Goal: Communication & Community: Answer question/provide support

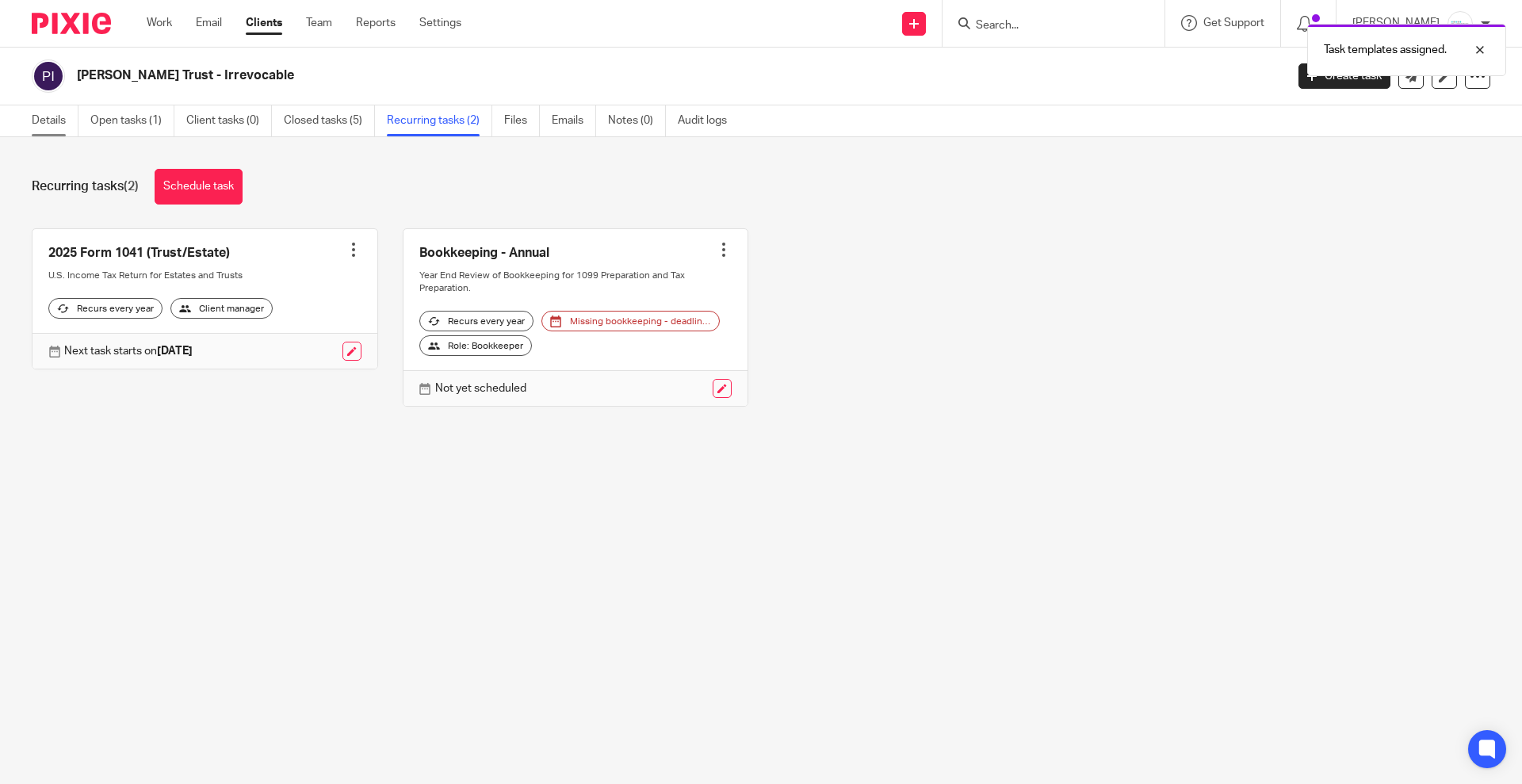
click at [55, 115] on link "Details" at bounding box center [55, 121] width 47 height 31
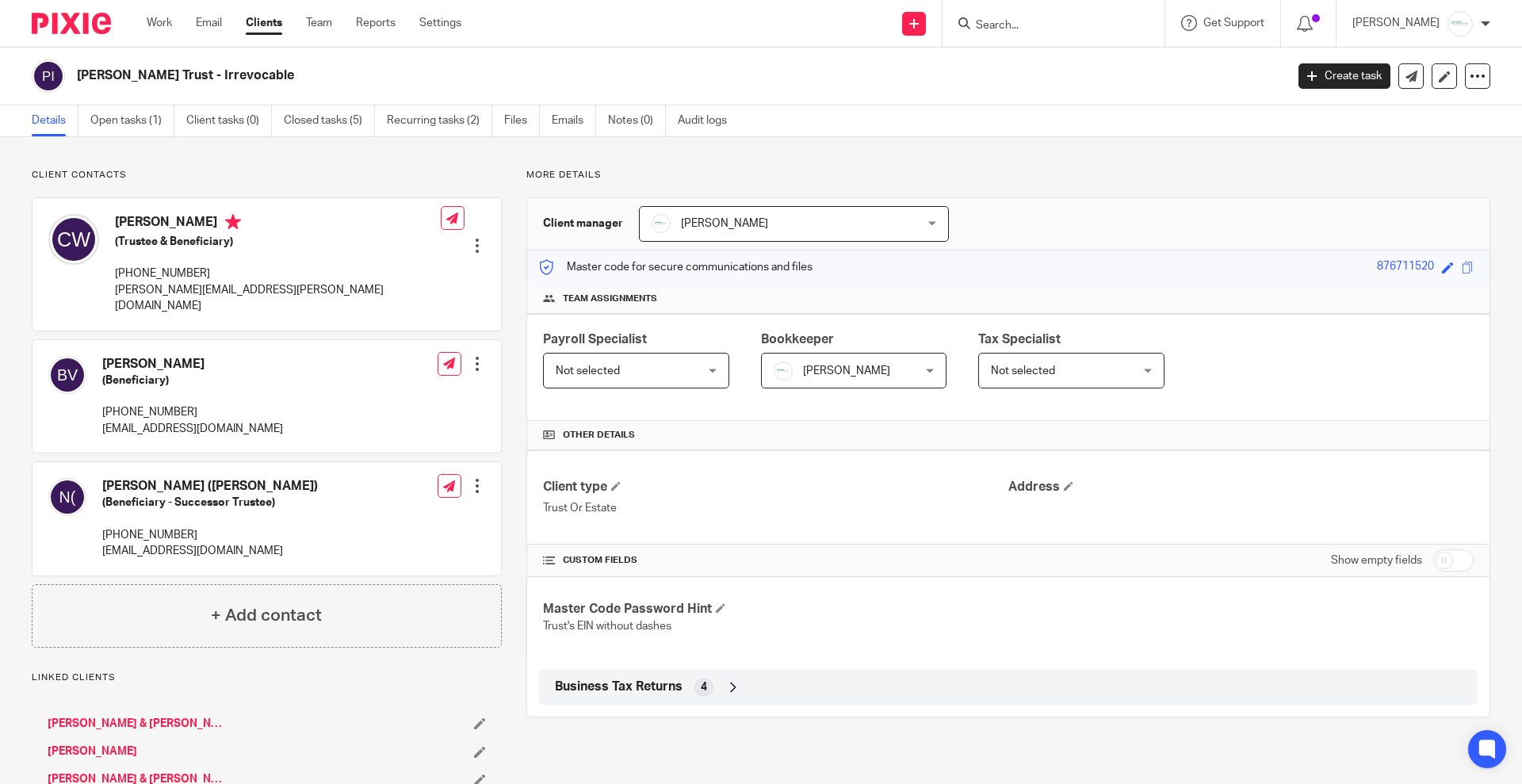
click at [1440, 559] on input "checkbox" at bounding box center [1453, 560] width 40 height 22
checkbox input "true"
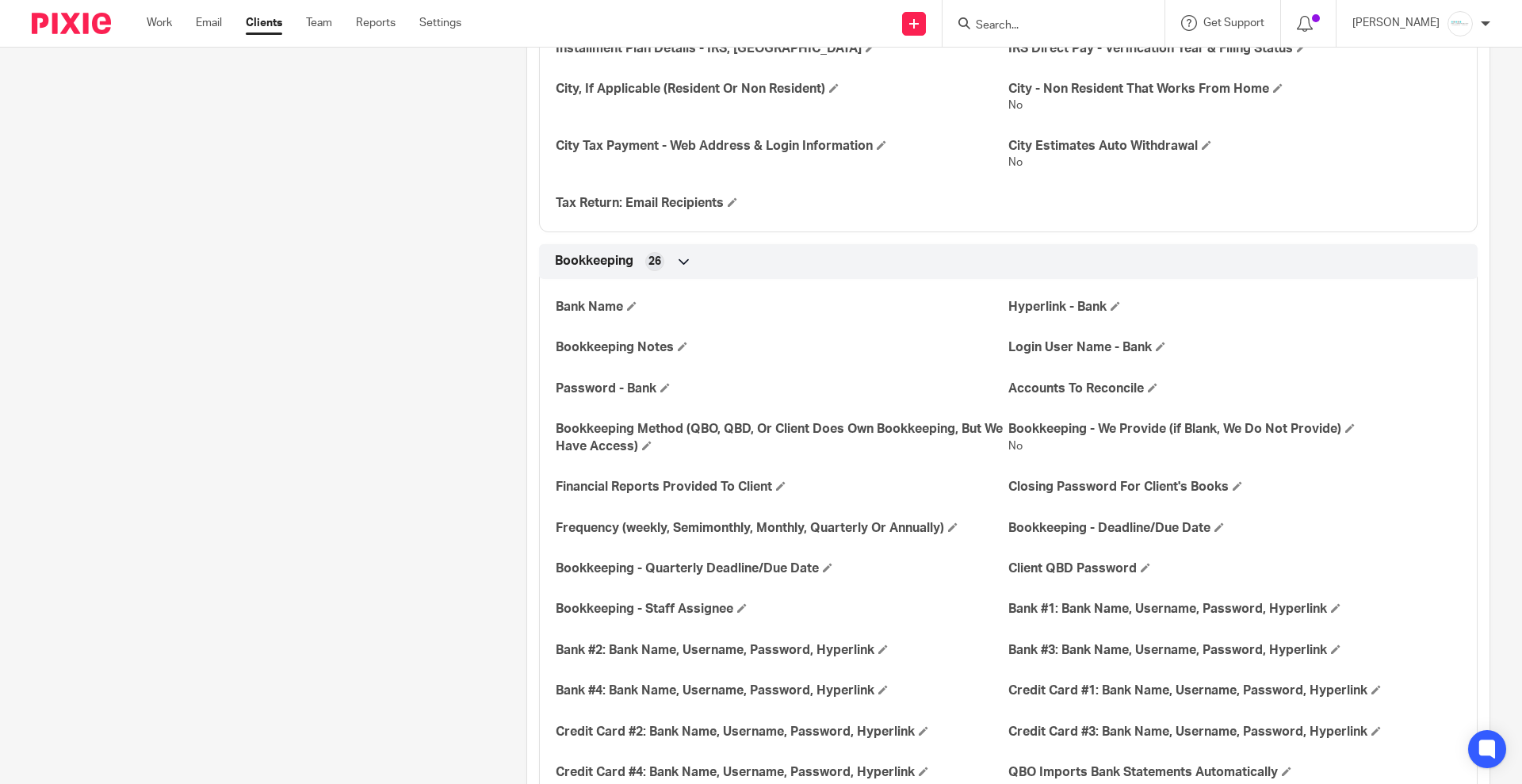
scroll to position [1585, 0]
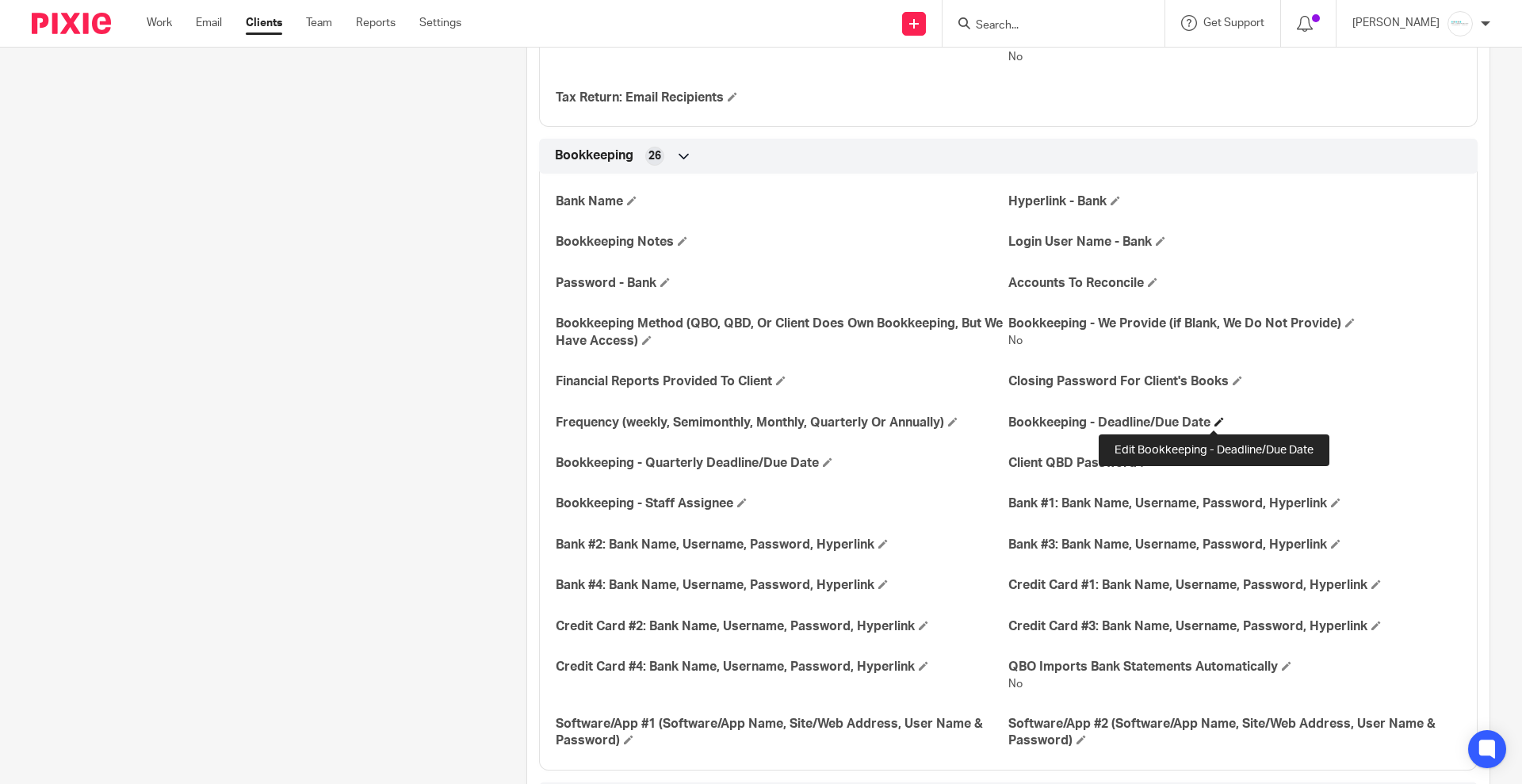
click at [1214, 419] on span at bounding box center [1219, 422] width 9 height 9
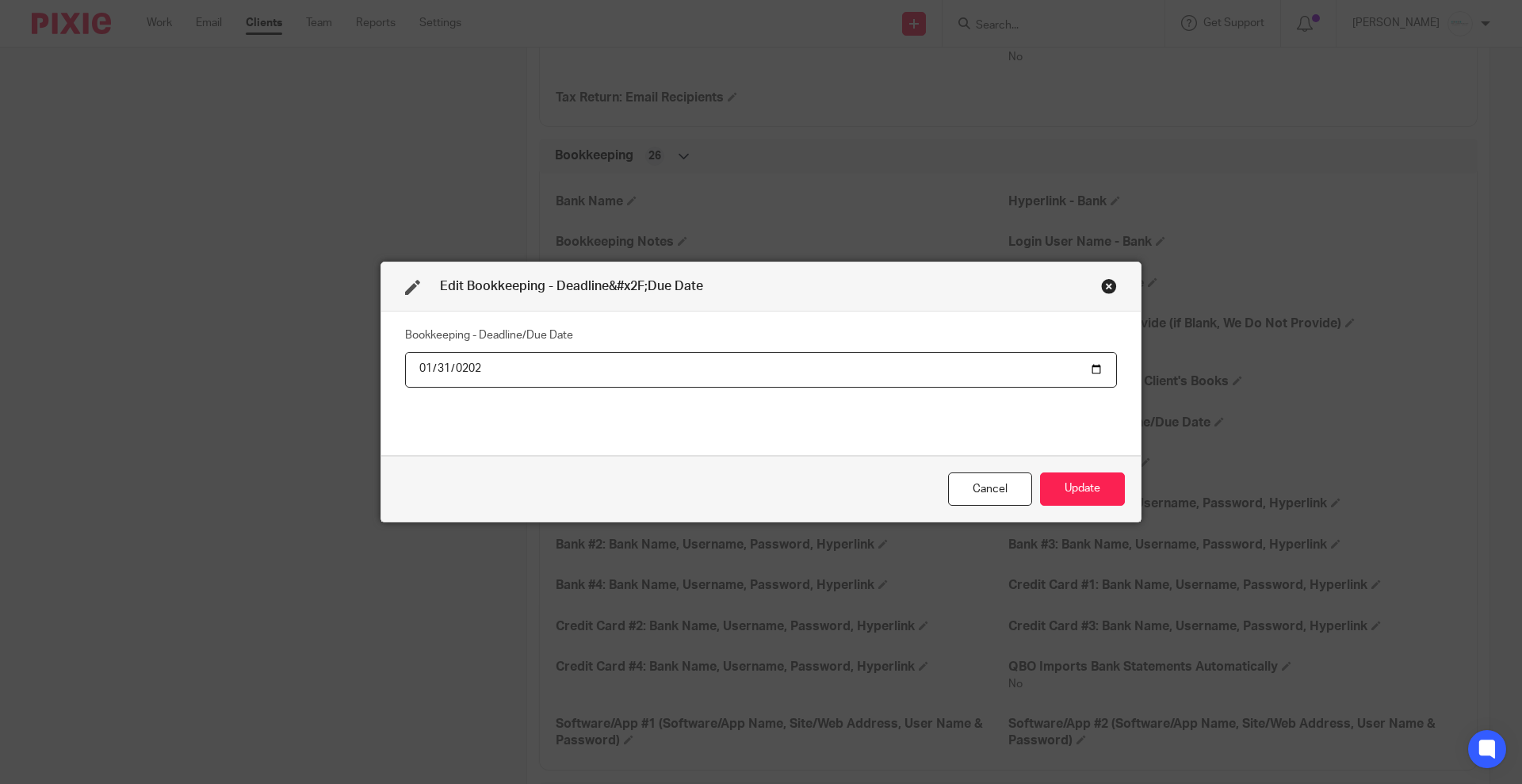
type input "[DATE]"
click at [1098, 496] on button "Update" at bounding box center [1083, 489] width 85 height 34
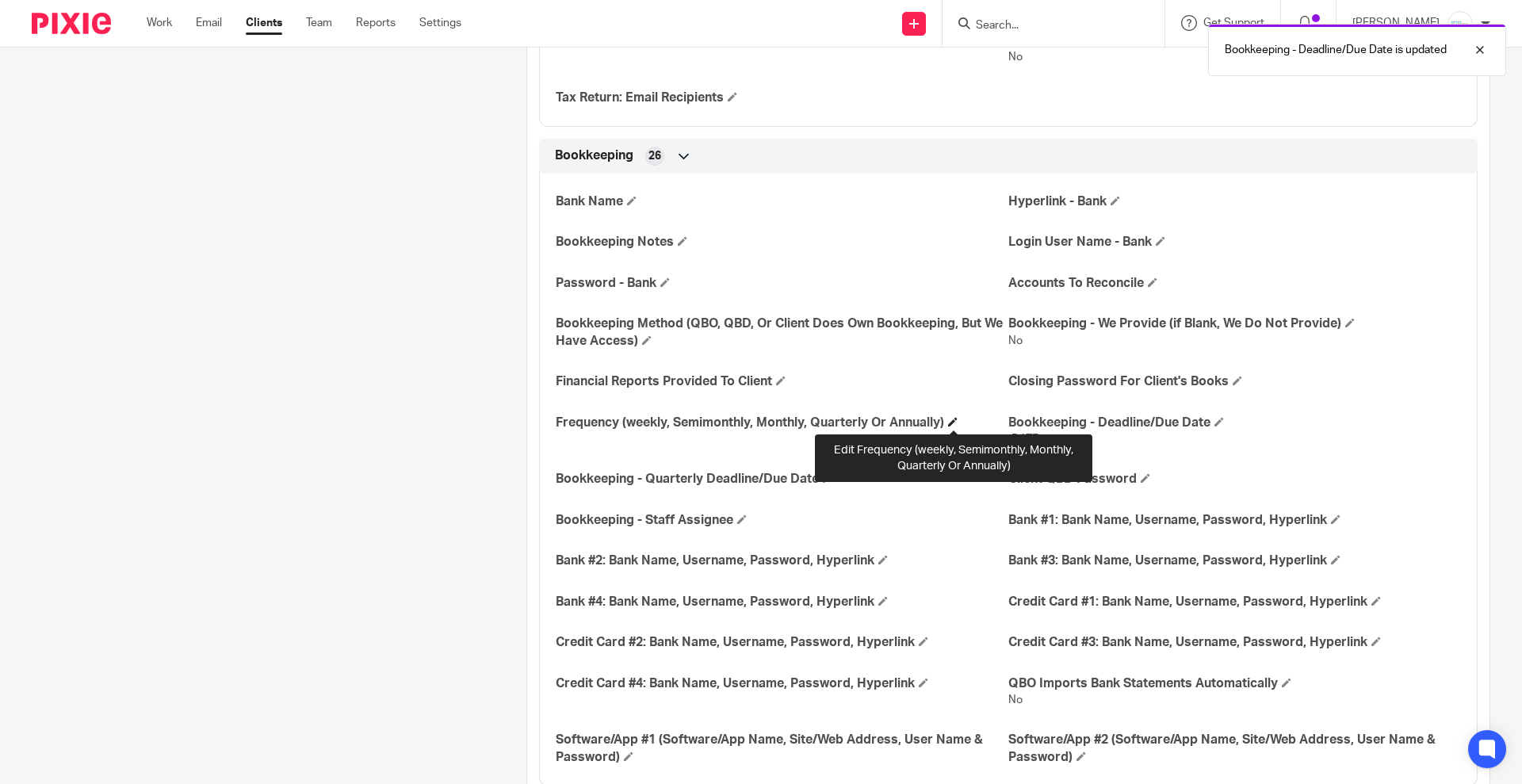
click at [952, 424] on span at bounding box center [953, 422] width 9 height 9
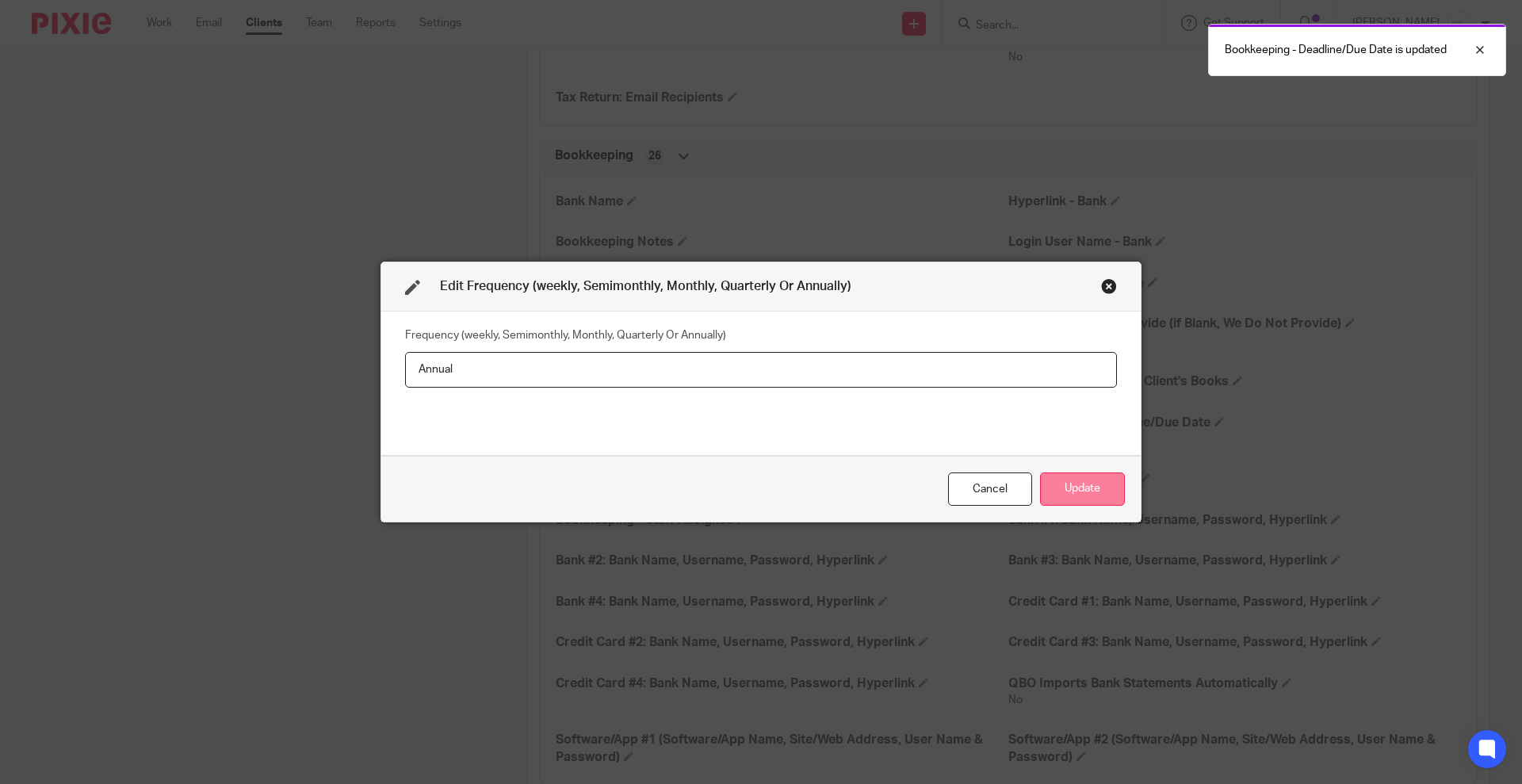
type input "Annual"
click at [1042, 494] on button "Update" at bounding box center [1083, 489] width 85 height 34
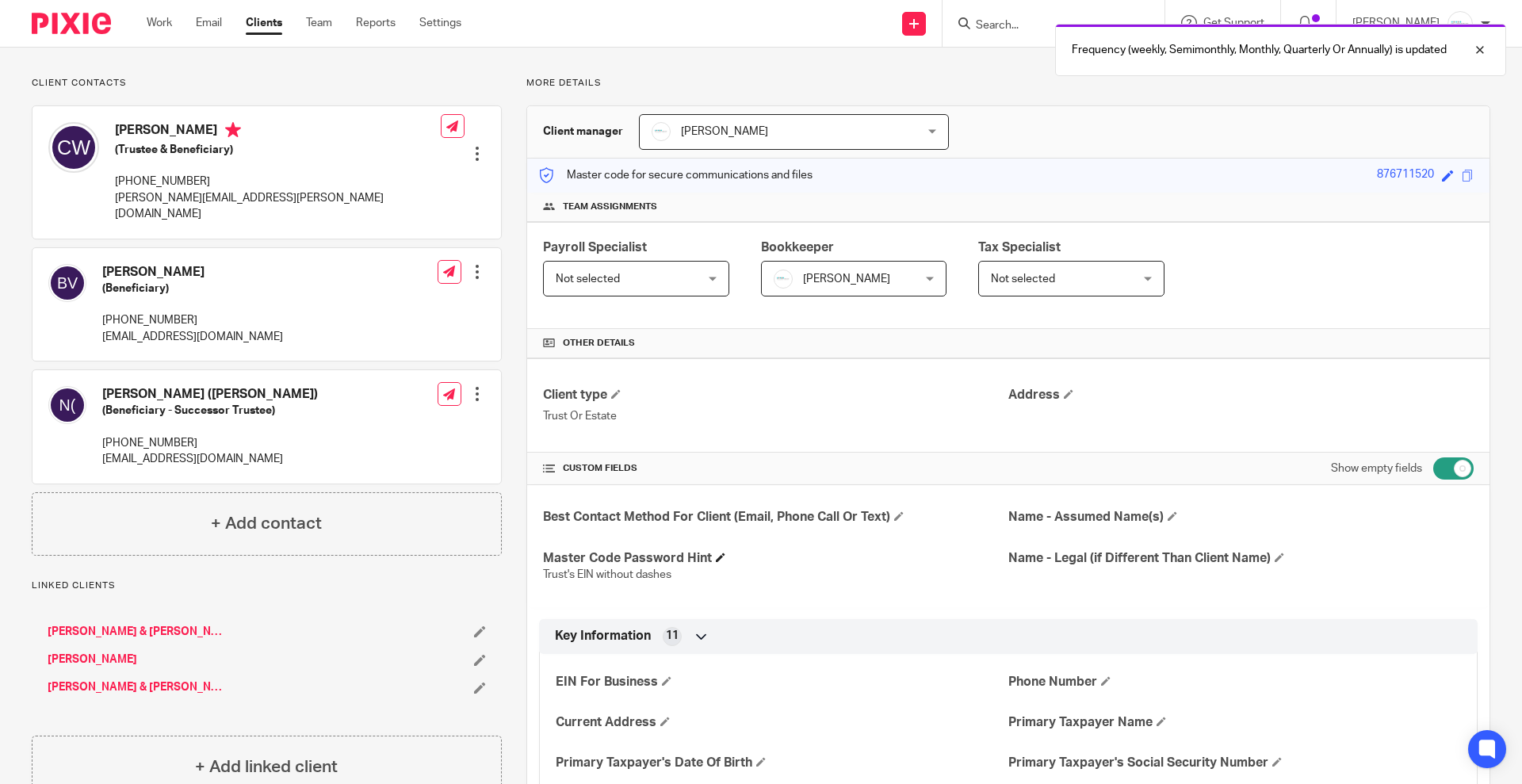
scroll to position [0, 0]
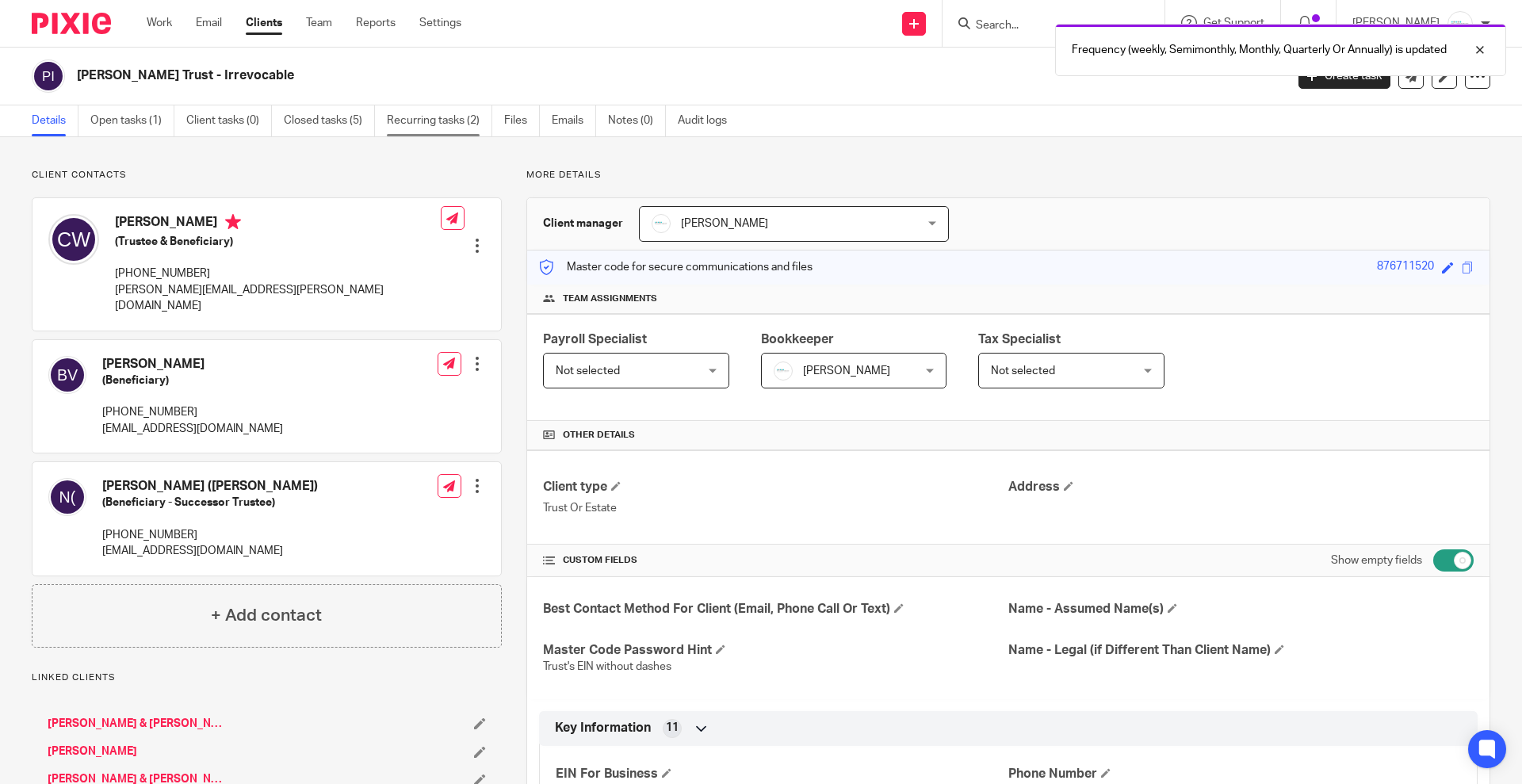
click at [432, 122] on link "Recurring tasks (2)" at bounding box center [439, 121] width 105 height 31
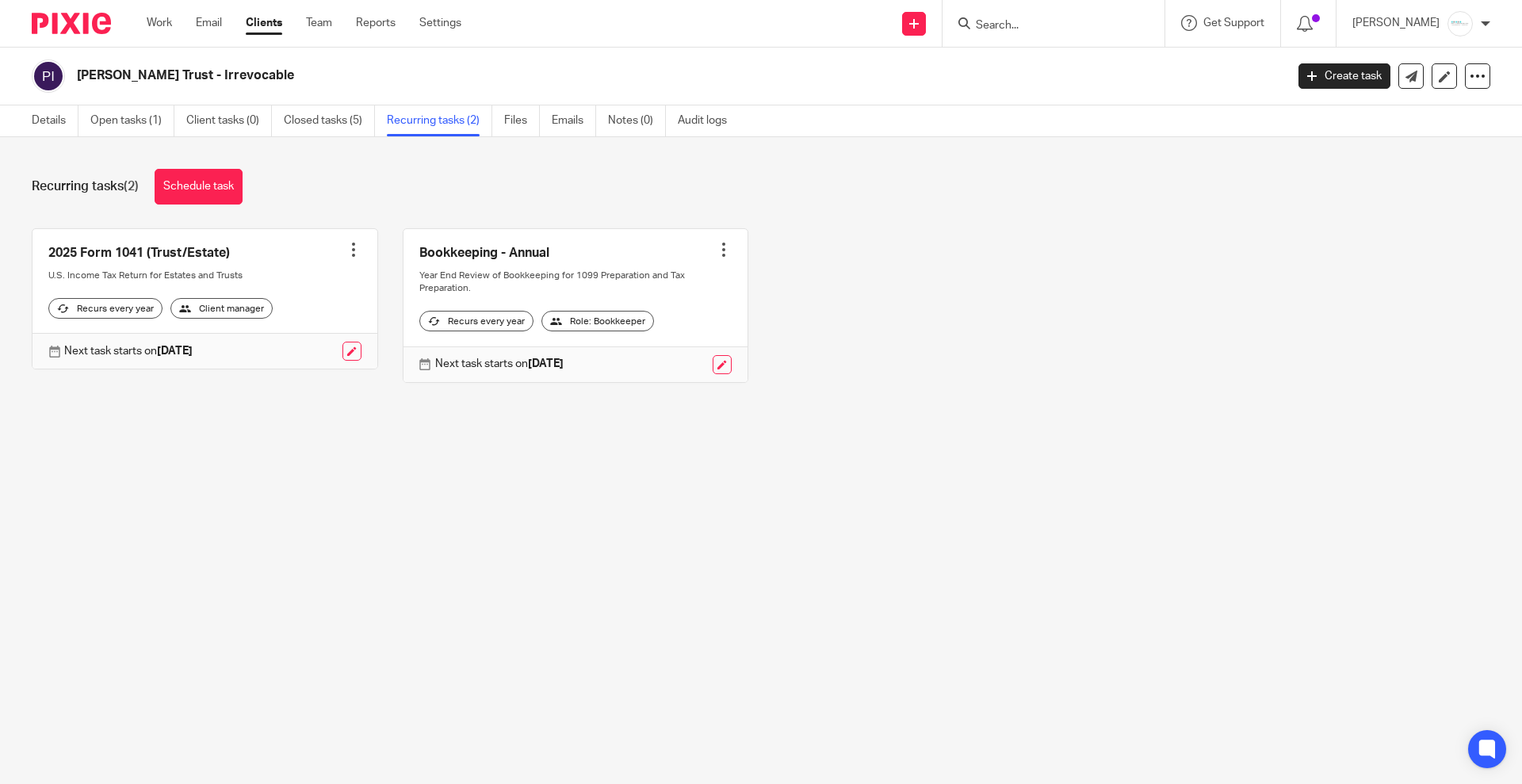
click at [716, 253] on div at bounding box center [723, 249] width 16 height 16
click at [880, 373] on div "2025 Form 1041 (Trust/Estate) Create task Clone template Recalculate schedule C…" at bounding box center [749, 317] width 1484 height 178
click at [713, 374] on link at bounding box center [722, 364] width 19 height 19
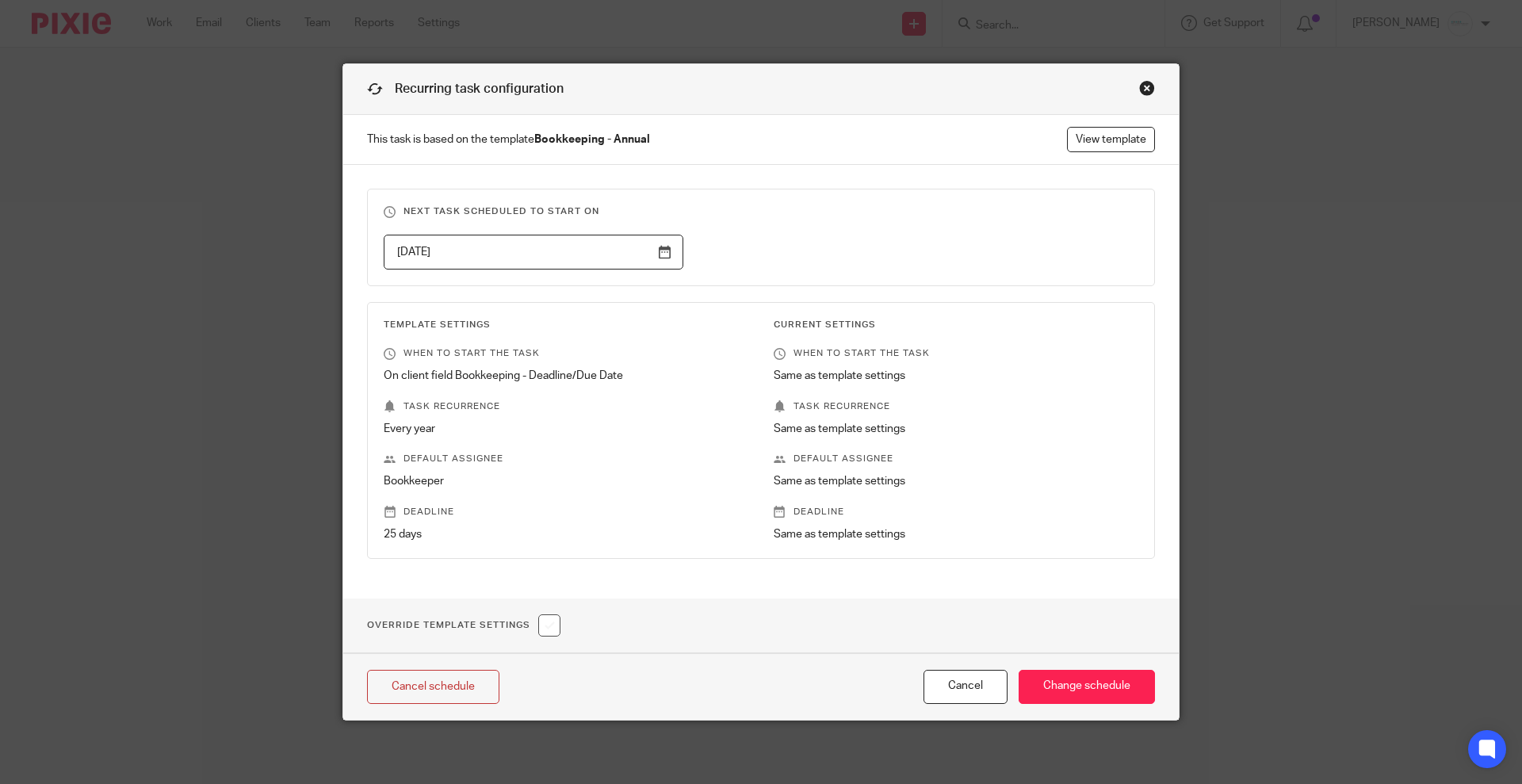
click at [1139, 91] on div "Close this dialog window" at bounding box center [1147, 88] width 16 height 16
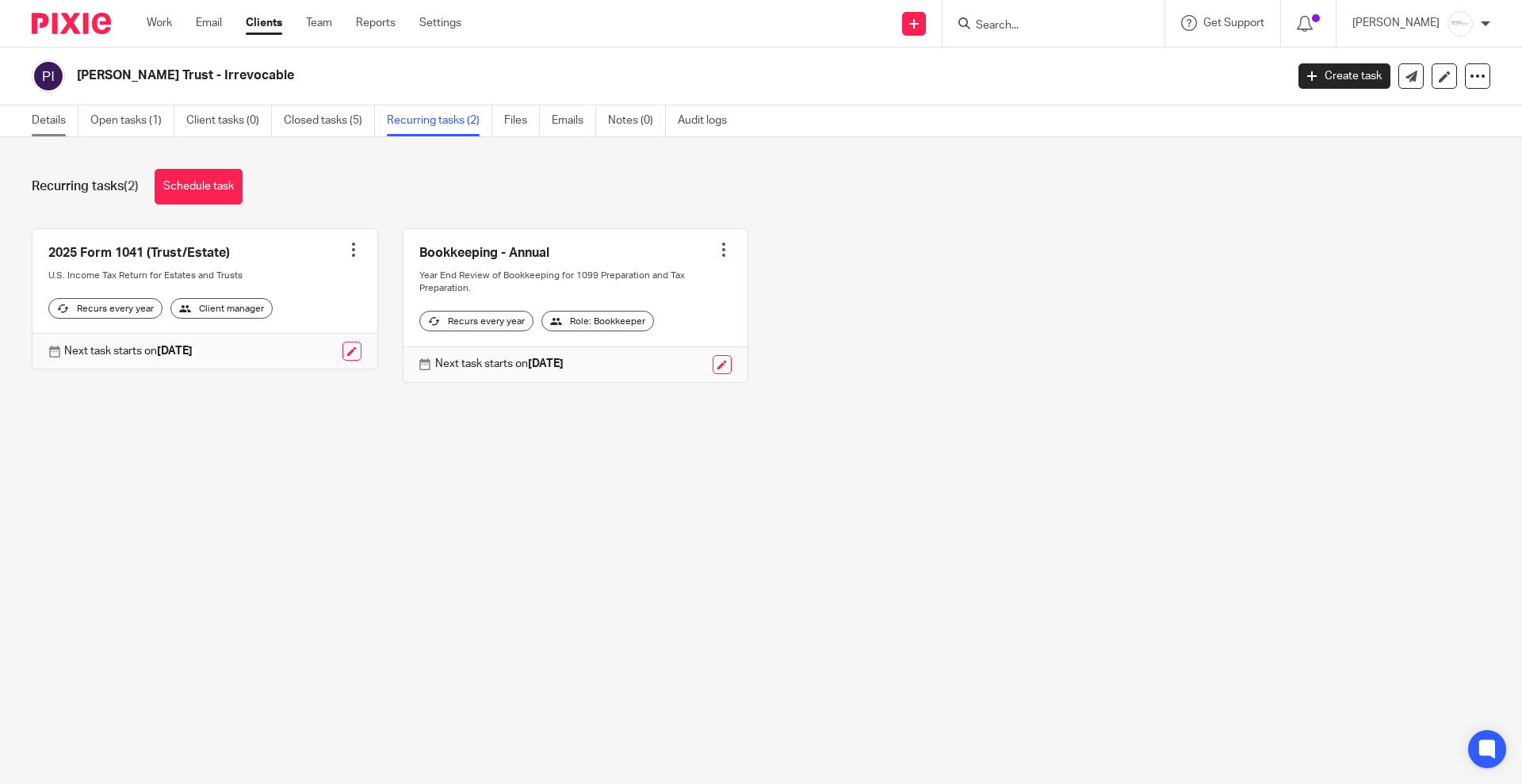
click at [44, 131] on link "Details" at bounding box center [55, 121] width 47 height 31
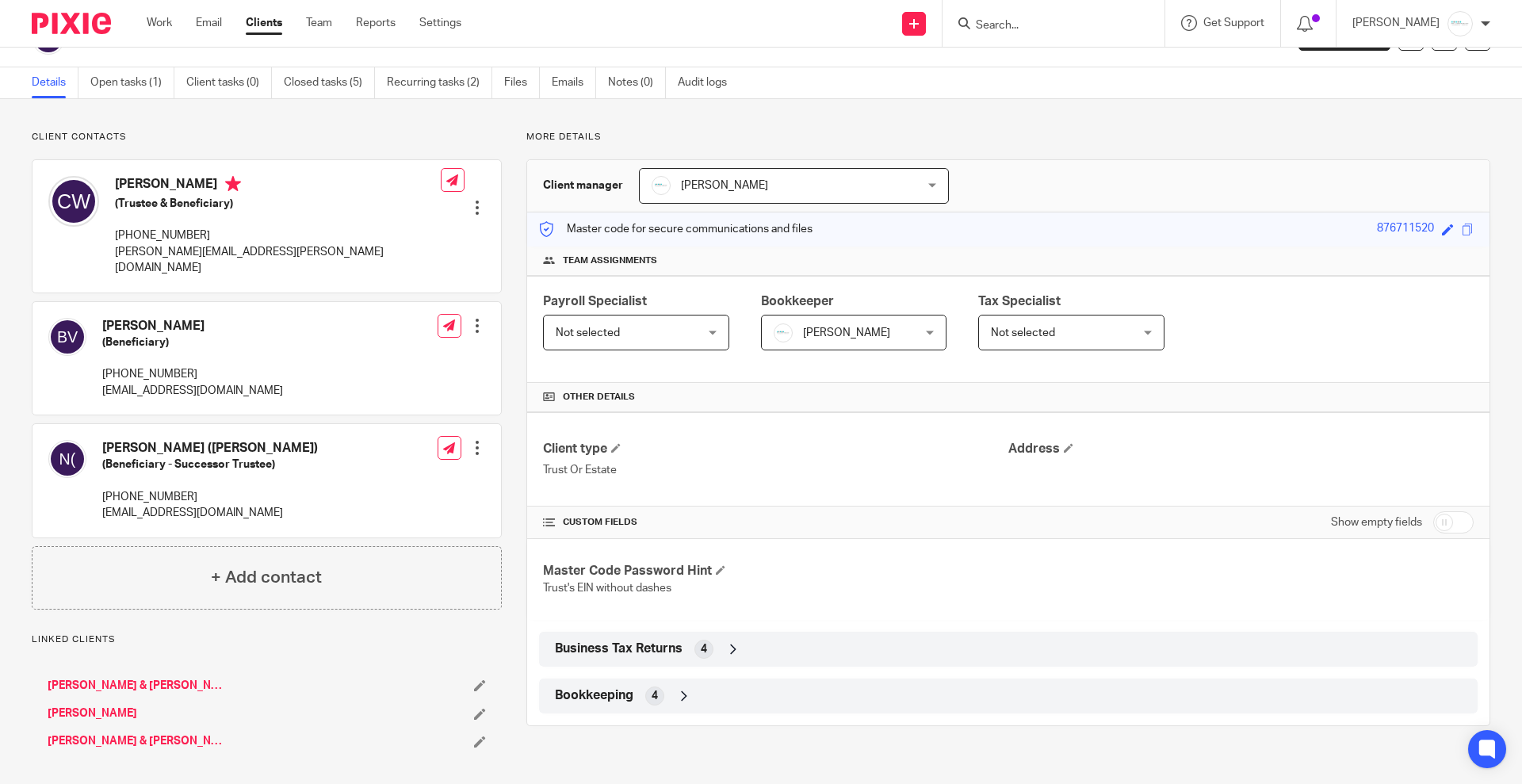
scroll to position [59, 0]
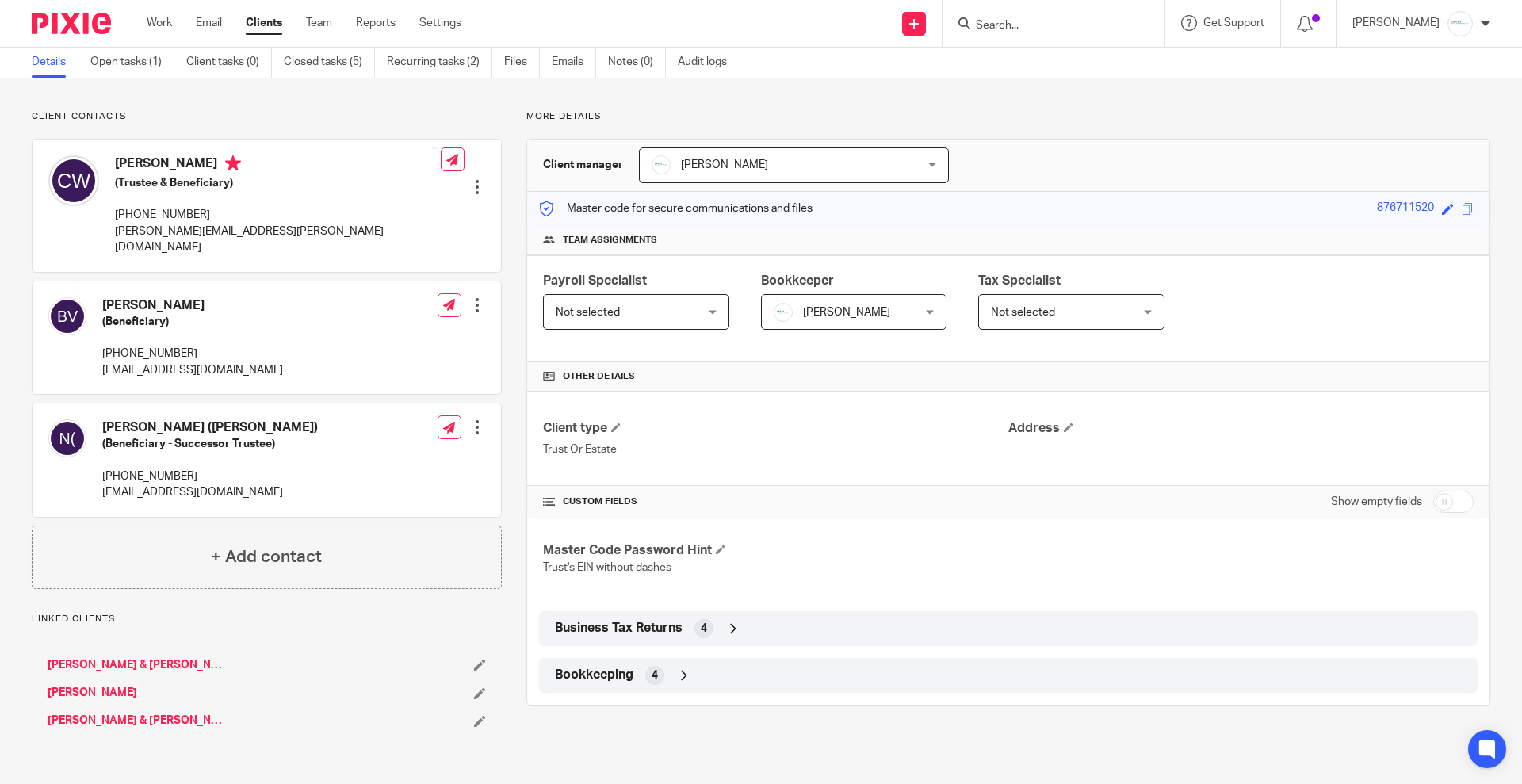
drag, startPoint x: 1448, startPoint y: 499, endPoint x: 1438, endPoint y: 495, distance: 10.8
click at [1443, 496] on input "checkbox" at bounding box center [1453, 501] width 40 height 22
checkbox input "true"
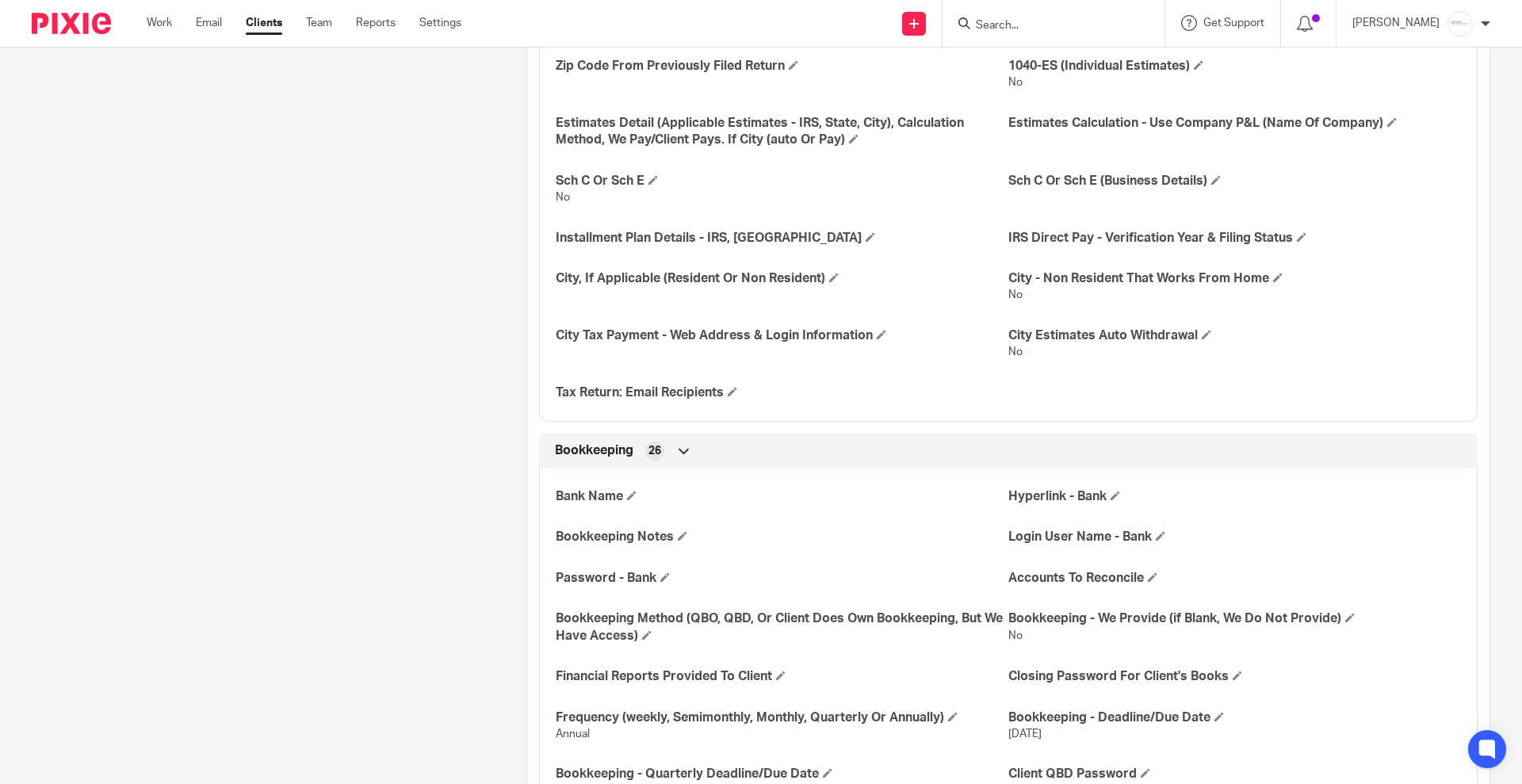
scroll to position [1545, 0]
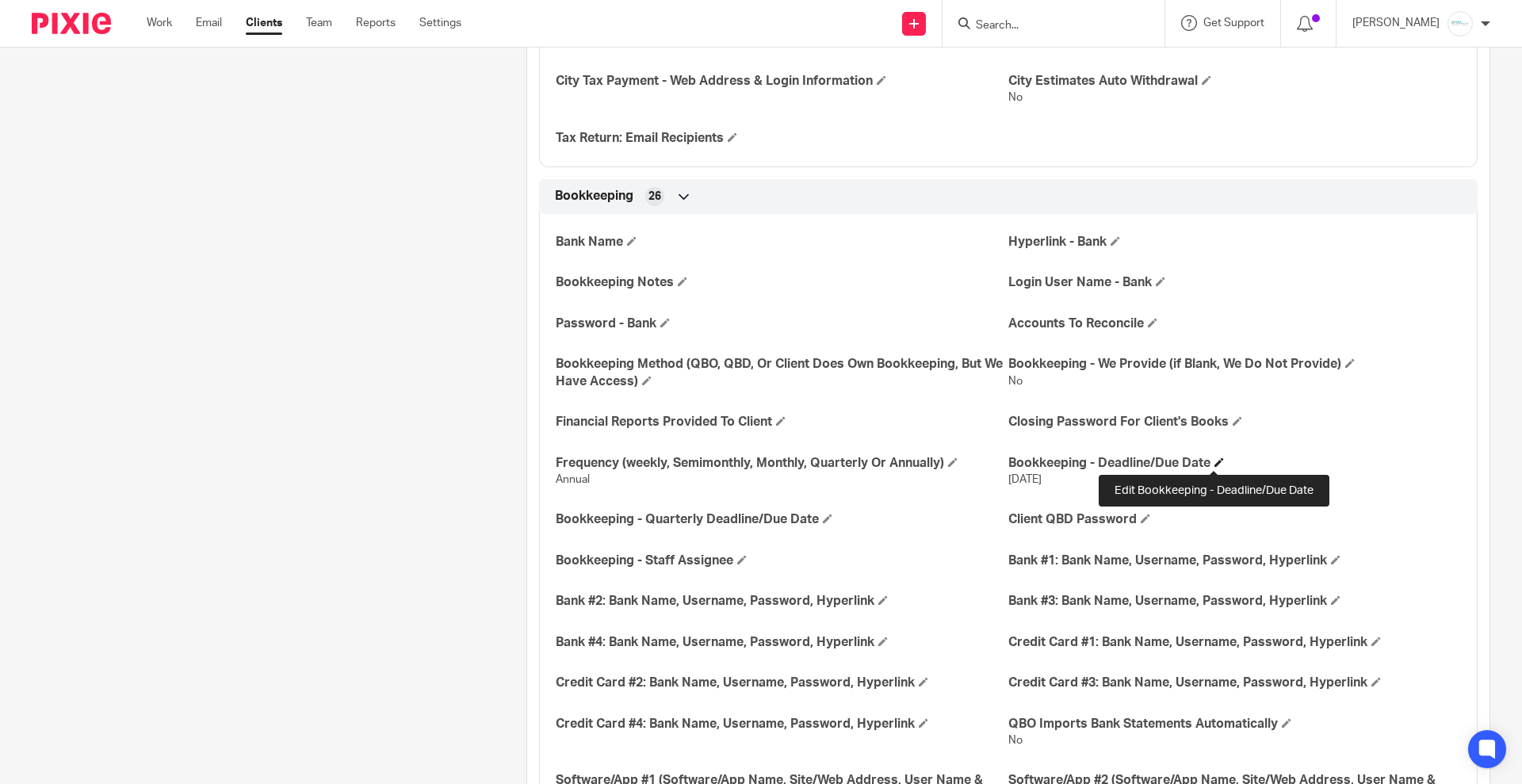
click at [1214, 459] on span at bounding box center [1219, 462] width 9 height 9
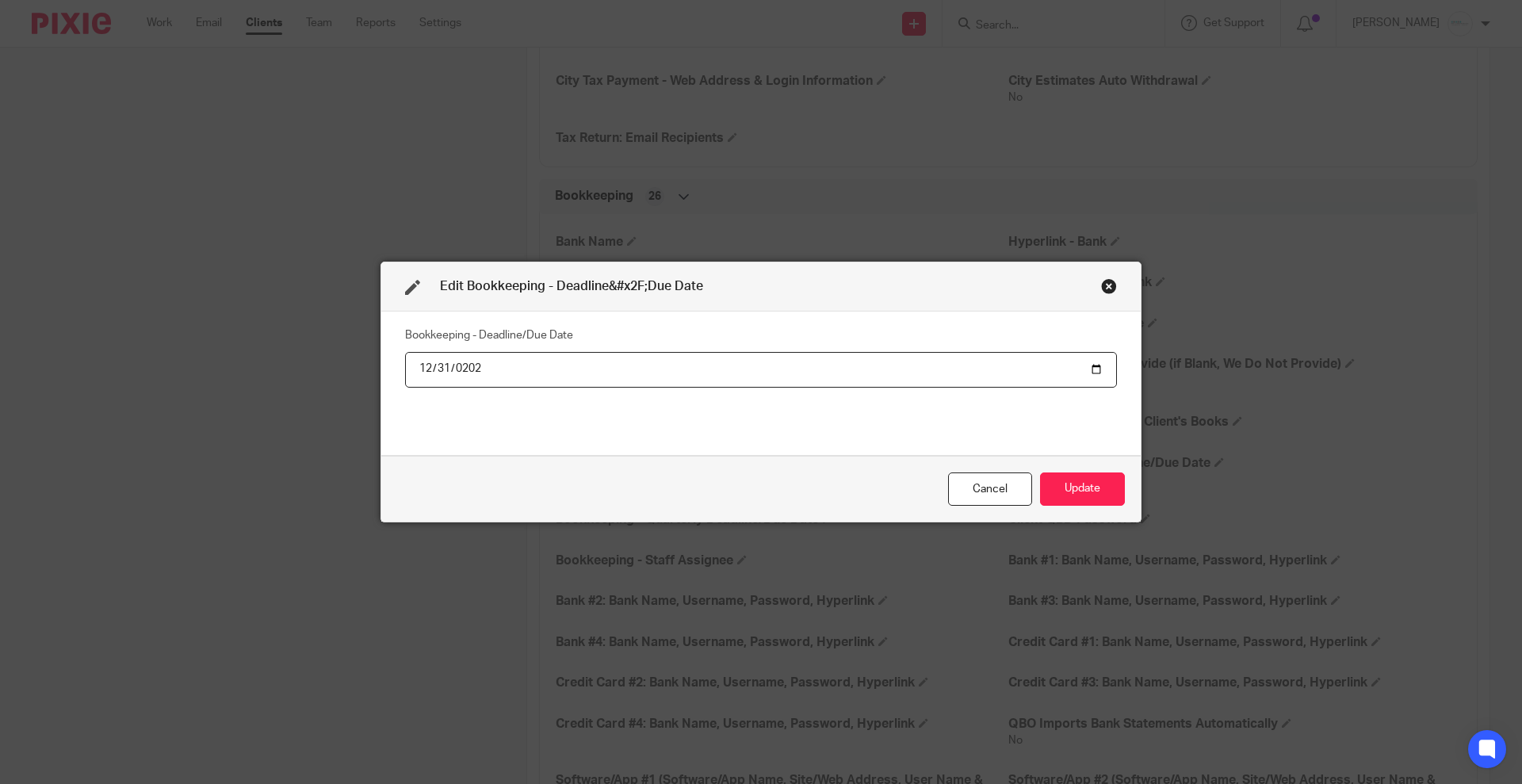
type input "[DATE]"
click at [1062, 489] on button "Update" at bounding box center [1083, 489] width 85 height 34
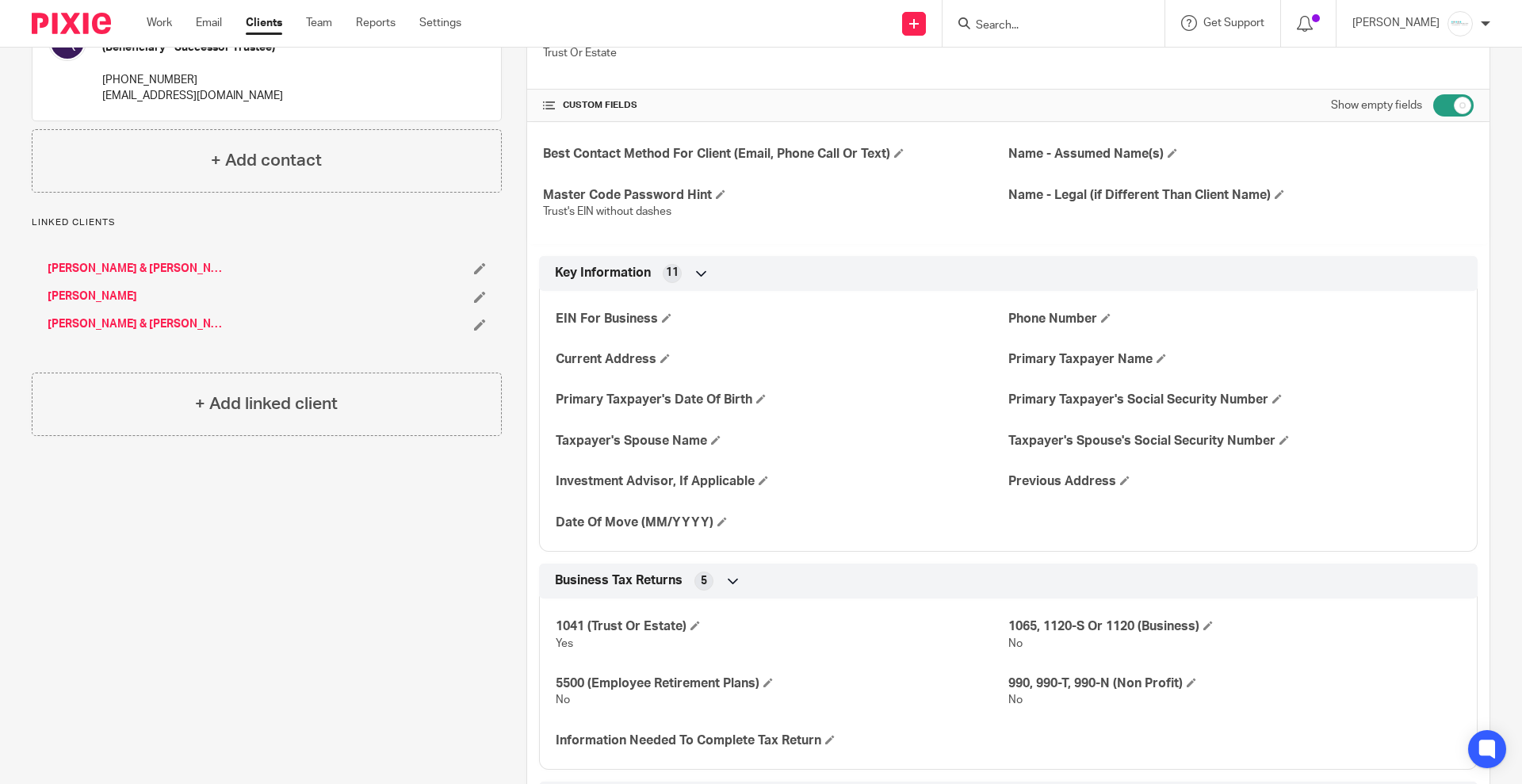
scroll to position [0, 0]
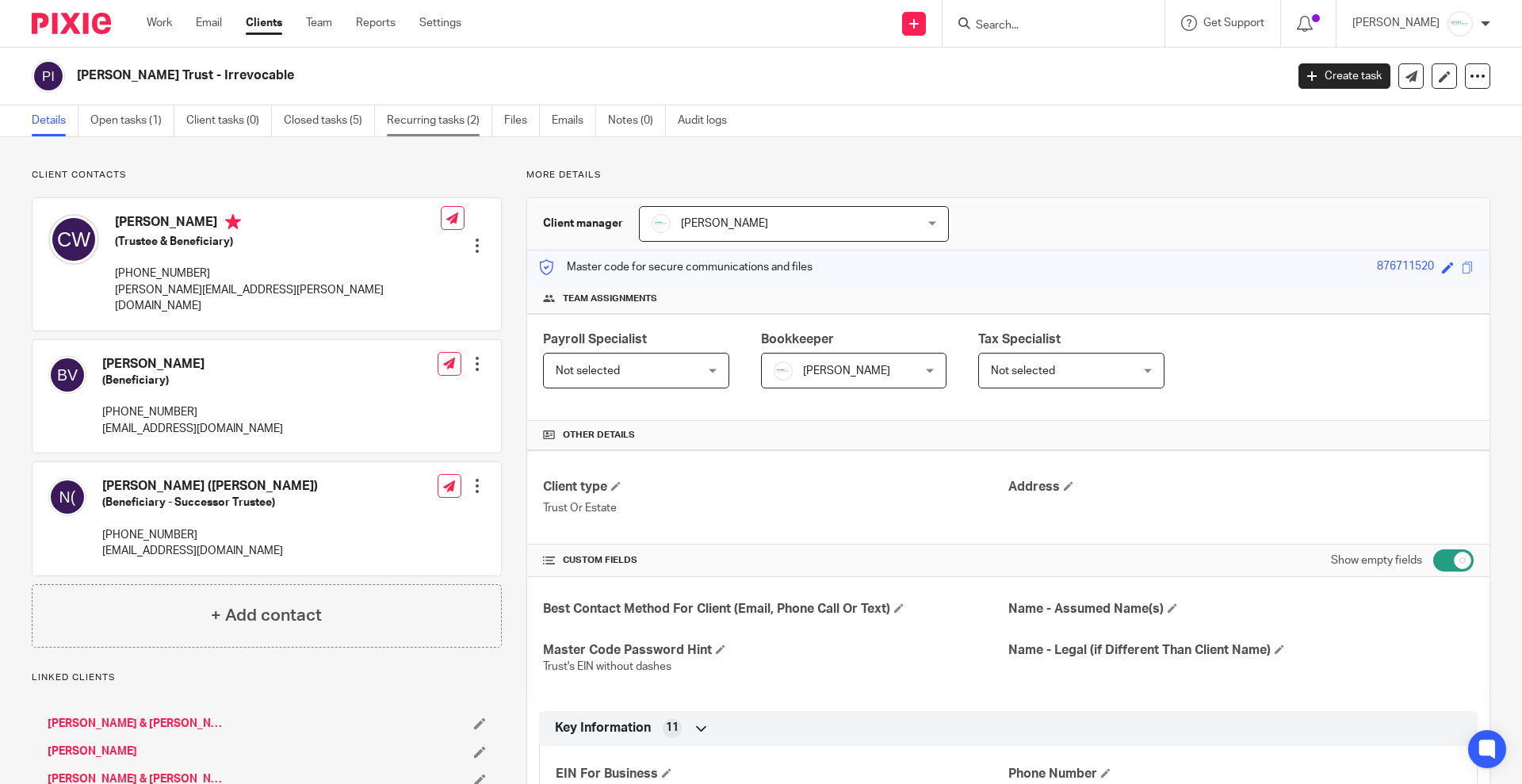
click at [426, 124] on link "Recurring tasks (2)" at bounding box center [439, 121] width 105 height 31
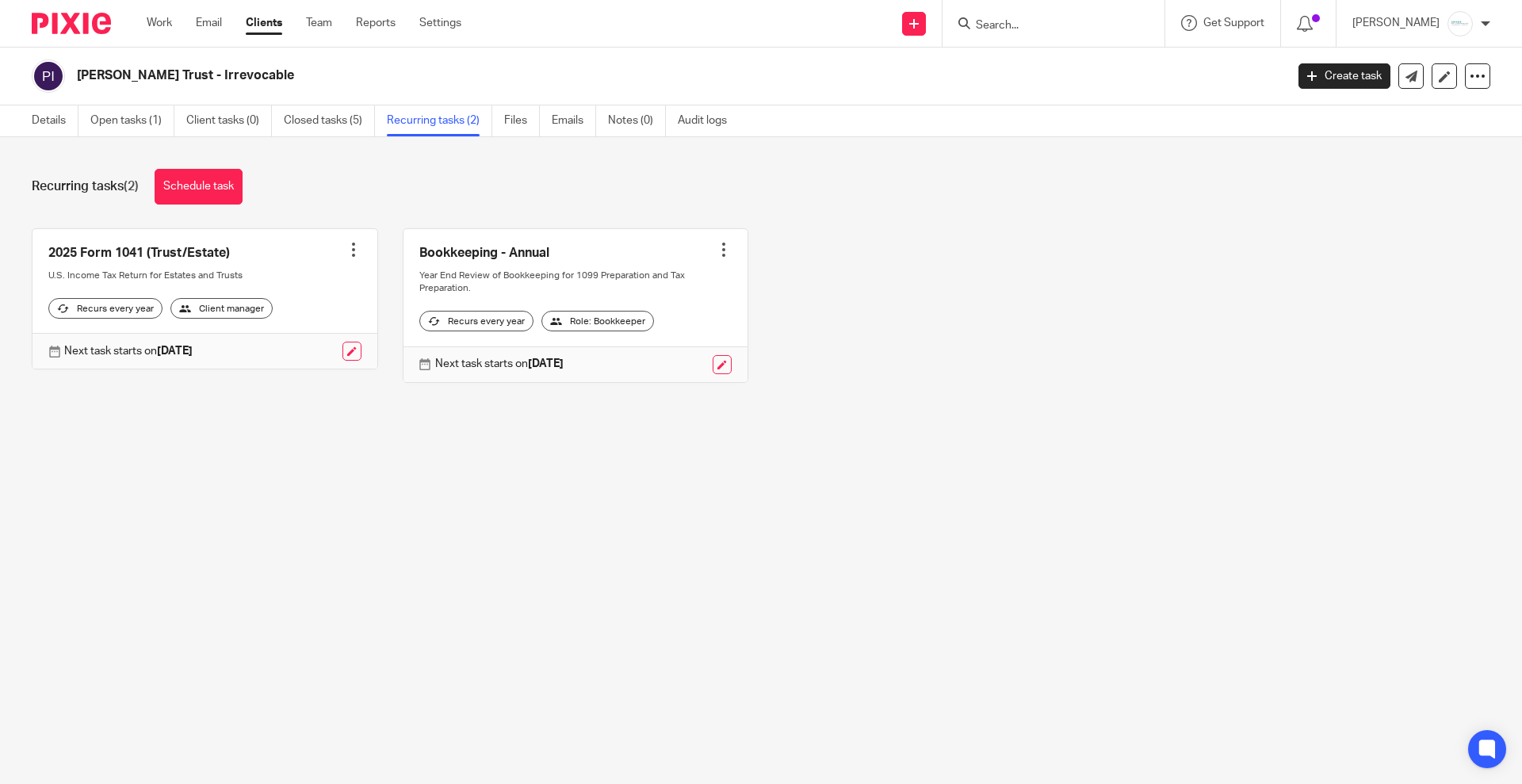
click at [1018, 16] on form at bounding box center [1059, 24] width 169 height 20
click at [1025, 25] on input "Search" at bounding box center [1046, 27] width 143 height 15
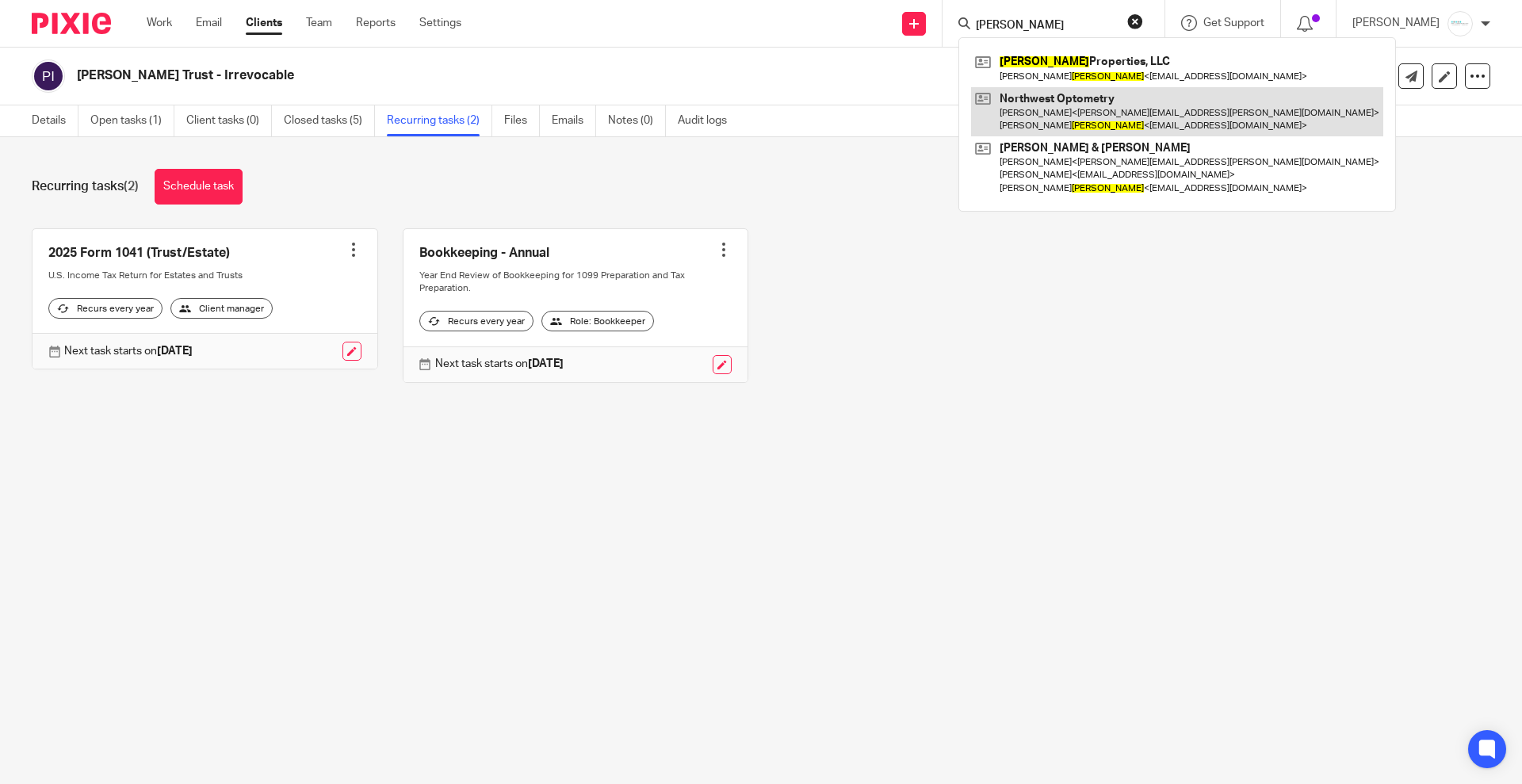
type input "[PERSON_NAME]"
click at [1042, 87] on link at bounding box center [1177, 112] width 413 height 49
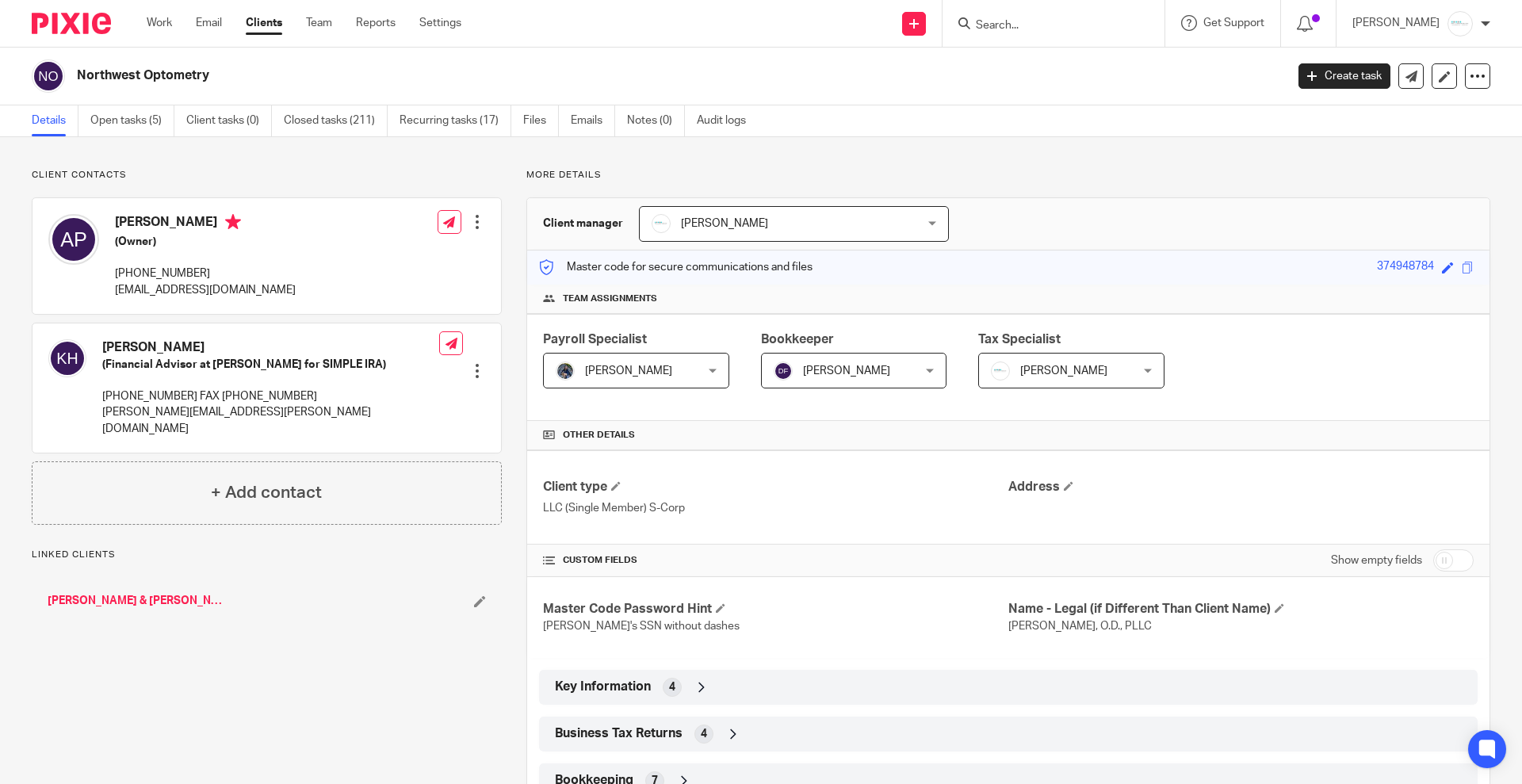
click at [1092, 16] on form at bounding box center [1059, 24] width 169 height 20
click at [442, 119] on link "Recurring tasks (17)" at bounding box center [456, 121] width 112 height 31
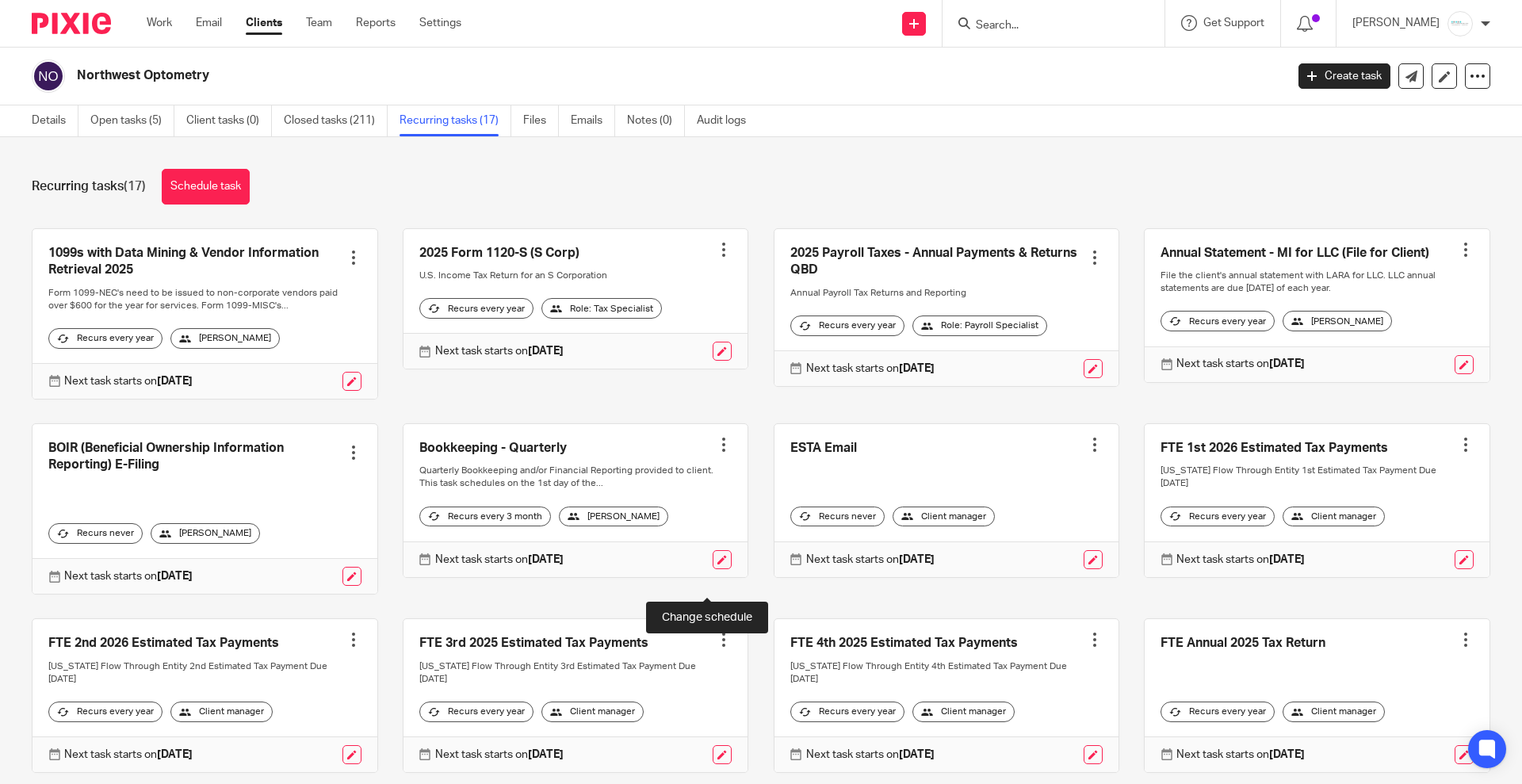
click at [713, 569] on link at bounding box center [722, 559] width 19 height 19
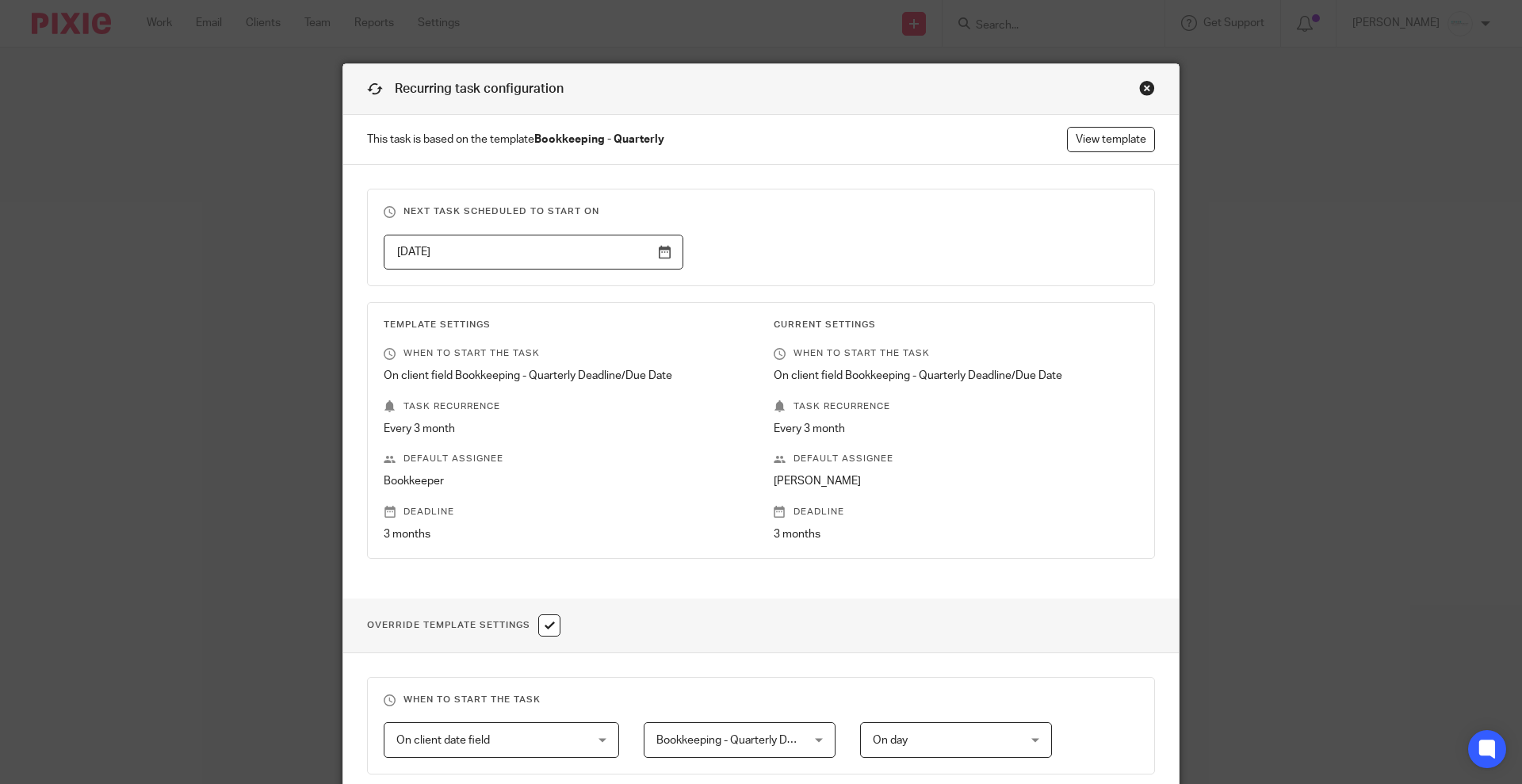
click at [543, 627] on input "checkbox" at bounding box center [549, 625] width 22 height 22
checkbox input "false"
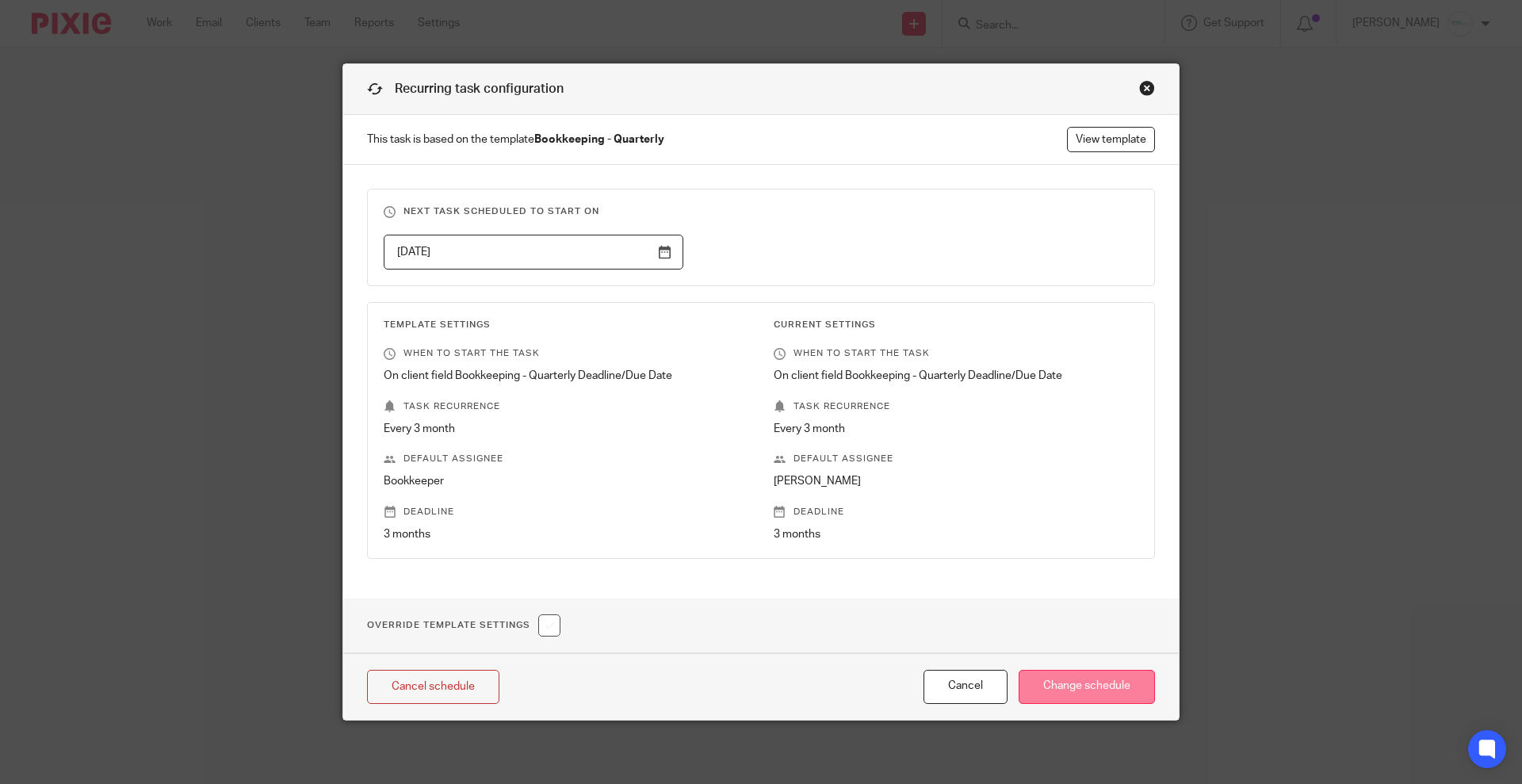
click at [1084, 689] on input "Change schedule" at bounding box center [1086, 686] width 136 height 34
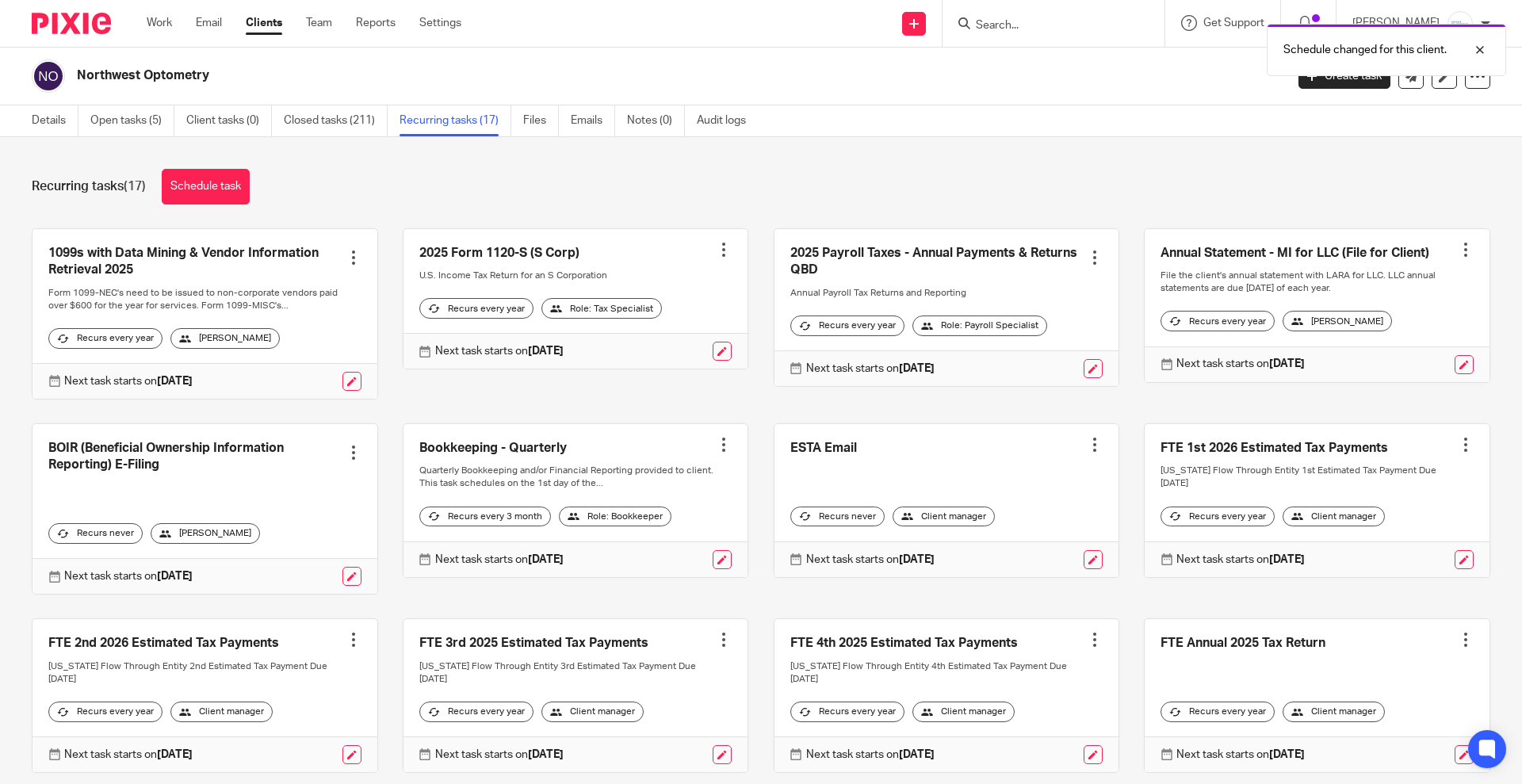
click at [346, 460] on div at bounding box center [353, 452] width 16 height 16
click at [266, 573] on button "Cancel schedule" at bounding box center [286, 566] width 127 height 21
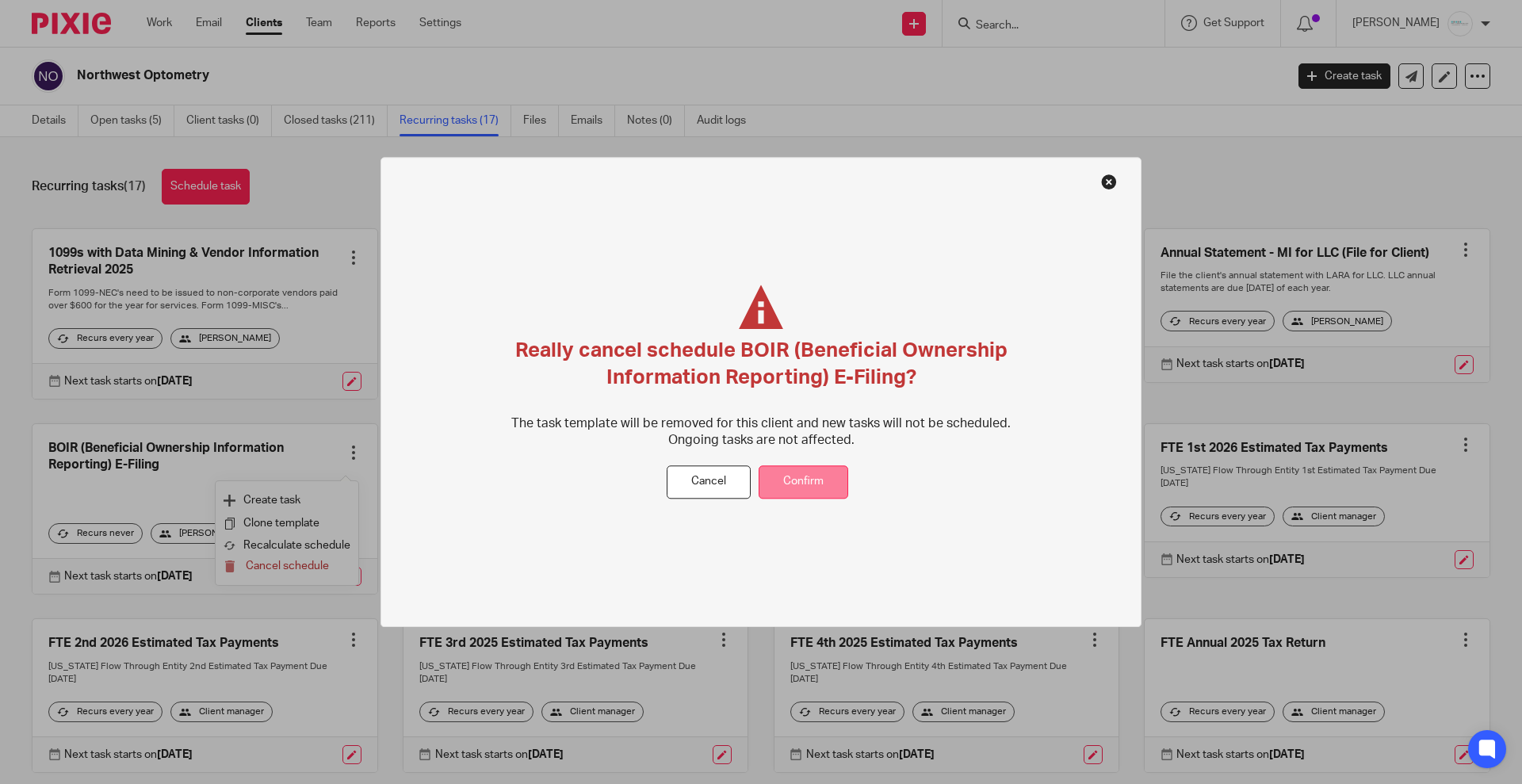
click at [804, 484] on button "Confirm" at bounding box center [804, 482] width 90 height 34
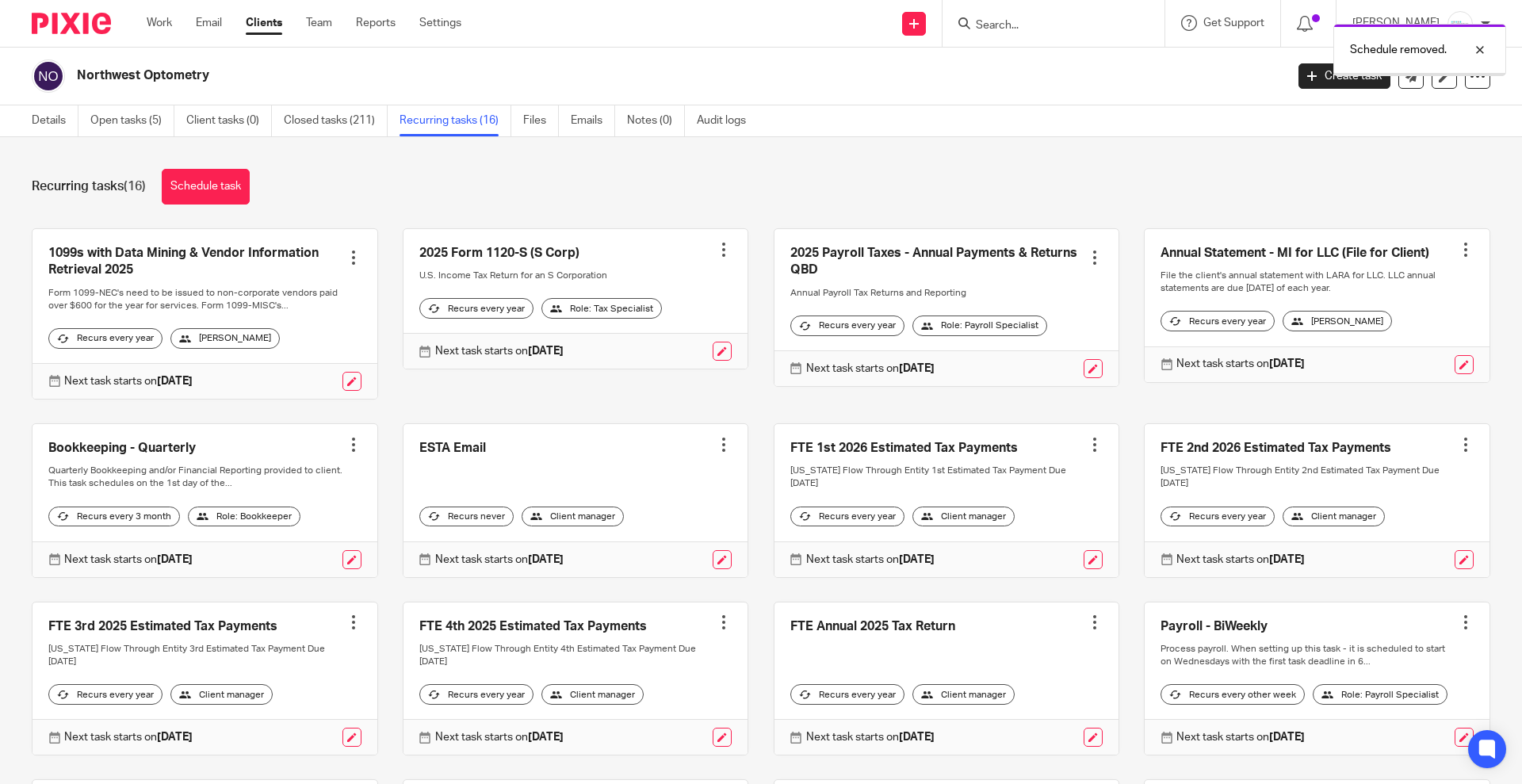
click at [1032, 27] on div "Schedule removed." at bounding box center [1134, 46] width 745 height 60
click at [1012, 17] on div "Schedule removed." at bounding box center [1134, 46] width 745 height 60
click at [1026, 22] on div "Schedule removed." at bounding box center [1134, 46] width 745 height 60
click at [1491, 49] on div "Schedule removed." at bounding box center [1419, 49] width 173 height 52
click at [1110, 20] on input "Search" at bounding box center [1046, 27] width 143 height 15
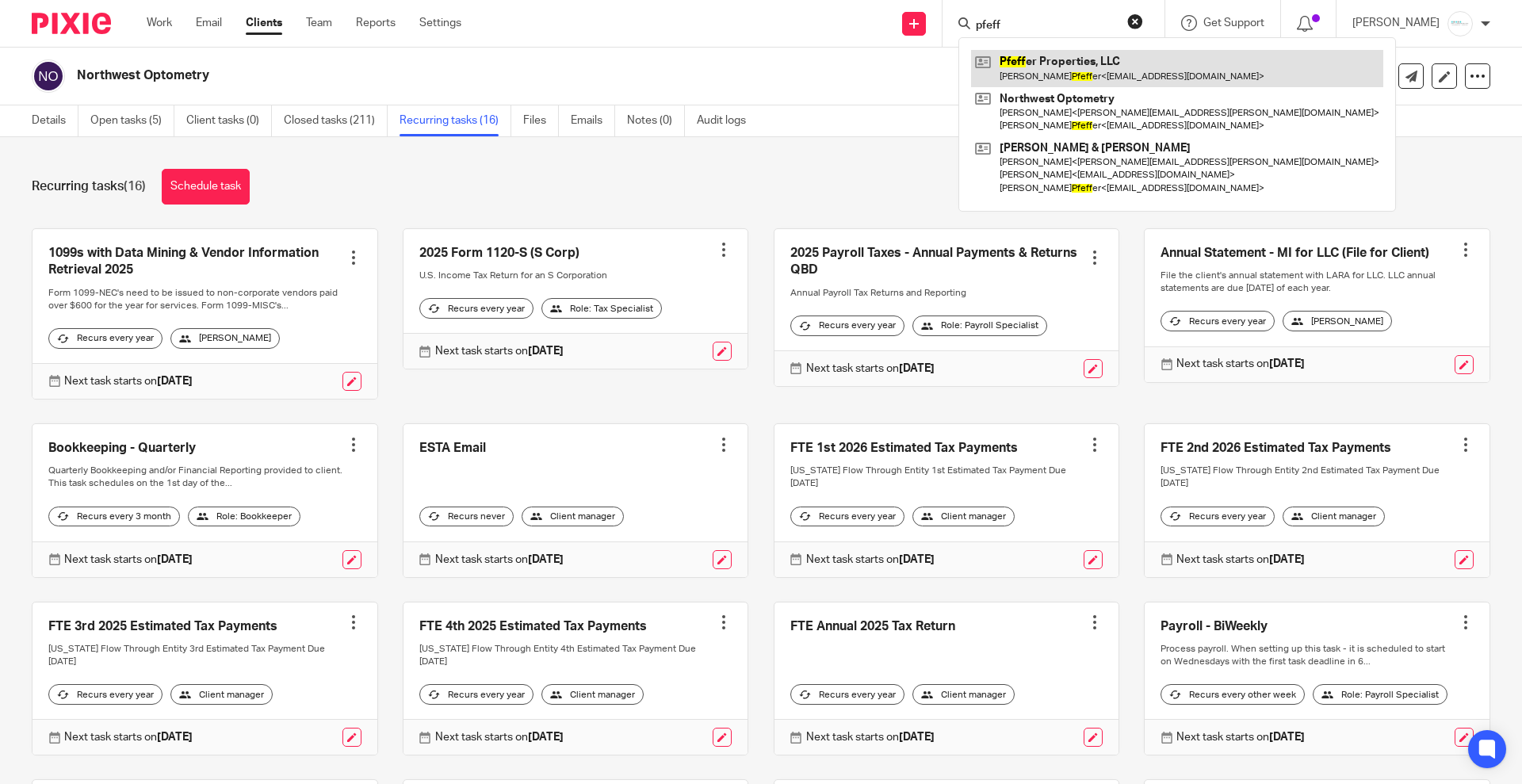
type input "pfeff"
click at [1074, 63] on link at bounding box center [1177, 69] width 413 height 37
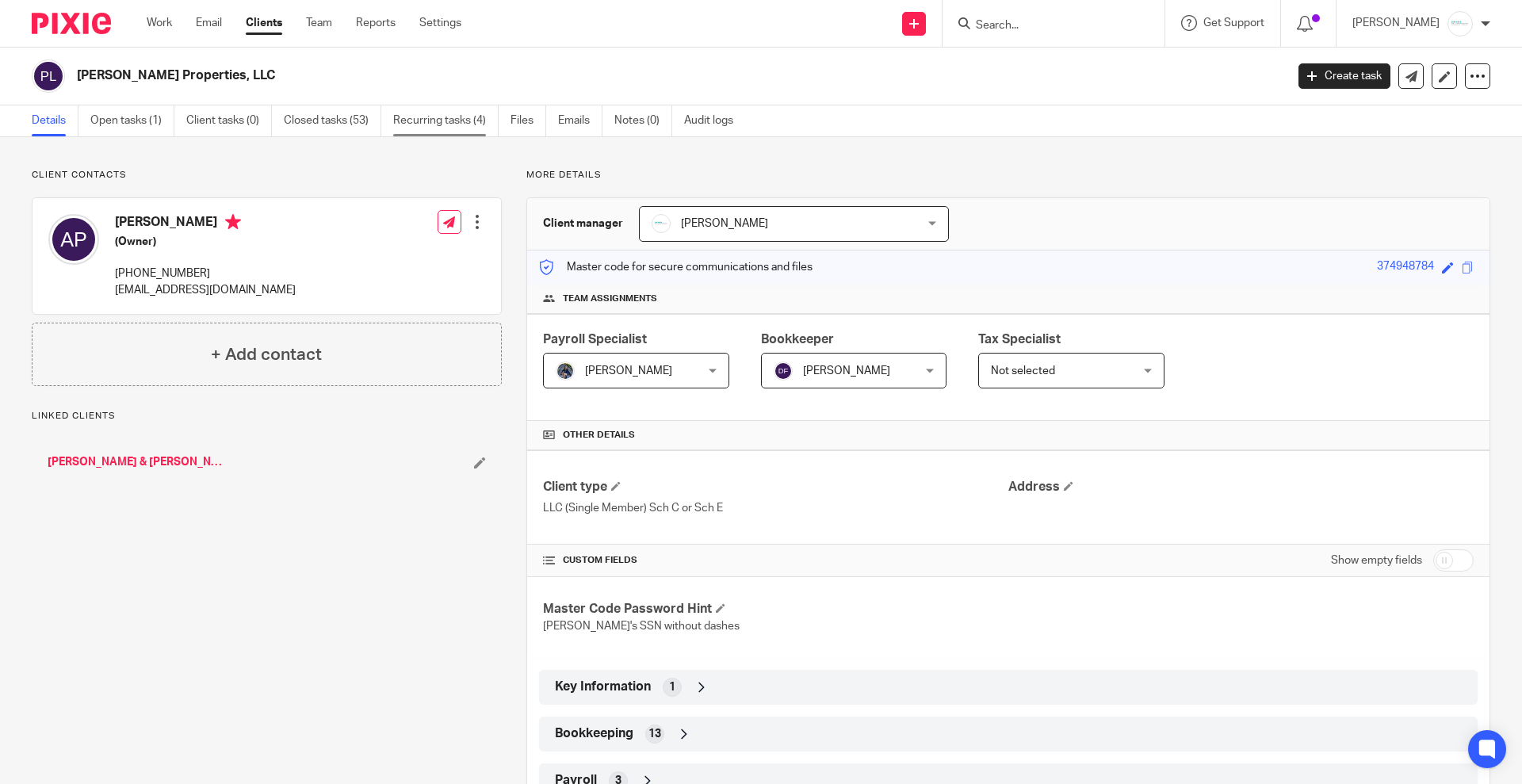
click at [444, 126] on link "Recurring tasks (4)" at bounding box center [446, 121] width 105 height 31
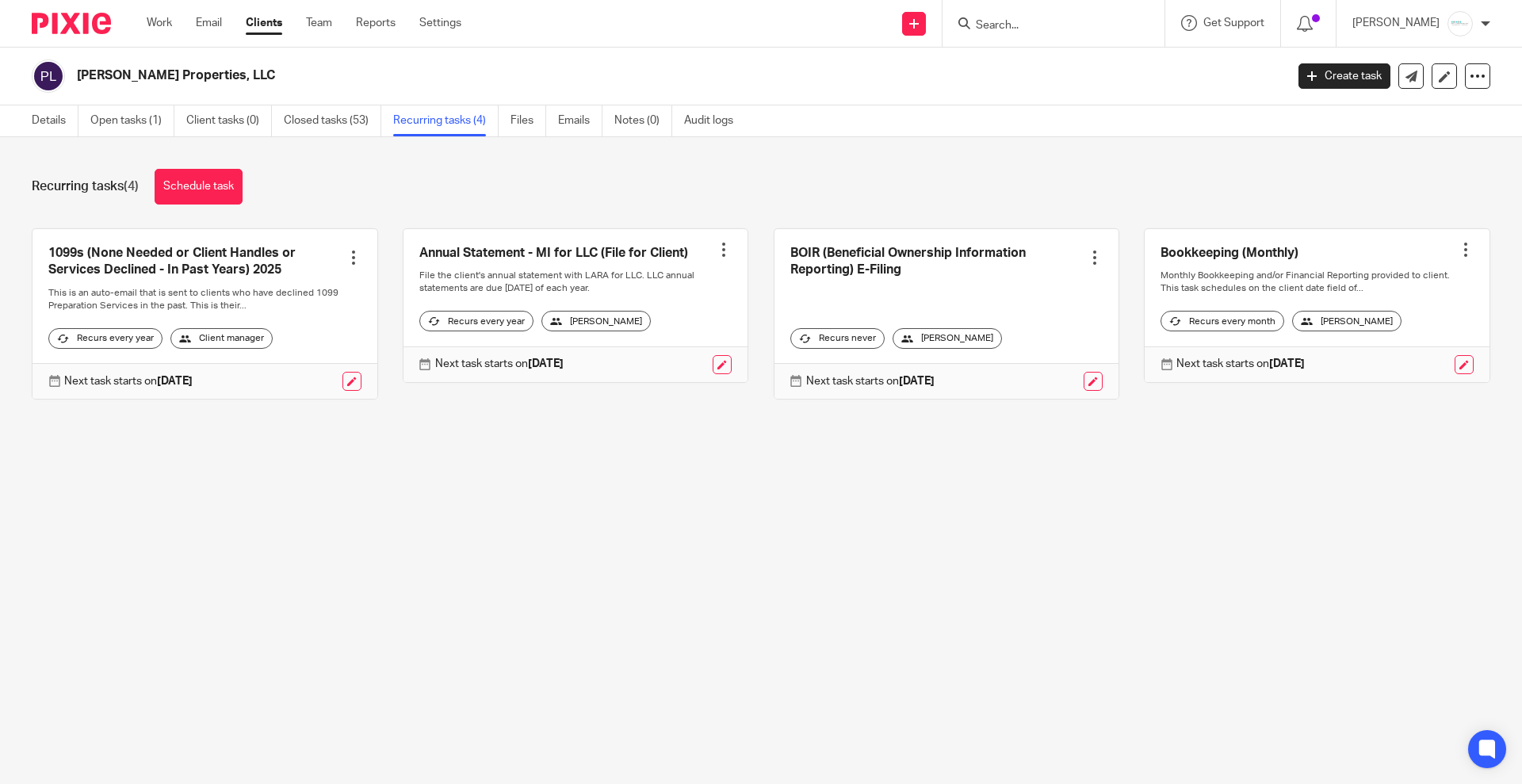
click at [1087, 260] on div at bounding box center [1095, 257] width 16 height 16
click at [1023, 361] on span "Cancel schedule" at bounding box center [1014, 359] width 83 height 11
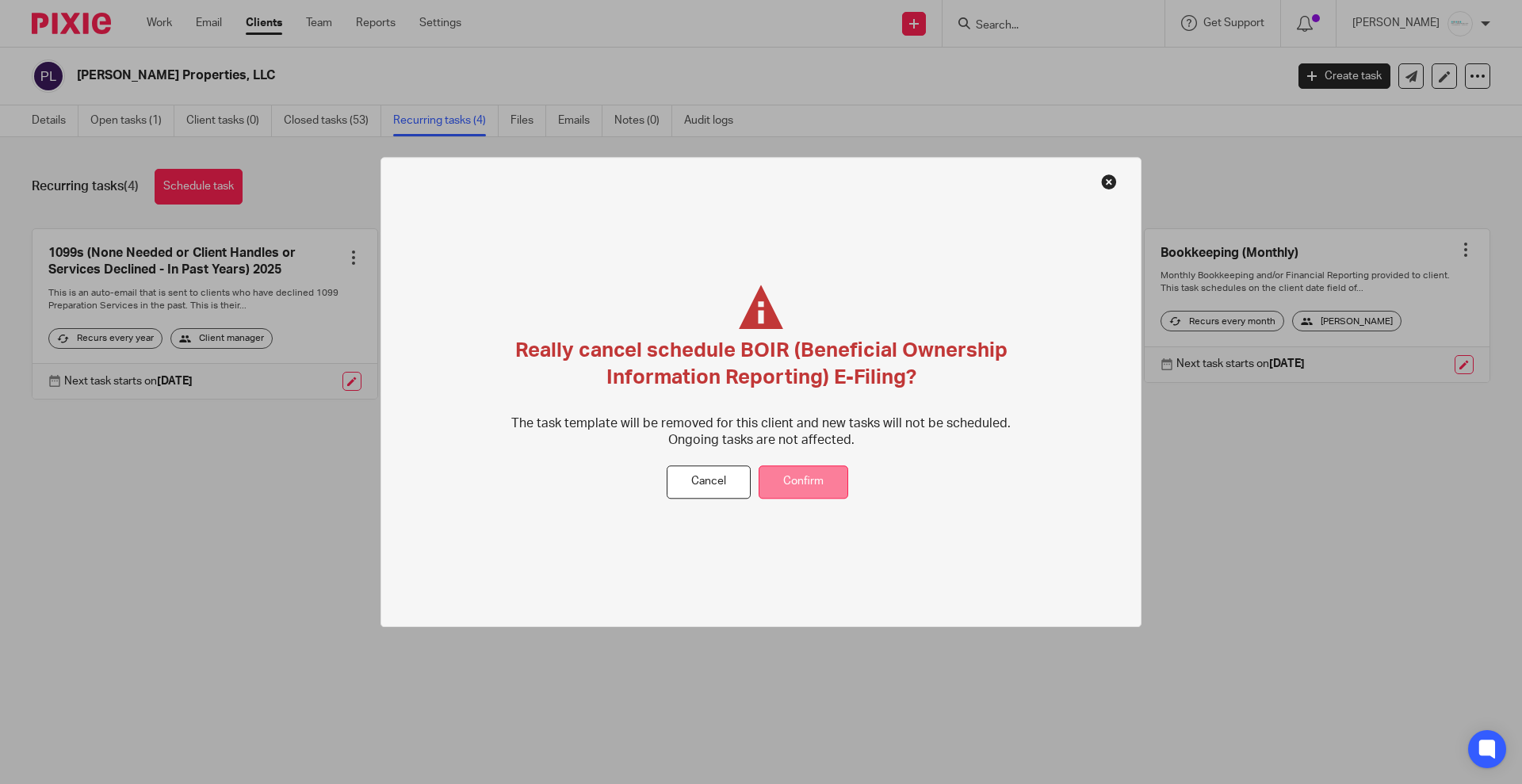
click at [801, 488] on button "Confirm" at bounding box center [804, 482] width 90 height 34
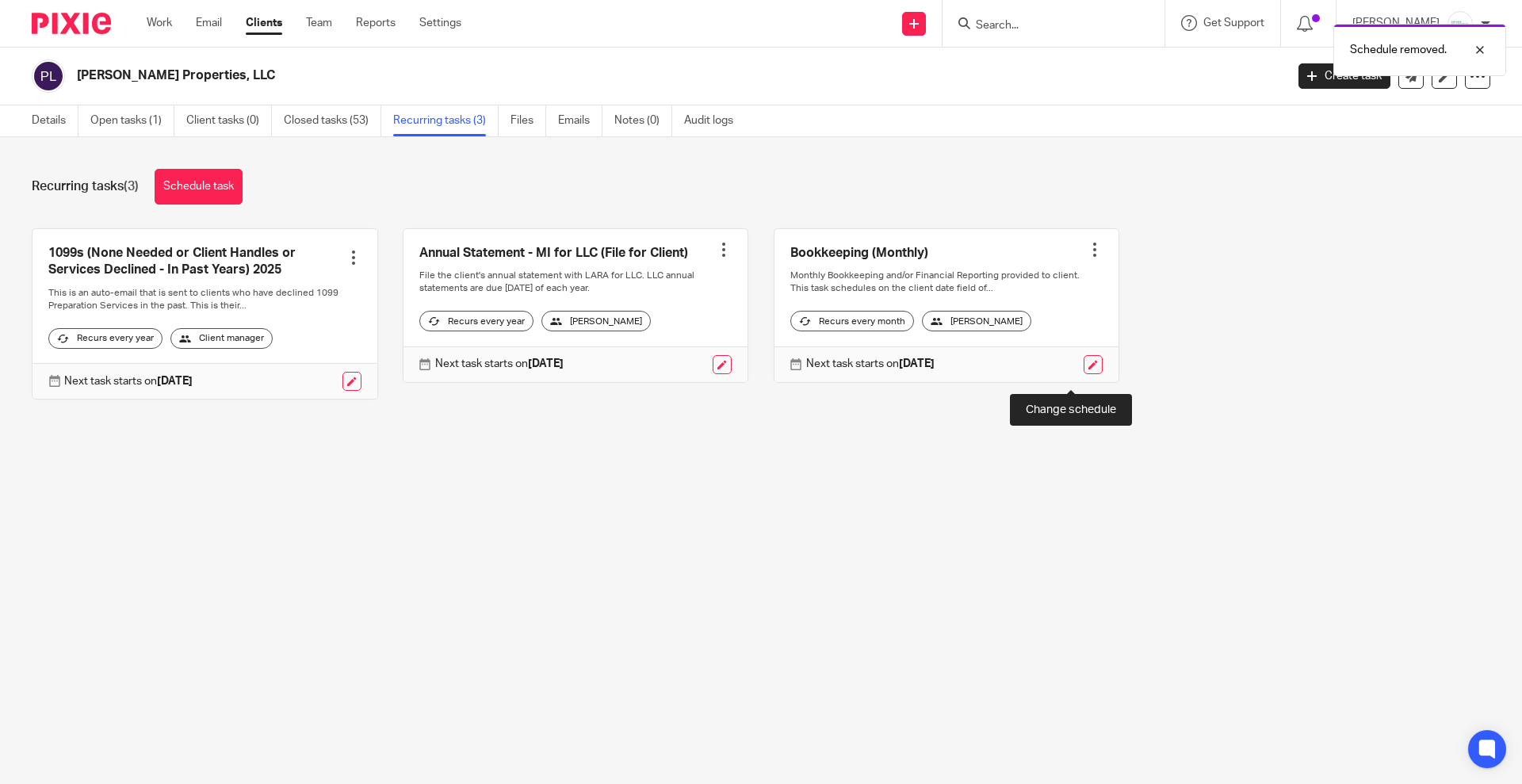
click at [1084, 374] on link at bounding box center [1093, 364] width 19 height 19
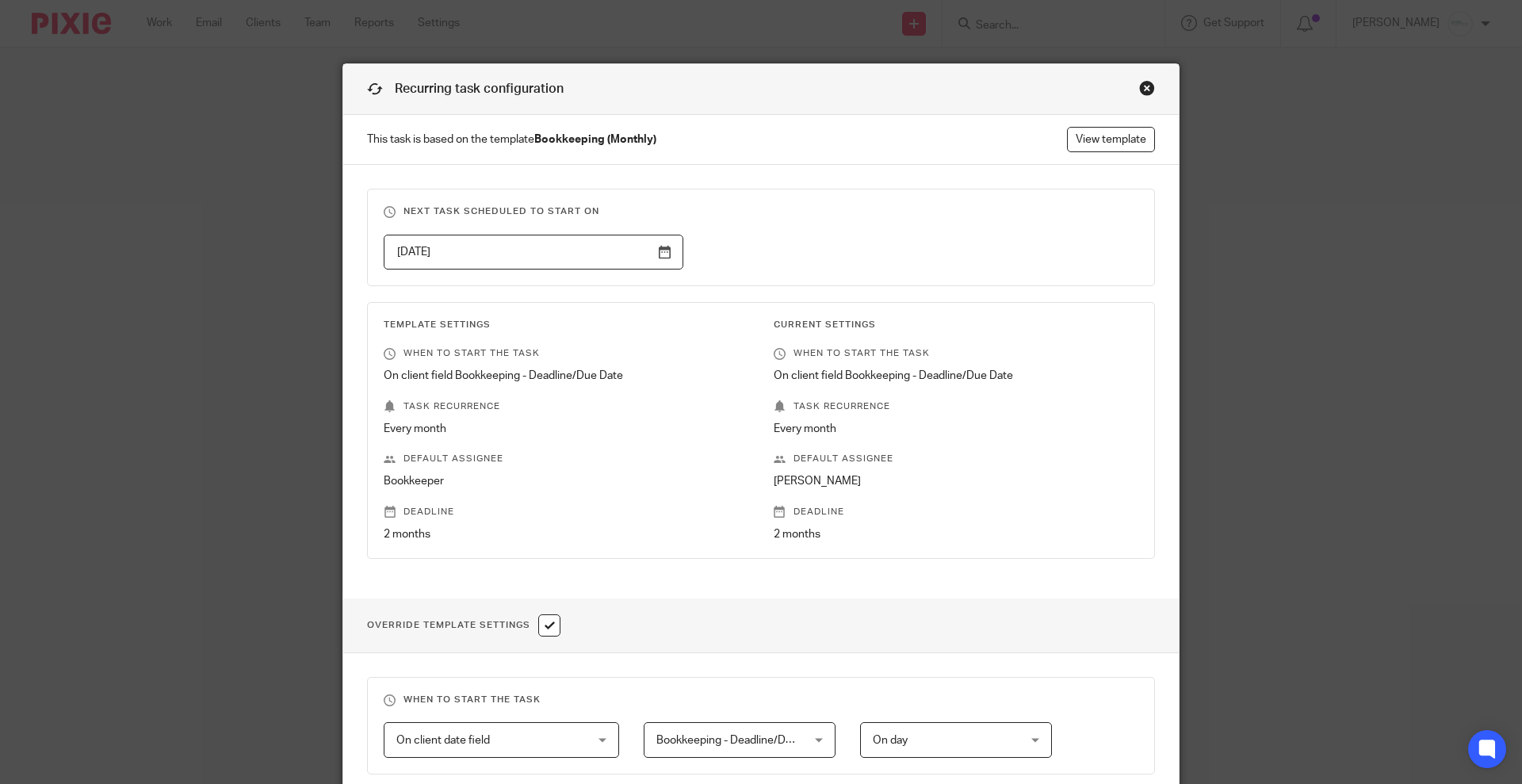
click at [545, 618] on input "checkbox" at bounding box center [549, 625] width 22 height 22
checkbox input "false"
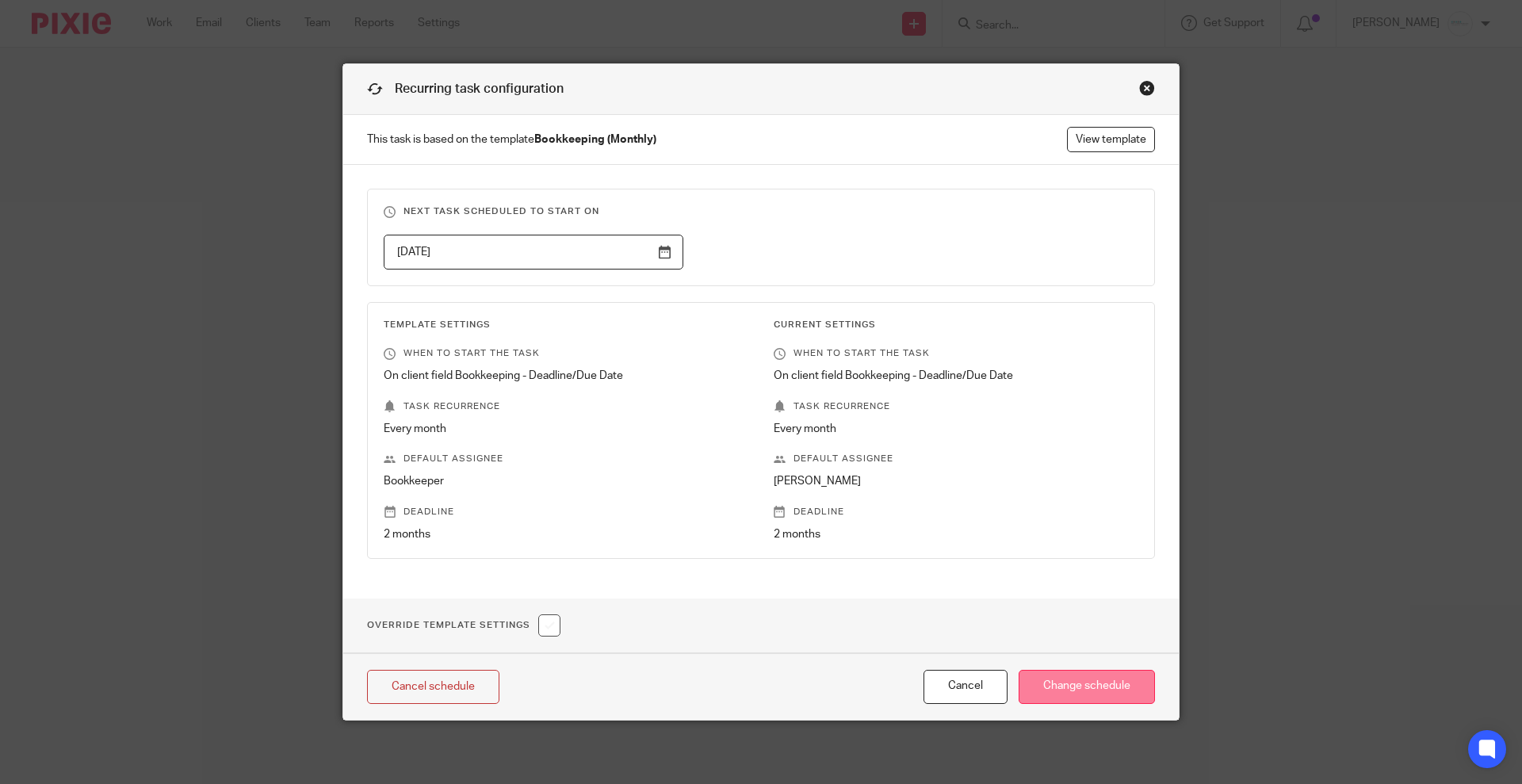
click at [1093, 695] on input "Change schedule" at bounding box center [1086, 686] width 136 height 34
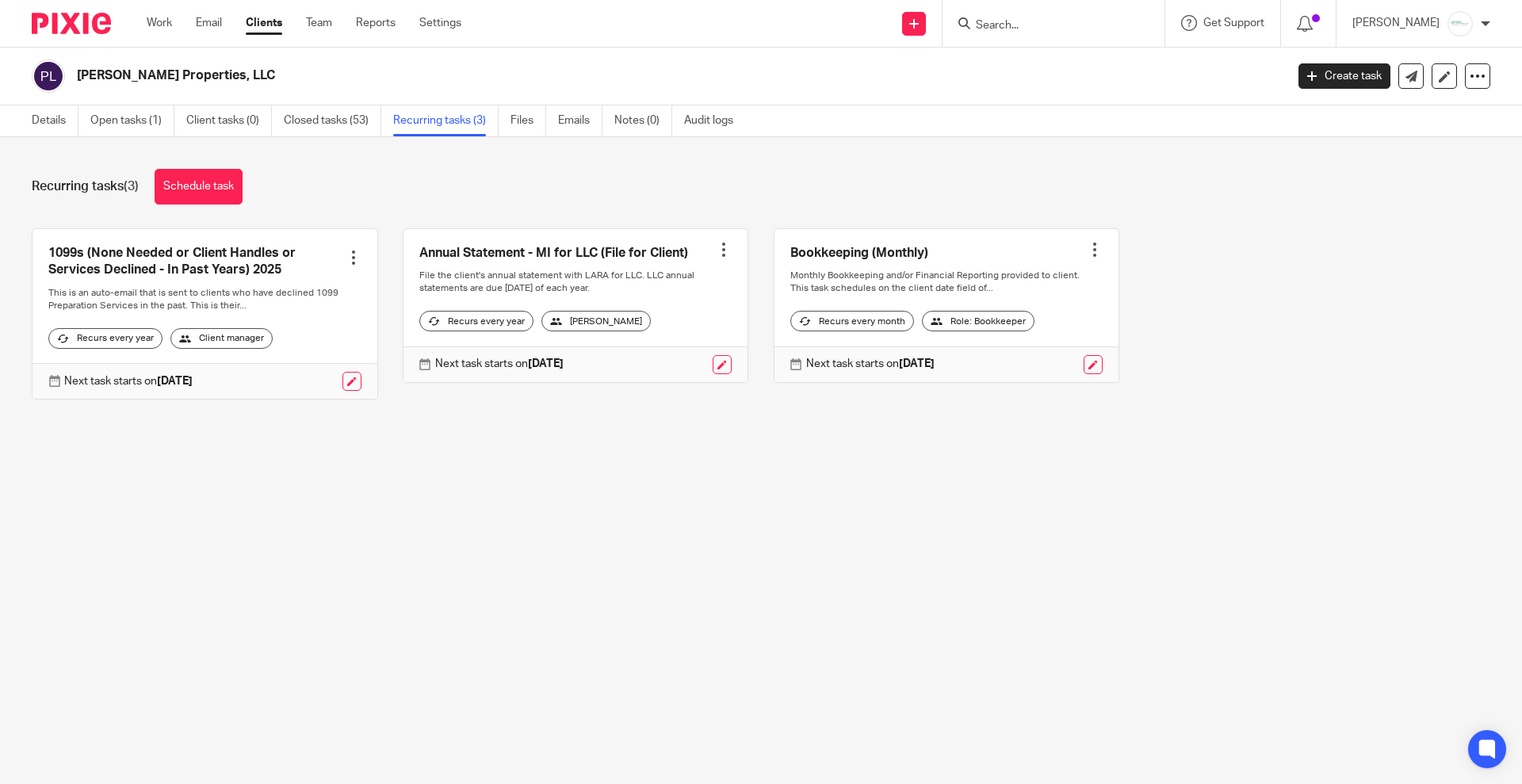
drag, startPoint x: 1020, startPoint y: 26, endPoint x: 1038, endPoint y: 26, distance: 18.0
click at [1019, 26] on input "Search" at bounding box center [1046, 27] width 143 height 15
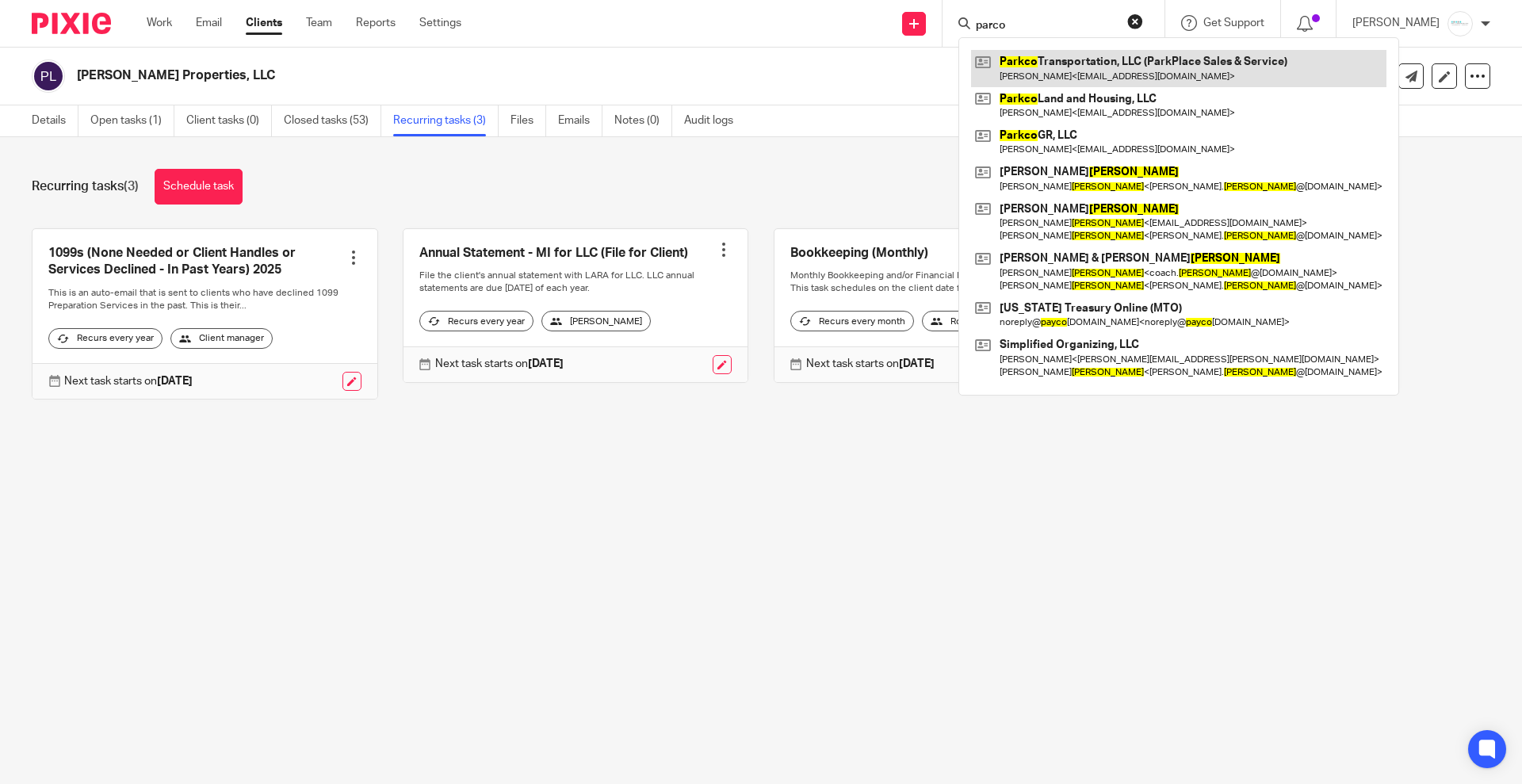
type input "parco"
click at [1105, 69] on link at bounding box center [1179, 69] width 416 height 37
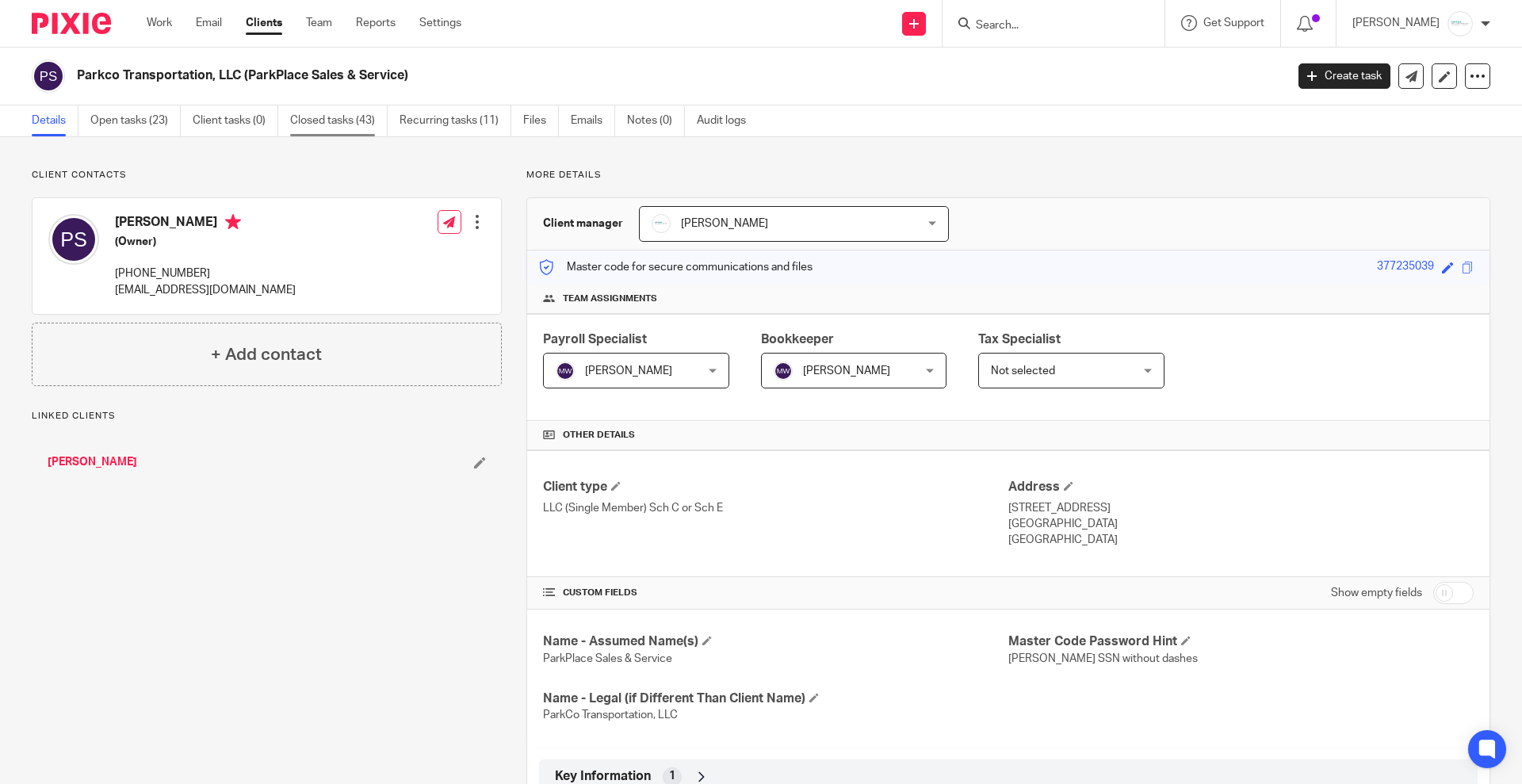
click at [388, 132] on link "Closed tasks (43)" at bounding box center [339, 121] width 98 height 31
click at [418, 134] on link "Recurring tasks (11)" at bounding box center [456, 121] width 112 height 31
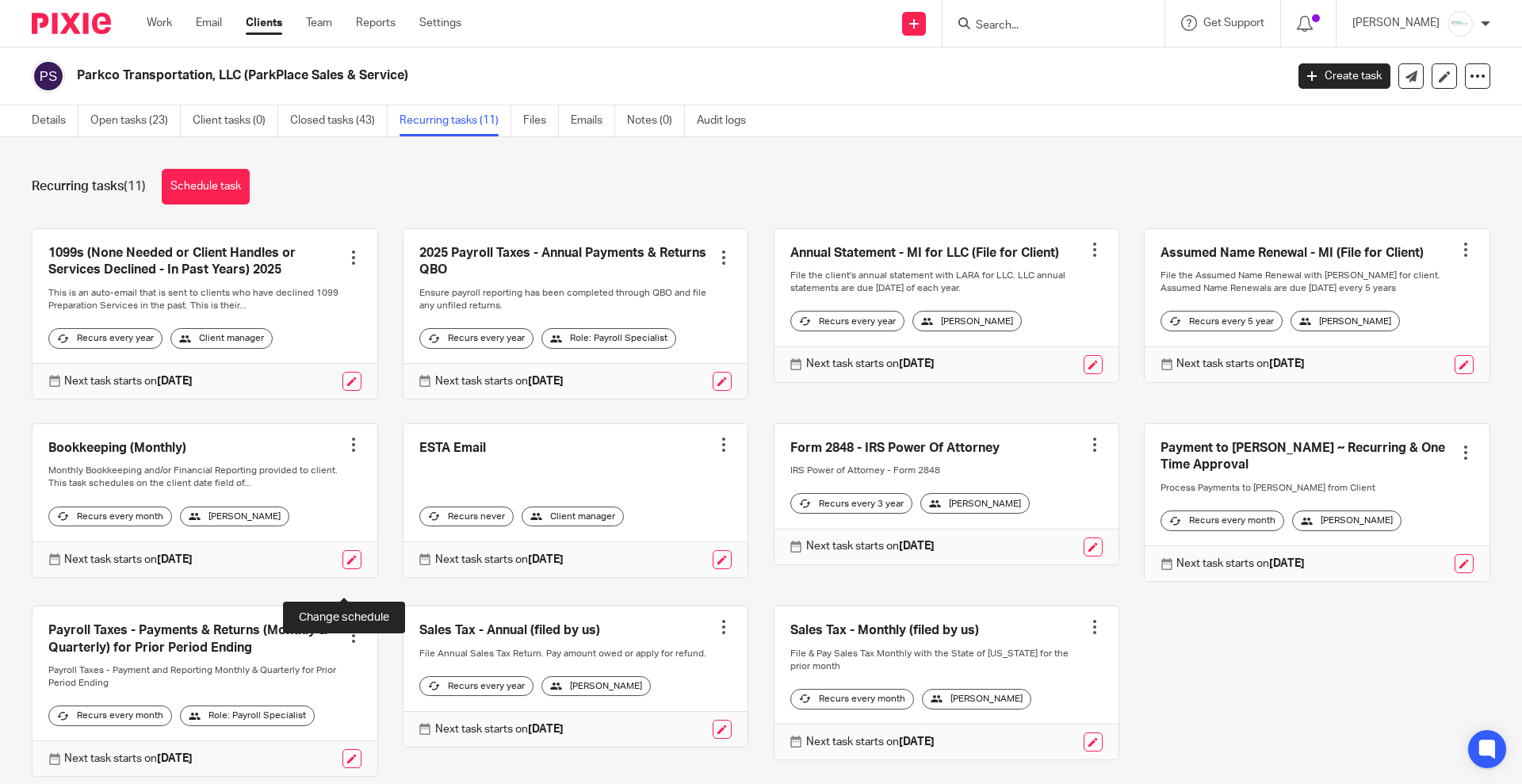
click at [342, 569] on link at bounding box center [351, 559] width 19 height 19
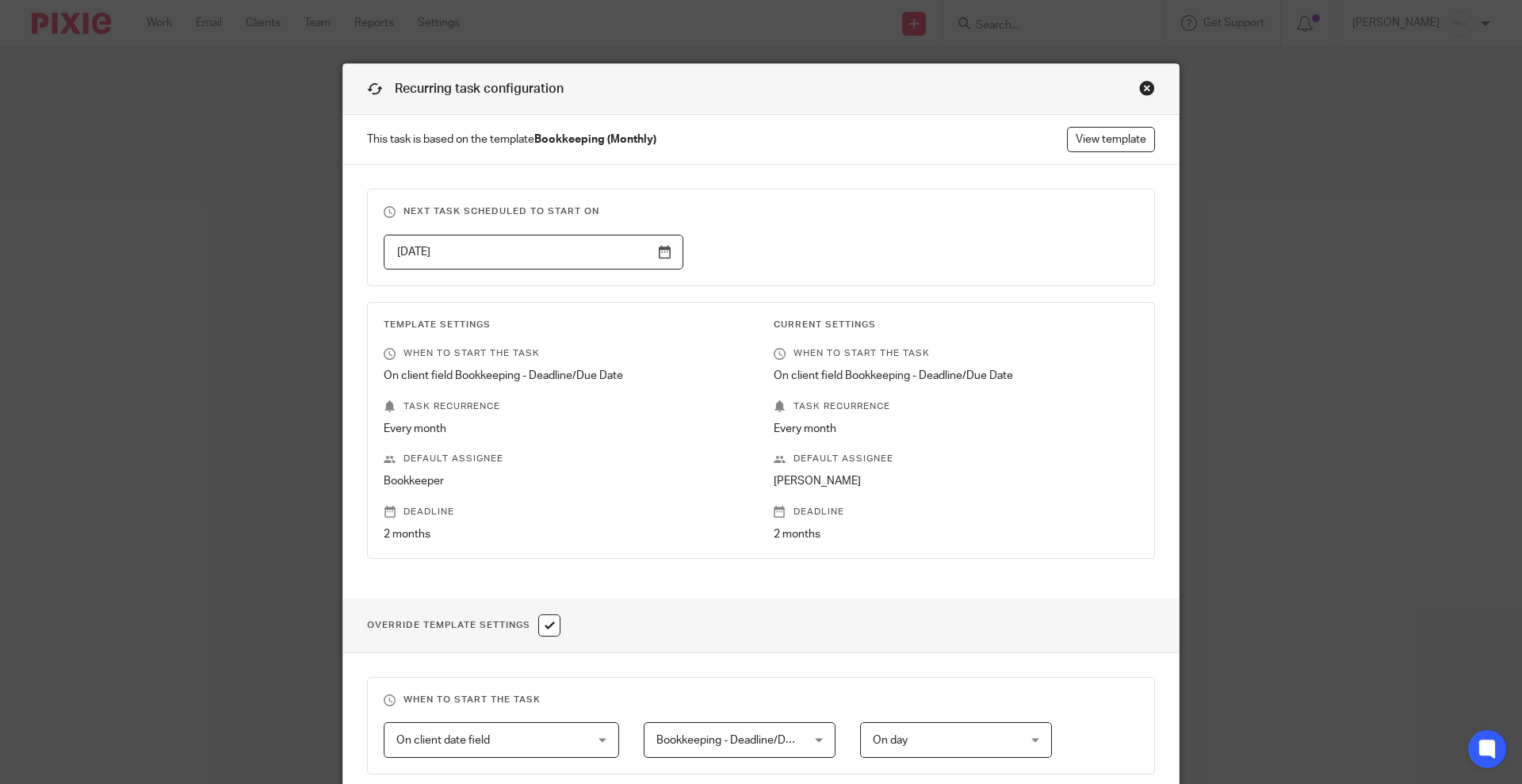
click at [541, 623] on input "checkbox" at bounding box center [549, 625] width 22 height 22
checkbox input "false"
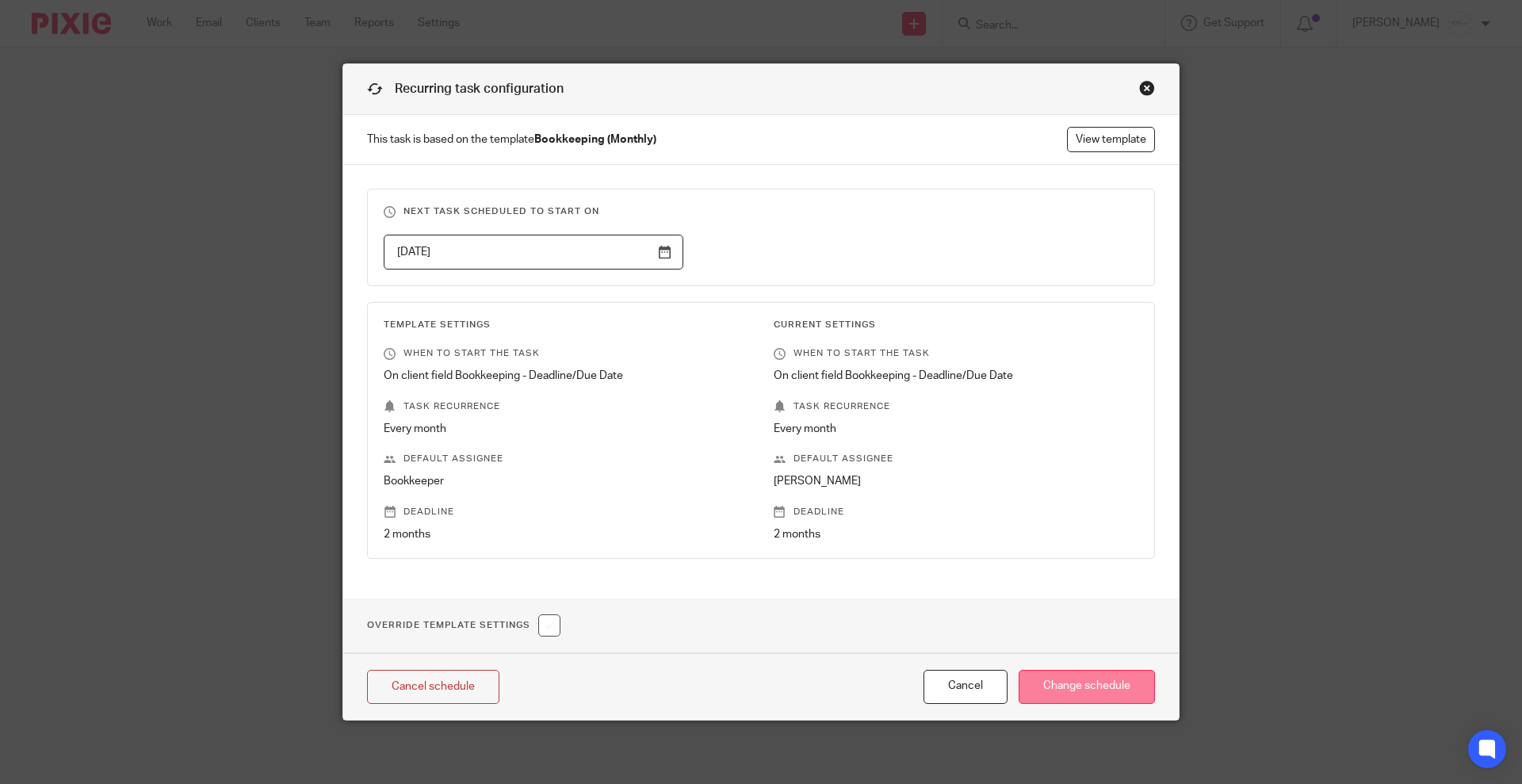
click at [1106, 678] on input "Change schedule" at bounding box center [1086, 686] width 136 height 34
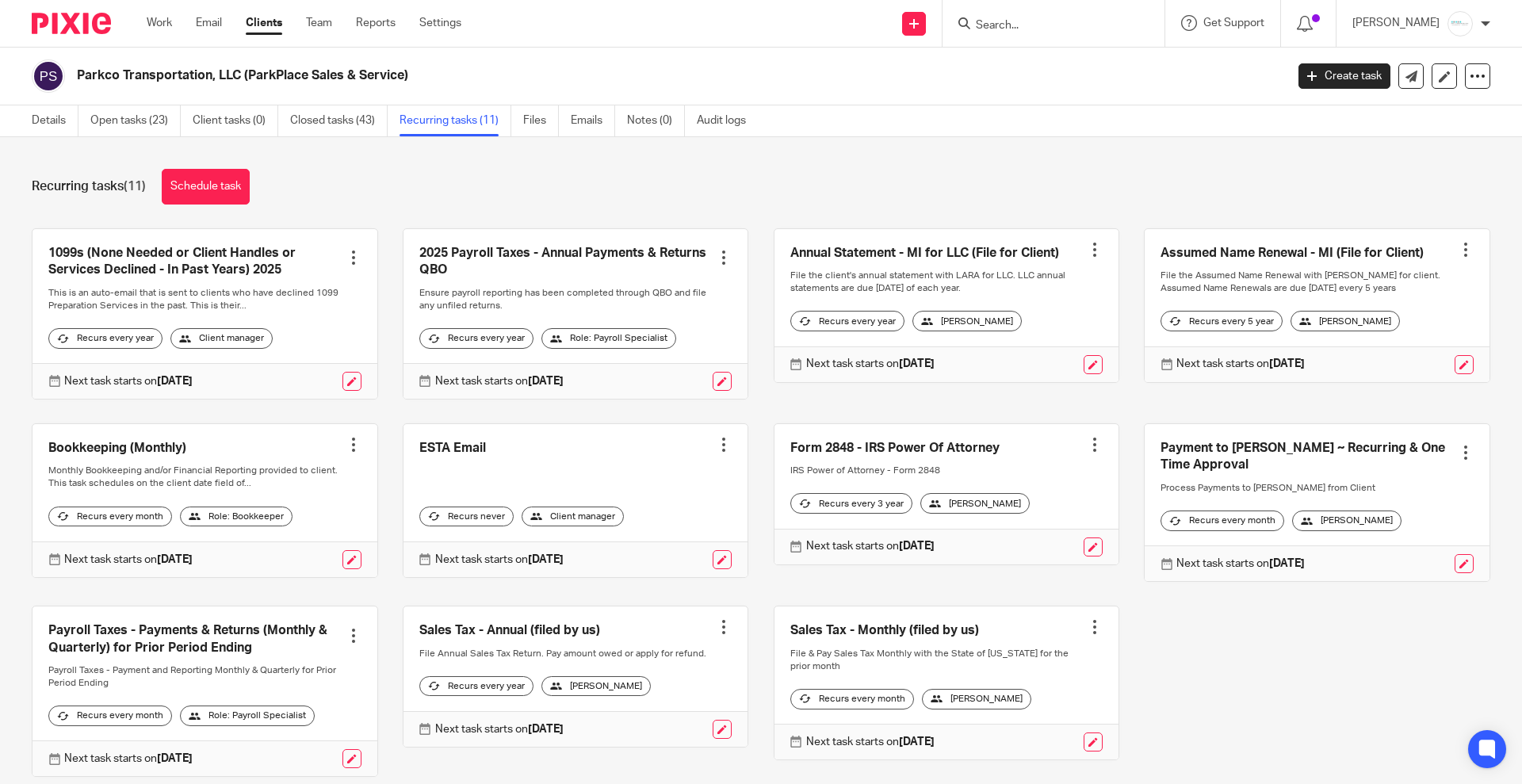
click at [1015, 33] on div at bounding box center [1053, 23] width 222 height 47
click at [1023, 21] on input "Search" at bounding box center [1046, 27] width 143 height 15
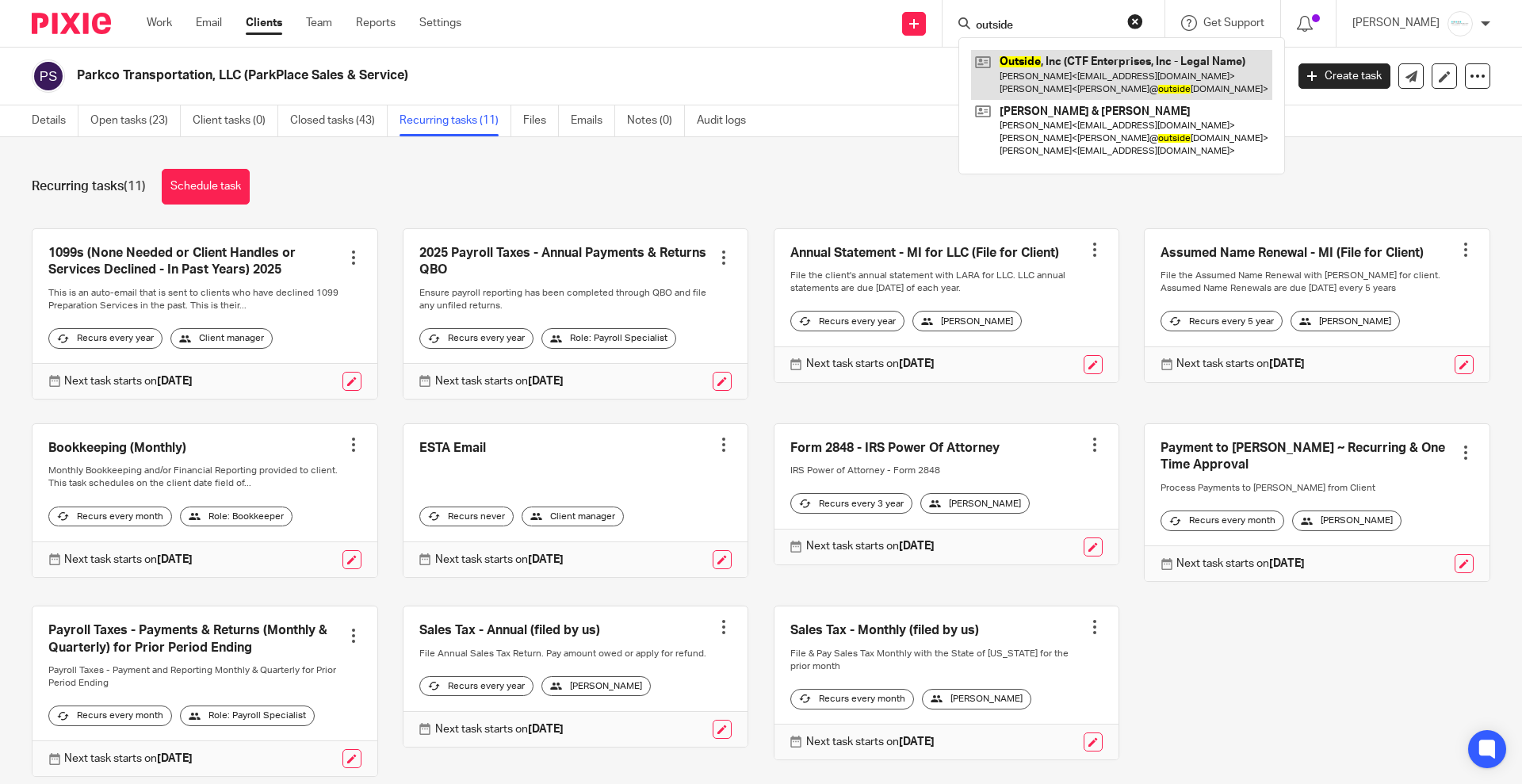
type input "outside"
click at [1070, 78] on link at bounding box center [1121, 75] width 301 height 49
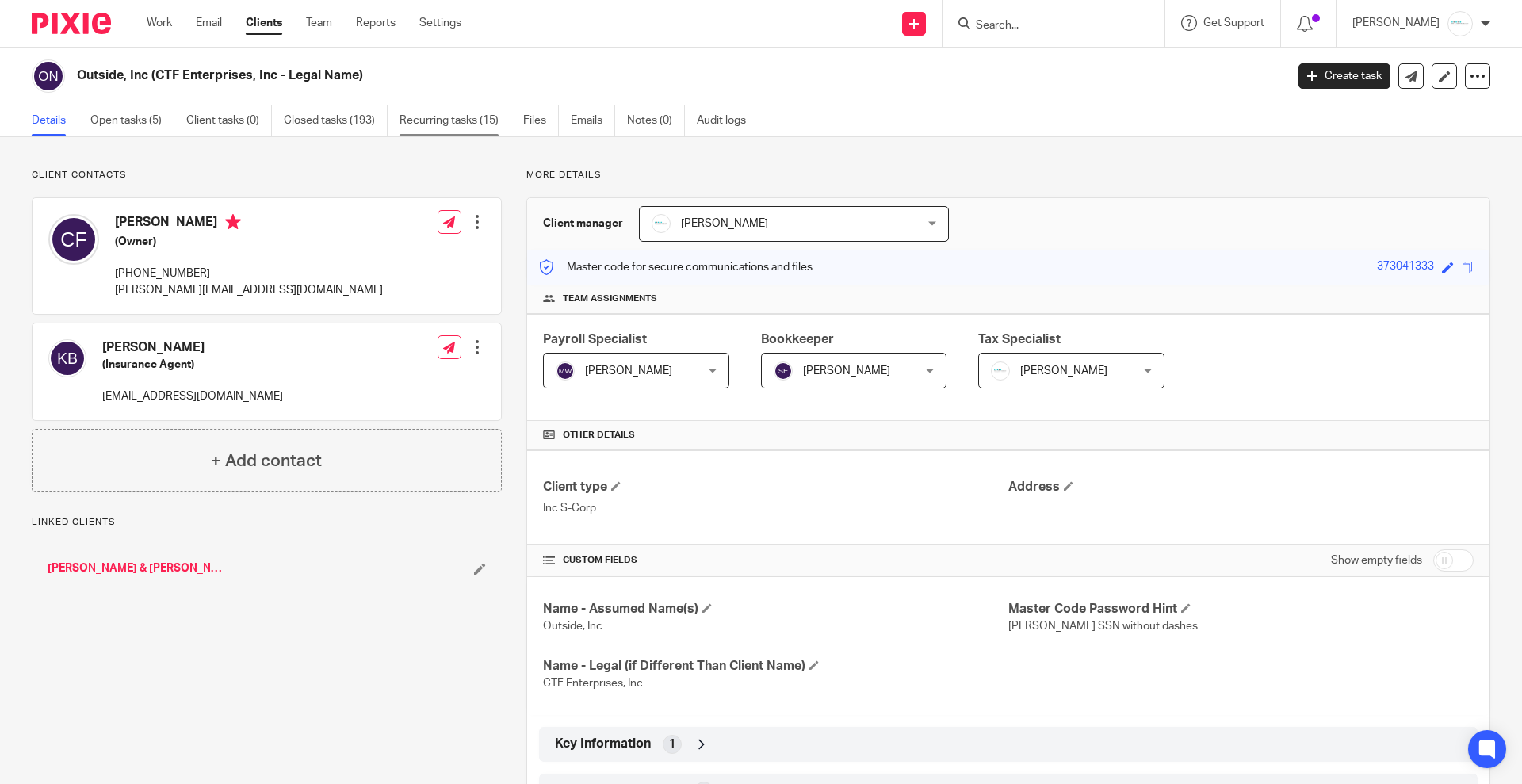
click at [452, 120] on link "Recurring tasks (15)" at bounding box center [456, 121] width 112 height 31
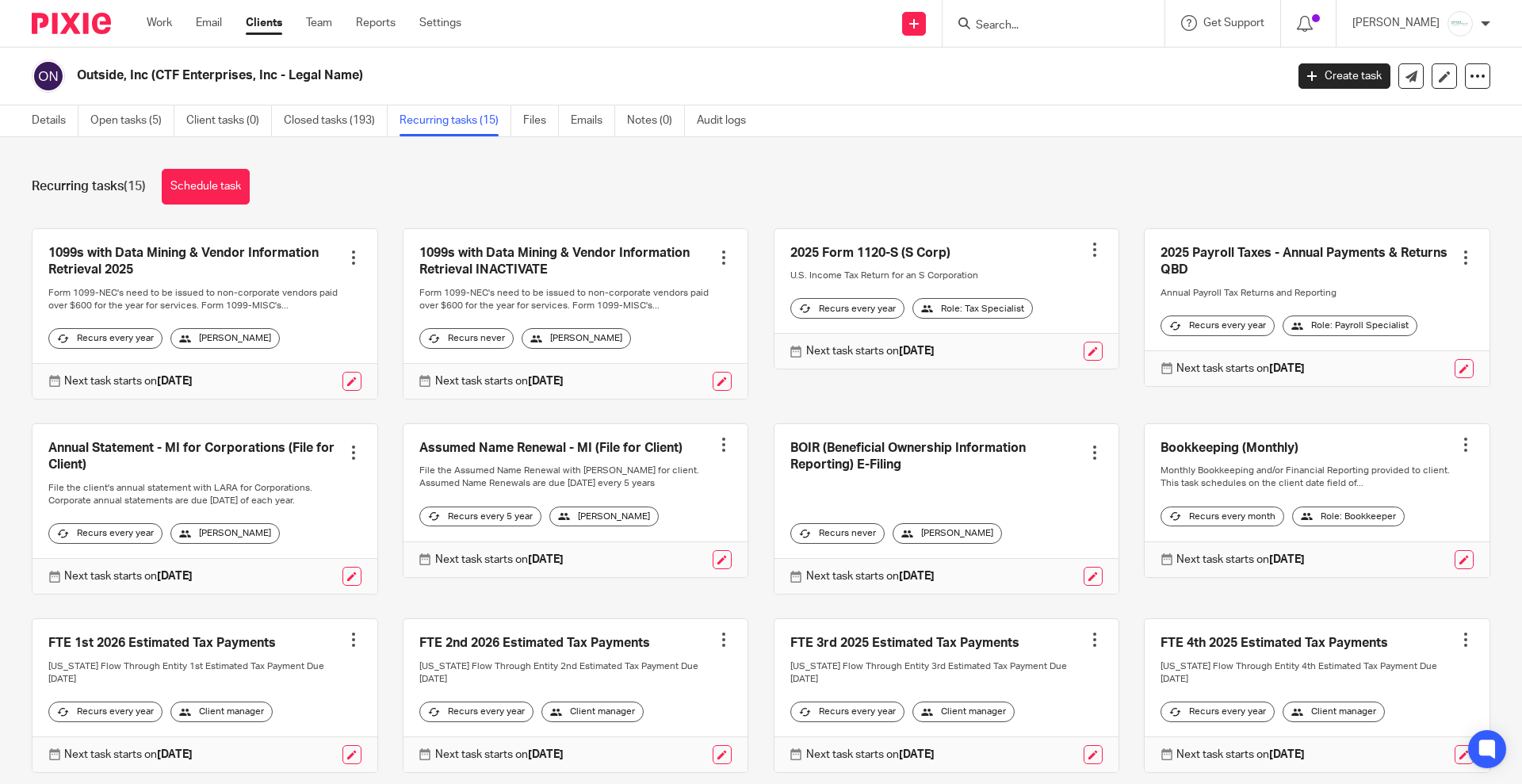
click at [1087, 460] on div at bounding box center [1095, 452] width 16 height 16
click at [1011, 567] on span "Cancel schedule" at bounding box center [1014, 566] width 83 height 11
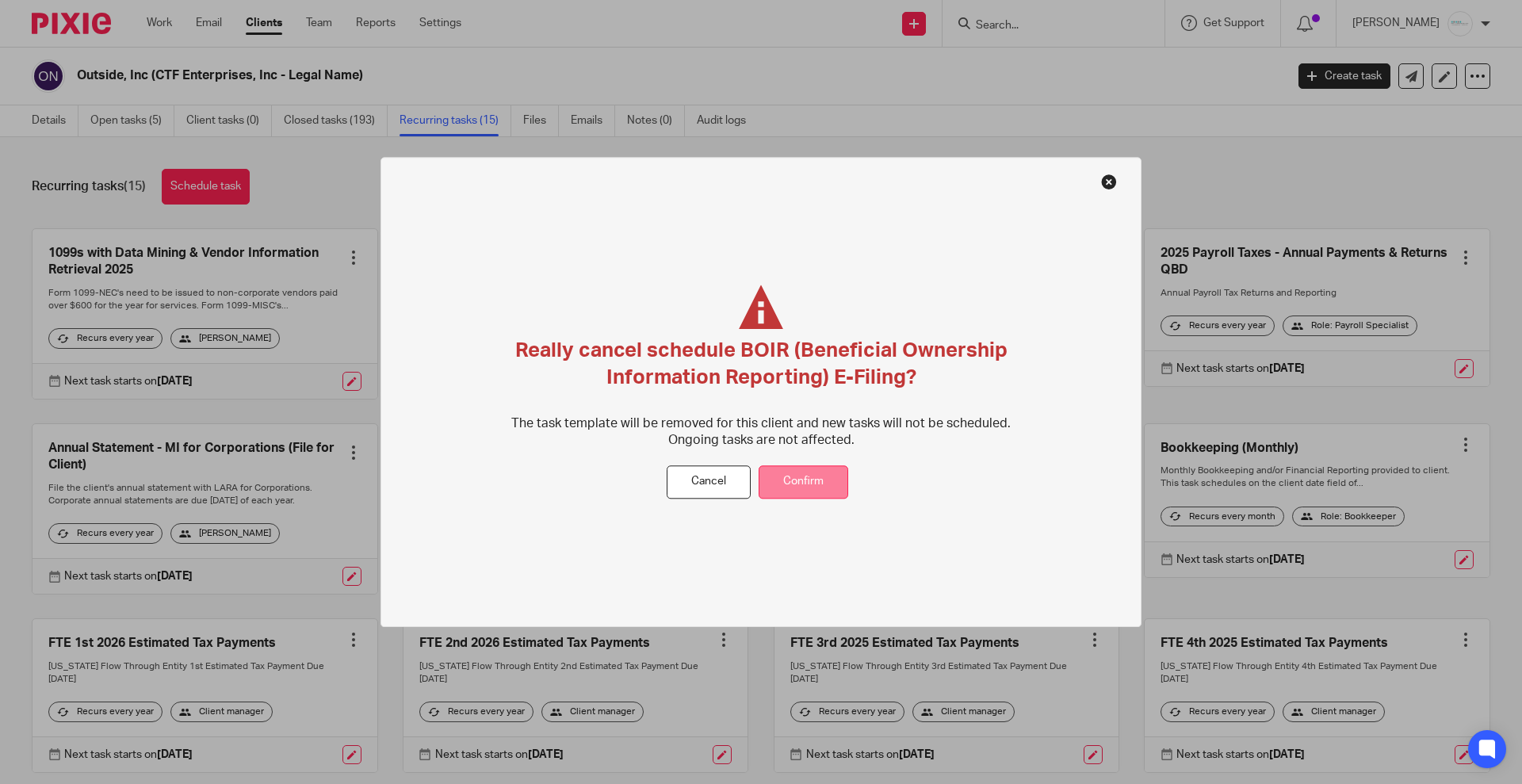
click at [818, 486] on button "Confirm" at bounding box center [804, 482] width 90 height 34
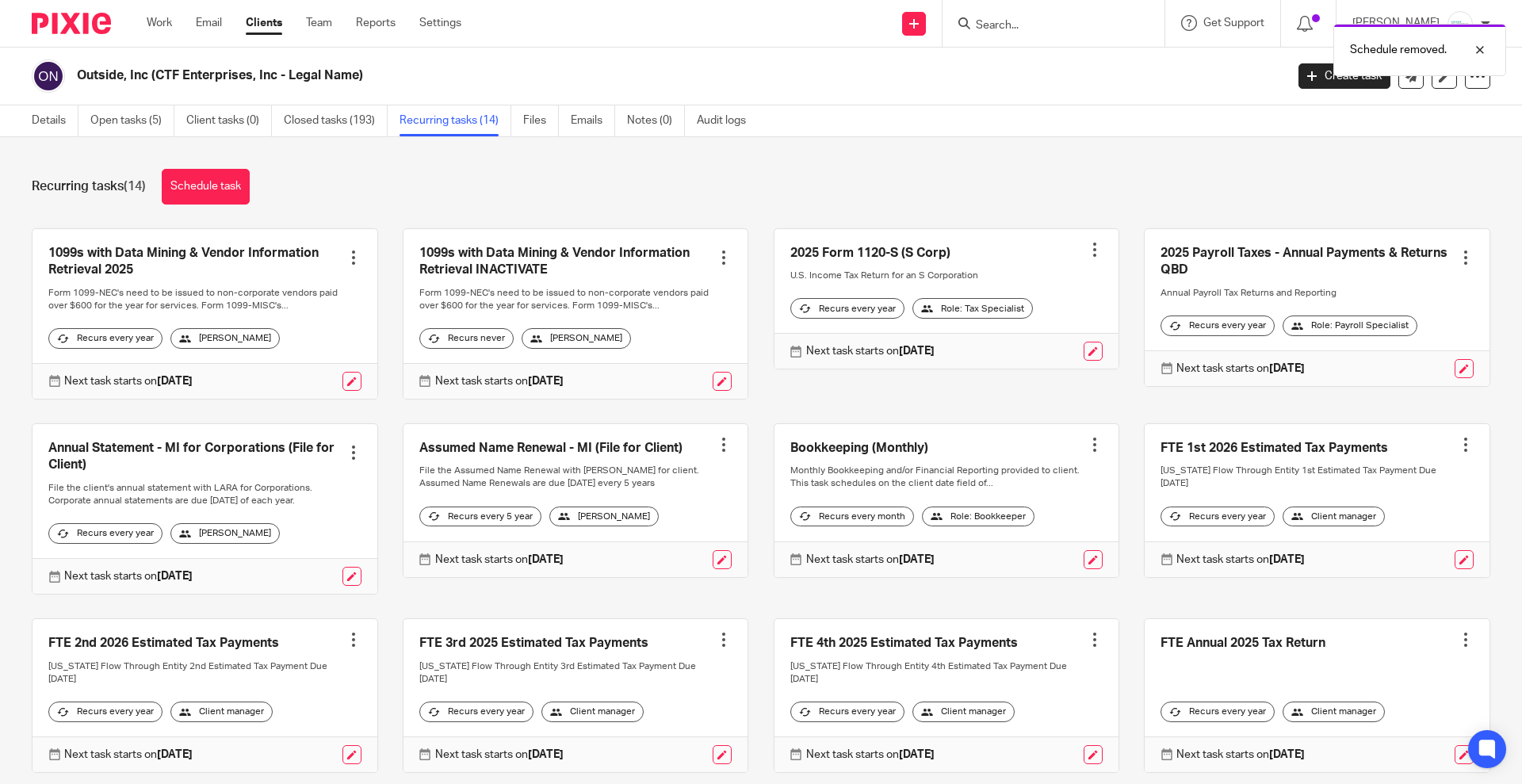
click at [701, 248] on link at bounding box center [576, 313] width 345 height 169
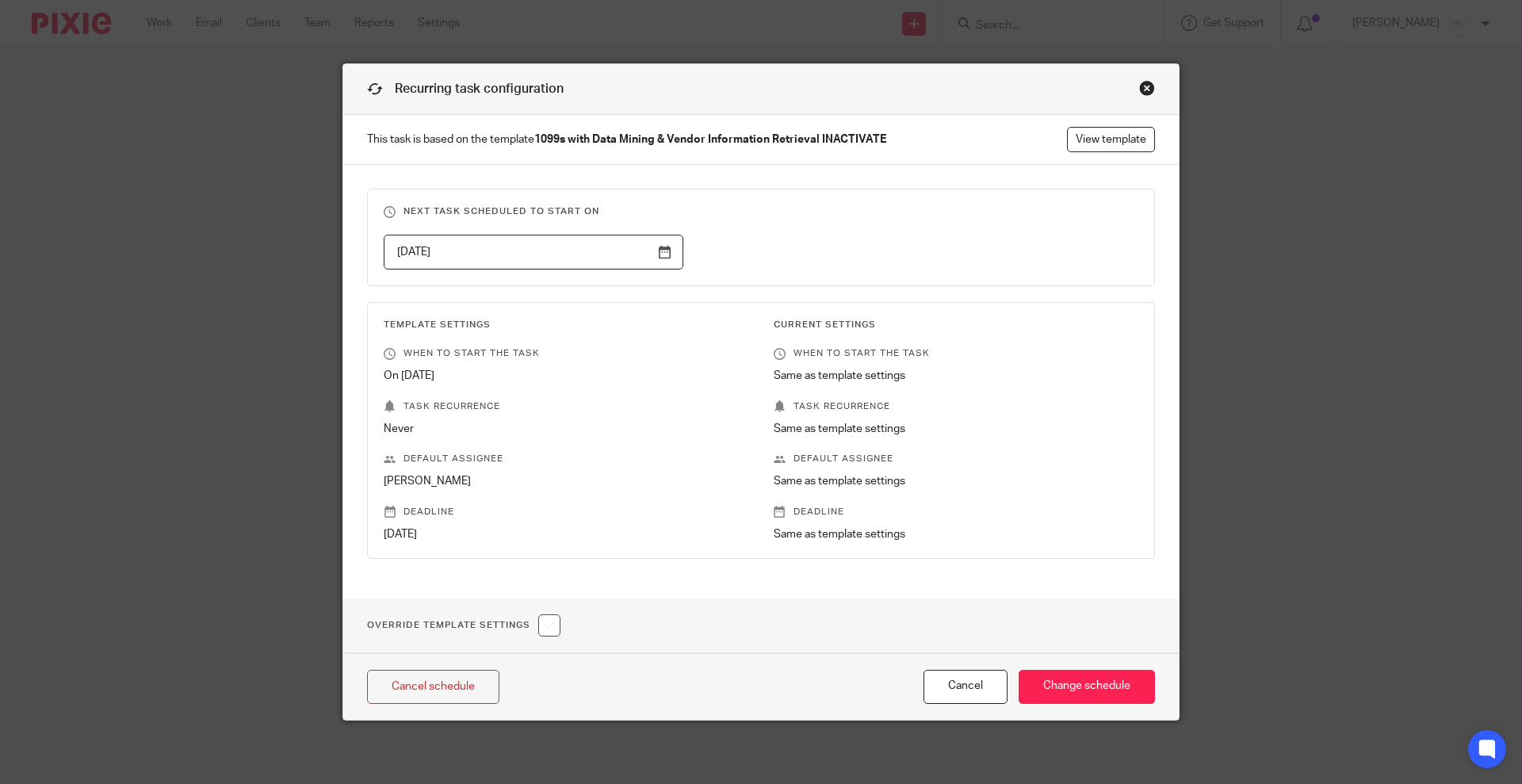
click at [1151, 90] on div "Recurring task configuration" at bounding box center [761, 89] width 836 height 50
click at [1142, 86] on div "Close this dialog window" at bounding box center [1147, 88] width 16 height 16
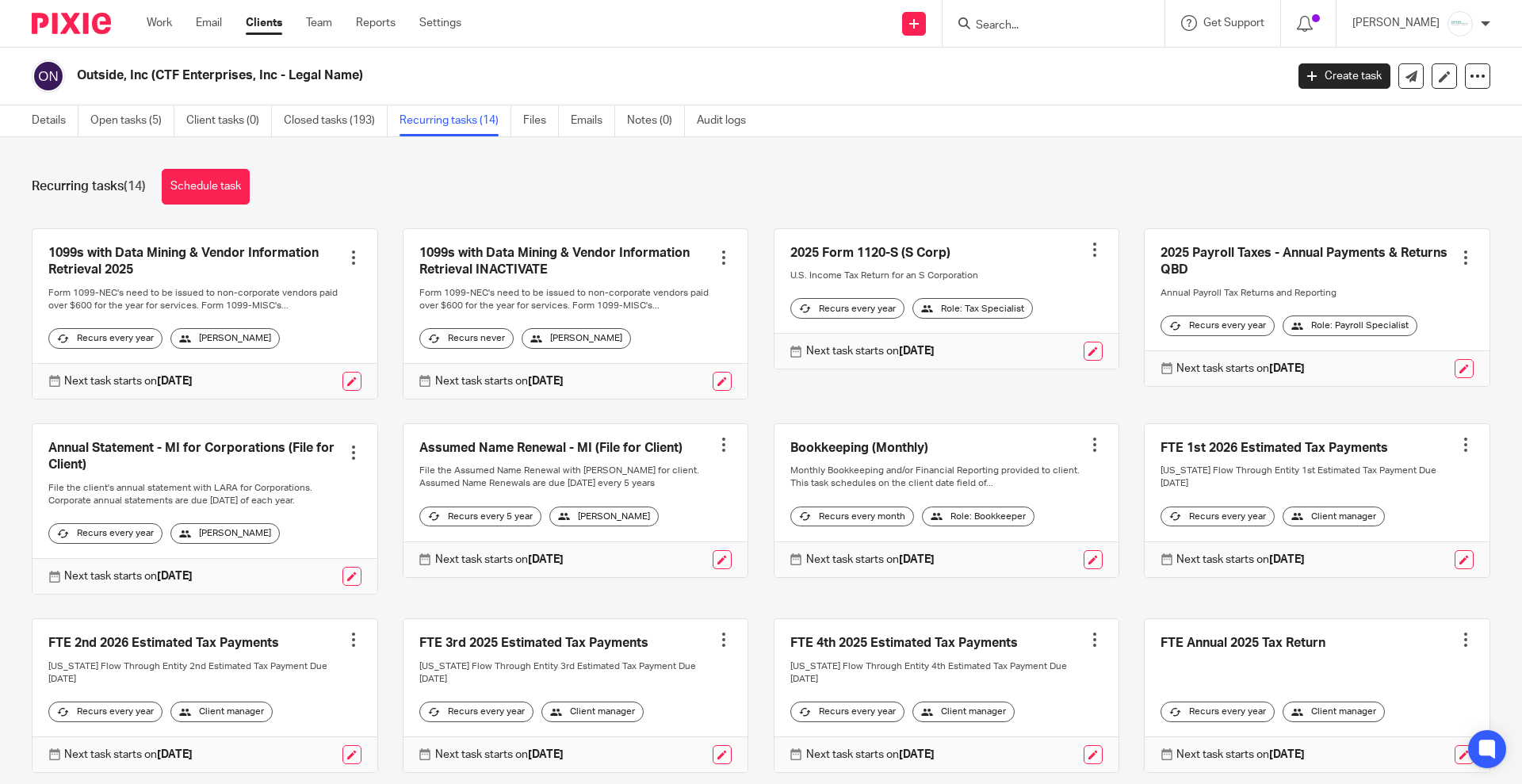
click at [716, 256] on div at bounding box center [723, 257] width 16 height 16
click at [626, 361] on span "Cancel schedule" at bounding box center [650, 359] width 83 height 11
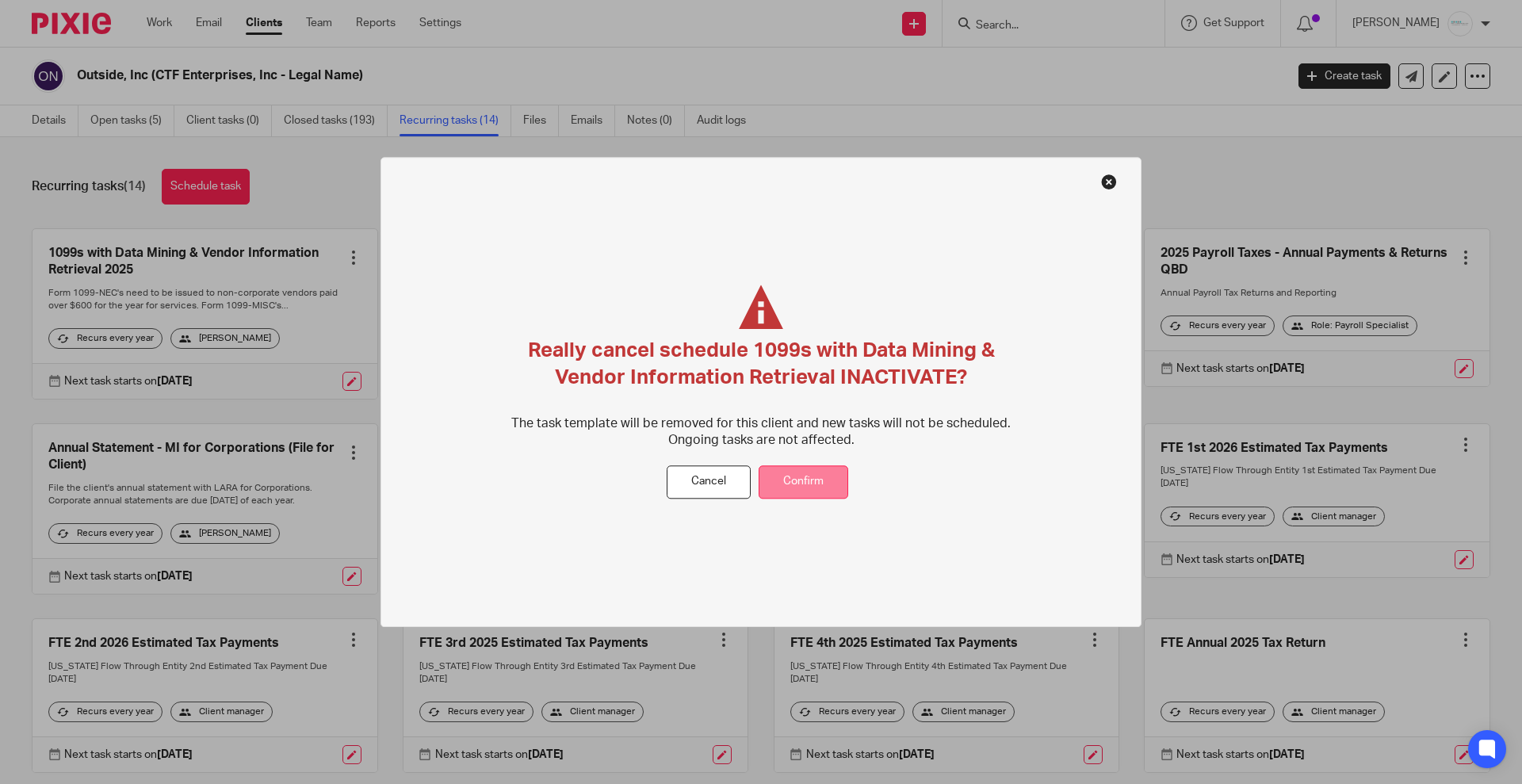
click at [807, 477] on button "Confirm" at bounding box center [804, 482] width 90 height 34
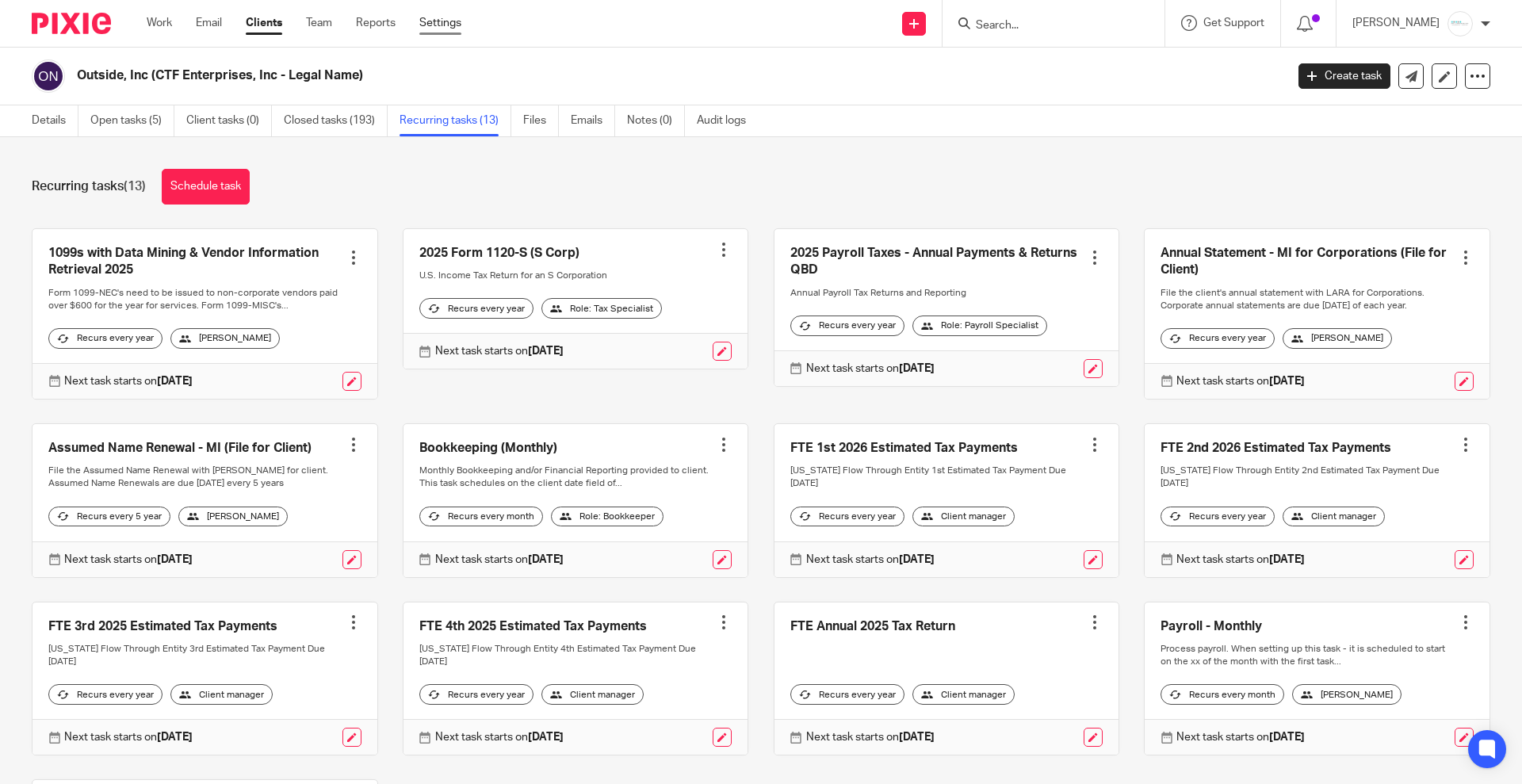
click at [436, 20] on link "Settings" at bounding box center [440, 22] width 42 height 16
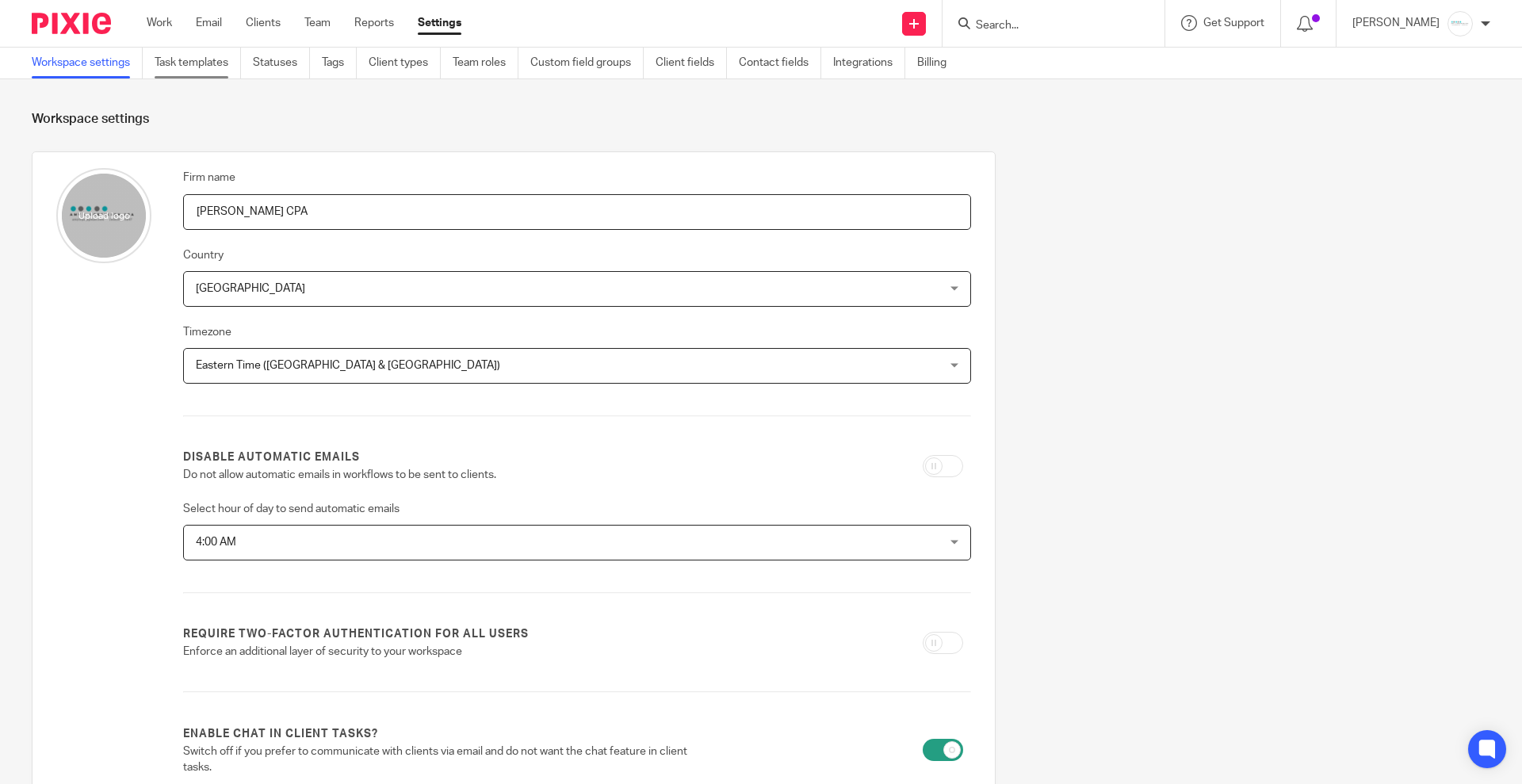
click at [192, 68] on link "Task templates" at bounding box center [198, 63] width 86 height 31
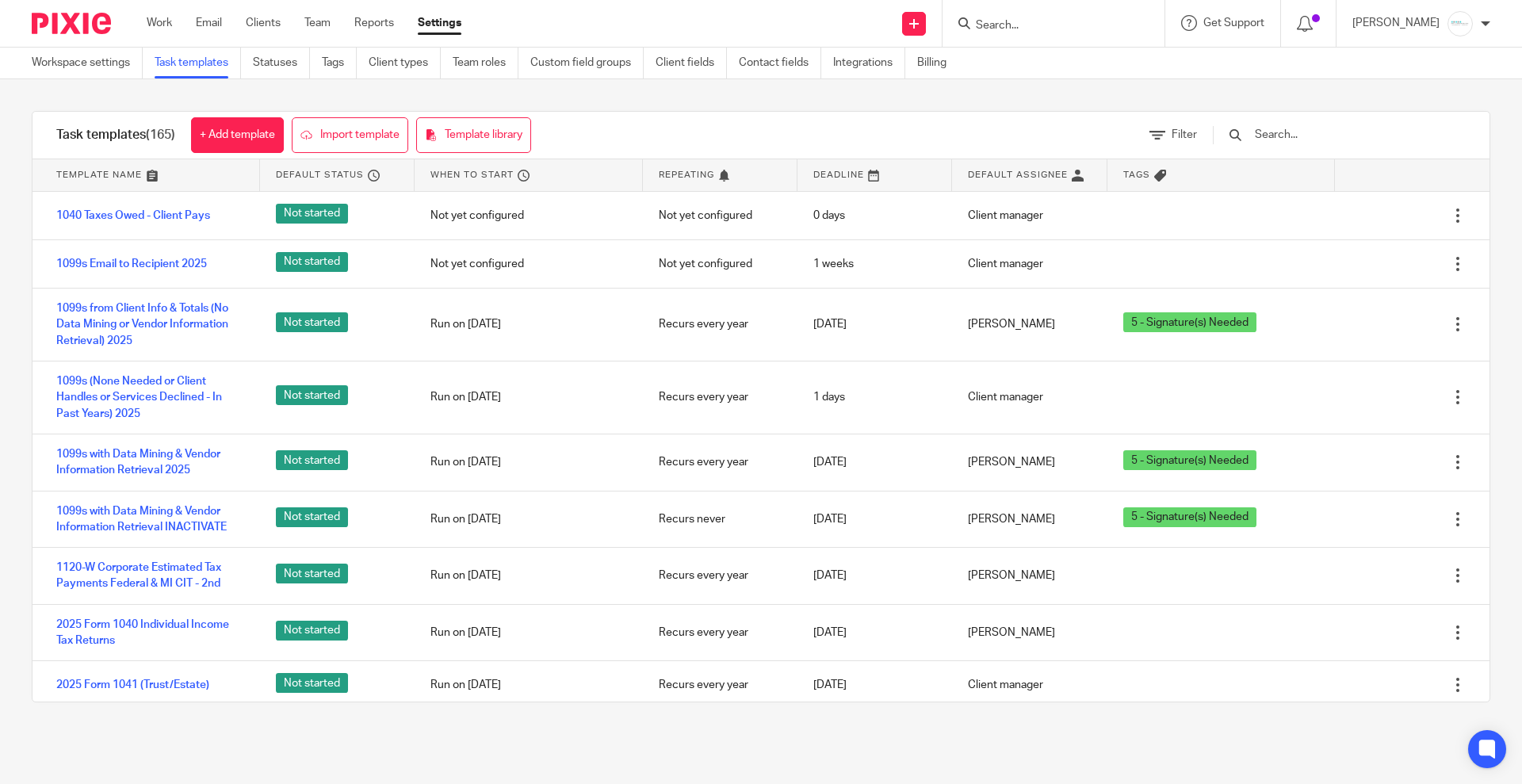
click at [1336, 137] on input "text" at bounding box center [1346, 134] width 185 height 17
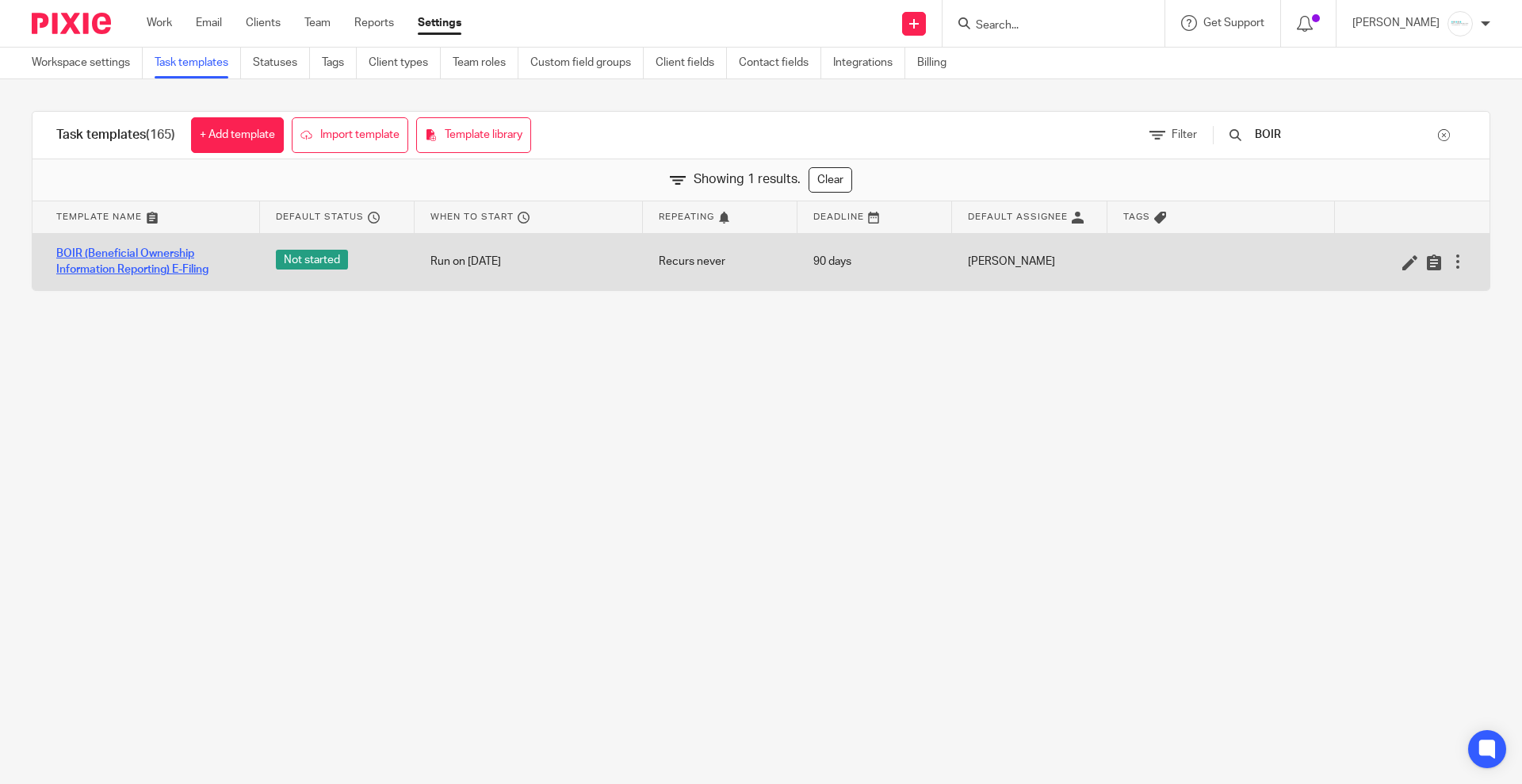
type input "BOIR"
click at [137, 256] on link "BOIR (Beneficial Ownership Information Reporting) E-Filing" at bounding box center [150, 263] width 188 height 33
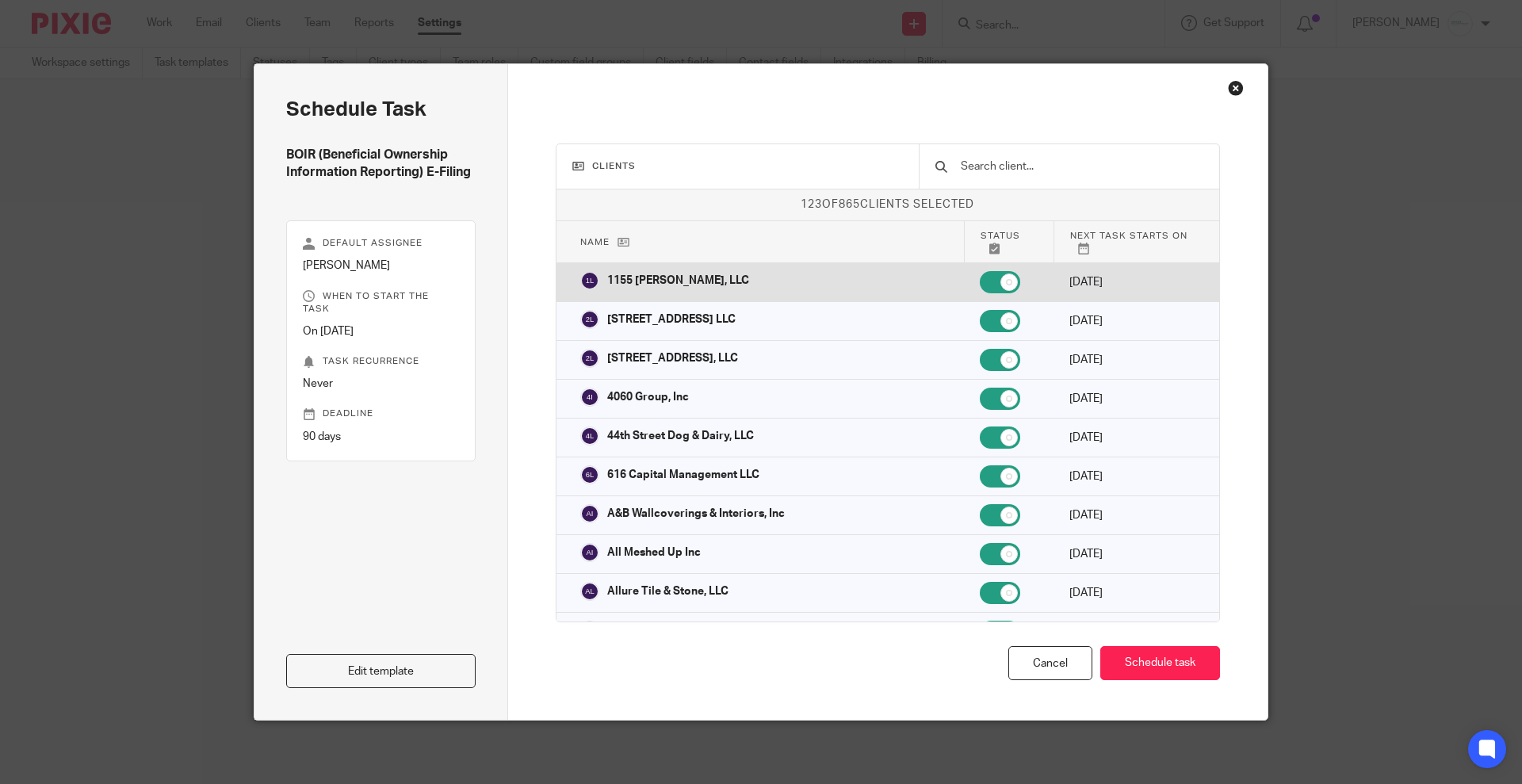
click at [980, 276] on input "checkbox" at bounding box center [1000, 282] width 40 height 22
checkbox input "false"
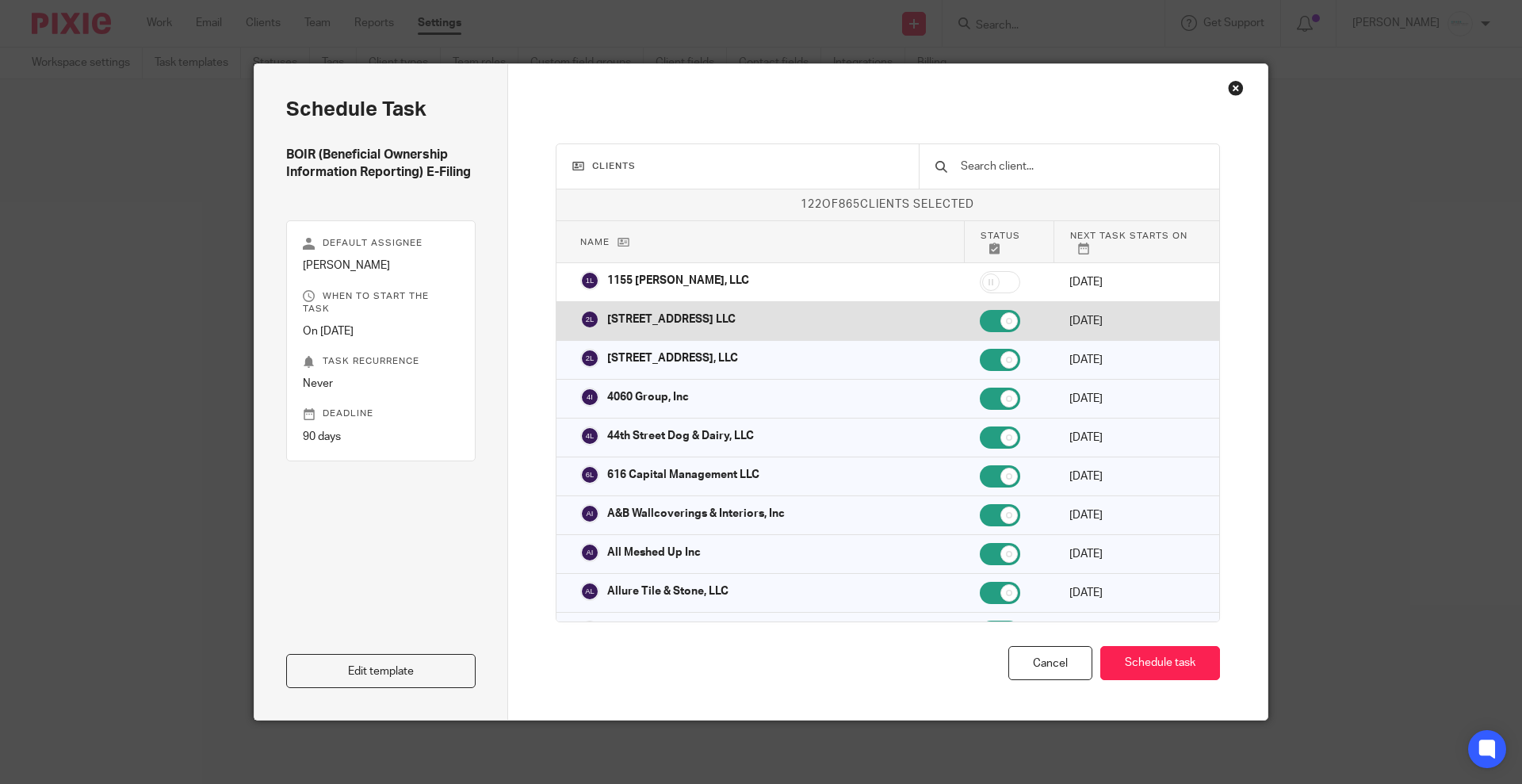
click at [980, 317] on input "checkbox" at bounding box center [1000, 321] width 40 height 22
checkbox input "false"
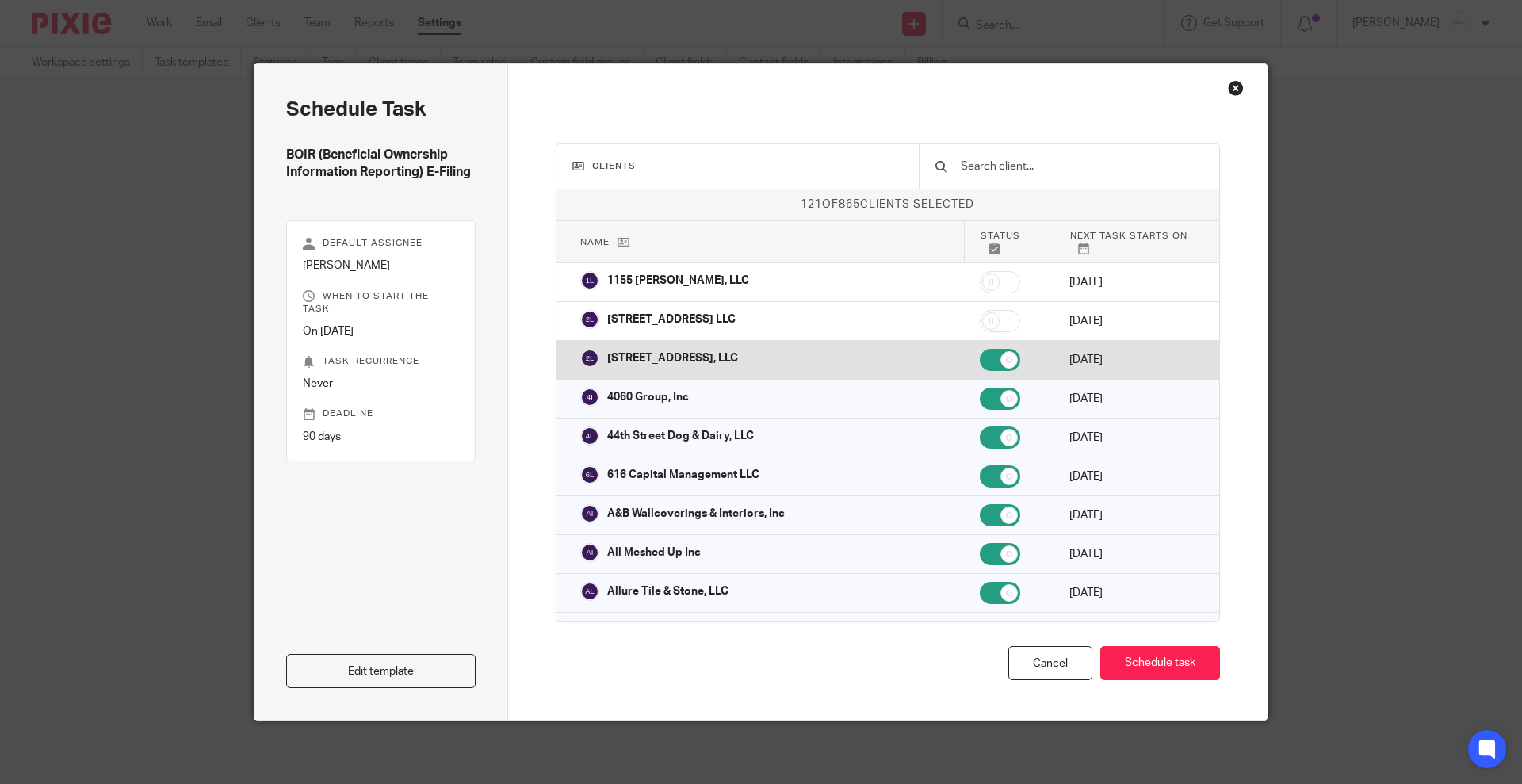
click at [980, 349] on input "checkbox" at bounding box center [1000, 360] width 40 height 22
checkbox input "false"
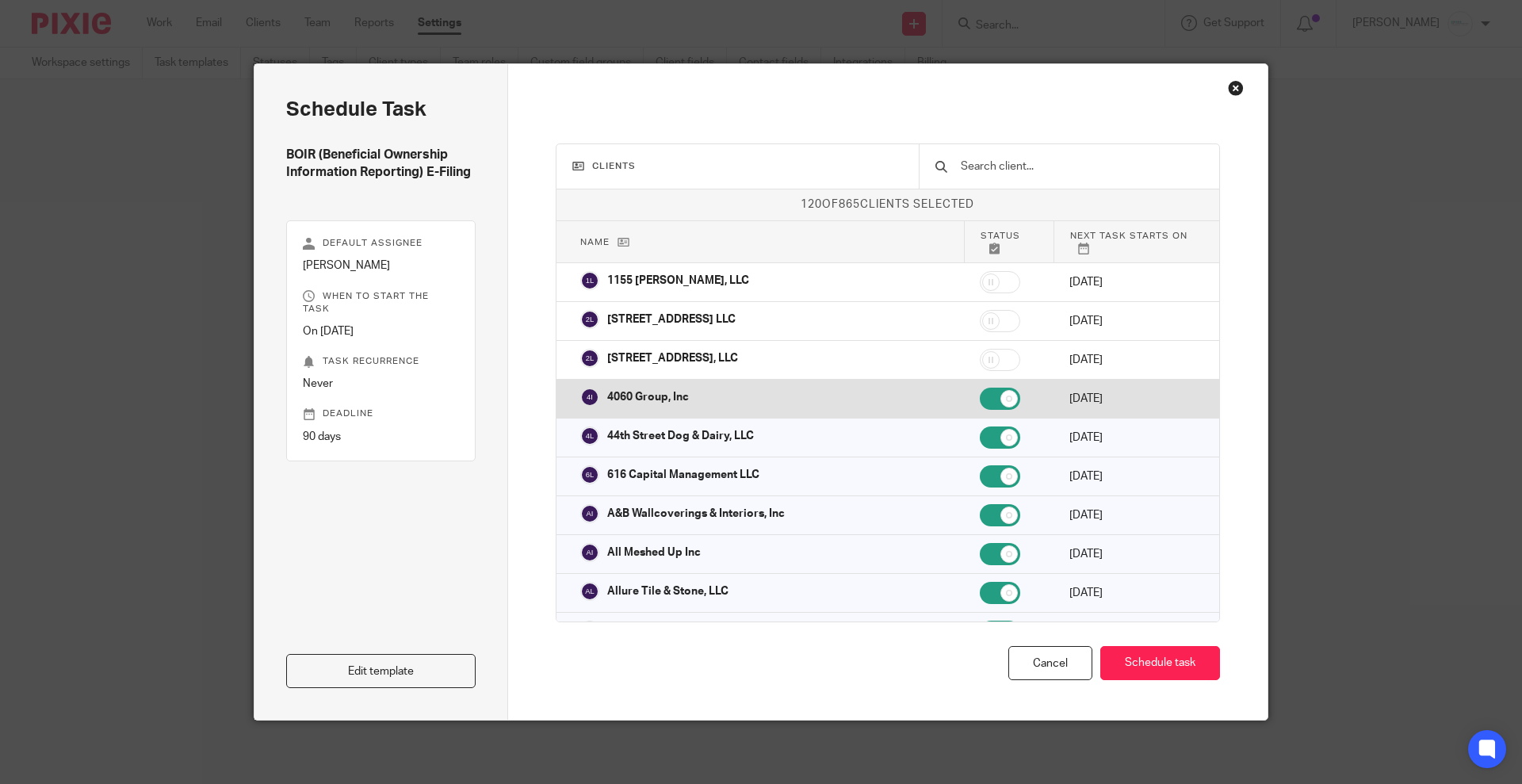
click at [980, 388] on input "checkbox" at bounding box center [1000, 399] width 40 height 22
checkbox input "false"
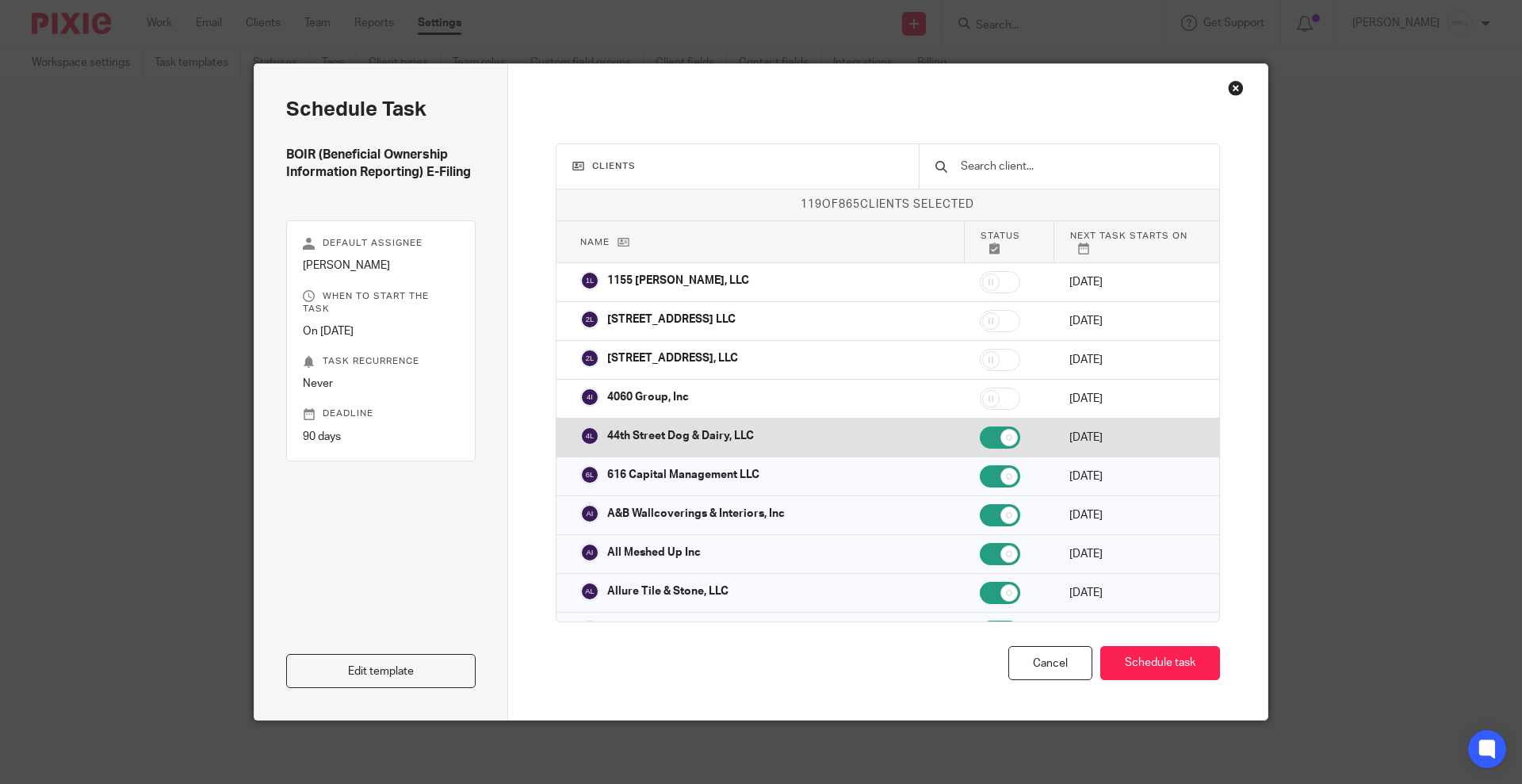
click at [980, 431] on input "checkbox" at bounding box center [1000, 437] width 40 height 22
checkbox input "false"
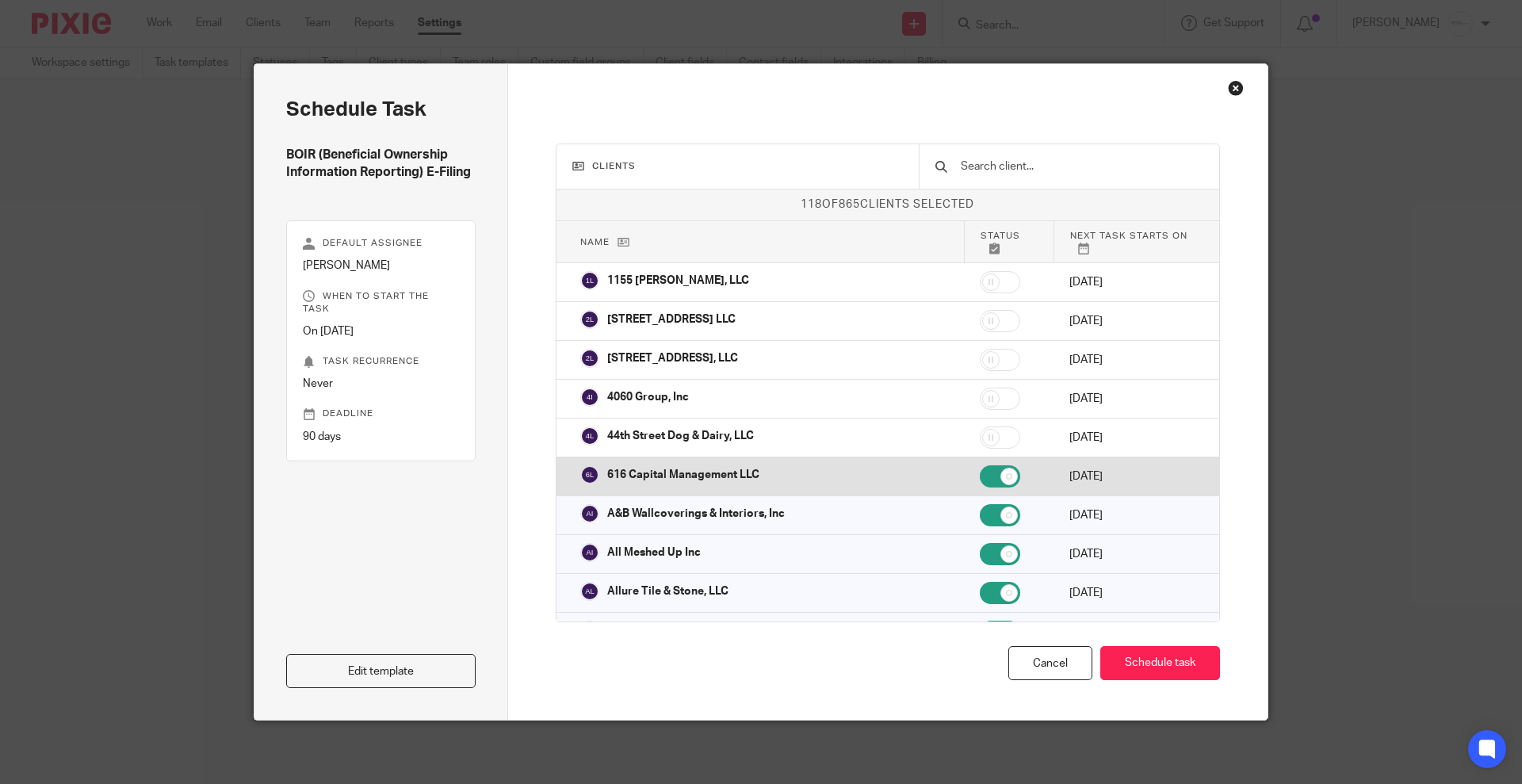
click at [964, 478] on td at bounding box center [1009, 477] width 90 height 38
checkbox input "false"
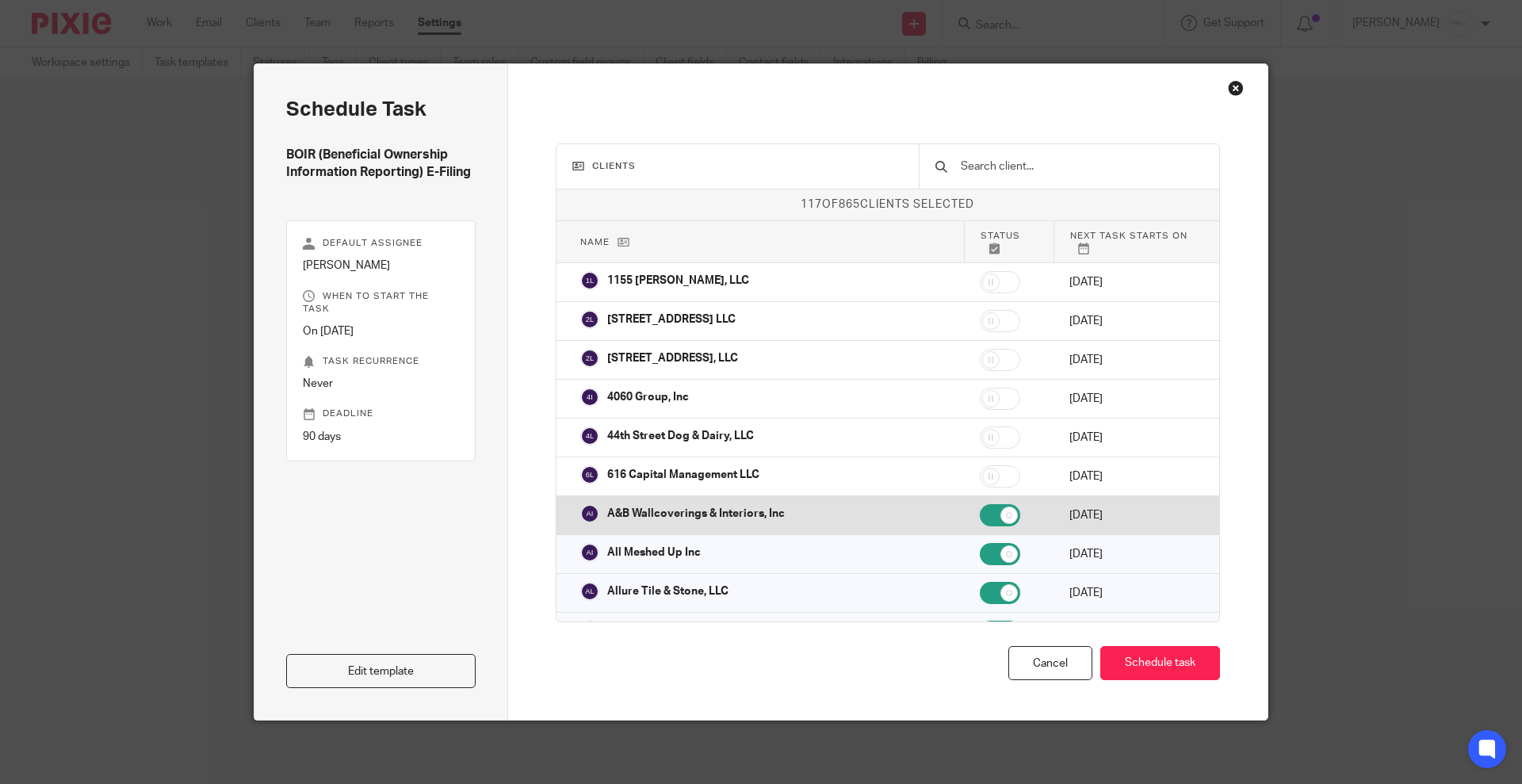
click at [980, 504] on input "checkbox" at bounding box center [1000, 515] width 40 height 22
checkbox input "false"
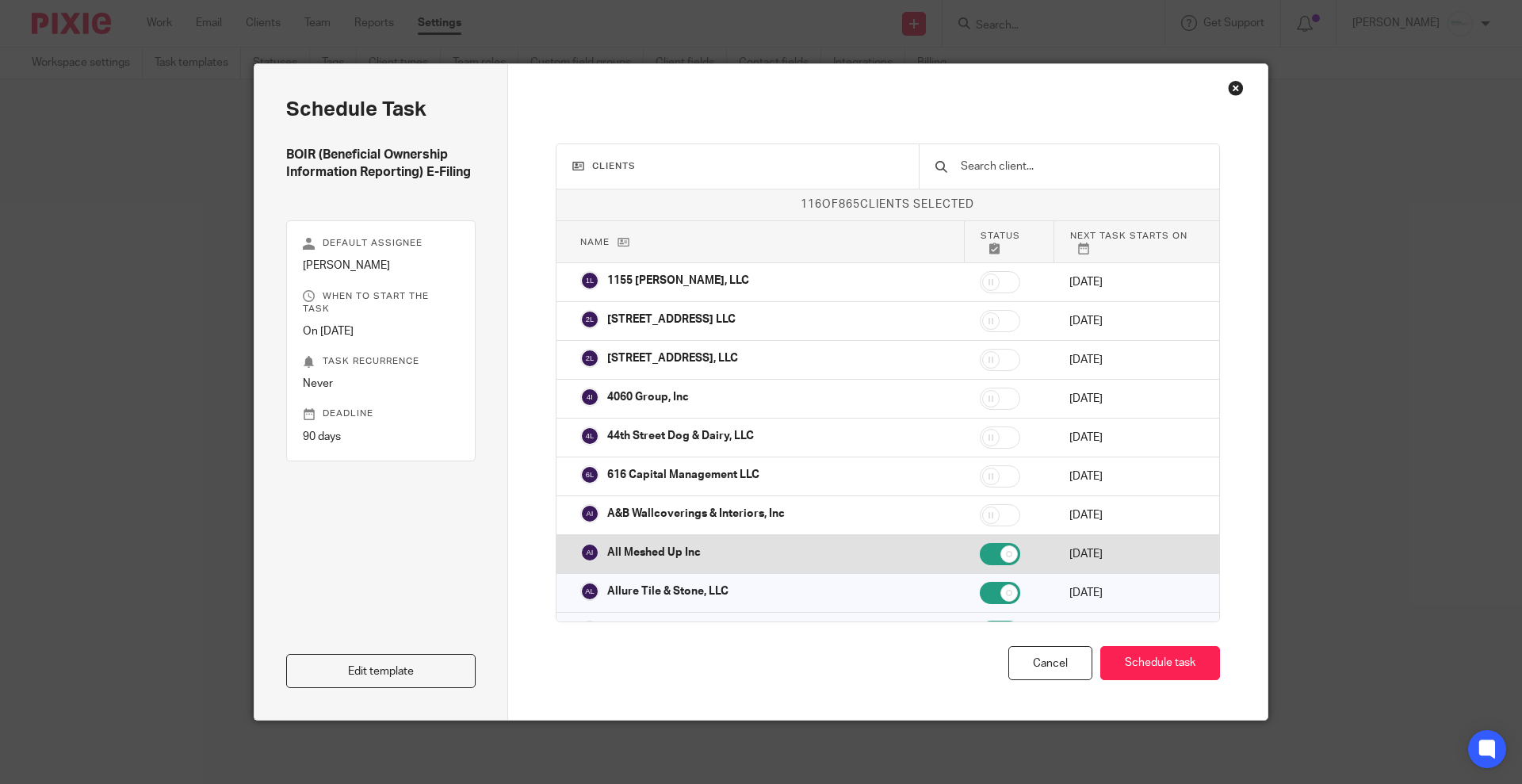
click at [980, 542] on input "checkbox" at bounding box center [1000, 553] width 40 height 22
checkbox input "false"
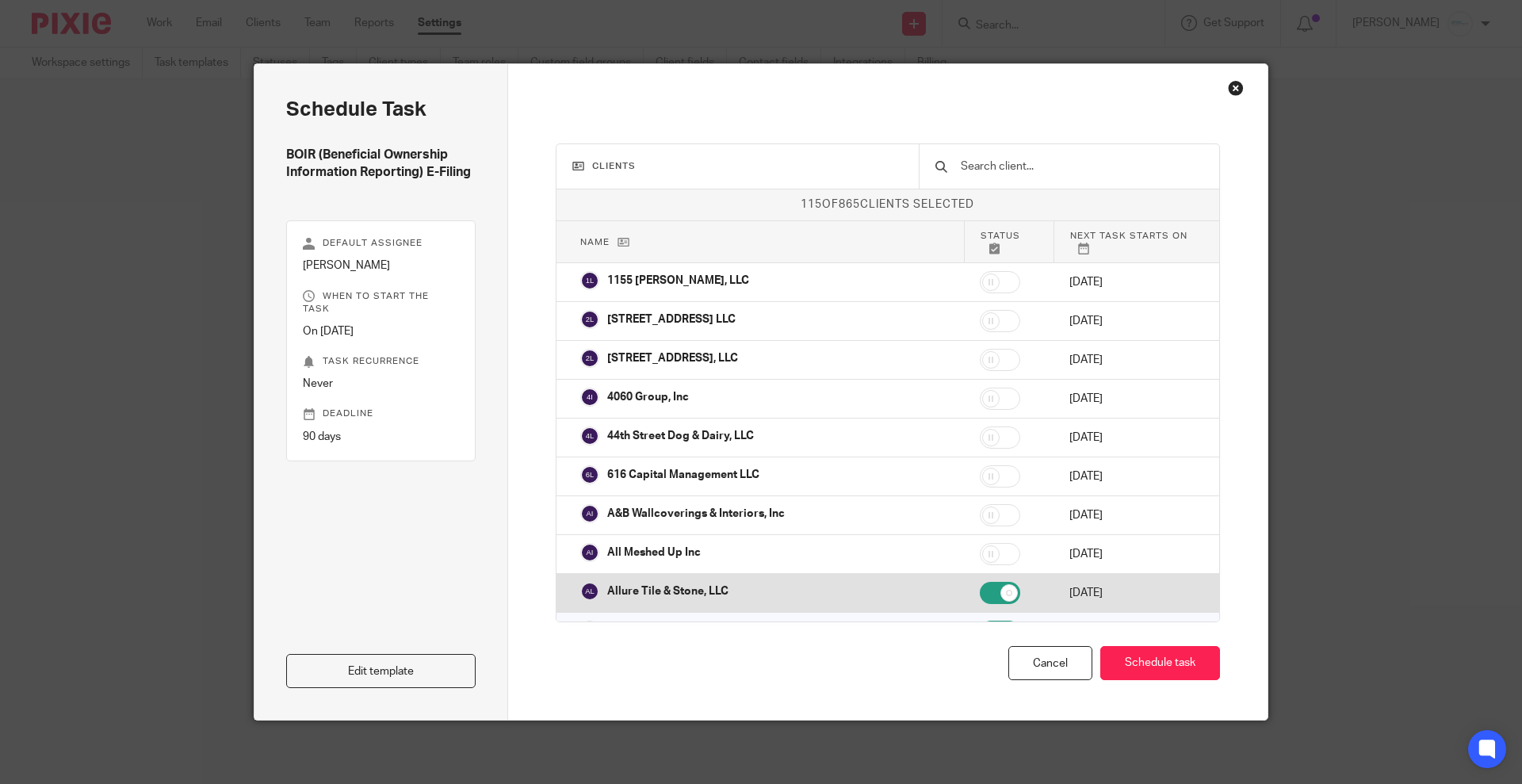
click at [980, 588] on input "checkbox" at bounding box center [1000, 593] width 40 height 22
checkbox input "false"
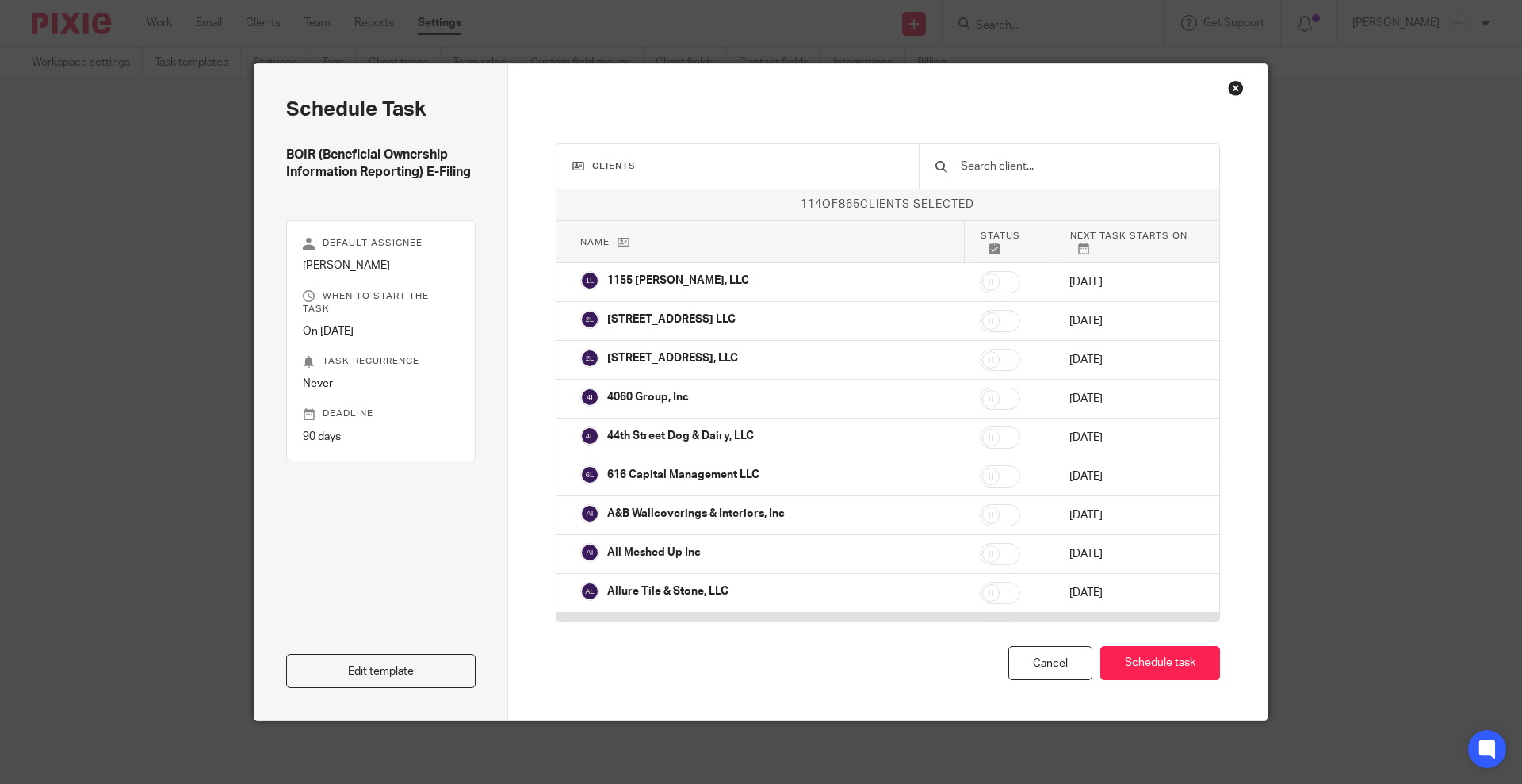
click at [980, 620] on input "checkbox" at bounding box center [1000, 631] width 40 height 22
checkbox input "false"
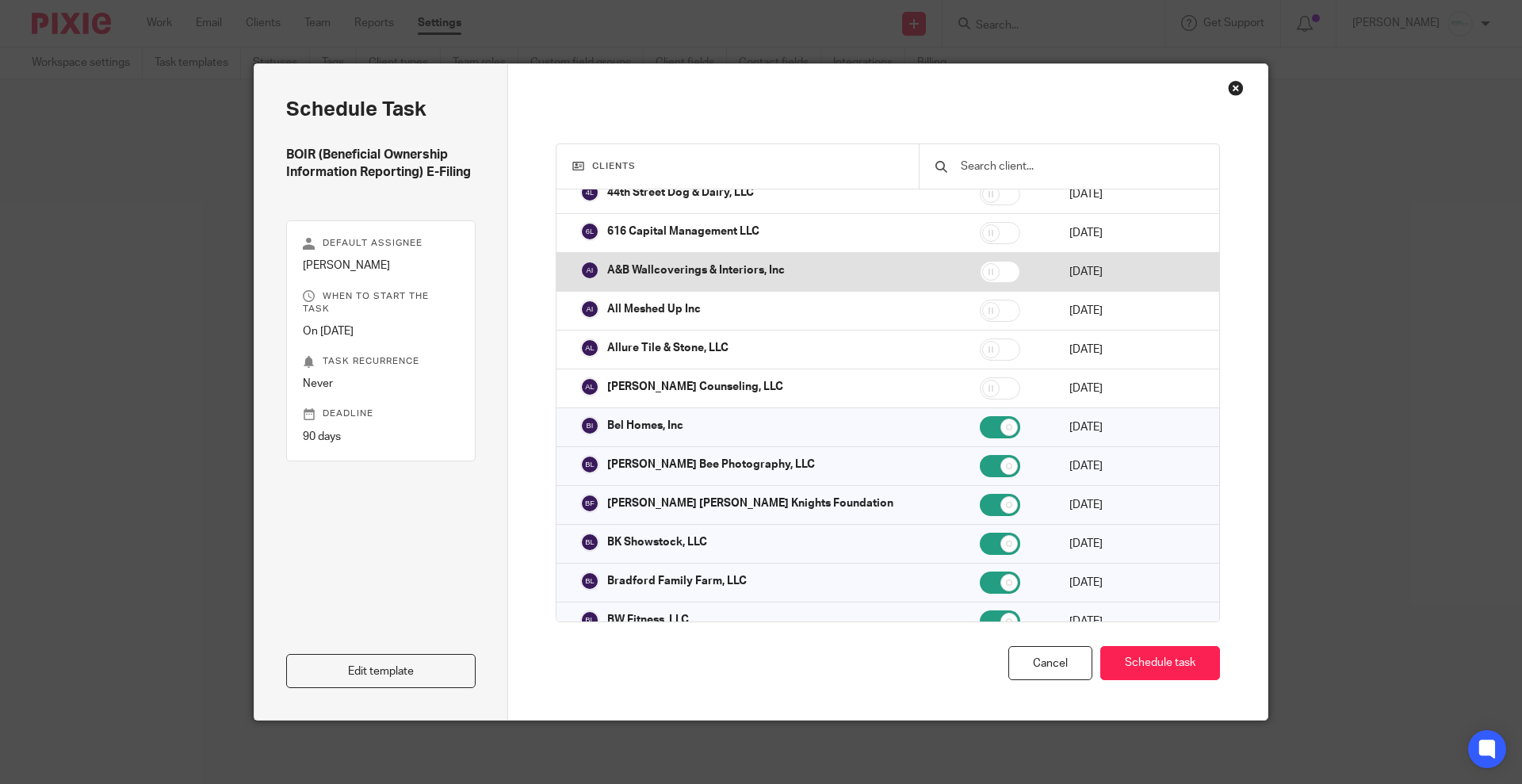
scroll to position [297, 0]
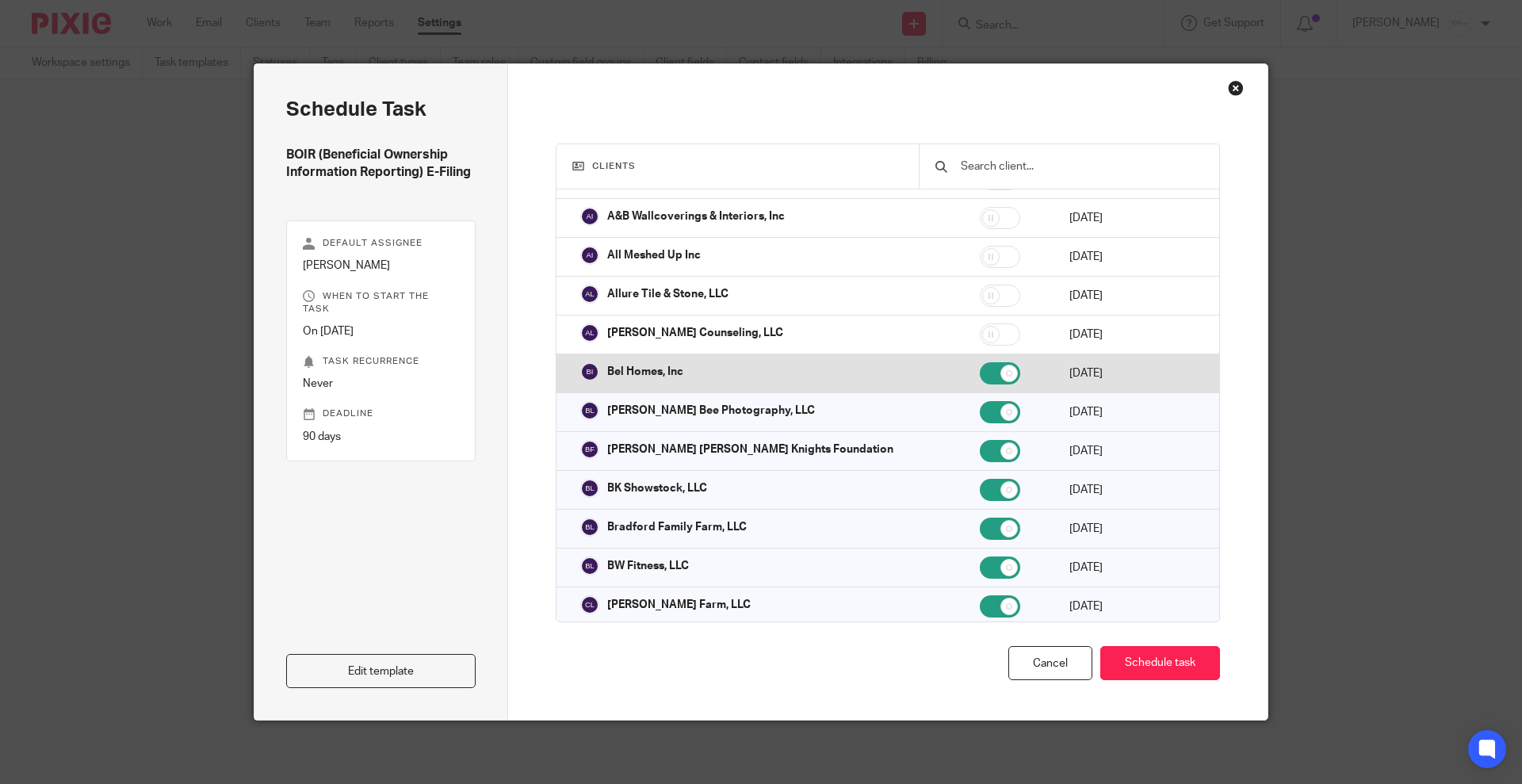
click at [980, 362] on input "checkbox" at bounding box center [1000, 373] width 40 height 22
checkbox input "false"
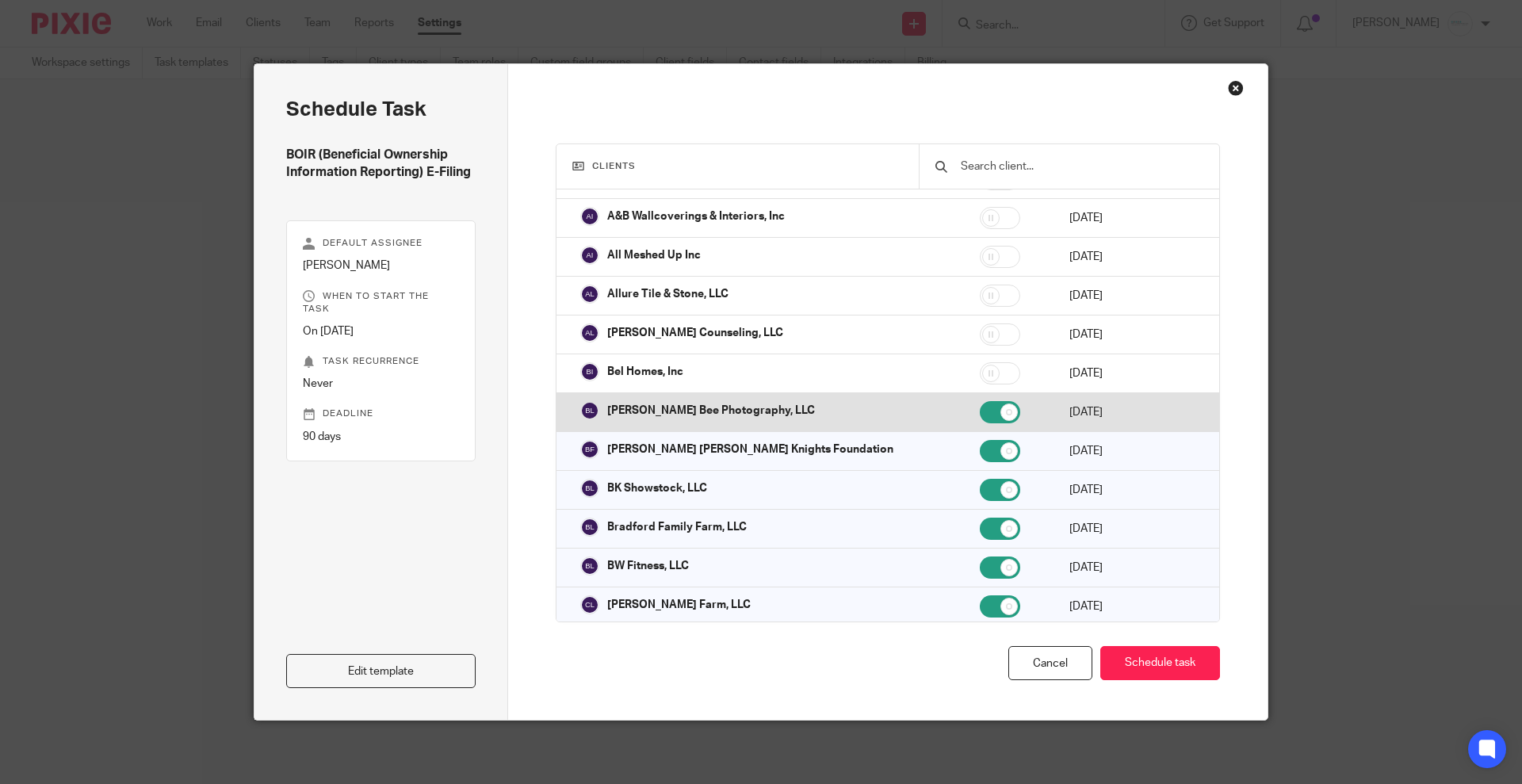
click at [980, 401] on input "checkbox" at bounding box center [1000, 412] width 40 height 22
checkbox input "false"
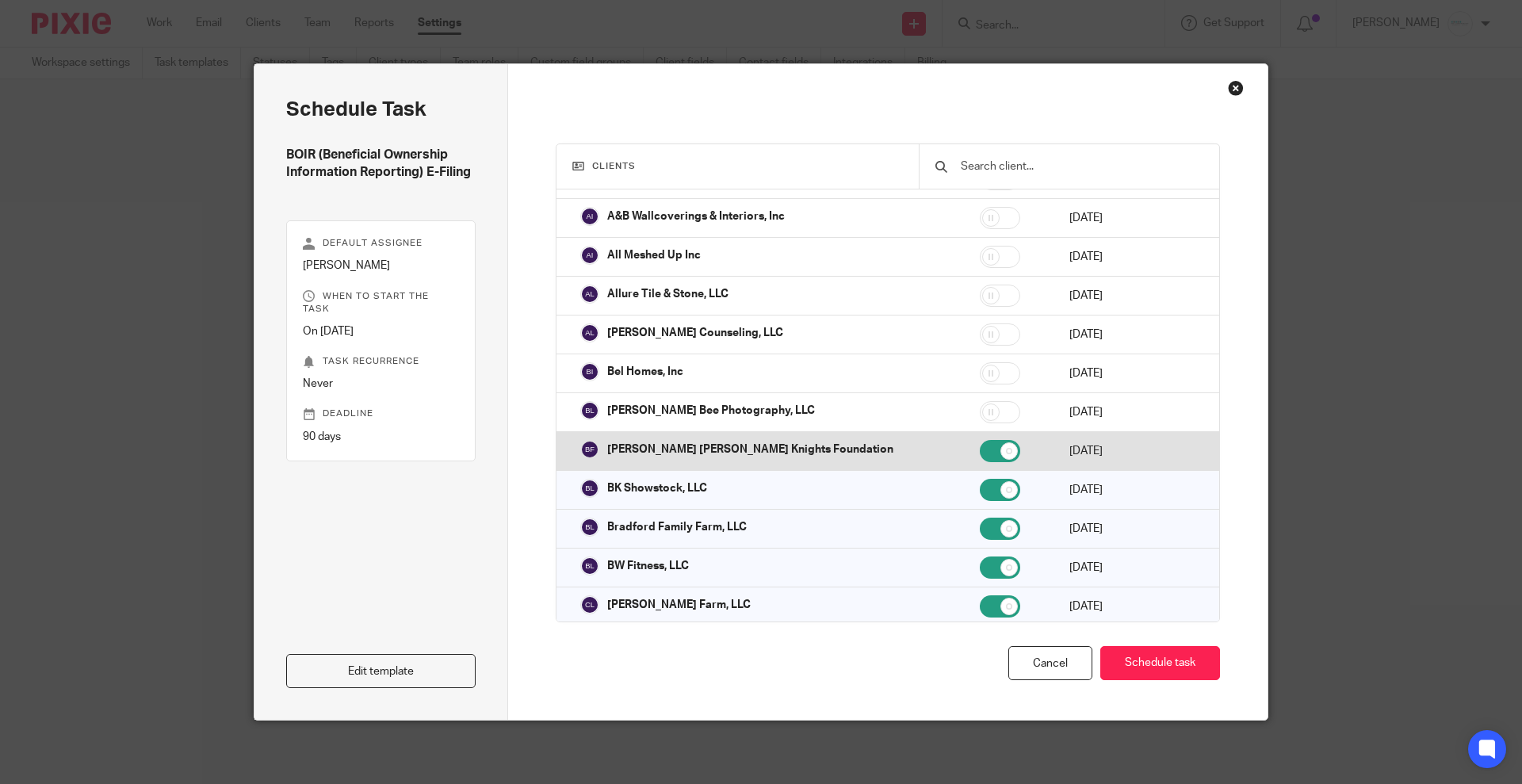
click at [980, 450] on input "checkbox" at bounding box center [1000, 451] width 40 height 22
checkbox input "false"
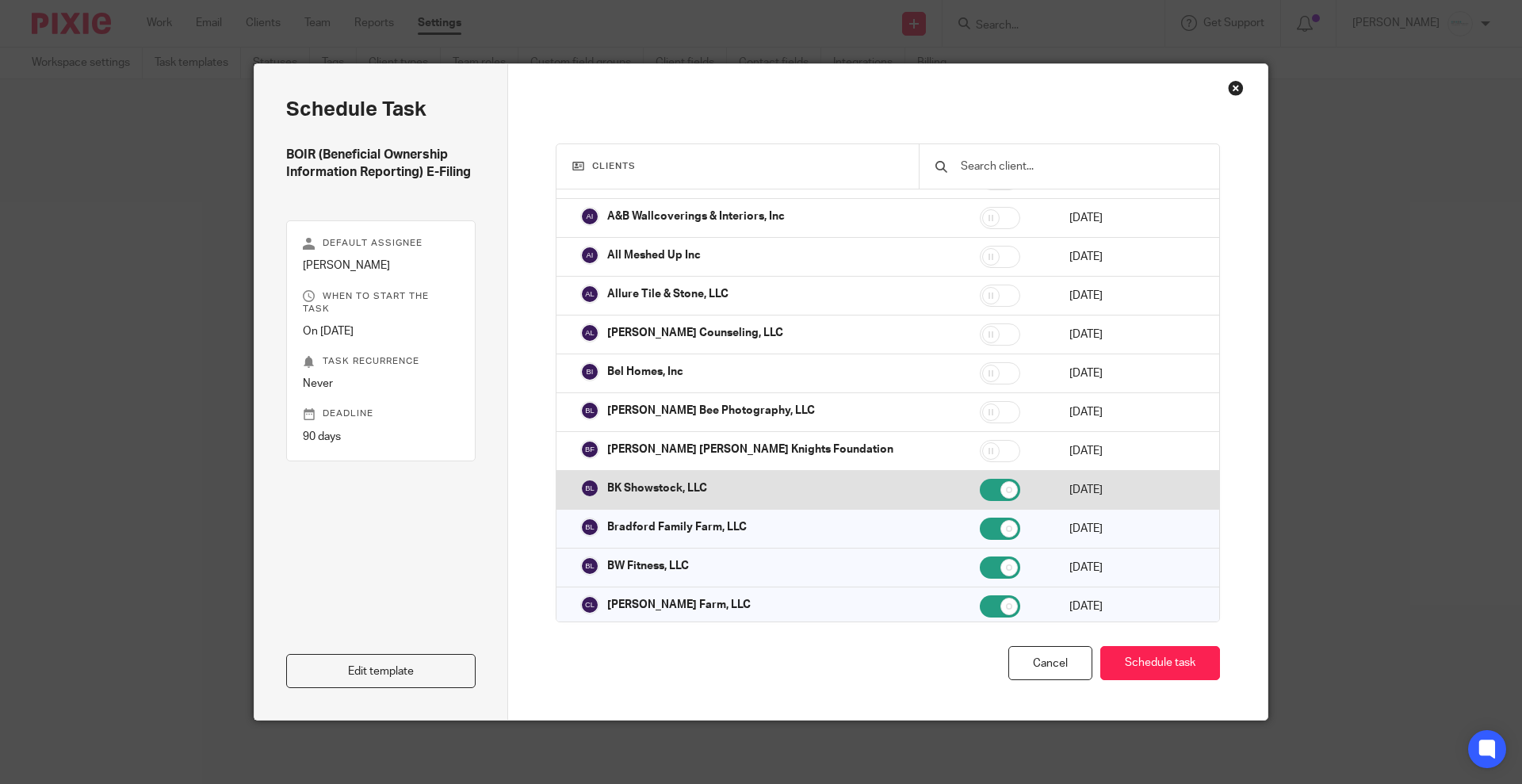
click at [980, 486] on input "checkbox" at bounding box center [1000, 489] width 40 height 22
checkbox input "false"
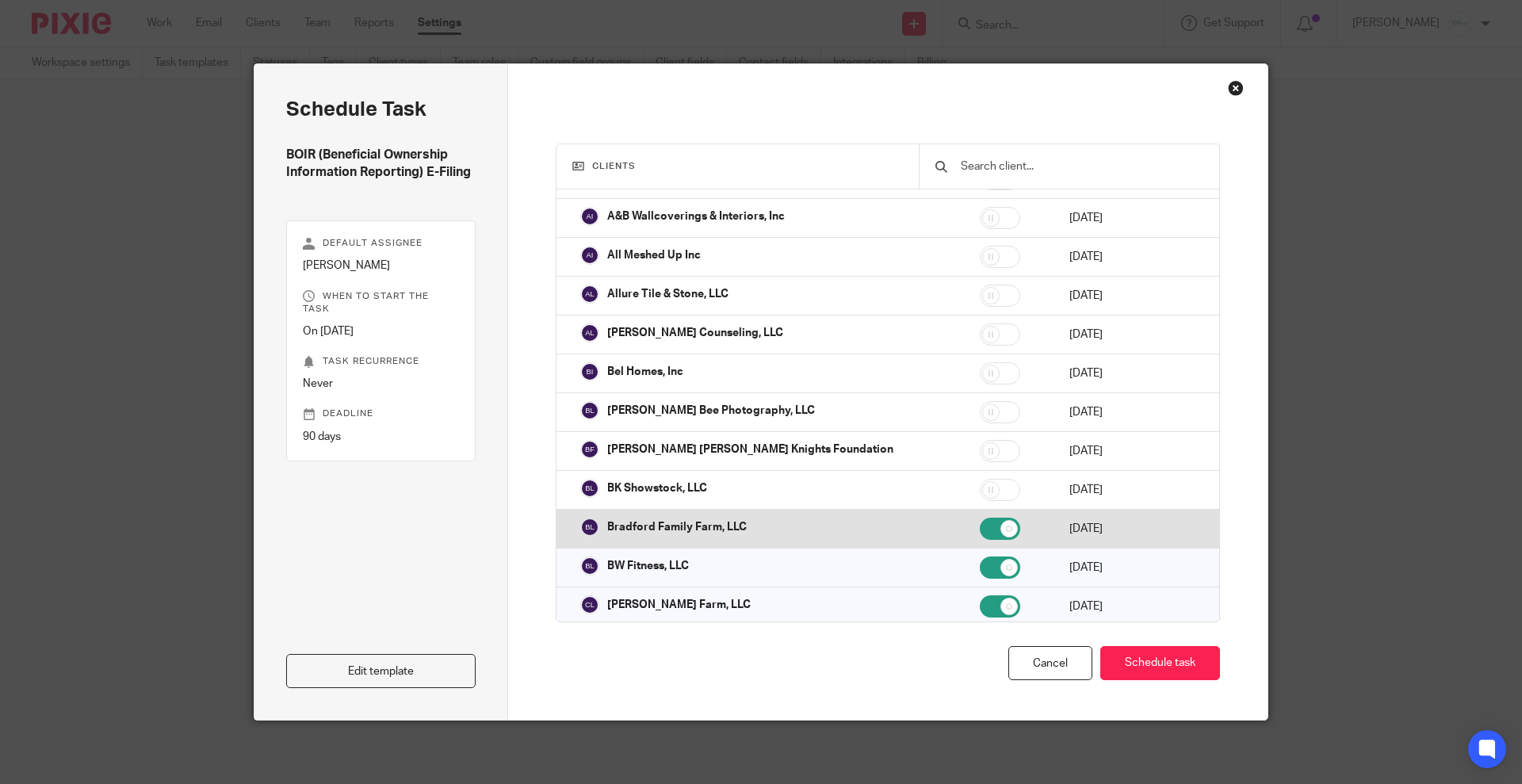
click at [980, 518] on input "checkbox" at bounding box center [1000, 529] width 40 height 22
checkbox input "false"
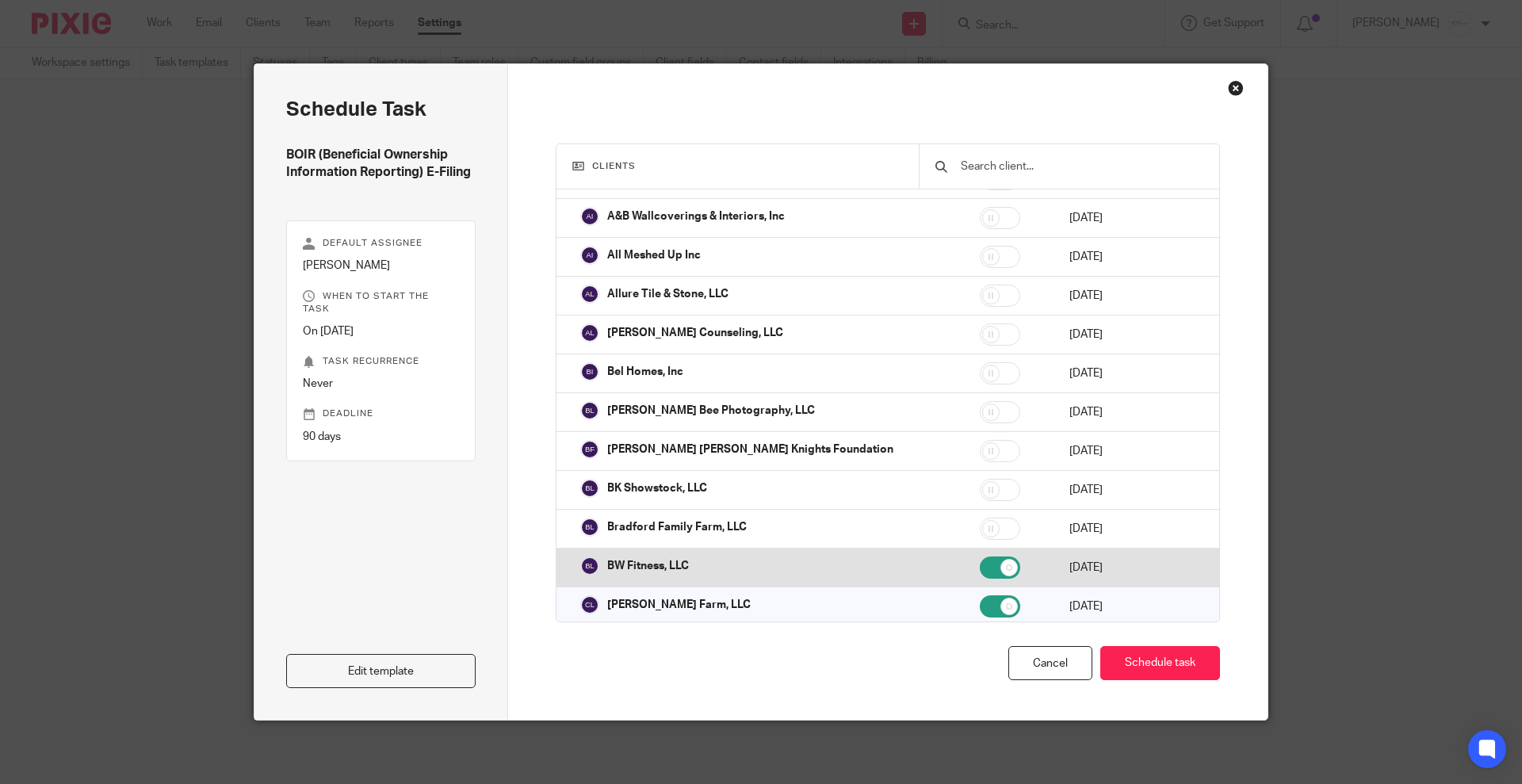
click at [980, 556] on input "checkbox" at bounding box center [1000, 567] width 40 height 22
checkbox input "false"
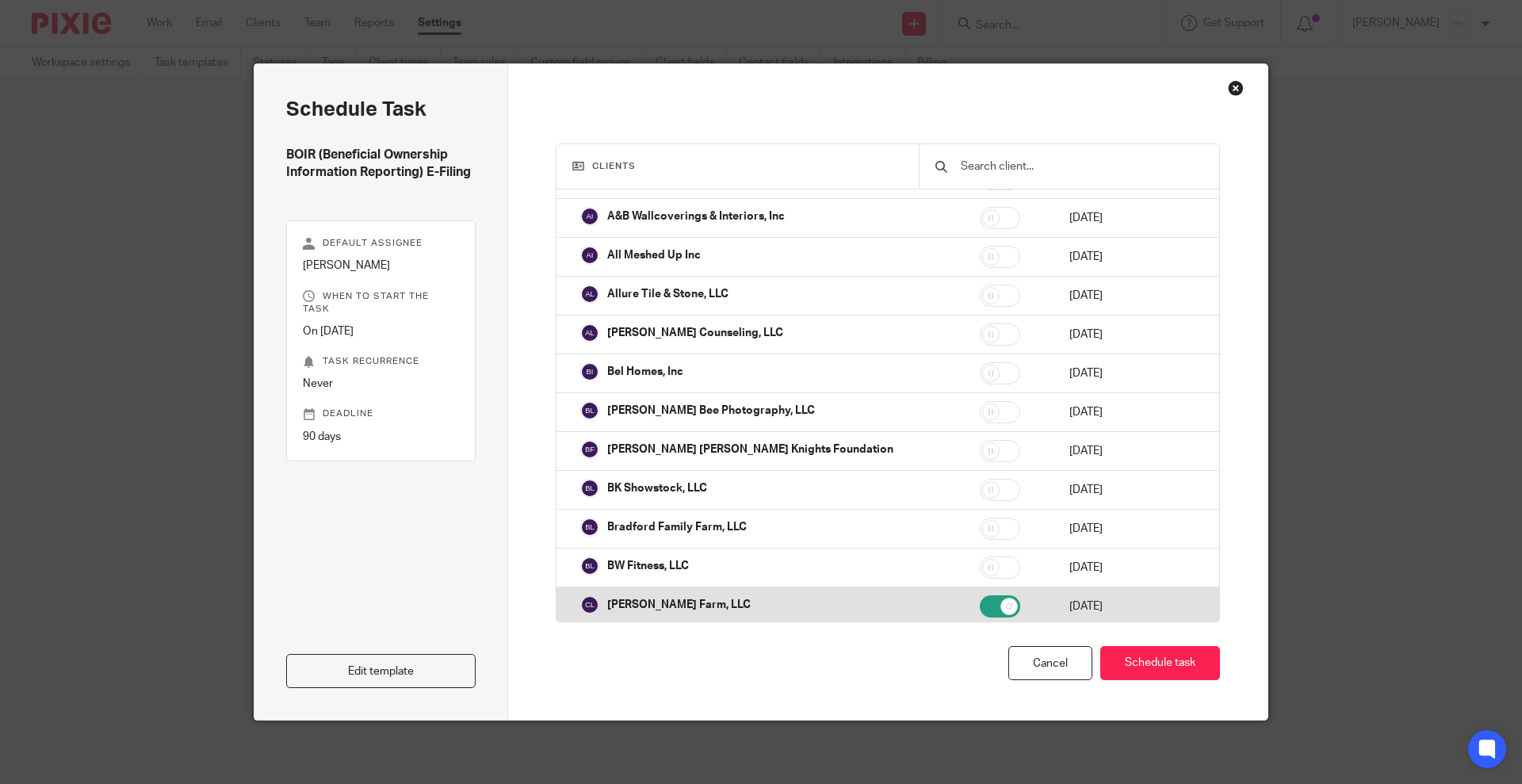
click at [980, 599] on input "checkbox" at bounding box center [1000, 607] width 40 height 22
checkbox input "false"
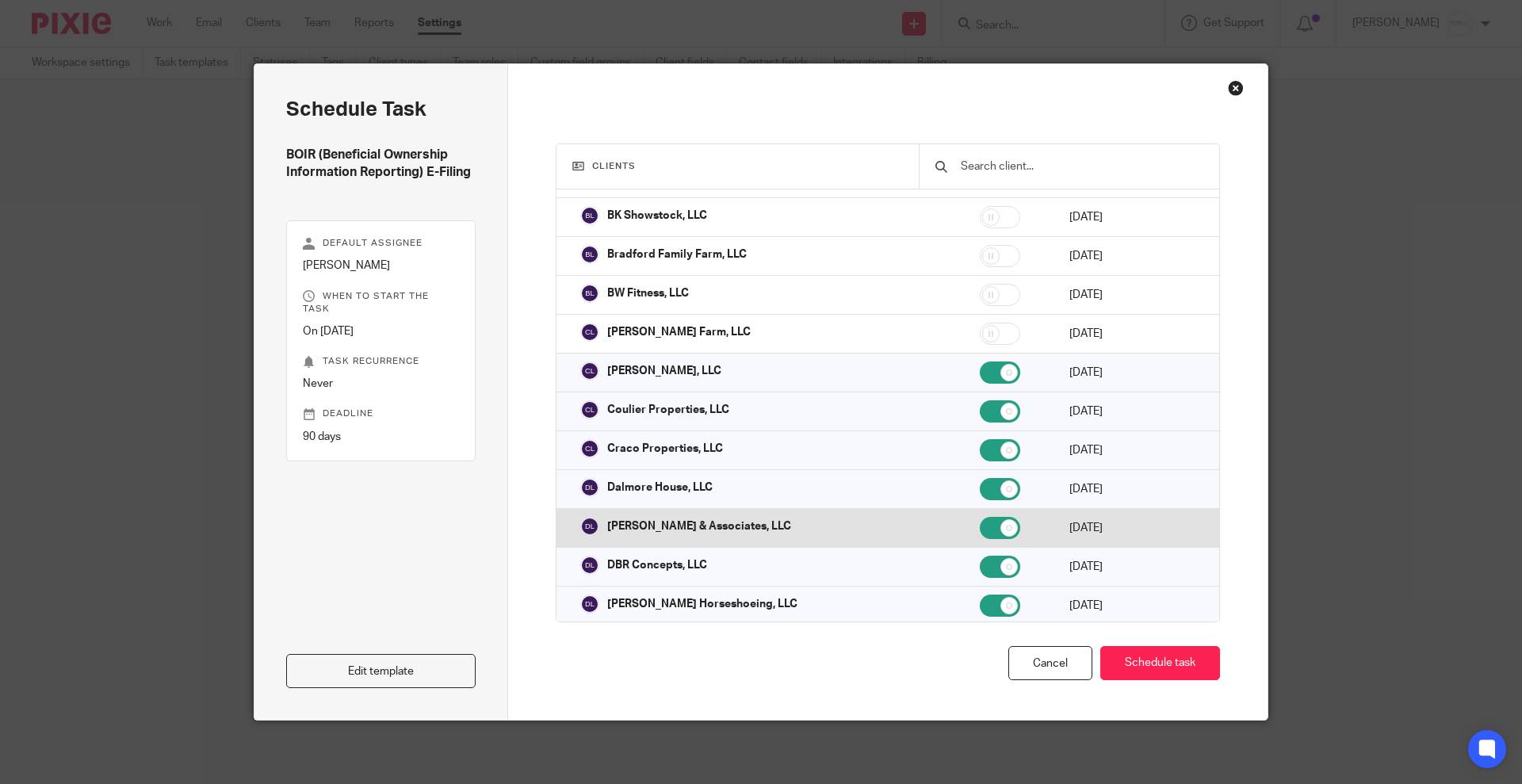
scroll to position [595, 0]
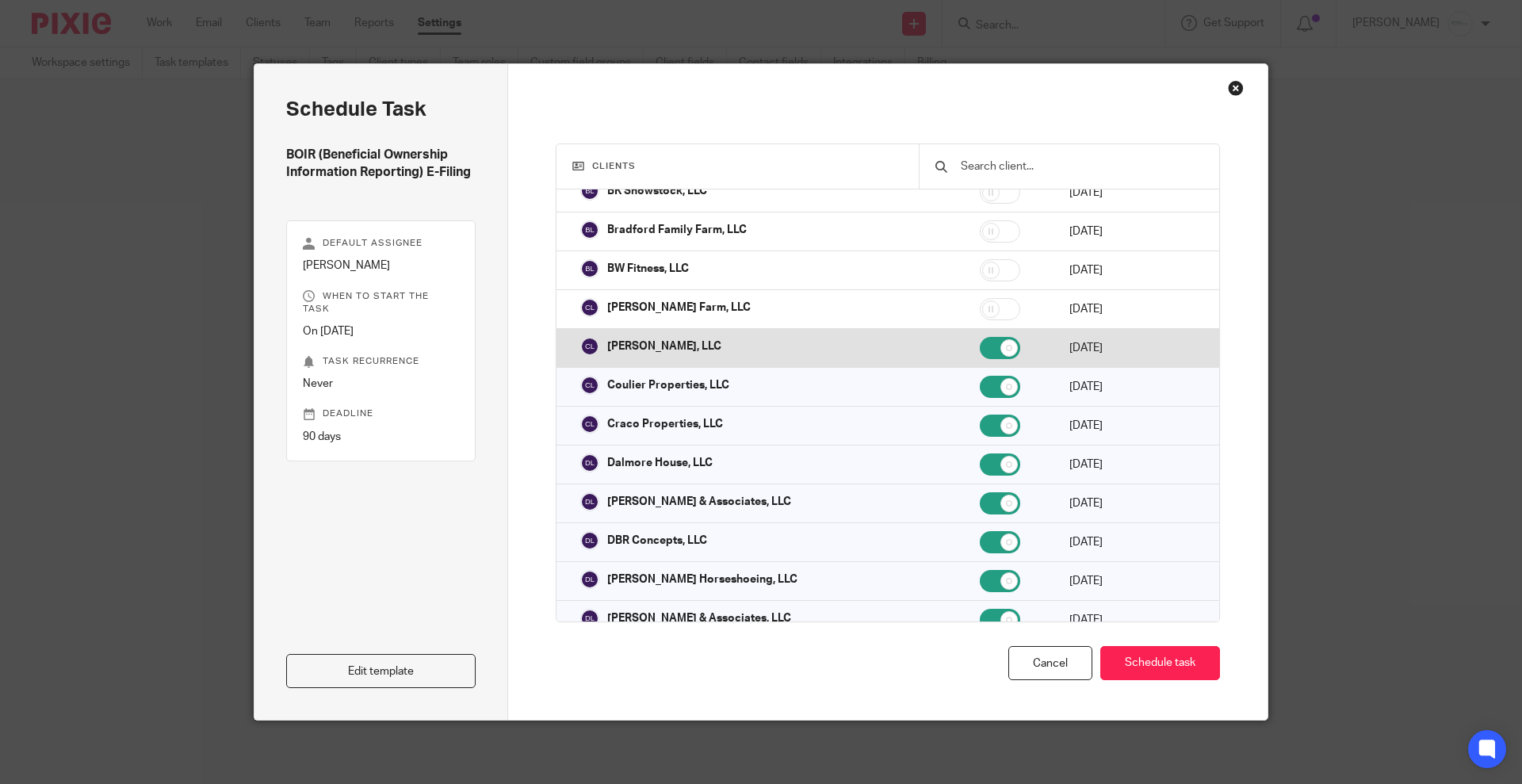
click at [964, 344] on td at bounding box center [1009, 349] width 90 height 38
checkbox input "false"
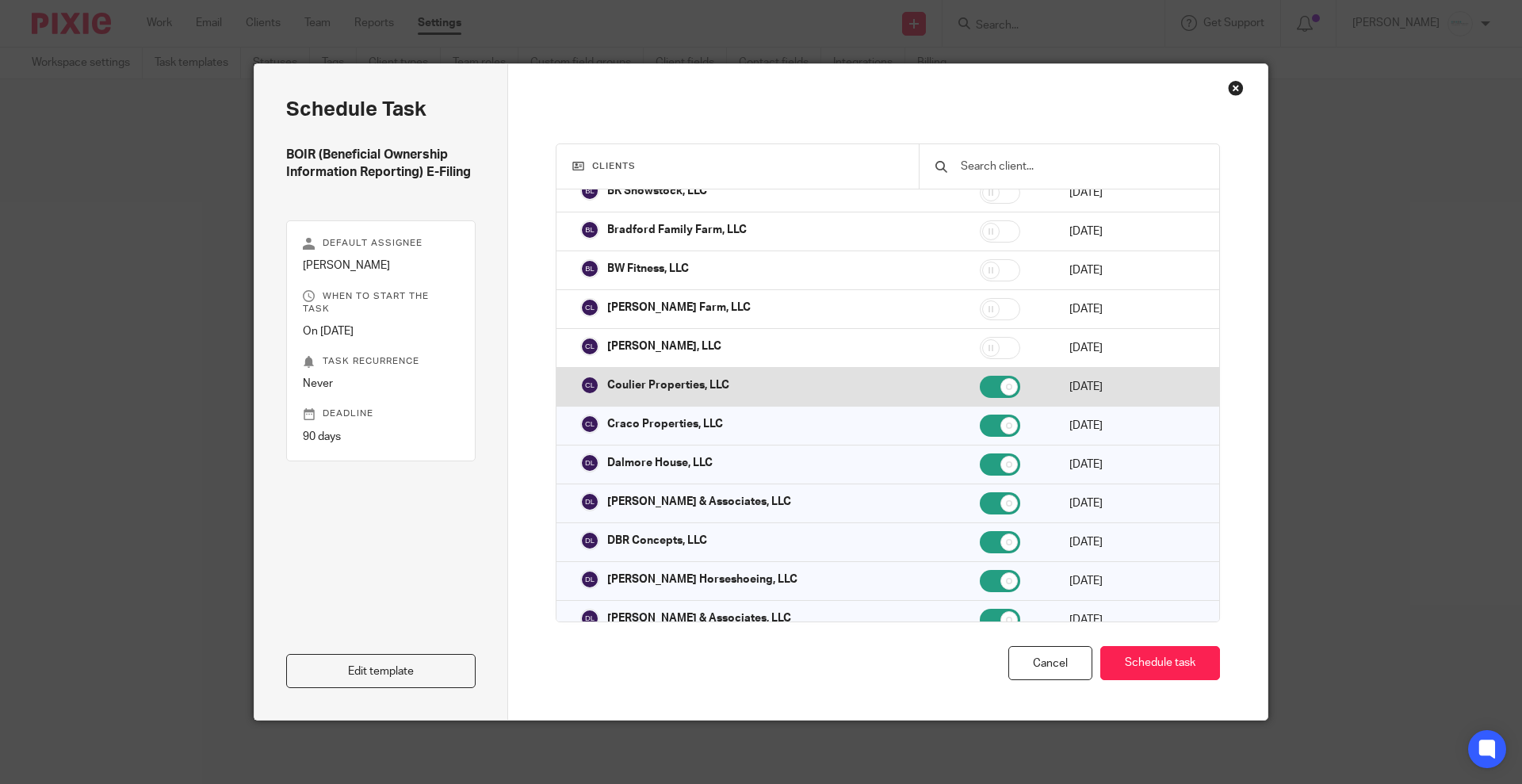
click at [964, 380] on td at bounding box center [1009, 387] width 90 height 38
checkbox input "false"
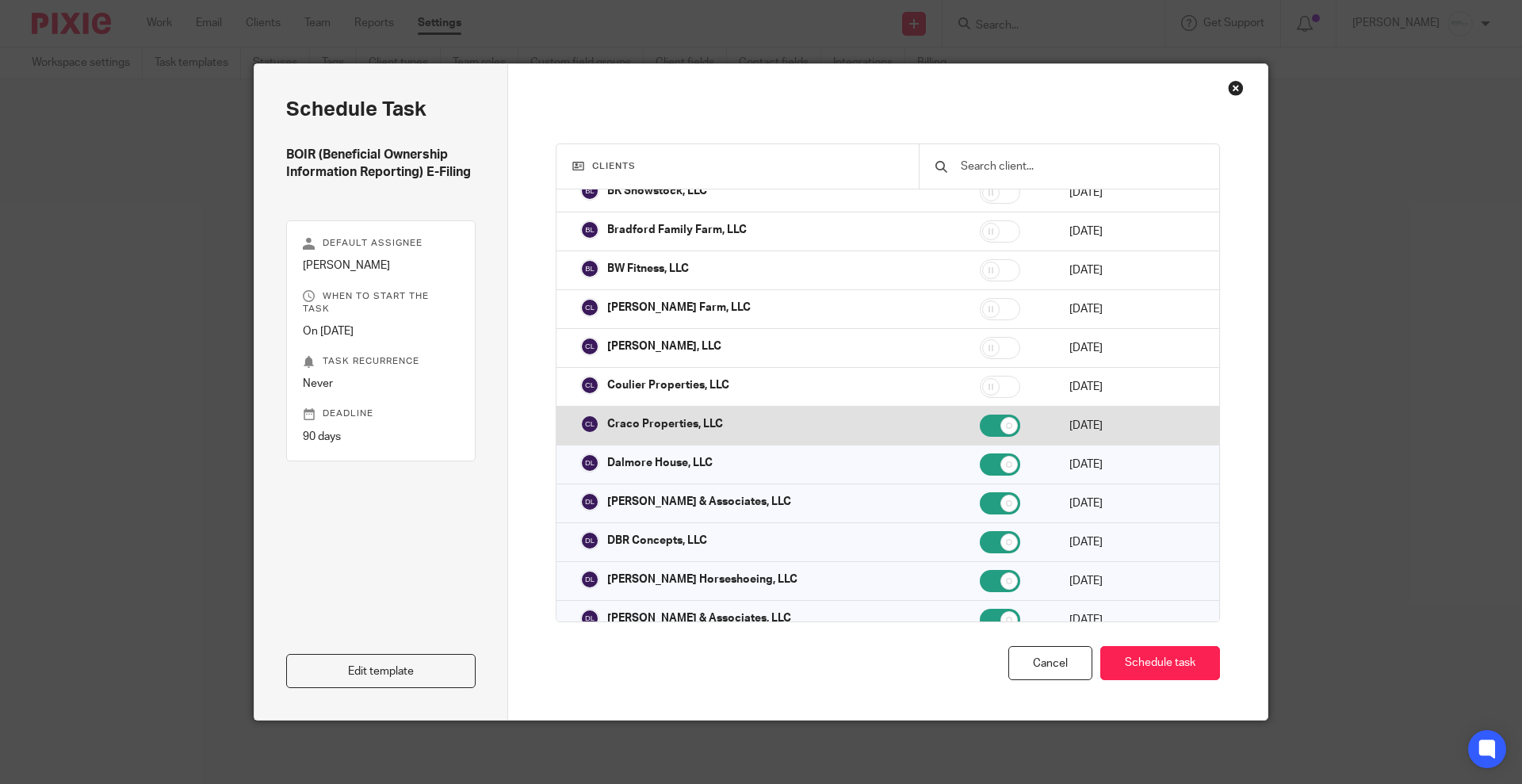
click at [980, 414] on input "checkbox" at bounding box center [1000, 425] width 40 height 22
checkbox input "false"
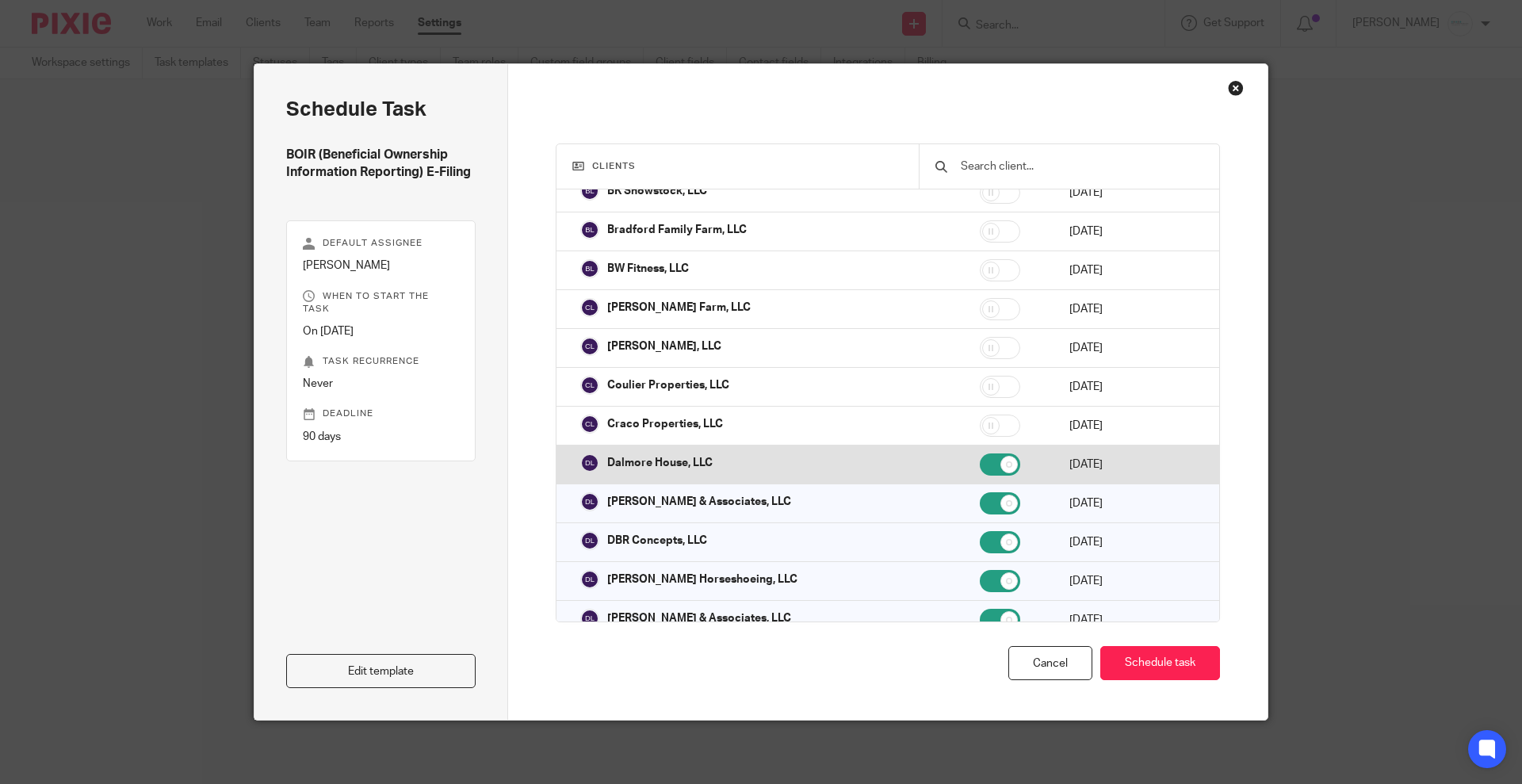
click at [980, 454] on input "checkbox" at bounding box center [1000, 465] width 40 height 22
checkbox input "false"
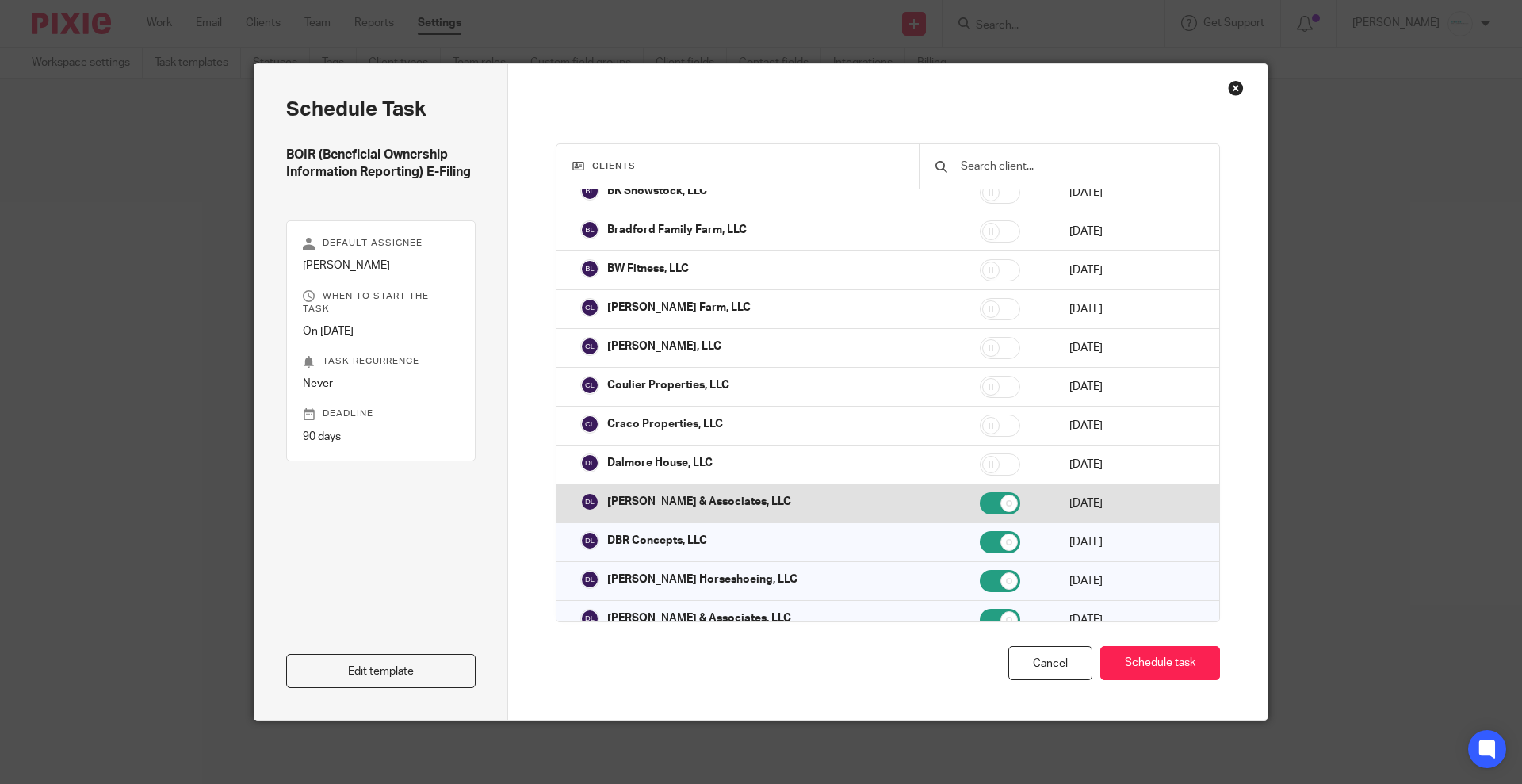
click at [980, 494] on input "checkbox" at bounding box center [1000, 503] width 40 height 22
checkbox input "false"
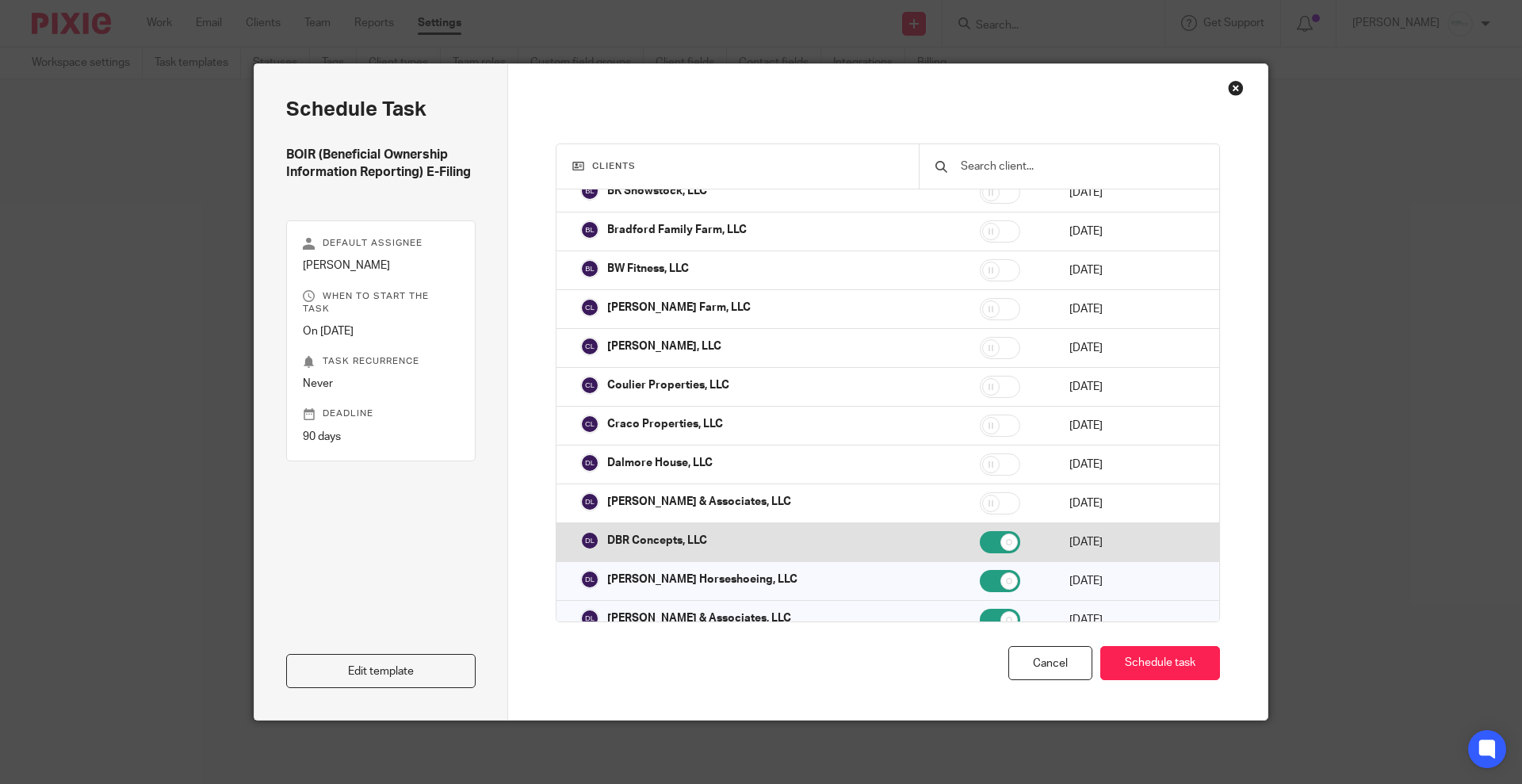
click at [980, 531] on input "checkbox" at bounding box center [1000, 542] width 40 height 22
checkbox input "false"
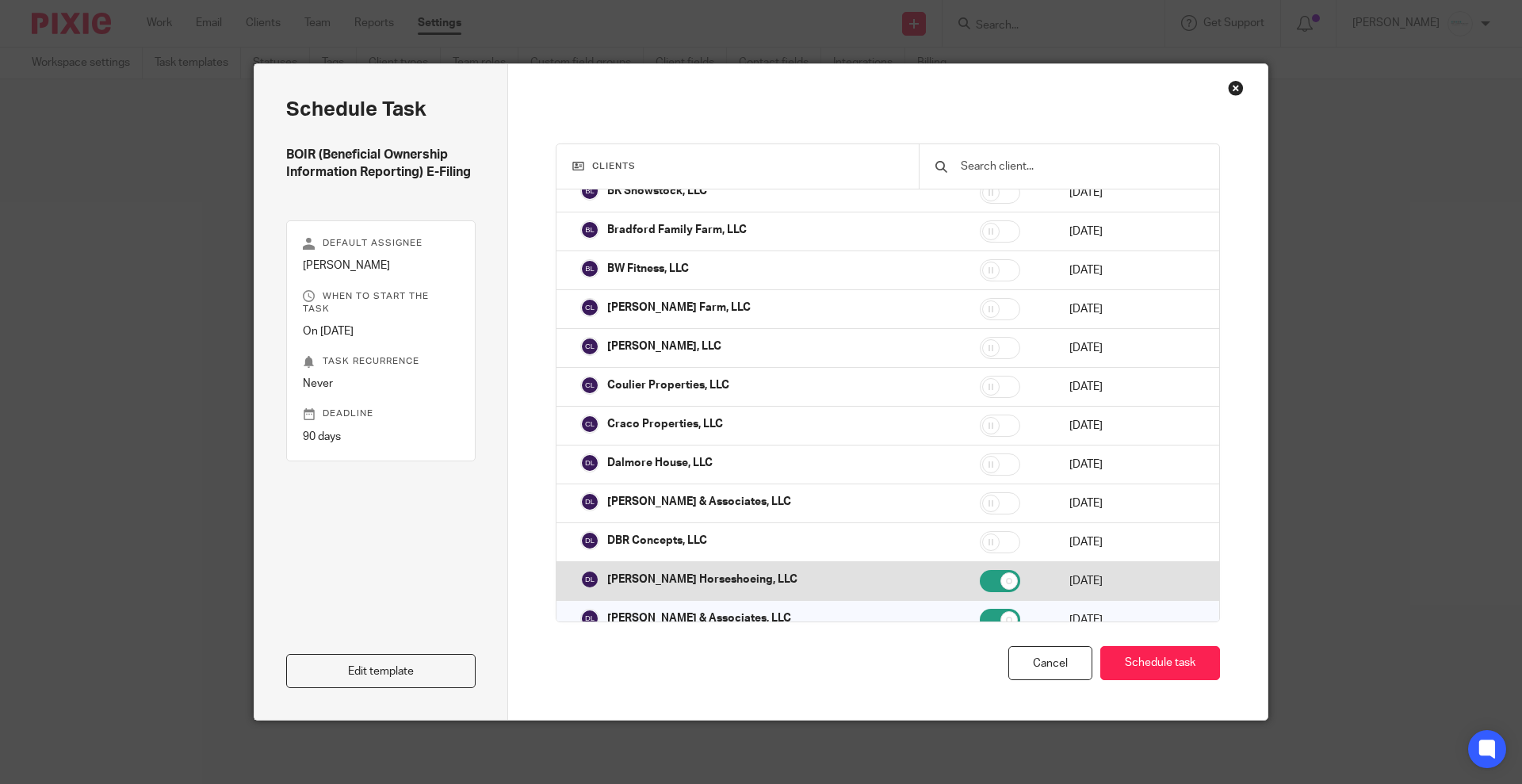
click at [980, 570] on input "checkbox" at bounding box center [1000, 581] width 40 height 22
checkbox input "false"
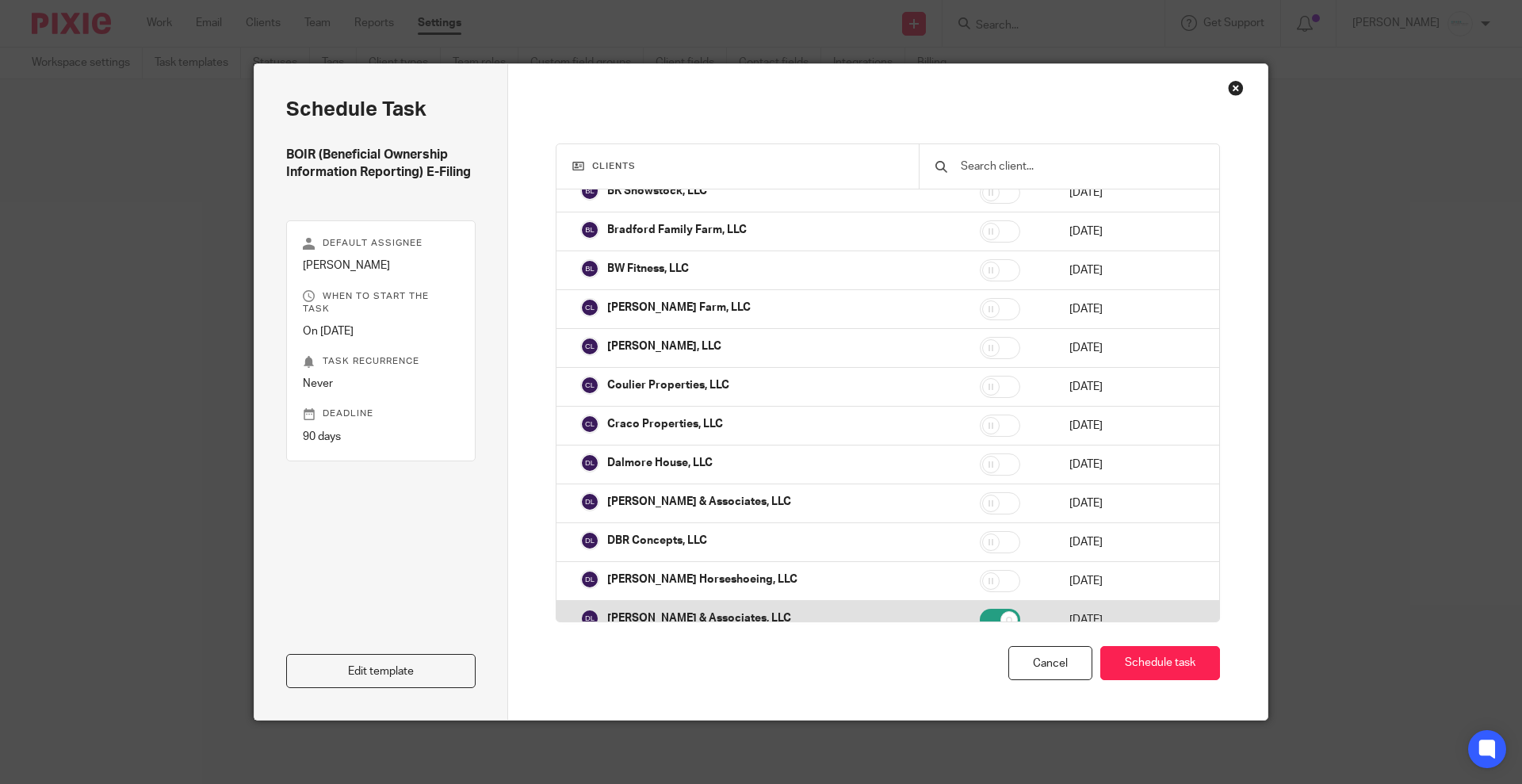
click at [980, 608] on input "checkbox" at bounding box center [1000, 619] width 40 height 22
checkbox input "false"
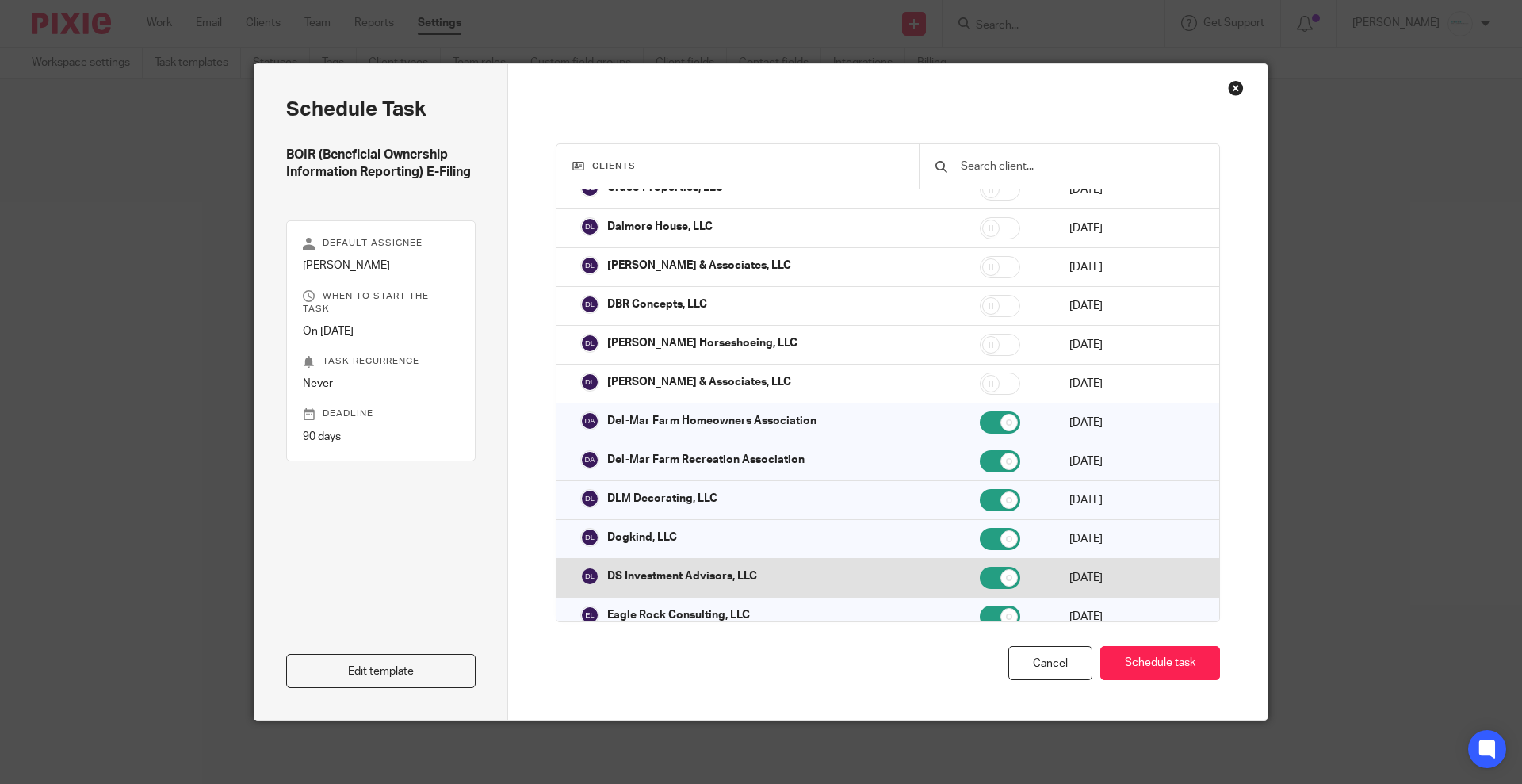
scroll to position [892, 0]
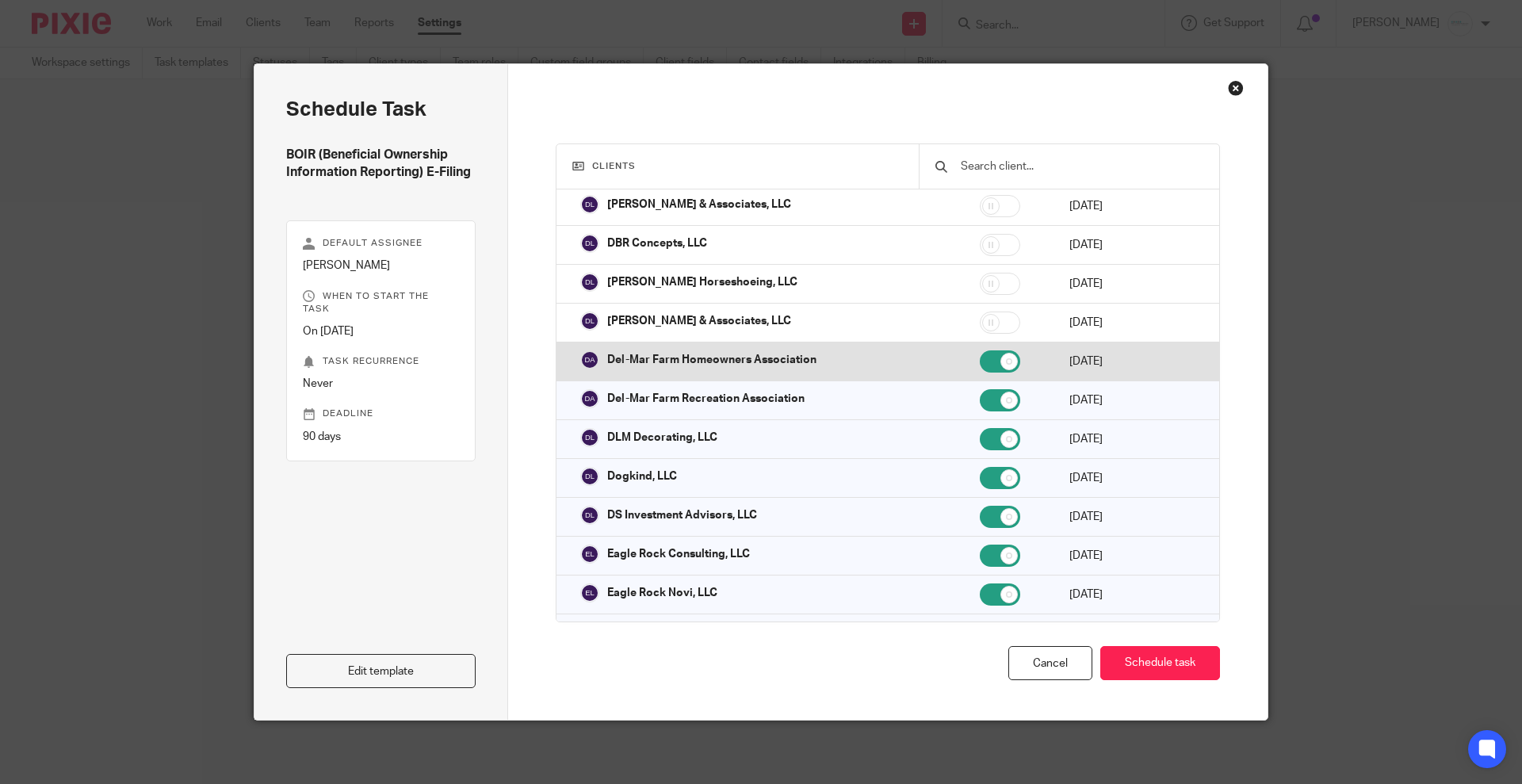
click at [964, 349] on td at bounding box center [1009, 361] width 90 height 38
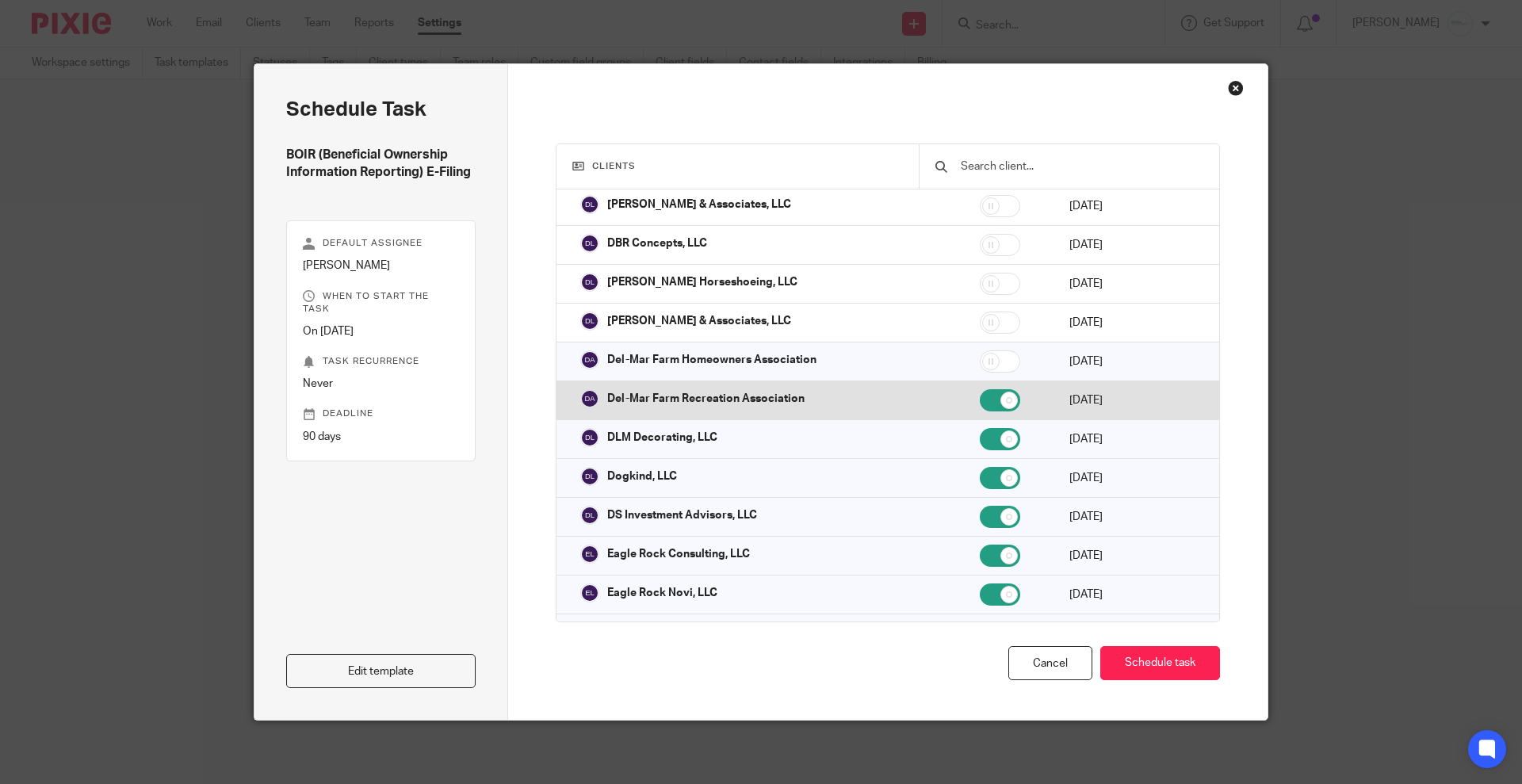
checkbox input "false"
click at [980, 389] on input "checkbox" at bounding box center [1000, 400] width 40 height 22
checkbox input "false"
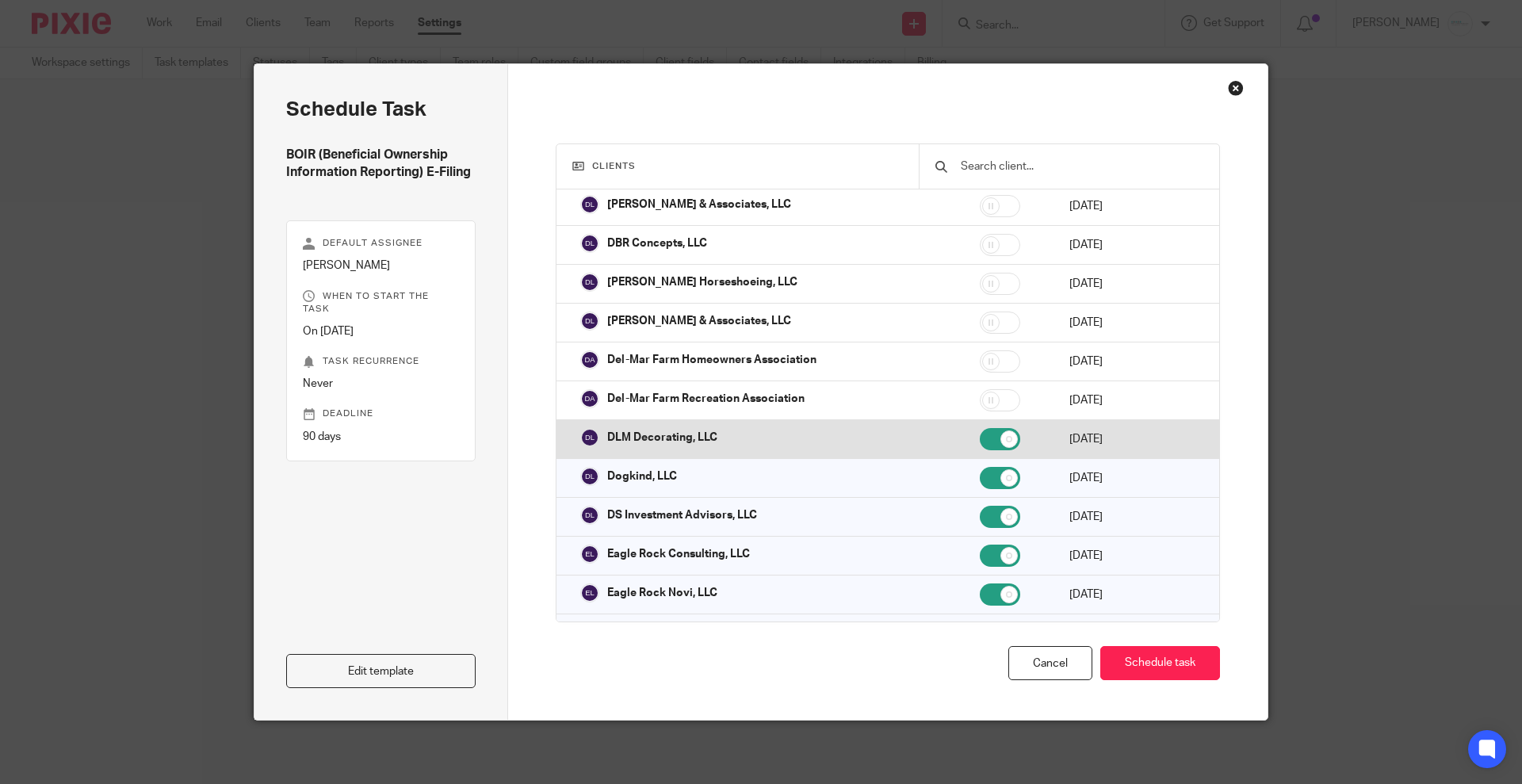
click at [964, 420] on td at bounding box center [1009, 439] width 90 height 38
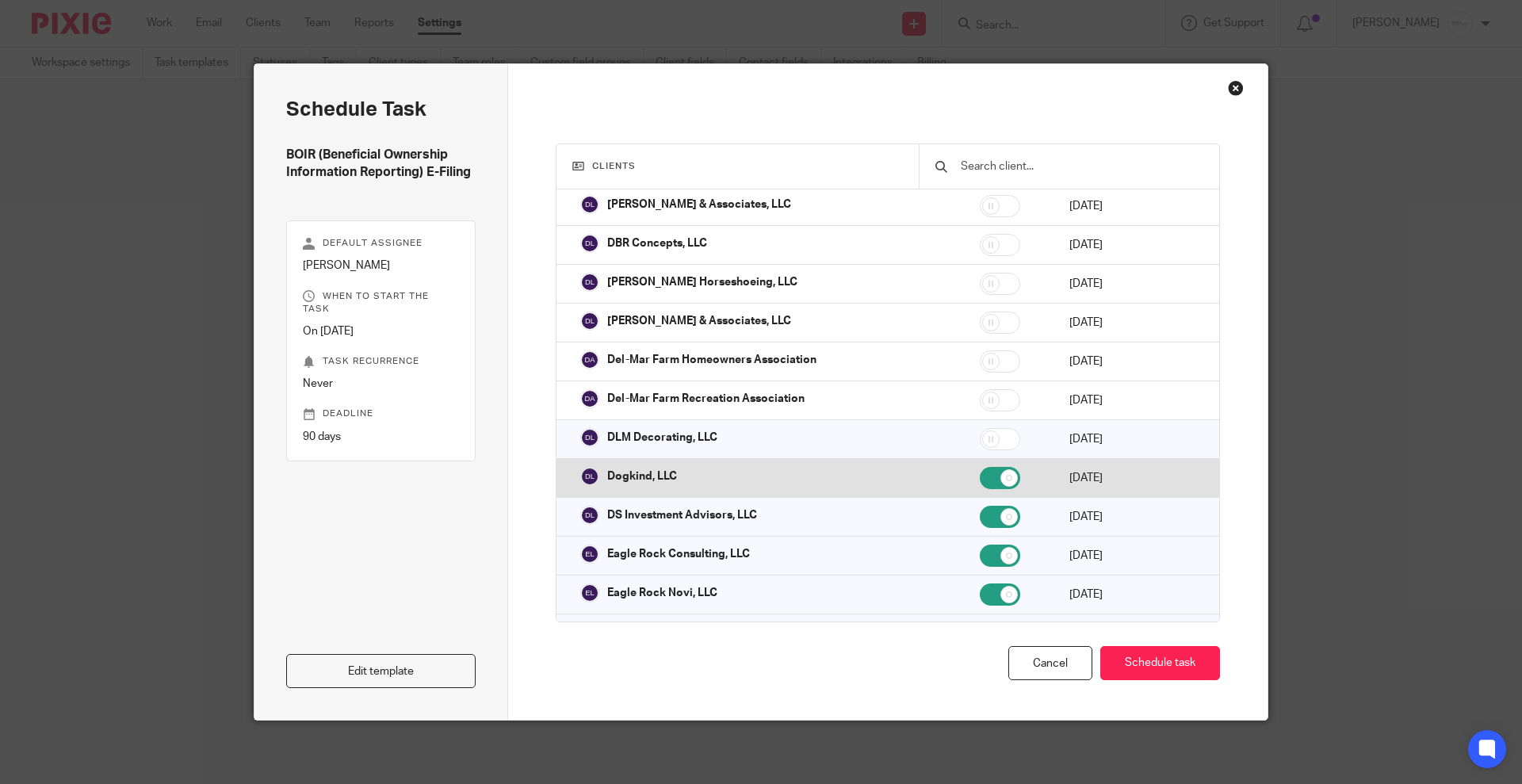
checkbox input "false"
click at [964, 459] on td at bounding box center [1009, 478] width 90 height 38
checkbox input "false"
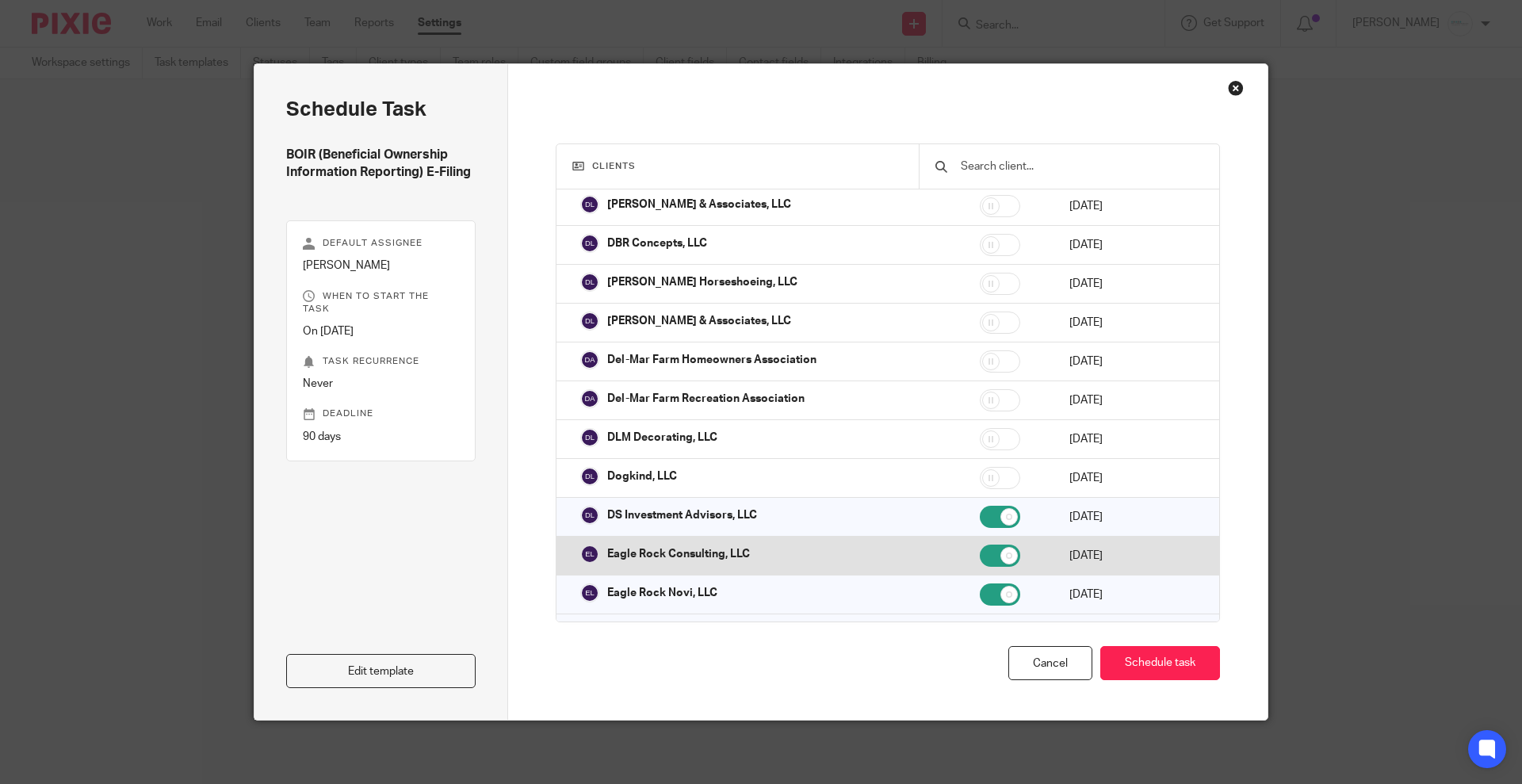
drag, startPoint x: 952, startPoint y: 507, endPoint x: 954, endPoint y: 547, distance: 40.0
click at [980, 513] on input "checkbox" at bounding box center [1000, 517] width 40 height 22
checkbox input "false"
click at [980, 550] on input "checkbox" at bounding box center [1000, 555] width 40 height 22
checkbox input "false"
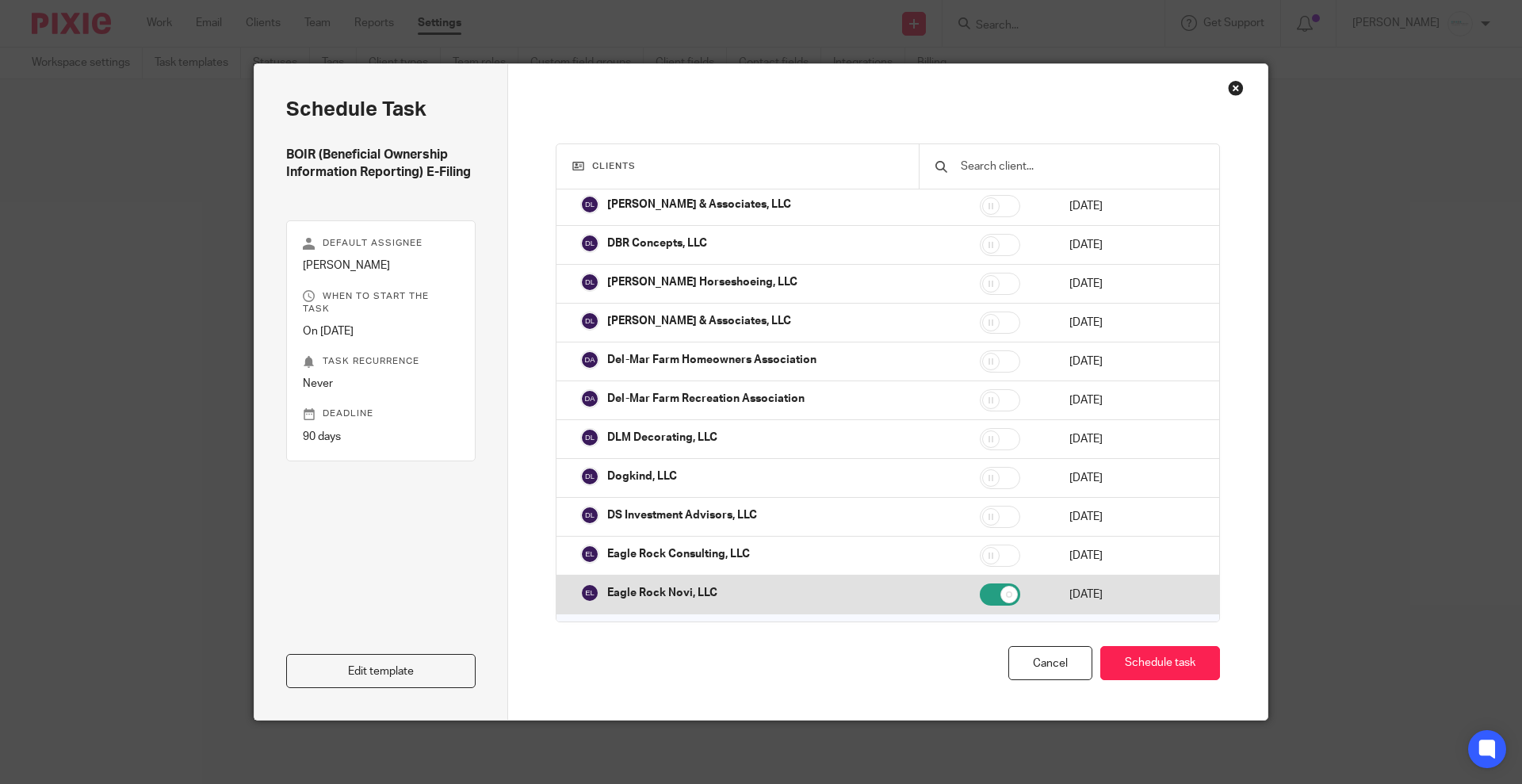
click at [980, 587] on input "checkbox" at bounding box center [1000, 595] width 40 height 22
checkbox input "false"
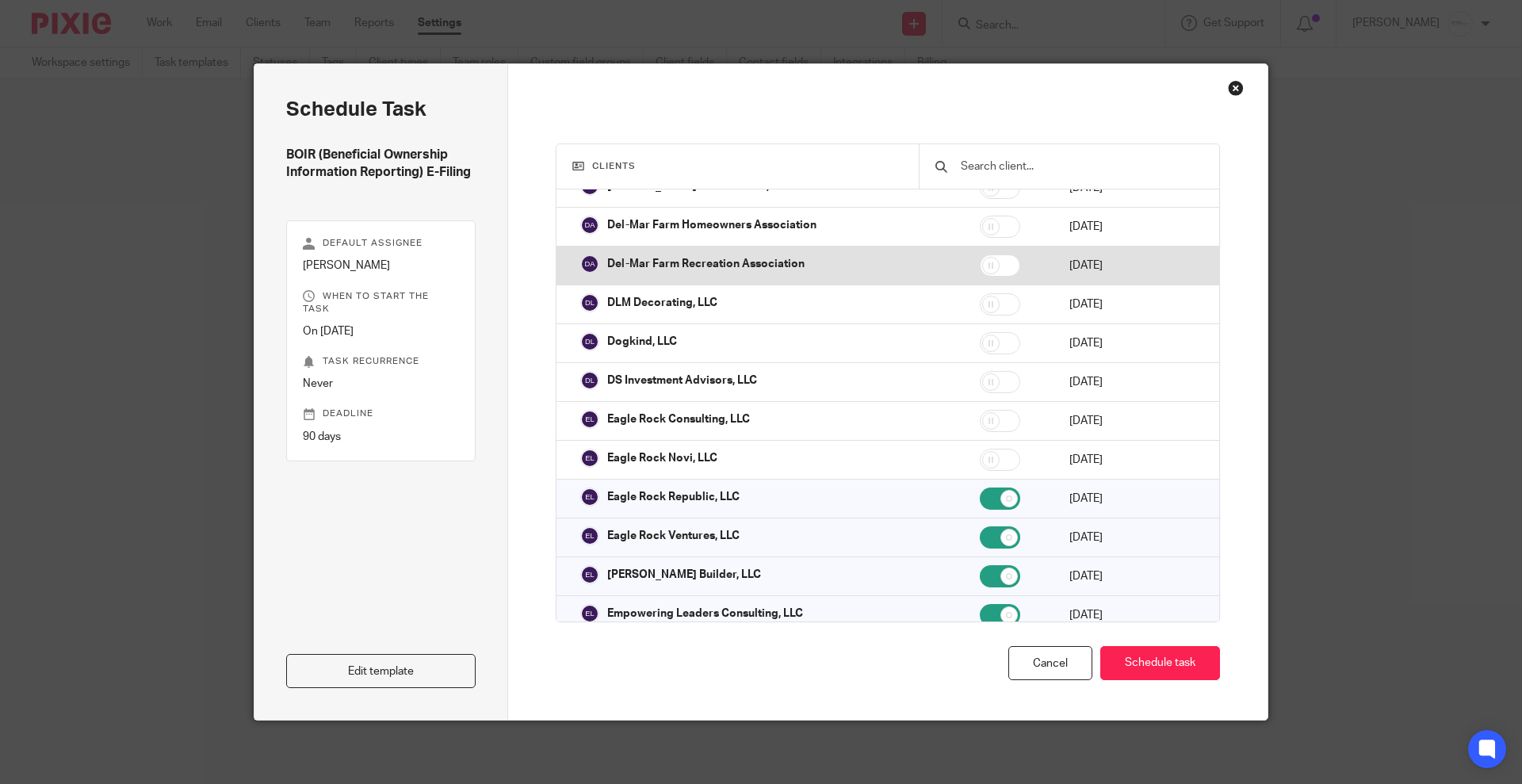
scroll to position [1189, 0]
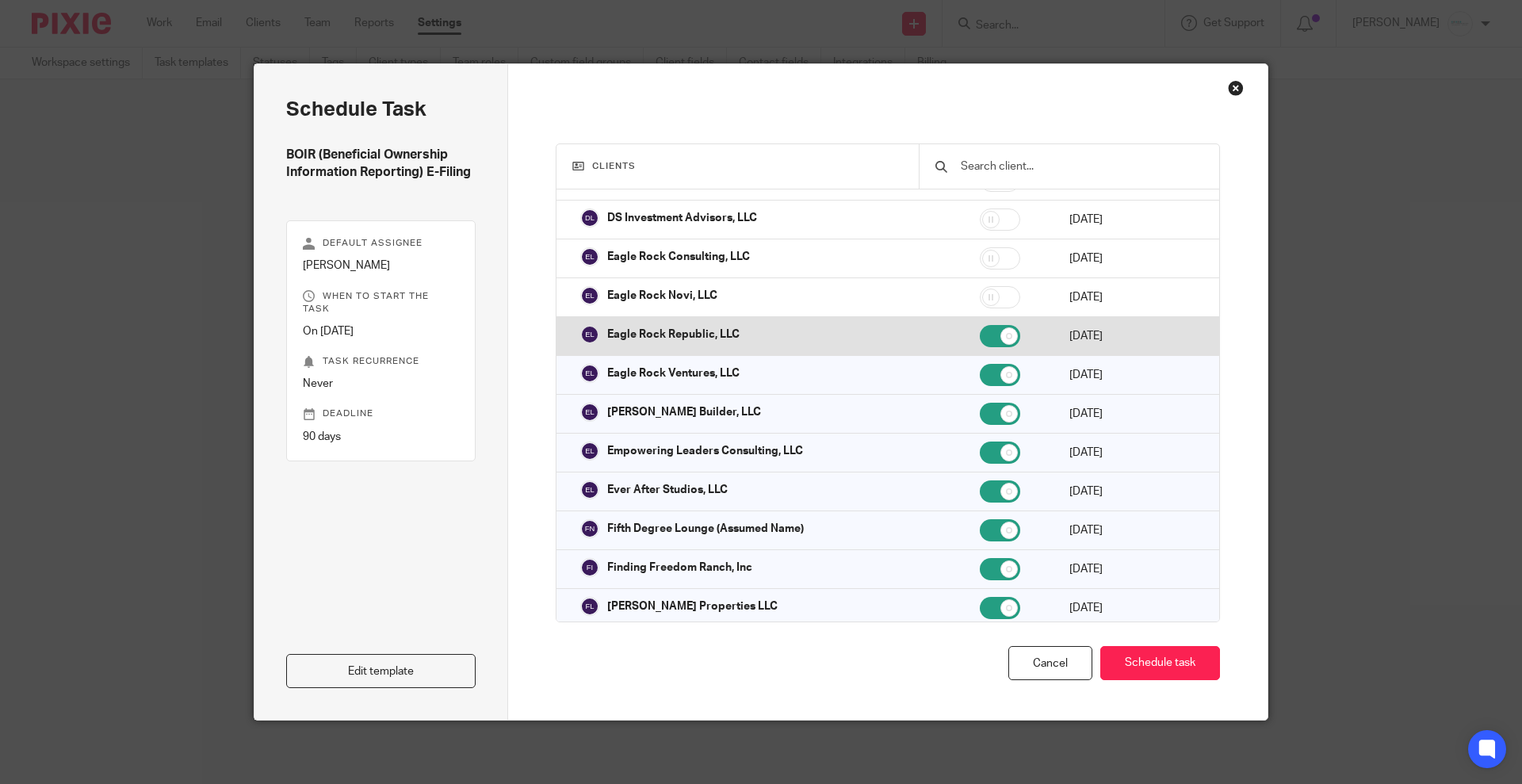
click at [980, 325] on input "checkbox" at bounding box center [1000, 336] width 40 height 22
checkbox input "false"
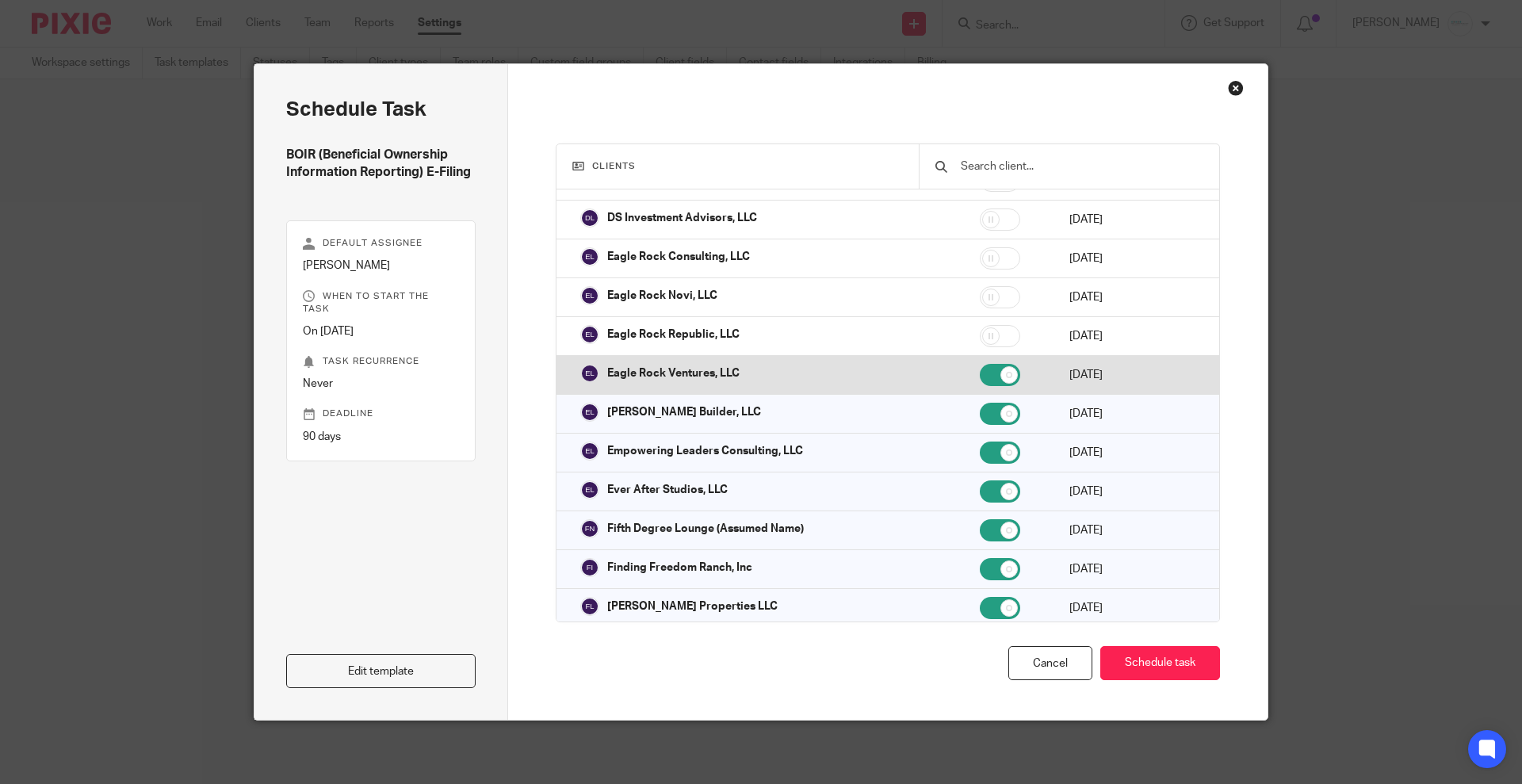
click at [980, 370] on input "checkbox" at bounding box center [1000, 375] width 40 height 22
checkbox input "false"
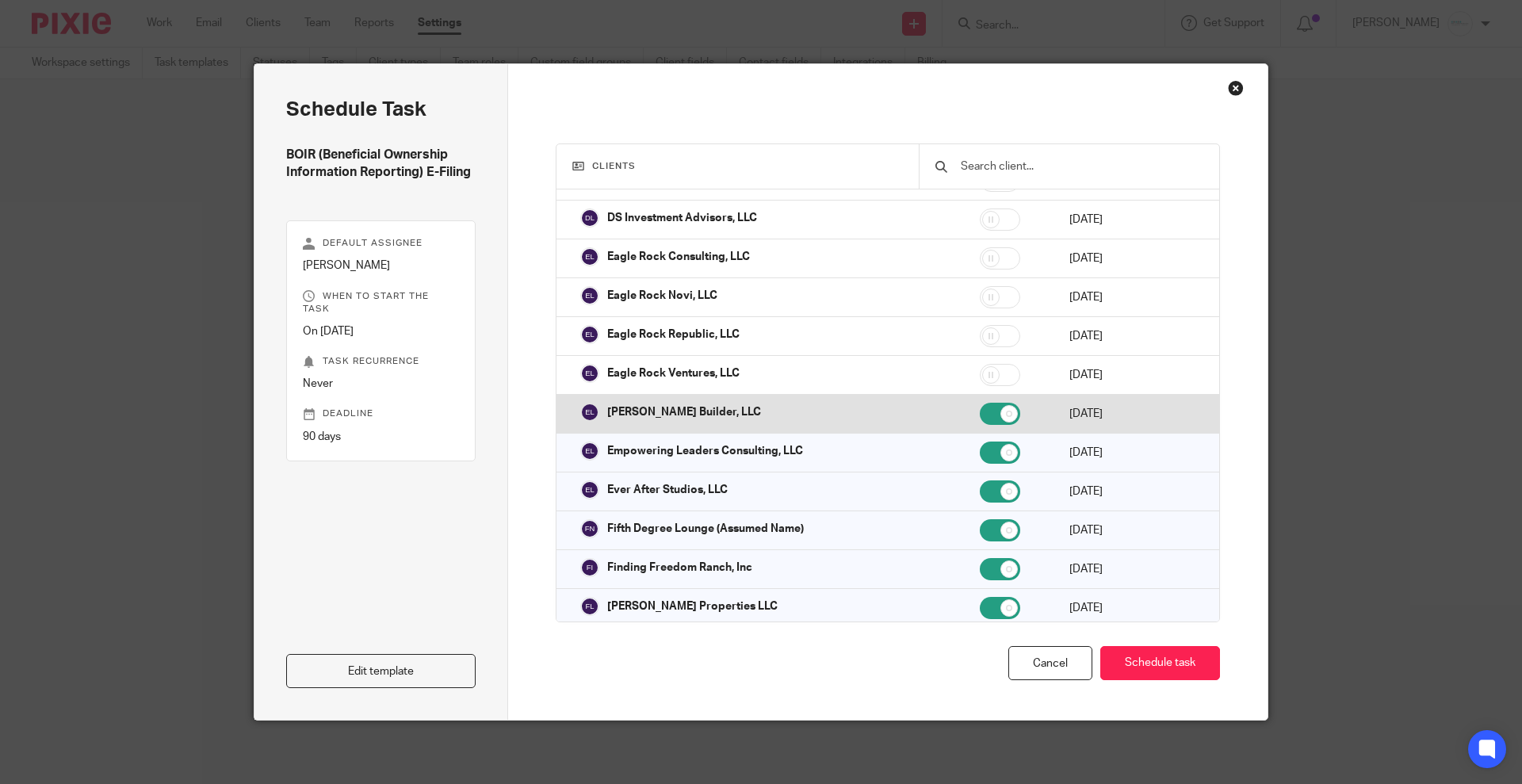
click at [980, 413] on input "checkbox" at bounding box center [1000, 413] width 40 height 22
checkbox input "false"
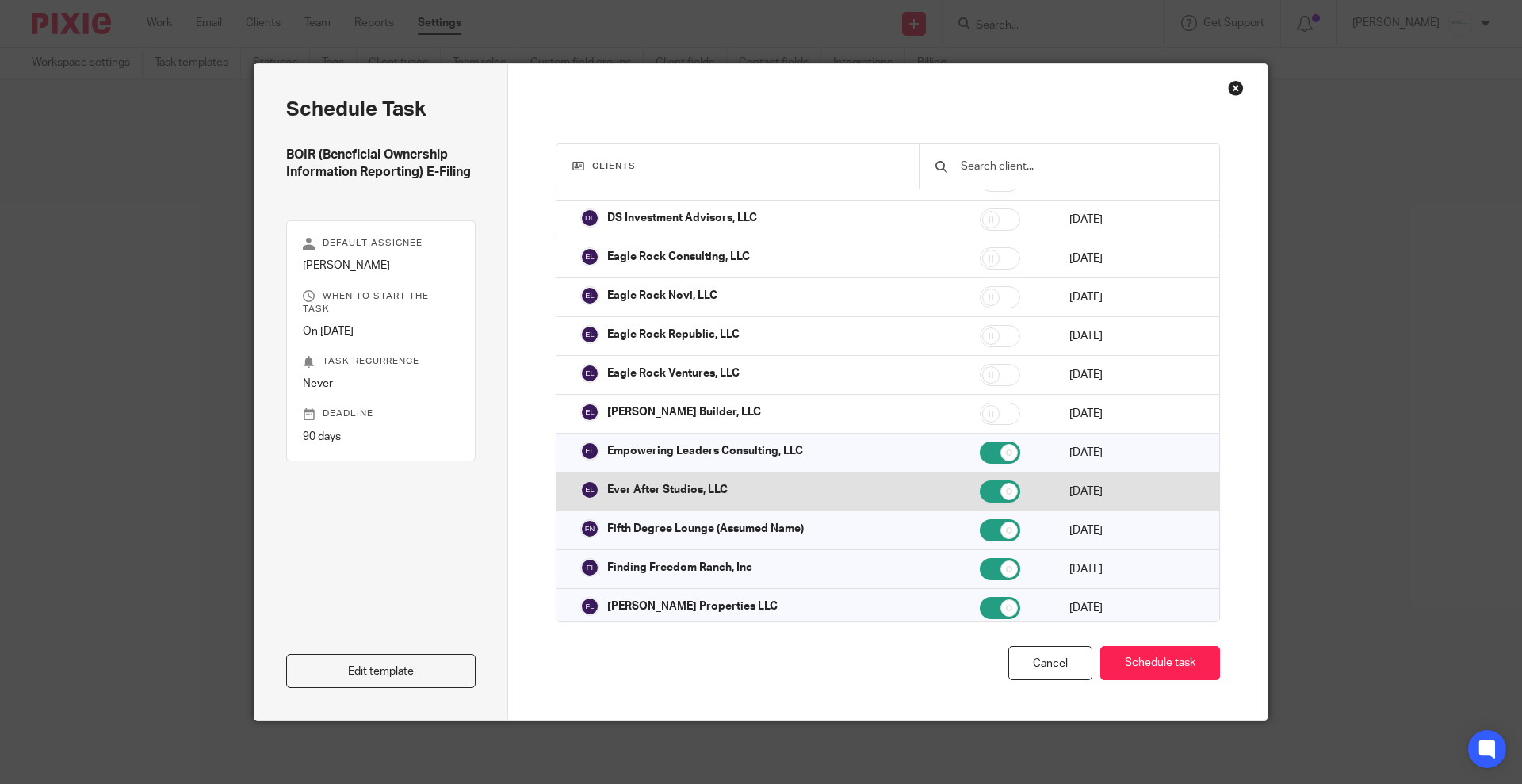
drag, startPoint x: 951, startPoint y: 438, endPoint x: 951, endPoint y: 472, distance: 34.0
click at [980, 442] on input "checkbox" at bounding box center [1000, 453] width 40 height 22
checkbox input "false"
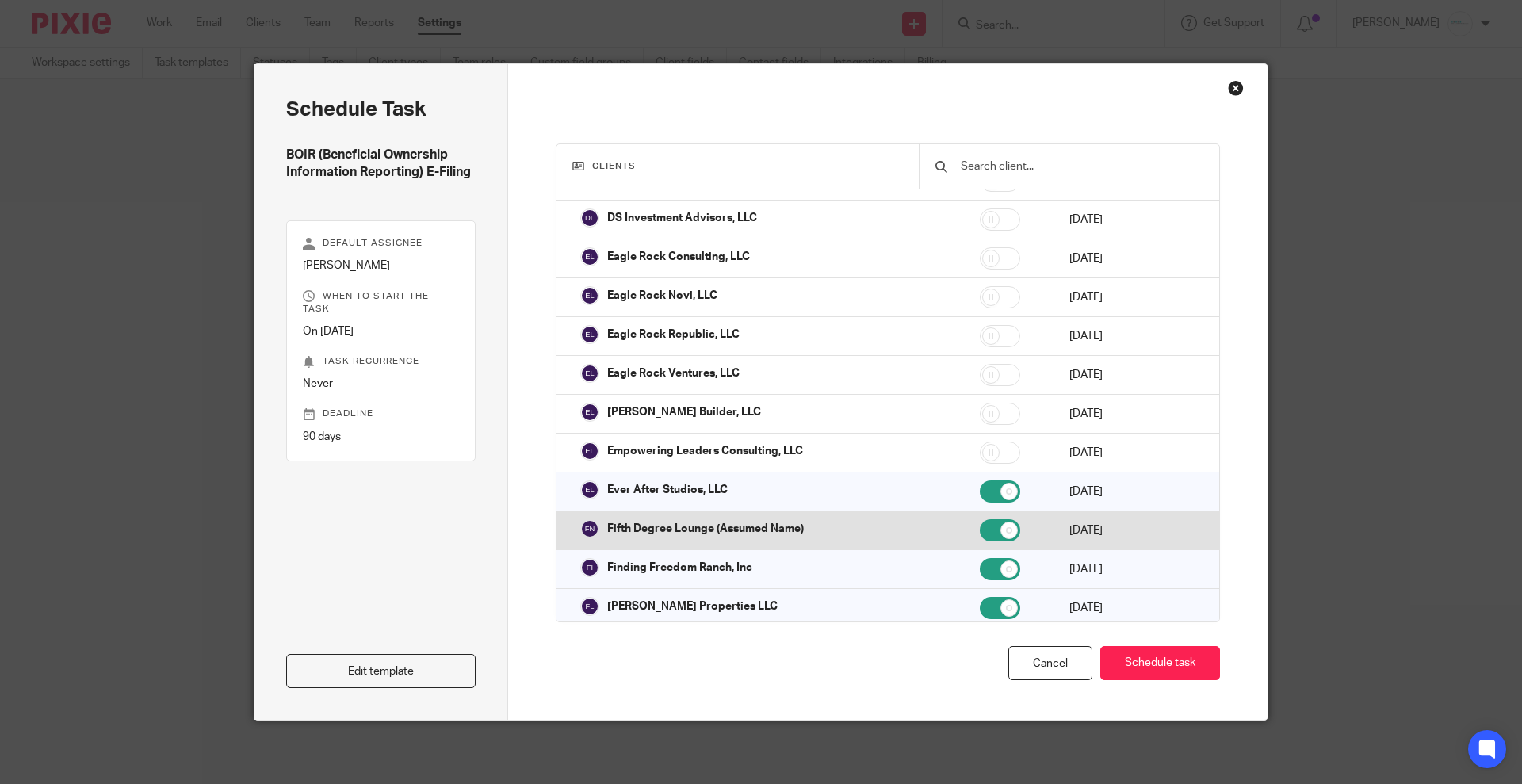
drag, startPoint x: 952, startPoint y: 483, endPoint x: 958, endPoint y: 514, distance: 31.6
click at [980, 485] on input "checkbox" at bounding box center [1000, 491] width 40 height 22
checkbox input "false"
click at [980, 529] on input "checkbox" at bounding box center [1000, 530] width 40 height 22
checkbox input "false"
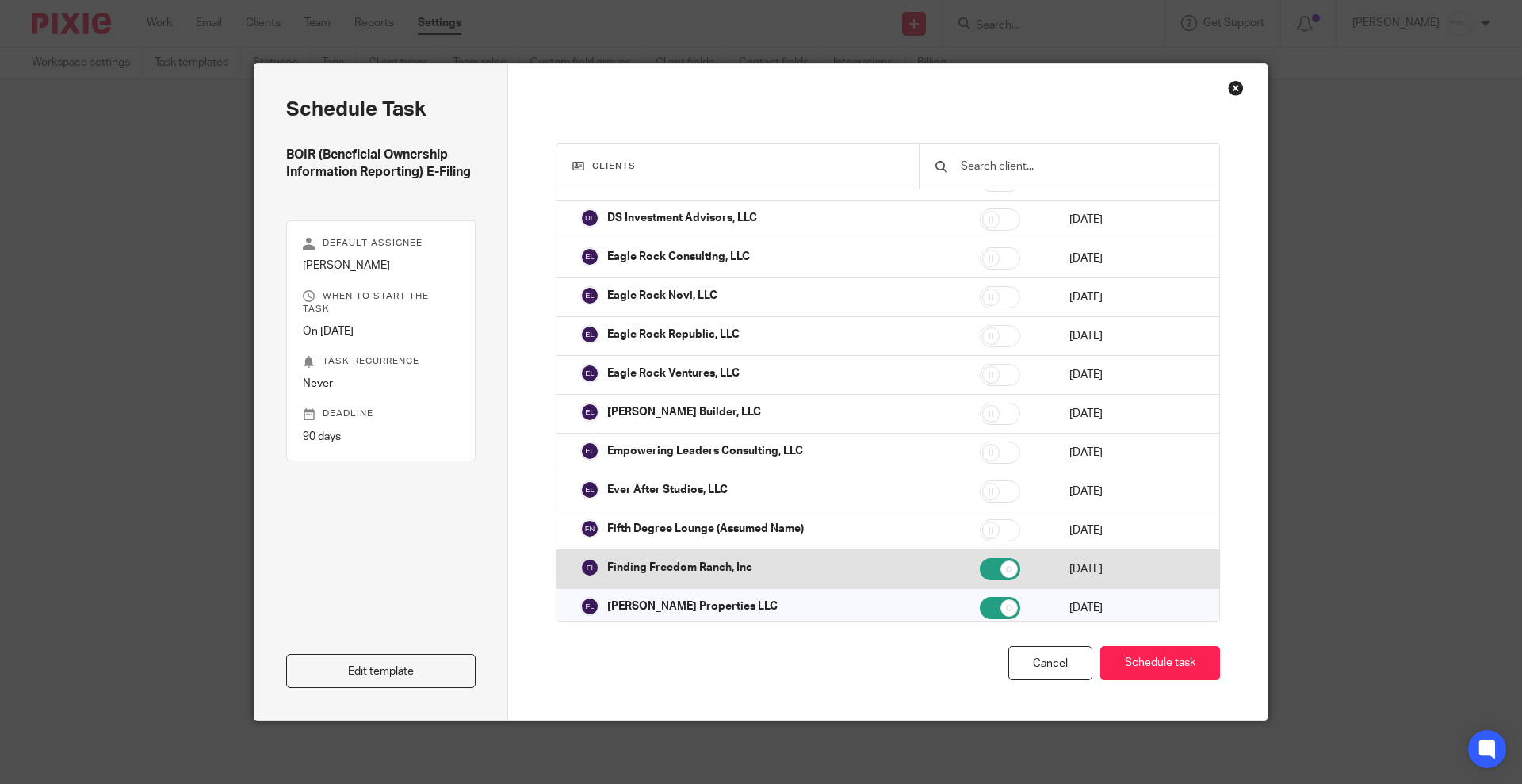
click at [980, 563] on input "checkbox" at bounding box center [1000, 569] width 40 height 22
checkbox input "false"
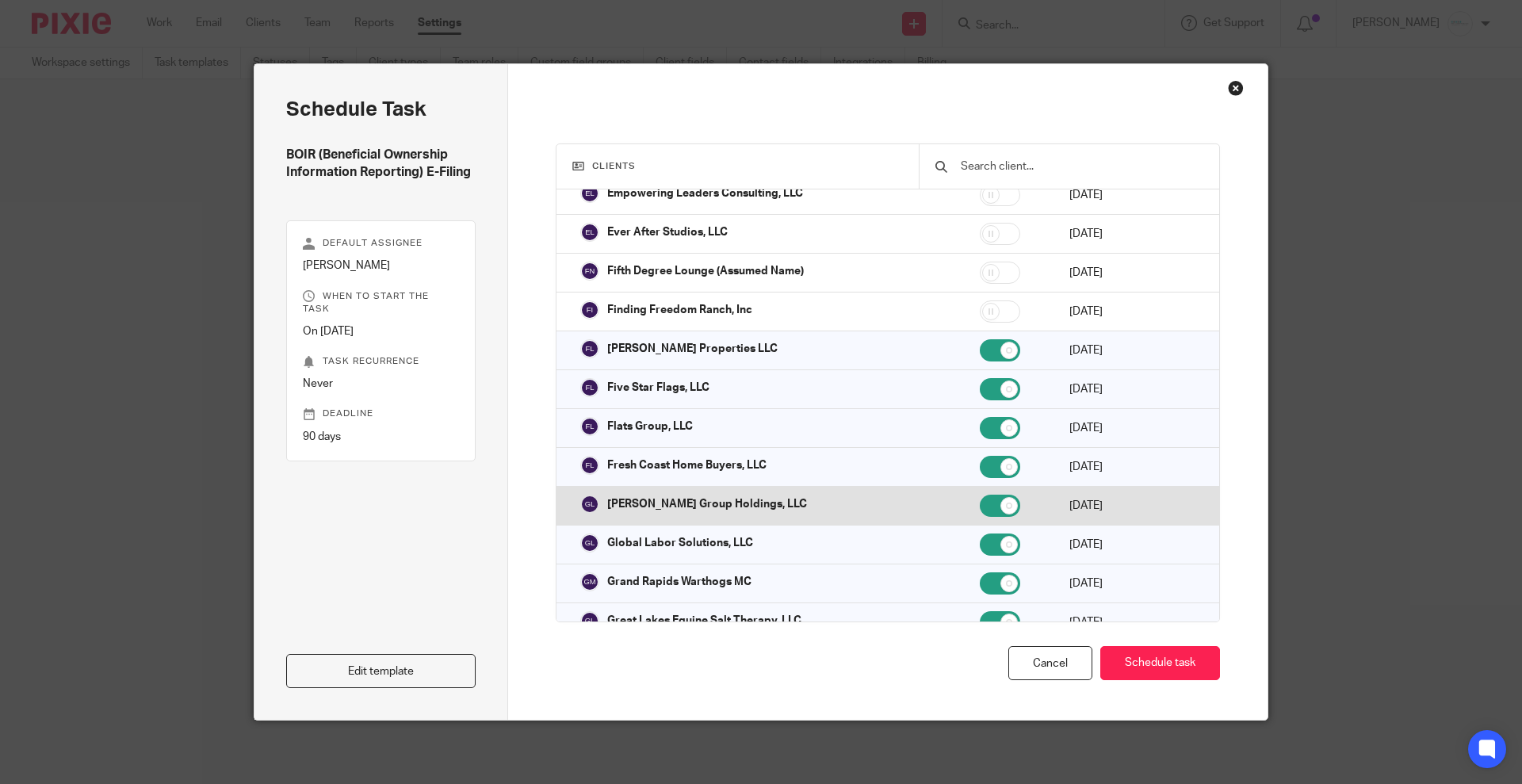
scroll to position [1486, 0]
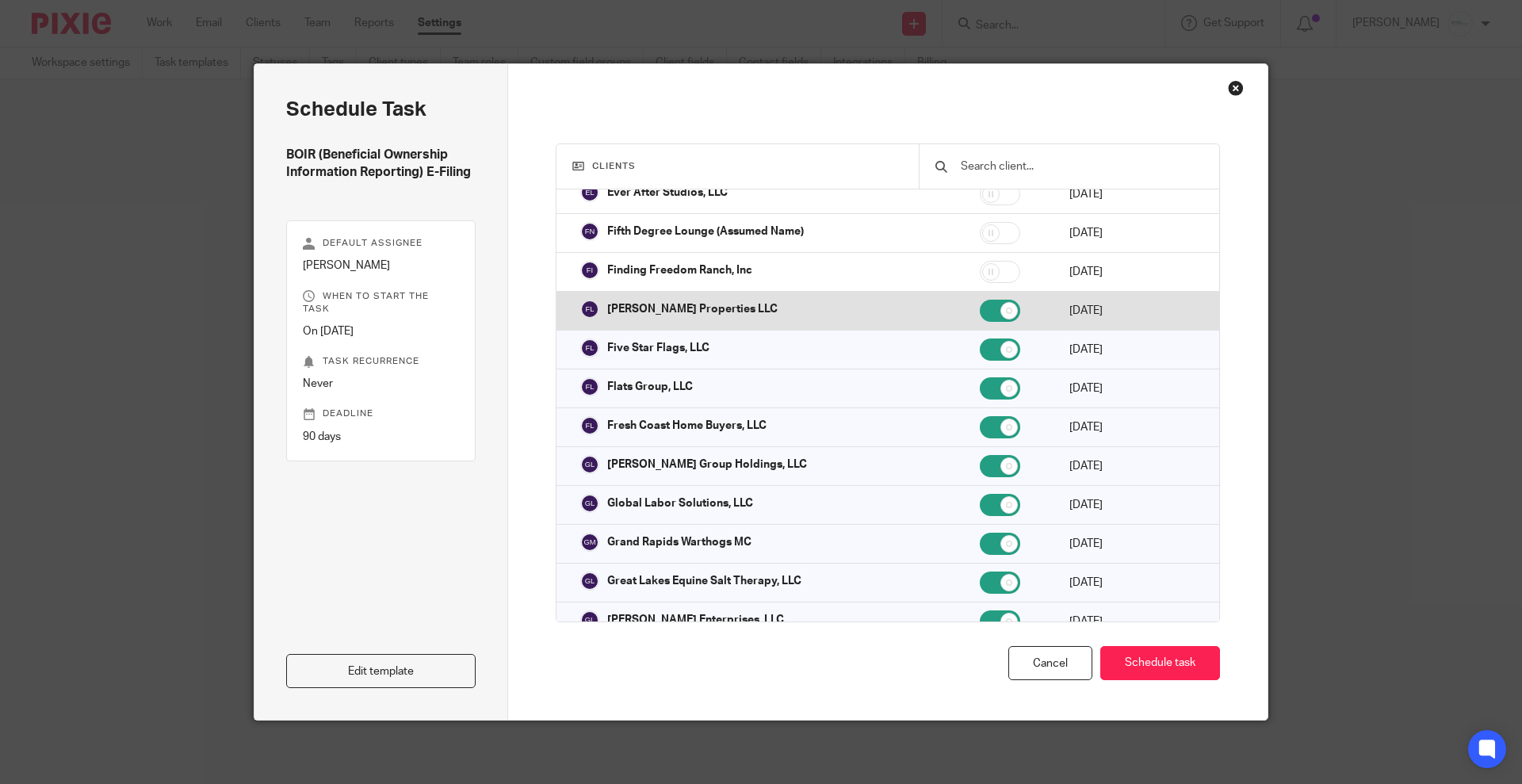
click at [980, 299] on input "checkbox" at bounding box center [1000, 310] width 40 height 22
checkbox input "false"
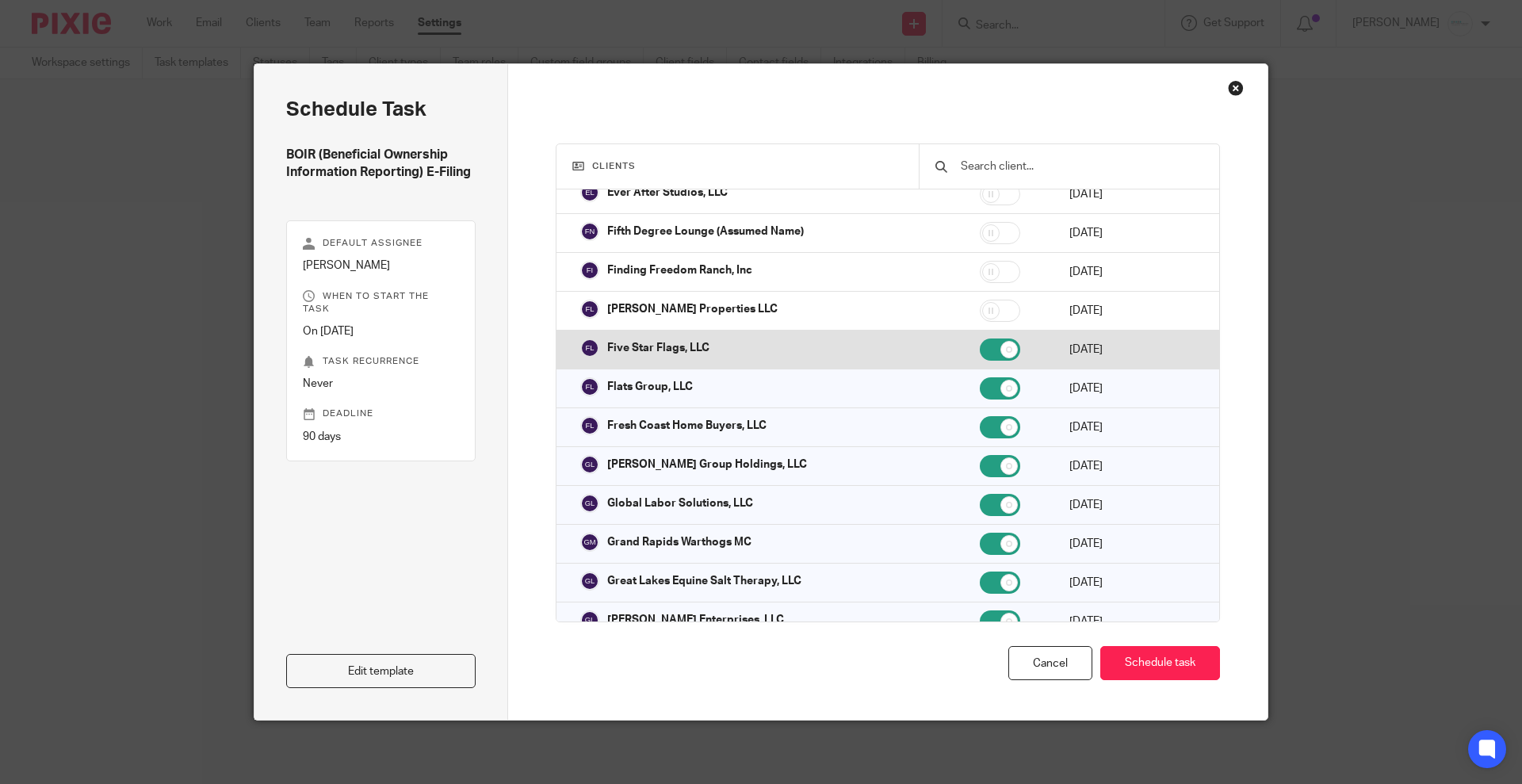
click at [980, 338] on input "checkbox" at bounding box center [1000, 349] width 40 height 22
checkbox input "false"
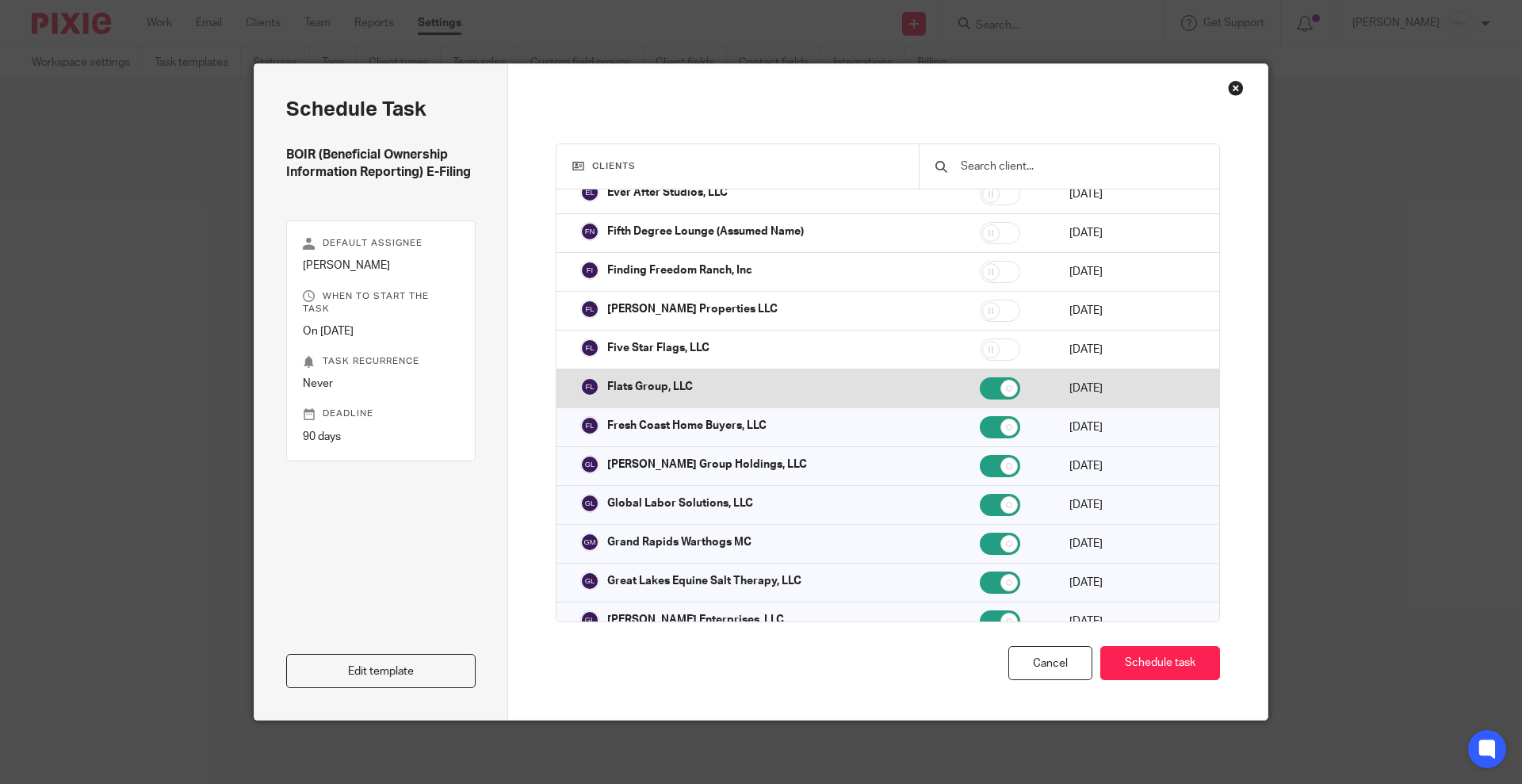
click at [980, 382] on input "checkbox" at bounding box center [1000, 388] width 40 height 22
checkbox input "false"
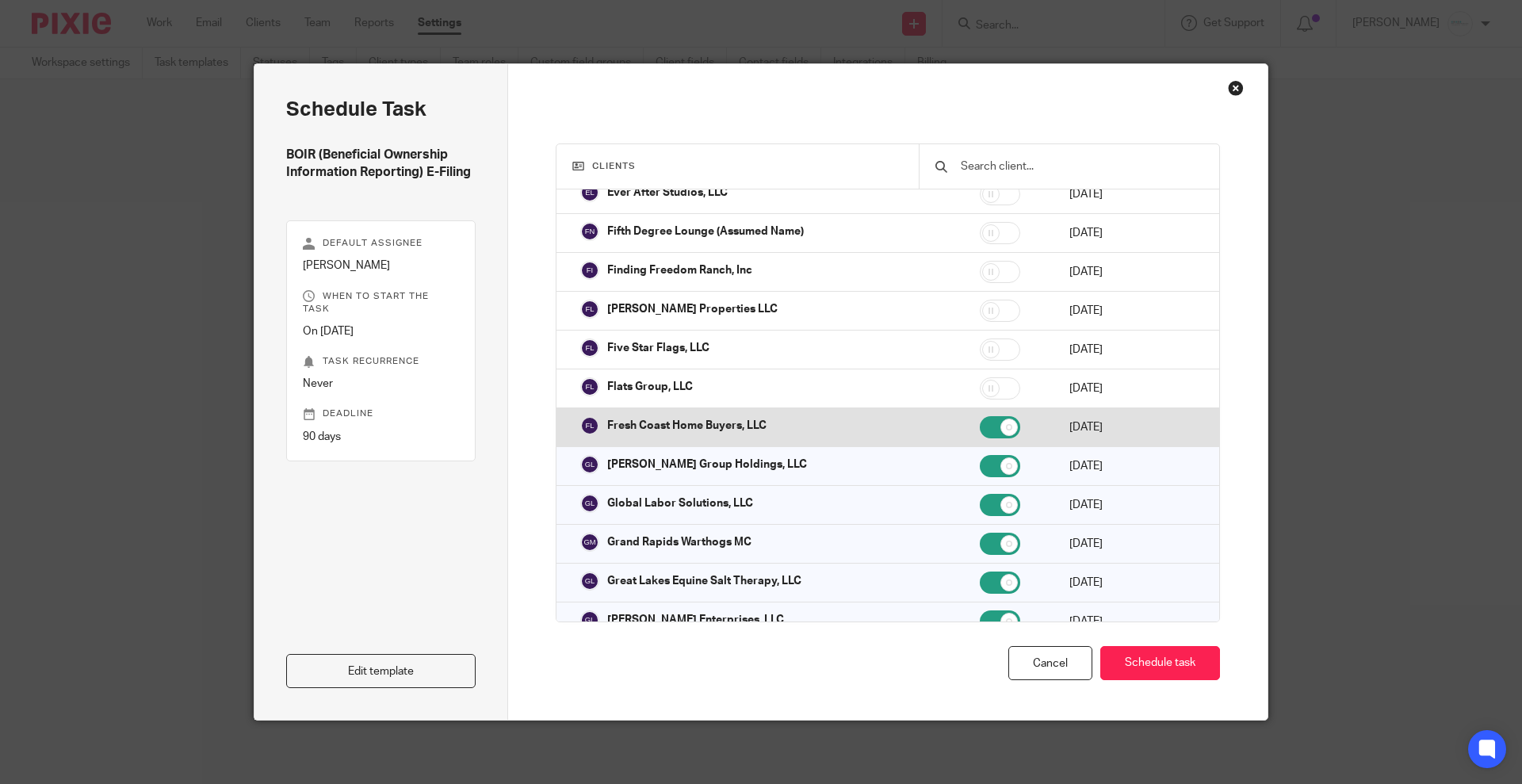
click at [964, 408] on td at bounding box center [1009, 427] width 90 height 38
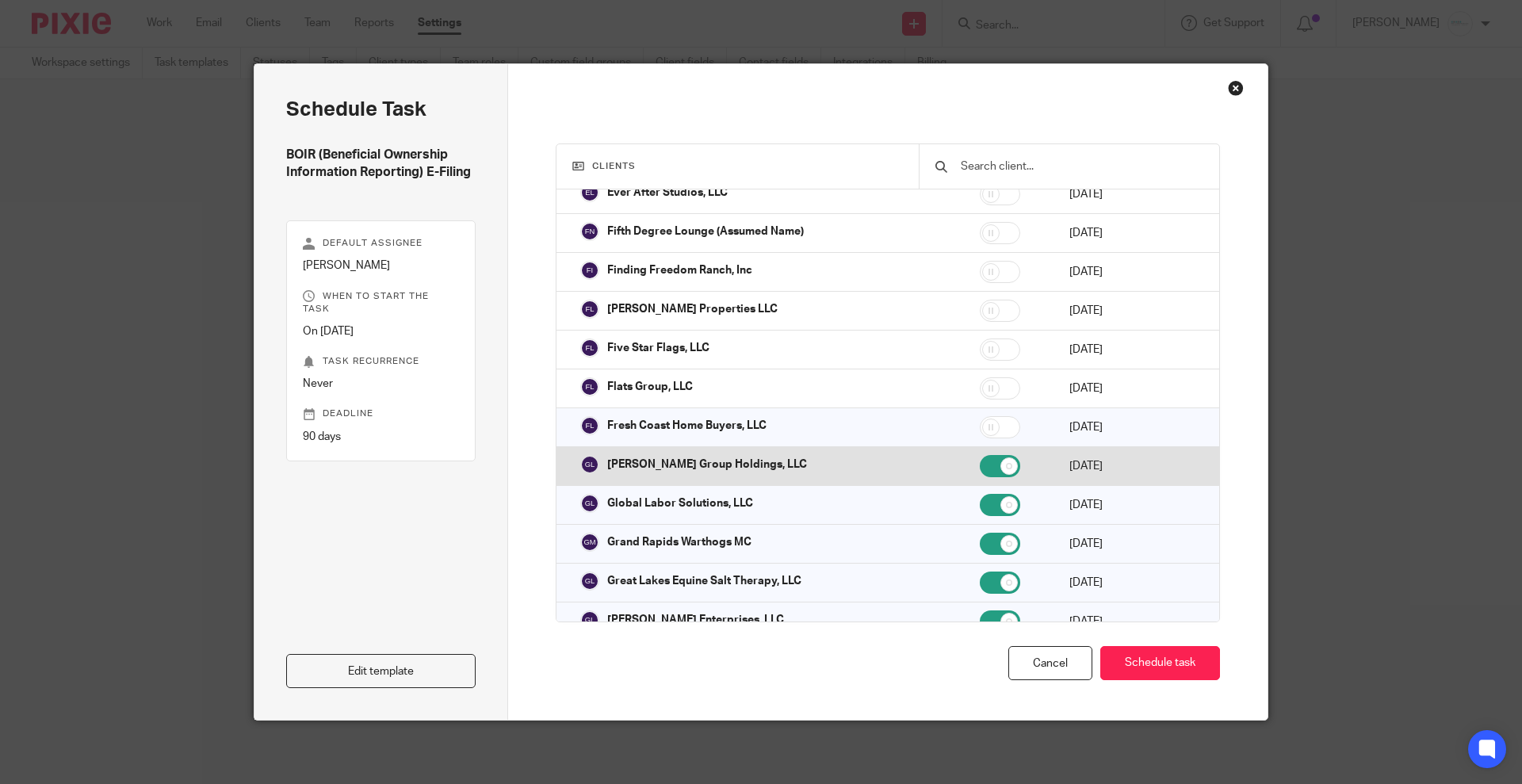
checkbox input "false"
click at [964, 447] on td at bounding box center [1009, 467] width 90 height 38
checkbox input "false"
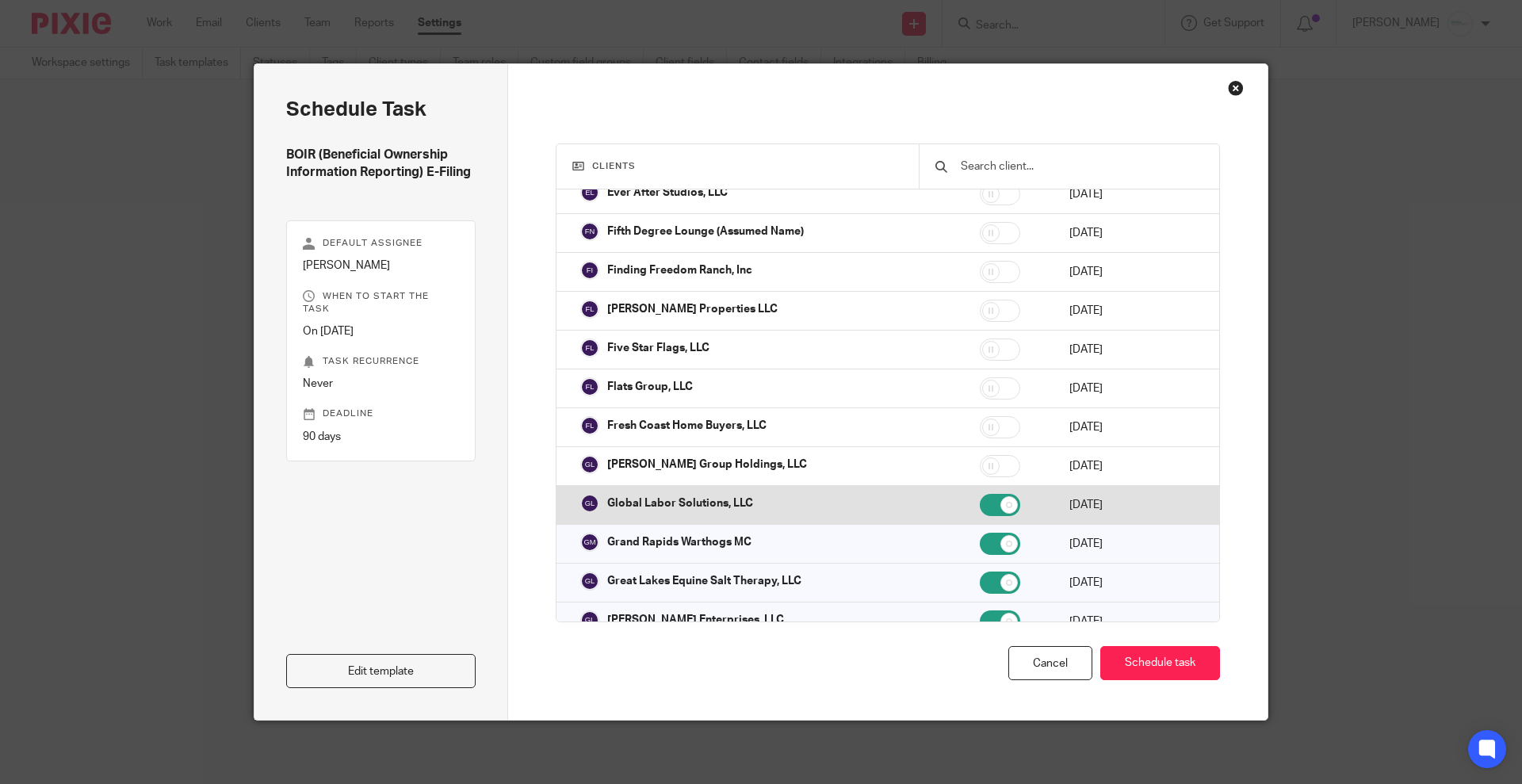
click at [964, 486] on td at bounding box center [1009, 505] width 90 height 38
click at [964, 510] on td at bounding box center [1009, 505] width 90 height 38
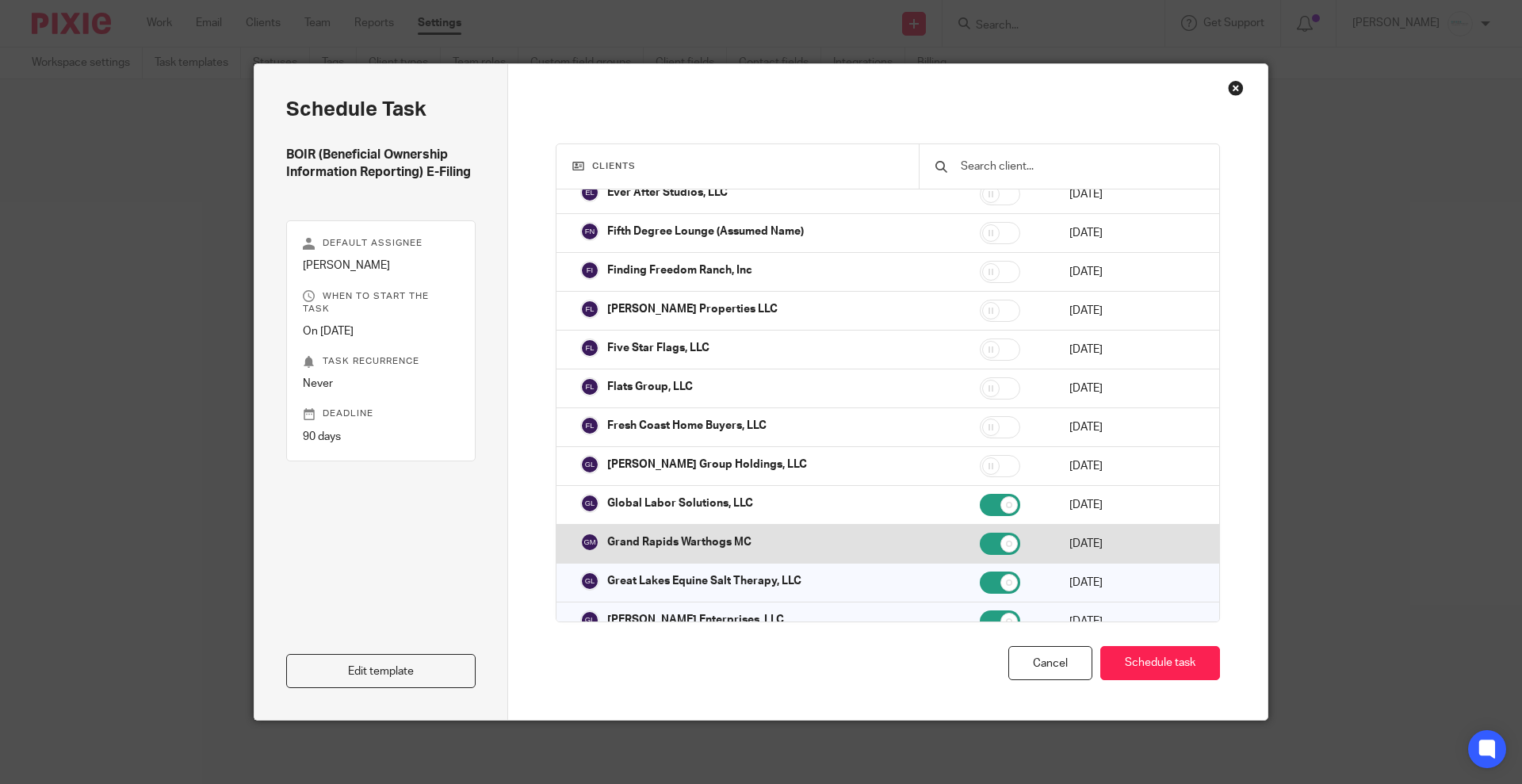
checkbox input "true"
click at [964, 551] on td at bounding box center [1009, 544] width 90 height 38
checkbox input "false"
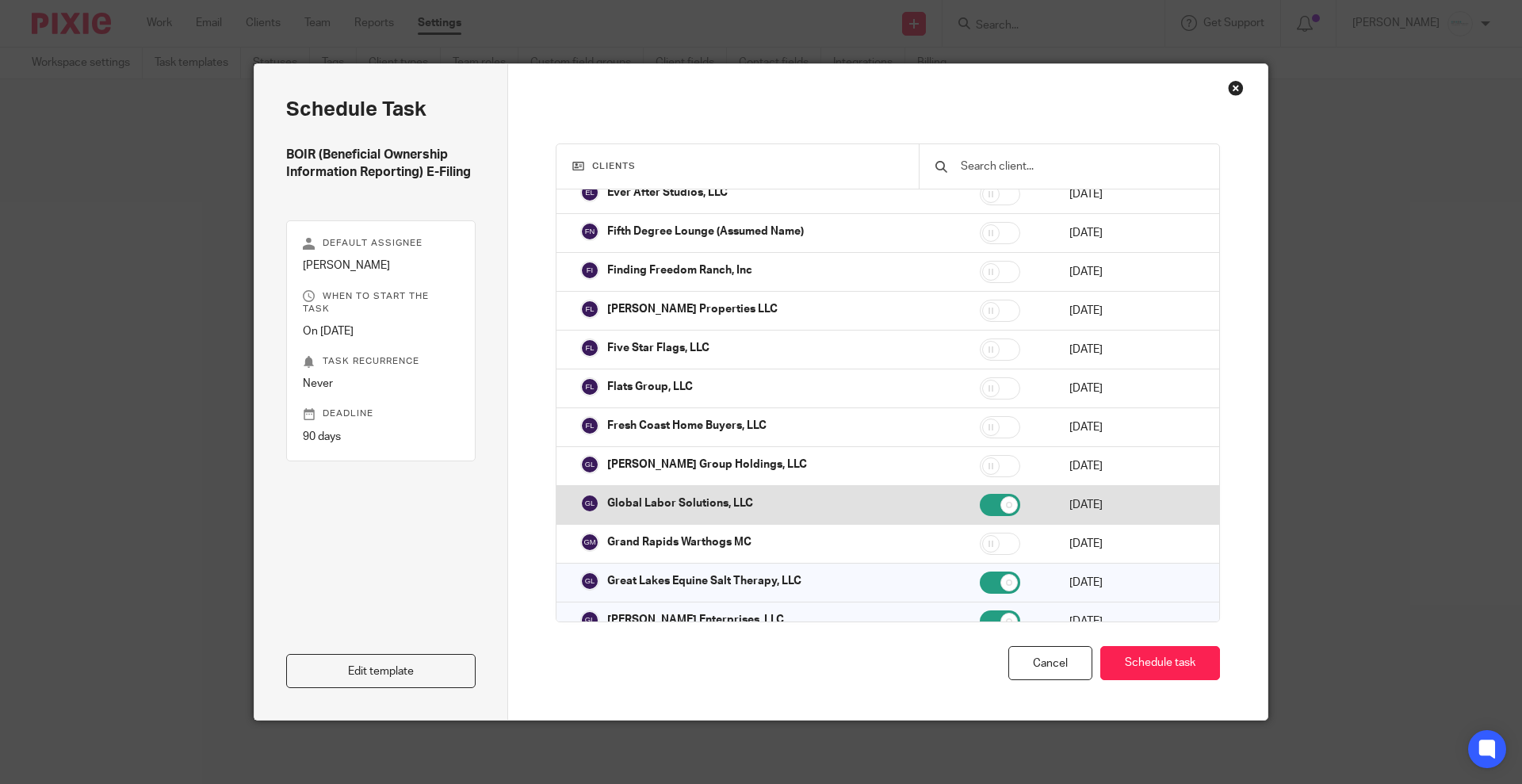
click at [964, 486] on td at bounding box center [1009, 505] width 90 height 38
checkbox input "false"
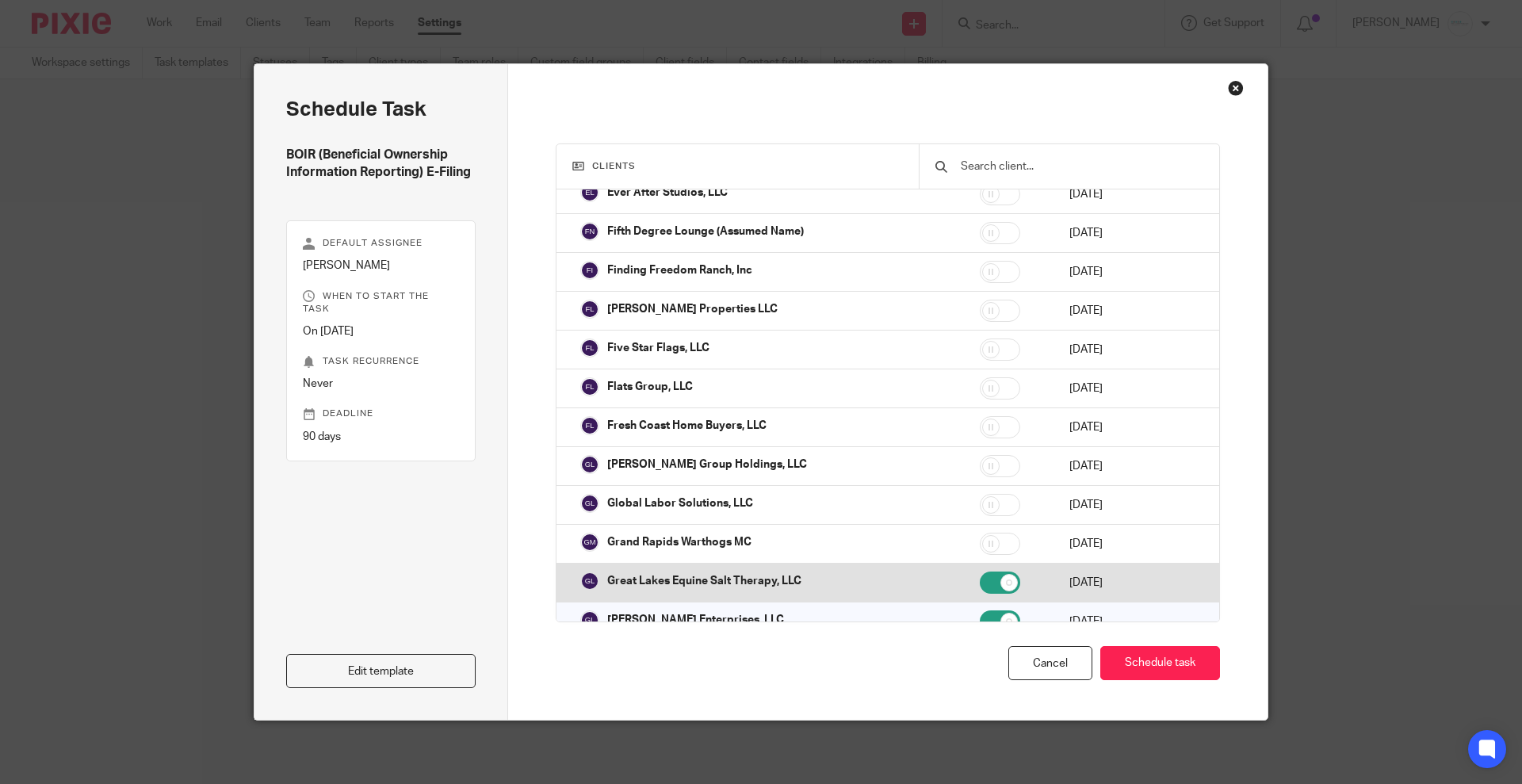
click at [980, 572] on input "checkbox" at bounding box center [1000, 583] width 40 height 22
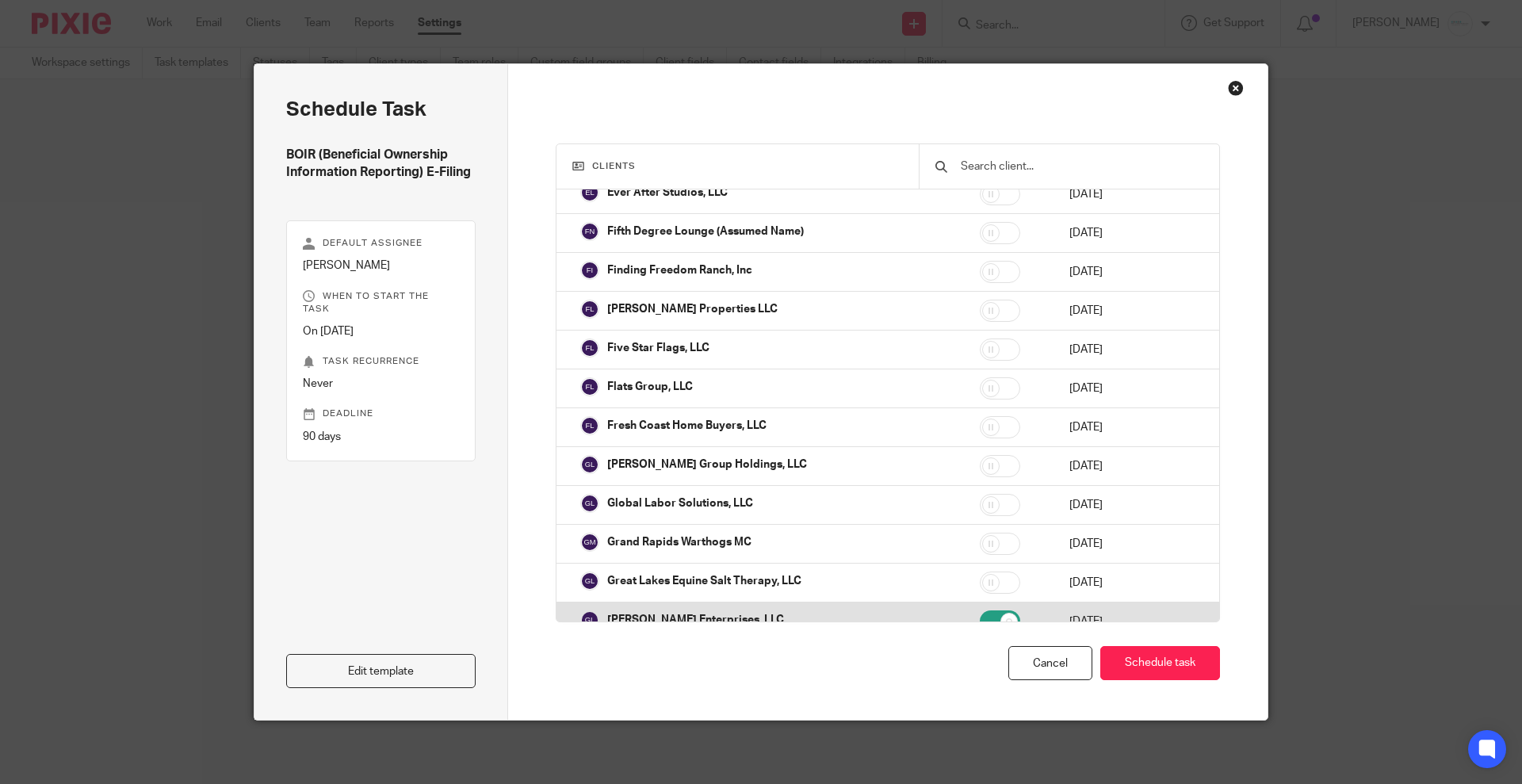
drag, startPoint x: 954, startPoint y: 584, endPoint x: 948, endPoint y: 593, distance: 10.8
click at [964, 585] on td at bounding box center [1009, 583] width 90 height 38
checkbox input "true"
click at [964, 602] on td at bounding box center [1009, 621] width 90 height 38
checkbox input "false"
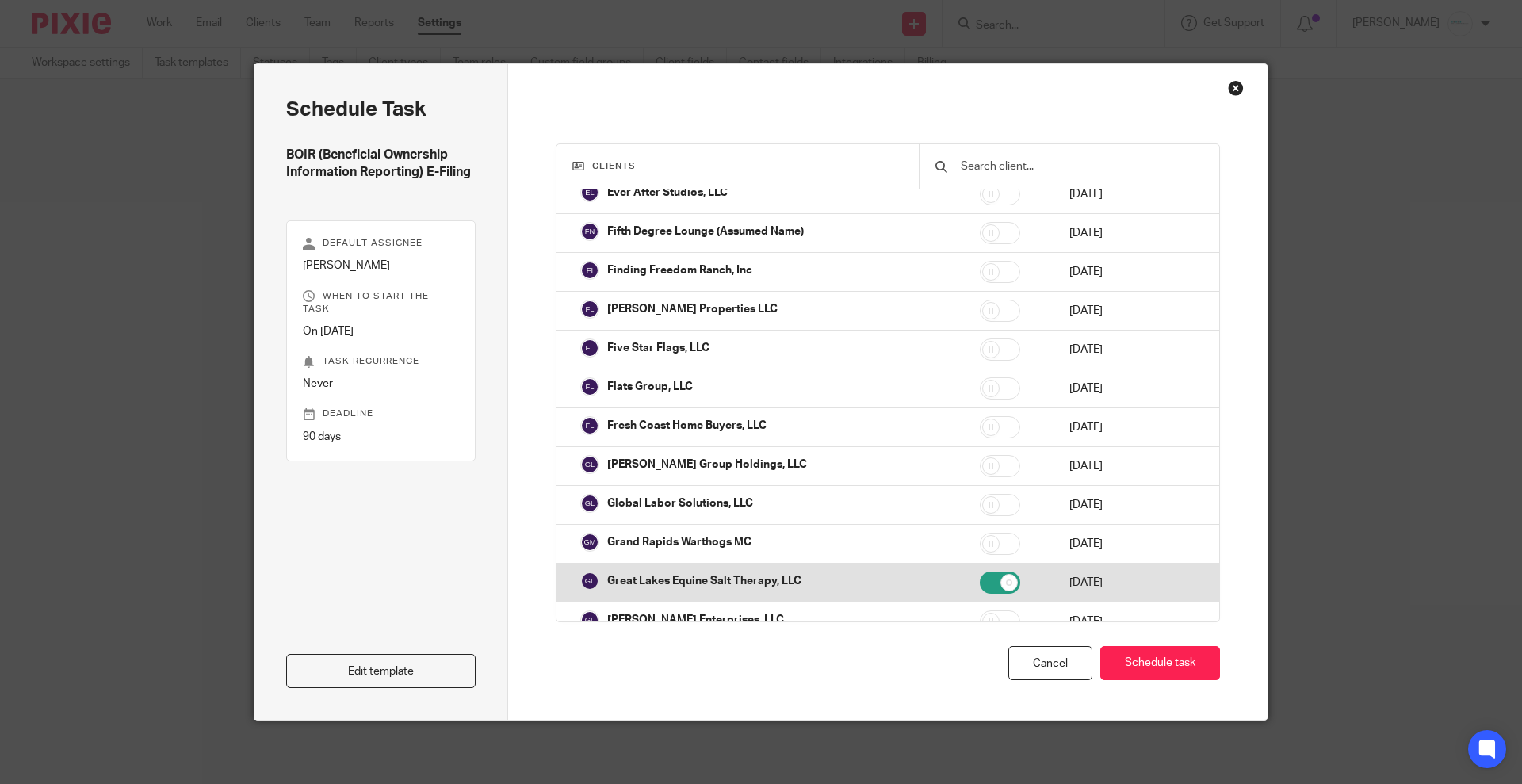
click at [964, 564] on td at bounding box center [1009, 583] width 90 height 38
checkbox input "false"
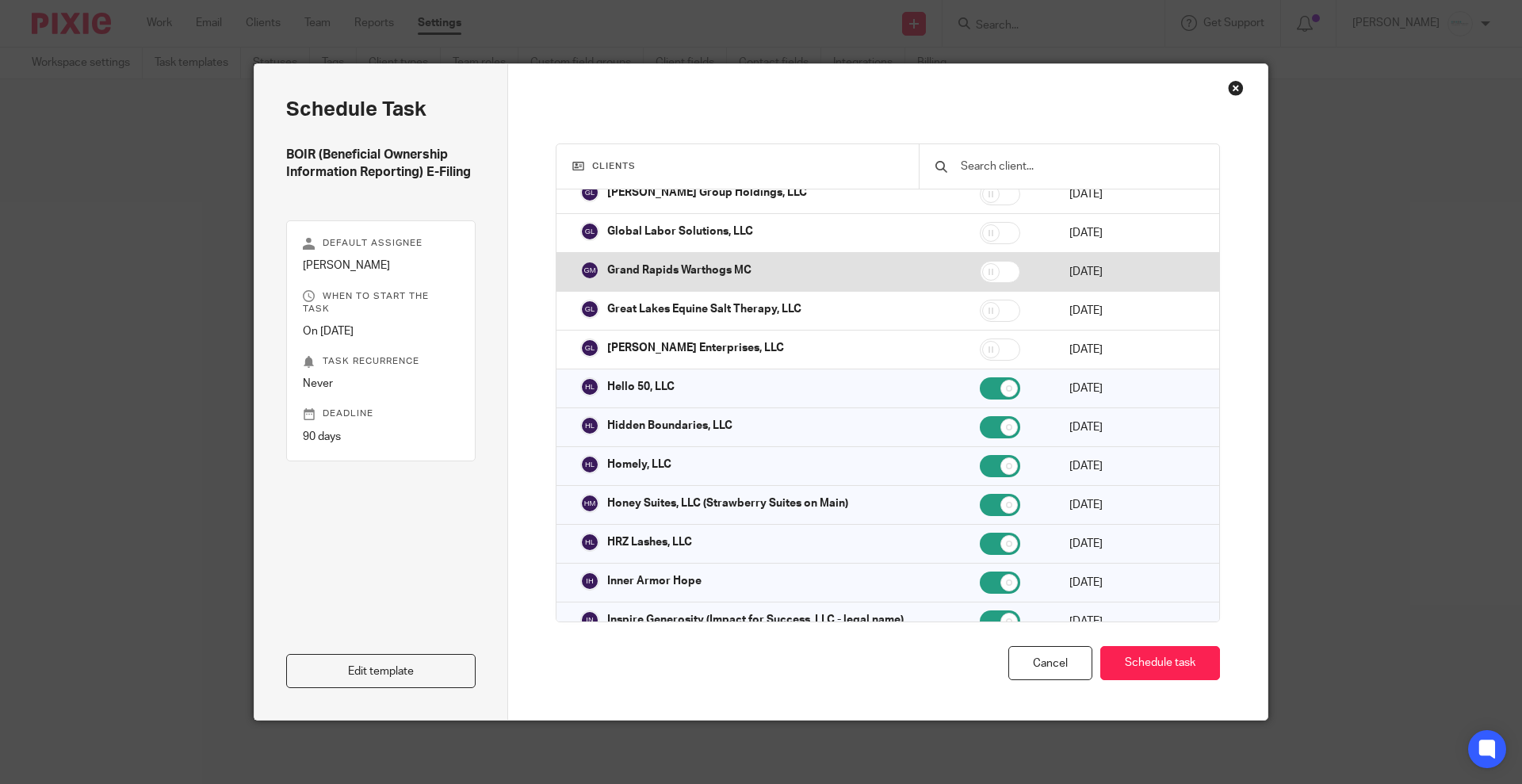
scroll to position [1783, 0]
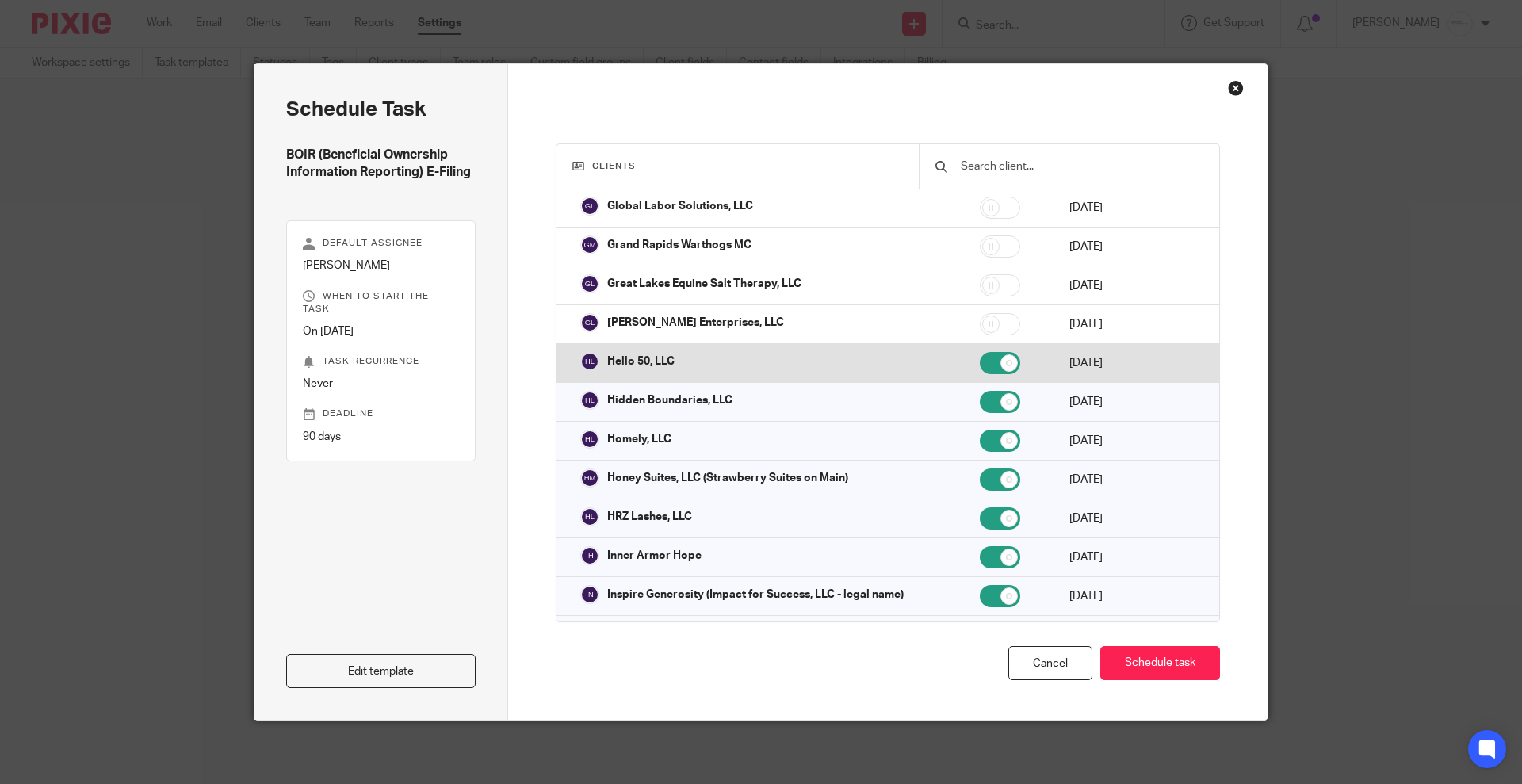
click at [980, 352] on input "checkbox" at bounding box center [1000, 363] width 40 height 22
checkbox input "false"
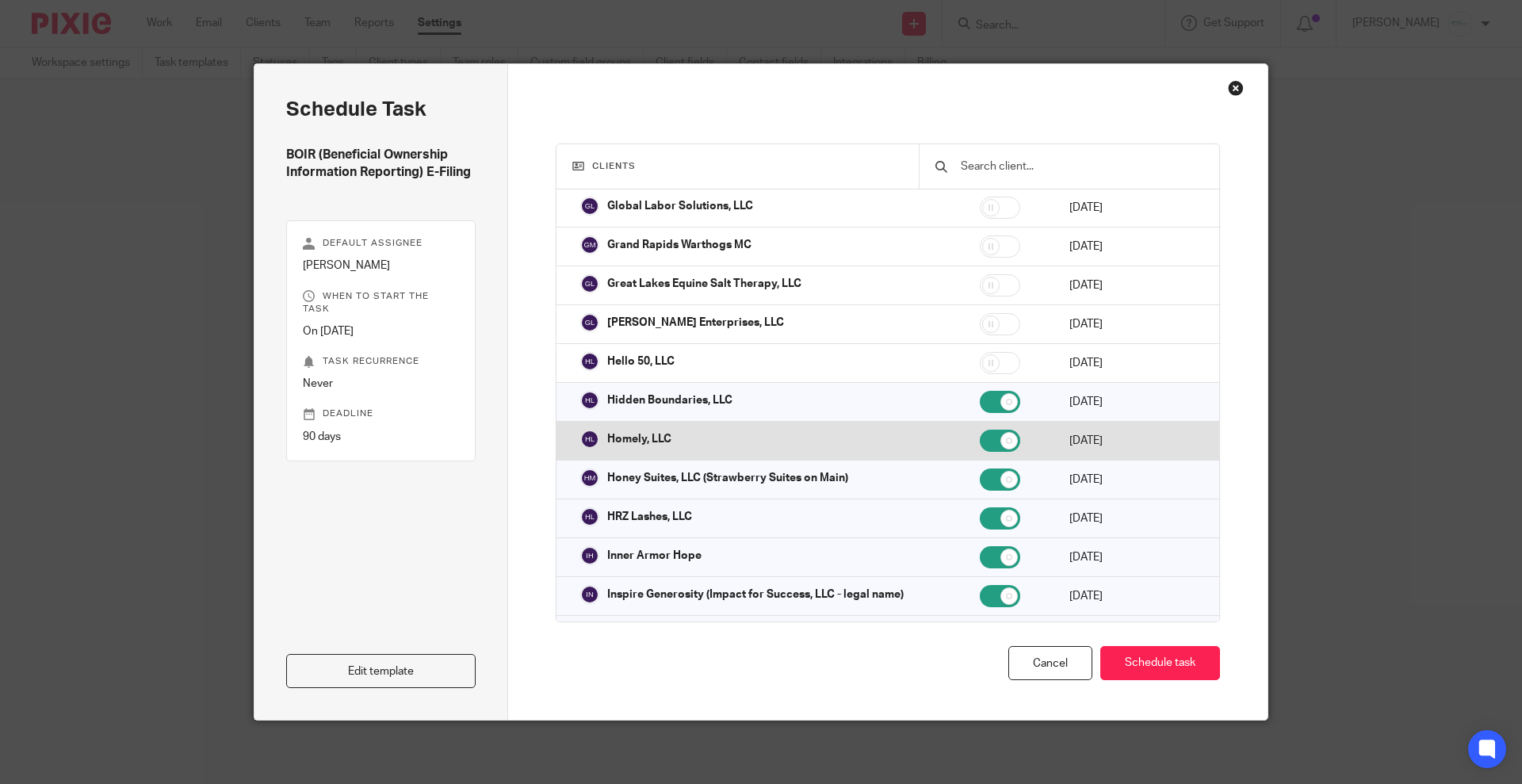
drag, startPoint x: 940, startPoint y: 385, endPoint x: 940, endPoint y: 435, distance: 50.0
click at [964, 388] on td at bounding box center [1009, 402] width 90 height 38
checkbox input "false"
click at [980, 435] on input "checkbox" at bounding box center [1000, 441] width 40 height 22
checkbox input "false"
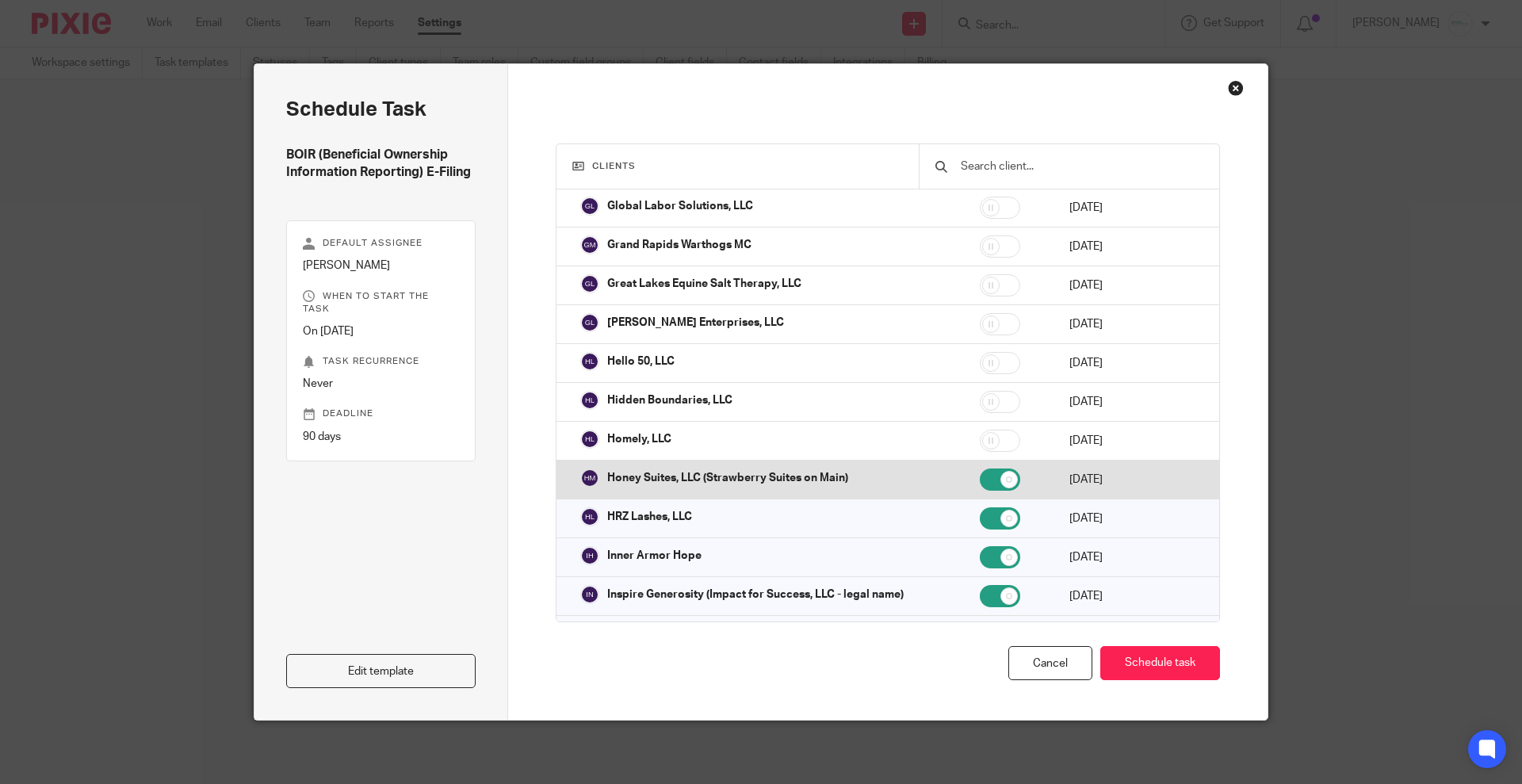
click at [980, 474] on input "checkbox" at bounding box center [1000, 479] width 40 height 22
checkbox input "false"
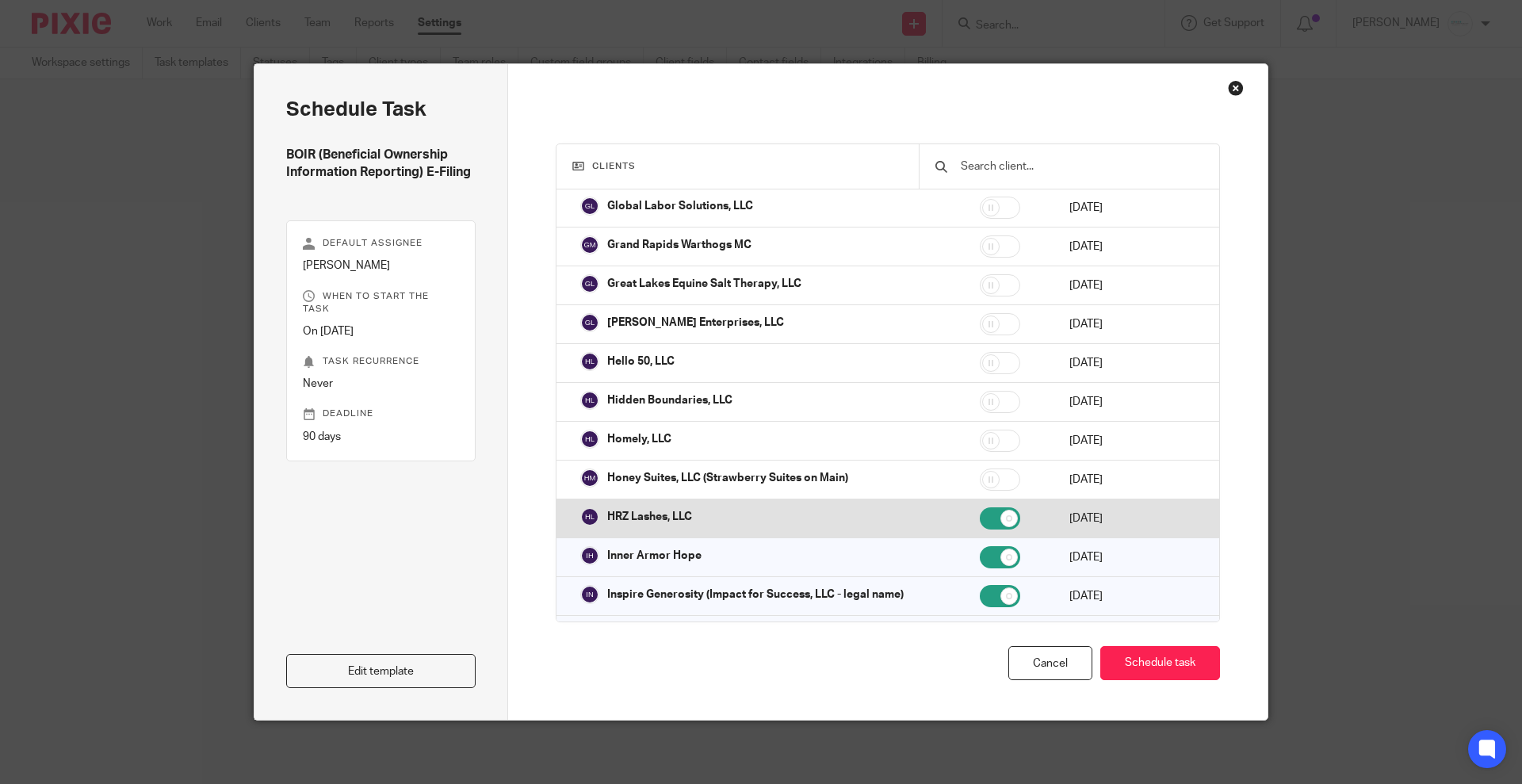
drag, startPoint x: 945, startPoint y: 495, endPoint x: 945, endPoint y: 513, distance: 18.0
click at [964, 499] on td at bounding box center [1009, 519] width 90 height 38
checkbox input "false"
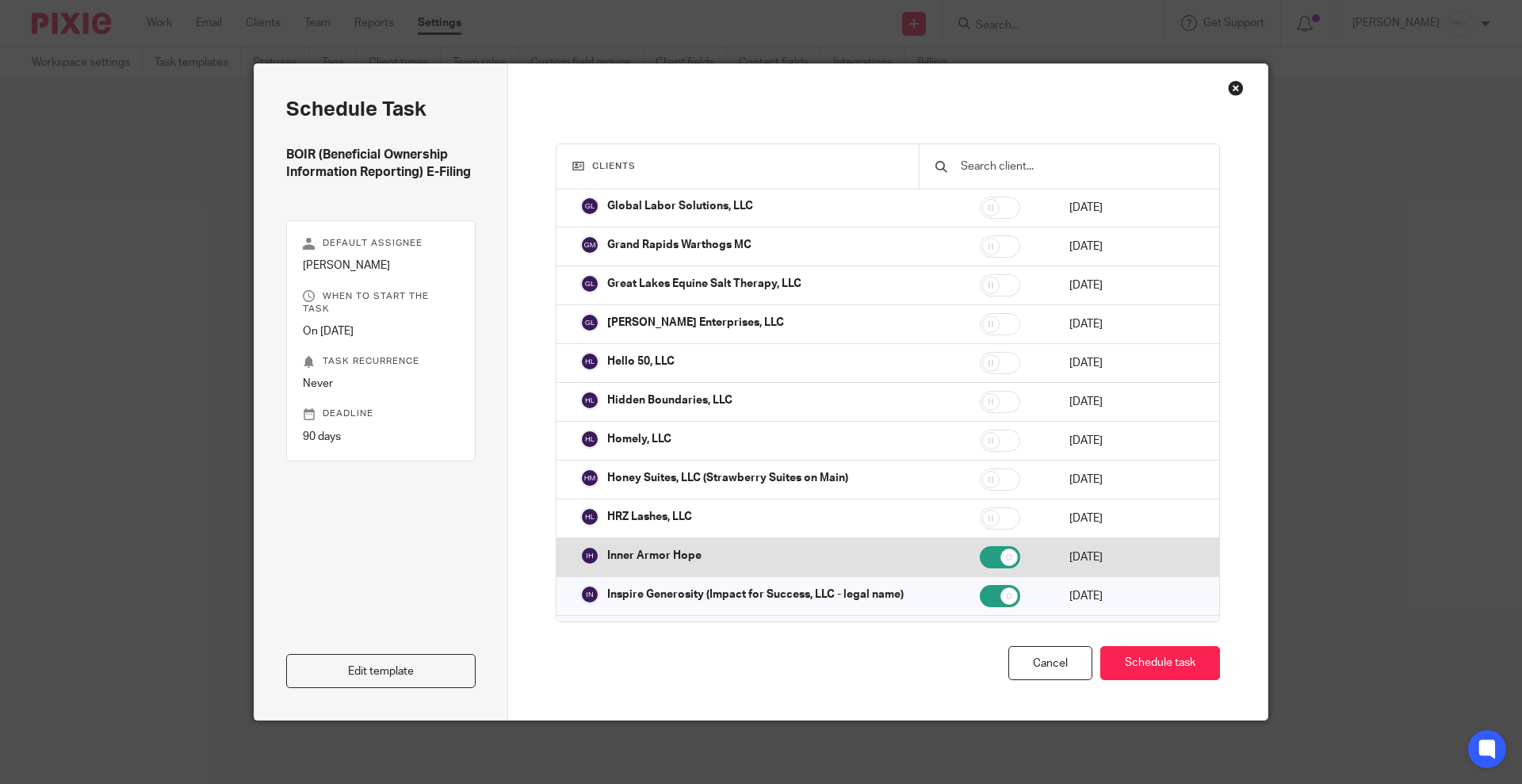
click at [980, 546] on input "checkbox" at bounding box center [1000, 557] width 40 height 22
checkbox input "false"
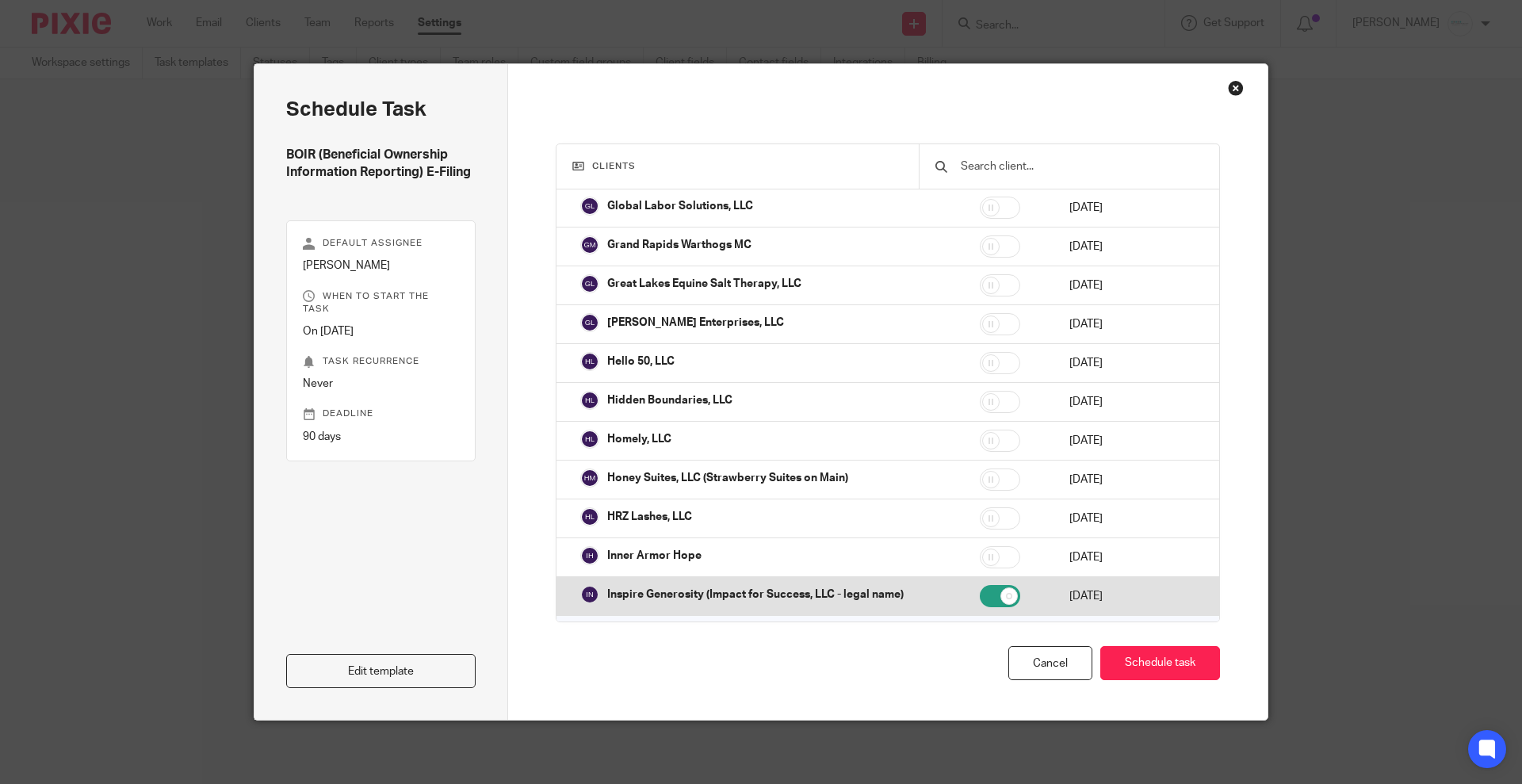
click at [964, 577] on td at bounding box center [1009, 596] width 90 height 38
checkbox input "false"
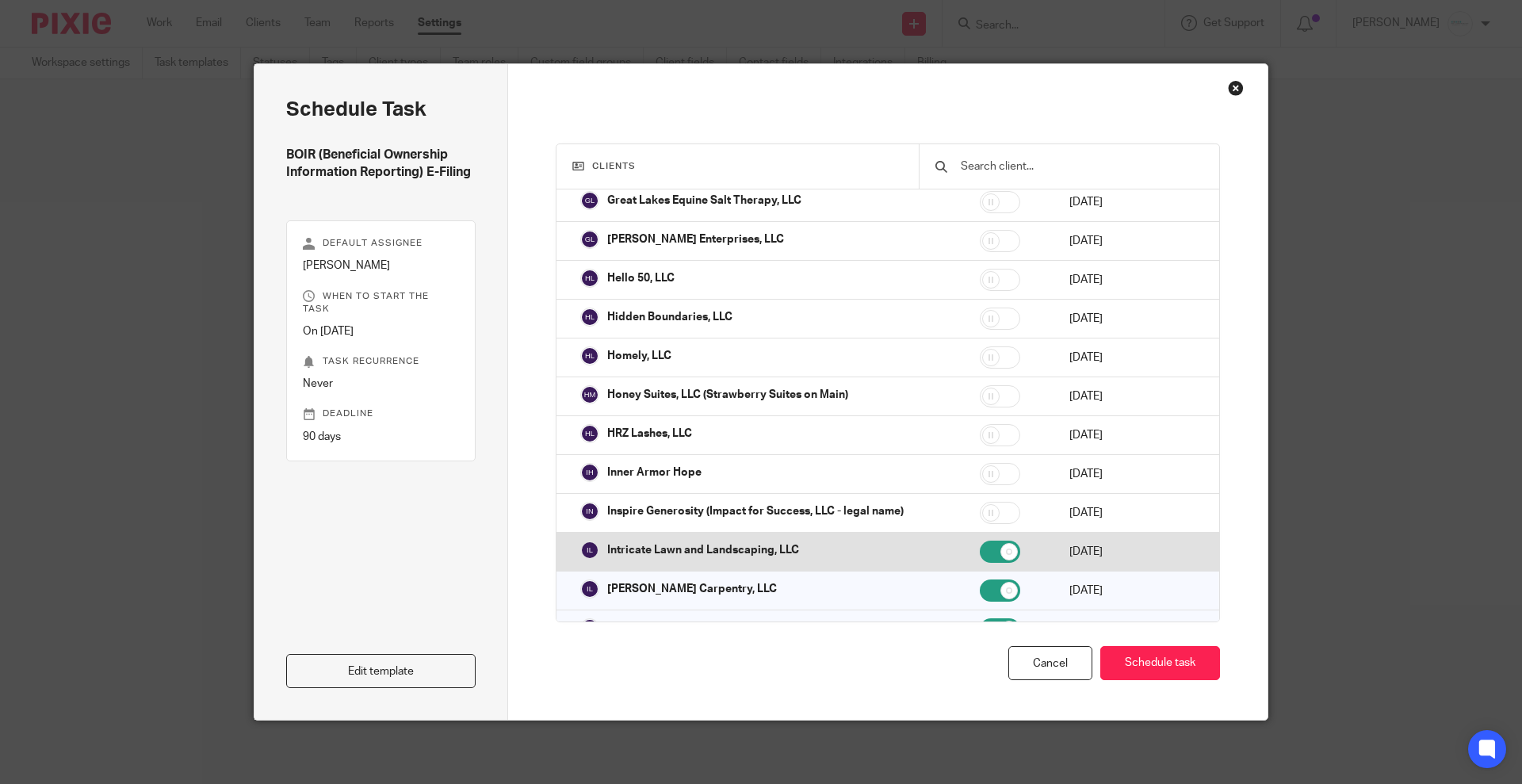
scroll to position [1981, 0]
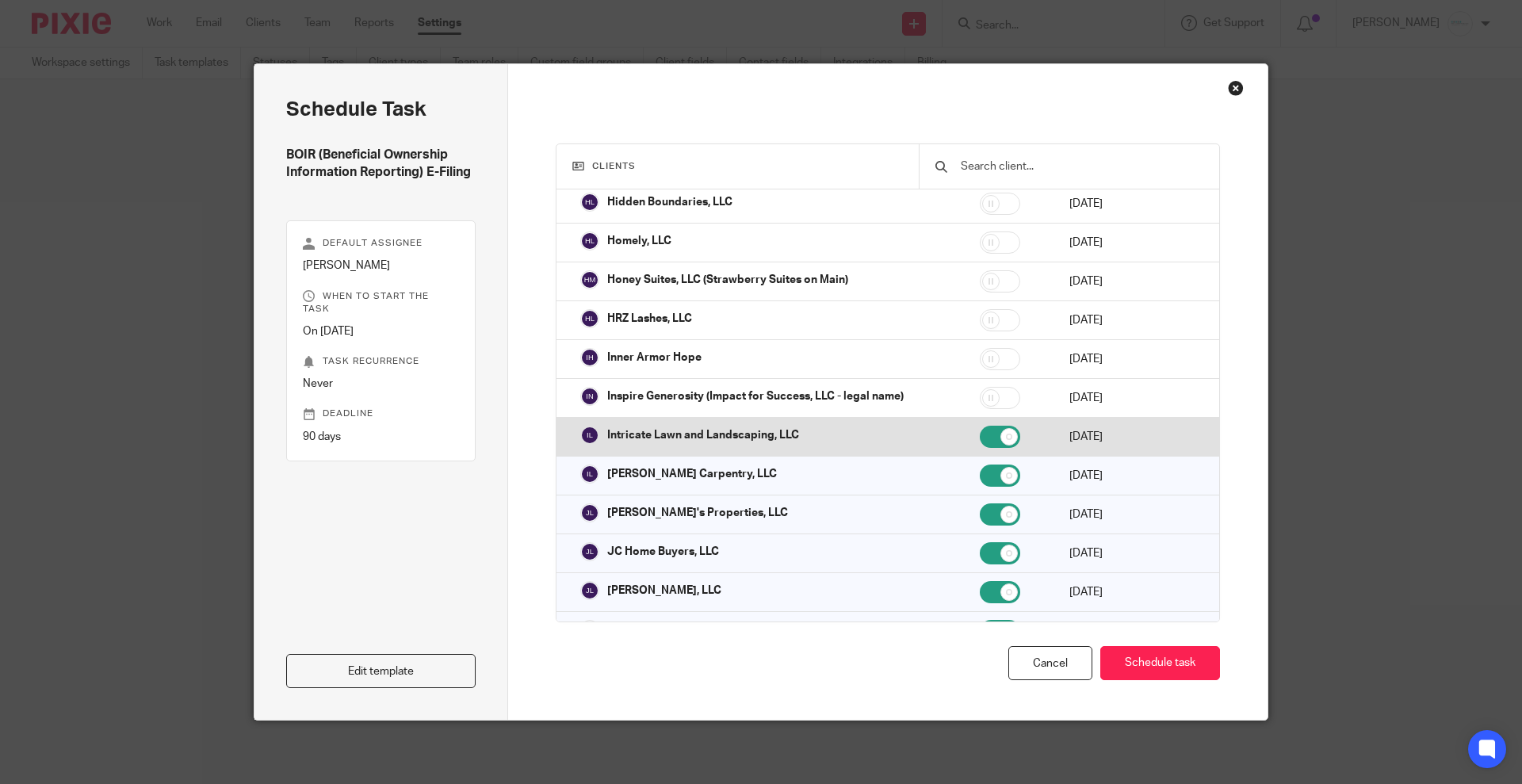
click at [980, 430] on input "checkbox" at bounding box center [1000, 436] width 40 height 22
checkbox input "false"
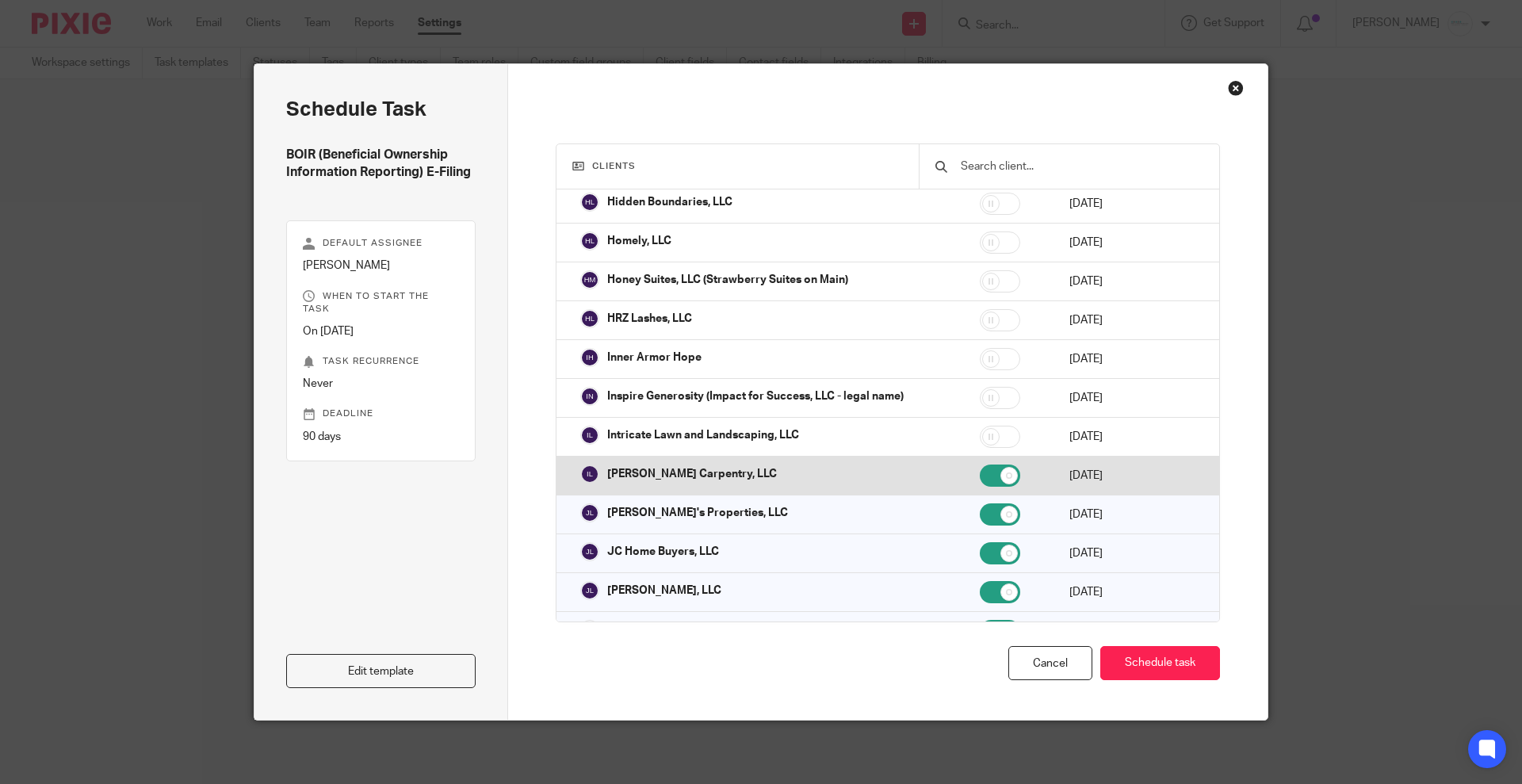
click at [980, 467] on input "checkbox" at bounding box center [1000, 476] width 40 height 22
checkbox input "false"
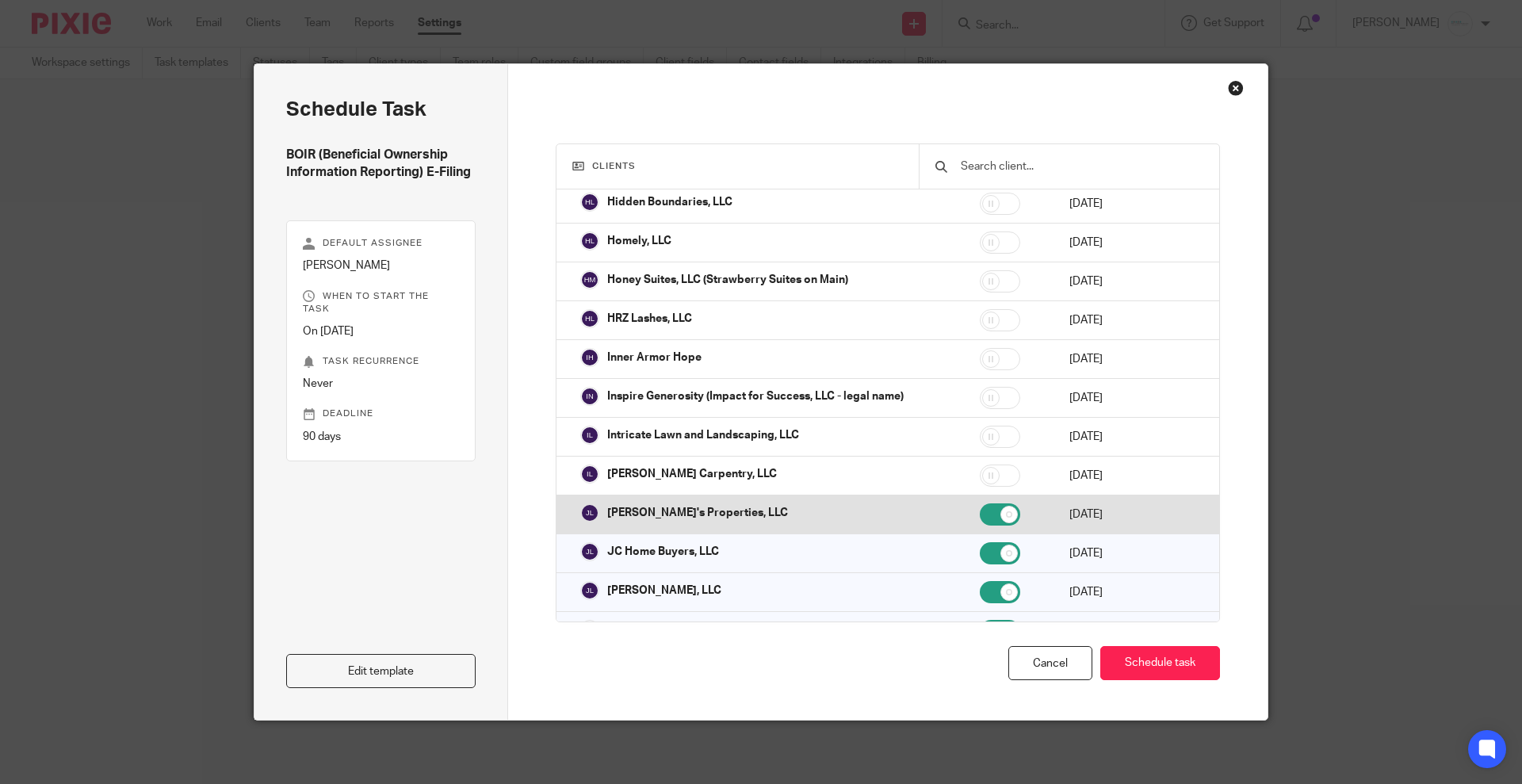
click at [980, 503] on input "checkbox" at bounding box center [1000, 514] width 40 height 22
checkbox input "false"
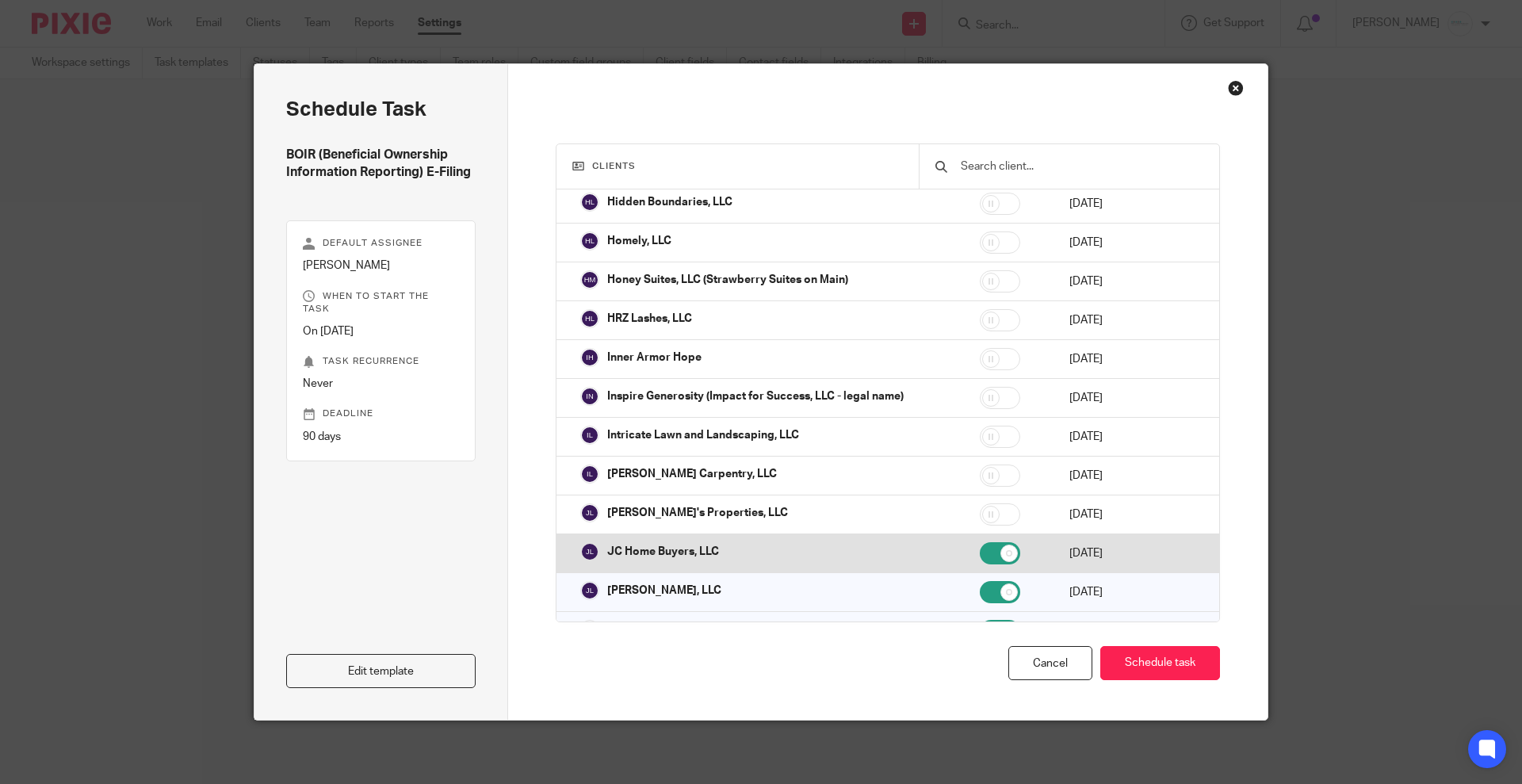
drag, startPoint x: 934, startPoint y: 547, endPoint x: 934, endPoint y: 557, distance: 10.0
click at [964, 547] on td at bounding box center [1009, 553] width 90 height 38
checkbox input "false"
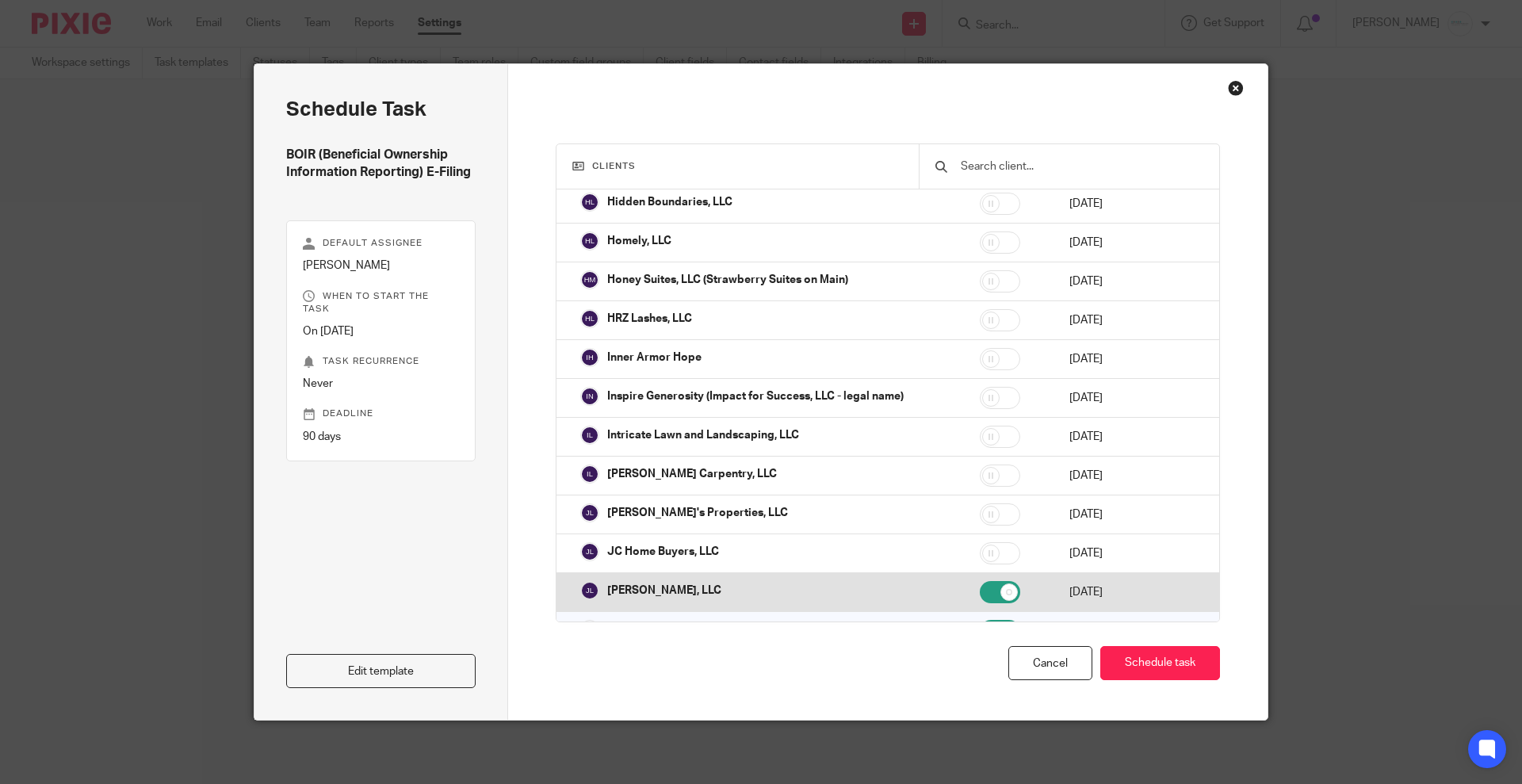
click at [980, 581] on input "checkbox" at bounding box center [1000, 592] width 40 height 22
checkbox input "false"
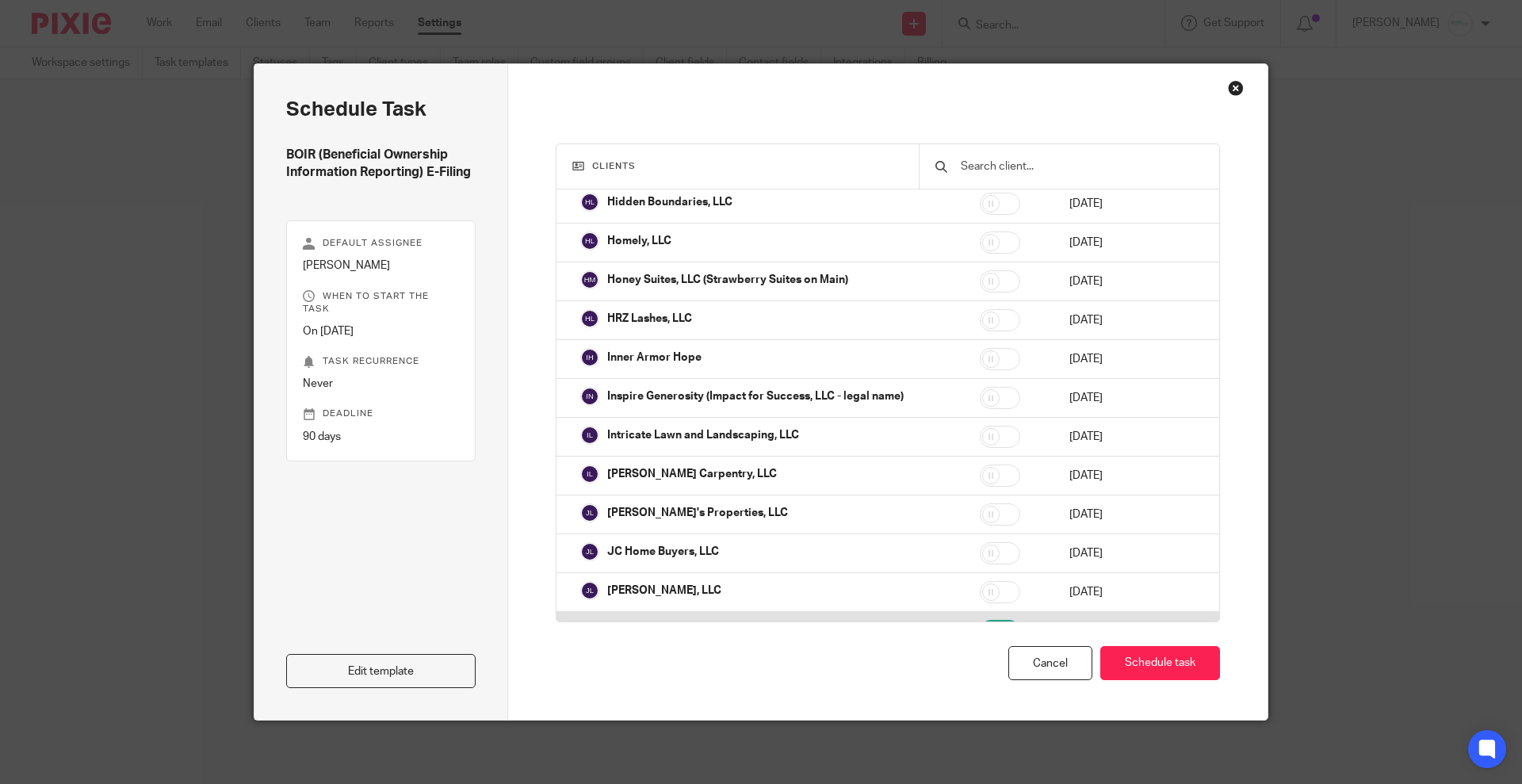
click at [980, 619] on input "checkbox" at bounding box center [1000, 630] width 40 height 22
checkbox input "false"
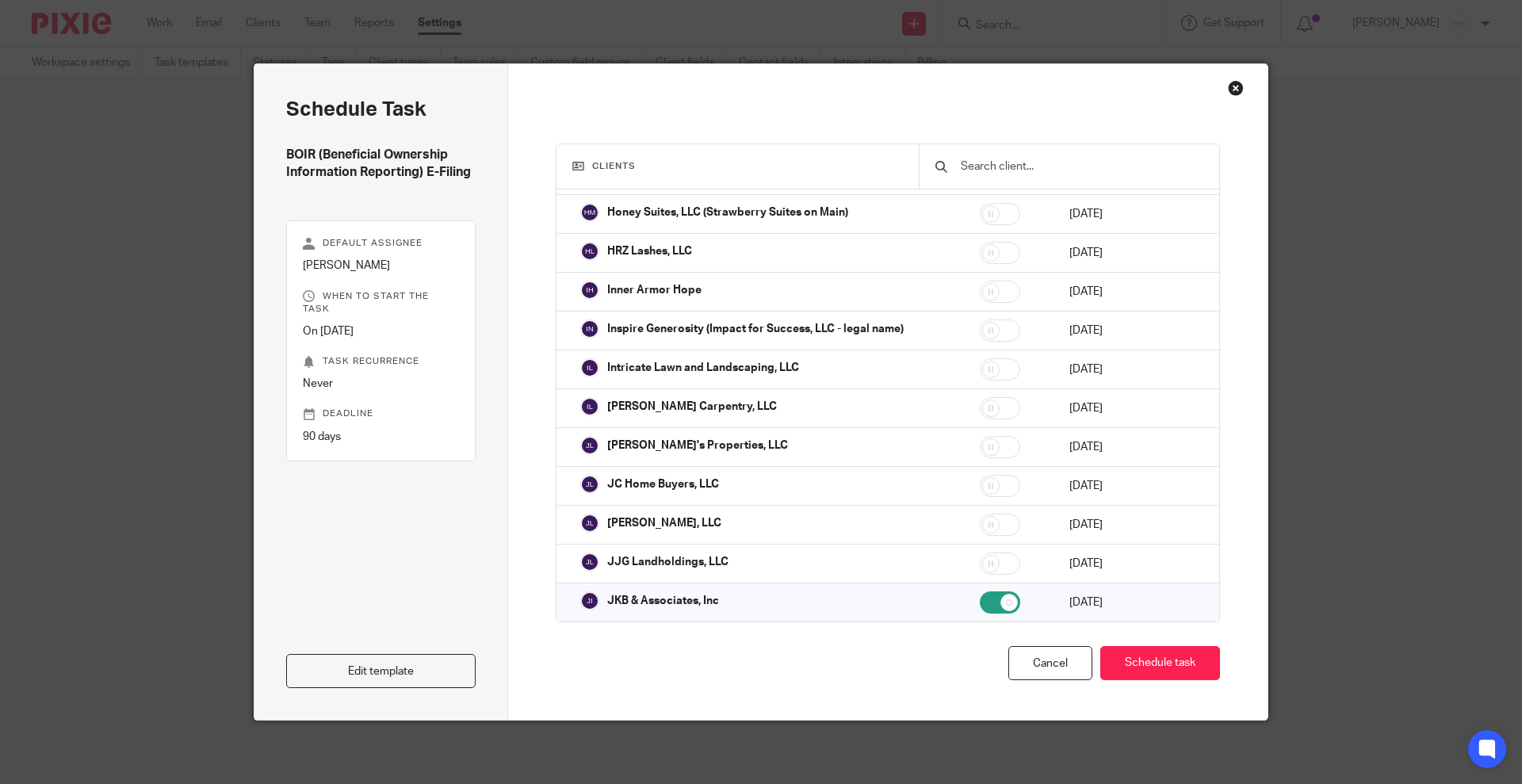
scroll to position [2279, 0]
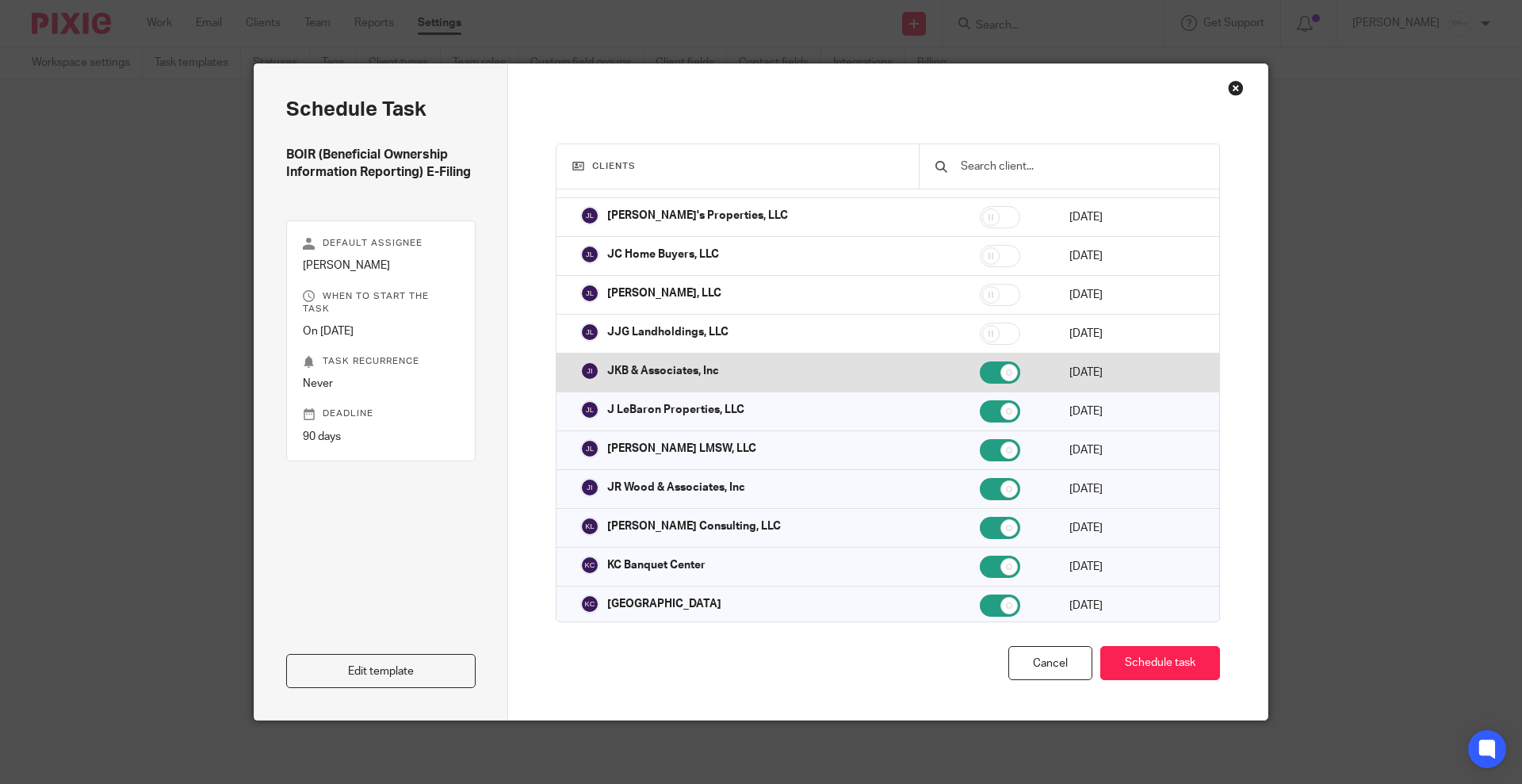
click at [980, 367] on input "checkbox" at bounding box center [1000, 372] width 40 height 22
click at [964, 377] on td at bounding box center [1009, 372] width 90 height 38
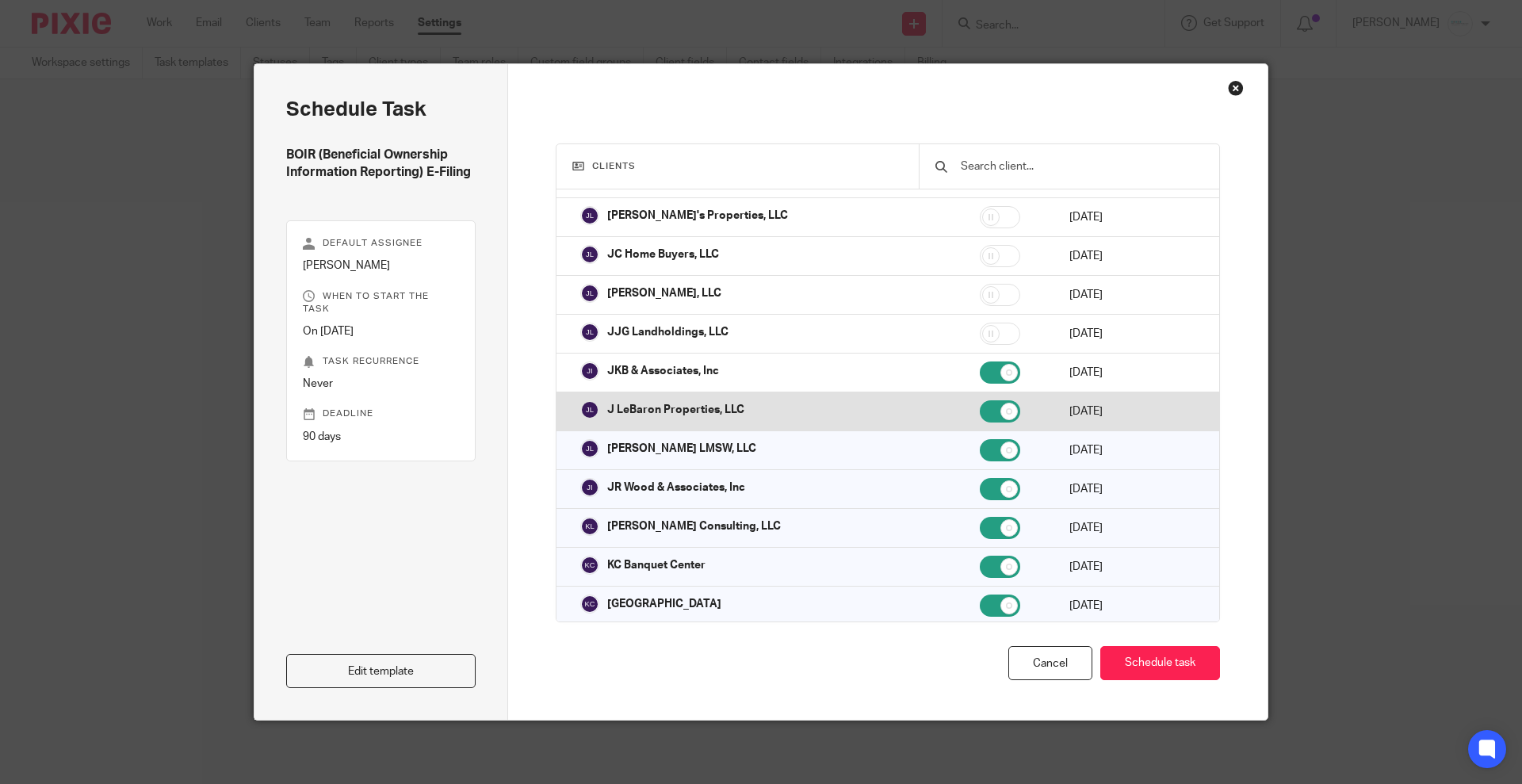
checkbox input "true"
click at [980, 401] on input "checkbox" at bounding box center [1000, 412] width 40 height 22
checkbox input "false"
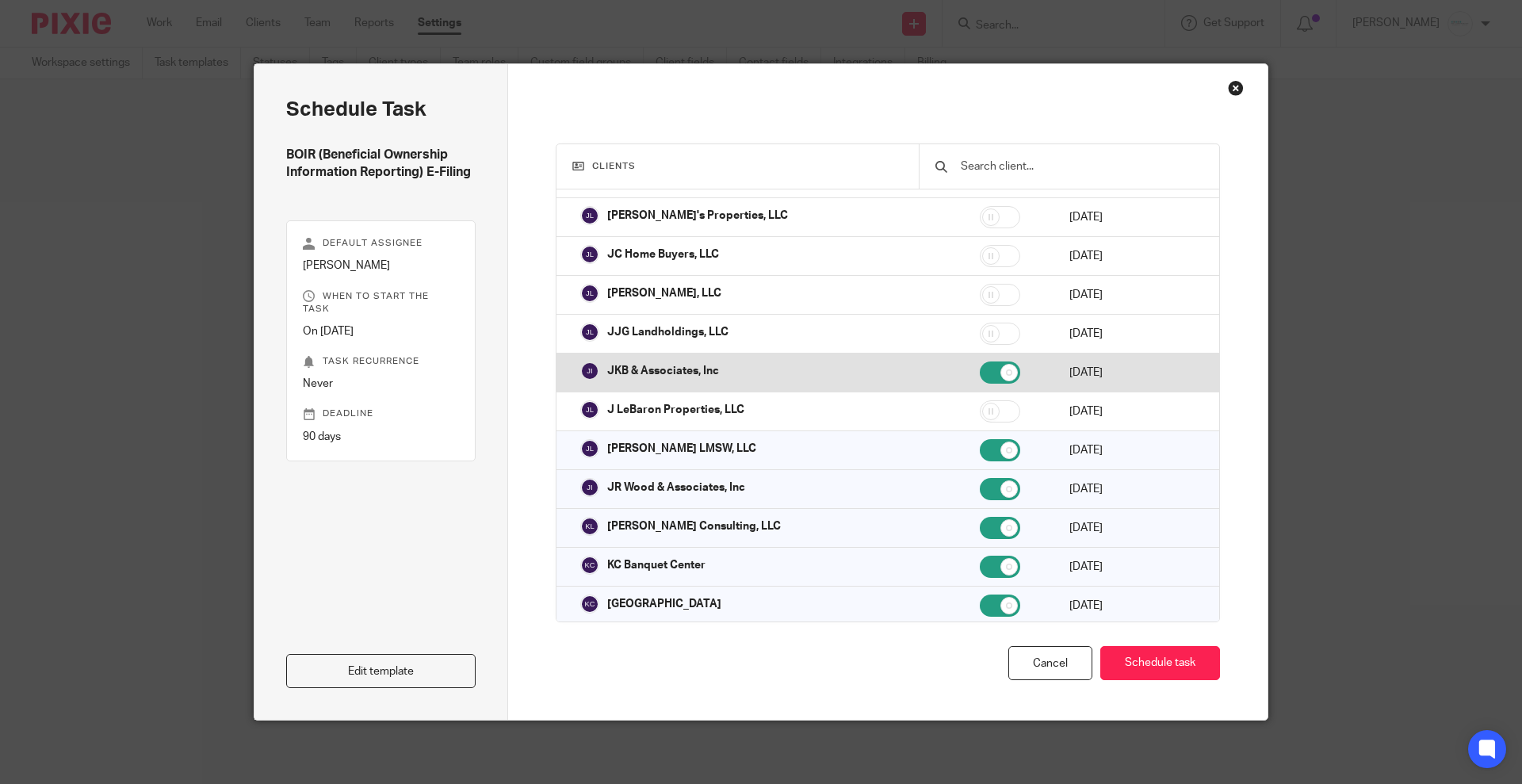
click at [980, 364] on input "checkbox" at bounding box center [1000, 372] width 40 height 22
checkbox input "false"
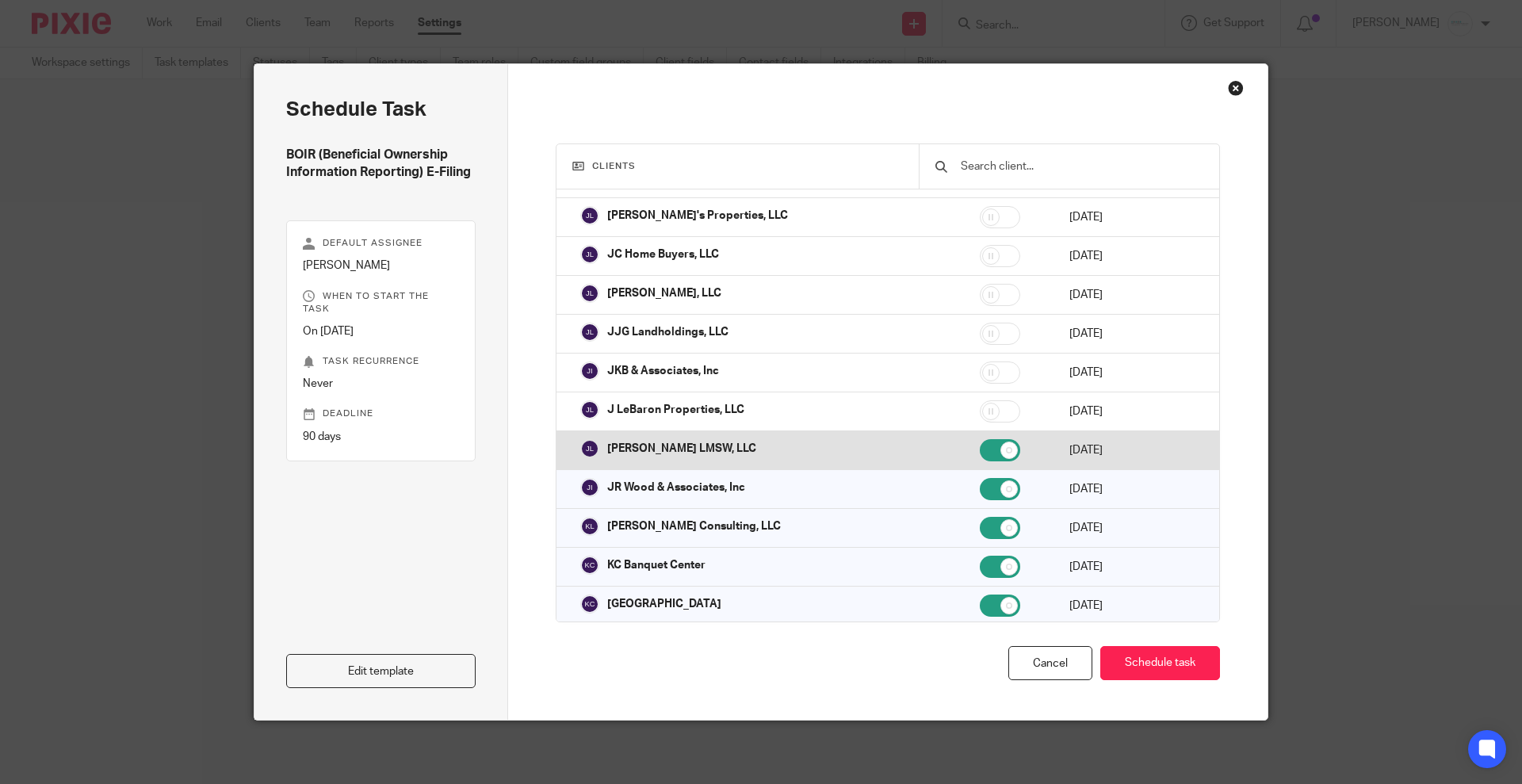
click at [964, 431] on td at bounding box center [1009, 450] width 90 height 38
checkbox input "false"
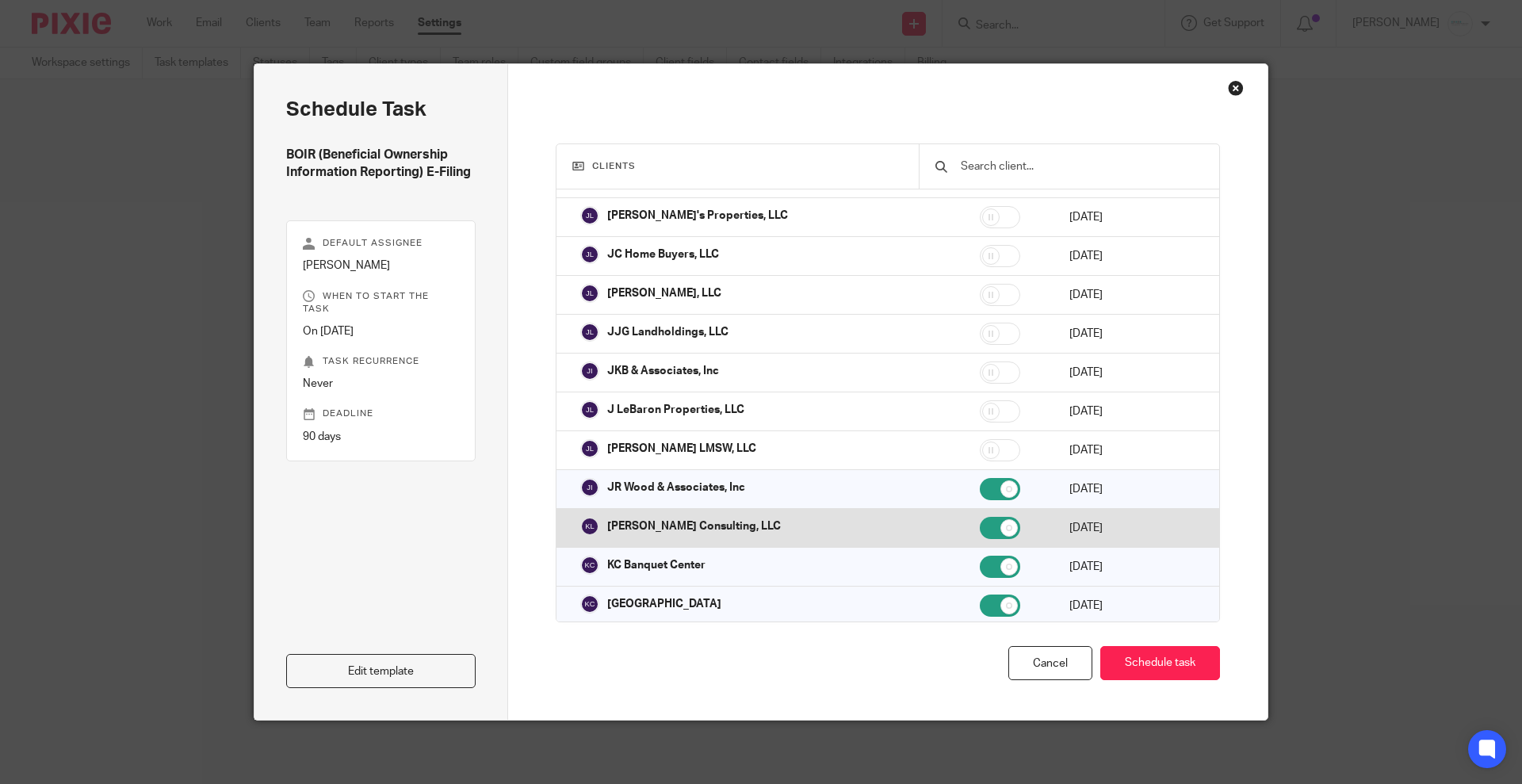
drag, startPoint x: 950, startPoint y: 466, endPoint x: 950, endPoint y: 501, distance: 35.0
click at [964, 470] on td at bounding box center [1009, 489] width 90 height 38
checkbox input "false"
click at [980, 517] on input "checkbox" at bounding box center [1000, 528] width 40 height 22
checkbox input "false"
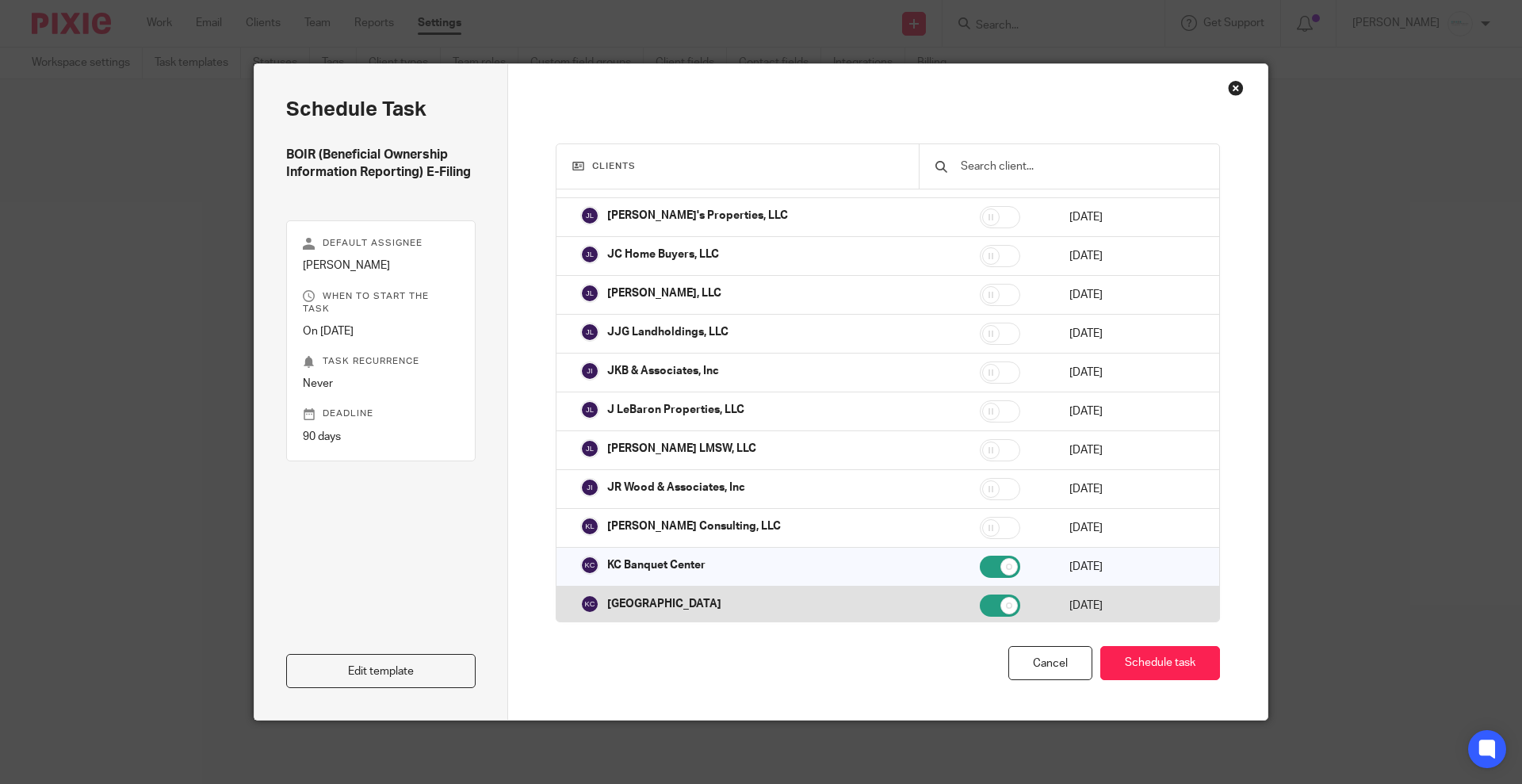
drag, startPoint x: 946, startPoint y: 547, endPoint x: 952, endPoint y: 585, distance: 38.5
click at [980, 555] on input "checkbox" at bounding box center [1000, 566] width 40 height 22
checkbox input "false"
click at [980, 595] on input "checkbox" at bounding box center [1000, 606] width 40 height 22
checkbox input "false"
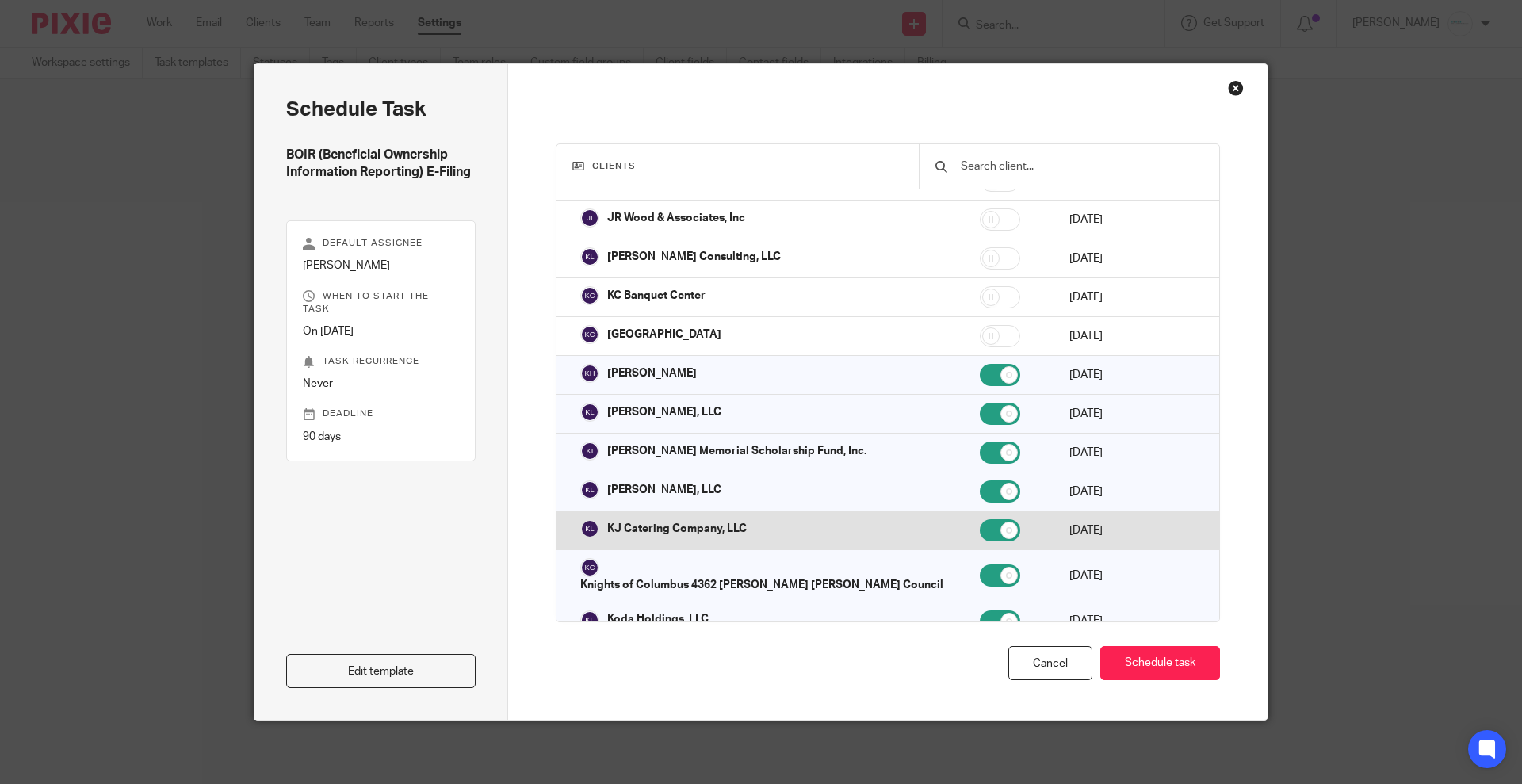
scroll to position [2576, 0]
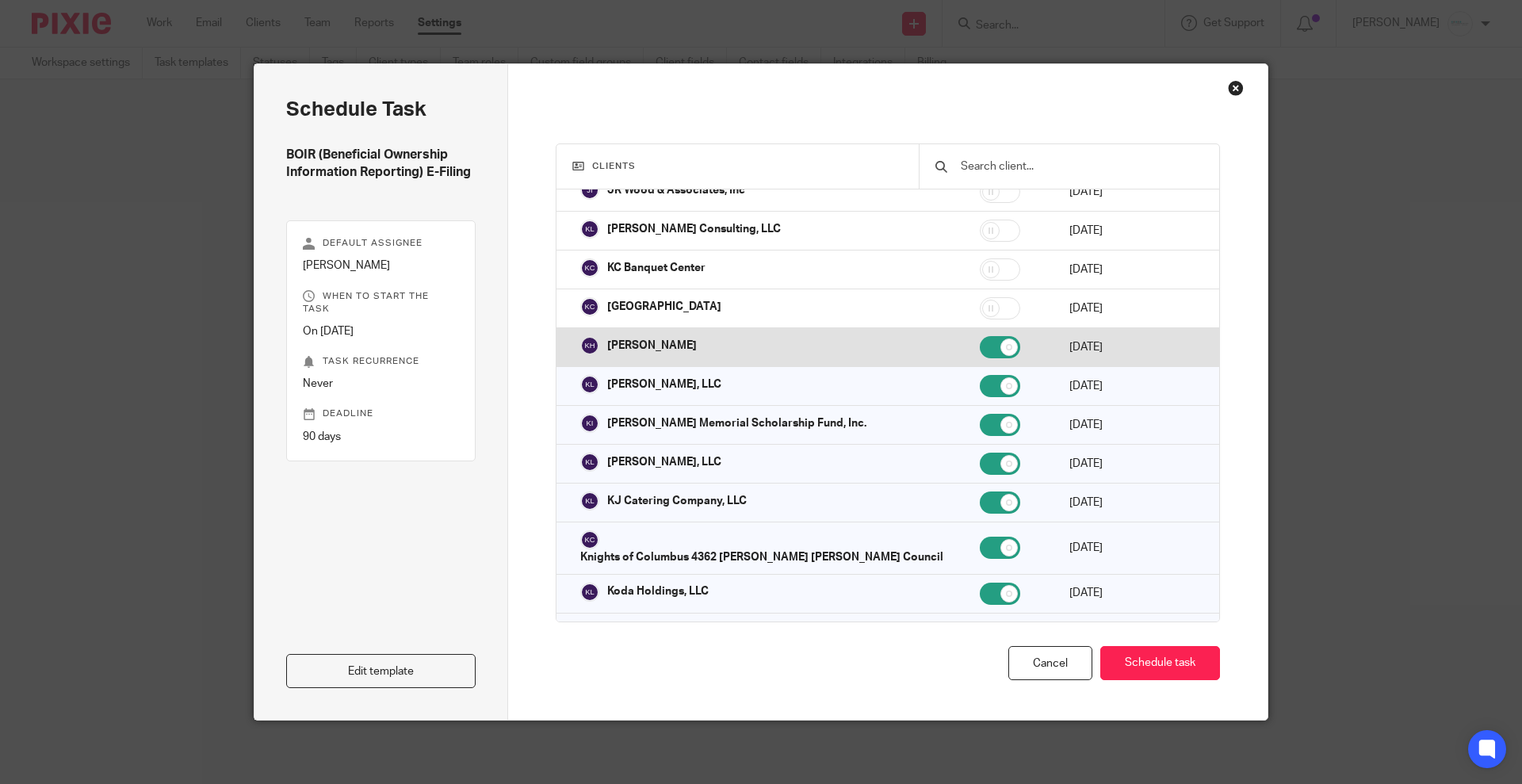
click at [980, 337] on input "checkbox" at bounding box center [1000, 347] width 40 height 22
checkbox input "false"
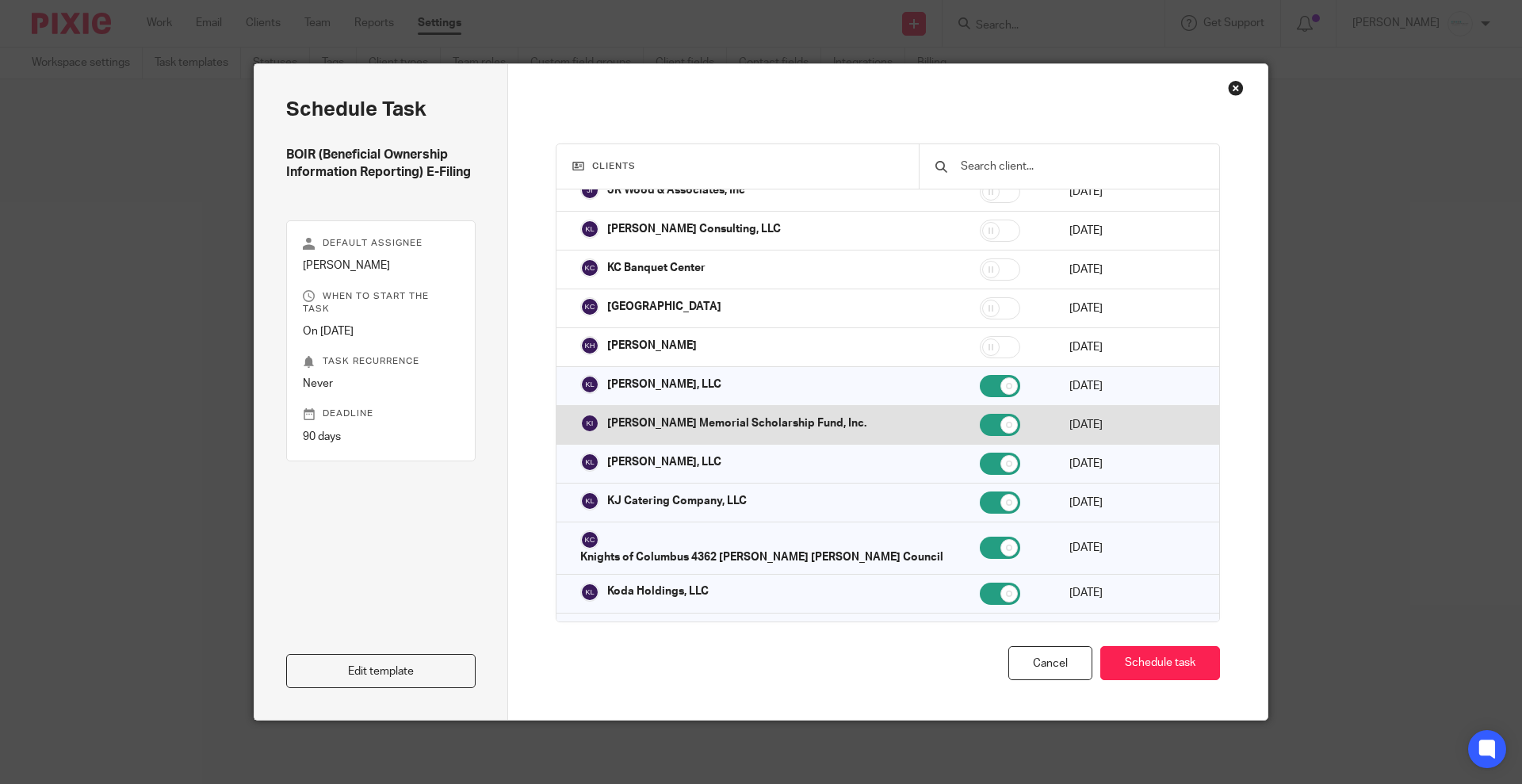
drag, startPoint x: 949, startPoint y: 367, endPoint x: 949, endPoint y: 411, distance: 44.0
click at [980, 375] on input "checkbox" at bounding box center [1000, 386] width 40 height 22
checkbox input "false"
click at [980, 413] on input "checkbox" at bounding box center [1000, 424] width 40 height 22
checkbox input "false"
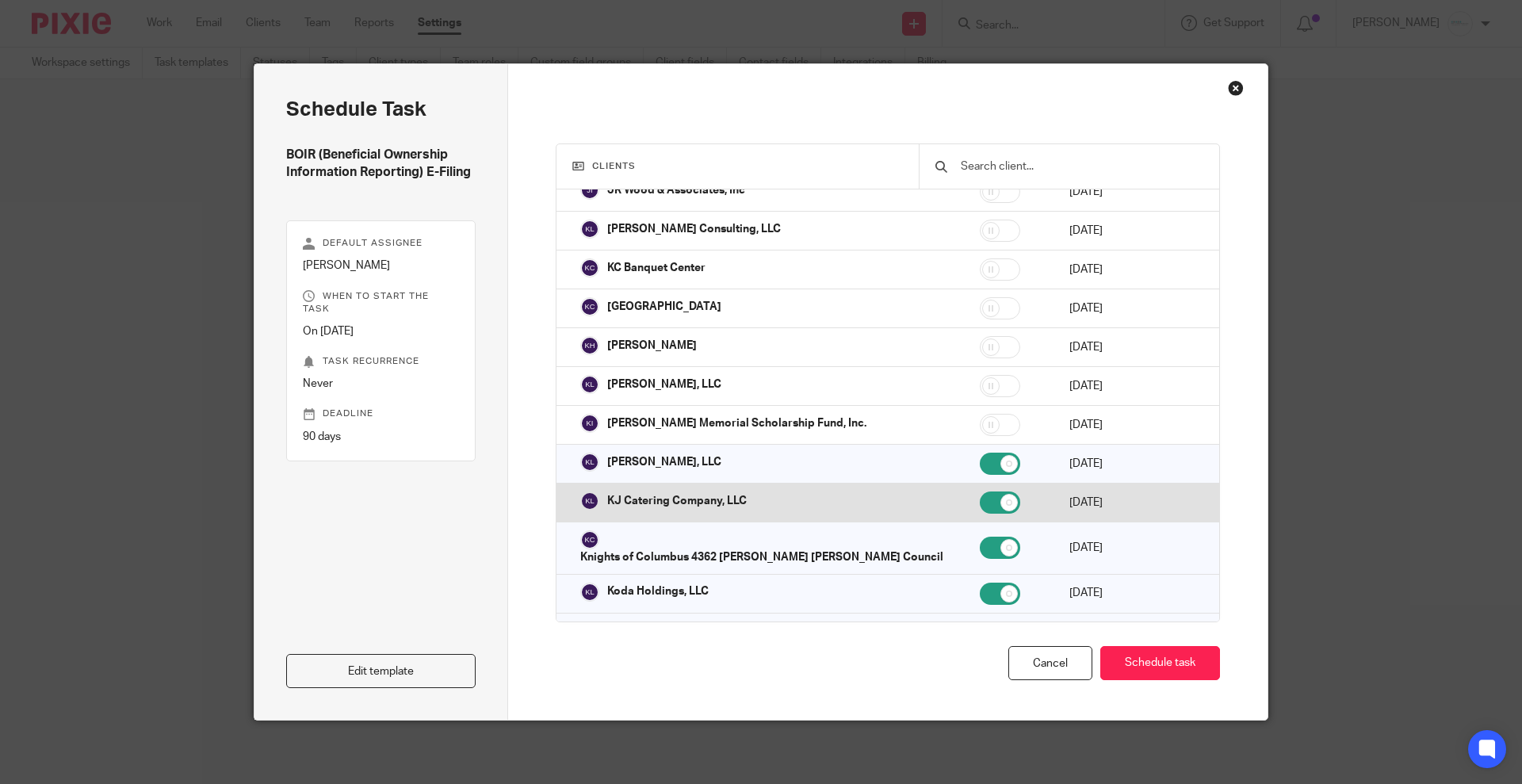
drag, startPoint x: 949, startPoint y: 442, endPoint x: 949, endPoint y: 492, distance: 50.0
click at [964, 446] on td at bounding box center [1009, 464] width 90 height 38
checkbox input "false"
click at [980, 492] on input "checkbox" at bounding box center [1000, 502] width 40 height 22
checkbox input "false"
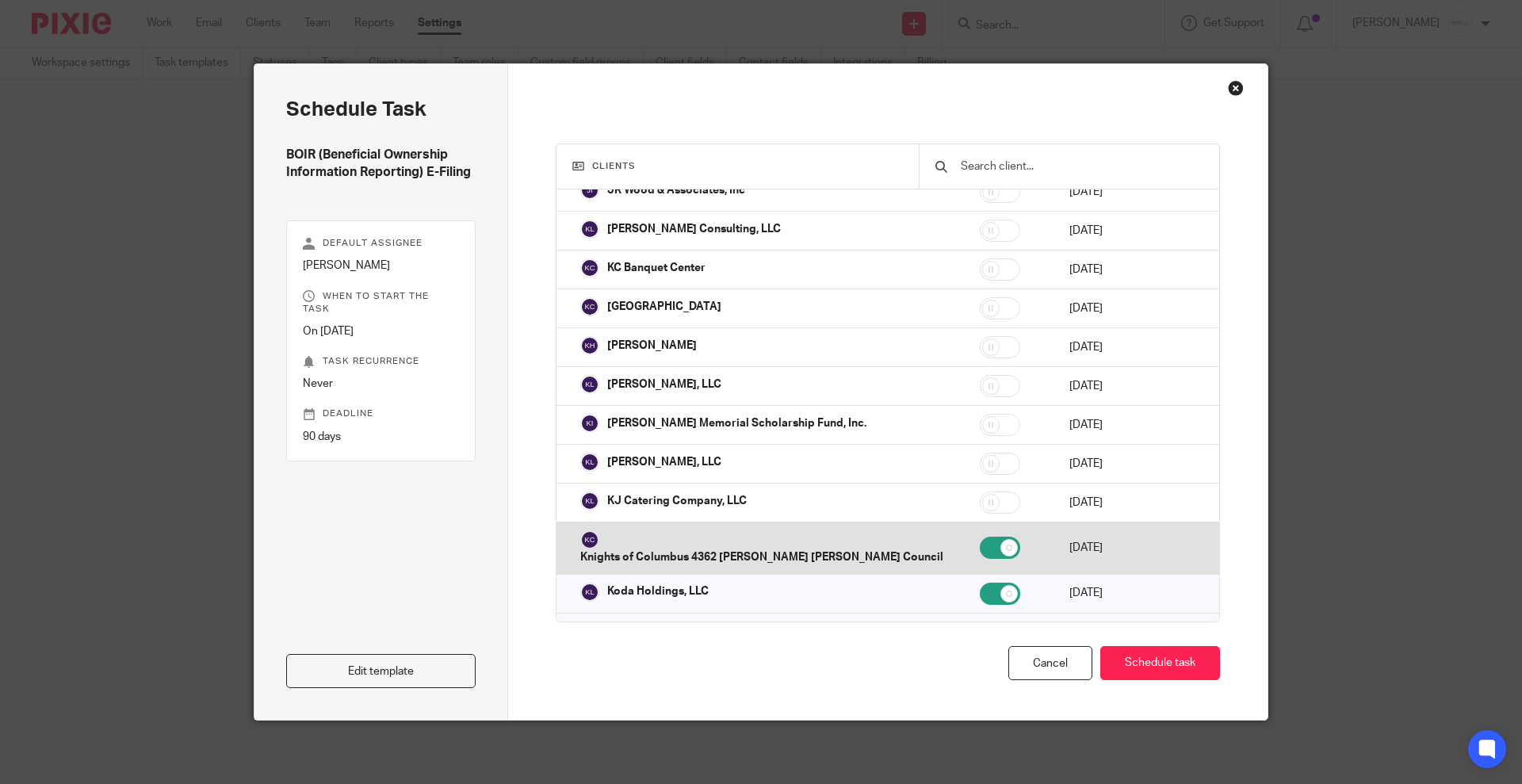
click at [980, 537] on input "checkbox" at bounding box center [1000, 548] width 40 height 22
checkbox input "false"
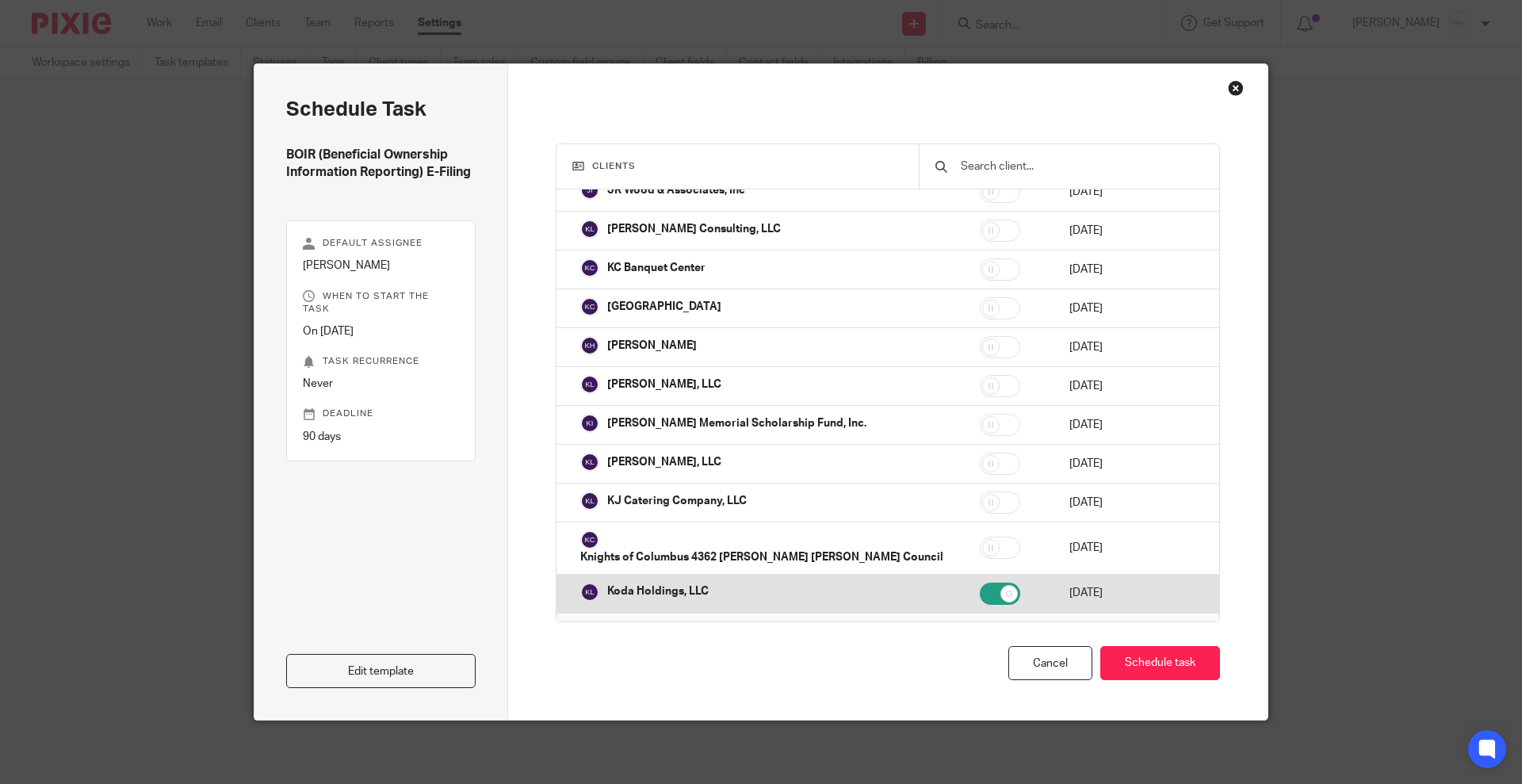
click at [964, 574] on td at bounding box center [1009, 593] width 90 height 38
checkbox input "false"
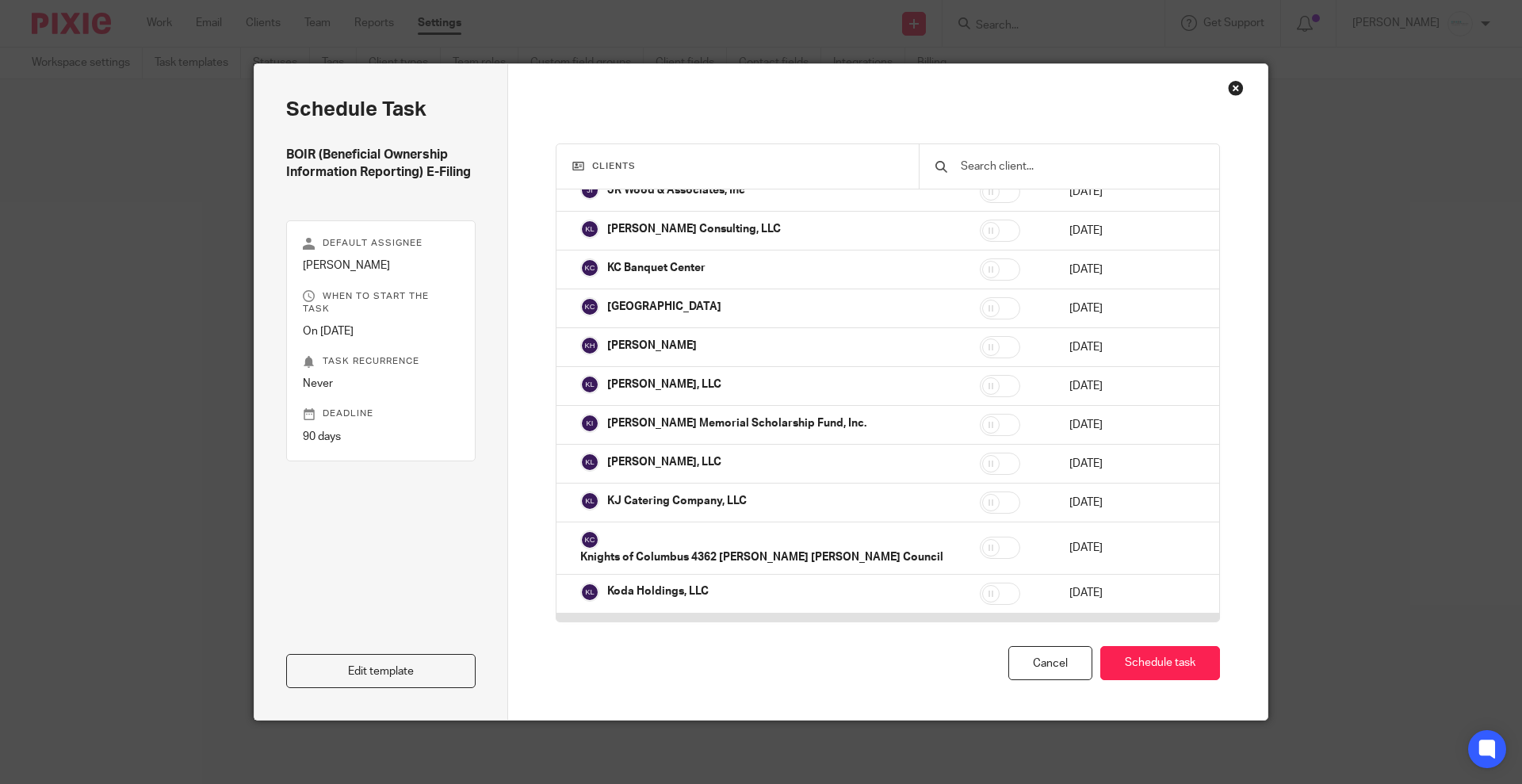
click at [980, 621] on input "checkbox" at bounding box center [1000, 632] width 40 height 22
checkbox input "false"
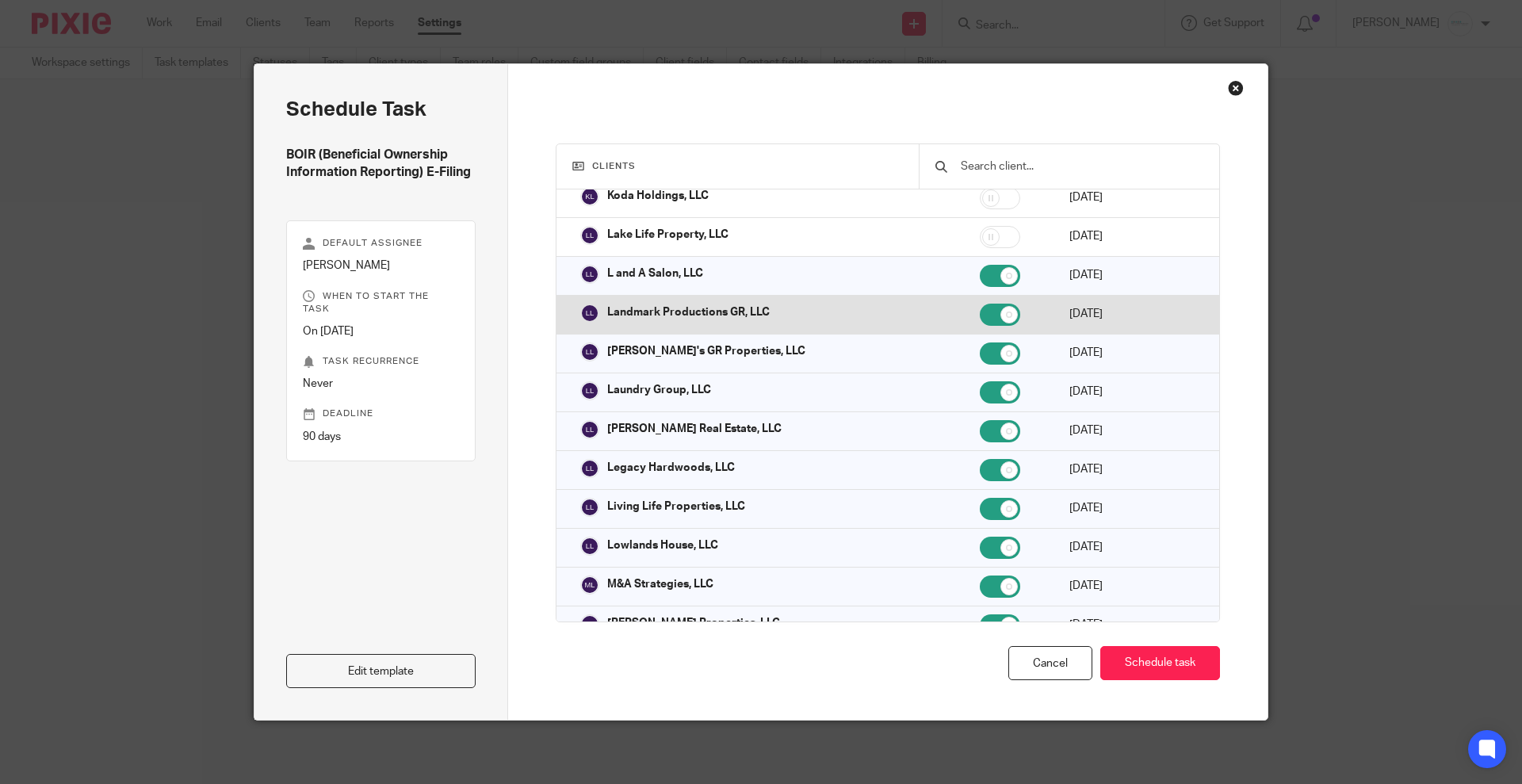
scroll to position [2972, 0]
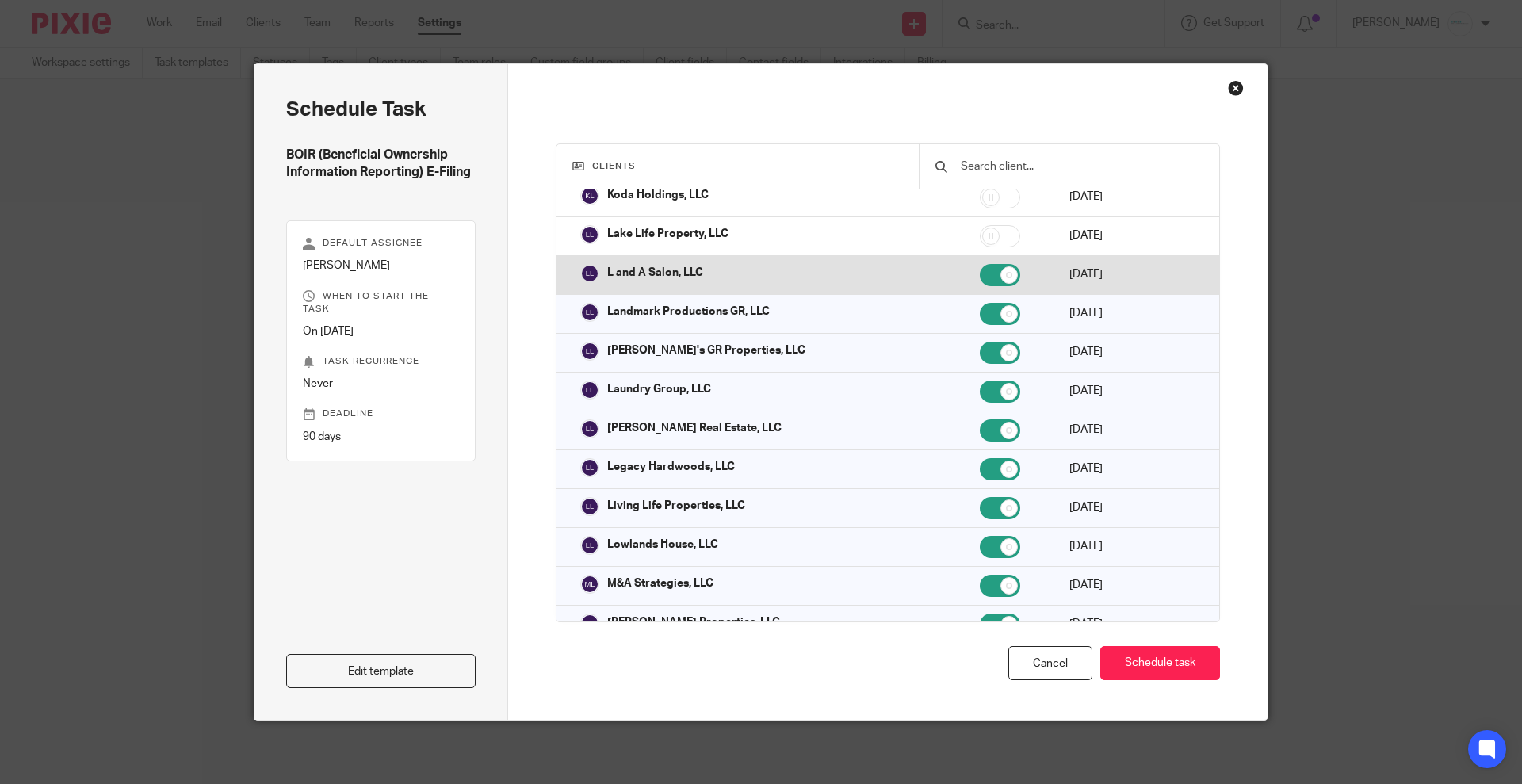
click at [964, 255] on td at bounding box center [1009, 274] width 90 height 38
checkbox input "false"
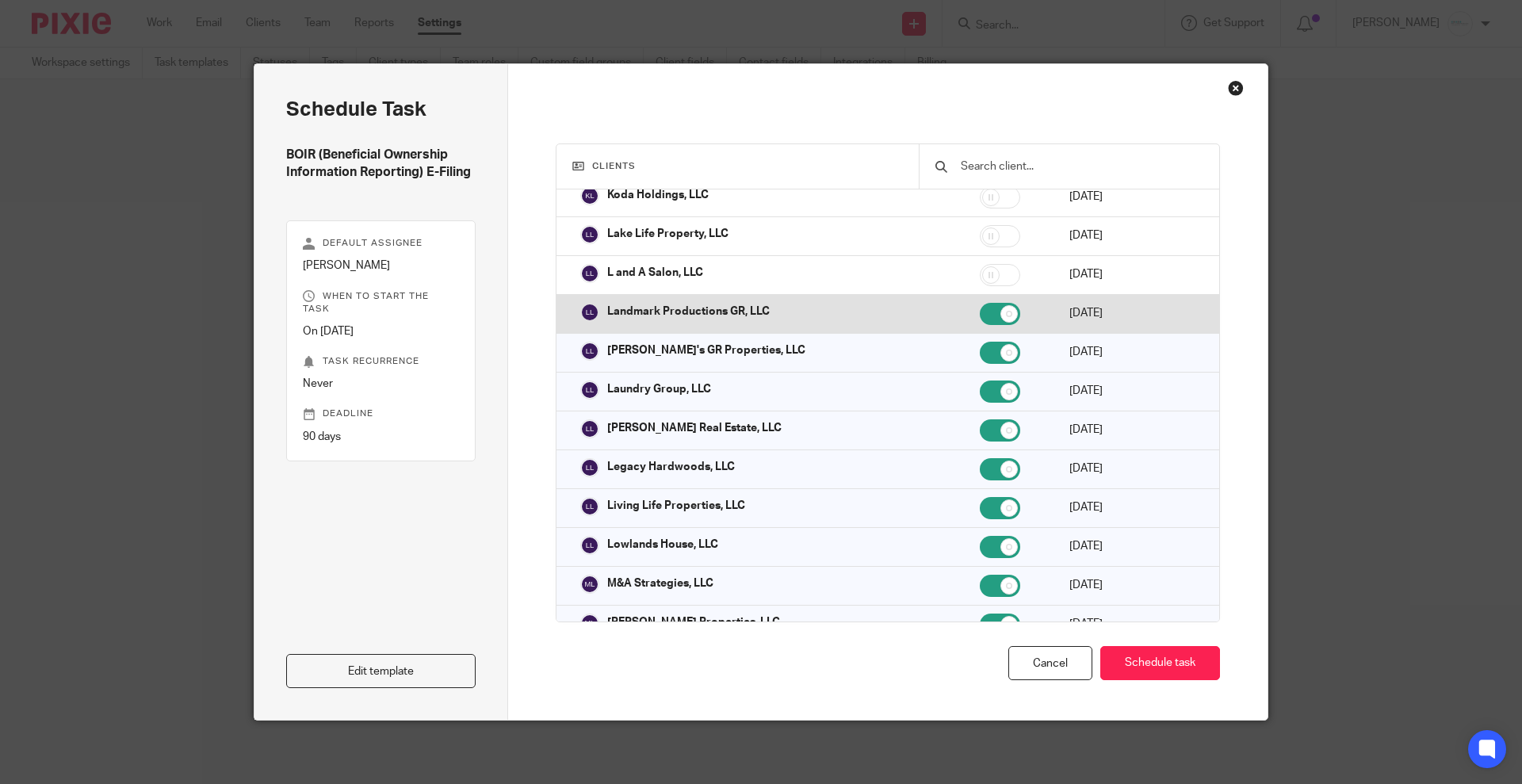
click at [980, 303] on input "checkbox" at bounding box center [1000, 314] width 40 height 22
checkbox input "false"
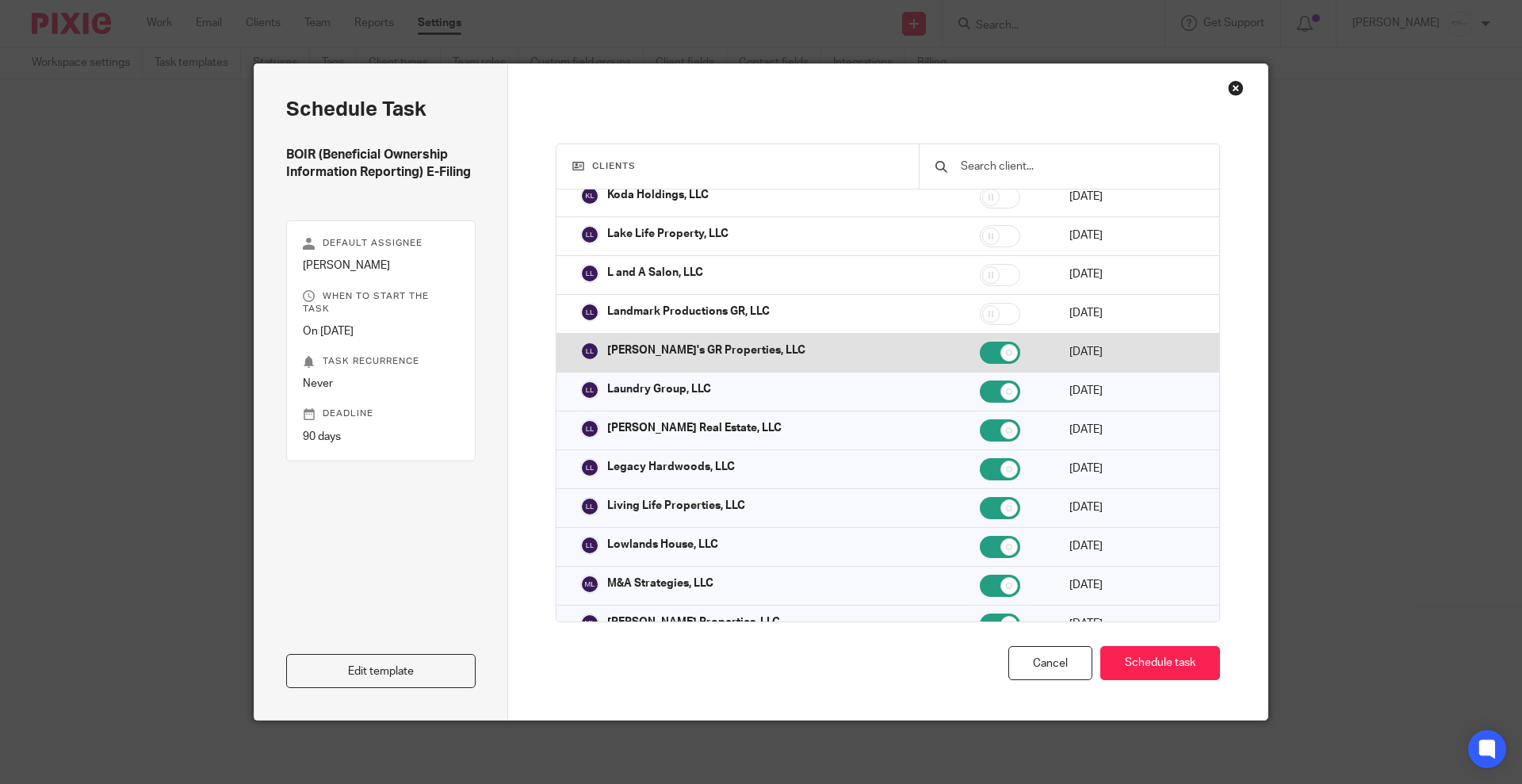
click at [964, 333] on td at bounding box center [1009, 352] width 90 height 38
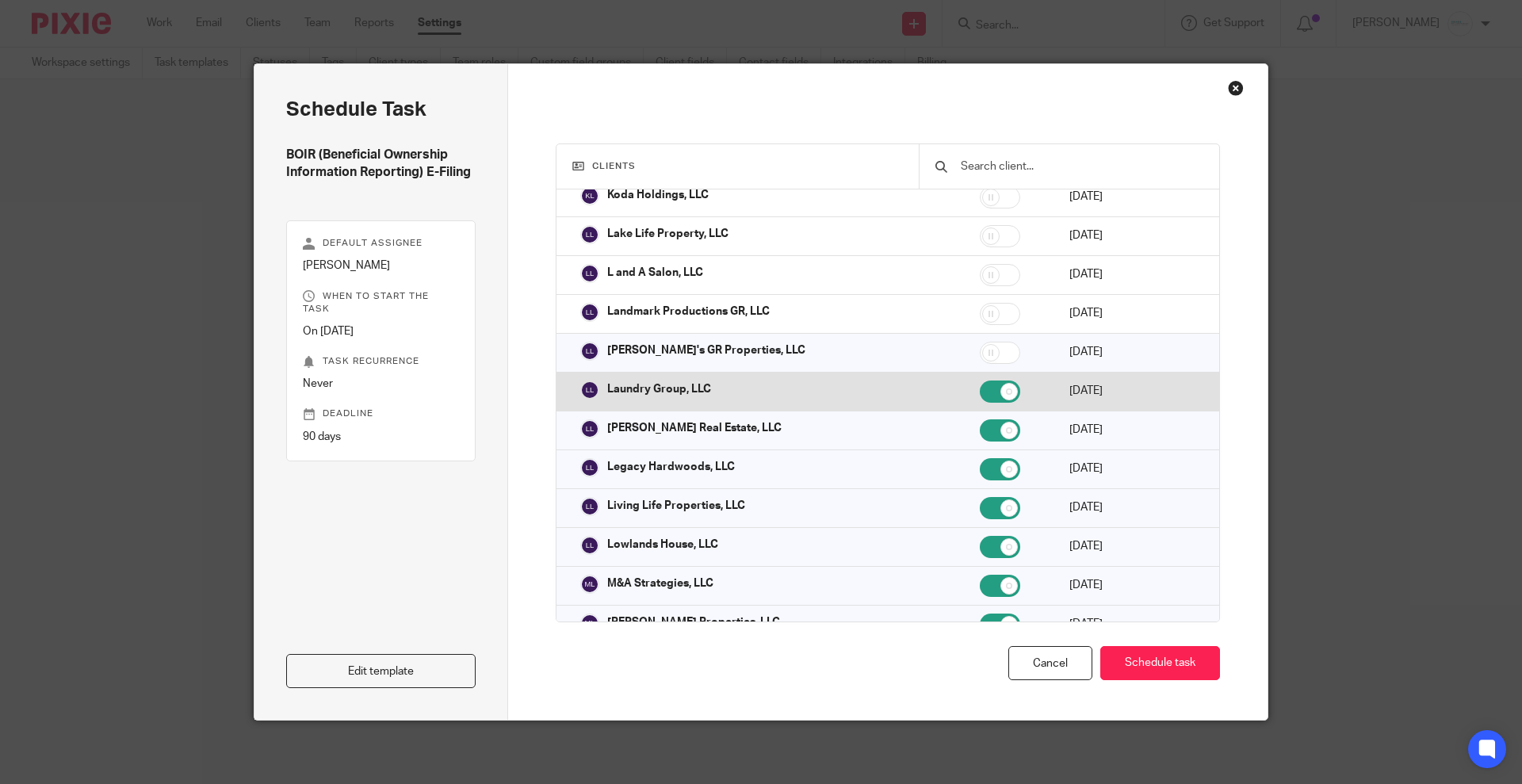
checkbox input "false"
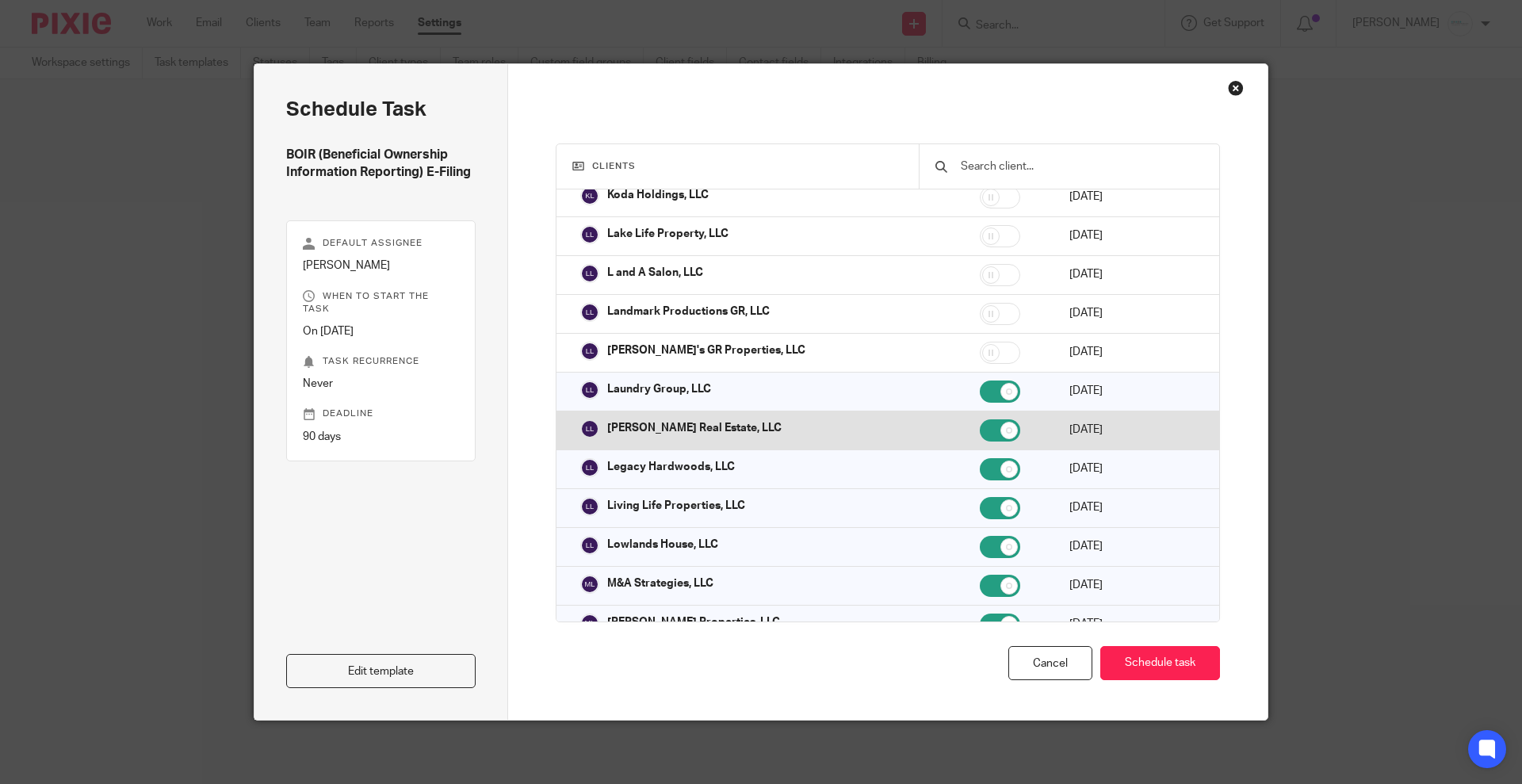
click at [964, 411] on td at bounding box center [1009, 430] width 90 height 38
checkbox input "false"
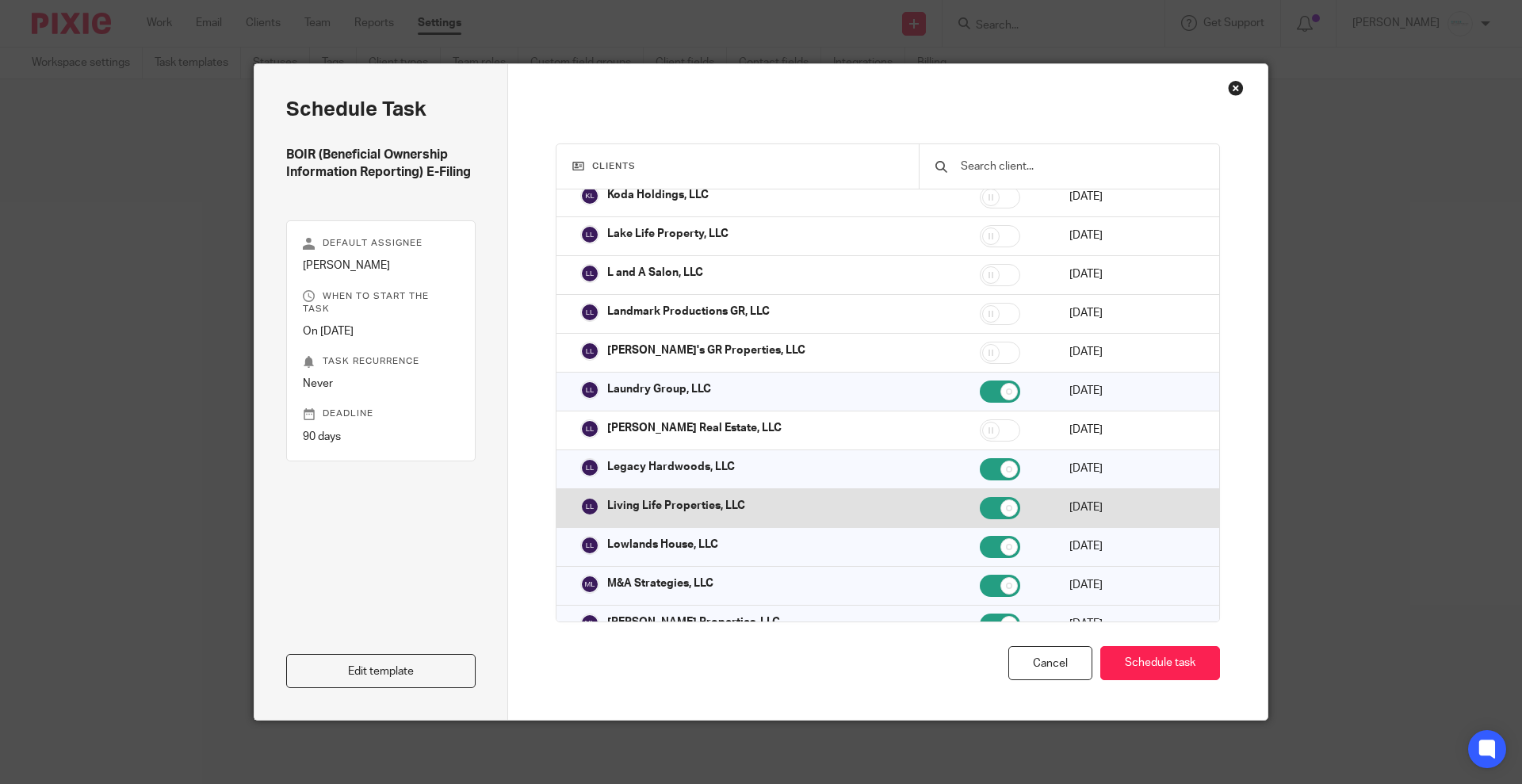
click at [964, 489] on td at bounding box center [1009, 508] width 90 height 38
checkbox input "false"
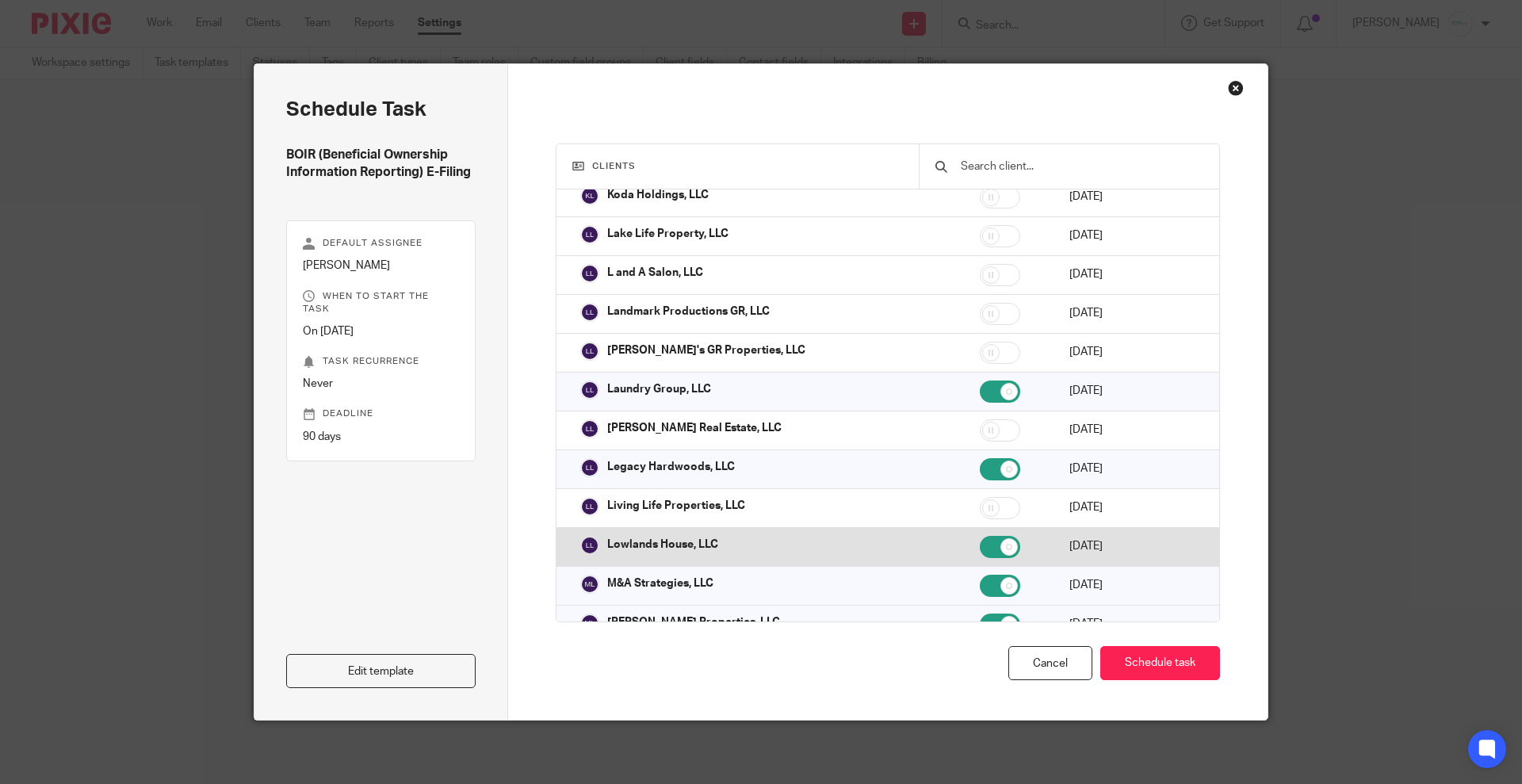
drag, startPoint x: 945, startPoint y: 511, endPoint x: 945, endPoint y: 533, distance: 22.0
click at [964, 529] on td at bounding box center [1009, 546] width 90 height 38
checkbox input "false"
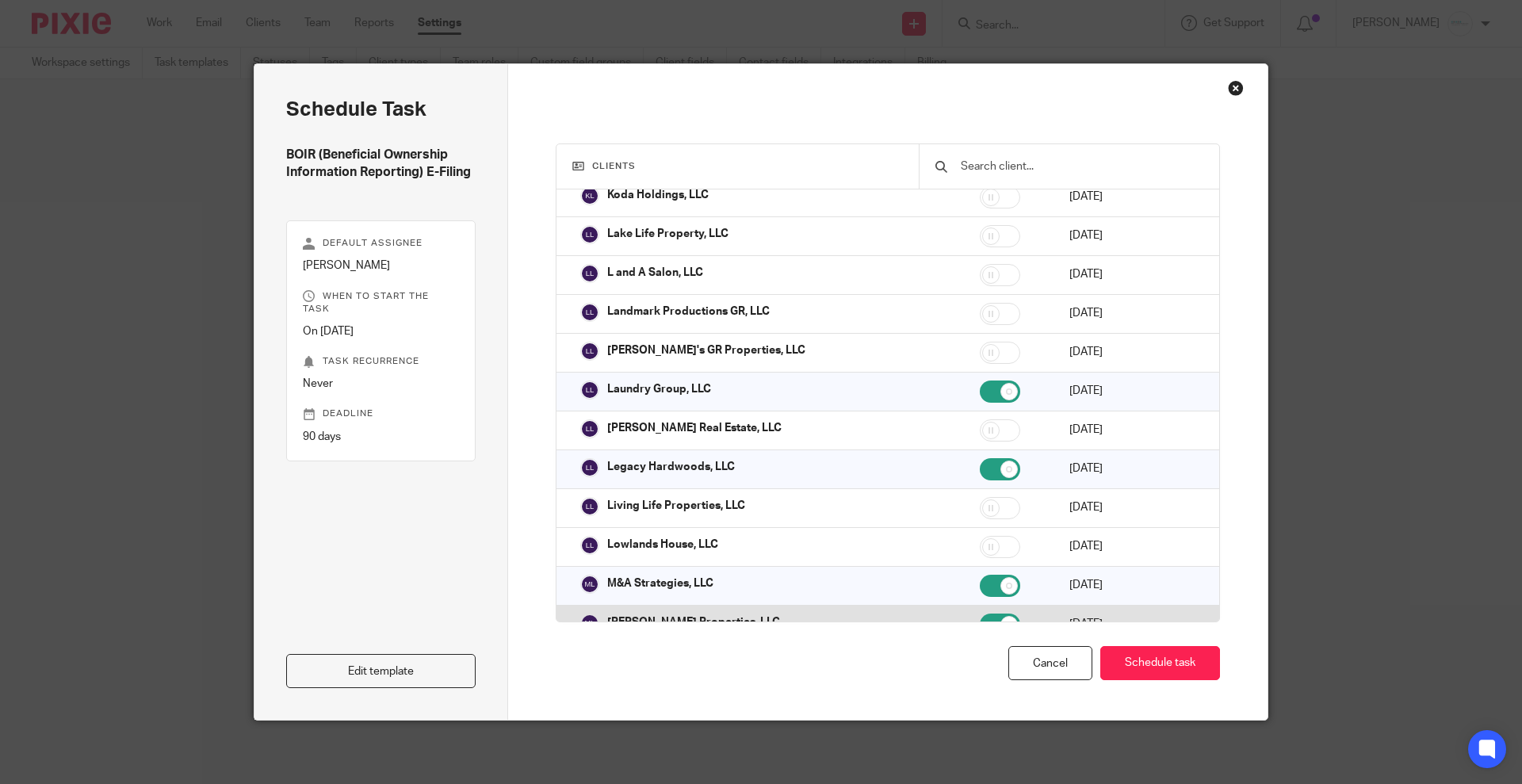
drag, startPoint x: 946, startPoint y: 571, endPoint x: 948, endPoint y: 585, distance: 14.1
click at [980, 575] on input "checkbox" at bounding box center [1000, 585] width 40 height 22
checkbox input "false"
click at [980, 614] on input "checkbox" at bounding box center [1000, 625] width 40 height 22
checkbox input "false"
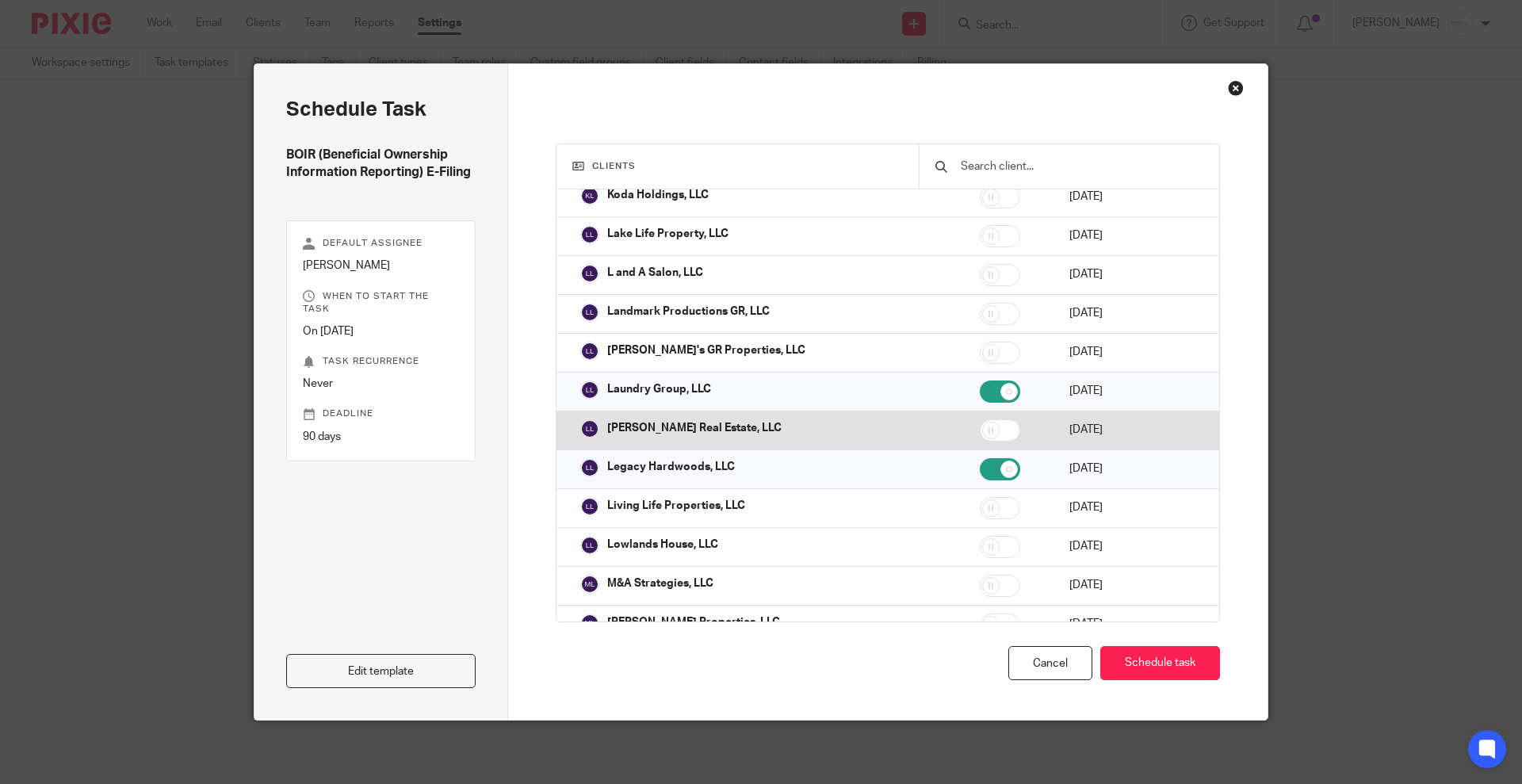
drag, startPoint x: 961, startPoint y: 437, endPoint x: 957, endPoint y: 405, distance: 32.2
click at [980, 458] on input "checkbox" at bounding box center [1000, 469] width 40 height 22
checkbox input "false"
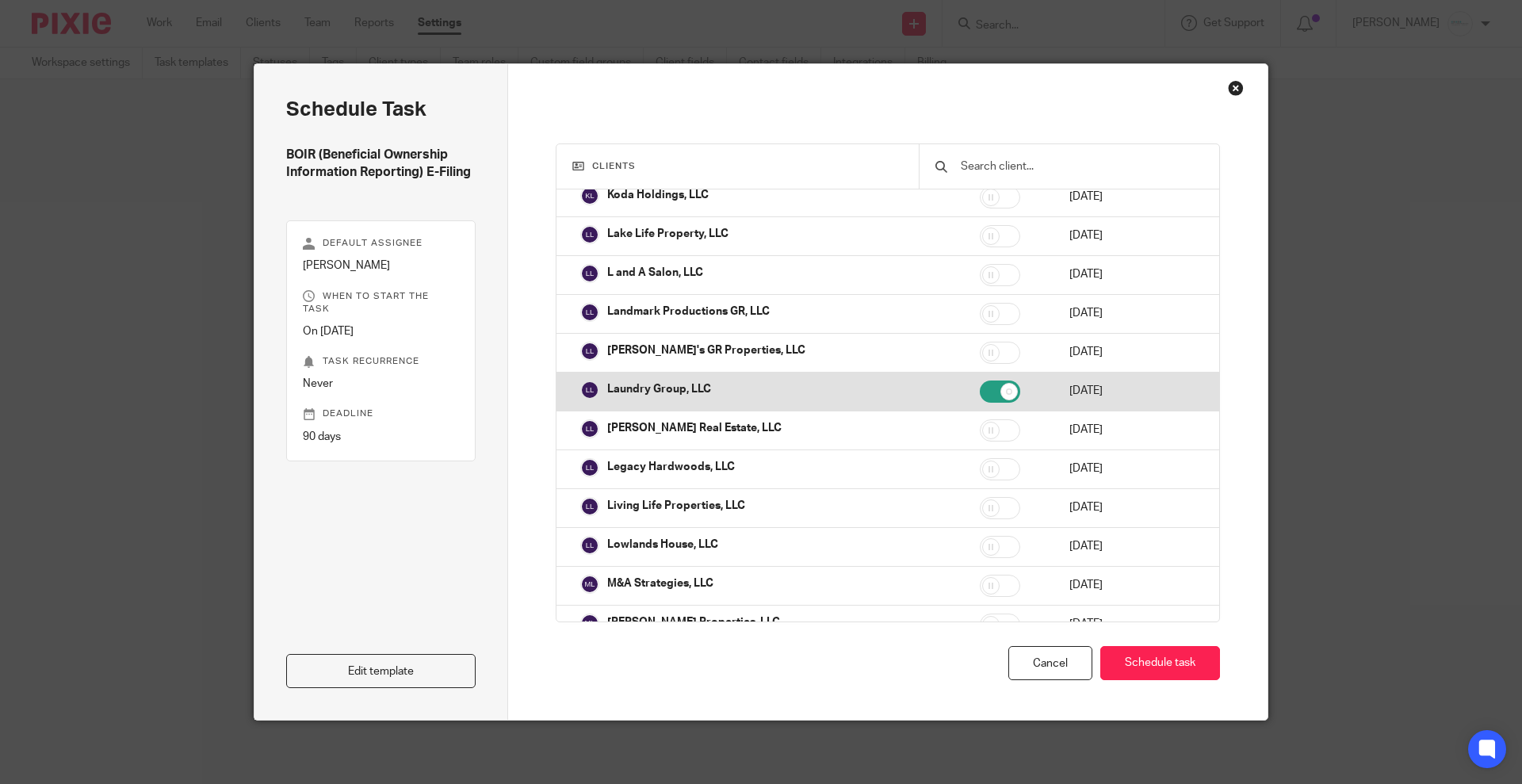
click at [980, 381] on input "checkbox" at bounding box center [1000, 392] width 40 height 22
checkbox input "false"
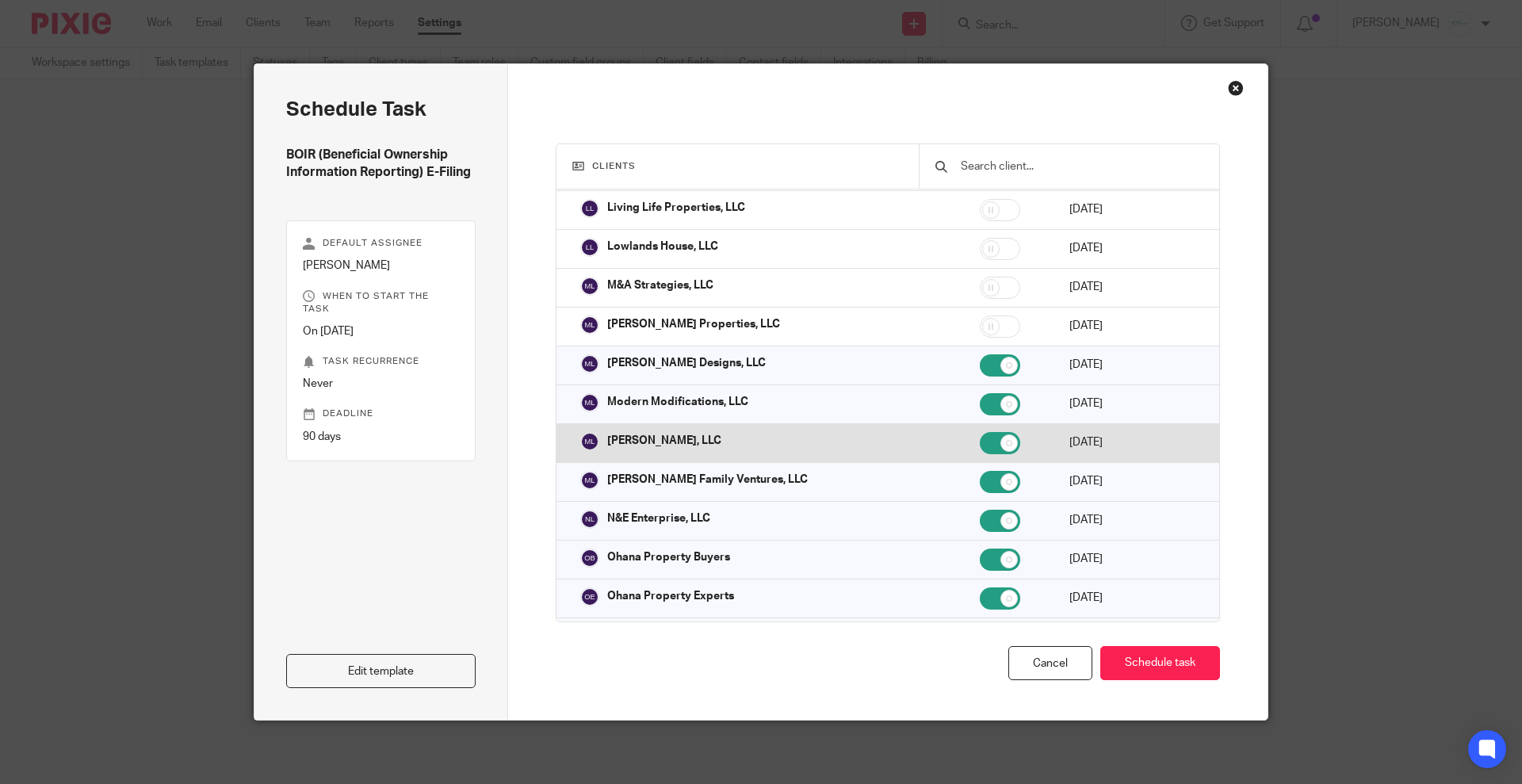
scroll to position [3270, 0]
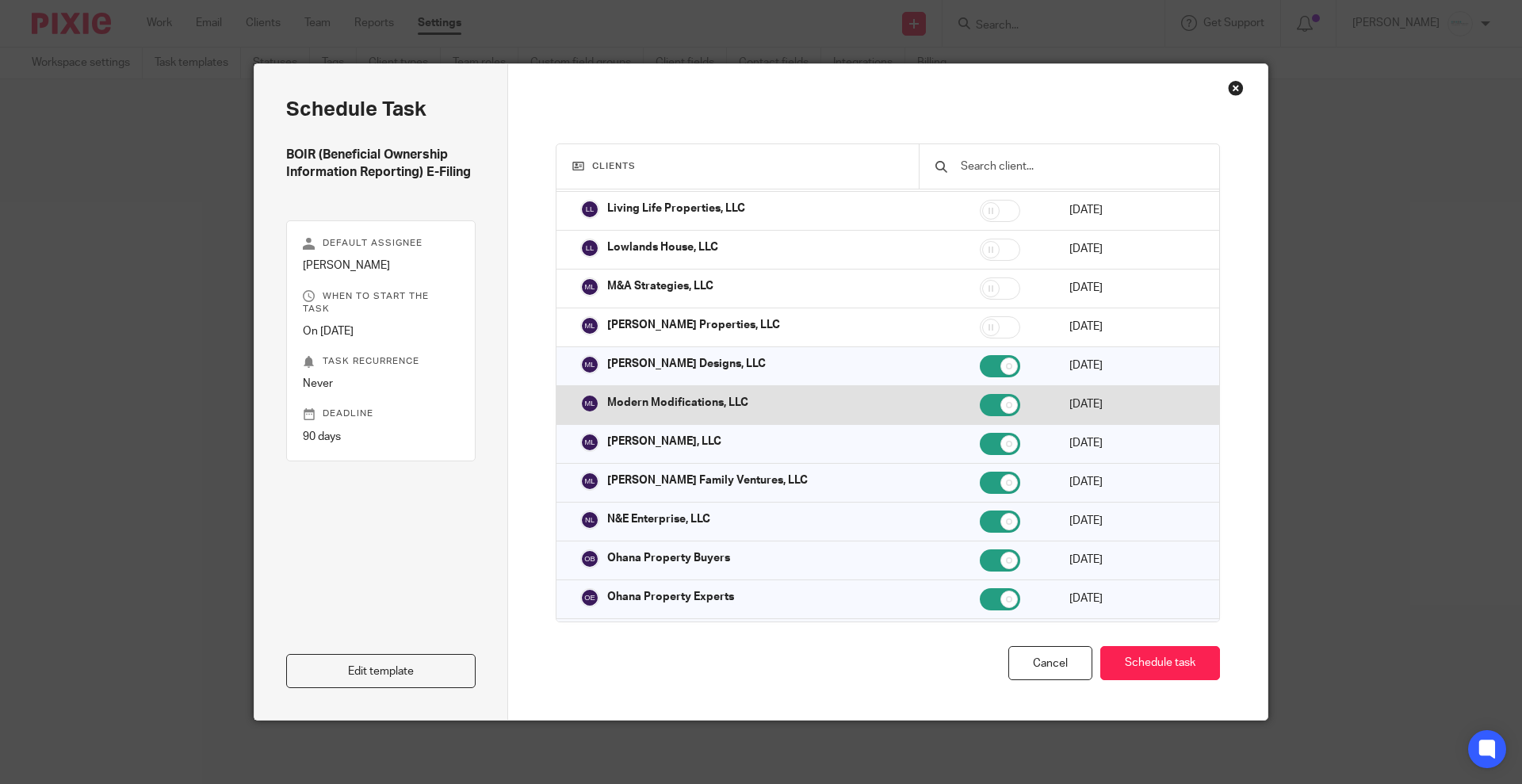
drag, startPoint x: 940, startPoint y: 346, endPoint x: 943, endPoint y: 381, distance: 35.1
click at [980, 355] on input "checkbox" at bounding box center [1000, 366] width 40 height 22
checkbox input "false"
click at [964, 393] on td at bounding box center [1009, 404] width 90 height 38
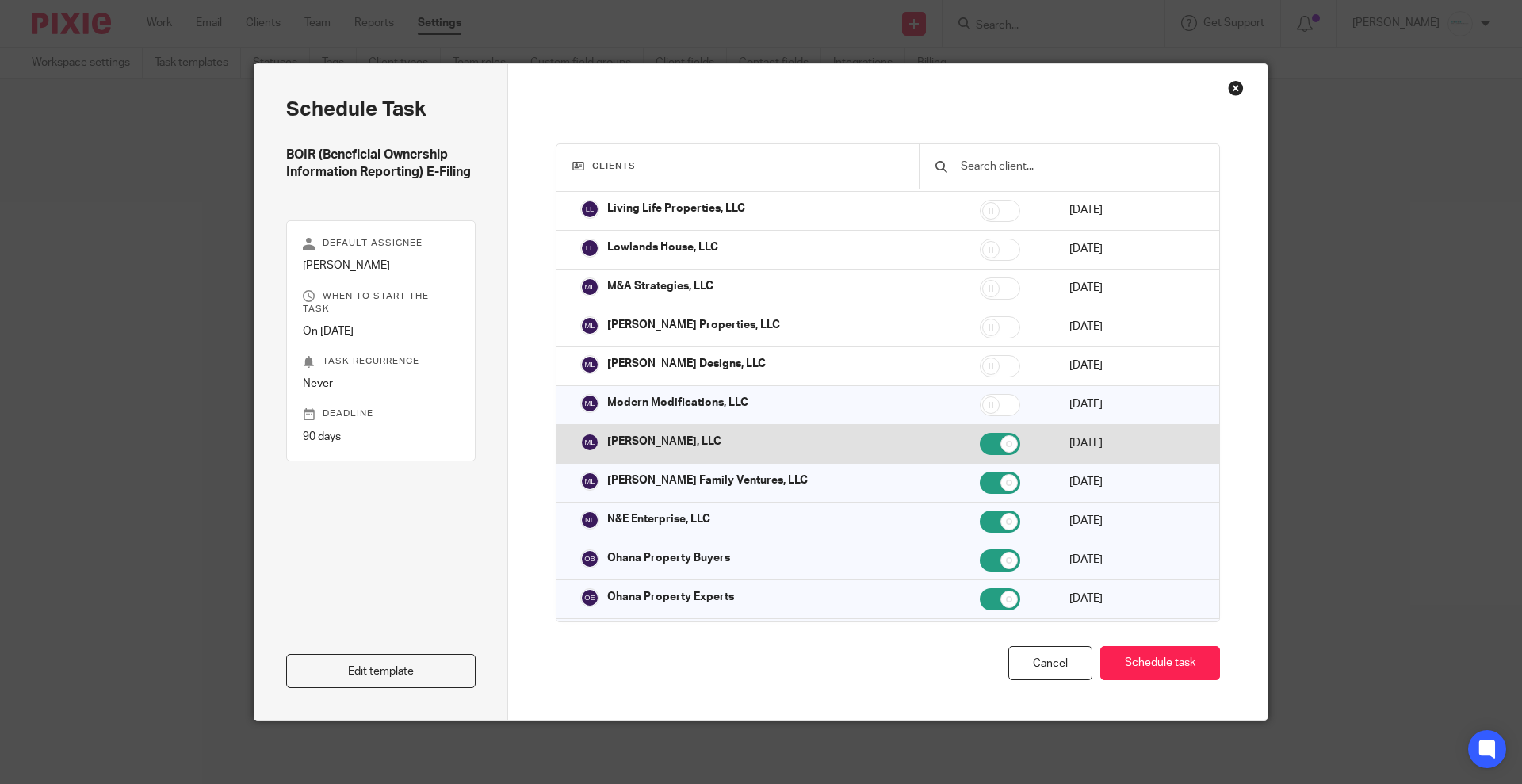
checkbox input "false"
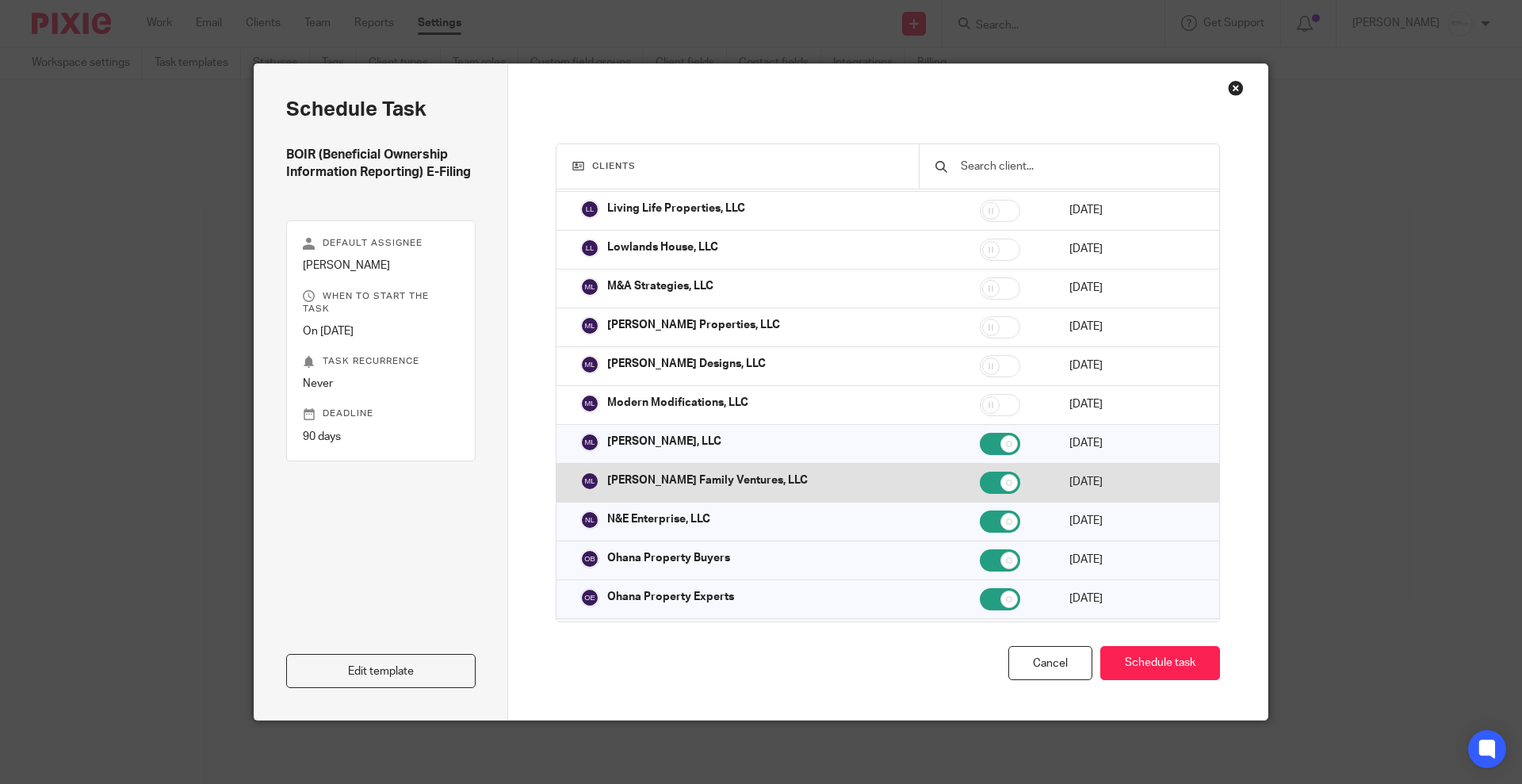
click at [980, 433] on input "checkbox" at bounding box center [1000, 444] width 40 height 22
checkbox input "false"
click at [980, 471] on input "checkbox" at bounding box center [1000, 482] width 40 height 22
checkbox input "false"
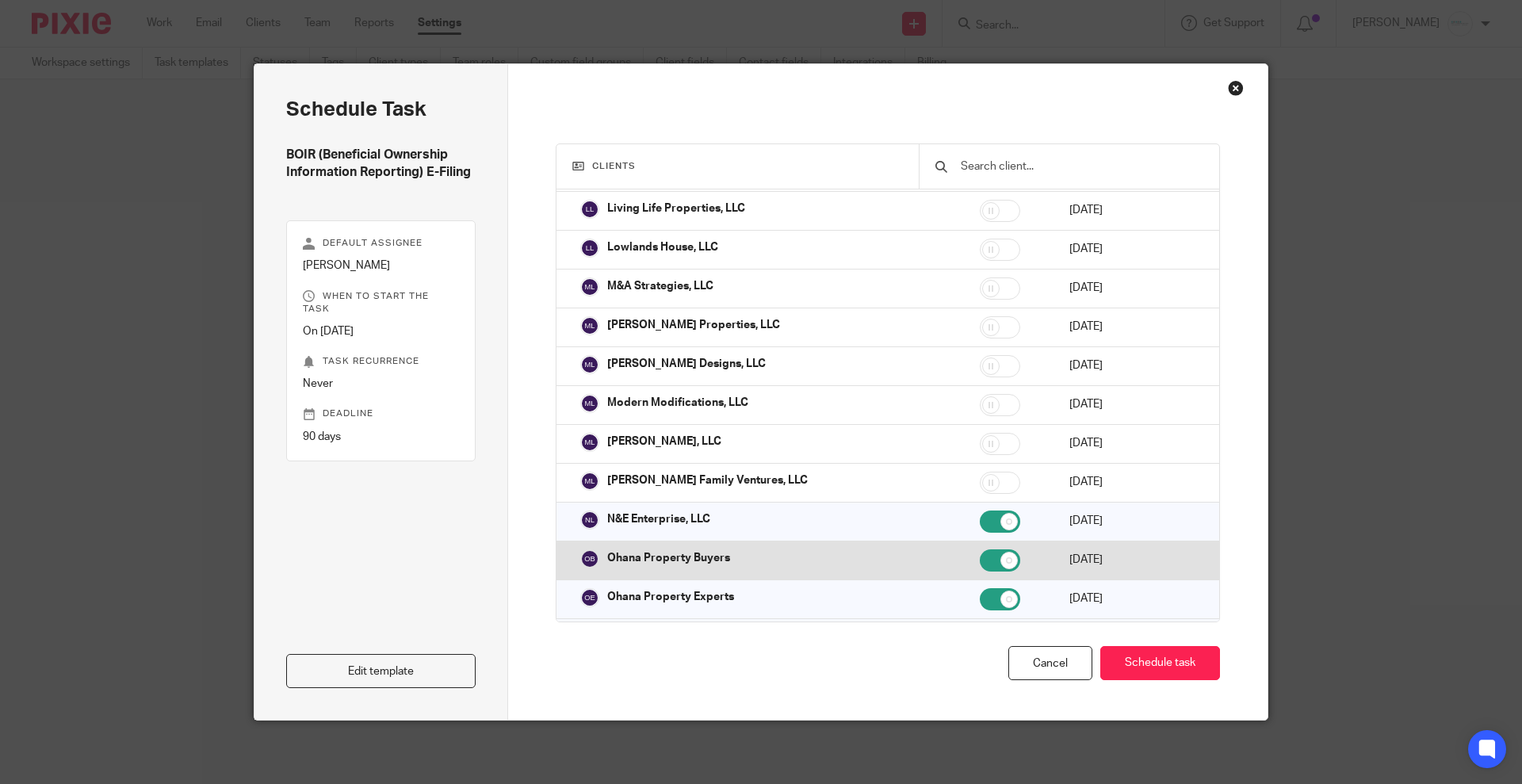
drag, startPoint x: 943, startPoint y: 502, endPoint x: 946, endPoint y: 548, distance: 46.1
click at [964, 513] on td at bounding box center [1009, 521] width 90 height 38
checkbox input "false"
click at [980, 549] on input "checkbox" at bounding box center [1000, 560] width 40 height 22
checkbox input "false"
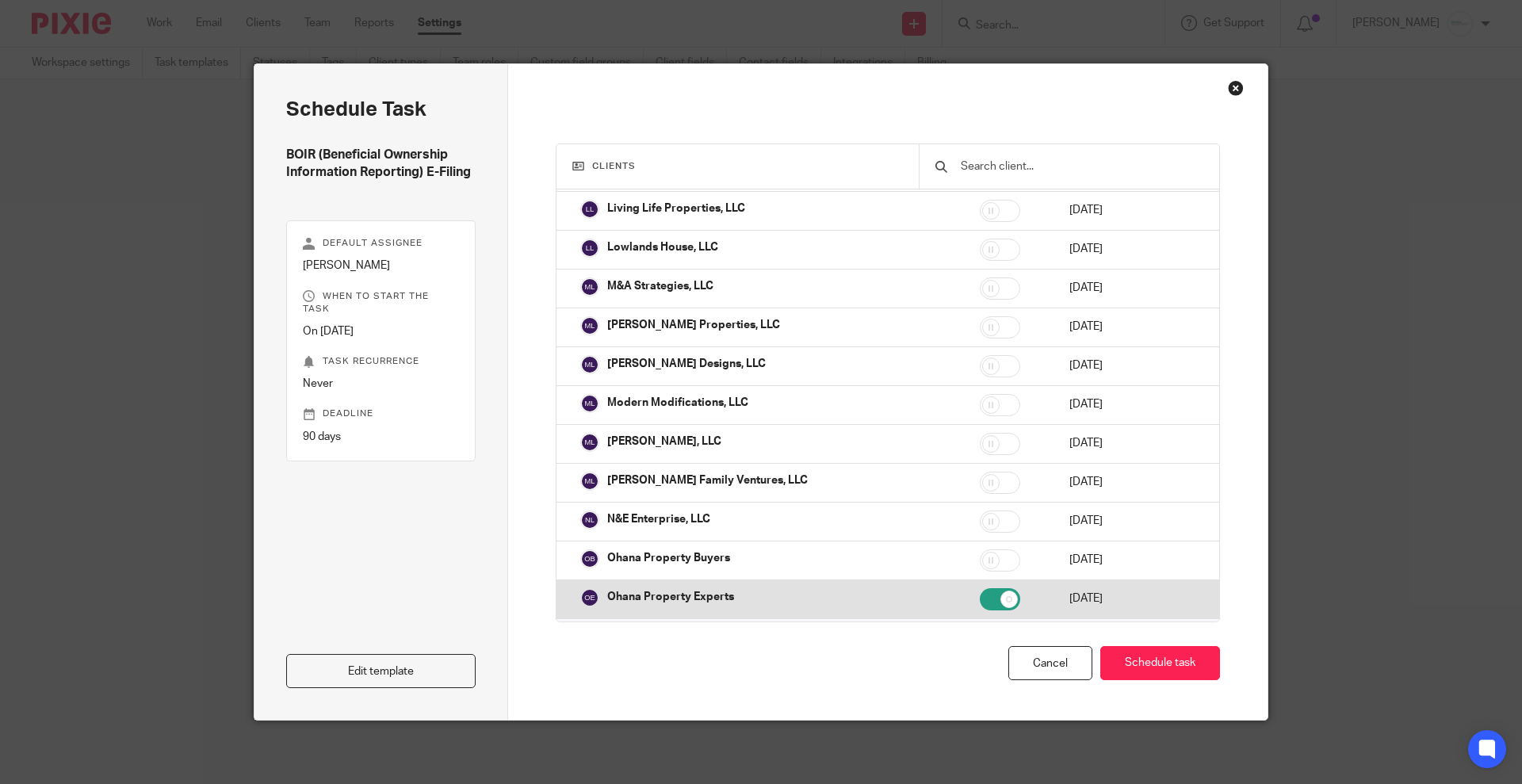
click at [964, 579] on td at bounding box center [1009, 598] width 90 height 38
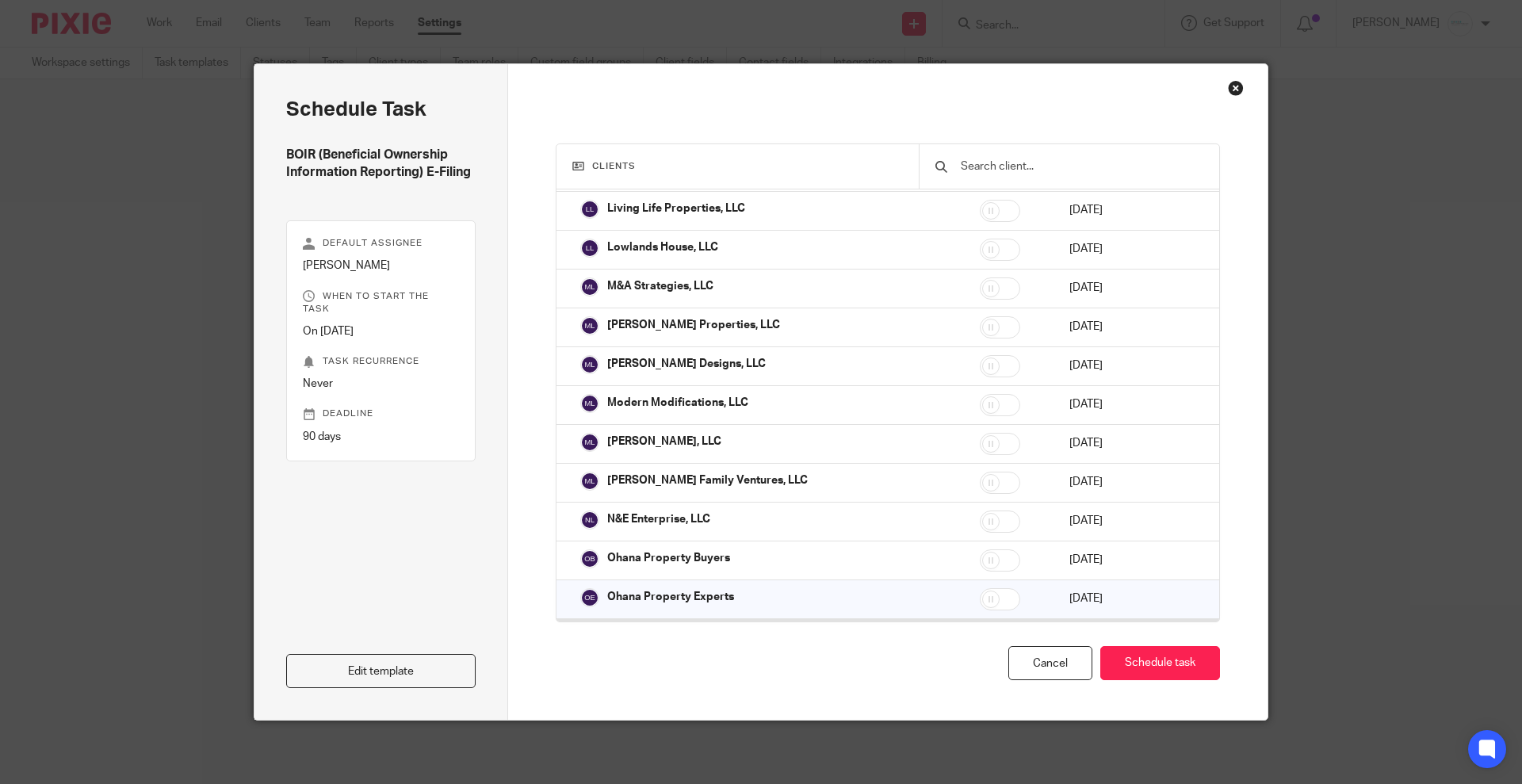
checkbox input "false"
click at [964, 618] on td at bounding box center [1009, 638] width 90 height 38
checkbox input "false"
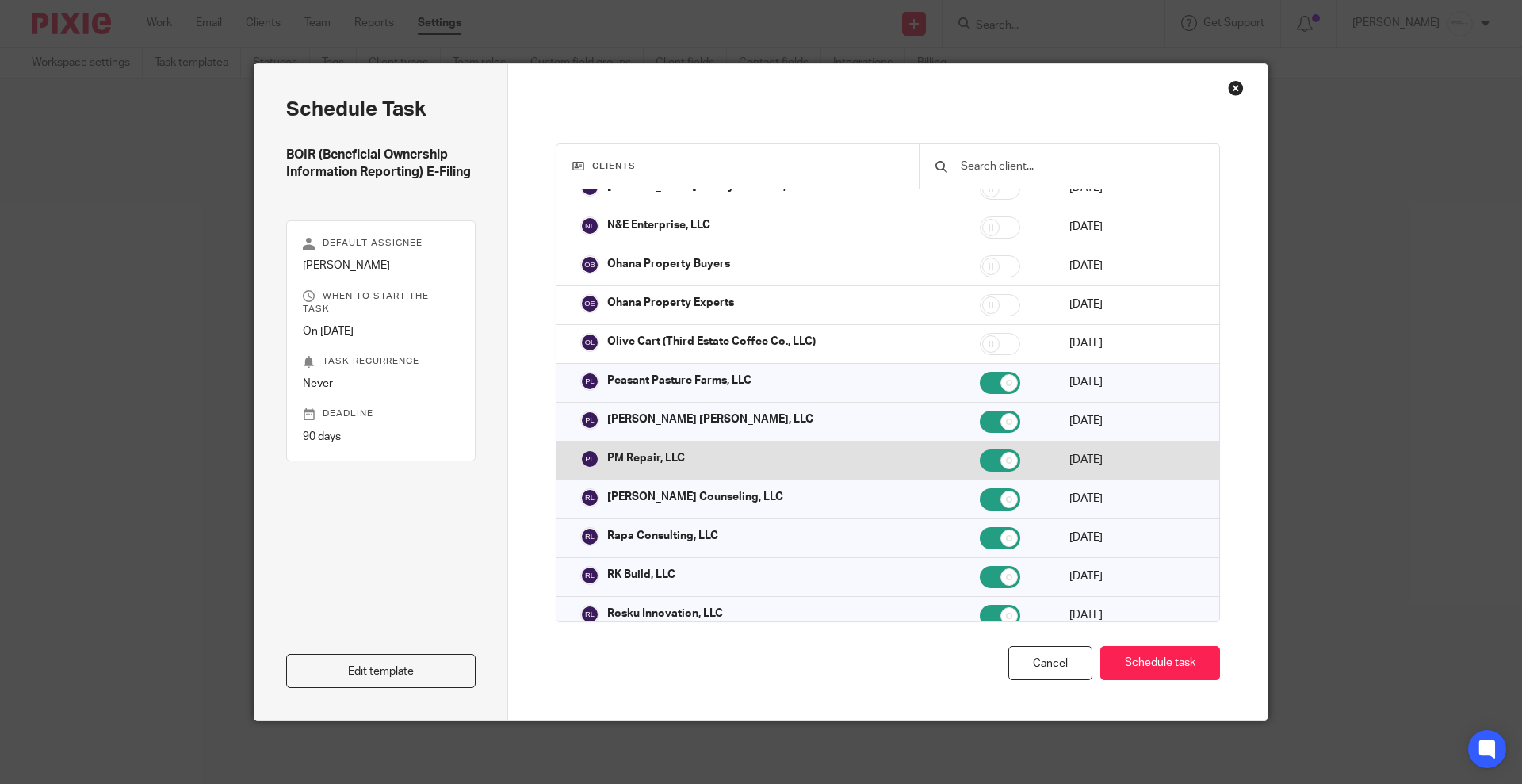
scroll to position [3567, 0]
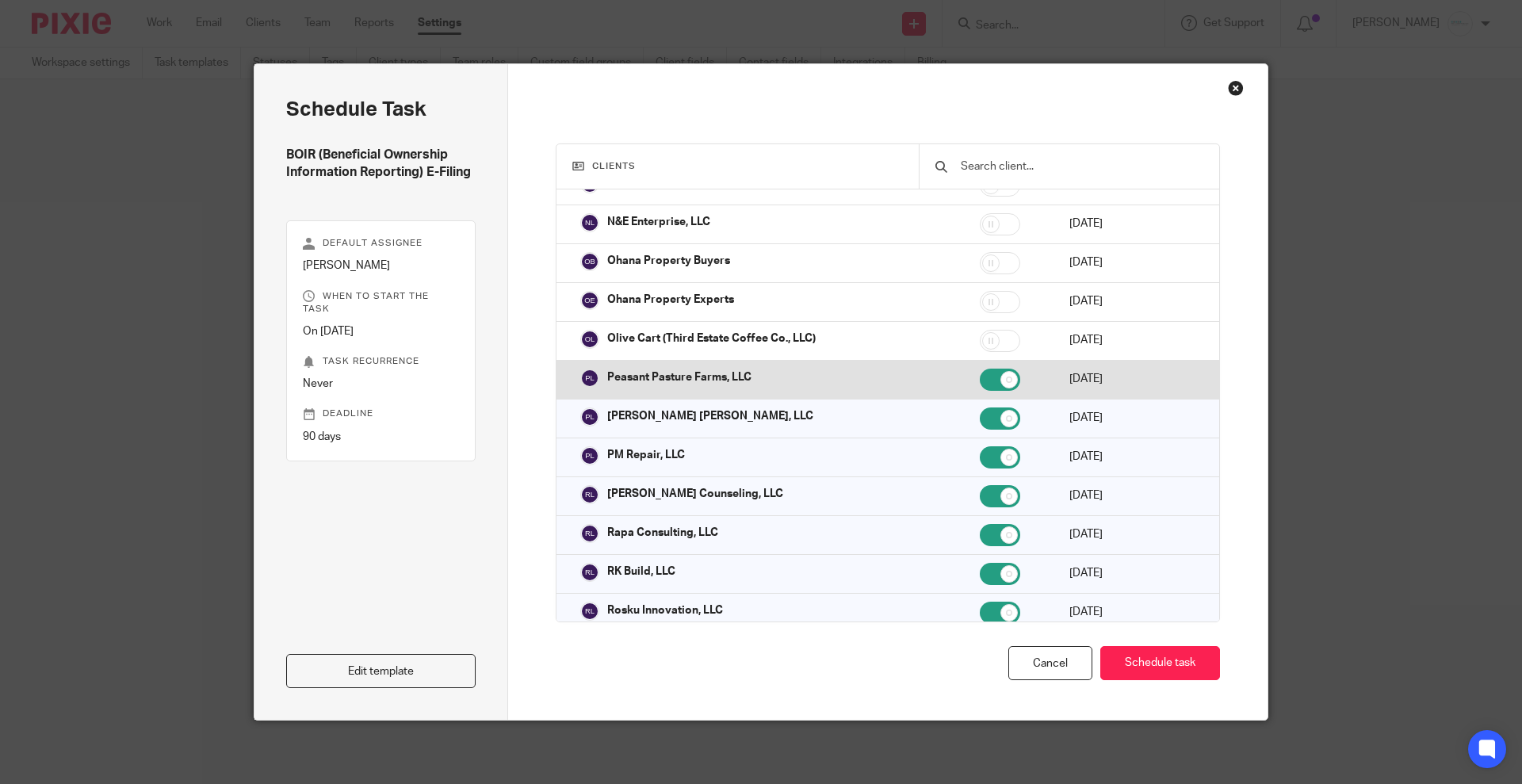
click at [964, 360] on td at bounding box center [1009, 379] width 90 height 38
checkbox input "false"
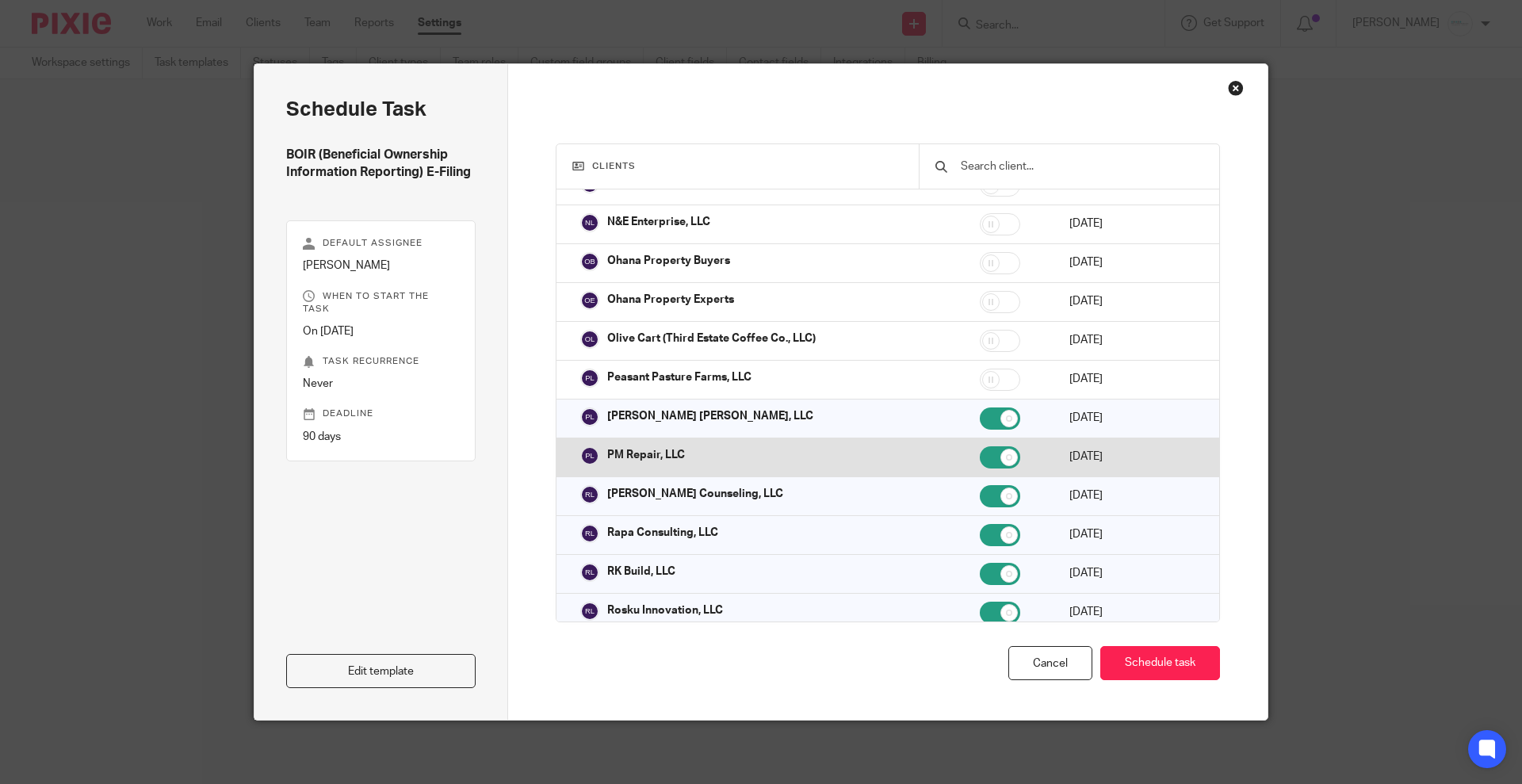
drag, startPoint x: 950, startPoint y: 374, endPoint x: 948, endPoint y: 424, distance: 50.0
click at [980, 446] on input "checkbox" at bounding box center [1000, 457] width 40 height 22
checkbox input "false"
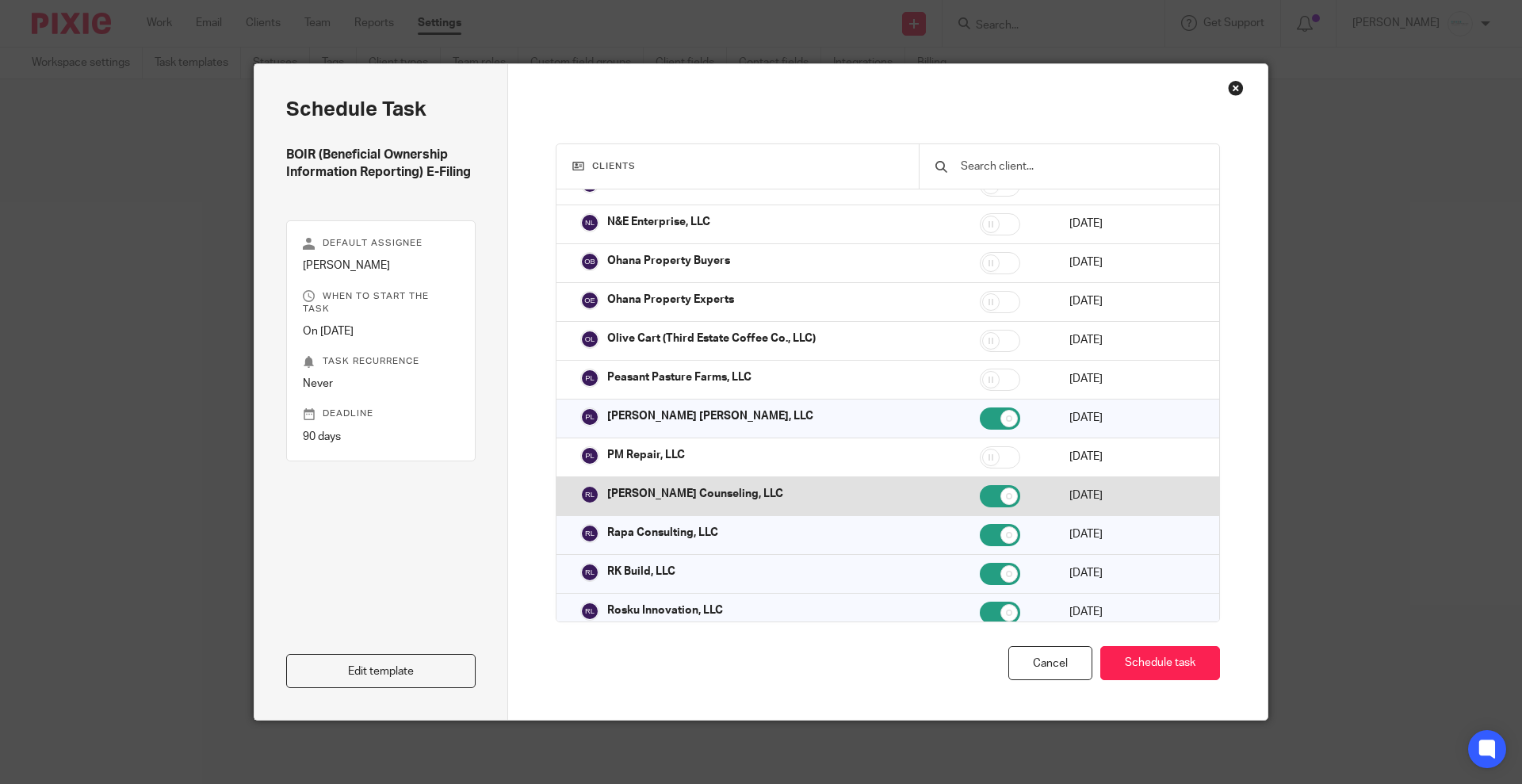
click at [964, 477] on td at bounding box center [1009, 496] width 90 height 38
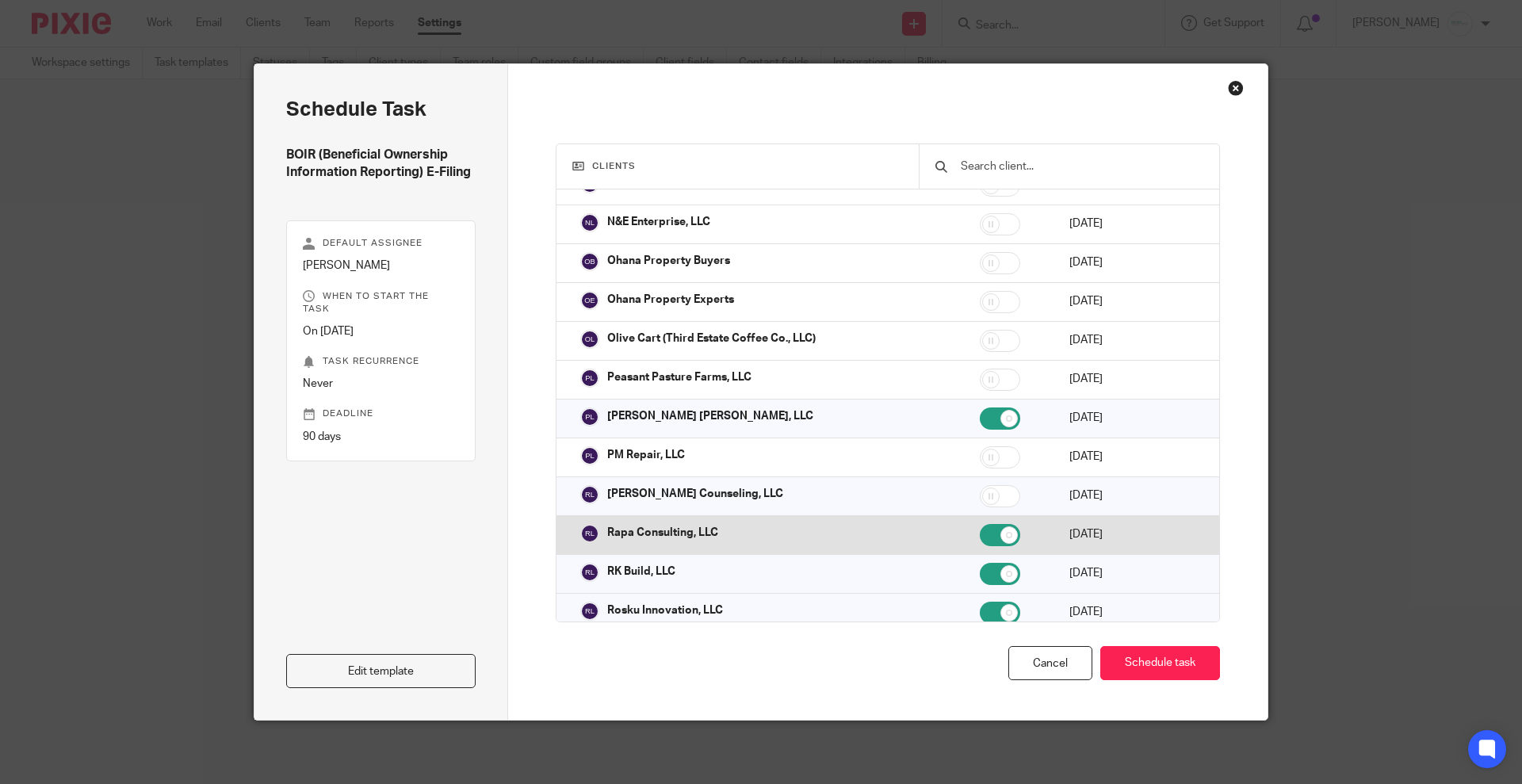
checkbox input "false"
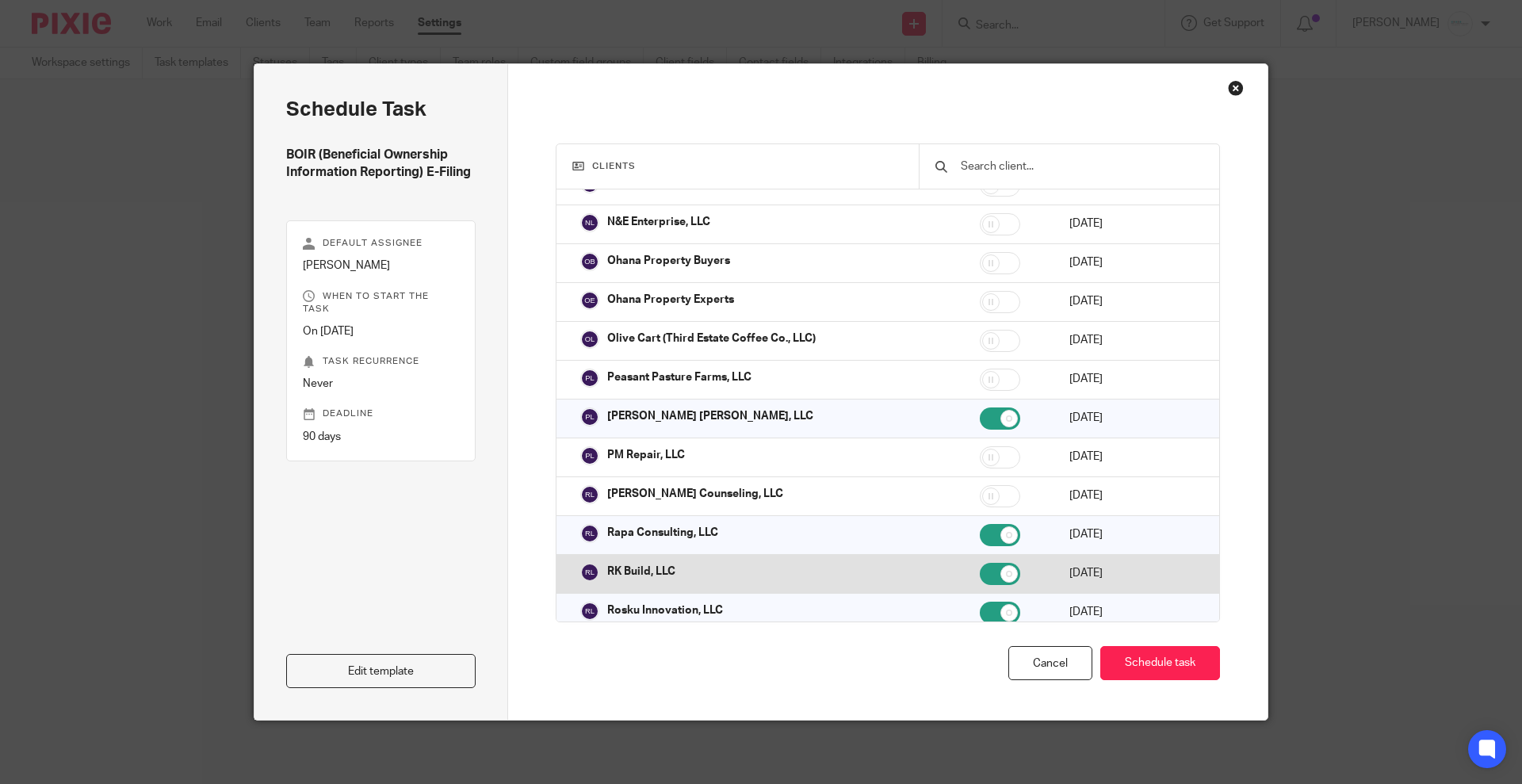
drag, startPoint x: 945, startPoint y: 508, endPoint x: 943, endPoint y: 551, distance: 43.0
click at [980, 524] on input "checkbox" at bounding box center [1000, 535] width 40 height 22
checkbox input "false"
click at [980, 563] on input "checkbox" at bounding box center [1000, 574] width 40 height 22
checkbox input "false"
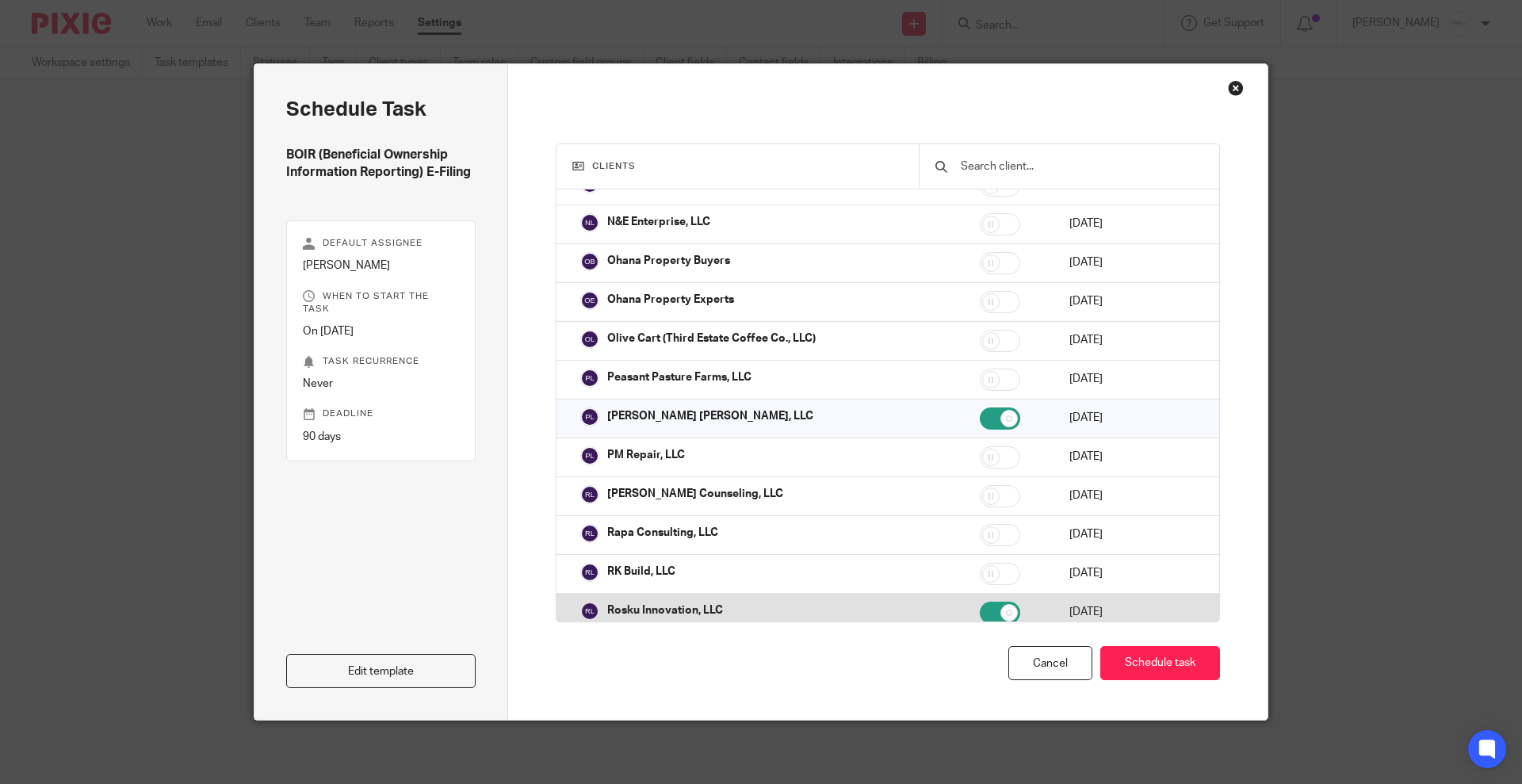
click at [964, 593] on td at bounding box center [1009, 612] width 90 height 38
checkbox input "false"
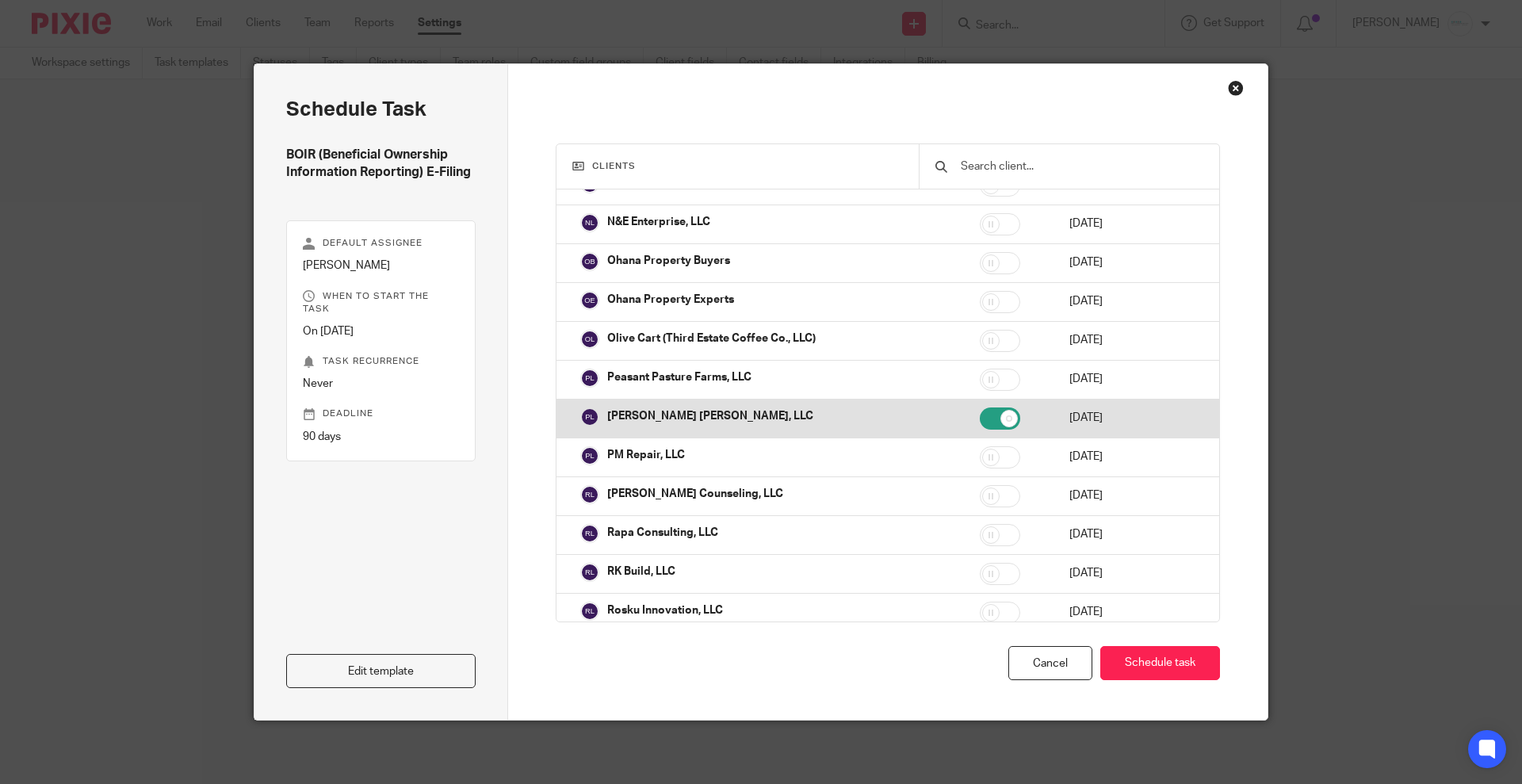
click at [980, 407] on input "checkbox" at bounding box center [1000, 418] width 40 height 22
checkbox input "false"
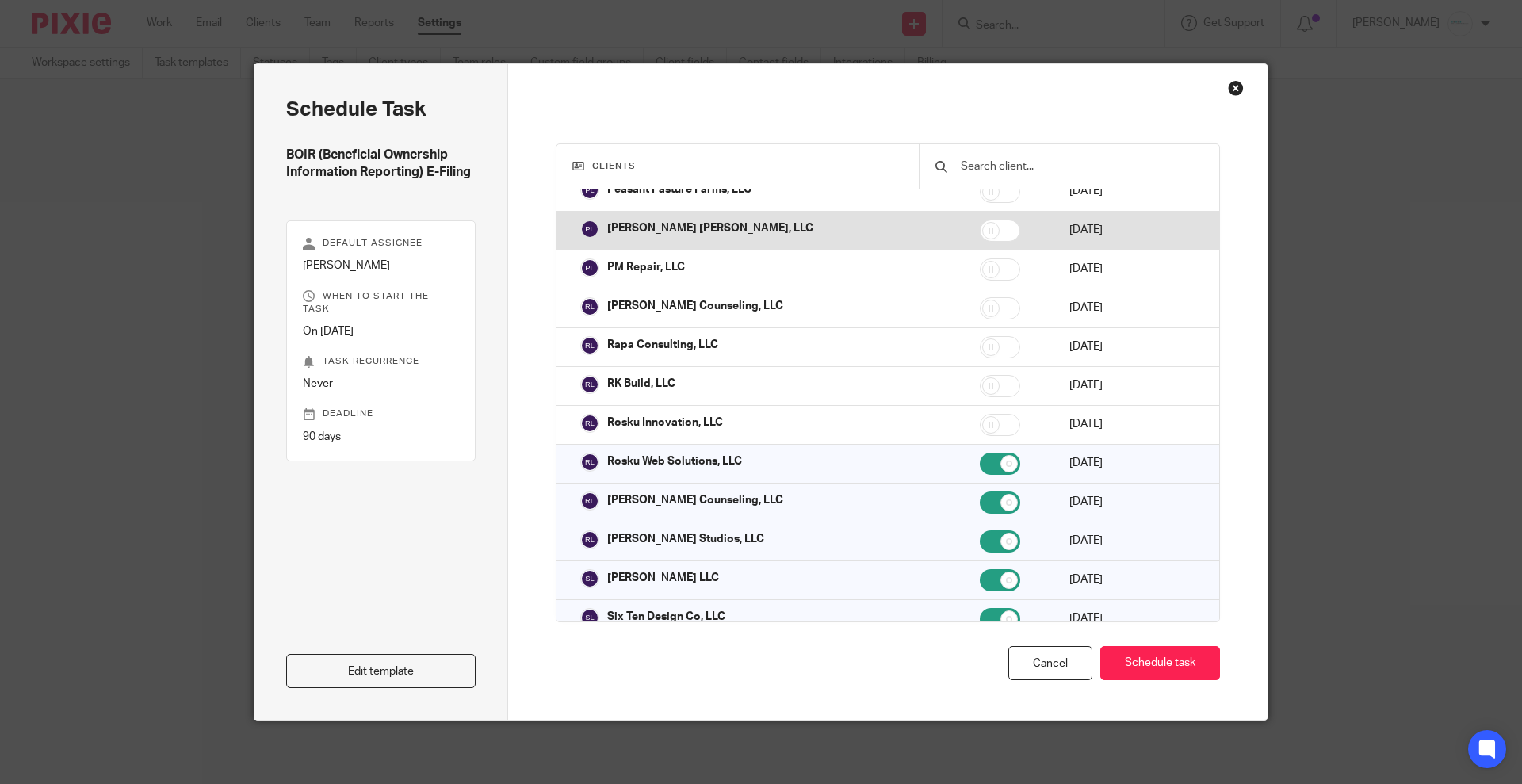
scroll to position [3764, 0]
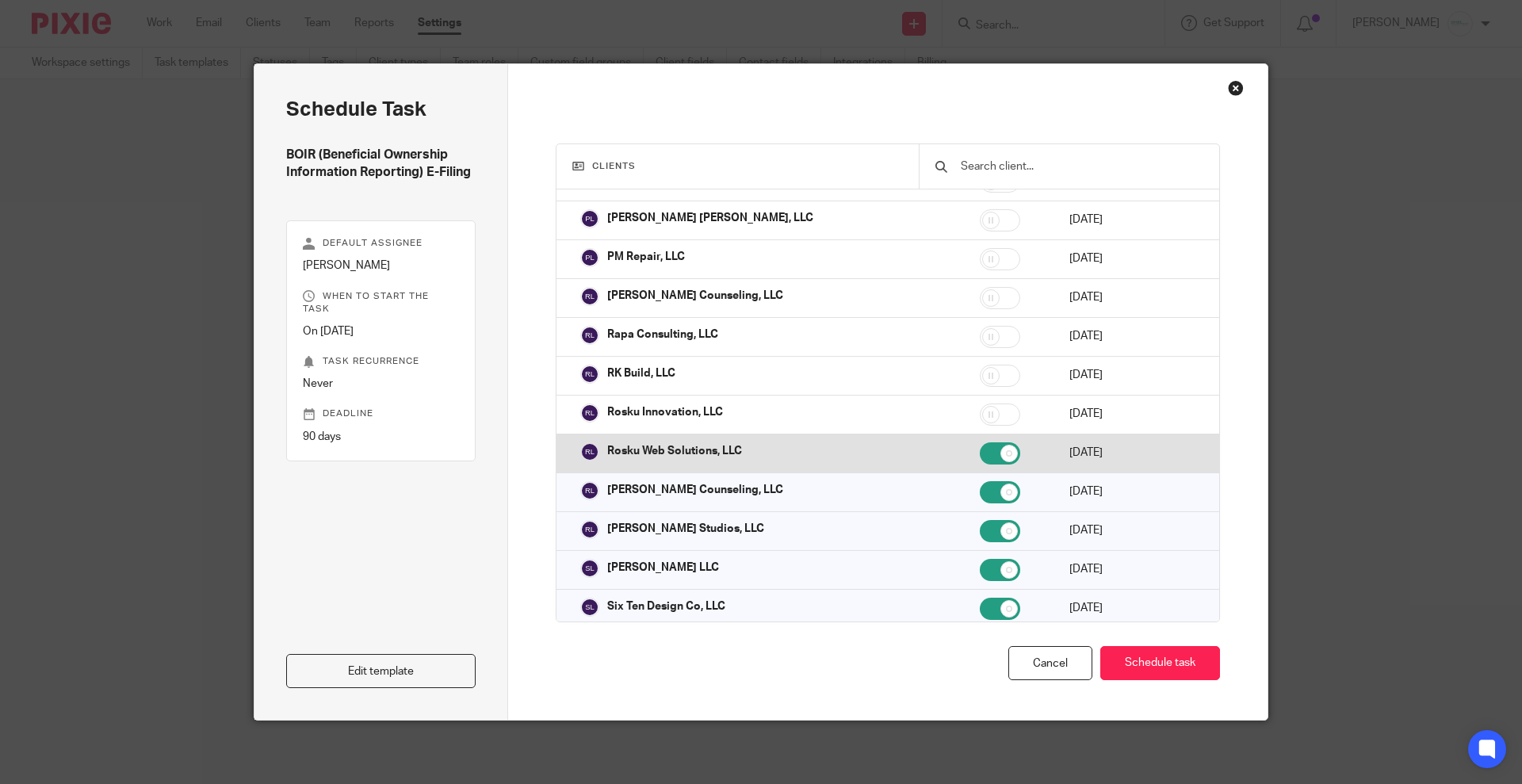
click at [980, 442] on input "checkbox" at bounding box center [1000, 453] width 40 height 22
checkbox input "false"
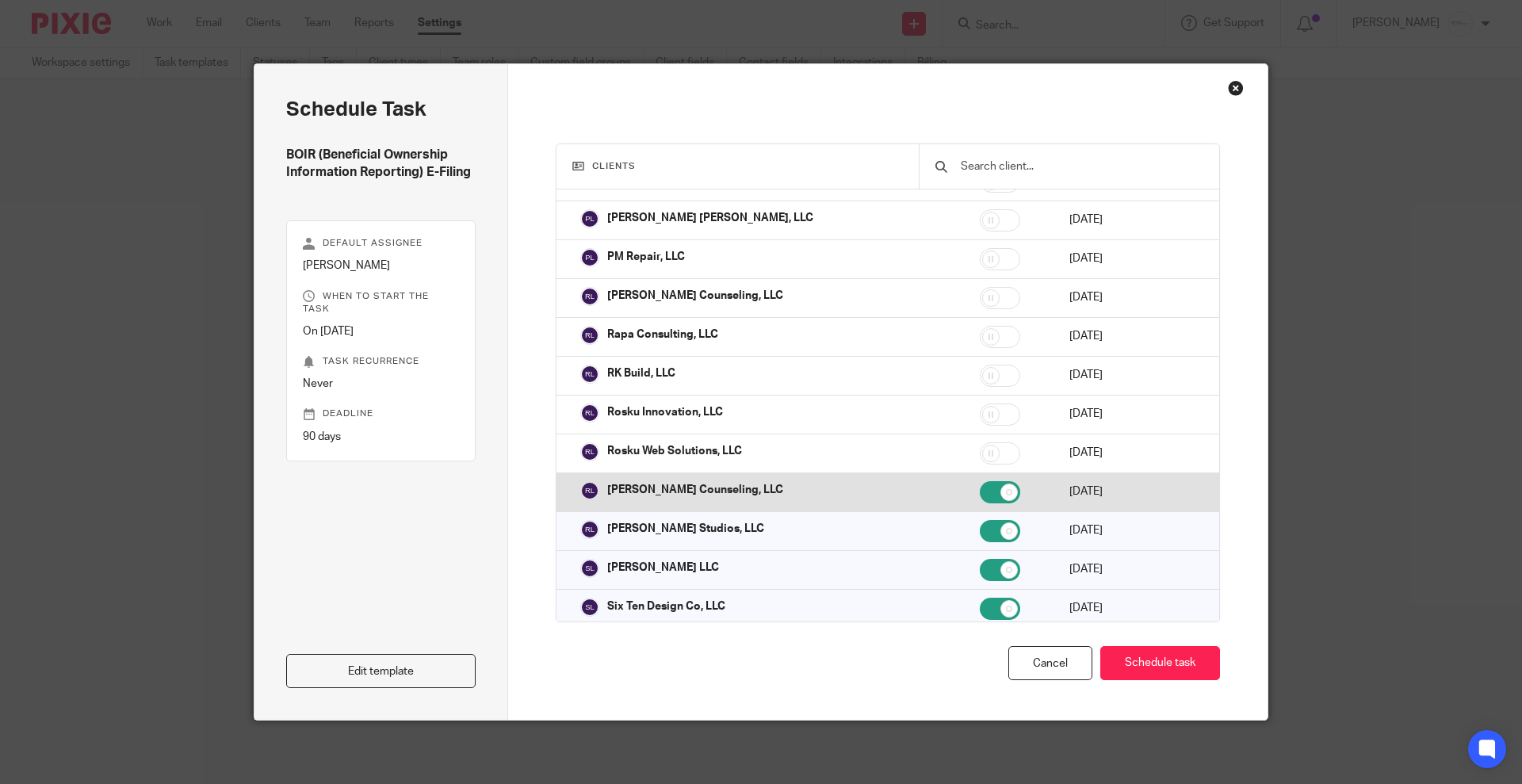
click at [980, 481] on input "checkbox" at bounding box center [1000, 492] width 40 height 22
checkbox input "false"
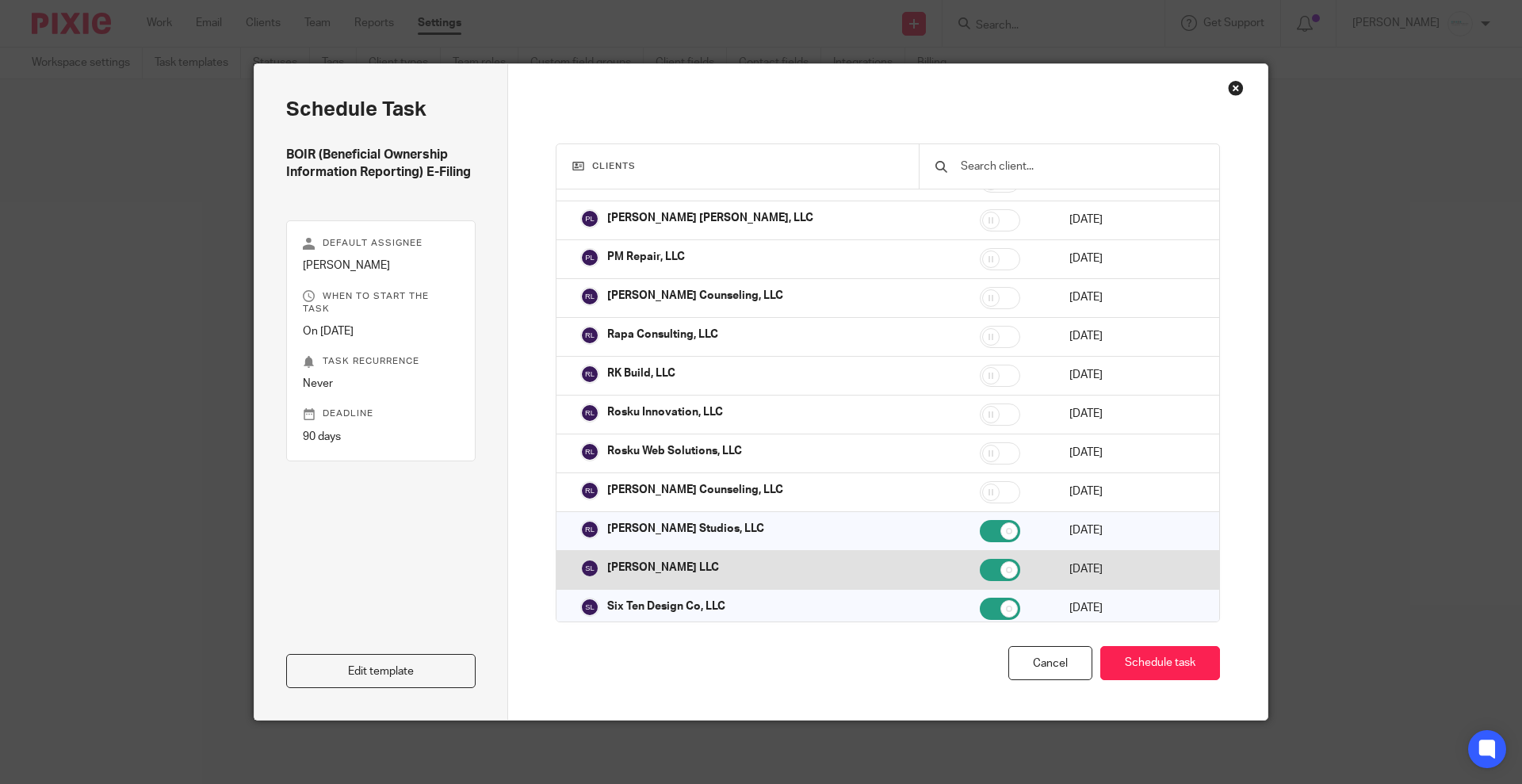
drag, startPoint x: 946, startPoint y: 501, endPoint x: 947, endPoint y: 537, distance: 36.0
click at [980, 520] on input "checkbox" at bounding box center [1000, 531] width 40 height 22
checkbox input "false"
click at [980, 559] on input "checkbox" at bounding box center [1000, 570] width 40 height 22
checkbox input "false"
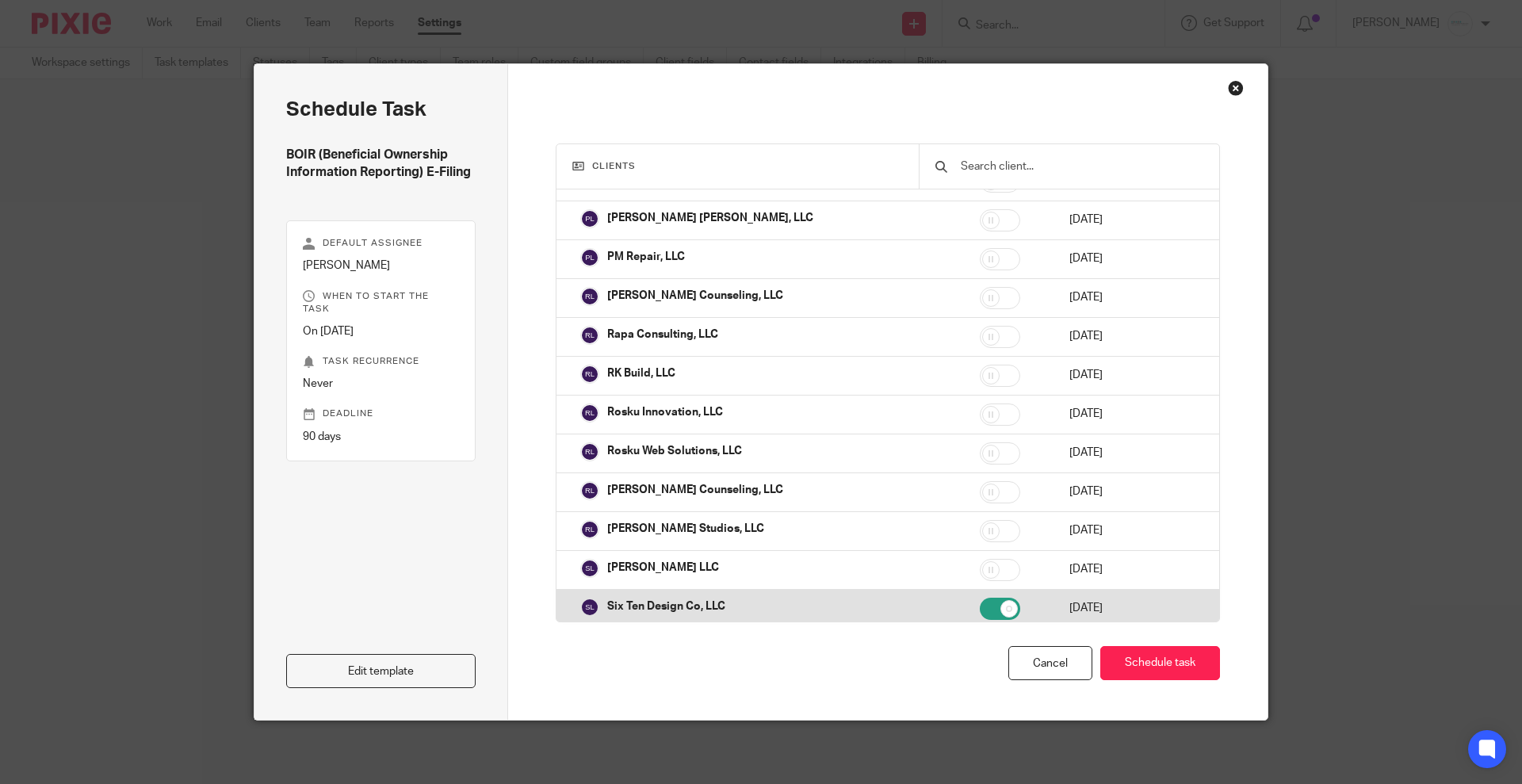
click at [980, 597] on input "checkbox" at bounding box center [1000, 608] width 40 height 22
checkbox input "false"
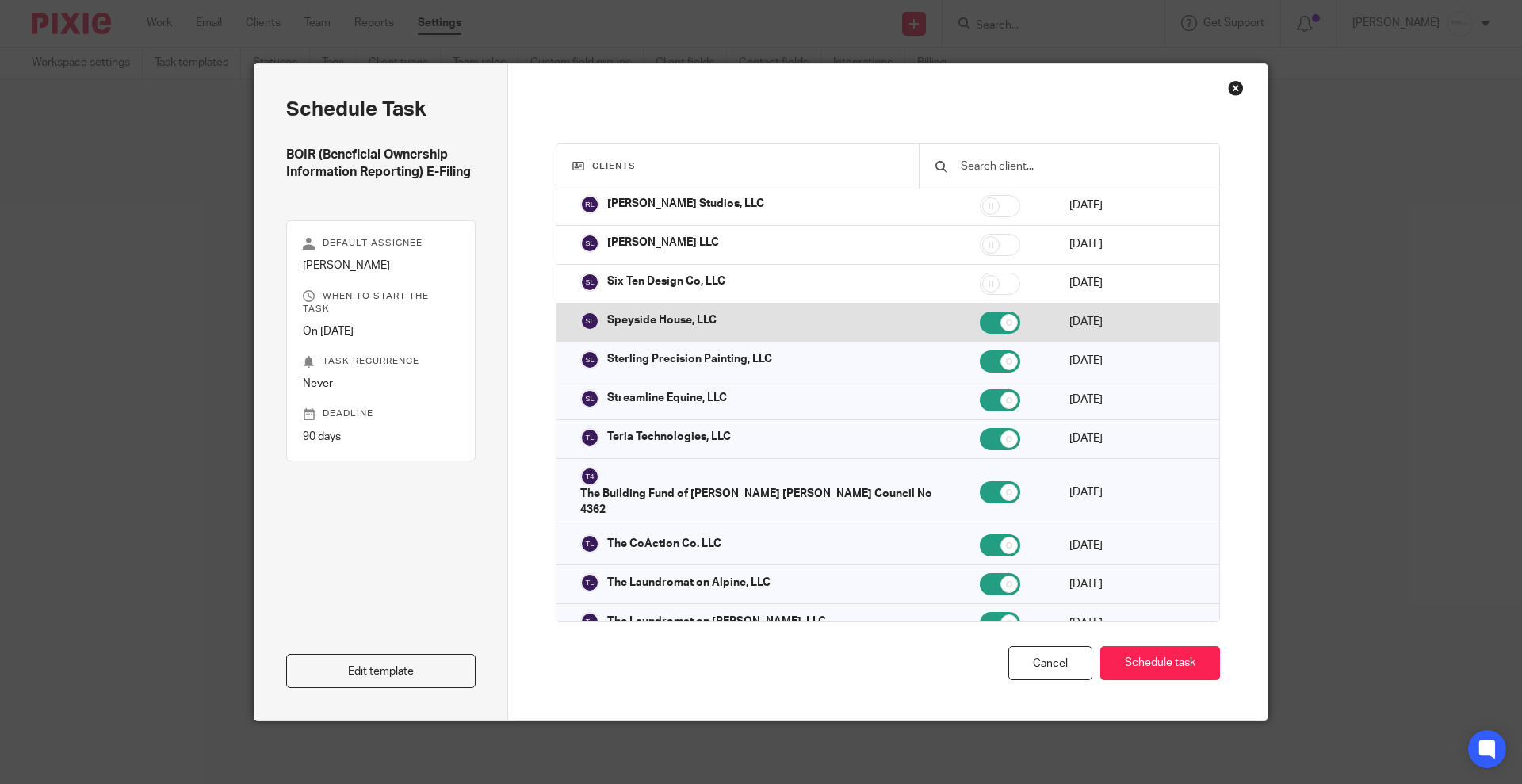
scroll to position [4161, 0]
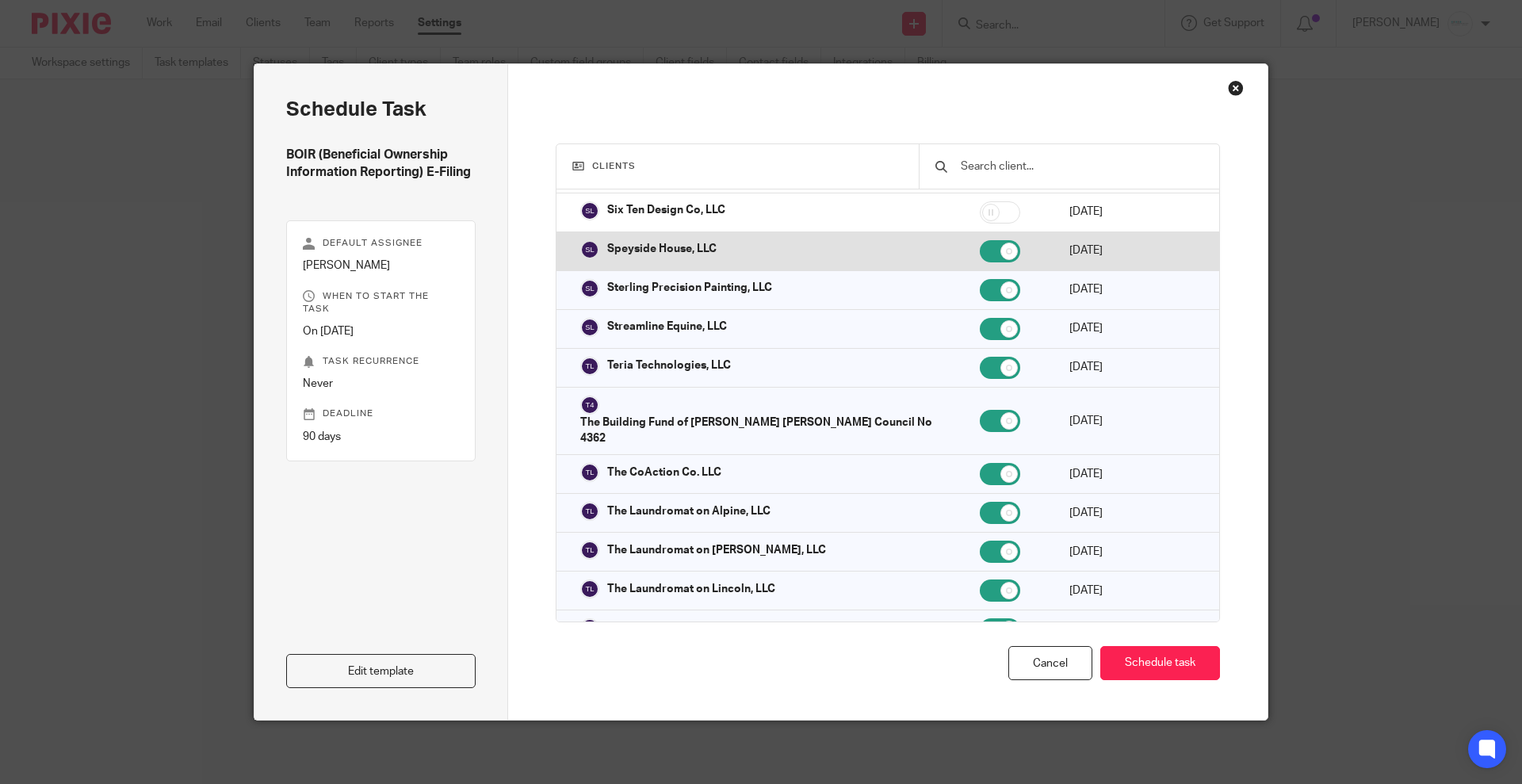
click at [980, 241] on input "checkbox" at bounding box center [1000, 252] width 40 height 22
checkbox input "false"
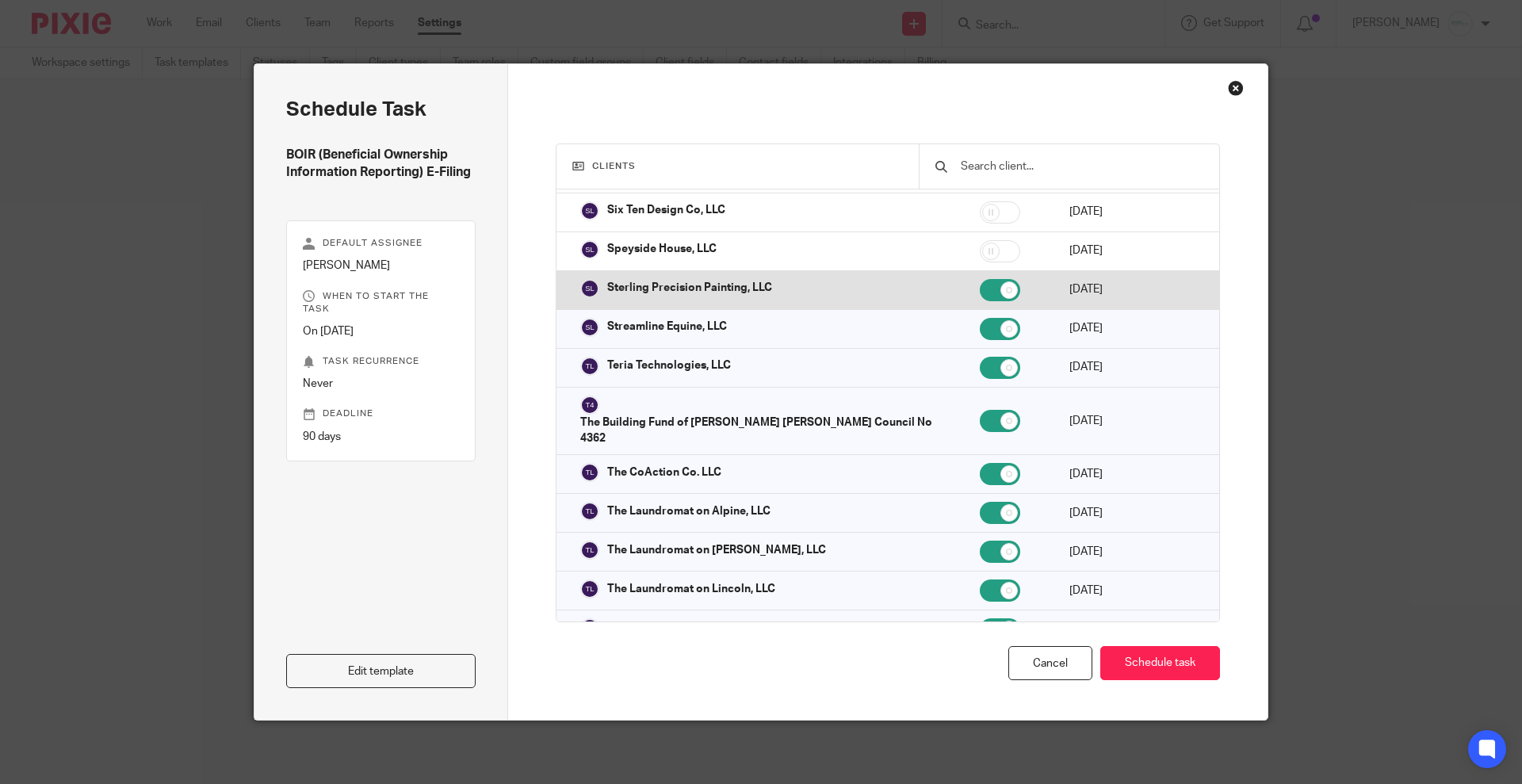
click at [964, 277] on td at bounding box center [1009, 289] width 90 height 38
checkbox input "false"
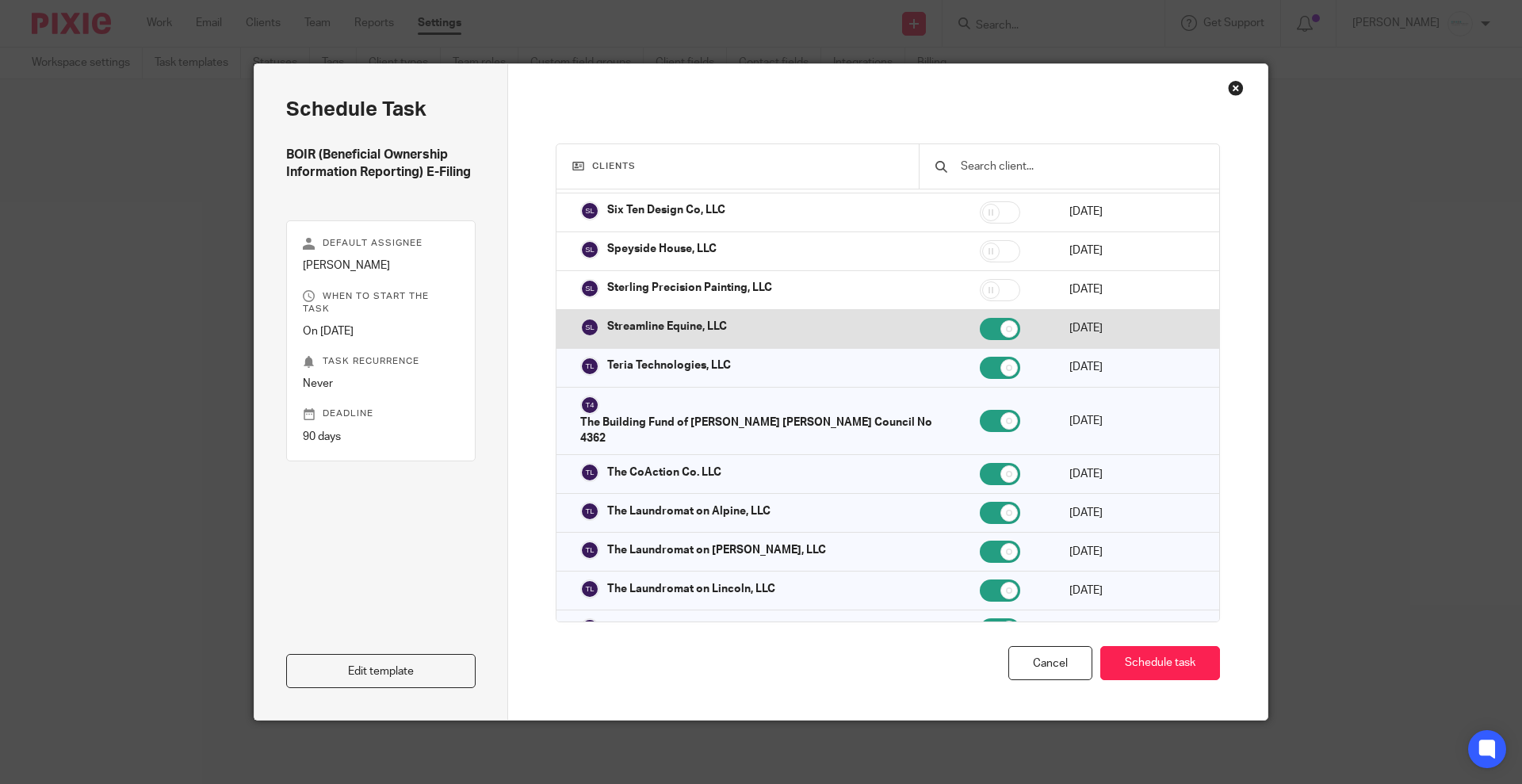
click at [964, 311] on td at bounding box center [1009, 328] width 90 height 38
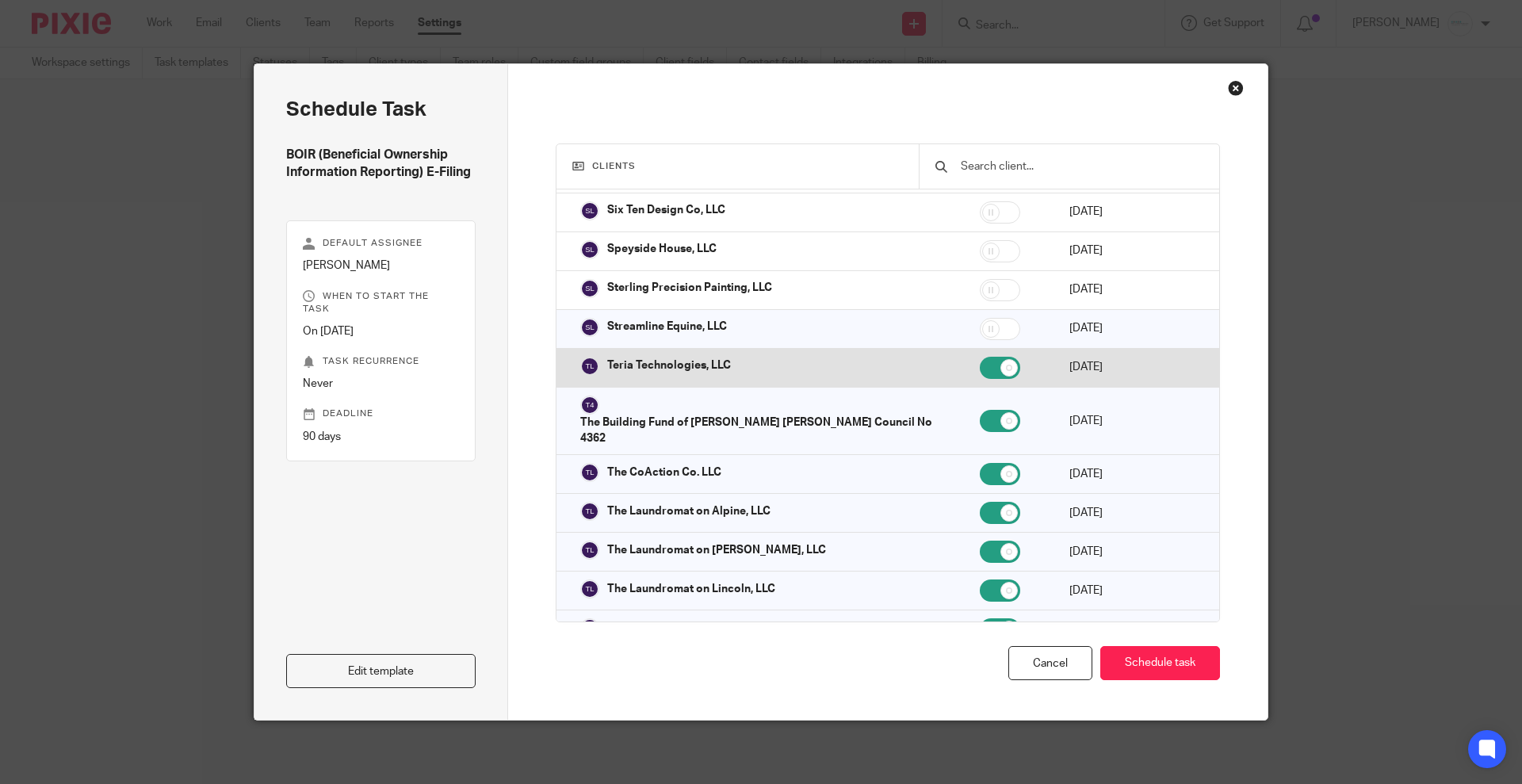
checkbox input "false"
click at [964, 348] on td at bounding box center [1009, 367] width 90 height 38
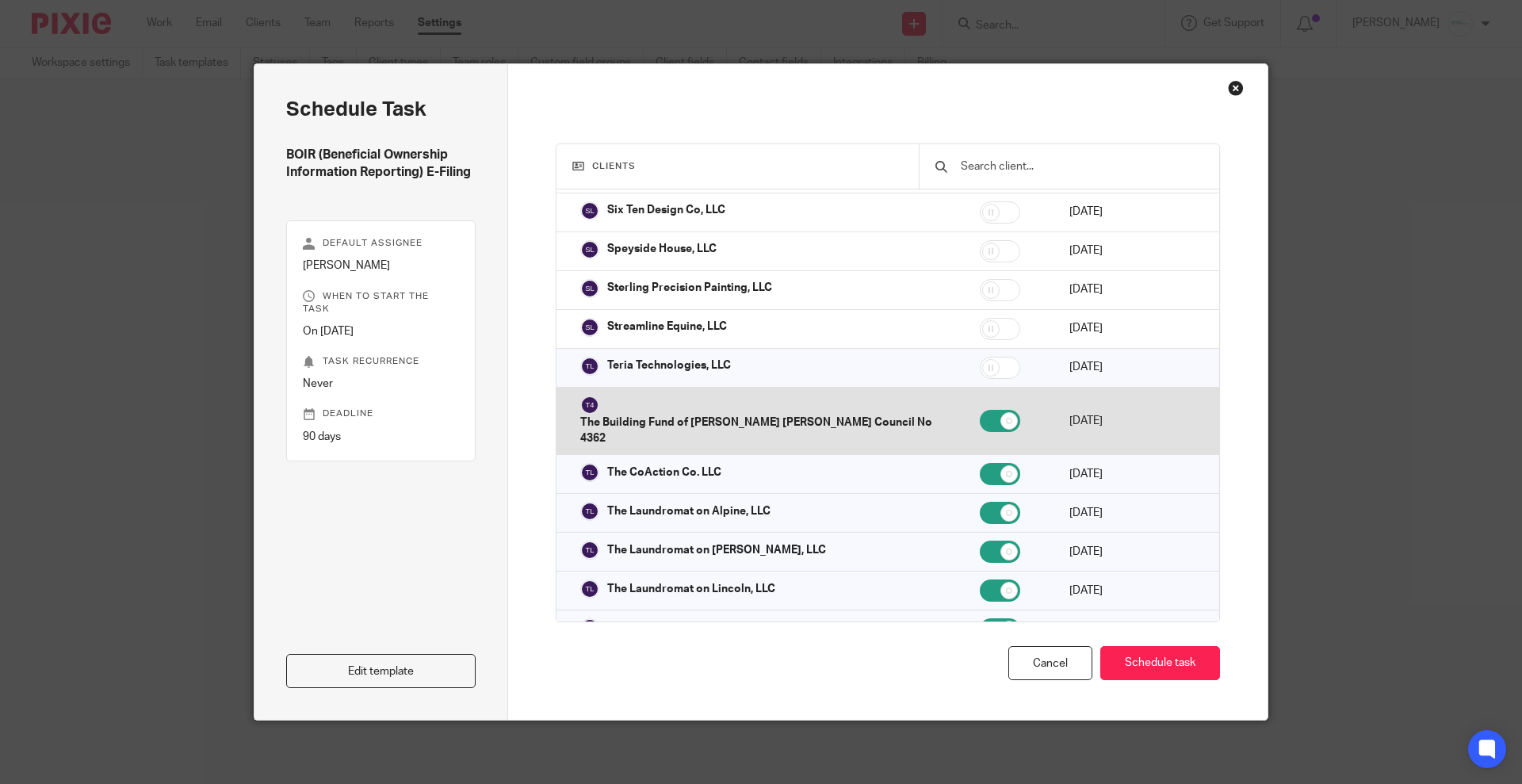
checkbox input "false"
click at [980, 410] on input "checkbox" at bounding box center [1000, 421] width 40 height 22
click at [964, 401] on td at bounding box center [1009, 421] width 90 height 69
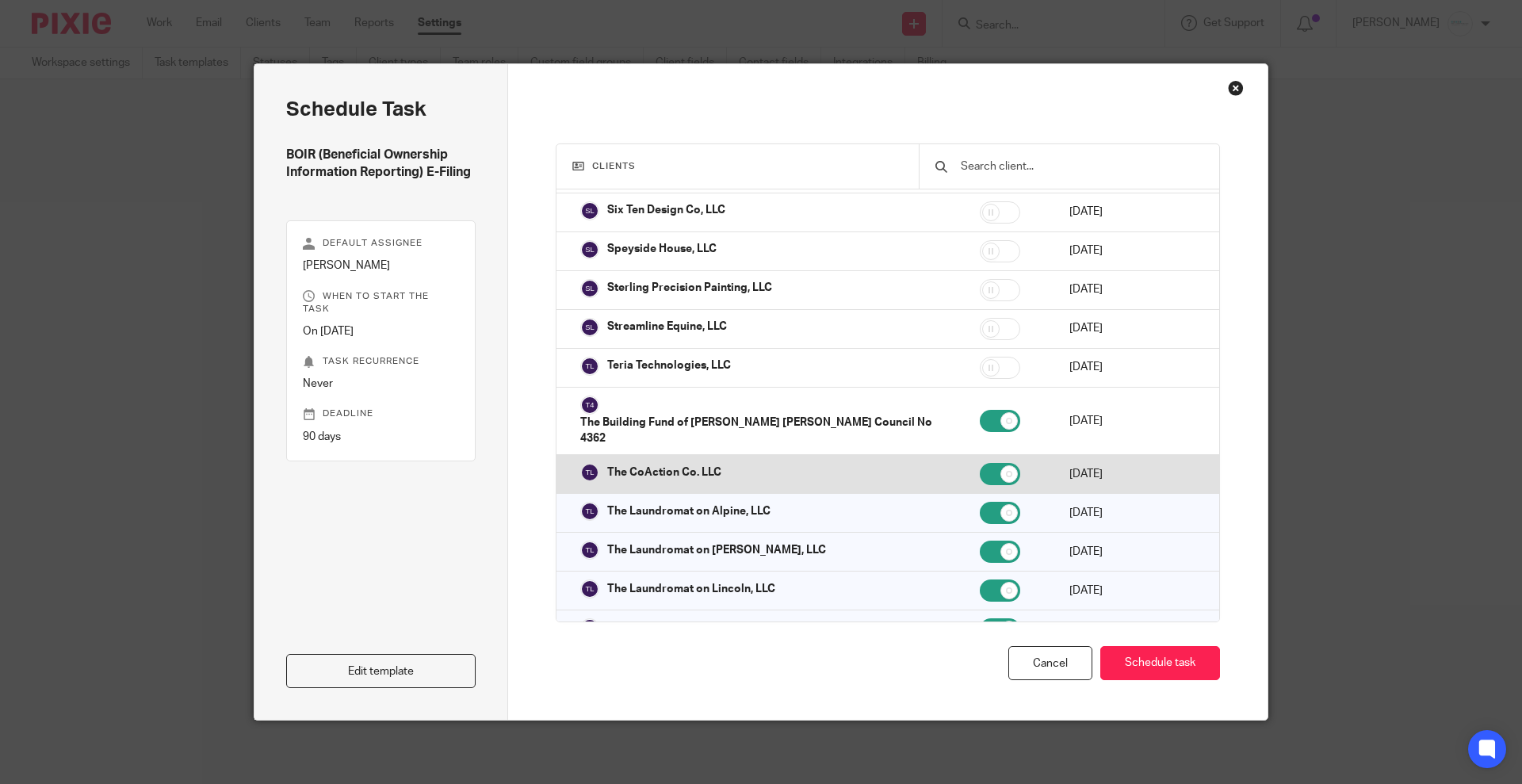
checkbox input "true"
click at [980, 463] on input "checkbox" at bounding box center [1000, 474] width 40 height 22
checkbox input "false"
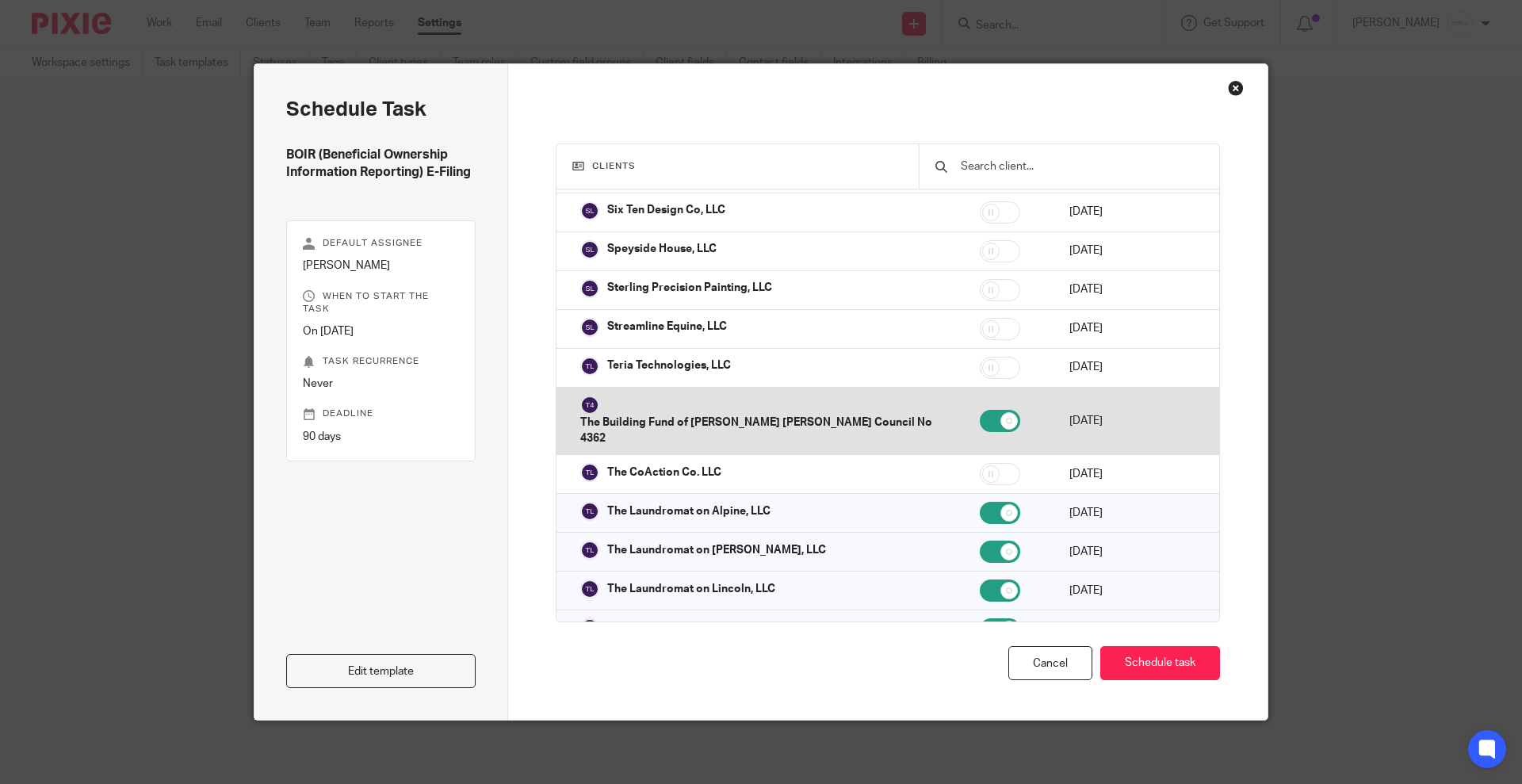
click at [980, 410] on input "checkbox" at bounding box center [1000, 421] width 40 height 22
checkbox input "false"
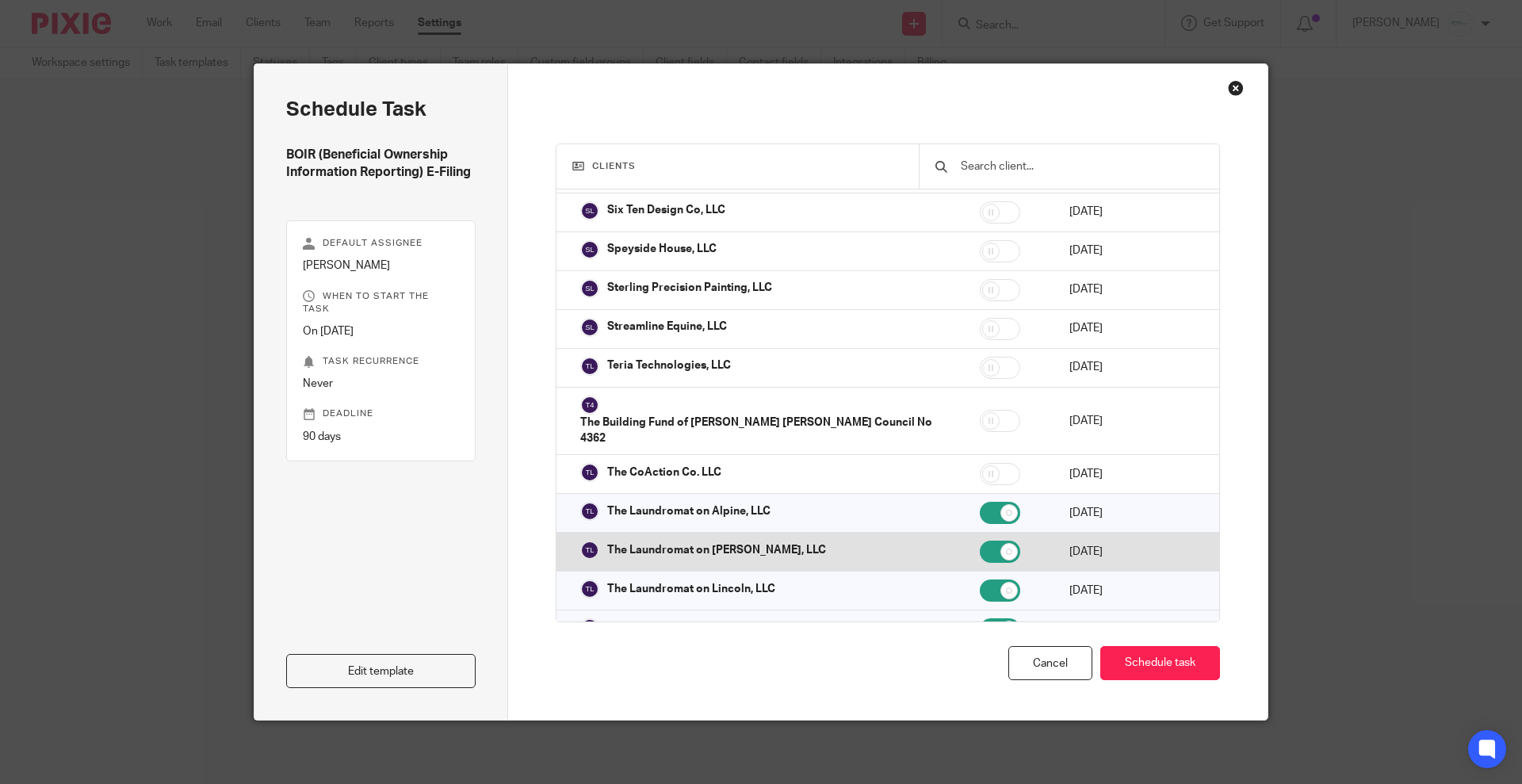
click at [964, 532] on td at bounding box center [1009, 552] width 90 height 38
checkbox input "false"
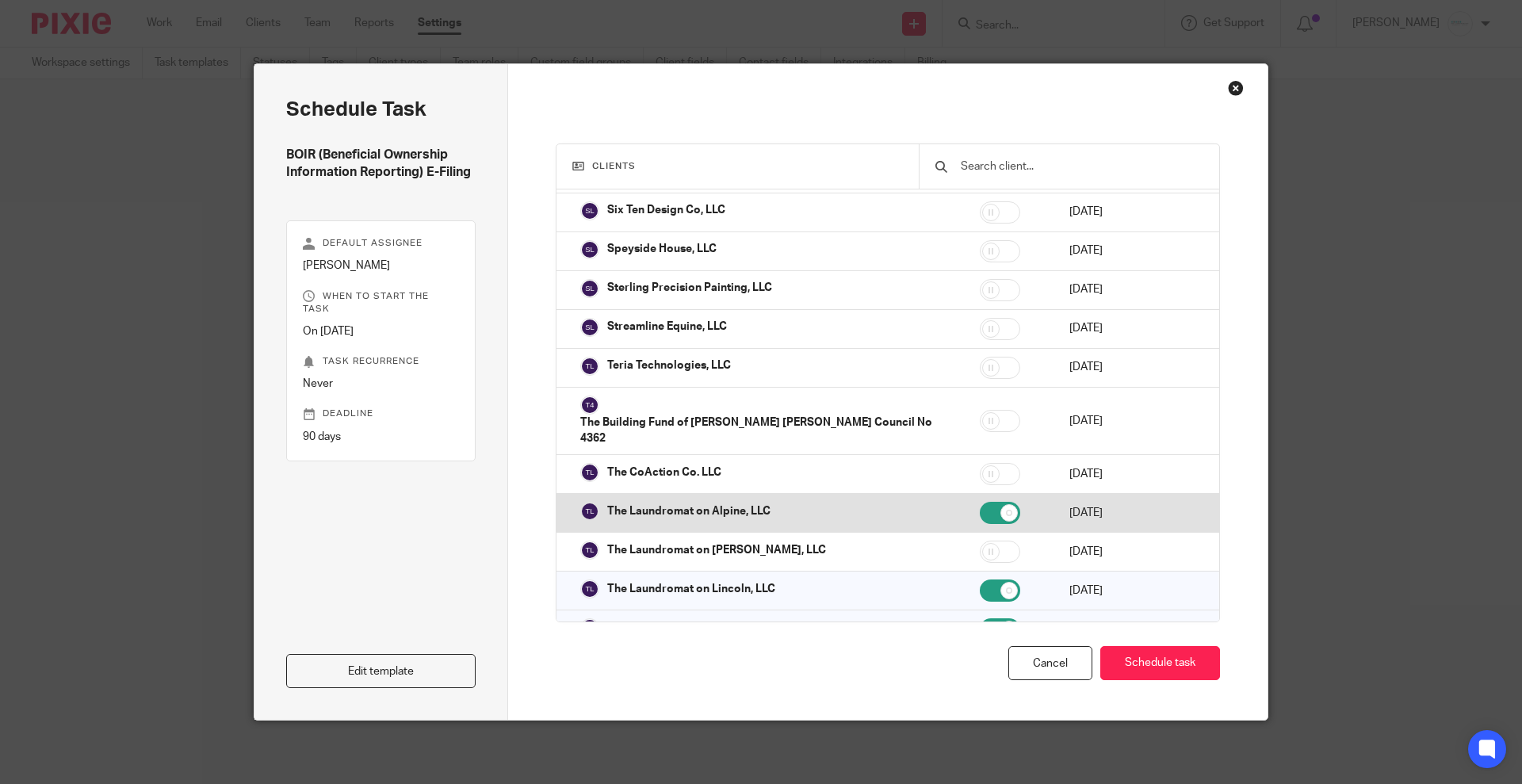
click at [980, 501] on input "checkbox" at bounding box center [1000, 512] width 40 height 22
checkbox input "false"
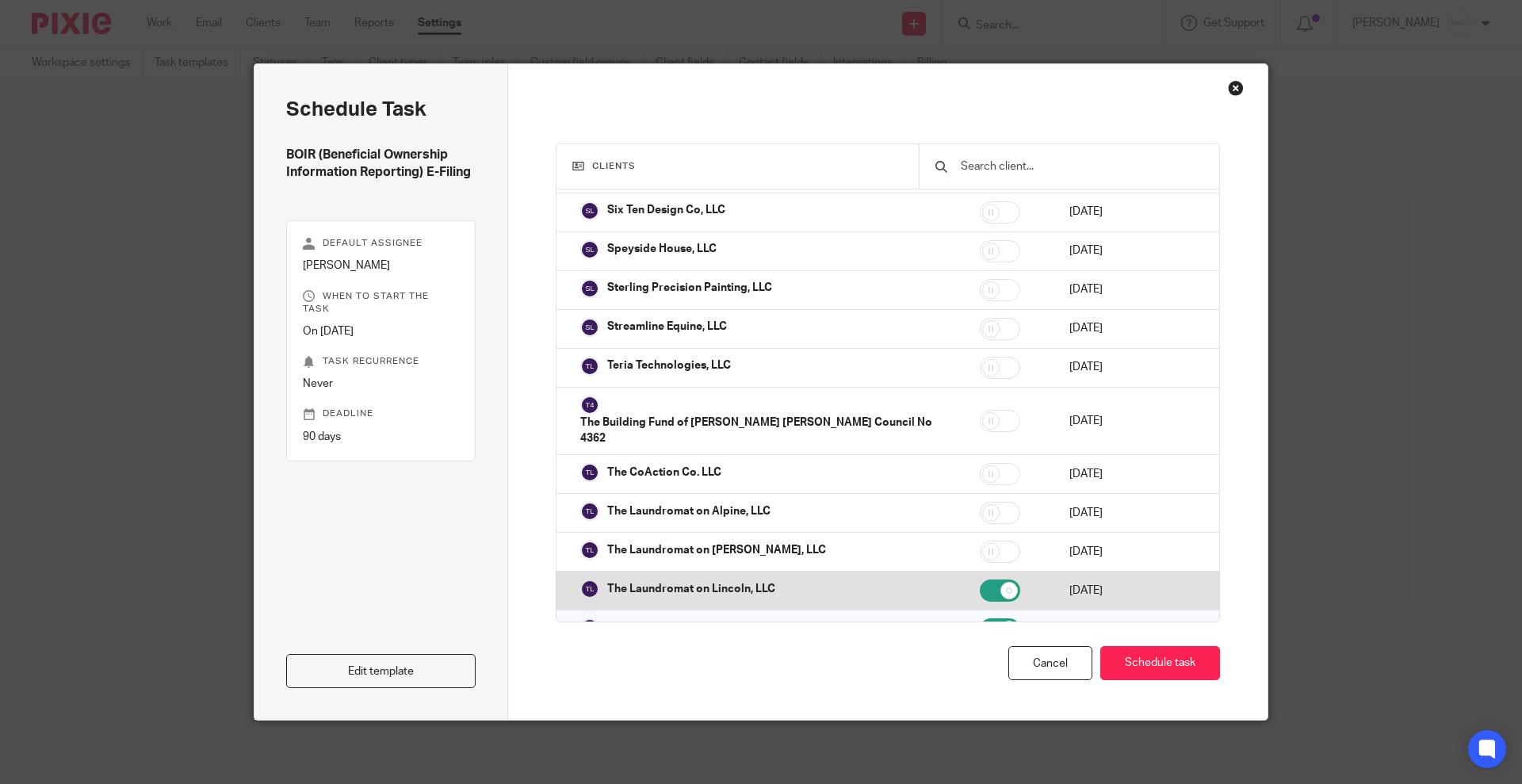
click at [980, 579] on input "checkbox" at bounding box center [1000, 590] width 40 height 22
checkbox input "false"
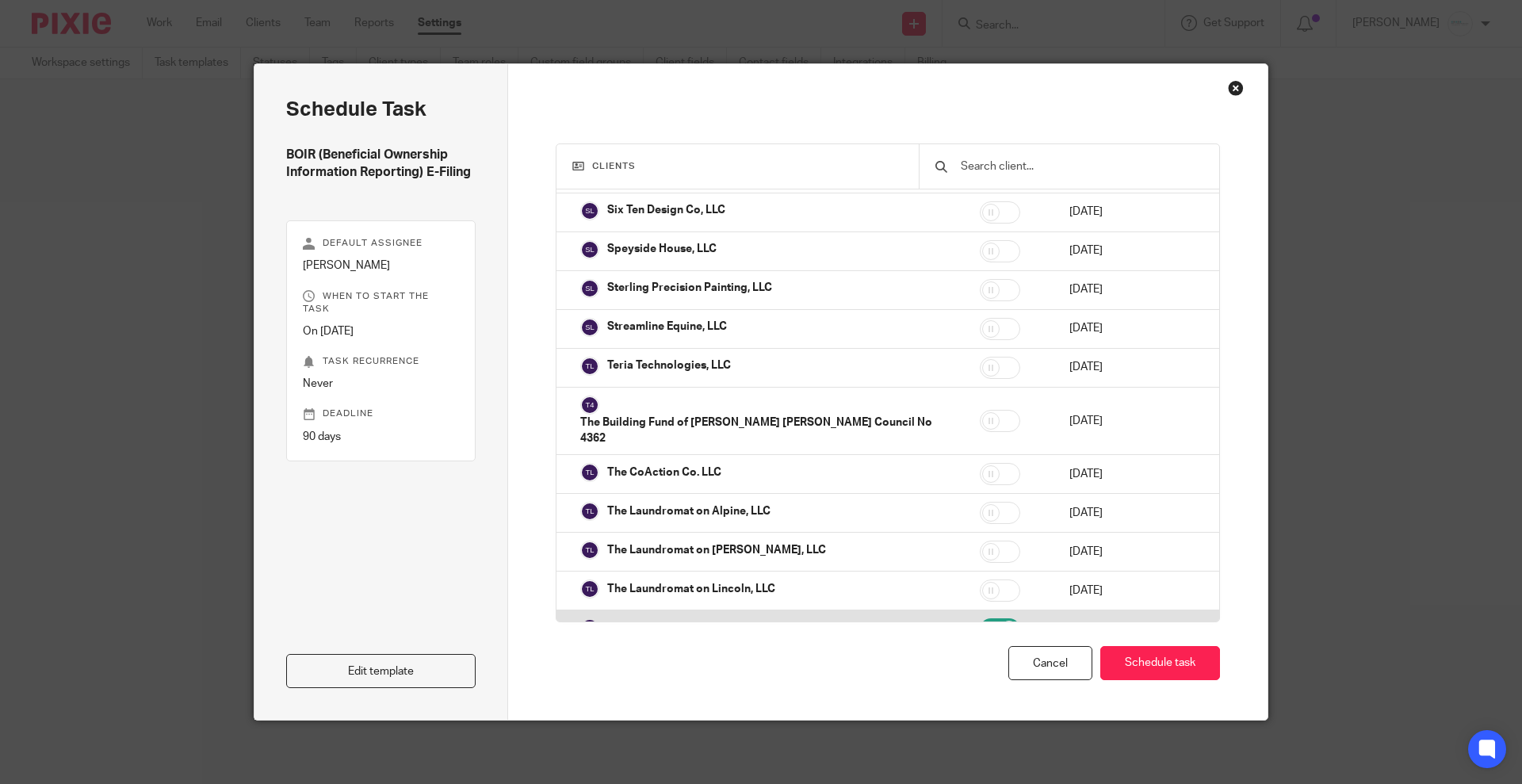
click at [980, 618] on input "checkbox" at bounding box center [1000, 629] width 40 height 22
checkbox input "false"
click at [980, 657] on input "checkbox" at bounding box center [1000, 668] width 40 height 22
checkbox input "false"
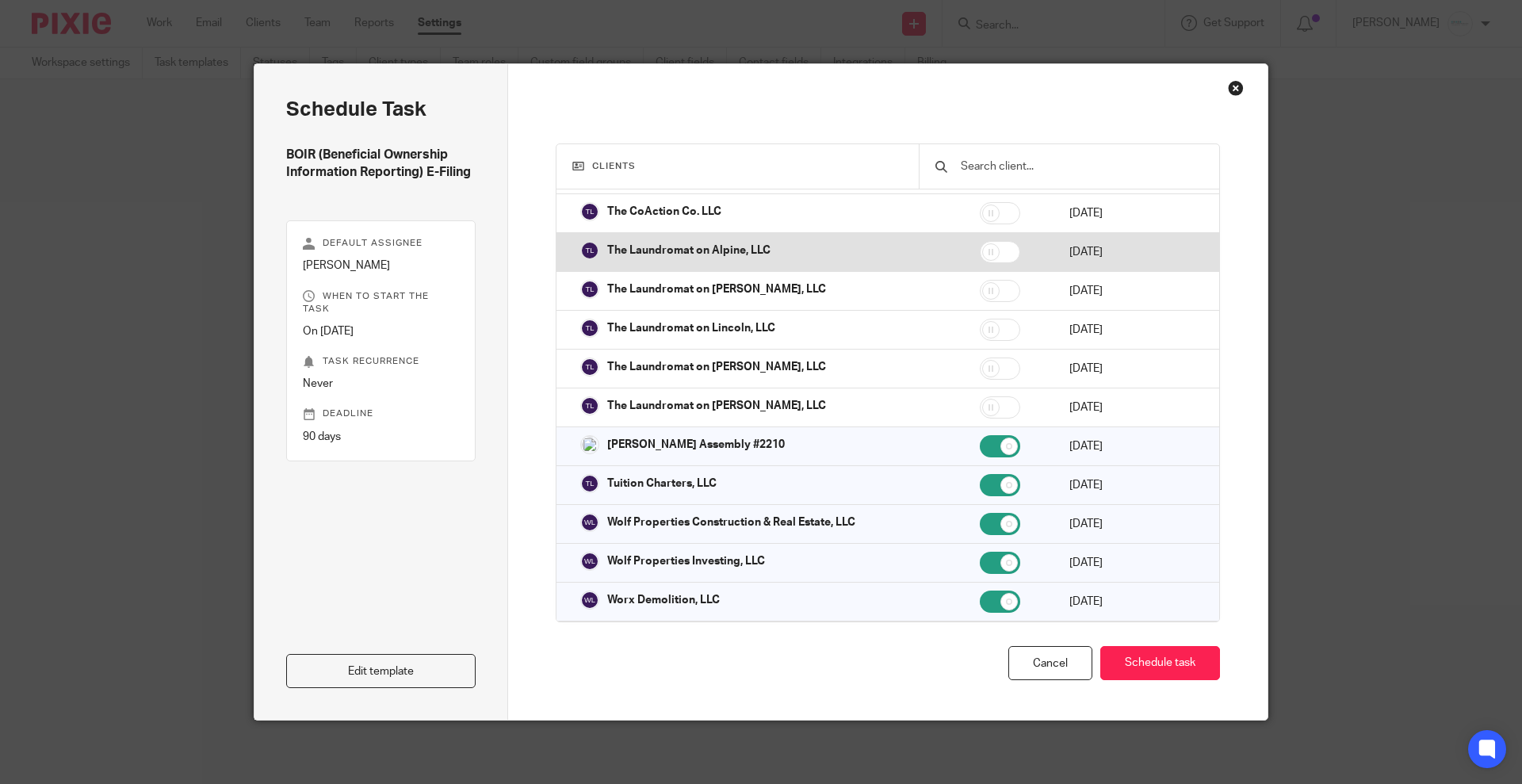
scroll to position [4458, 0]
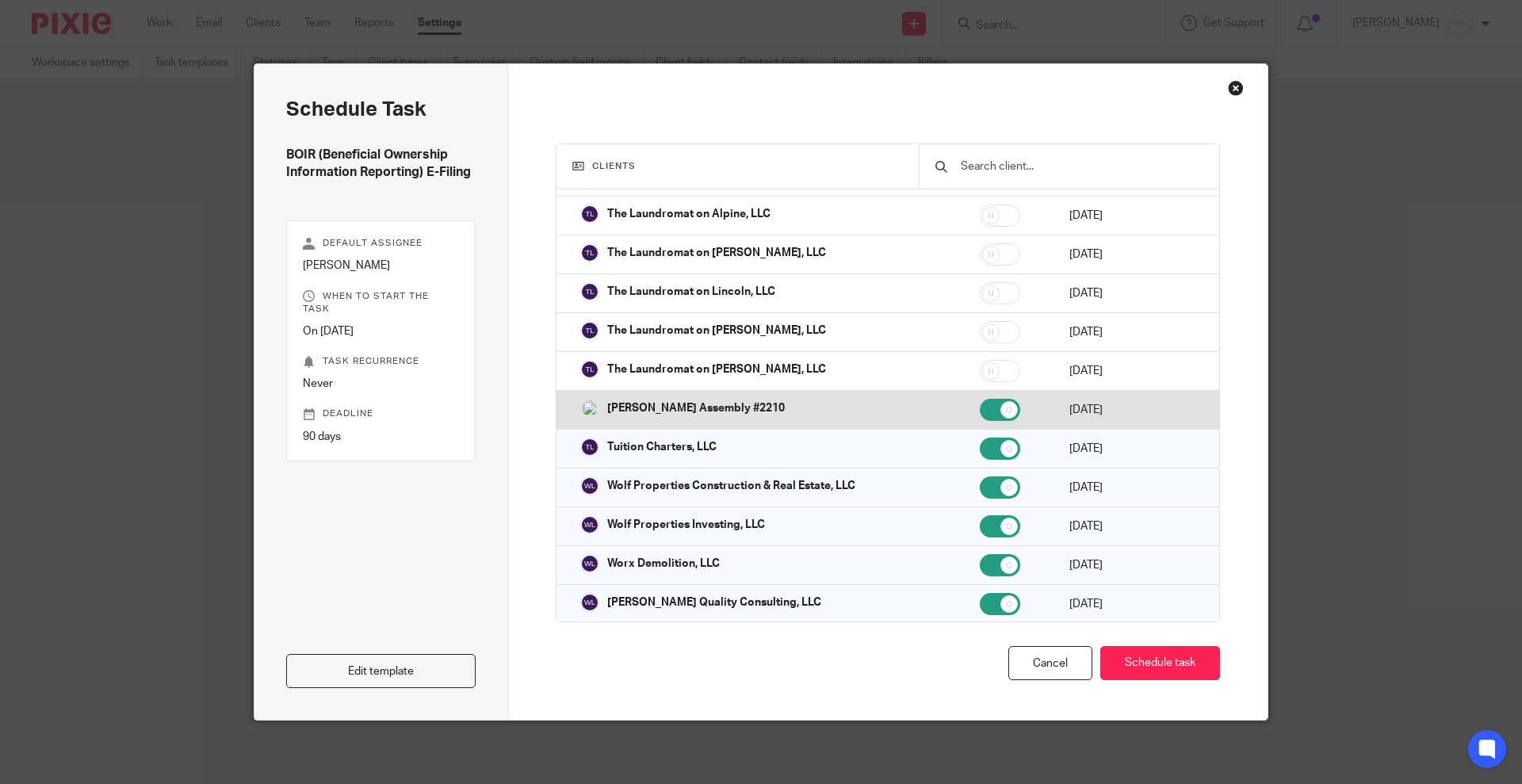
click at [980, 399] on input "checkbox" at bounding box center [1000, 410] width 40 height 22
checkbox input "false"
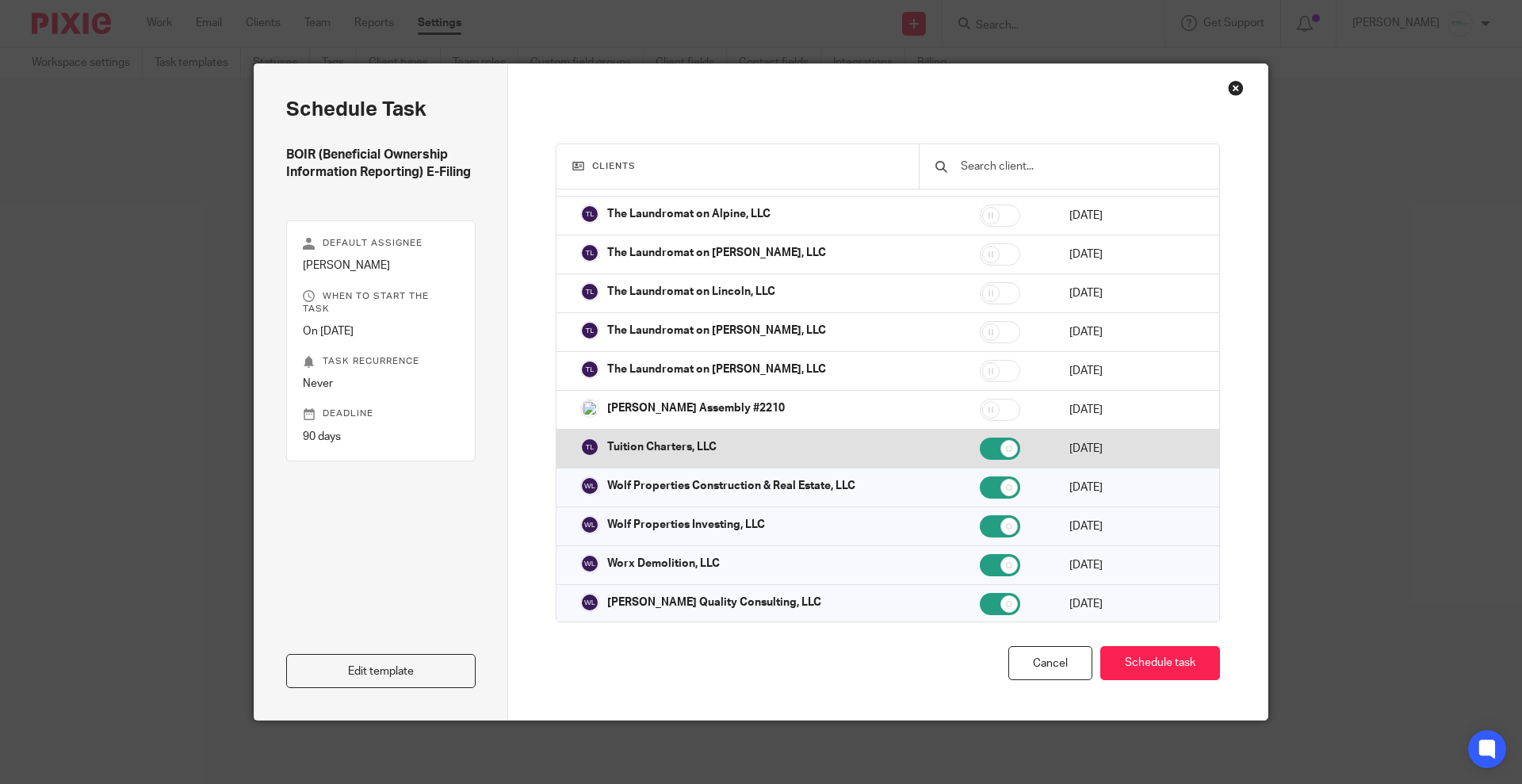
click at [980, 437] on input "checkbox" at bounding box center [1000, 448] width 40 height 22
checkbox input "false"
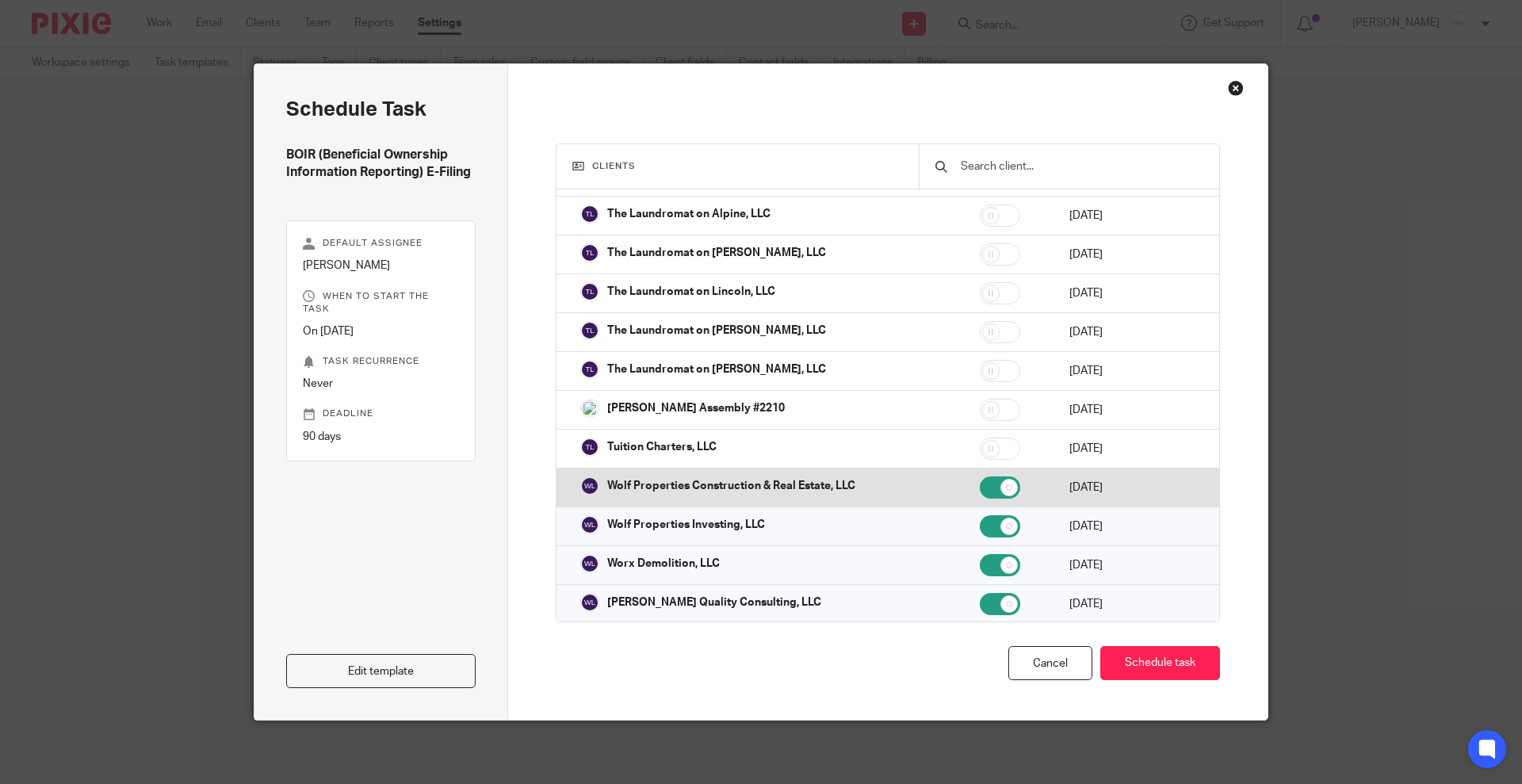
click at [980, 477] on input "checkbox" at bounding box center [1000, 488] width 40 height 22
checkbox input "false"
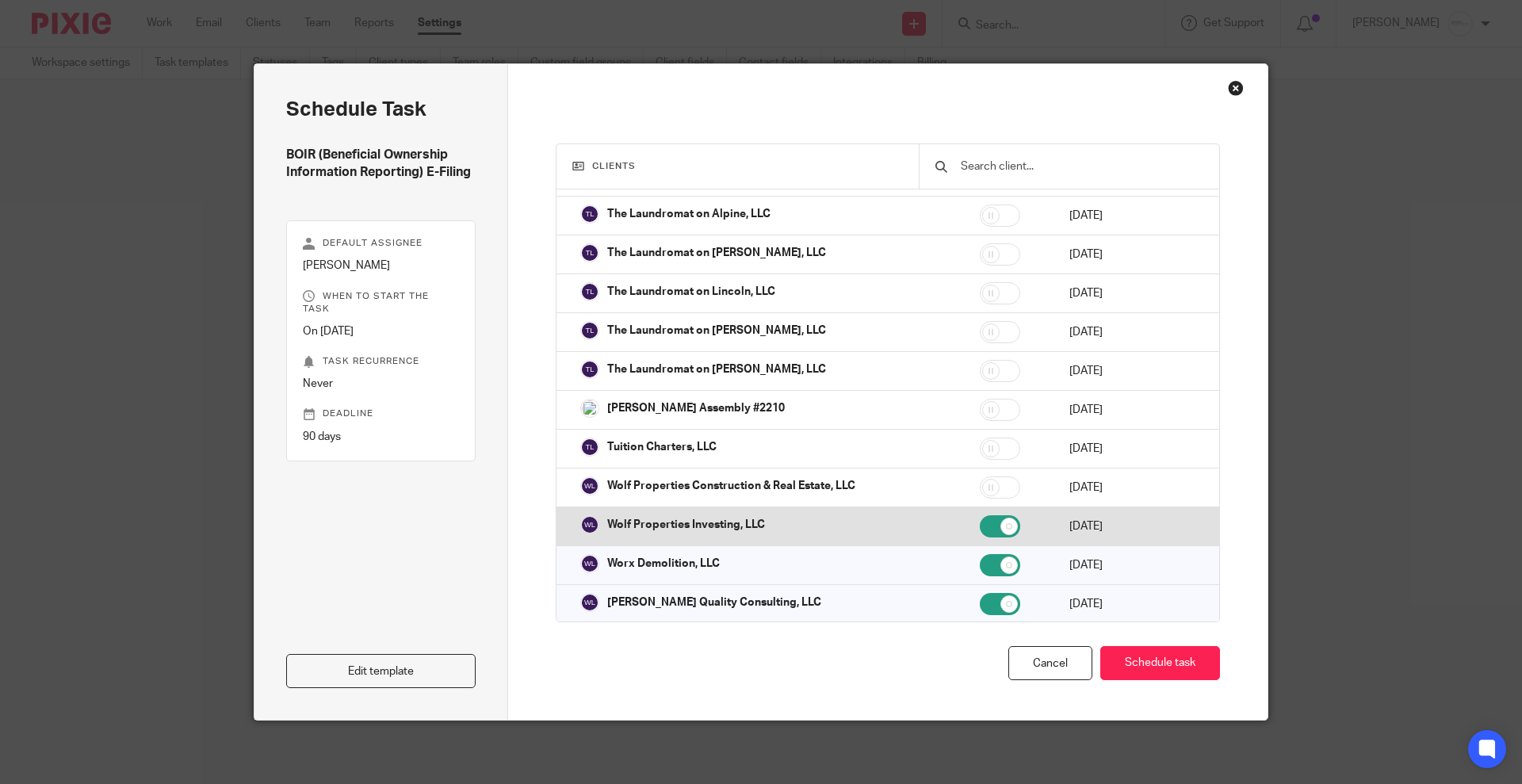
click at [980, 515] on input "checkbox" at bounding box center [1000, 526] width 40 height 22
checkbox input "false"
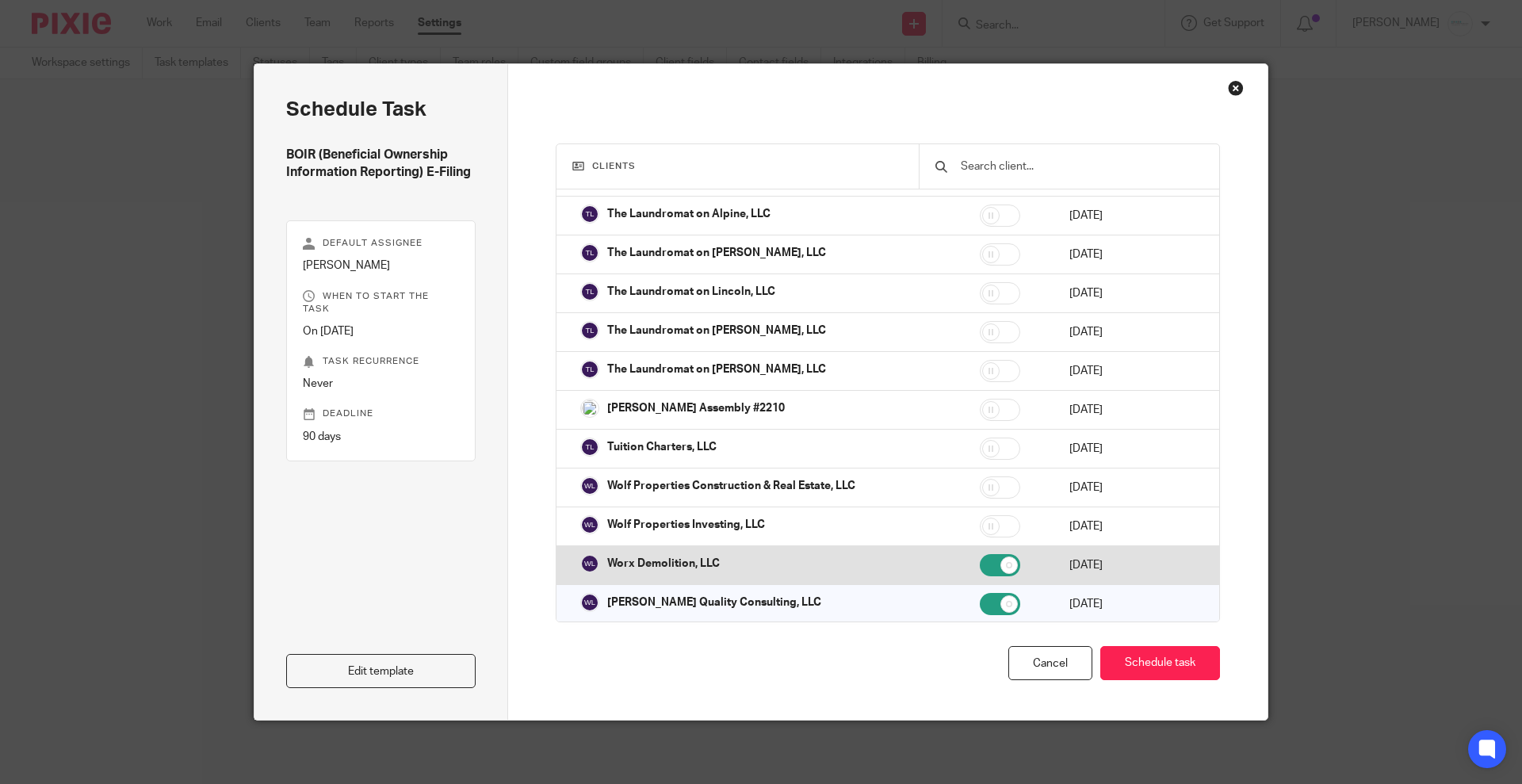
click at [980, 554] on input "checkbox" at bounding box center [1000, 565] width 40 height 22
checkbox input "false"
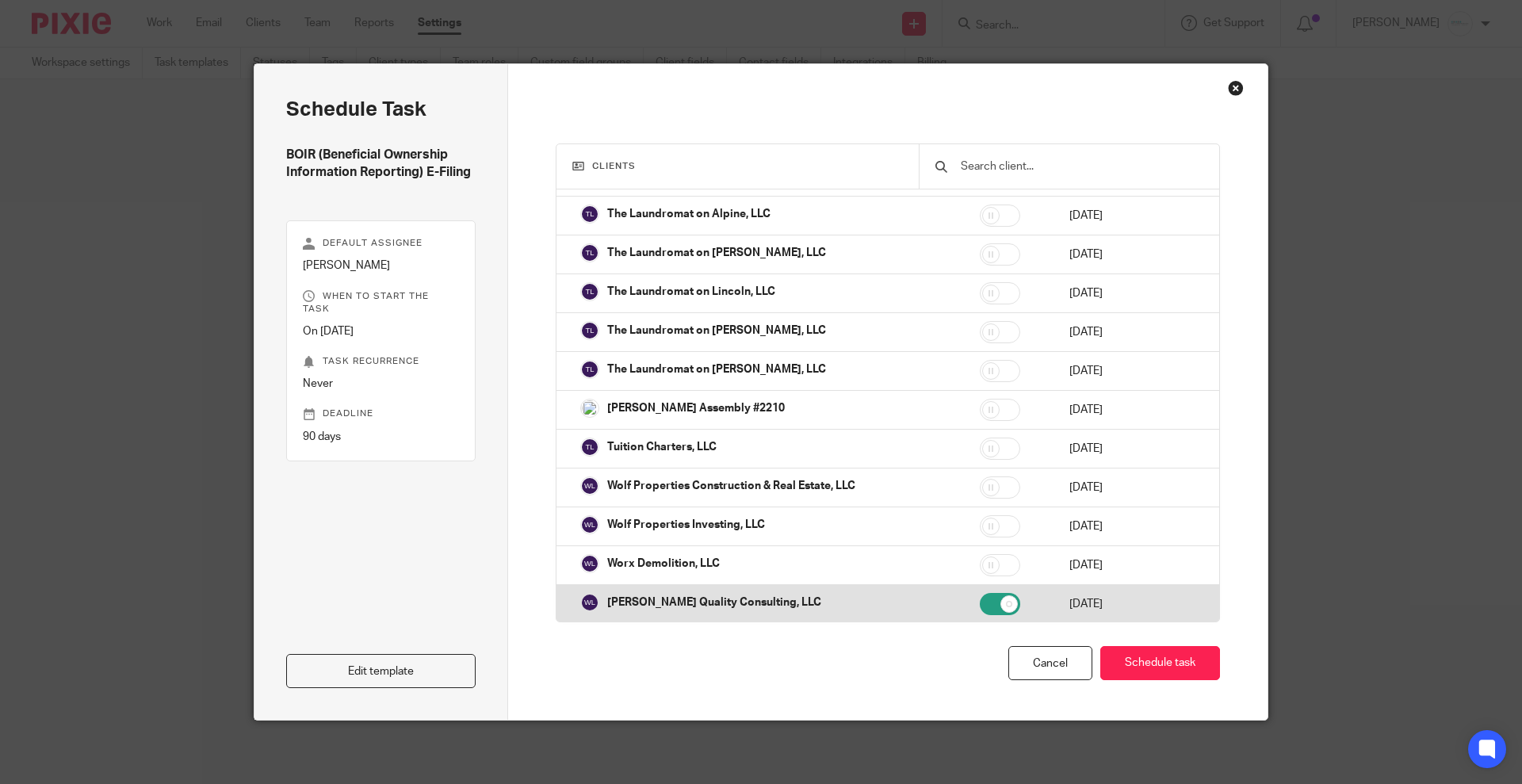
click at [964, 585] on td at bounding box center [1009, 604] width 90 height 38
checkbox input "false"
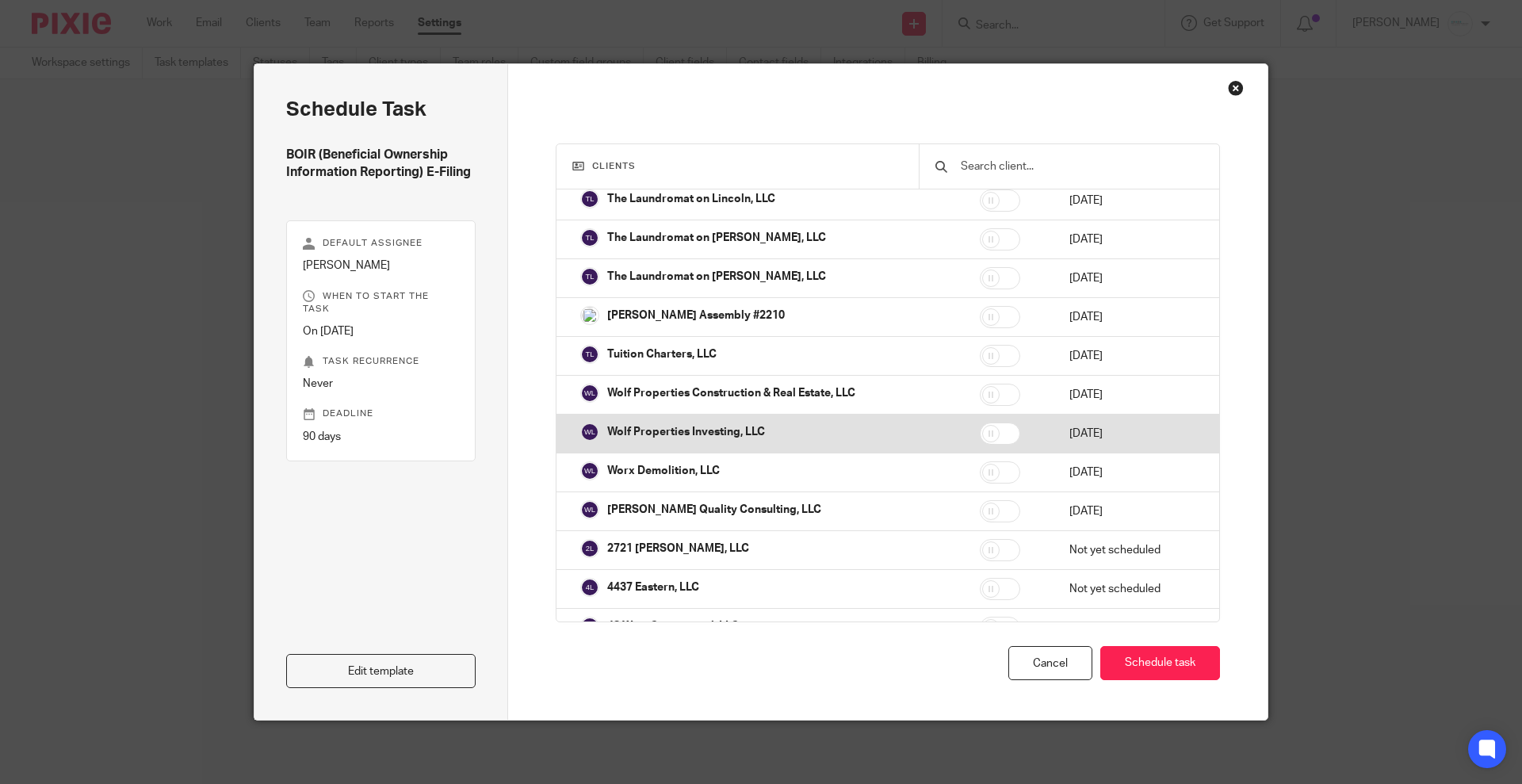
scroll to position [4656, 0]
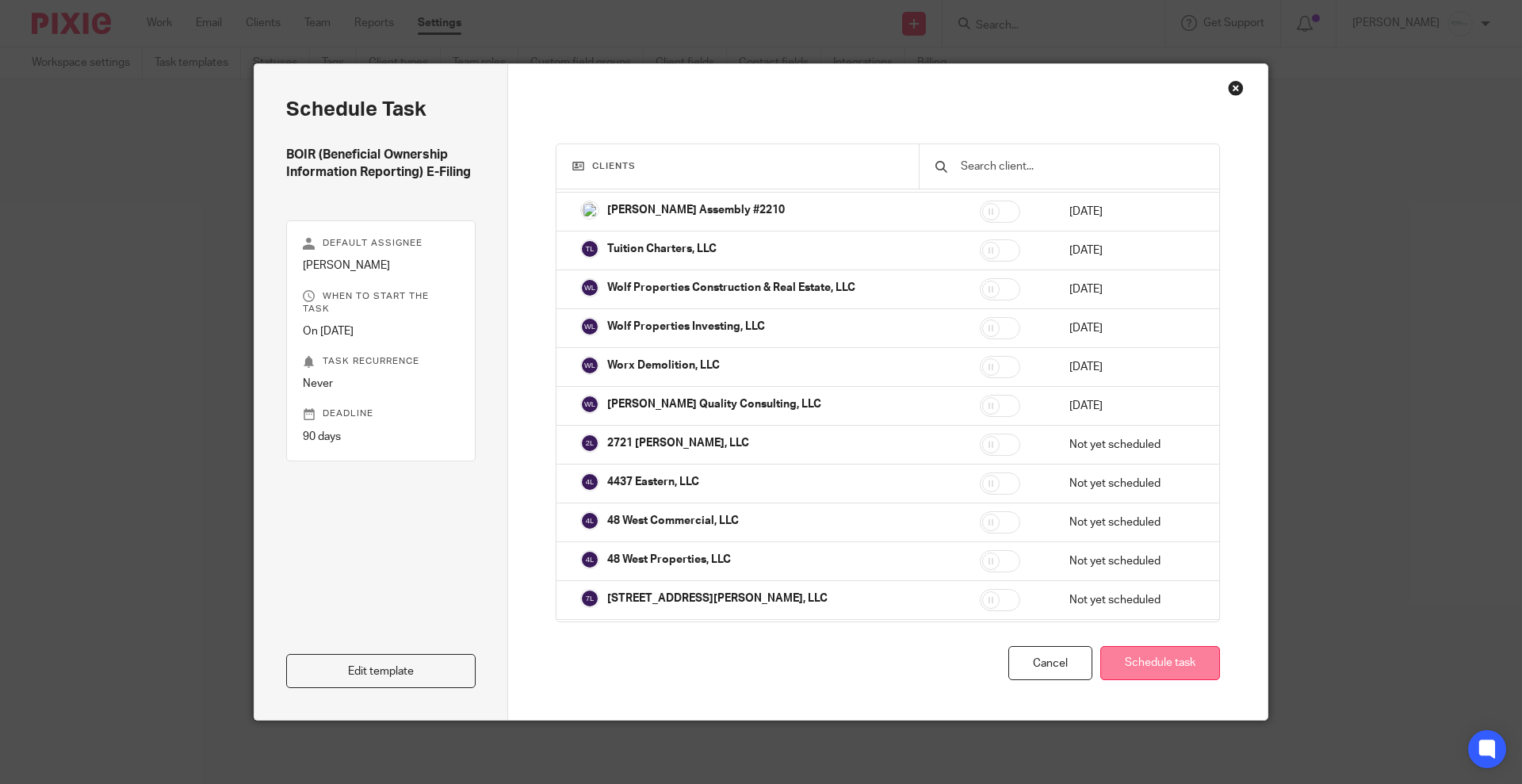
click at [1160, 664] on button "Schedule task" at bounding box center [1160, 662] width 120 height 34
click at [1154, 661] on button "Schedule task" at bounding box center [1160, 662] width 120 height 34
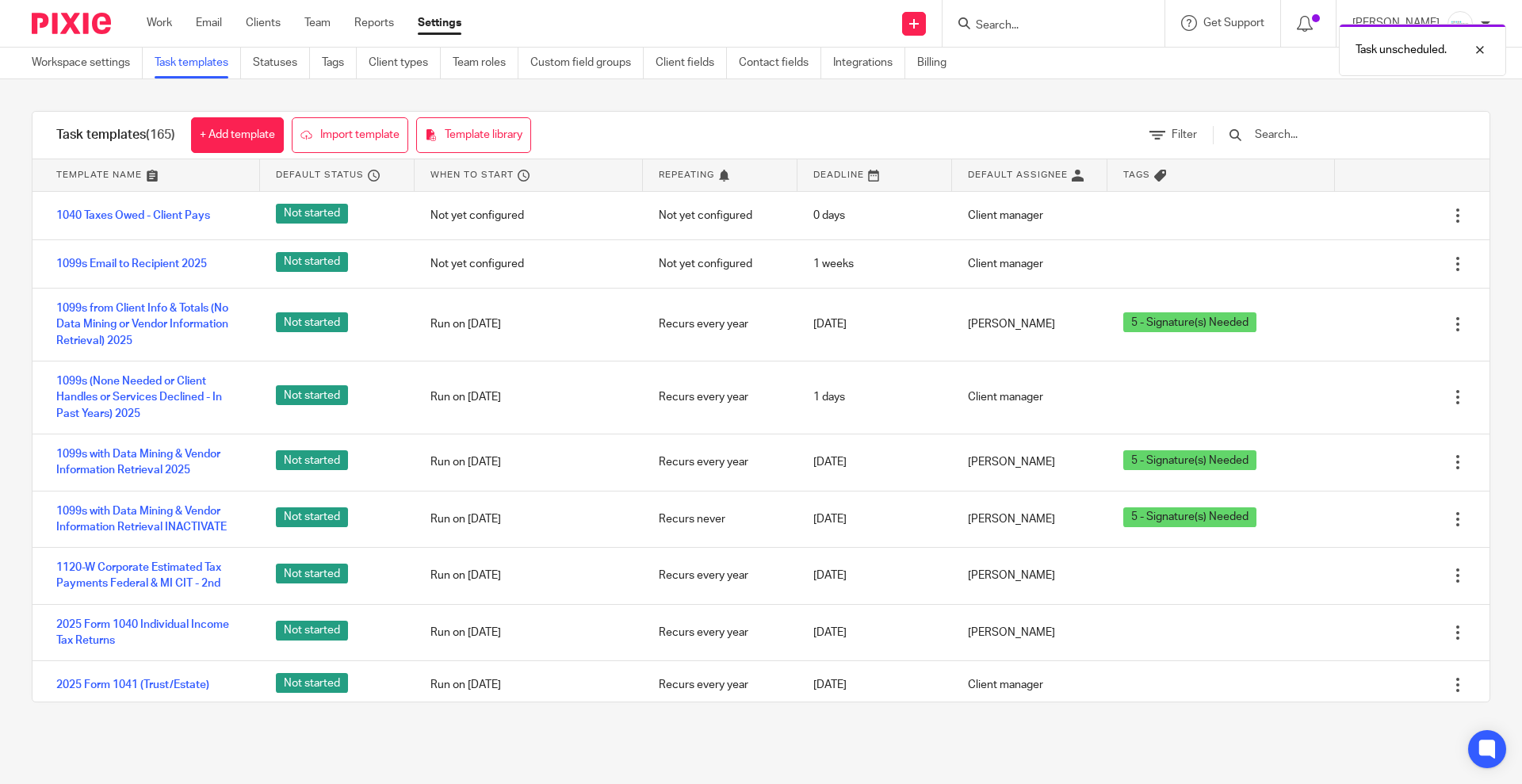
click at [1315, 133] on input "text" at bounding box center [1346, 134] width 185 height 17
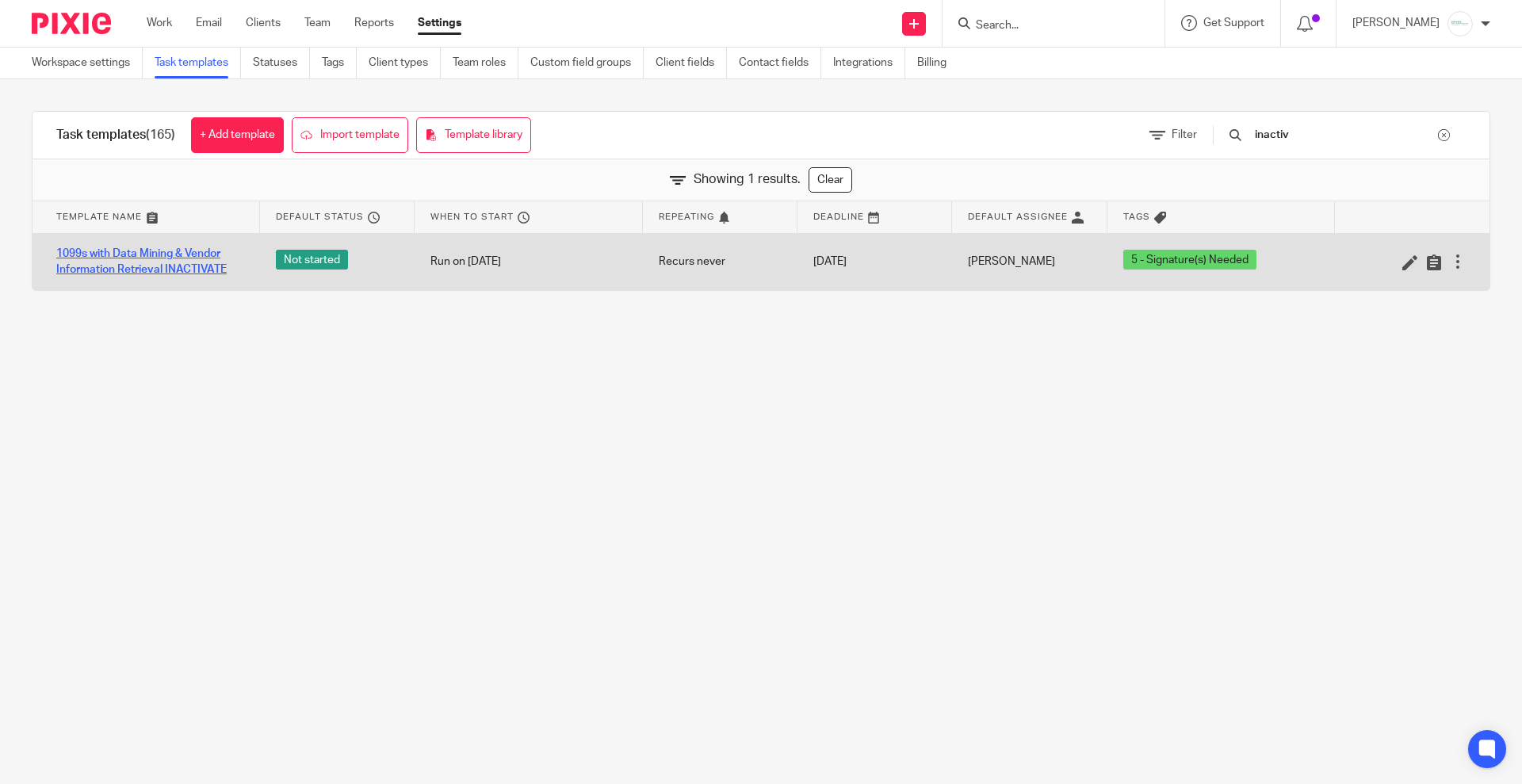
type input "inactiv"
click at [191, 258] on link "1099s with Data Mining & Vendor Information Retrieval INACTIVATE" at bounding box center [150, 263] width 188 height 33
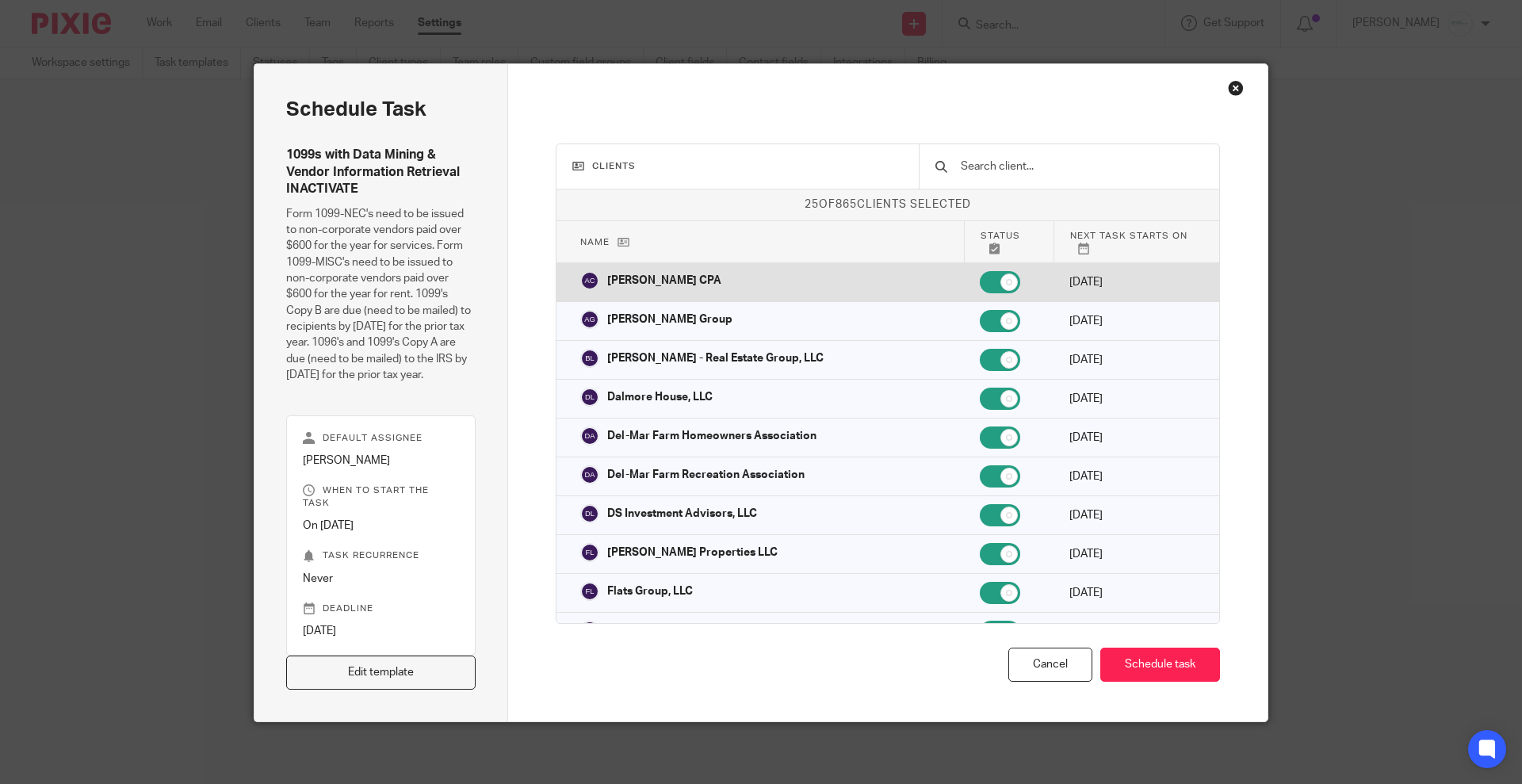
click at [980, 274] on input "checkbox" at bounding box center [1000, 282] width 40 height 22
checkbox input "false"
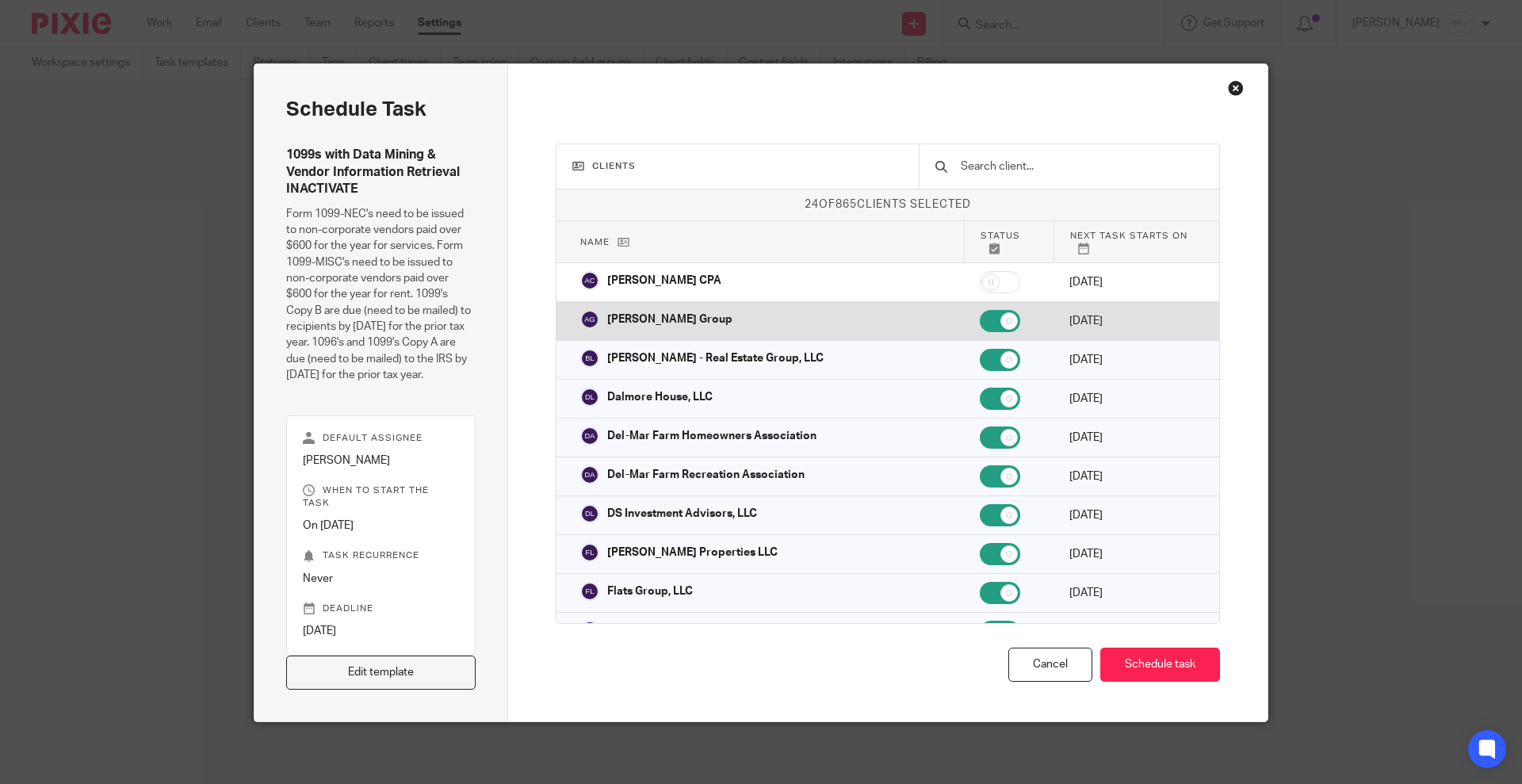
click at [964, 302] on td at bounding box center [1009, 321] width 90 height 38
click at [964, 321] on td at bounding box center [1009, 321] width 90 height 38
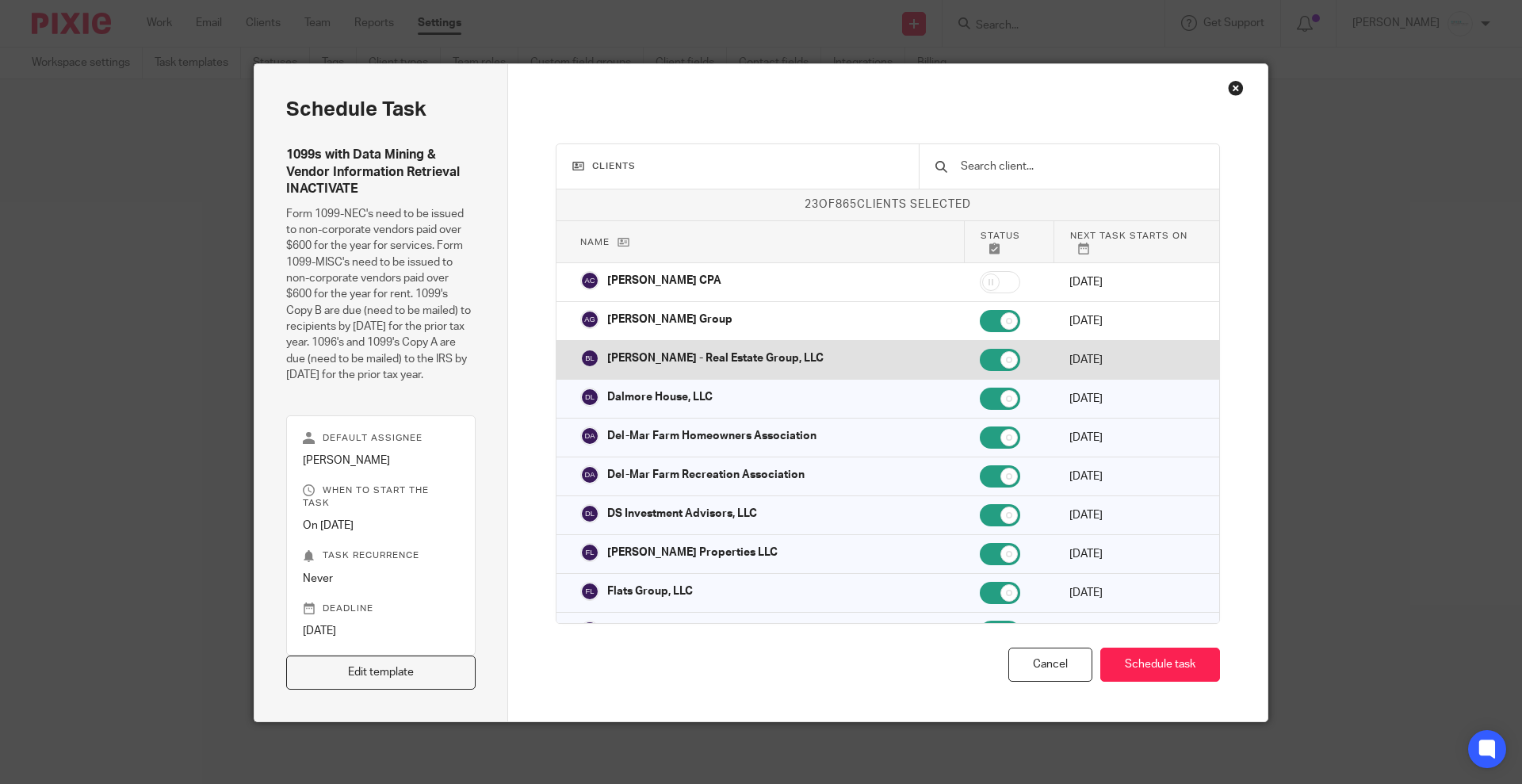
checkbox input "true"
click at [980, 353] on input "checkbox" at bounding box center [1000, 360] width 40 height 22
checkbox input "false"
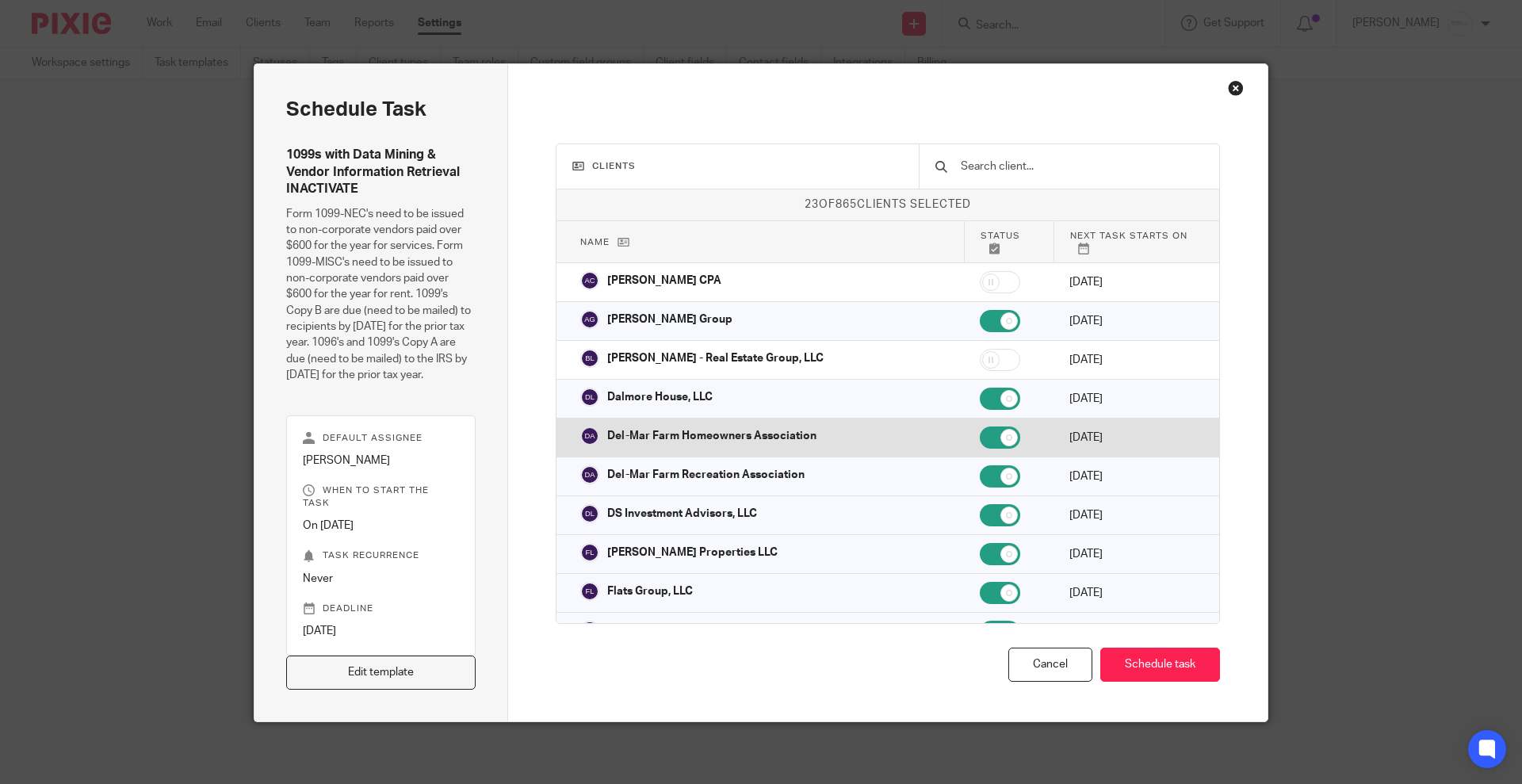
drag, startPoint x: 943, startPoint y: 382, endPoint x: 943, endPoint y: 417, distance: 35.0
click at [980, 388] on input "checkbox" at bounding box center [1000, 399] width 40 height 22
checkbox input "false"
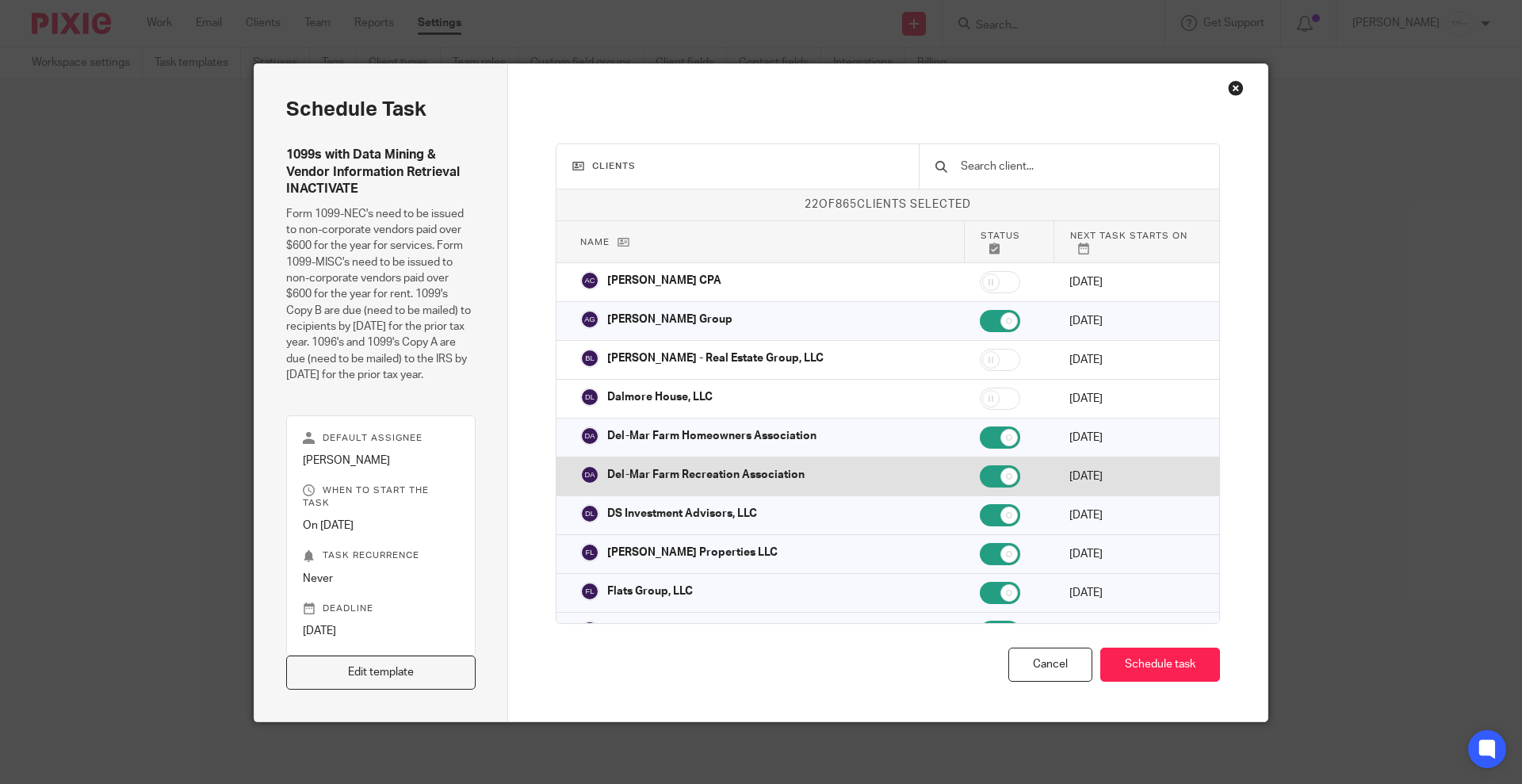
drag, startPoint x: 943, startPoint y: 428, endPoint x: 946, endPoint y: 477, distance: 49.1
click at [980, 430] on input "checkbox" at bounding box center [1000, 437] width 40 height 22
checkbox input "false"
click at [980, 477] on input "checkbox" at bounding box center [1000, 477] width 40 height 22
checkbox input "false"
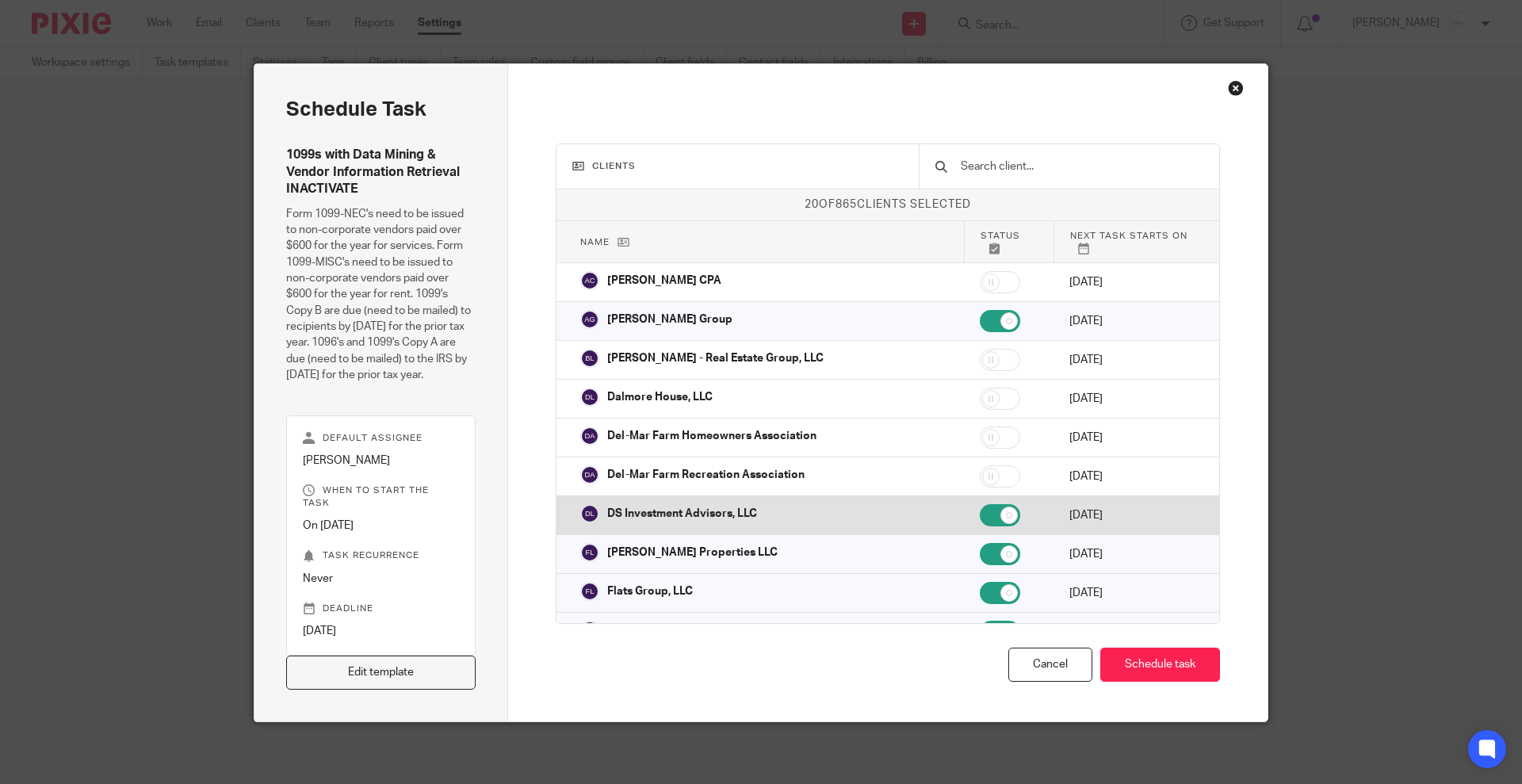
click at [980, 507] on input "checkbox" at bounding box center [1000, 515] width 40 height 22
checkbox input "false"
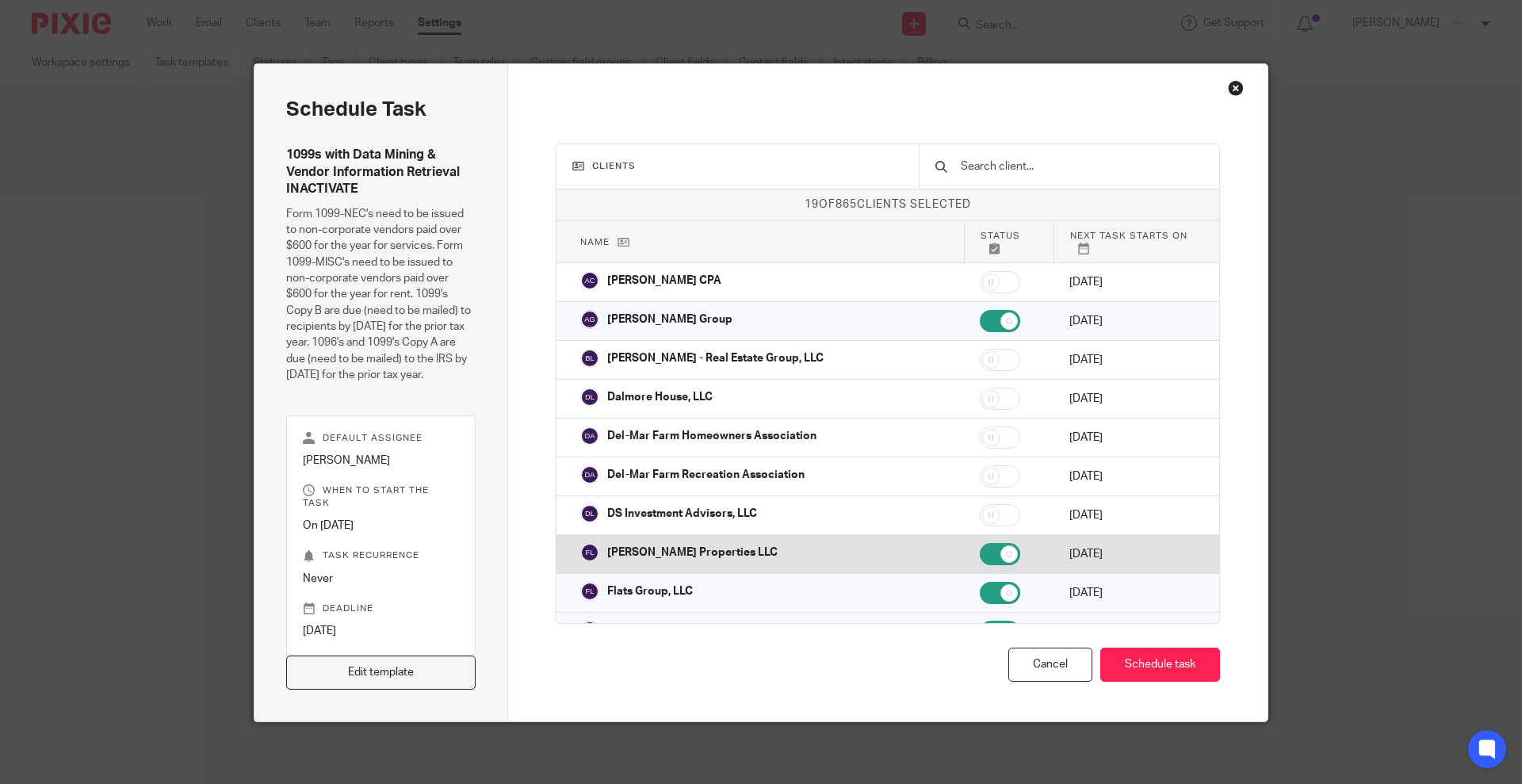
click at [980, 542] on input "checkbox" at bounding box center [1000, 553] width 40 height 22
checkbox input "false"
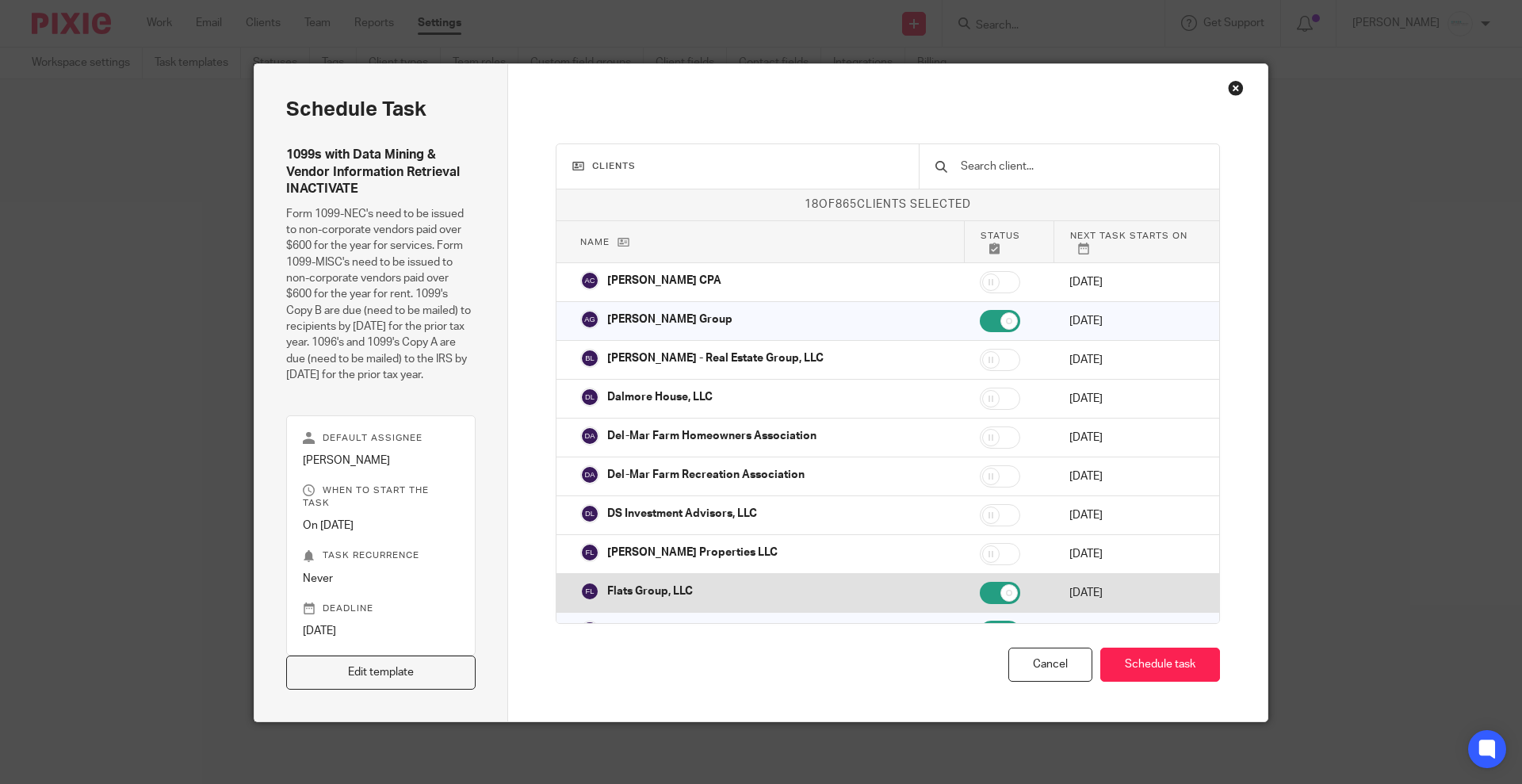
click at [980, 582] on input "checkbox" at bounding box center [1000, 593] width 40 height 22
checkbox input "false"
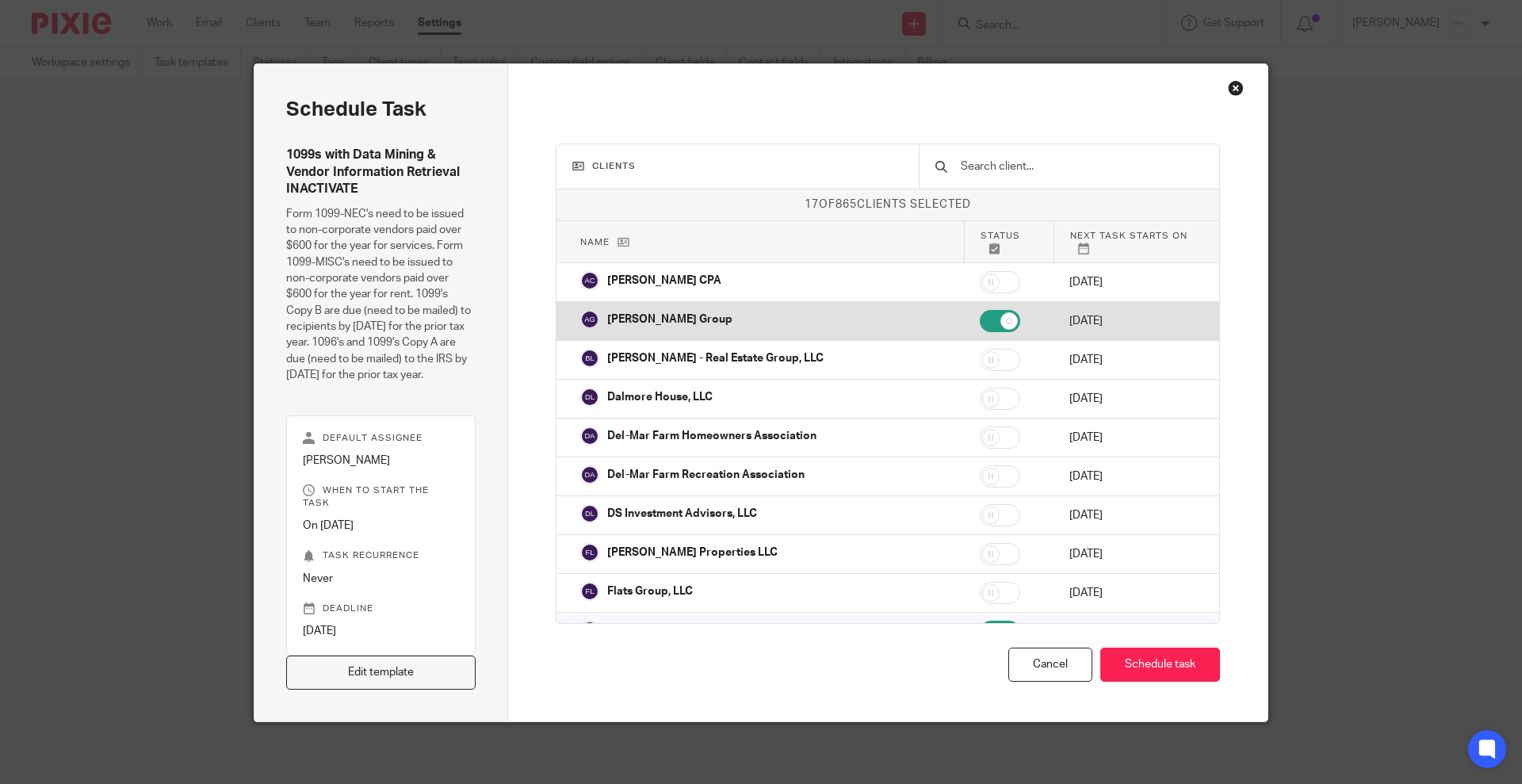
click at [980, 310] on input "checkbox" at bounding box center [1000, 321] width 40 height 22
checkbox input "false"
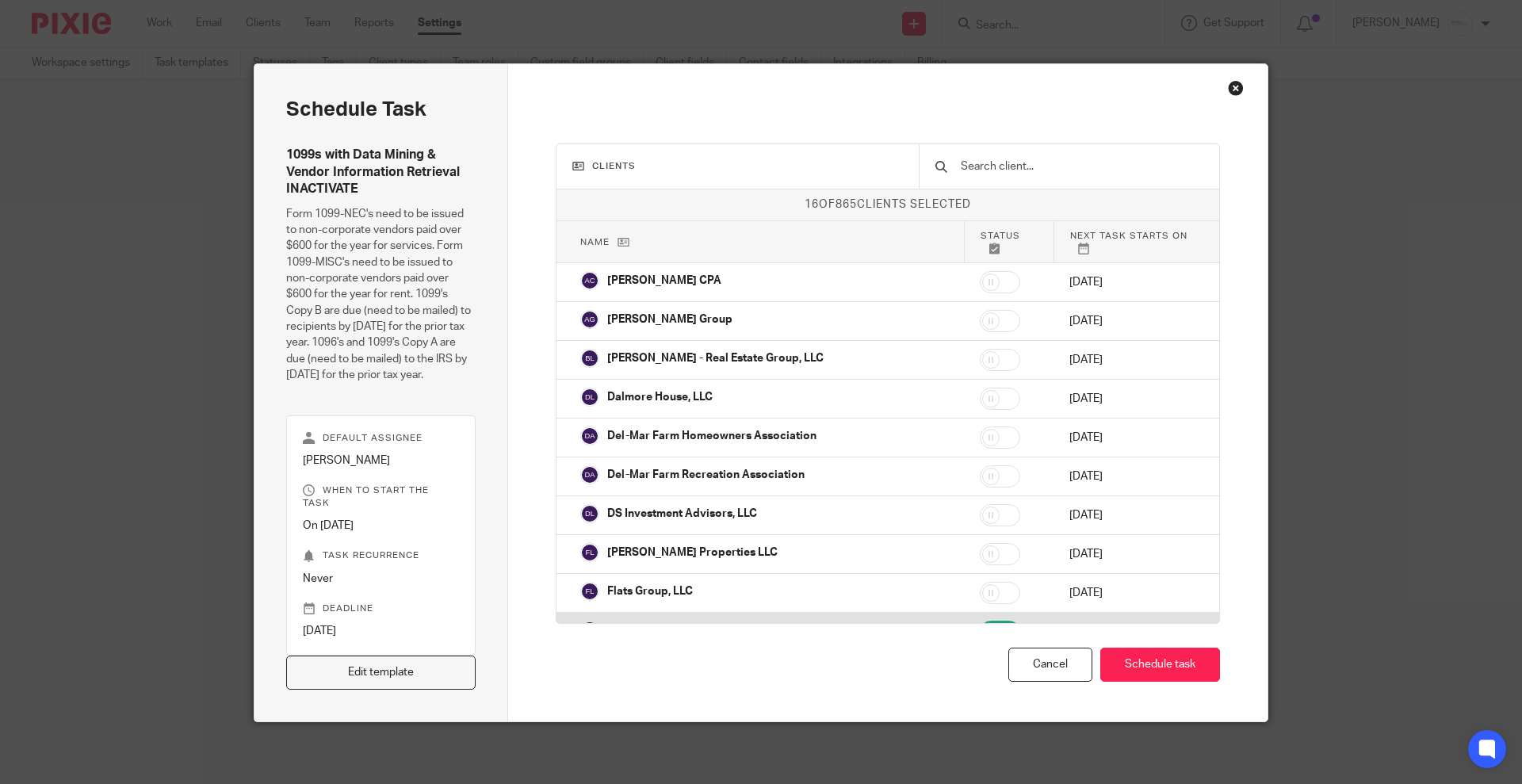
click at [980, 620] on input "checkbox" at bounding box center [1000, 631] width 40 height 22
checkbox input "false"
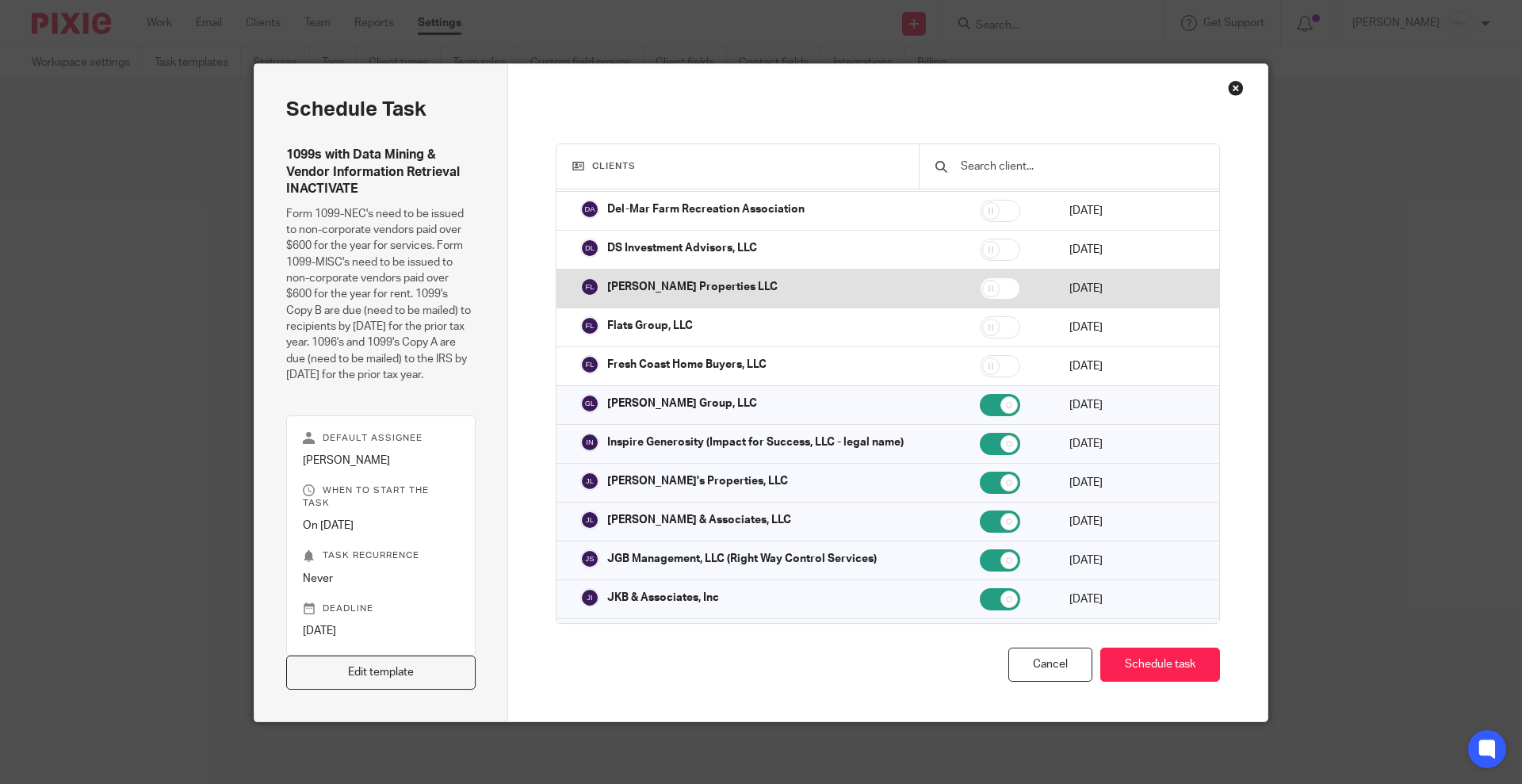
scroll to position [297, 0]
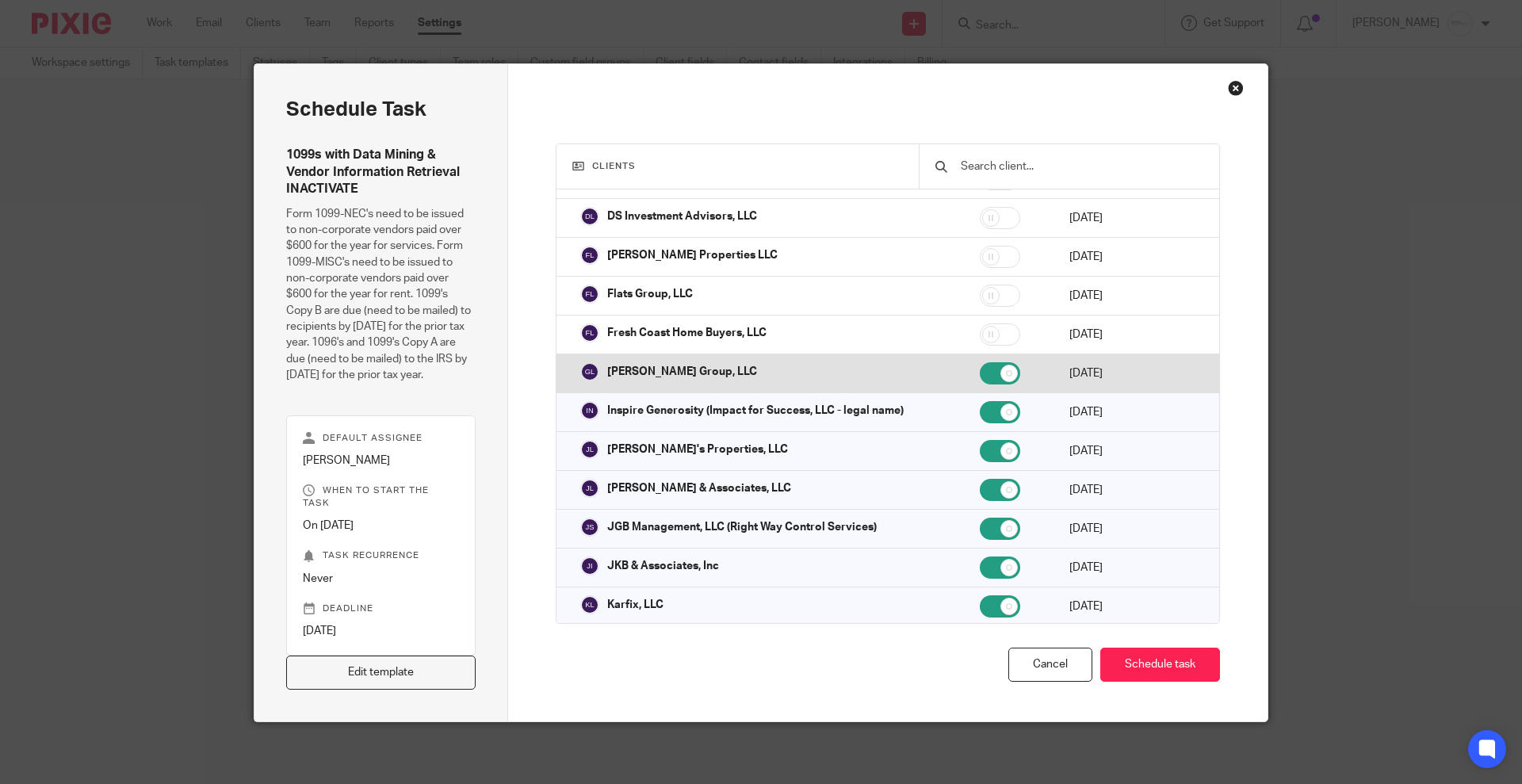
click at [980, 362] on input "checkbox" at bounding box center [1000, 373] width 40 height 22
checkbox input "false"
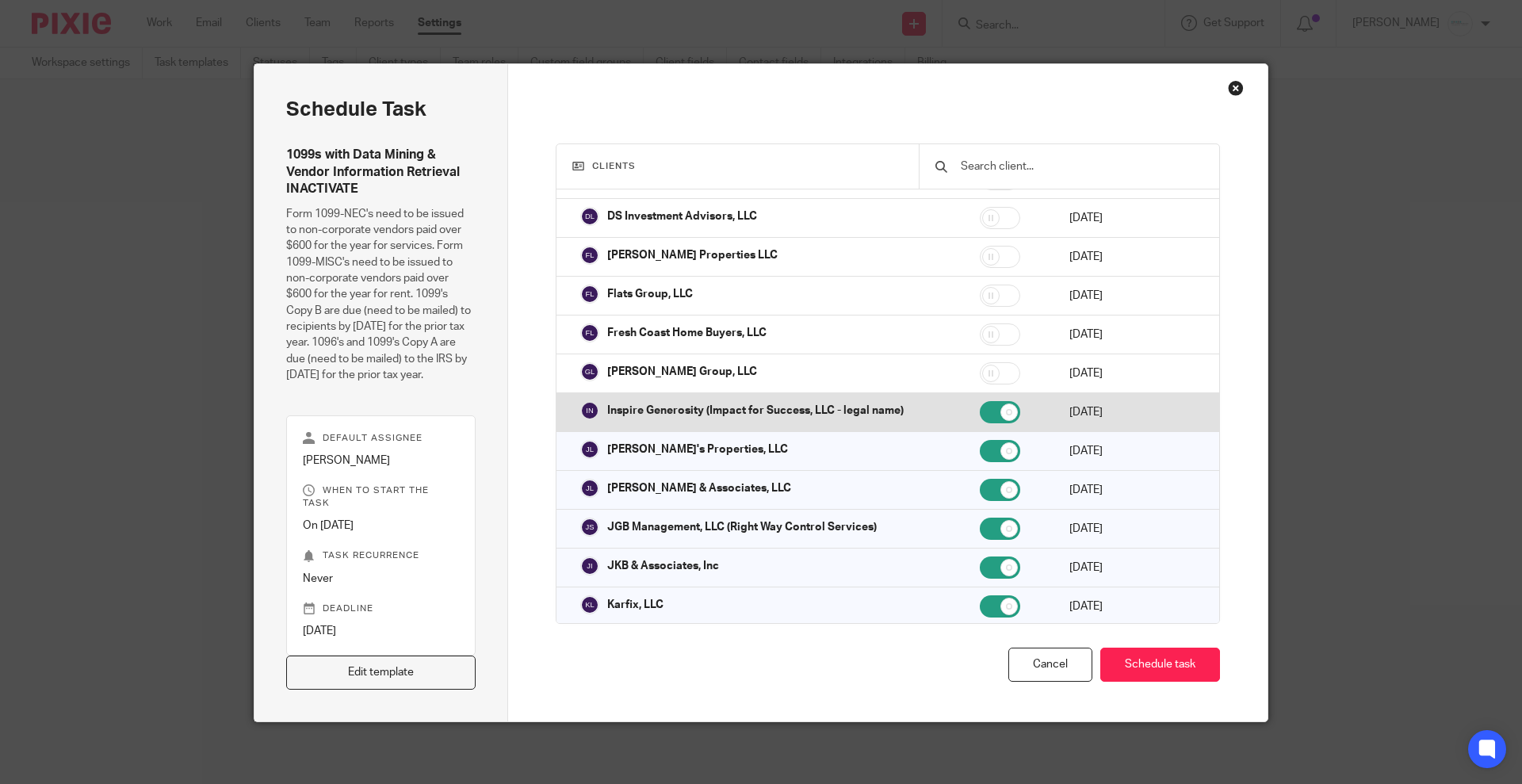
click at [980, 401] on input "checkbox" at bounding box center [1000, 412] width 40 height 22
checkbox input "false"
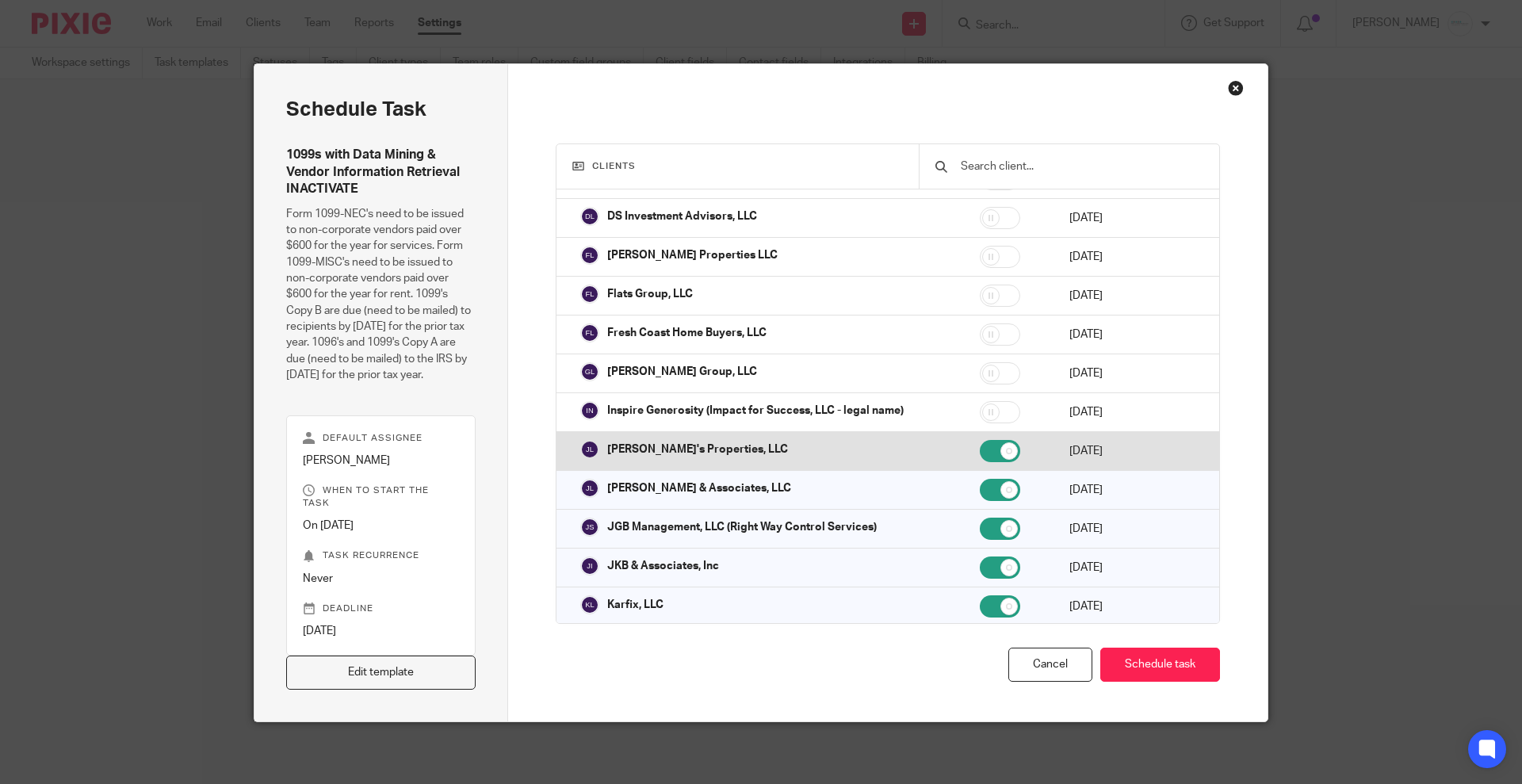
click at [980, 440] on input "checkbox" at bounding box center [1000, 451] width 40 height 22
checkbox input "false"
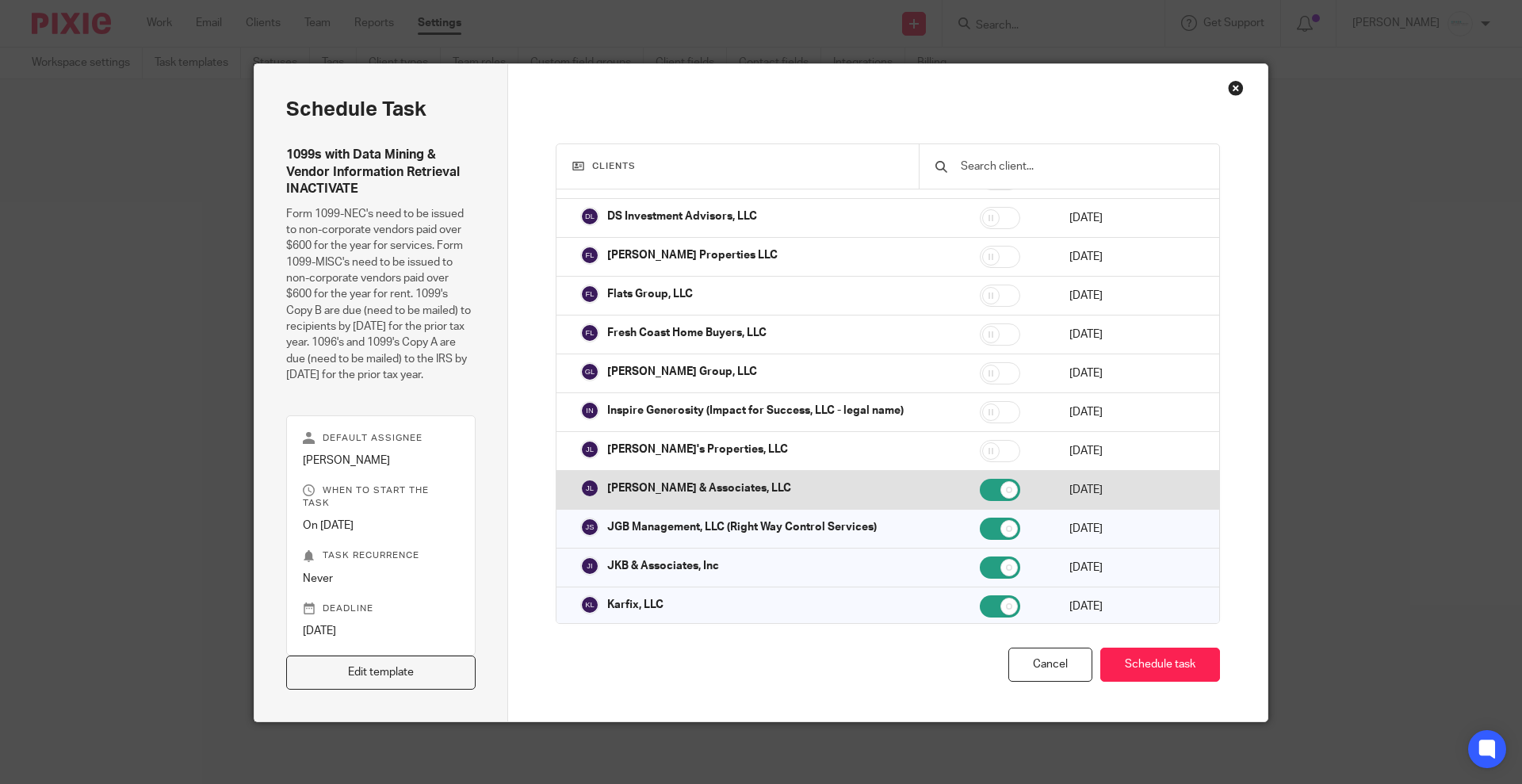
click at [980, 479] on input "checkbox" at bounding box center [1000, 489] width 40 height 22
checkbox input "false"
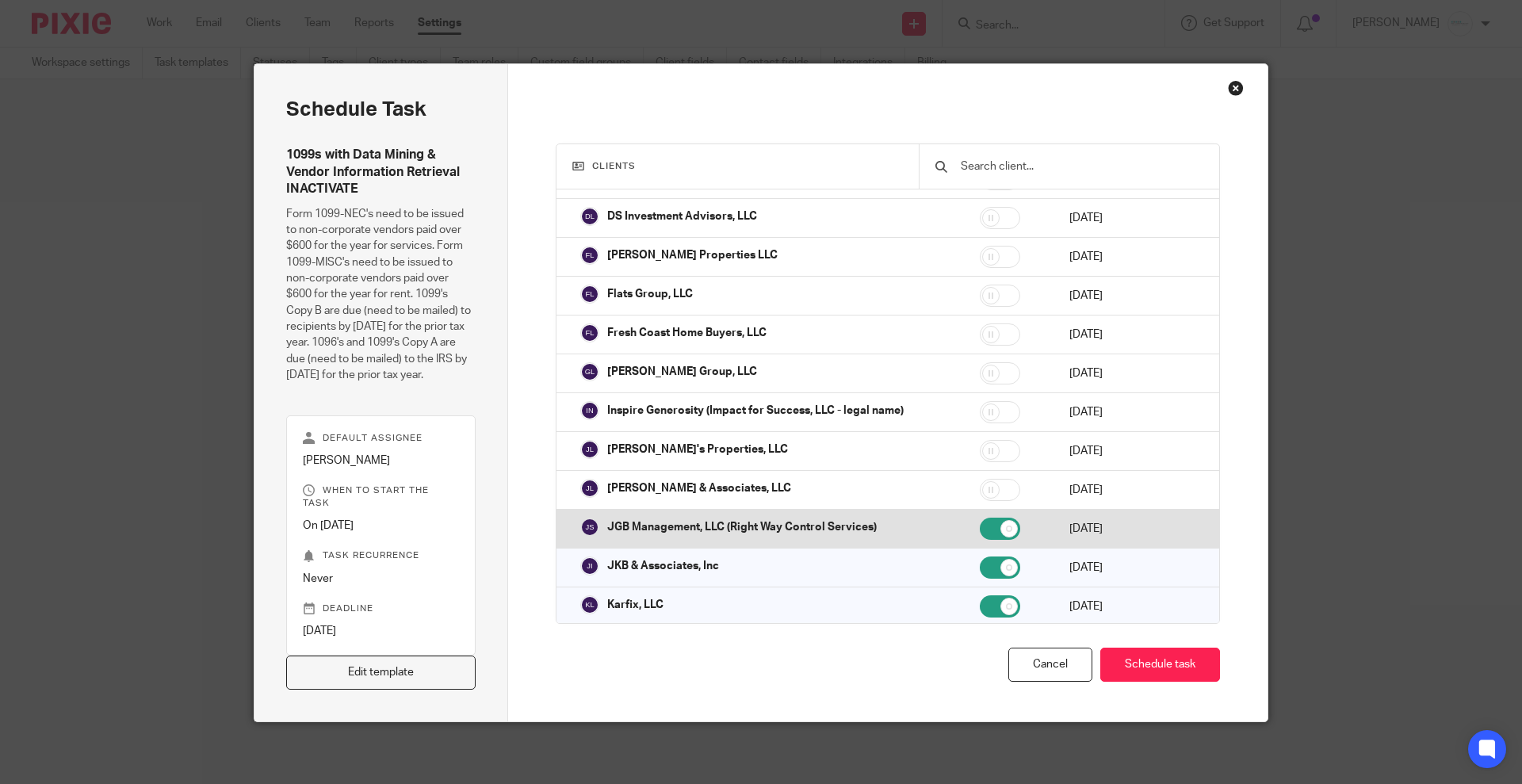
click at [980, 518] on input "checkbox" at bounding box center [1000, 529] width 40 height 22
click at [964, 532] on td at bounding box center [1009, 529] width 90 height 38
checkbox input "true"
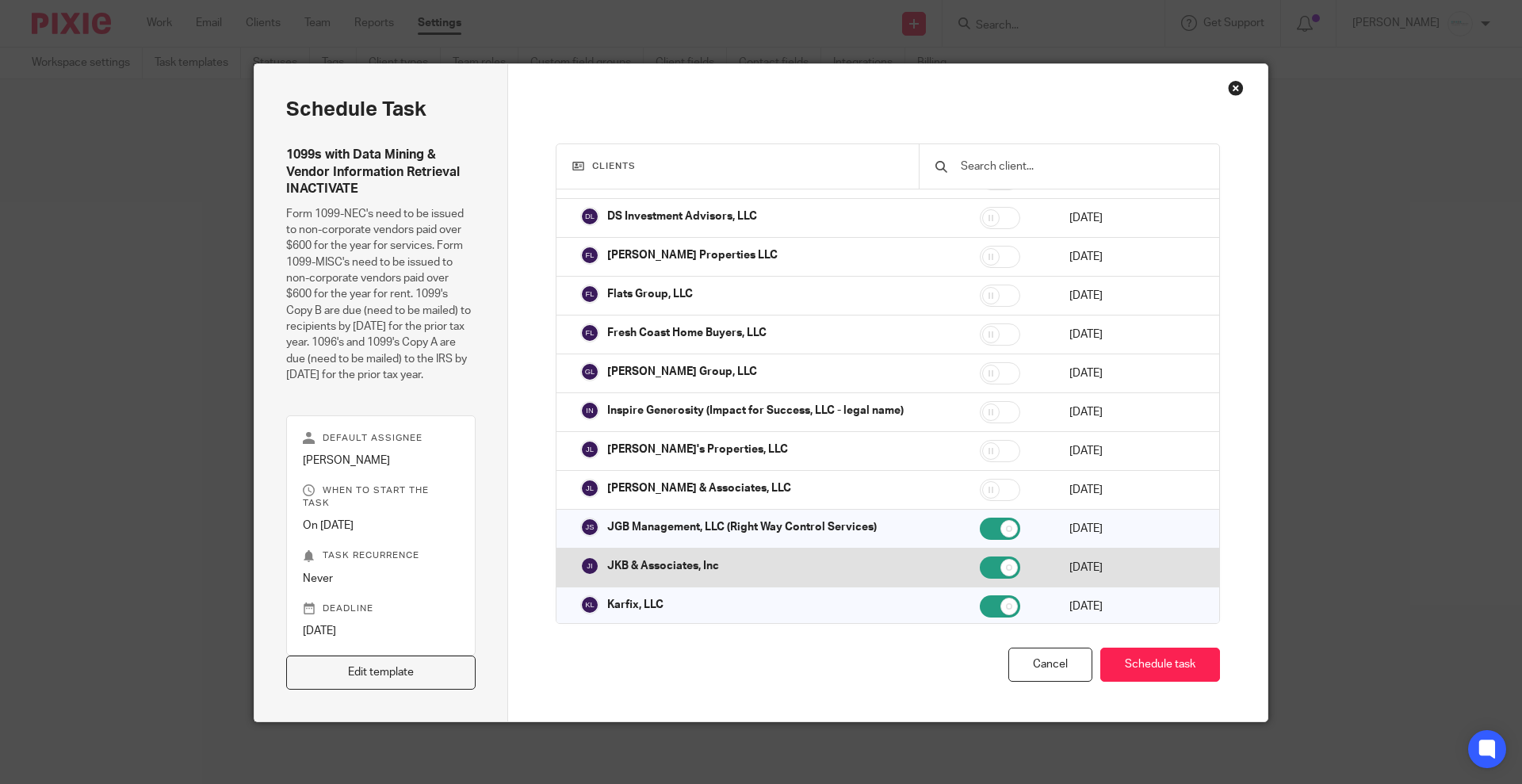
click at [980, 564] on input "checkbox" at bounding box center [1000, 567] width 40 height 22
checkbox input "false"
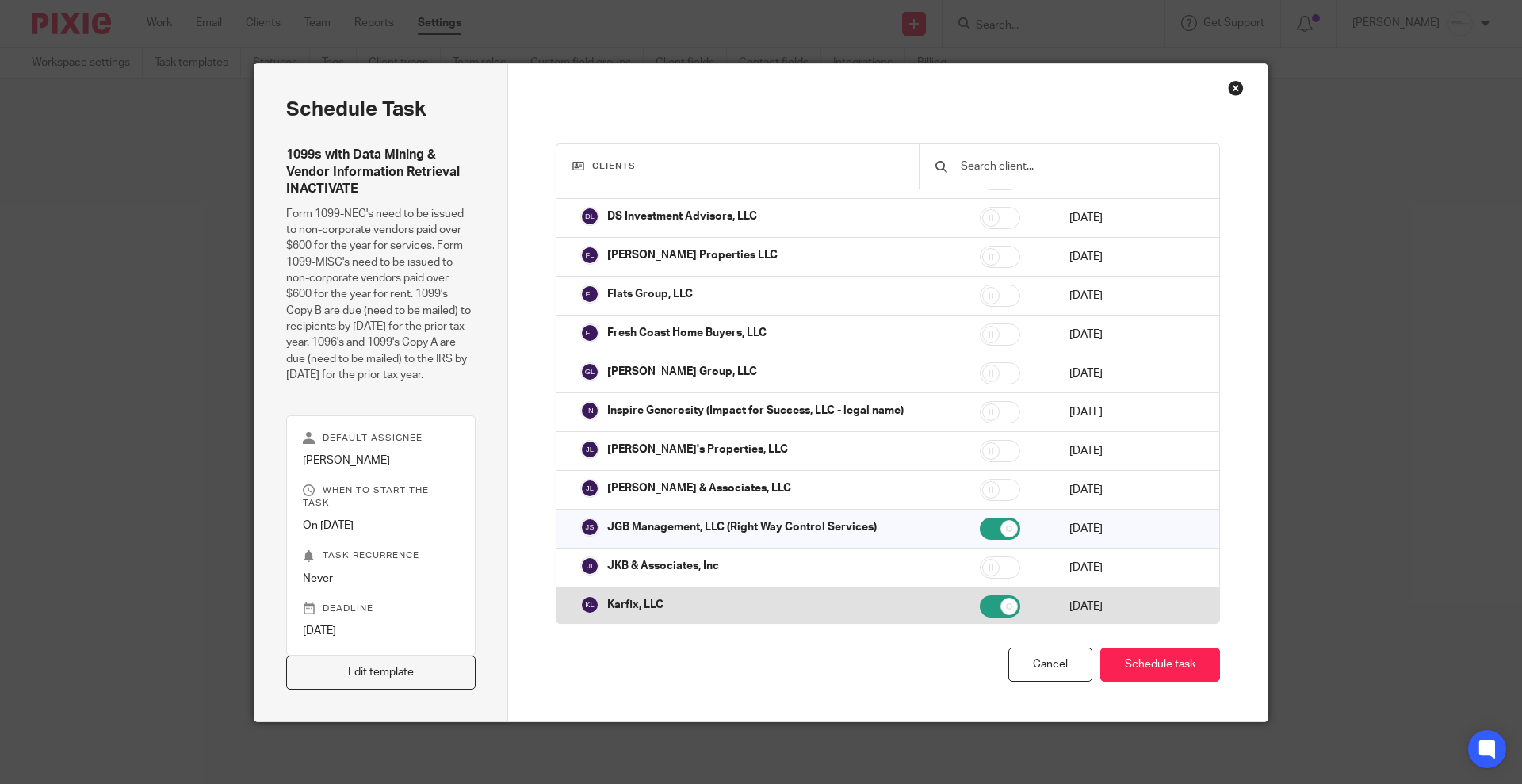
click at [980, 597] on input "checkbox" at bounding box center [1000, 607] width 40 height 22
checkbox input "false"
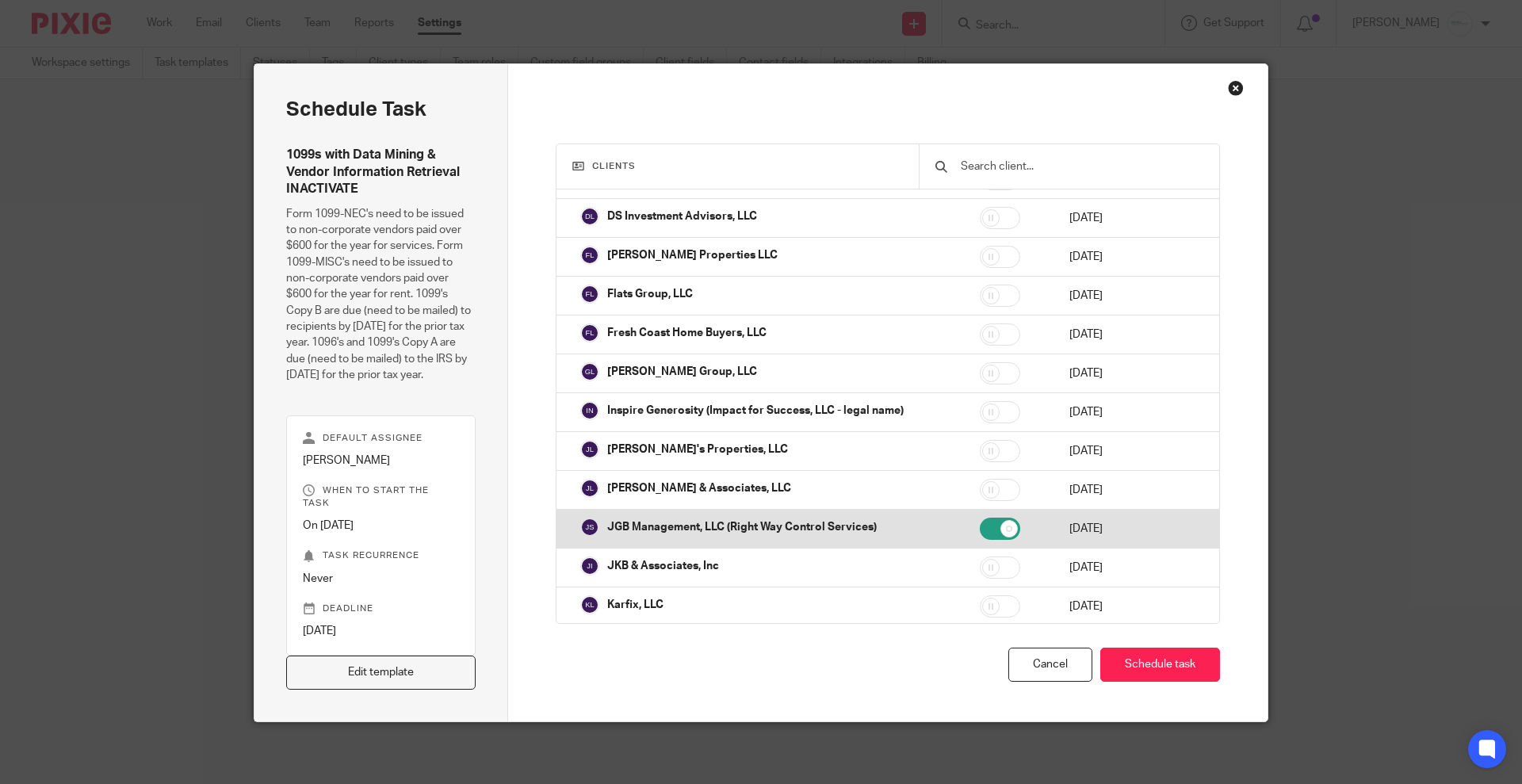
click at [964, 531] on td at bounding box center [1009, 529] width 90 height 38
checkbox input "false"
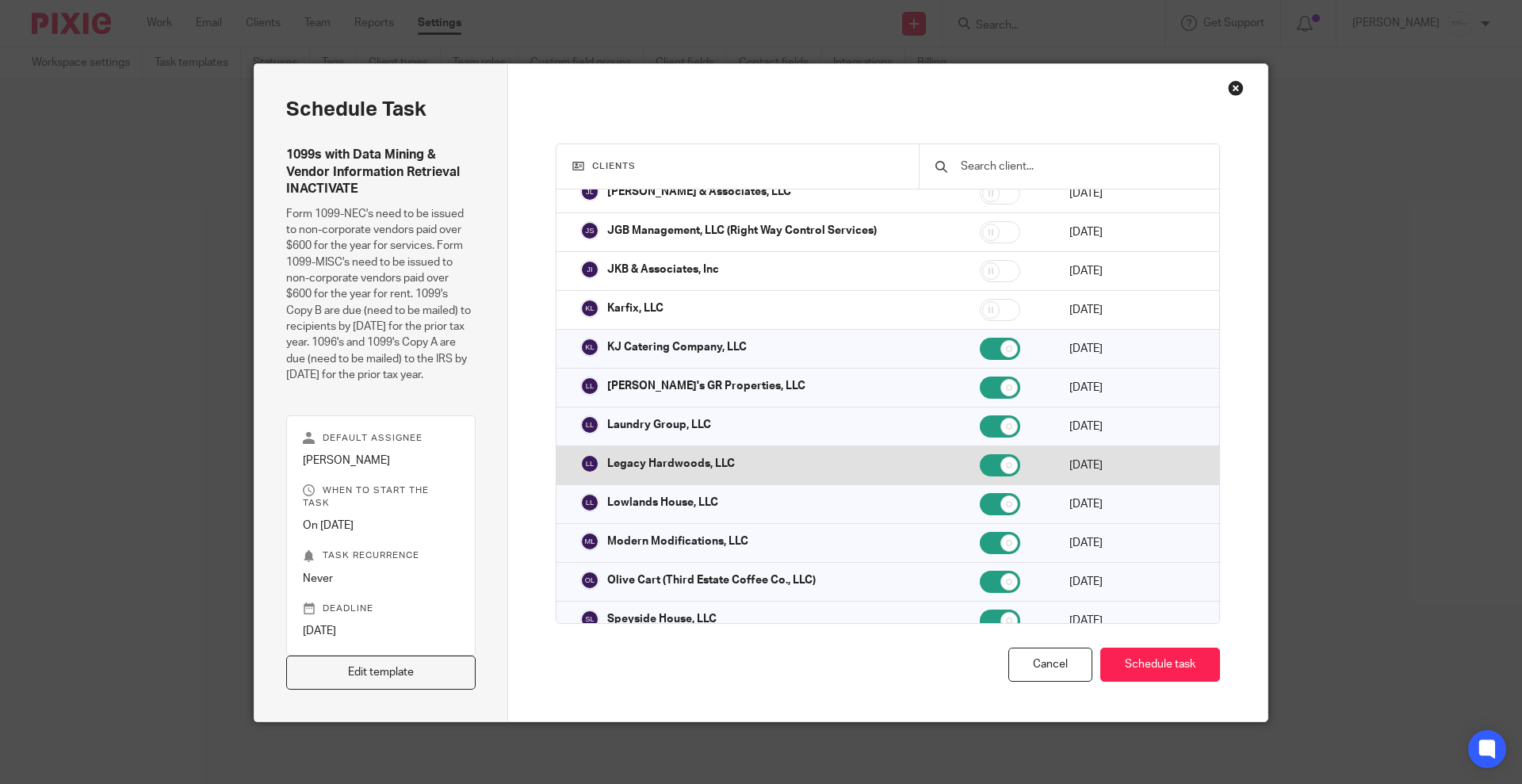
scroll to position [595, 0]
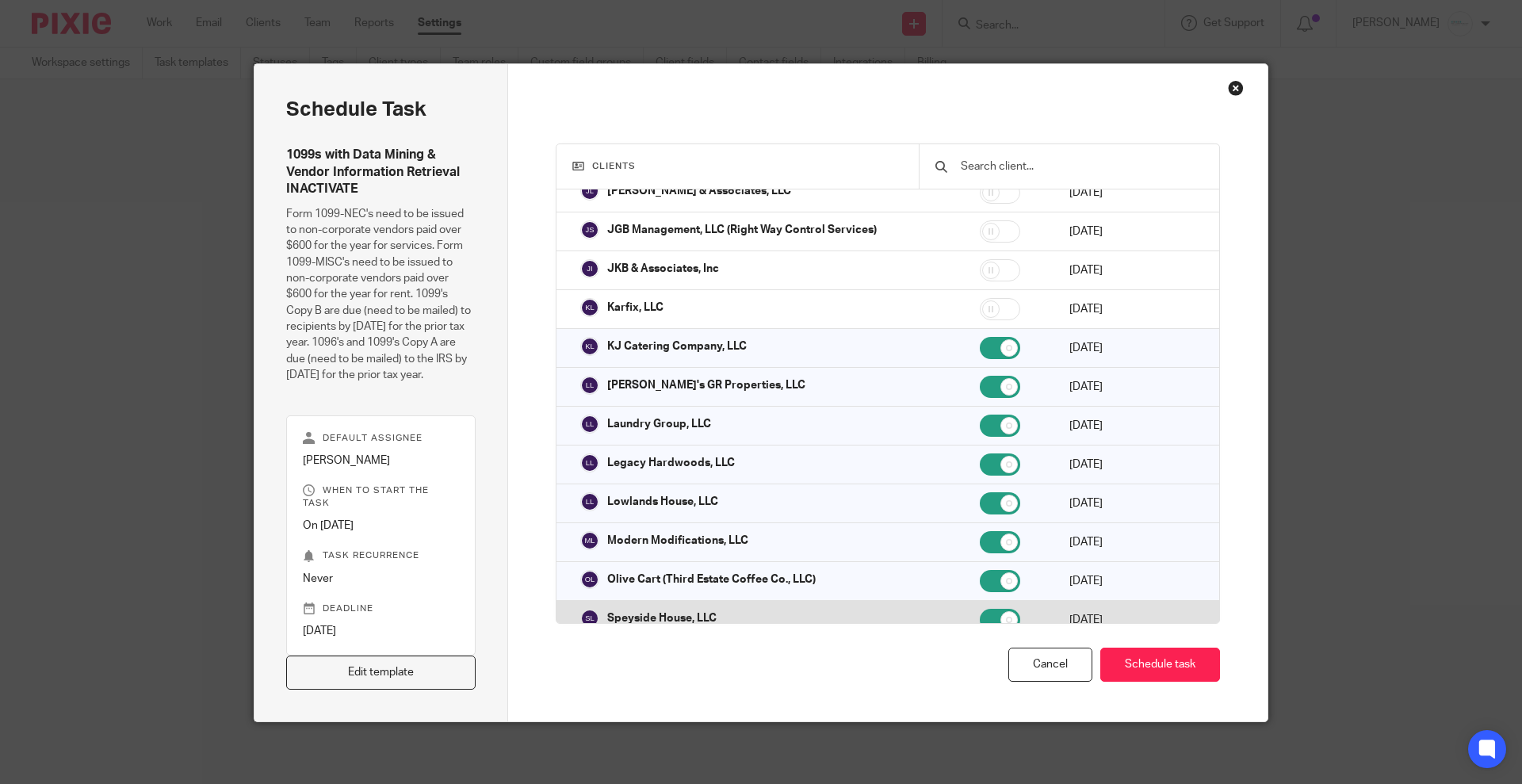
click at [980, 608] on input "checkbox" at bounding box center [1000, 619] width 40 height 22
checkbox input "false"
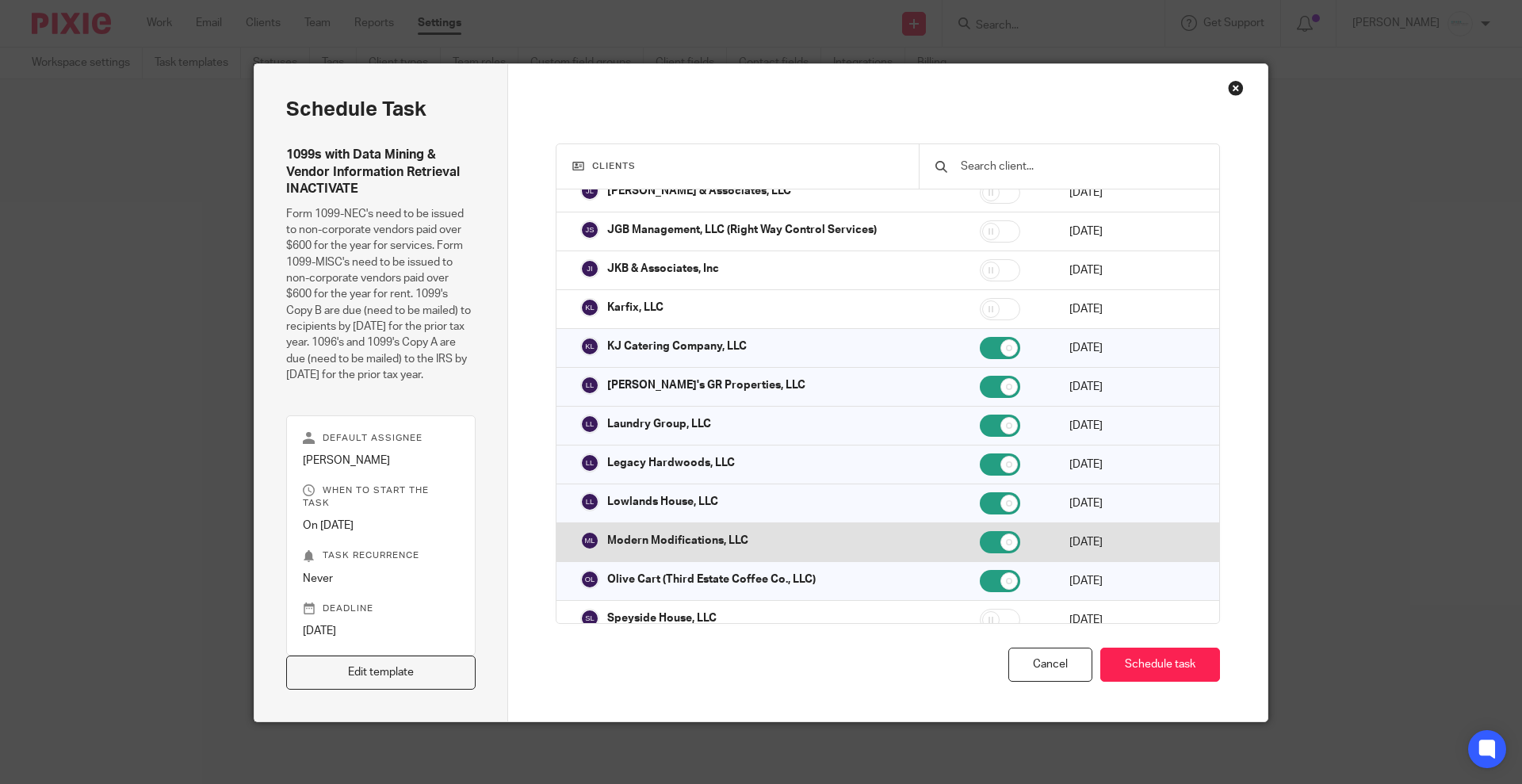
drag, startPoint x: 946, startPoint y: 560, endPoint x: 943, endPoint y: 542, distance: 18.2
click at [980, 570] on input "checkbox" at bounding box center [1000, 581] width 40 height 22
checkbox input "false"
click at [964, 523] on td at bounding box center [1009, 542] width 90 height 38
checkbox input "false"
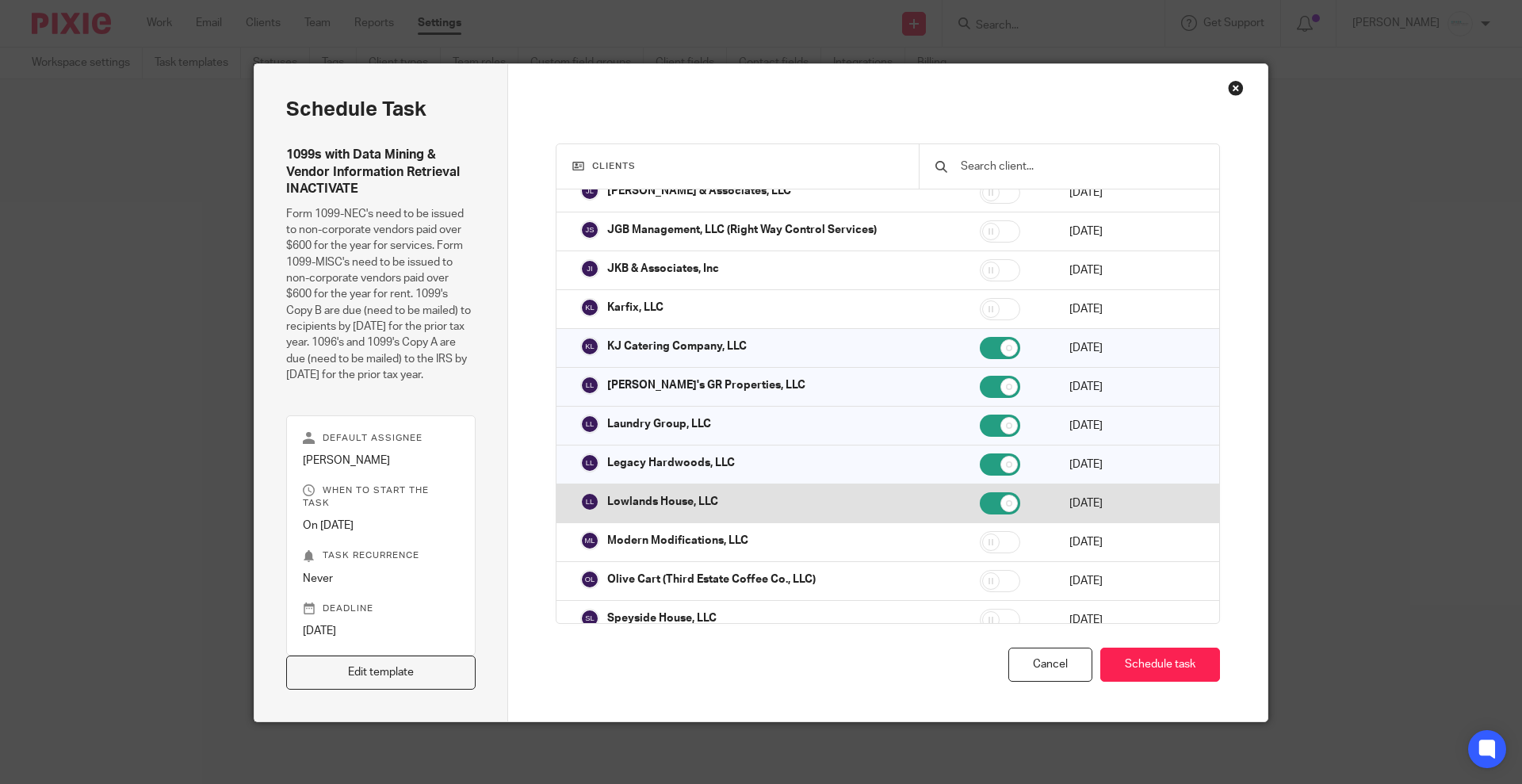
click at [980, 492] on input "checkbox" at bounding box center [1000, 503] width 40 height 22
checkbox input "false"
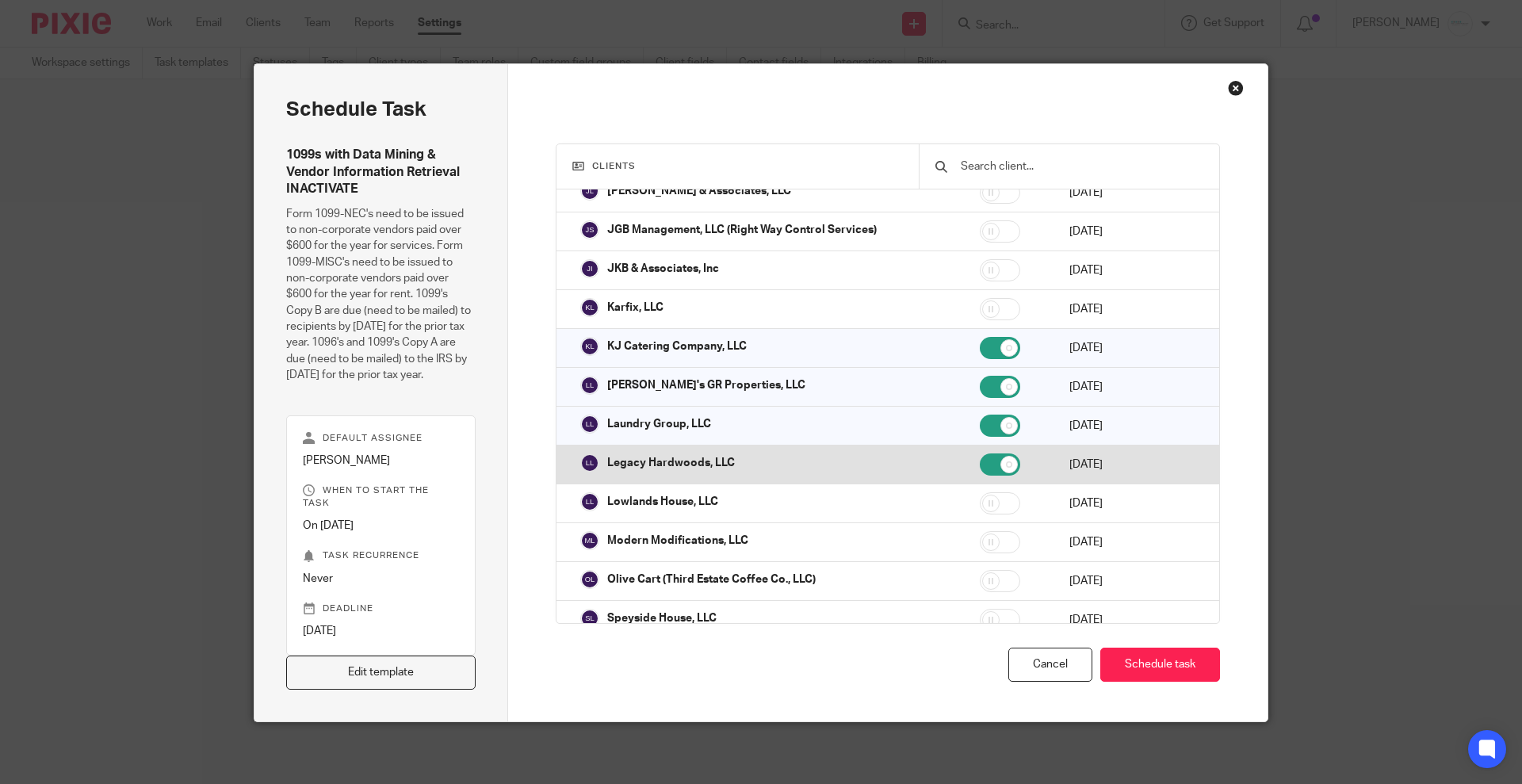
click at [980, 454] on input "checkbox" at bounding box center [1000, 465] width 40 height 22
checkbox input "false"
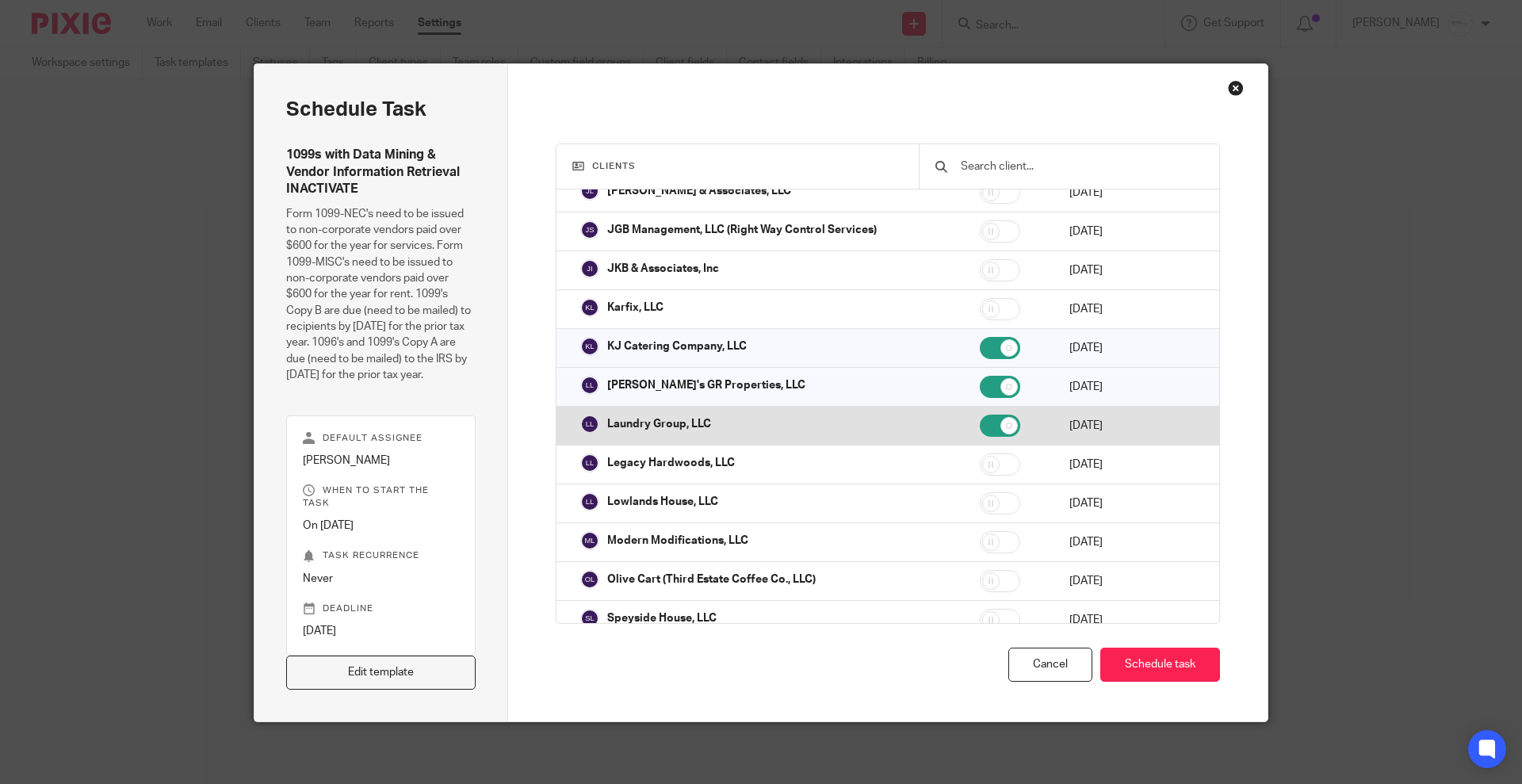
click at [980, 415] on input "checkbox" at bounding box center [1000, 425] width 40 height 22
checkbox input "false"
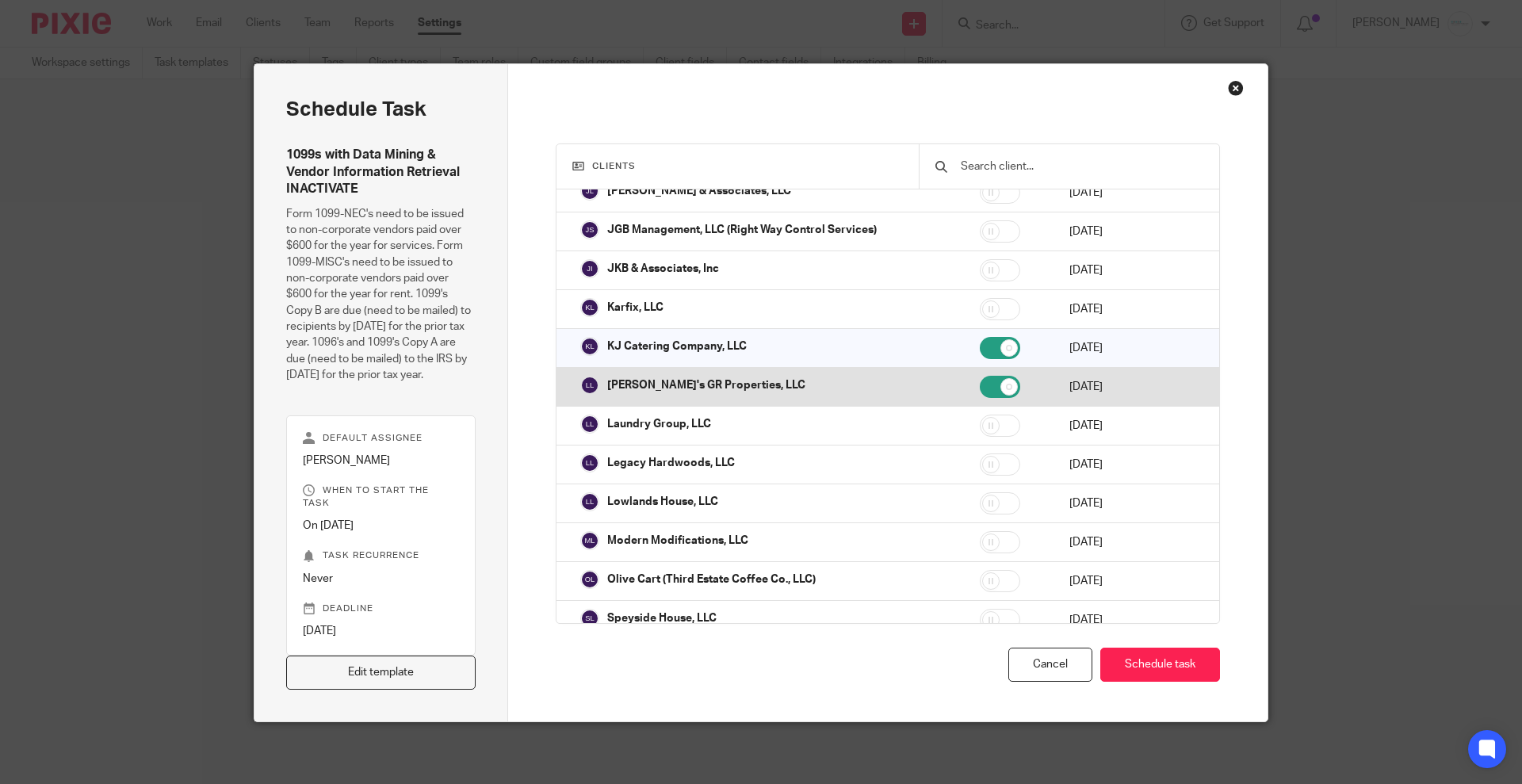
click at [980, 378] on input "checkbox" at bounding box center [1000, 387] width 40 height 22
checkbox input "false"
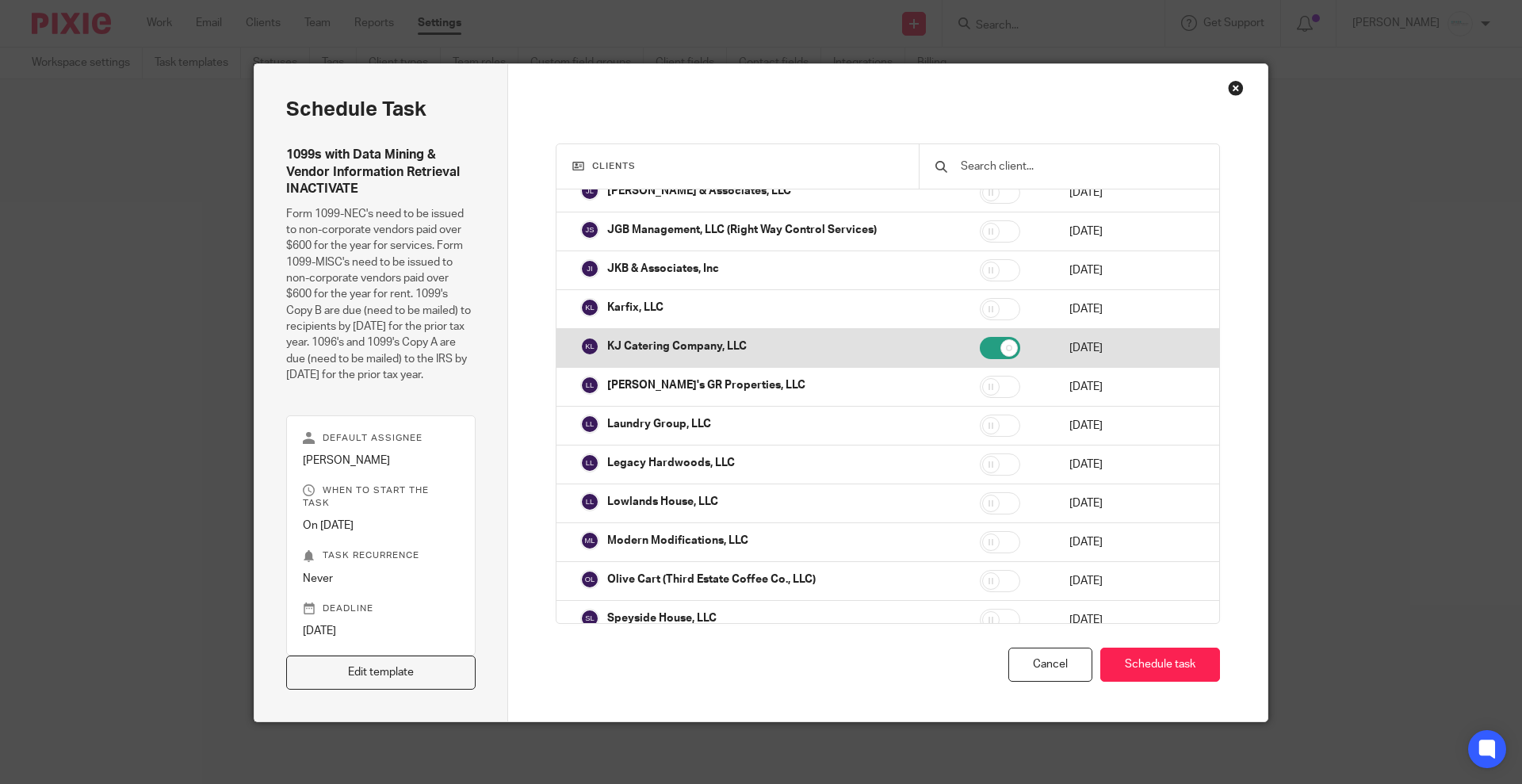
click at [980, 337] on input "checkbox" at bounding box center [1000, 348] width 40 height 22
checkbox input "false"
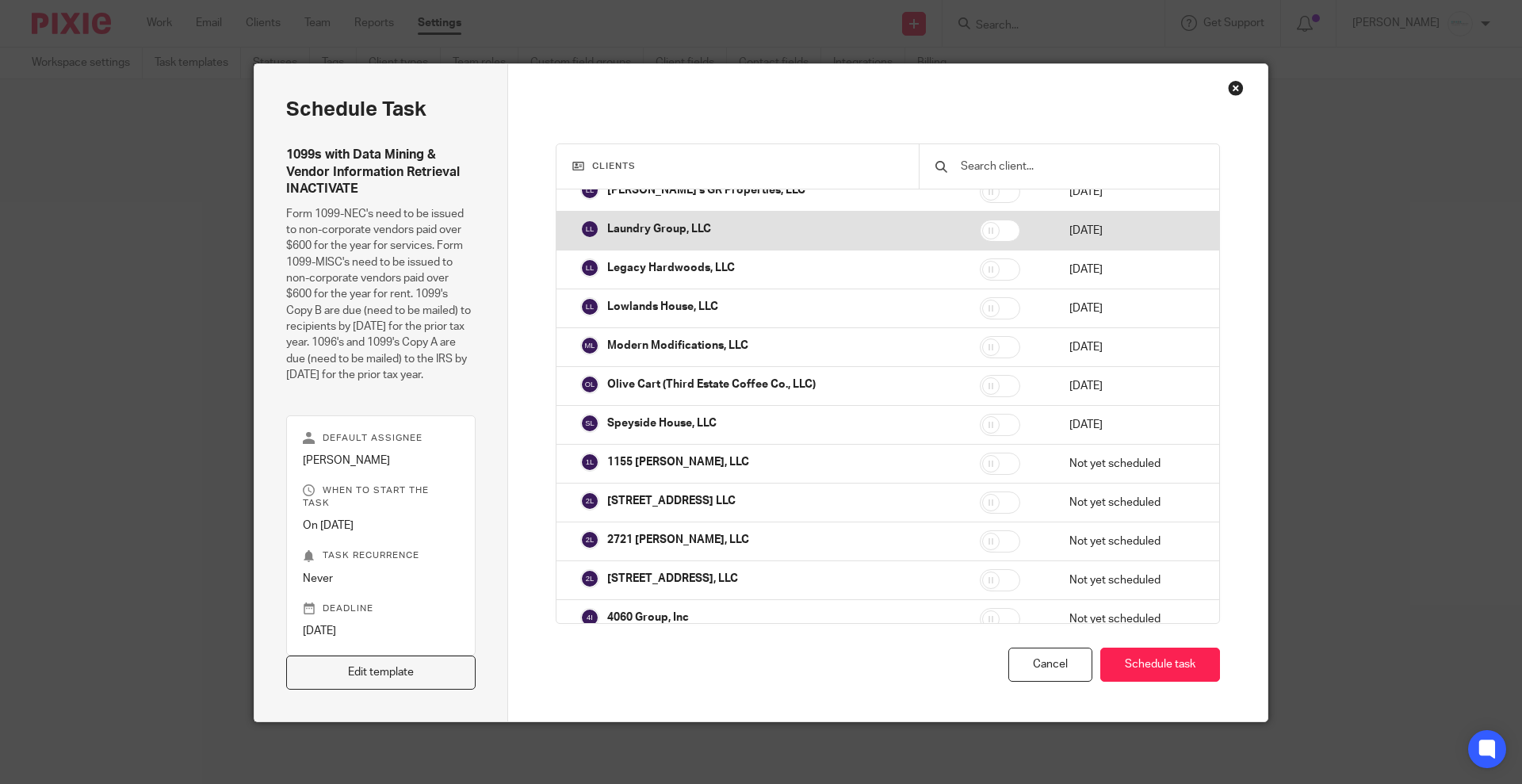
scroll to position [792, 0]
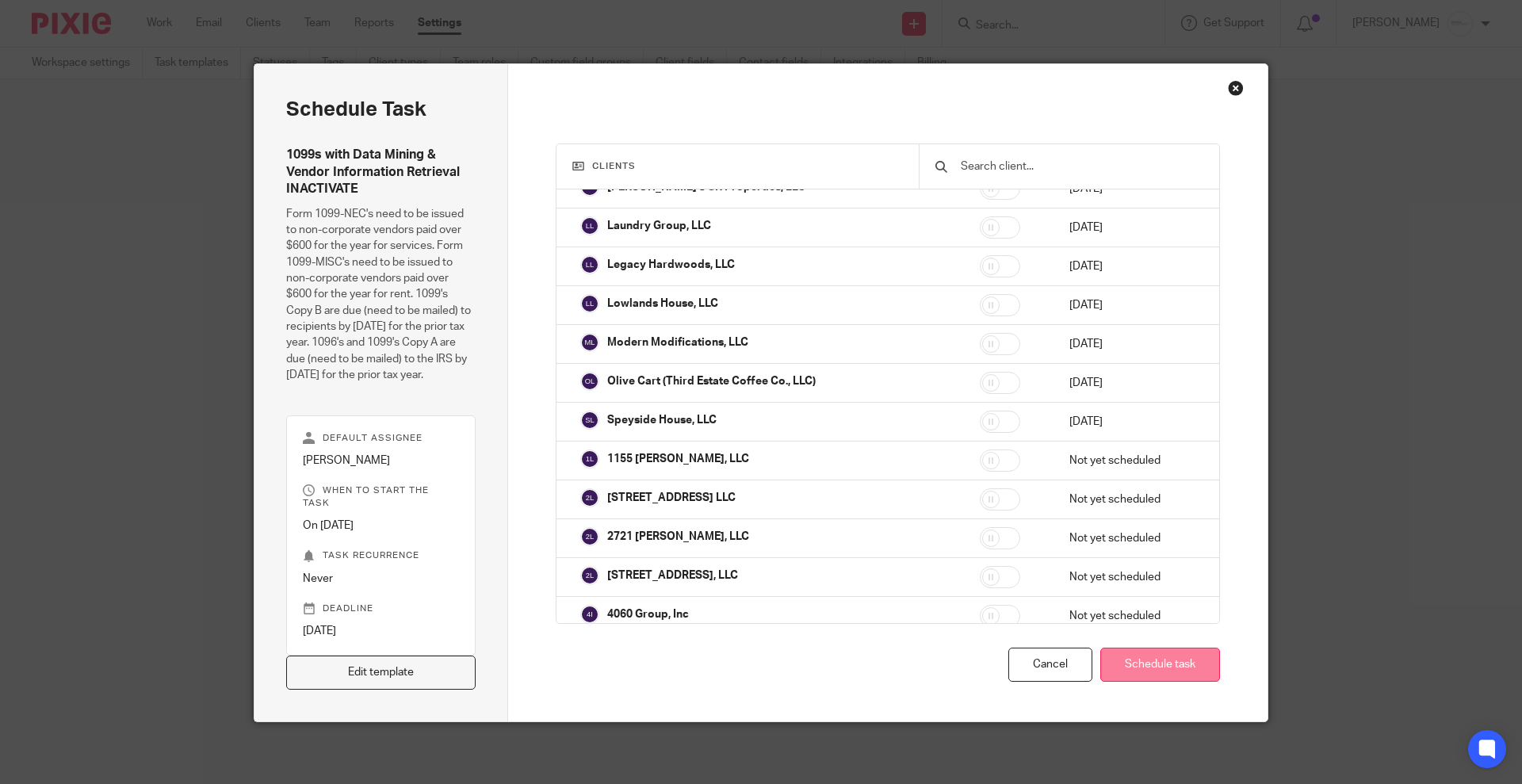
click at [1160, 667] on button "Schedule task" at bounding box center [1160, 664] width 120 height 34
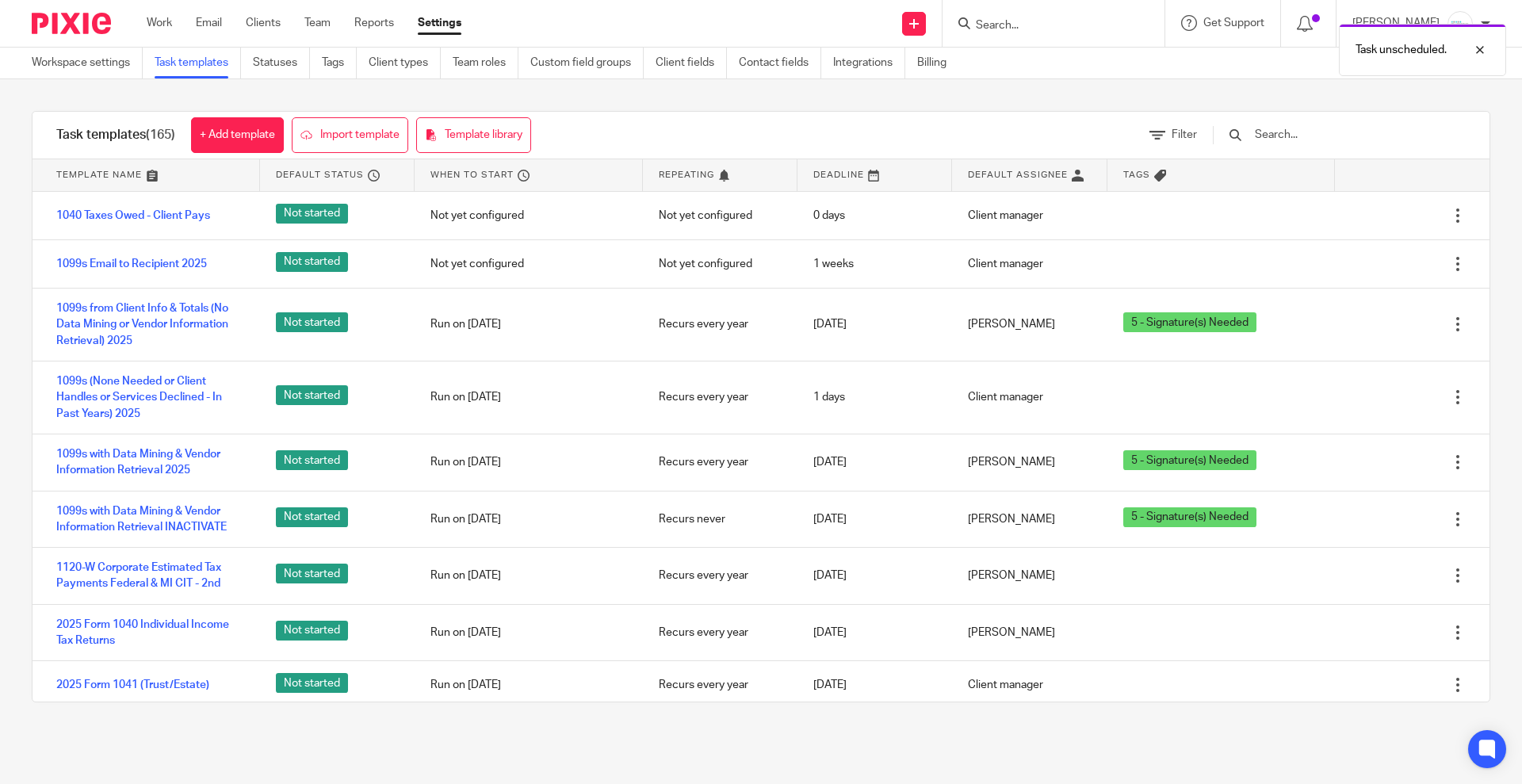
click at [1070, 16] on div "Task unscheduled." at bounding box center [1134, 46] width 745 height 60
drag, startPoint x: 1481, startPoint y: 45, endPoint x: 1215, endPoint y: 27, distance: 266.6
click at [1478, 45] on div at bounding box center [1468, 49] width 43 height 19
click at [1092, 12] on div at bounding box center [1053, 23] width 222 height 47
click at [1083, 25] on input "Search" at bounding box center [1046, 27] width 143 height 15
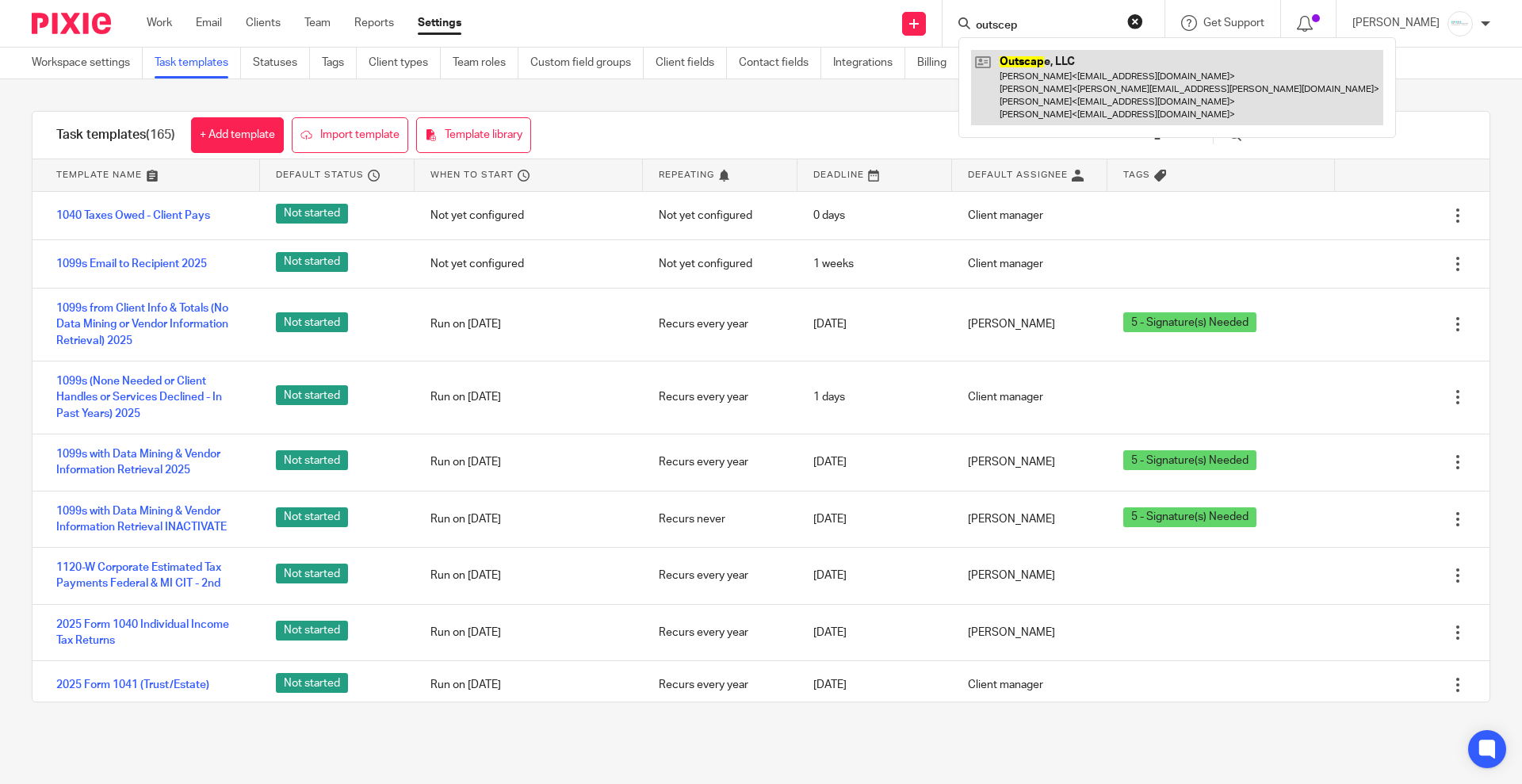
type input "outscep"
click at [1081, 95] on link at bounding box center [1177, 88] width 413 height 75
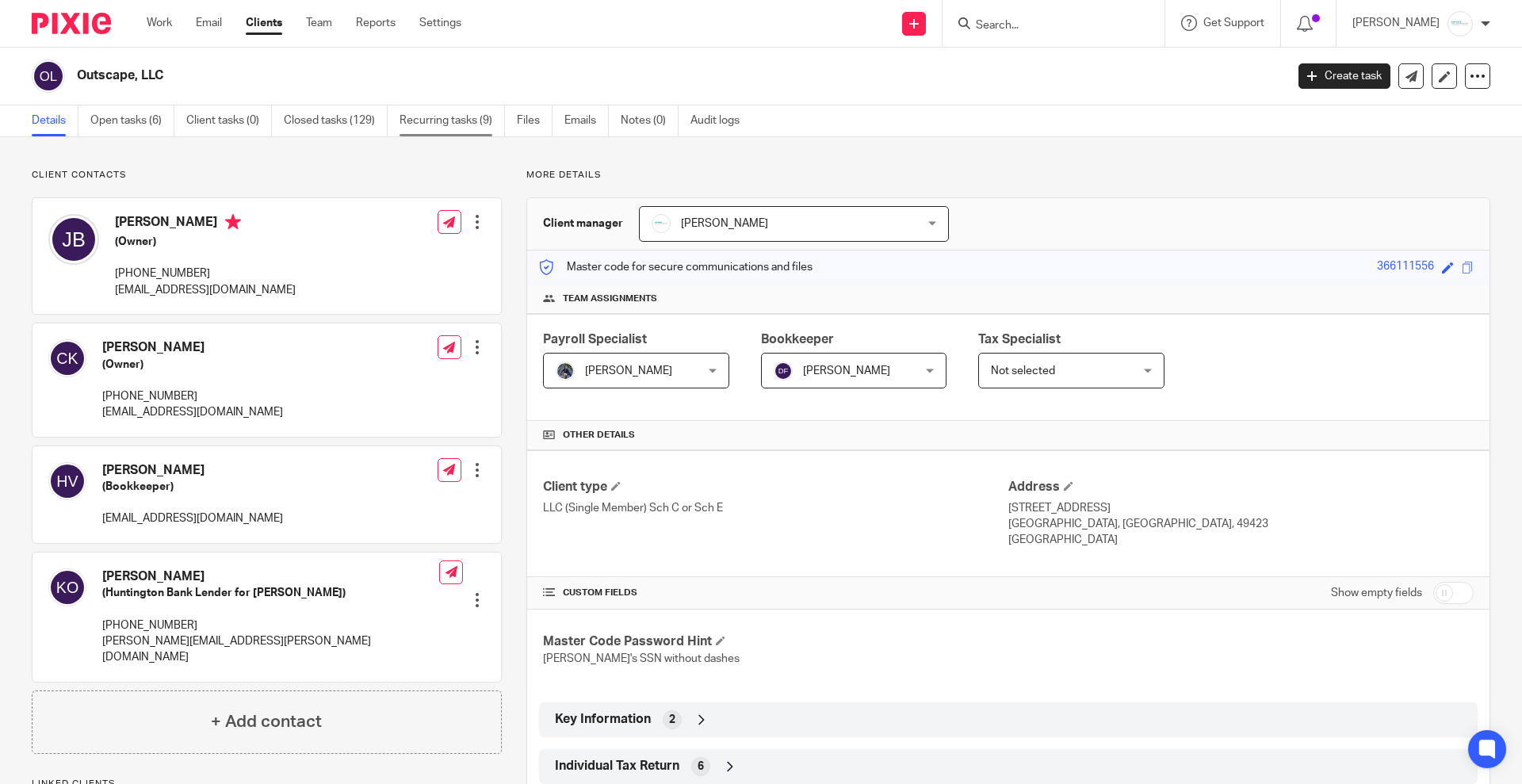
click at [435, 127] on link "Recurring tasks (9)" at bounding box center [452, 121] width 105 height 31
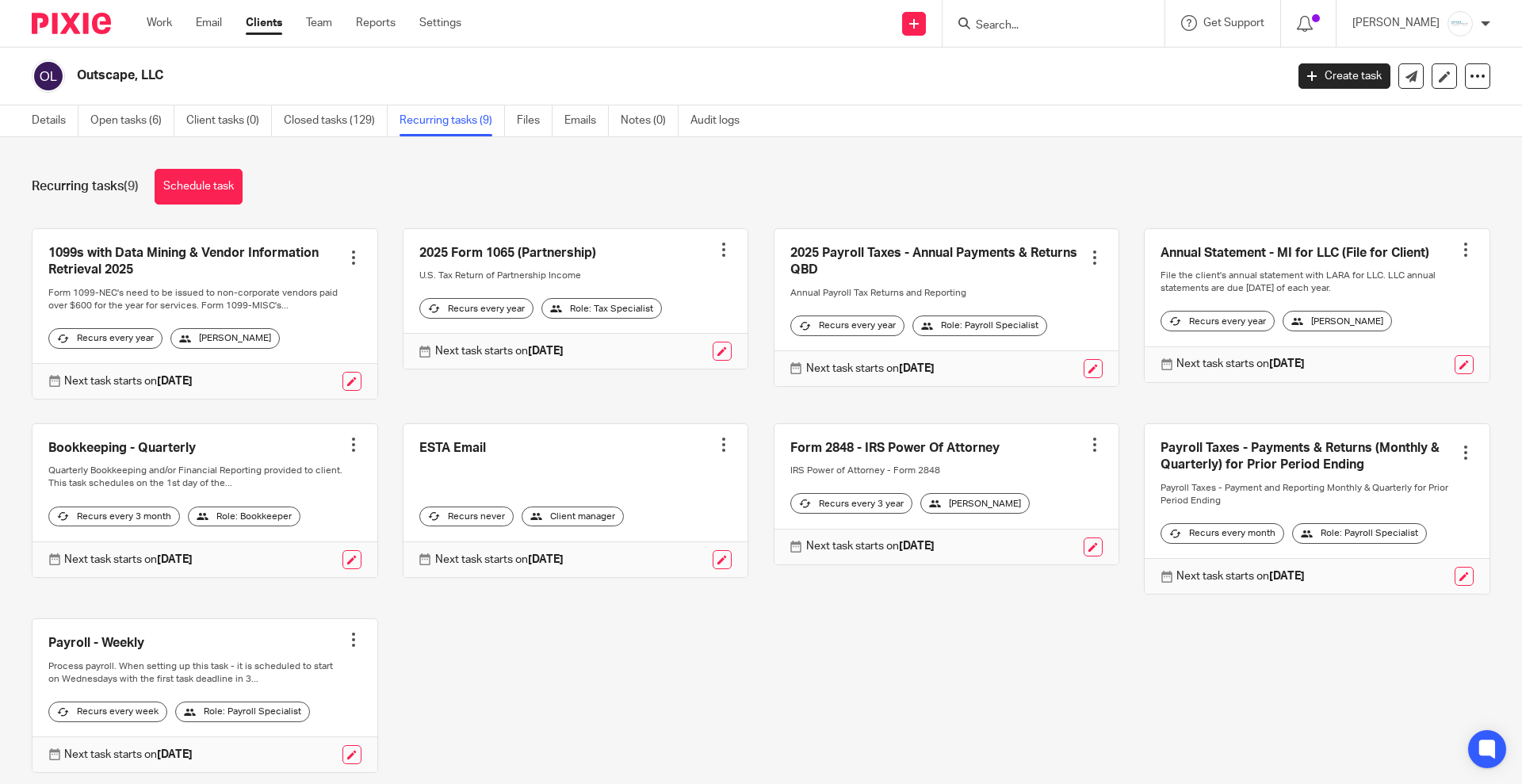
click at [1037, 27] on input "Search" at bounding box center [1046, 27] width 143 height 15
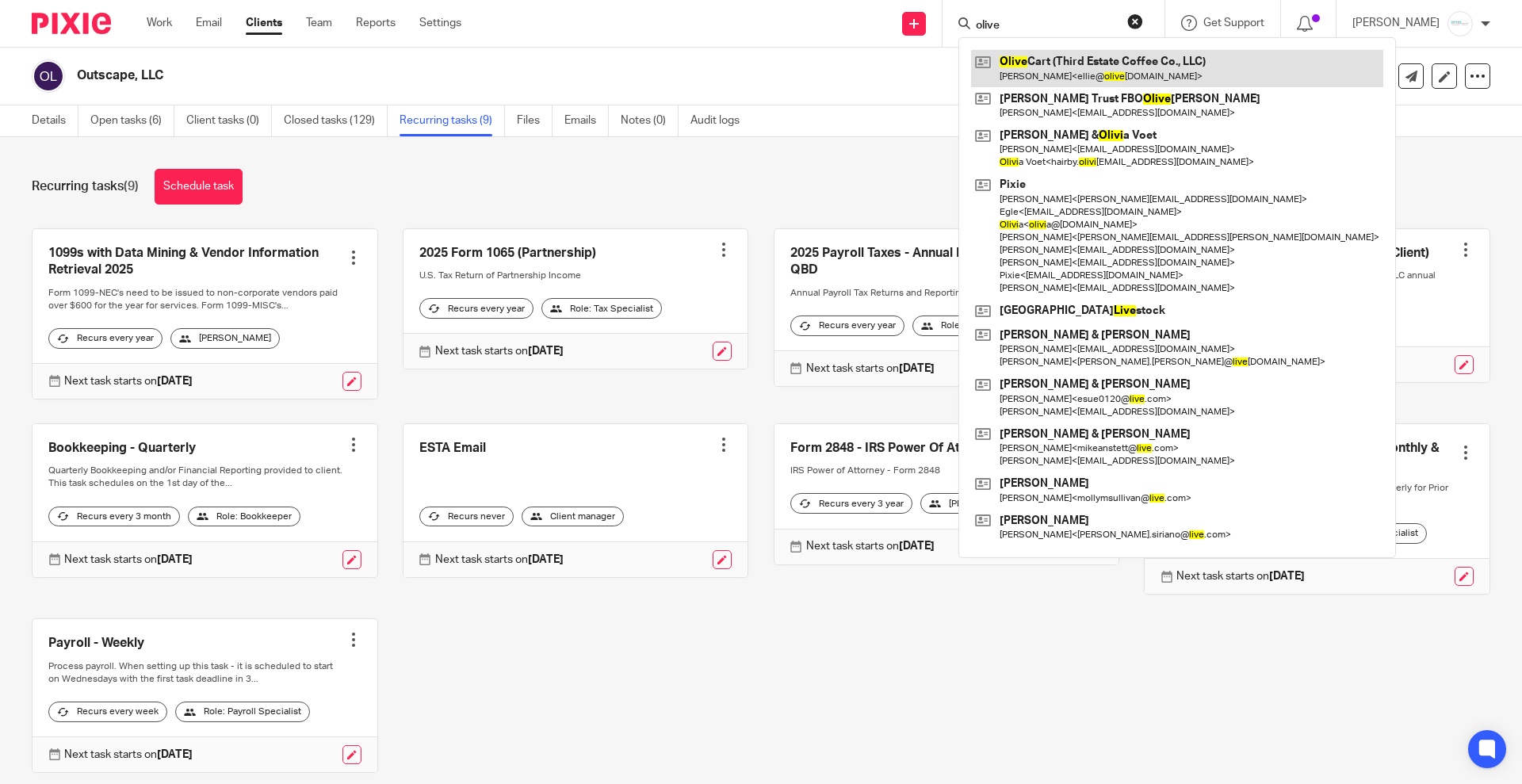
type input "olive"
click at [1053, 68] on link at bounding box center [1177, 69] width 413 height 37
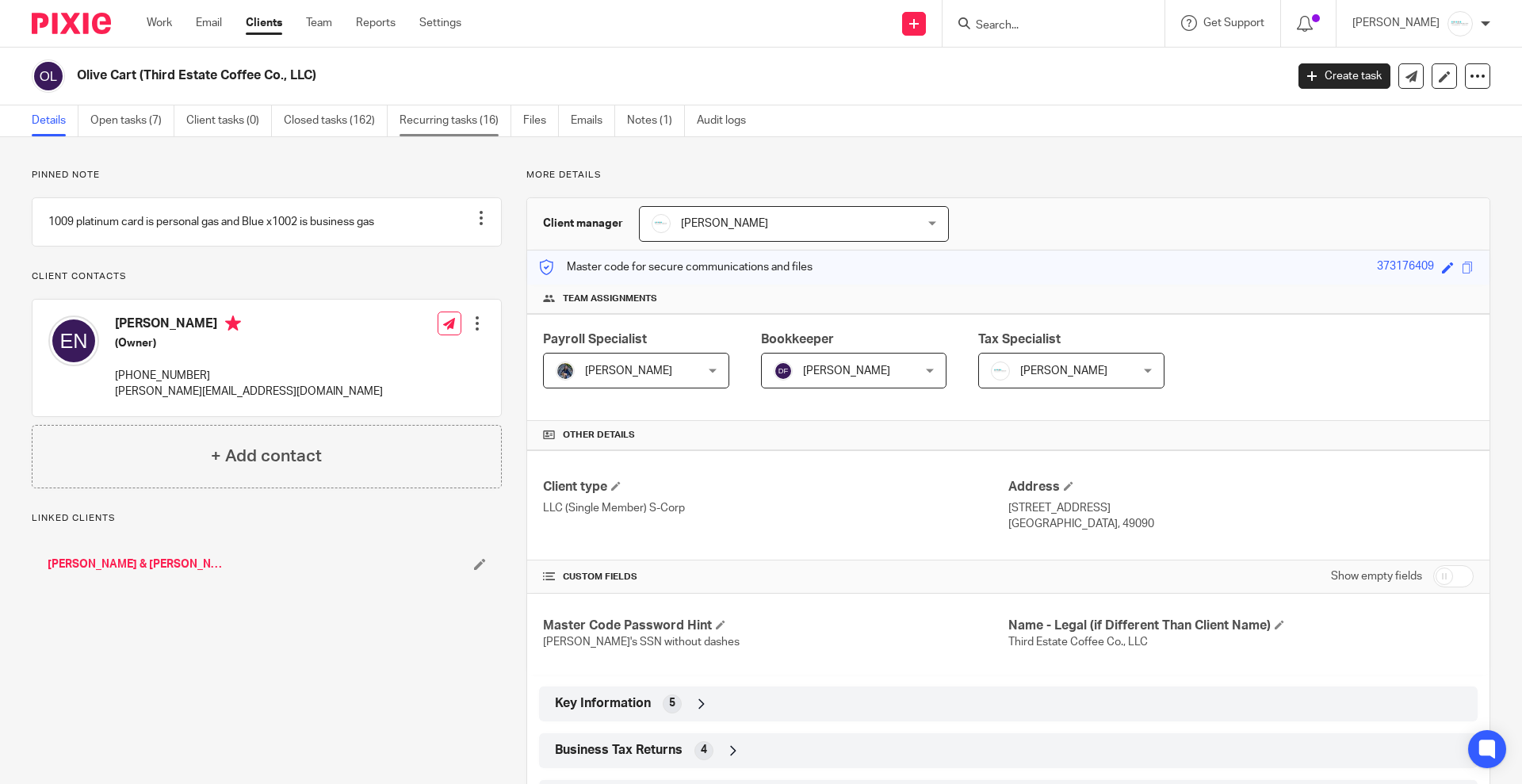
click at [443, 122] on link "Recurring tasks (16)" at bounding box center [456, 121] width 112 height 31
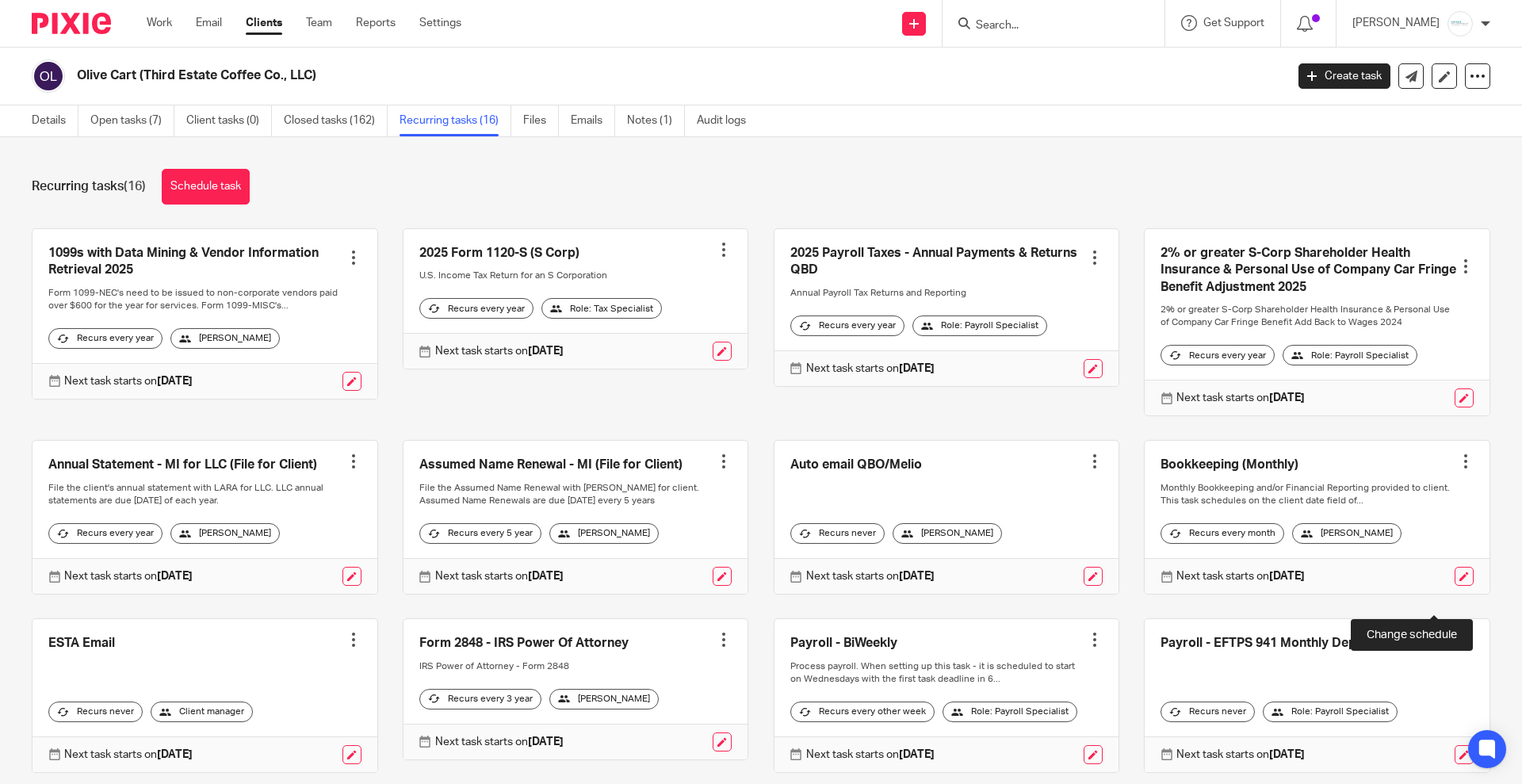
click at [1455, 585] on link at bounding box center [1464, 575] width 19 height 19
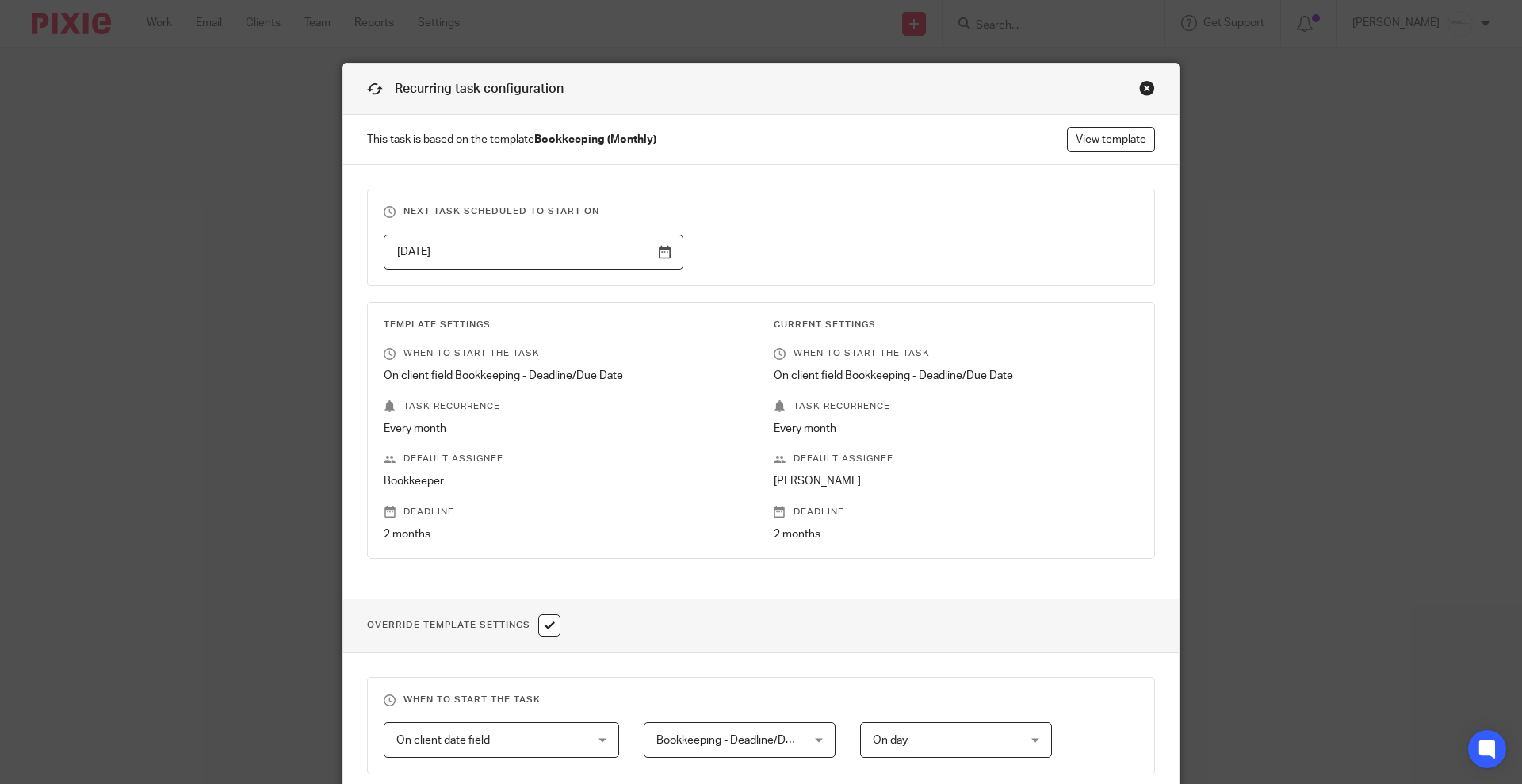
click at [549, 623] on input "checkbox" at bounding box center [549, 625] width 22 height 22
checkbox input "false"
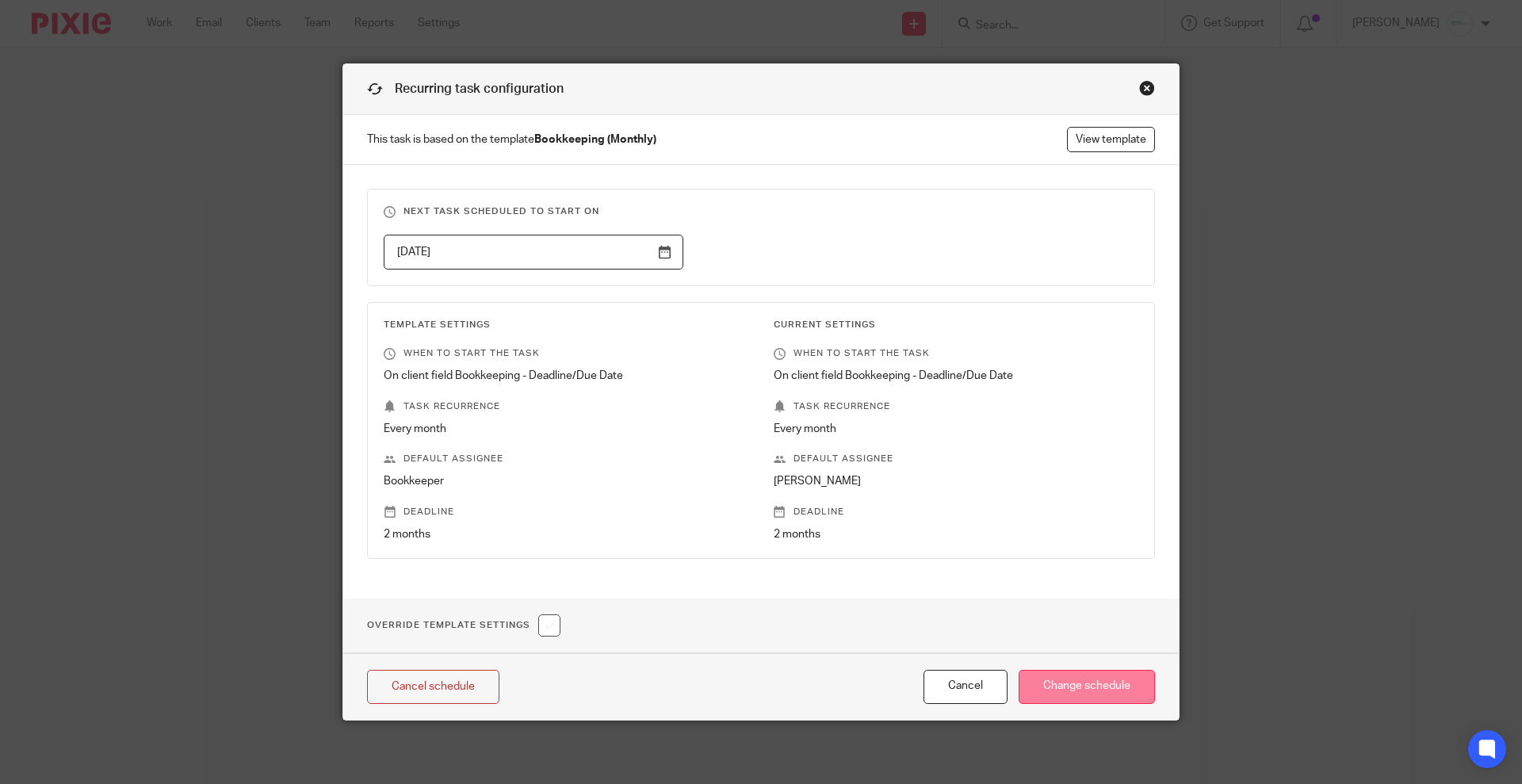
click at [1072, 694] on input "Change schedule" at bounding box center [1086, 686] width 136 height 34
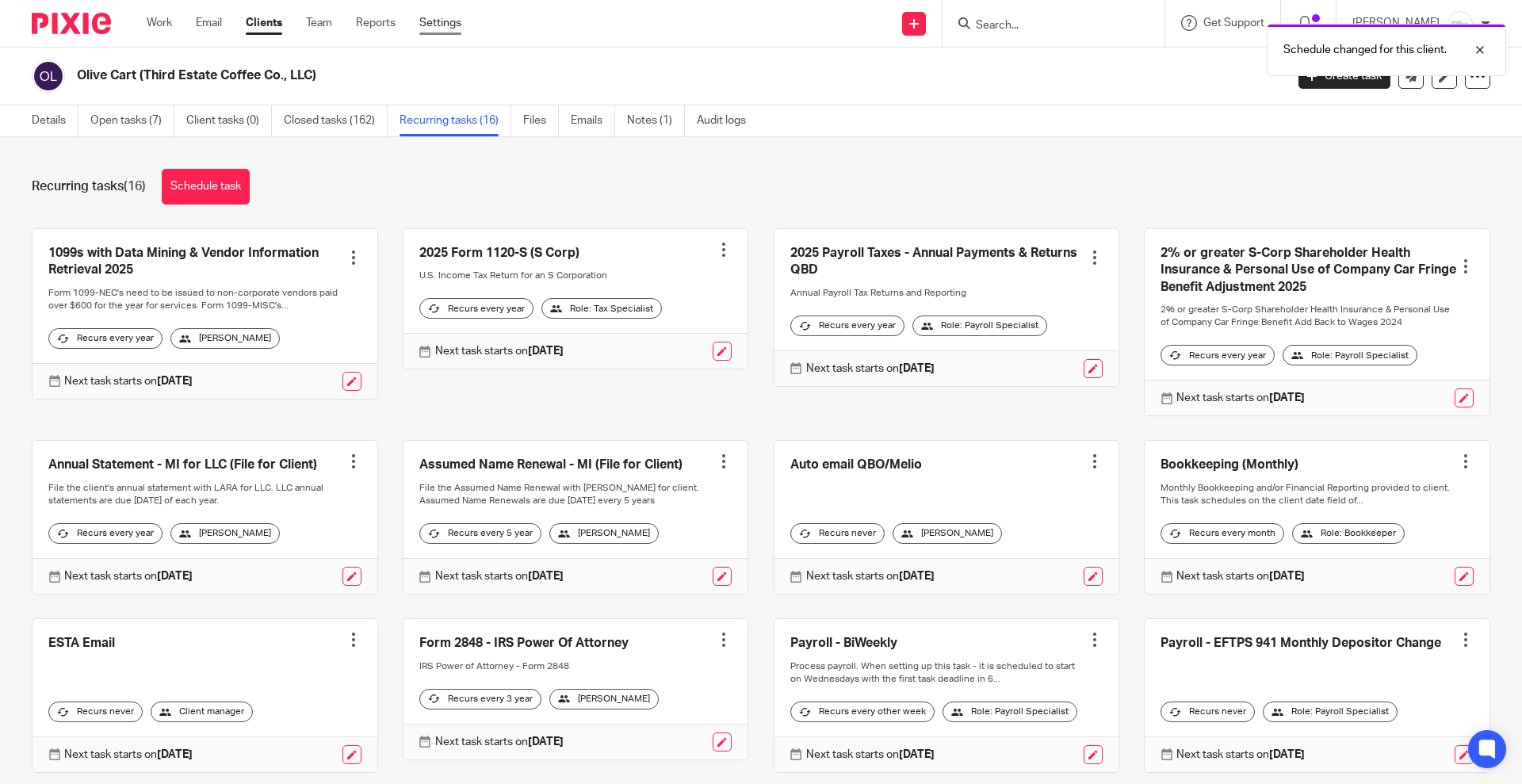
click at [448, 27] on link "Settings" at bounding box center [440, 22] width 42 height 16
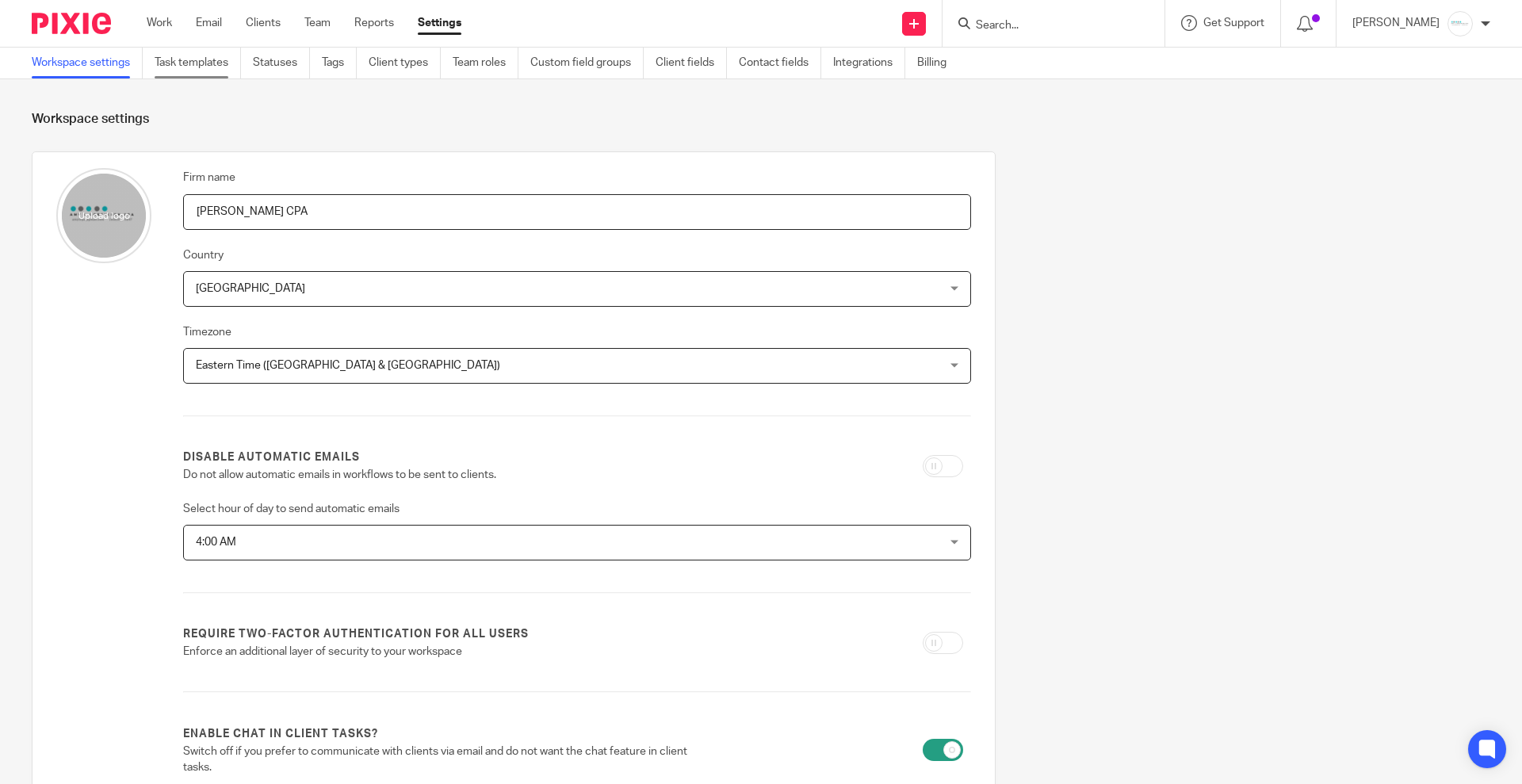
click at [221, 62] on link "Task templates" at bounding box center [198, 63] width 86 height 31
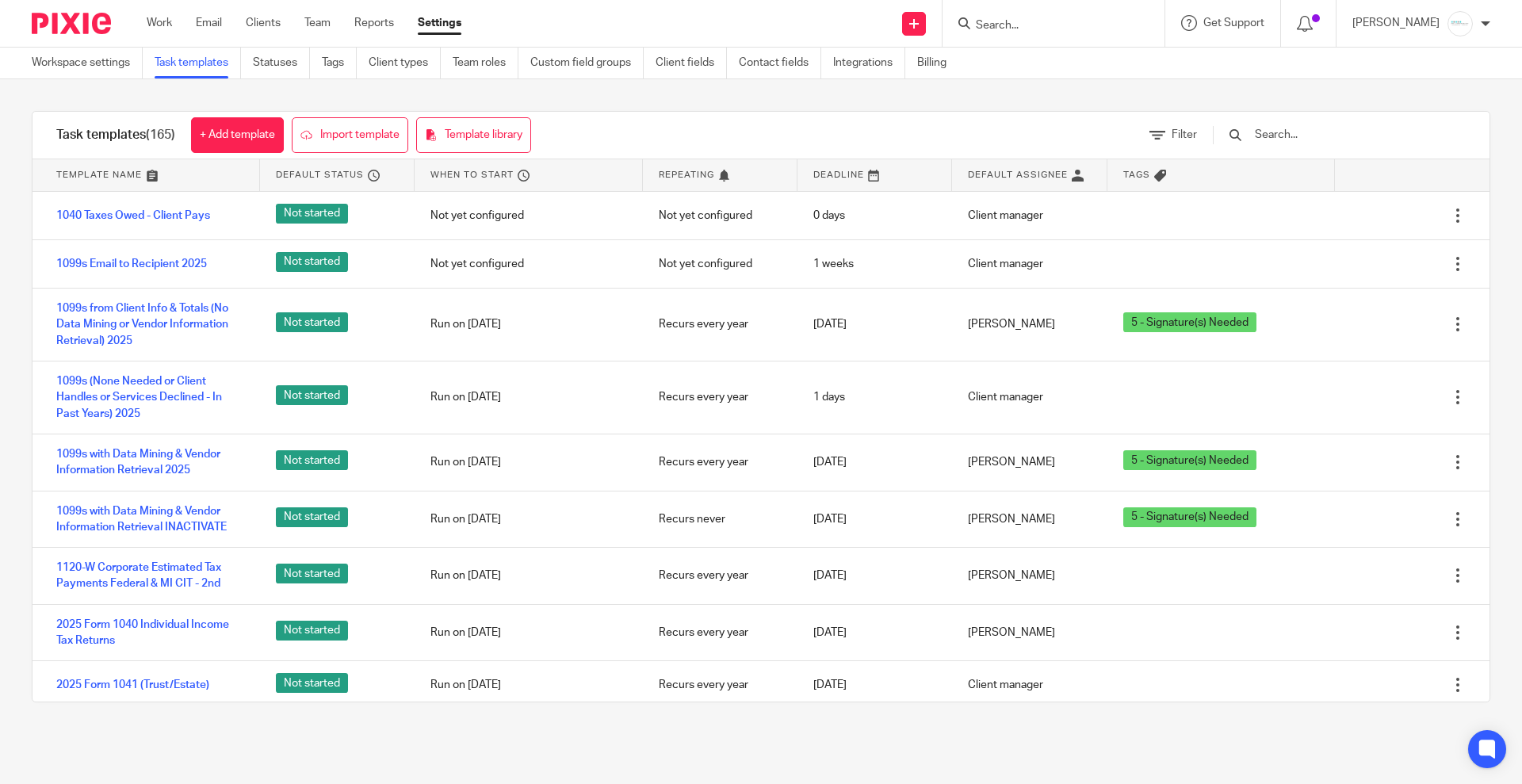
click at [1307, 139] on input "text" at bounding box center [1346, 134] width 185 height 17
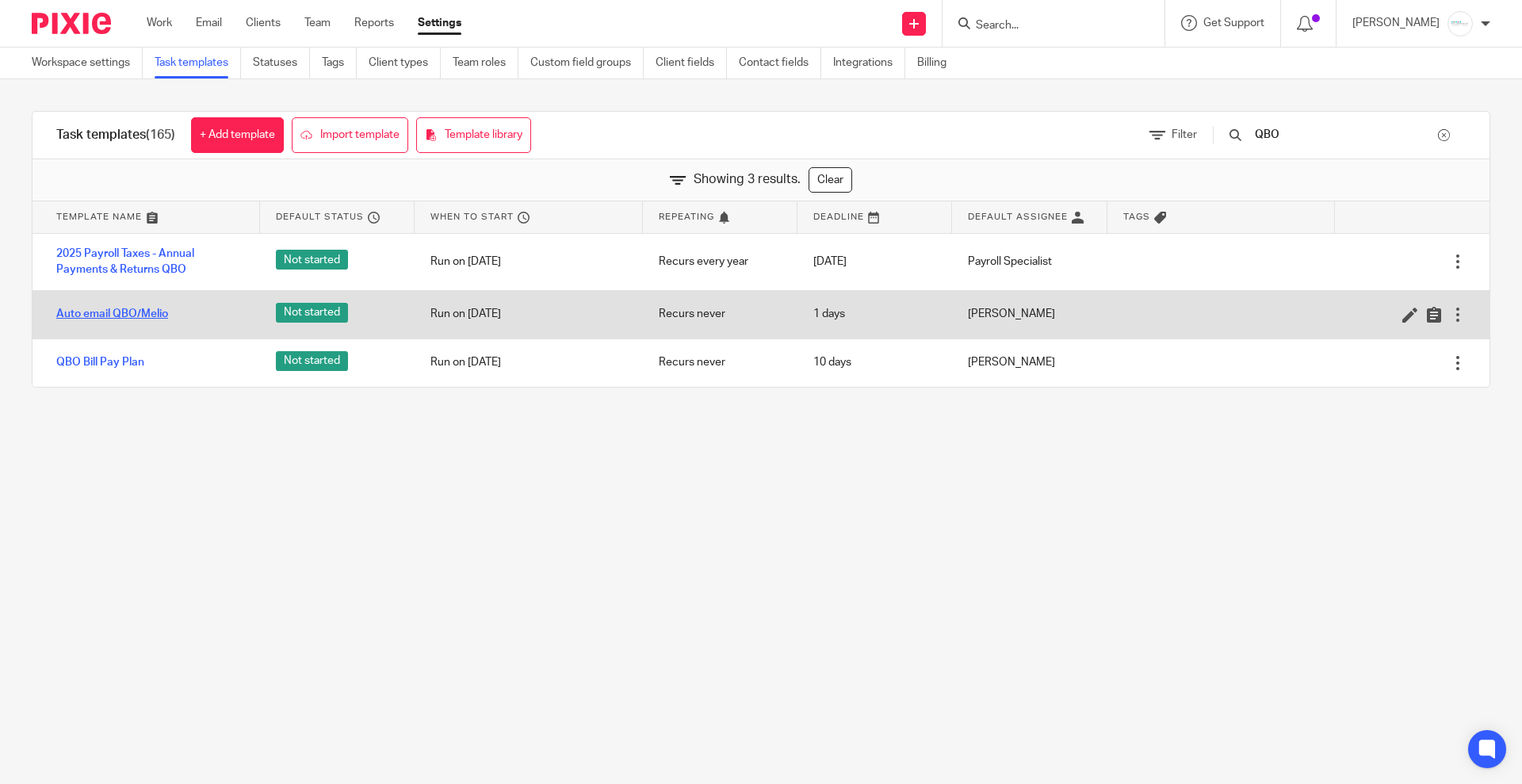
type input "QBO"
click at [86, 313] on link "Auto email QBO/Melio" at bounding box center [113, 313] width 112 height 16
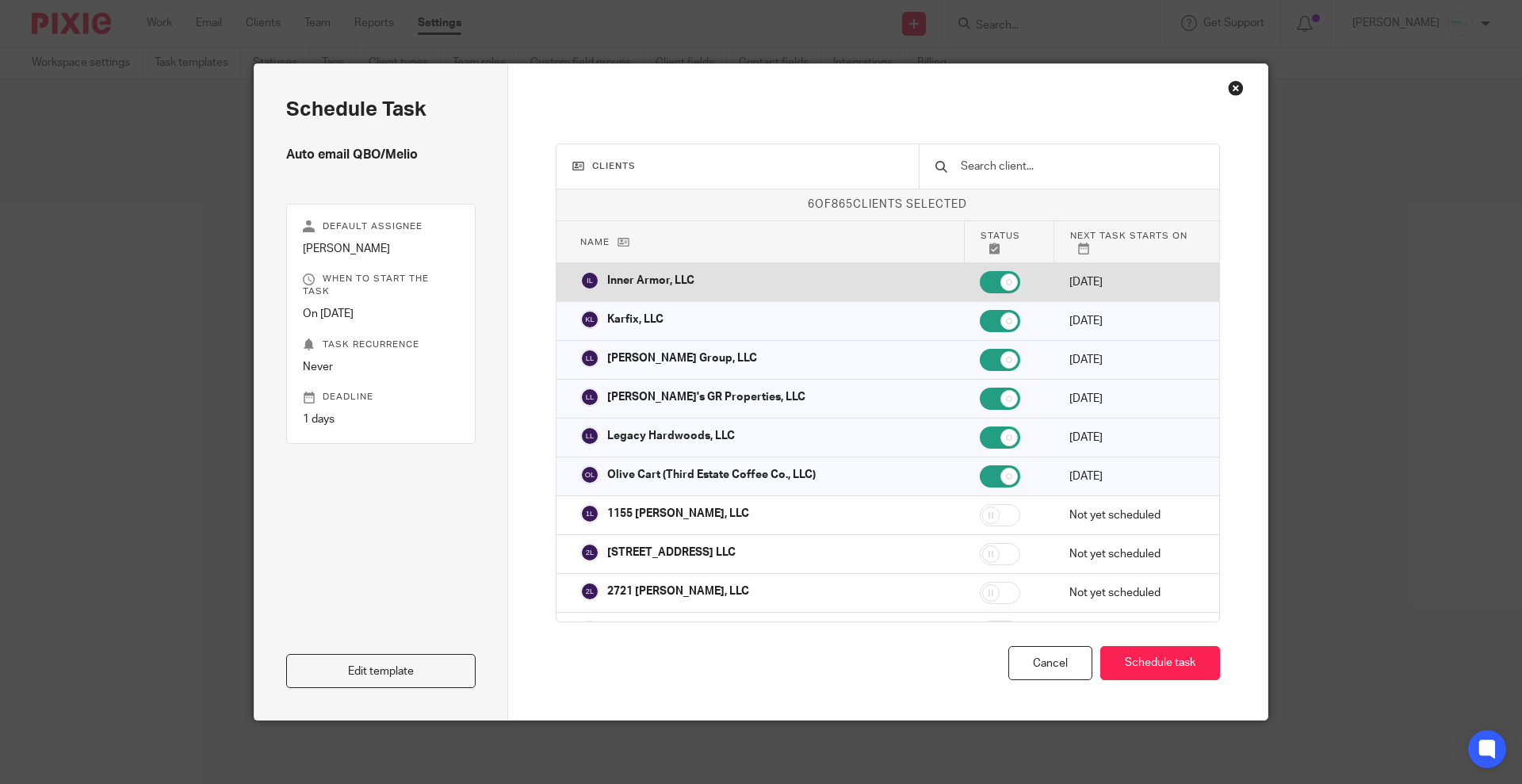
click at [980, 272] on input "checkbox" at bounding box center [1000, 282] width 40 height 22
checkbox input "false"
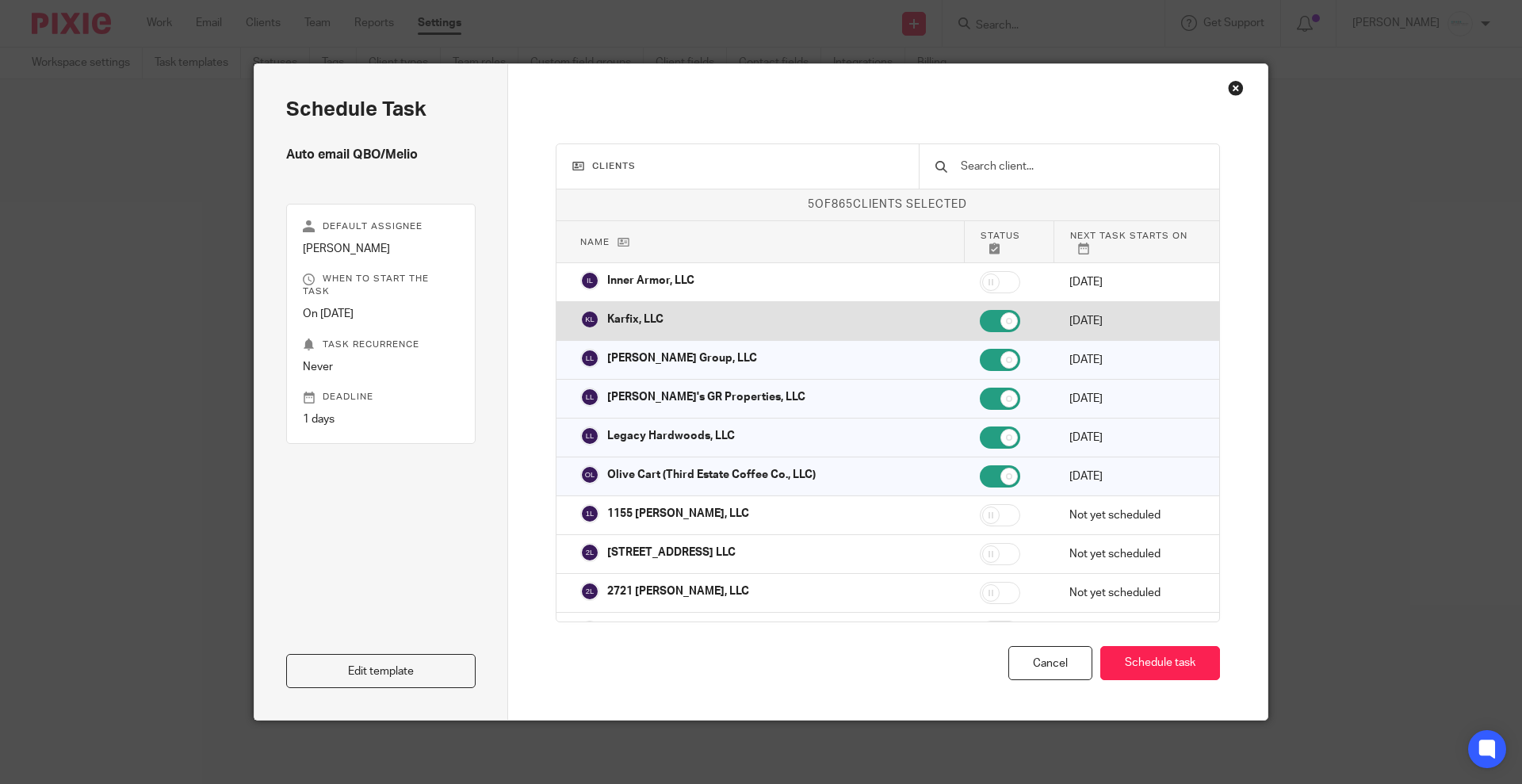
click at [980, 310] on input "checkbox" at bounding box center [1000, 321] width 40 height 22
checkbox input "false"
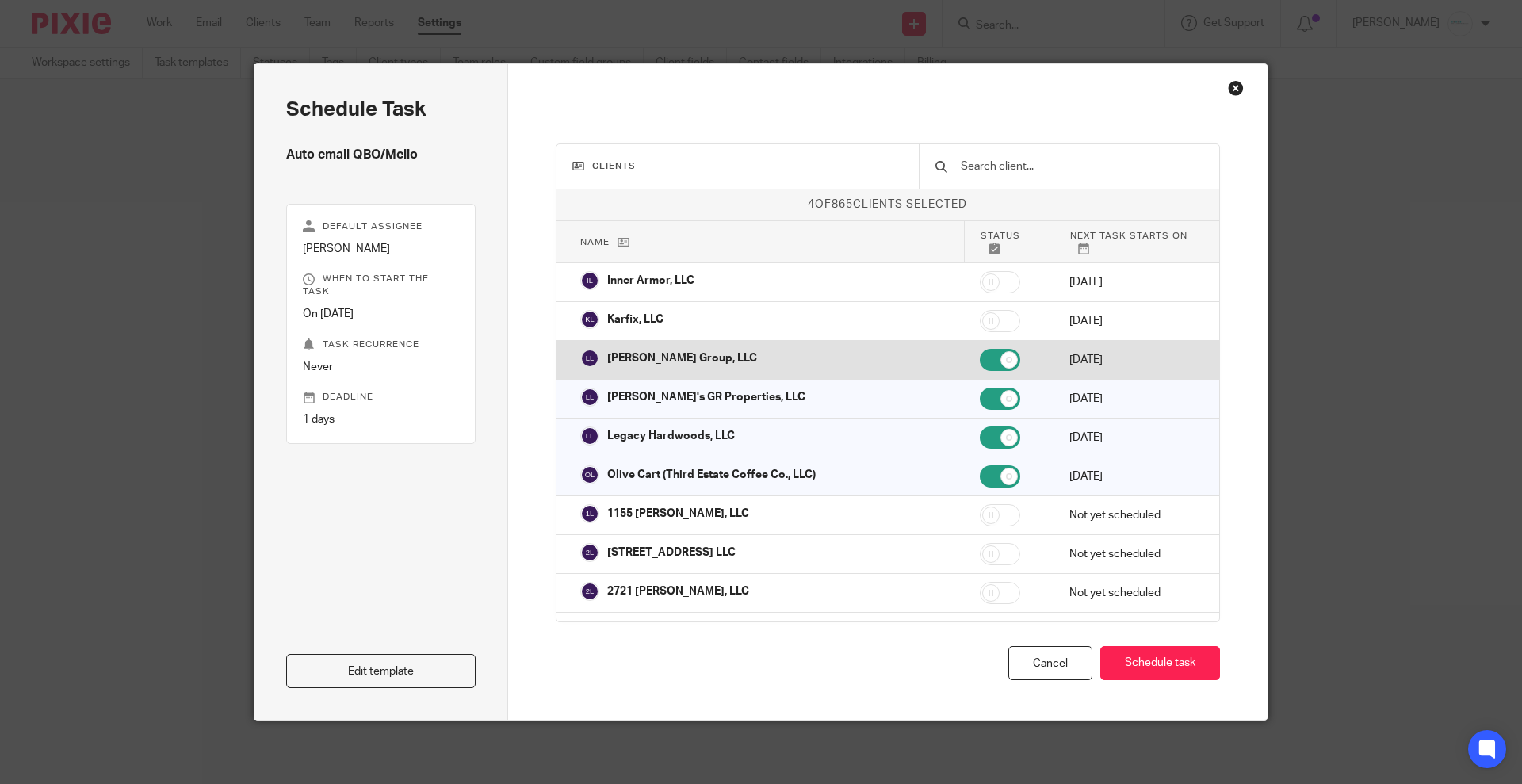
click at [980, 355] on input "checkbox" at bounding box center [1000, 360] width 40 height 22
checkbox input "false"
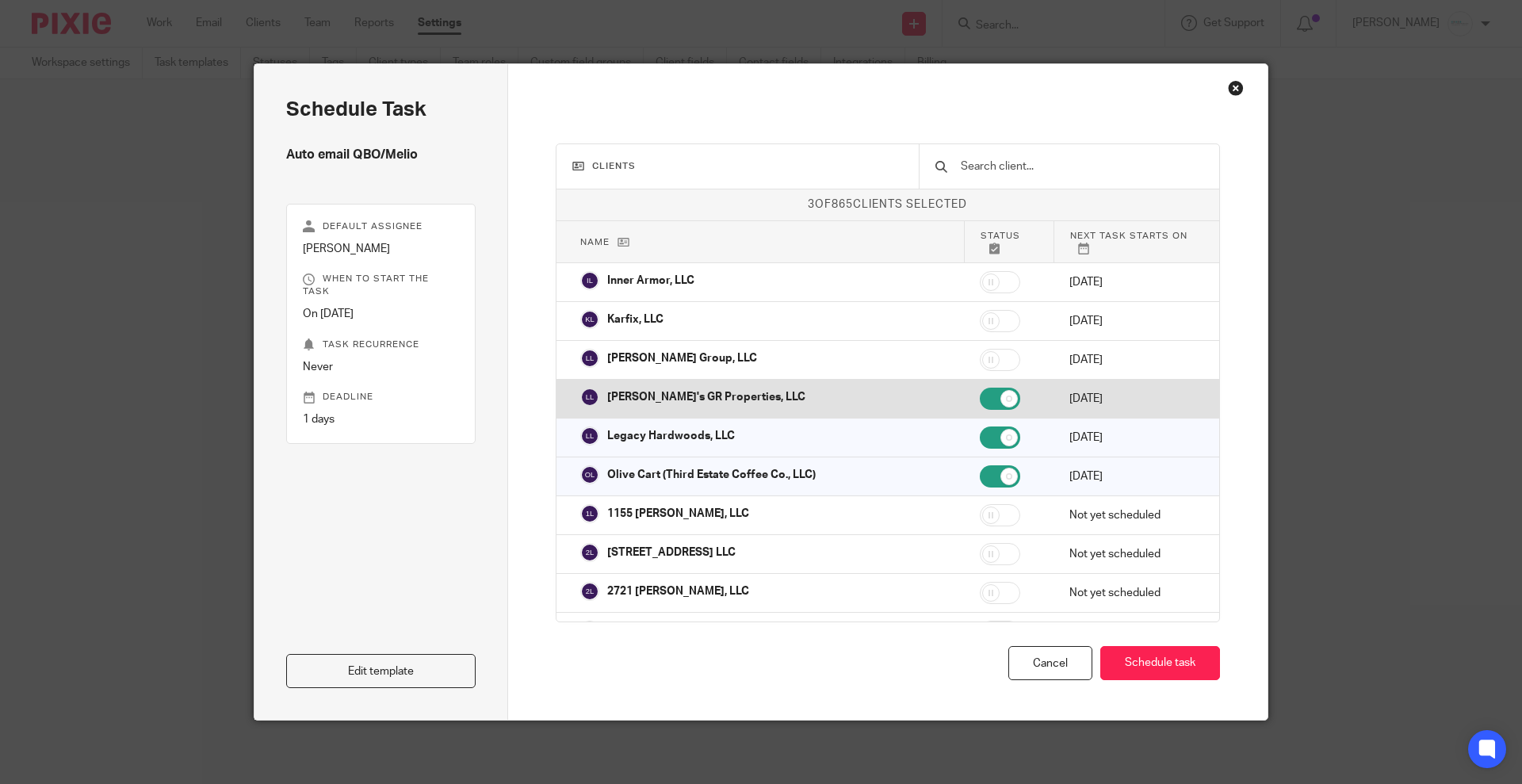
click at [980, 388] on input "checkbox" at bounding box center [1000, 399] width 40 height 22
checkbox input "false"
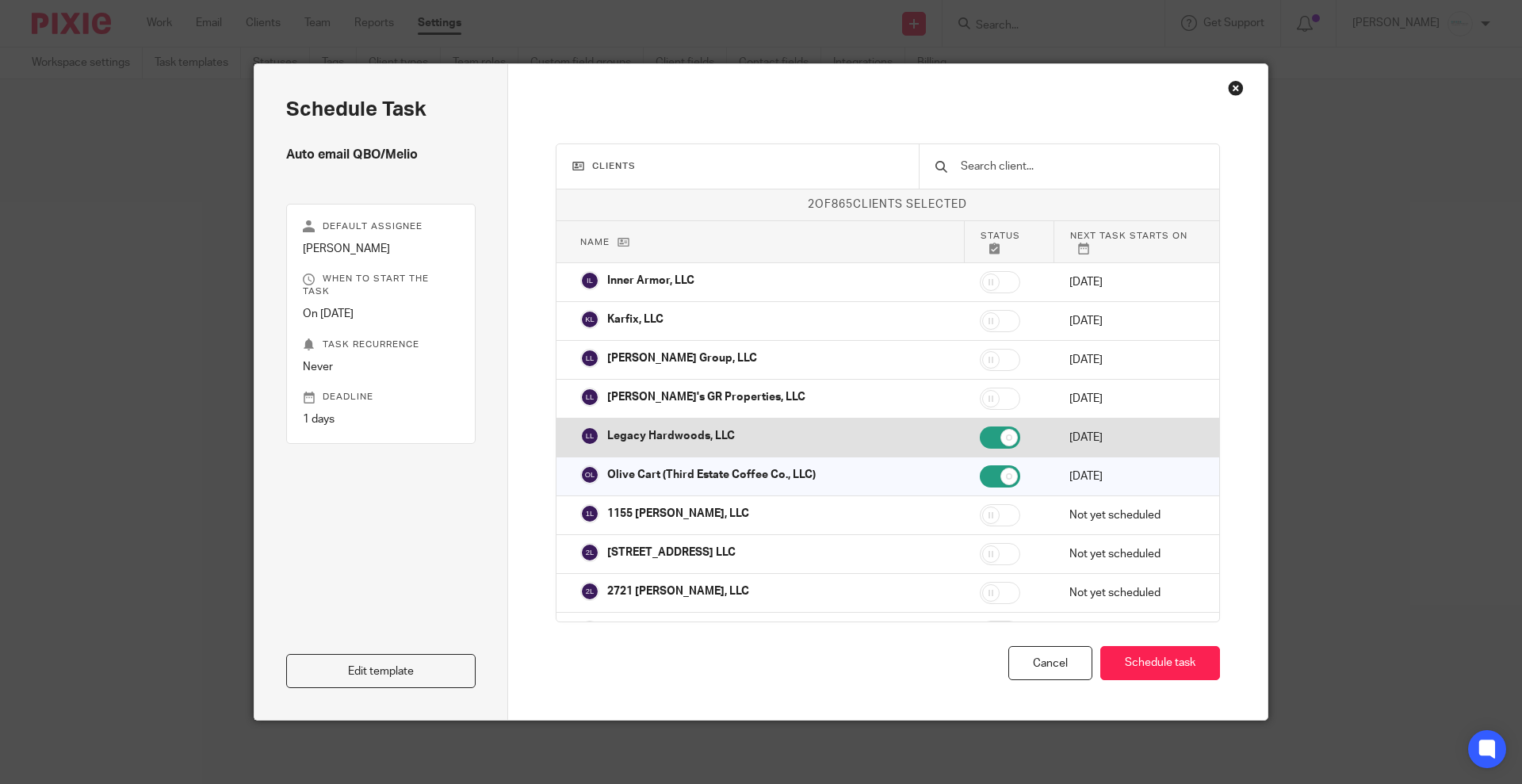
click at [980, 426] on input "checkbox" at bounding box center [1000, 437] width 40 height 22
checkbox input "false"
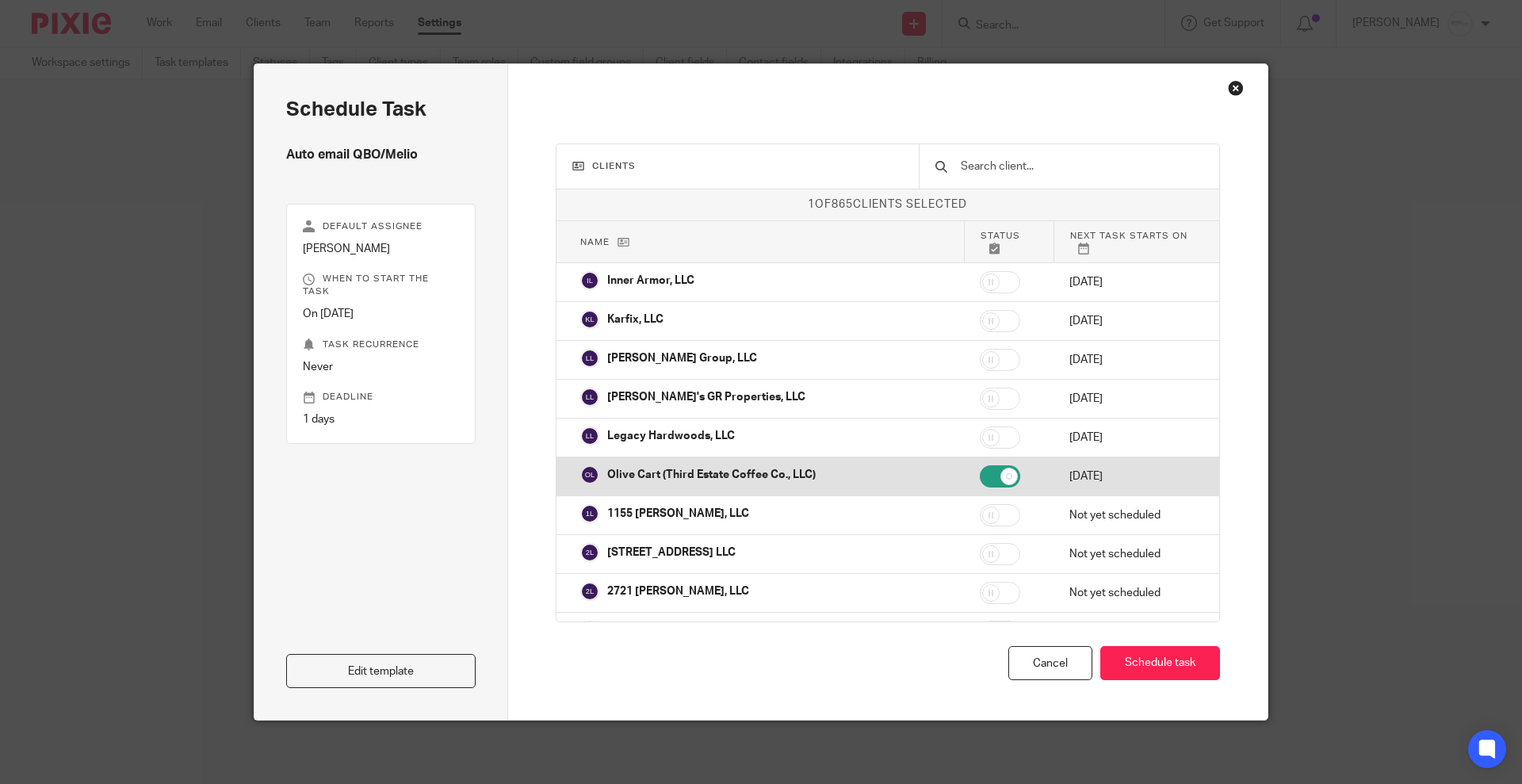
click at [964, 457] on td at bounding box center [1009, 477] width 90 height 38
checkbox input "false"
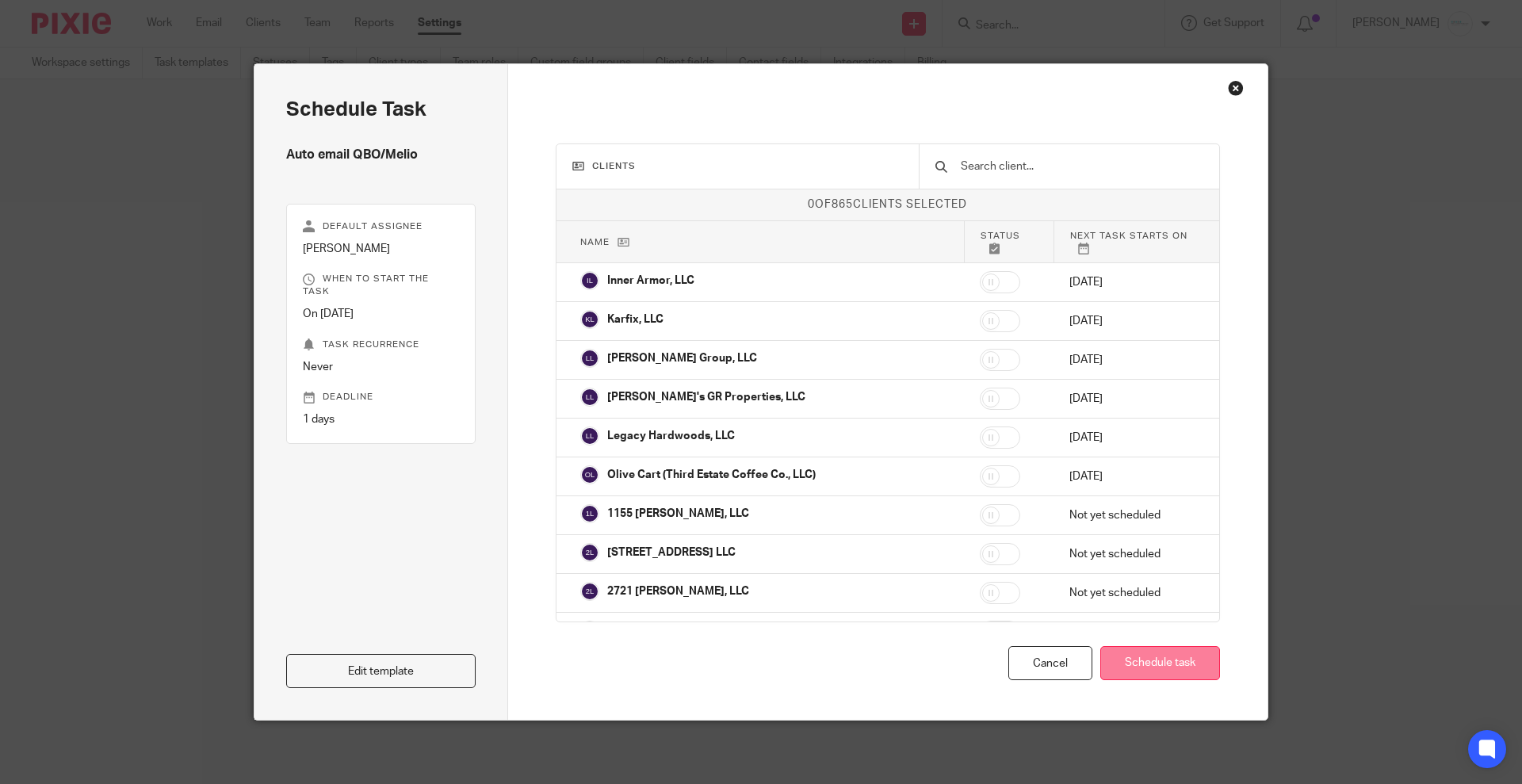
click at [1162, 668] on button "Schedule task" at bounding box center [1160, 662] width 120 height 34
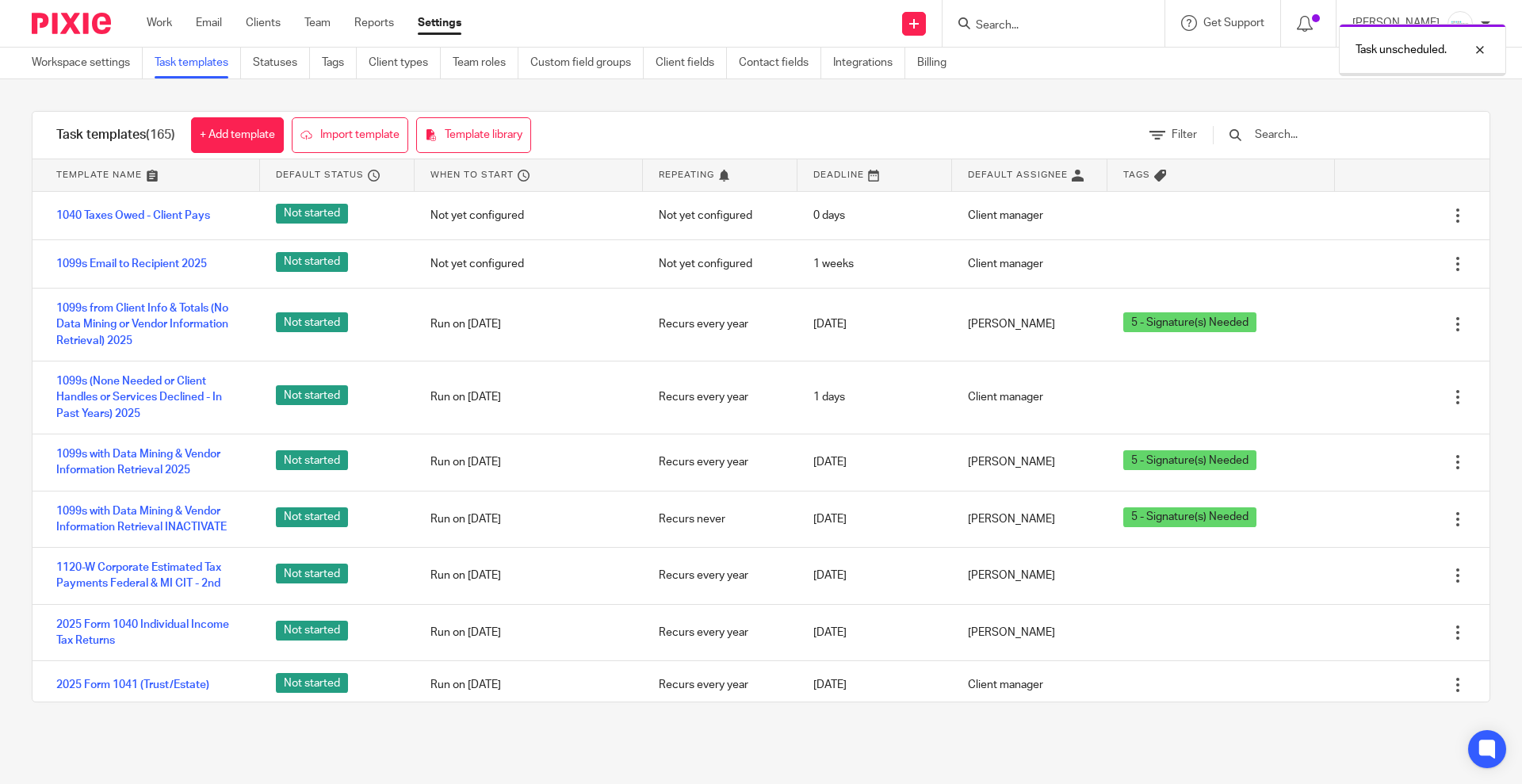
click at [1026, 27] on div "Task unscheduled." at bounding box center [1134, 46] width 745 height 60
click at [1034, 22] on div "Task unscheduled." at bounding box center [1134, 46] width 745 height 60
click at [1475, 47] on div at bounding box center [1468, 49] width 43 height 19
click at [1043, 19] on input "Search" at bounding box center [1046, 27] width 143 height 15
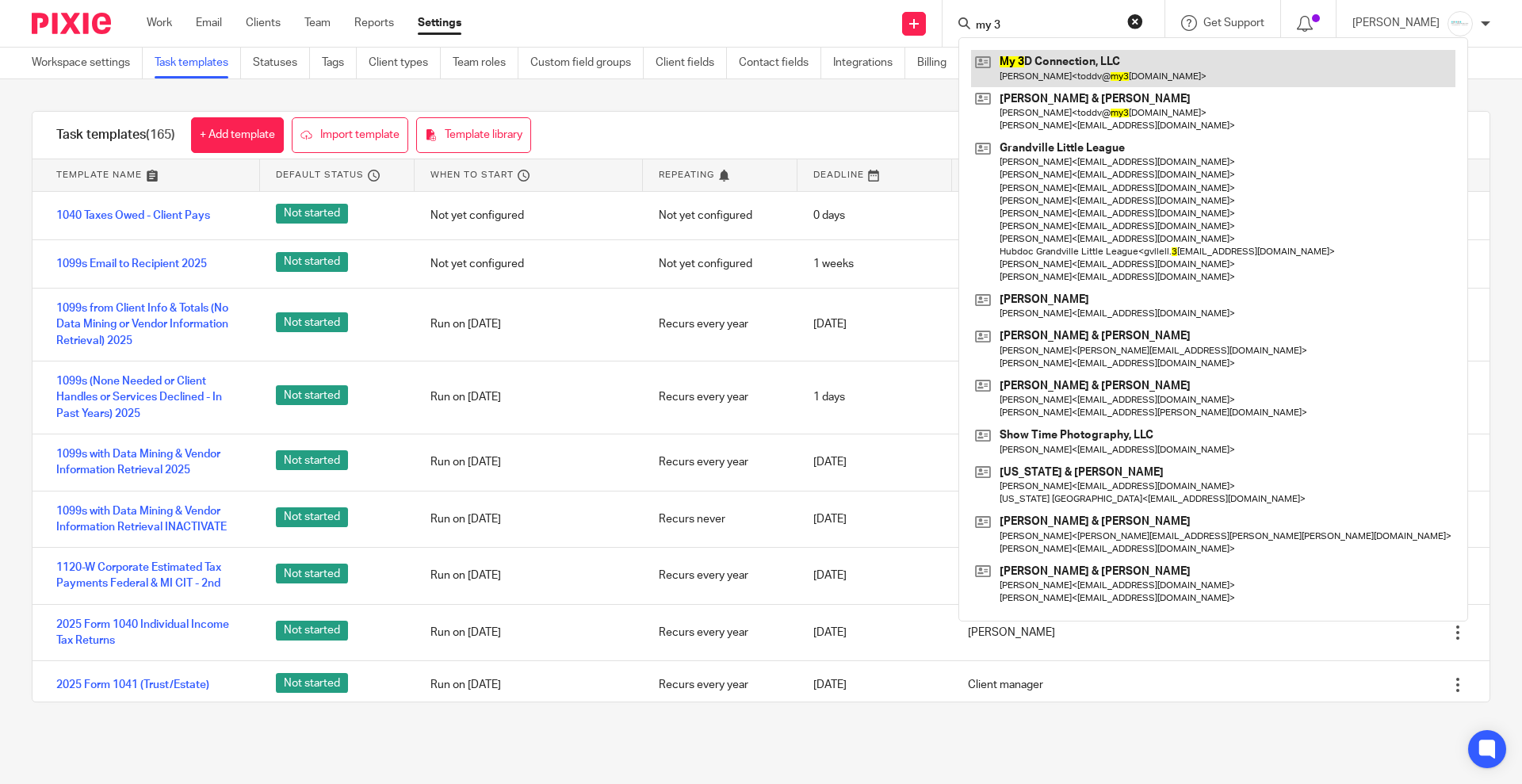
type input "my 3"
click at [1067, 69] on link at bounding box center [1213, 69] width 484 height 37
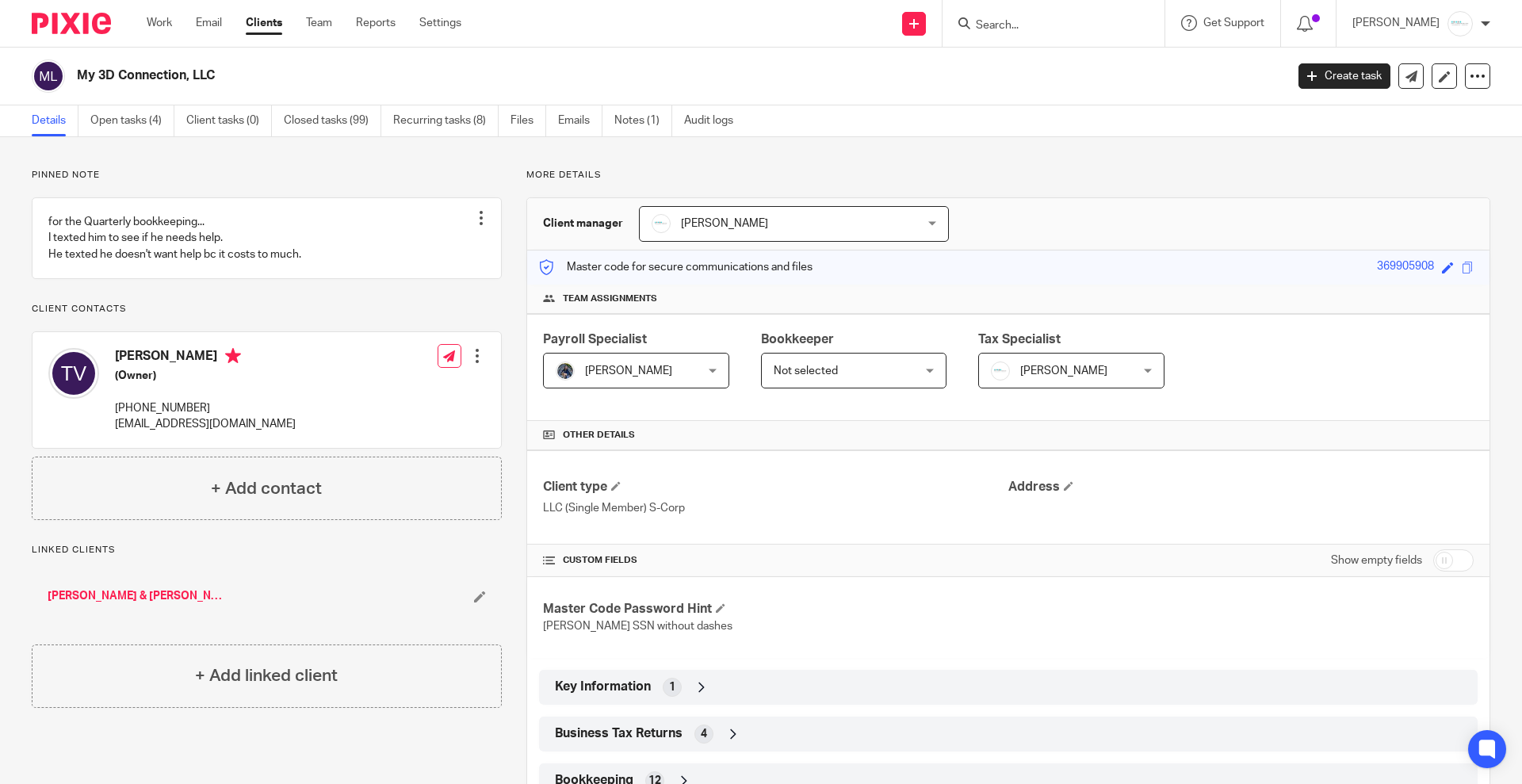
click at [812, 371] on span "Not selected" at bounding box center [806, 371] width 64 height 11
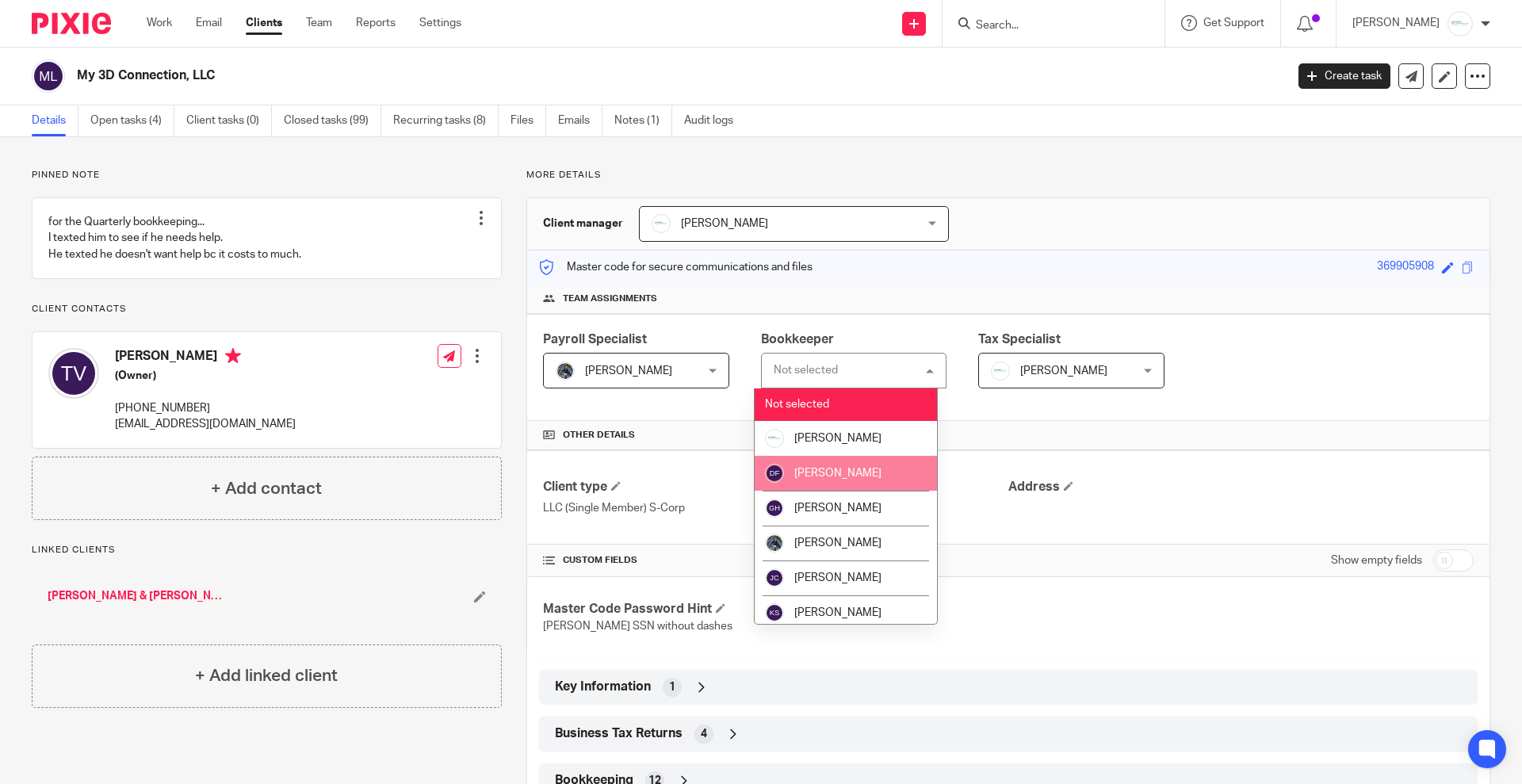
click at [818, 476] on span "[PERSON_NAME]" at bounding box center [837, 473] width 87 height 11
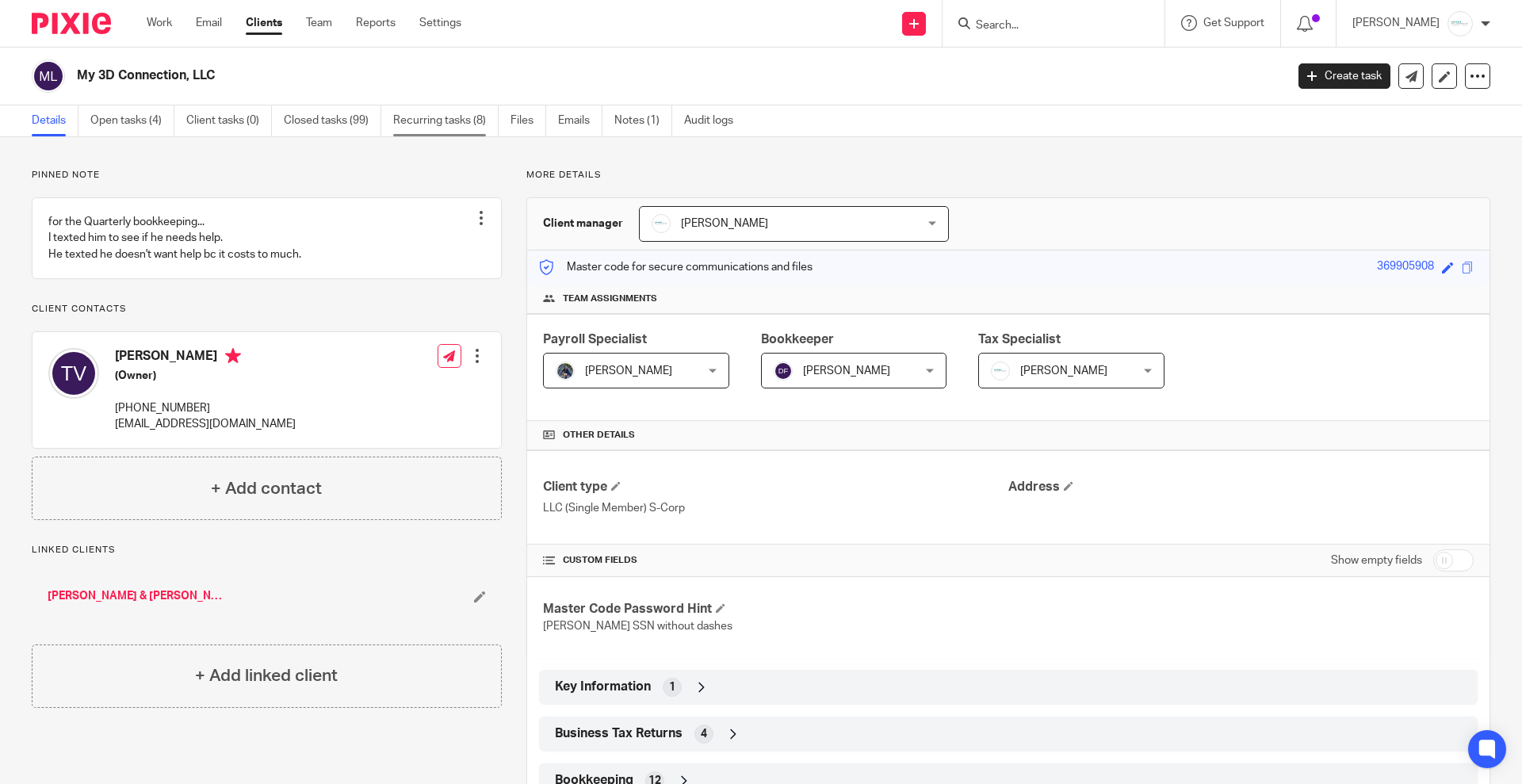
click at [454, 129] on link "Recurring tasks (8)" at bounding box center [446, 121] width 105 height 31
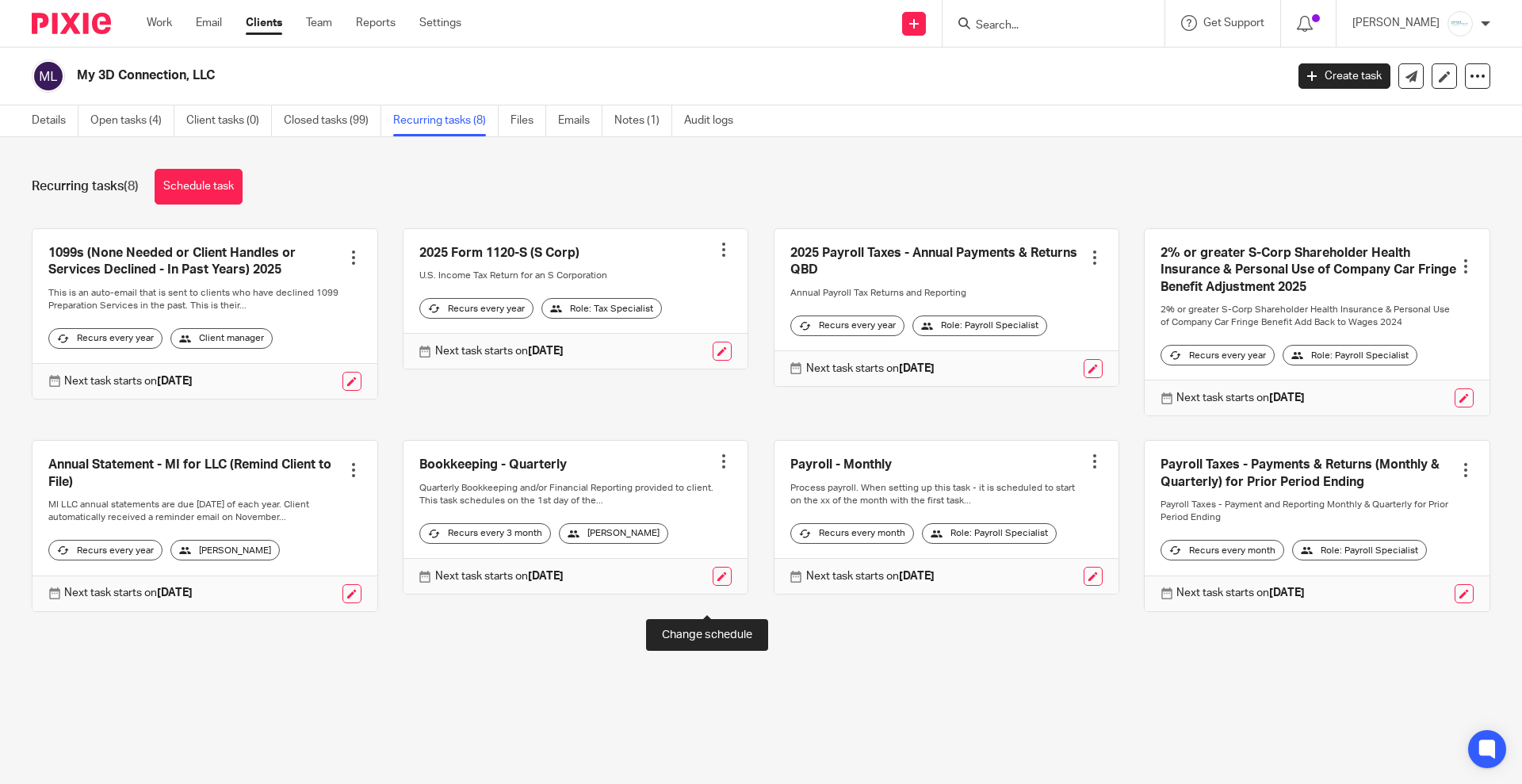
click at [713, 585] on link at bounding box center [722, 575] width 19 height 19
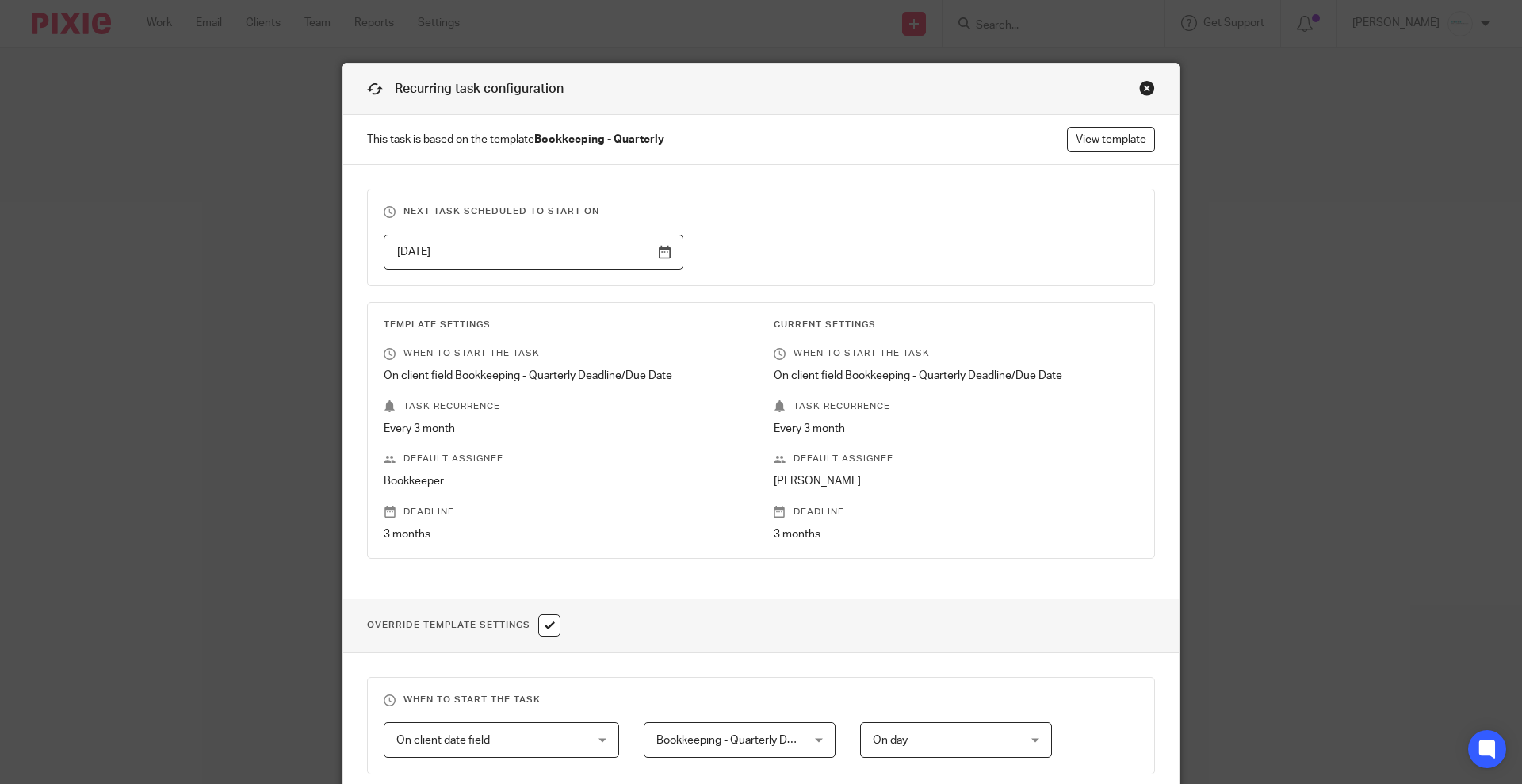
click at [551, 626] on input "checkbox" at bounding box center [549, 625] width 22 height 22
checkbox input "false"
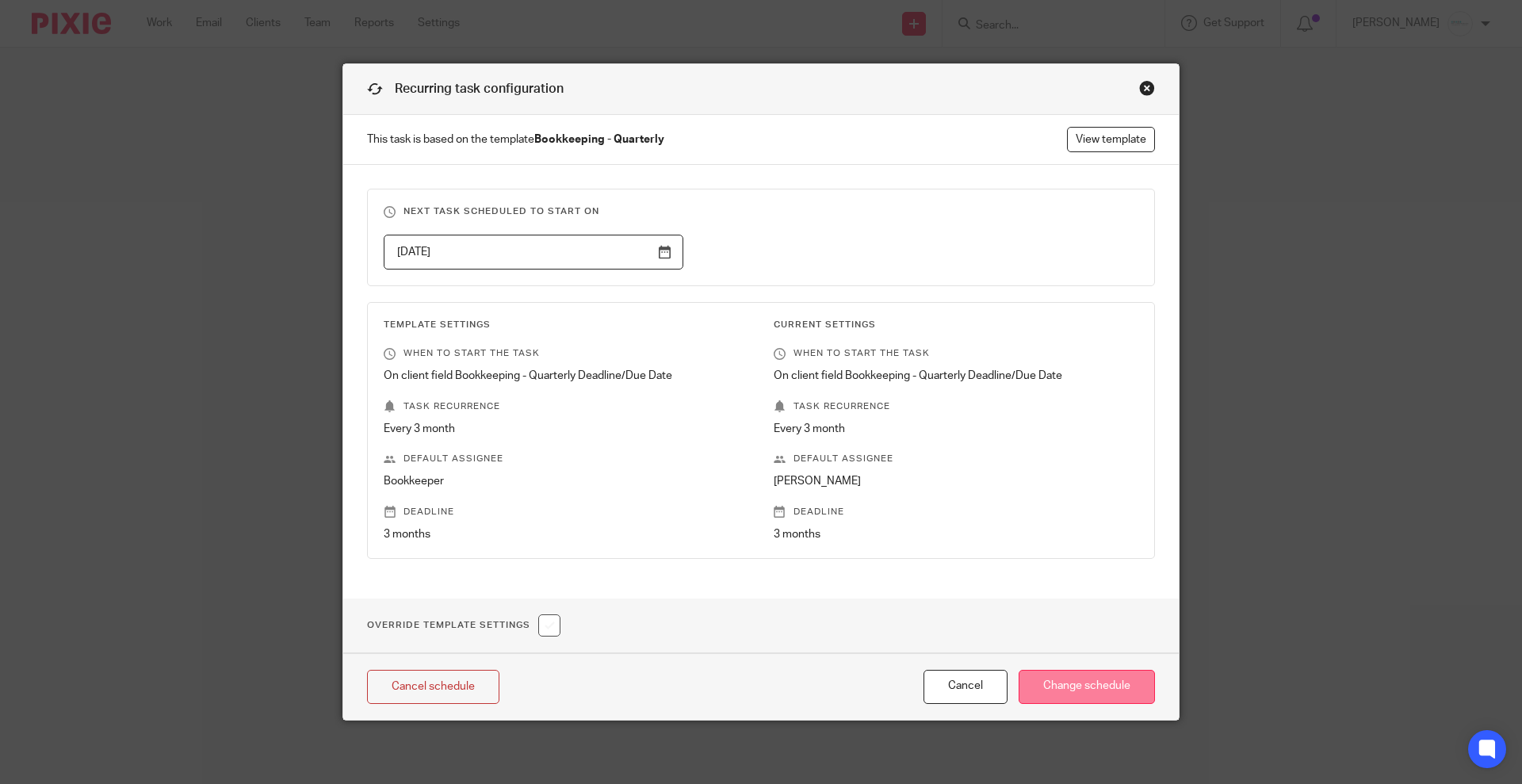
click at [1080, 685] on input "Change schedule" at bounding box center [1086, 686] width 136 height 34
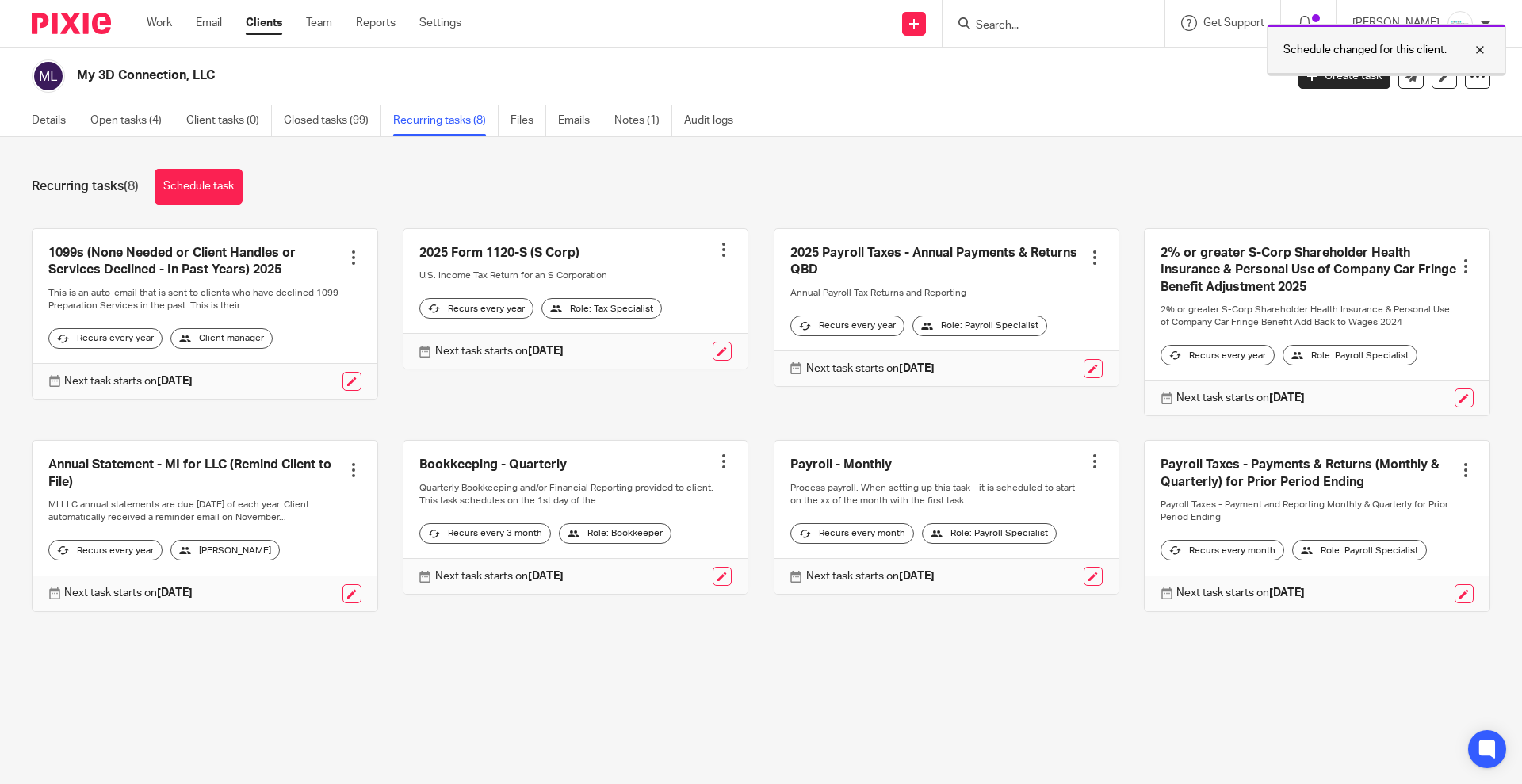
click at [1484, 42] on div at bounding box center [1468, 49] width 43 height 19
click at [1089, 21] on input "Search" at bounding box center [1046, 27] width 143 height 15
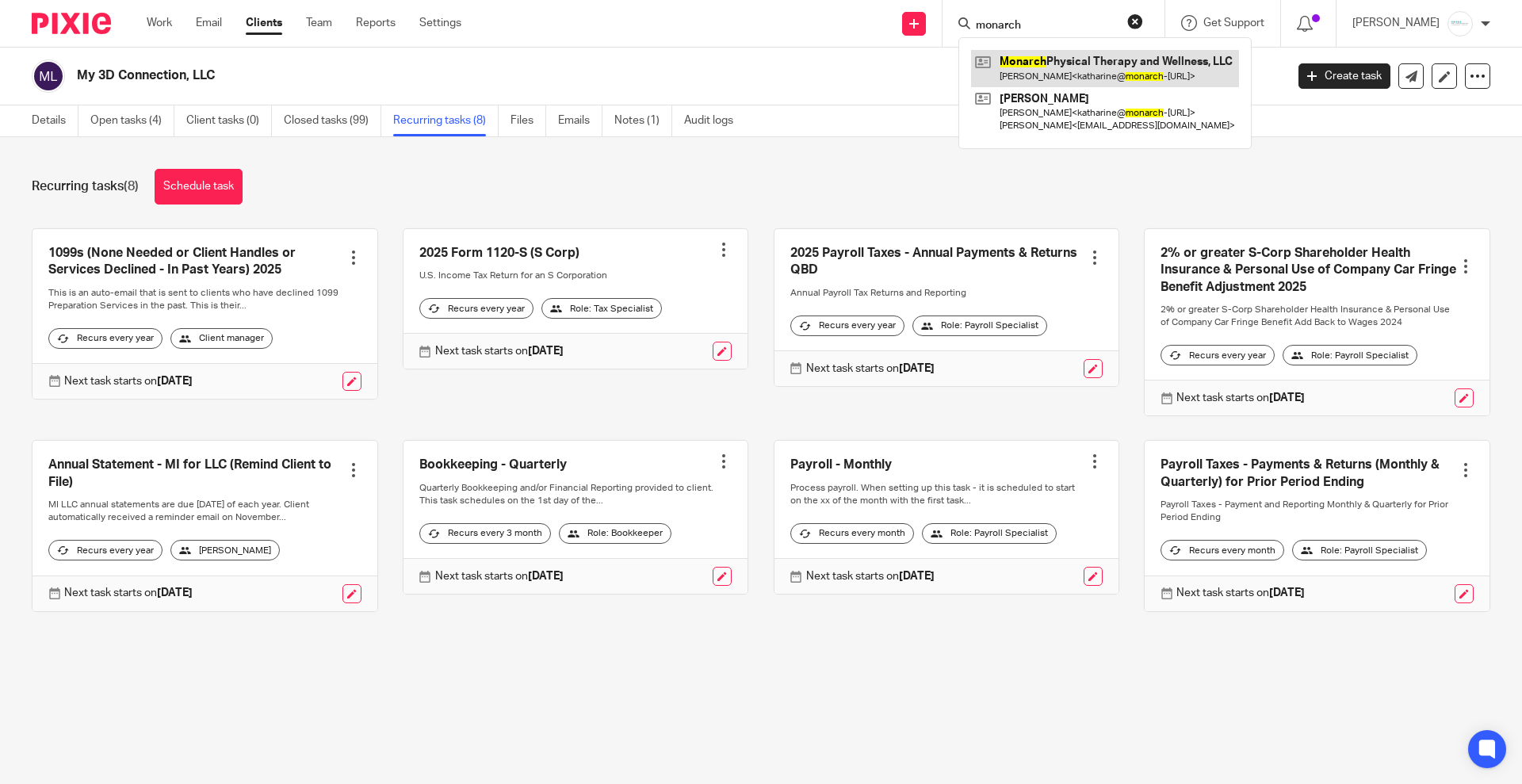
type input "monarch"
click at [1076, 66] on link at bounding box center [1105, 69] width 268 height 37
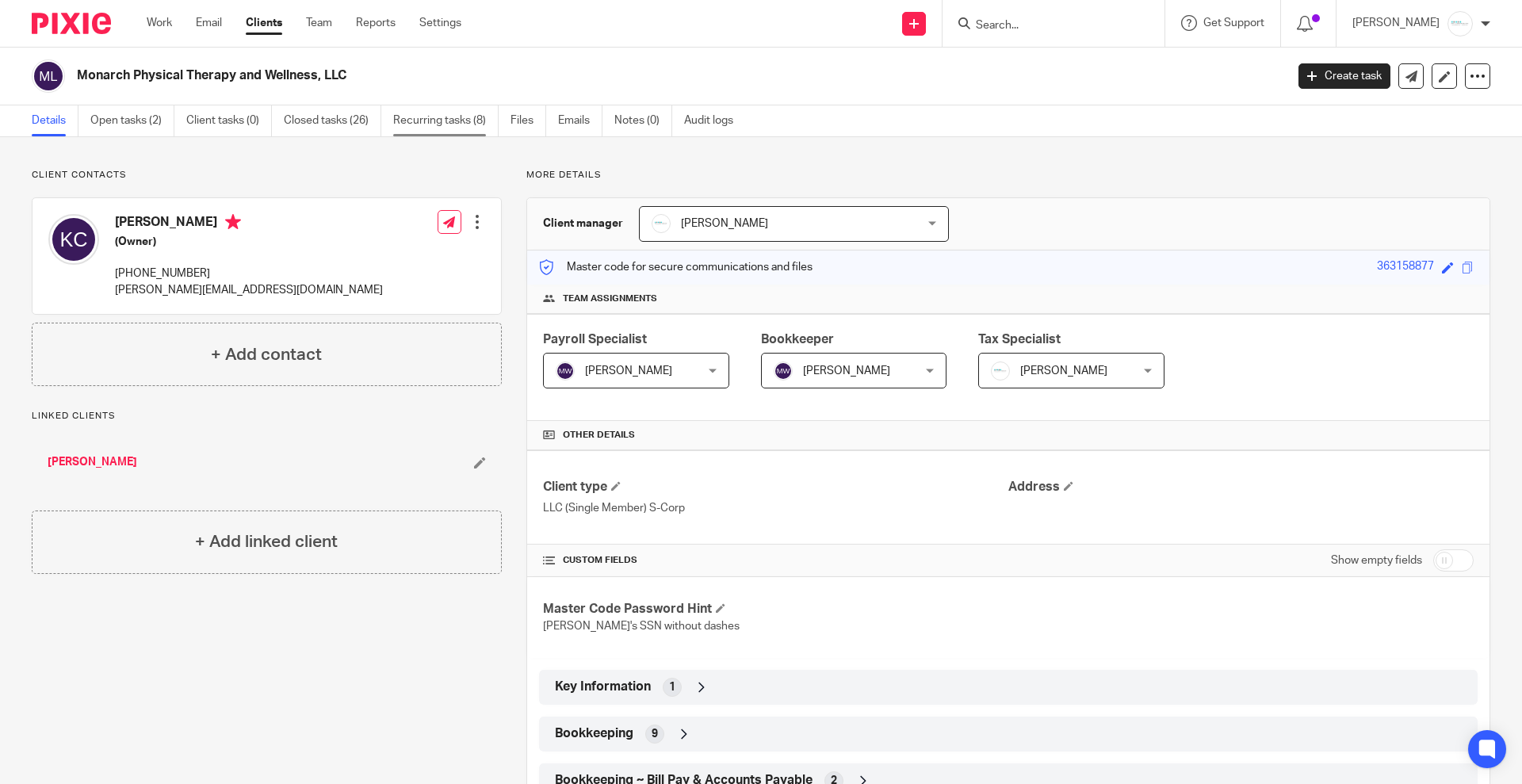
click at [454, 127] on link "Recurring tasks (8)" at bounding box center [446, 121] width 105 height 31
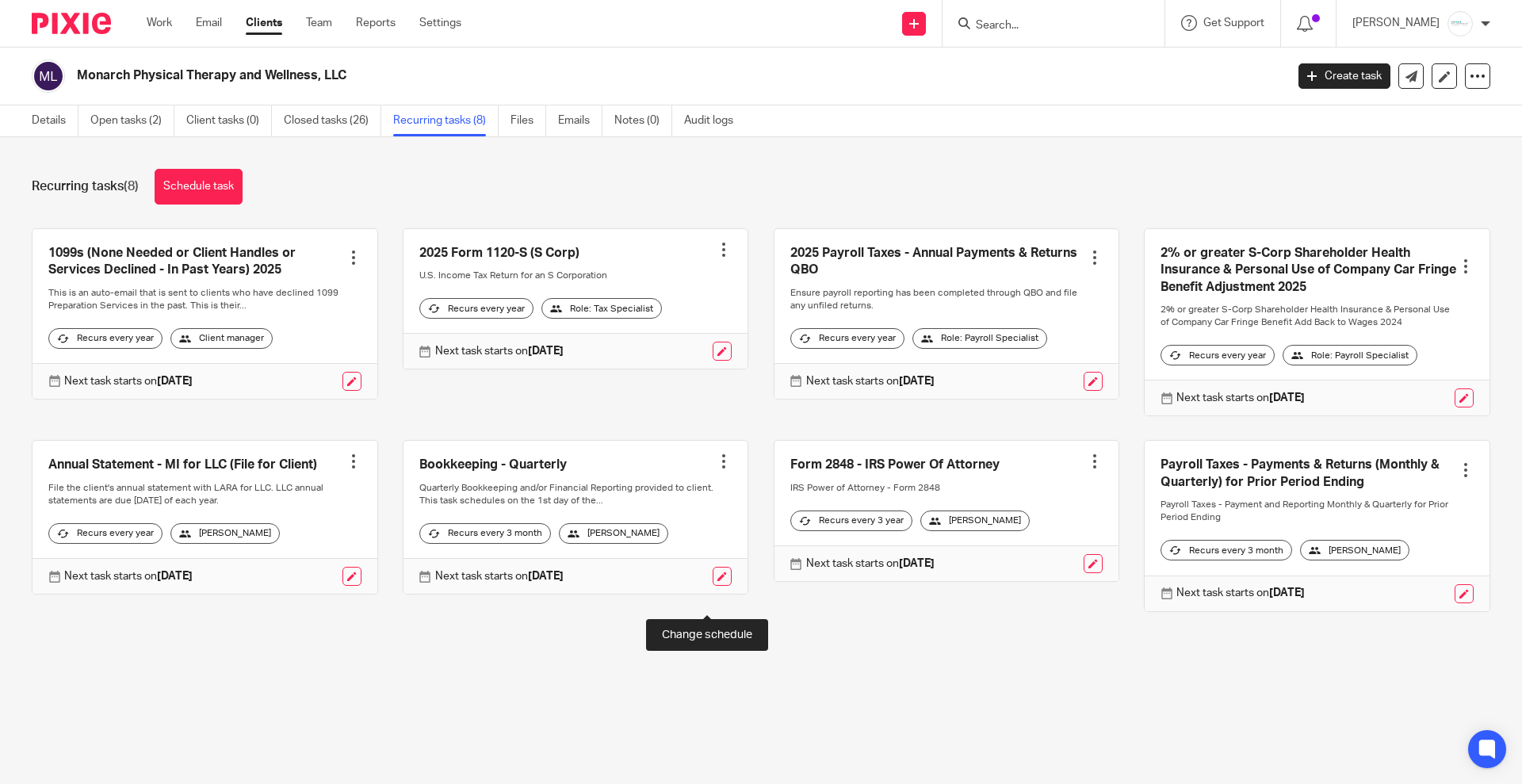
click at [713, 585] on link at bounding box center [722, 575] width 19 height 19
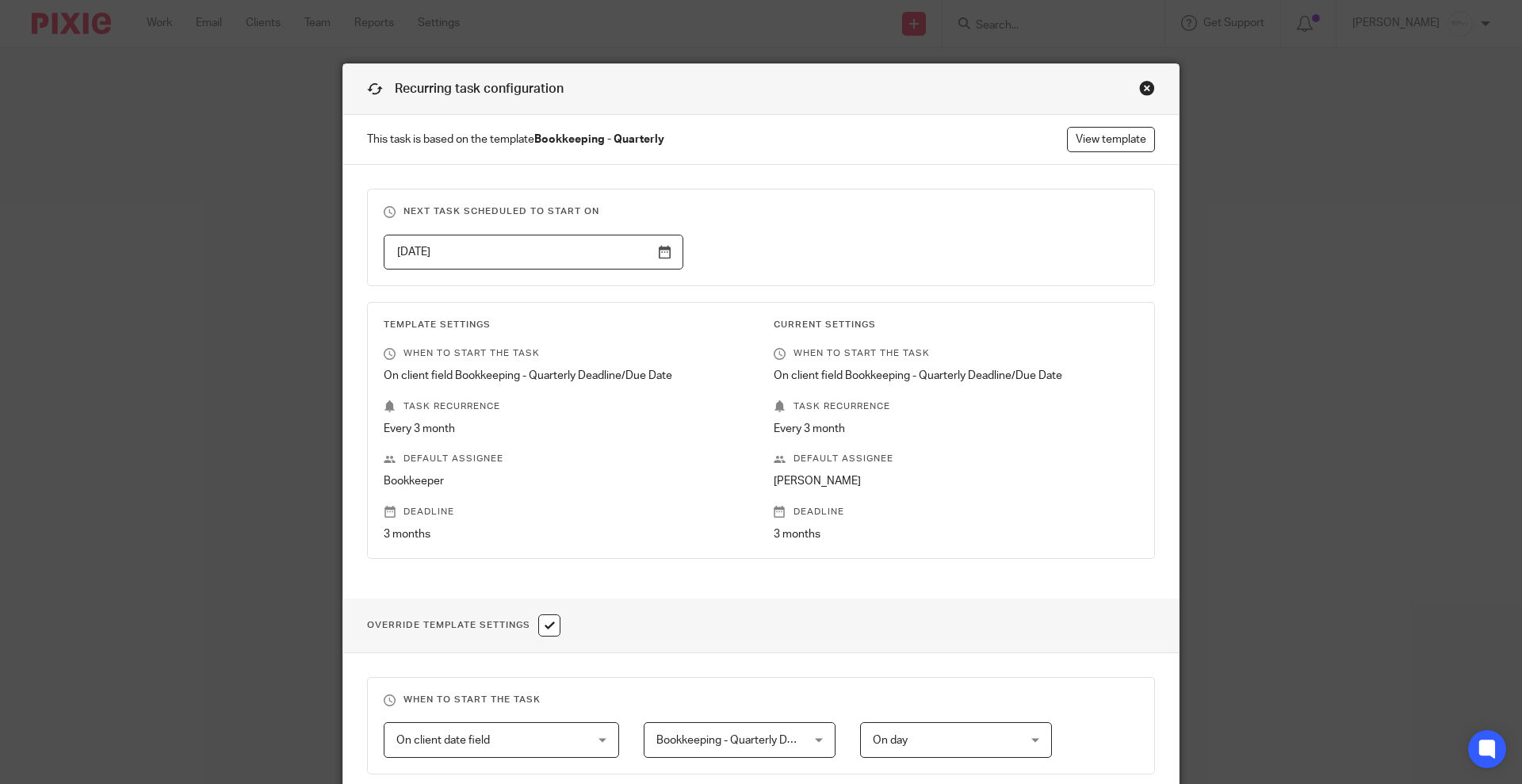
click at [544, 619] on input "checkbox" at bounding box center [549, 625] width 22 height 22
checkbox input "false"
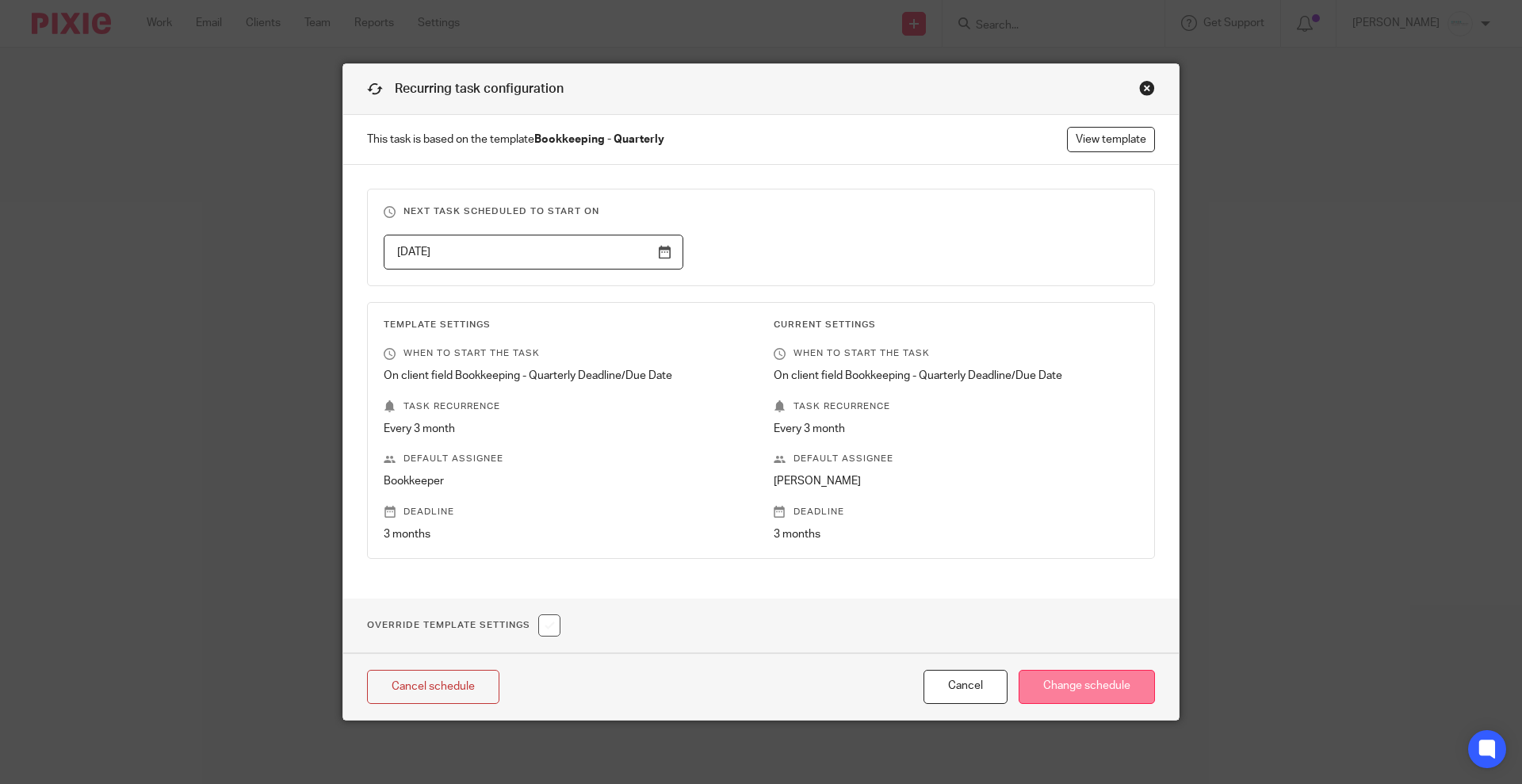
click at [1085, 686] on input "Change schedule" at bounding box center [1086, 686] width 136 height 34
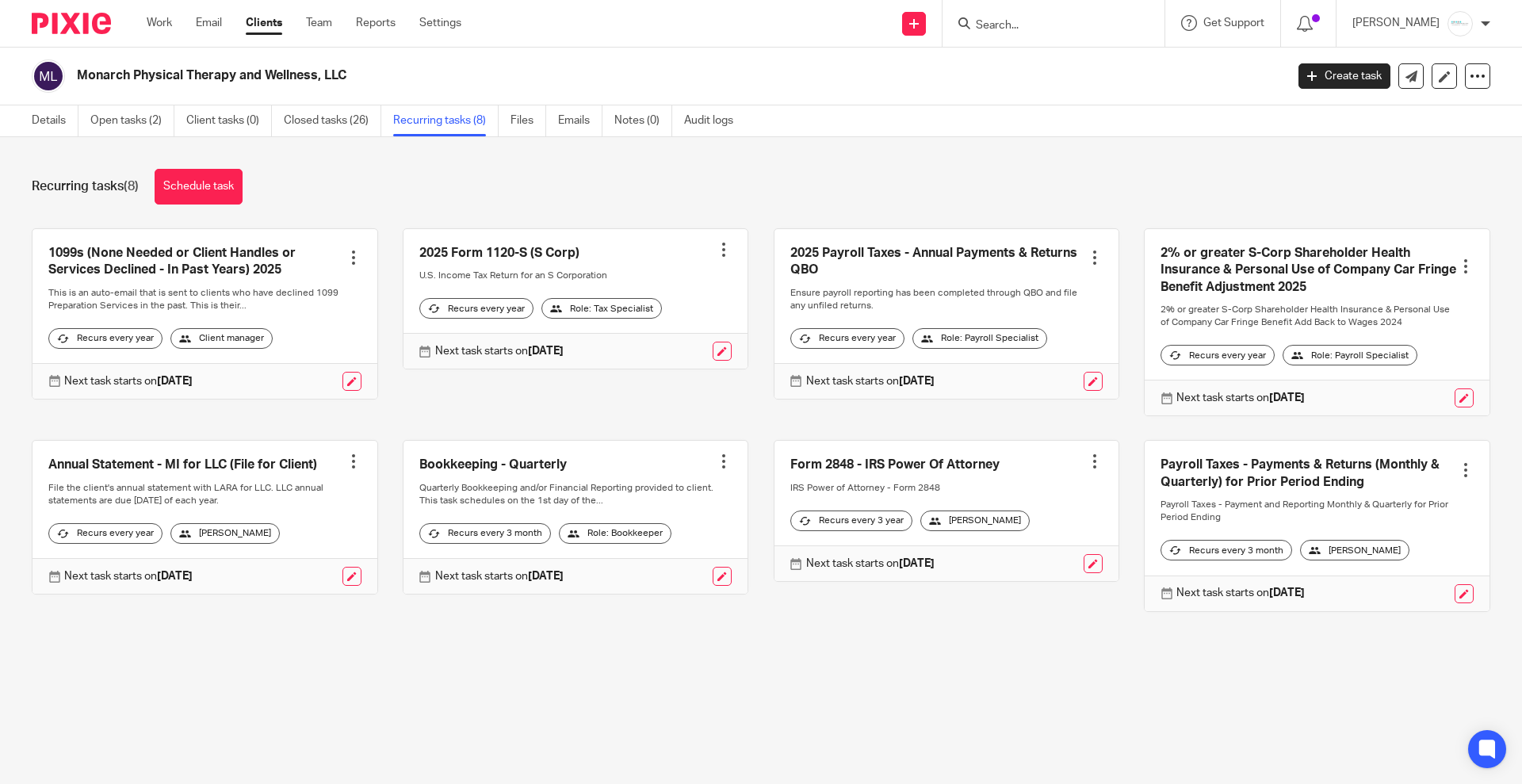
click at [1069, 26] on input "Search" at bounding box center [1046, 27] width 143 height 15
type input "modern"
click at [1065, 69] on link at bounding box center [1105, 69] width 268 height 37
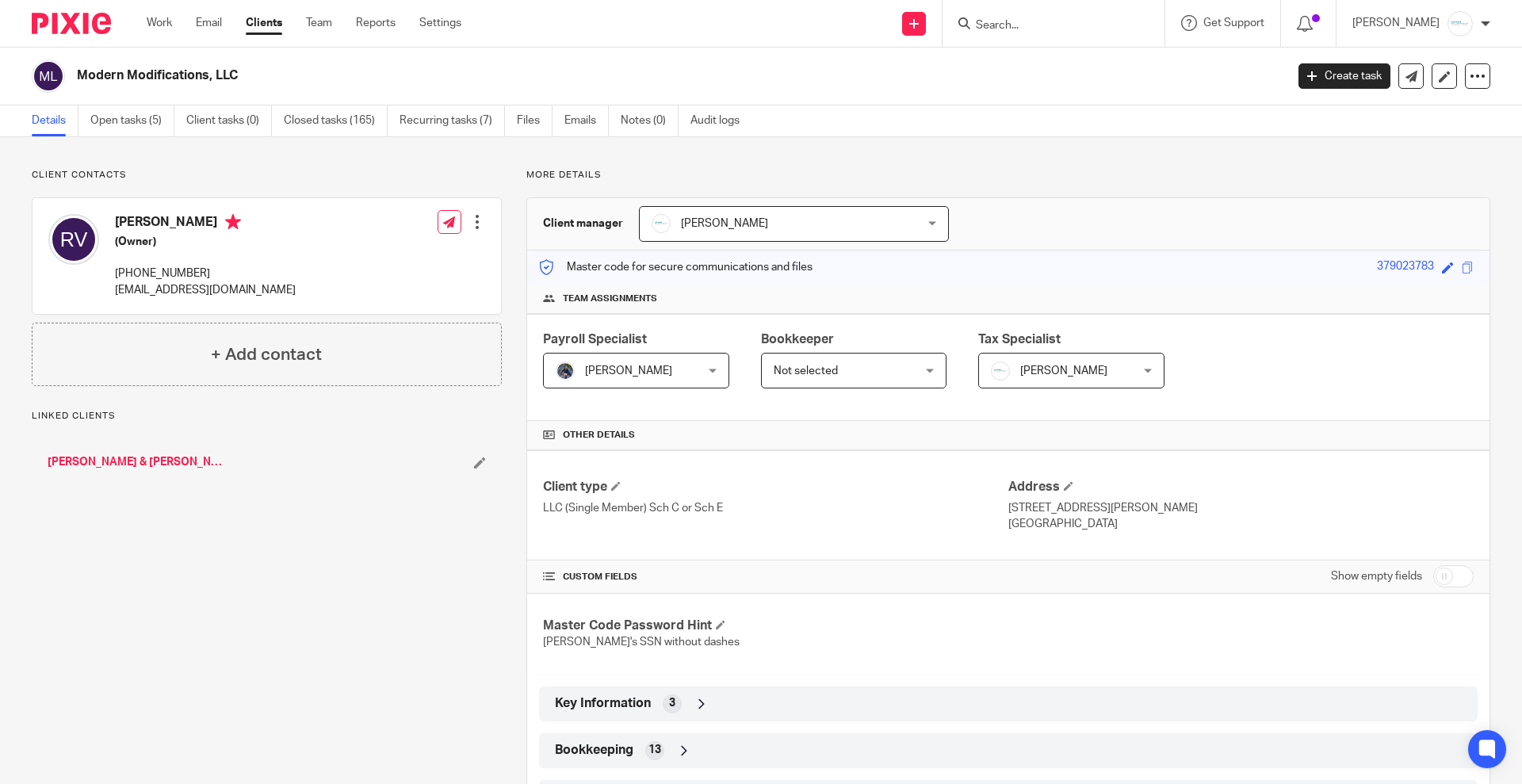
click at [835, 371] on span "Not selected" at bounding box center [843, 370] width 138 height 33
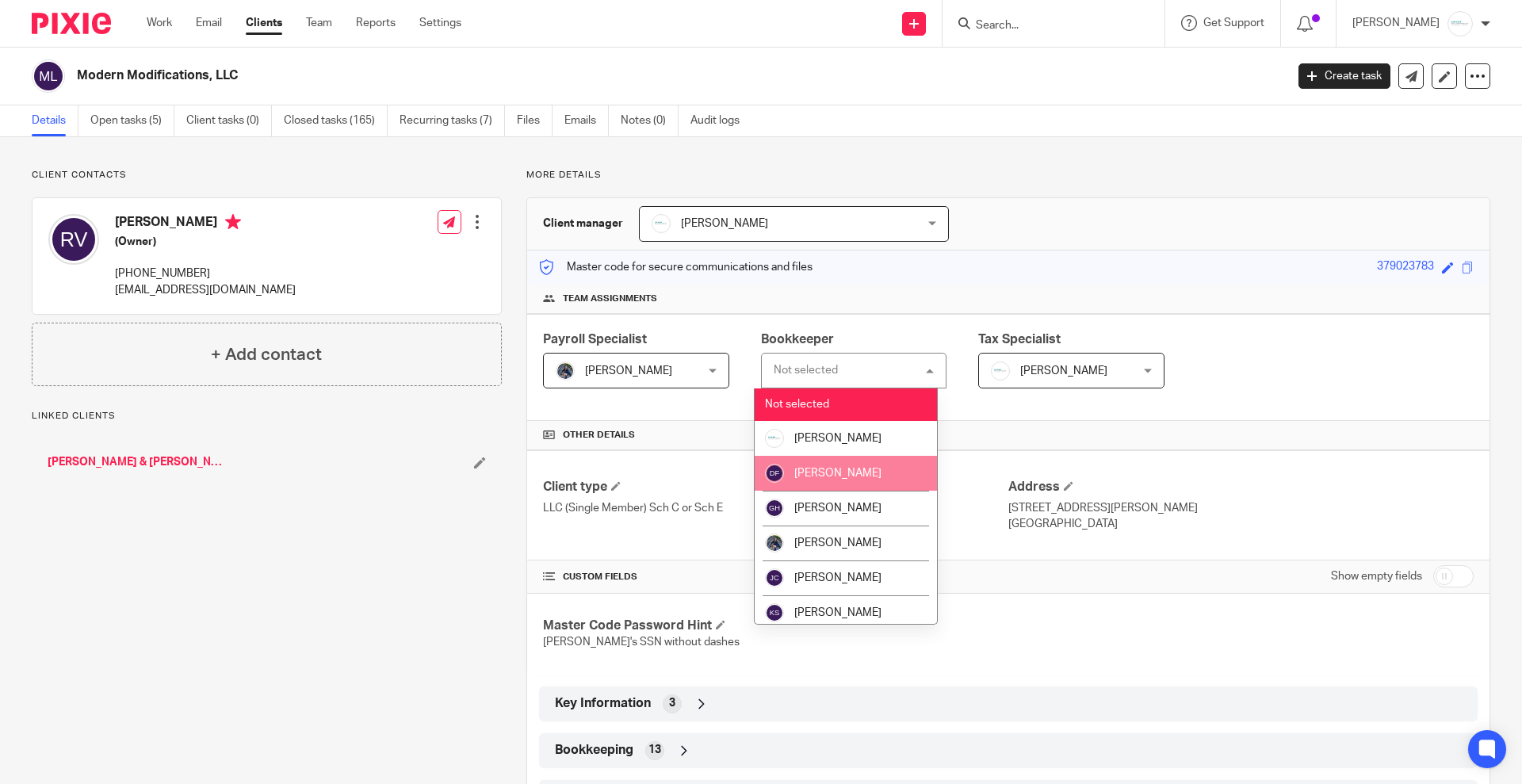
click at [828, 469] on span "[PERSON_NAME]" at bounding box center [837, 473] width 87 height 11
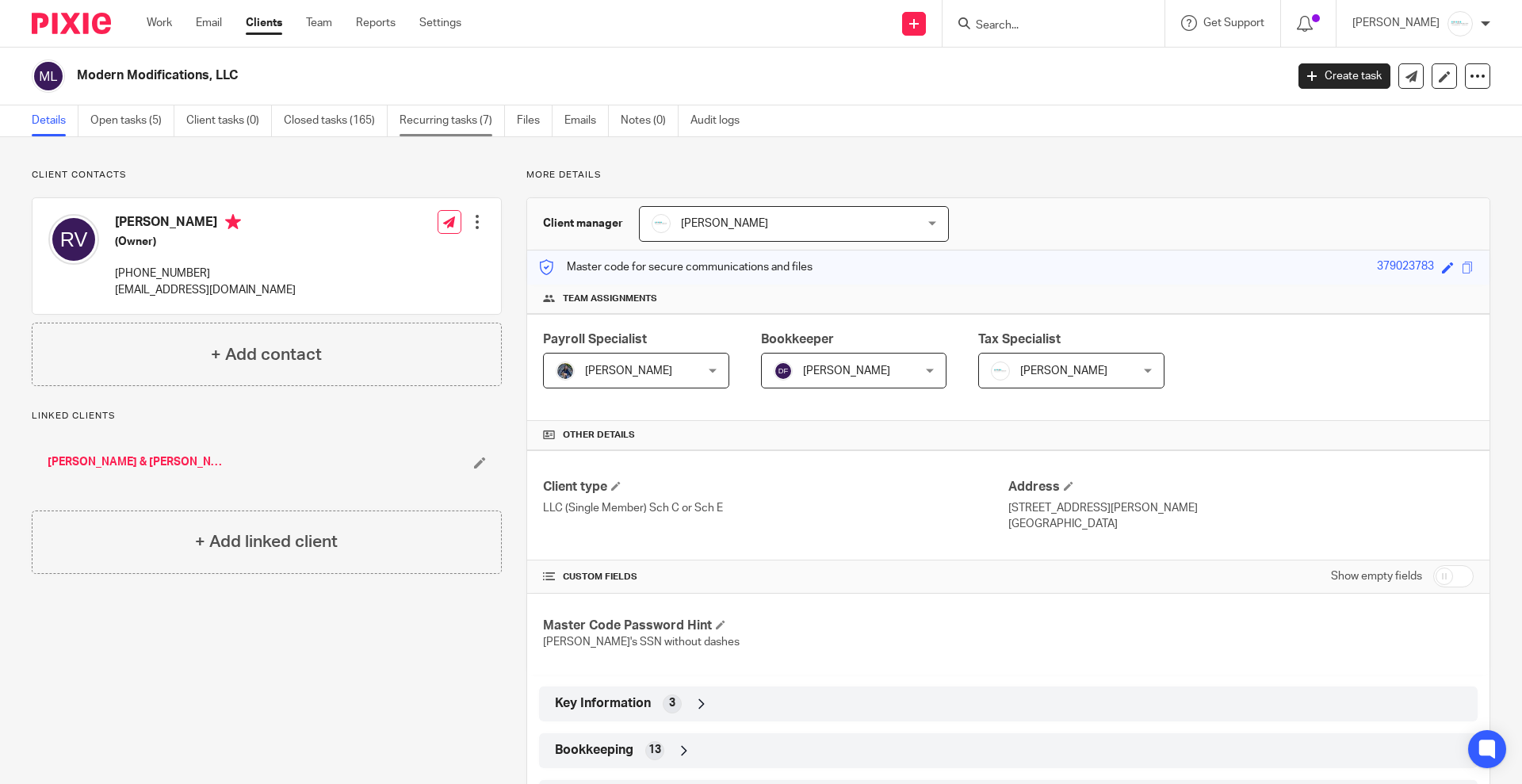
click at [426, 115] on link "Recurring tasks (7)" at bounding box center [452, 121] width 105 height 31
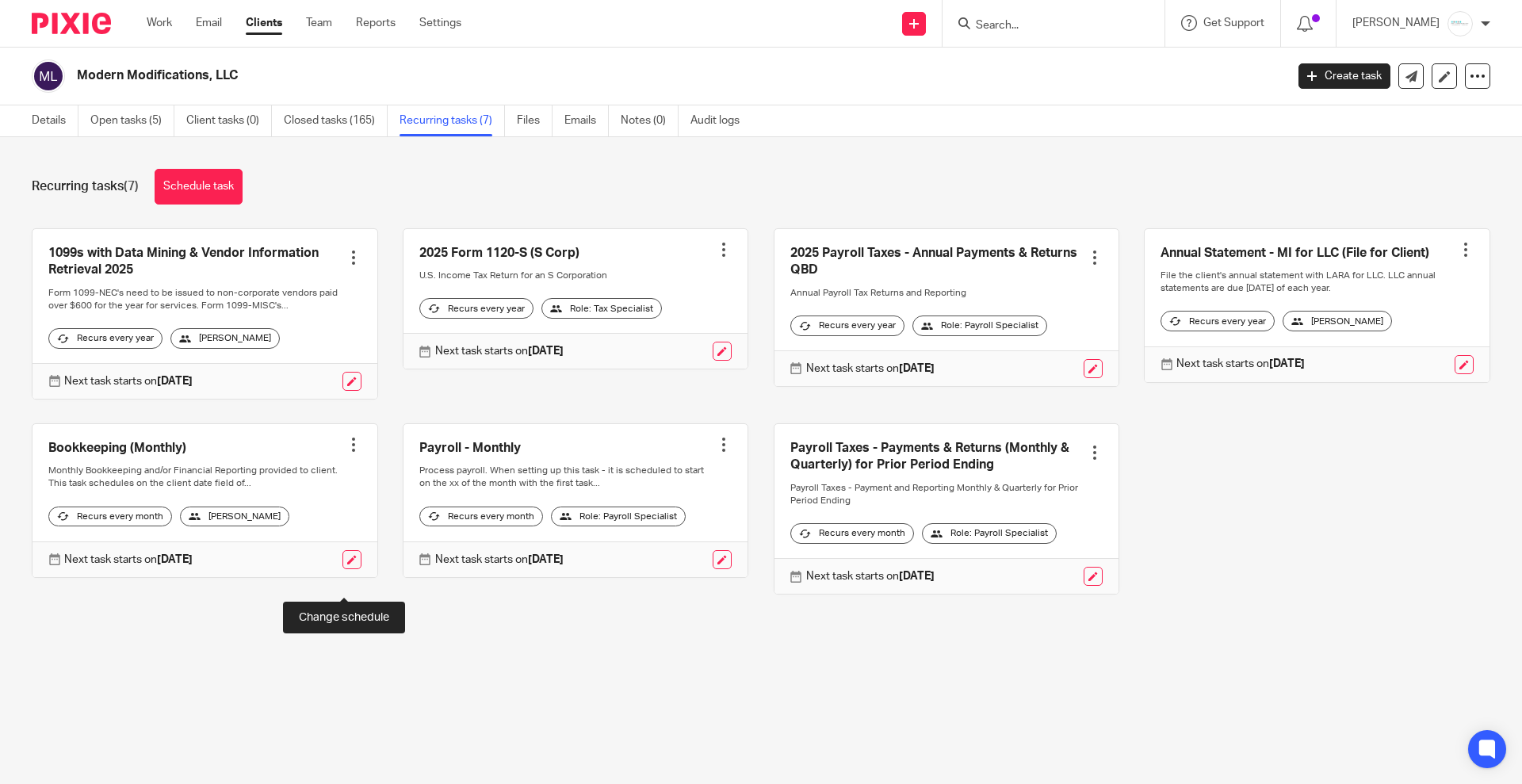
click at [342, 569] on link at bounding box center [351, 559] width 19 height 19
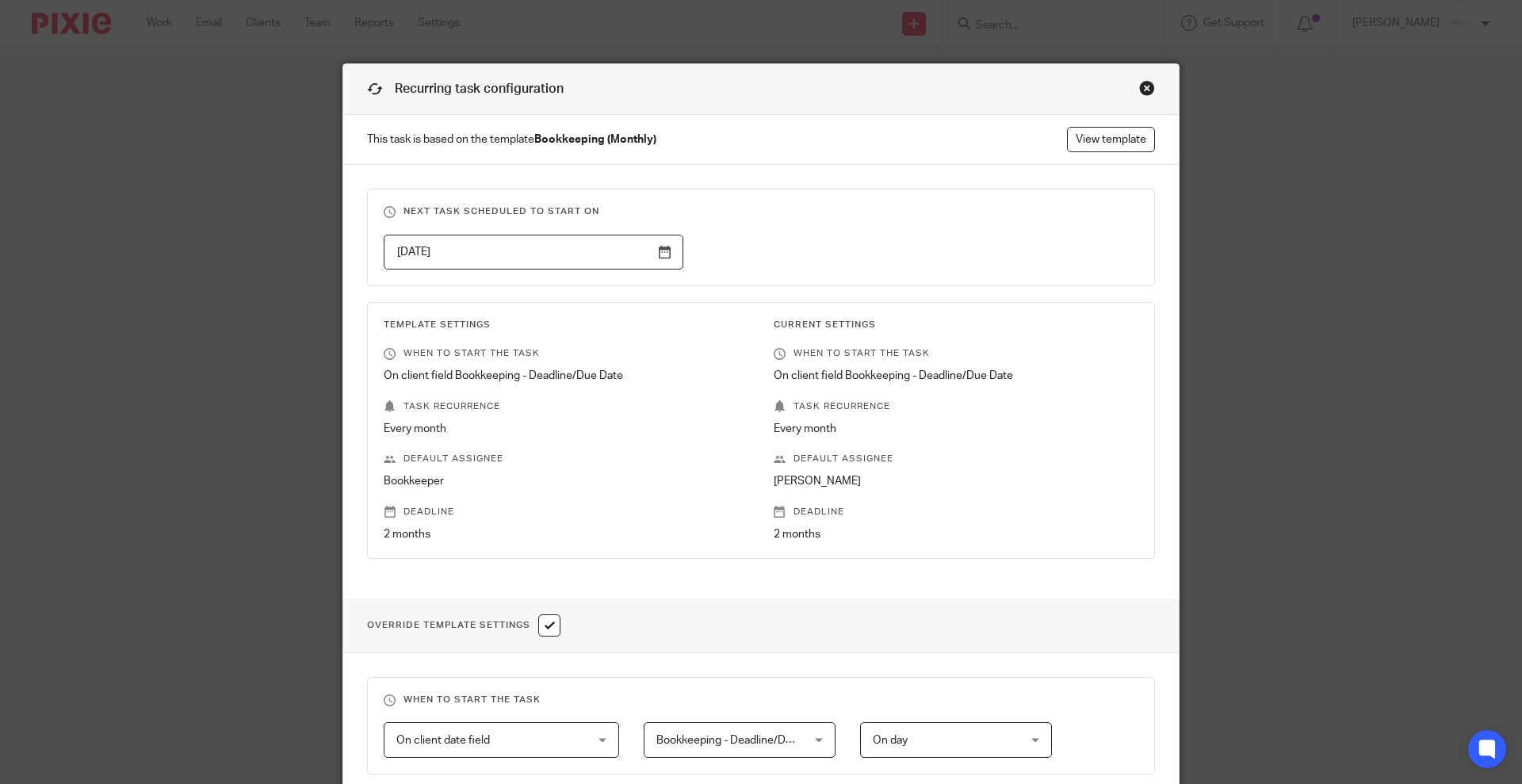
click at [531, 628] on h1 "Override Template Settings" at bounding box center [463, 625] width 193 height 22
click at [541, 628] on input "checkbox" at bounding box center [549, 625] width 22 height 22
checkbox input "false"
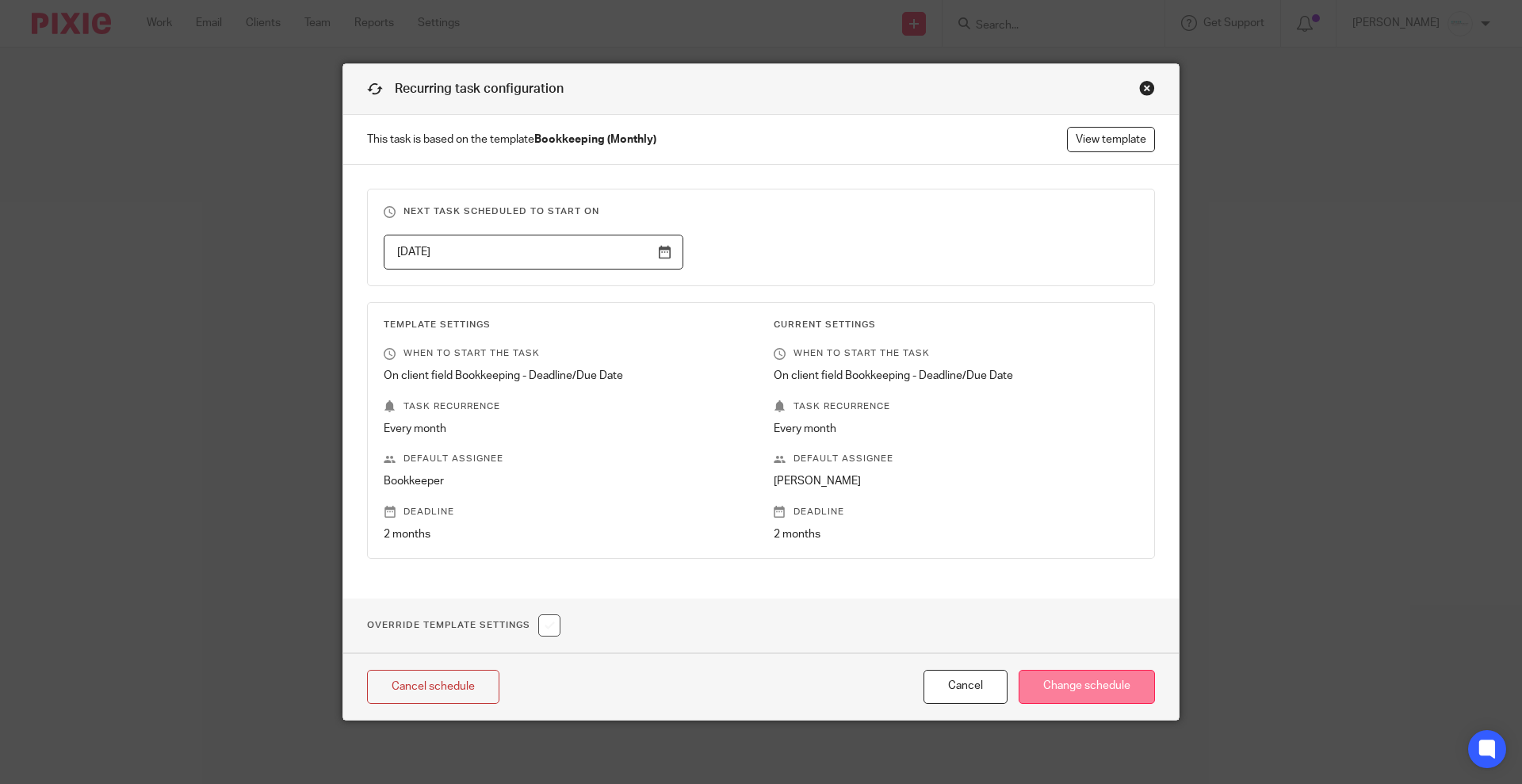
click at [1070, 682] on input "Change schedule" at bounding box center [1086, 686] width 136 height 34
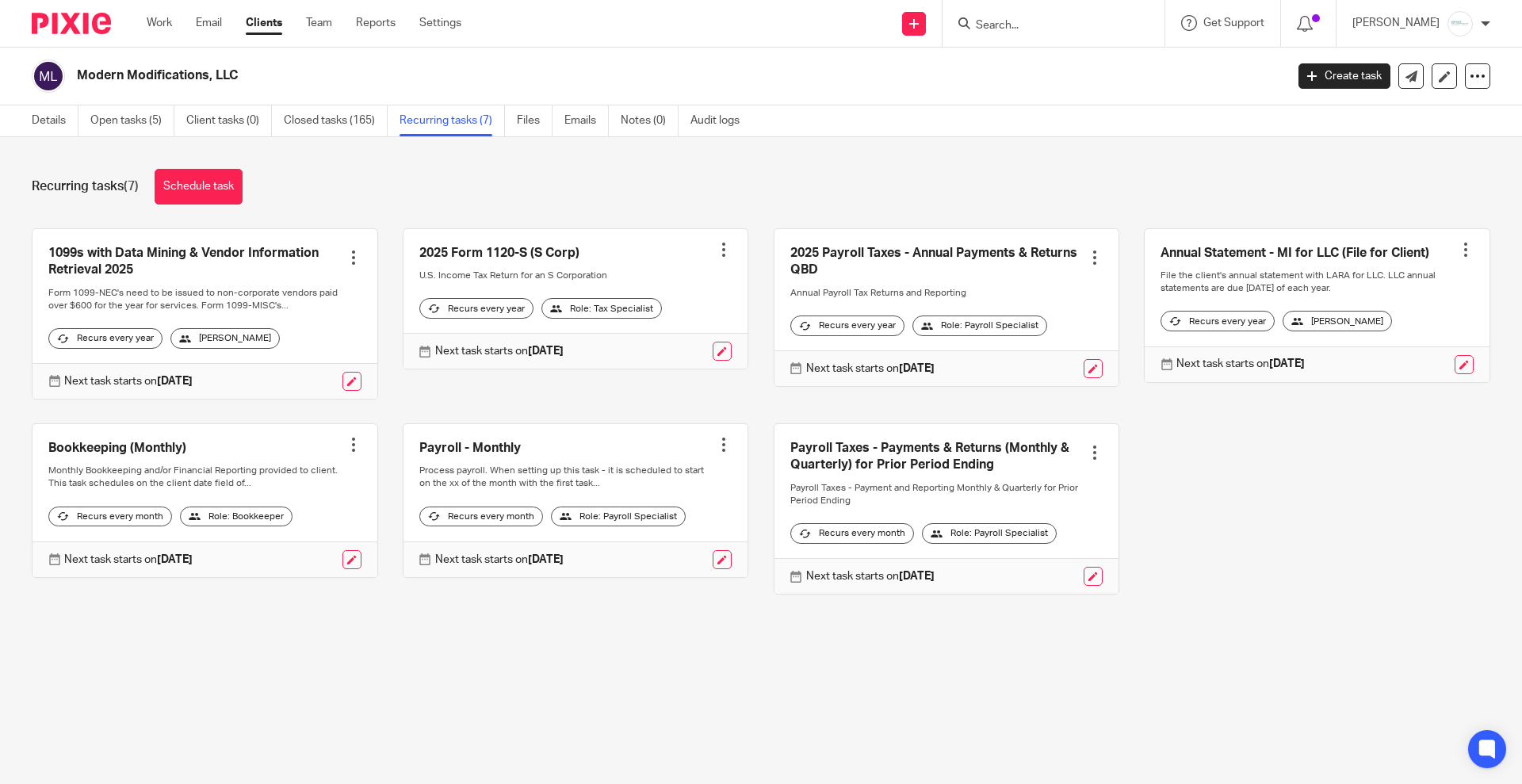
click at [1028, 19] on input "Search" at bounding box center [1046, 27] width 143 height 15
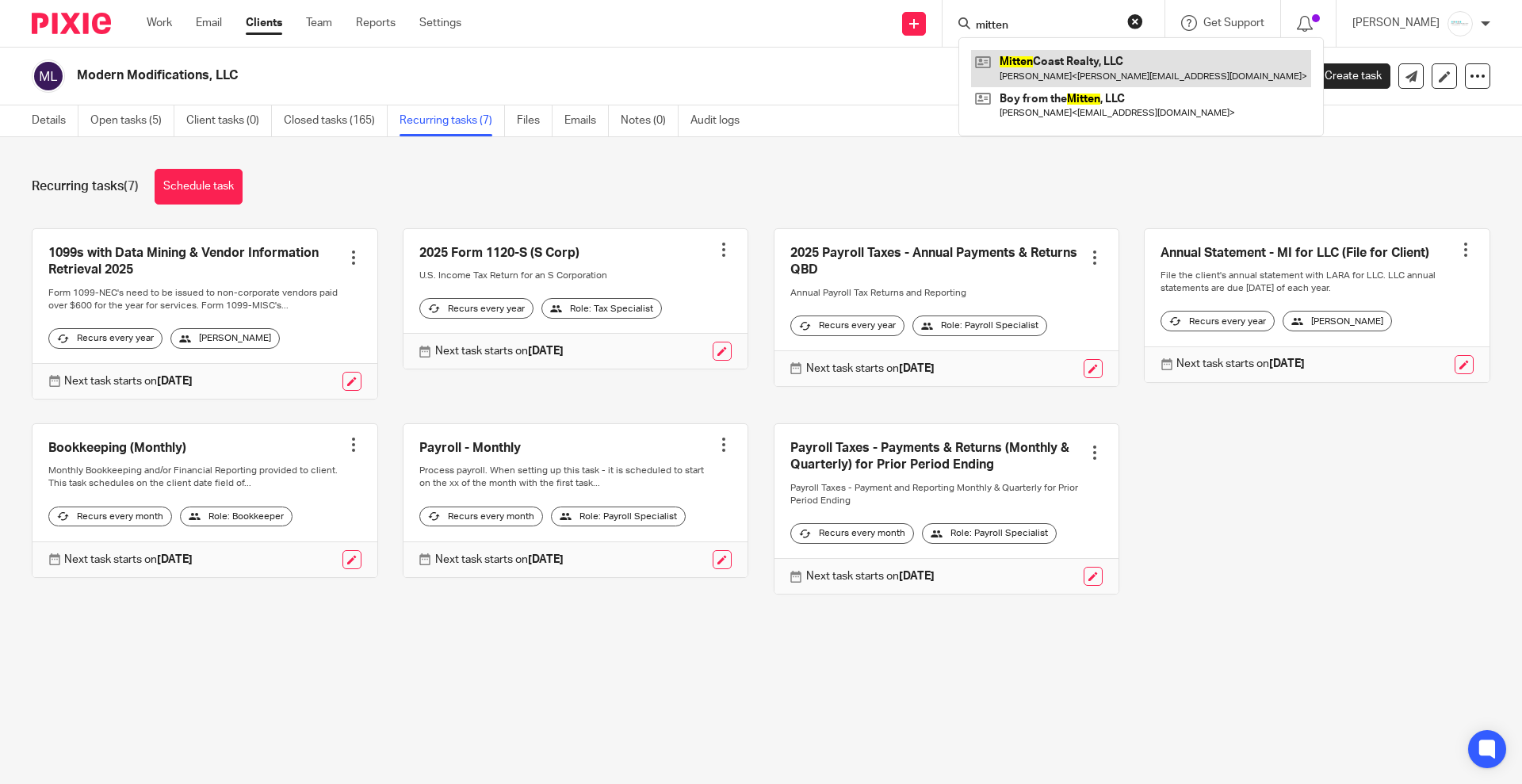
type input "mitten"
click at [1040, 63] on link at bounding box center [1141, 69] width 340 height 37
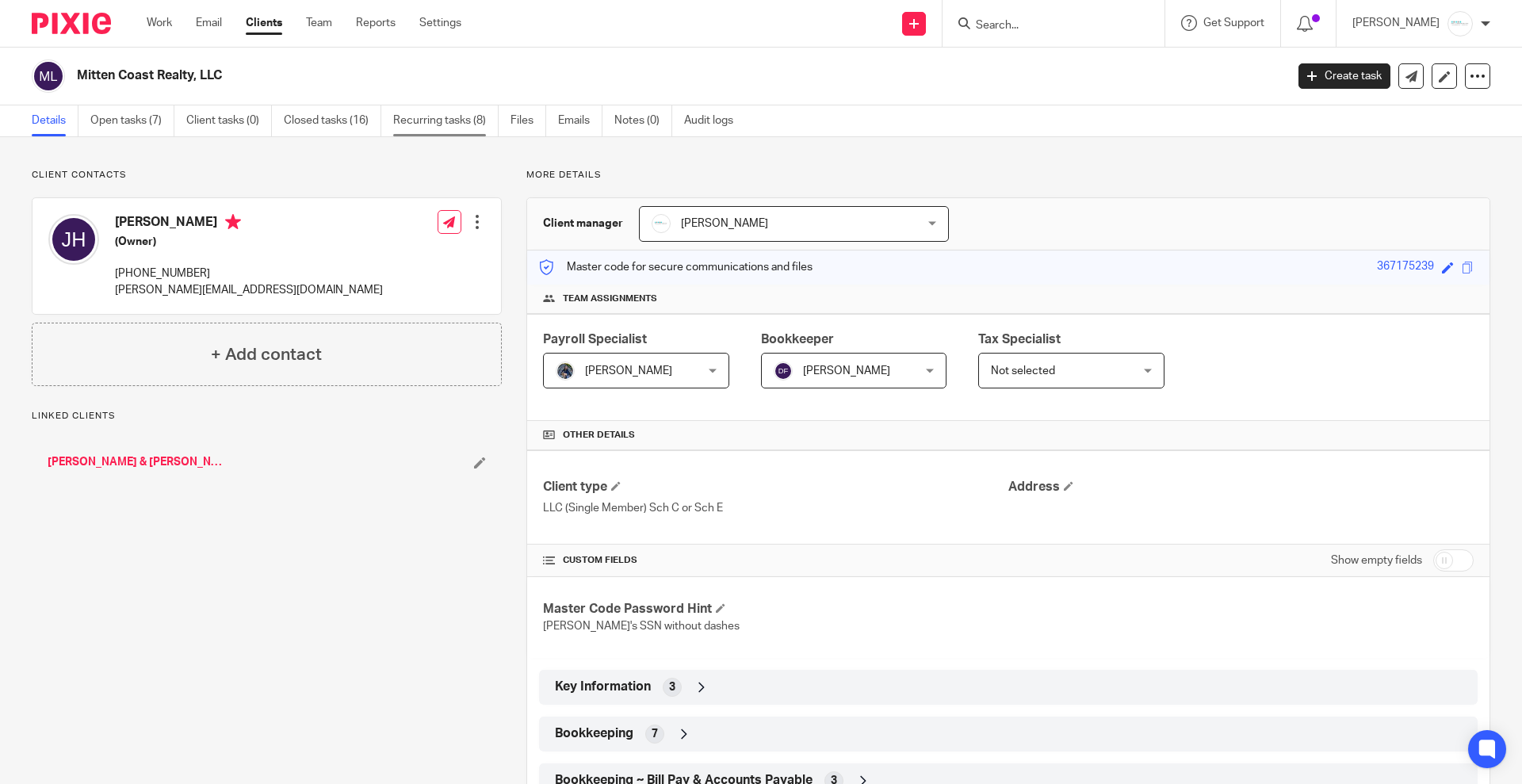
click at [429, 121] on link "Recurring tasks (8)" at bounding box center [446, 121] width 105 height 31
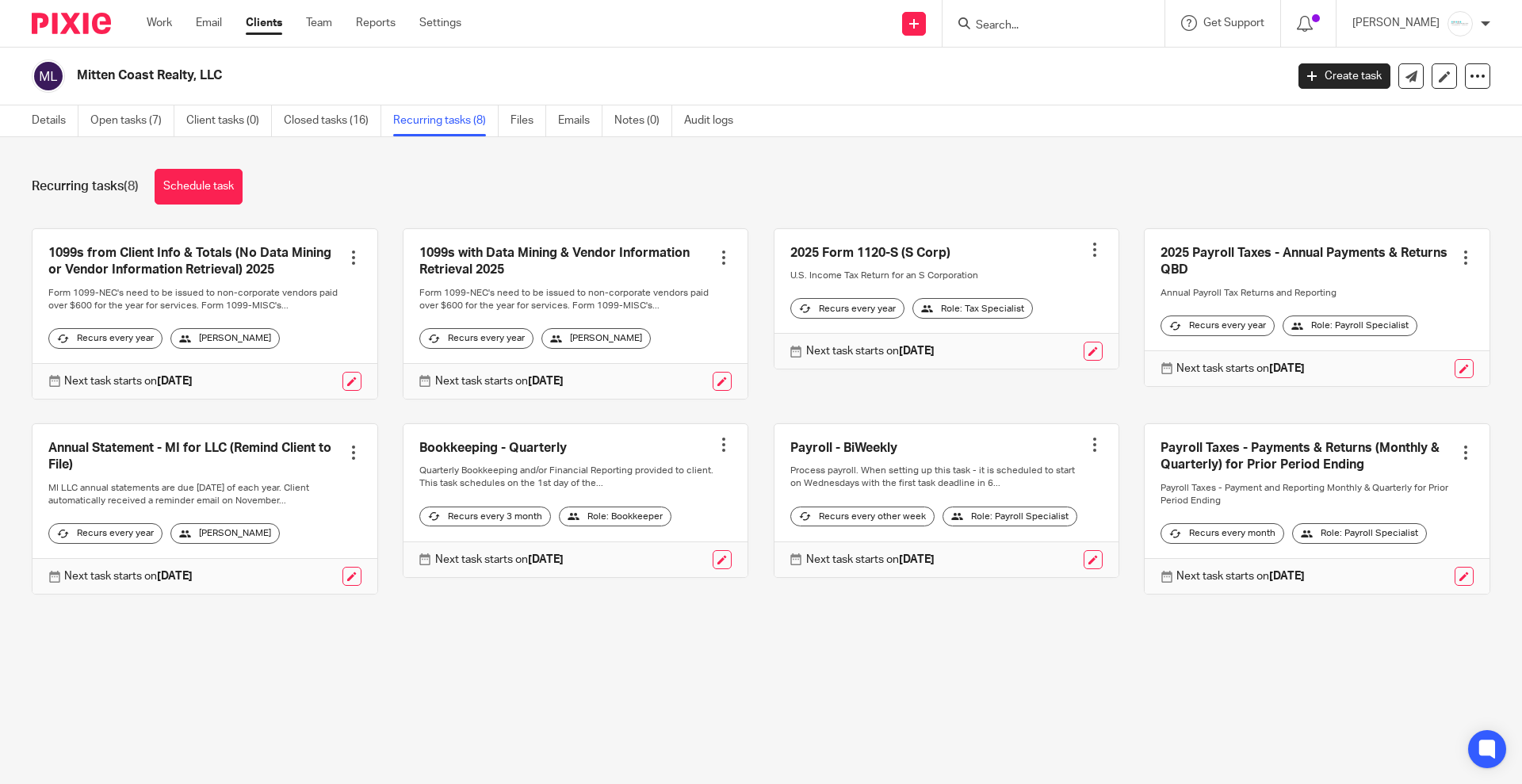
click at [1039, 27] on input "Search" at bounding box center [1046, 27] width 143 height 15
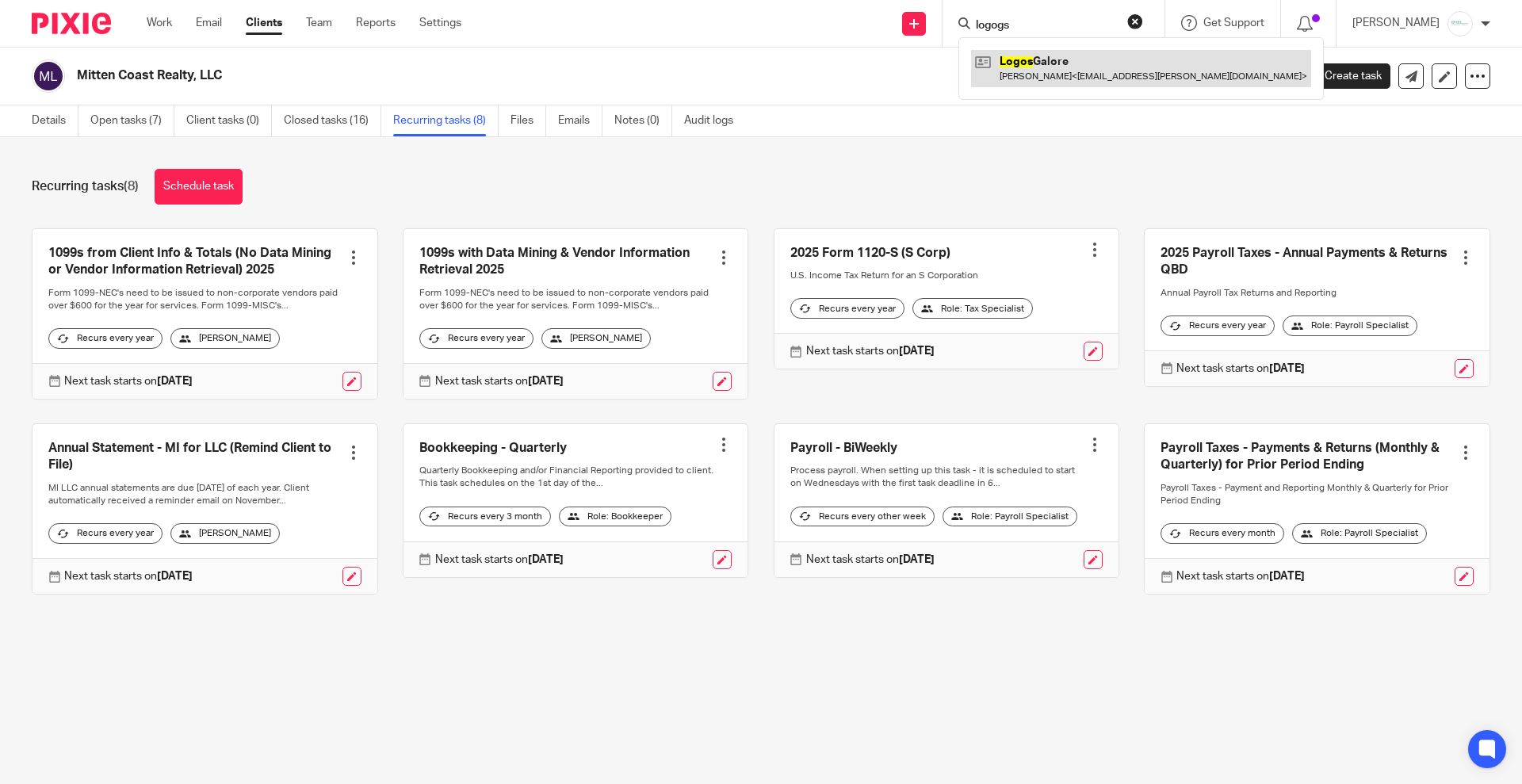
type input "logogs"
drag, startPoint x: 1052, startPoint y: 70, endPoint x: 996, endPoint y: 71, distance: 56.0
click at [1052, 70] on link at bounding box center [1141, 69] width 340 height 37
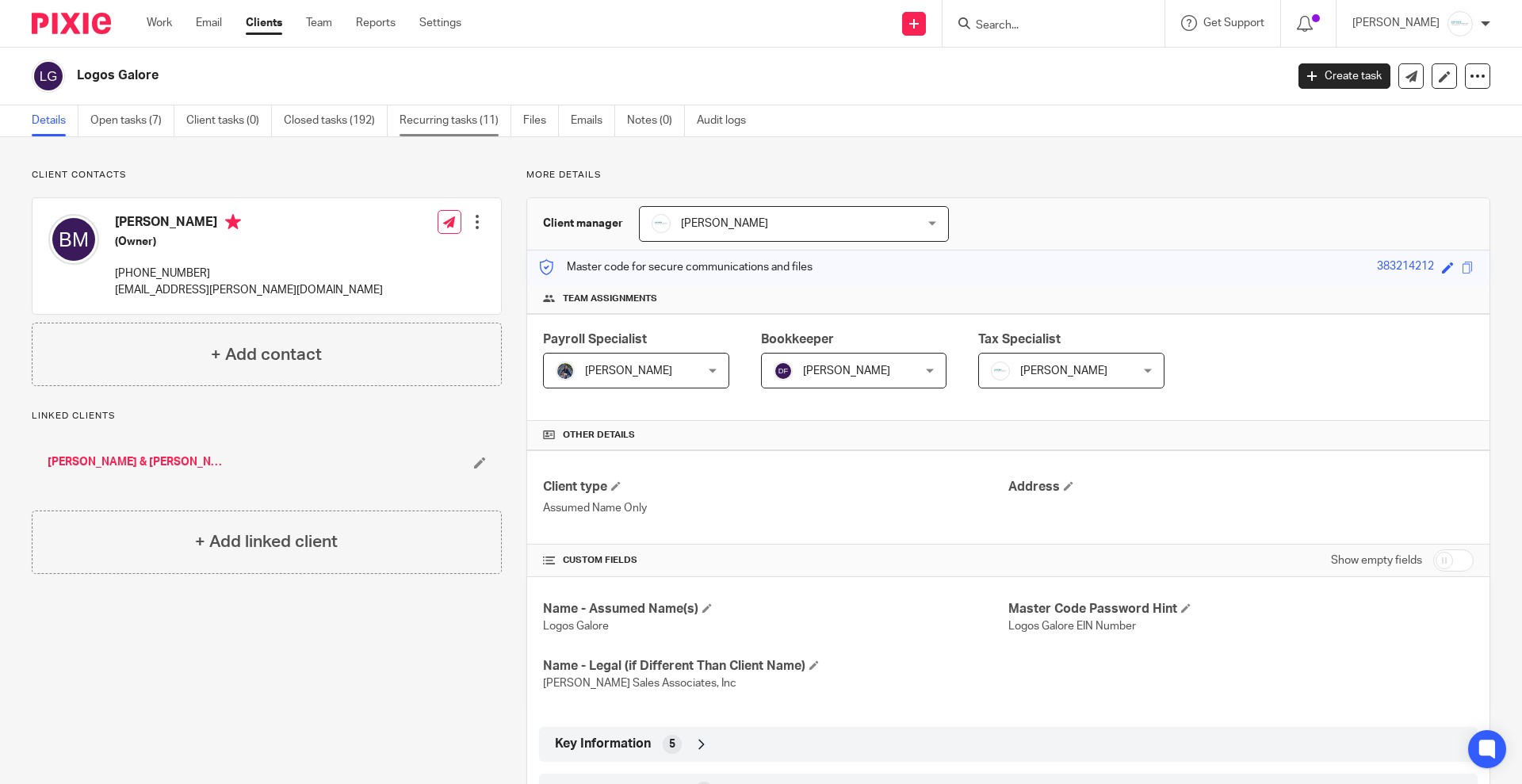
click at [431, 117] on link "Recurring tasks (11)" at bounding box center [456, 121] width 112 height 31
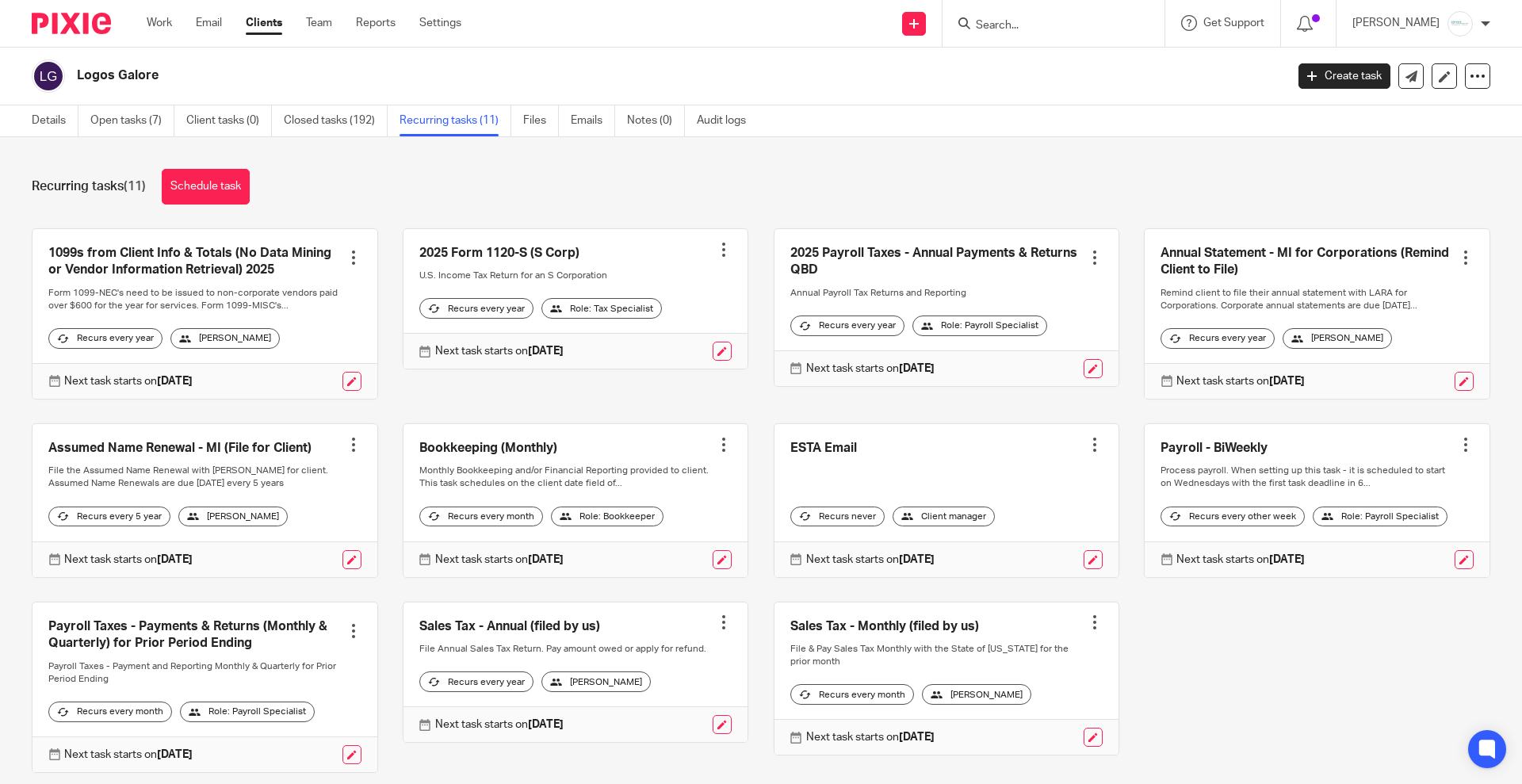
click at [1007, 19] on input "Search" at bounding box center [1046, 27] width 143 height 15
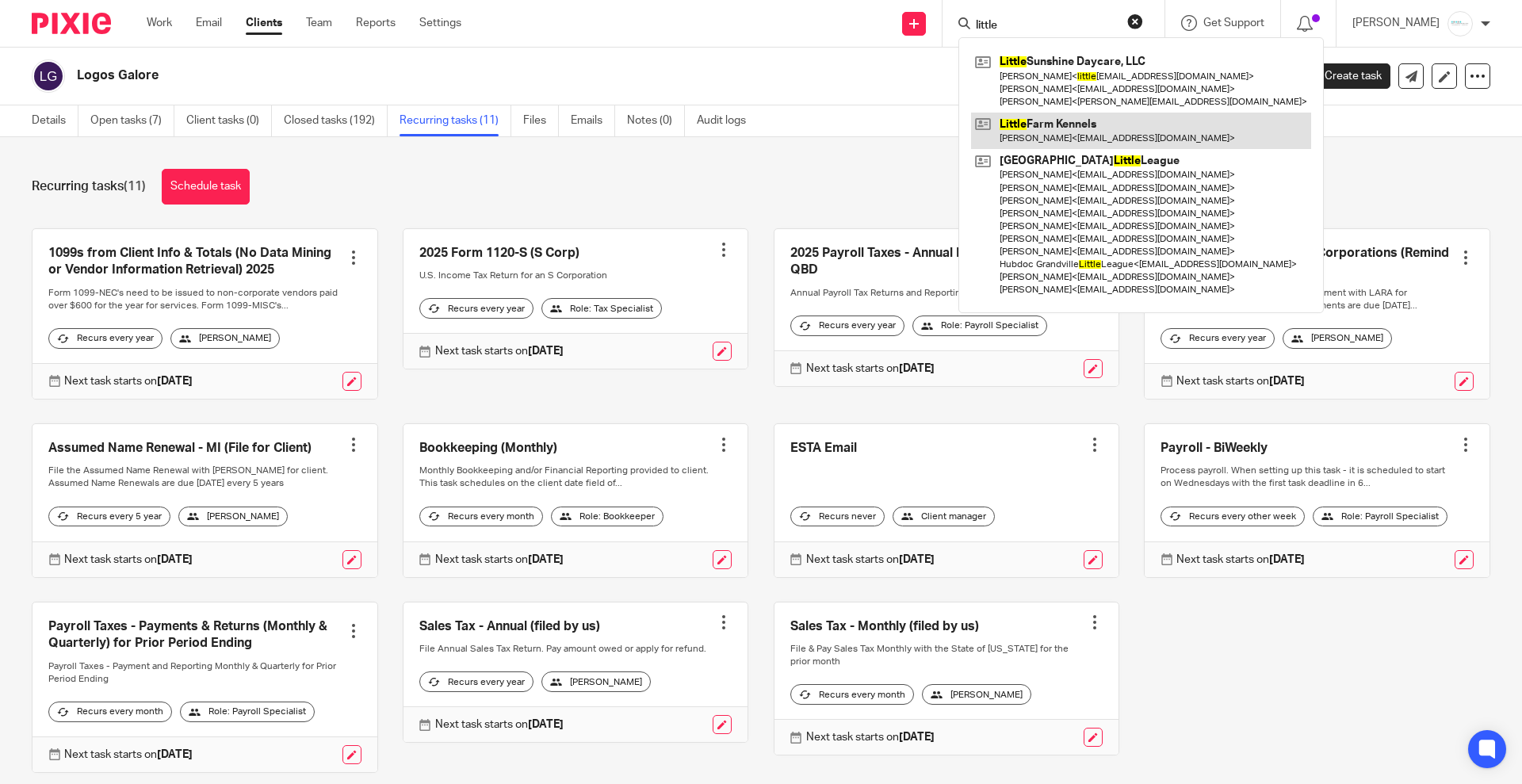
type input "little"
click at [1119, 115] on link at bounding box center [1141, 131] width 340 height 37
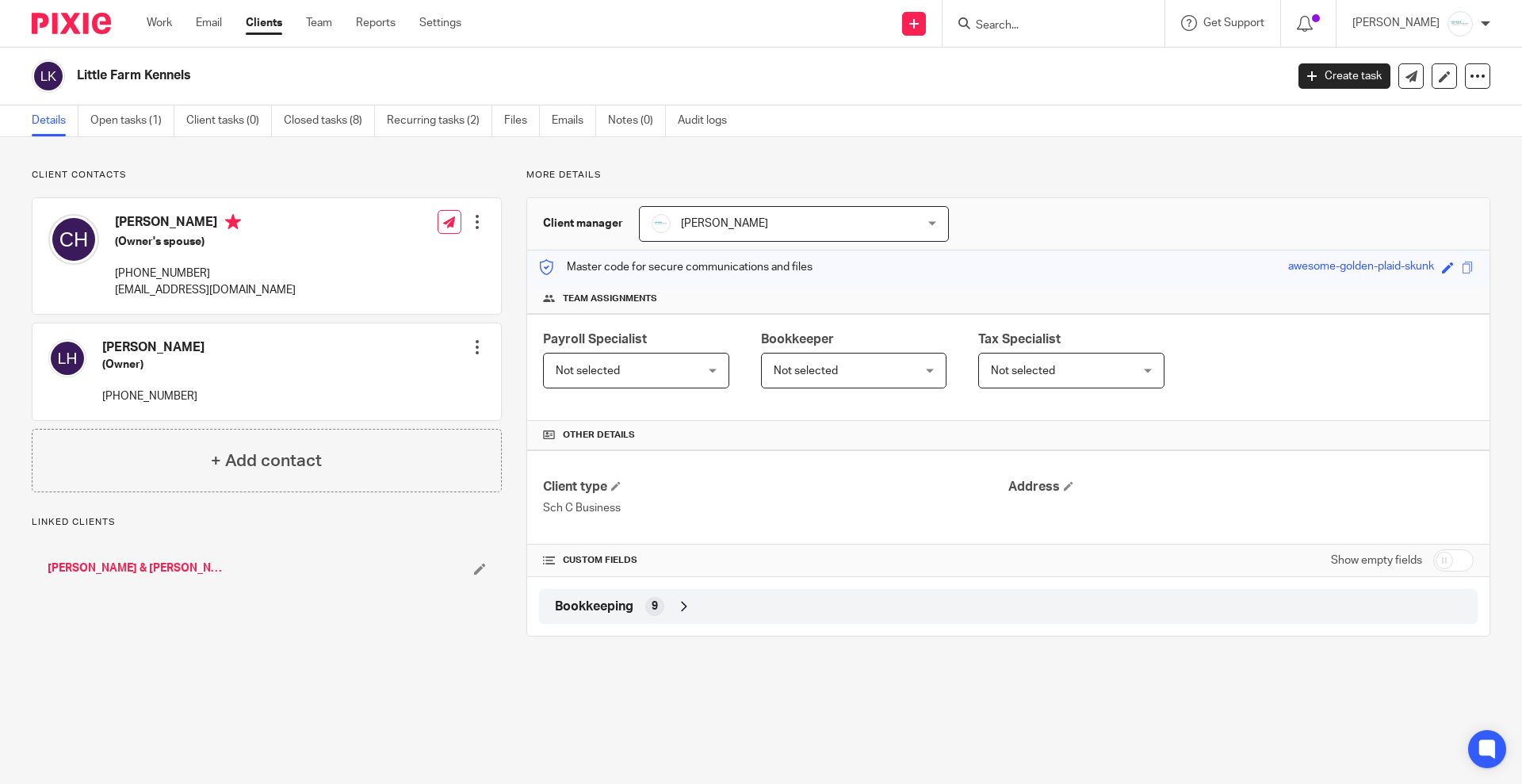
click at [856, 371] on span "Not selected" at bounding box center [843, 370] width 138 height 33
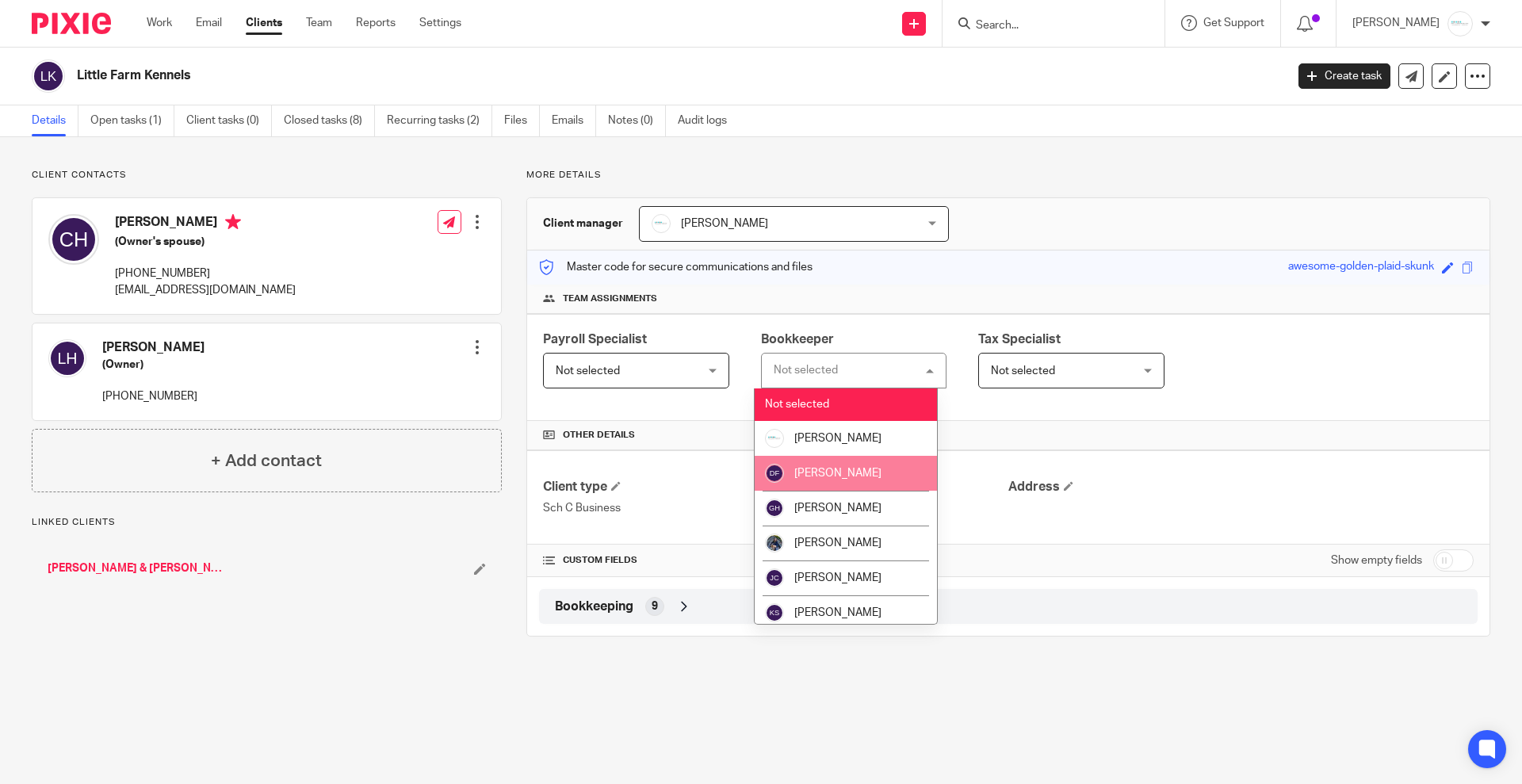
drag, startPoint x: 834, startPoint y: 483, endPoint x: 779, endPoint y: 434, distance: 73.7
click at [832, 483] on li "[PERSON_NAME]" at bounding box center [846, 473] width 182 height 35
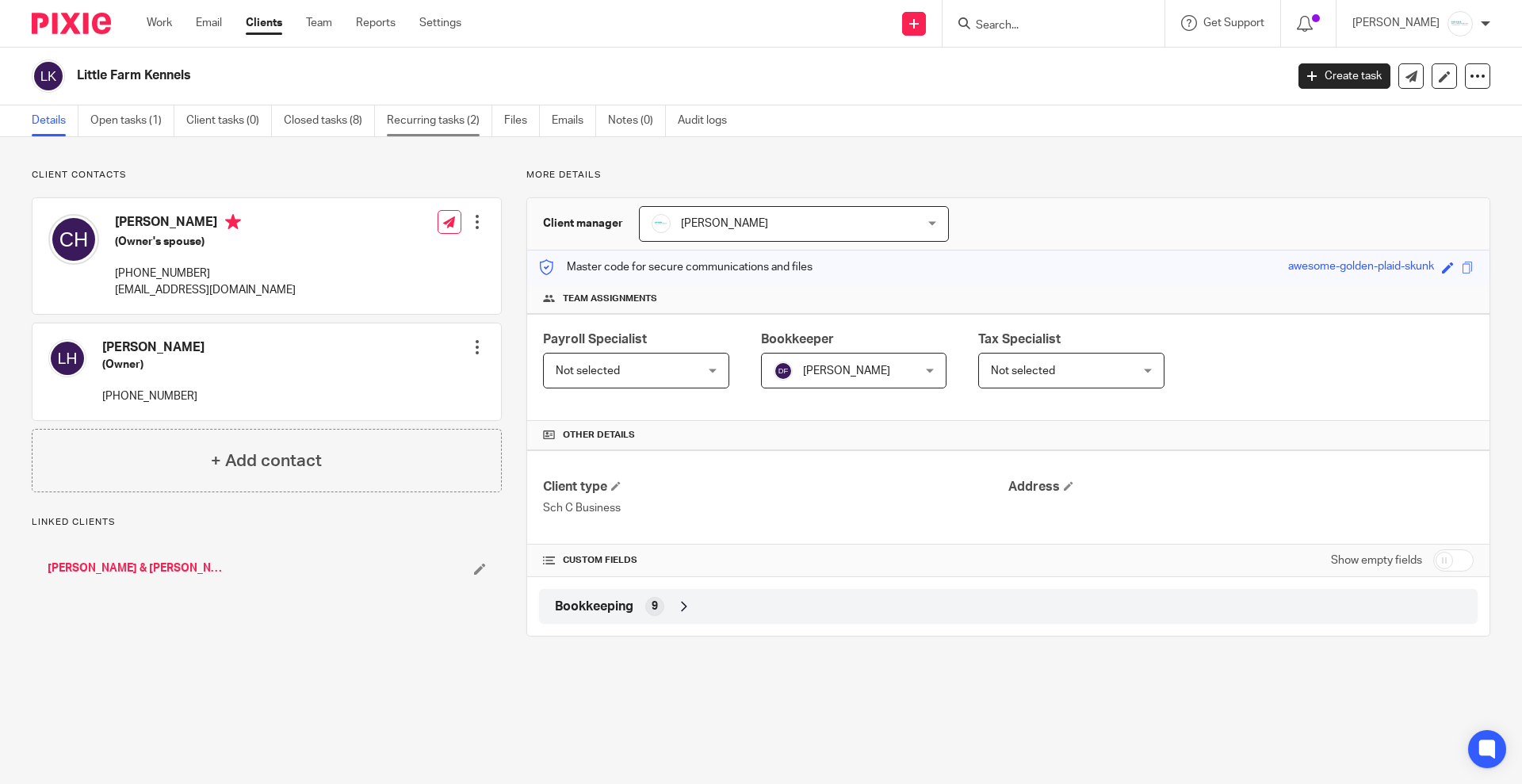
click at [429, 121] on link "Recurring tasks (2)" at bounding box center [439, 121] width 105 height 31
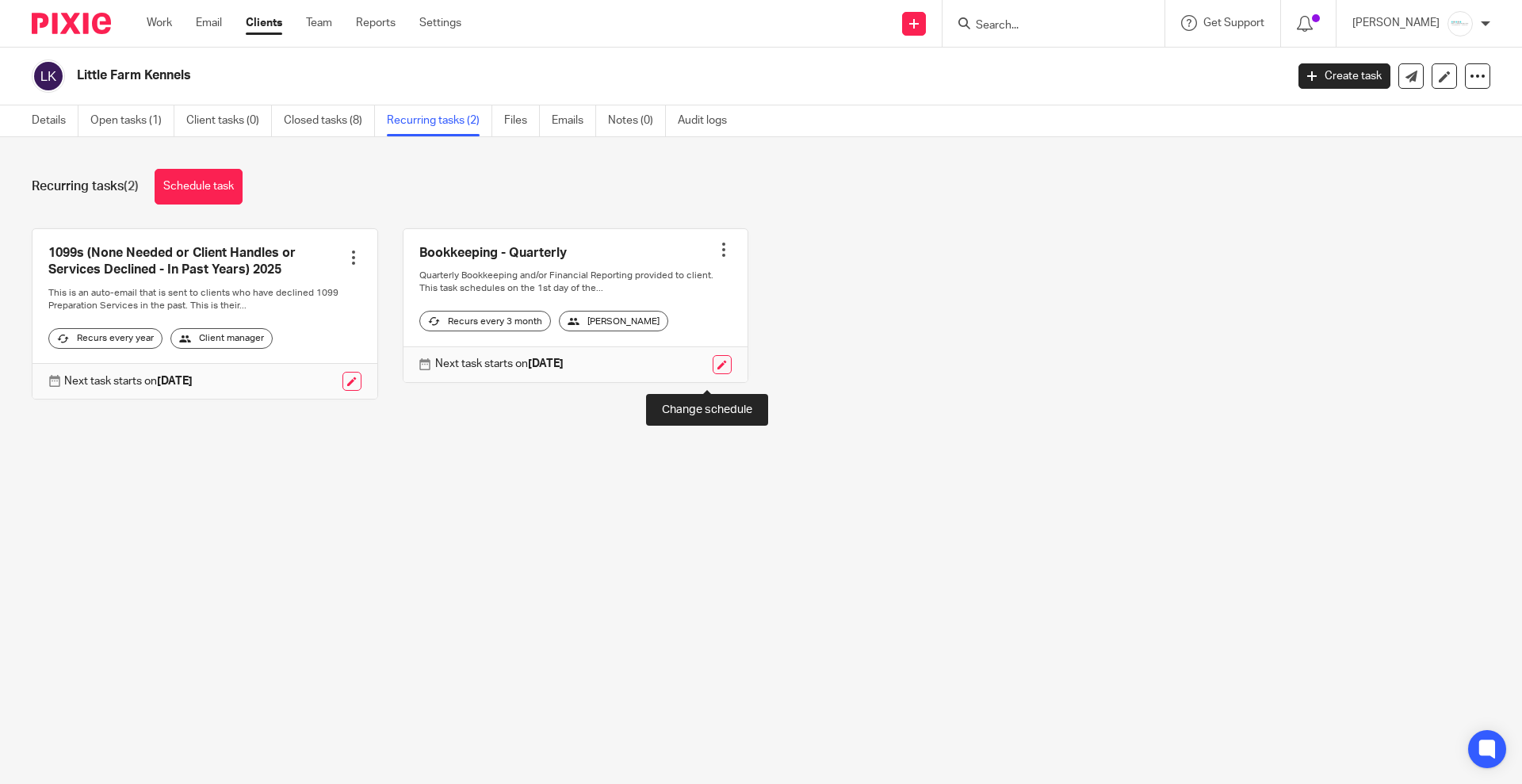
click at [713, 374] on link at bounding box center [722, 364] width 19 height 19
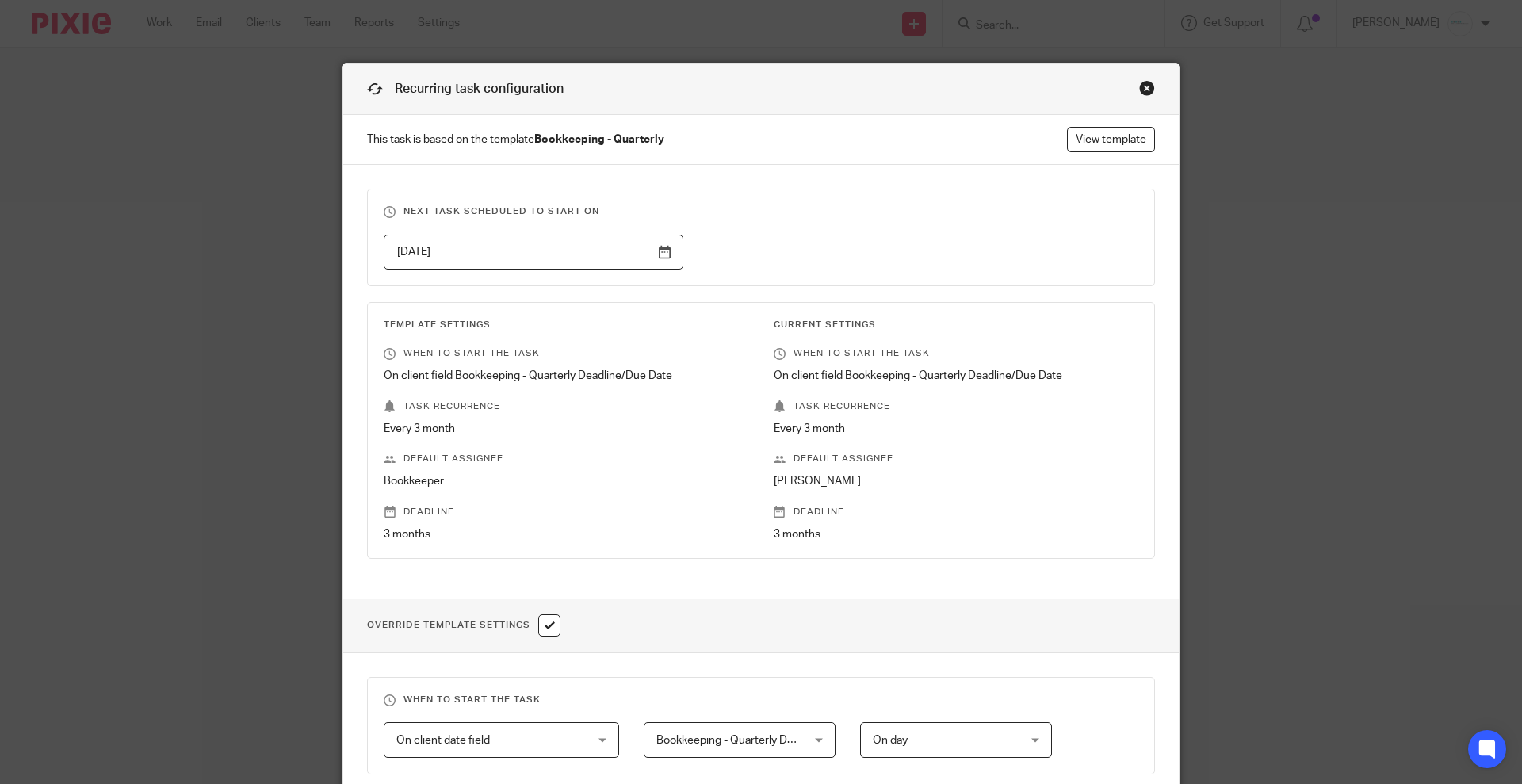
click at [544, 630] on input "checkbox" at bounding box center [549, 625] width 22 height 22
checkbox input "false"
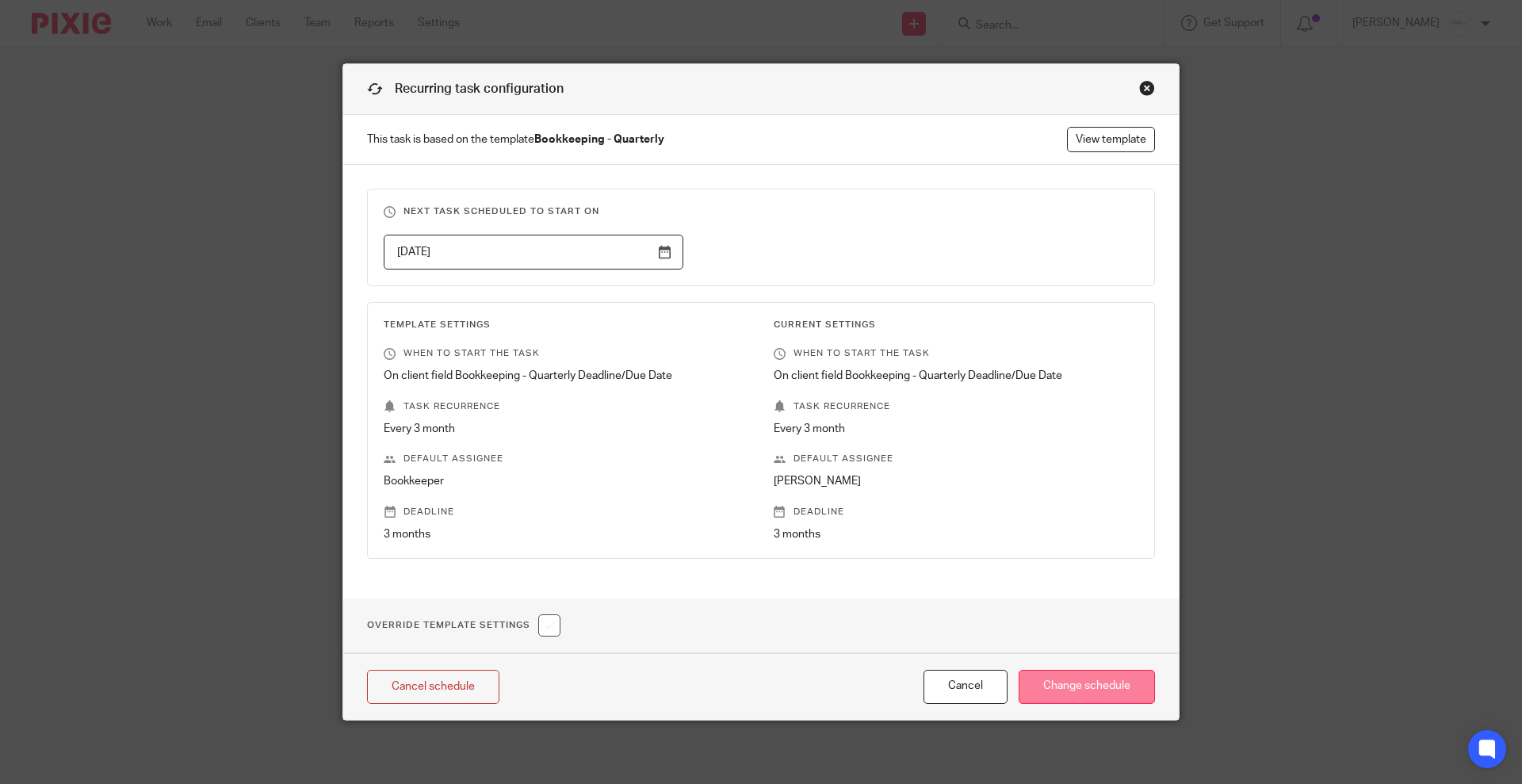
click at [1078, 686] on input "Change schedule" at bounding box center [1086, 686] width 136 height 34
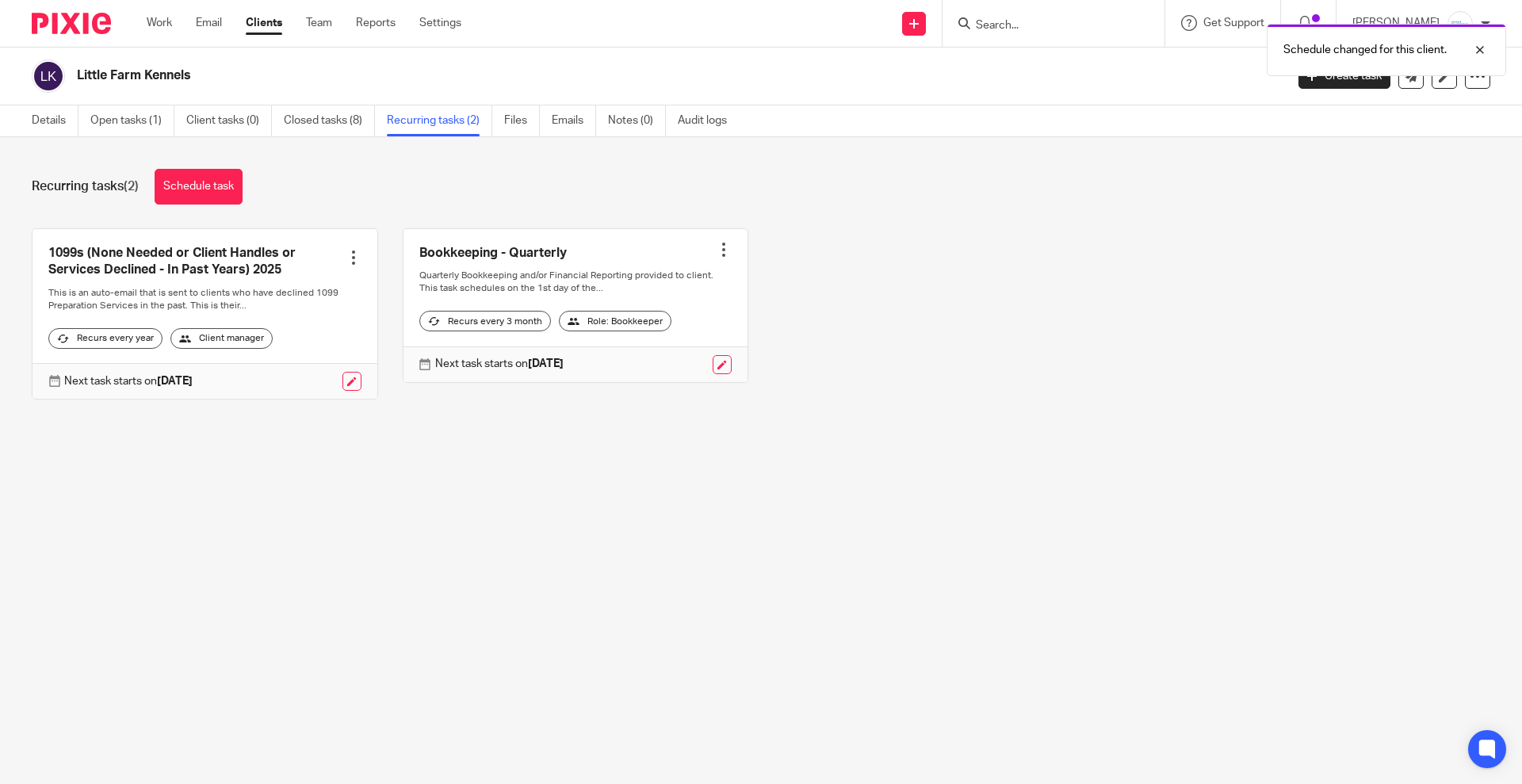
click at [1058, 30] on div "Schedule changed for this client." at bounding box center [1134, 46] width 745 height 60
click at [998, 19] on div "Schedule changed for this client." at bounding box center [1134, 46] width 745 height 60
click at [1039, 16] on form at bounding box center [1059, 24] width 169 height 20
click at [1059, 27] on input "Search" at bounding box center [1046, 27] width 143 height 15
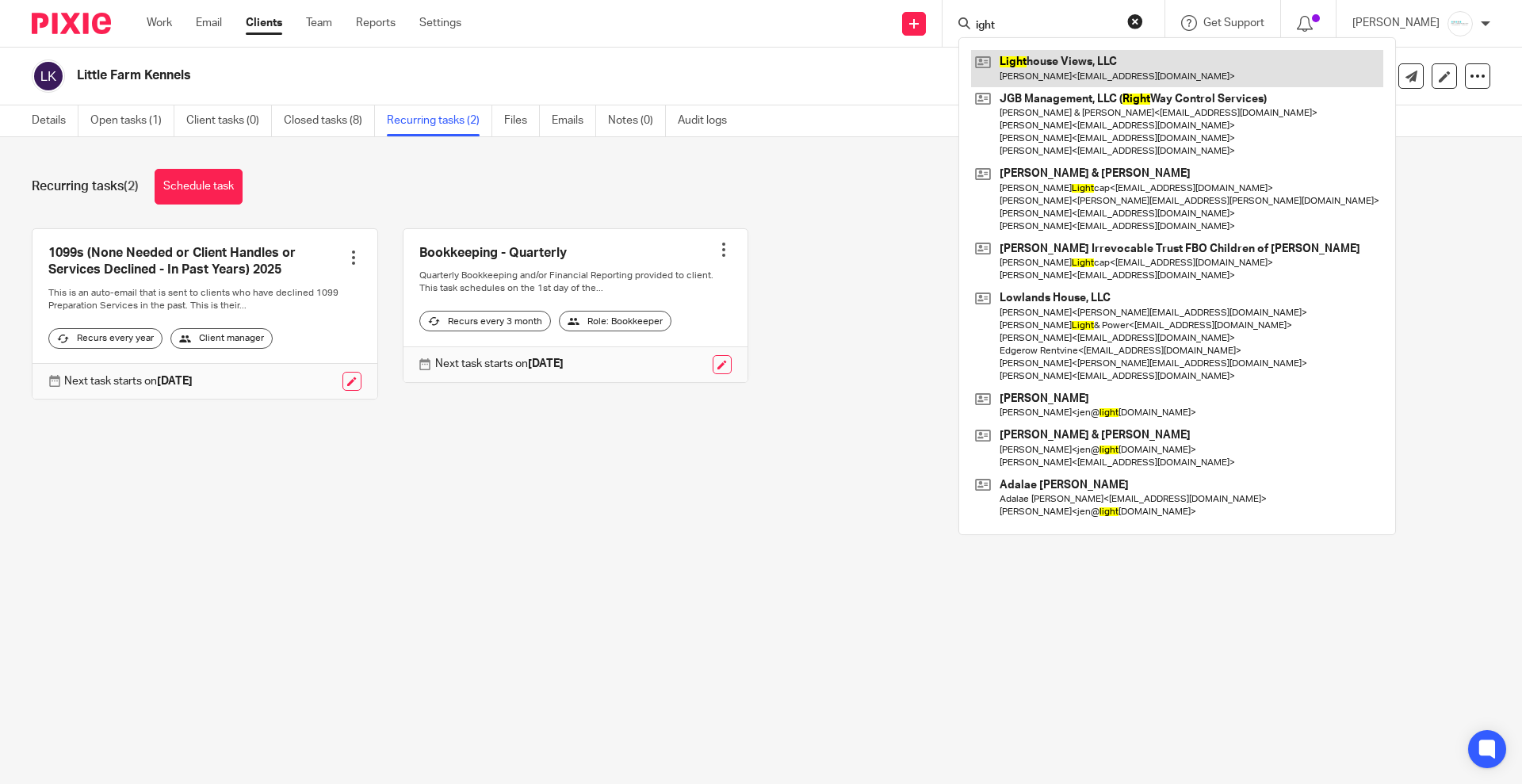
type input "ight"
click at [1070, 72] on link at bounding box center [1177, 69] width 413 height 37
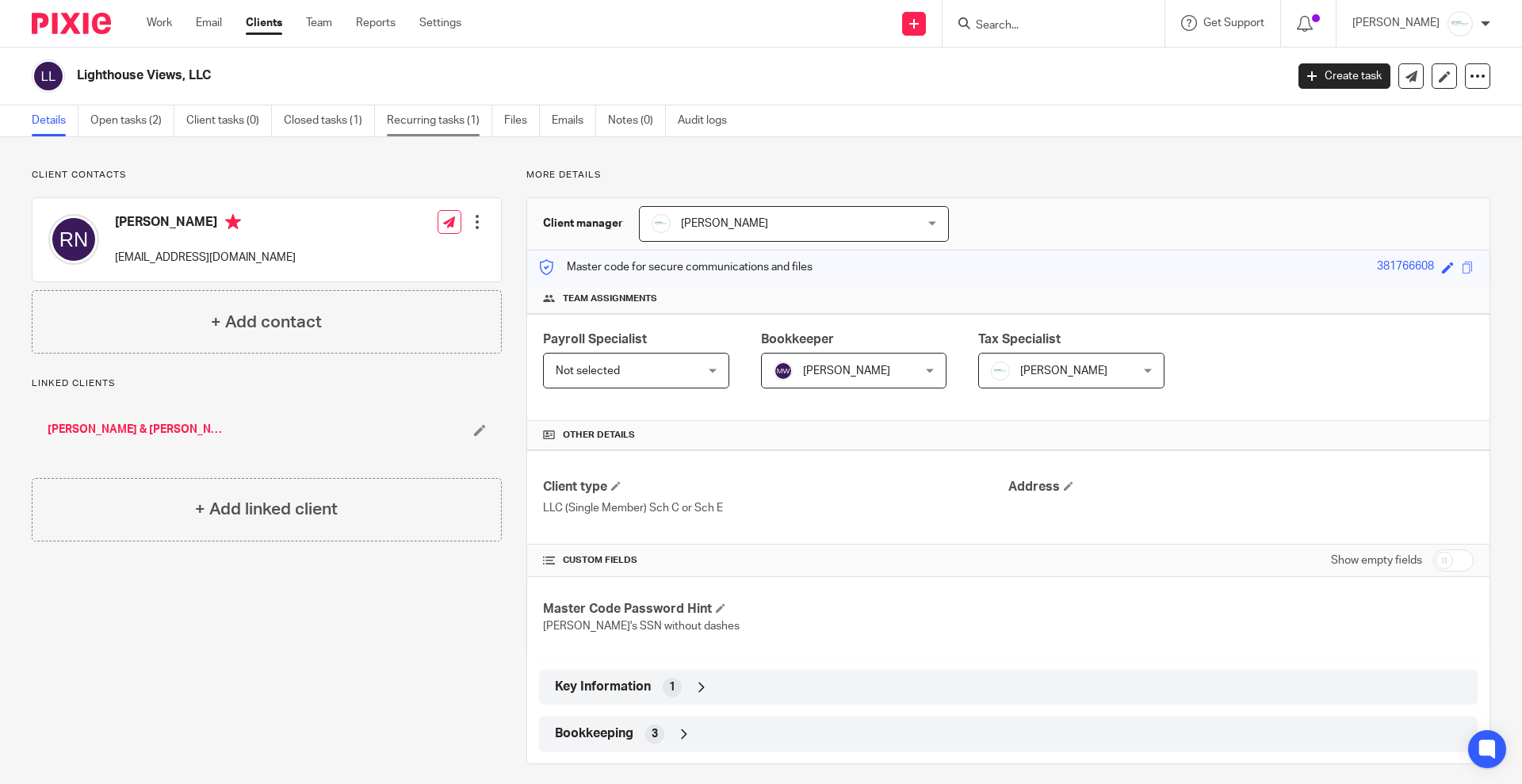
click at [426, 121] on link "Recurring tasks (1)" at bounding box center [439, 121] width 105 height 31
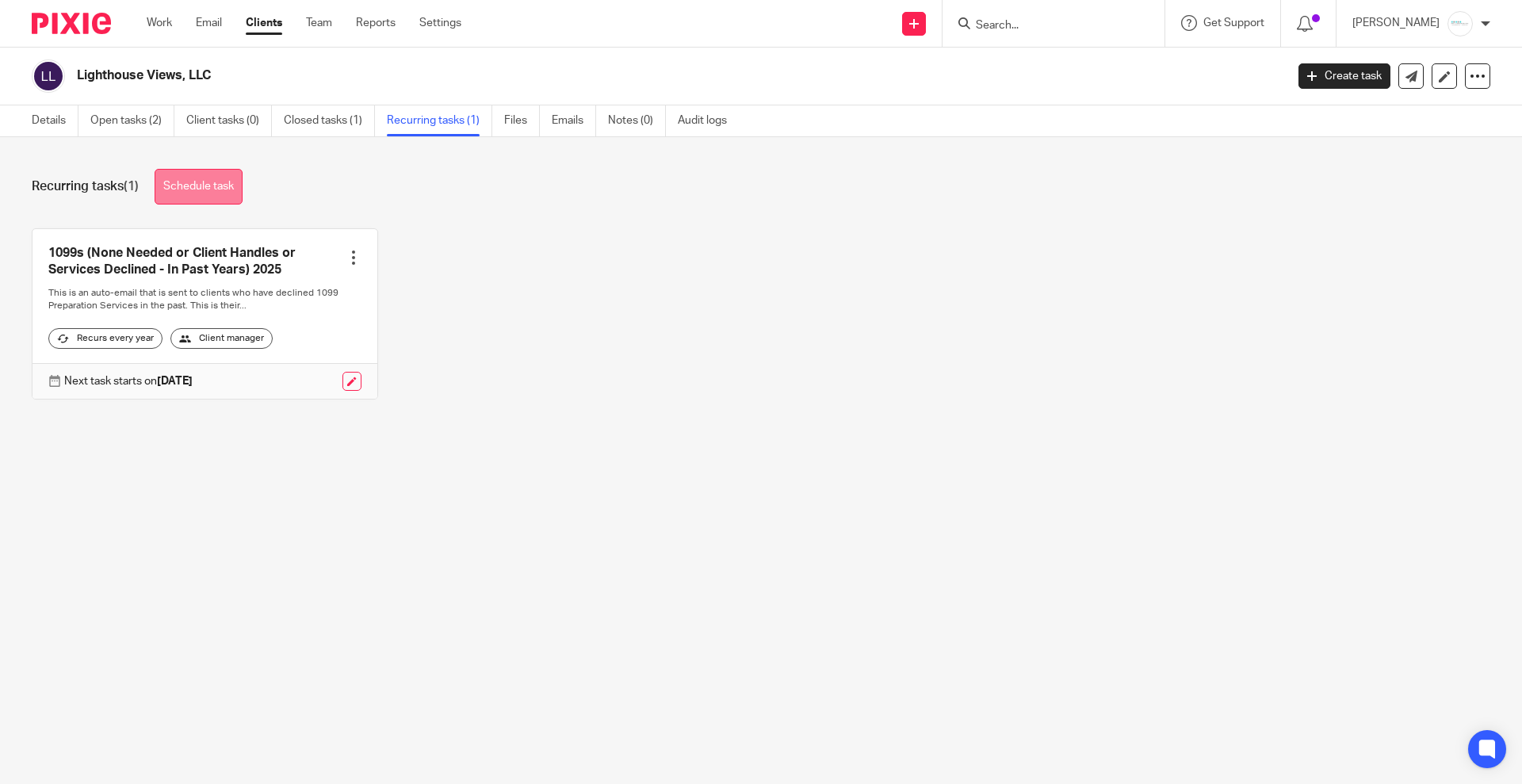
click at [202, 188] on link "Schedule task" at bounding box center [199, 187] width 88 height 36
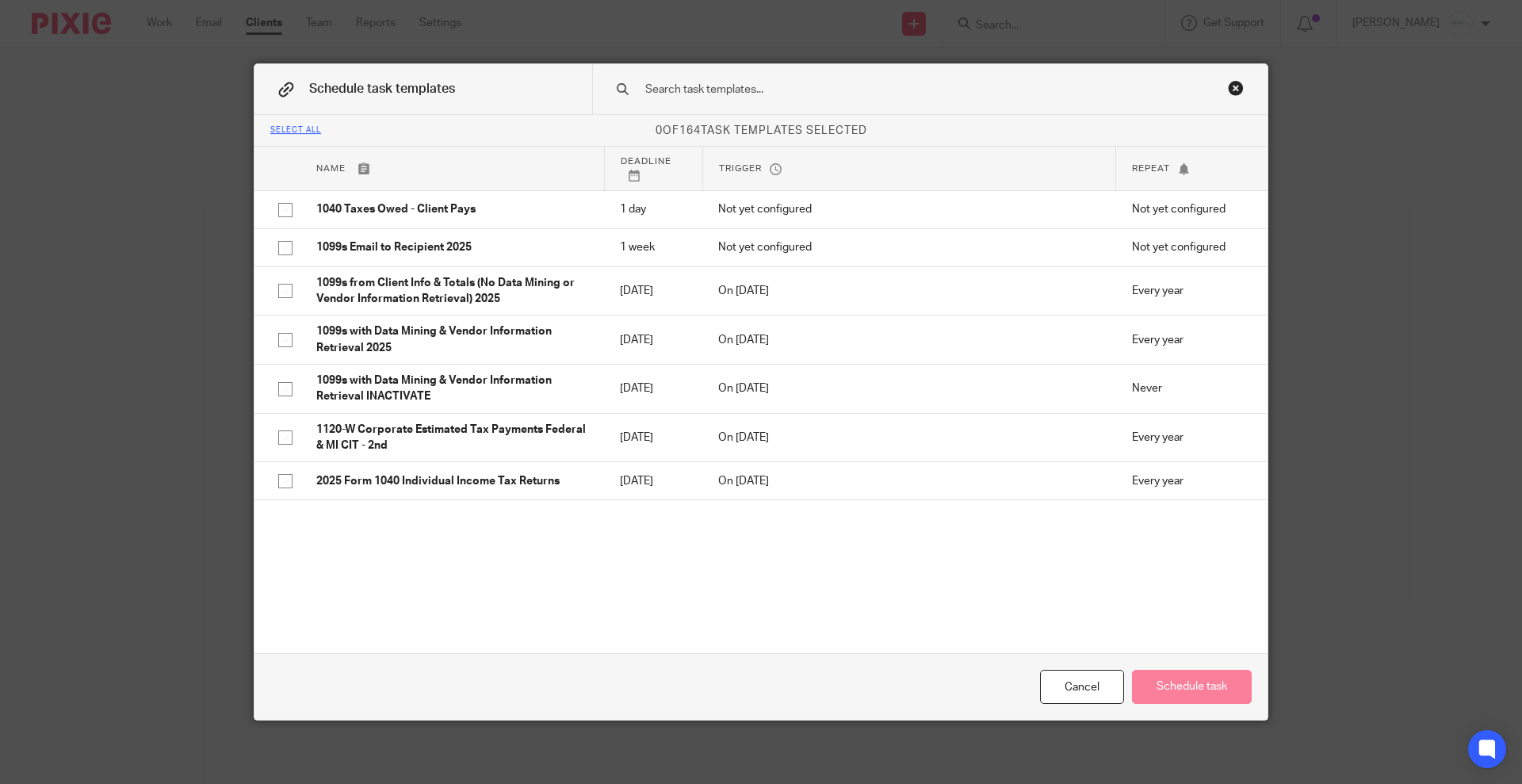
click at [820, 86] on input "text" at bounding box center [904, 89] width 523 height 17
type input "a"
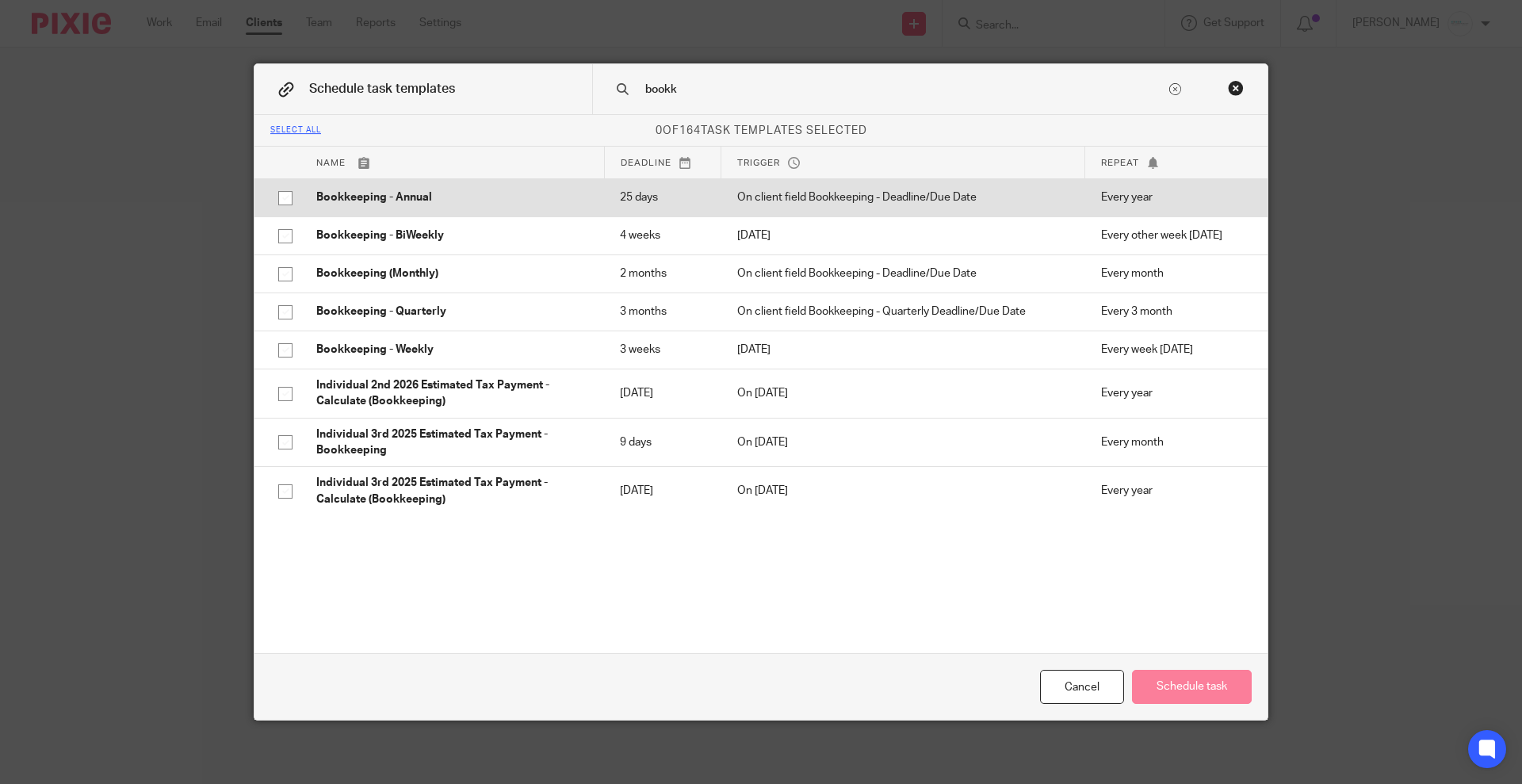
type input "bookk"
click at [287, 191] on input "checkbox" at bounding box center [285, 198] width 30 height 30
checkbox input "true"
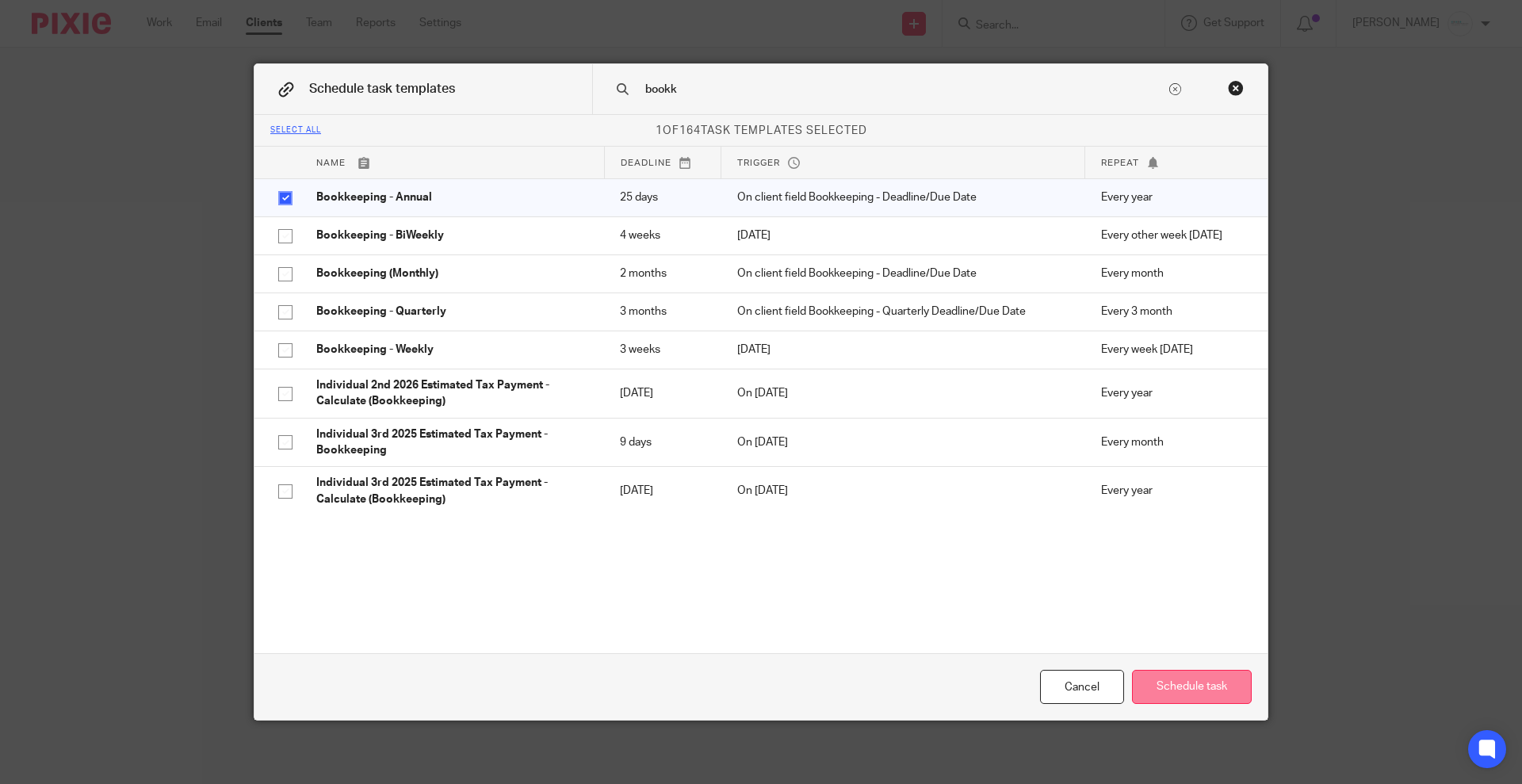
click at [1191, 682] on button "Schedule task" at bounding box center [1192, 686] width 120 height 34
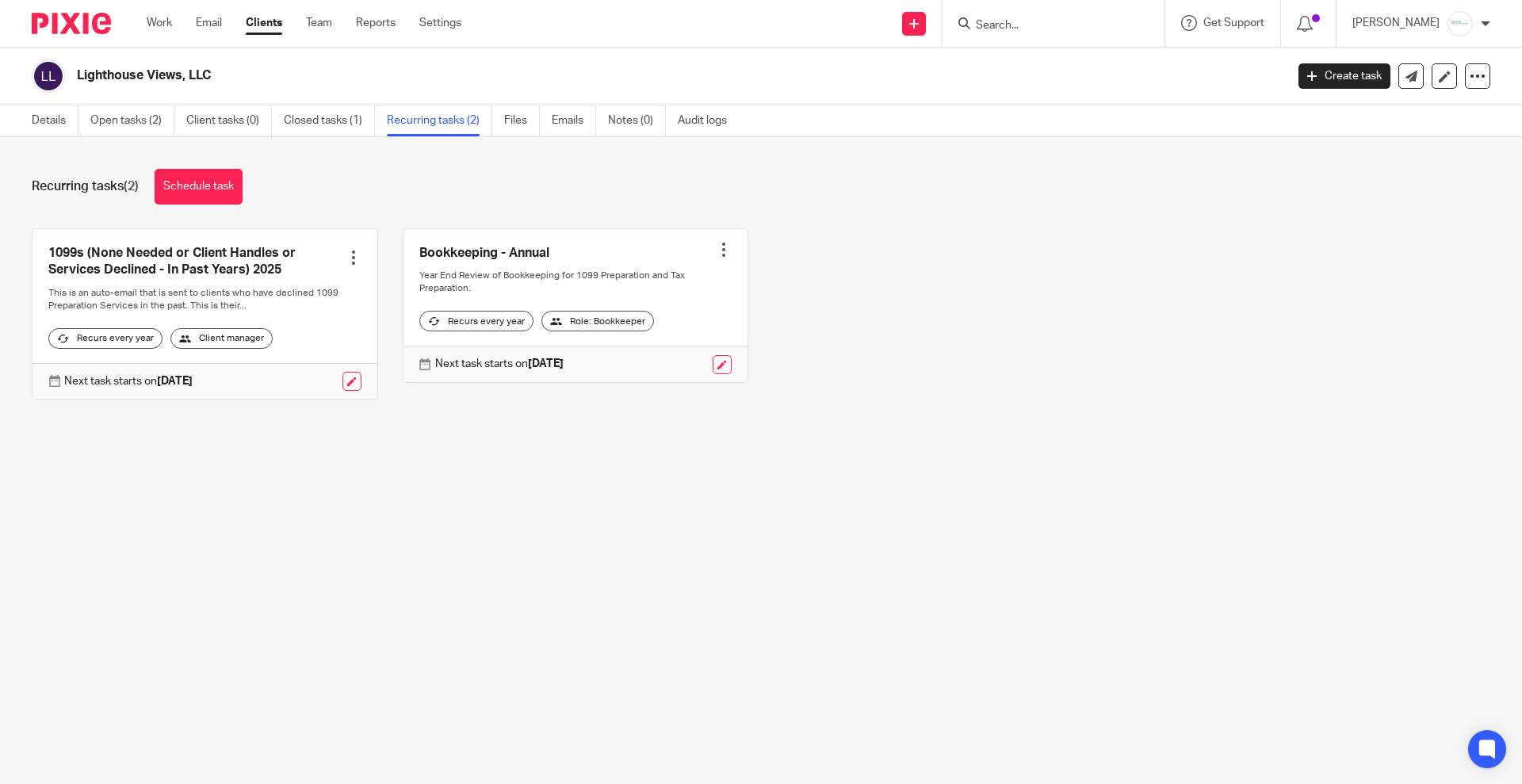
click at [716, 248] on div at bounding box center [723, 249] width 16 height 16
click at [614, 349] on span "Cancel schedule" at bounding box center [650, 350] width 83 height 11
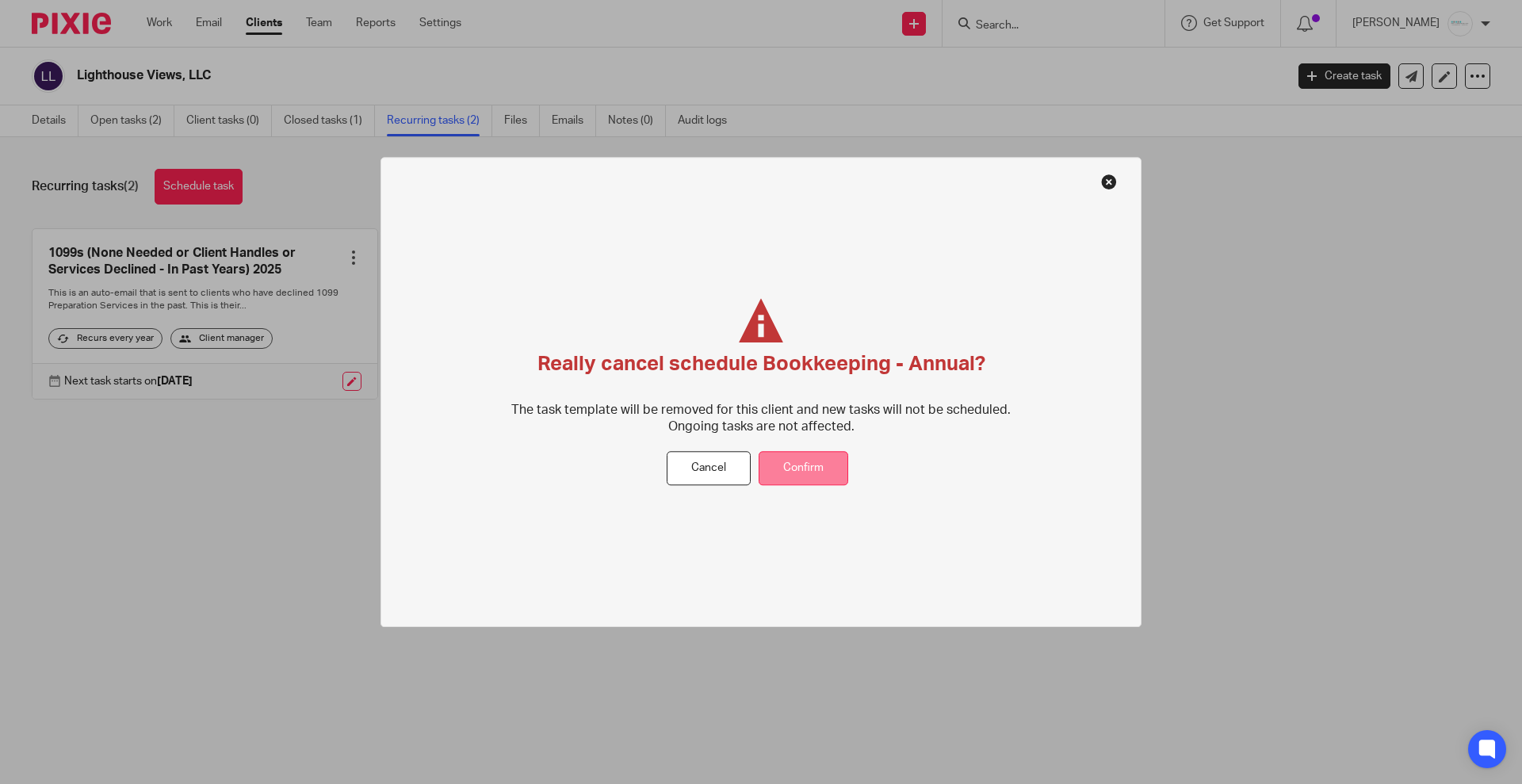
click at [797, 466] on button "Confirm" at bounding box center [804, 468] width 90 height 34
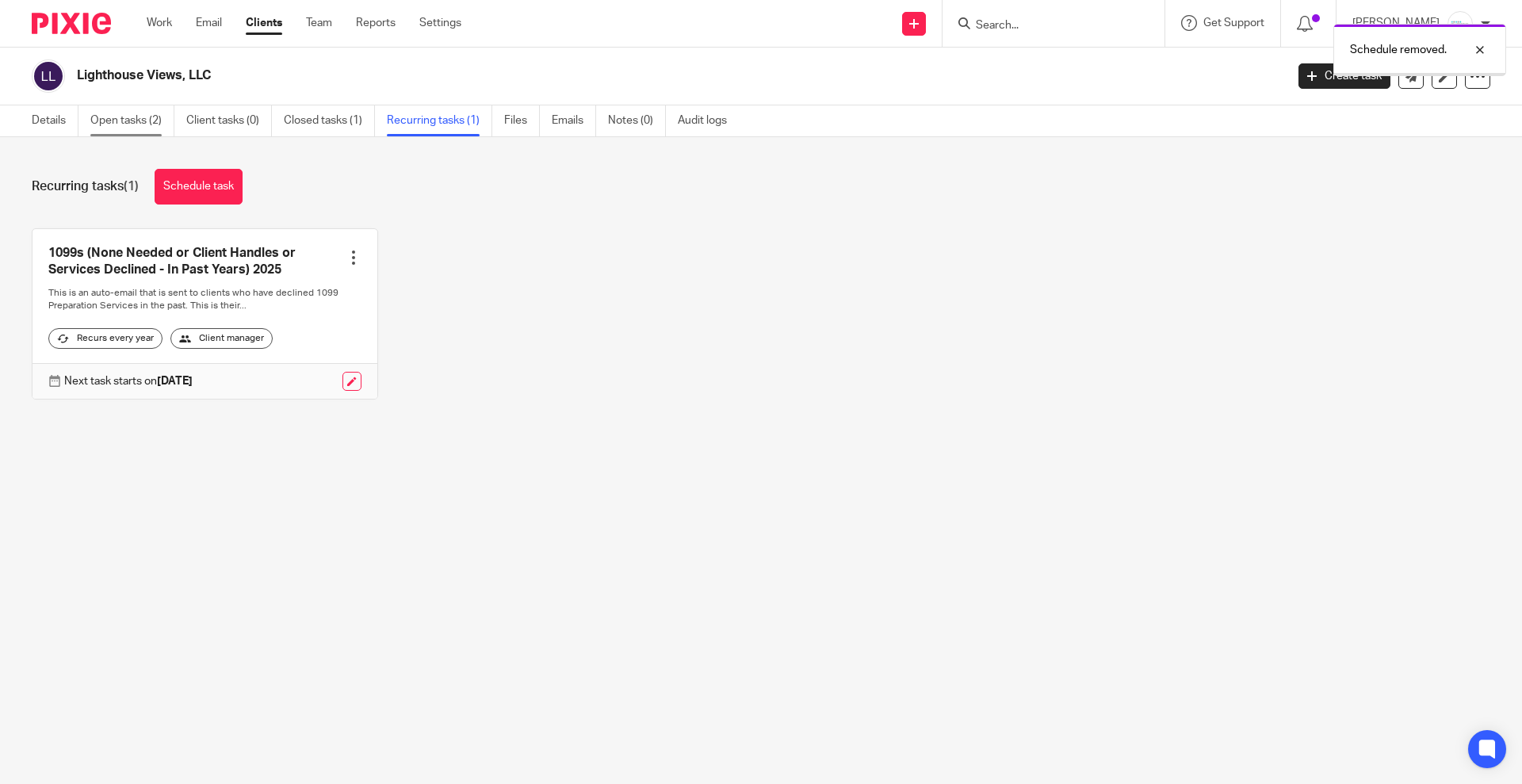
click at [151, 125] on link "Open tasks (2)" at bounding box center [133, 121] width 84 height 31
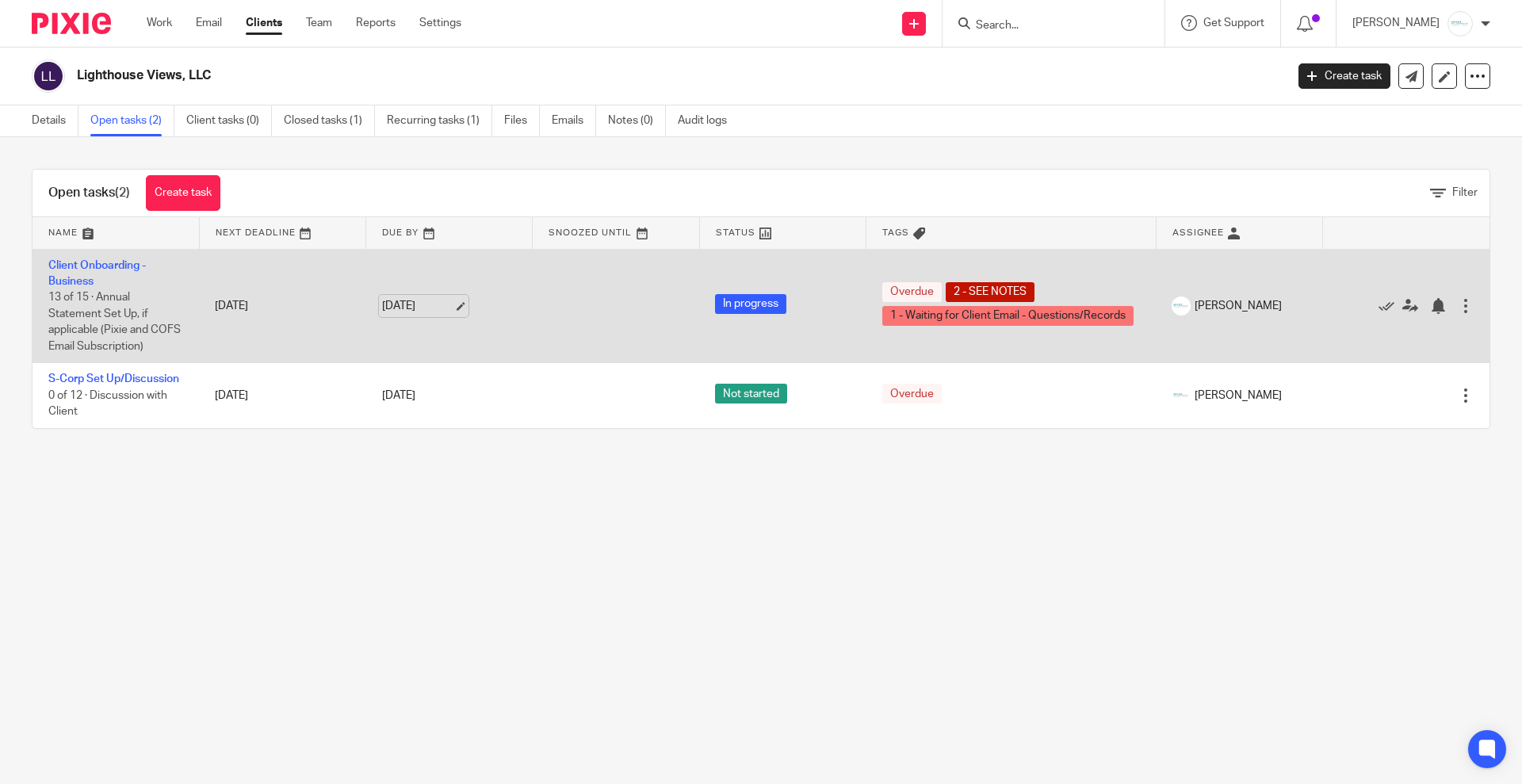
click at [433, 304] on link "[DATE]" at bounding box center [418, 306] width 71 height 16
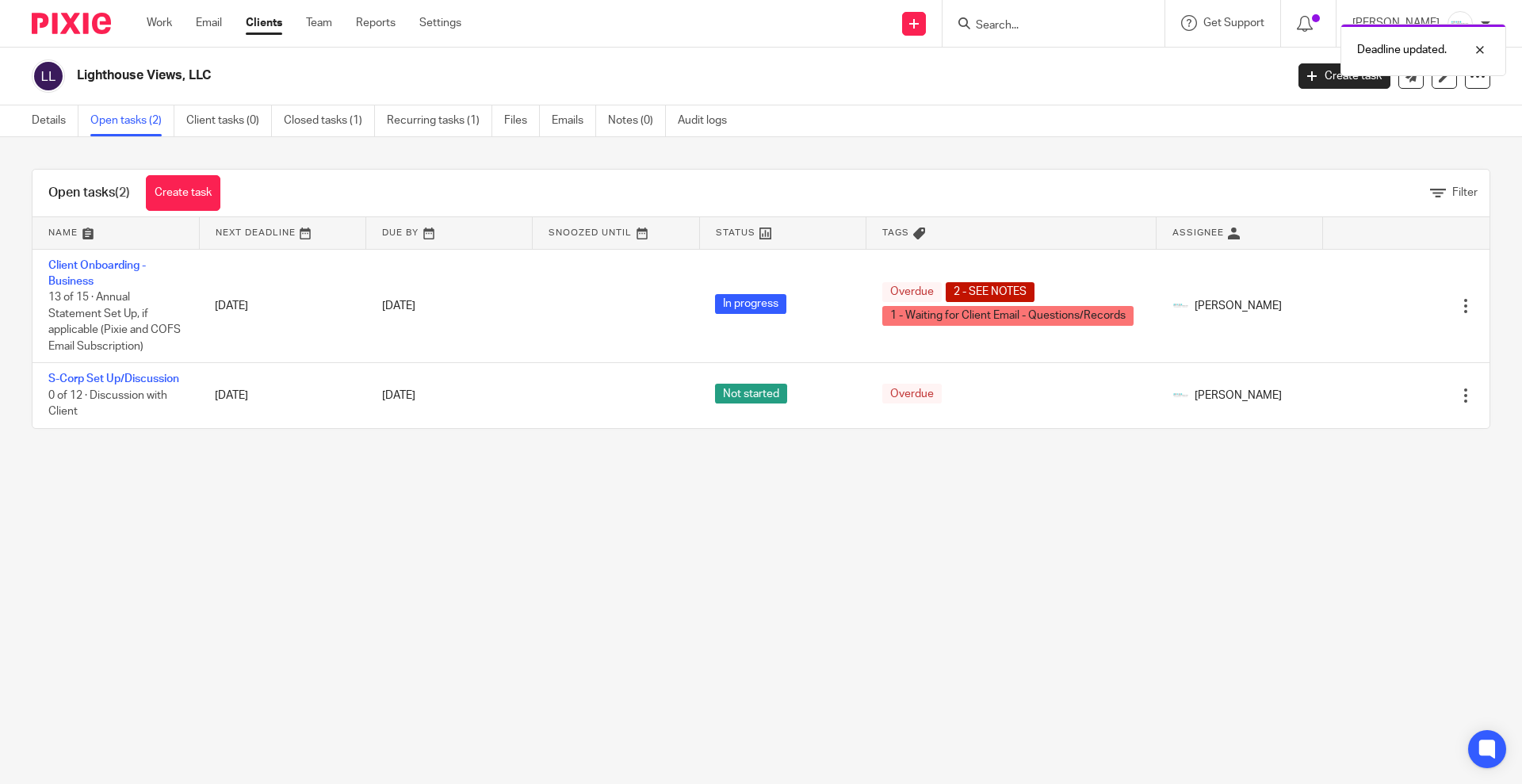
click at [1012, 26] on div "Deadline updated." at bounding box center [1134, 46] width 745 height 60
click at [1012, 26] on input "Search" at bounding box center [1046, 27] width 143 height 15
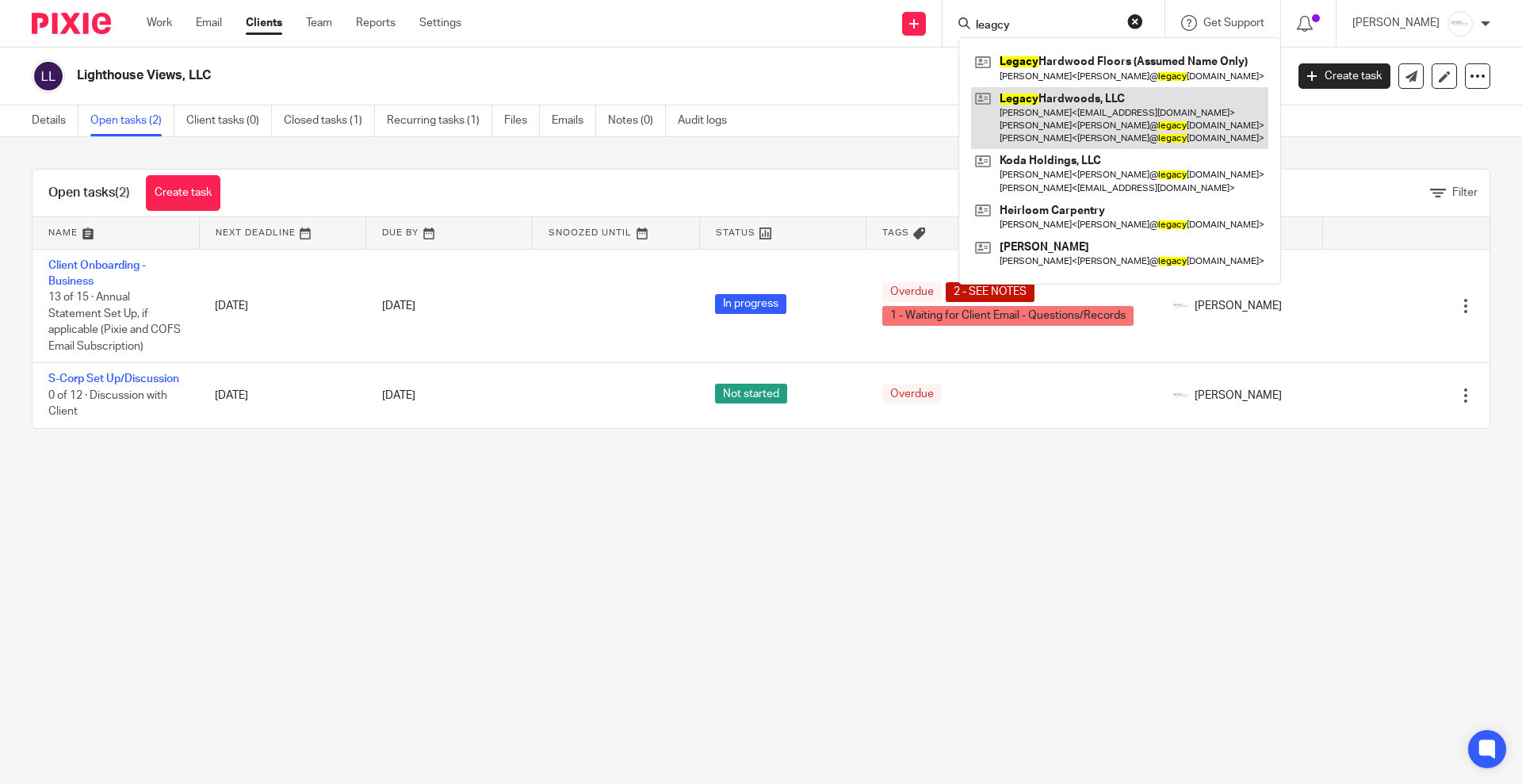
type input "leagcy"
click at [1064, 117] on link at bounding box center [1119, 118] width 297 height 62
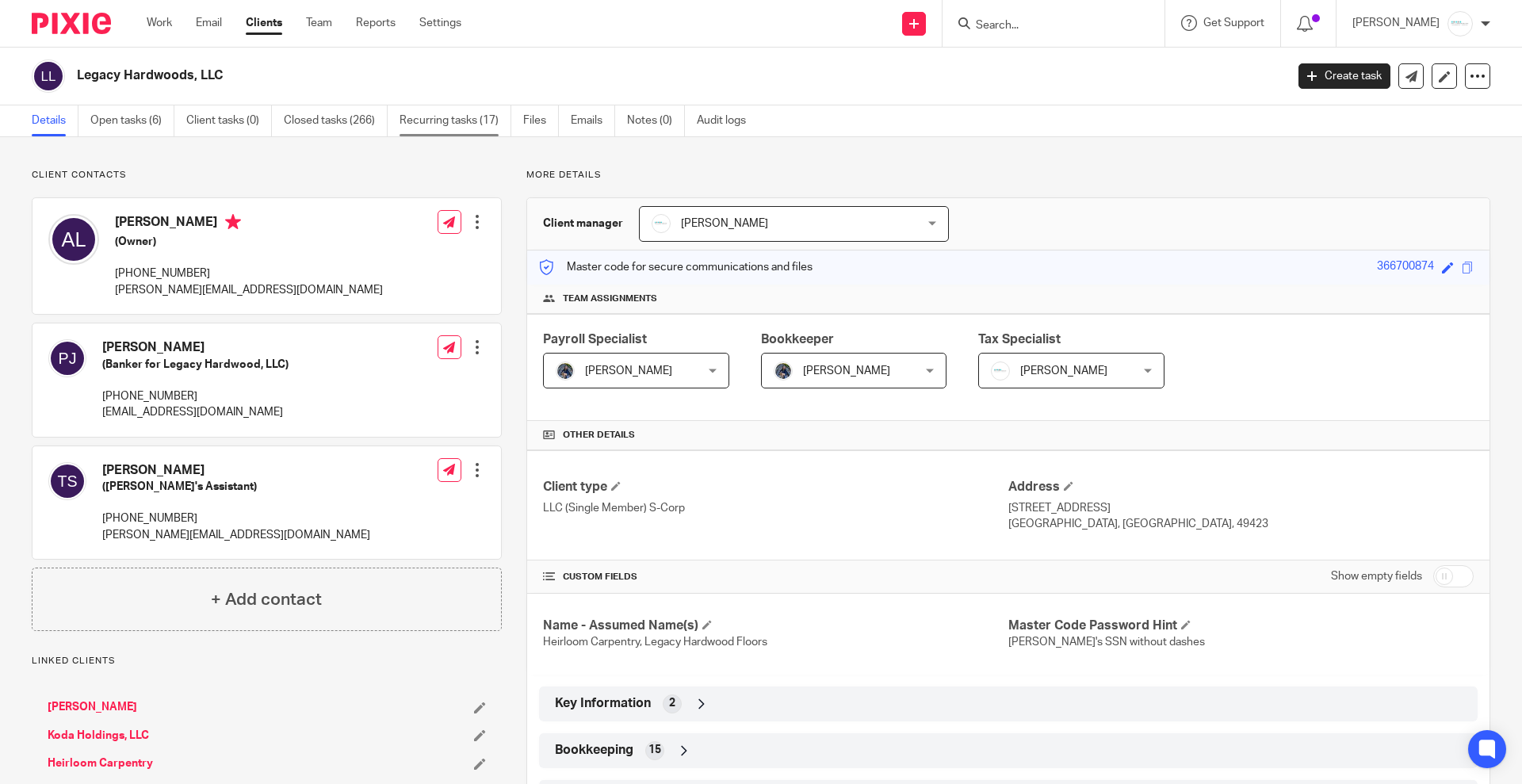
click at [430, 117] on link "Recurring tasks (17)" at bounding box center [456, 121] width 112 height 31
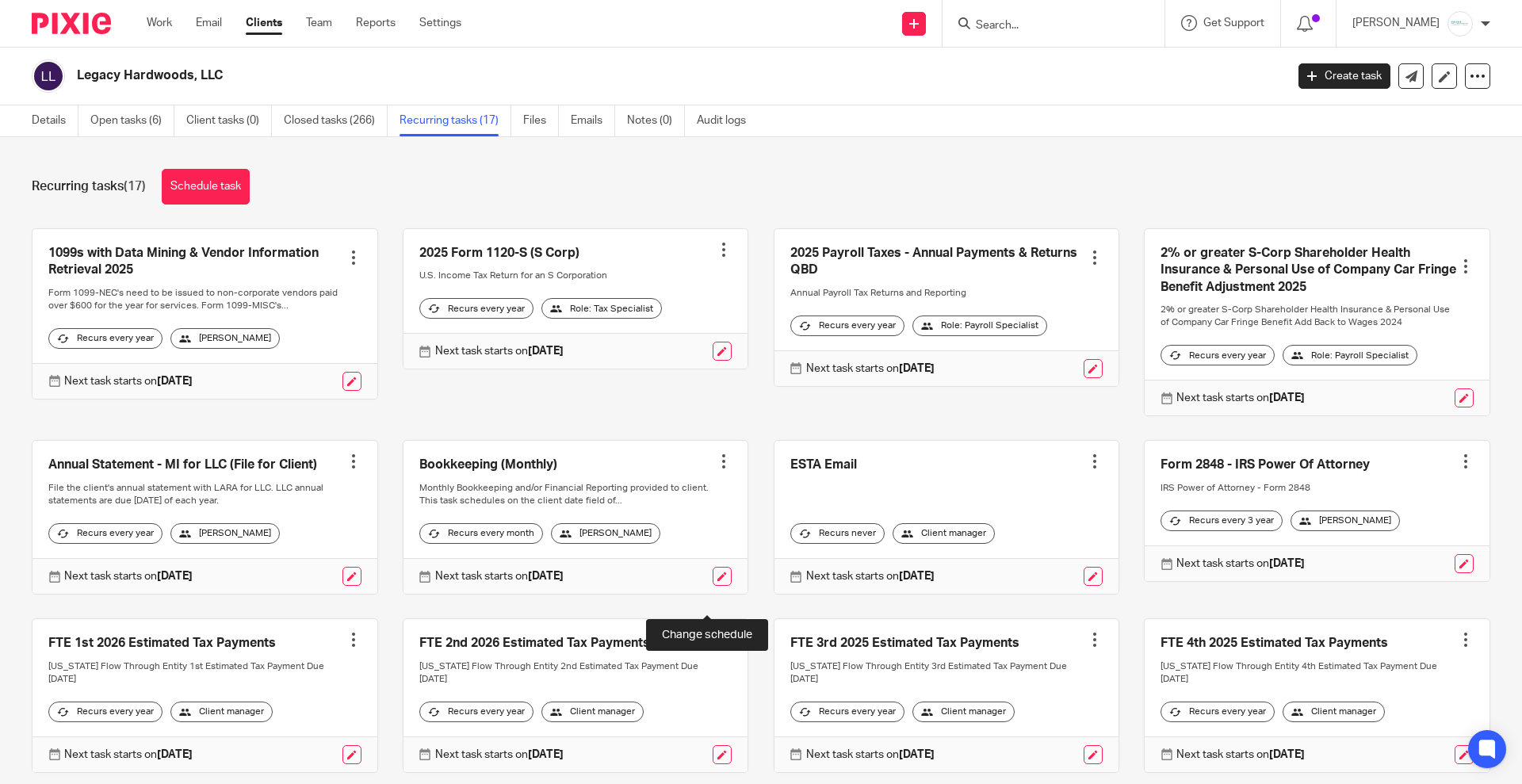
click at [713, 585] on link at bounding box center [722, 575] width 19 height 19
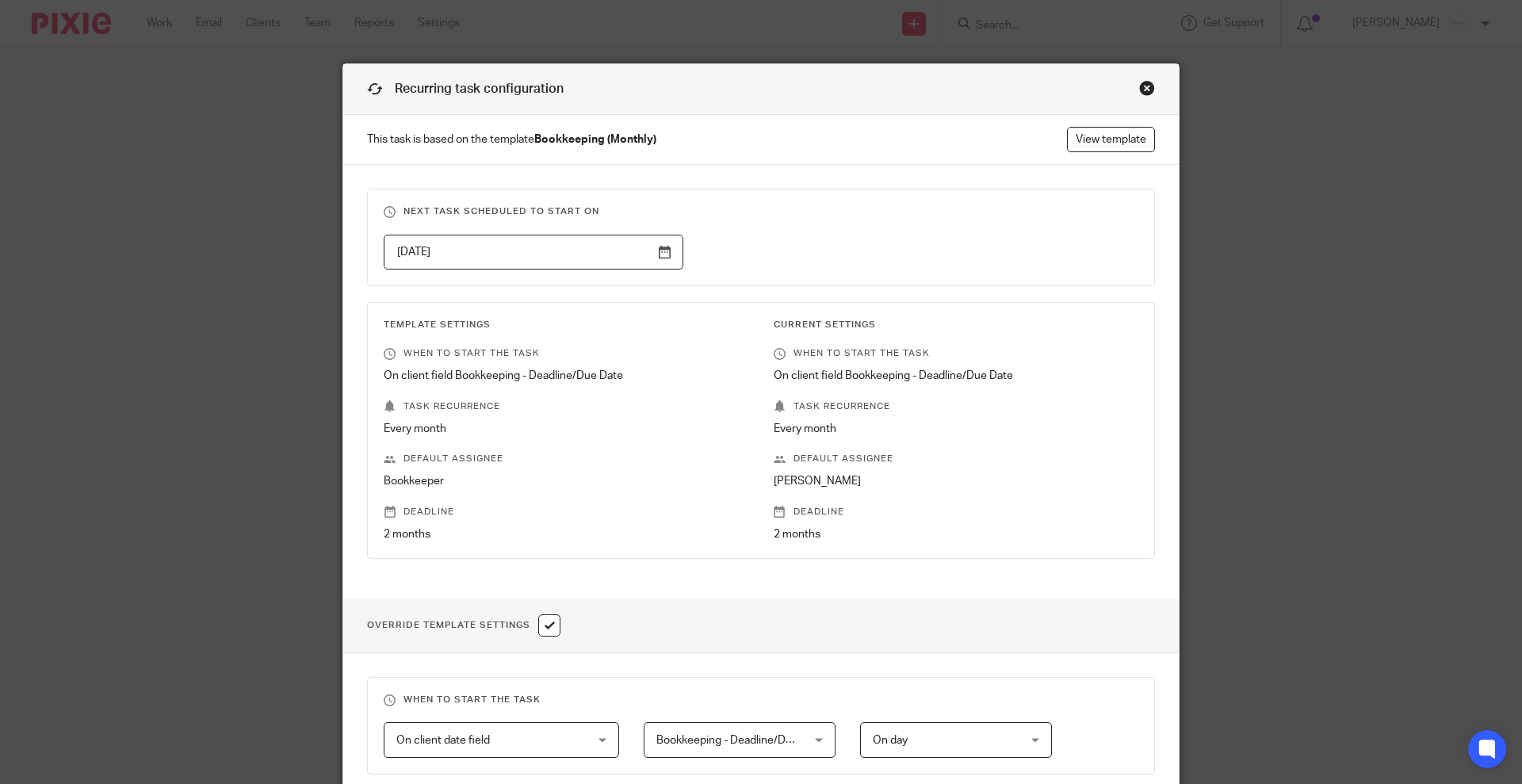
click at [547, 626] on input "checkbox" at bounding box center [549, 625] width 22 height 22
checkbox input "false"
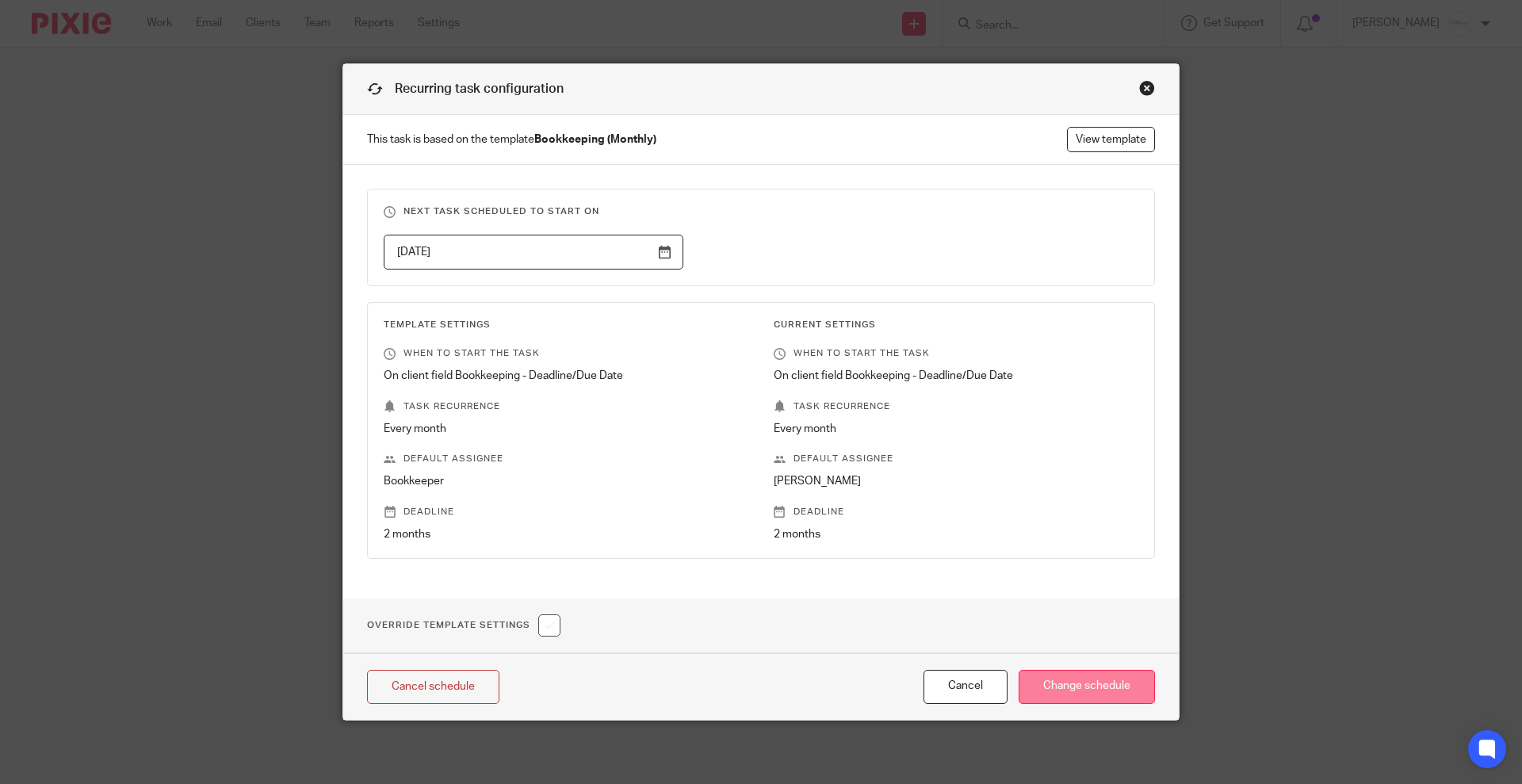
click at [1124, 673] on input "Change schedule" at bounding box center [1086, 686] width 136 height 34
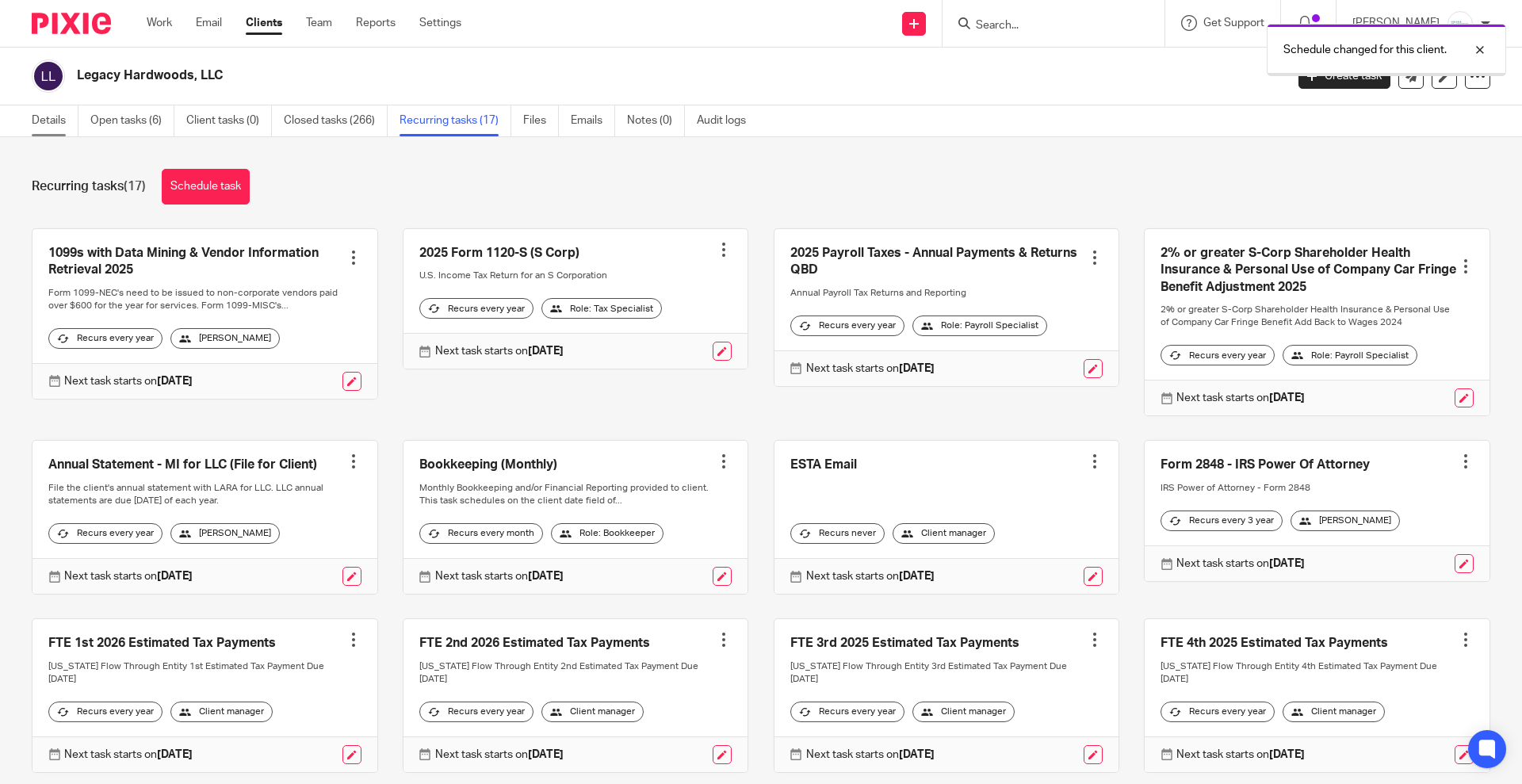
click at [47, 127] on link "Details" at bounding box center [55, 121] width 47 height 31
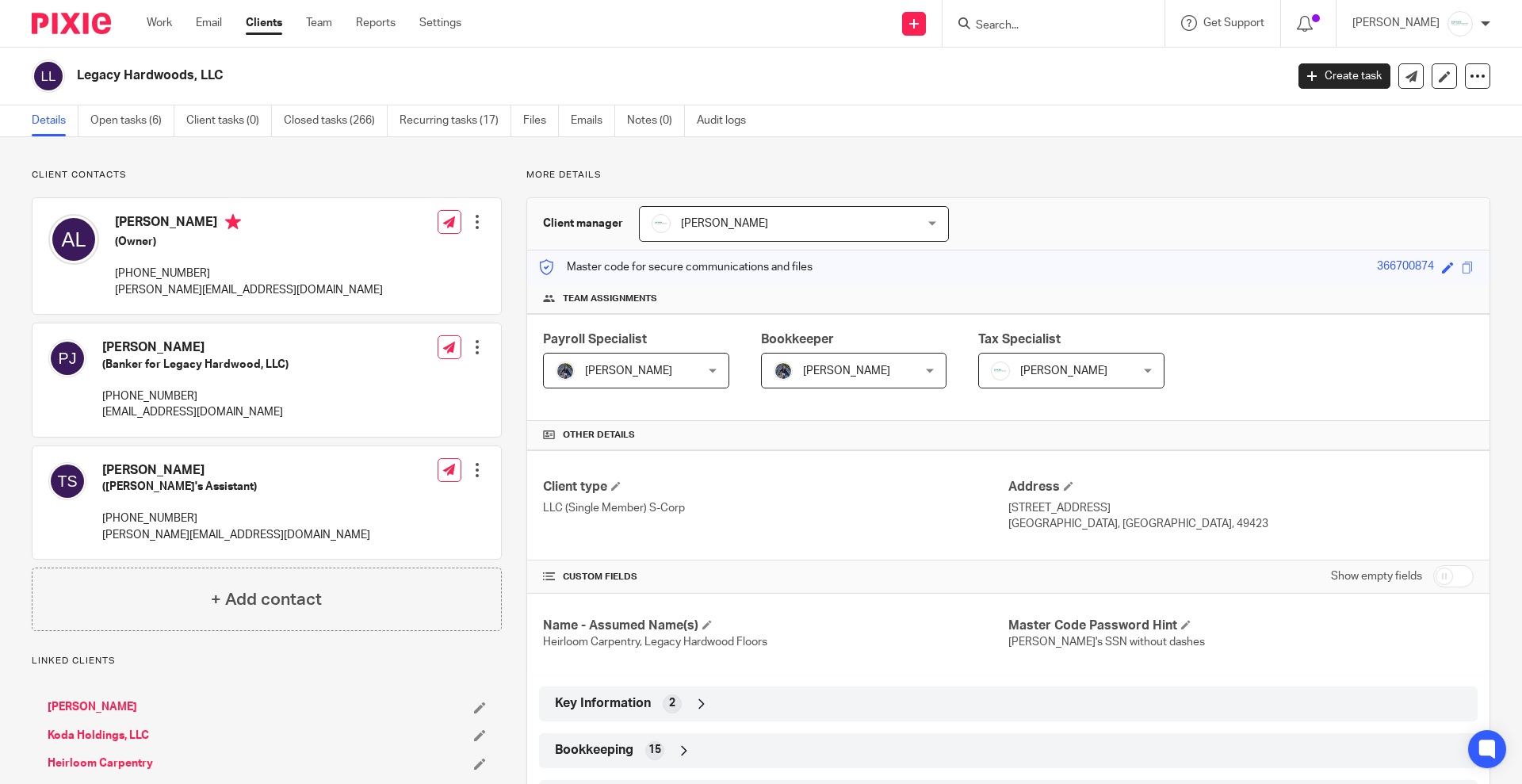
click at [827, 371] on span "[PERSON_NAME]" at bounding box center [847, 371] width 87 height 11
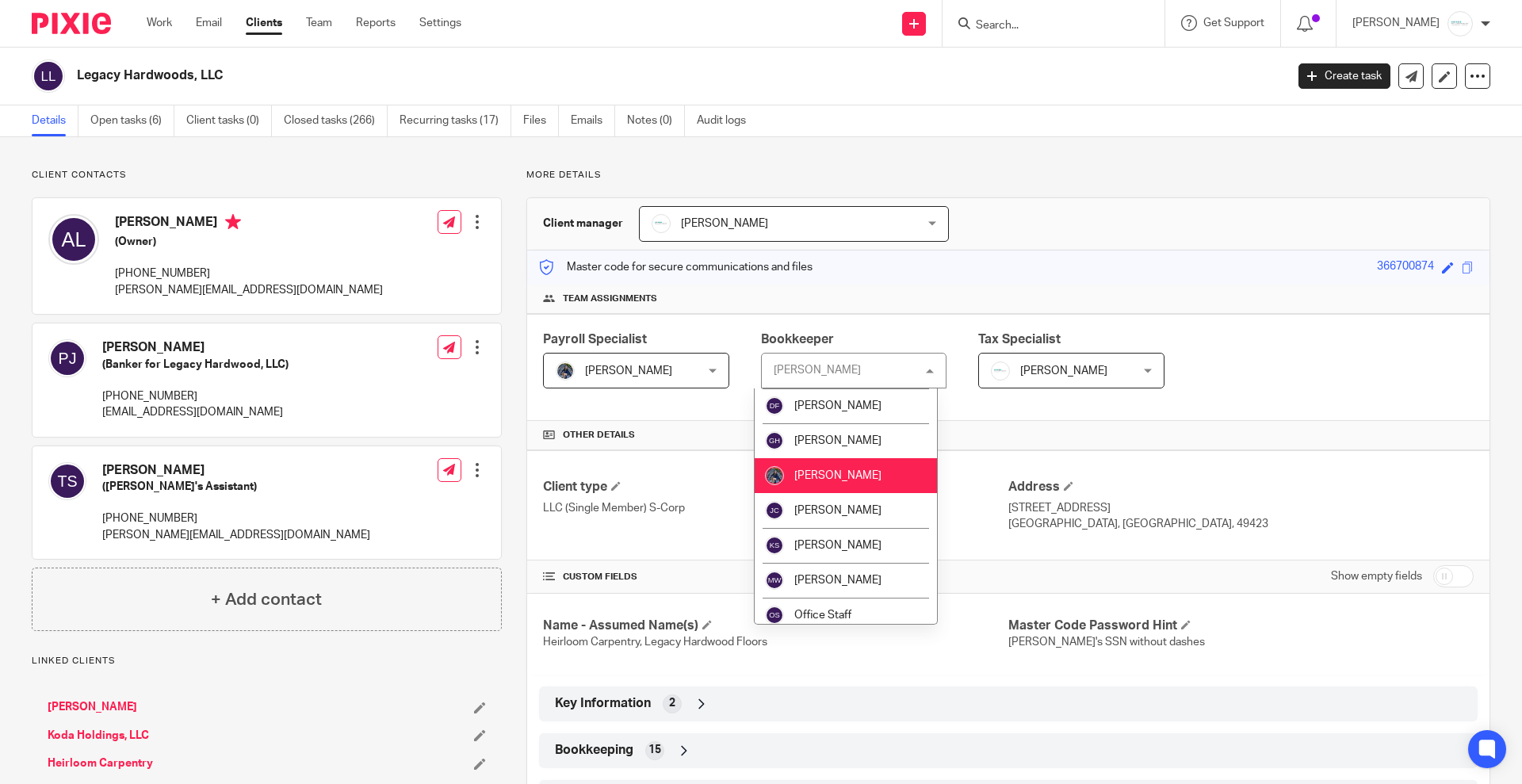
scroll to position [99, 0]
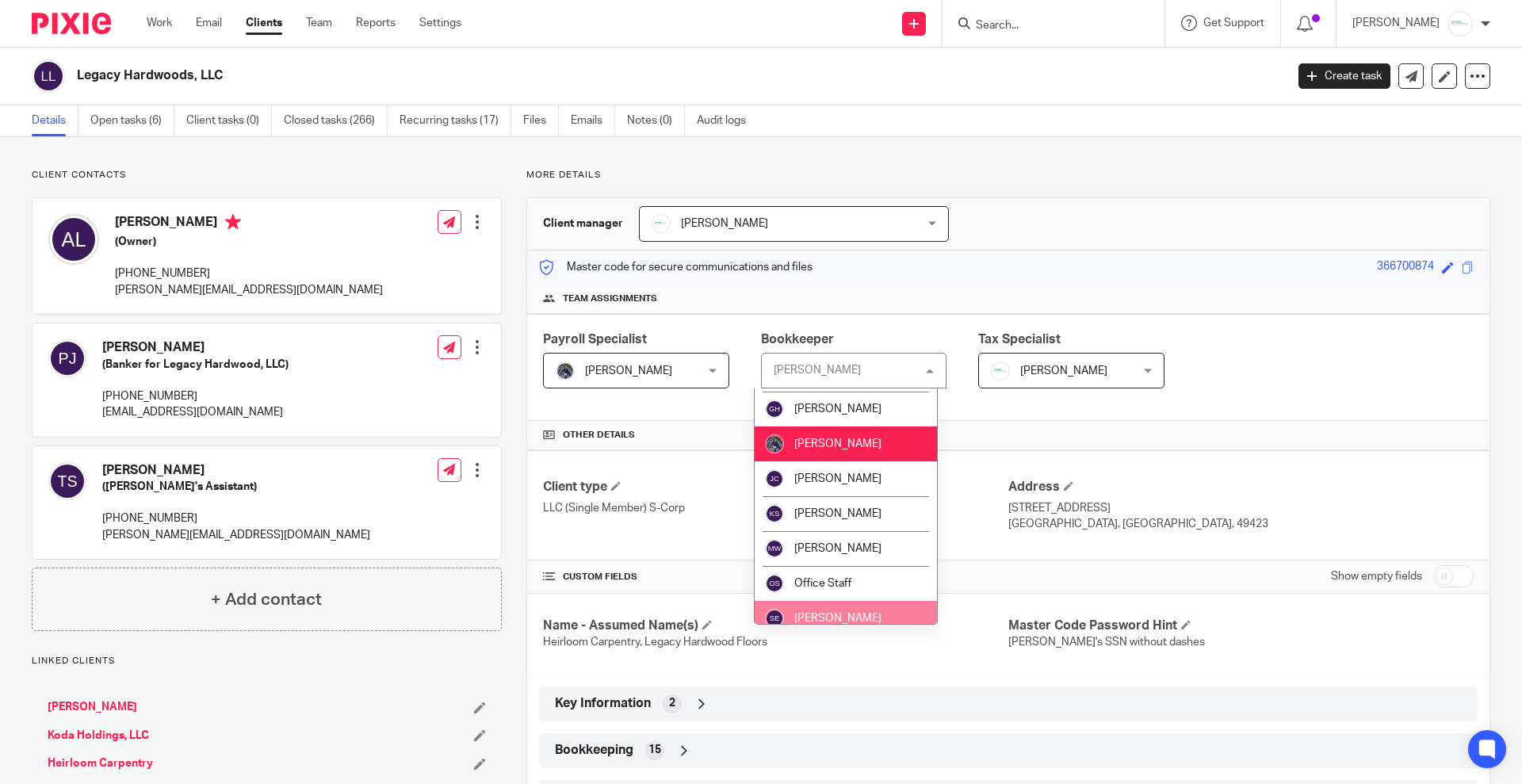
click at [840, 605] on li "[PERSON_NAME]" at bounding box center [846, 618] width 182 height 35
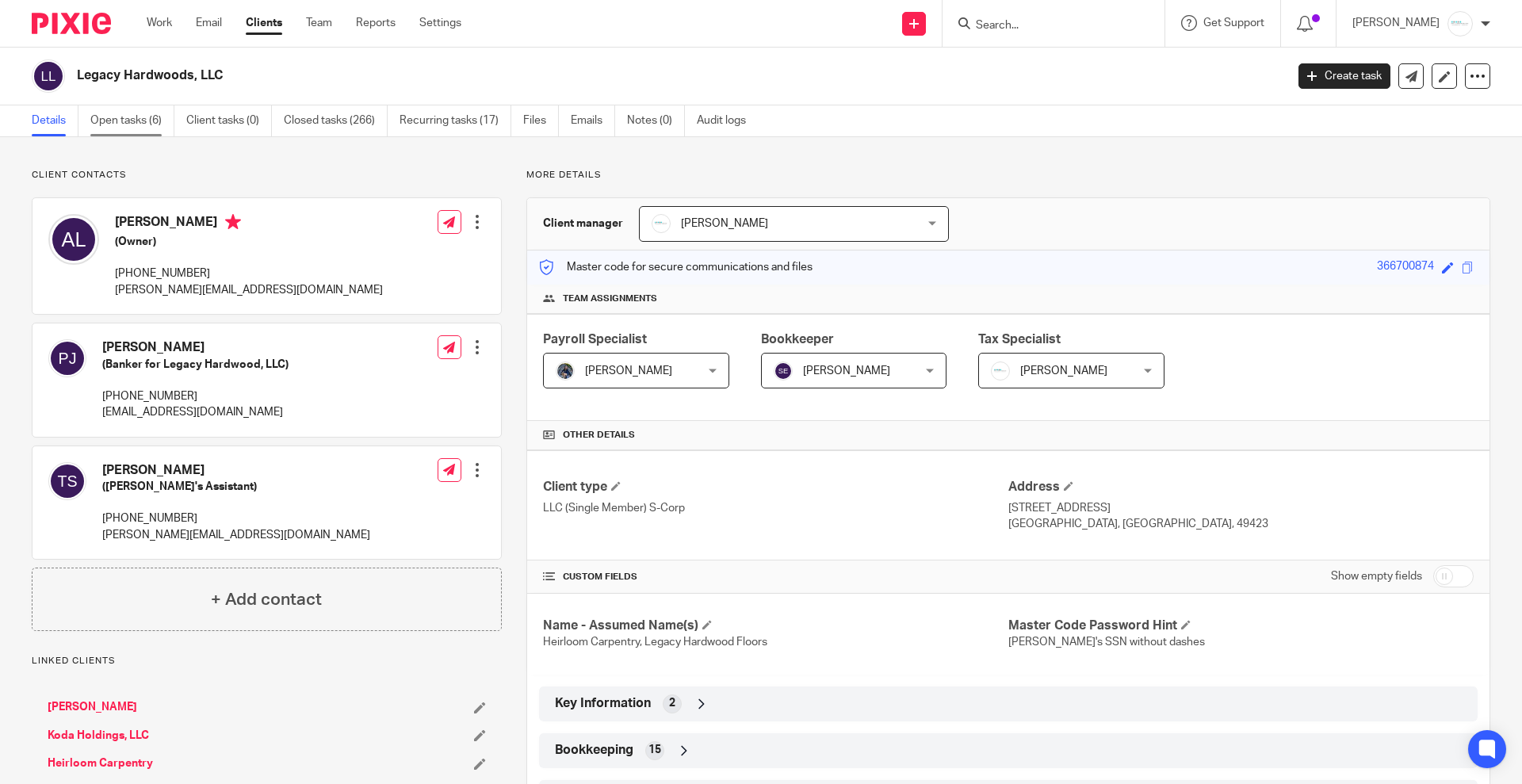
click at [126, 126] on link "Open tasks (6)" at bounding box center [133, 121] width 84 height 31
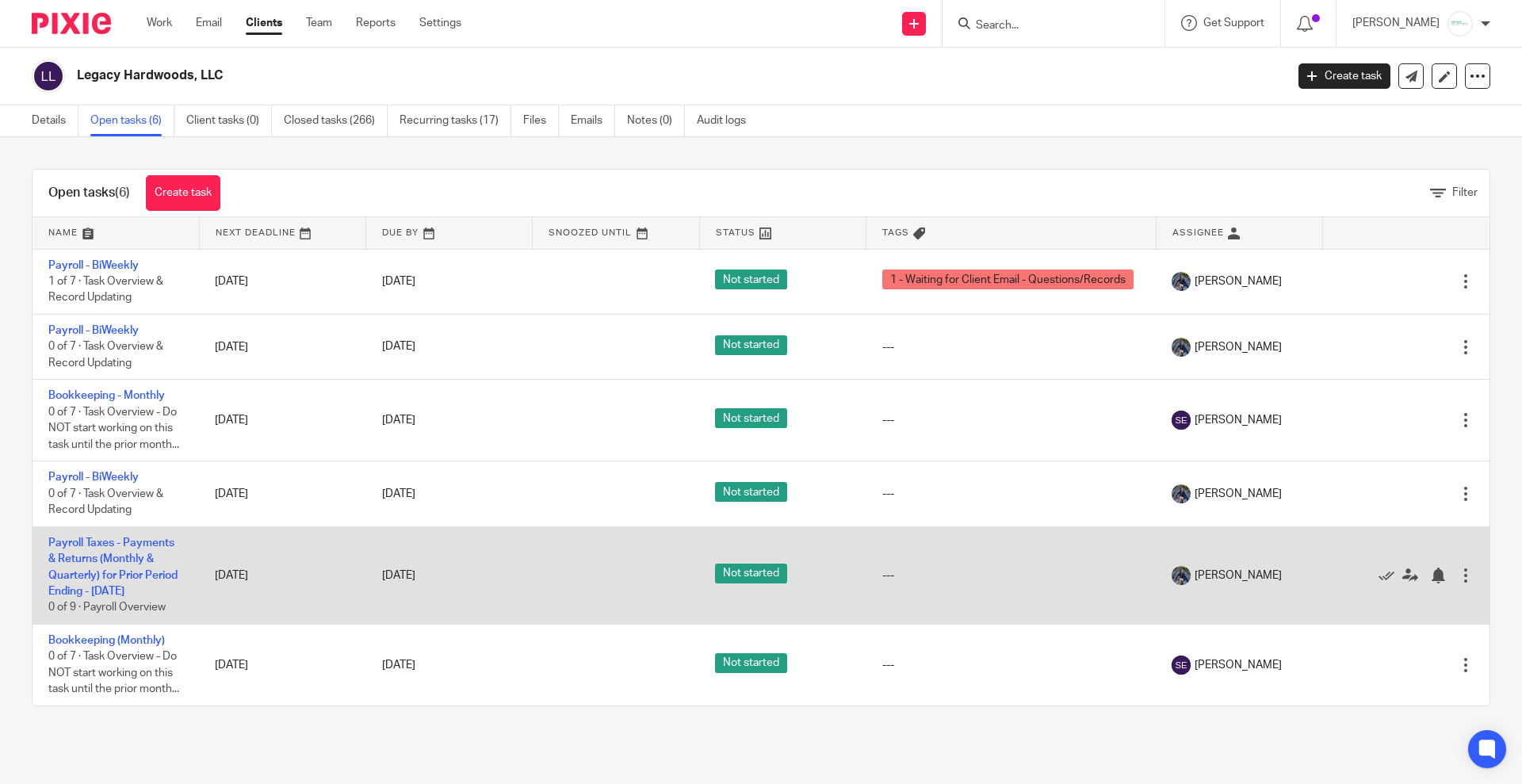
scroll to position [27, 0]
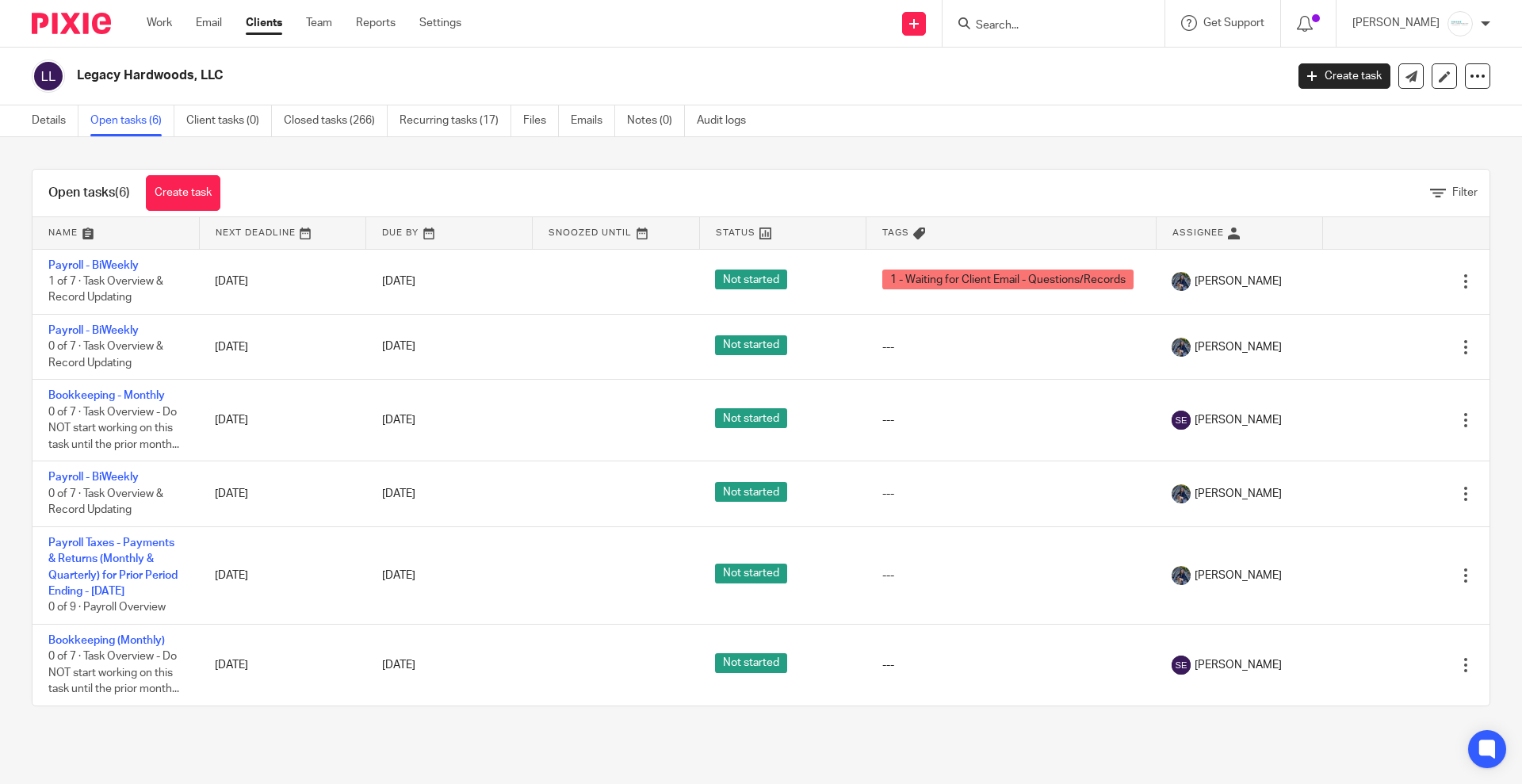
click at [1045, 24] on input "Search" at bounding box center [1046, 27] width 143 height 15
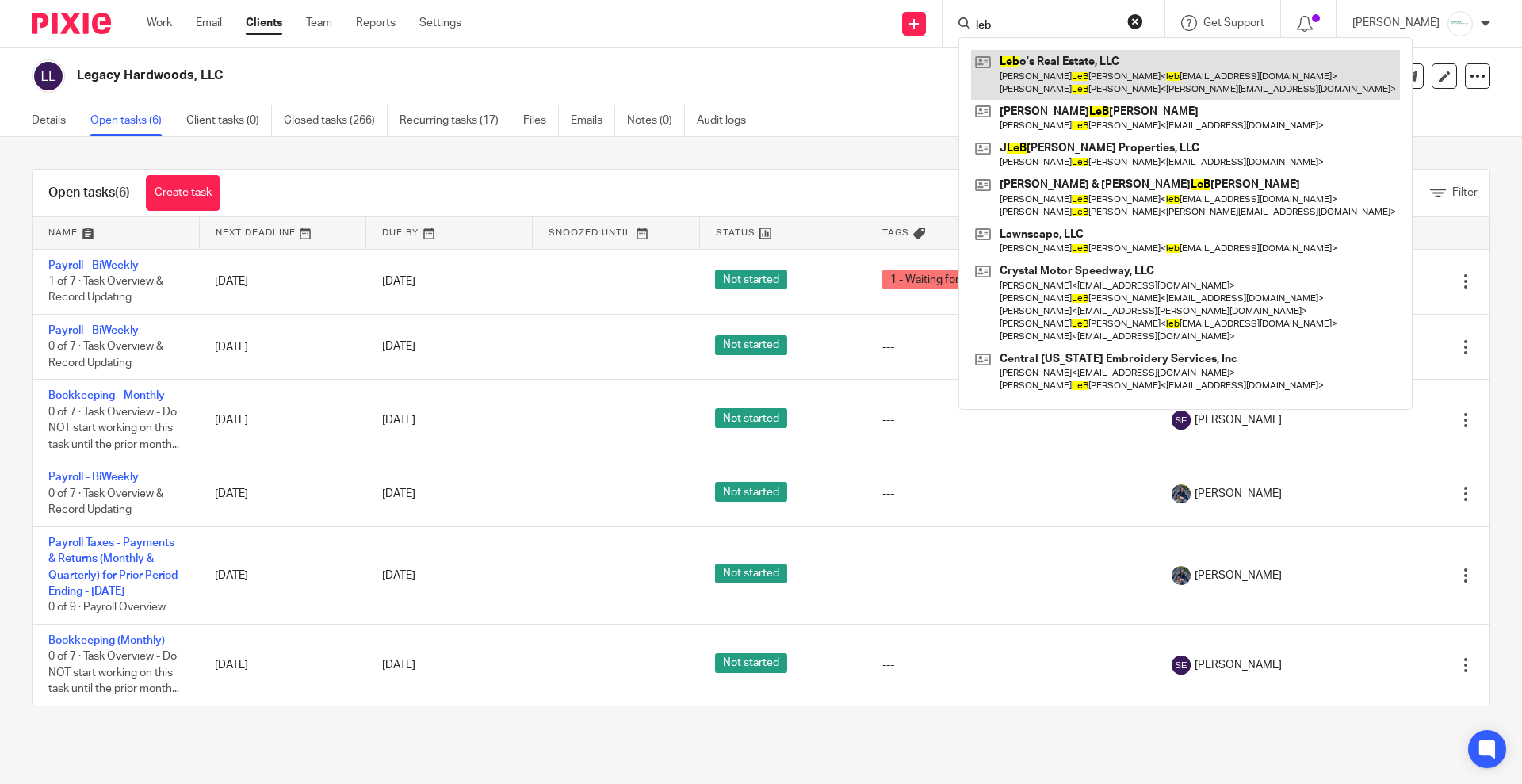
type input "leb"
click at [1059, 63] on link at bounding box center [1185, 75] width 429 height 49
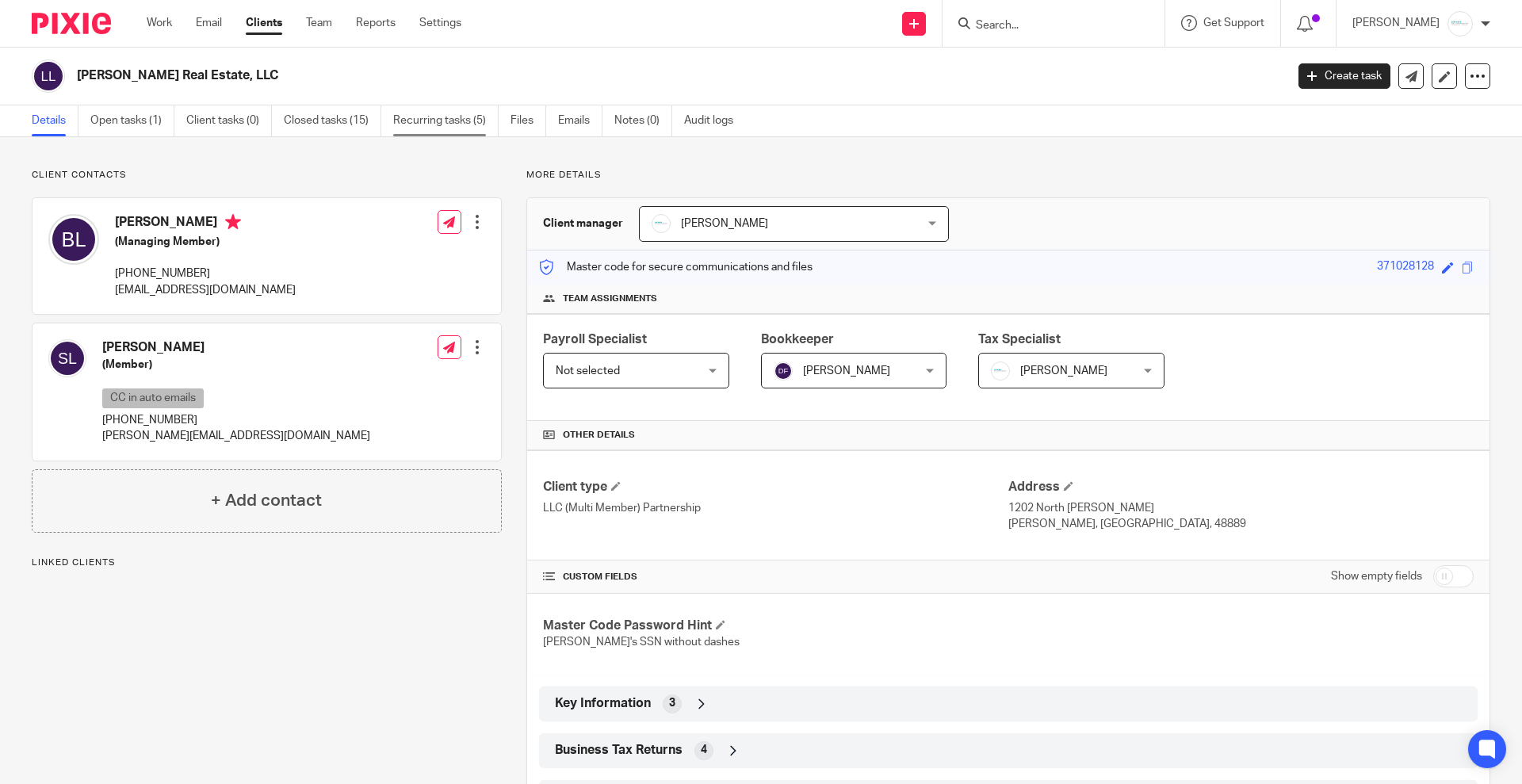
click at [436, 120] on link "Recurring tasks (5)" at bounding box center [446, 121] width 105 height 31
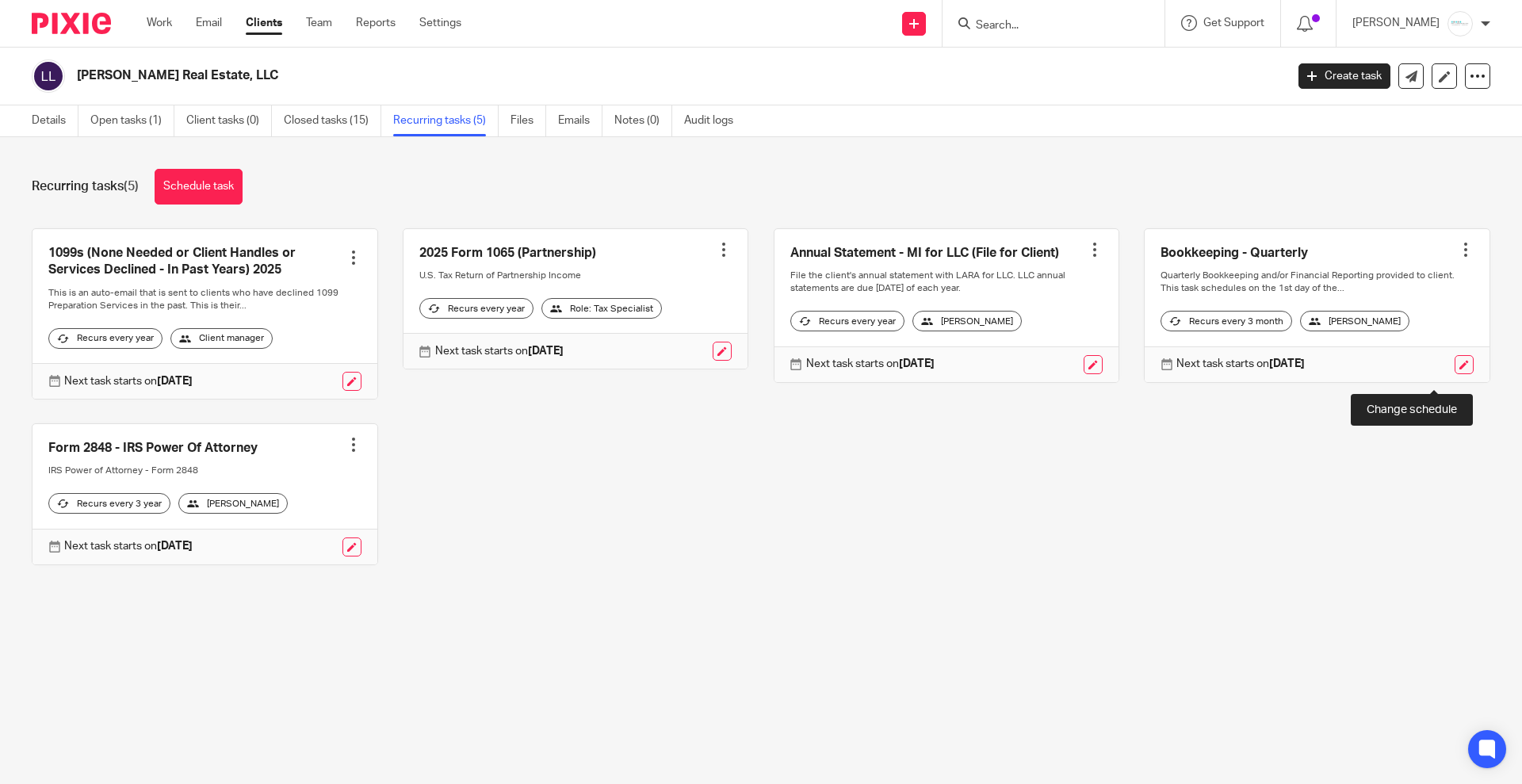
click at [1455, 373] on link at bounding box center [1464, 364] width 19 height 19
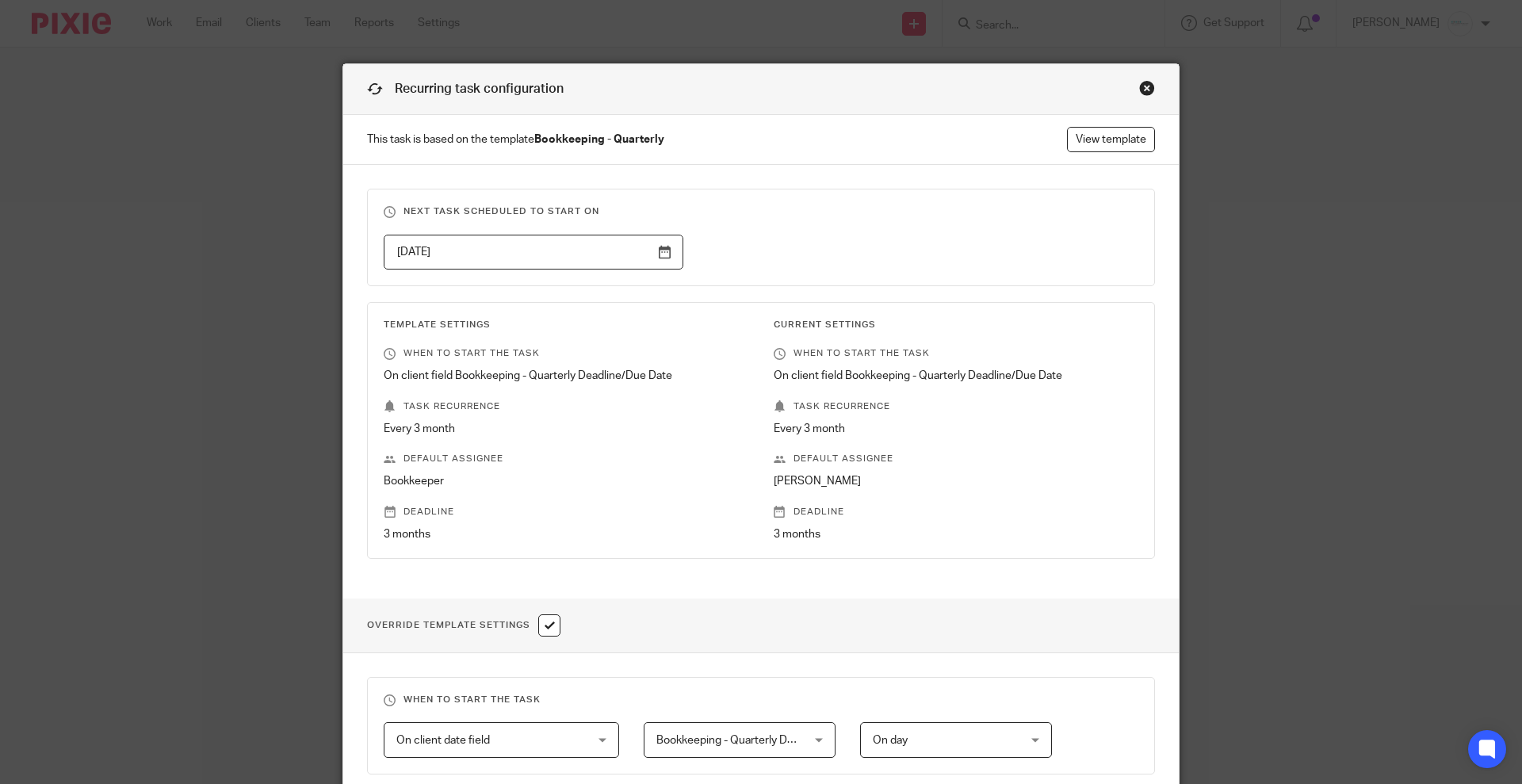
click at [548, 626] on input "checkbox" at bounding box center [549, 625] width 22 height 22
checkbox input "false"
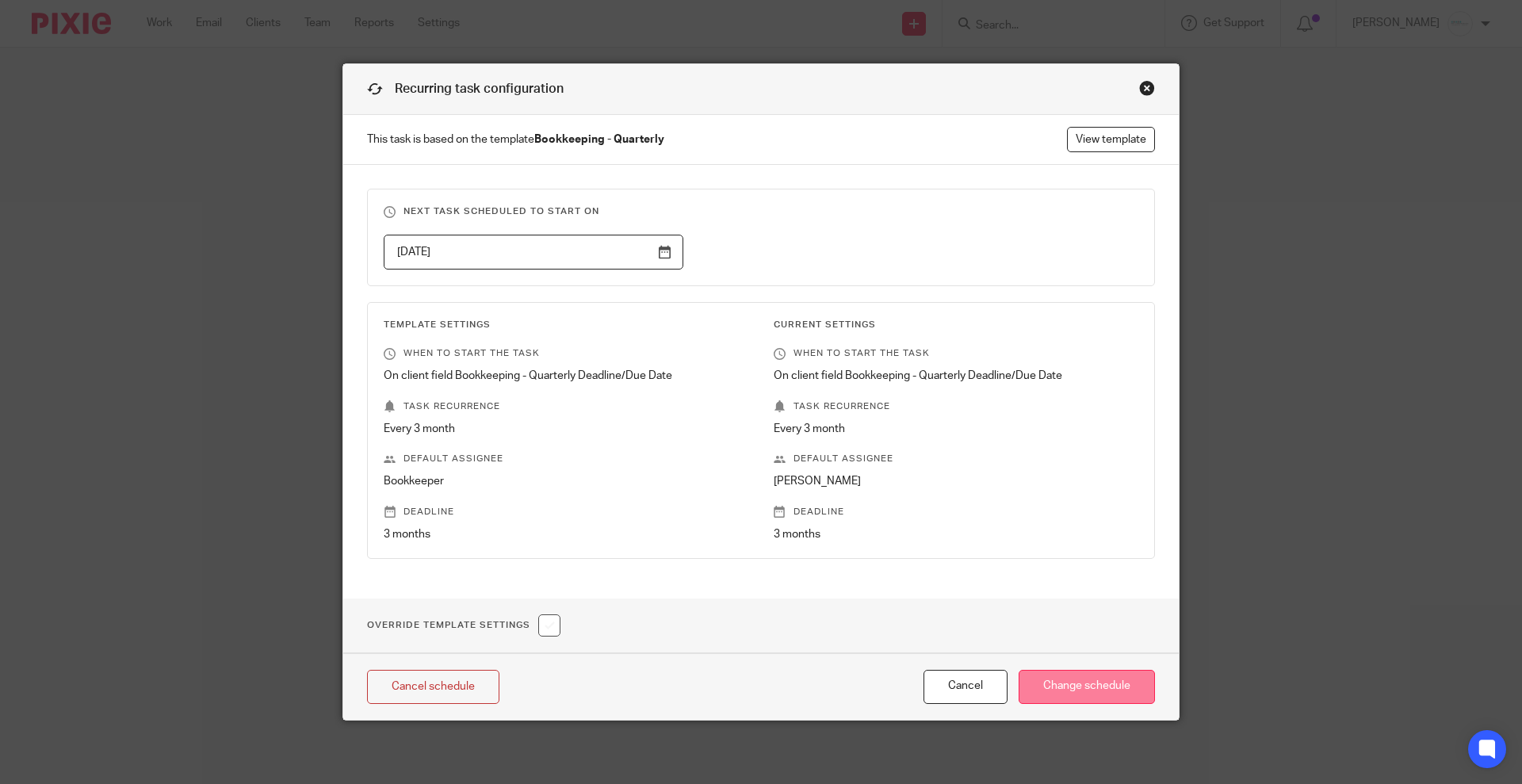
click at [1093, 679] on input "Change schedule" at bounding box center [1086, 686] width 136 height 34
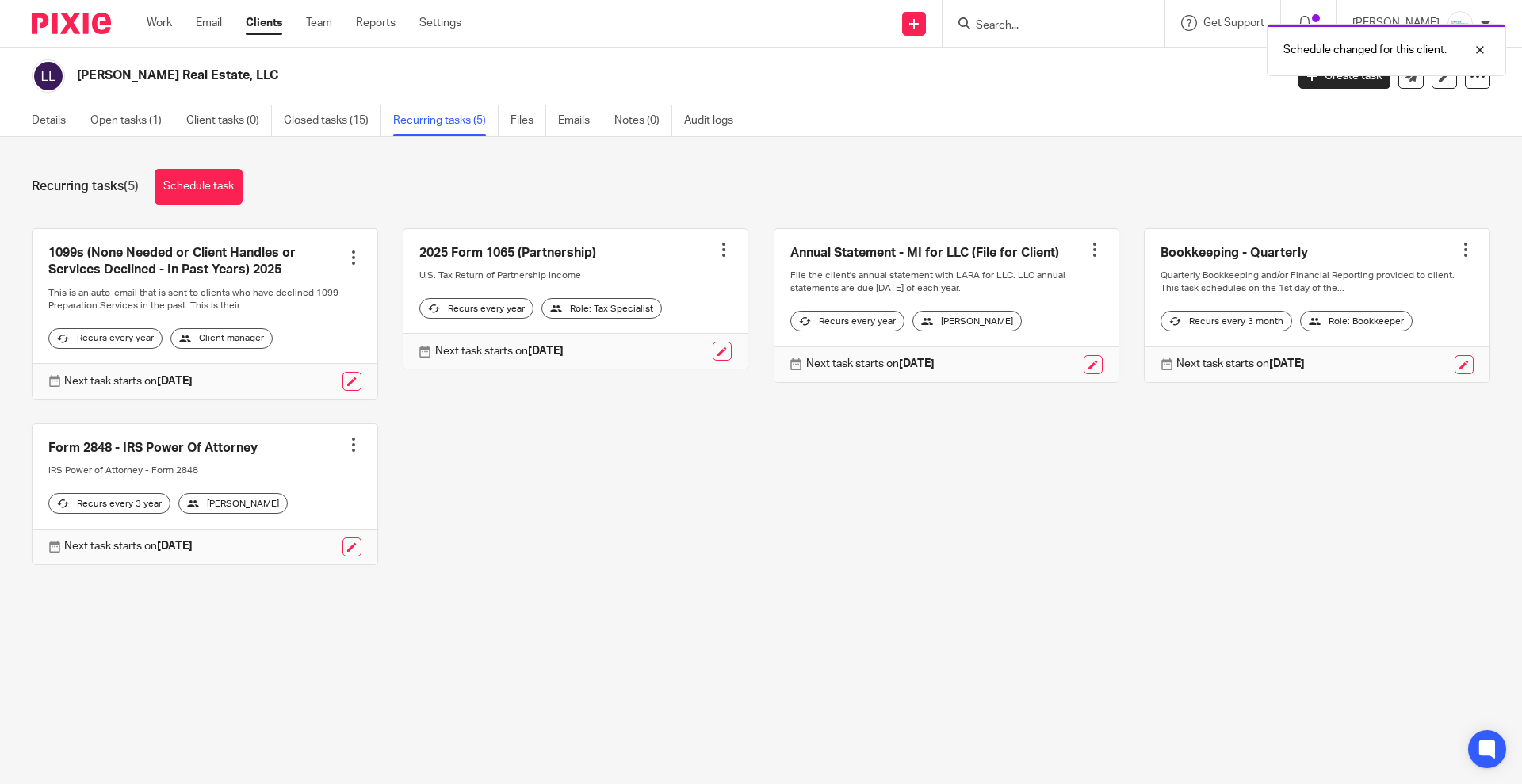
click at [1029, 27] on div "Schedule changed for this client." at bounding box center [1134, 46] width 745 height 60
click at [1477, 42] on div at bounding box center [1468, 49] width 43 height 19
click at [1045, 27] on input "Search" at bounding box center [1046, 27] width 143 height 15
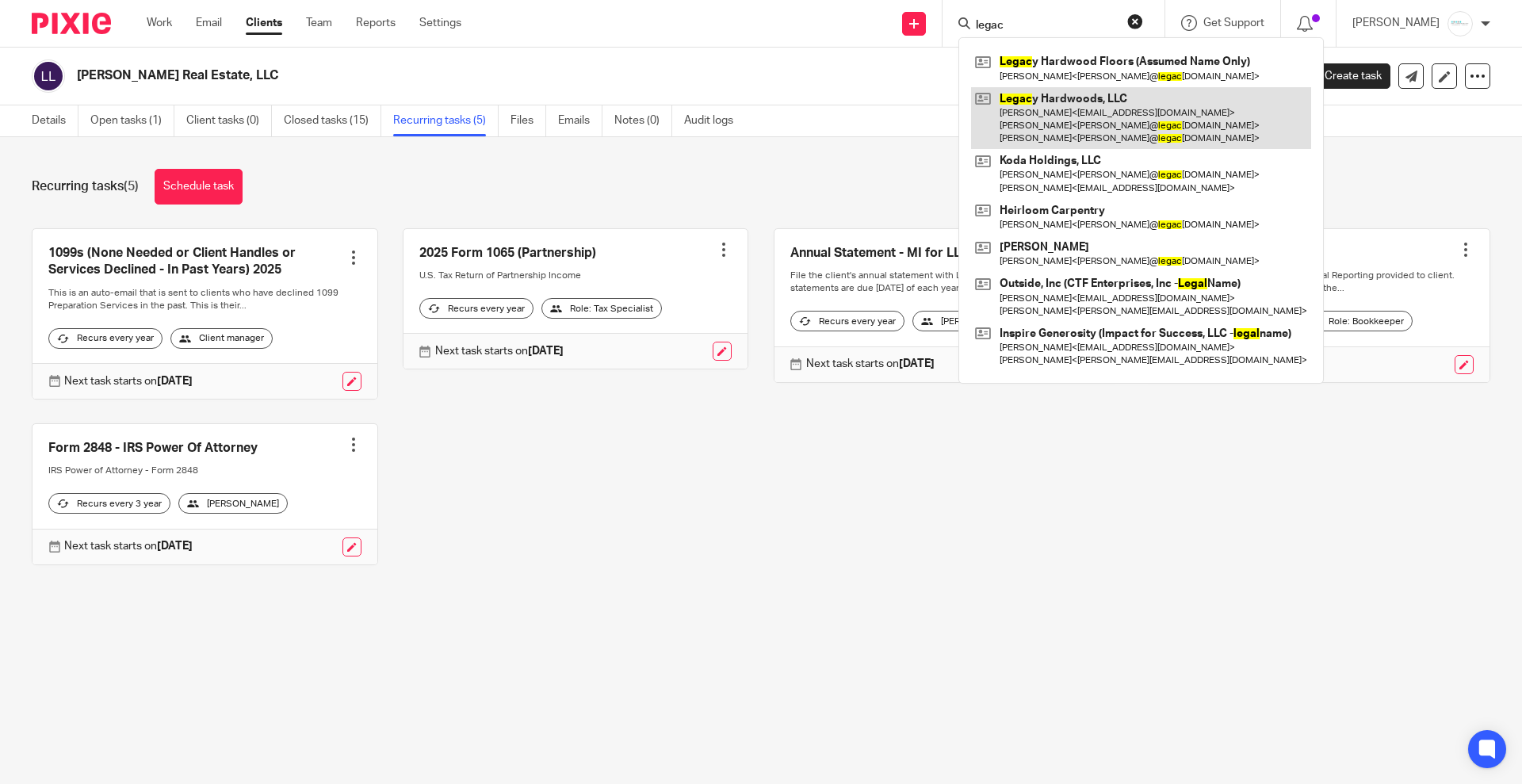
type input "legac"
click at [1083, 111] on link at bounding box center [1141, 118] width 340 height 62
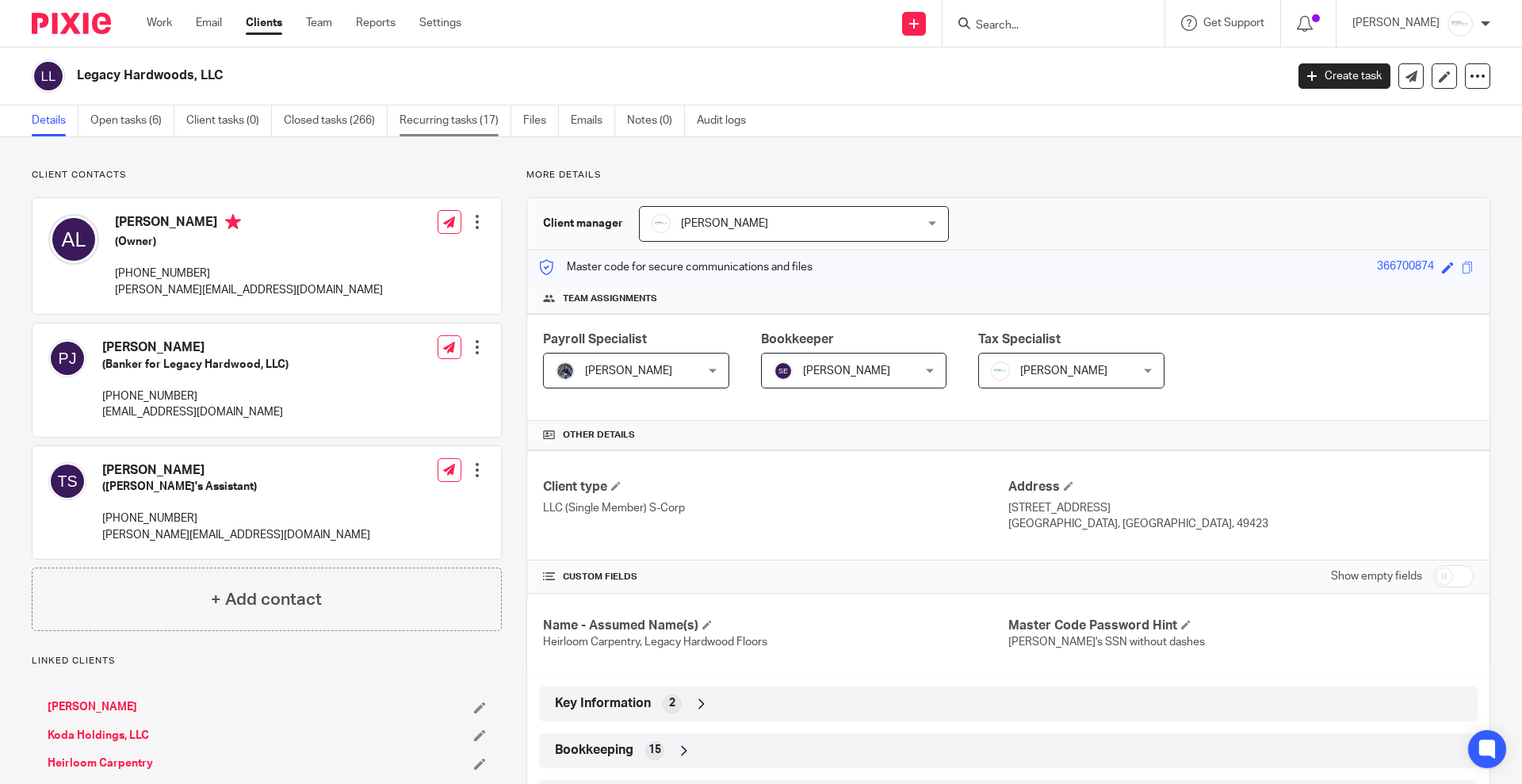
click at [460, 116] on link "Recurring tasks (17)" at bounding box center [456, 121] width 112 height 31
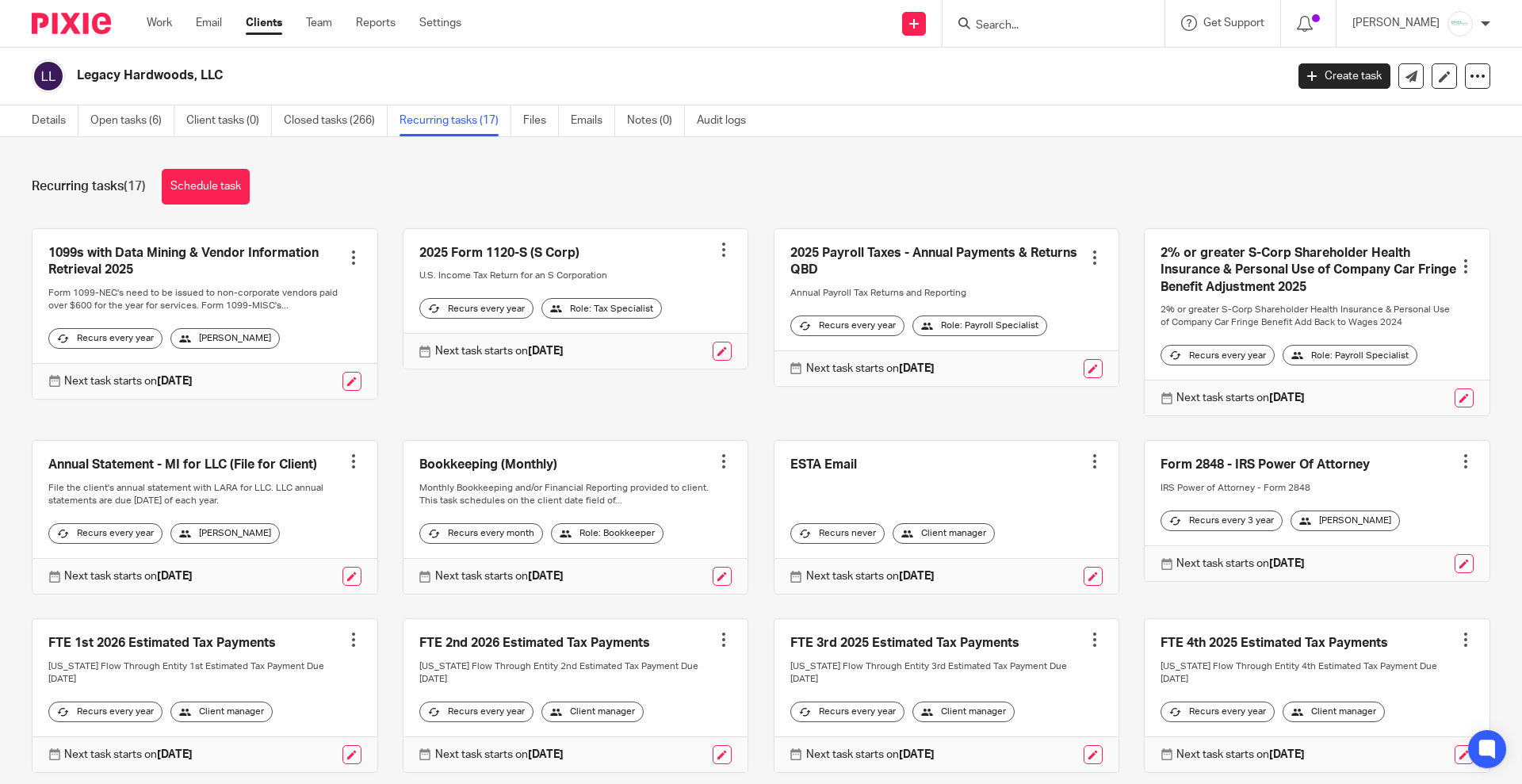
click at [1025, 24] on input "Search" at bounding box center [1046, 27] width 143 height 15
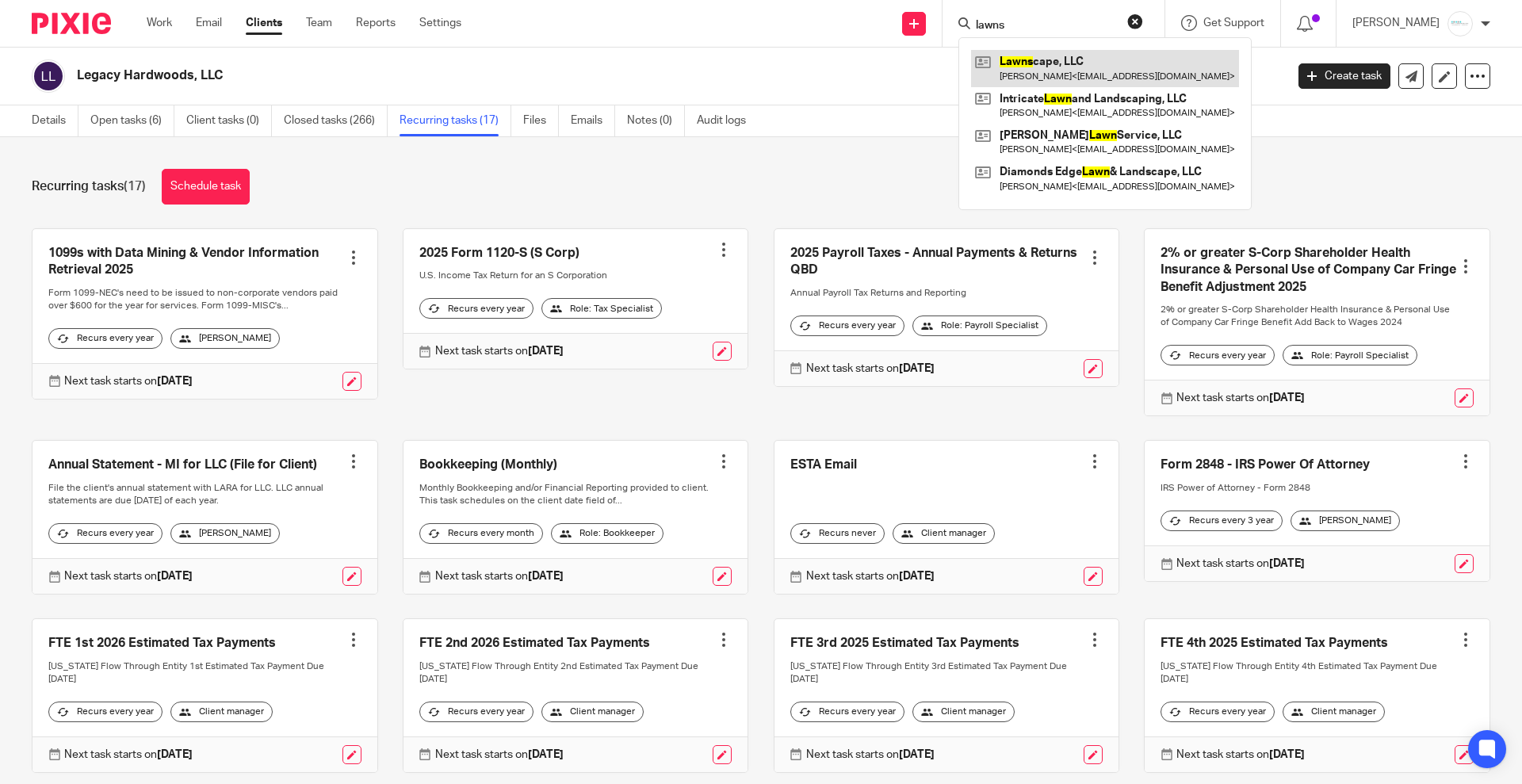
type input "lawns"
click at [1092, 62] on link at bounding box center [1105, 69] width 268 height 37
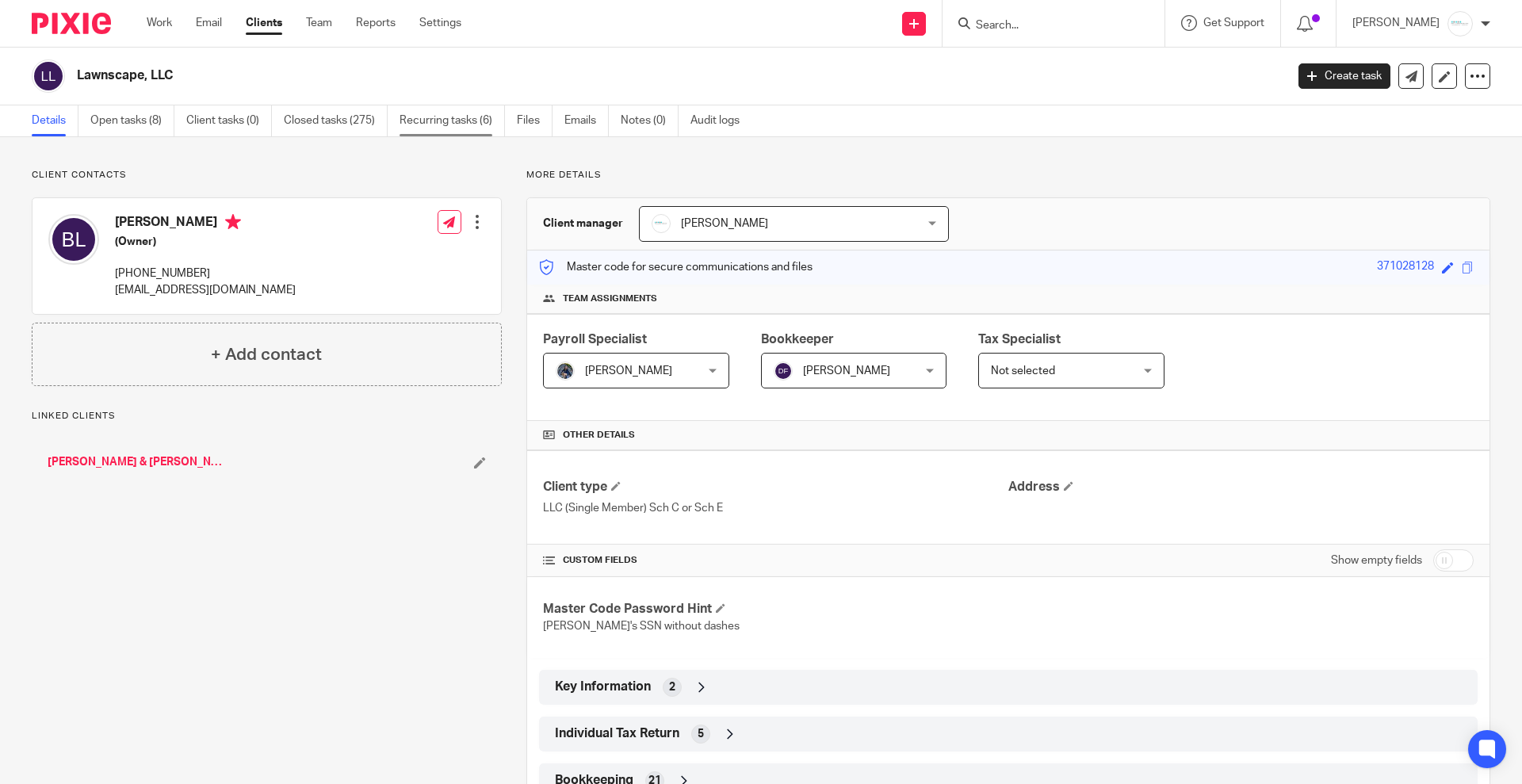
click at [447, 122] on link "Recurring tasks (6)" at bounding box center [452, 121] width 105 height 31
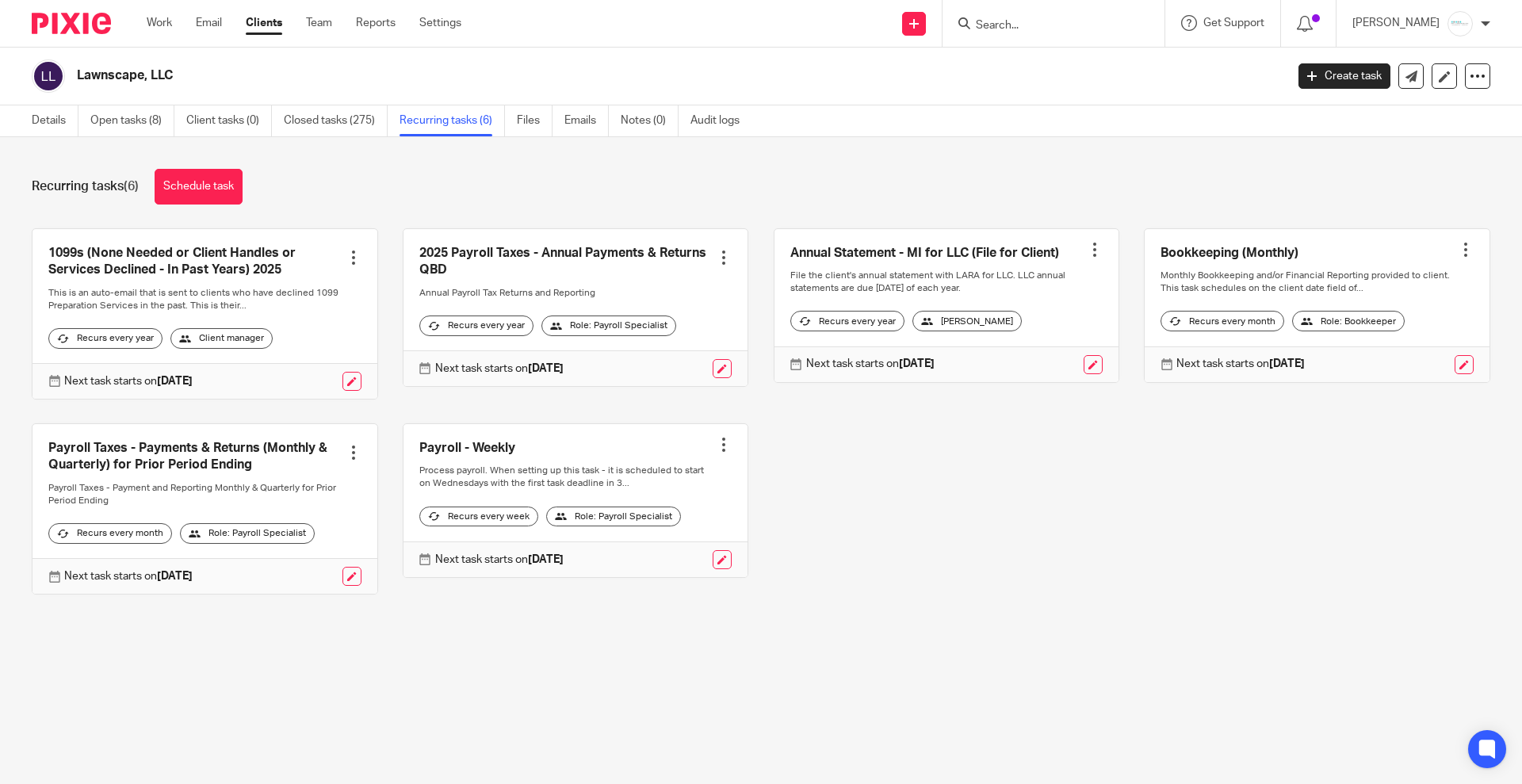
click at [1010, 25] on input "Search" at bounding box center [1046, 27] width 143 height 15
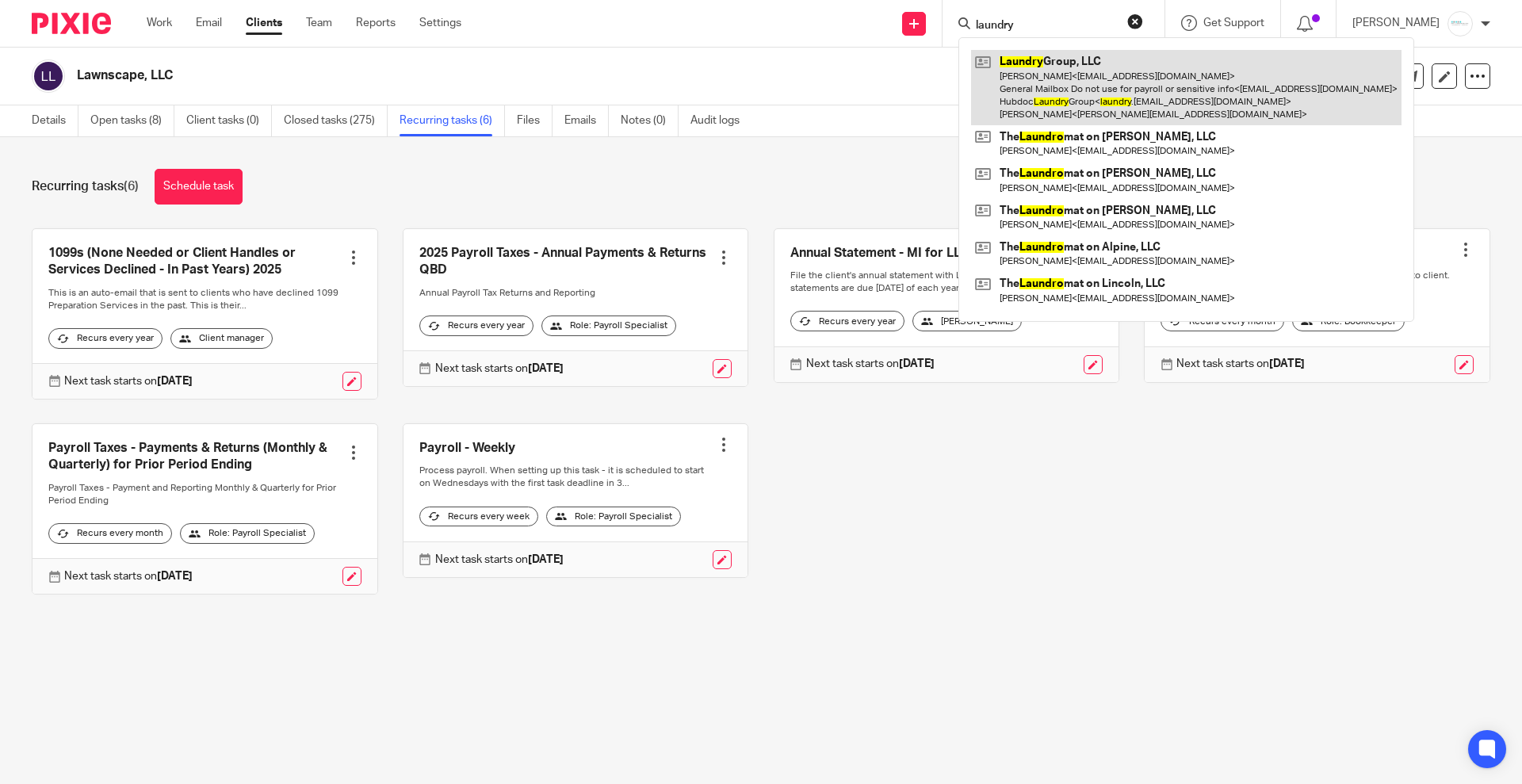
type input "laundry"
click at [1065, 92] on link at bounding box center [1186, 88] width 430 height 75
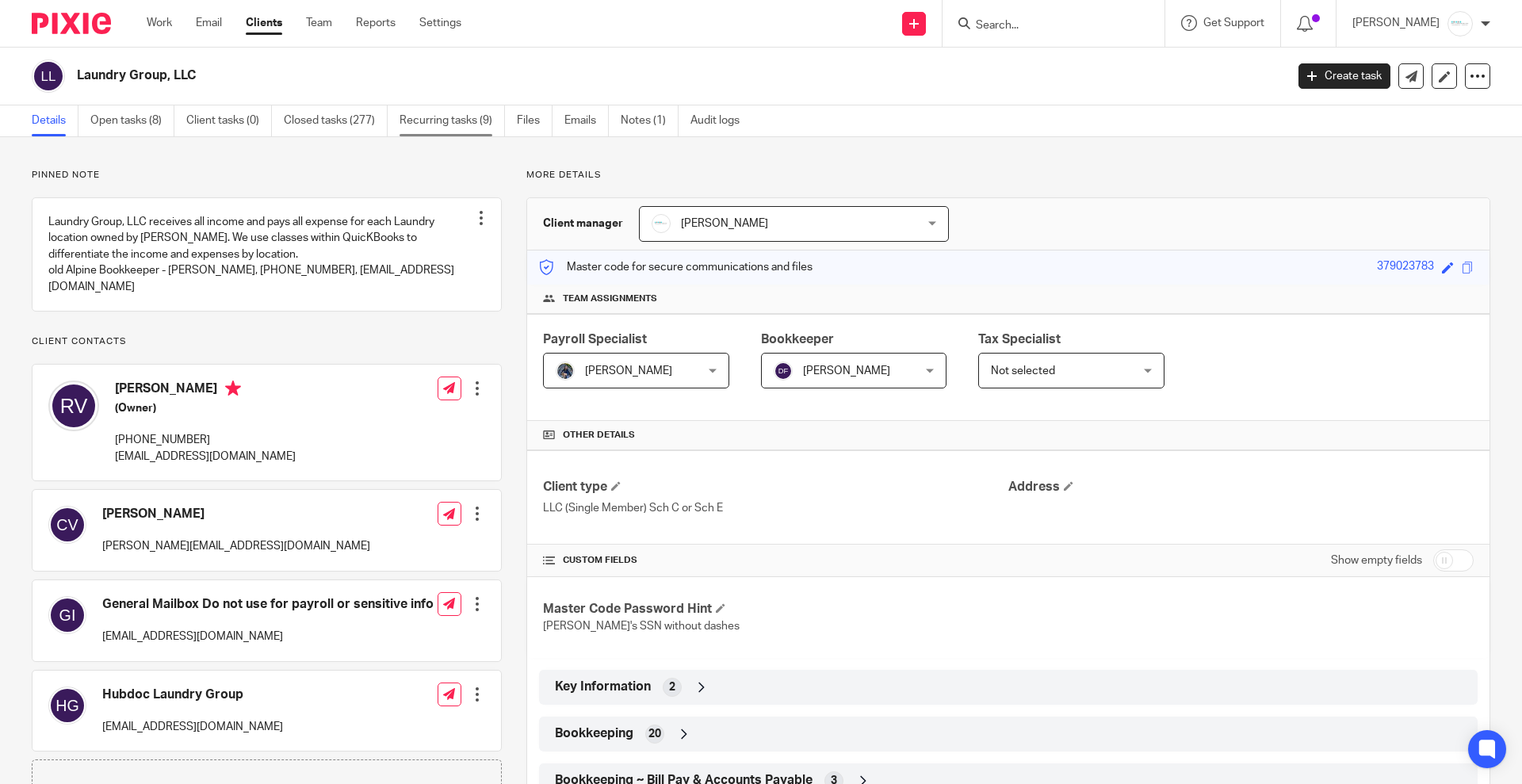
click at [456, 115] on link "Recurring tasks (9)" at bounding box center [452, 121] width 105 height 31
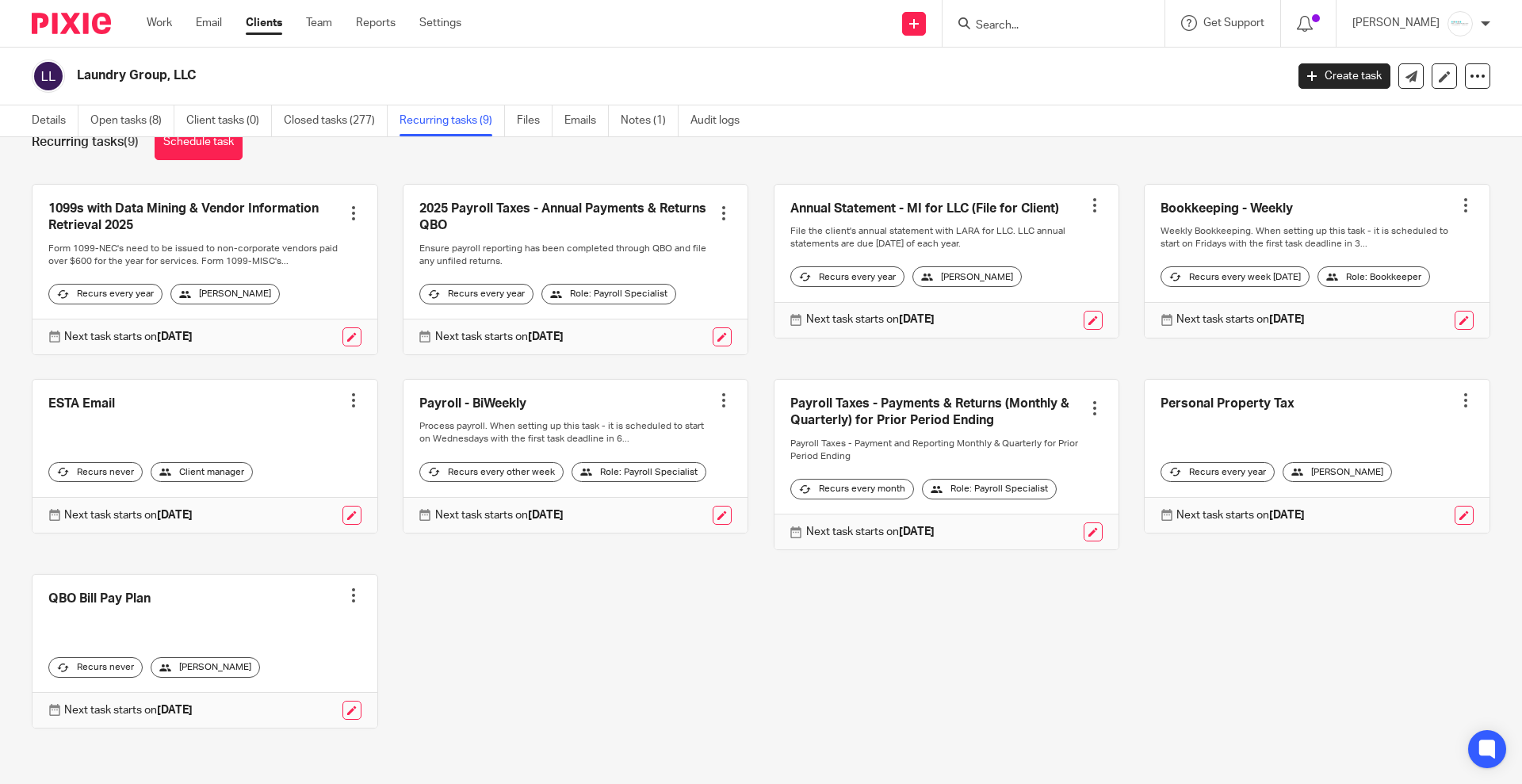
scroll to position [70, 0]
click at [347, 591] on div at bounding box center [353, 595] width 16 height 16
click at [286, 698] on span "Cancel schedule" at bounding box center [287, 696] width 83 height 11
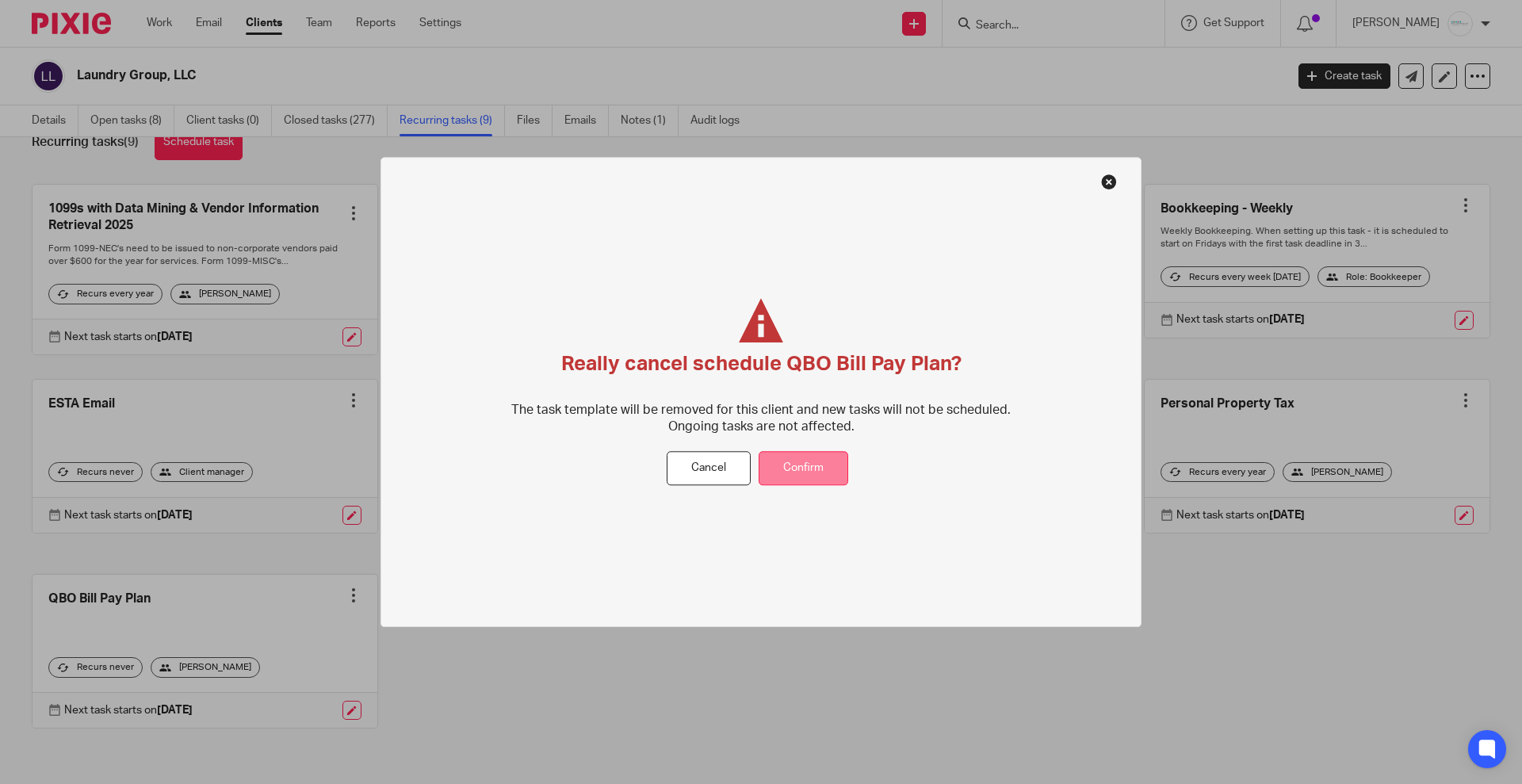
click at [786, 477] on button "Confirm" at bounding box center [804, 468] width 90 height 34
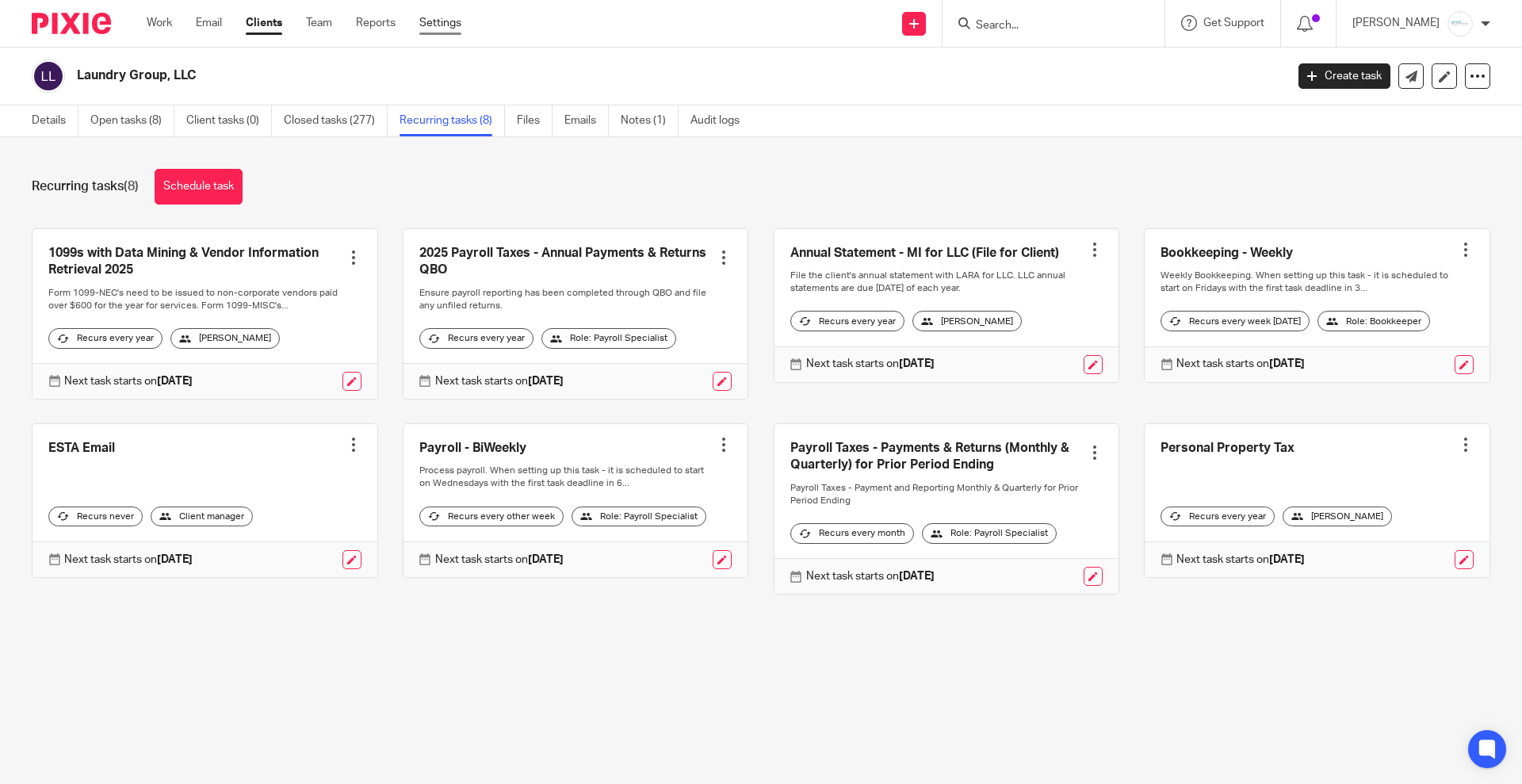
click at [436, 20] on link "Settings" at bounding box center [440, 22] width 42 height 16
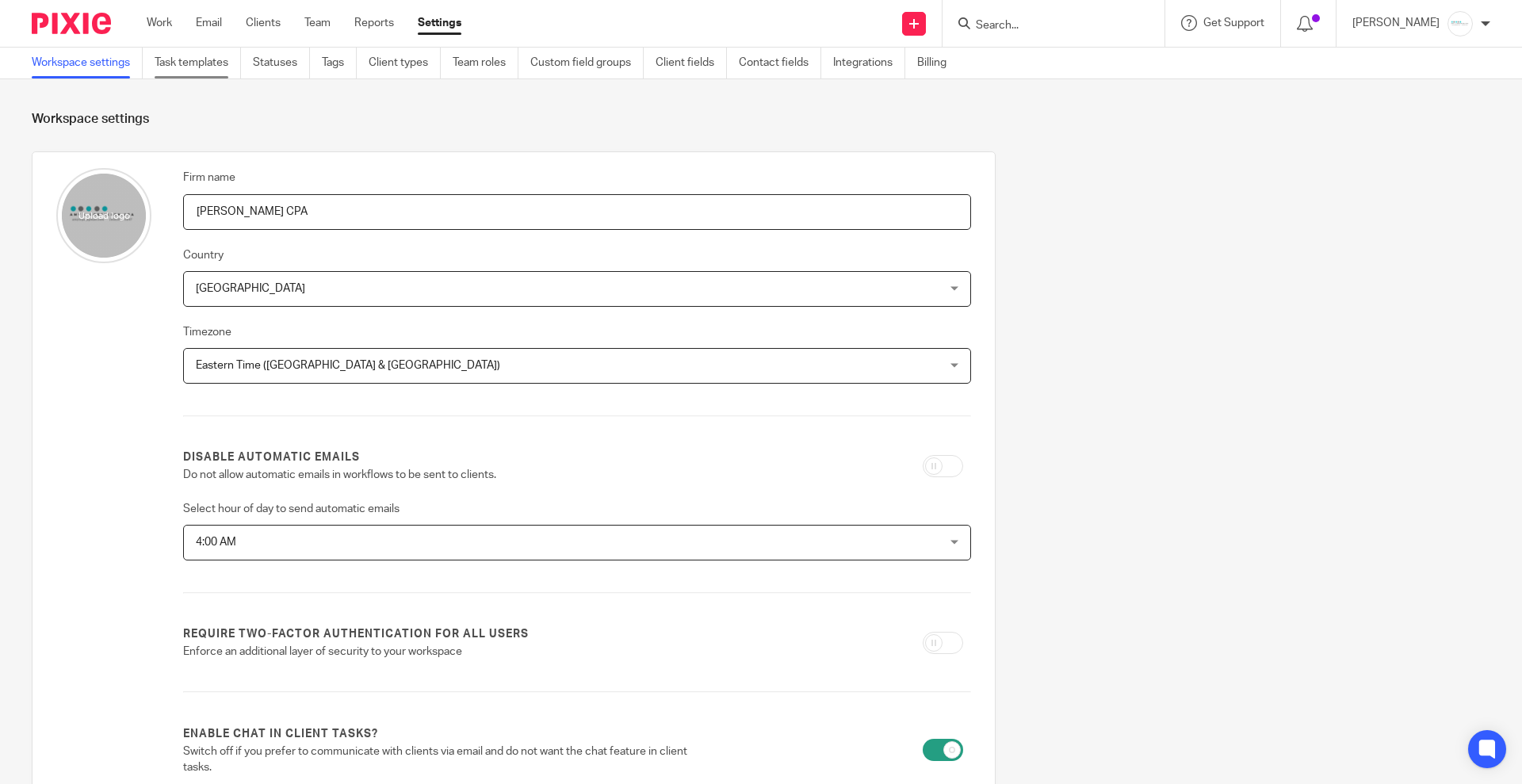
click at [201, 59] on link "Task templates" at bounding box center [198, 63] width 86 height 31
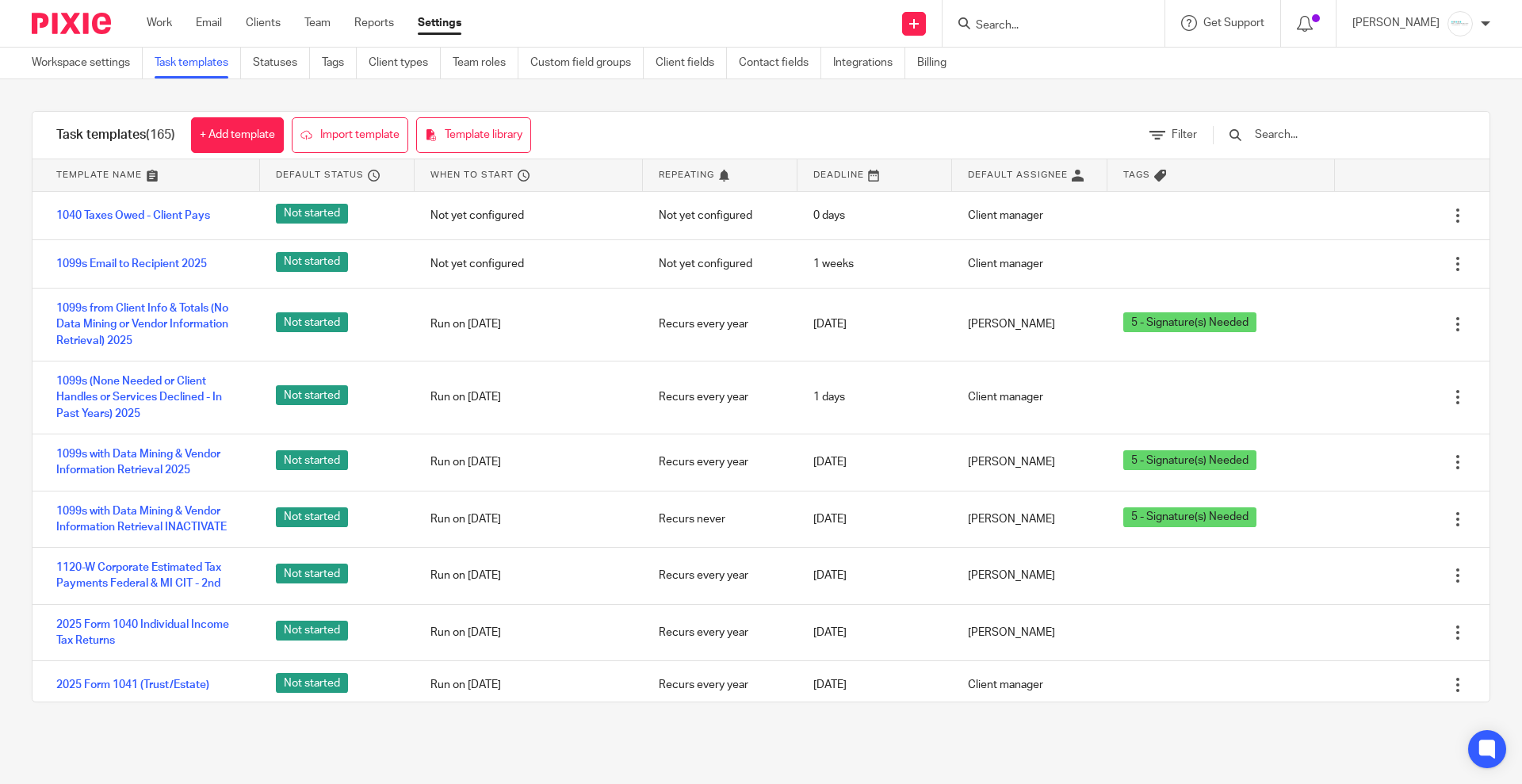
click at [1326, 134] on input "text" at bounding box center [1346, 134] width 185 height 17
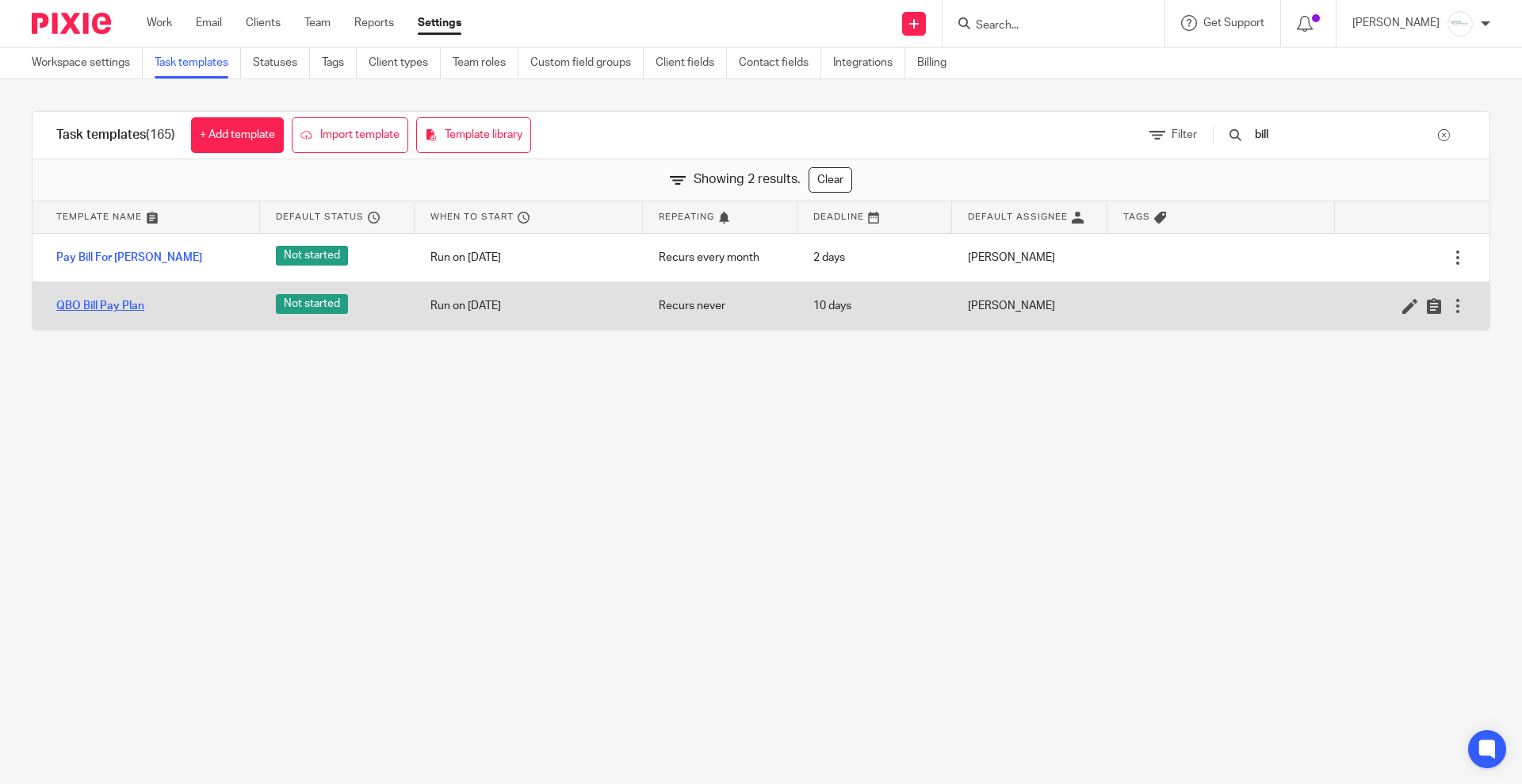
type input "bill"
click at [92, 311] on link "QBO Bill Pay Plan" at bounding box center [101, 306] width 88 height 16
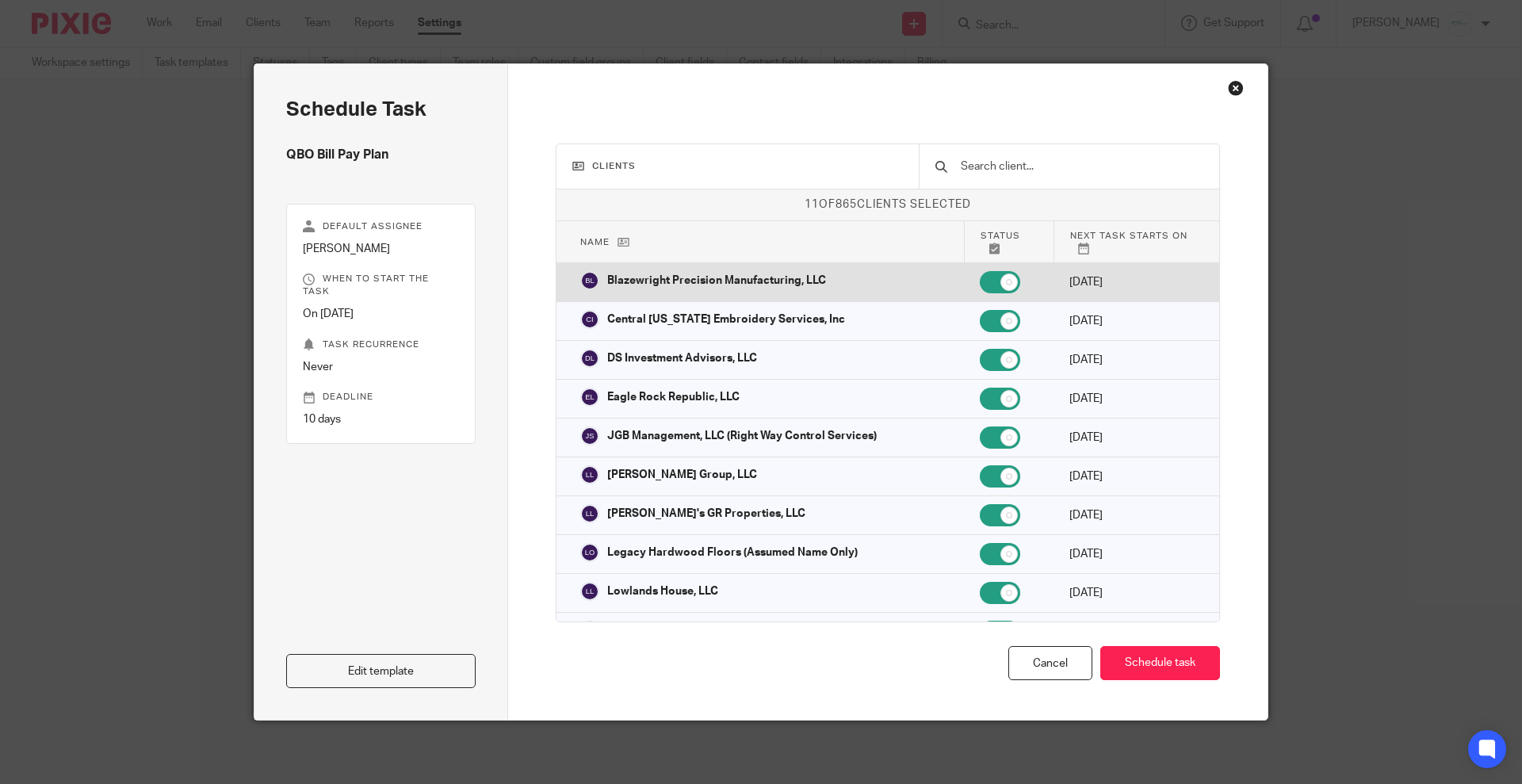
click at [980, 279] on input "checkbox" at bounding box center [1000, 282] width 40 height 22
checkbox input "false"
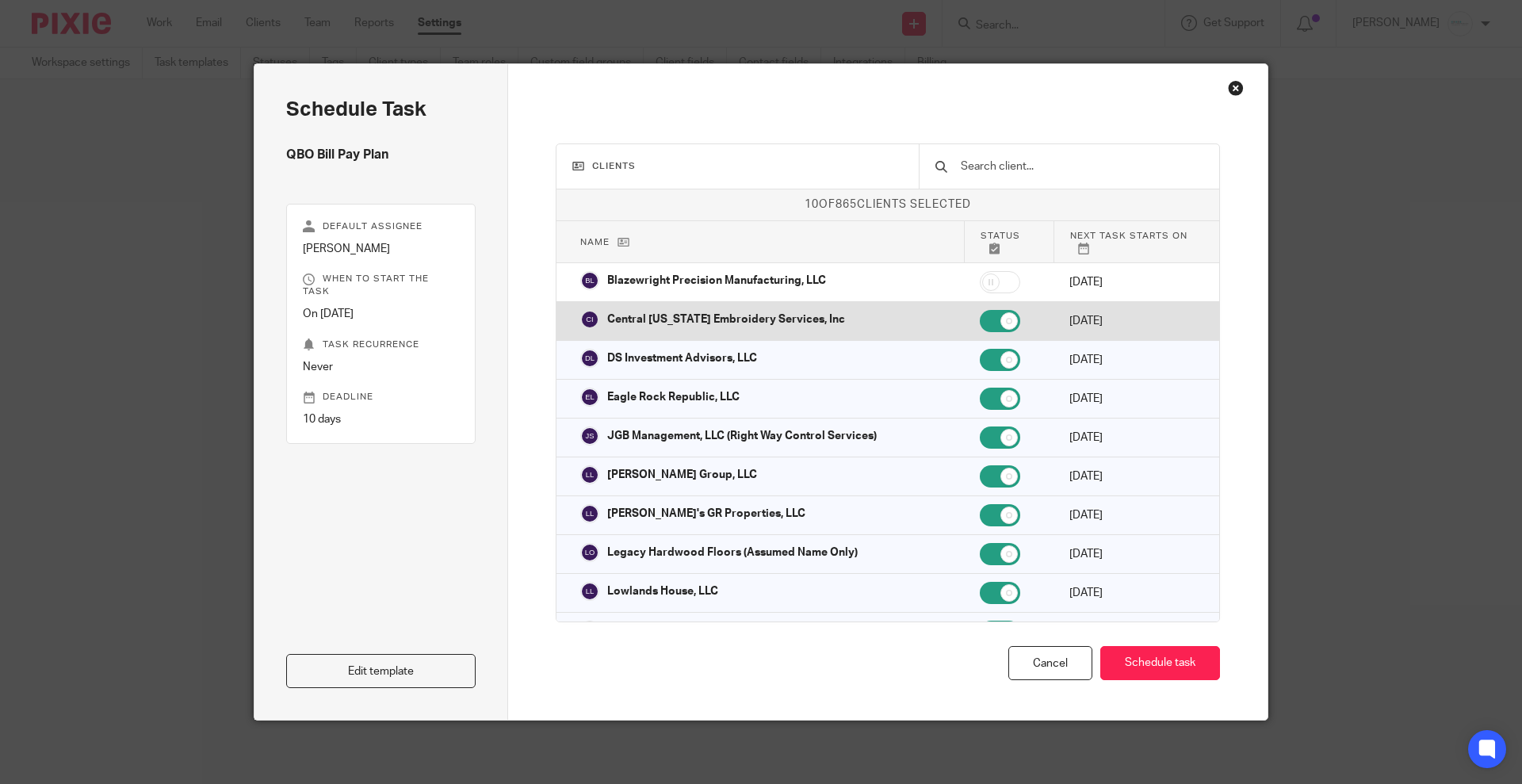
drag, startPoint x: 958, startPoint y: 317, endPoint x: 958, endPoint y: 327, distance: 10.0
click at [980, 317] on input "checkbox" at bounding box center [1000, 321] width 40 height 22
checkbox input "false"
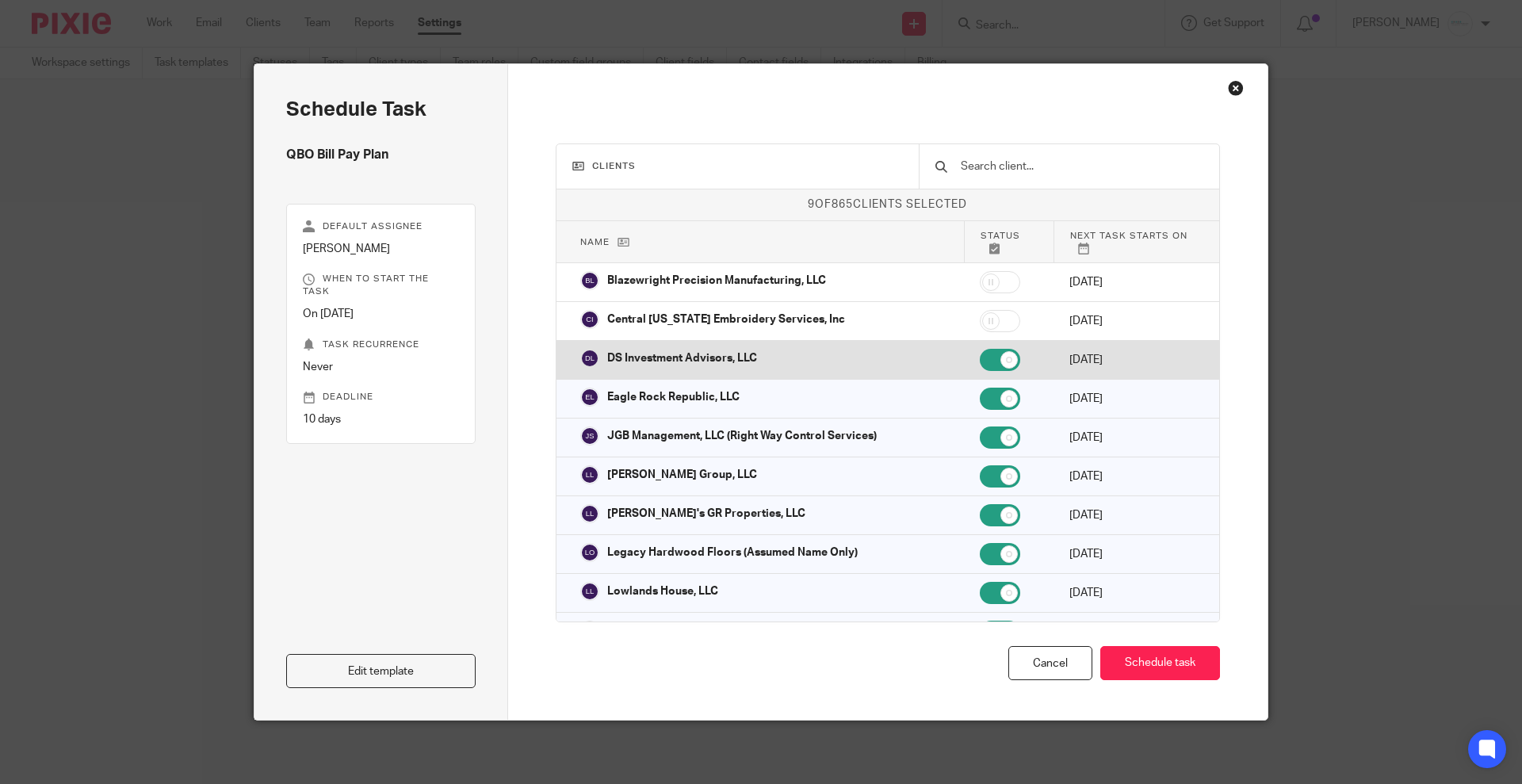
click at [980, 349] on input "checkbox" at bounding box center [1000, 360] width 40 height 22
checkbox input "false"
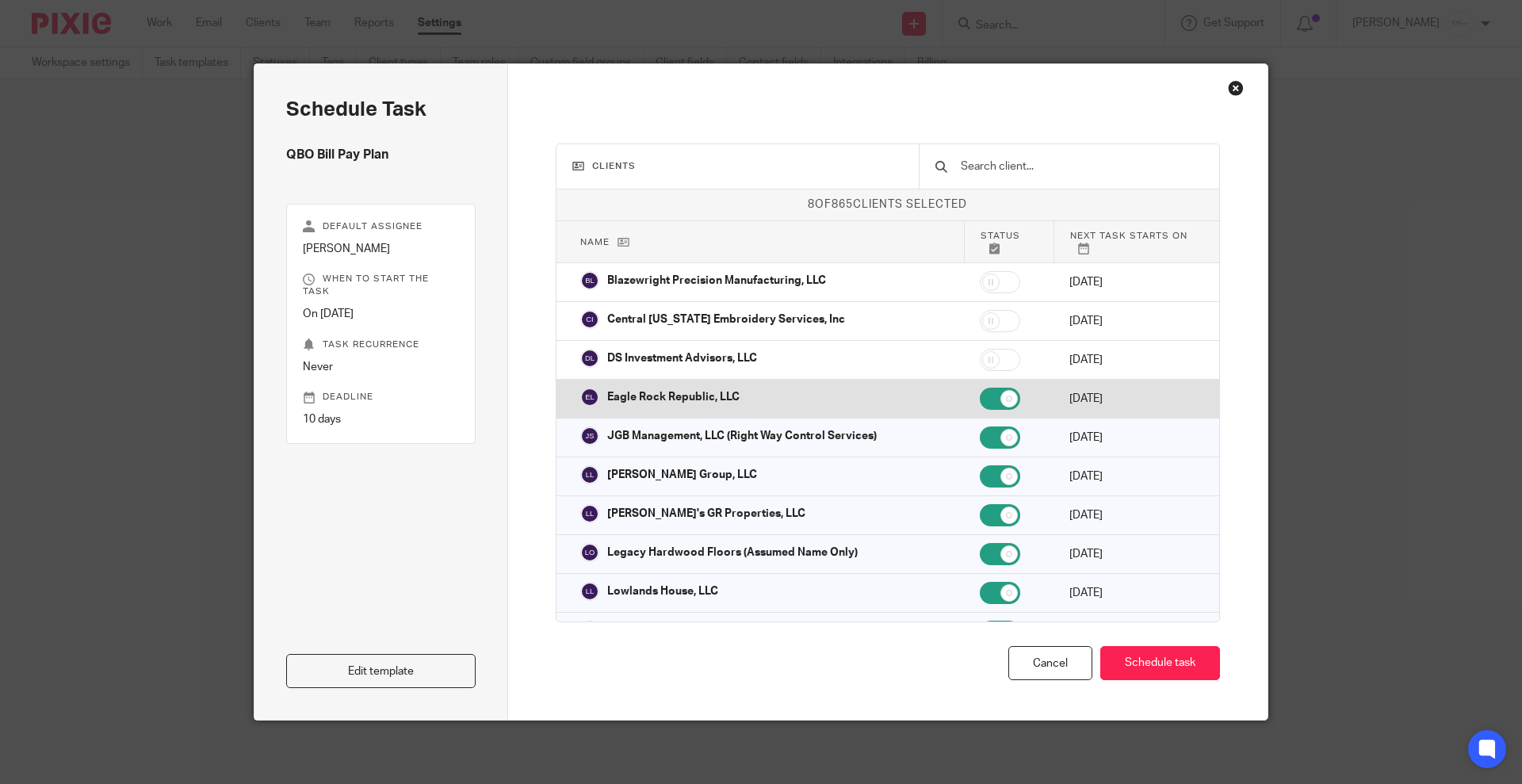
click at [980, 388] on input "checkbox" at bounding box center [1000, 399] width 40 height 22
checkbox input "false"
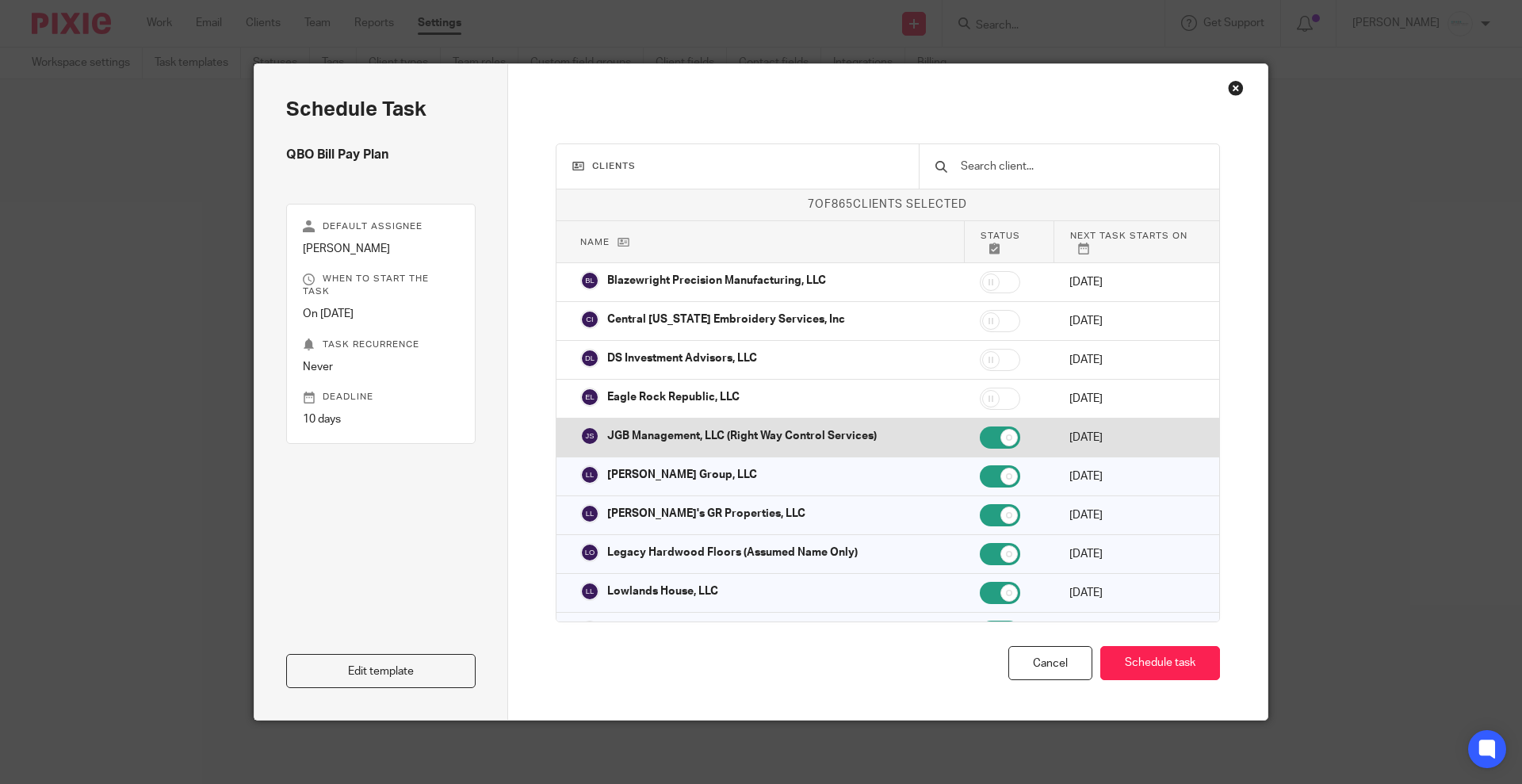
click at [980, 430] on input "checkbox" at bounding box center [1000, 437] width 40 height 22
checkbox input "false"
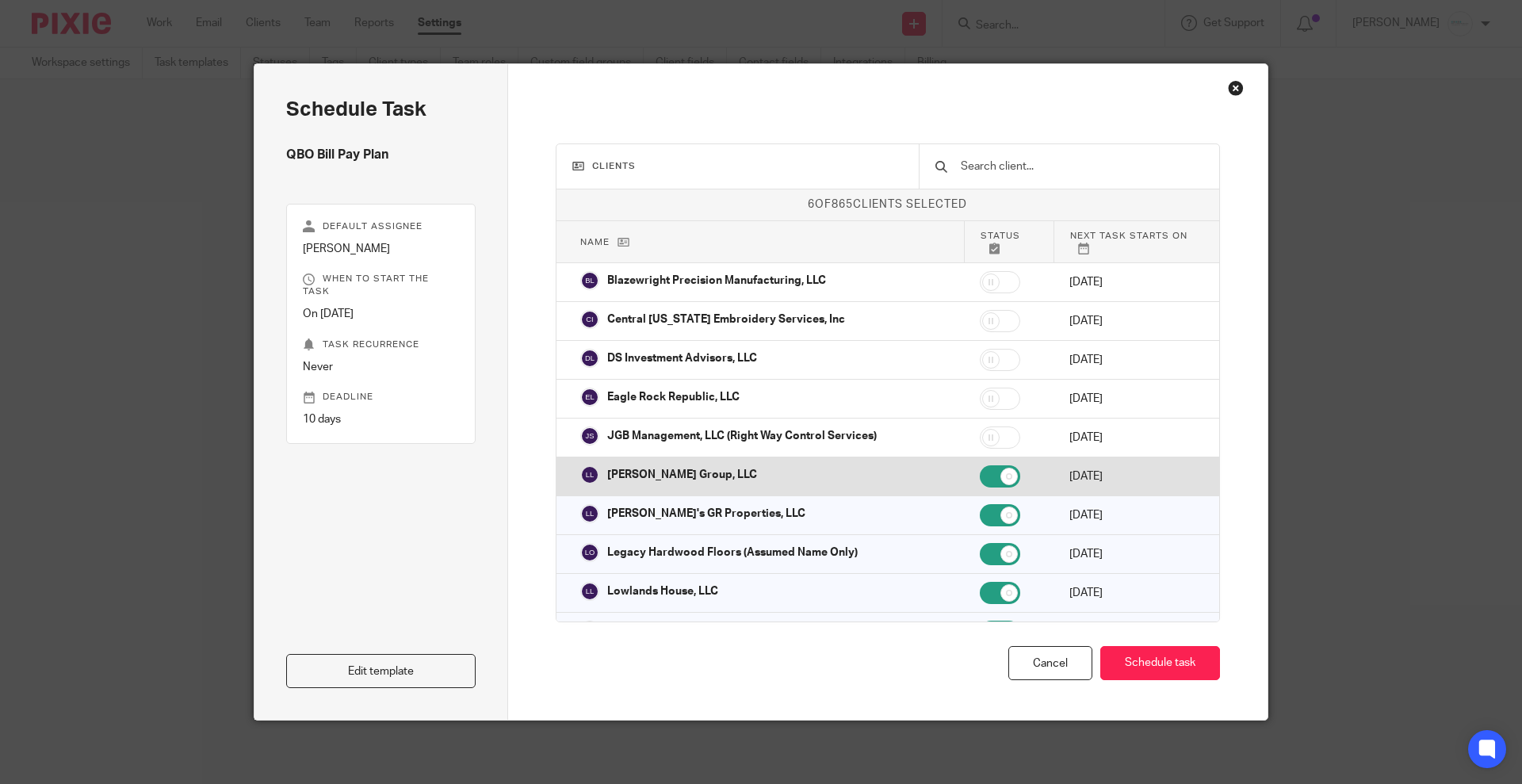
click at [980, 466] on input "checkbox" at bounding box center [1000, 477] width 40 height 22
checkbox input "false"
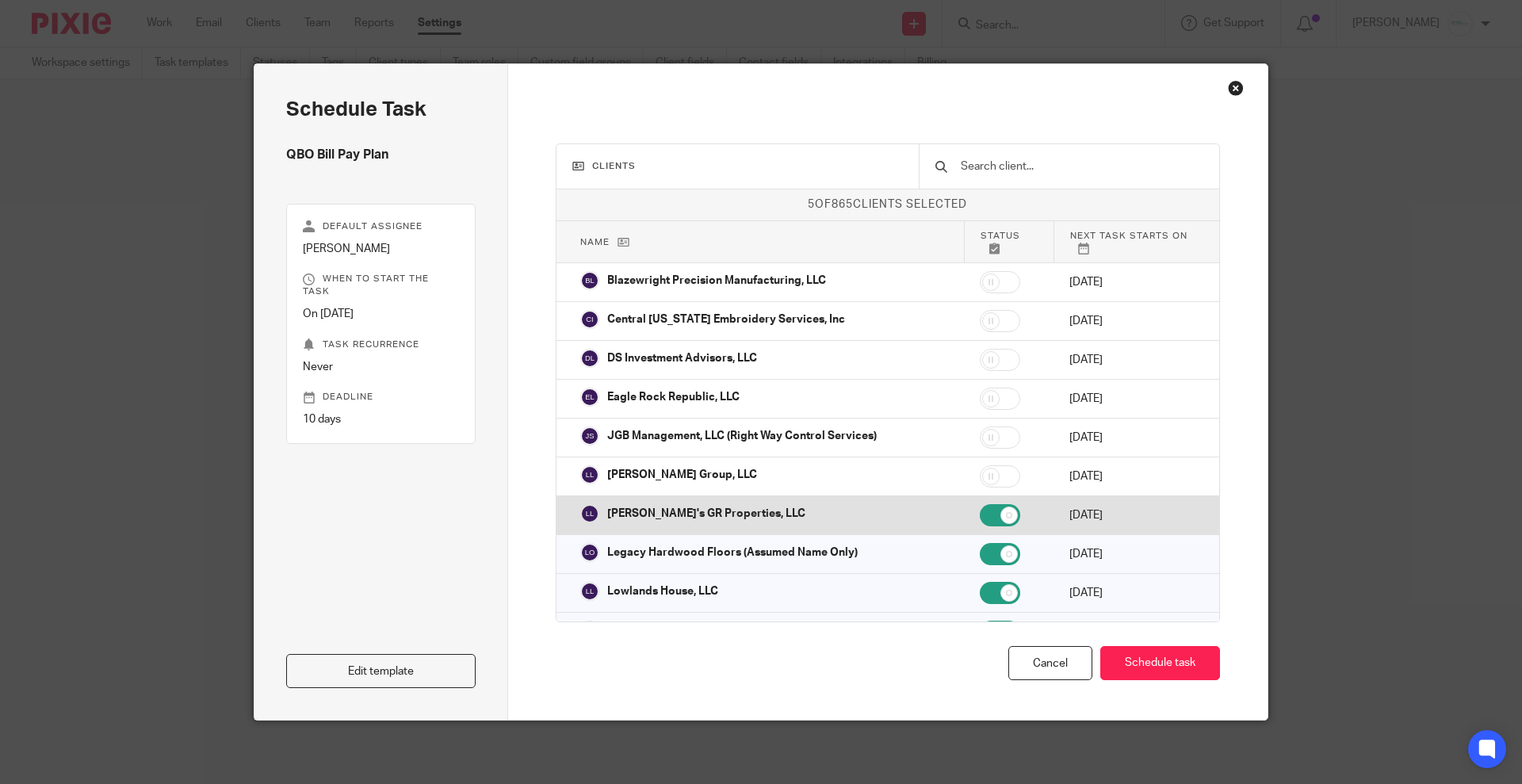
click at [980, 511] on input "checkbox" at bounding box center [1000, 515] width 40 height 22
checkbox input "false"
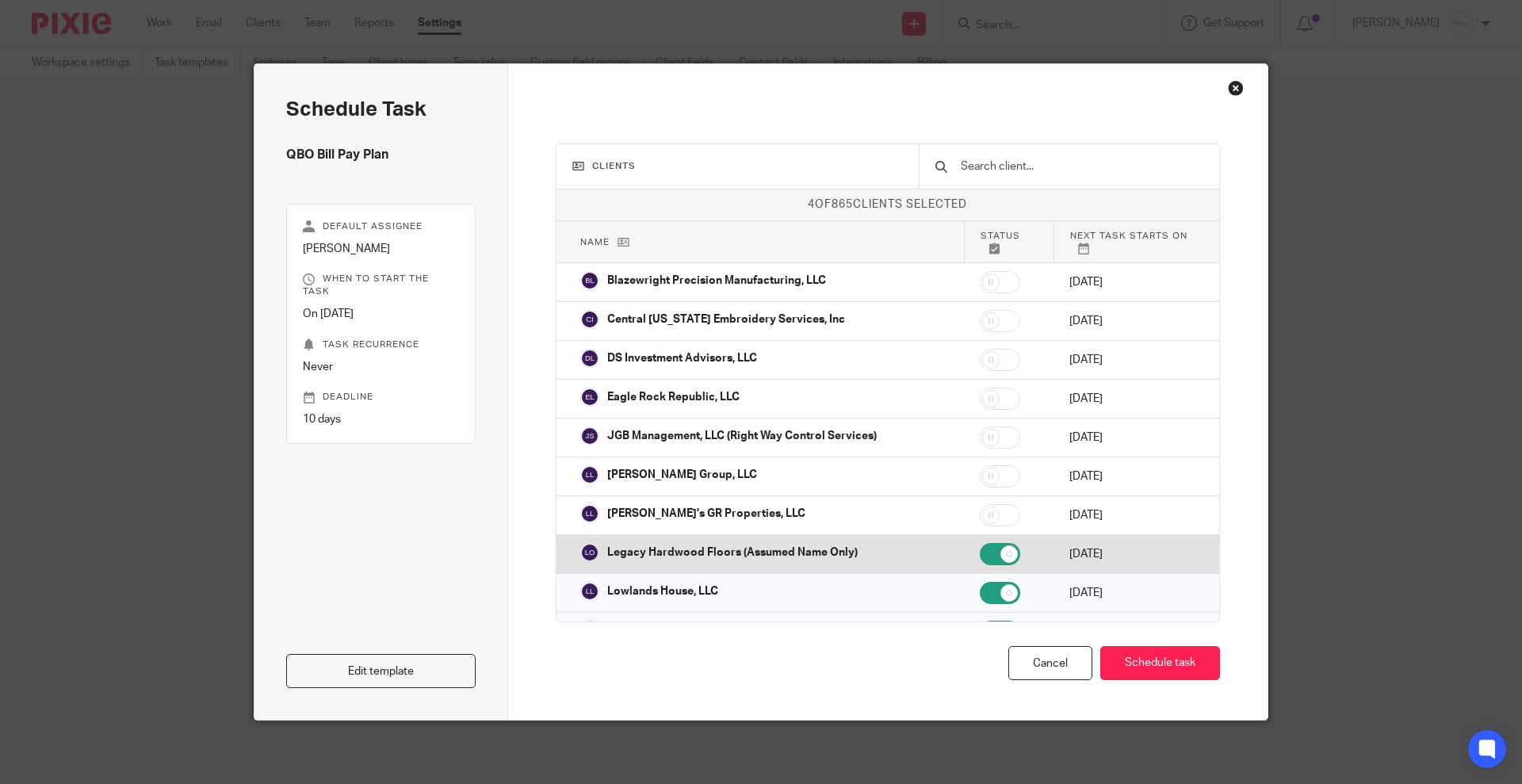
click at [980, 546] on input "checkbox" at bounding box center [1000, 553] width 40 height 22
checkbox input "false"
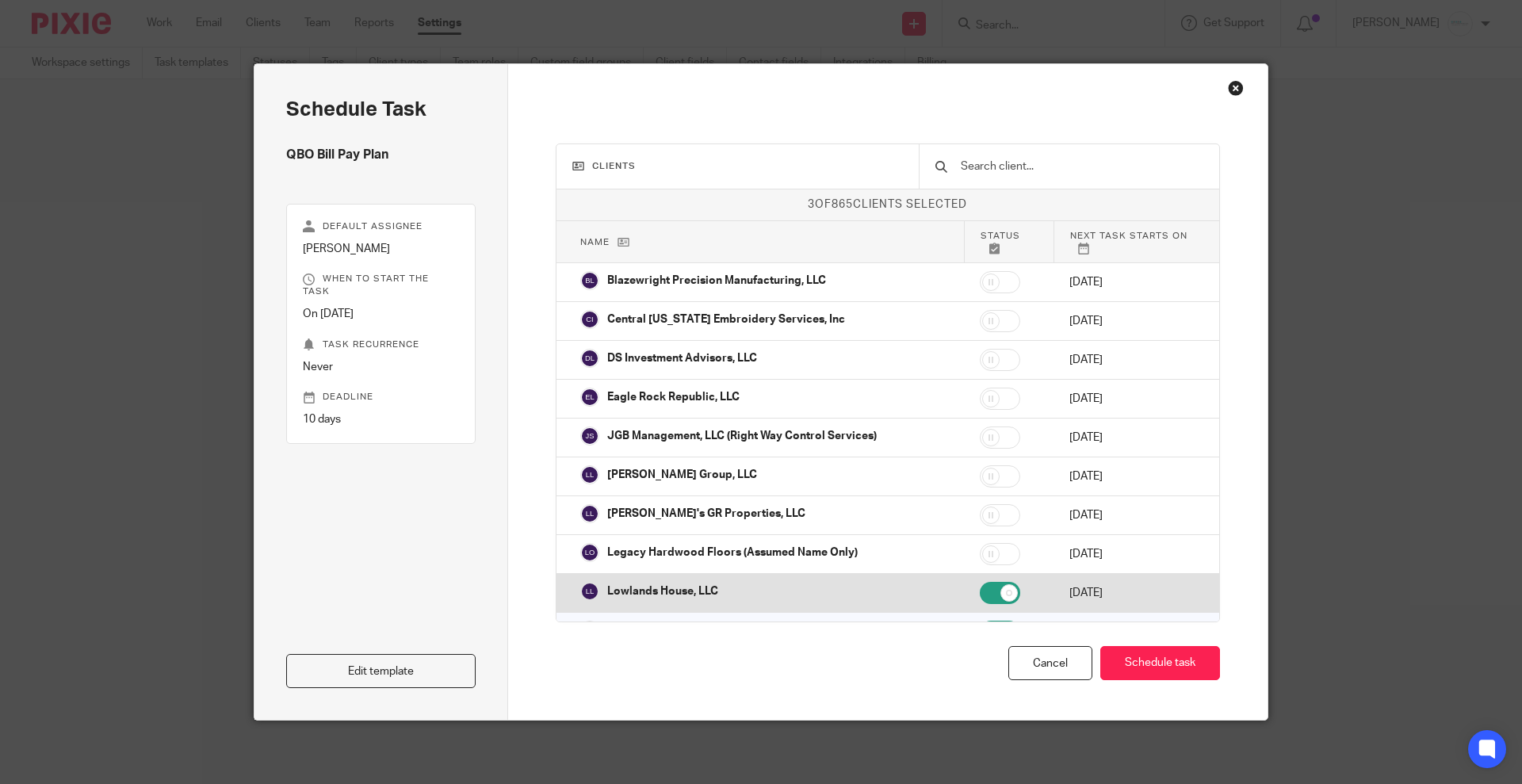
click at [980, 584] on input "checkbox" at bounding box center [1000, 593] width 40 height 22
checkbox input "false"
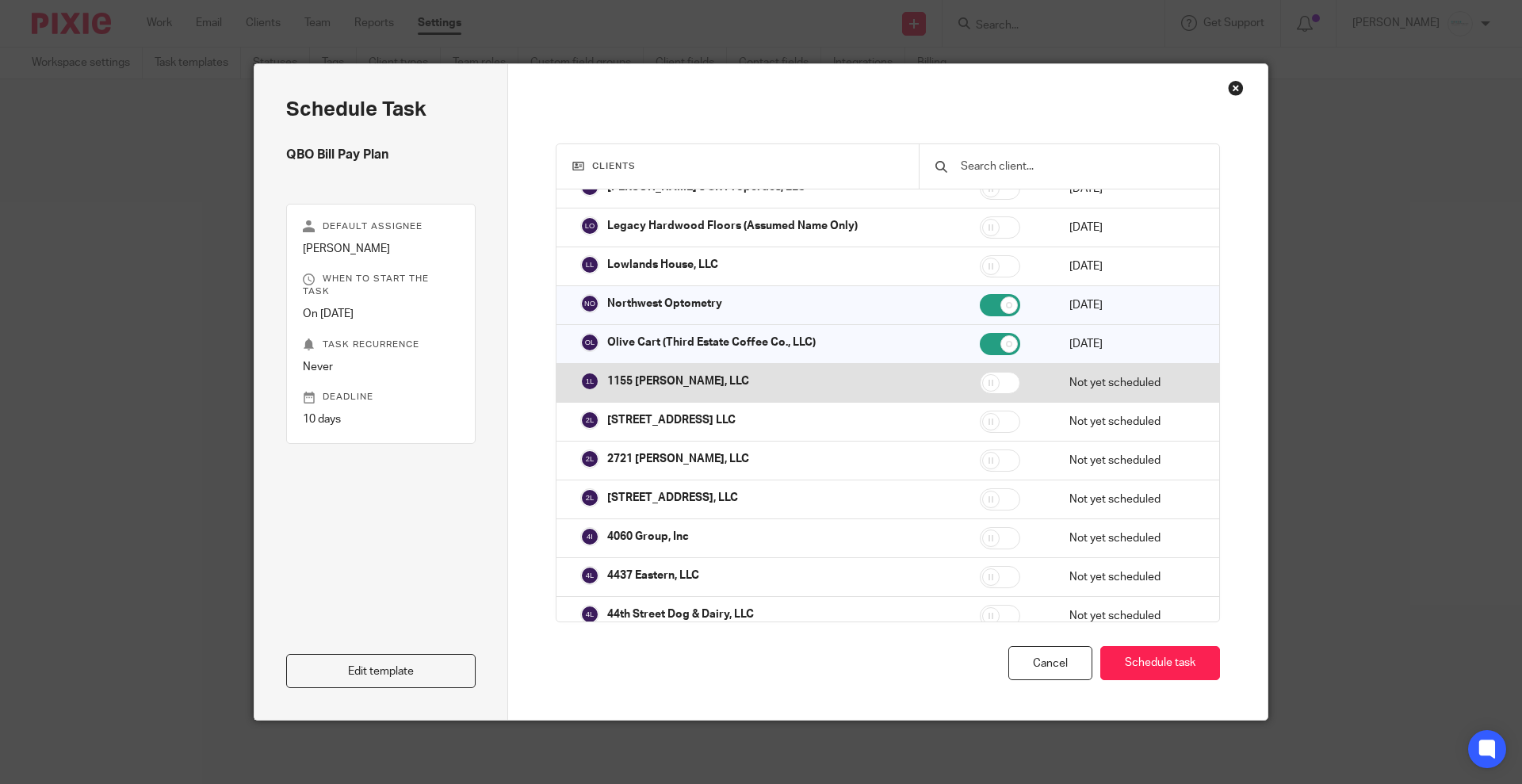
scroll to position [396, 0]
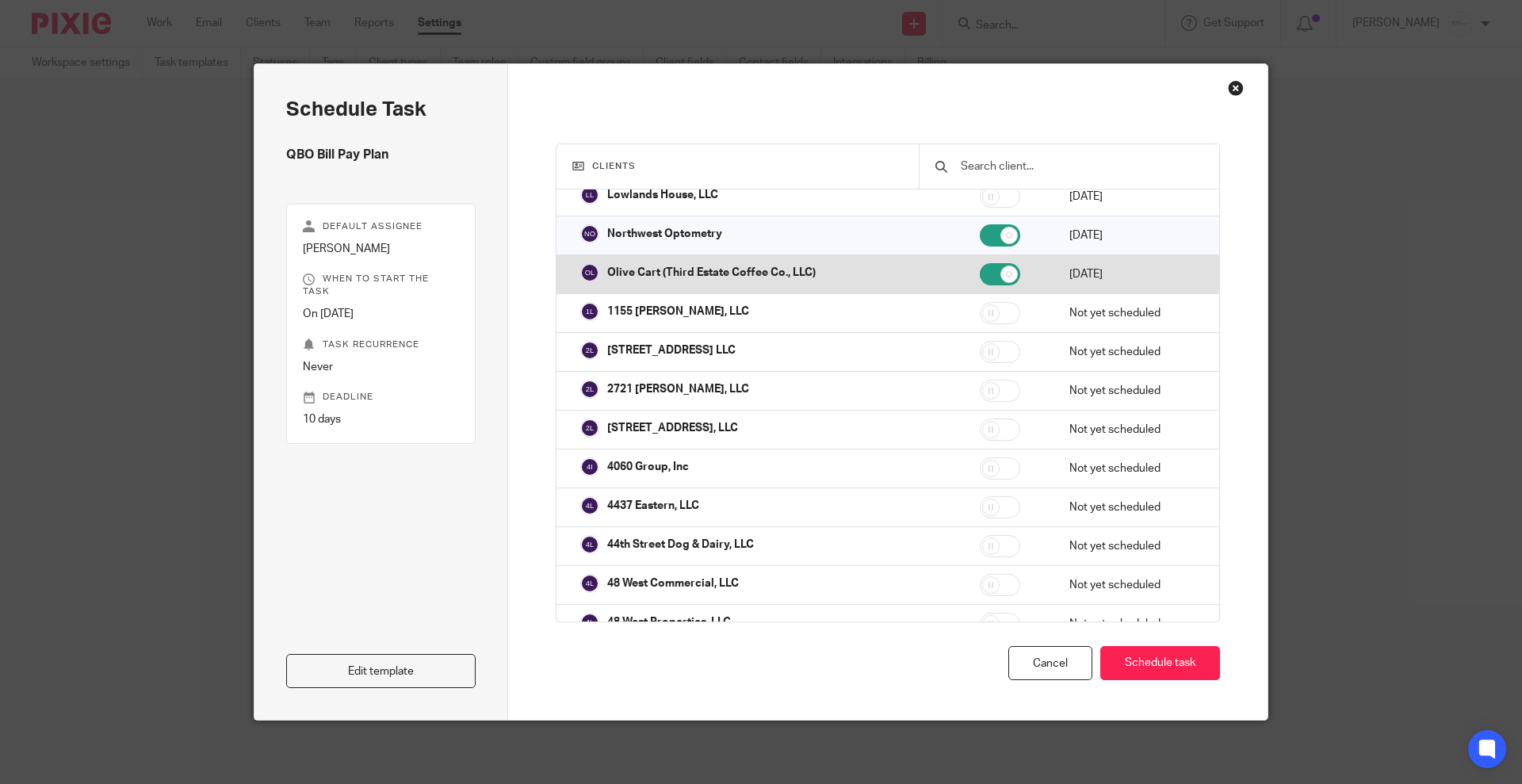
drag, startPoint x: 945, startPoint y: 271, endPoint x: 945, endPoint y: 262, distance: 9.0
click at [980, 272] on input "checkbox" at bounding box center [1000, 274] width 40 height 22
checkbox input "false"
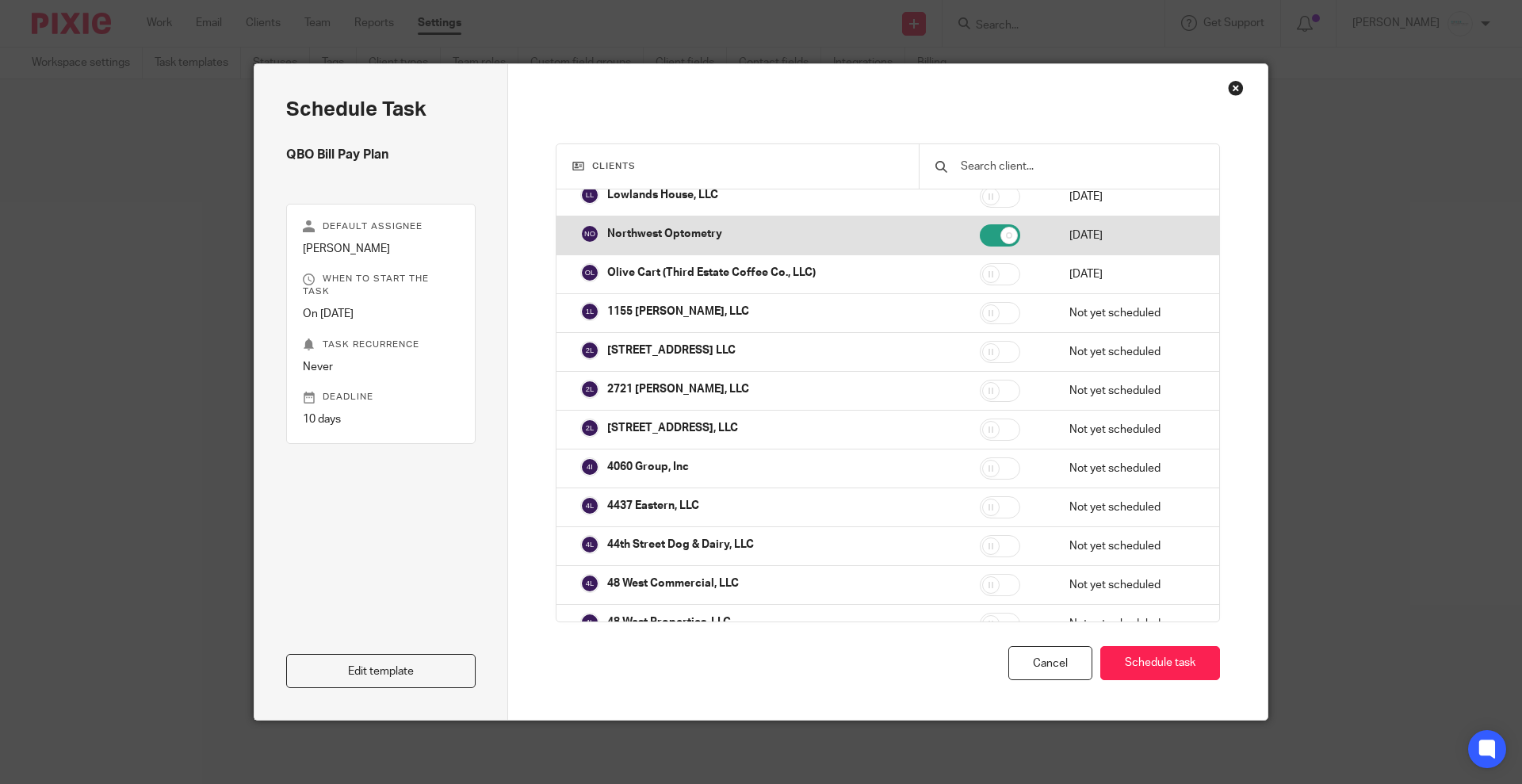
click at [980, 224] on input "checkbox" at bounding box center [1000, 235] width 40 height 22
checkbox input "false"
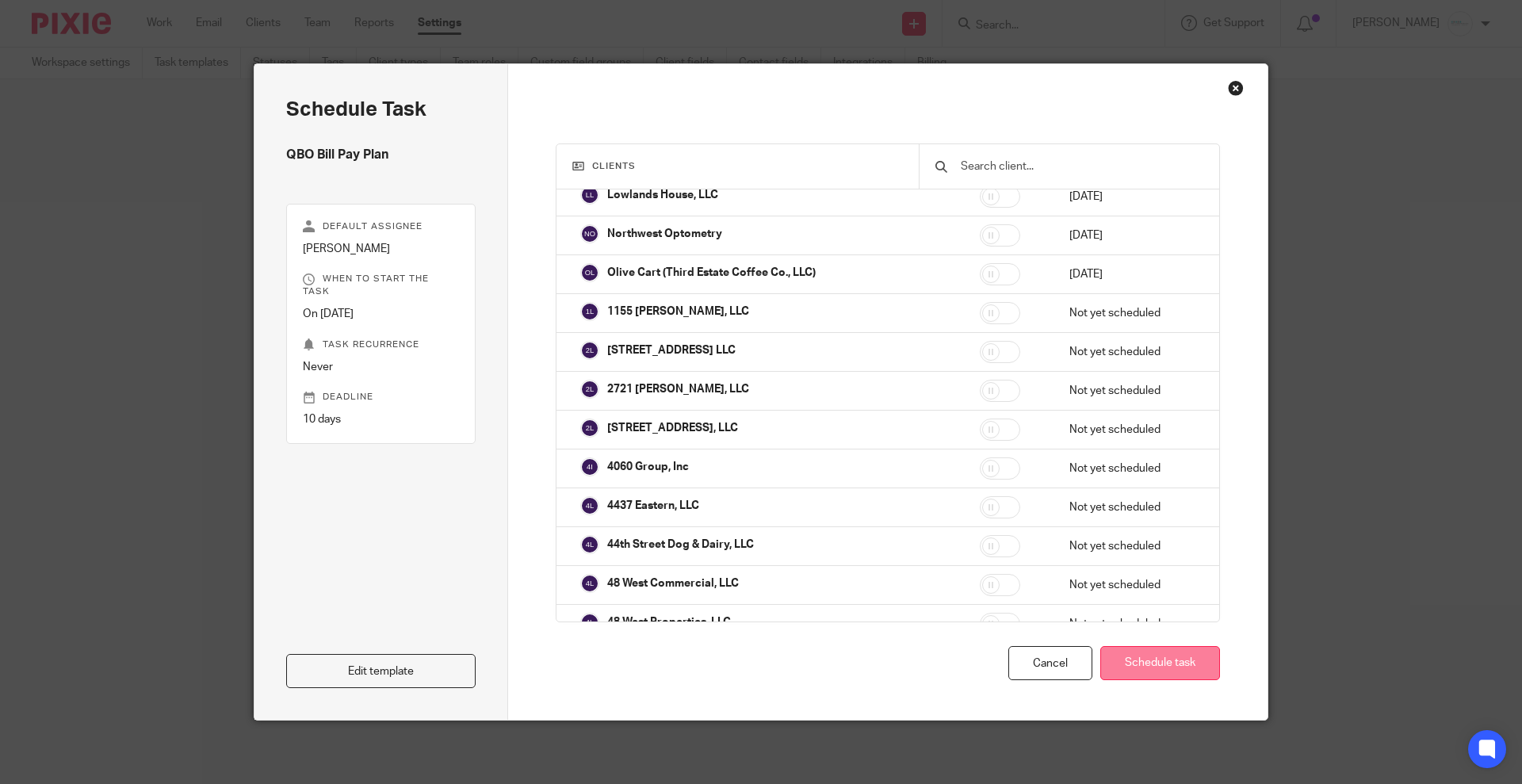
click at [1130, 655] on button "Schedule task" at bounding box center [1160, 662] width 120 height 34
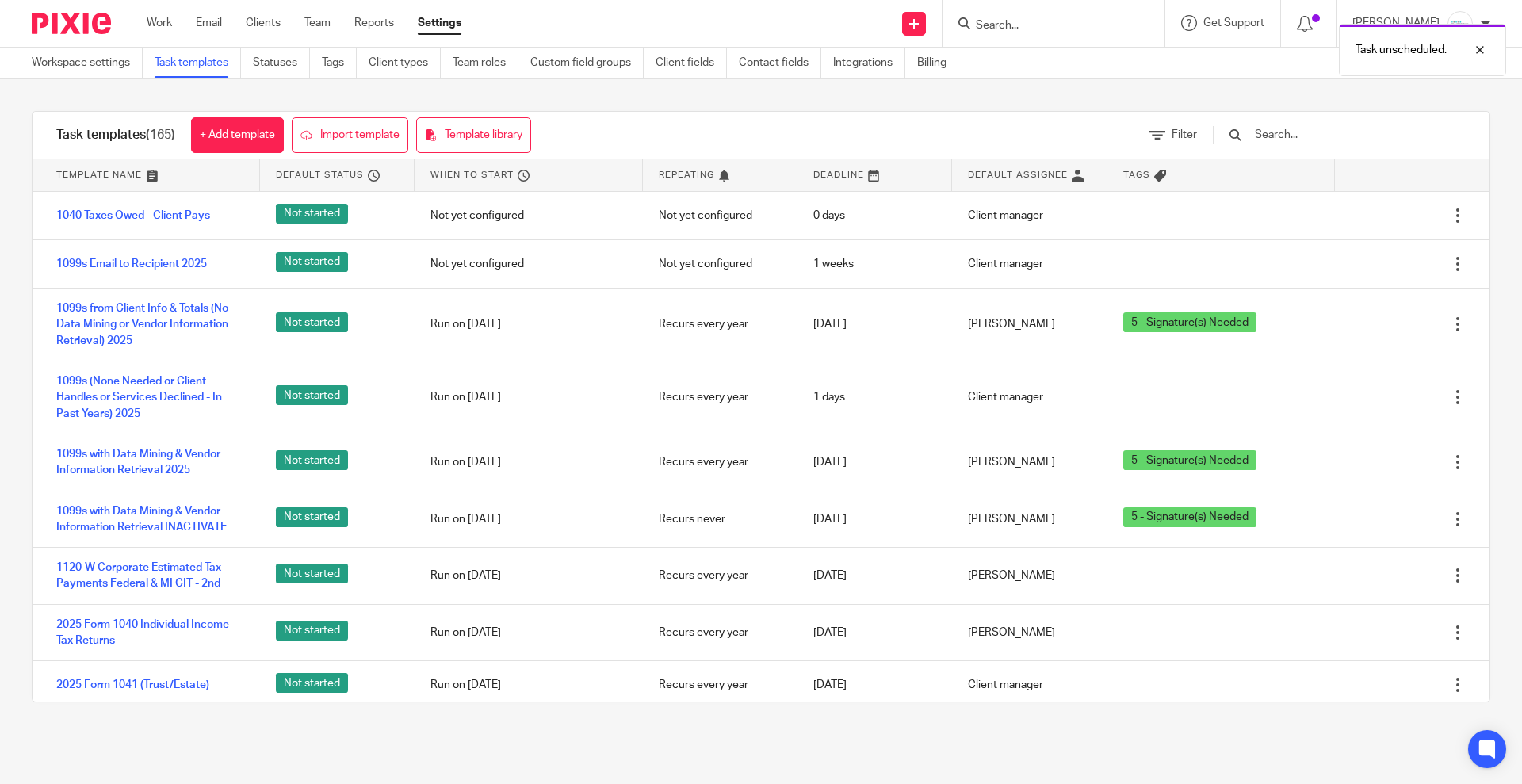
click at [1062, 30] on div "Task unscheduled." at bounding box center [1134, 46] width 745 height 60
click at [1477, 50] on div at bounding box center [1468, 49] width 43 height 19
click at [1103, 25] on input "Search" at bounding box center [1046, 27] width 143 height 15
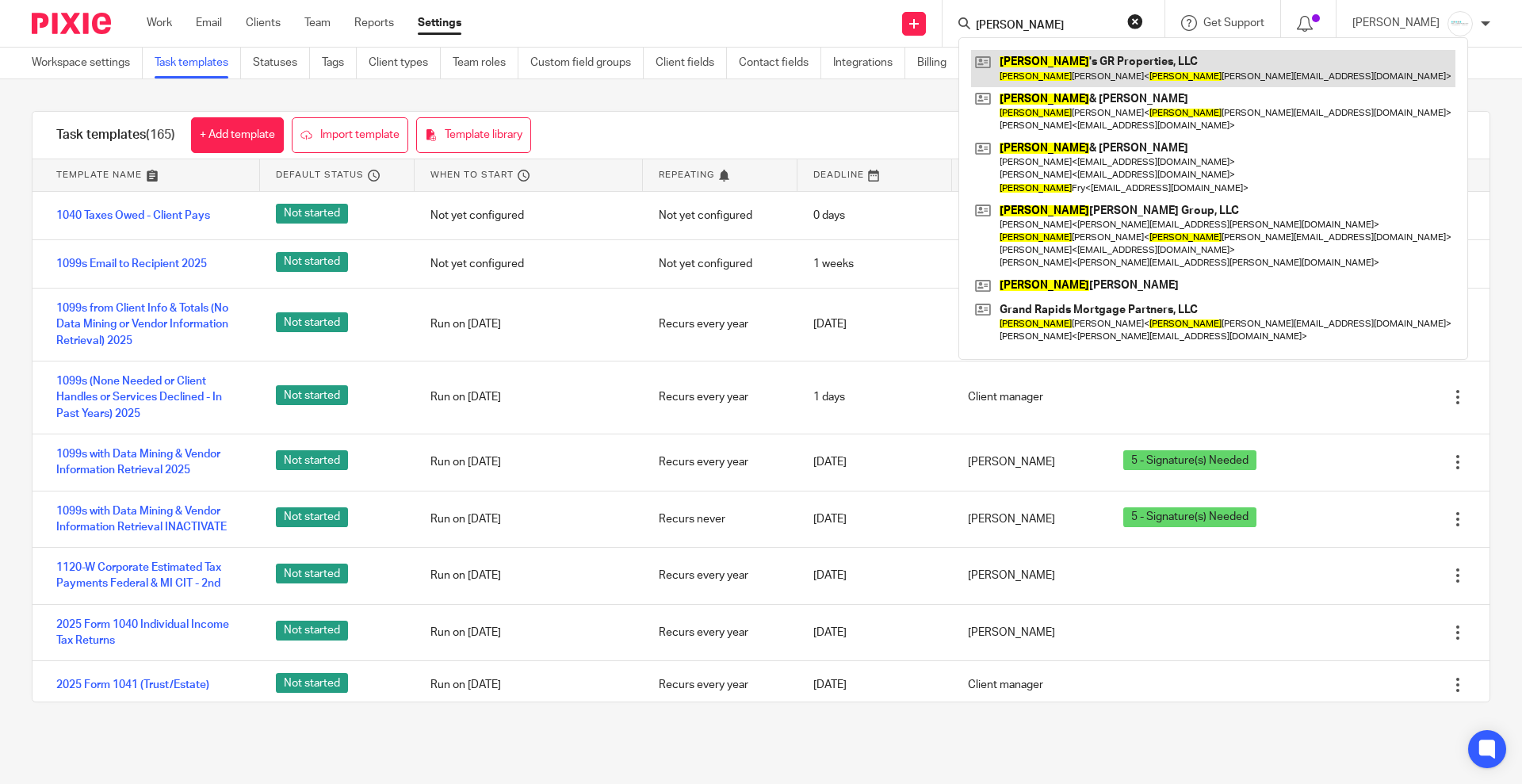
type input "larry"
click at [1112, 68] on link at bounding box center [1213, 69] width 484 height 37
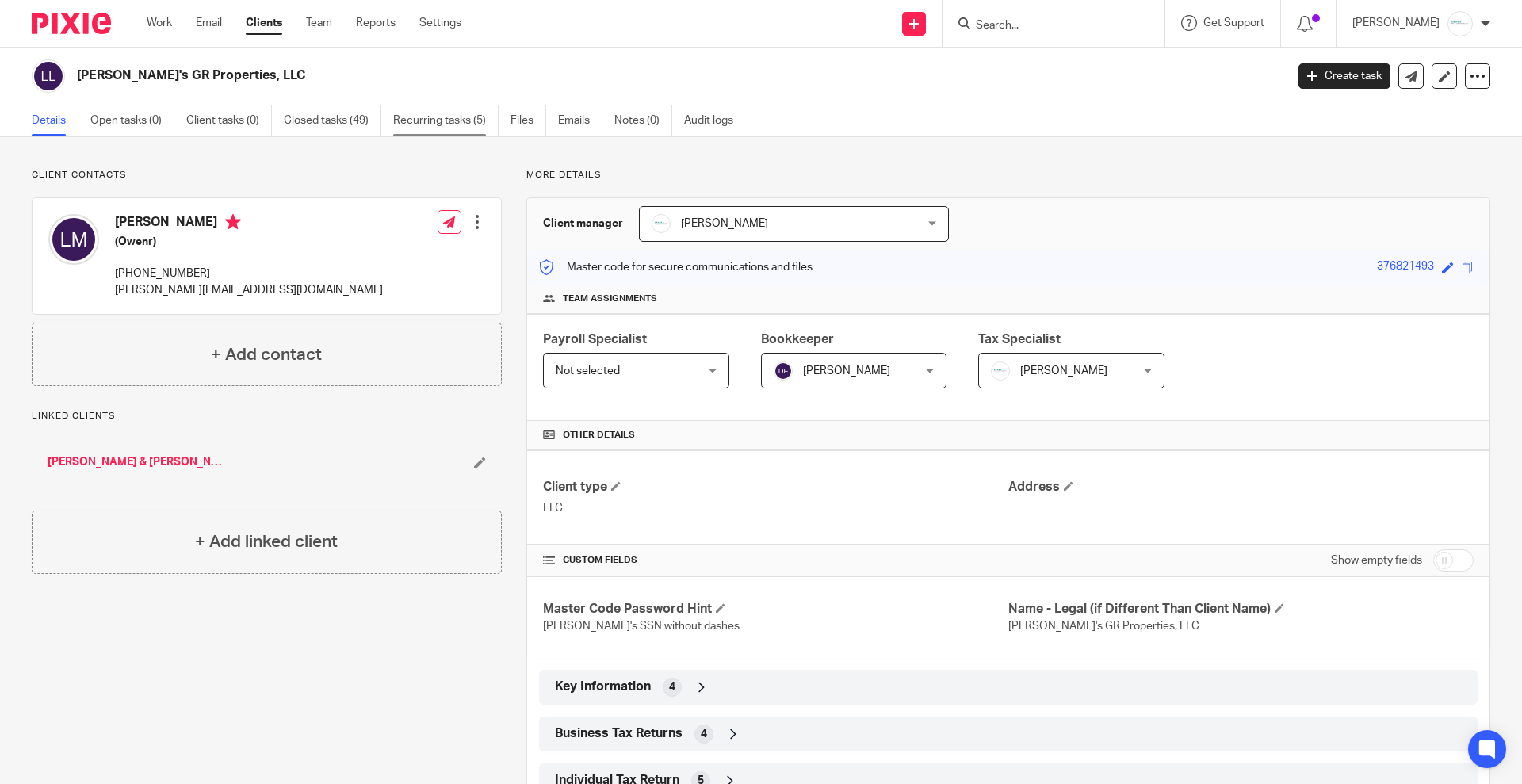
click at [452, 119] on link "Recurring tasks (5)" at bounding box center [446, 121] width 105 height 31
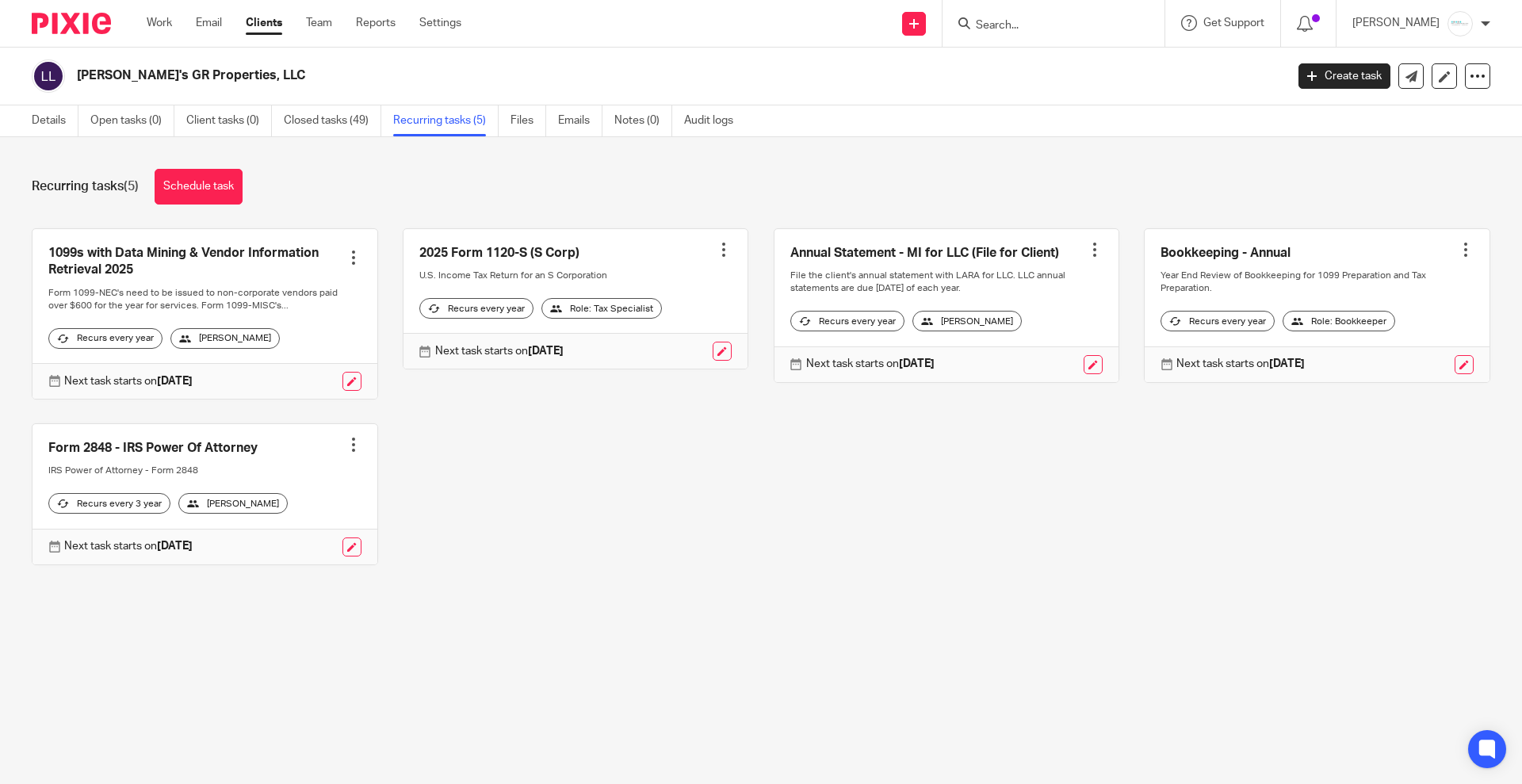
click at [1034, 27] on input "Search" at bounding box center [1046, 27] width 143 height 15
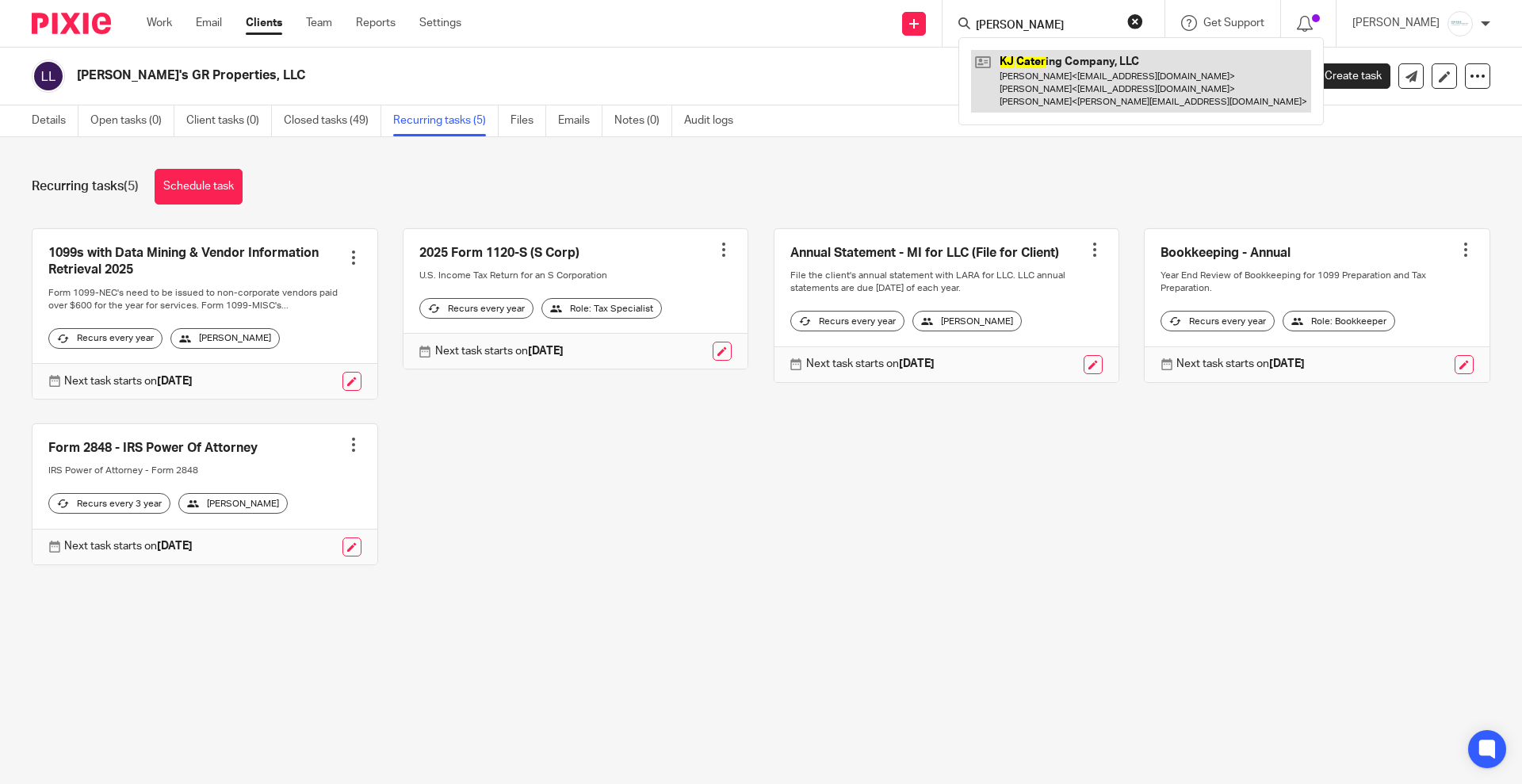
type input "kj carter"
click at [1079, 83] on link at bounding box center [1141, 81] width 340 height 62
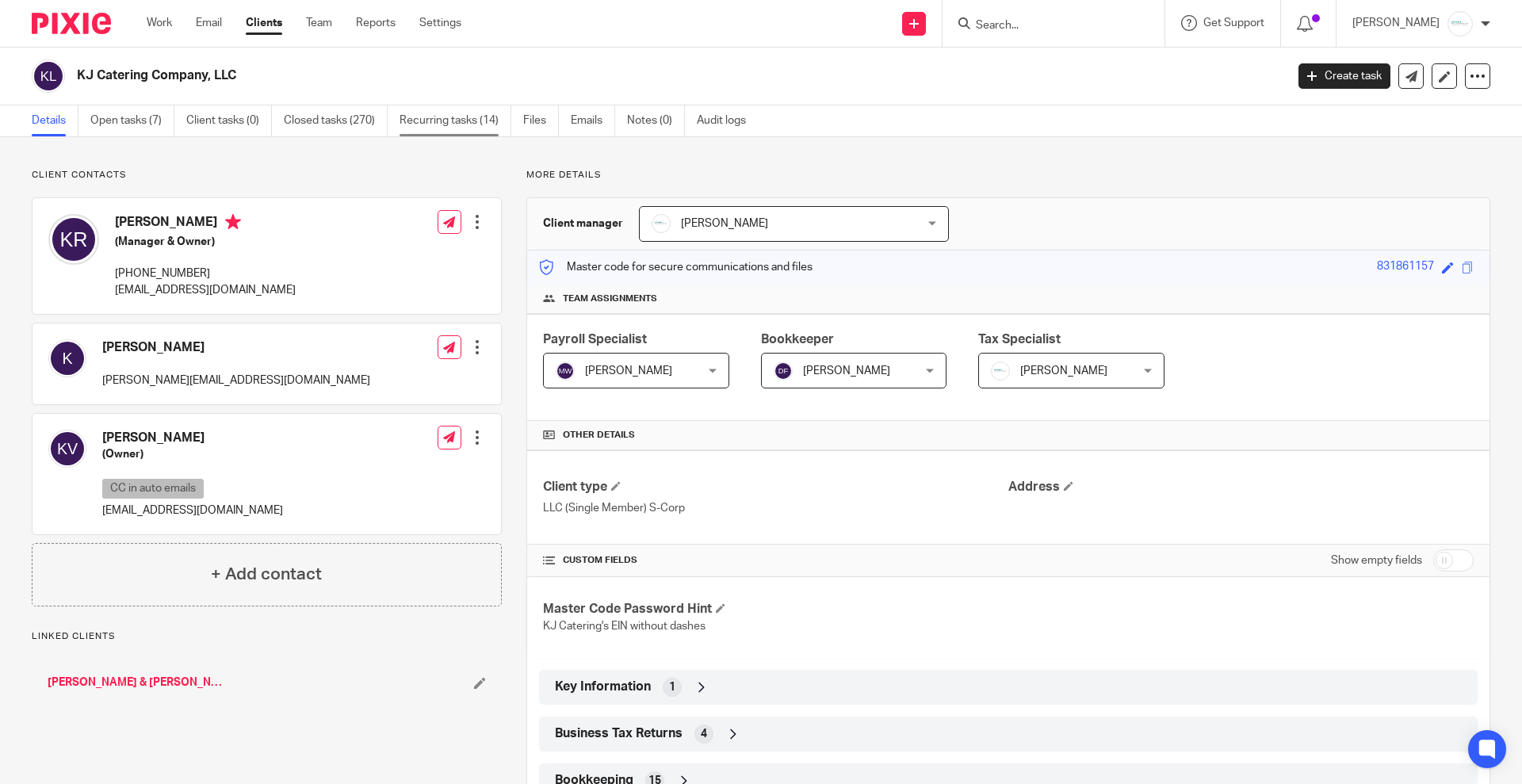
click at [482, 124] on link "Recurring tasks (14)" at bounding box center [456, 121] width 112 height 31
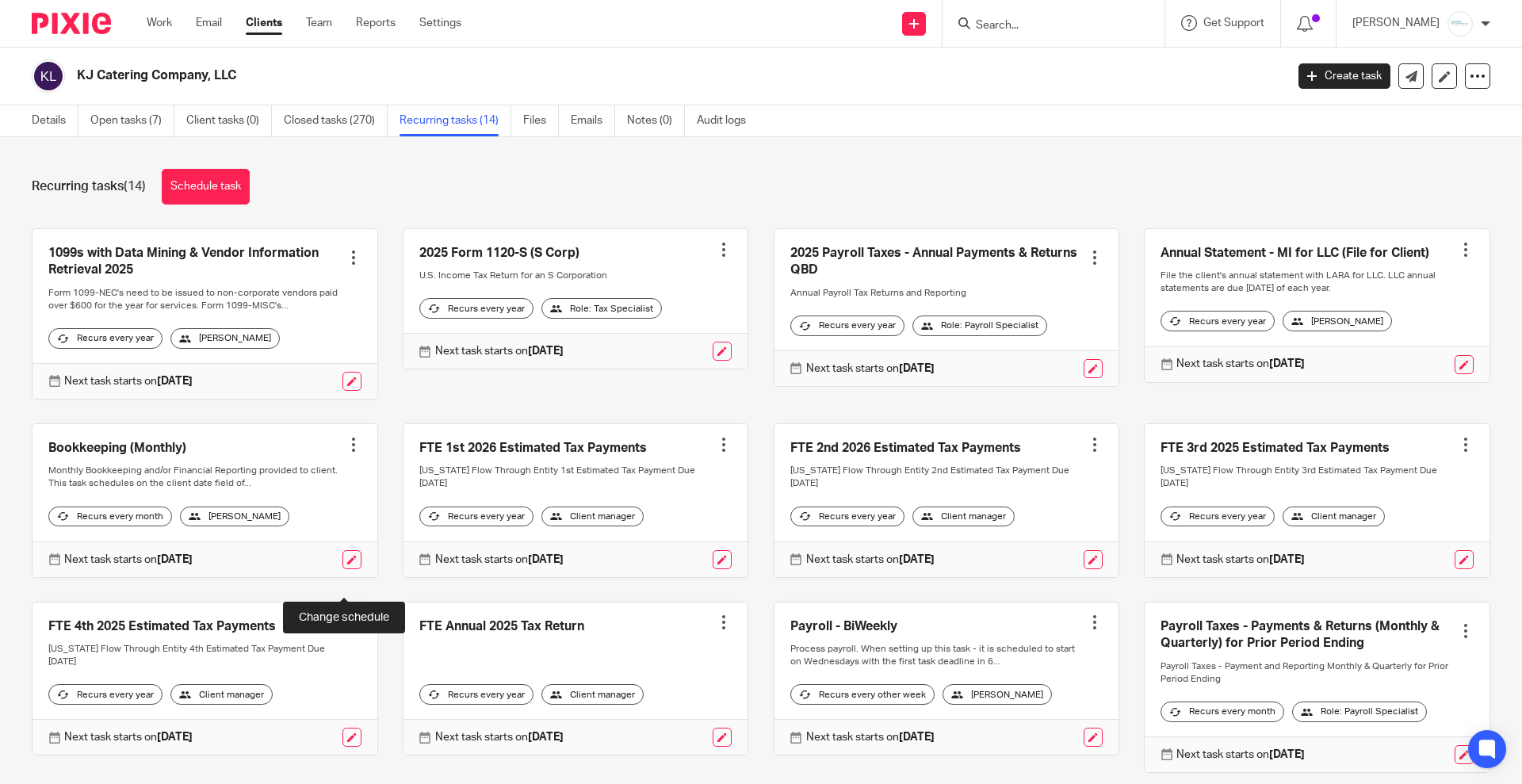
click at [342, 569] on link at bounding box center [351, 559] width 19 height 19
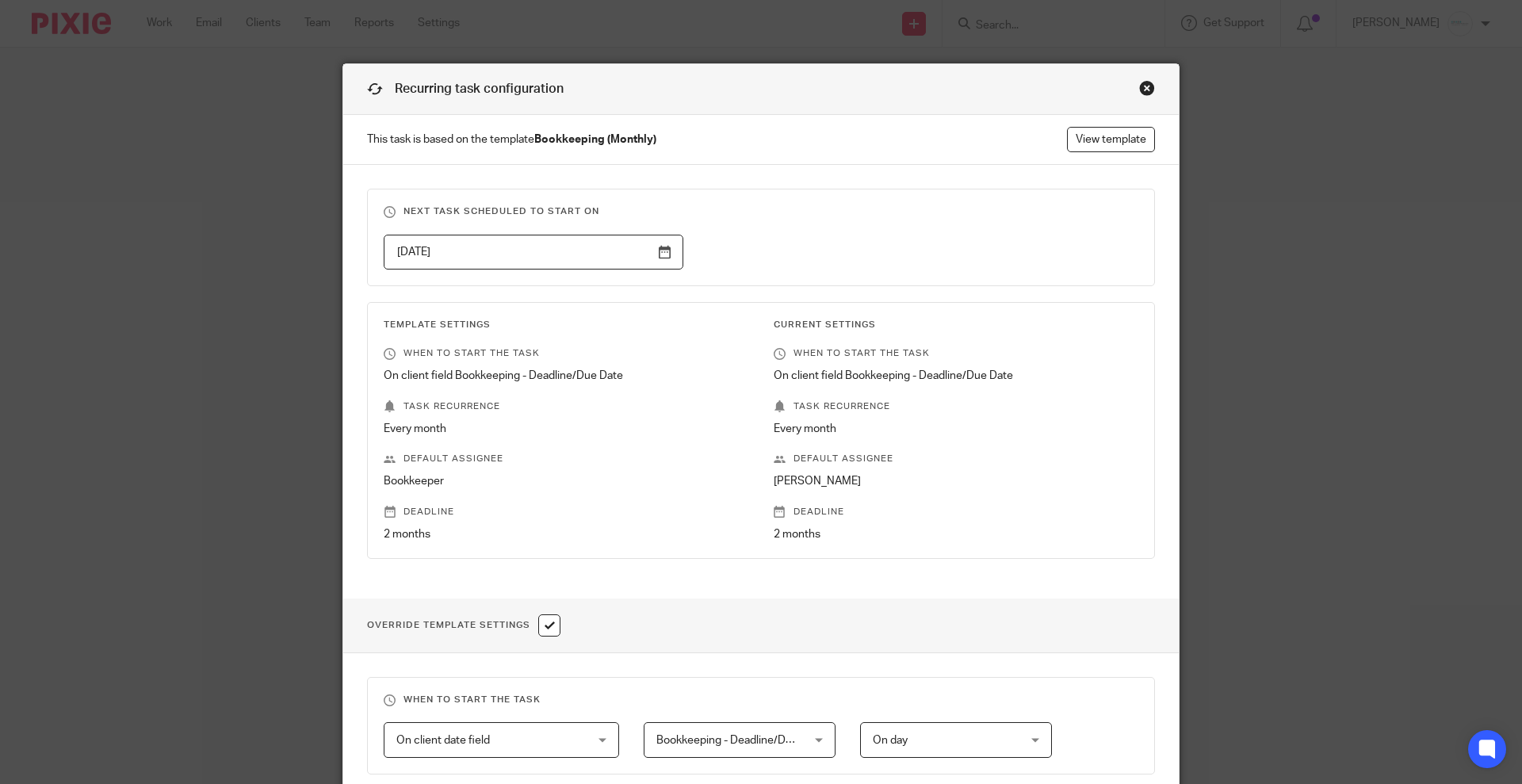
click at [548, 626] on input "checkbox" at bounding box center [549, 625] width 22 height 22
checkbox input "false"
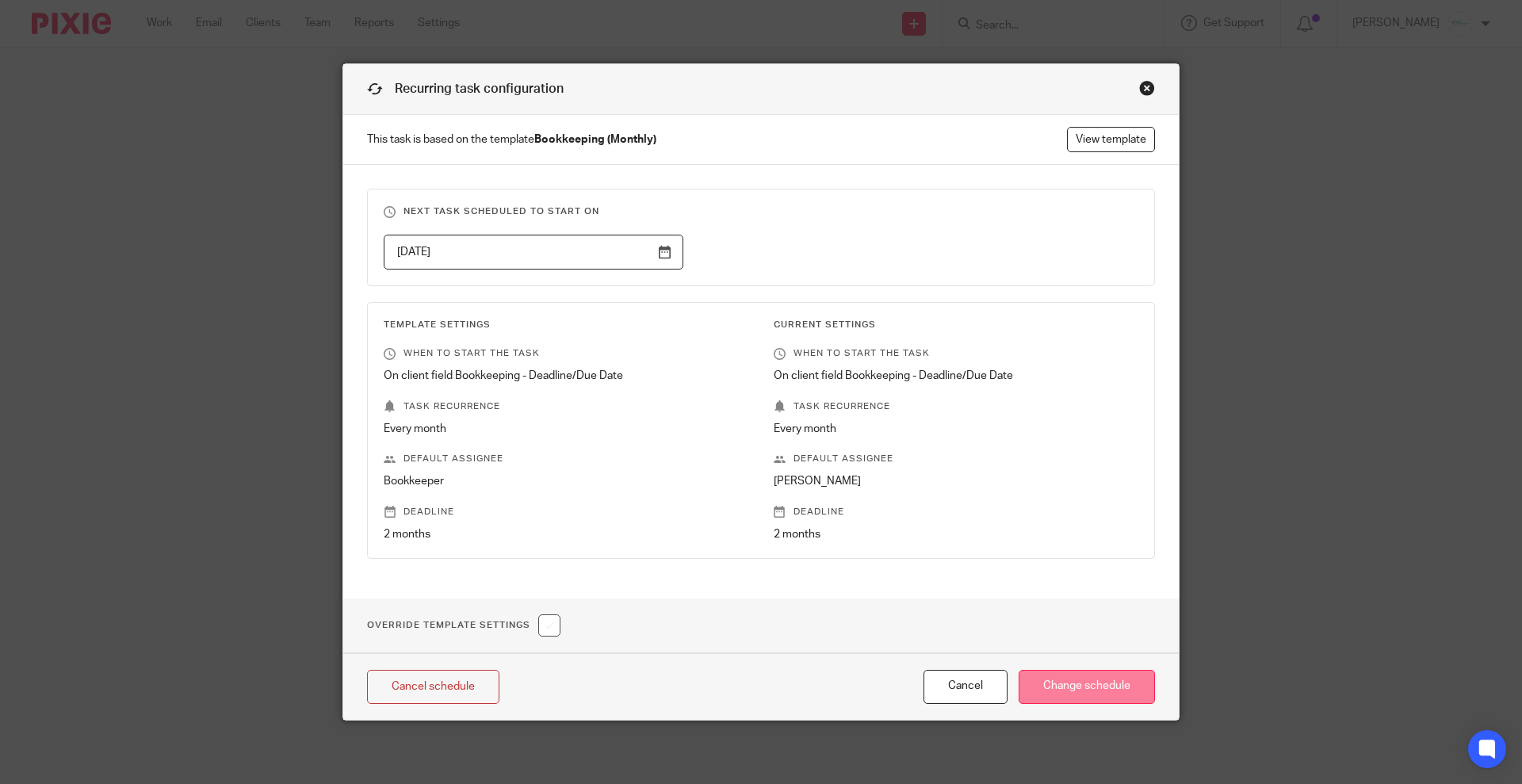
click at [1082, 683] on input "Change schedule" at bounding box center [1086, 686] width 136 height 34
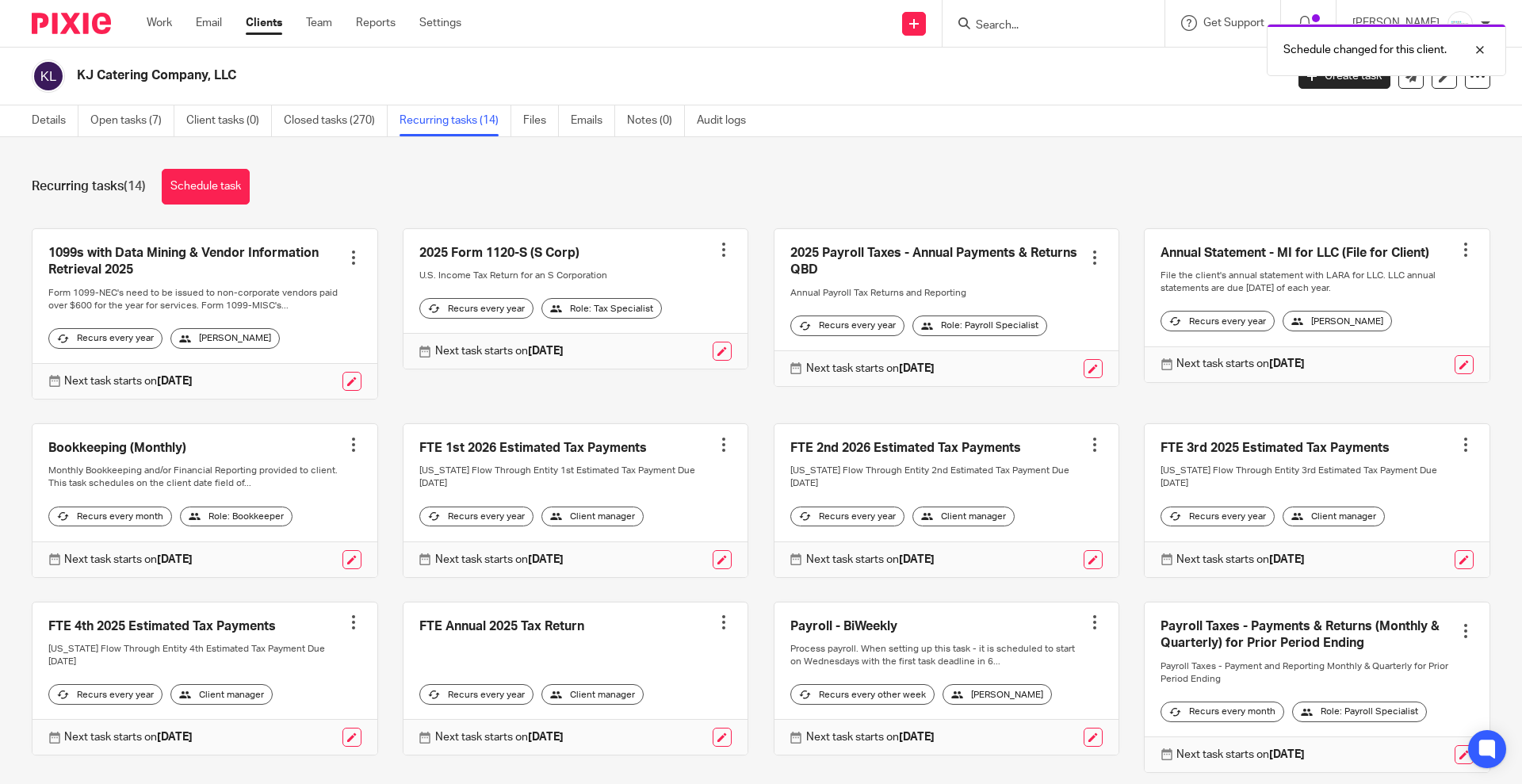
click at [1071, 18] on div "Schedule changed for this client." at bounding box center [1134, 46] width 745 height 60
click at [1481, 42] on div at bounding box center [1468, 49] width 43 height 19
click at [1023, 9] on div at bounding box center [1053, 23] width 222 height 47
click at [1042, 21] on input "Search" at bounding box center [1046, 27] width 143 height 15
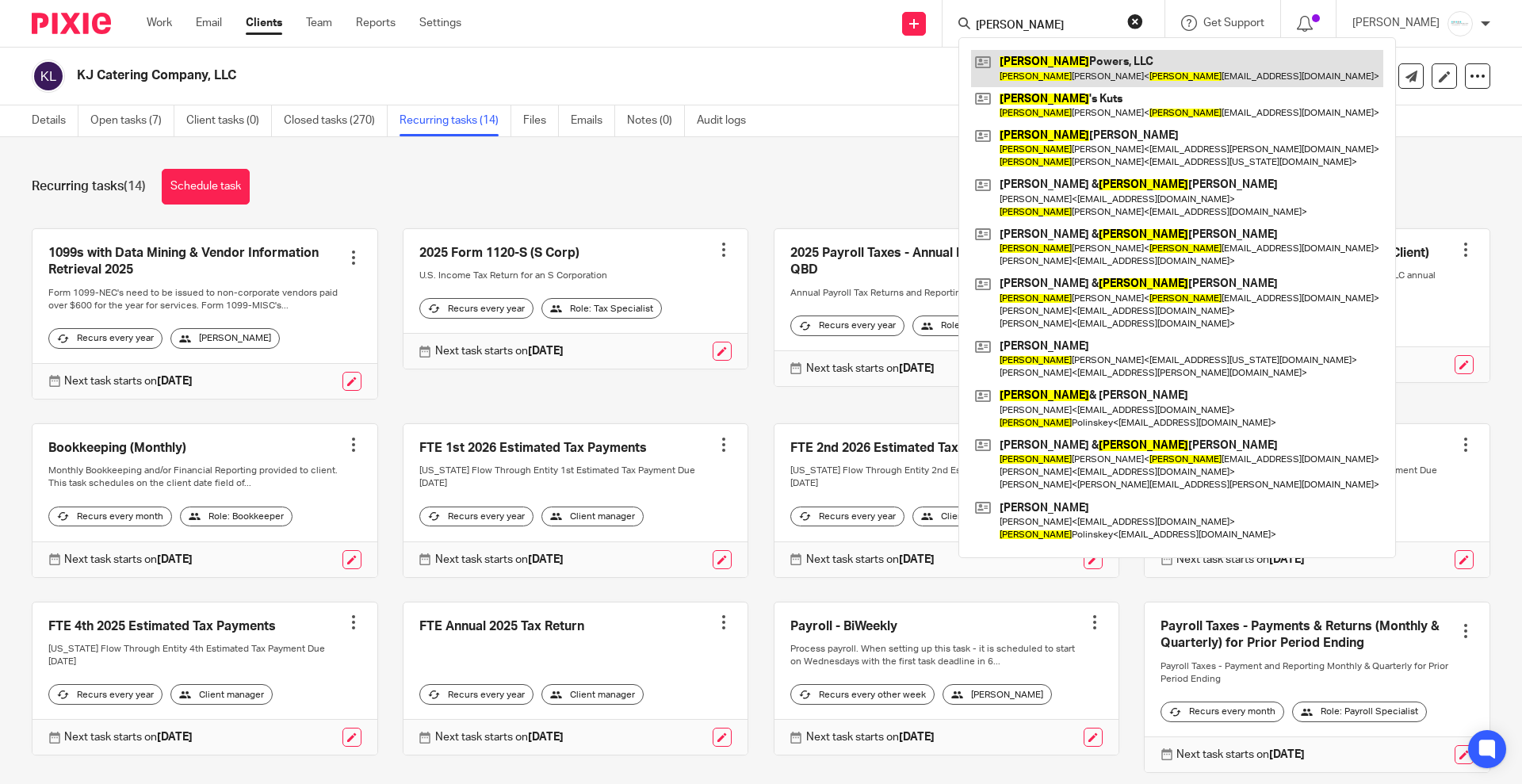
type input "[PERSON_NAME]"
click at [1085, 70] on link at bounding box center [1177, 69] width 413 height 37
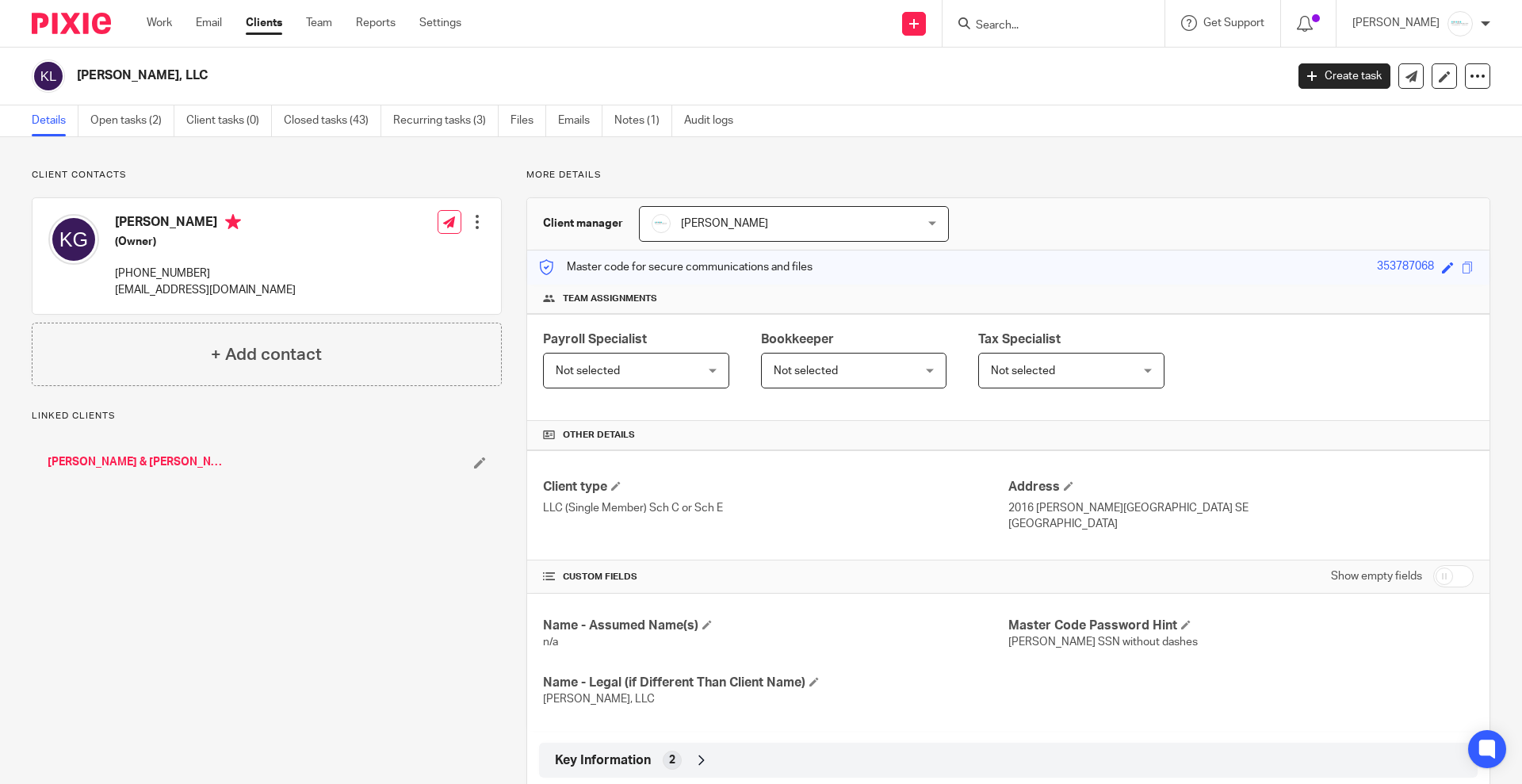
click at [835, 376] on span "Not selected" at bounding box center [843, 370] width 138 height 33
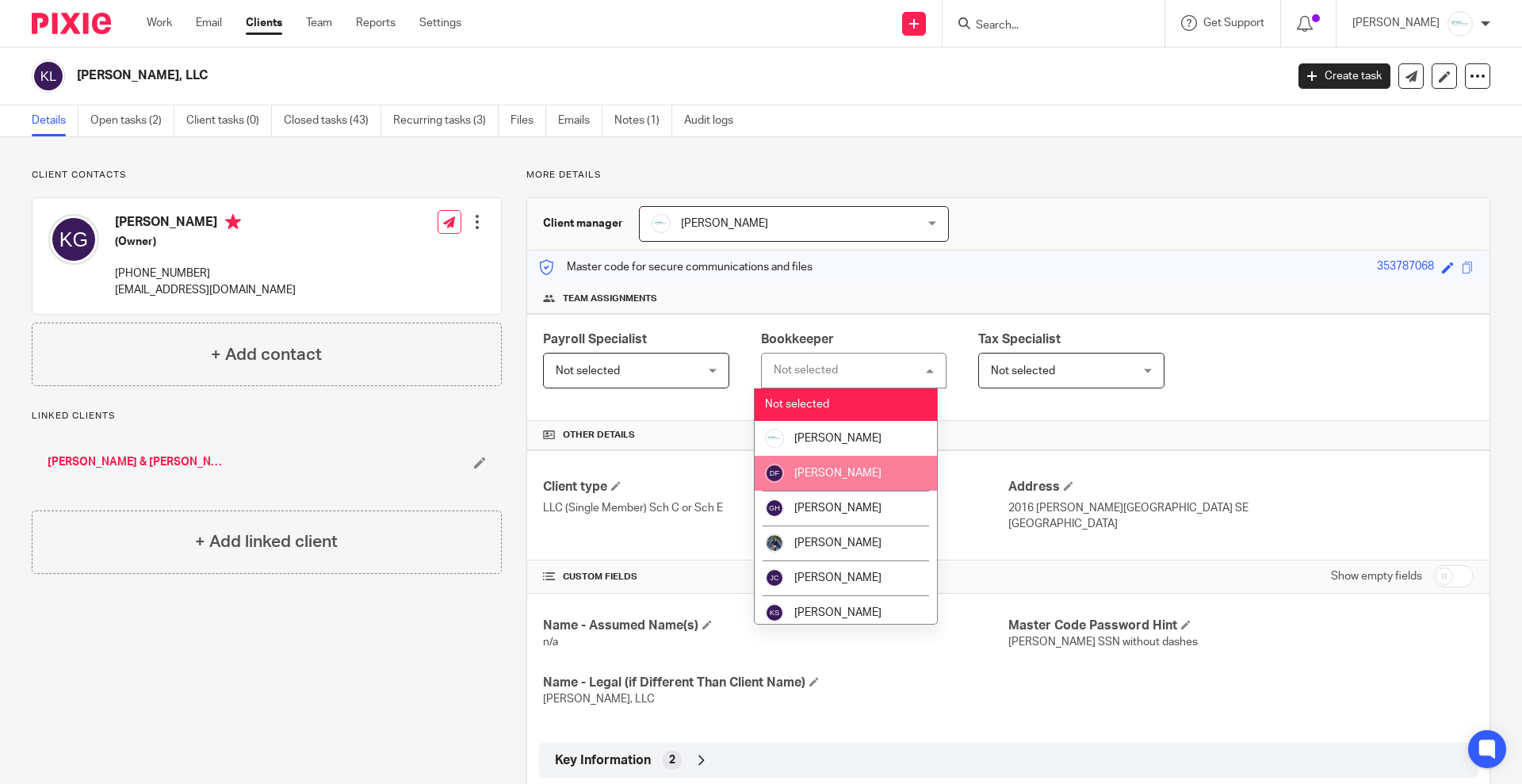
click at [839, 476] on span "[PERSON_NAME]" at bounding box center [837, 473] width 87 height 11
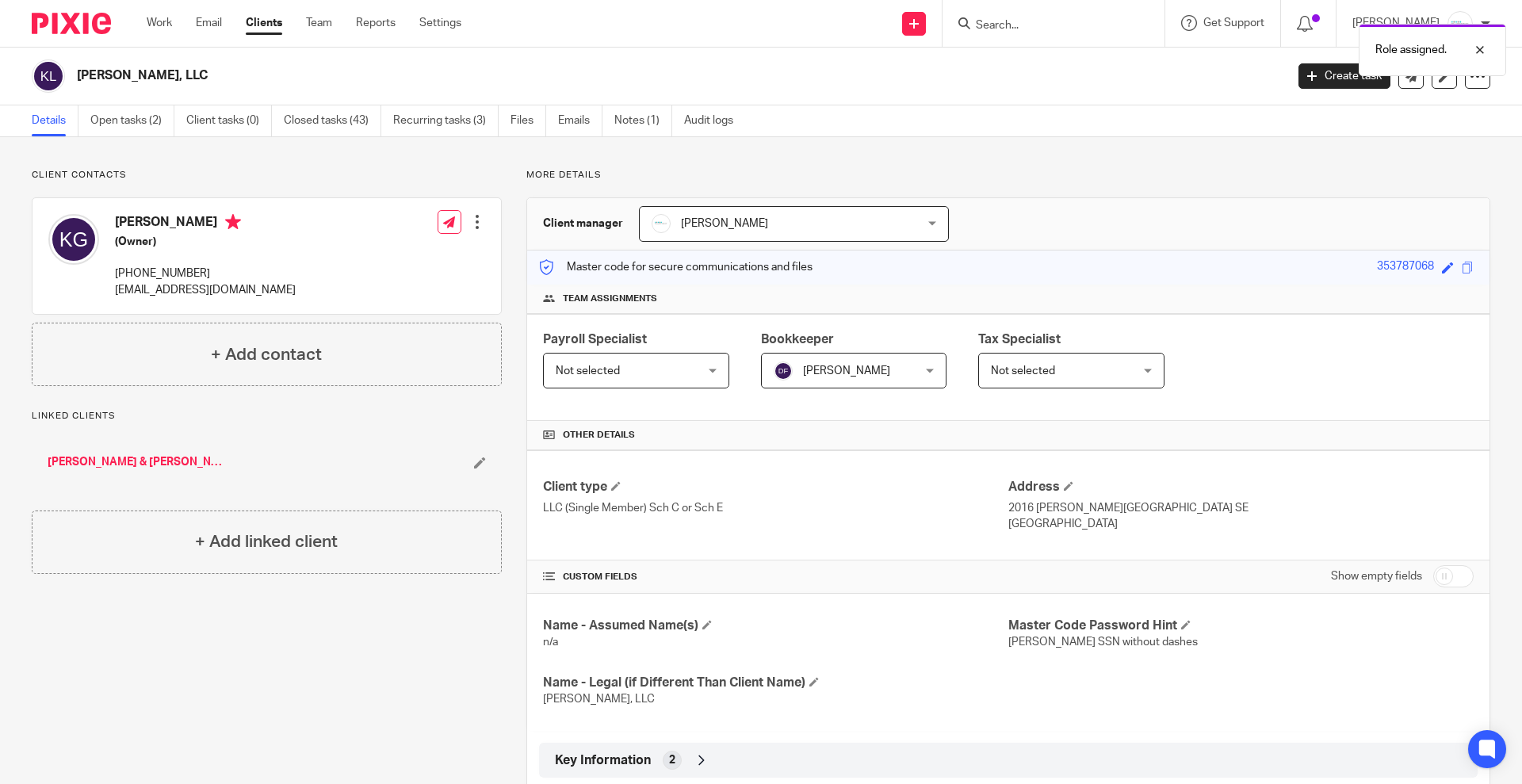
click at [444, 119] on link "Recurring tasks (3)" at bounding box center [446, 121] width 105 height 31
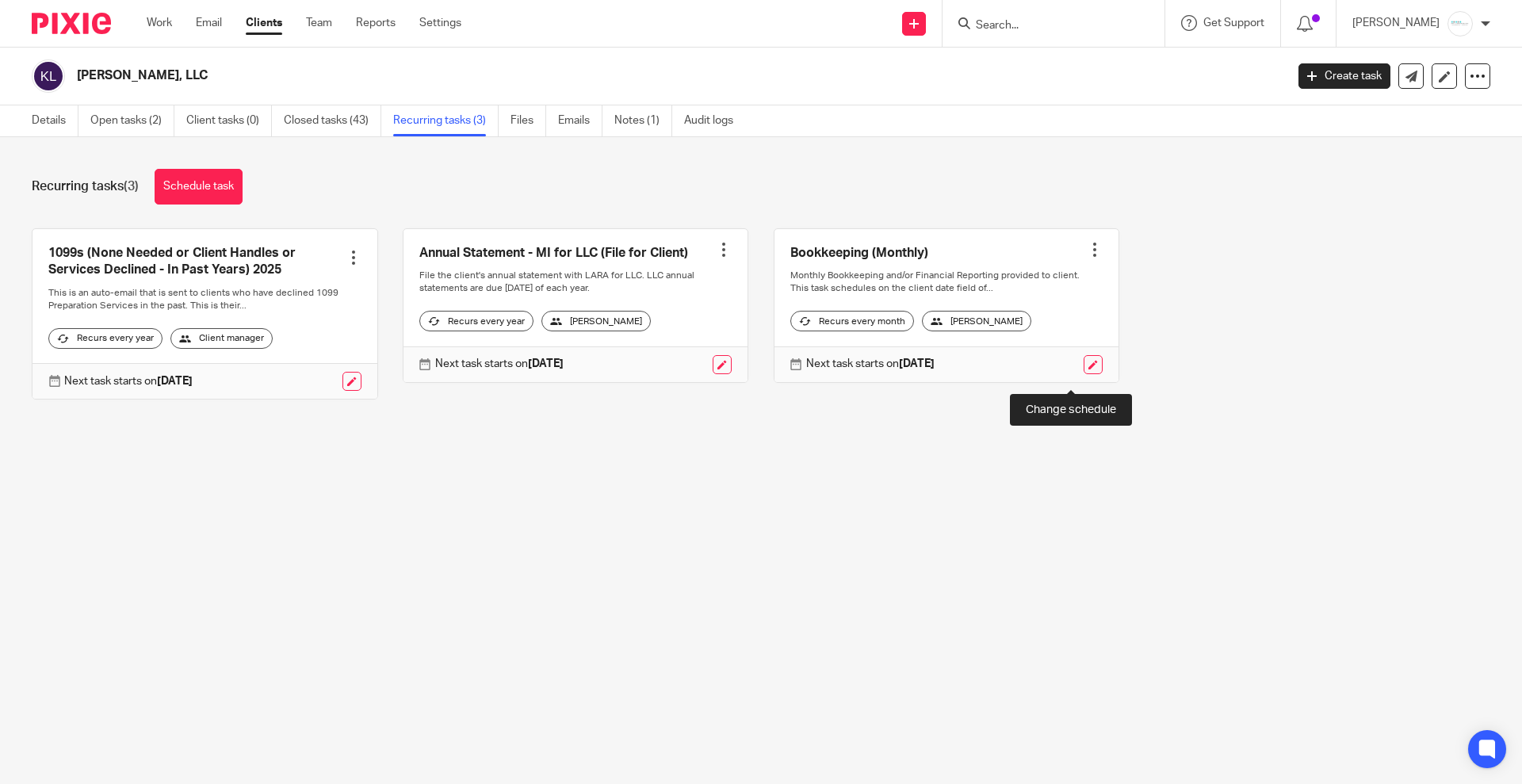
click at [1084, 374] on link at bounding box center [1093, 364] width 19 height 19
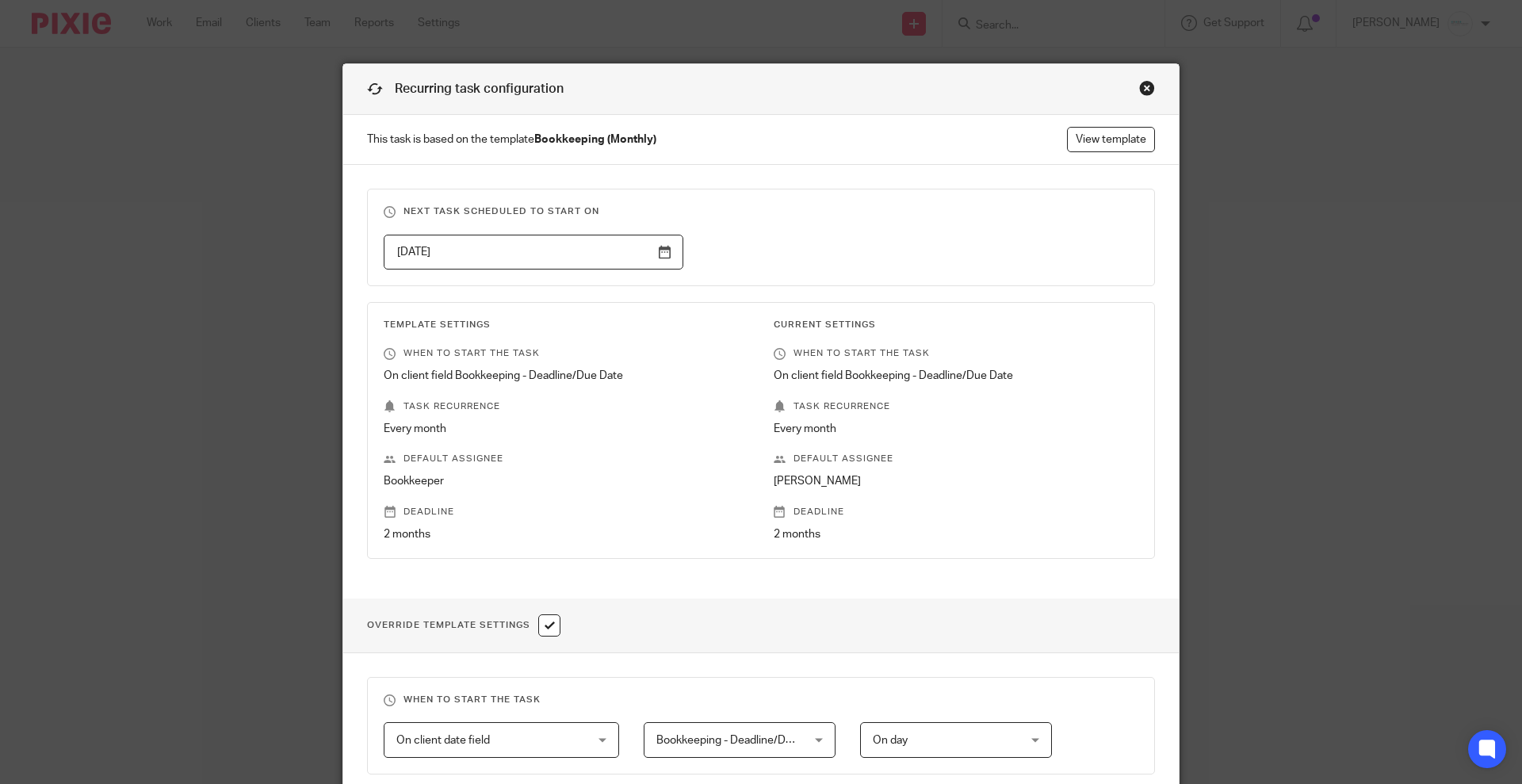
click at [543, 626] on input "checkbox" at bounding box center [549, 625] width 22 height 22
checkbox input "false"
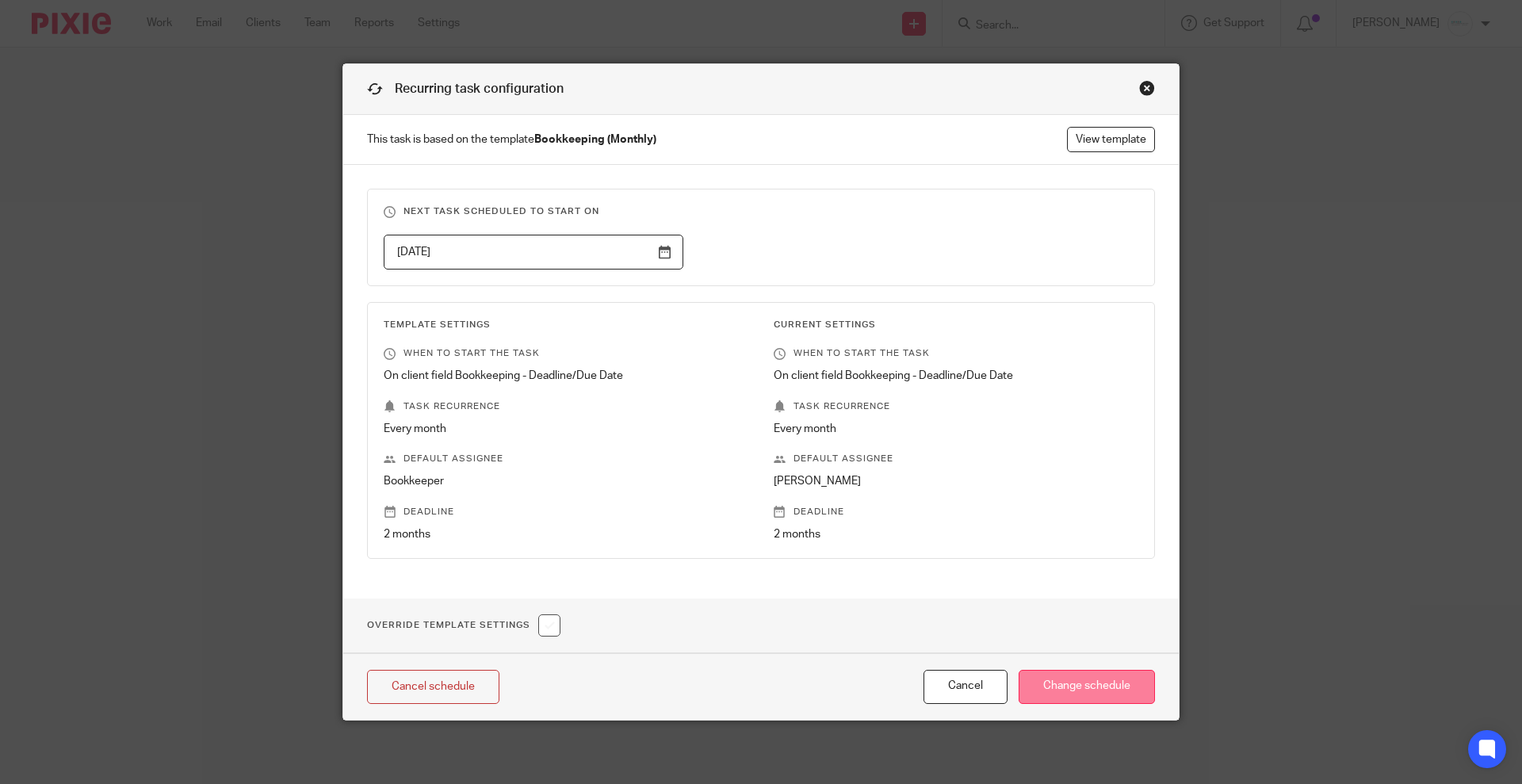
click at [1069, 688] on input "Change schedule" at bounding box center [1086, 686] width 136 height 34
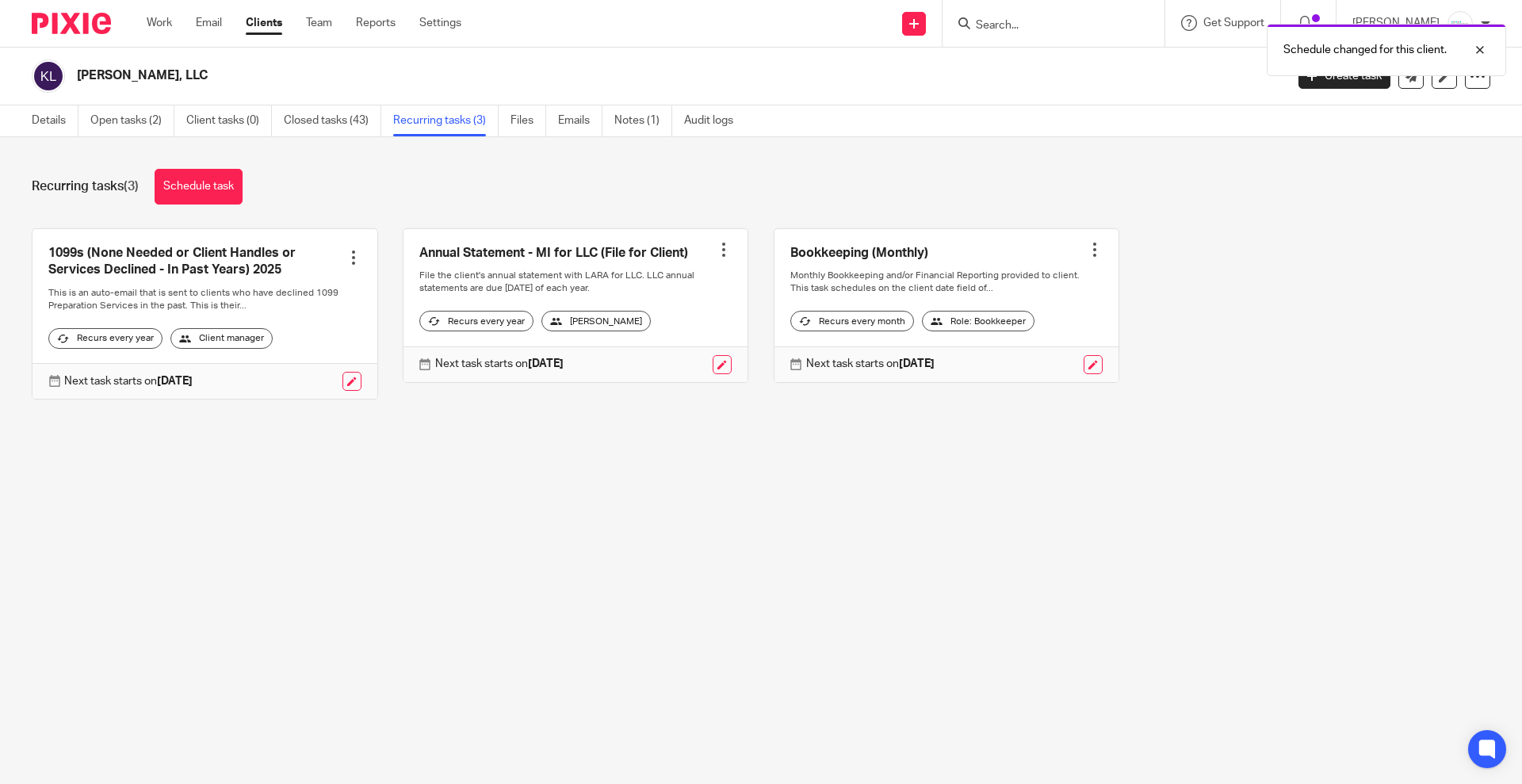
click at [1037, 27] on div "Schedule changed for this client." at bounding box center [1134, 46] width 745 height 60
click at [1085, 16] on form at bounding box center [1059, 24] width 169 height 20
click at [1076, 27] on input "Search" at bounding box center [1046, 27] width 143 height 15
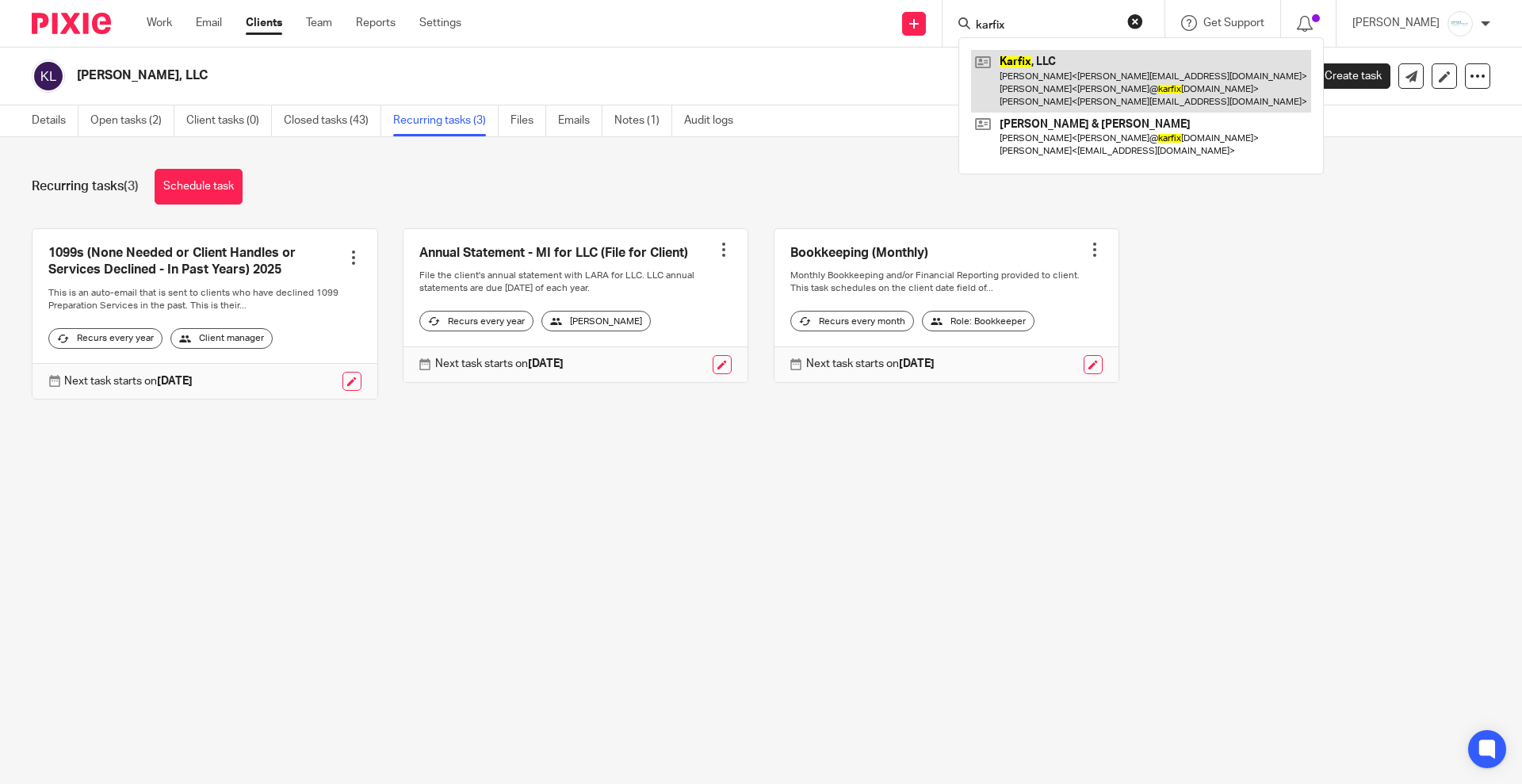
type input "karfix"
click at [1099, 66] on link at bounding box center [1141, 81] width 340 height 62
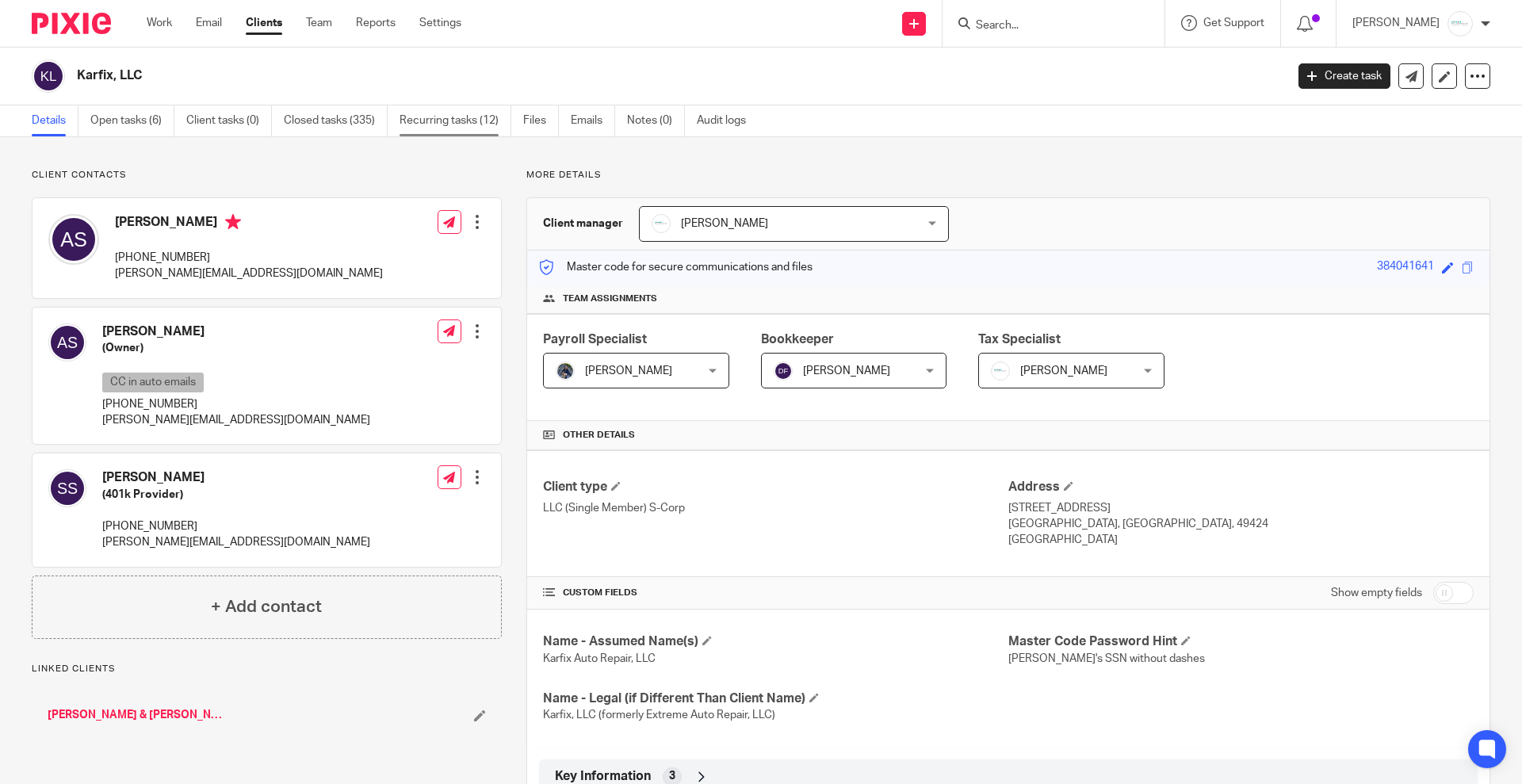
click at [437, 119] on link "Recurring tasks (12)" at bounding box center [456, 121] width 112 height 31
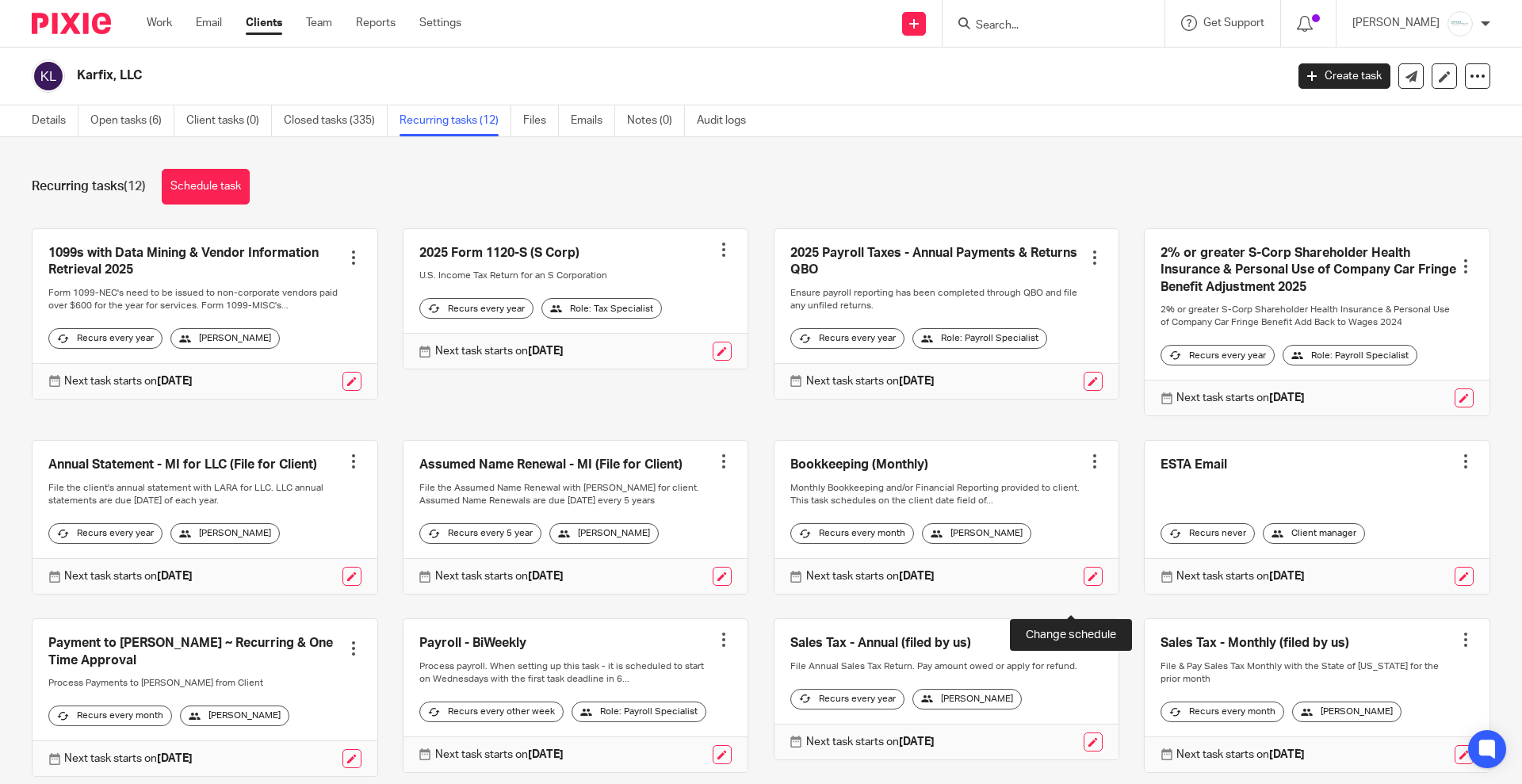
click at [1084, 585] on link at bounding box center [1093, 575] width 19 height 19
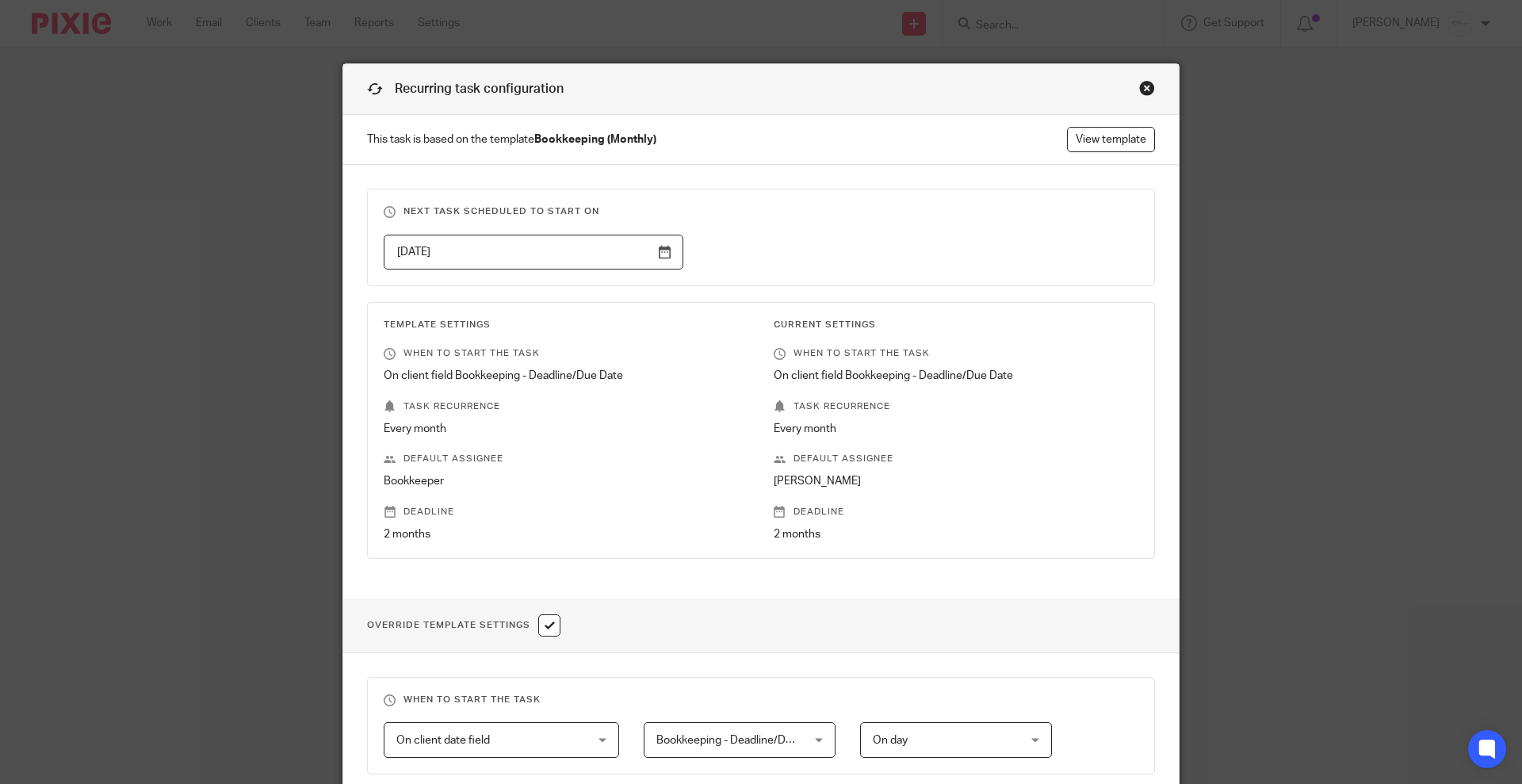
click at [546, 621] on input "checkbox" at bounding box center [549, 625] width 22 height 22
checkbox input "false"
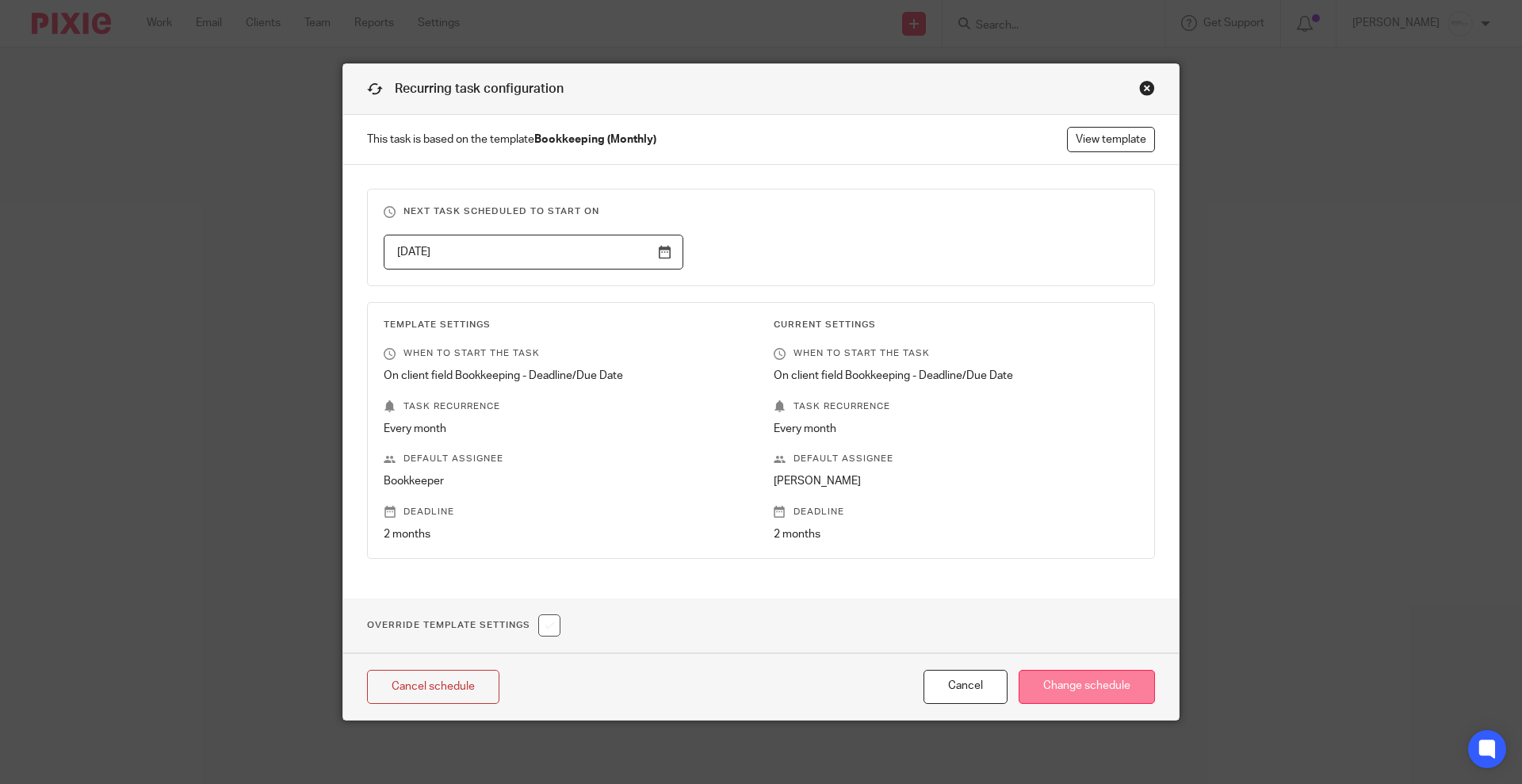
click at [1085, 677] on input "Change schedule" at bounding box center [1086, 686] width 136 height 34
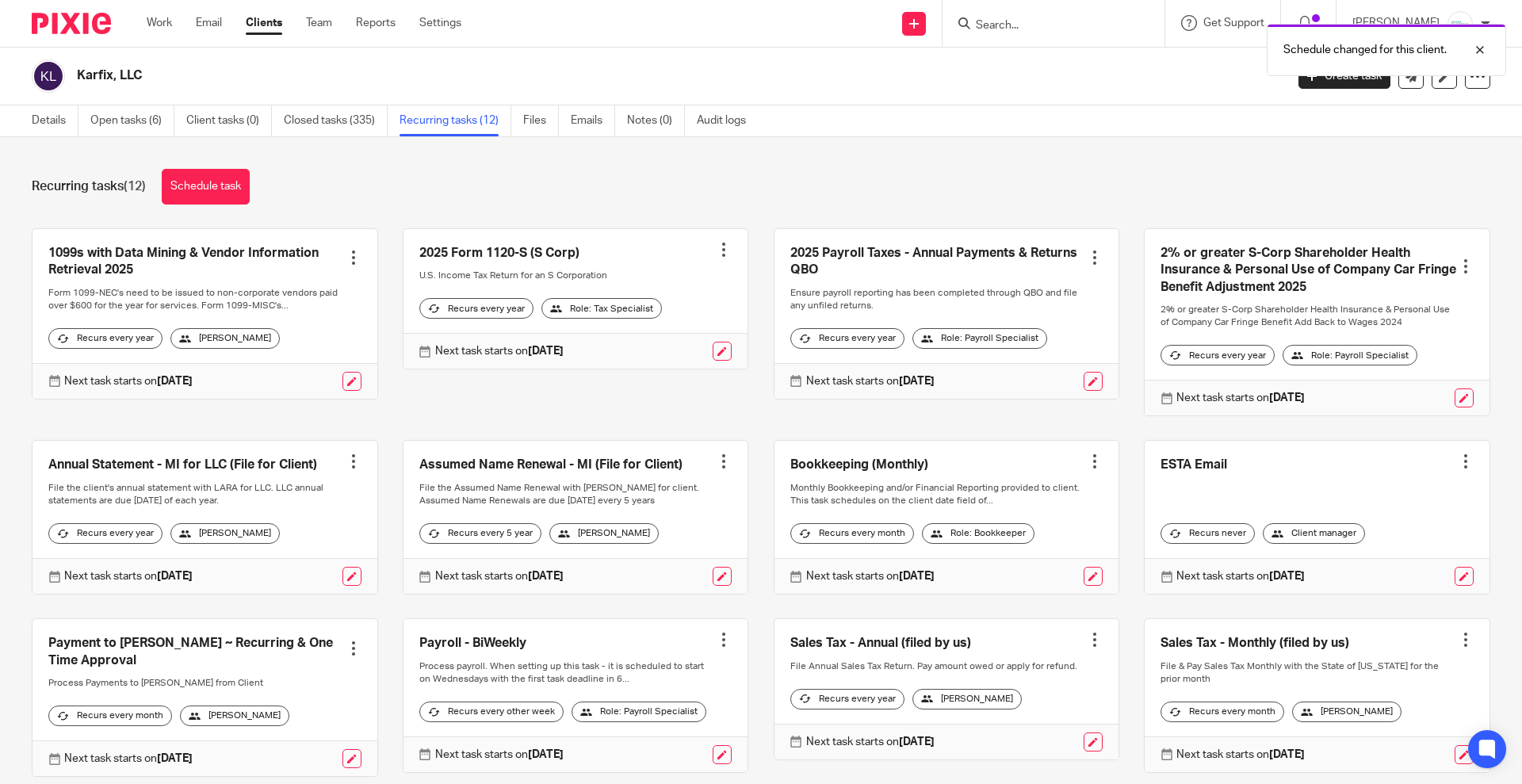
click at [1070, 27] on div "Schedule changed for this client." at bounding box center [1134, 46] width 745 height 60
drag, startPoint x: 1485, startPoint y: 49, endPoint x: 1301, endPoint y: 47, distance: 184.0
click at [1485, 48] on div at bounding box center [1468, 49] width 43 height 19
click at [1057, 21] on input "Search" at bounding box center [1046, 27] width 143 height 15
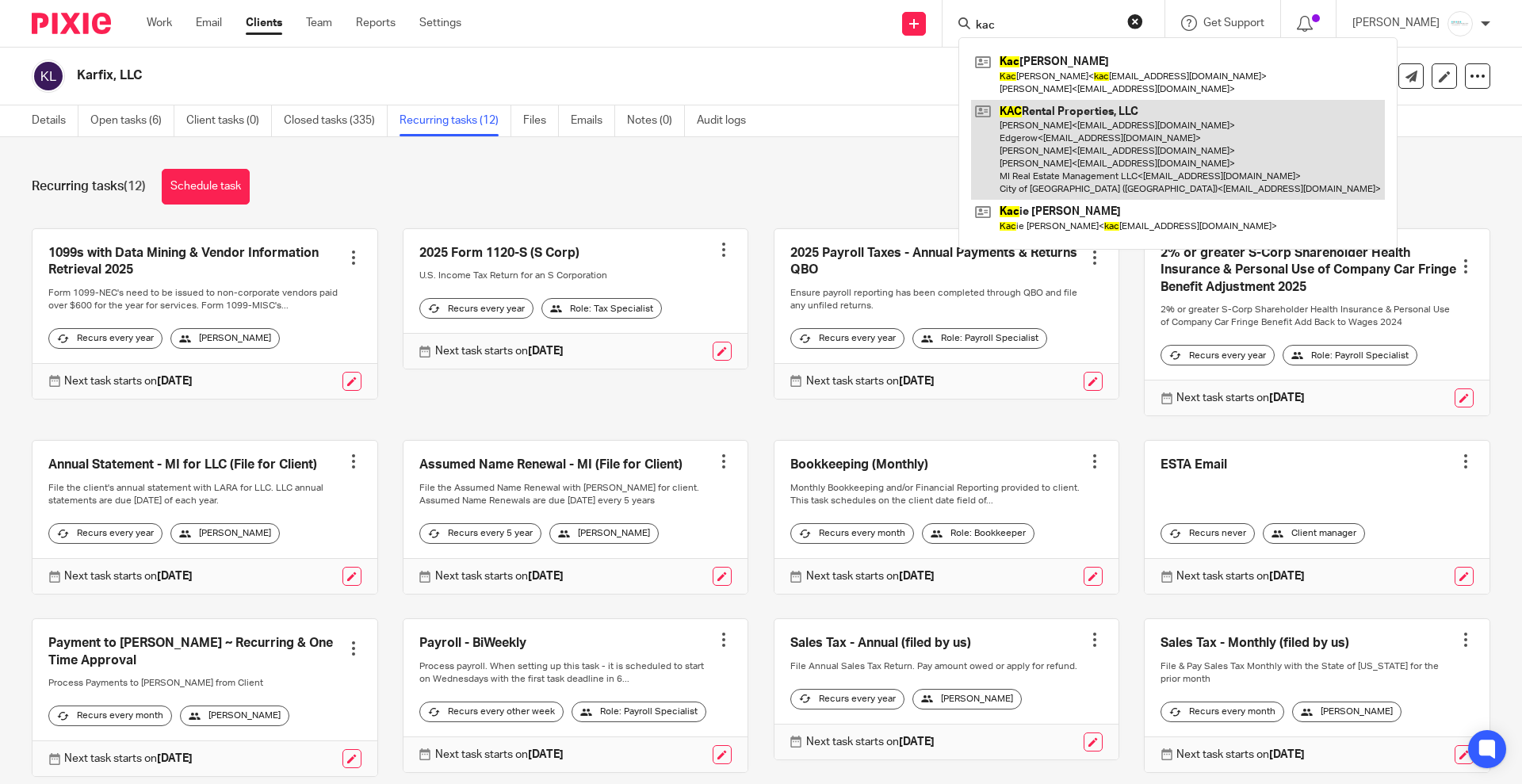
type input "kac"
click at [1055, 163] on link at bounding box center [1178, 150] width 414 height 101
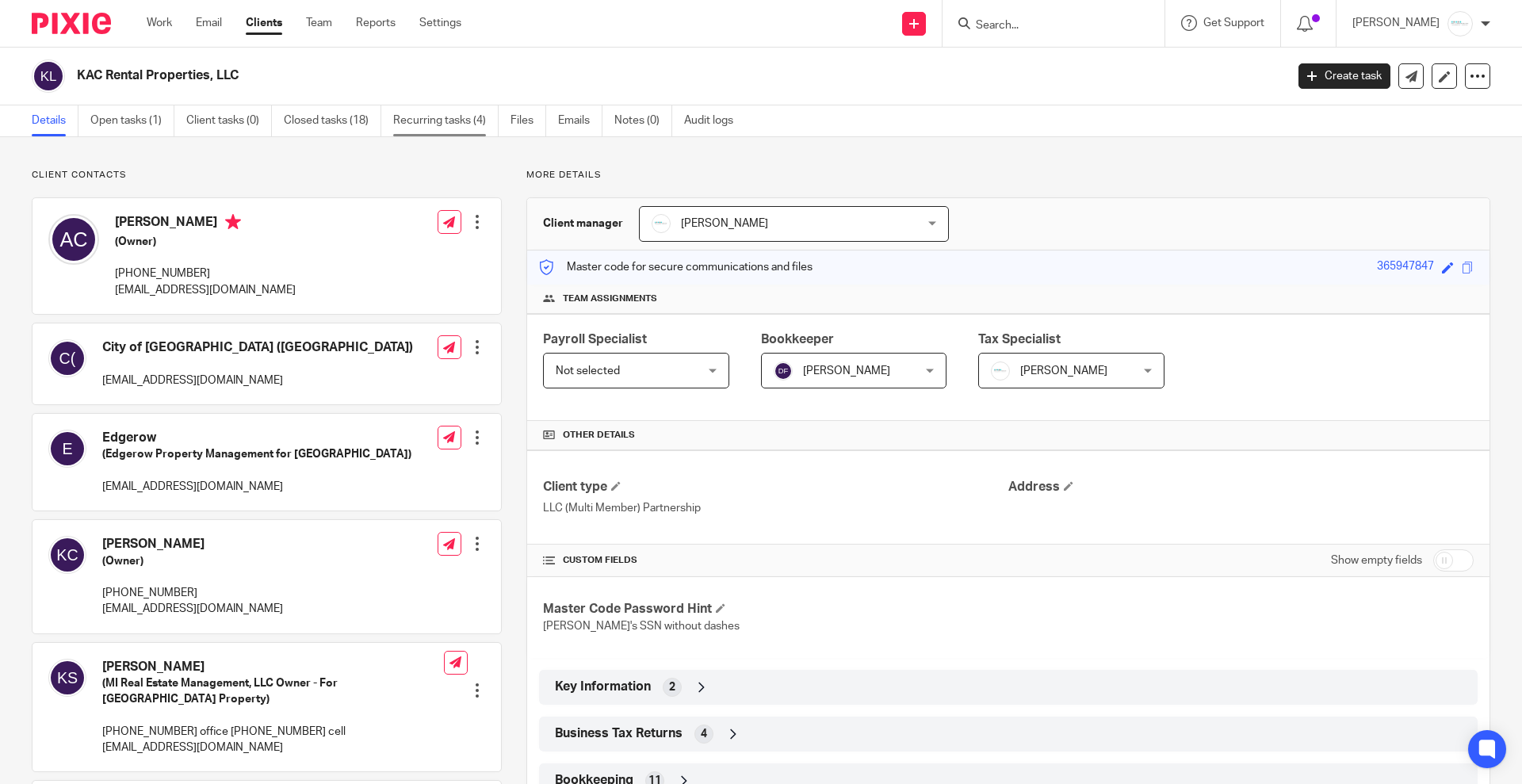
click at [416, 121] on link "Recurring tasks (4)" at bounding box center [446, 121] width 105 height 31
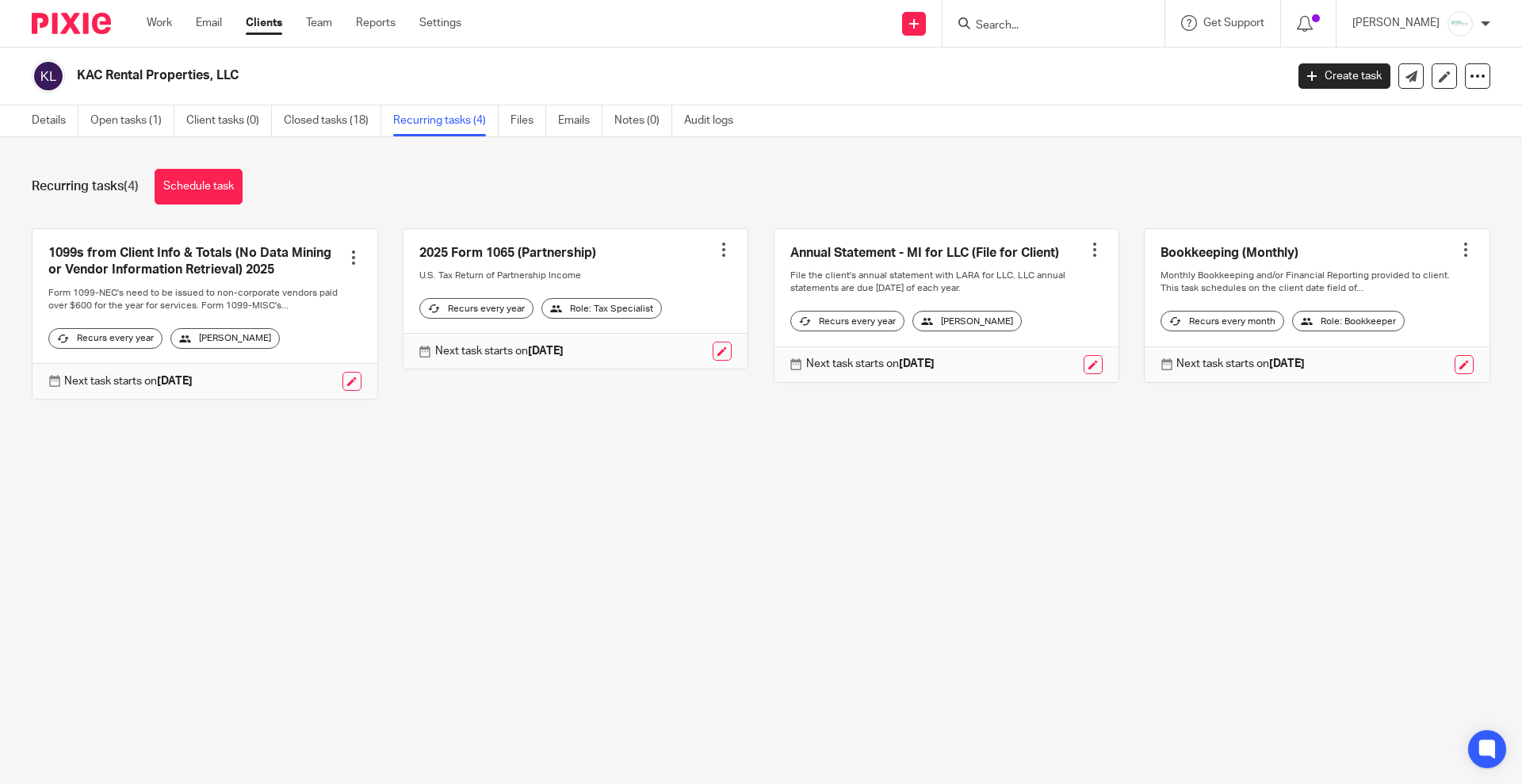
click at [1064, 27] on input "Search" at bounding box center [1046, 27] width 143 height 15
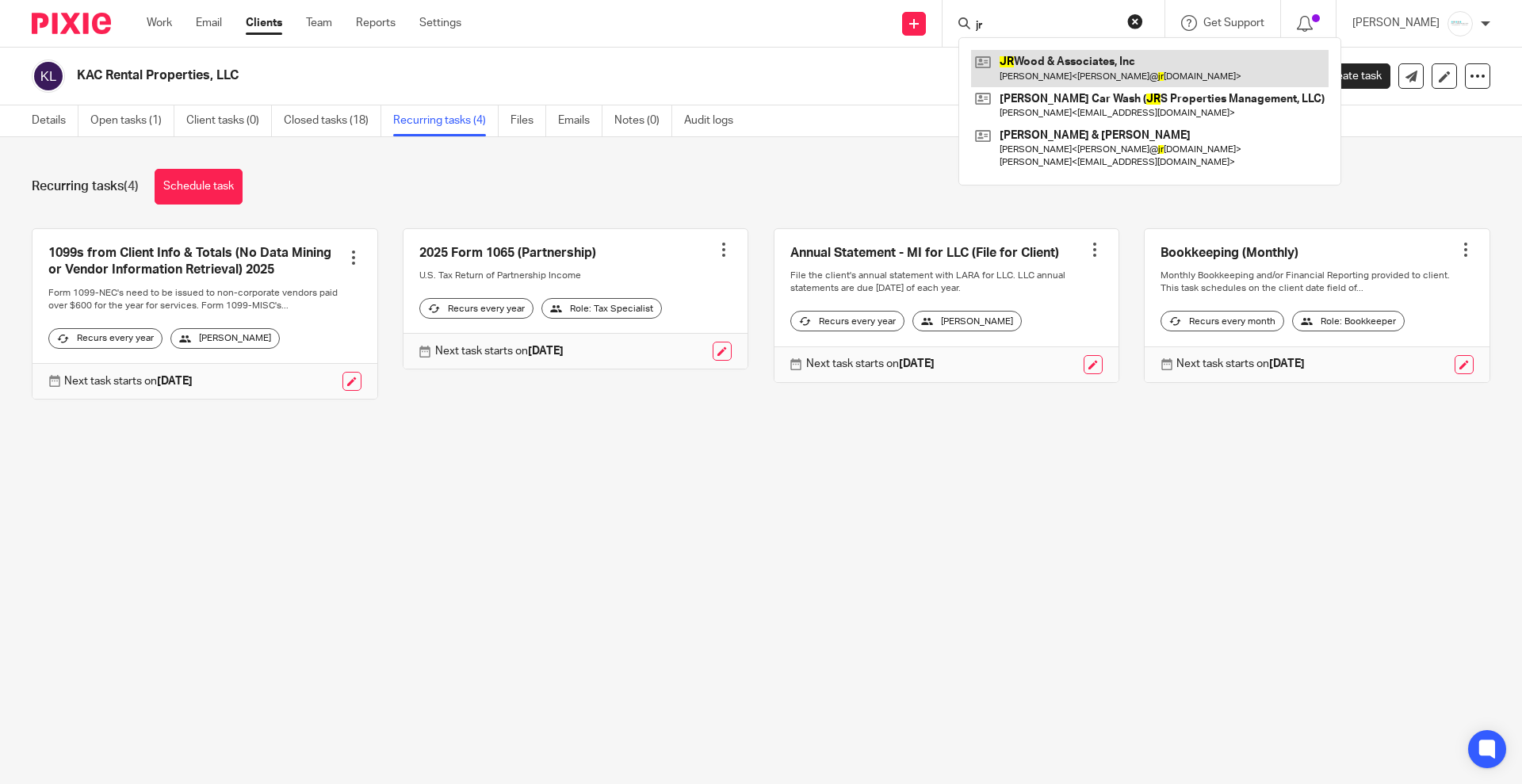
type input "jr"
click at [1080, 63] on link at bounding box center [1150, 69] width 358 height 37
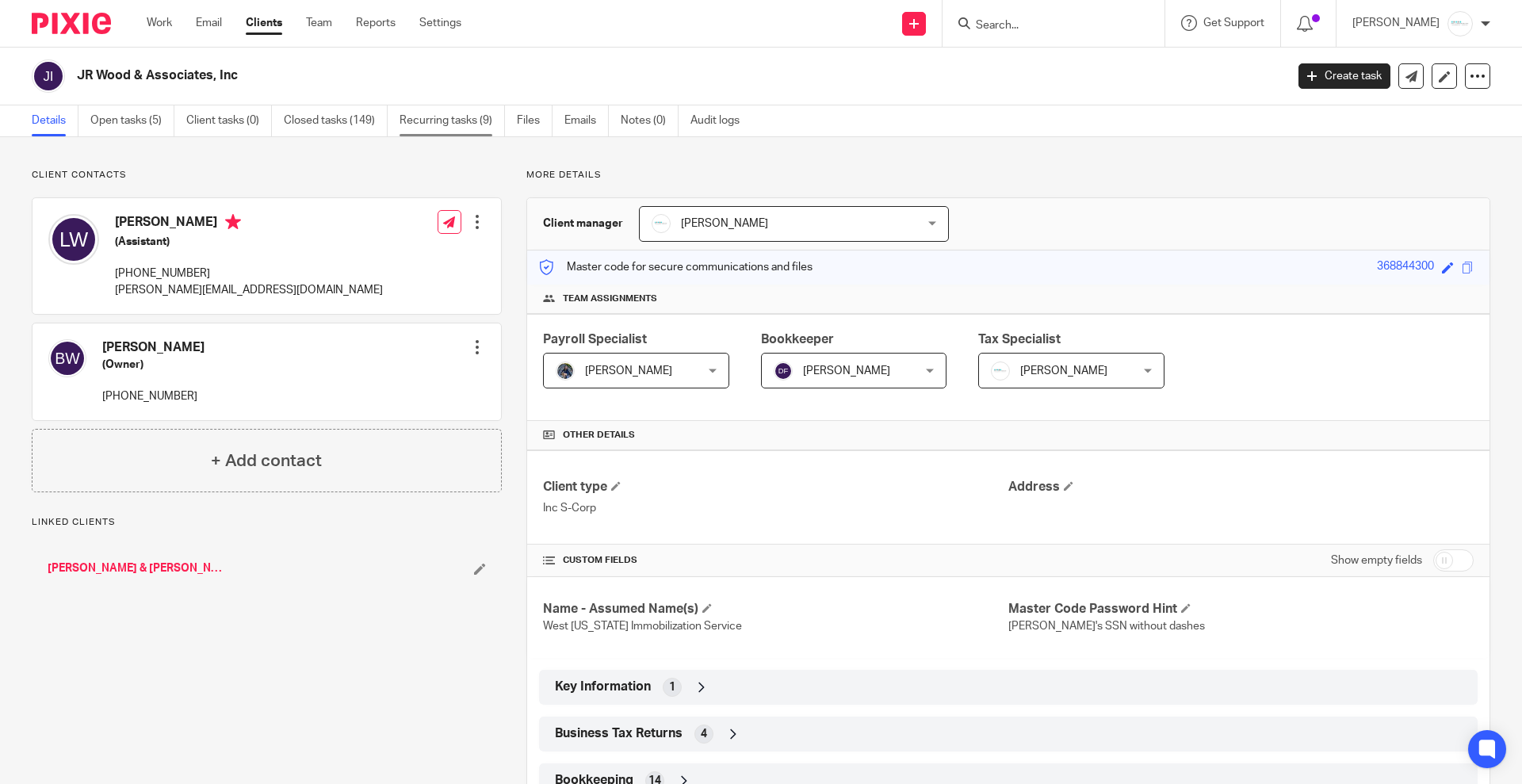
click at [463, 126] on link "Recurring tasks (9)" at bounding box center [452, 121] width 105 height 31
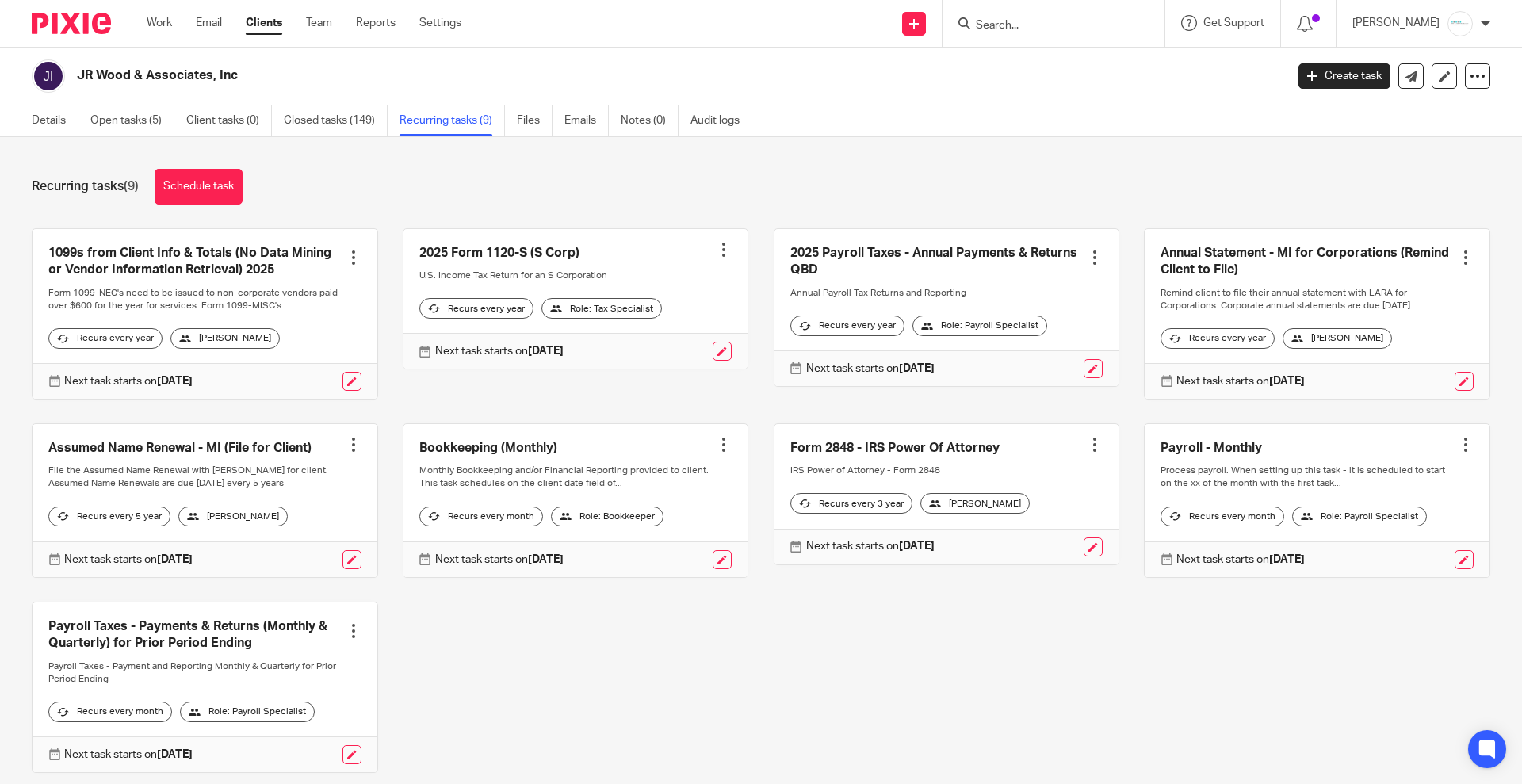
click at [1070, 23] on input "Search" at bounding box center [1046, 27] width 143 height 15
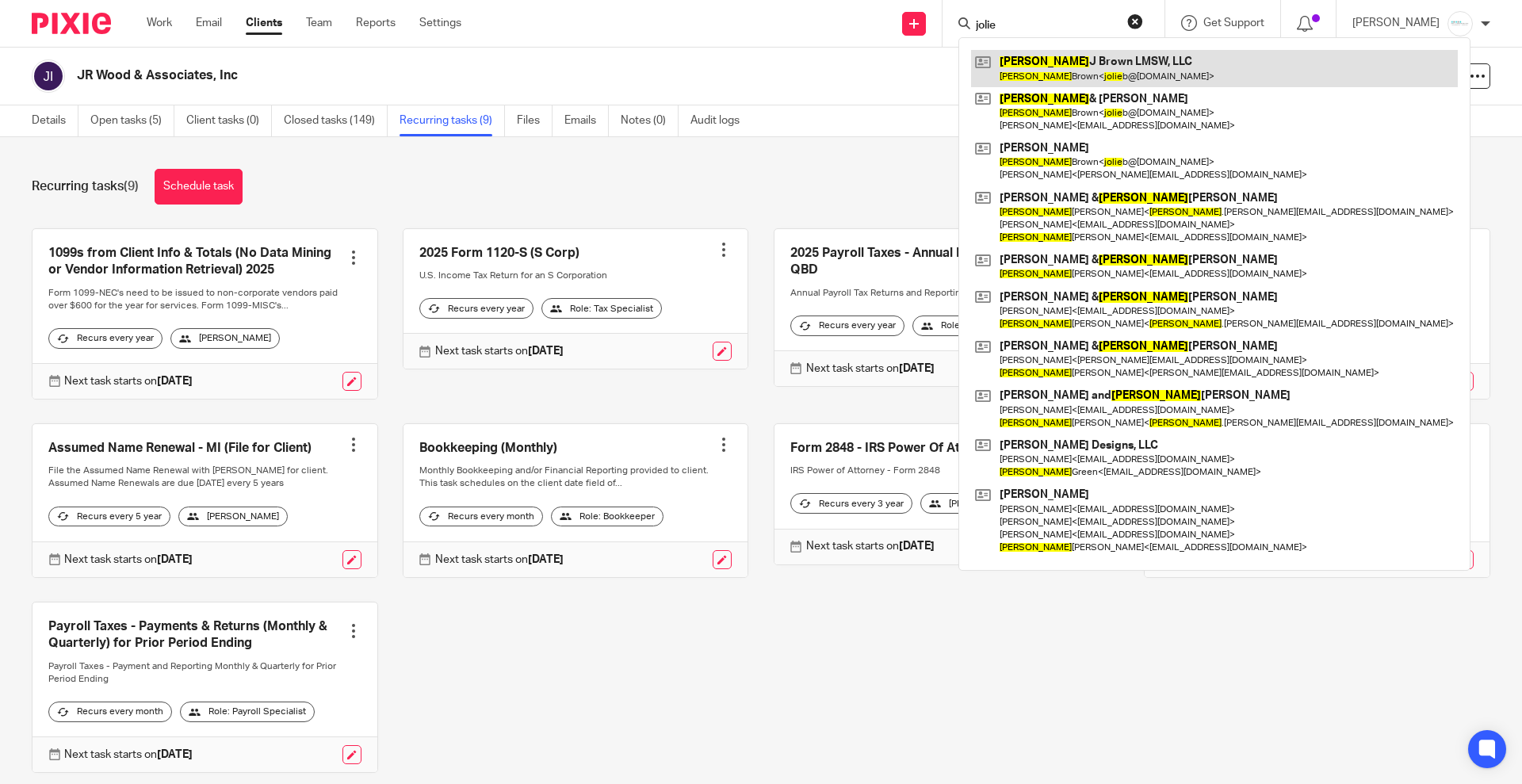
type input "jolie"
click at [1087, 72] on link at bounding box center [1214, 69] width 487 height 37
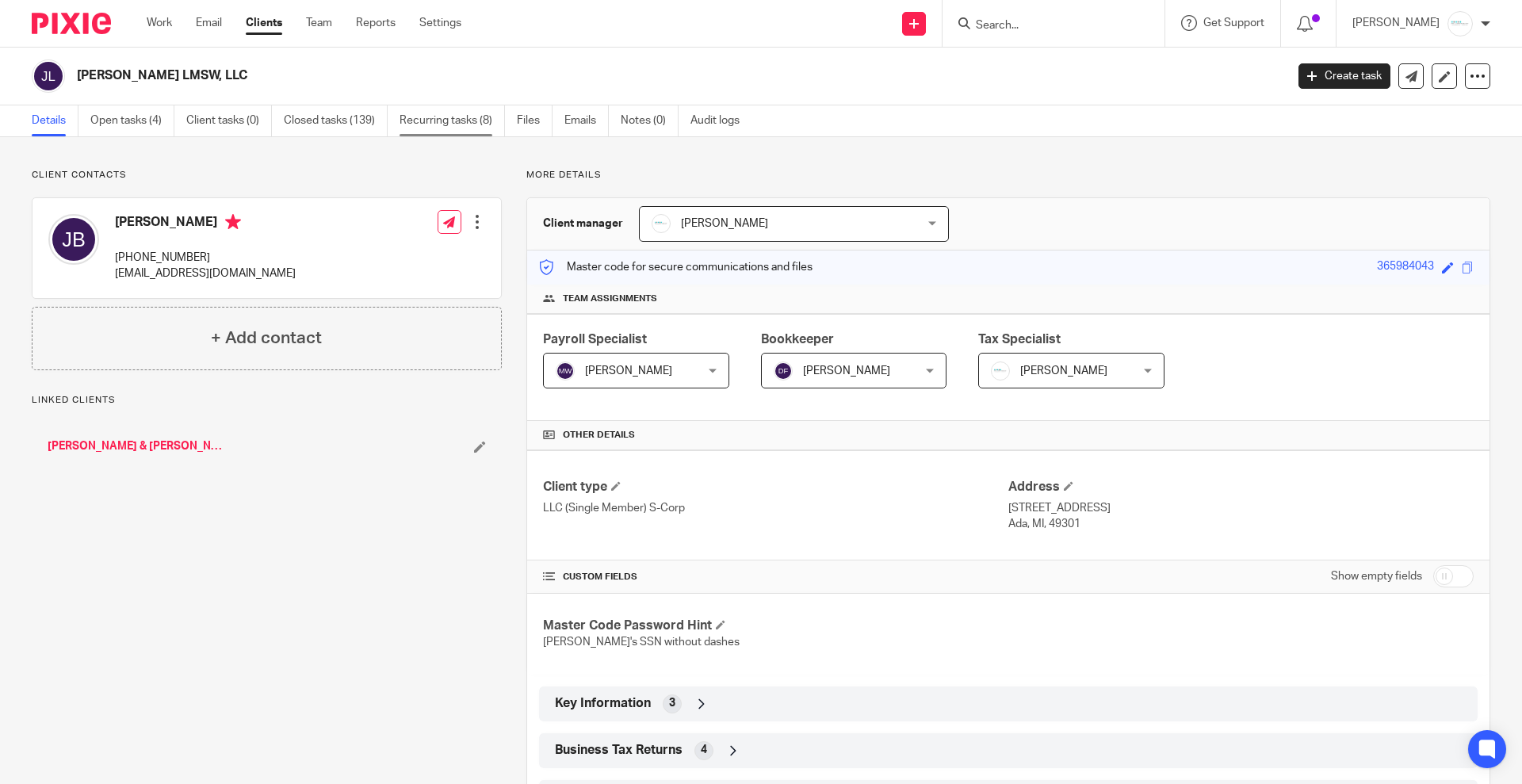
click at [440, 121] on link "Recurring tasks (8)" at bounding box center [452, 121] width 105 height 31
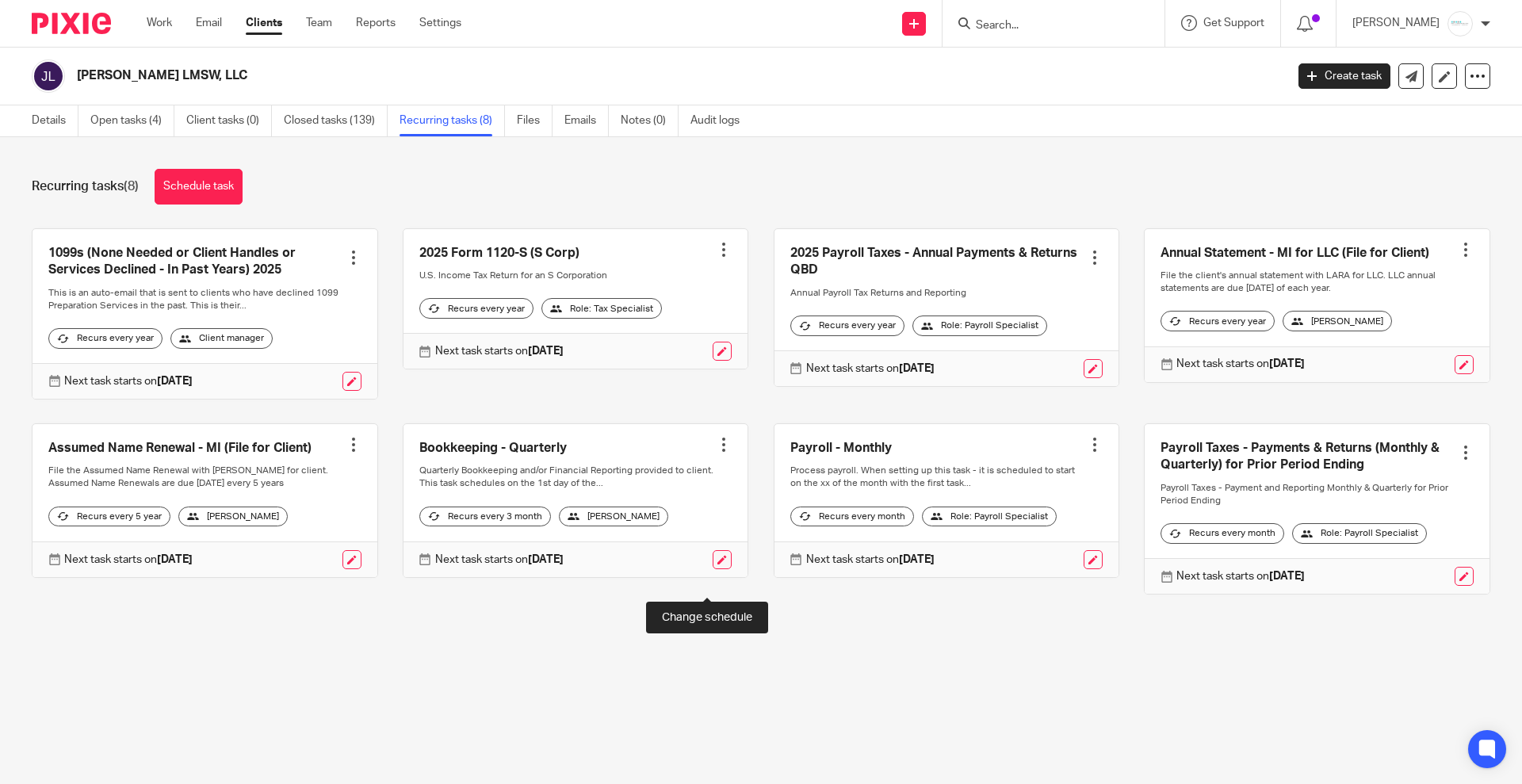
click at [713, 569] on link at bounding box center [722, 559] width 19 height 19
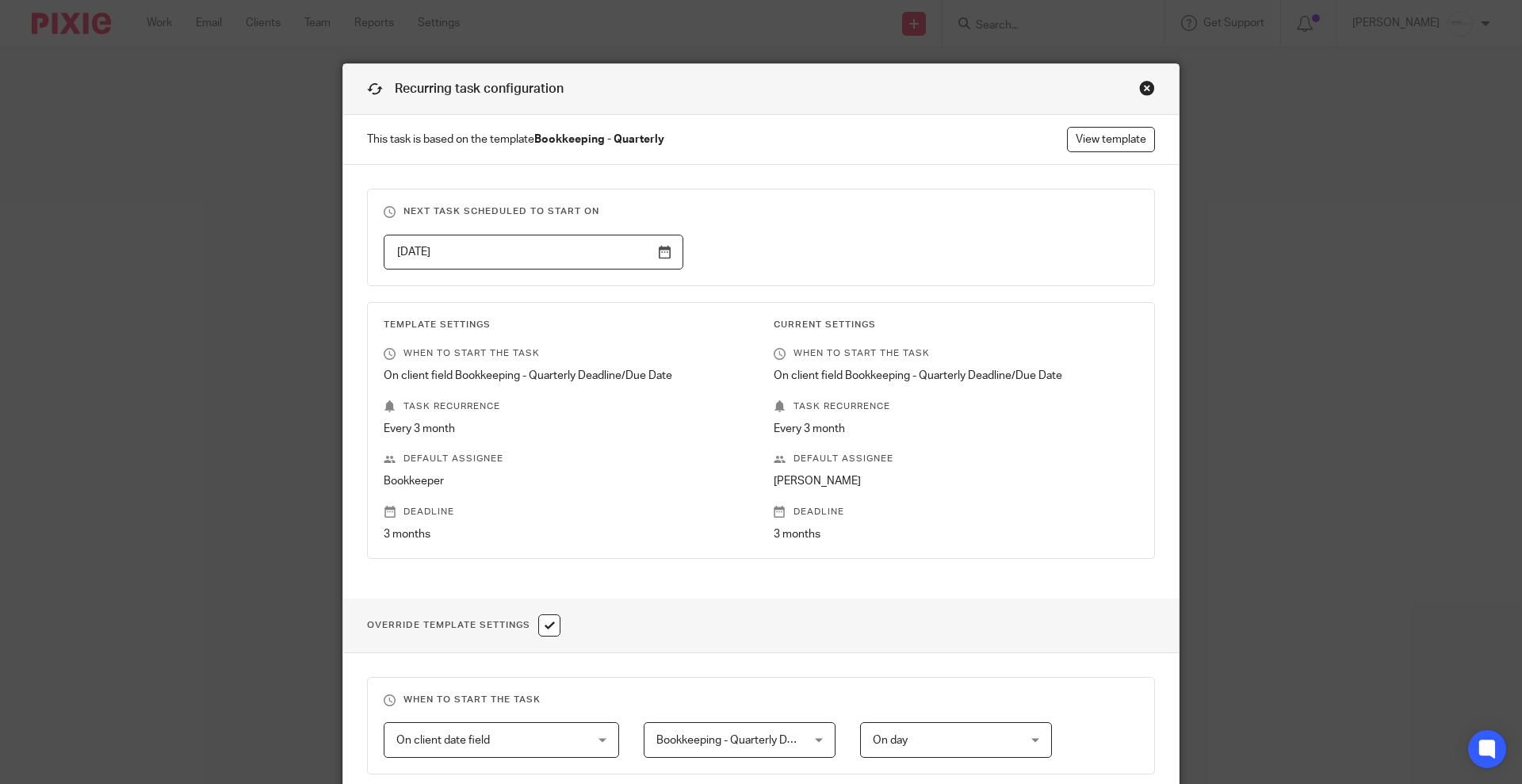
click at [543, 623] on input "checkbox" at bounding box center [549, 625] width 22 height 22
checkbox input "false"
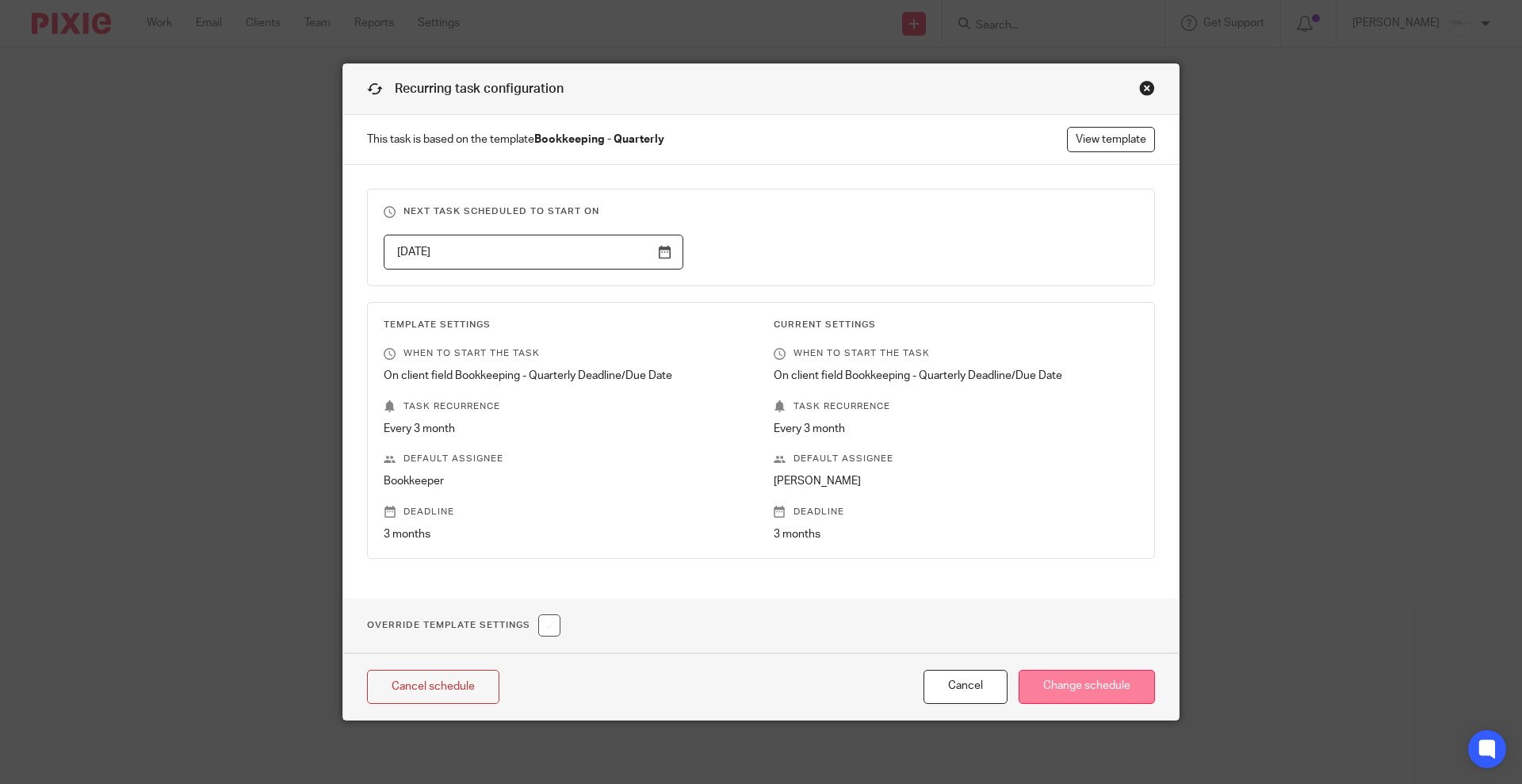
click at [1045, 690] on input "Change schedule" at bounding box center [1086, 686] width 136 height 34
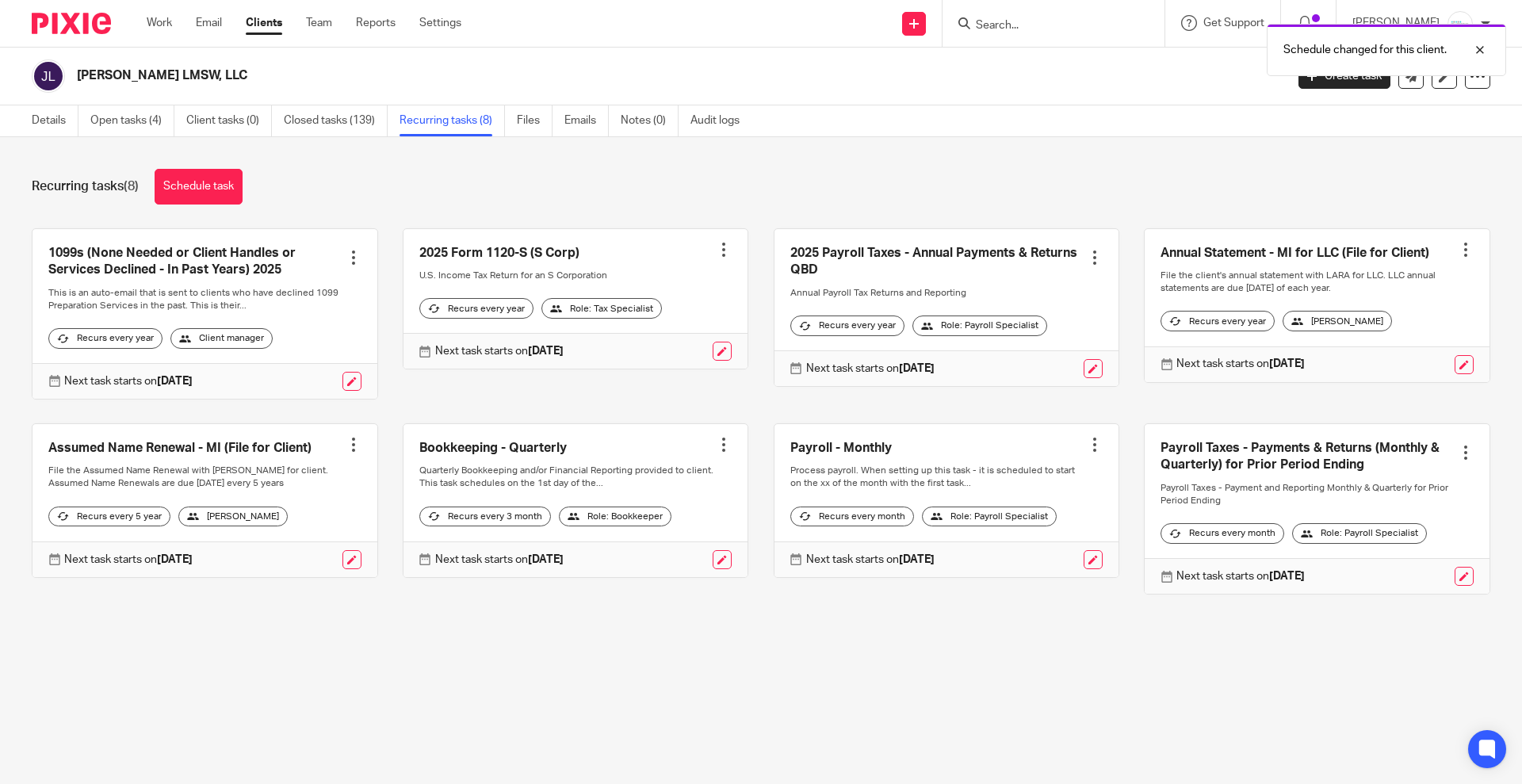
click at [1046, 27] on div "Schedule changed for this client." at bounding box center [1134, 46] width 745 height 60
click at [1030, 22] on input "Search" at bounding box center [1046, 27] width 143 height 15
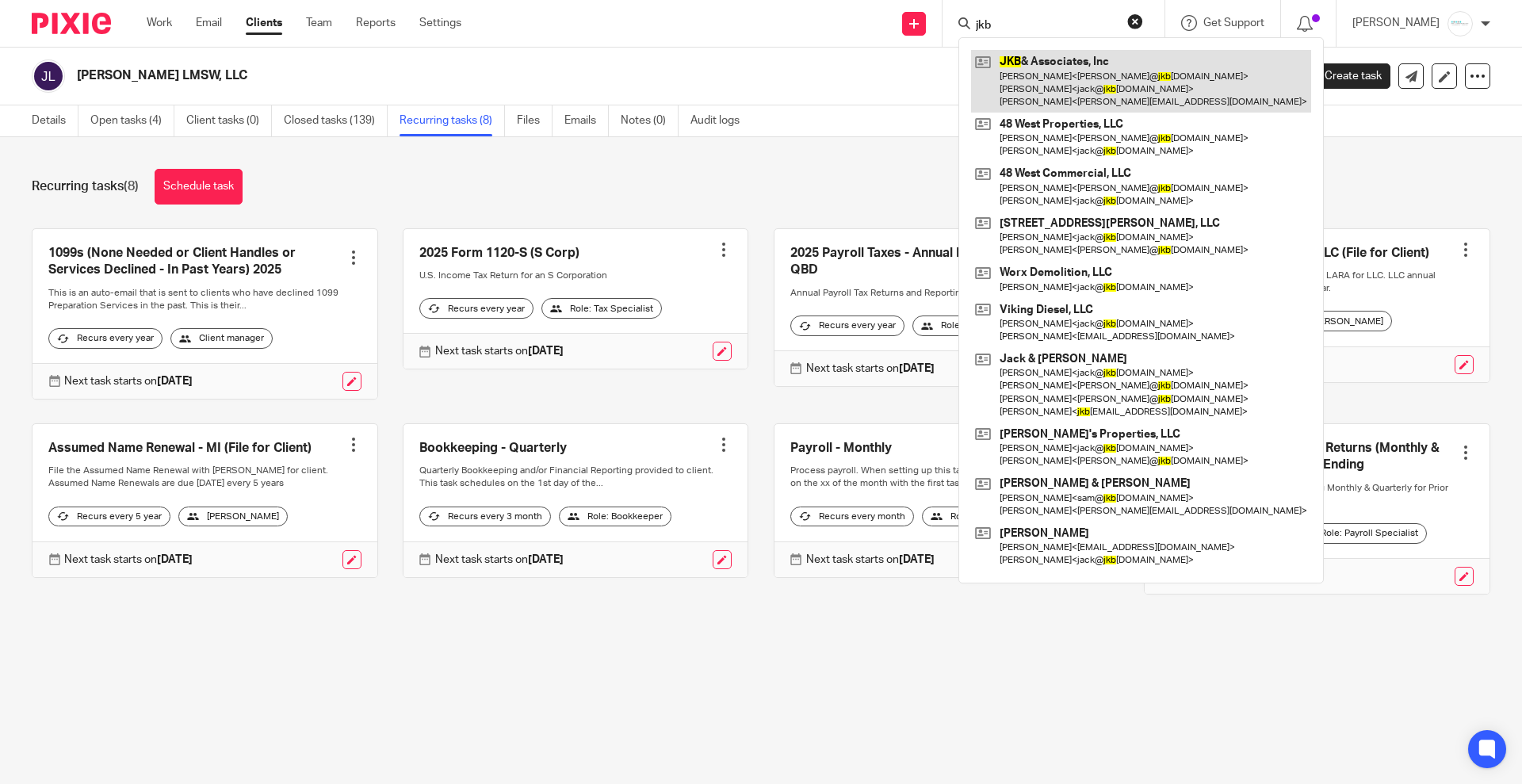
type input "jkb"
click at [1063, 80] on link at bounding box center [1141, 81] width 340 height 62
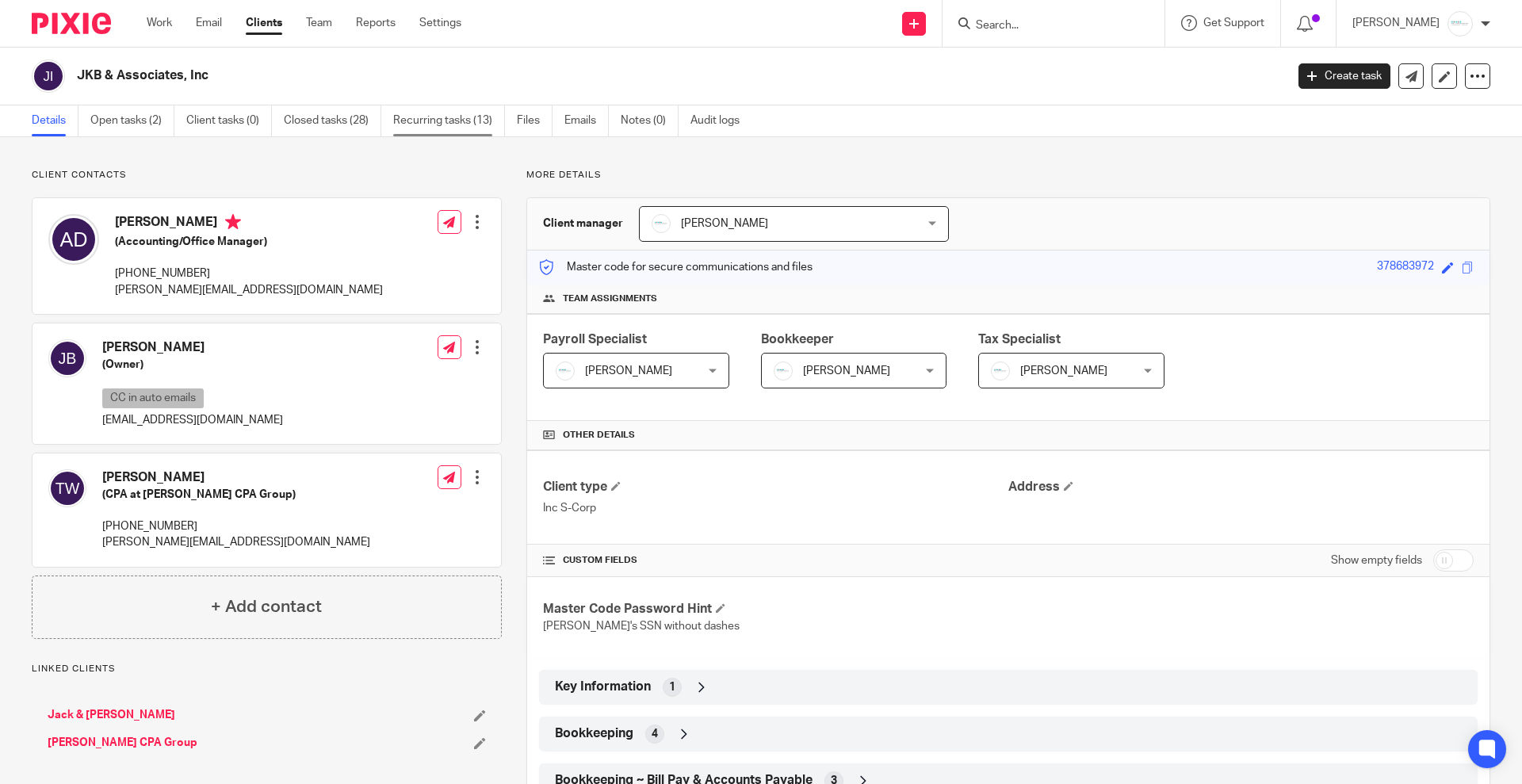
click at [424, 124] on link "Recurring tasks (13)" at bounding box center [449, 121] width 112 height 31
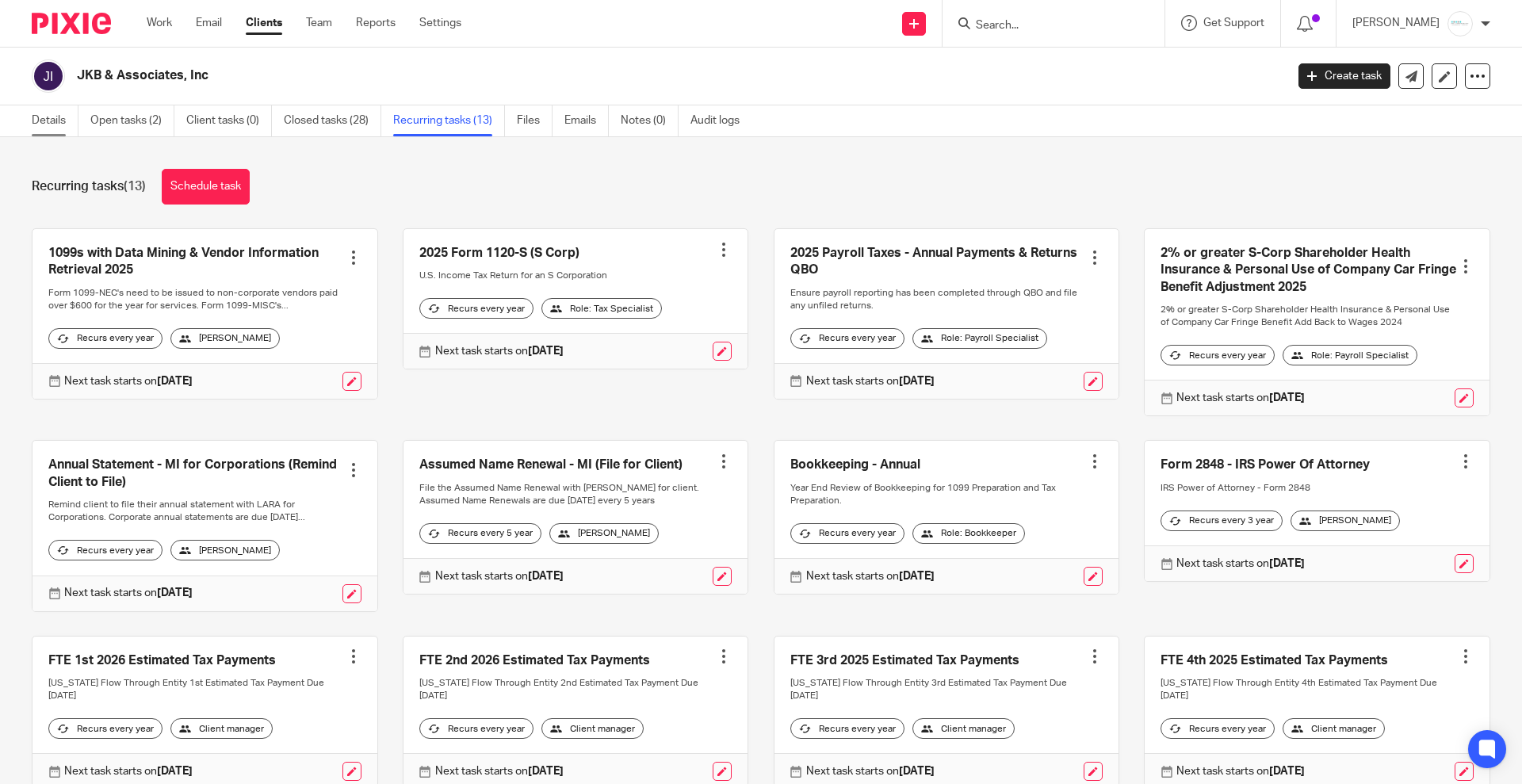
click at [52, 123] on link "Details" at bounding box center [55, 121] width 47 height 31
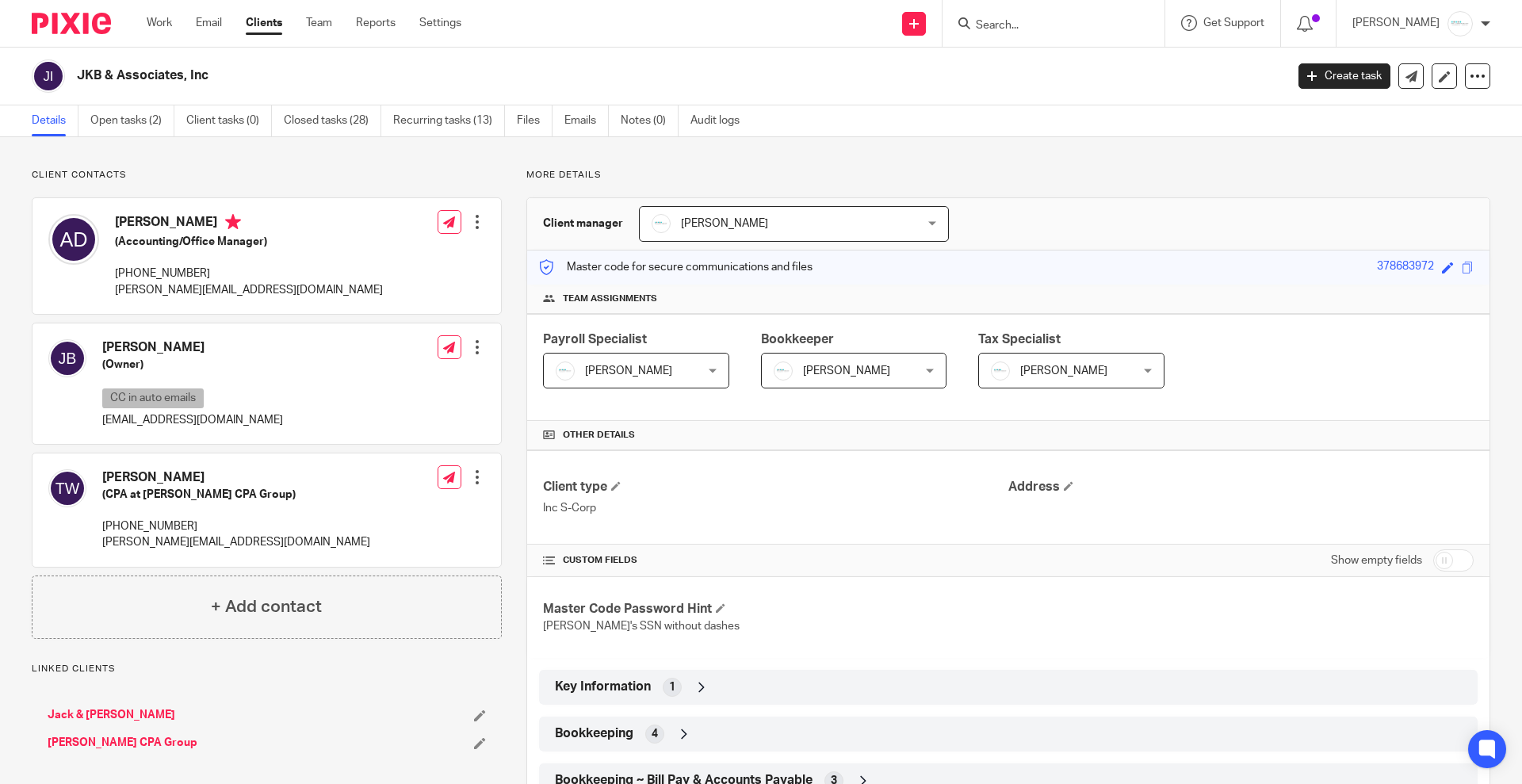
click at [869, 367] on span "[PERSON_NAME]" at bounding box center [843, 370] width 138 height 33
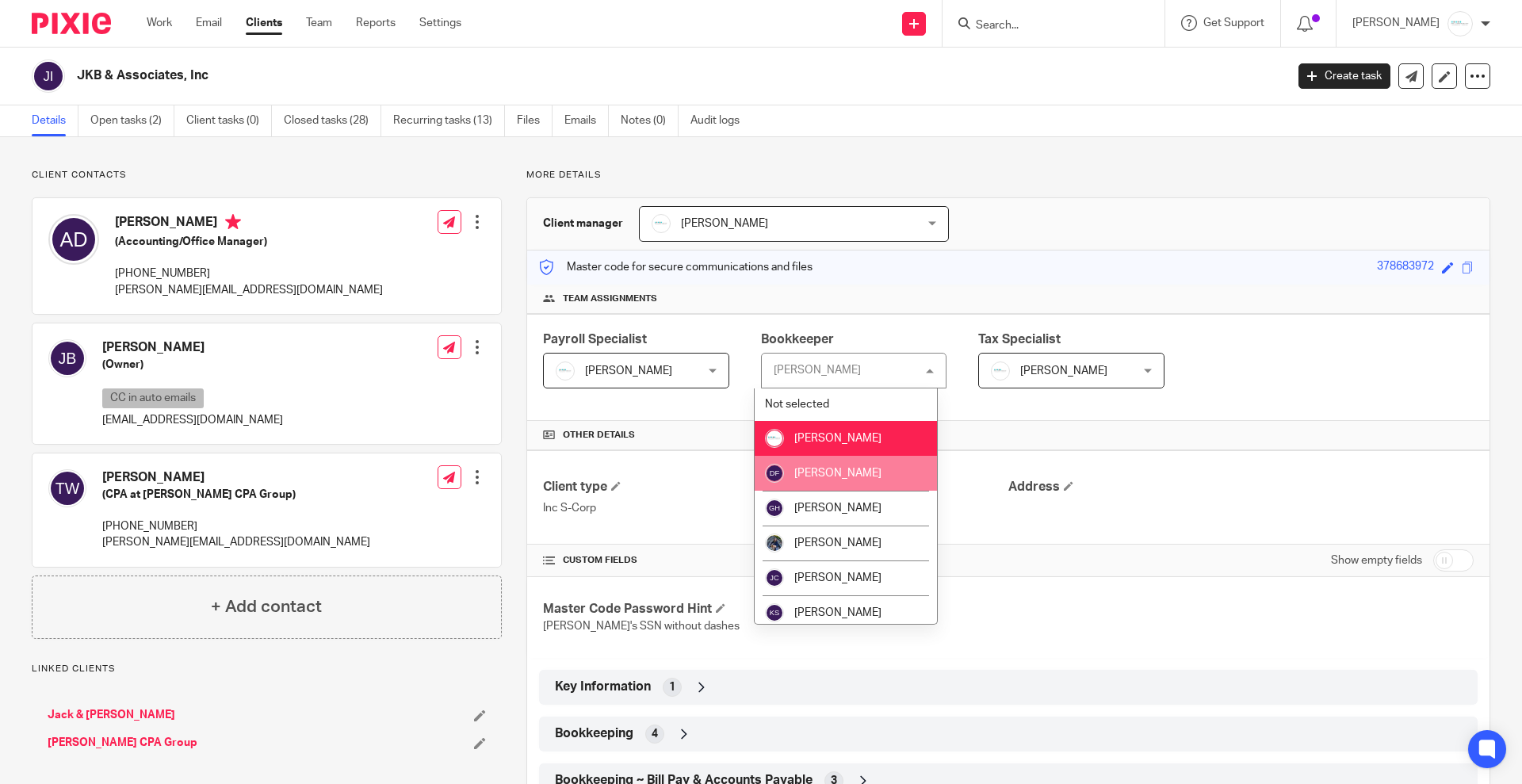
click at [815, 480] on li "[PERSON_NAME]" at bounding box center [846, 473] width 182 height 35
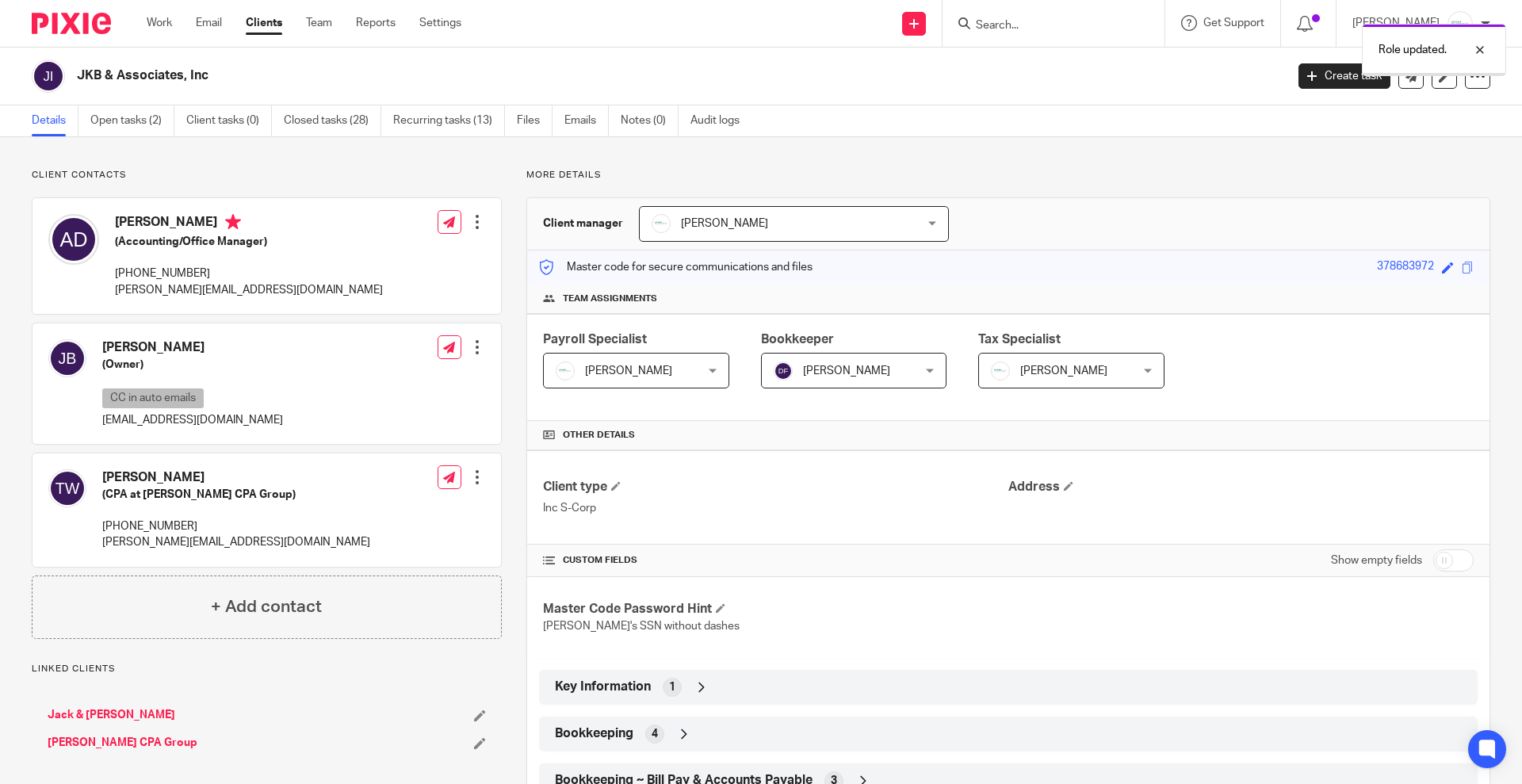
click at [1025, 16] on div "Role updated." at bounding box center [1134, 46] width 745 height 60
click at [1479, 50] on div at bounding box center [1468, 49] width 43 height 19
click at [1042, 29] on input "Search" at bounding box center [1046, 27] width 143 height 15
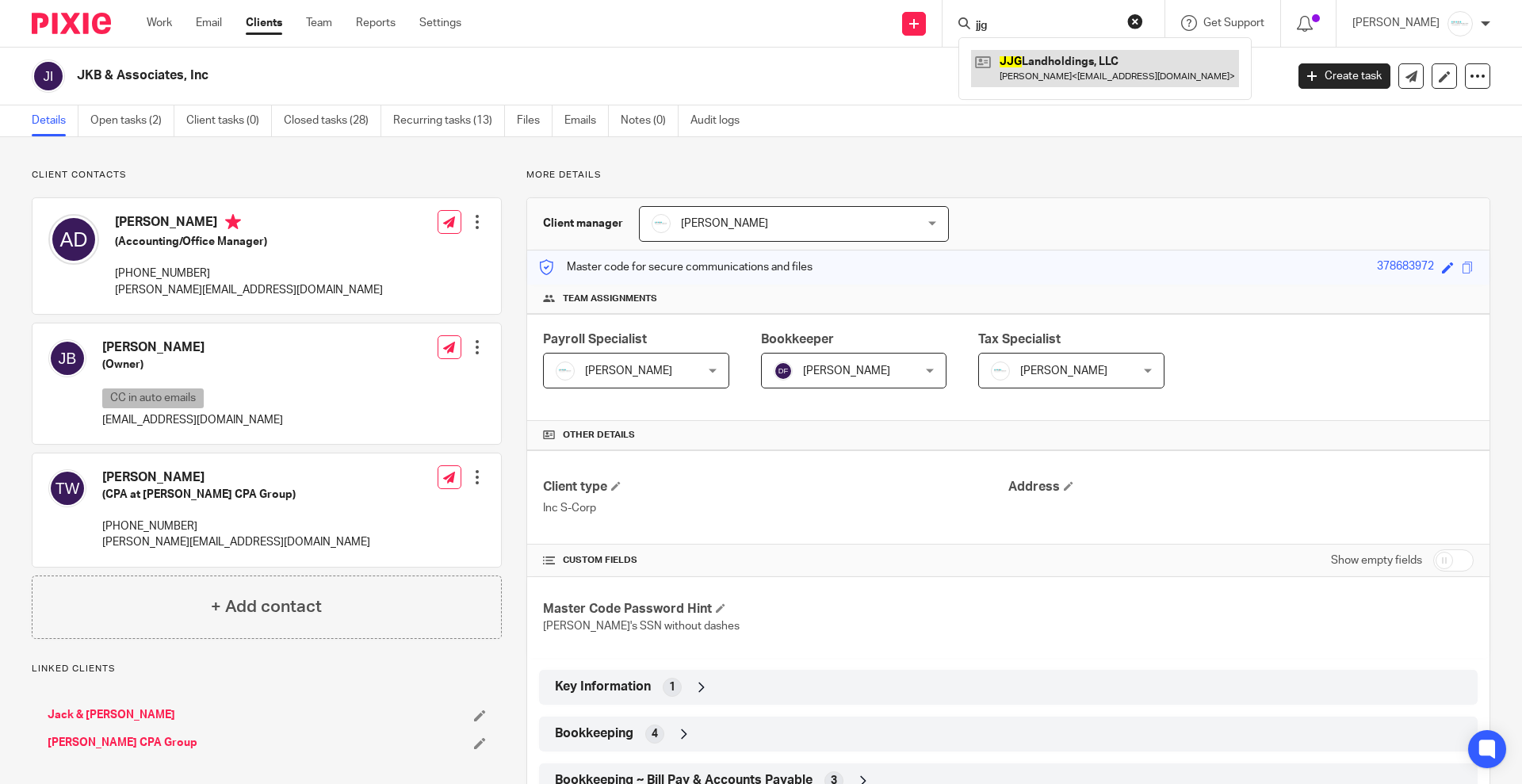
type input "jjg"
click at [1100, 64] on link at bounding box center [1105, 69] width 268 height 37
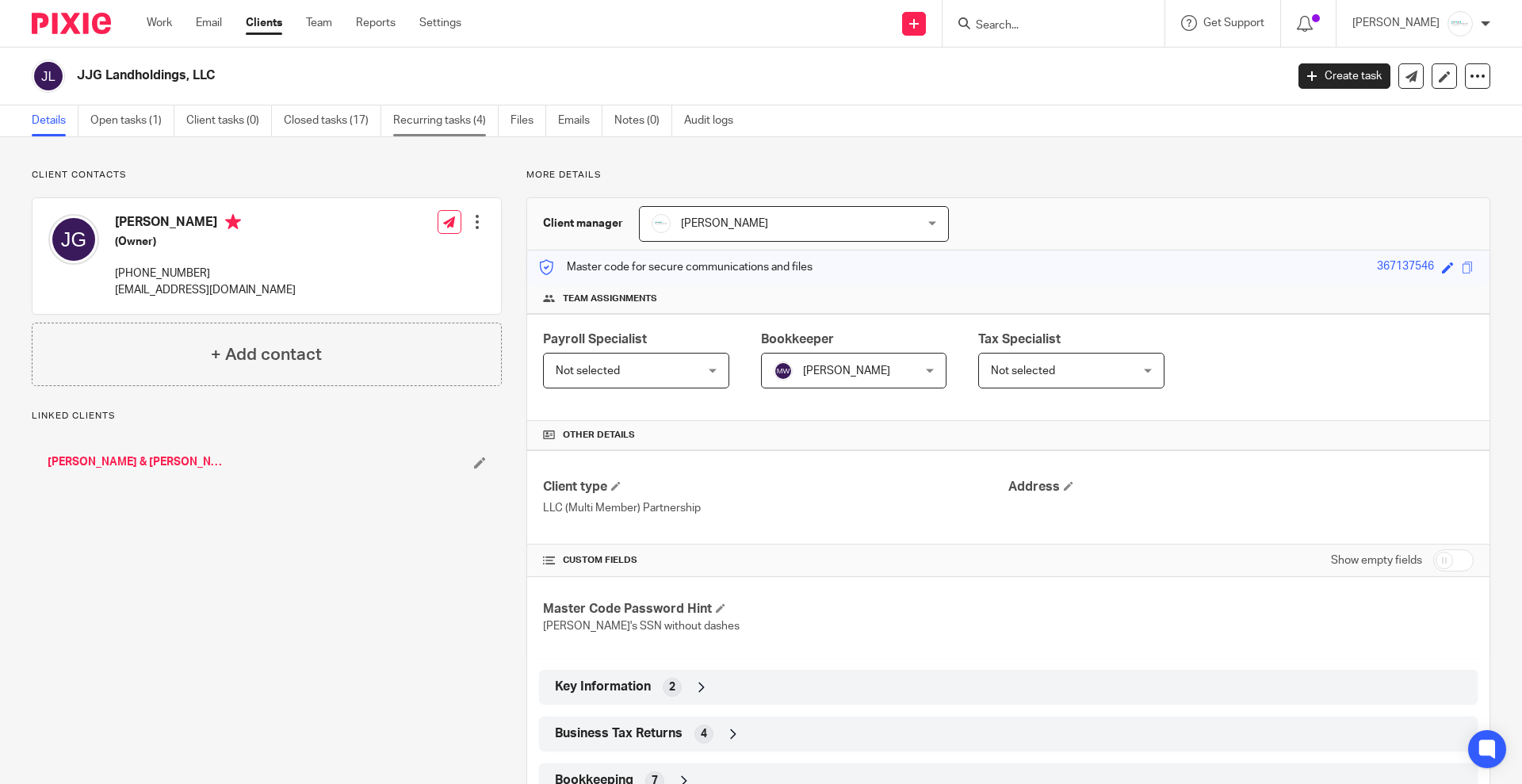
click at [422, 127] on link "Recurring tasks (4)" at bounding box center [446, 121] width 105 height 31
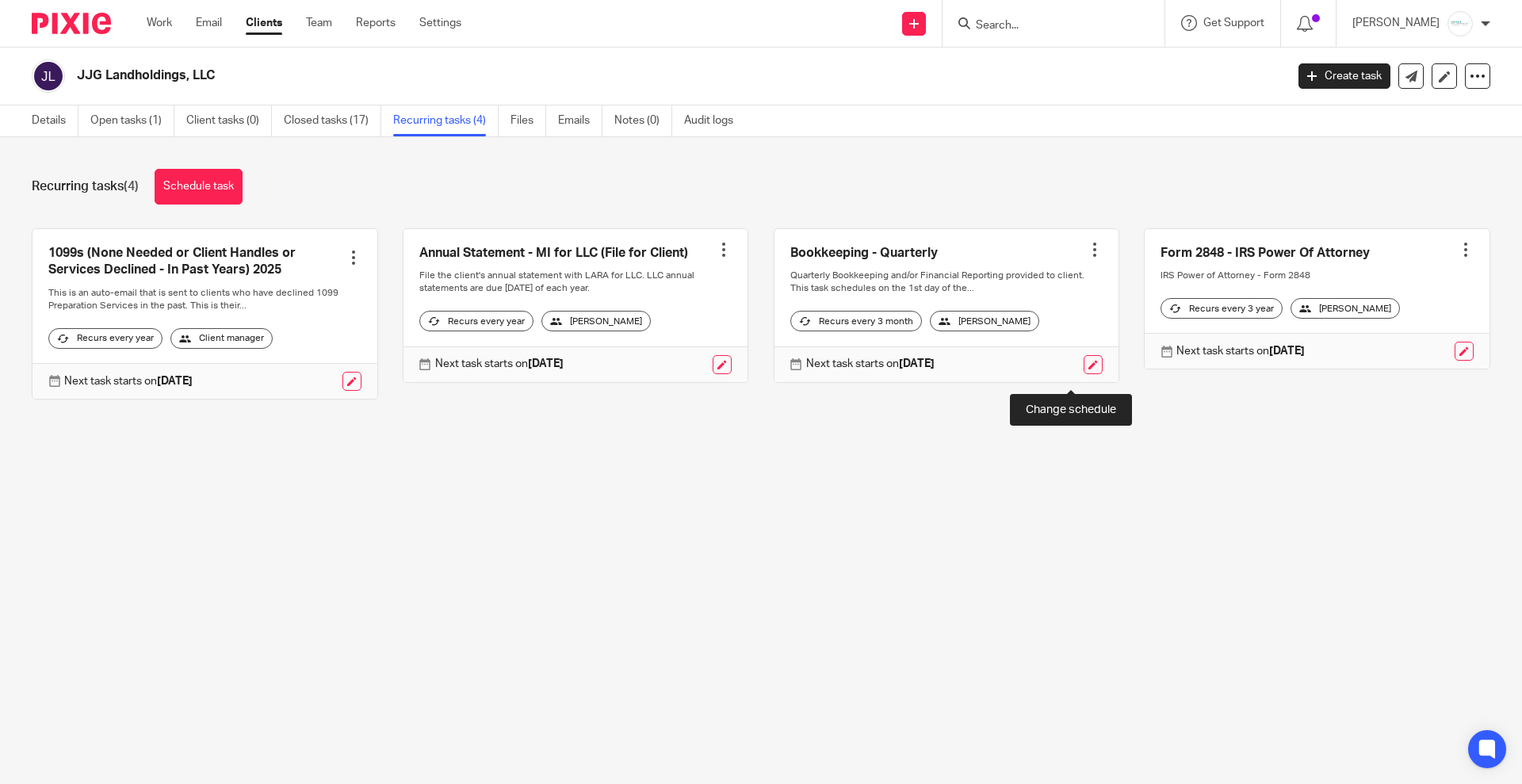
click at [1084, 372] on link at bounding box center [1093, 364] width 19 height 19
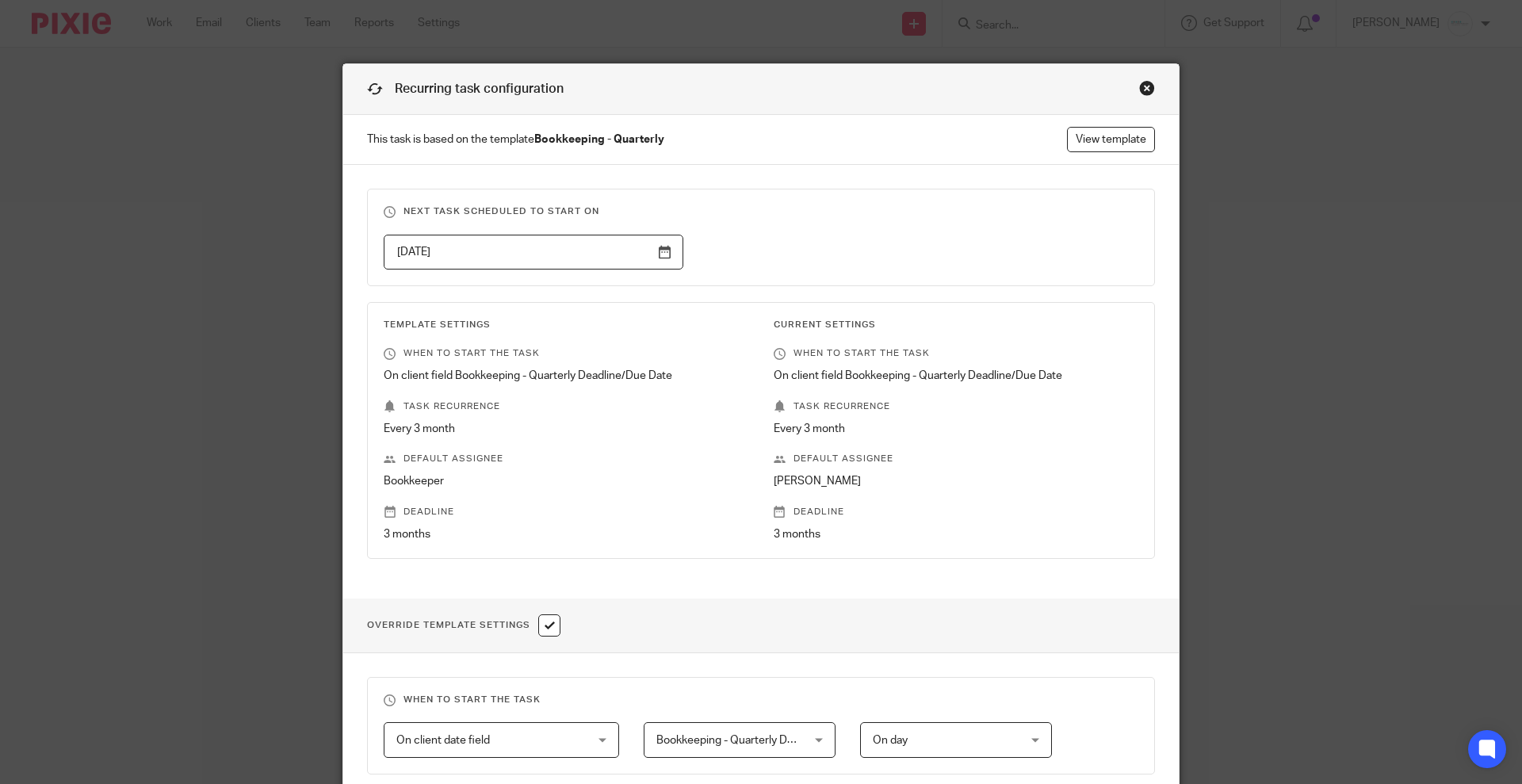
click at [546, 626] on input "checkbox" at bounding box center [549, 625] width 22 height 22
checkbox input "false"
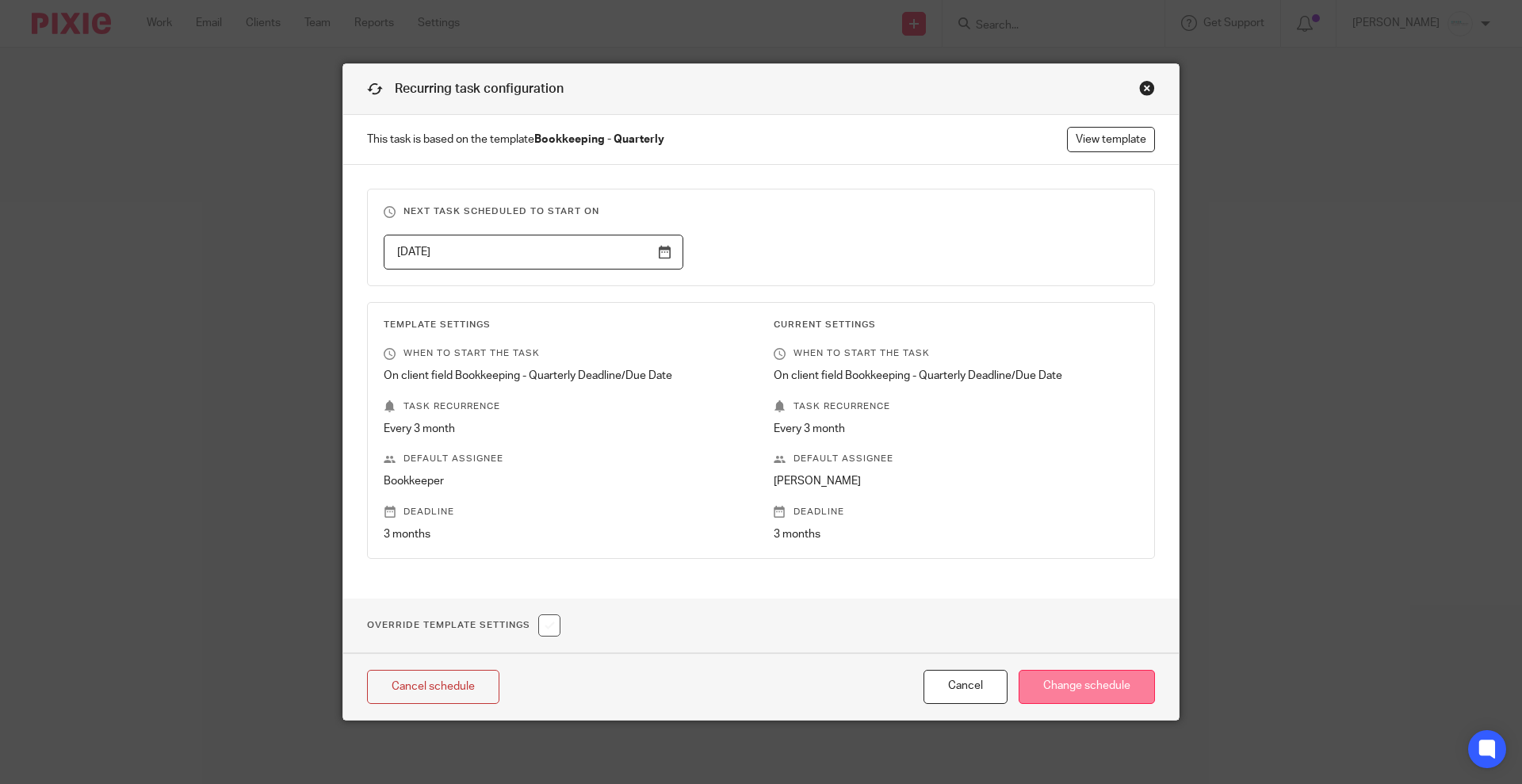
click at [1068, 689] on input "Change schedule" at bounding box center [1086, 686] width 136 height 34
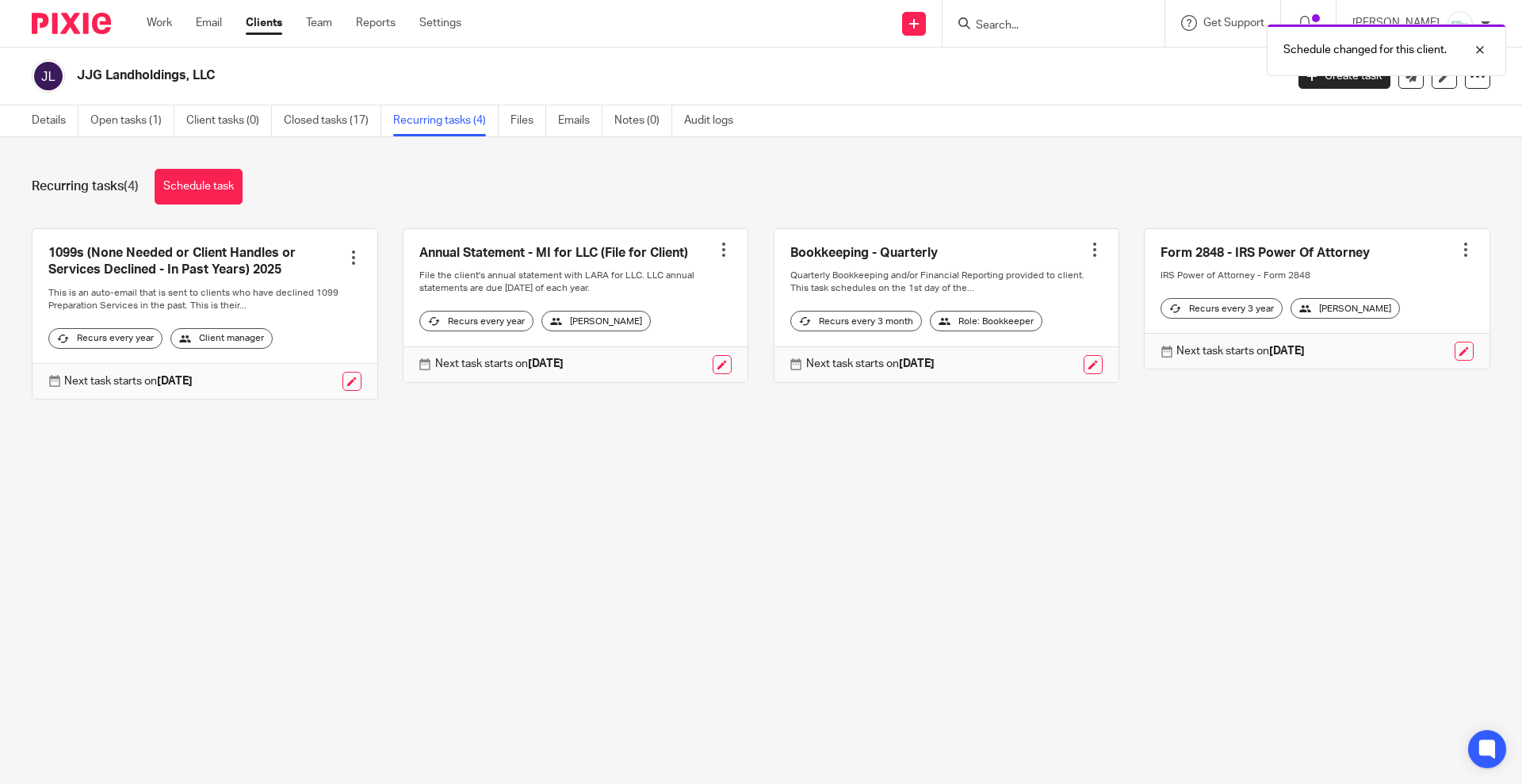
click at [1024, 32] on div "Schedule changed for this client." at bounding box center [1134, 46] width 745 height 60
click at [1478, 52] on div at bounding box center [1468, 49] width 43 height 19
click at [1017, 25] on input "Search" at bounding box center [1046, 27] width 143 height 15
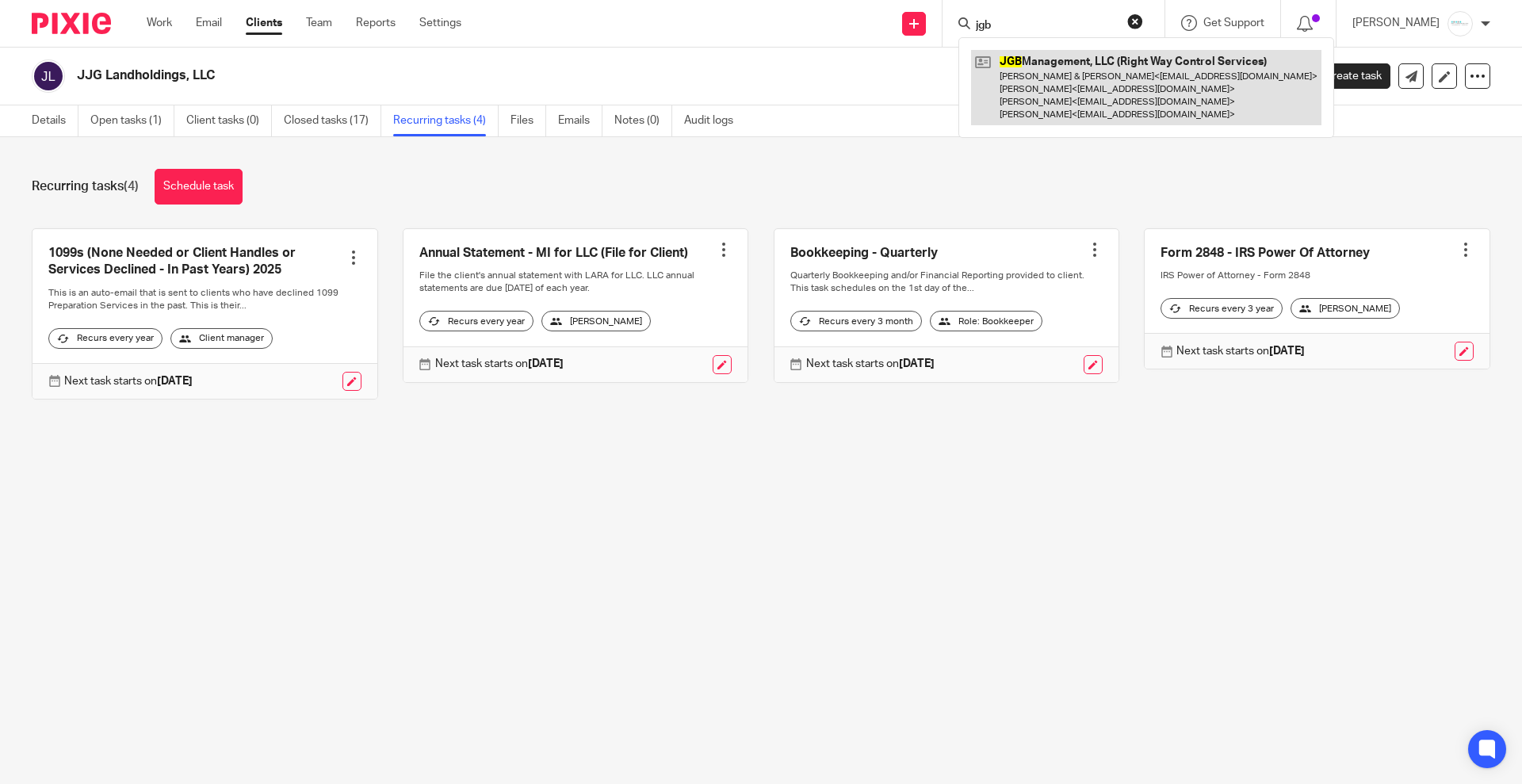
type input "jgb"
click at [1047, 94] on link at bounding box center [1146, 88] width 351 height 75
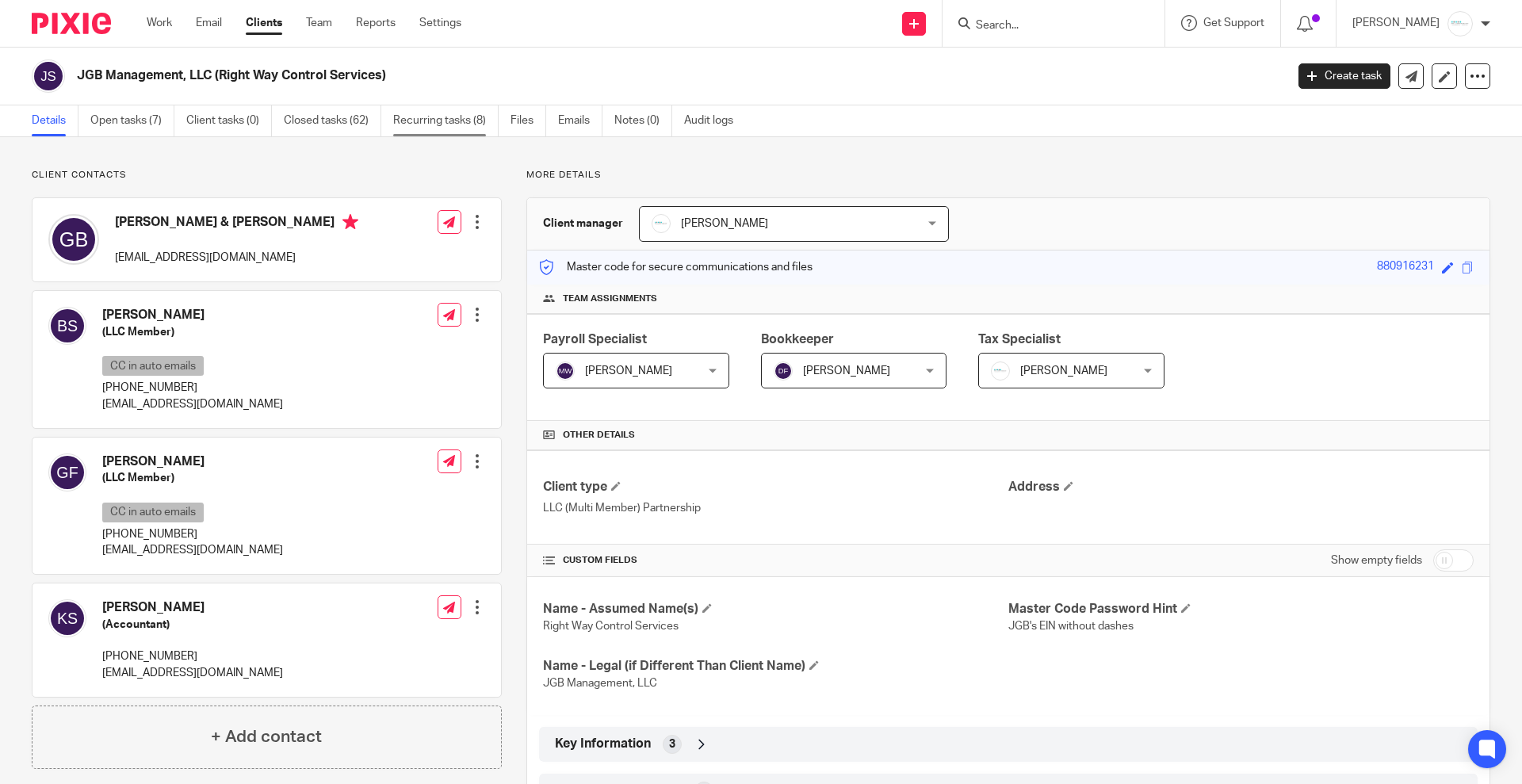
click at [440, 121] on link "Recurring tasks (8)" at bounding box center [446, 121] width 105 height 31
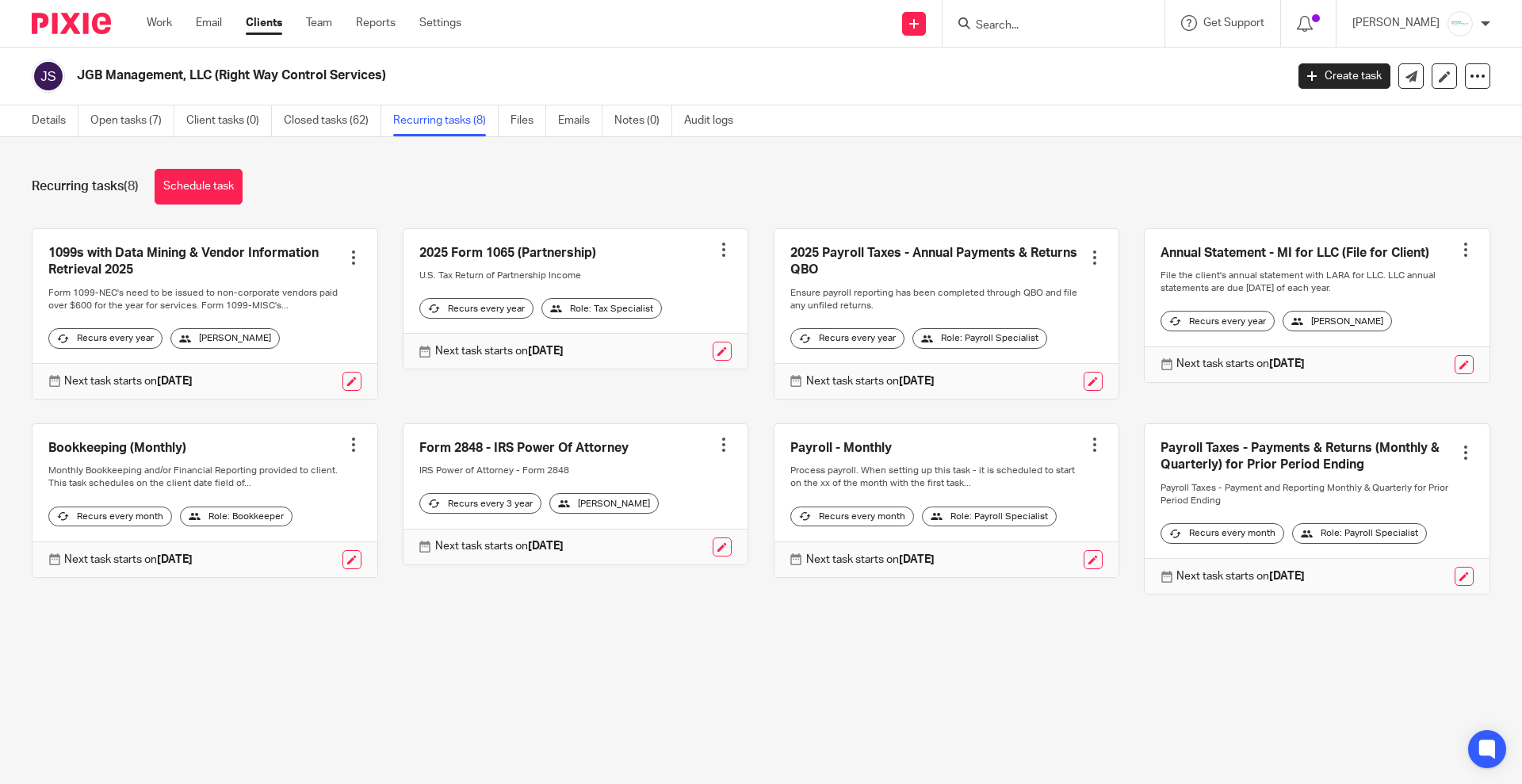
click at [1060, 16] on form at bounding box center [1059, 24] width 169 height 20
click at [1059, 29] on input "Search" at bounding box center [1046, 27] width 143 height 15
type input "[PERSON_NAME]"
click at [1065, 66] on link at bounding box center [1105, 69] width 268 height 37
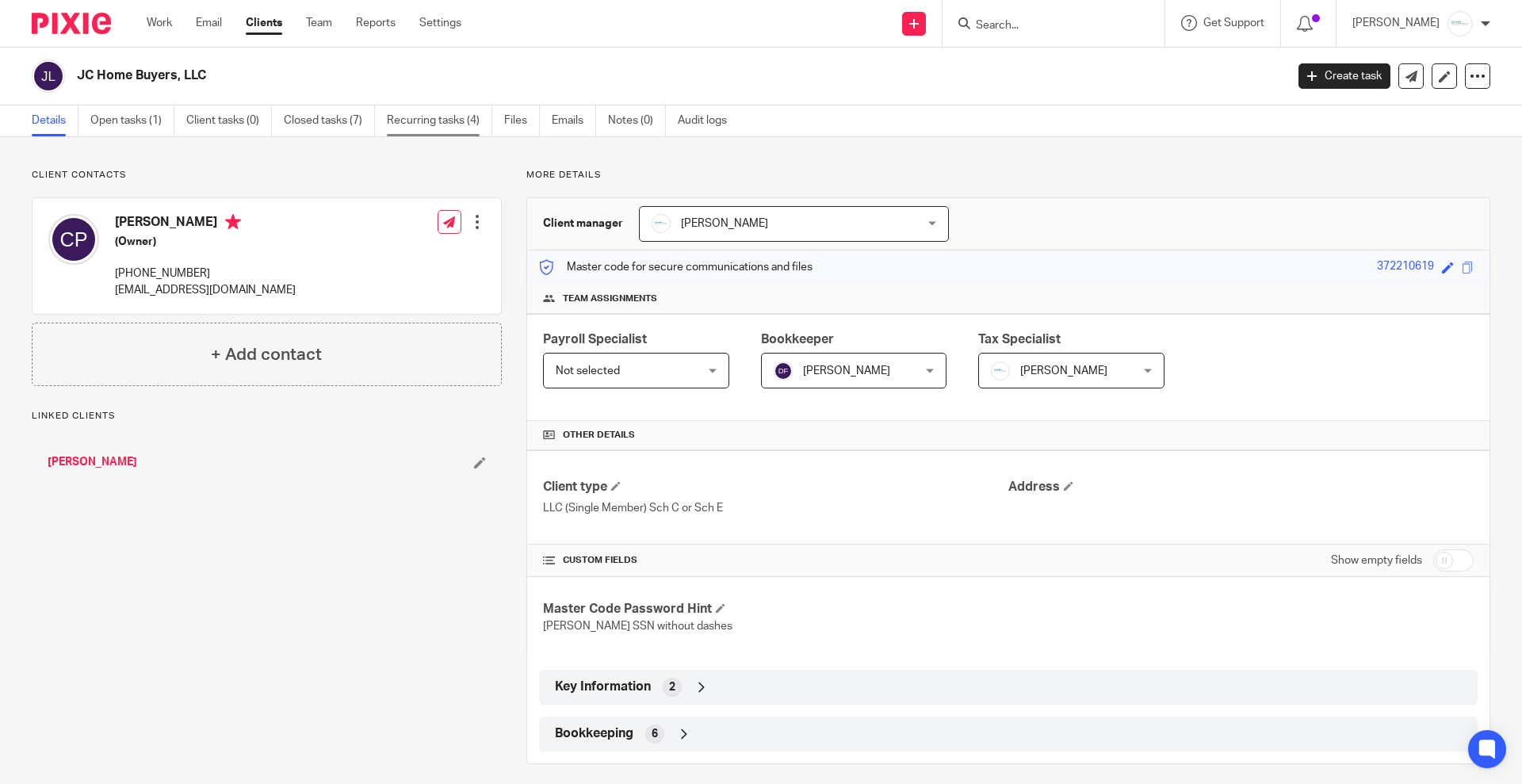
click at [459, 116] on link "Recurring tasks (4)" at bounding box center [439, 121] width 105 height 31
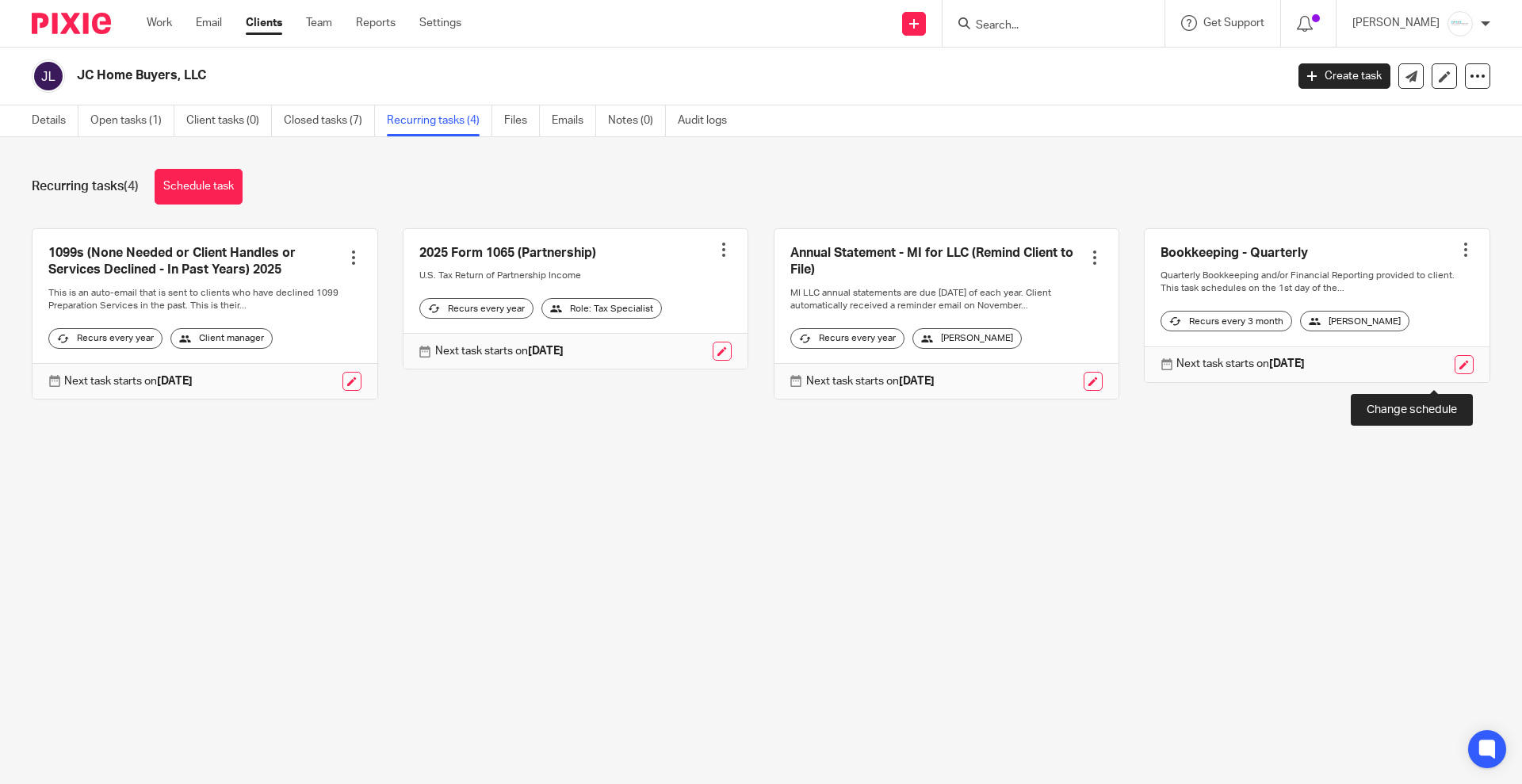
click at [1455, 374] on link at bounding box center [1464, 364] width 19 height 19
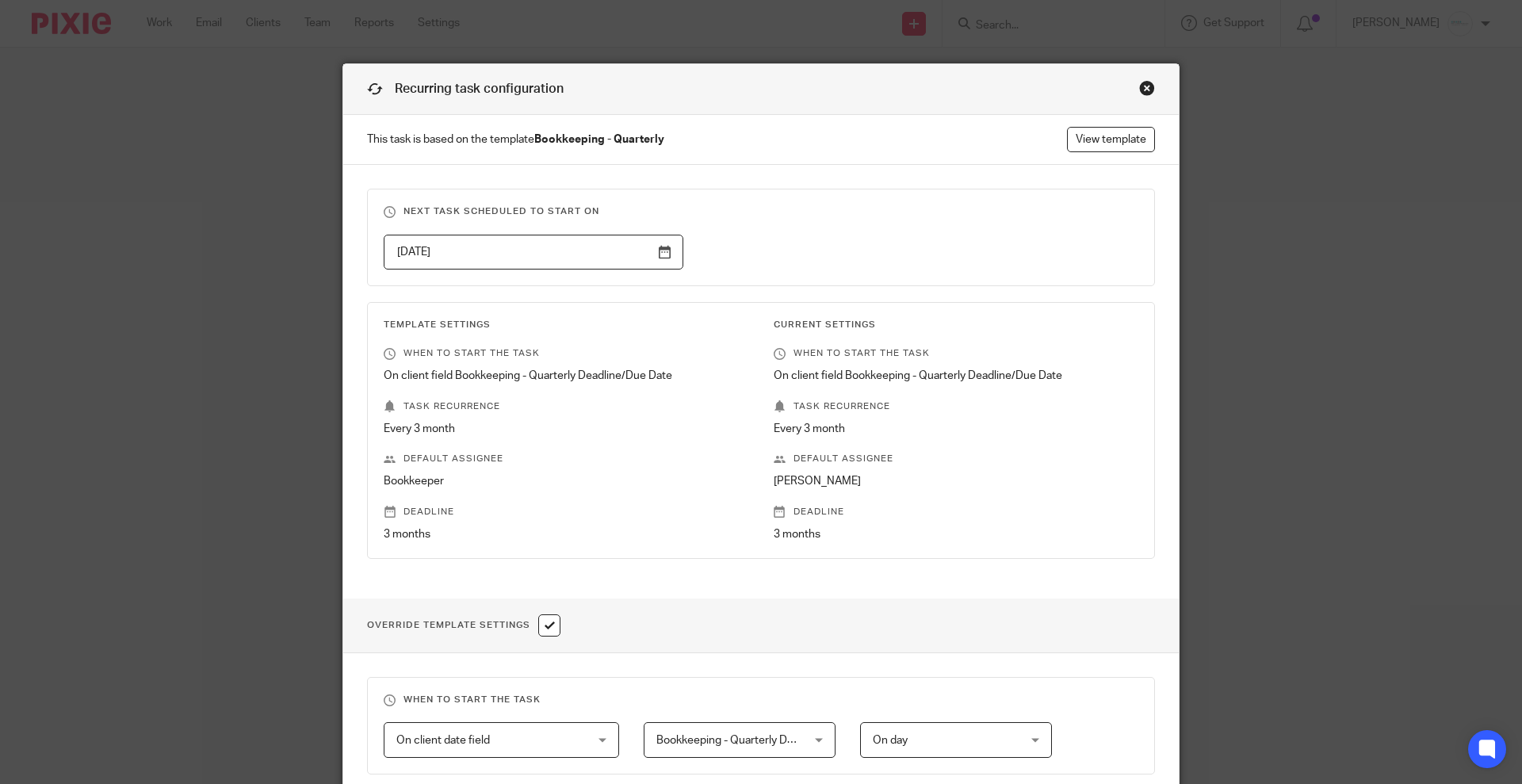
click at [549, 628] on input "checkbox" at bounding box center [549, 625] width 22 height 22
checkbox input "false"
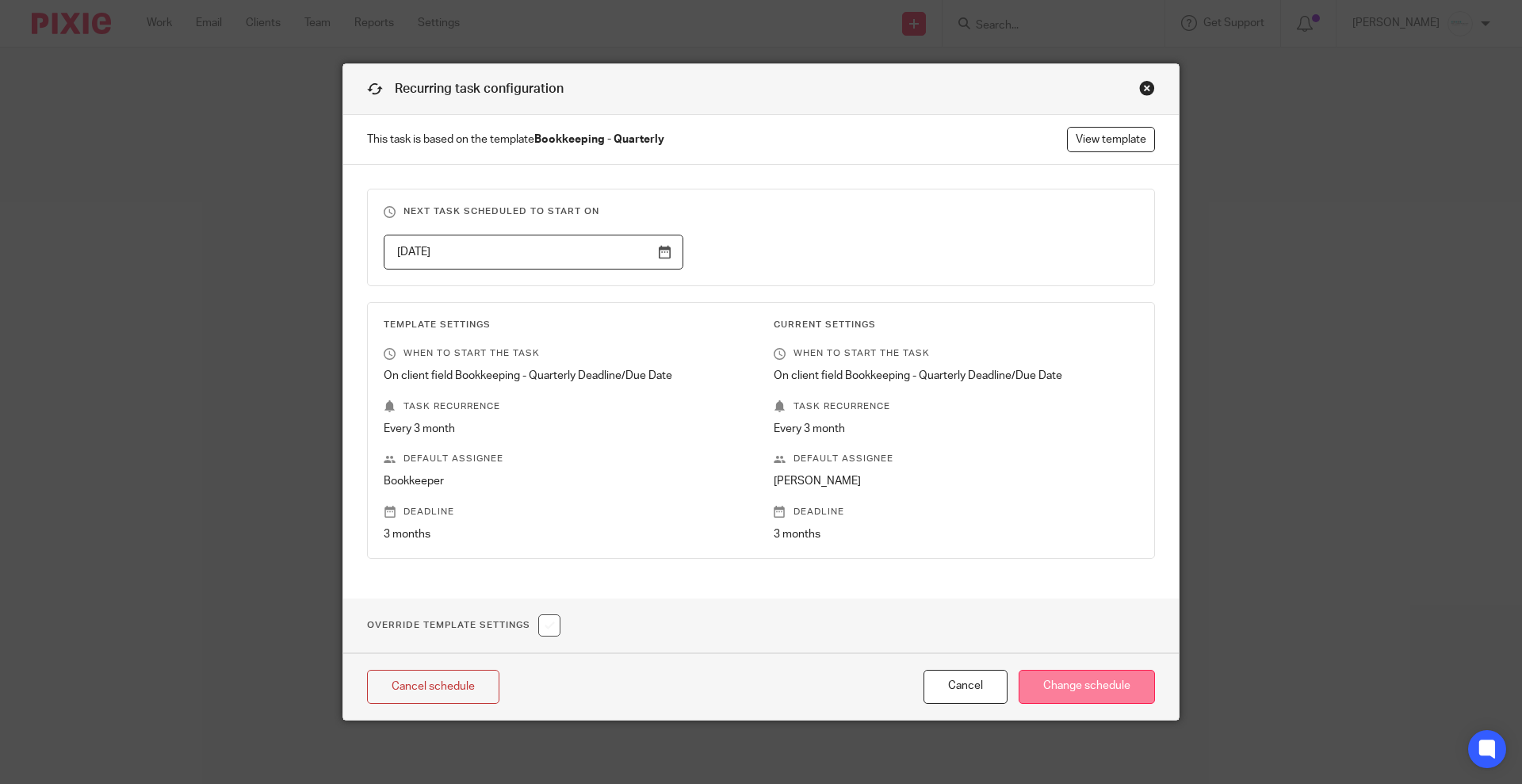
click at [1075, 697] on input "Change schedule" at bounding box center [1086, 686] width 136 height 34
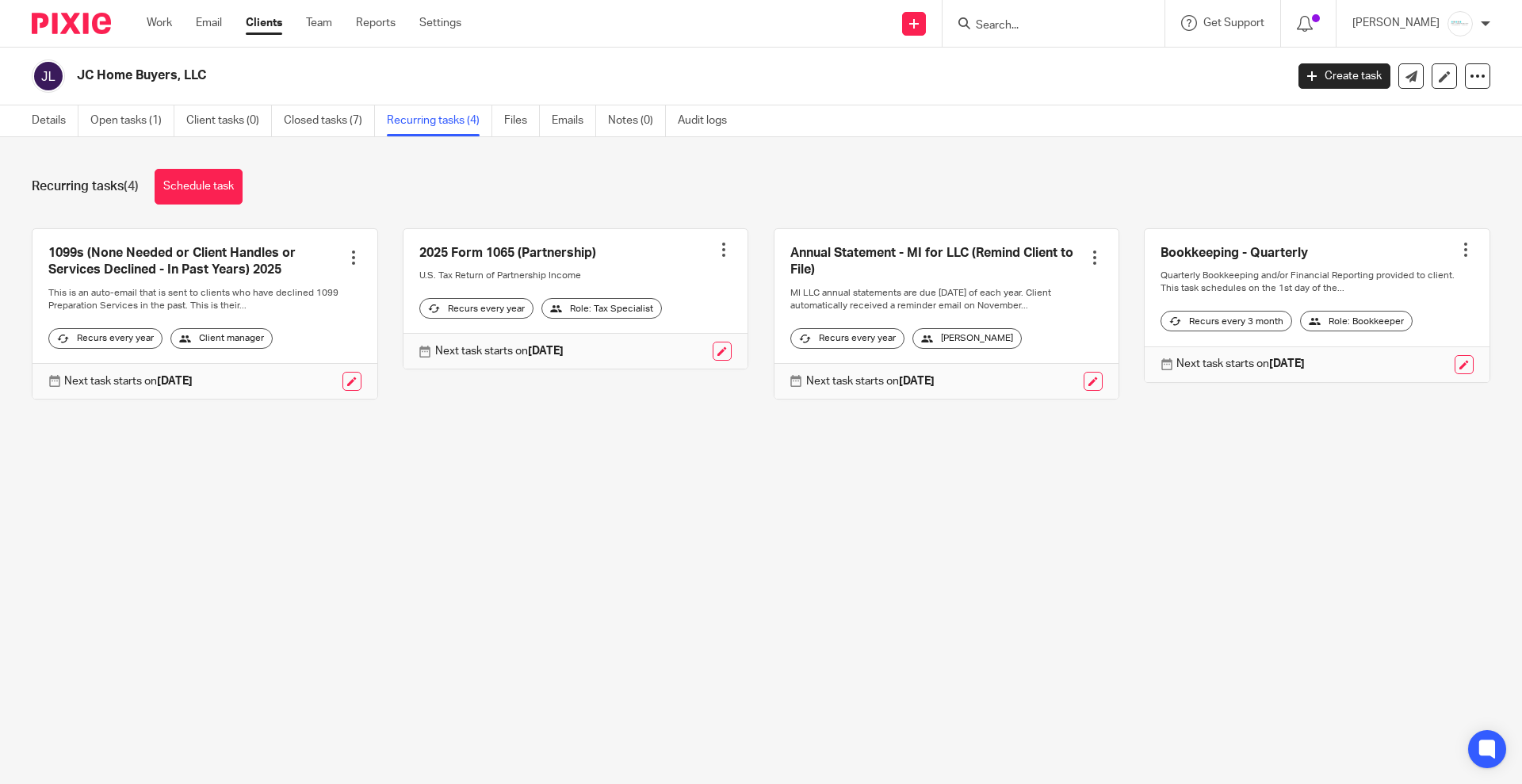
click at [1092, 26] on input "Search" at bounding box center [1046, 27] width 143 height 15
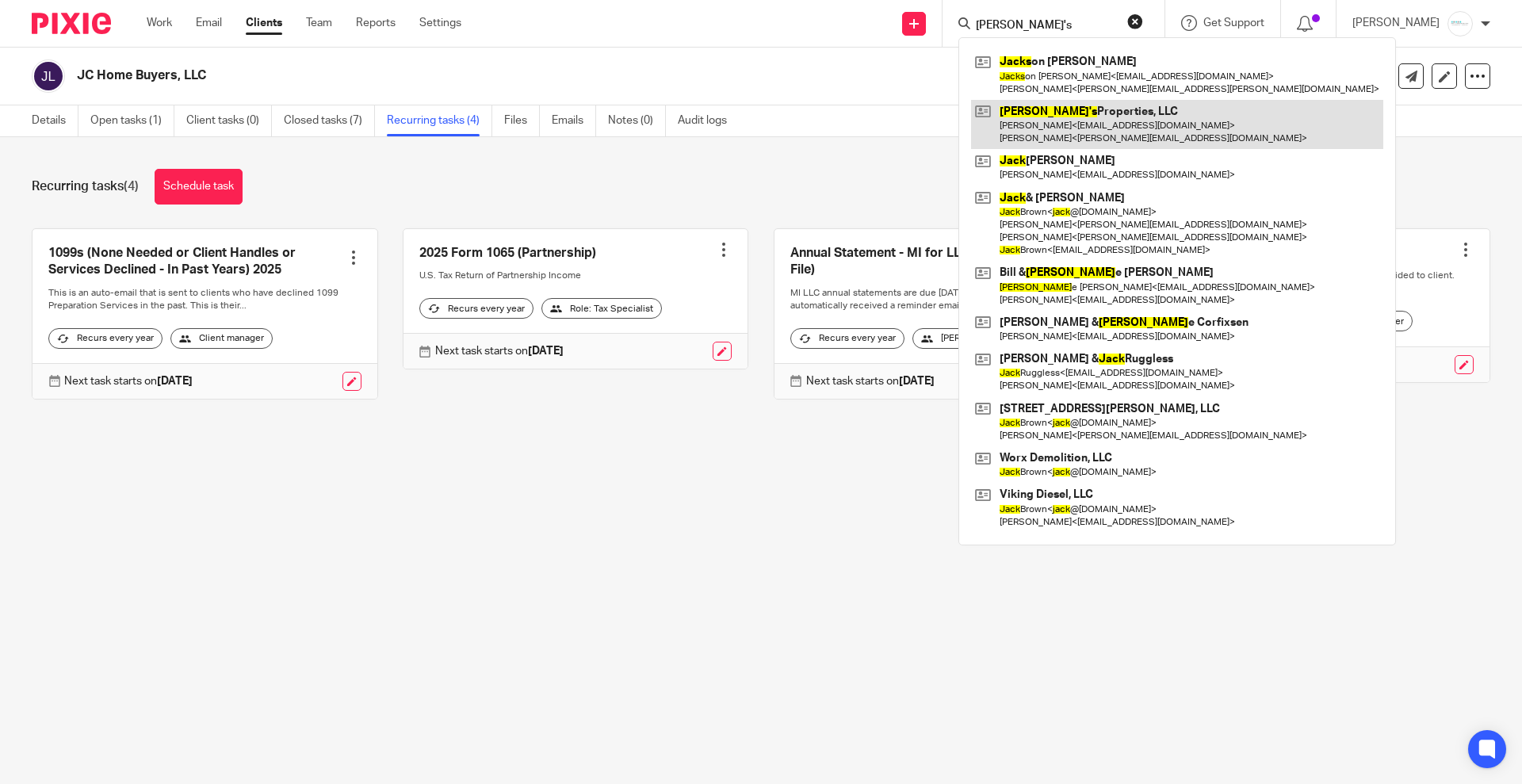
type input "jack's"
click at [1074, 115] on link at bounding box center [1177, 124] width 413 height 49
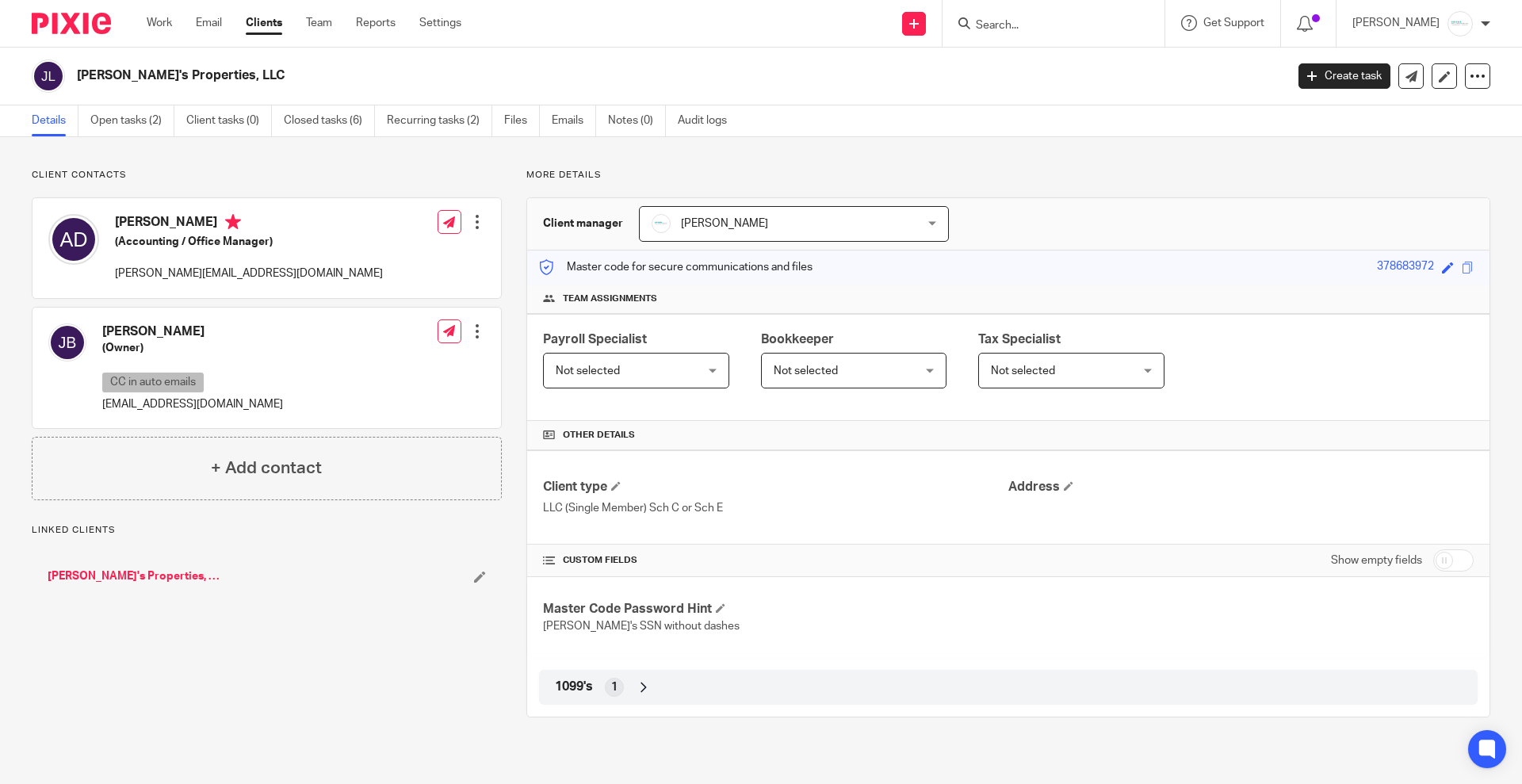
click at [866, 368] on span "Not selected" at bounding box center [843, 370] width 138 height 33
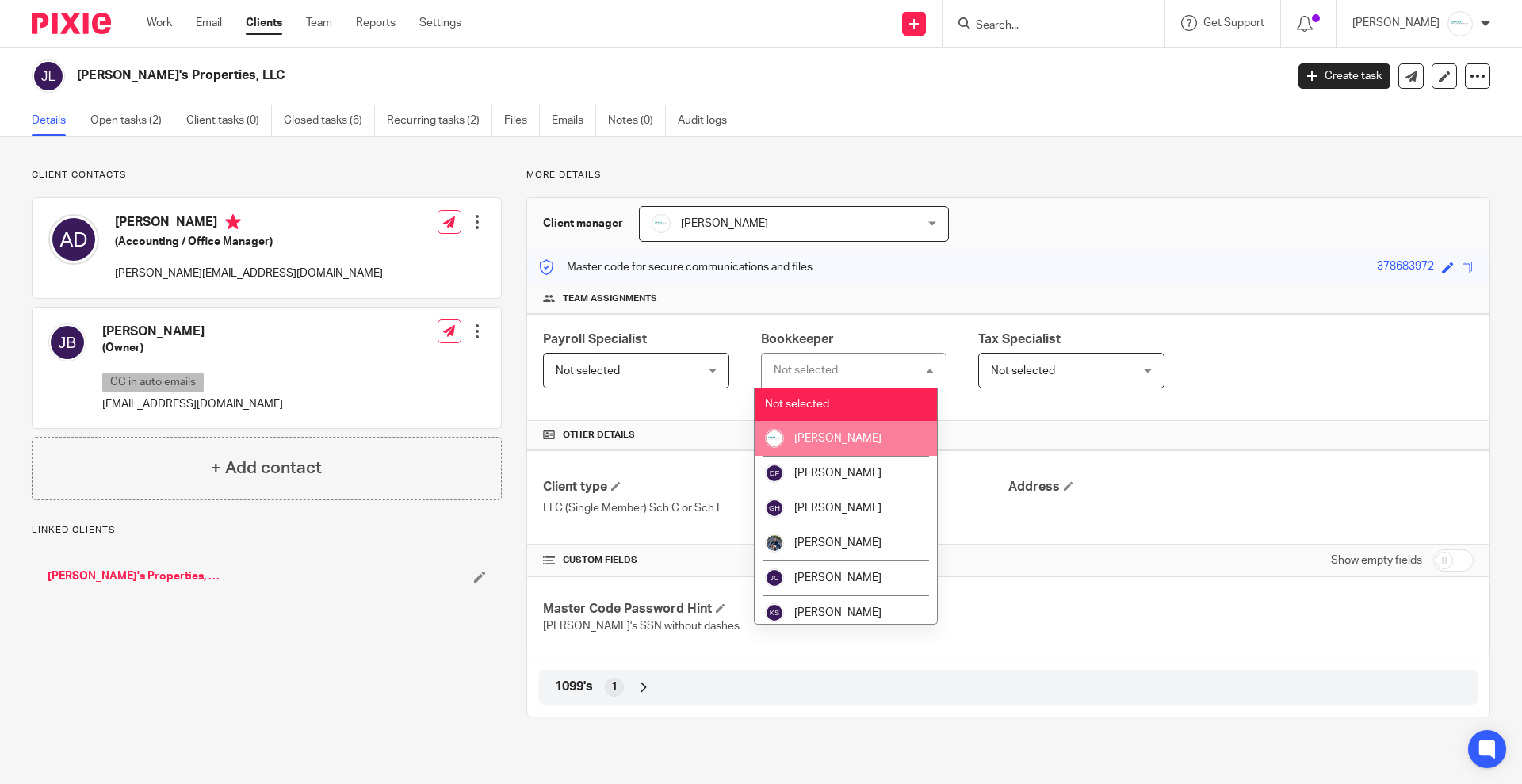
click at [840, 435] on span "[PERSON_NAME]" at bounding box center [837, 438] width 87 height 11
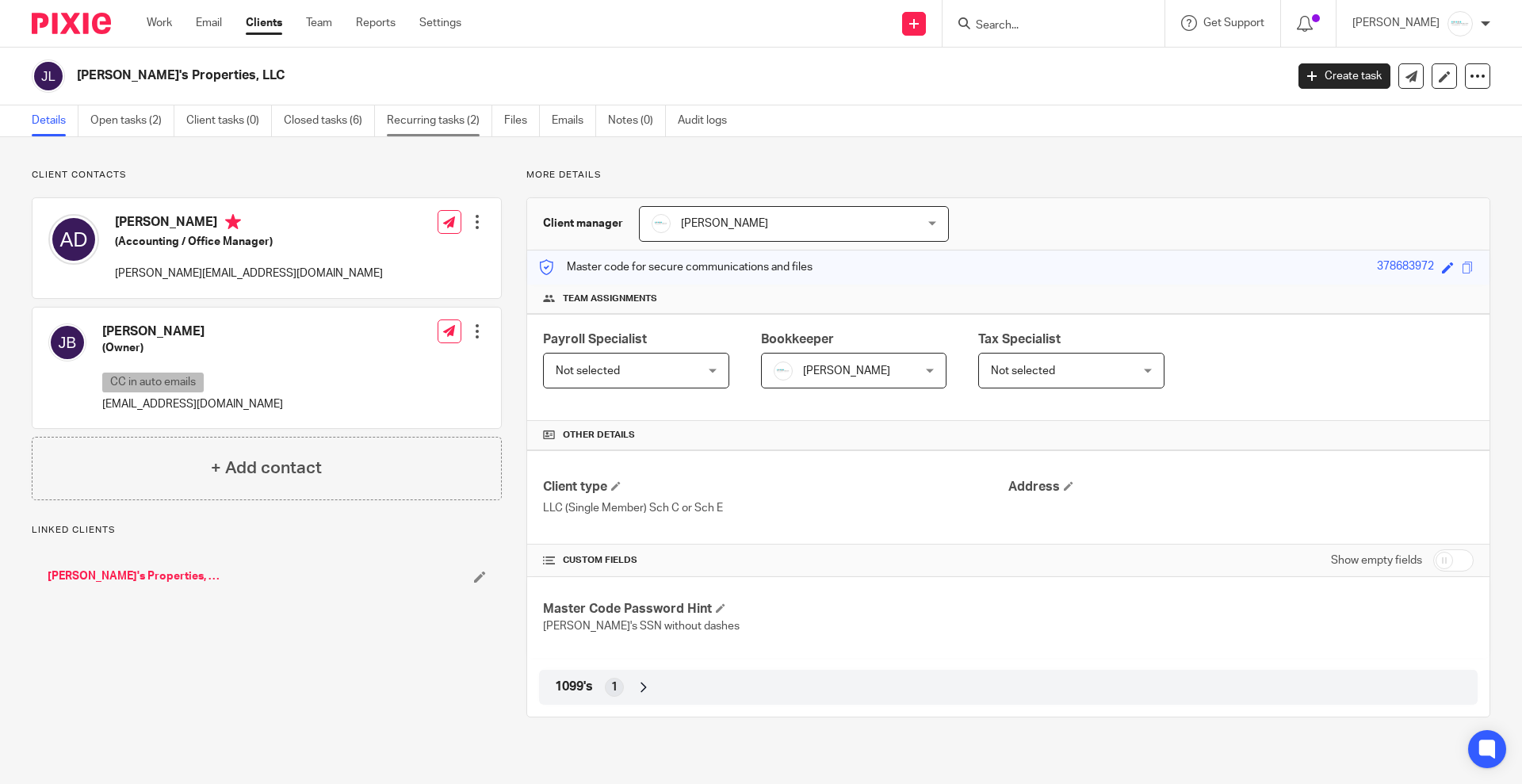
click at [444, 120] on link "Recurring tasks (2)" at bounding box center [439, 121] width 105 height 31
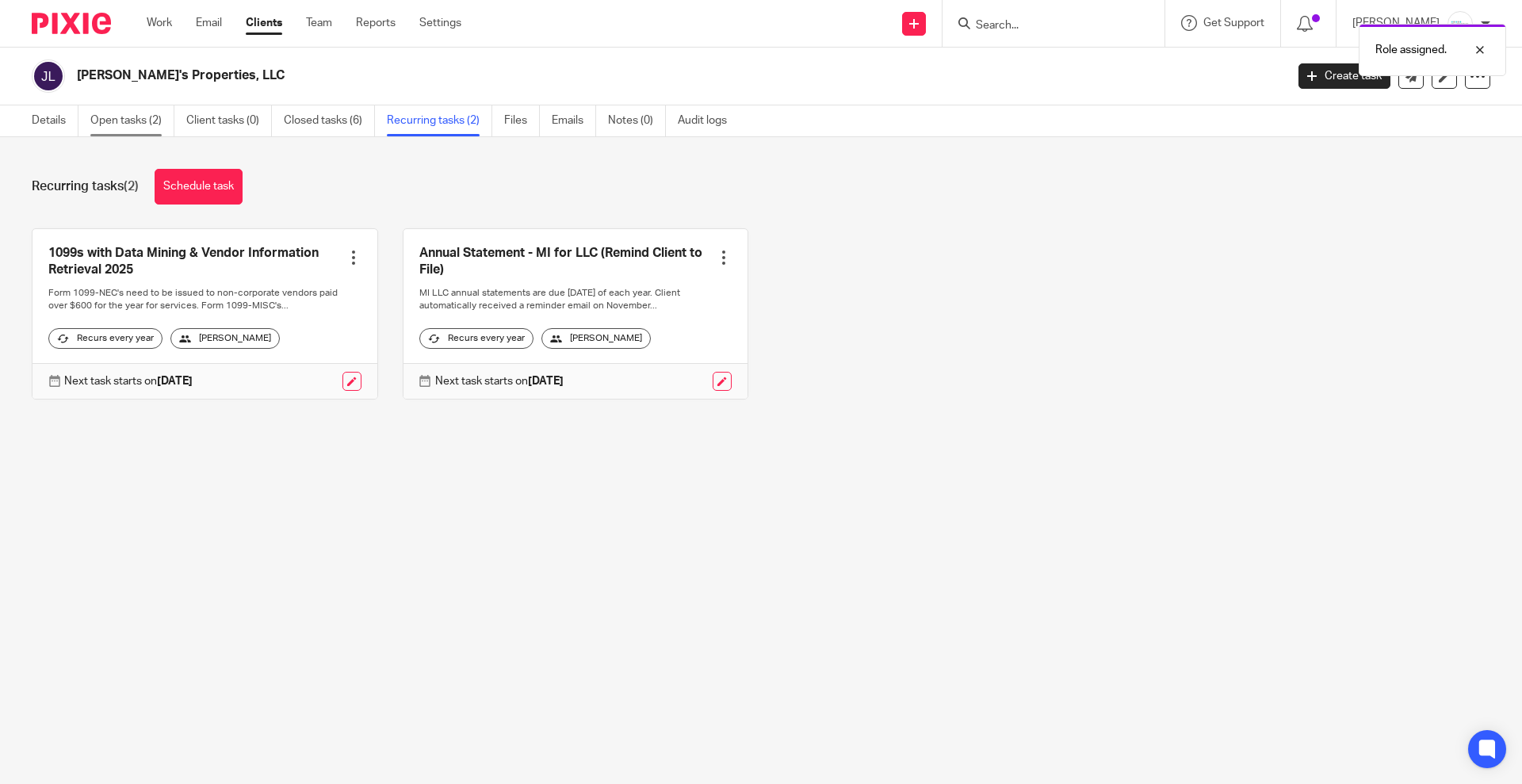
click at [124, 118] on link "Open tasks (2)" at bounding box center [133, 121] width 84 height 31
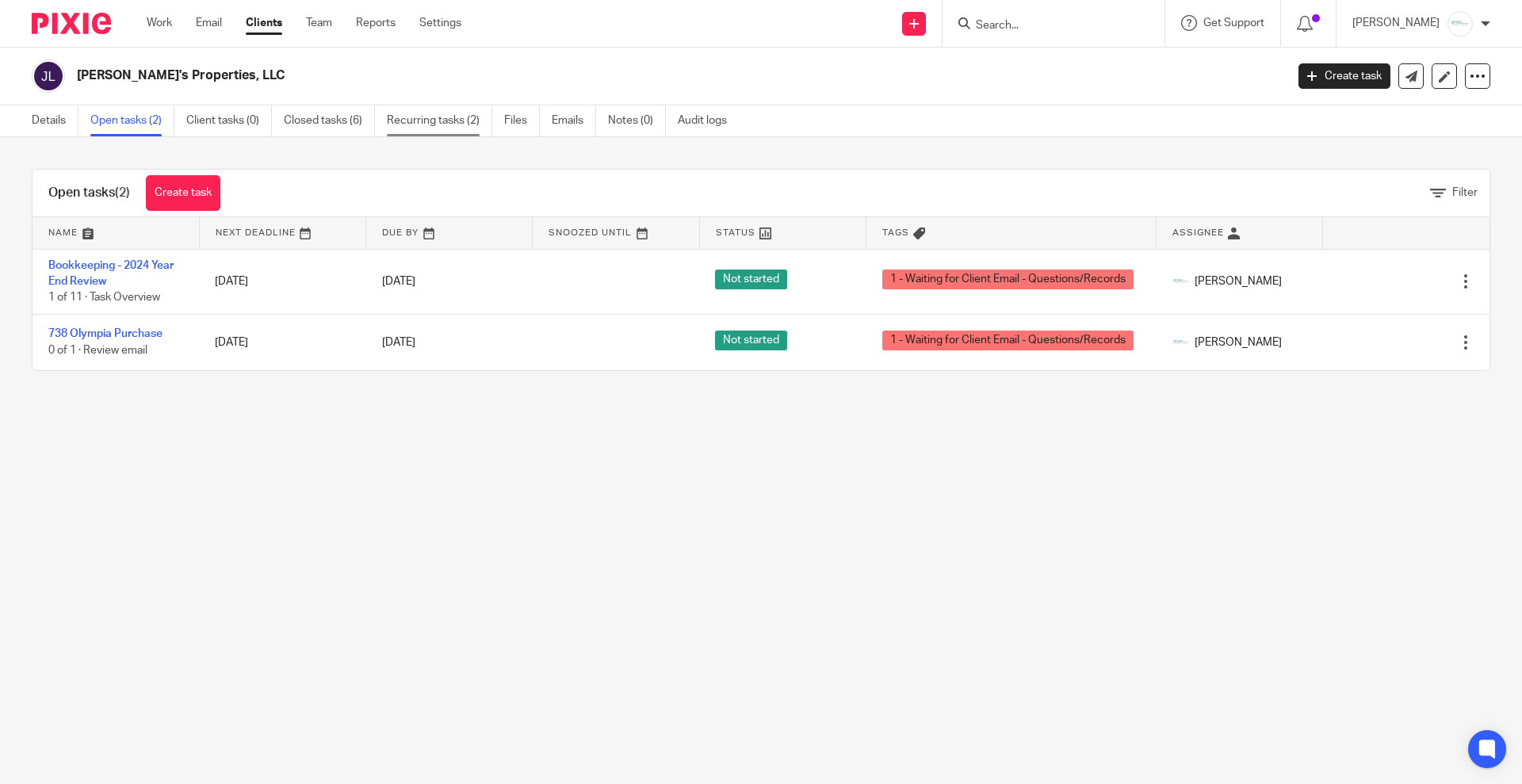
click at [446, 116] on link "Recurring tasks (2)" at bounding box center [439, 121] width 105 height 31
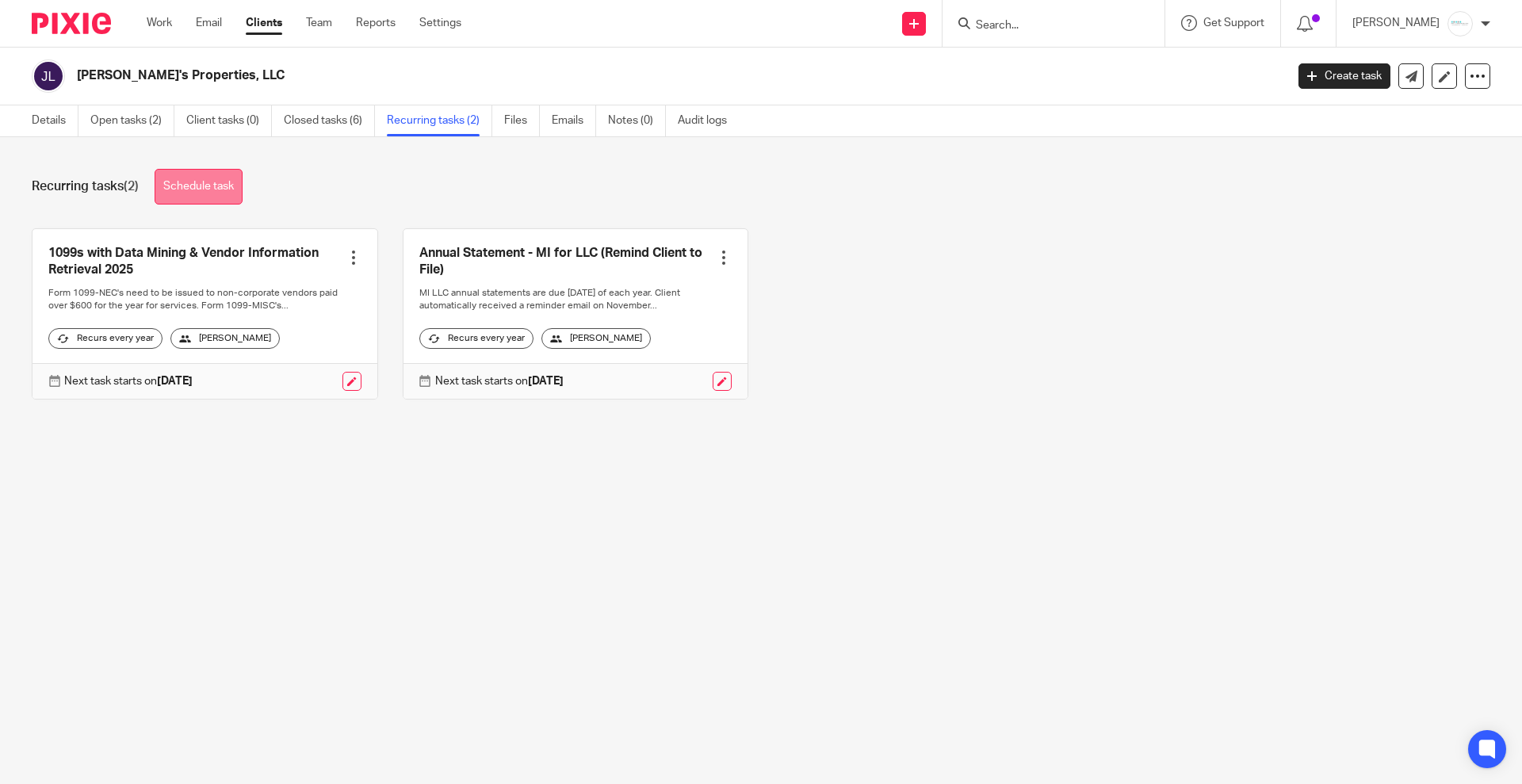
click at [200, 187] on link "Schedule task" at bounding box center [199, 187] width 88 height 36
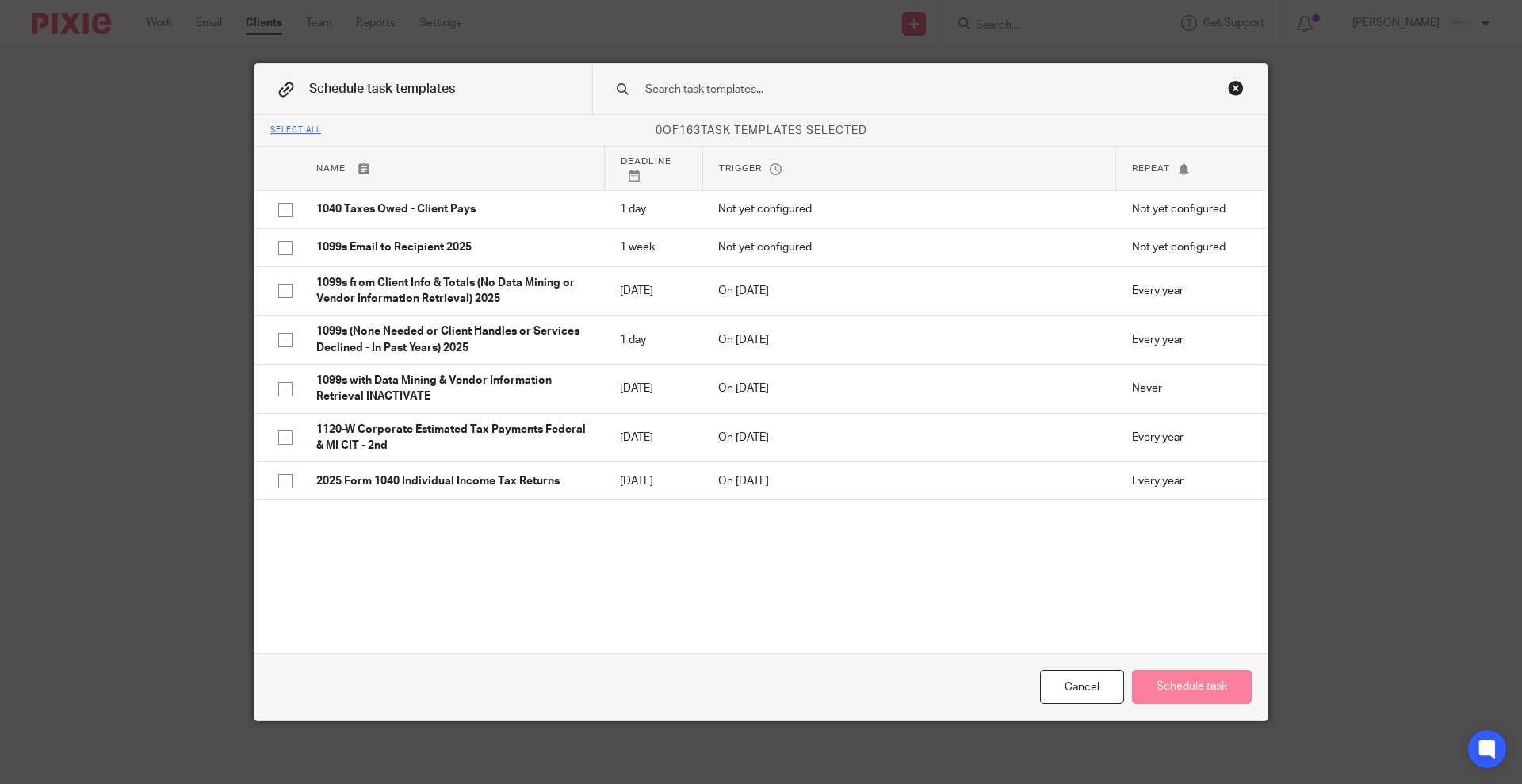
click at [851, 86] on input "text" at bounding box center [904, 89] width 523 height 17
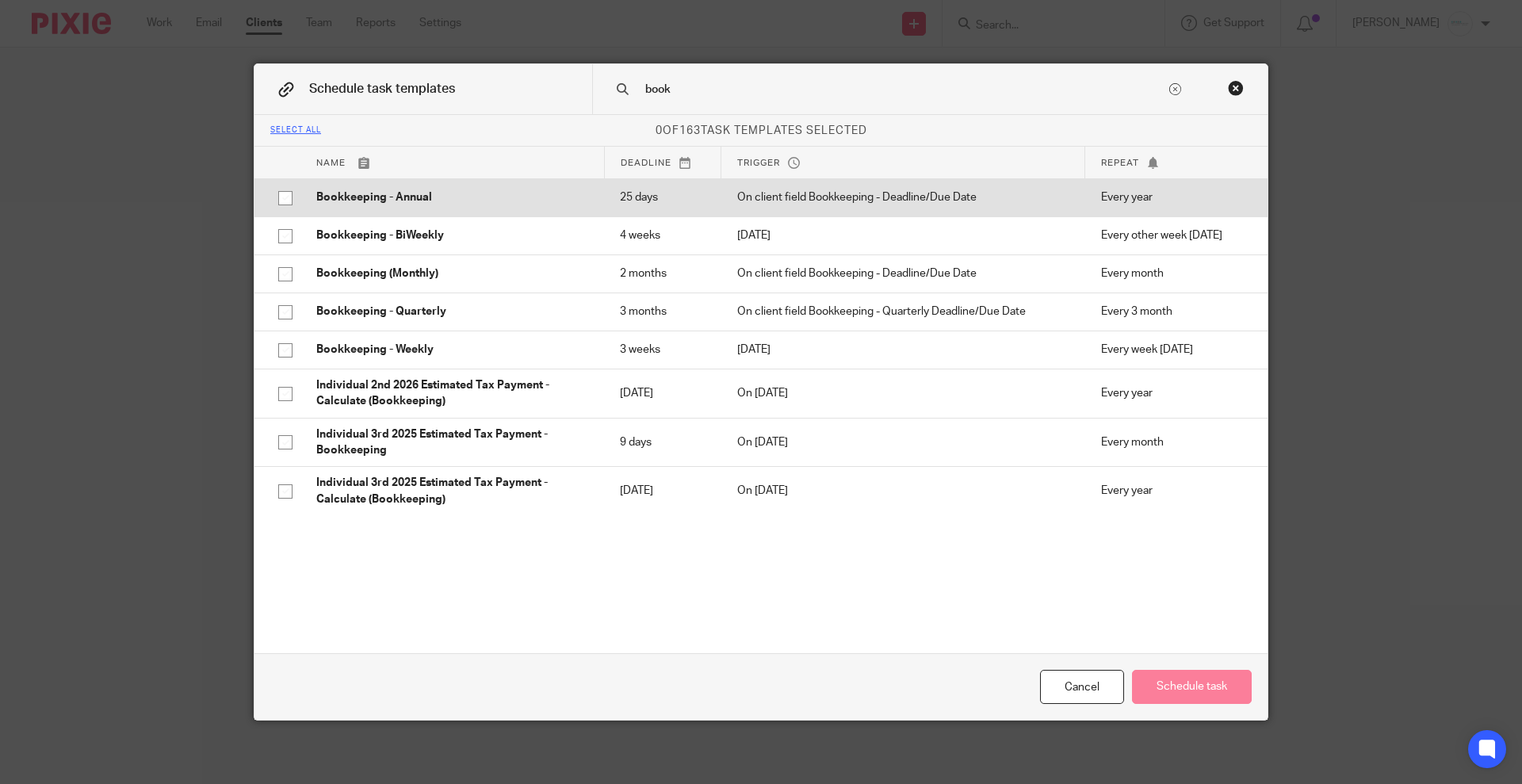
type input "book"
click at [666, 182] on td "25 days" at bounding box center [663, 198] width 117 height 38
checkbox input "true"
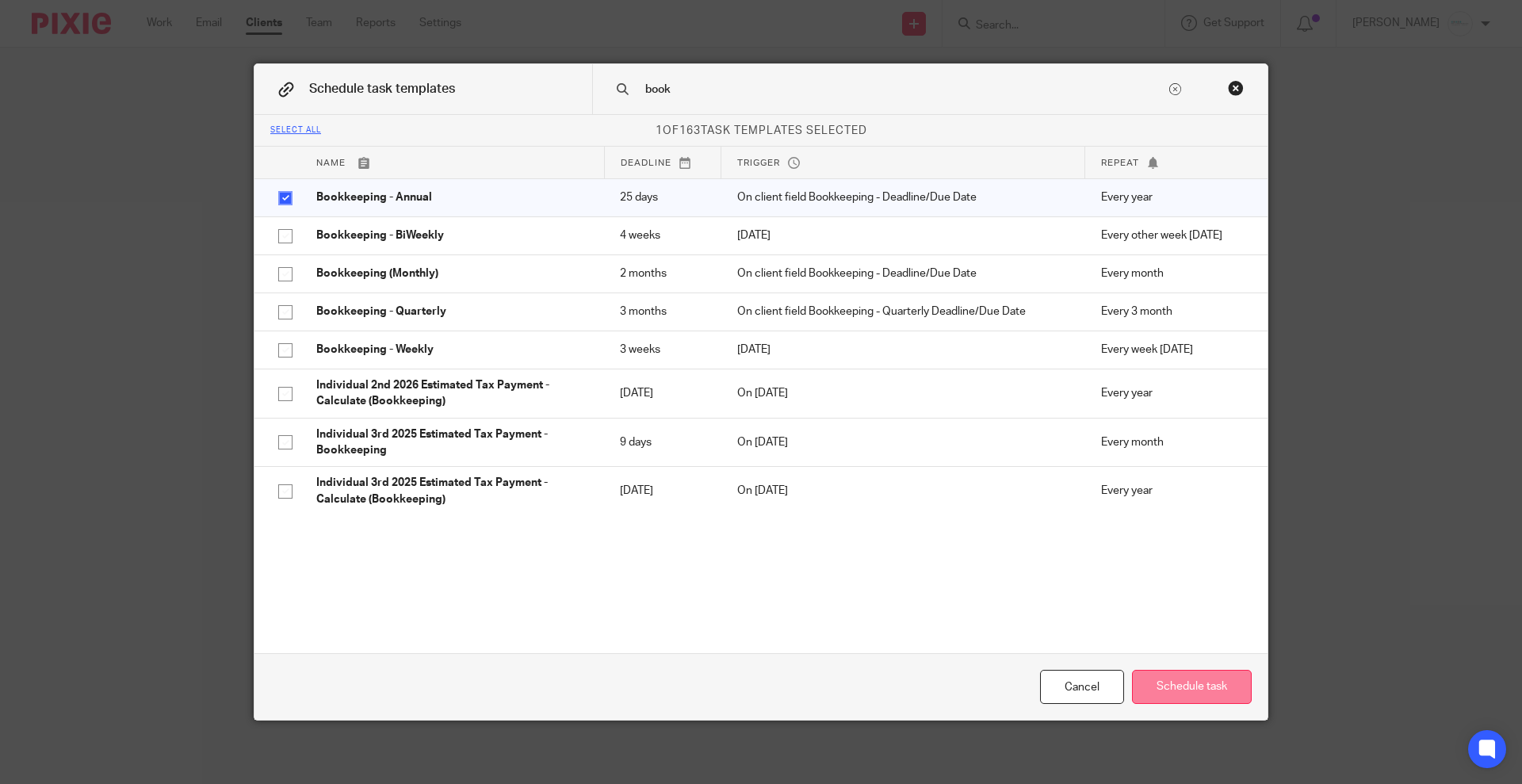
click at [1173, 691] on button "Schedule task" at bounding box center [1192, 686] width 120 height 34
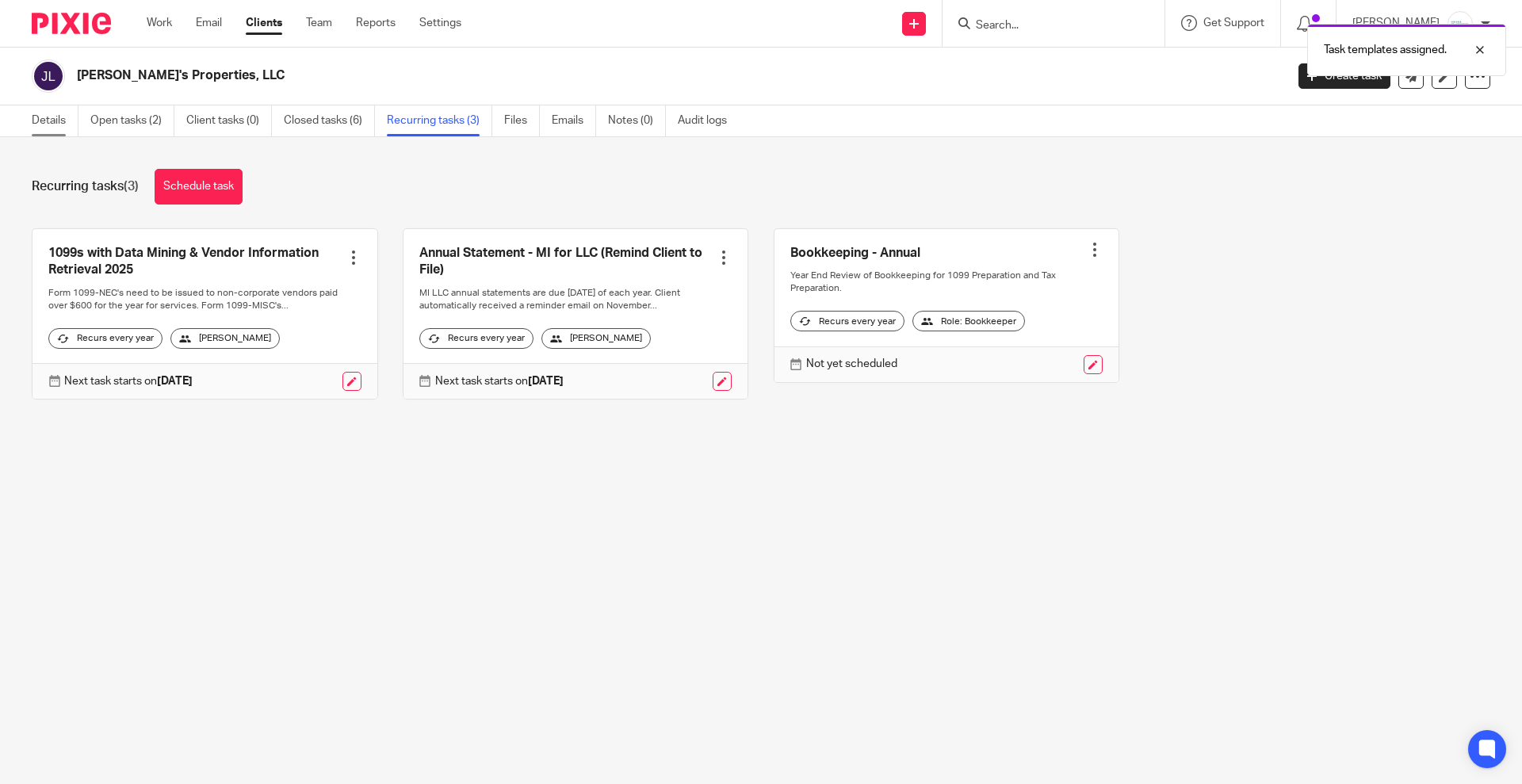
click at [49, 124] on link "Details" at bounding box center [55, 121] width 47 height 31
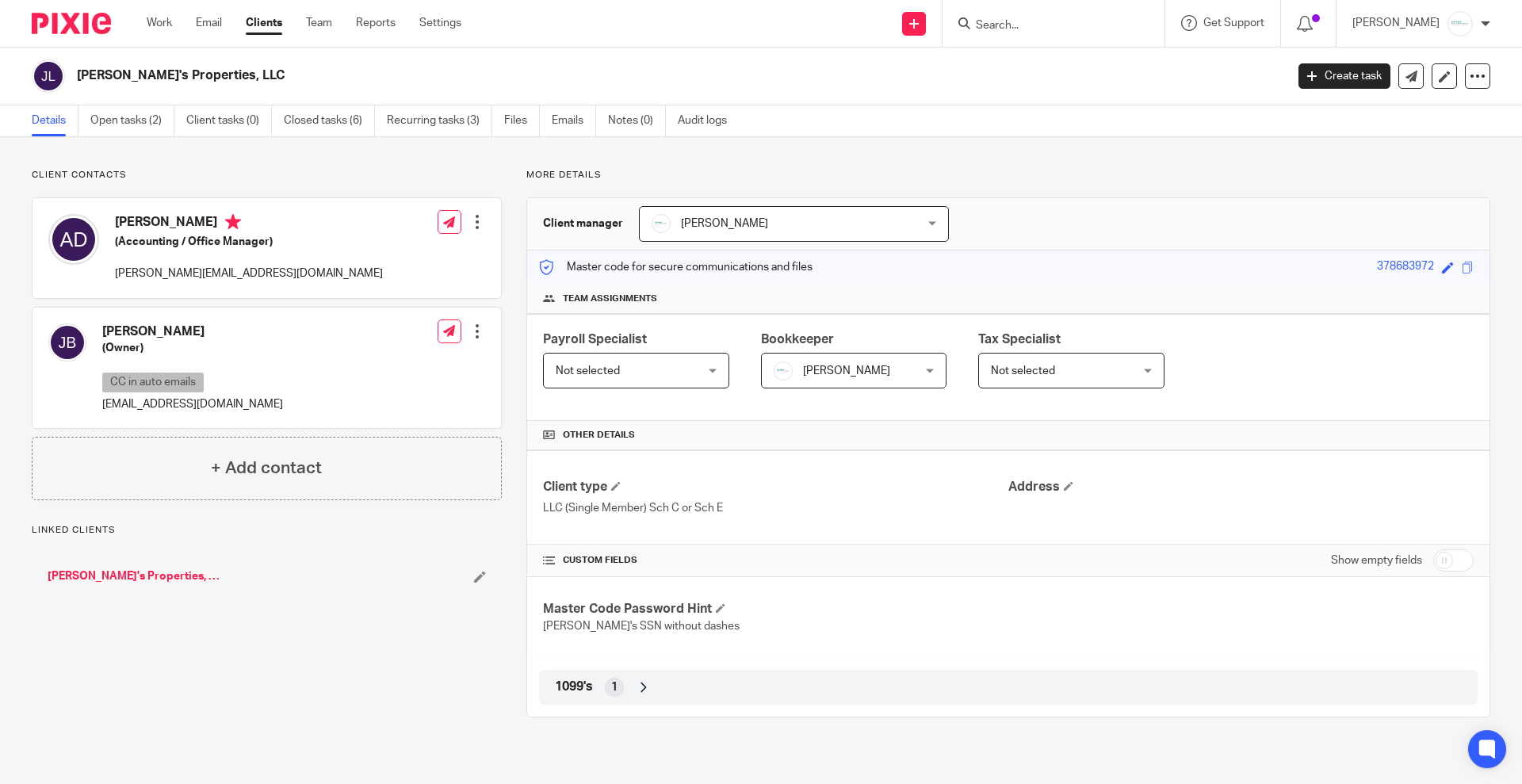
click at [1450, 559] on input "checkbox" at bounding box center [1453, 560] width 40 height 22
checkbox input "true"
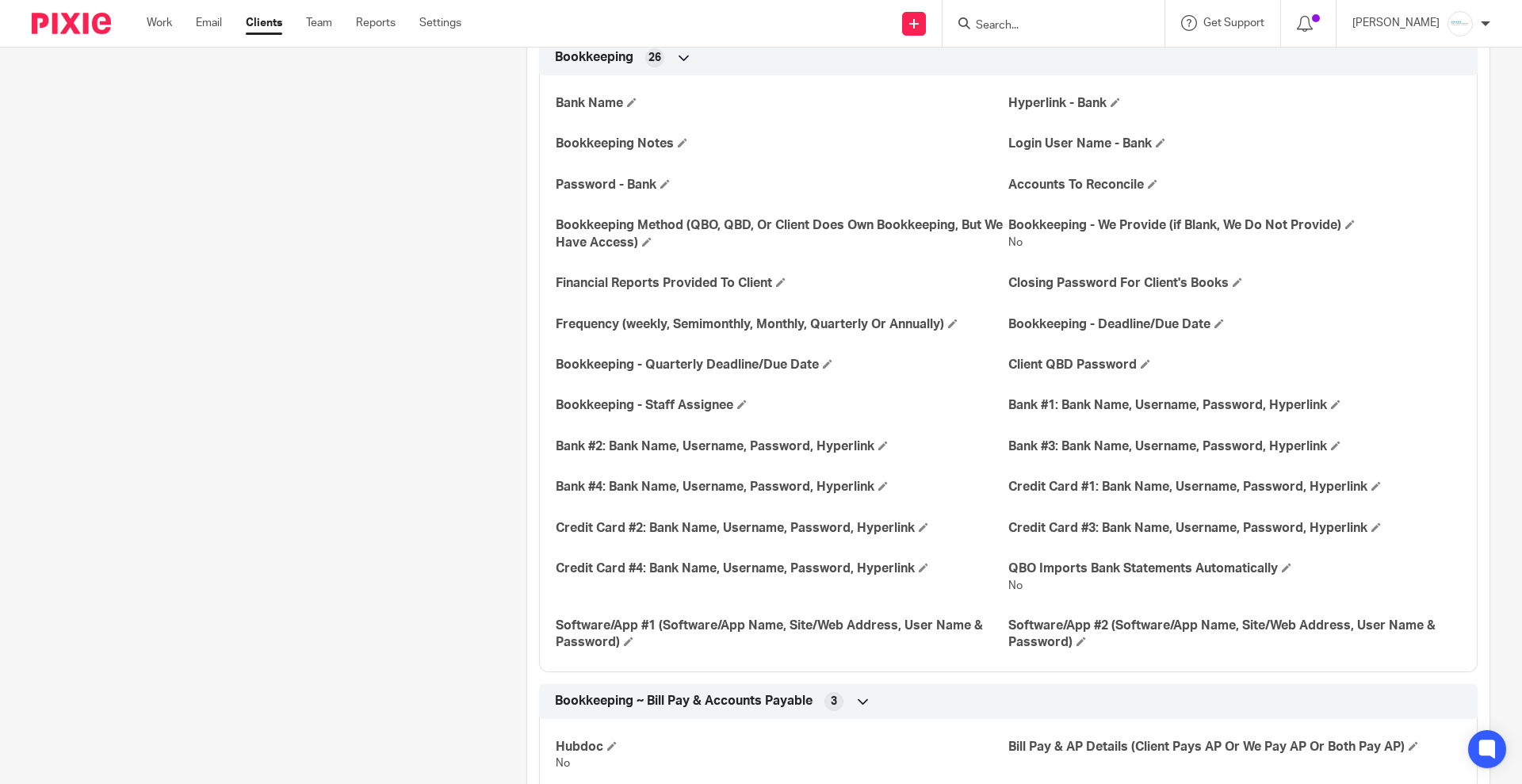
scroll to position [1684, 0]
click at [1214, 318] on span at bounding box center [1219, 322] width 9 height 9
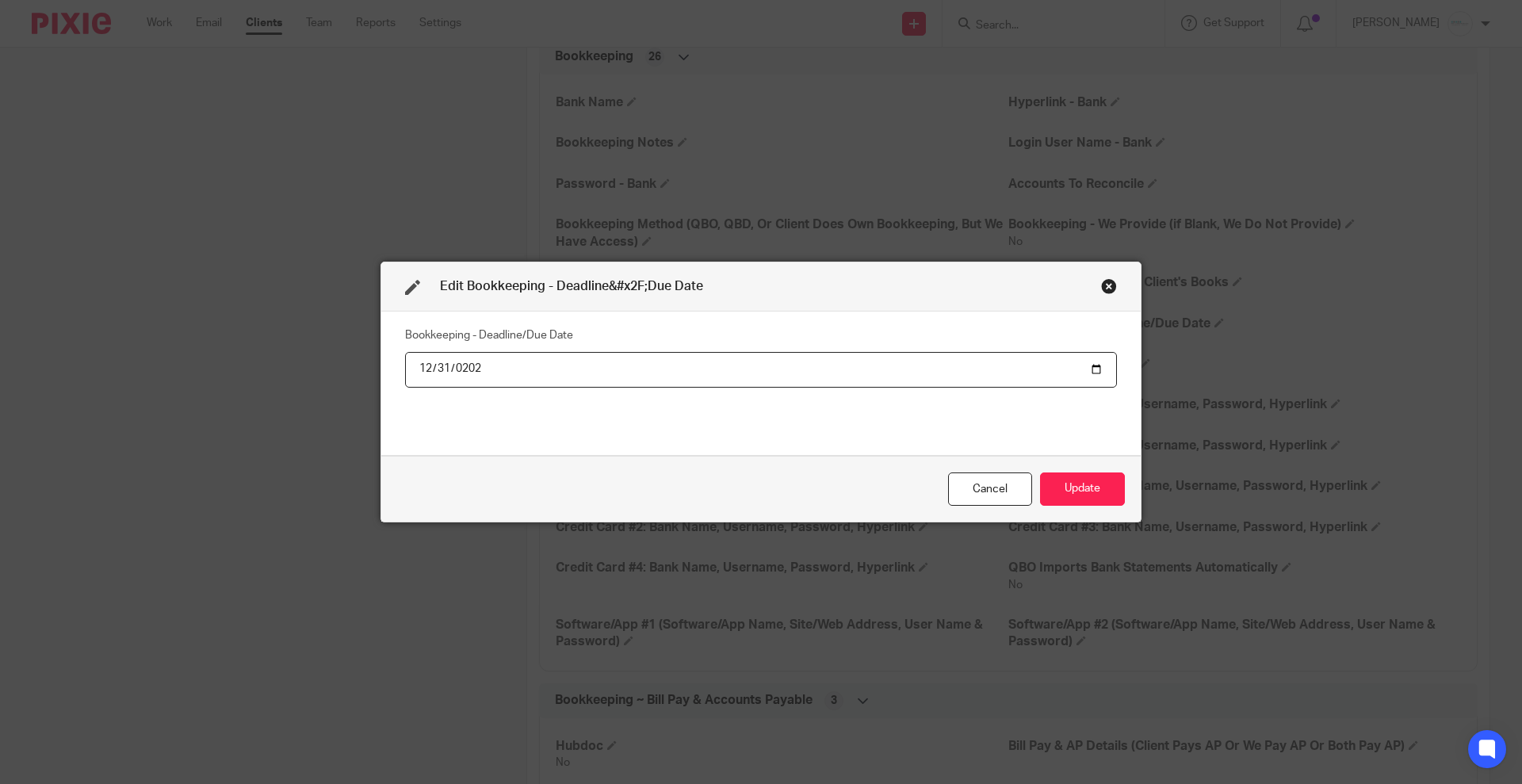
type input "2025-12-31"
click at [1095, 478] on button "Update" at bounding box center [1083, 489] width 85 height 34
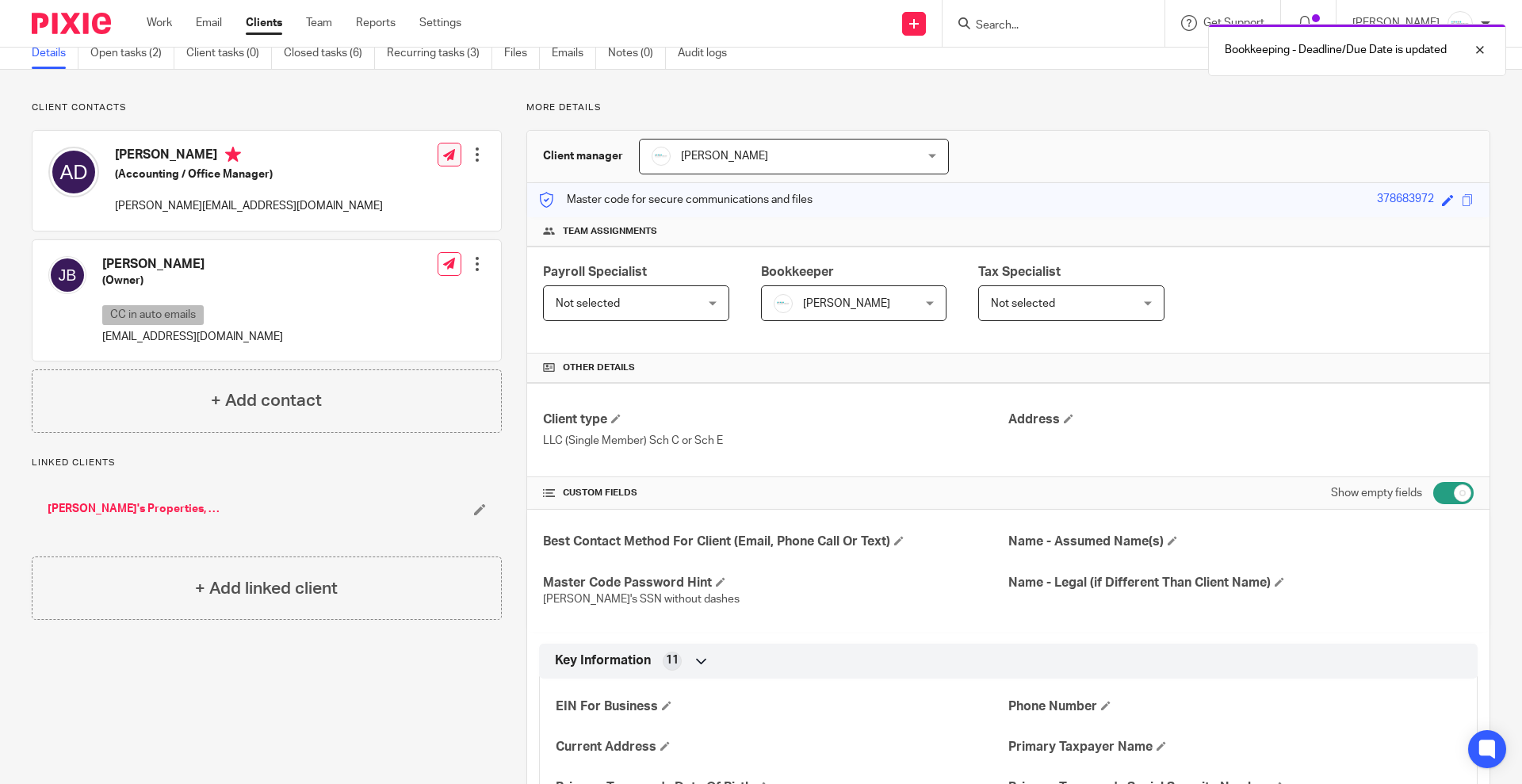
scroll to position [0, 0]
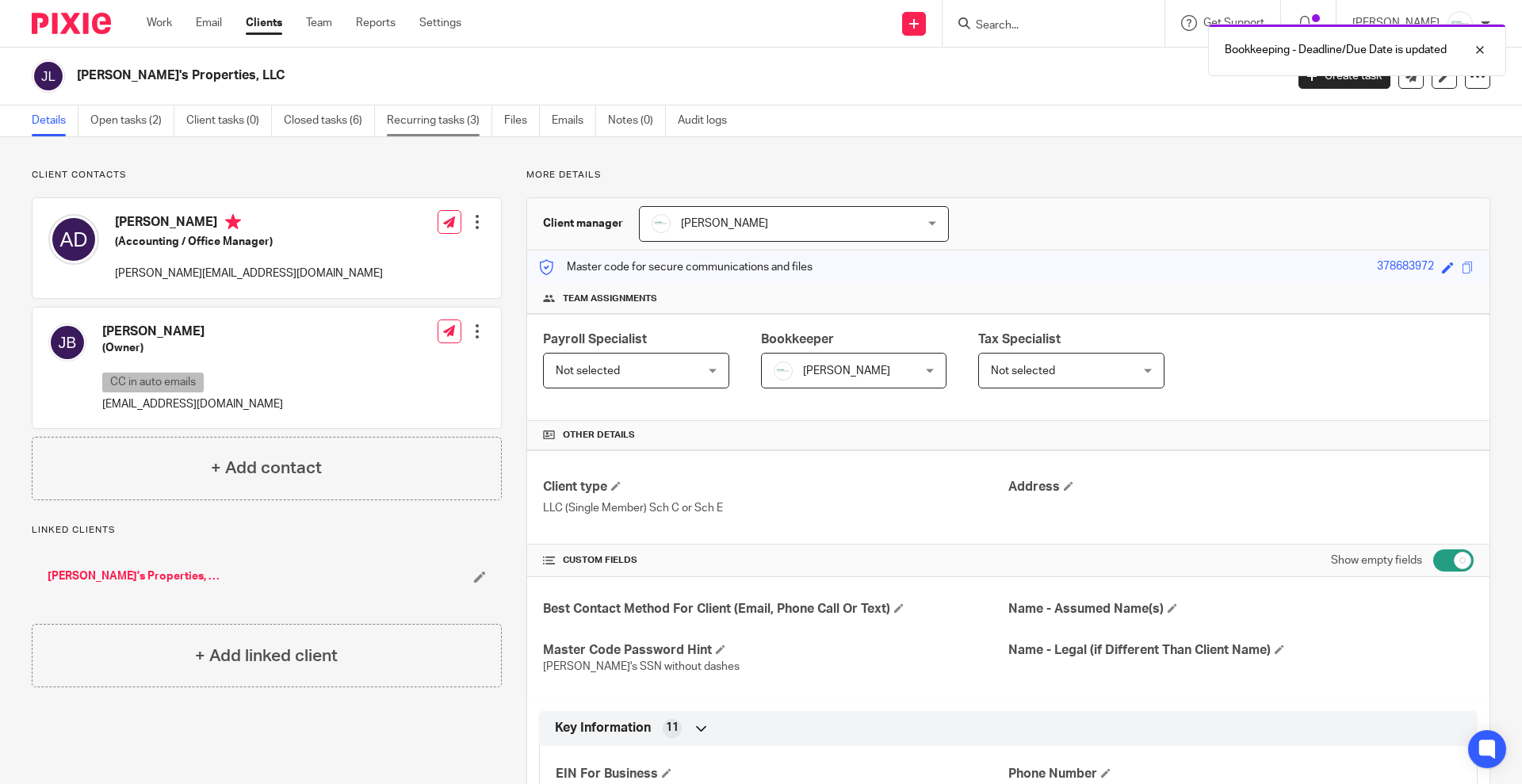
click at [414, 127] on link "Recurring tasks (3)" at bounding box center [439, 121] width 105 height 31
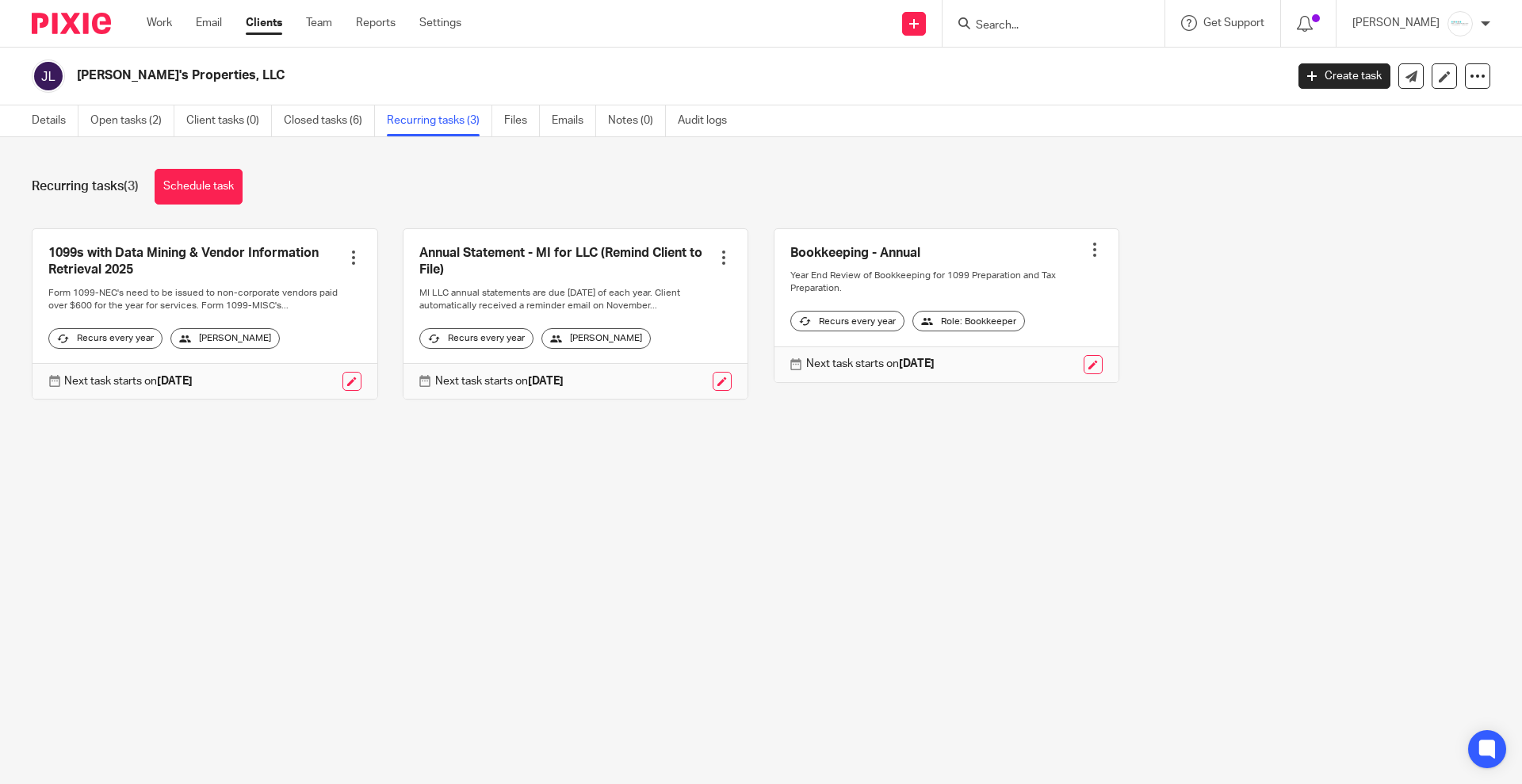
click at [1075, 14] on form at bounding box center [1059, 24] width 169 height 20
click at [1081, 31] on input "Search" at bounding box center [1046, 27] width 143 height 15
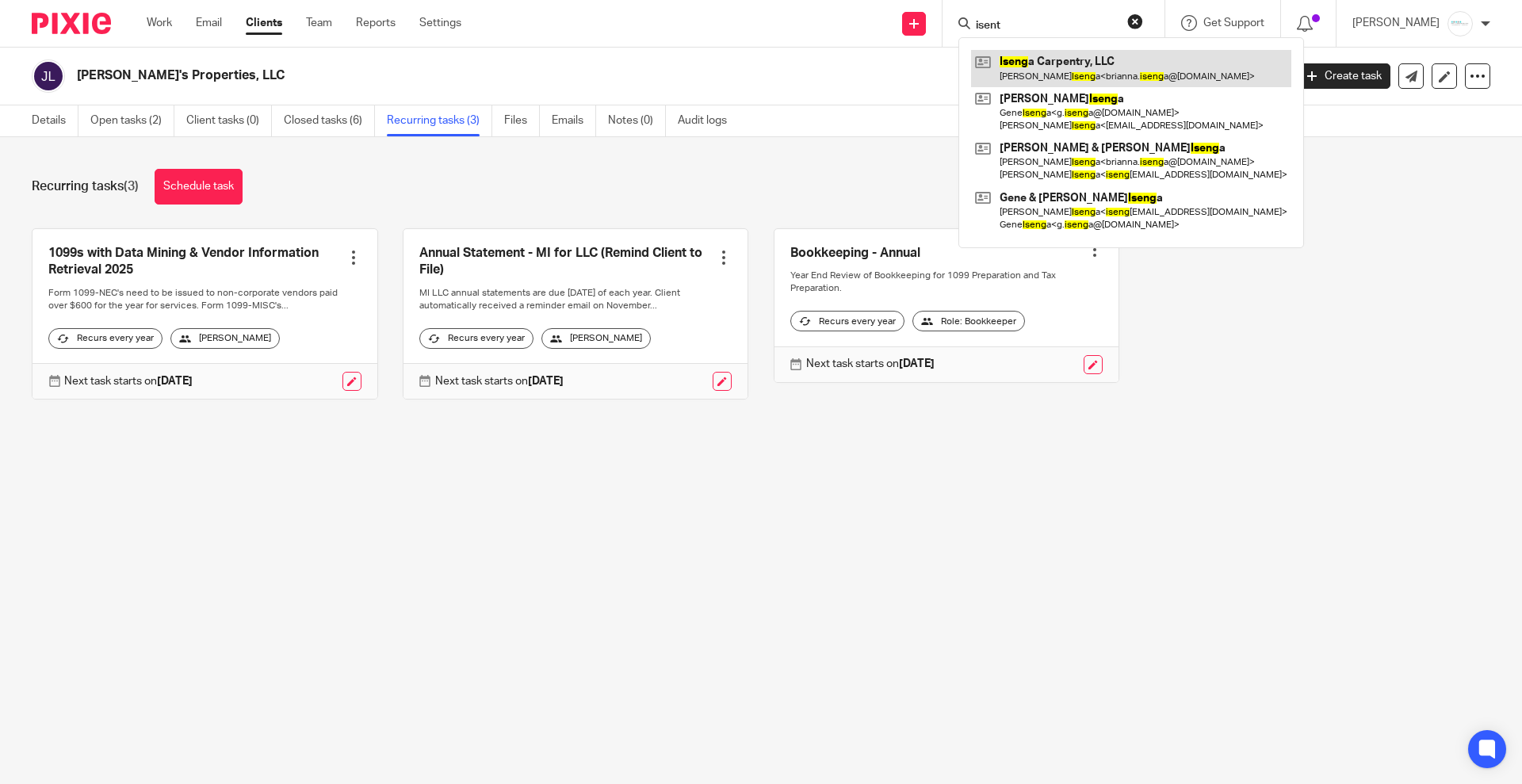
type input "isent"
click at [1052, 59] on link at bounding box center [1131, 69] width 320 height 37
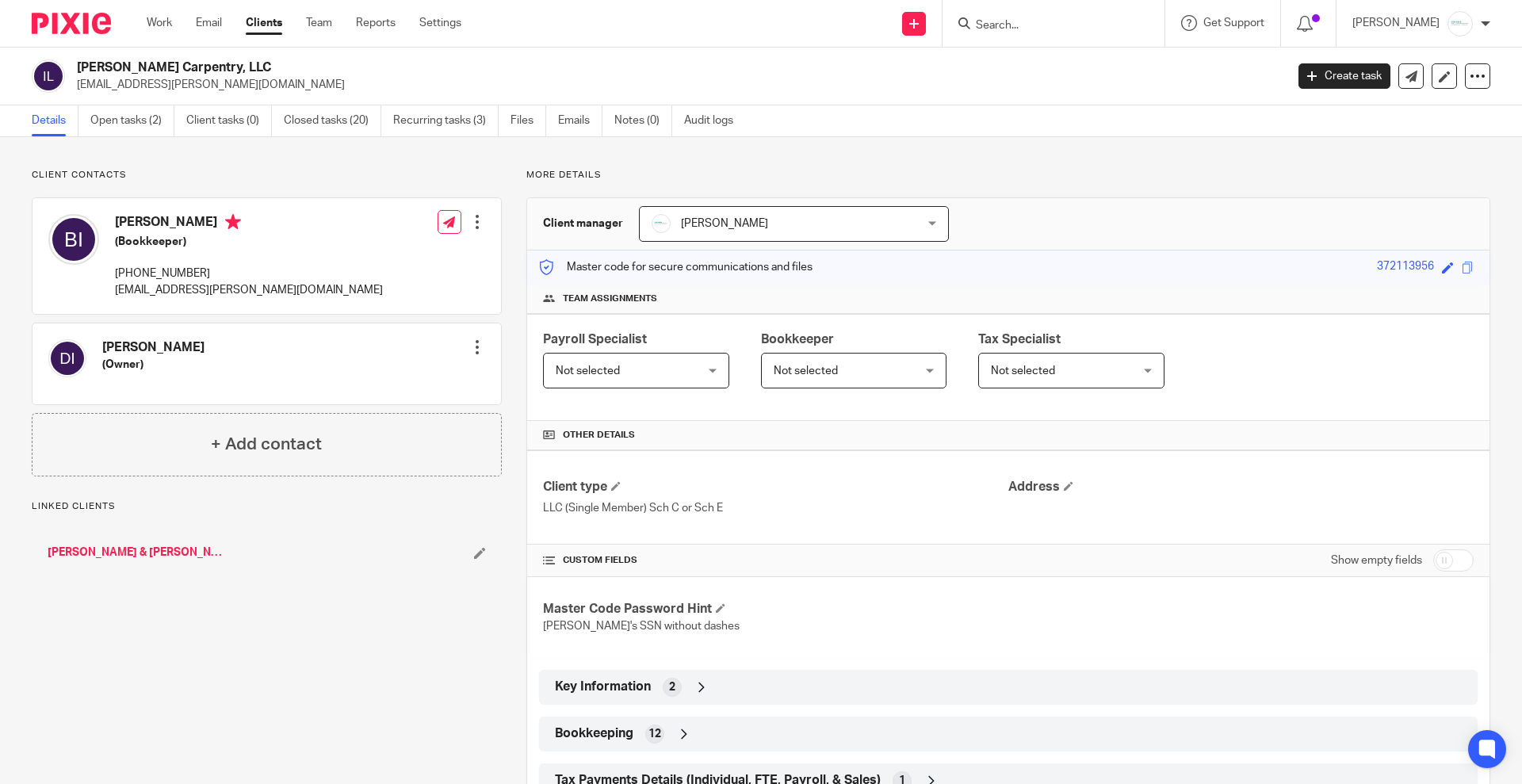
click at [848, 369] on span "Not selected" at bounding box center [843, 370] width 138 height 33
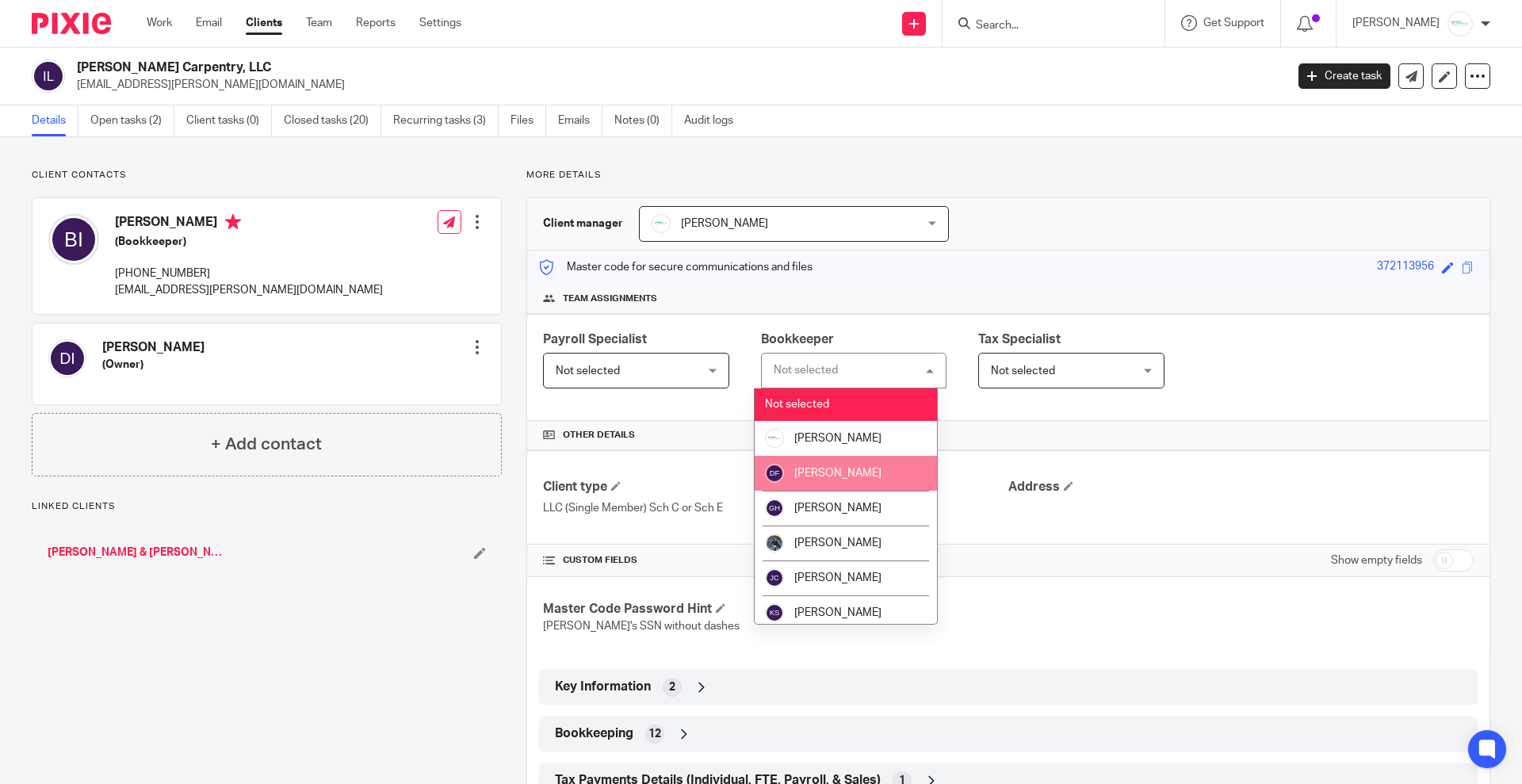
click at [828, 481] on li "[PERSON_NAME]" at bounding box center [846, 473] width 182 height 35
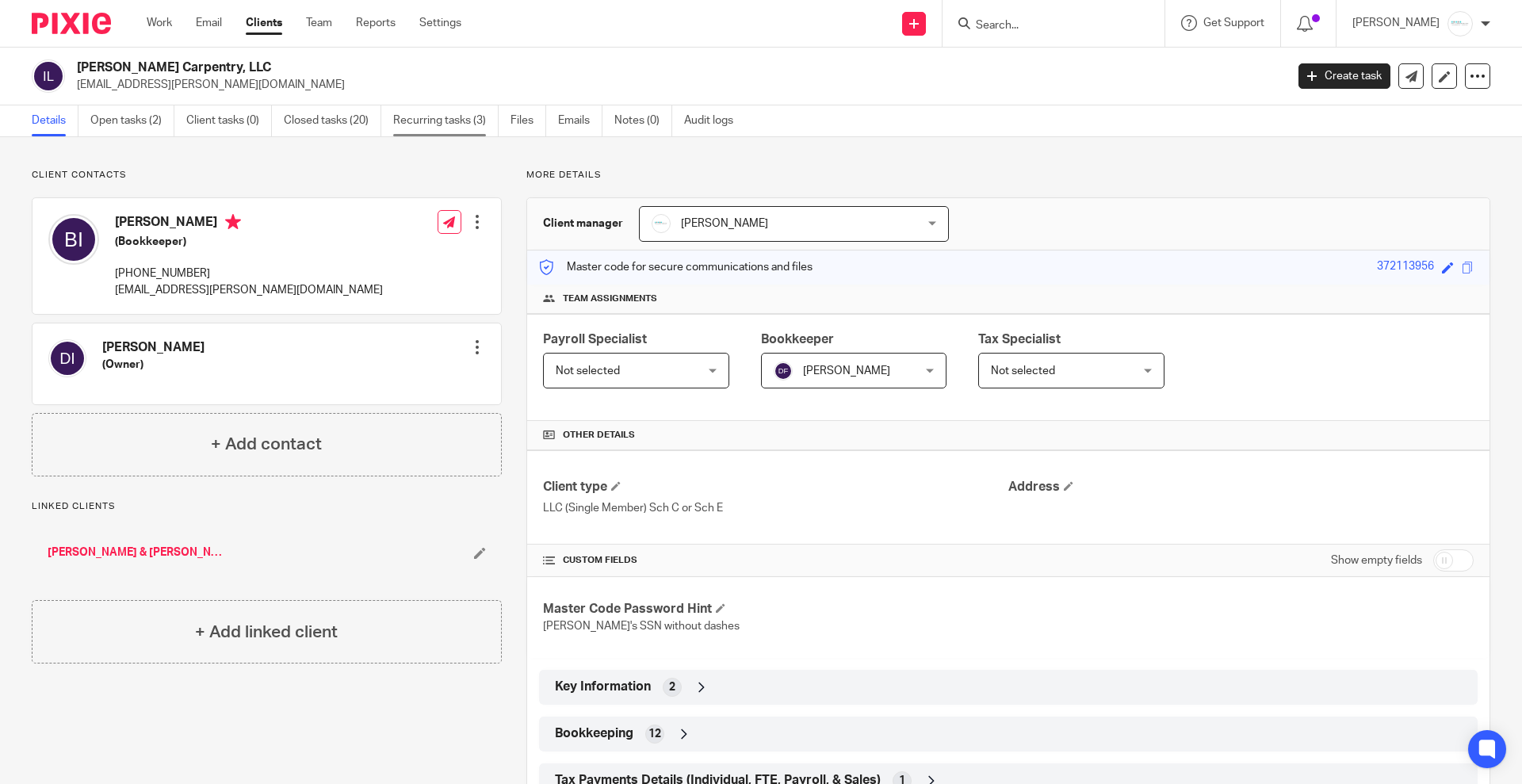
click at [450, 122] on link "Recurring tasks (3)" at bounding box center [446, 121] width 105 height 31
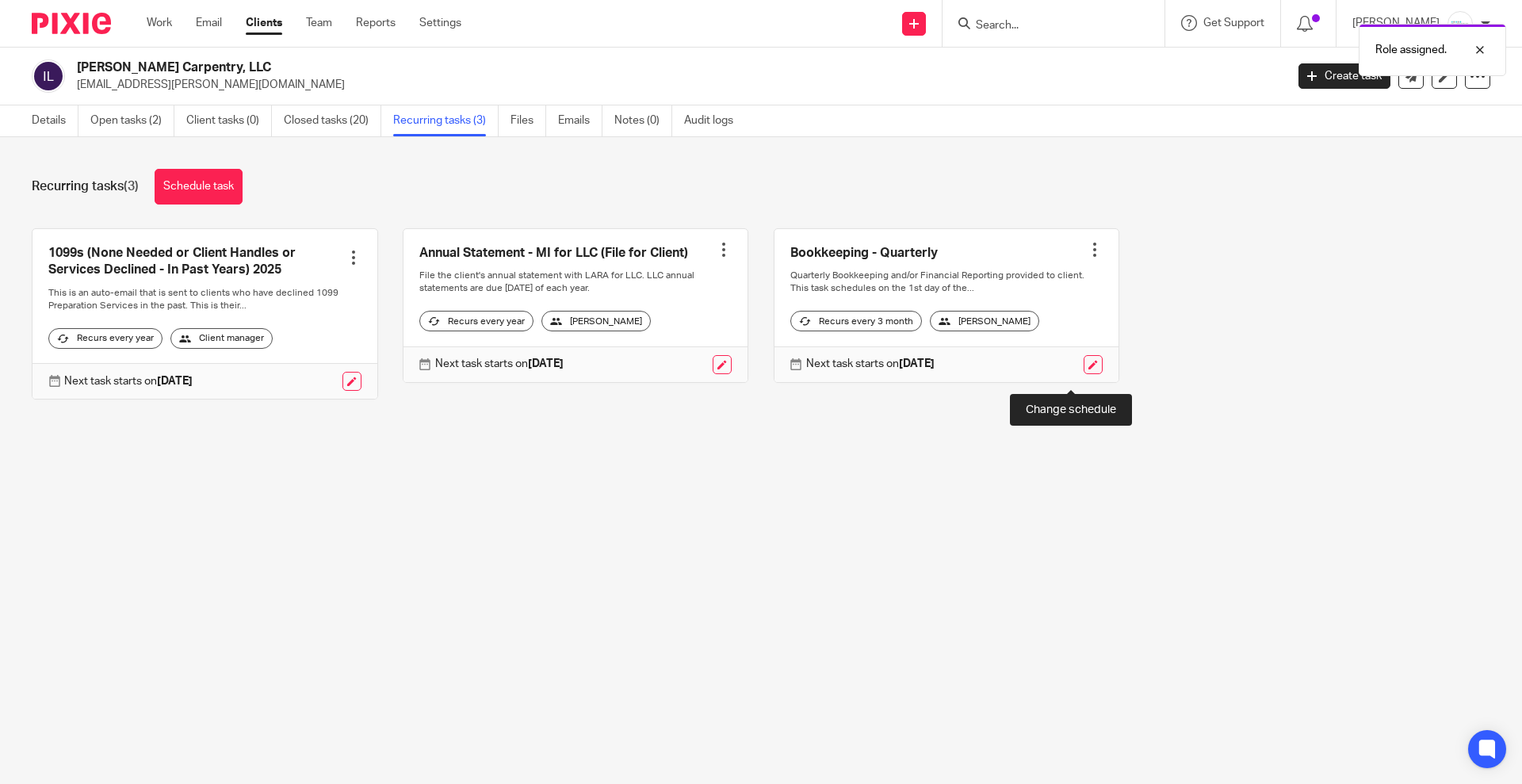
click at [1084, 371] on link at bounding box center [1093, 364] width 19 height 19
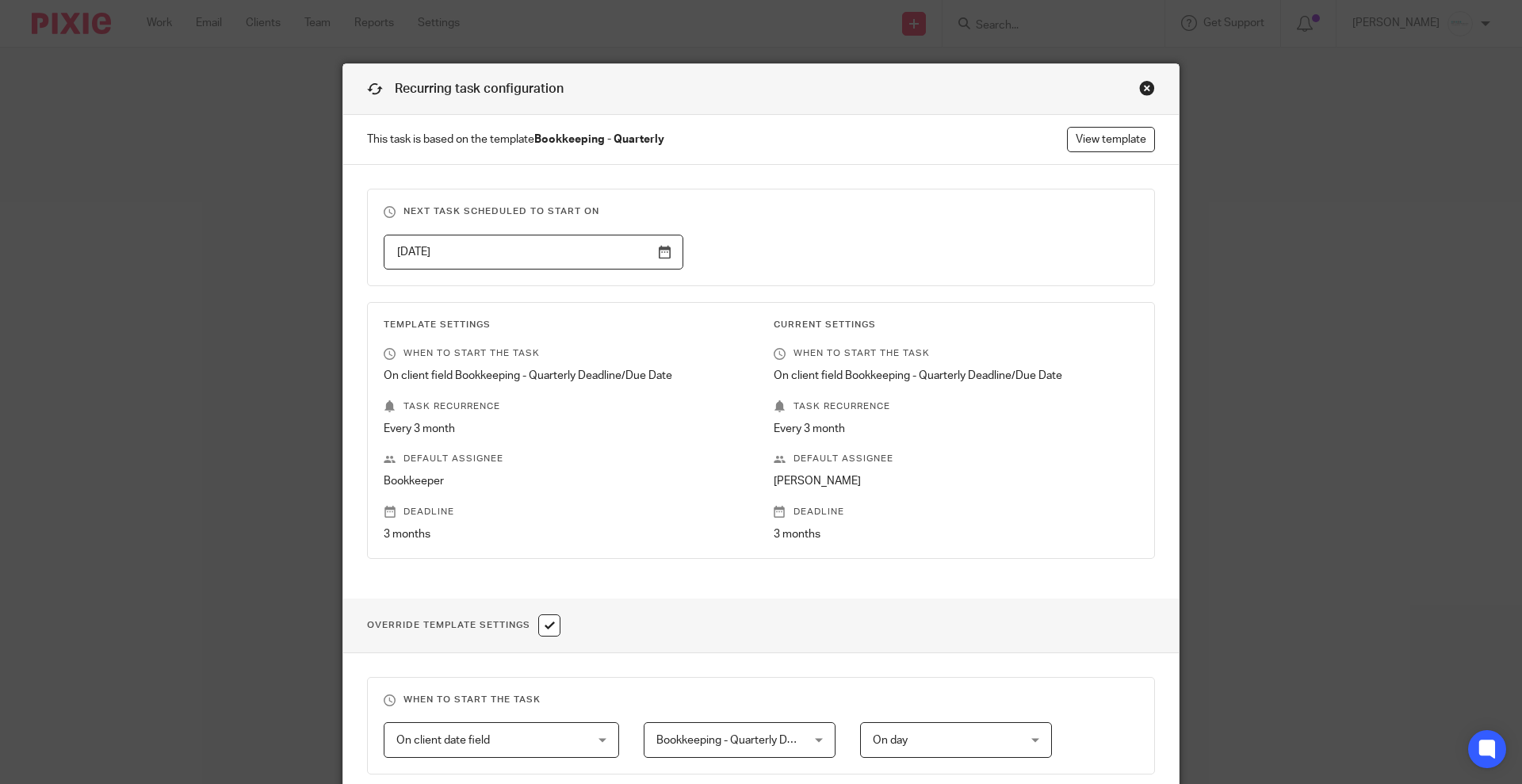
click at [538, 624] on input "checkbox" at bounding box center [549, 625] width 22 height 22
checkbox input "false"
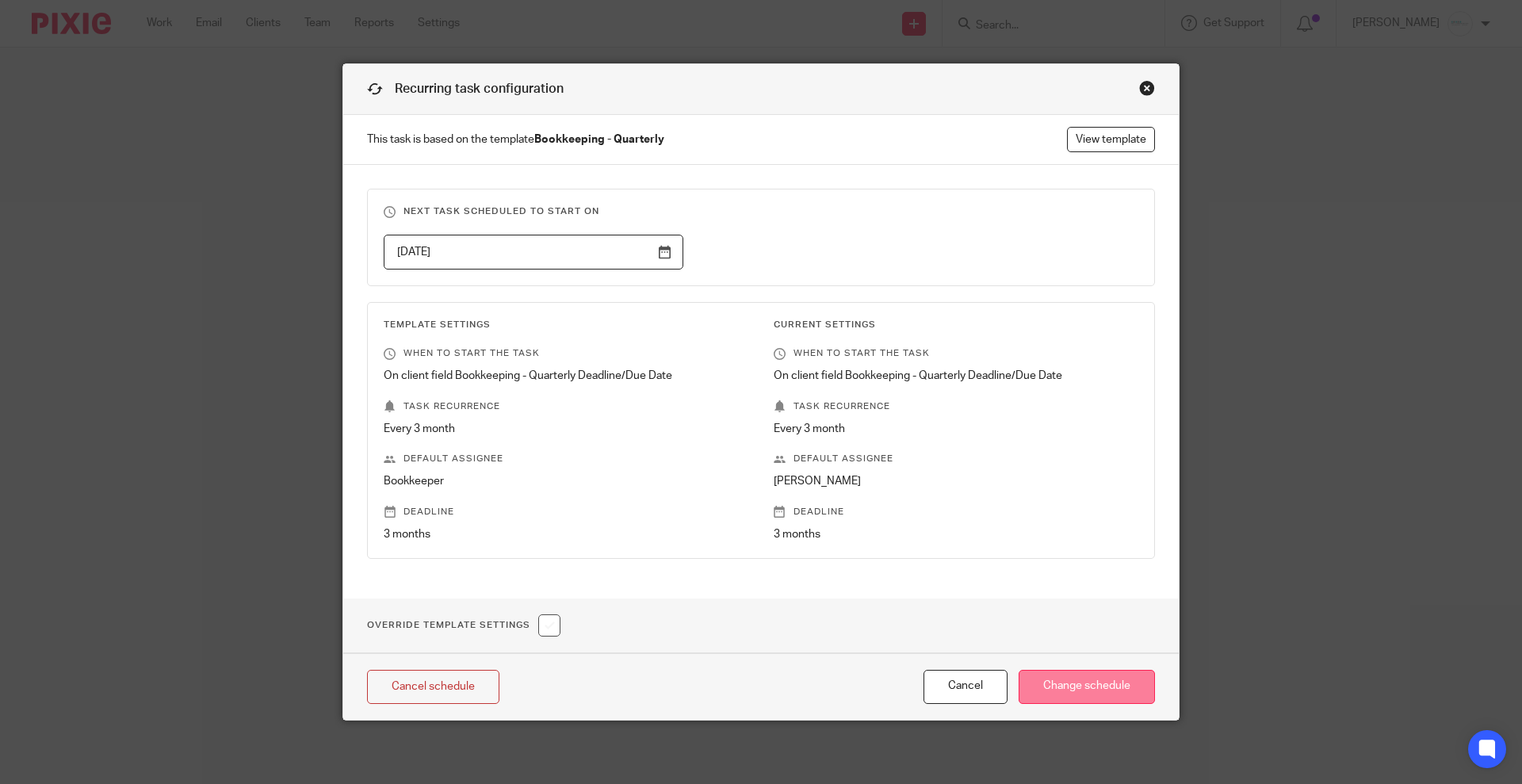
click at [1071, 682] on input "Change schedule" at bounding box center [1086, 686] width 136 height 34
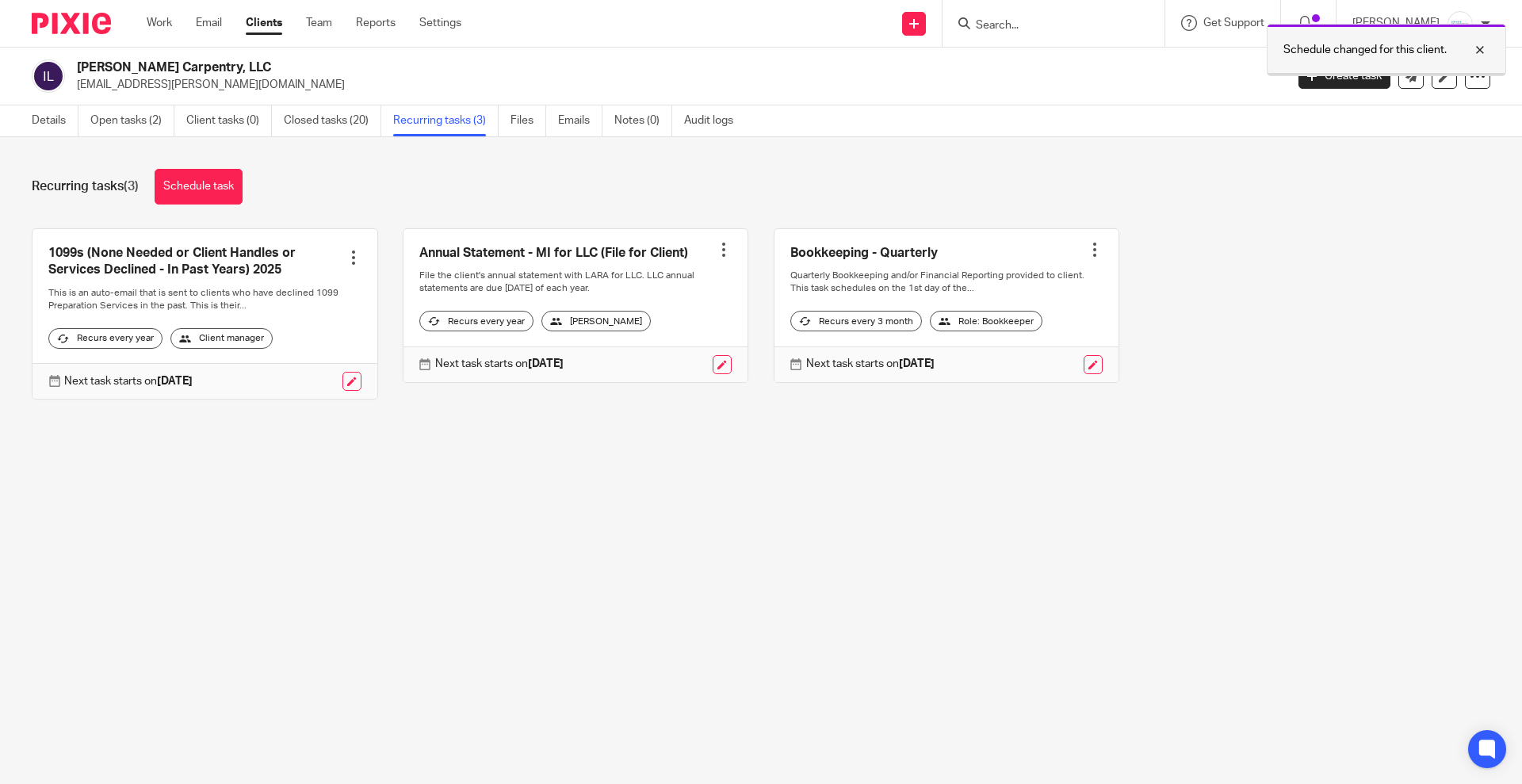
click at [1479, 51] on div at bounding box center [1468, 49] width 43 height 19
click at [1062, 23] on input "Search" at bounding box center [1046, 27] width 143 height 15
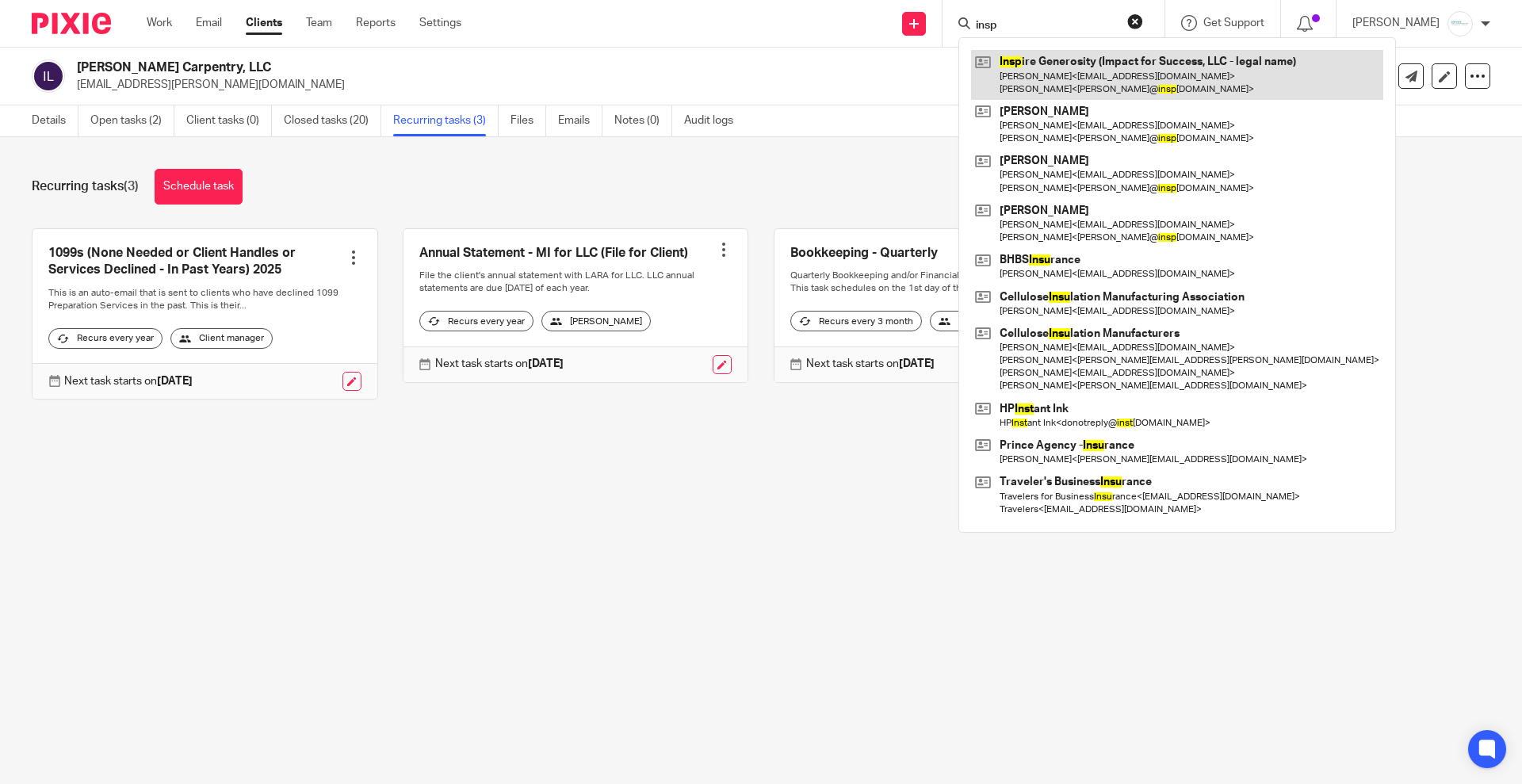
type input "insp"
click at [1147, 84] on link at bounding box center [1177, 75] width 413 height 49
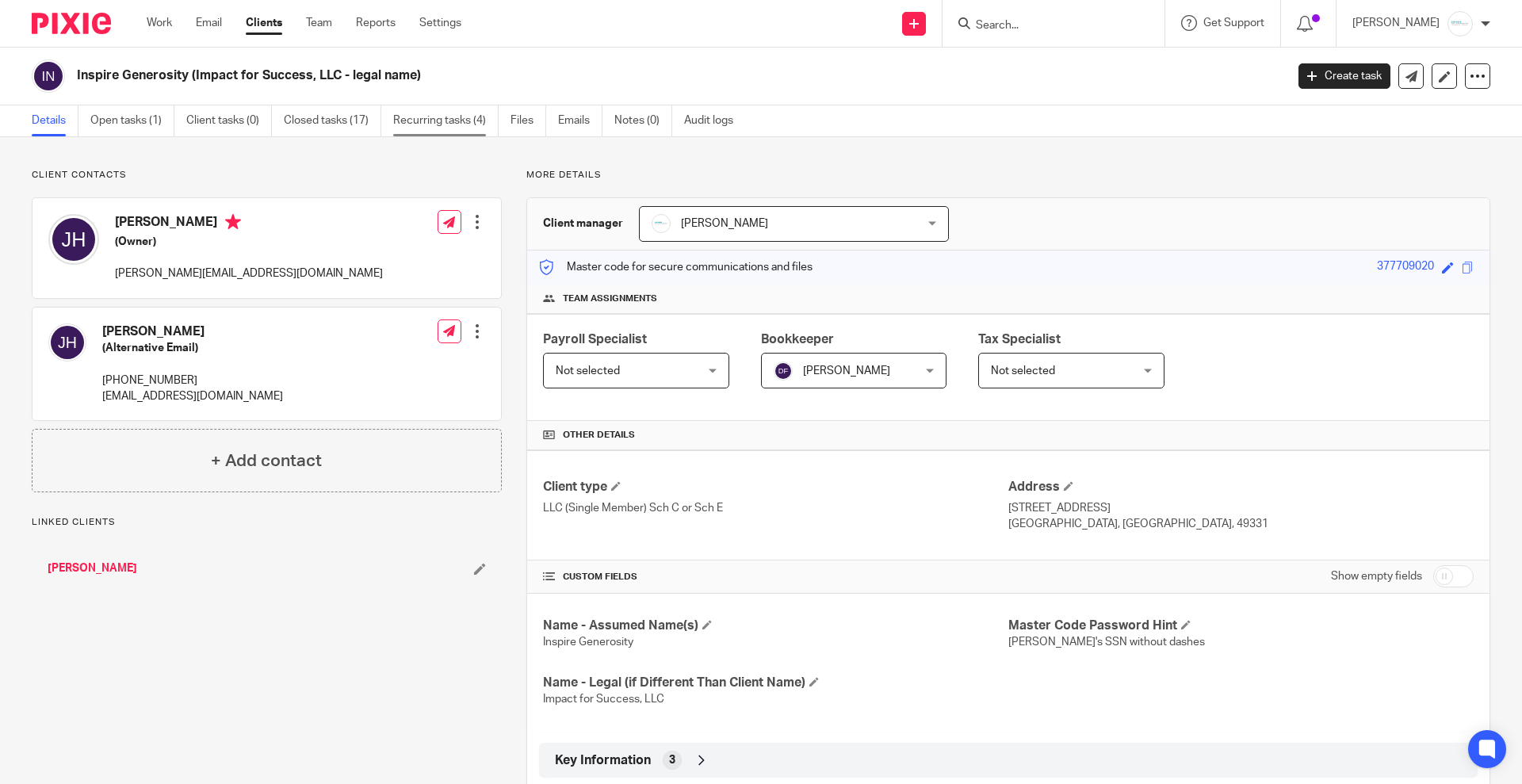
click at [442, 128] on link "Recurring tasks (4)" at bounding box center [446, 121] width 105 height 31
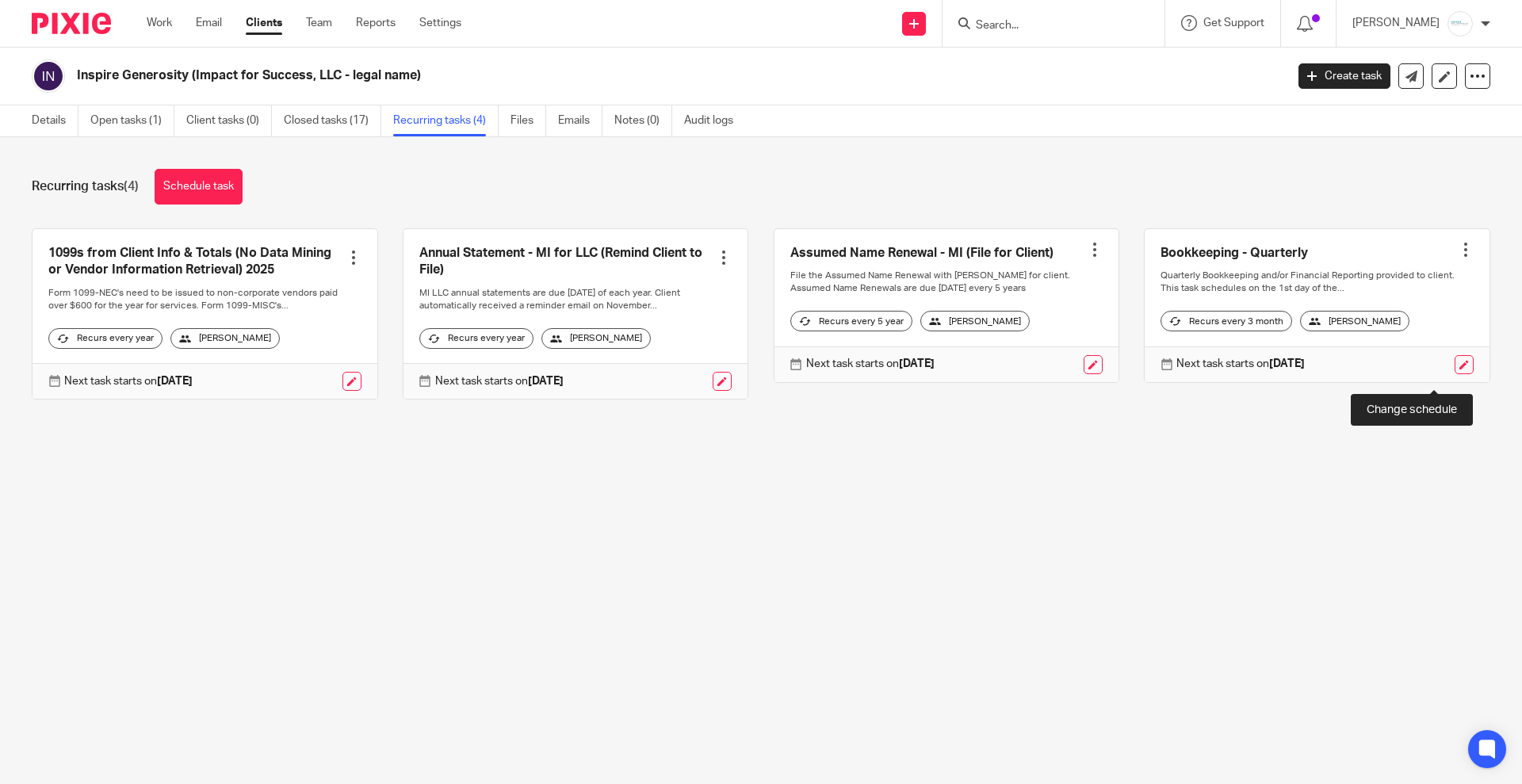
click at [1455, 372] on link at bounding box center [1464, 364] width 19 height 19
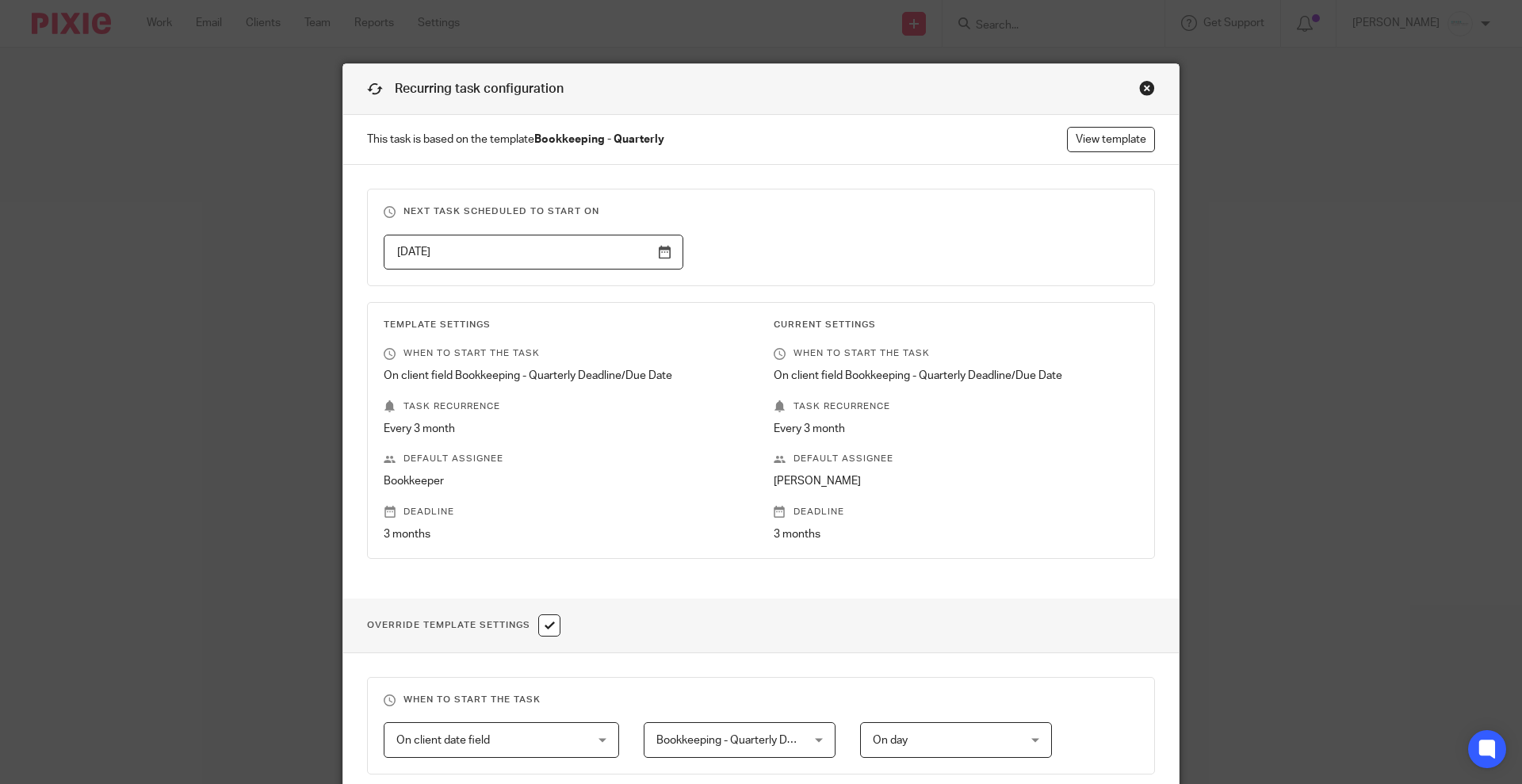
click at [545, 636] on input "checkbox" at bounding box center [549, 625] width 22 height 22
checkbox input "false"
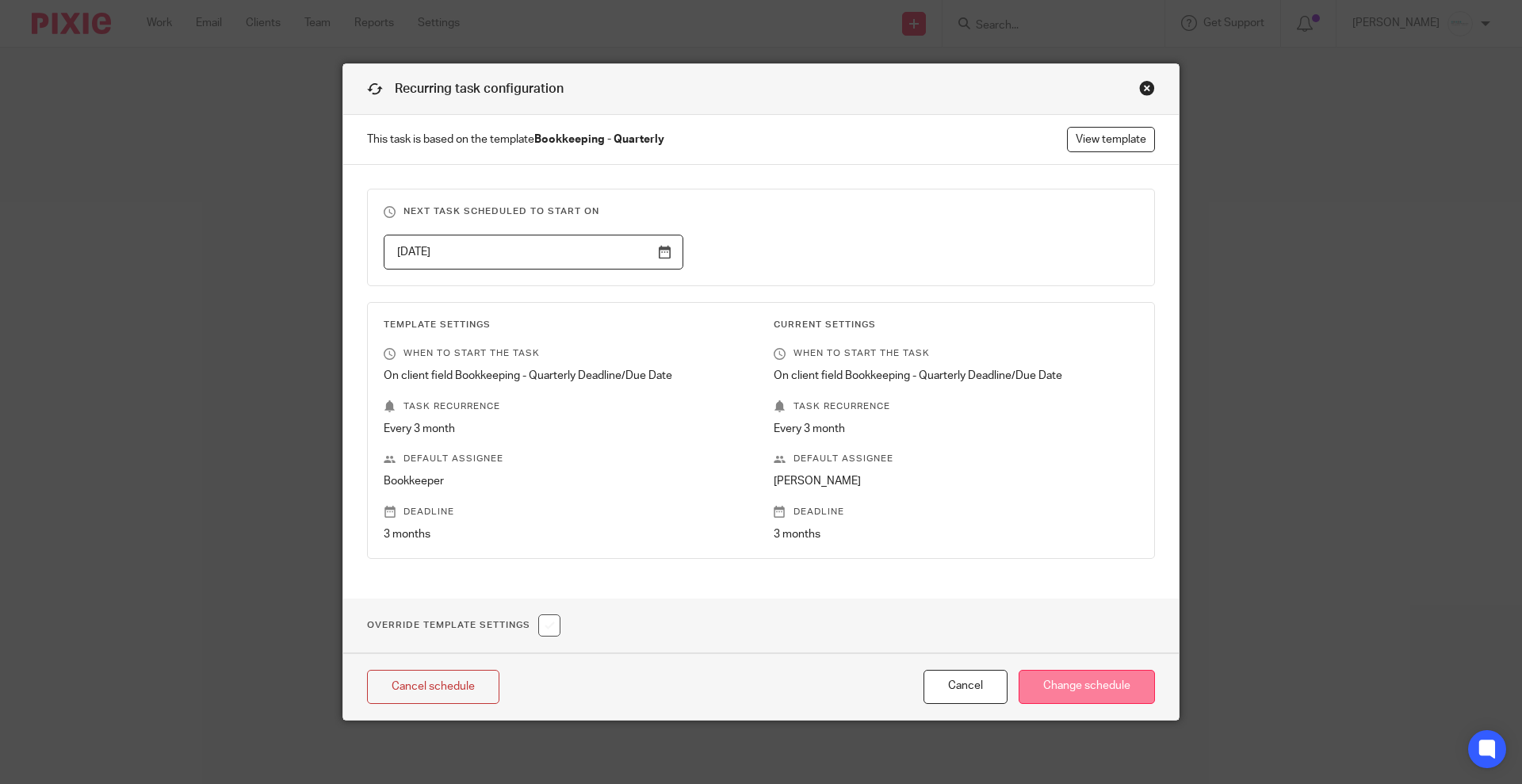
click at [1069, 688] on input "Change schedule" at bounding box center [1086, 686] width 136 height 34
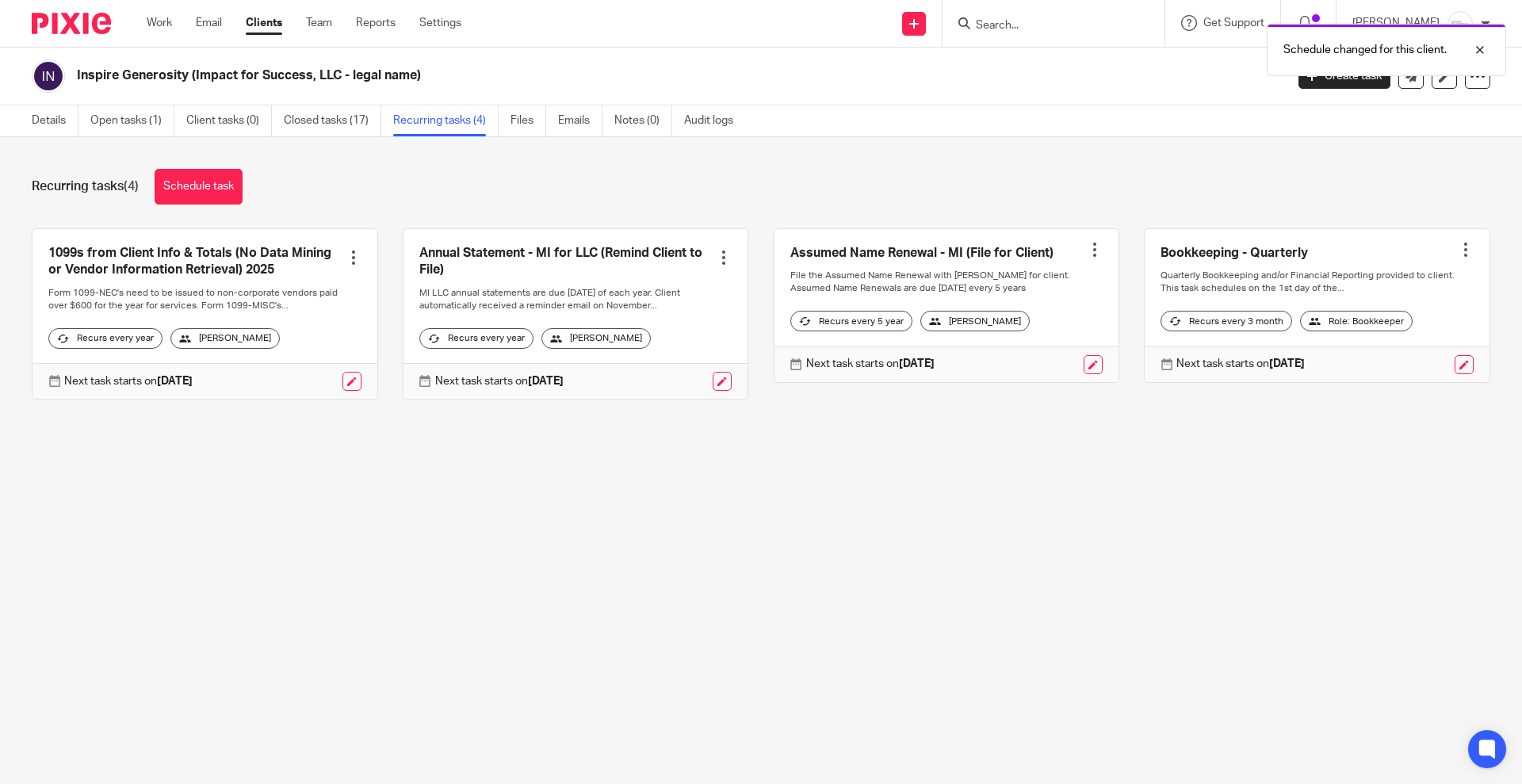
drag, startPoint x: 1018, startPoint y: 17, endPoint x: 1029, endPoint y: 28, distance: 15.6
click at [1022, 19] on div "Schedule changed for this client." at bounding box center [1134, 46] width 745 height 60
click at [1478, 51] on div at bounding box center [1468, 49] width 43 height 19
click at [1065, 25] on input "Search" at bounding box center [1046, 27] width 143 height 15
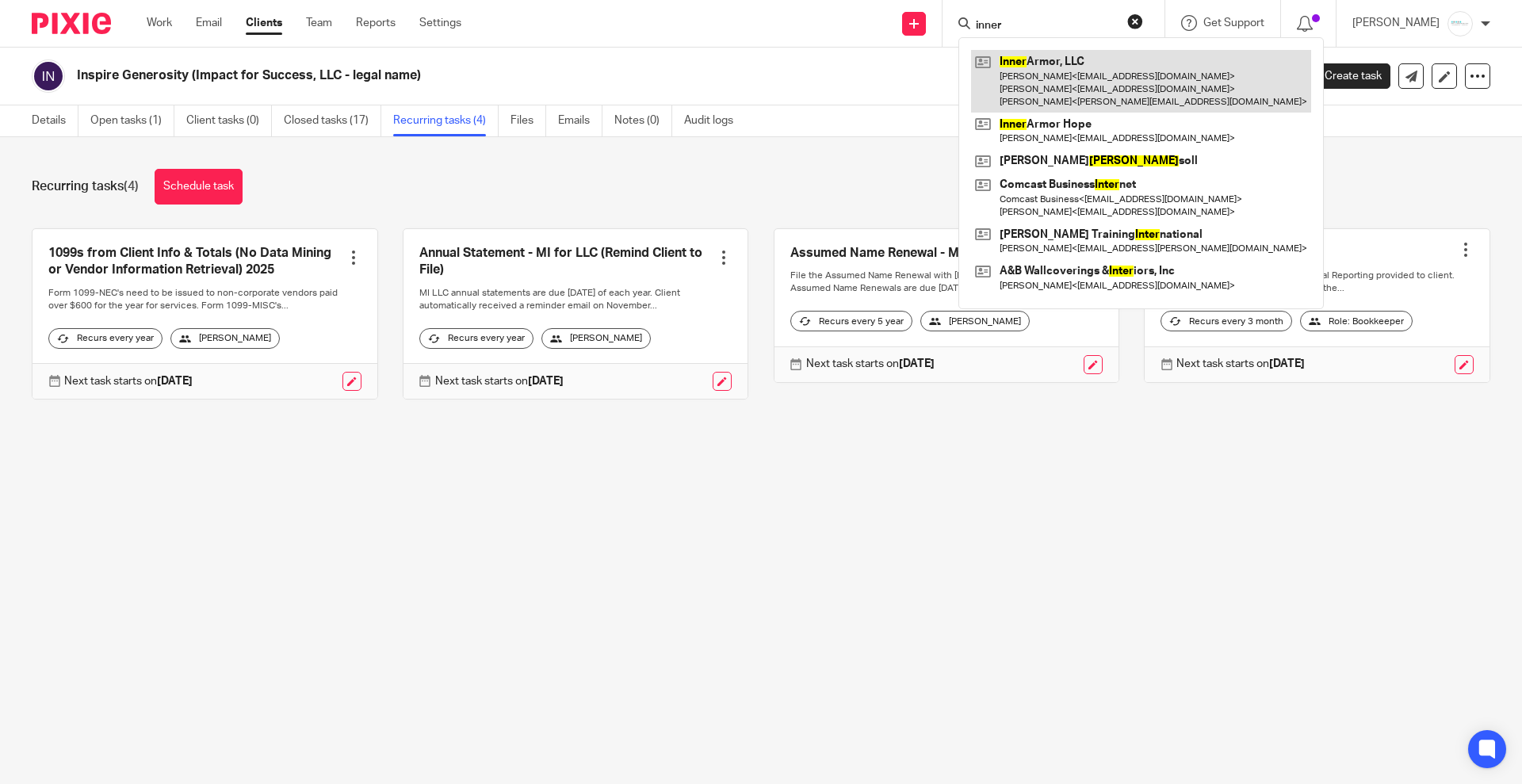
type input "inner"
click at [1058, 85] on link at bounding box center [1141, 81] width 340 height 62
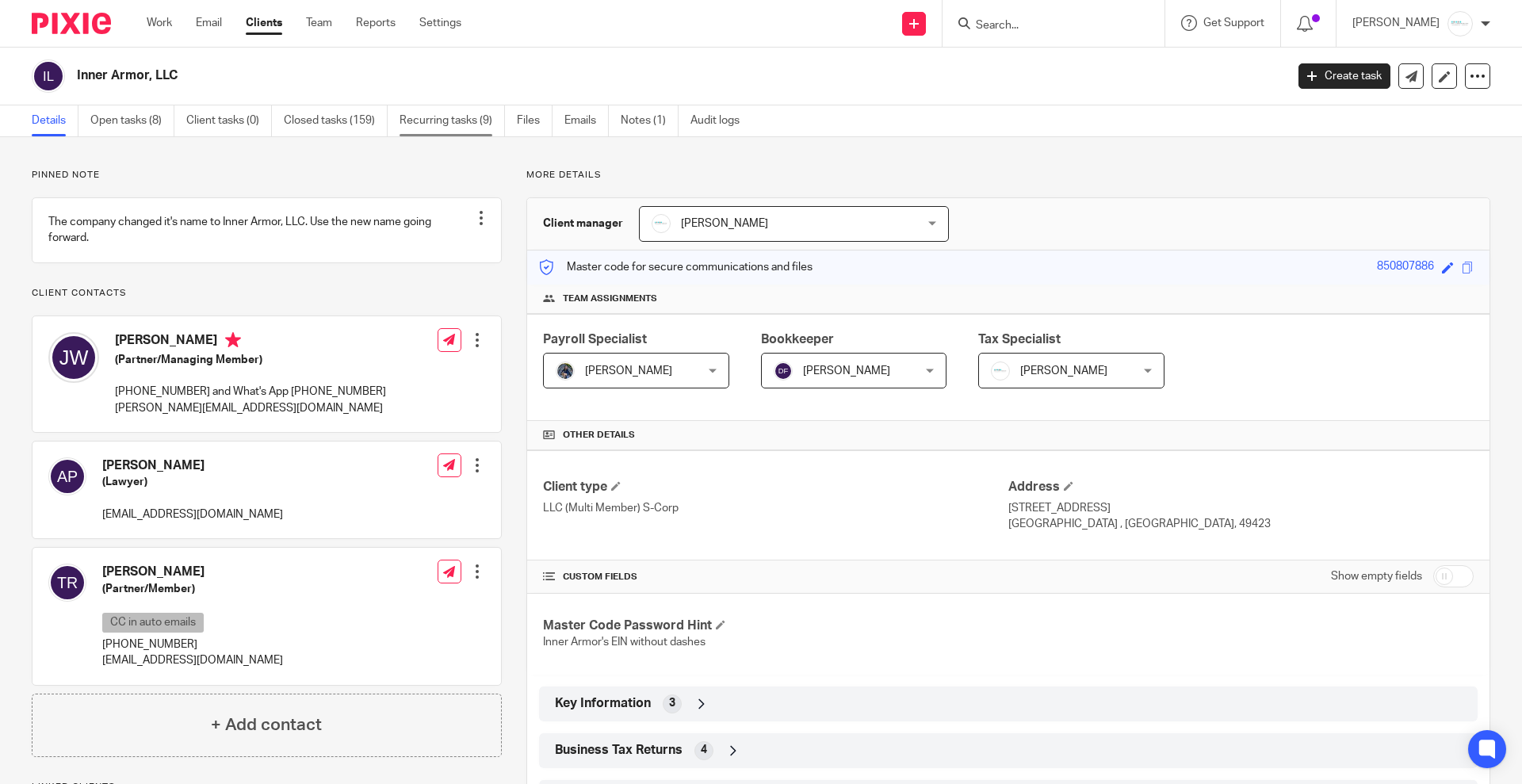
click at [461, 115] on link "Recurring tasks (9)" at bounding box center [452, 121] width 105 height 31
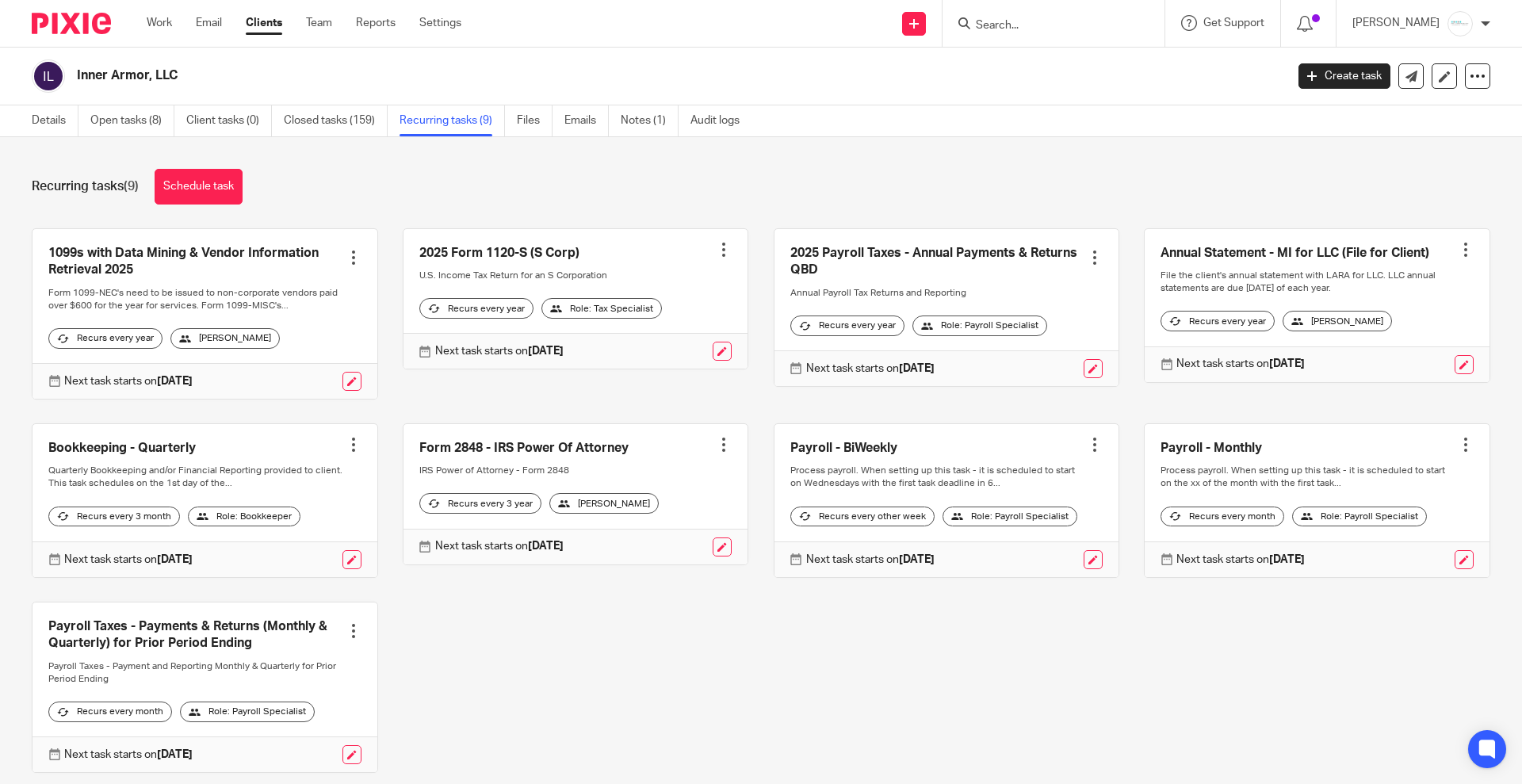
click at [1020, 27] on input "Search" at bounding box center [1046, 27] width 143 height 15
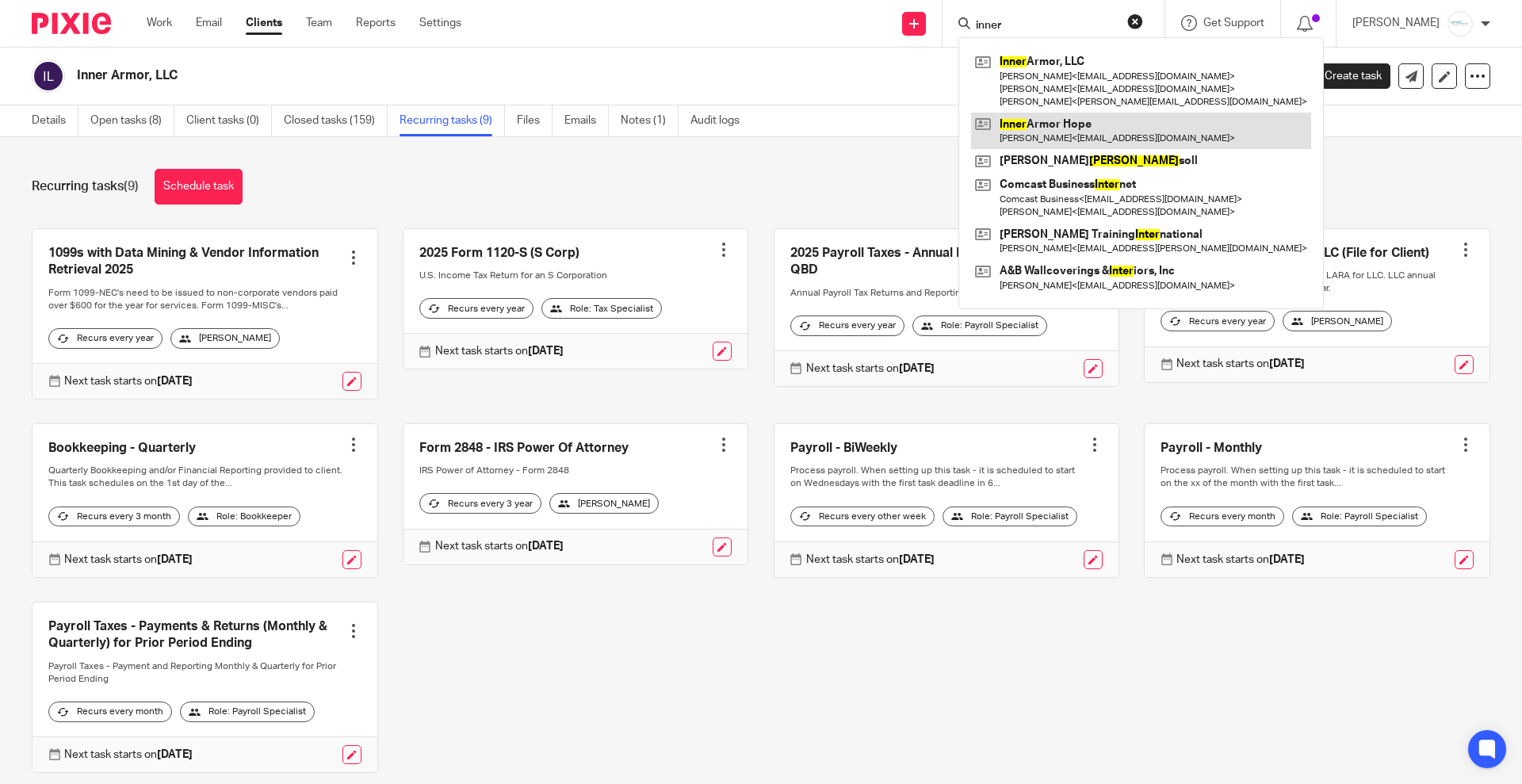
type input "inner"
click at [1059, 130] on link at bounding box center [1141, 131] width 340 height 37
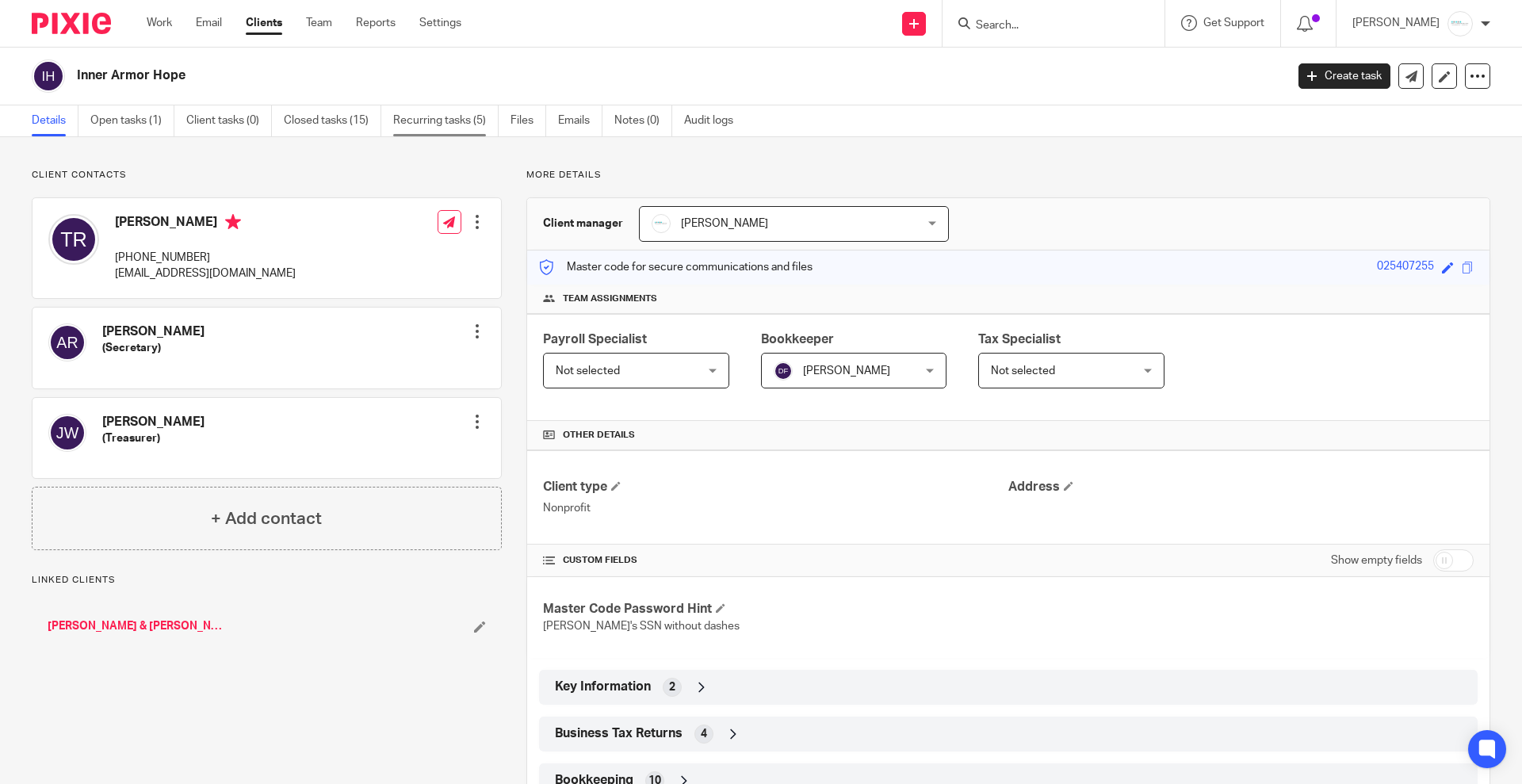
click at [465, 123] on link "Recurring tasks (5)" at bounding box center [446, 121] width 105 height 31
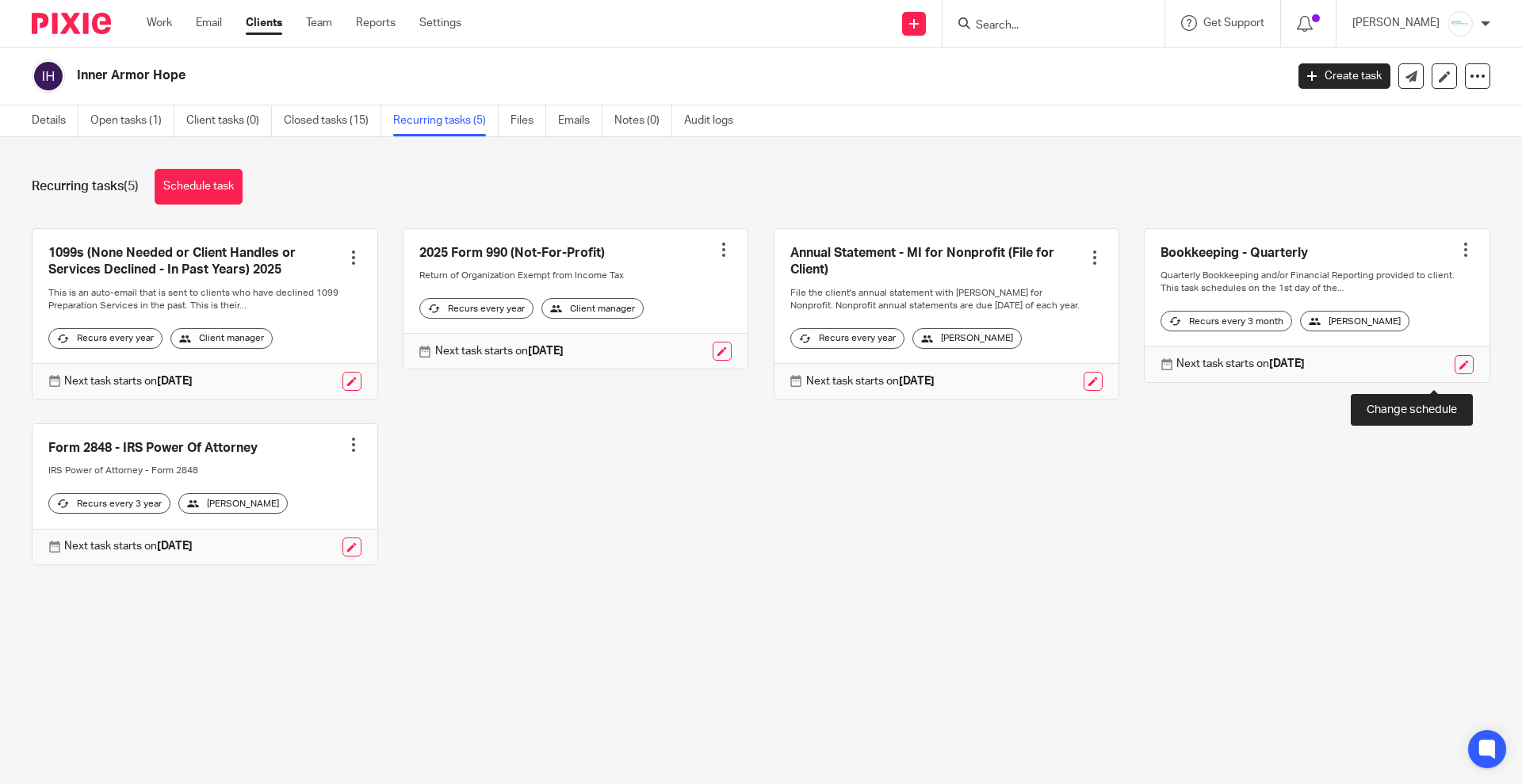
click at [1455, 368] on link at bounding box center [1464, 364] width 19 height 19
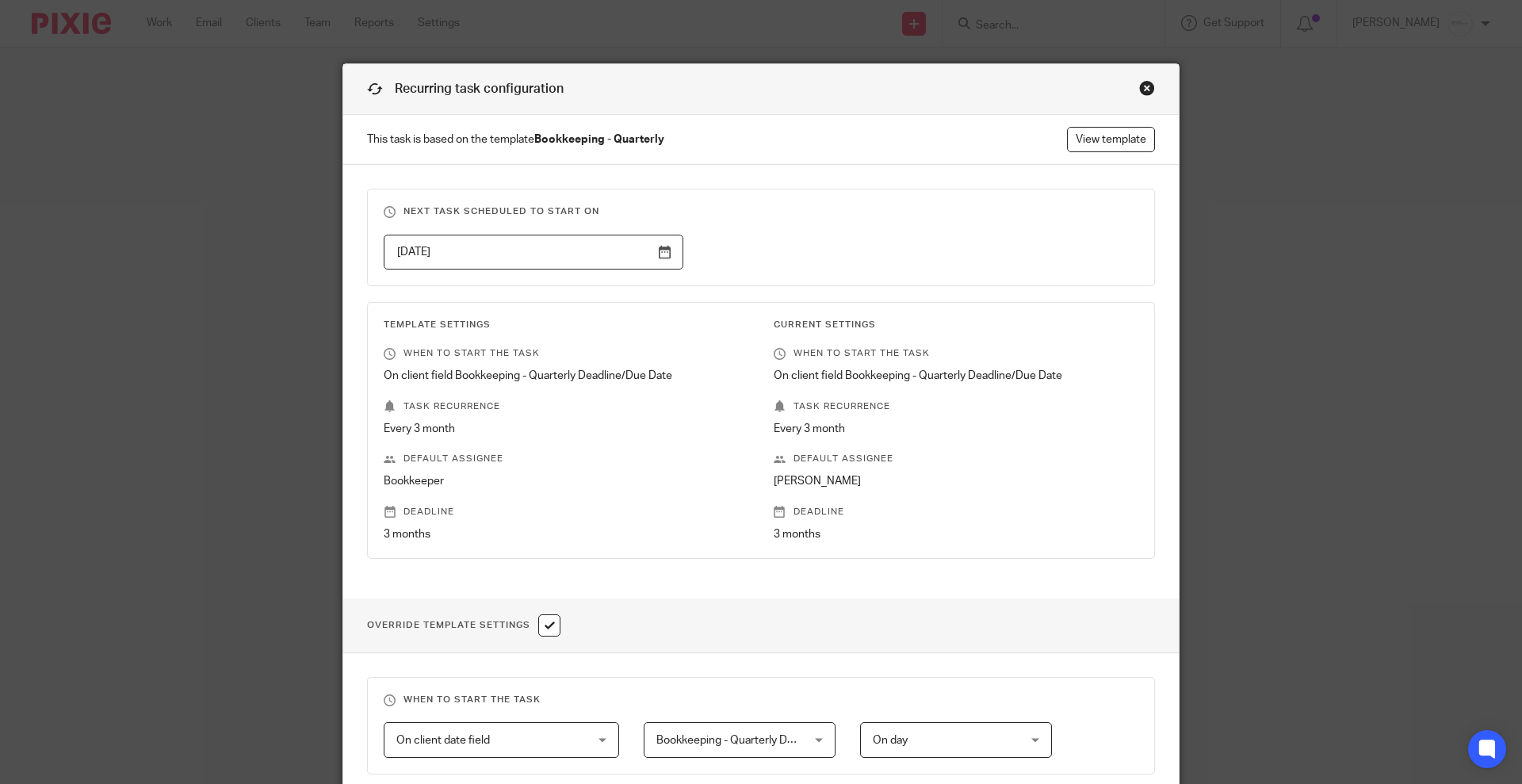
click at [539, 617] on input "checkbox" at bounding box center [549, 625] width 22 height 22
checkbox input "false"
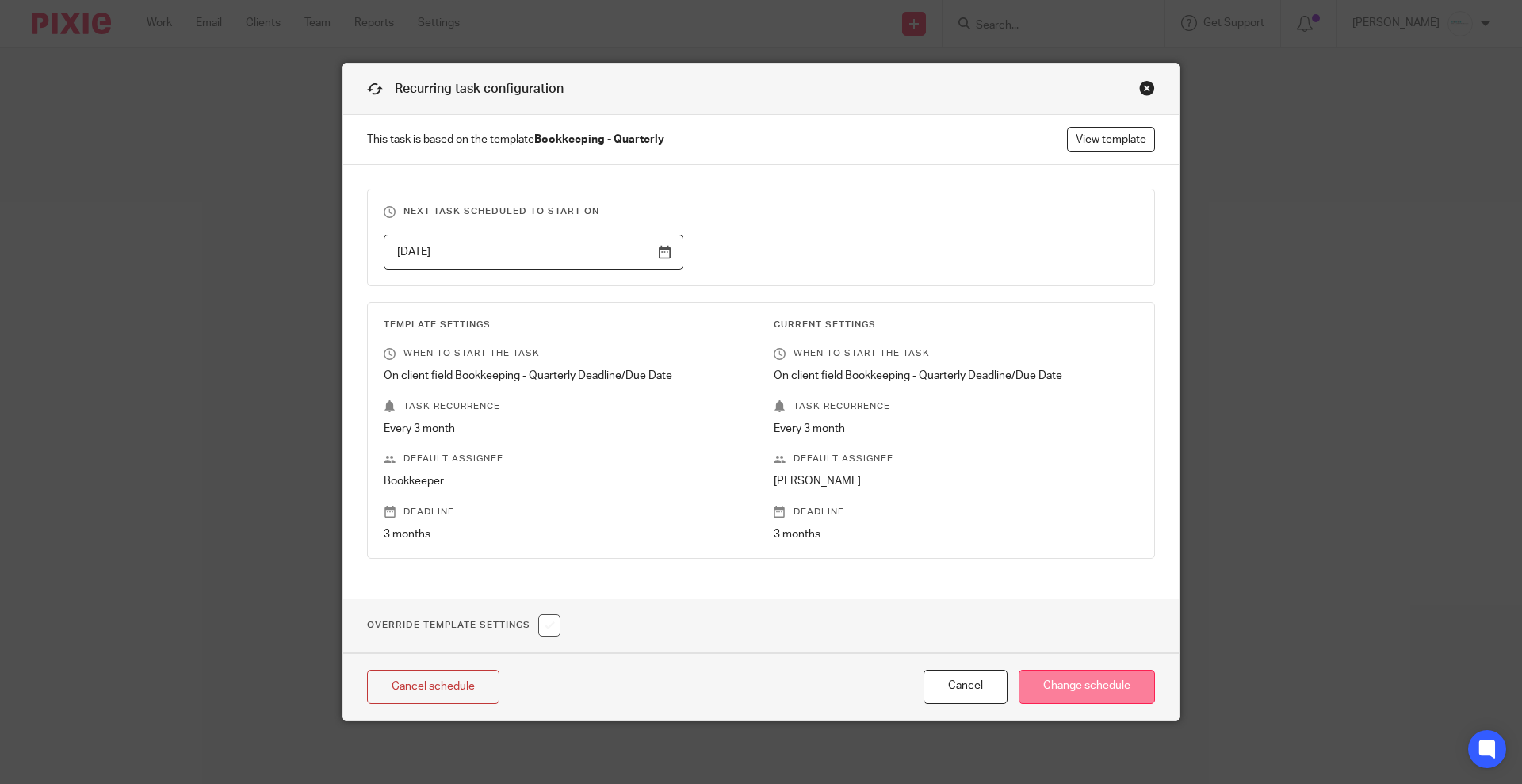
click at [1107, 674] on input "Change schedule" at bounding box center [1086, 686] width 136 height 34
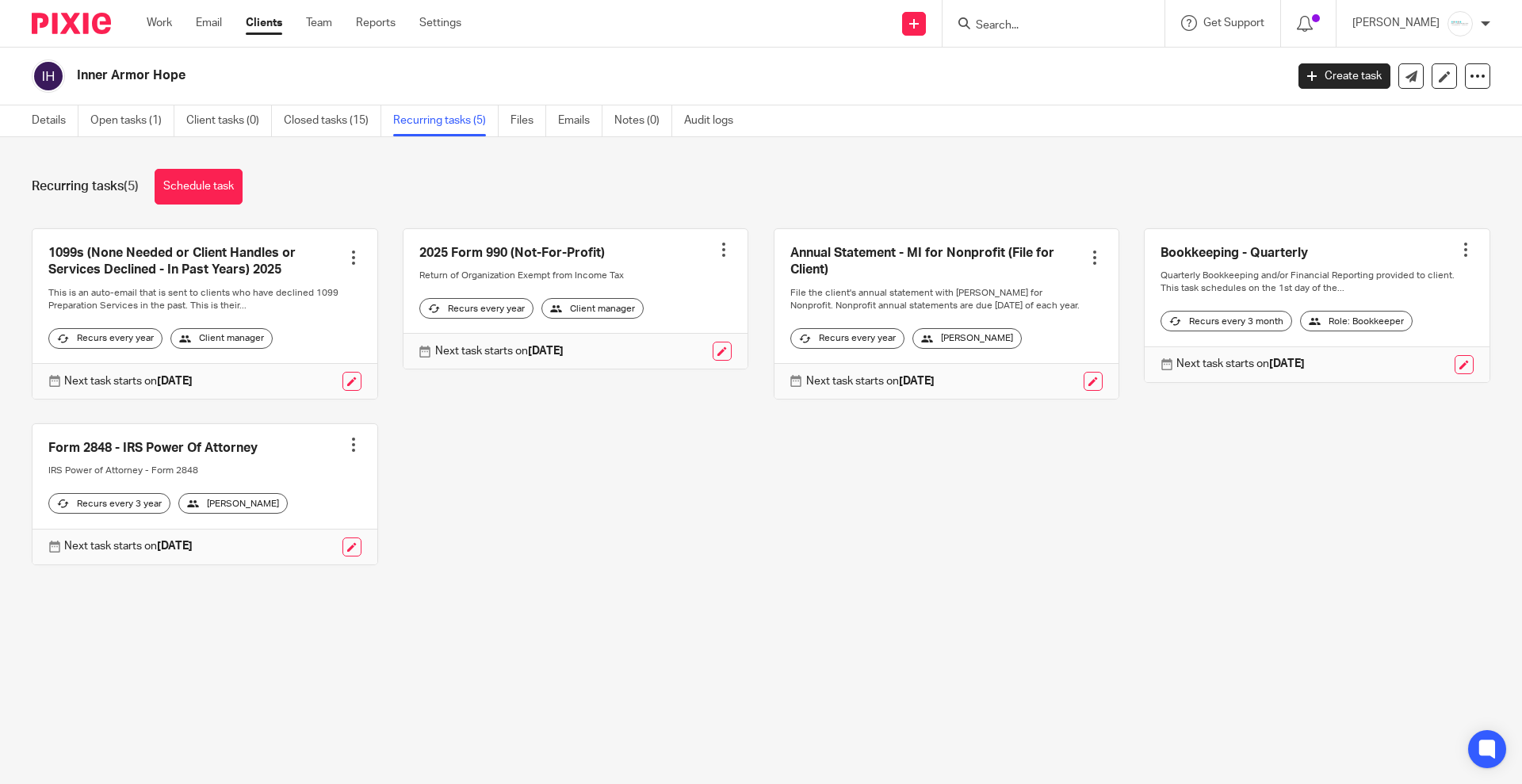
click at [1015, 30] on input "Search" at bounding box center [1046, 27] width 143 height 15
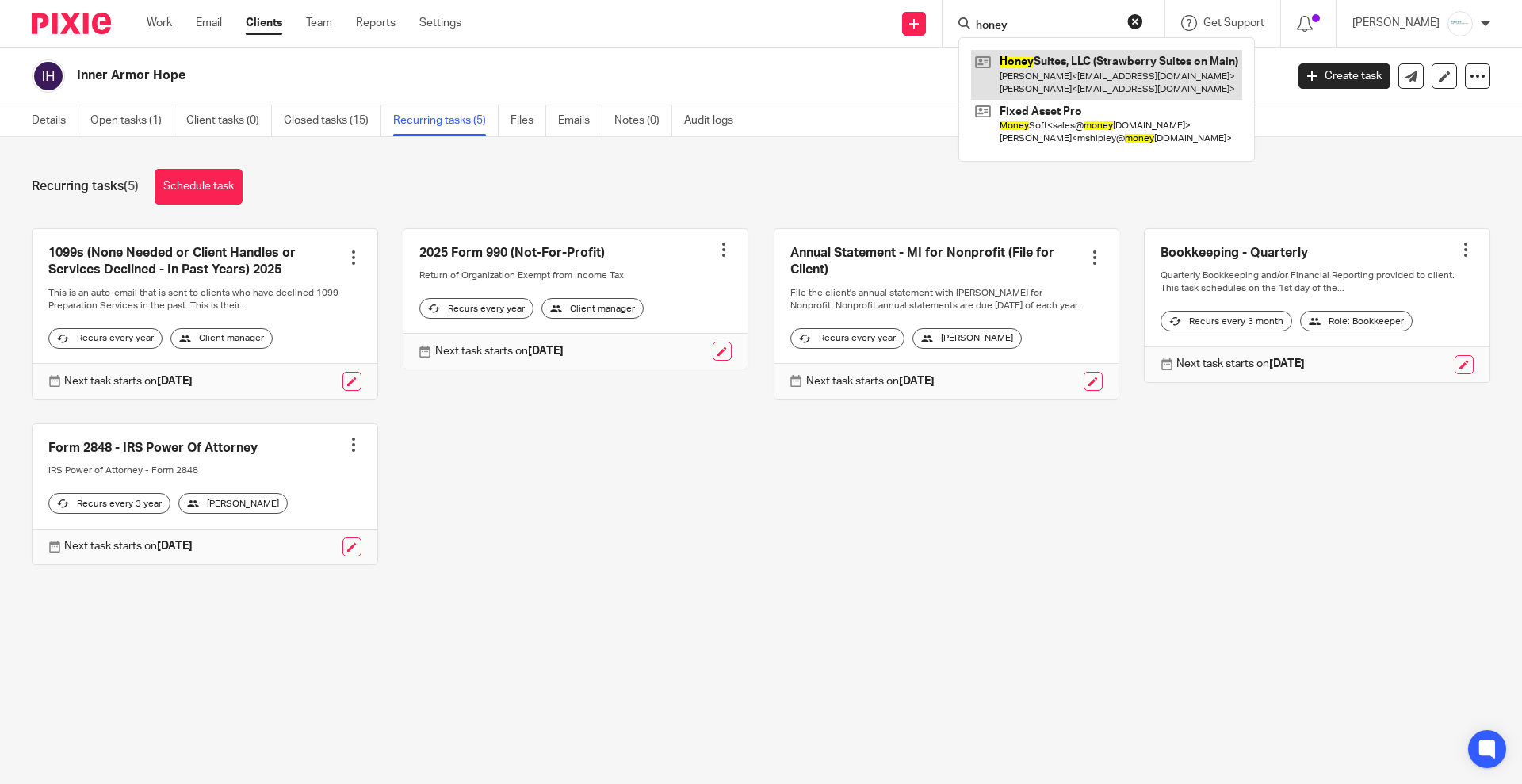
type input "honey"
click at [1104, 81] on link at bounding box center [1106, 75] width 271 height 49
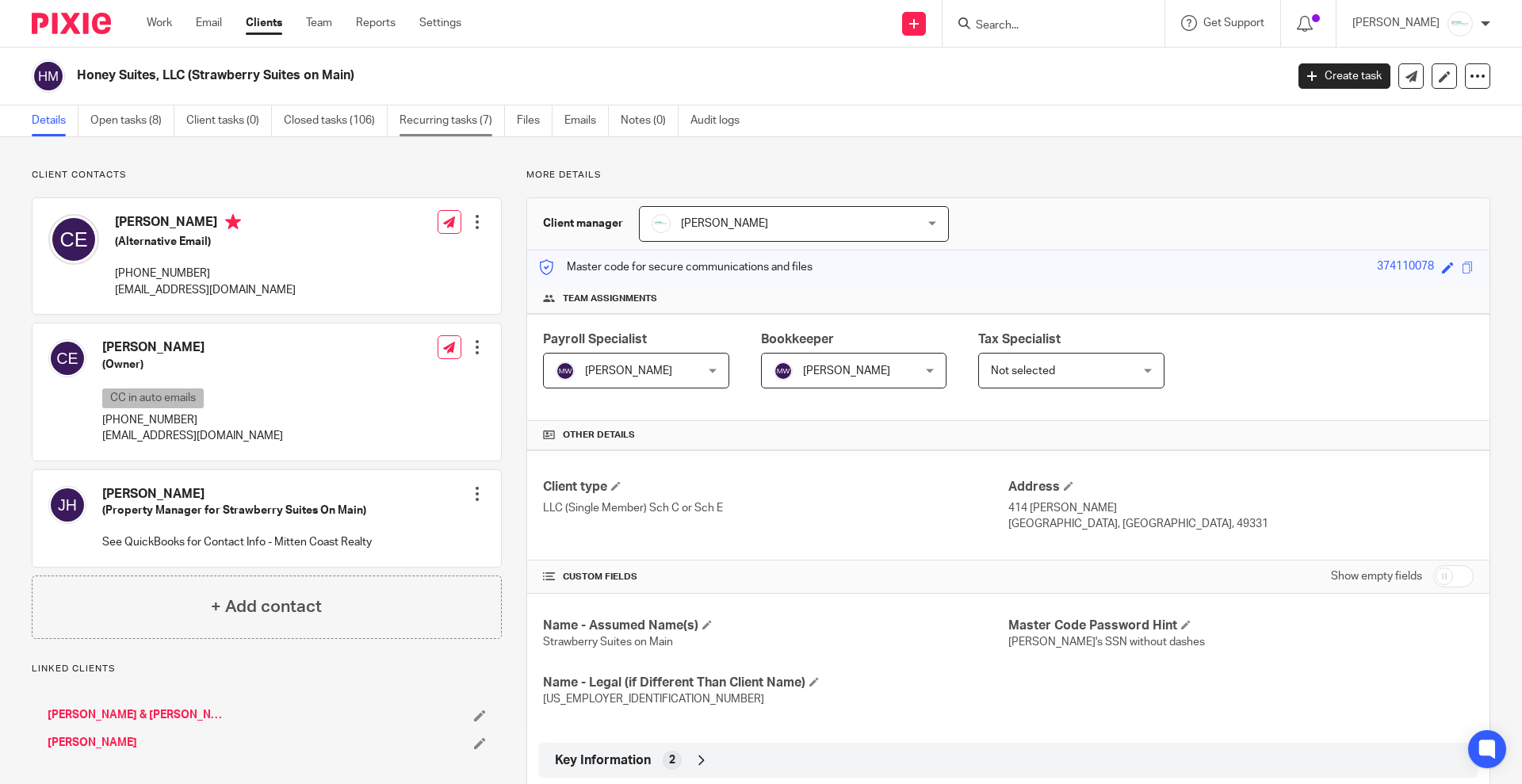
click at [448, 115] on link "Recurring tasks (7)" at bounding box center [452, 121] width 105 height 31
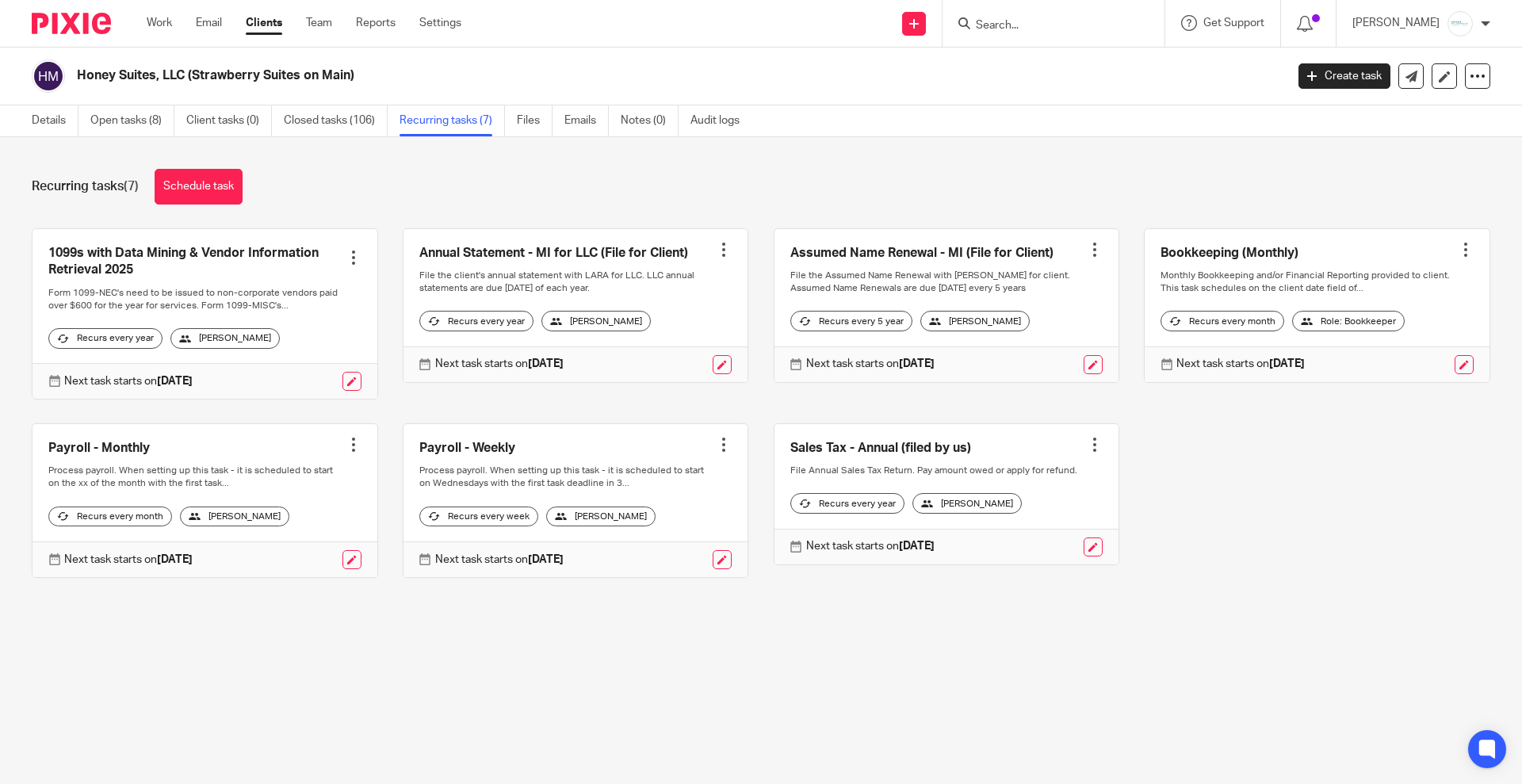
click at [1036, 25] on input "Search" at bounding box center [1046, 27] width 143 height 15
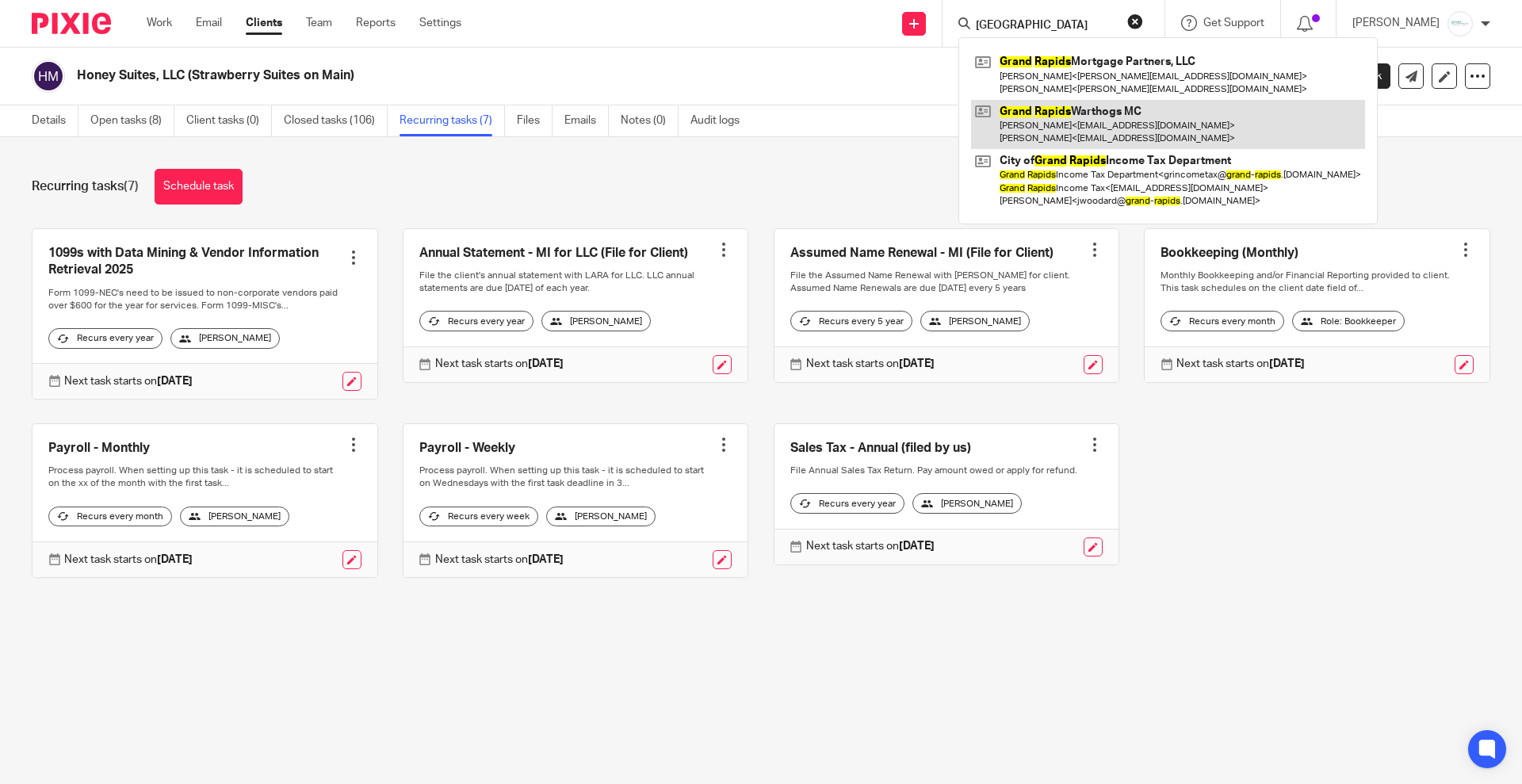
type input "[GEOGRAPHIC_DATA]"
click at [1065, 124] on link at bounding box center [1168, 124] width 394 height 49
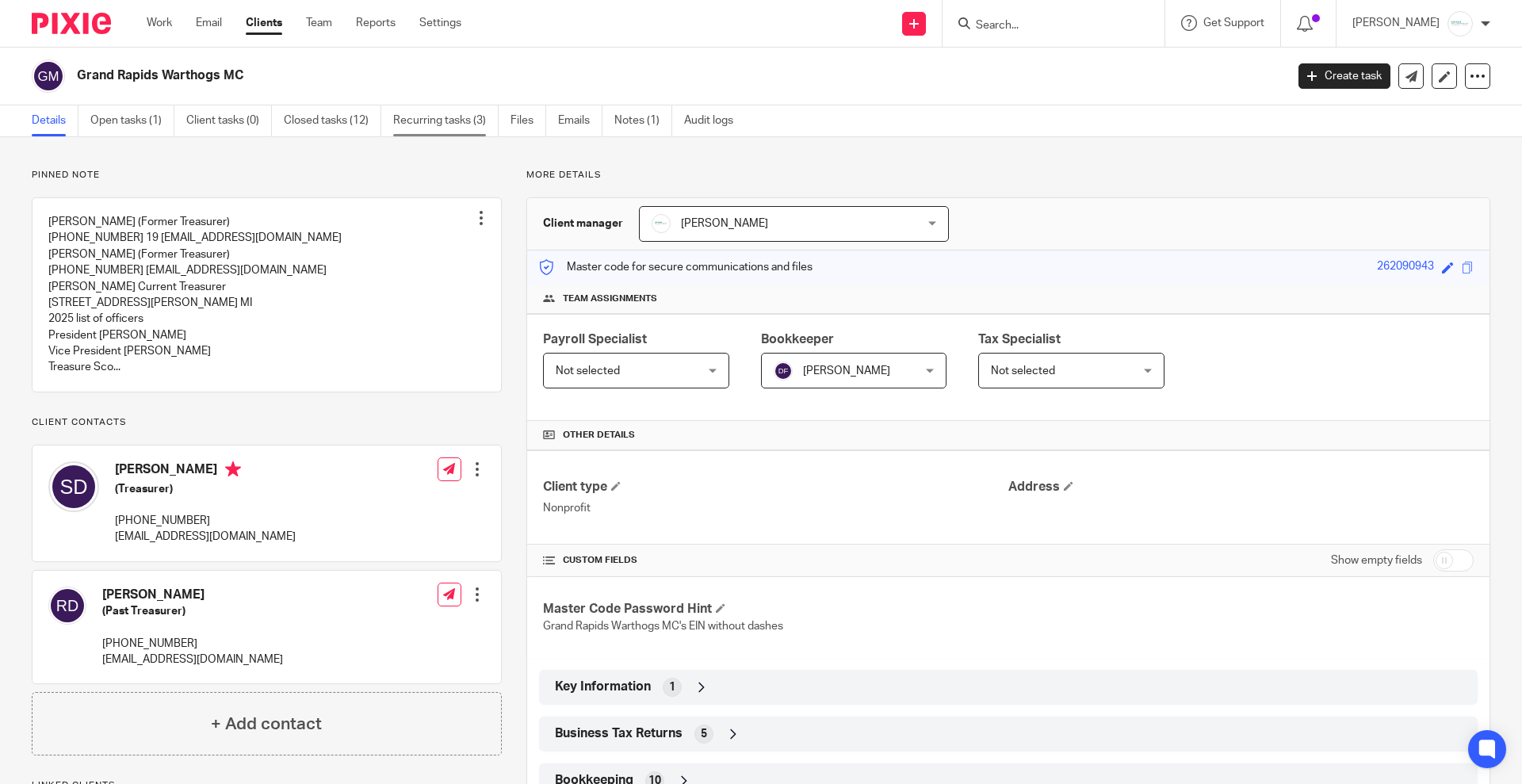
click at [458, 122] on link "Recurring tasks (3)" at bounding box center [446, 121] width 105 height 31
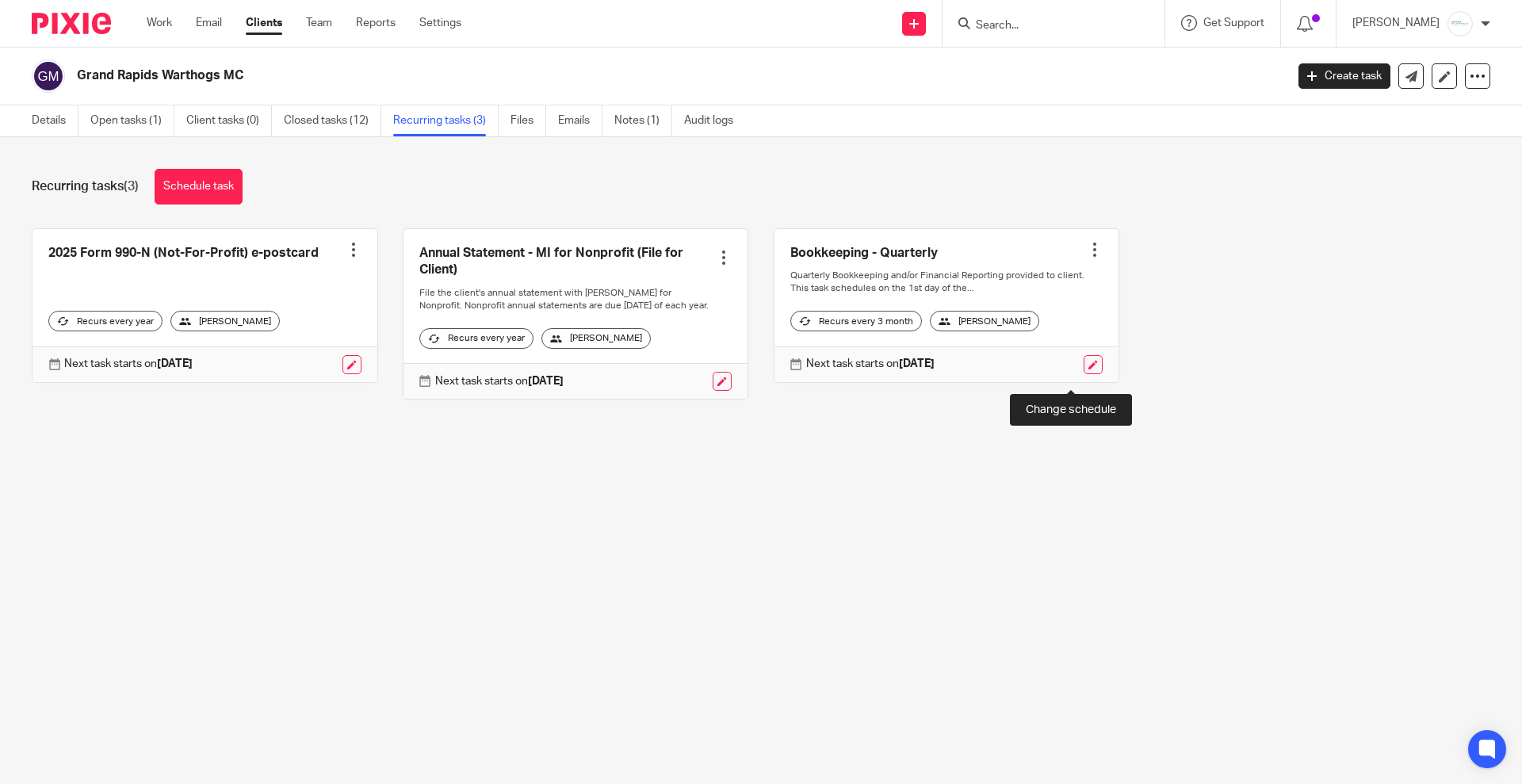
click at [1084, 373] on link at bounding box center [1093, 364] width 19 height 19
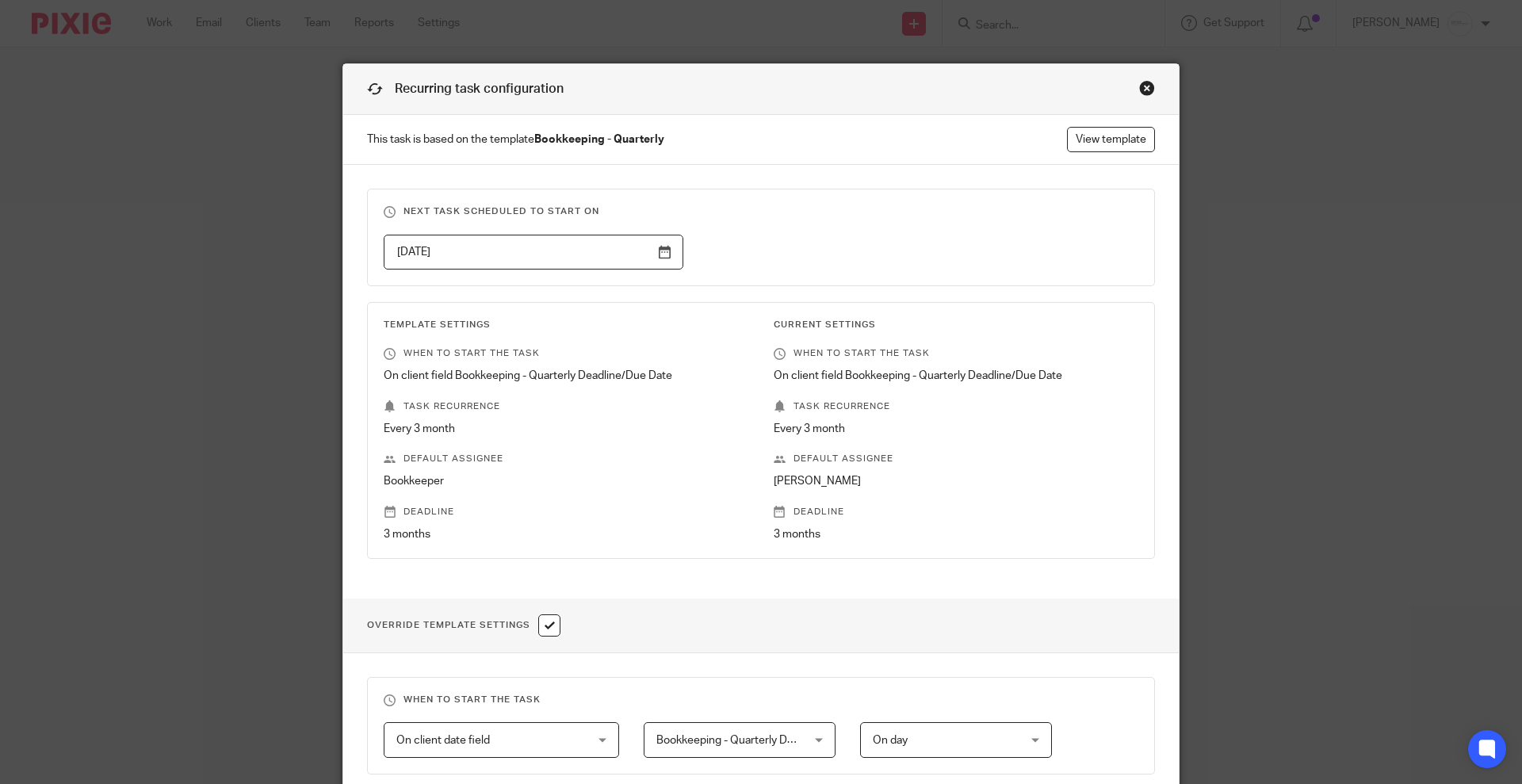
click at [544, 626] on input "checkbox" at bounding box center [549, 625] width 22 height 22
checkbox input "false"
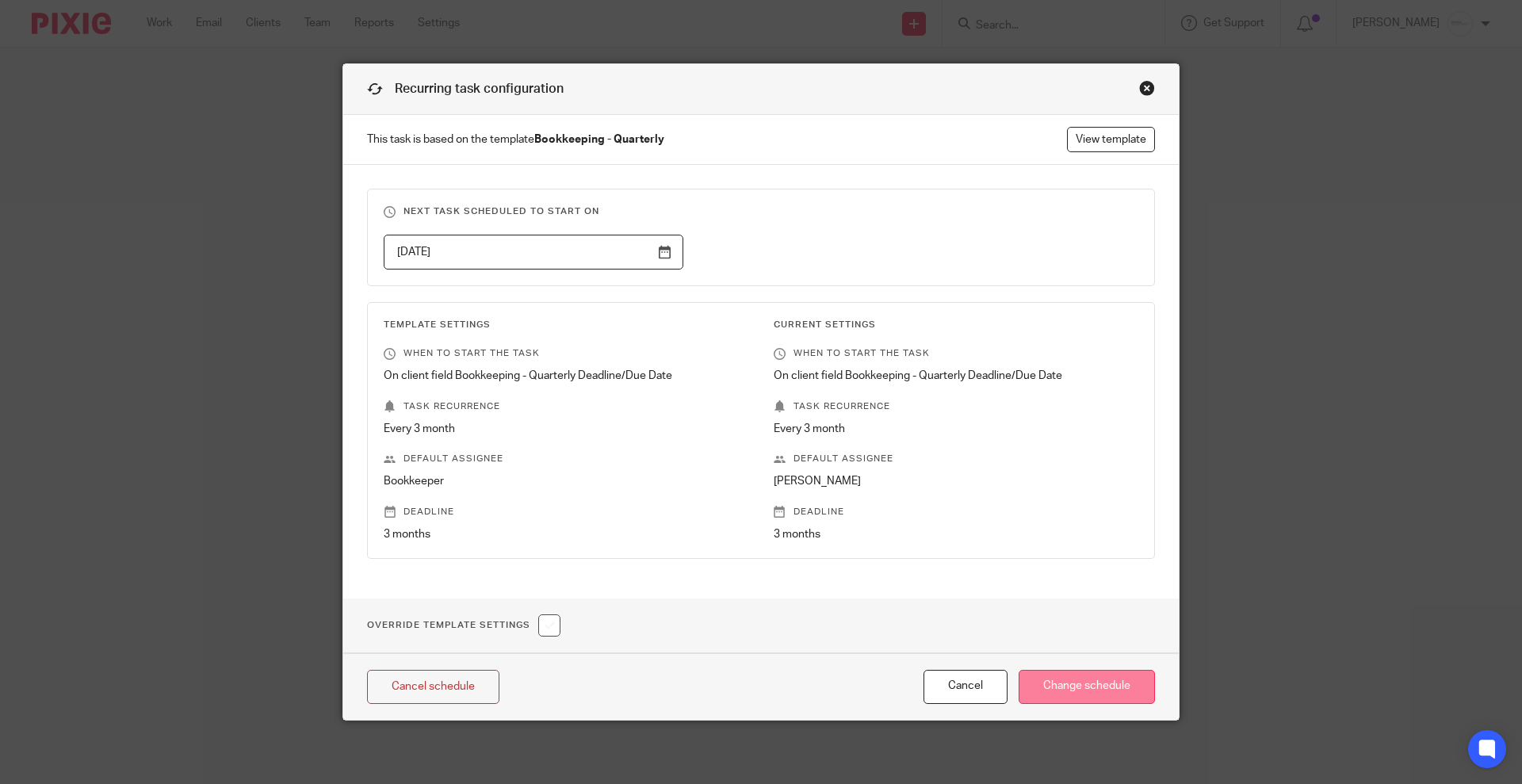
click at [1086, 682] on input "Change schedule" at bounding box center [1086, 686] width 136 height 34
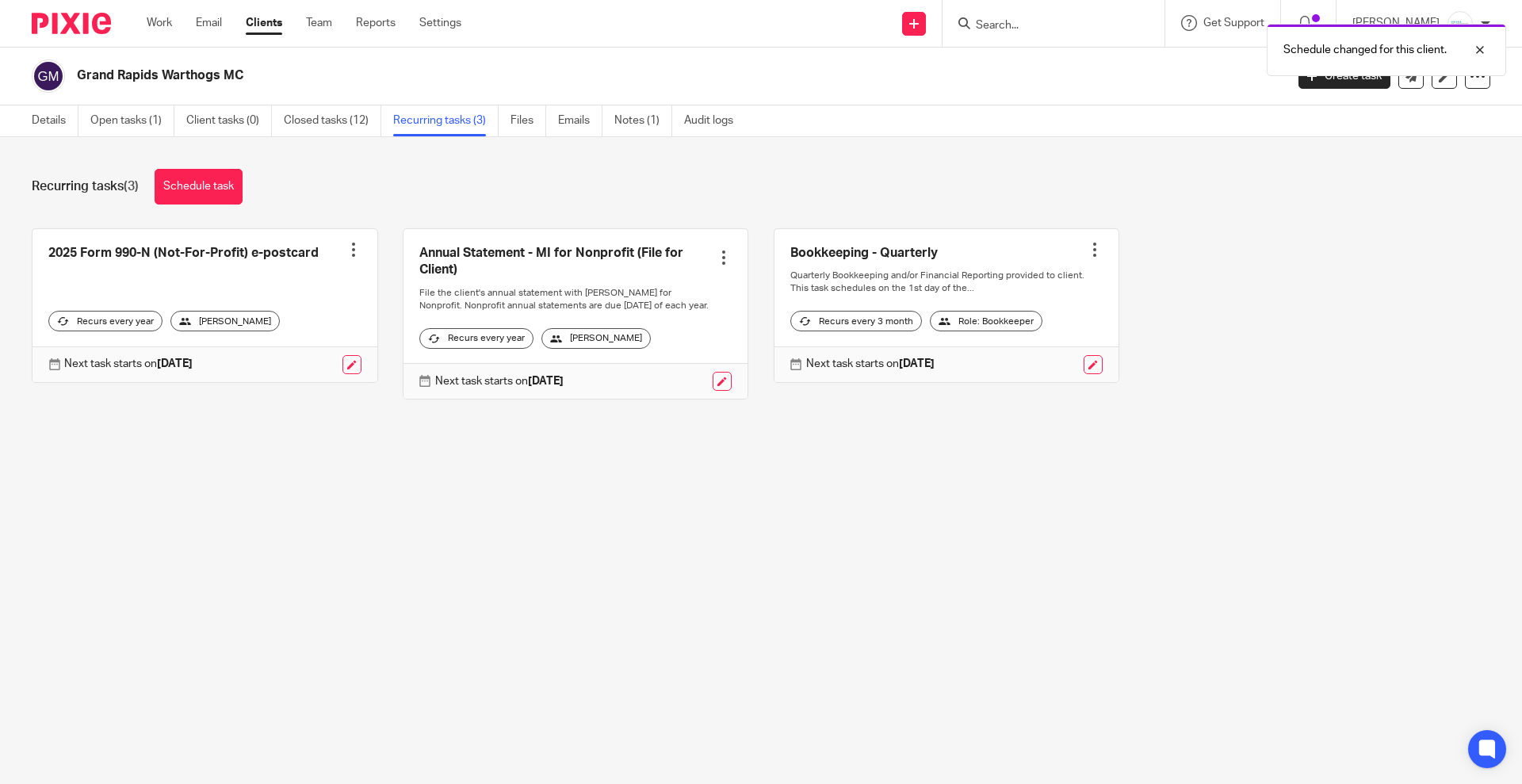
click at [1076, 20] on div "Schedule changed for this client." at bounding box center [1134, 46] width 745 height 60
click at [1476, 45] on div at bounding box center [1468, 49] width 43 height 19
click at [1083, 23] on input "Search" at bounding box center [1046, 27] width 143 height 15
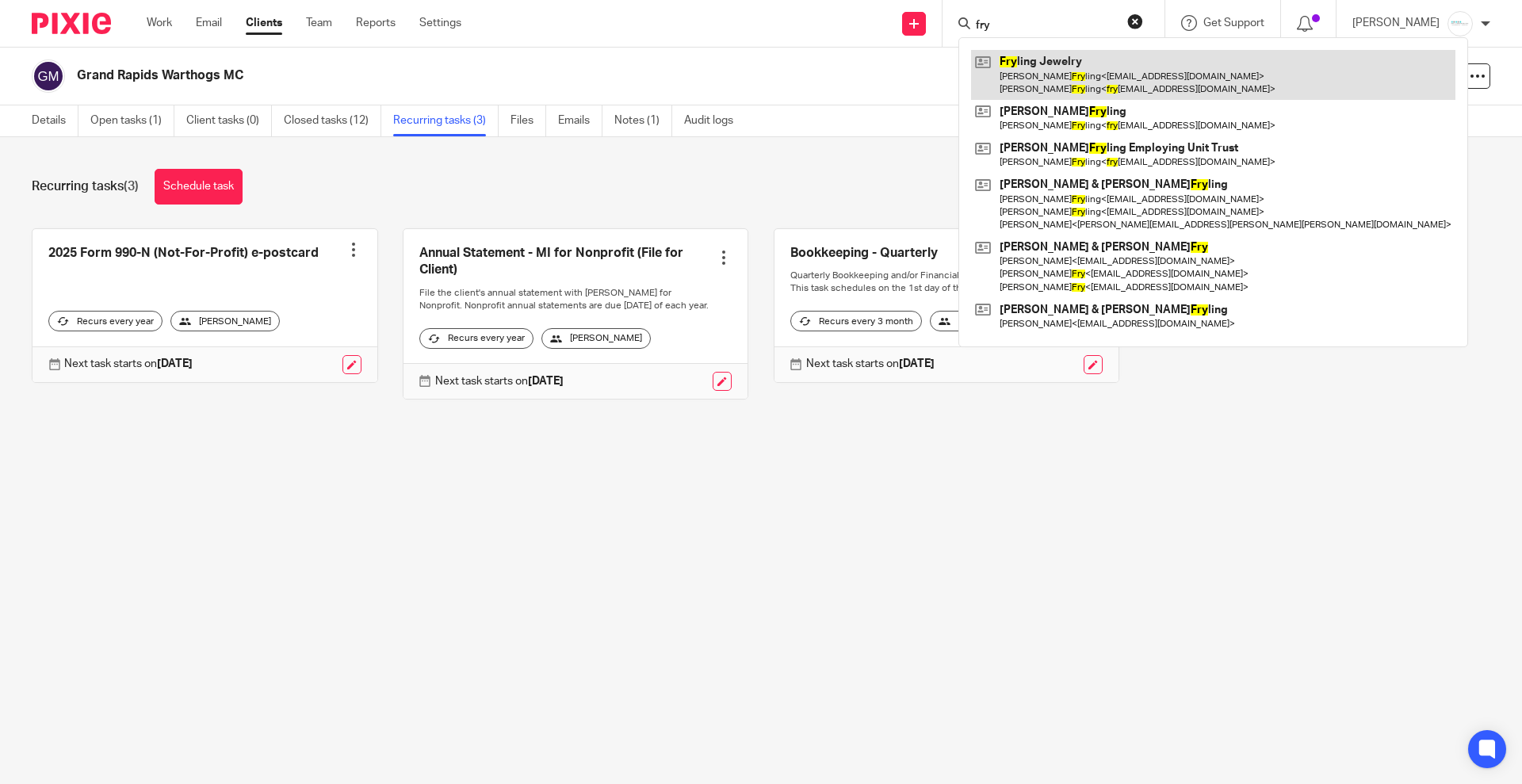
type input "fry"
click at [1052, 71] on link at bounding box center [1213, 75] width 484 height 49
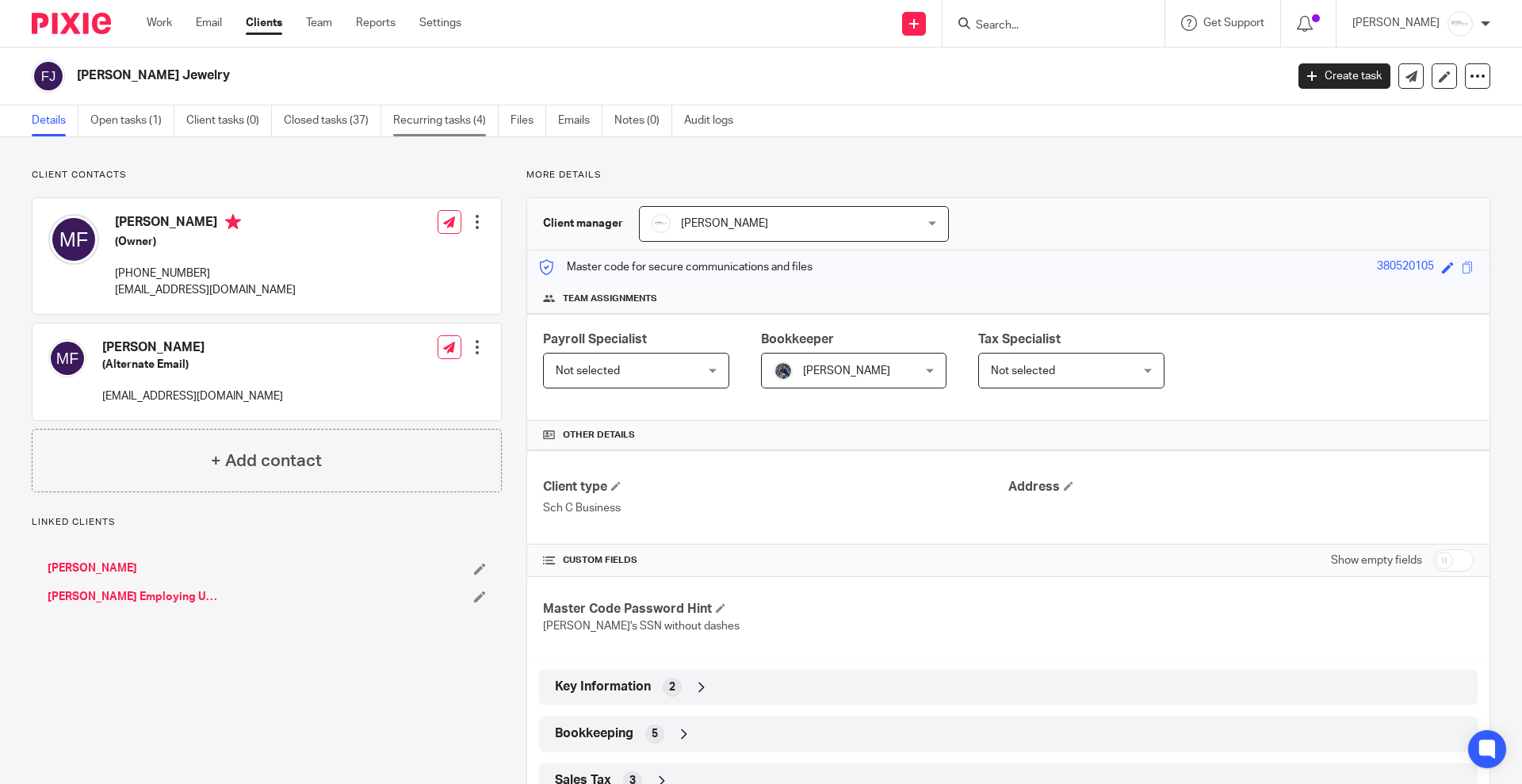
click at [421, 127] on link "Recurring tasks (4)" at bounding box center [446, 121] width 105 height 31
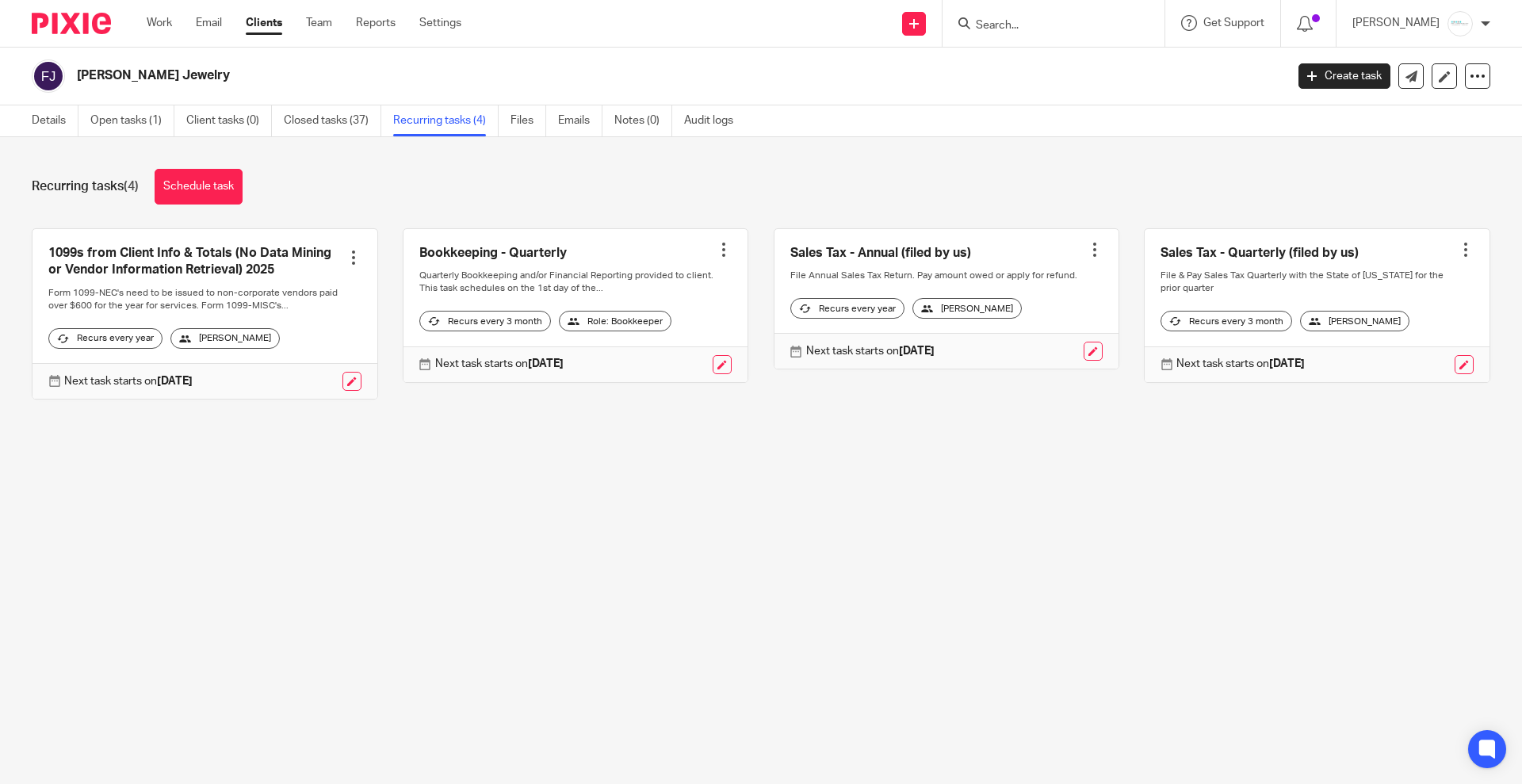
click at [1110, 27] on input "Search" at bounding box center [1046, 27] width 143 height 15
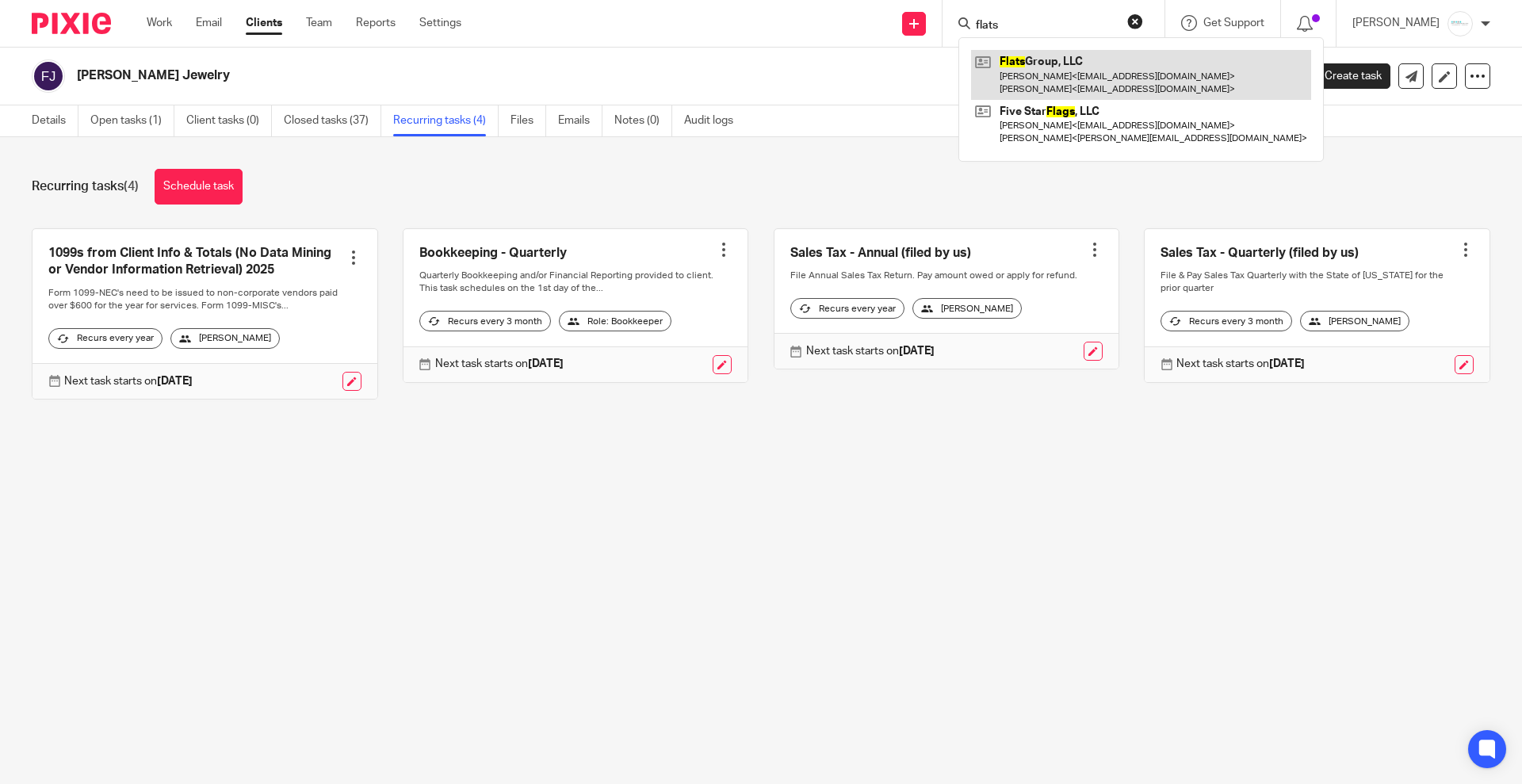
type input "flats"
click at [1121, 58] on link at bounding box center [1141, 75] width 340 height 49
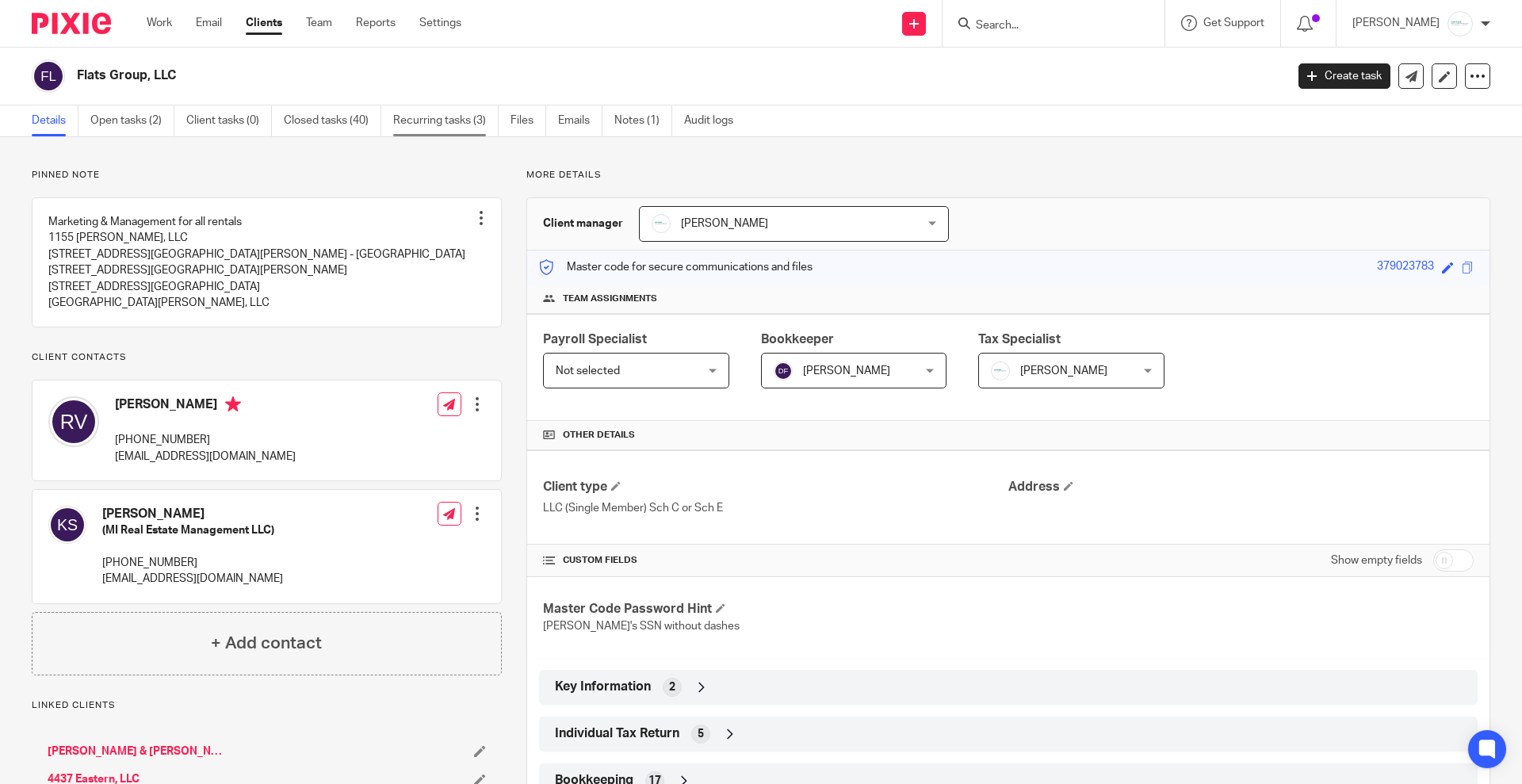
click at [437, 116] on link "Recurring tasks (3)" at bounding box center [446, 121] width 105 height 31
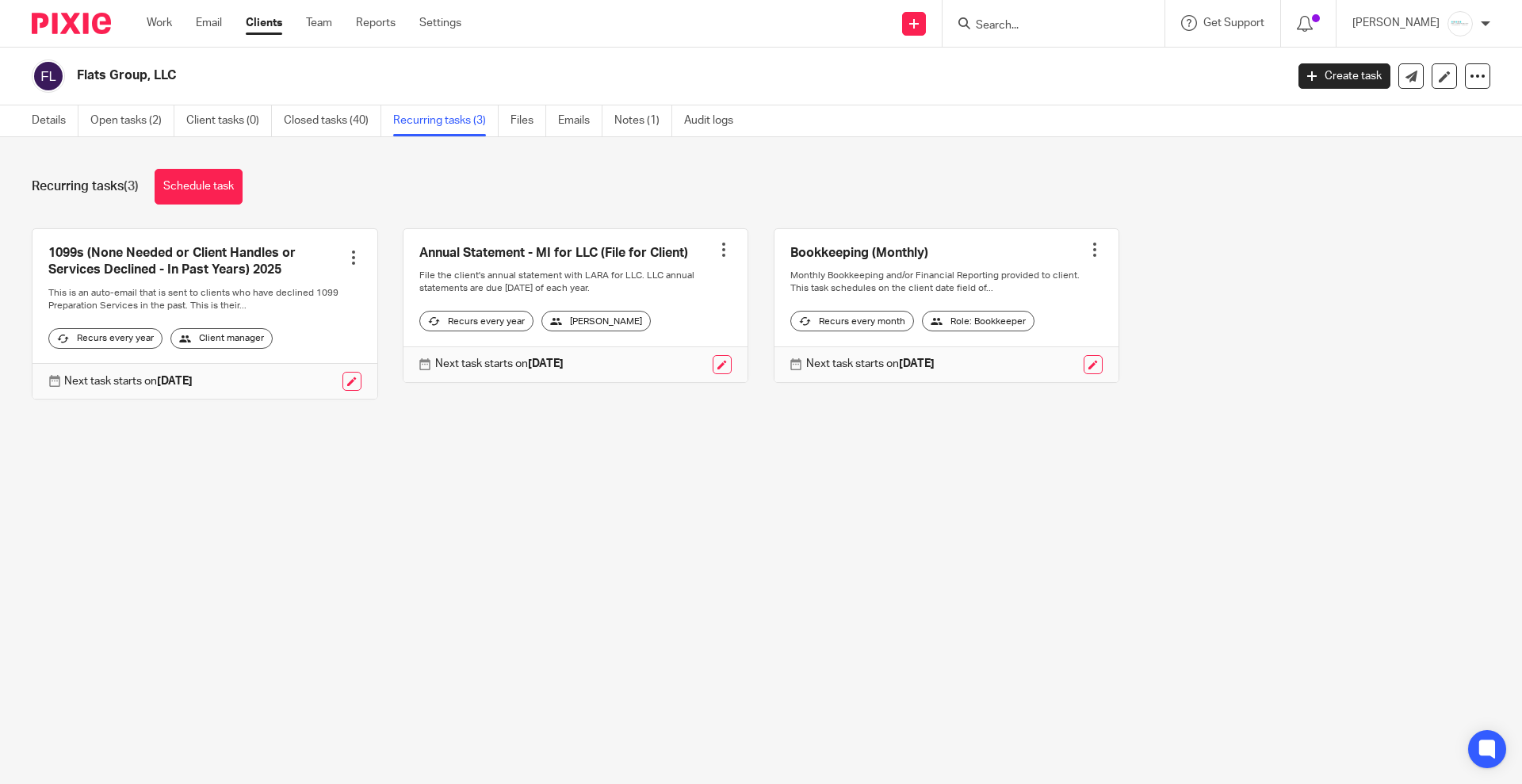
click at [1074, 26] on input "Search" at bounding box center [1046, 27] width 143 height 15
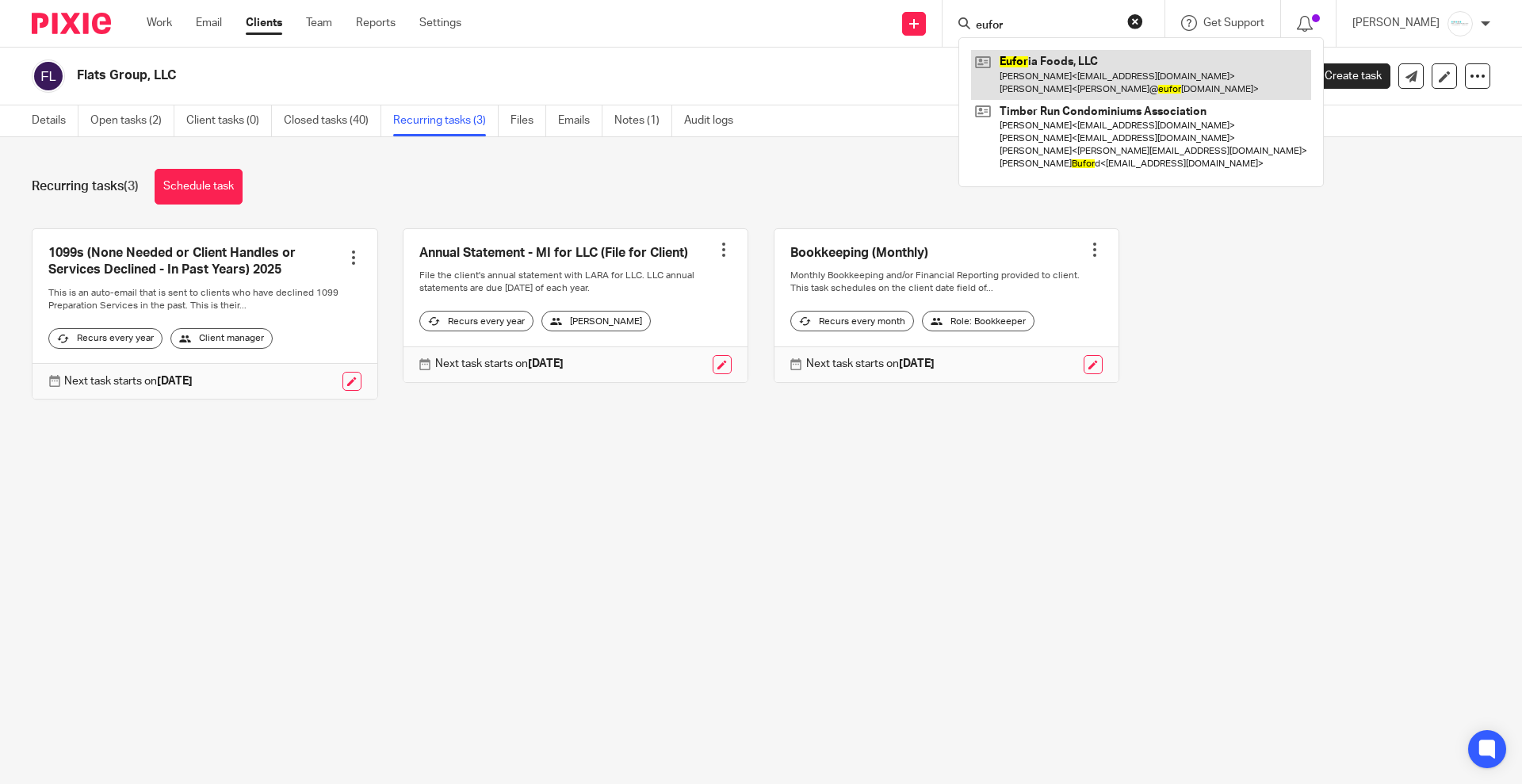
type input "eufor"
click at [1076, 67] on link at bounding box center [1141, 75] width 340 height 49
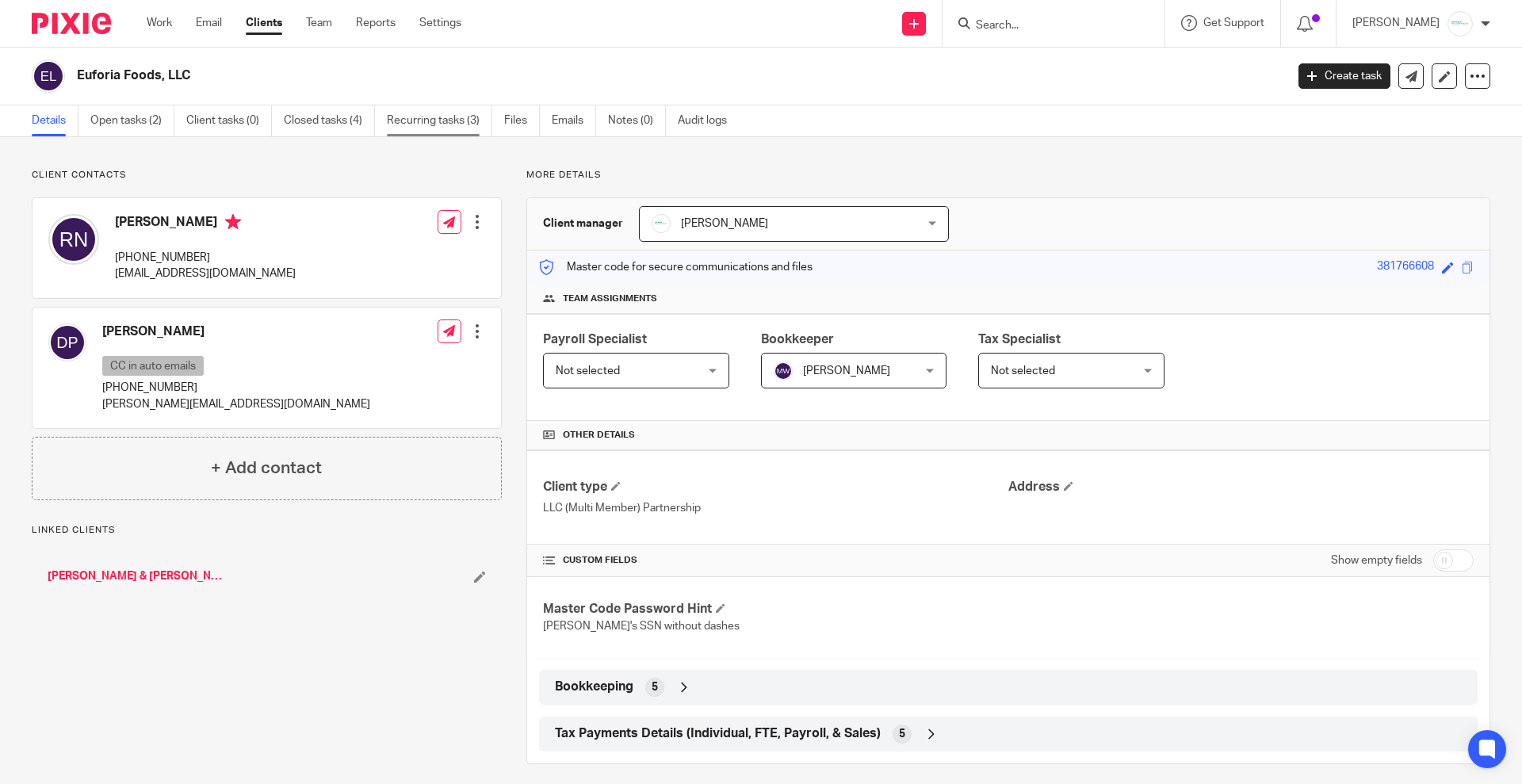
click at [434, 128] on link "Recurring tasks (3)" at bounding box center [439, 121] width 105 height 31
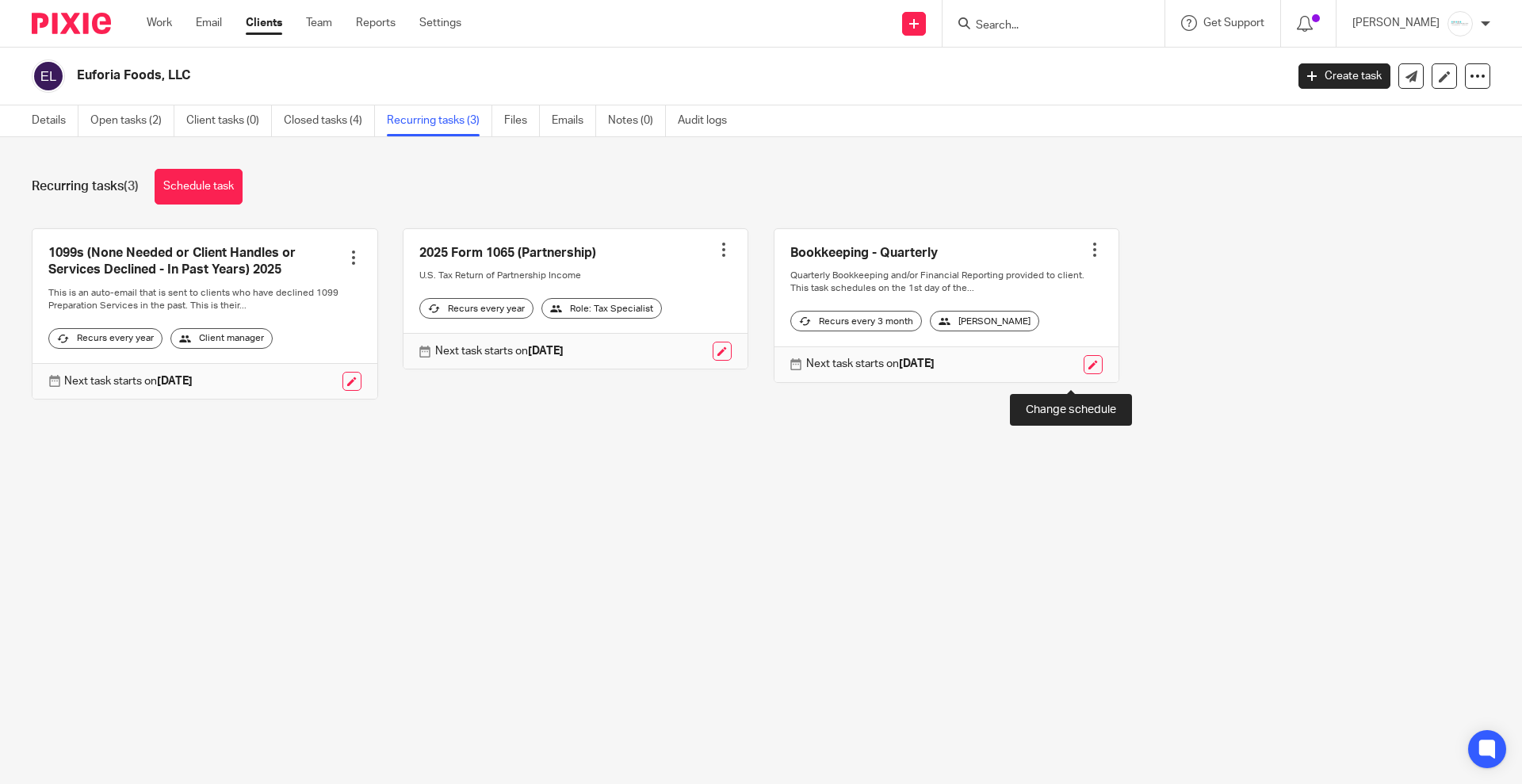
click at [1084, 374] on link at bounding box center [1093, 364] width 19 height 19
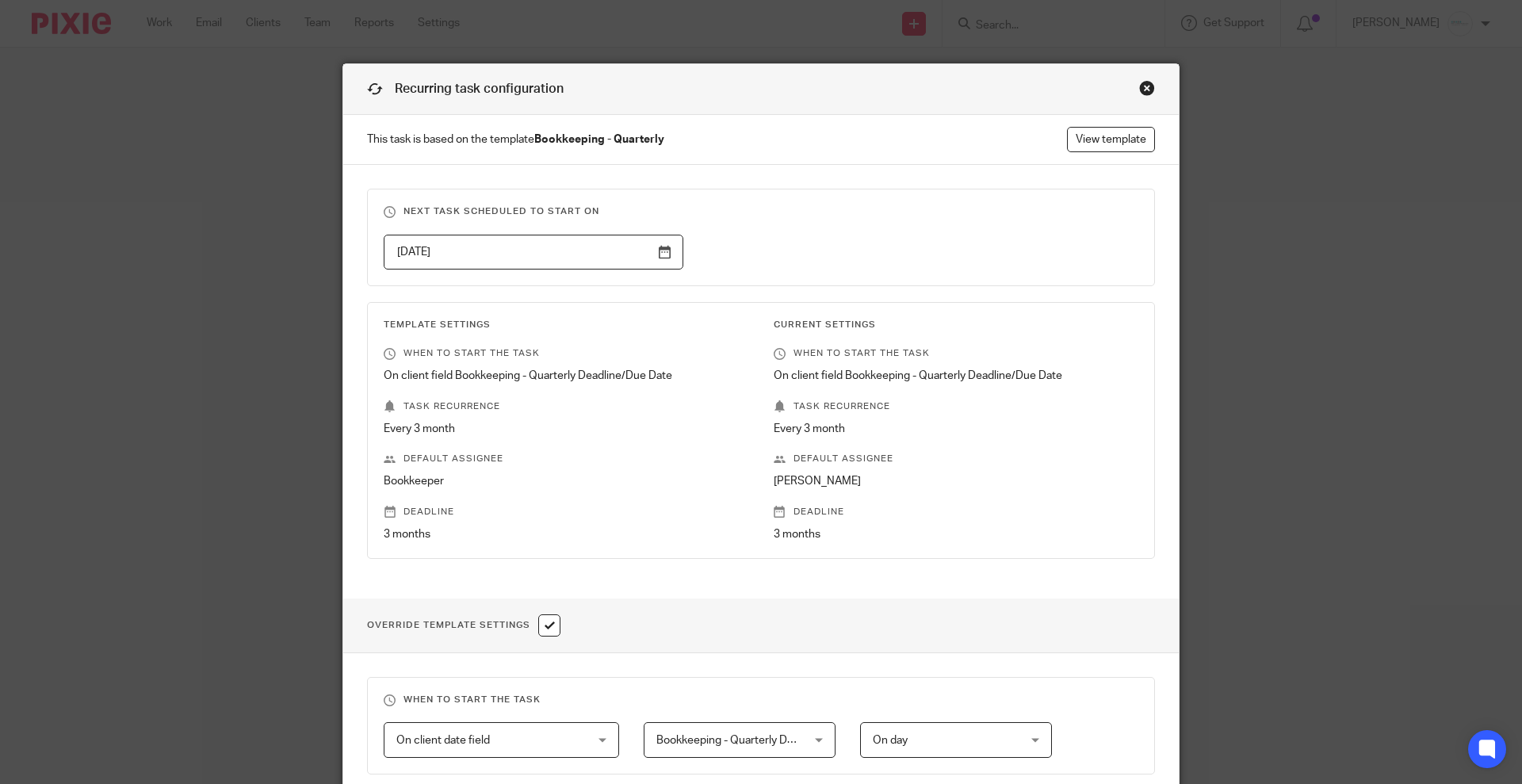
click at [544, 626] on input "checkbox" at bounding box center [549, 625] width 22 height 22
checkbox input "false"
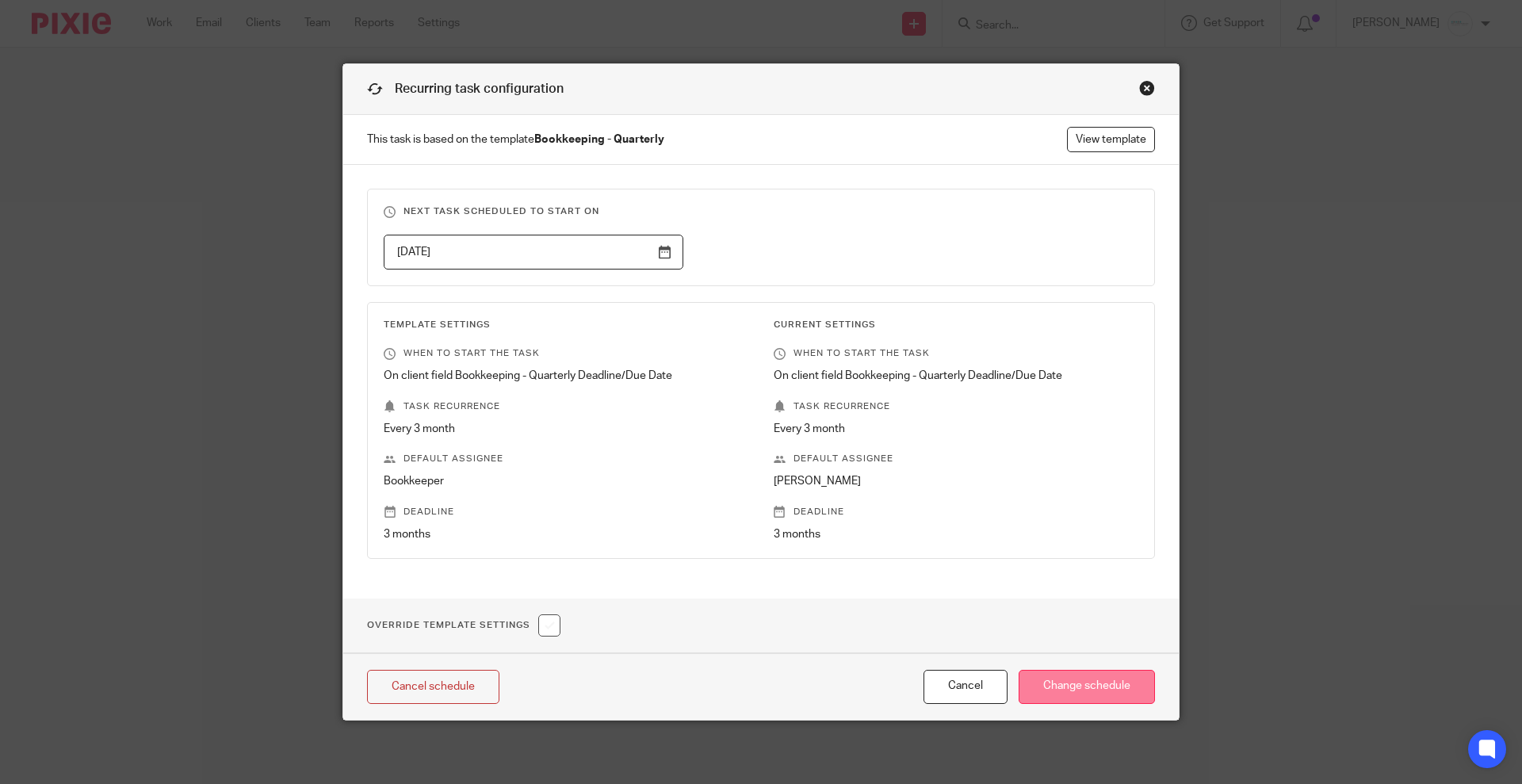
click at [1102, 681] on input "Change schedule" at bounding box center [1086, 686] width 136 height 34
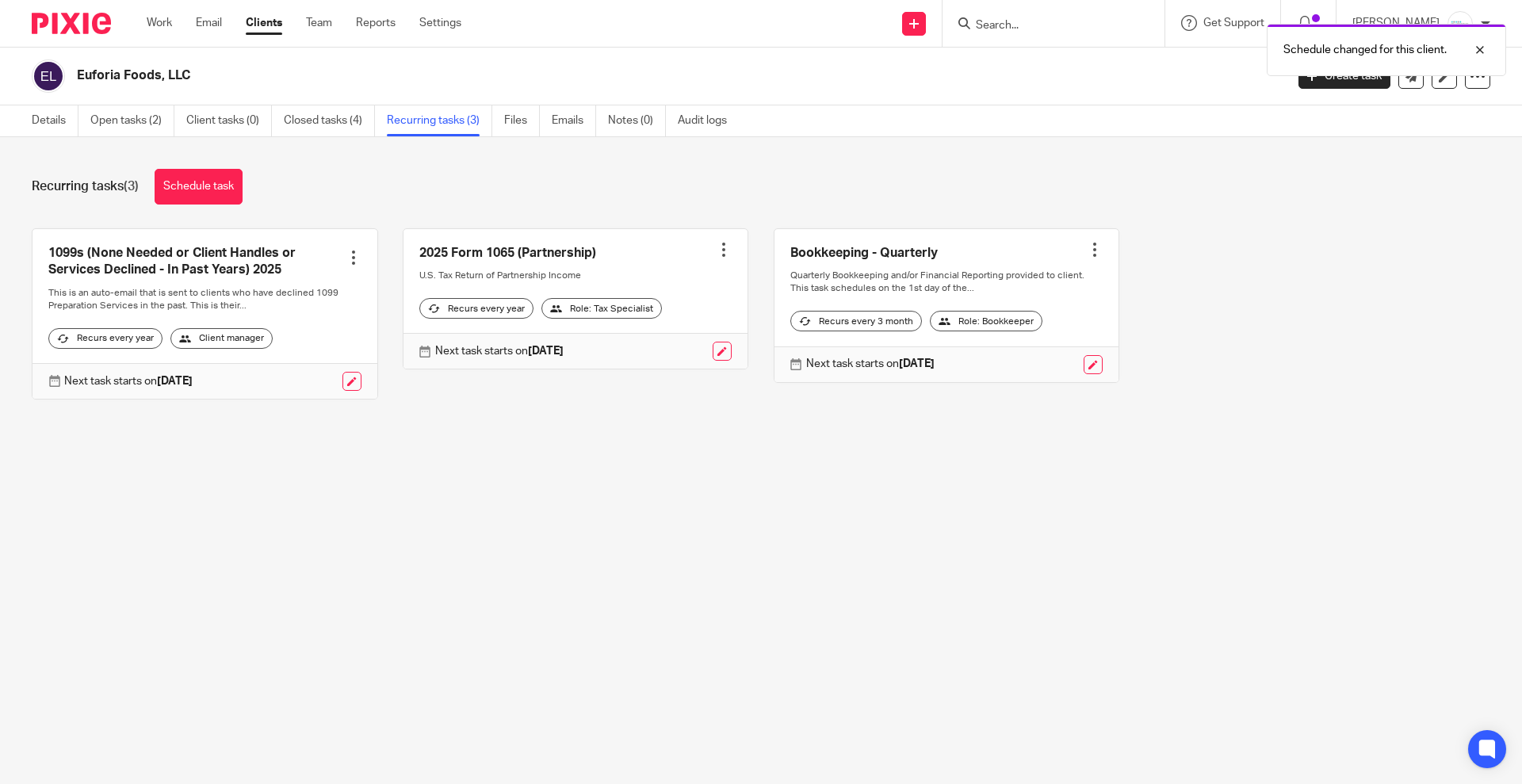
click at [1031, 28] on div "Schedule changed for this client." at bounding box center [1134, 46] width 745 height 60
click at [1480, 47] on div at bounding box center [1468, 49] width 43 height 19
click at [1038, 29] on input "Search" at bounding box center [1046, 27] width 143 height 15
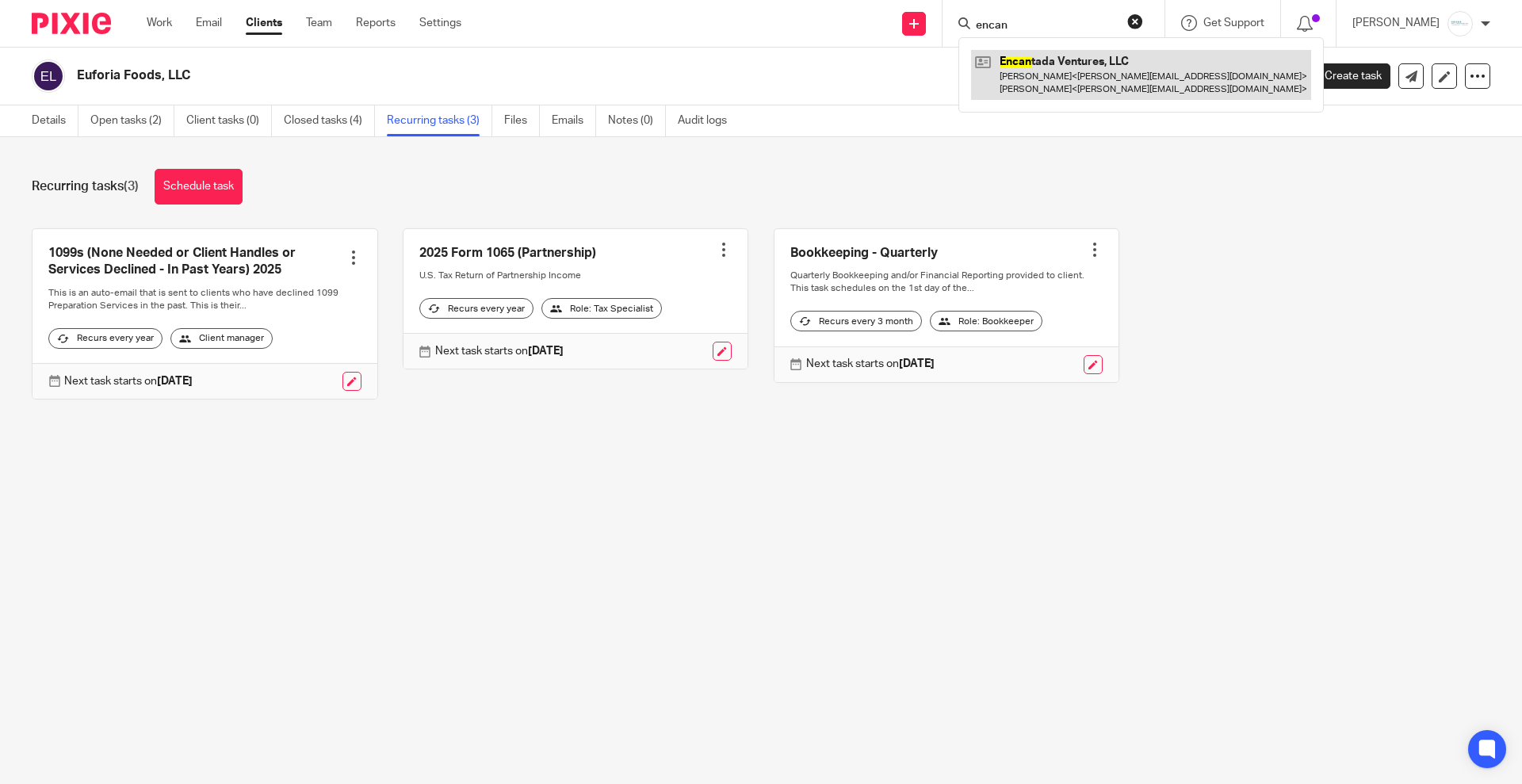
type input "encan"
click at [1013, 77] on link at bounding box center [1141, 75] width 340 height 49
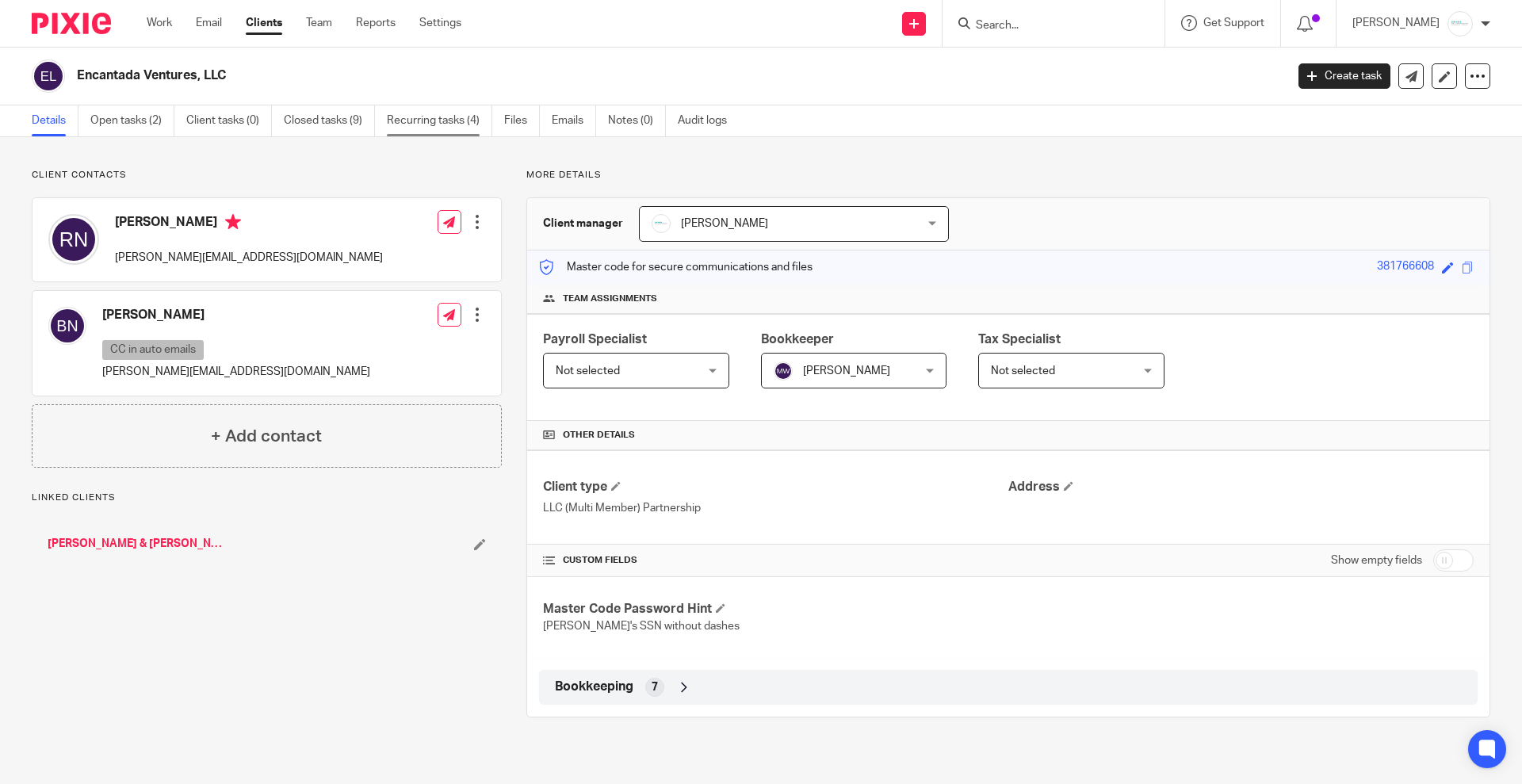
click at [437, 118] on link "Recurring tasks (4)" at bounding box center [439, 121] width 105 height 31
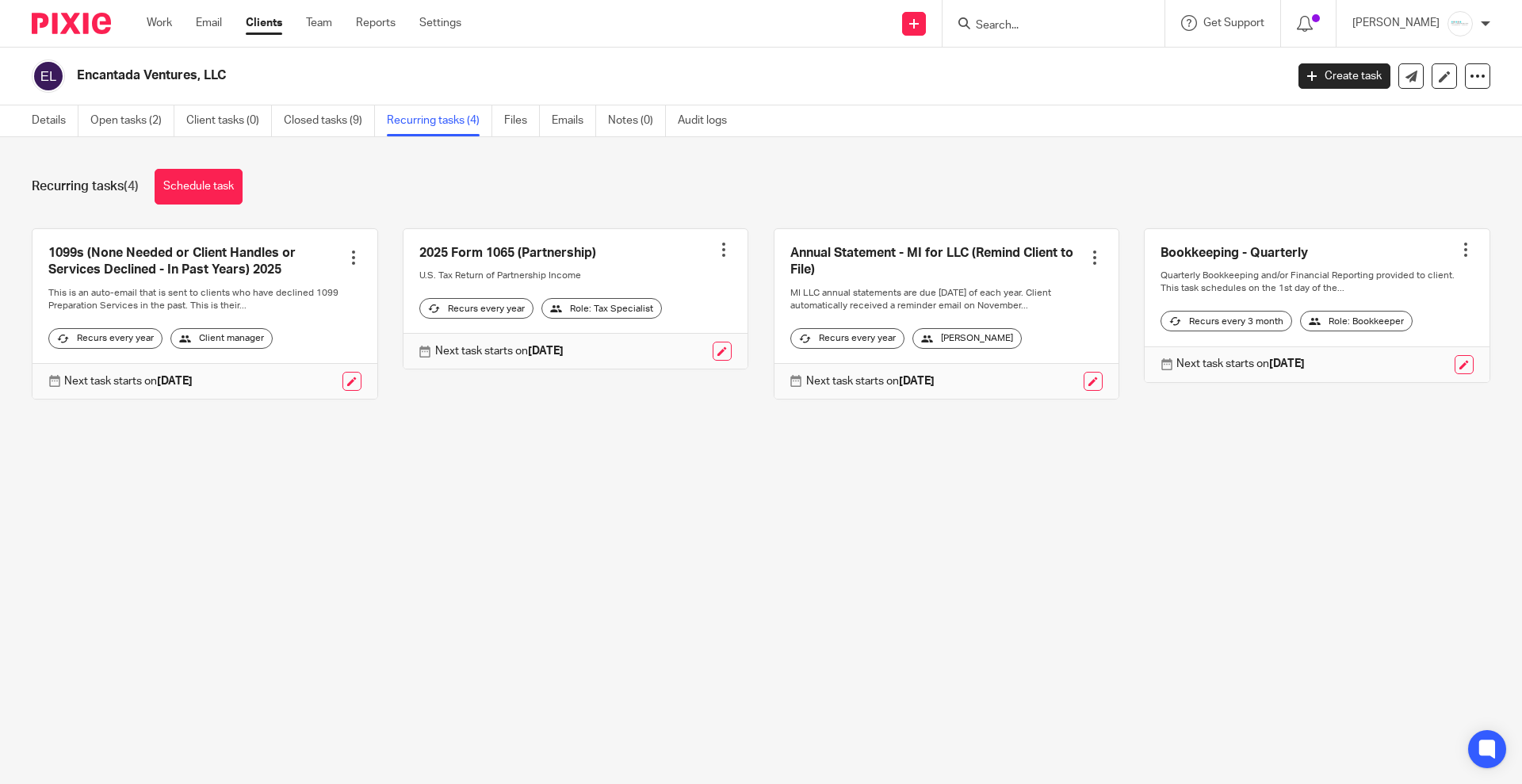
click at [1015, 32] on input "Search" at bounding box center [1046, 27] width 143 height 15
type input "empower"
click at [1042, 50] on link at bounding box center [1105, 69] width 268 height 37
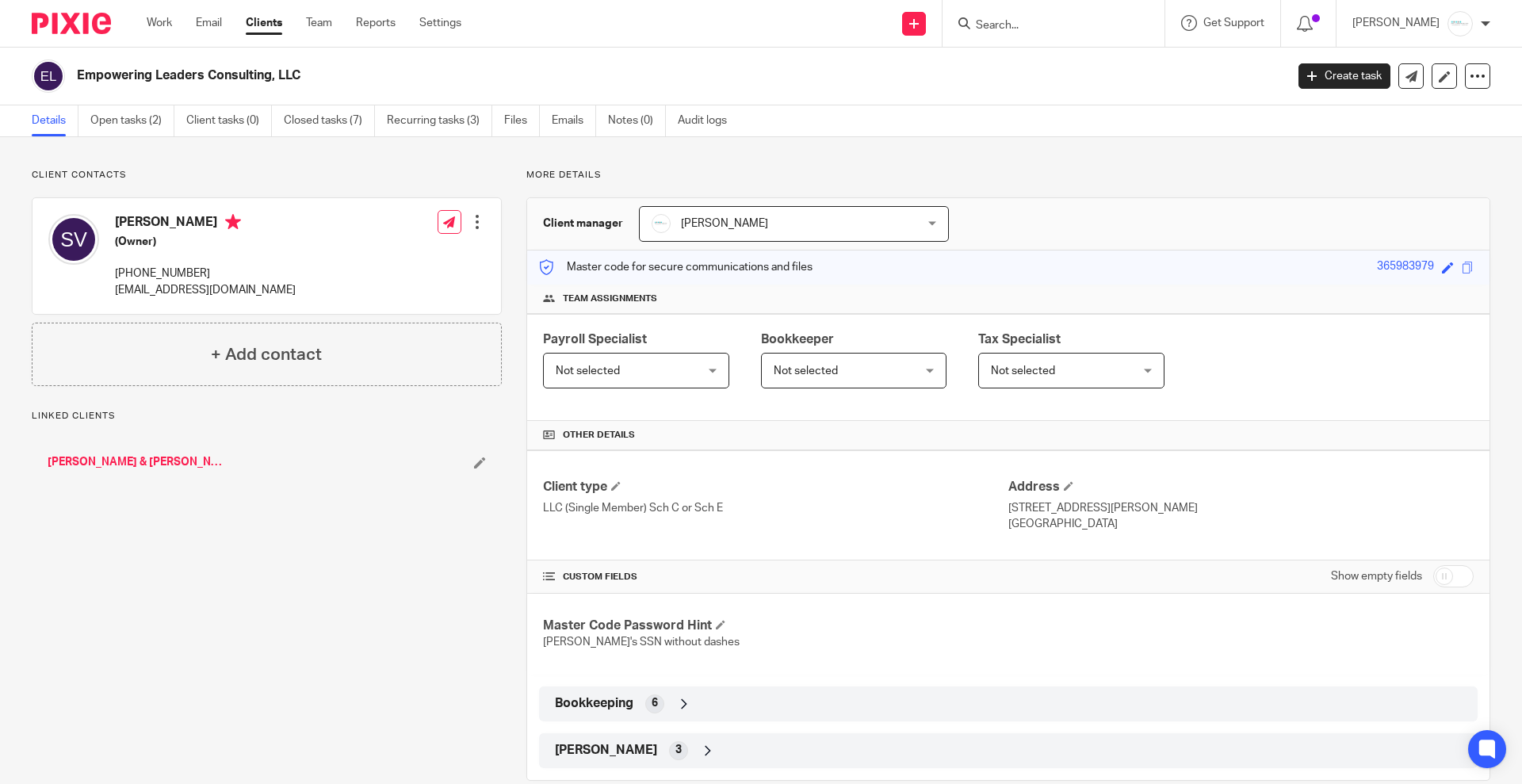
click at [813, 378] on span "Not selected" at bounding box center [843, 370] width 138 height 33
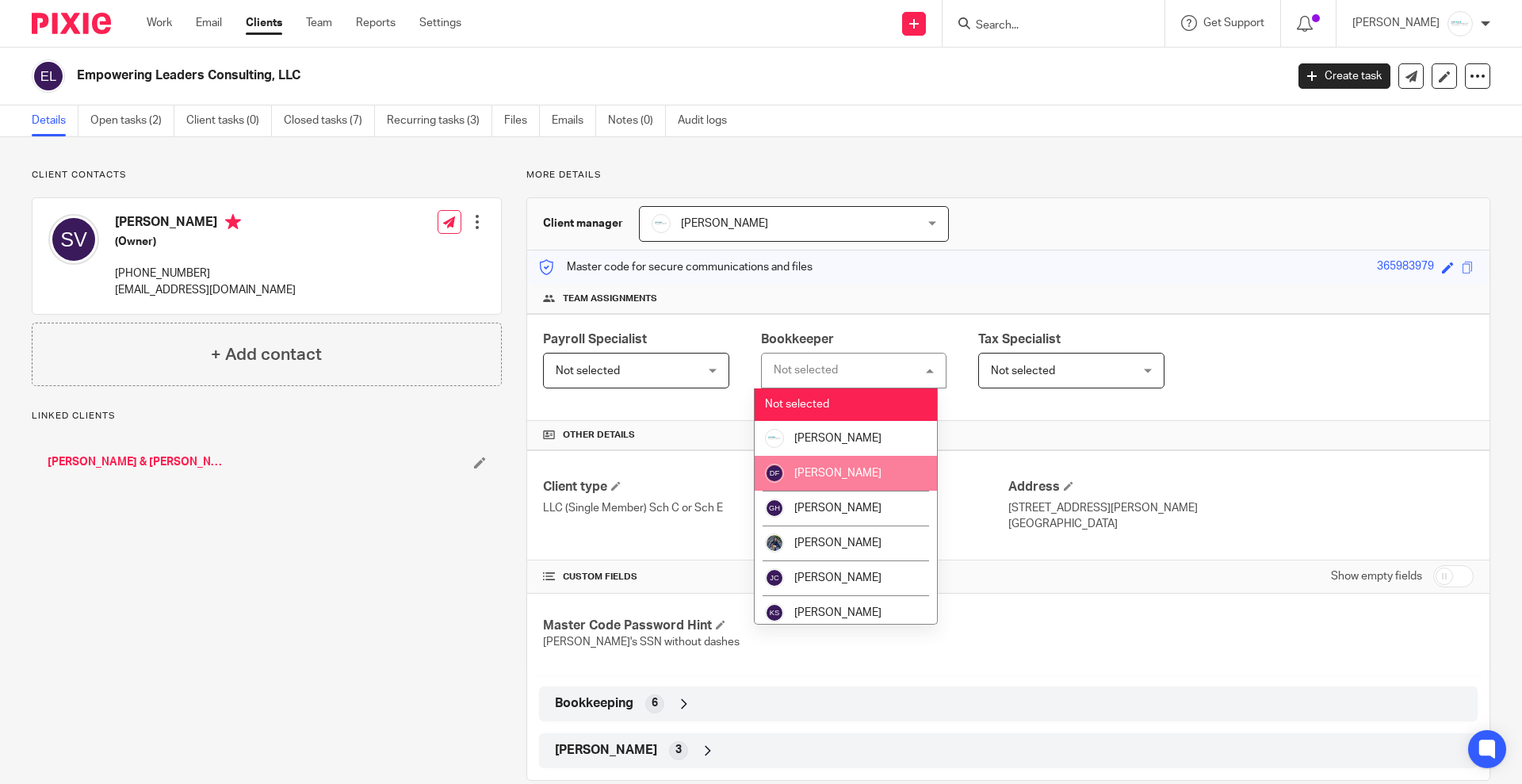
click at [804, 478] on span "[PERSON_NAME]" at bounding box center [837, 473] width 87 height 11
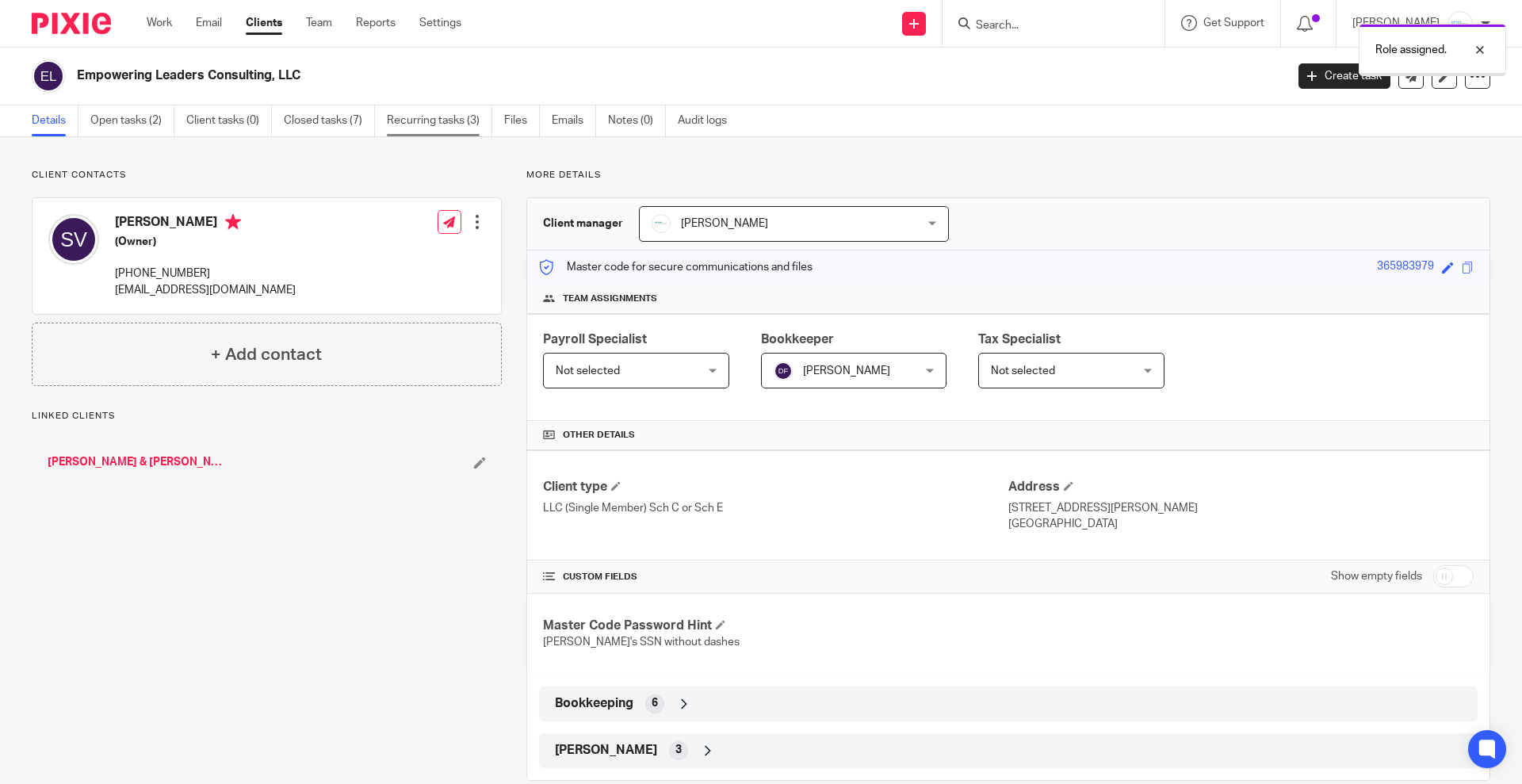
click at [431, 115] on link "Recurring tasks (3)" at bounding box center [439, 121] width 105 height 31
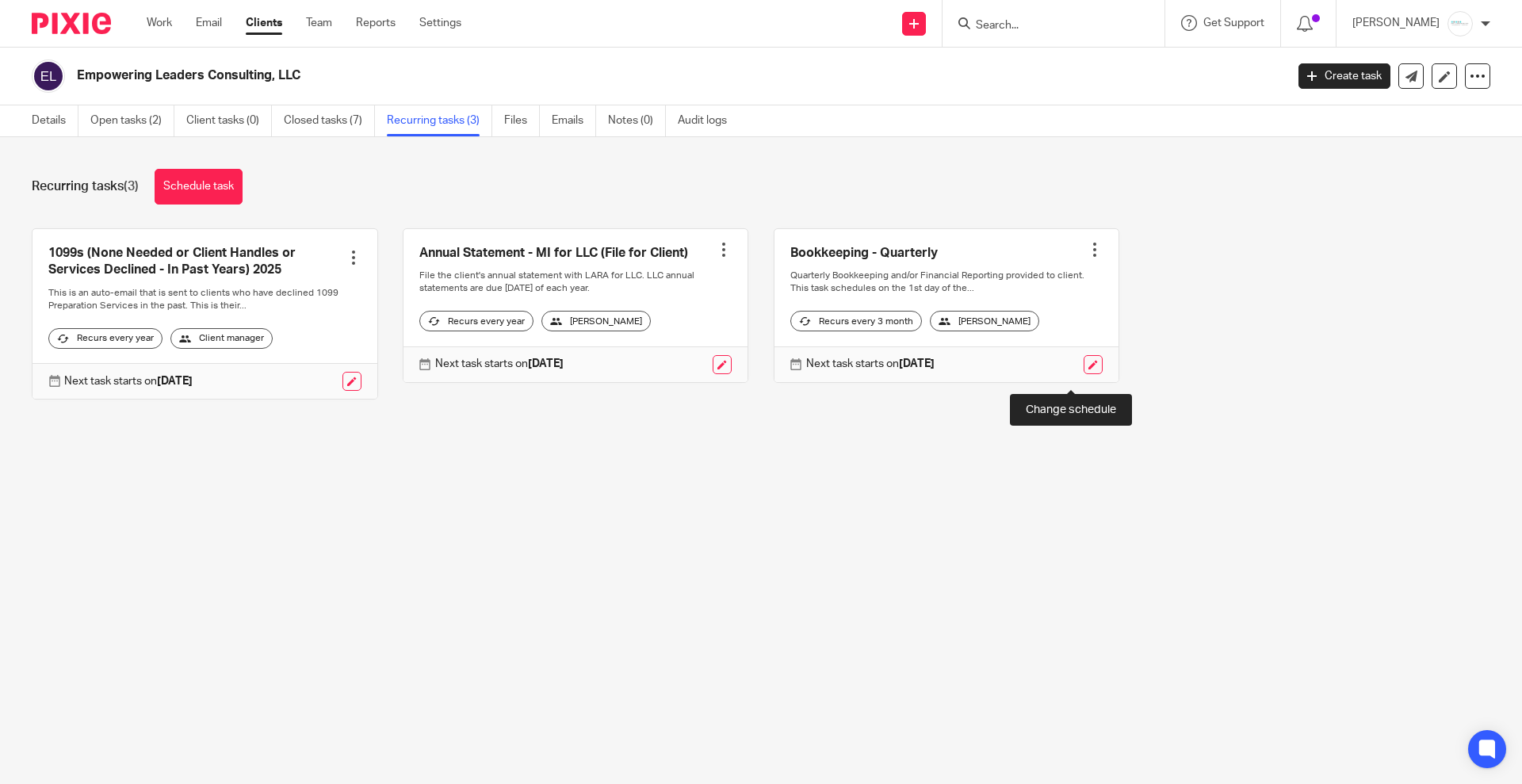
click at [1084, 374] on link at bounding box center [1093, 364] width 19 height 19
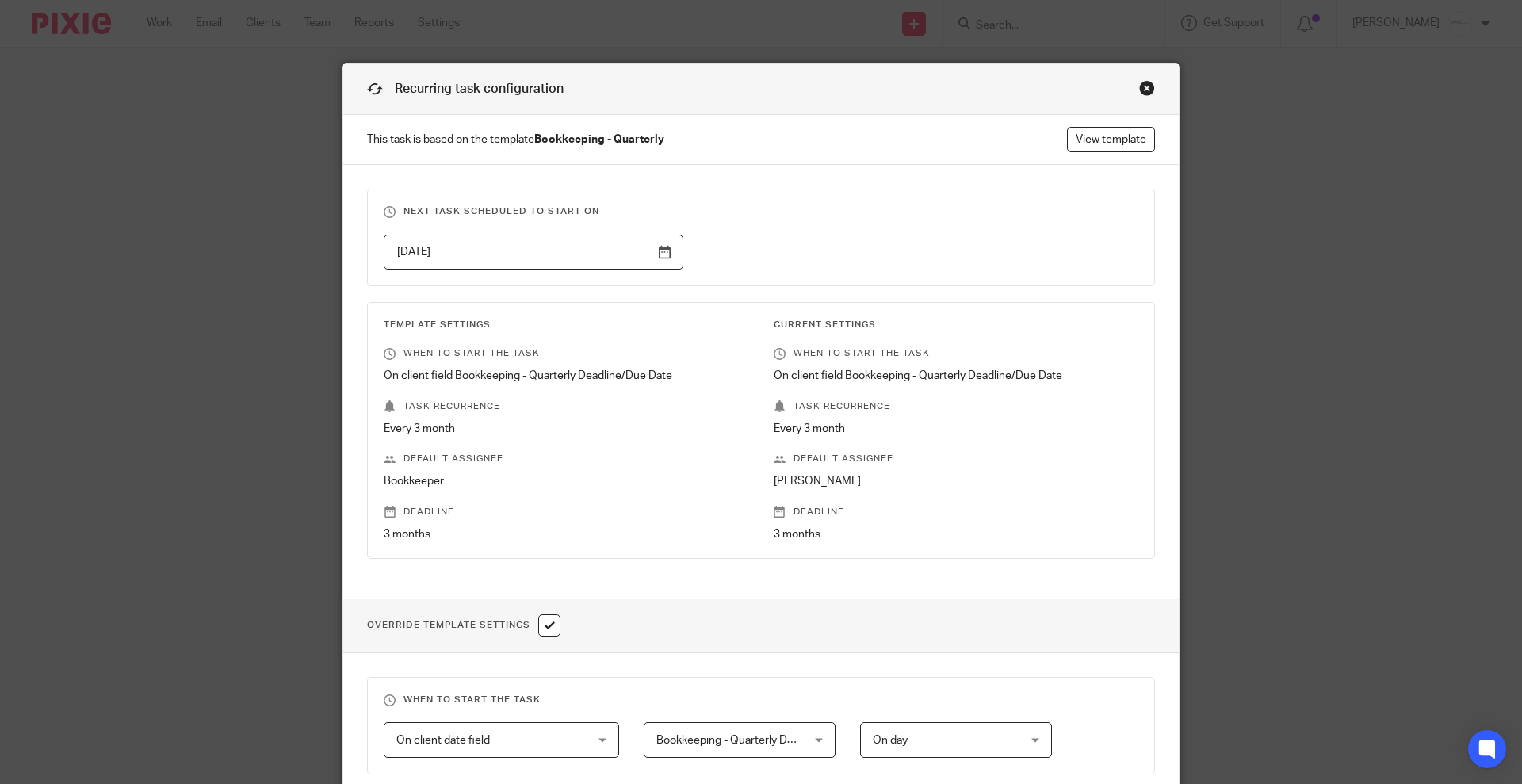
click at [547, 624] on input "checkbox" at bounding box center [549, 625] width 22 height 22
checkbox input "false"
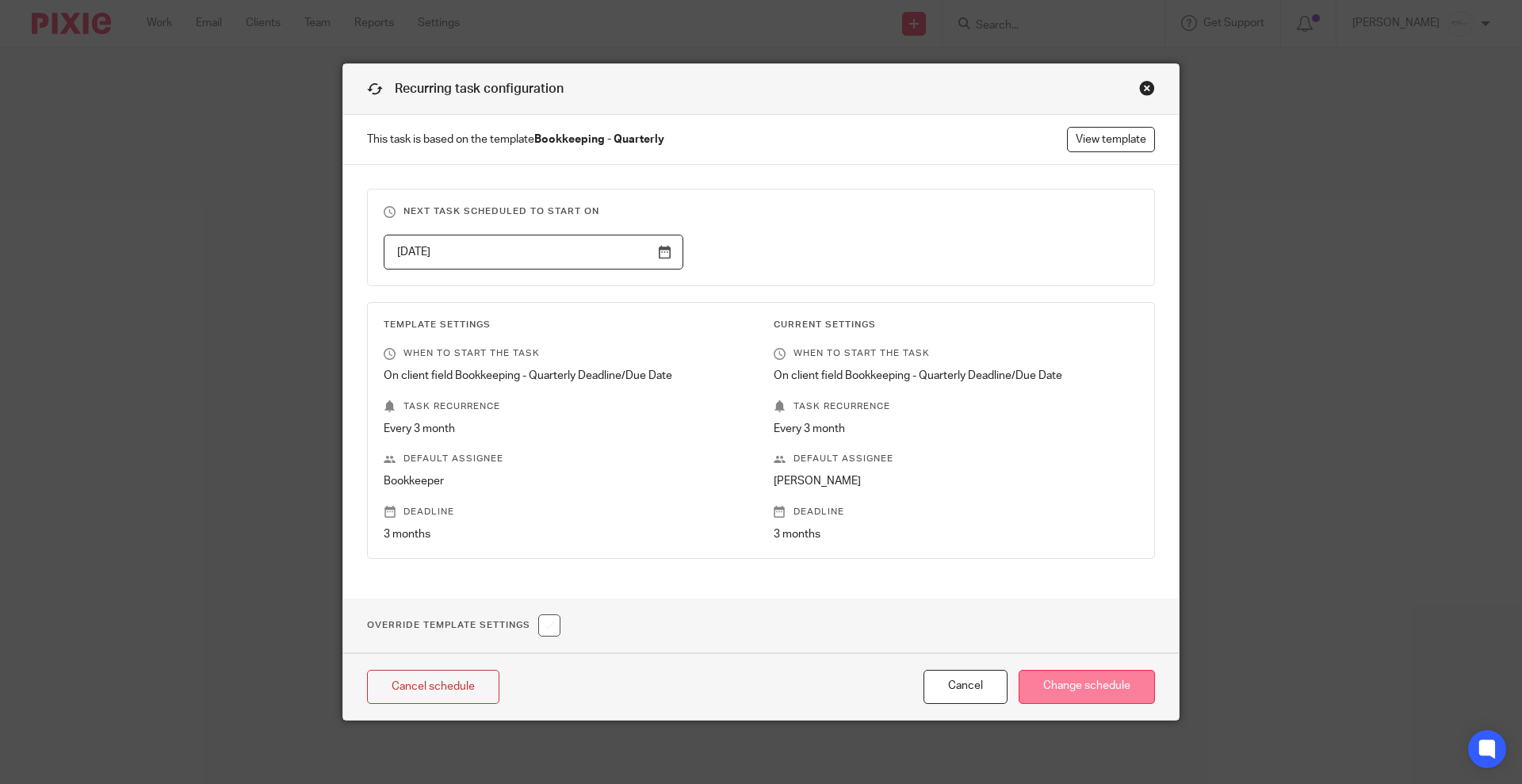
click at [1095, 692] on input "Change schedule" at bounding box center [1086, 686] width 136 height 34
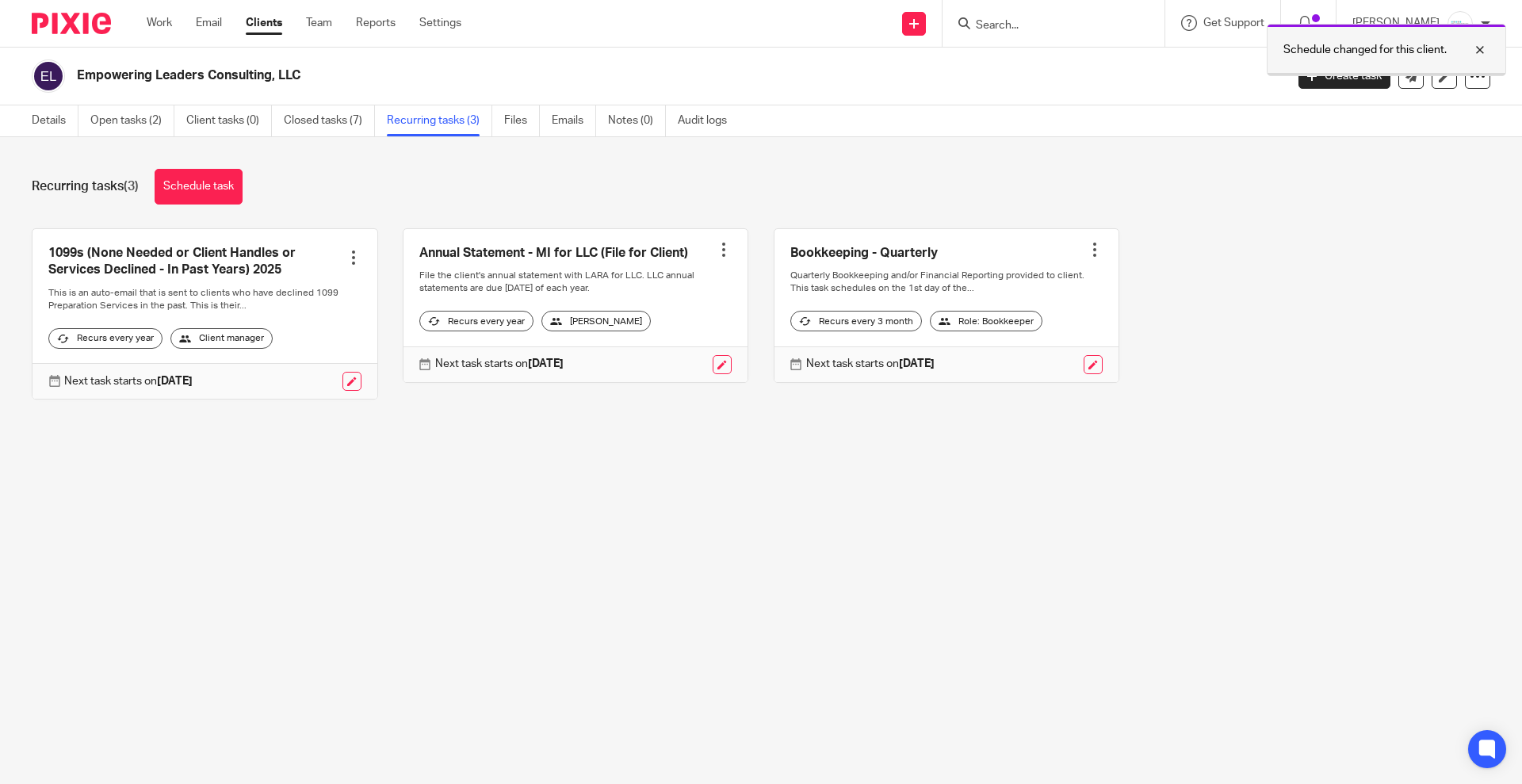
click at [1481, 50] on div at bounding box center [1468, 49] width 43 height 19
click at [1053, 27] on input "Search" at bounding box center [1046, 27] width 143 height 15
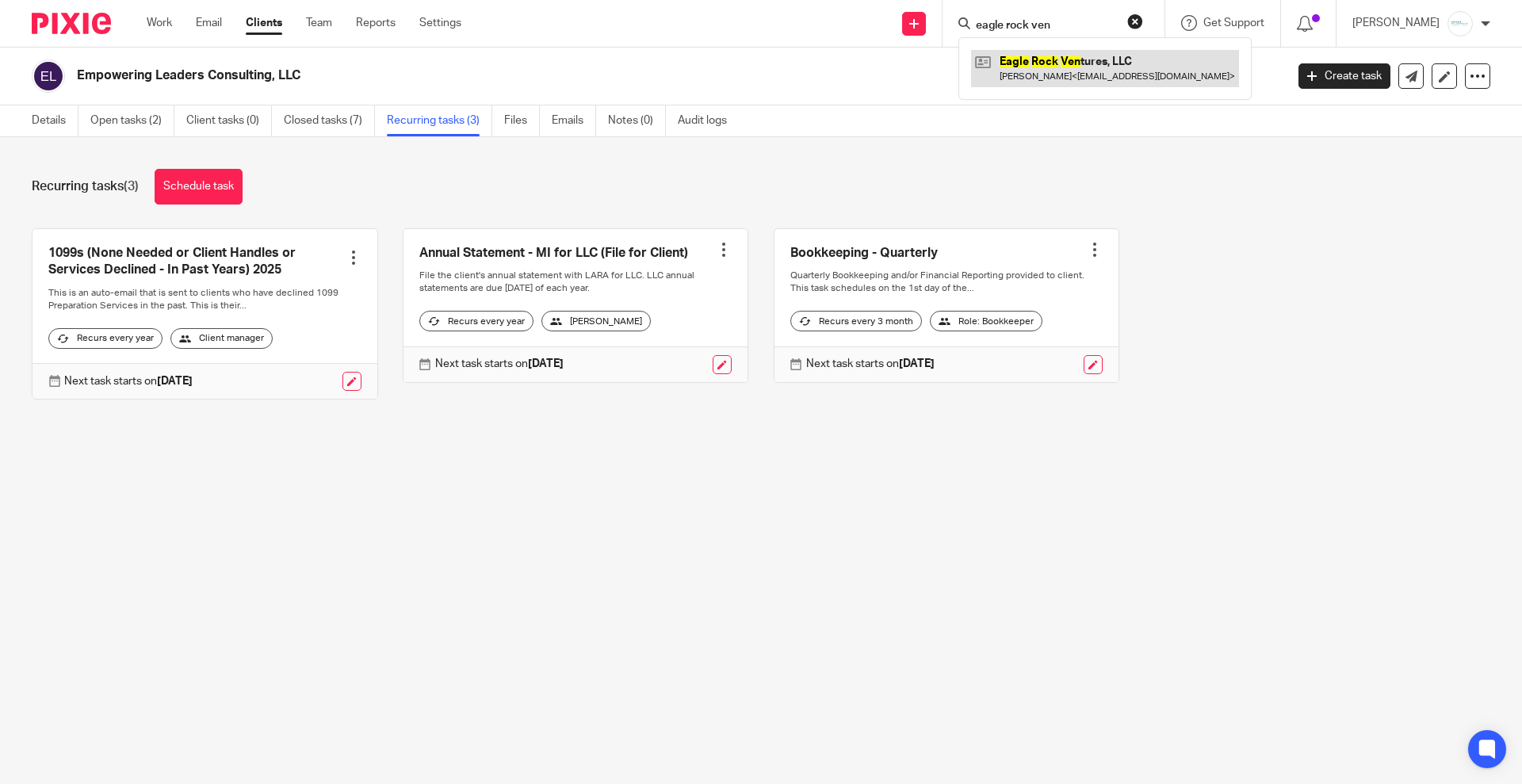
type input "eagle rock ven"
click at [1090, 56] on link at bounding box center [1105, 69] width 268 height 37
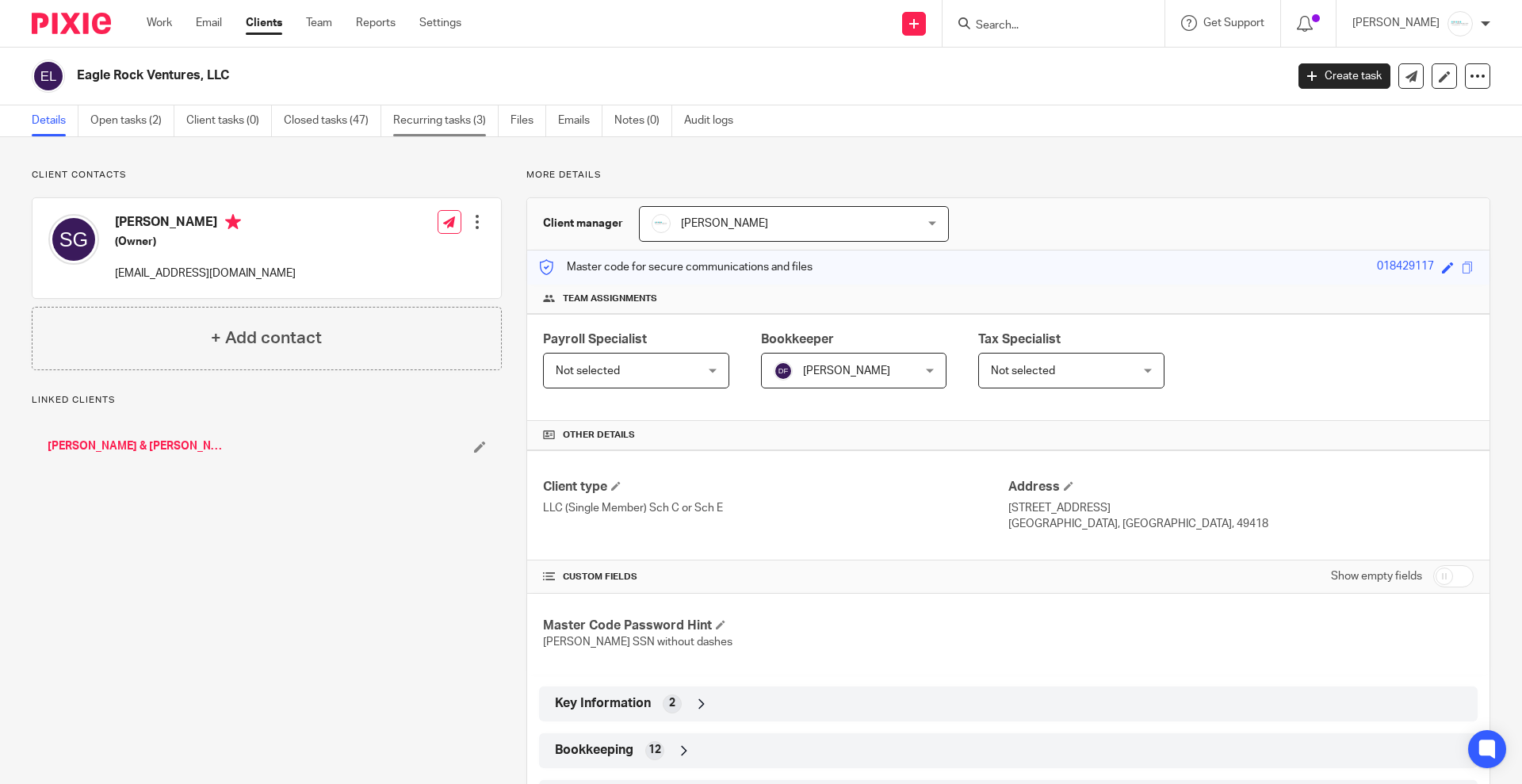
click at [448, 129] on link "Recurring tasks (3)" at bounding box center [446, 121] width 105 height 31
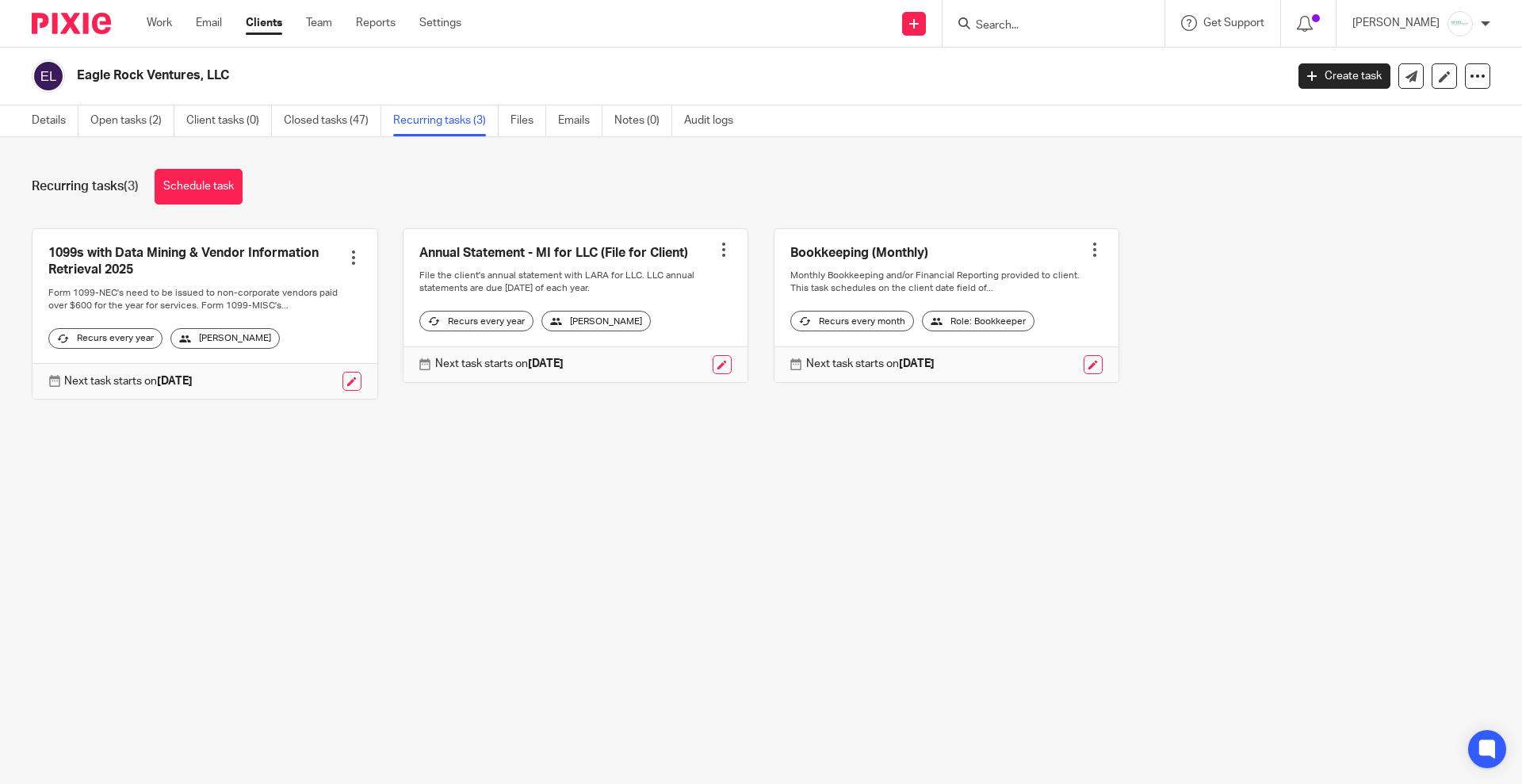
click at [1039, 19] on input "Search" at bounding box center [1046, 27] width 143 height 15
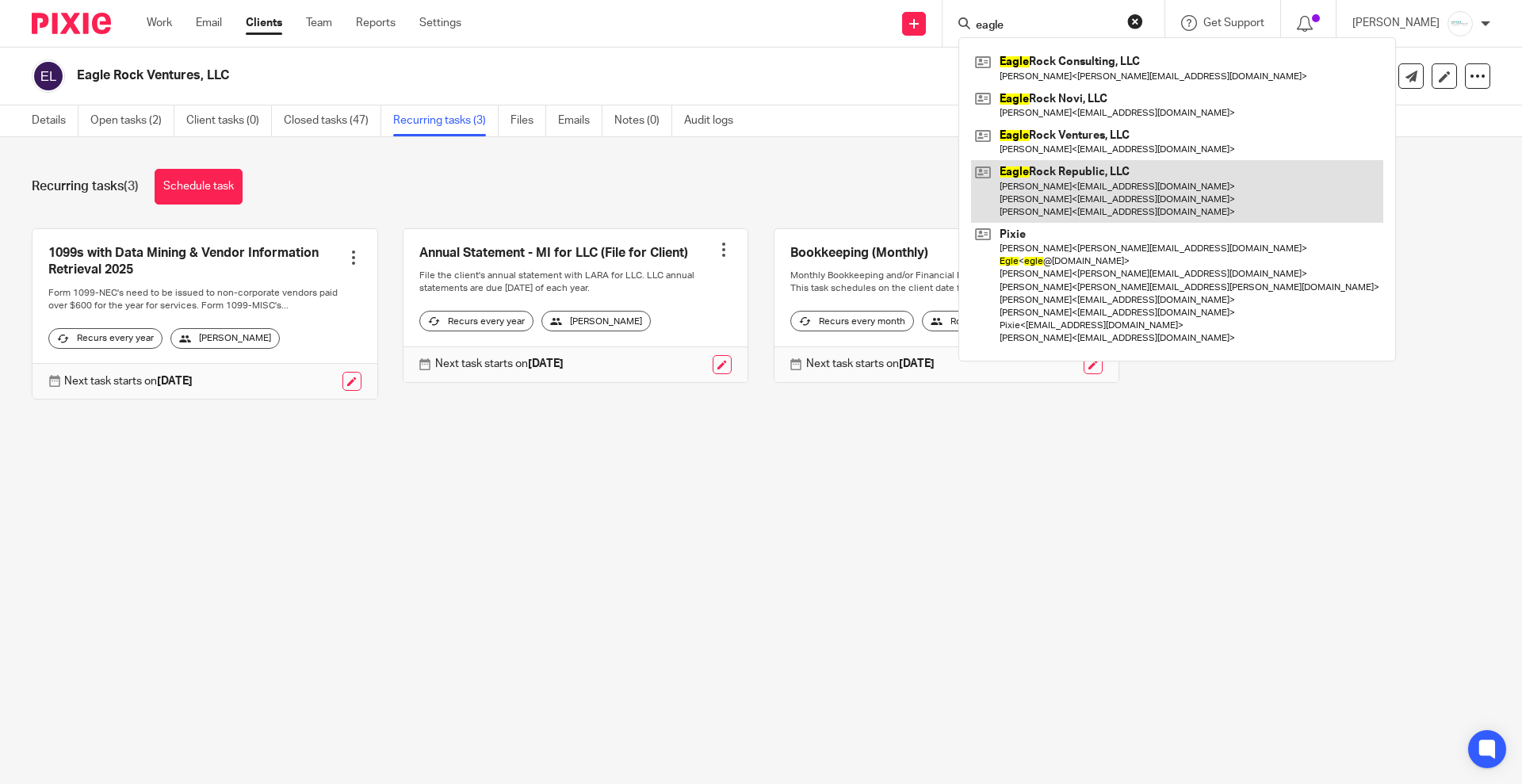
type input "eagle"
click at [1079, 182] on link at bounding box center [1177, 191] width 413 height 62
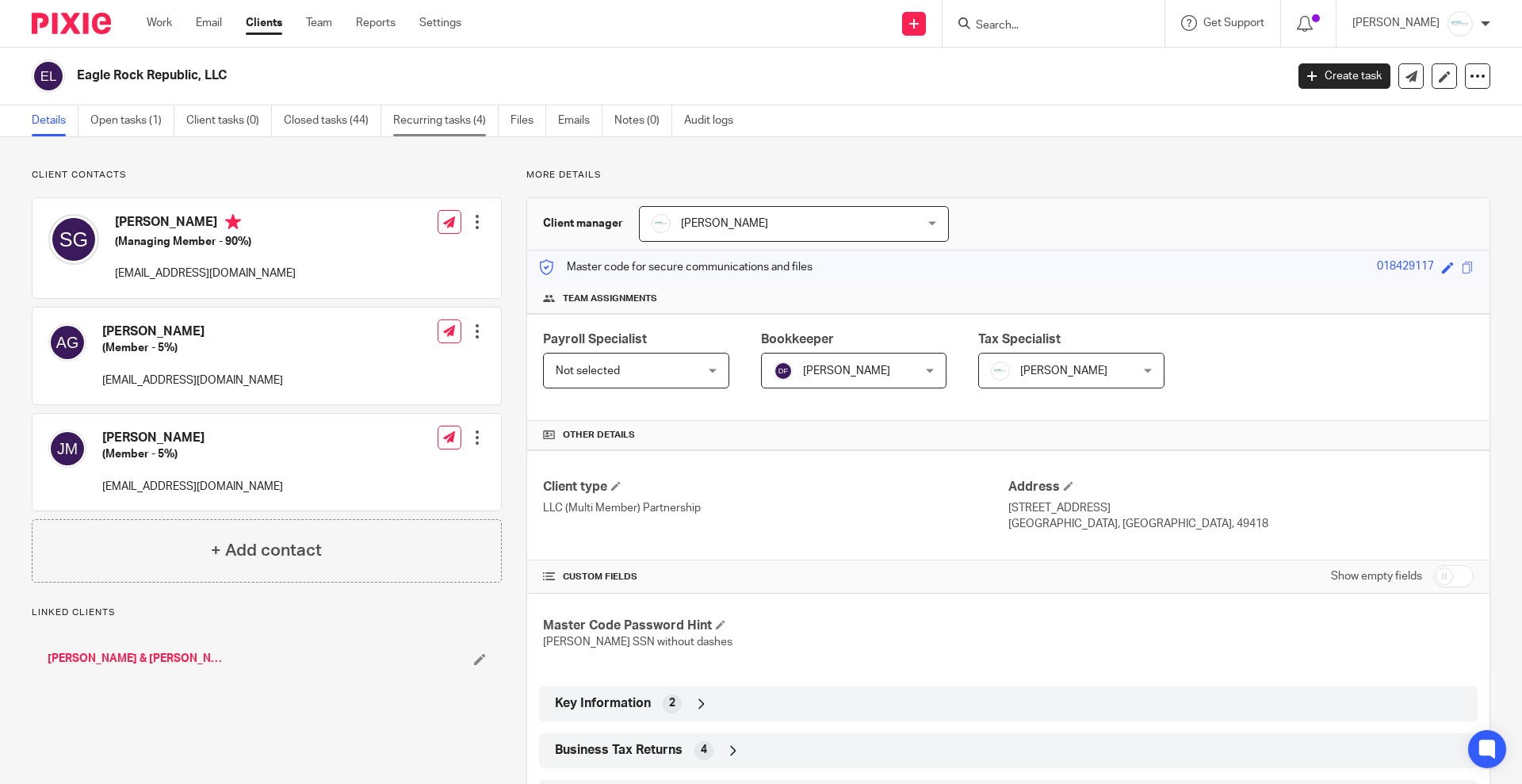
click at [444, 118] on link "Recurring tasks (4)" at bounding box center [446, 121] width 105 height 31
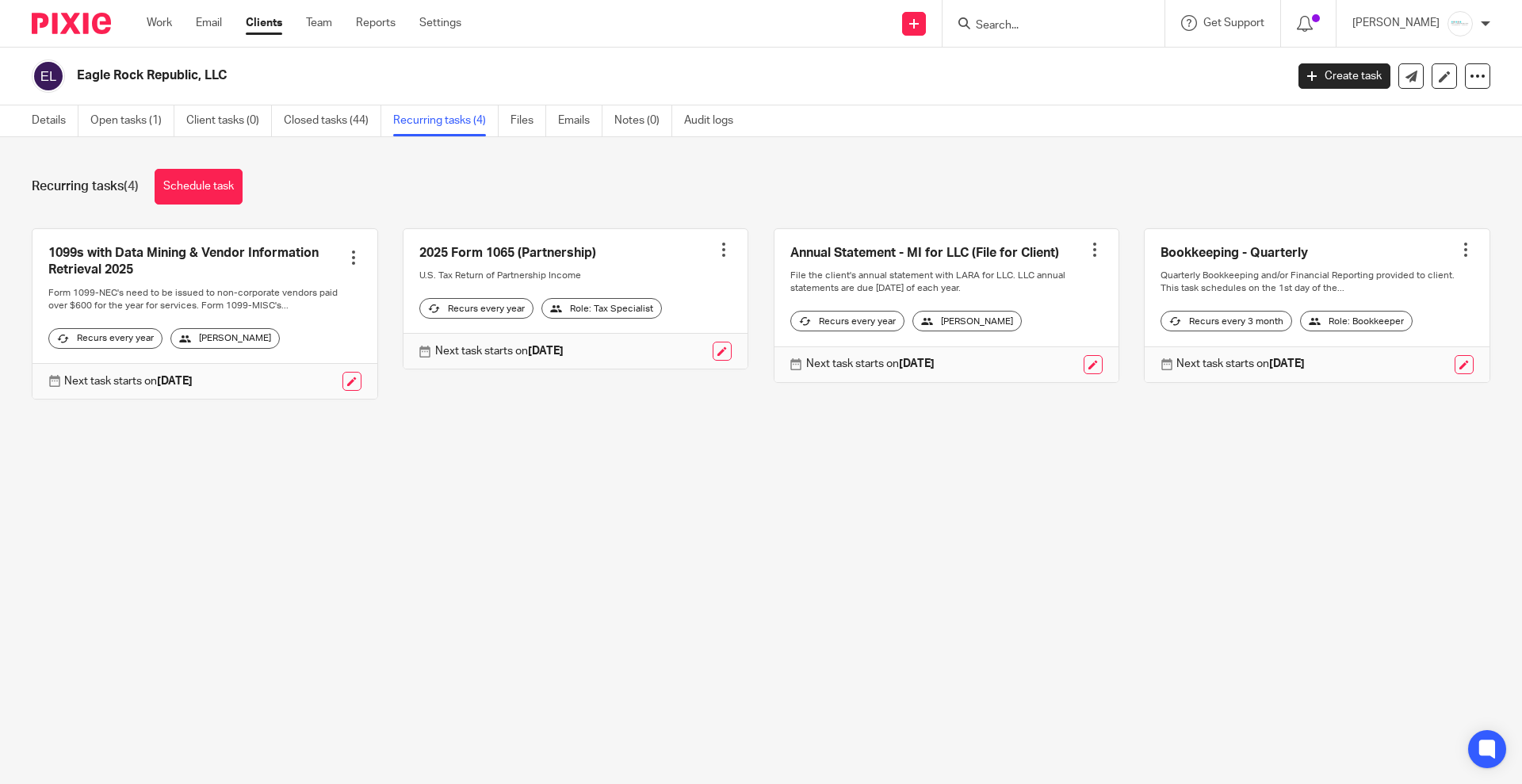
click at [1024, 27] on input "Search" at bounding box center [1046, 27] width 143 height 15
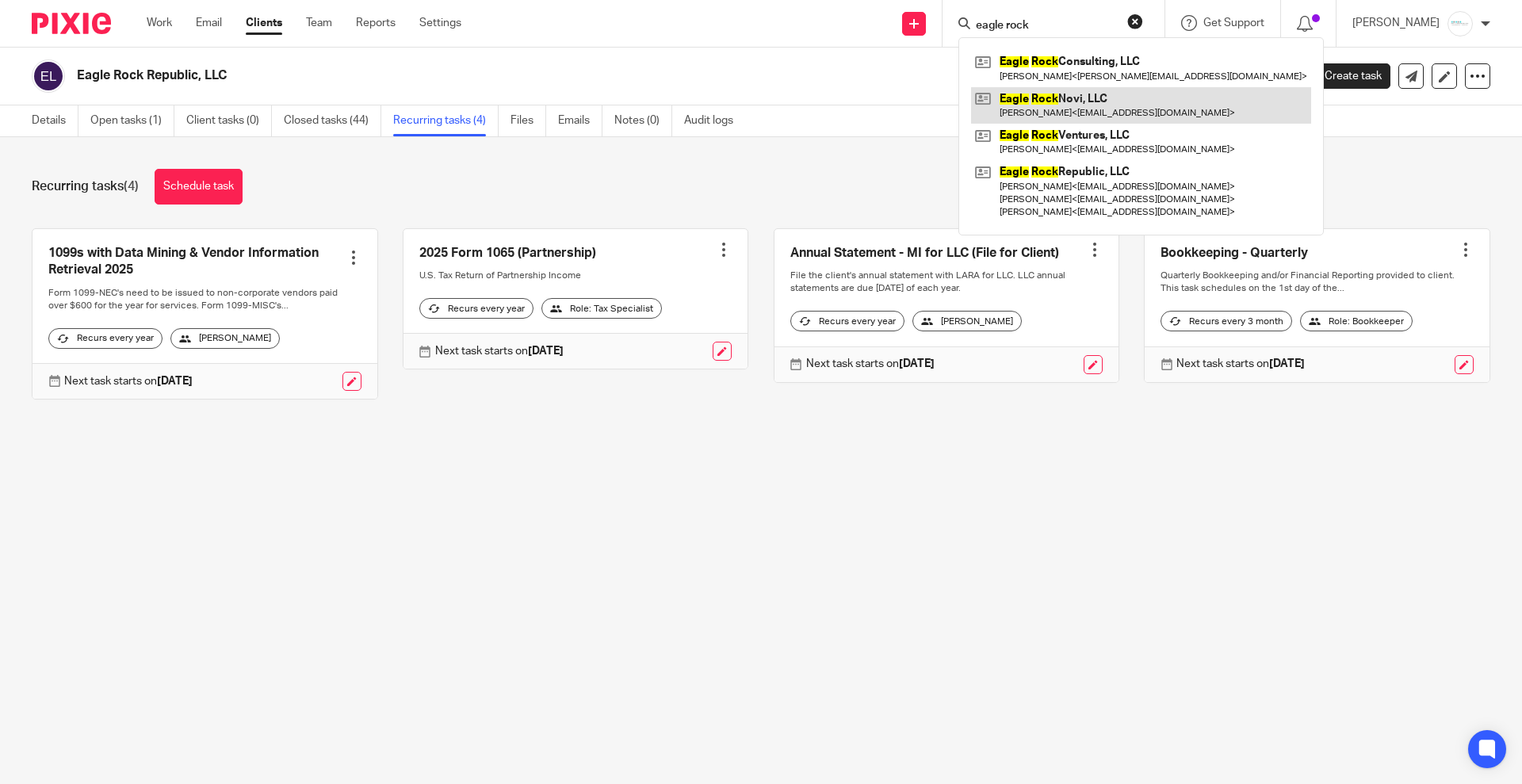
type input "eagle rock"
click at [1065, 108] on link at bounding box center [1141, 105] width 340 height 37
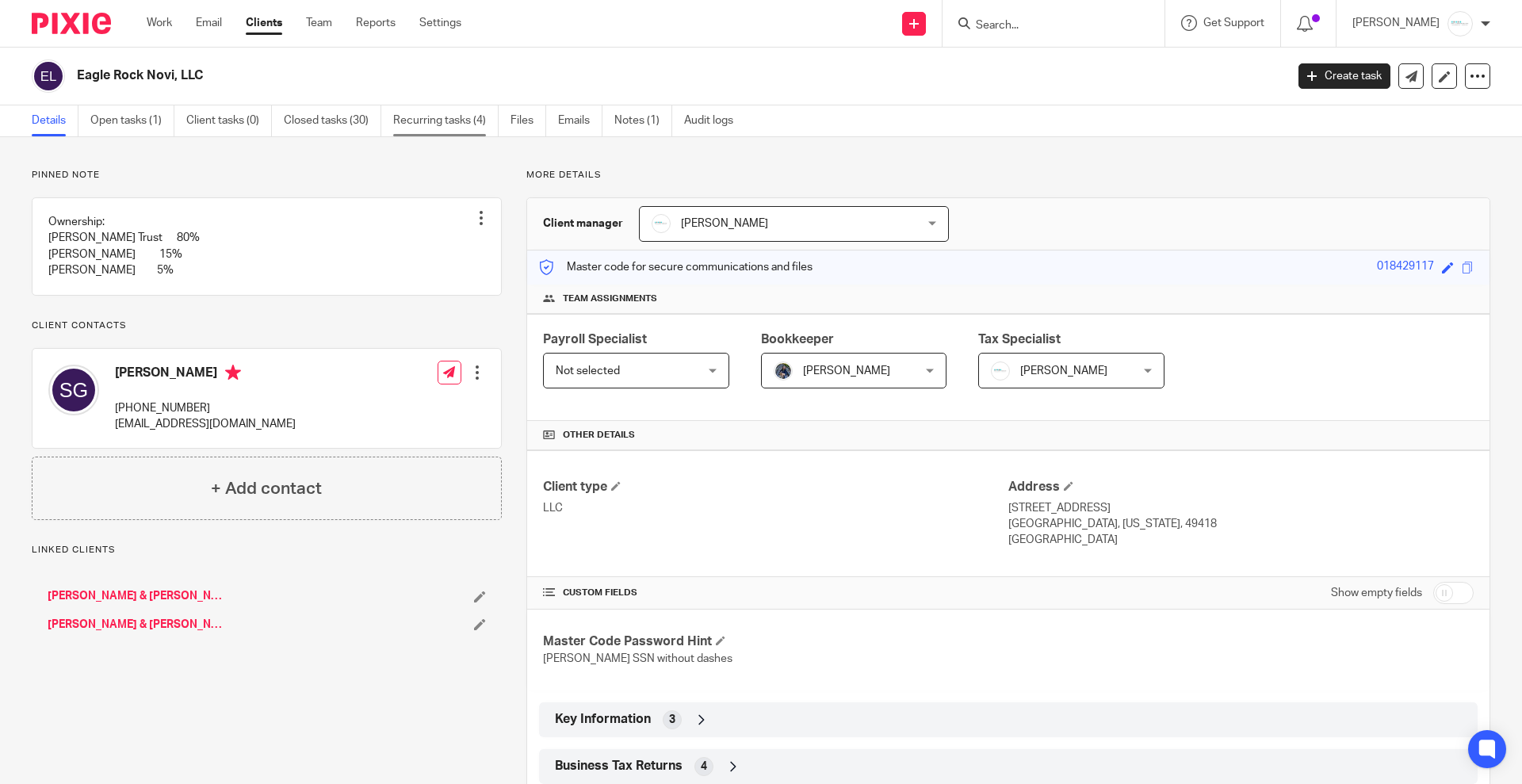
click at [454, 124] on link "Recurring tasks (4)" at bounding box center [446, 121] width 105 height 31
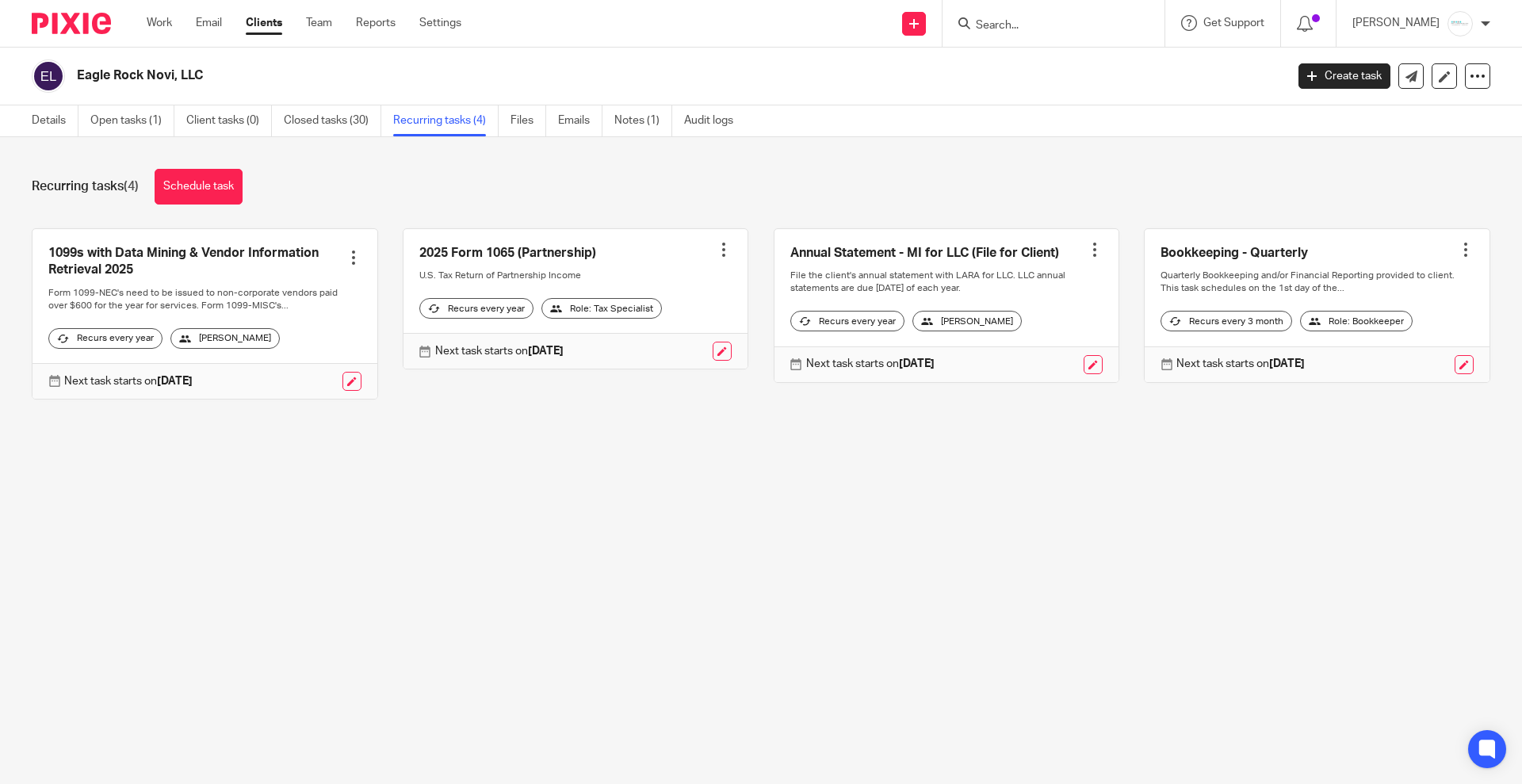
click at [1032, 15] on form at bounding box center [1059, 24] width 169 height 20
click at [1034, 25] on input "Search" at bounding box center [1046, 27] width 143 height 15
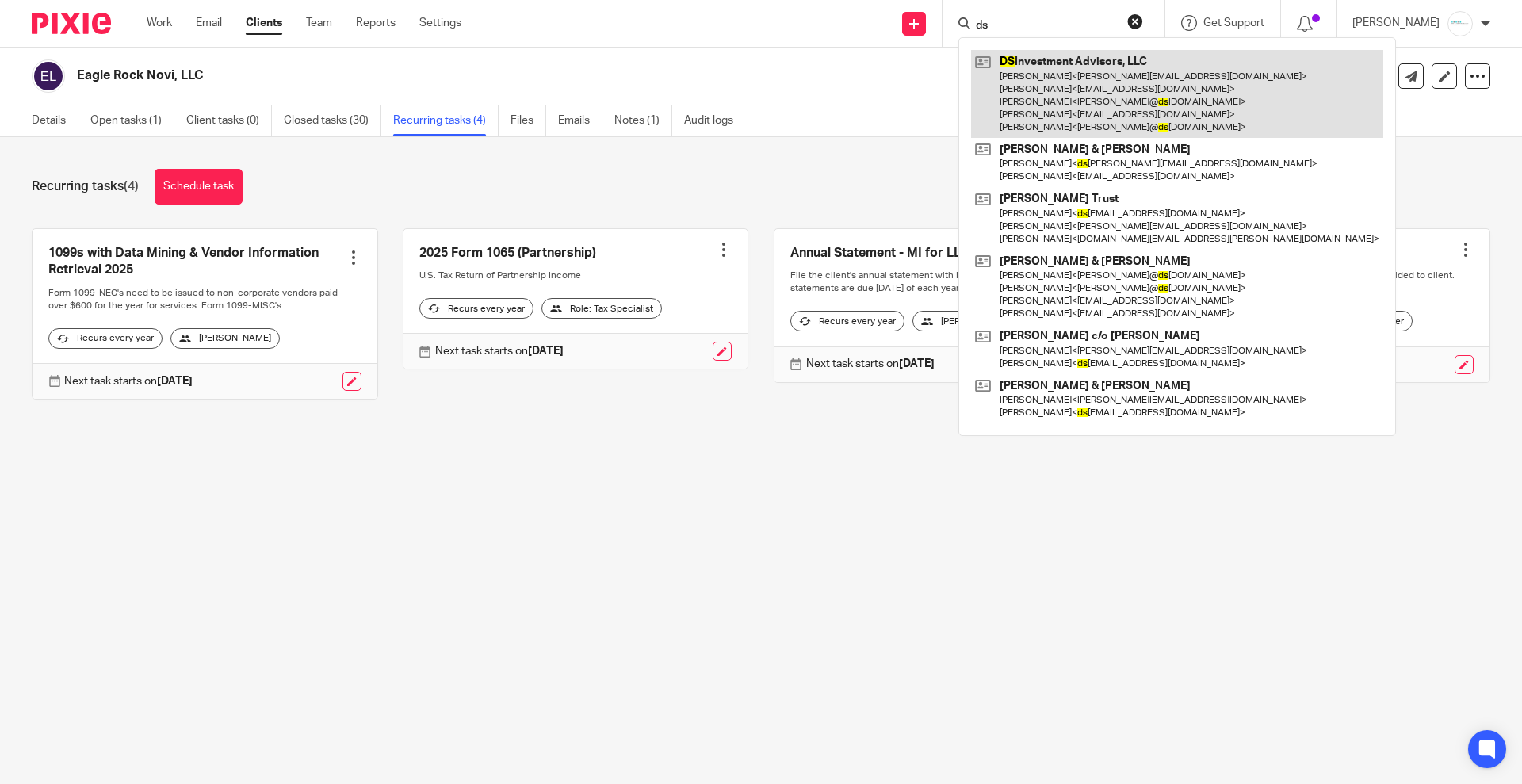
type input "ds"
click at [1071, 74] on link at bounding box center [1177, 94] width 413 height 88
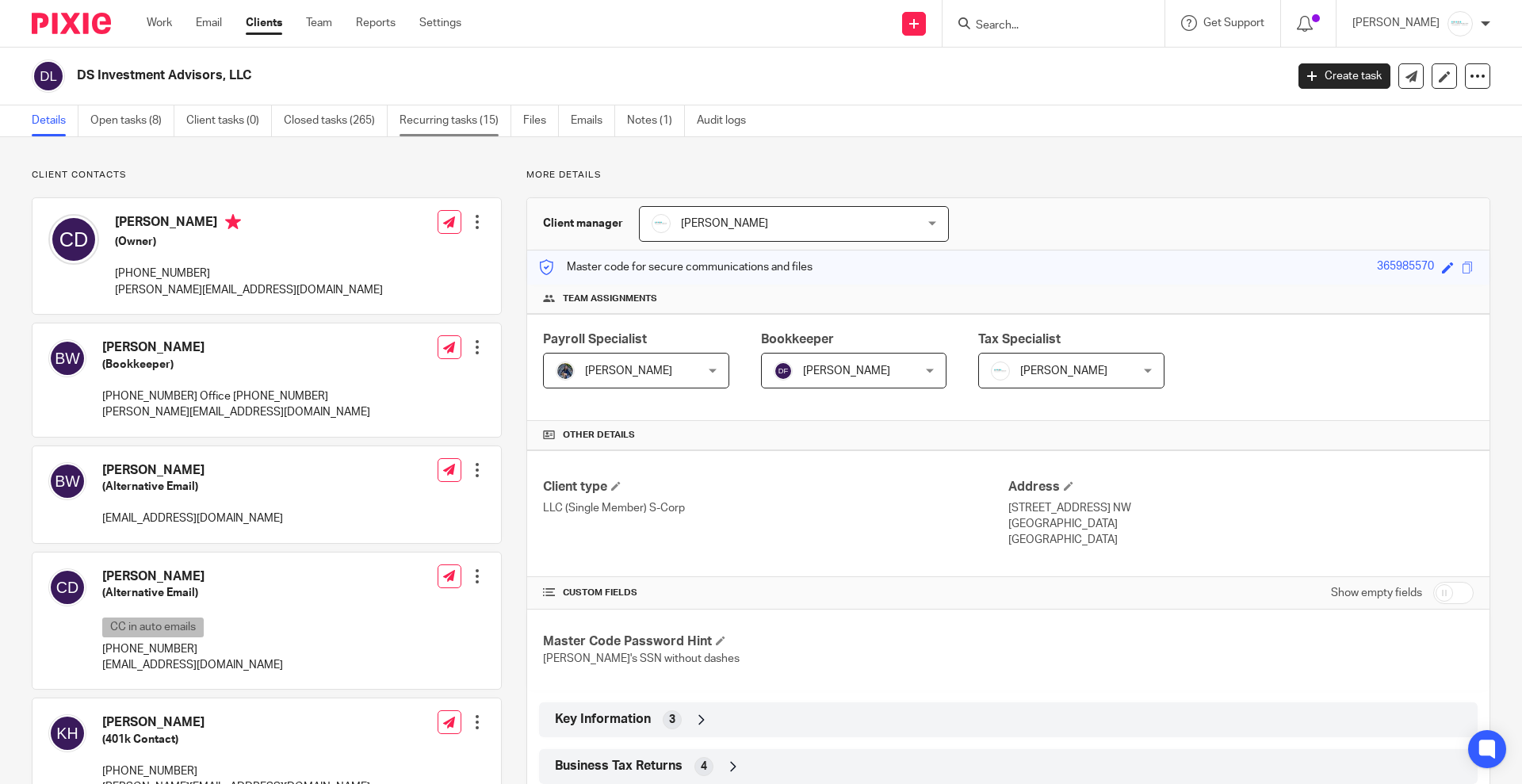
click at [459, 113] on link "Recurring tasks (15)" at bounding box center [456, 121] width 112 height 31
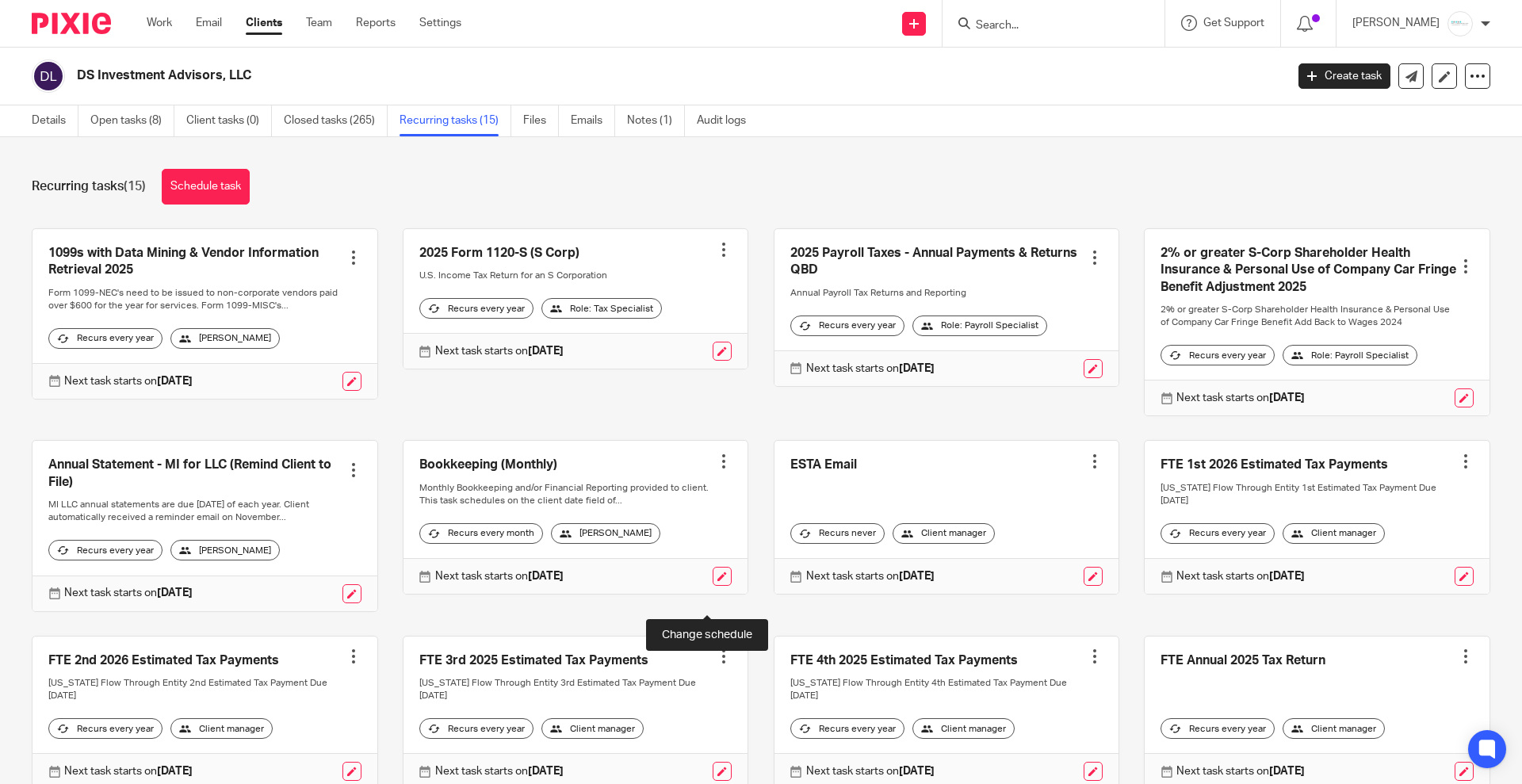
click at [713, 585] on link at bounding box center [722, 575] width 19 height 19
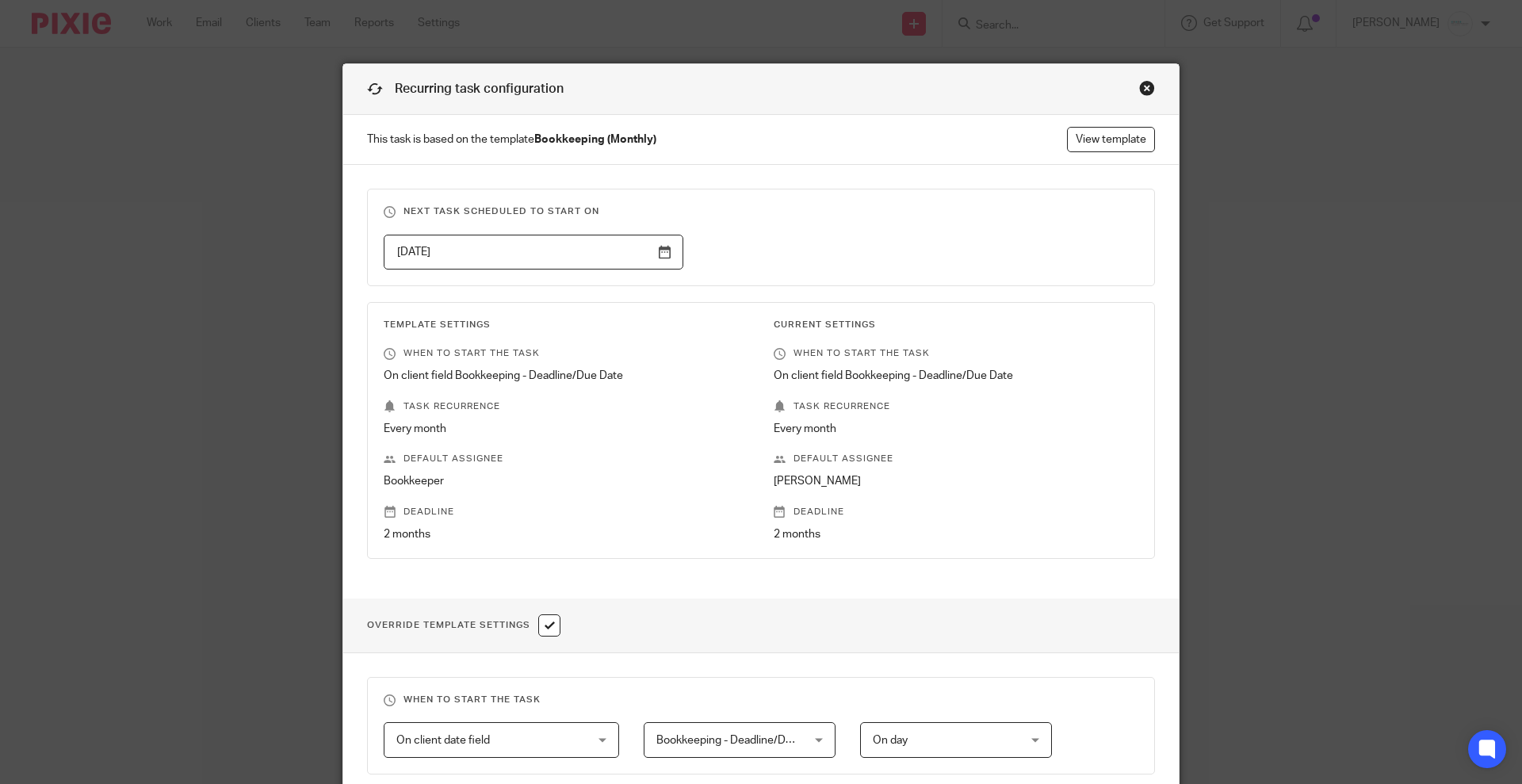
click at [549, 627] on input "checkbox" at bounding box center [549, 625] width 22 height 22
checkbox input "false"
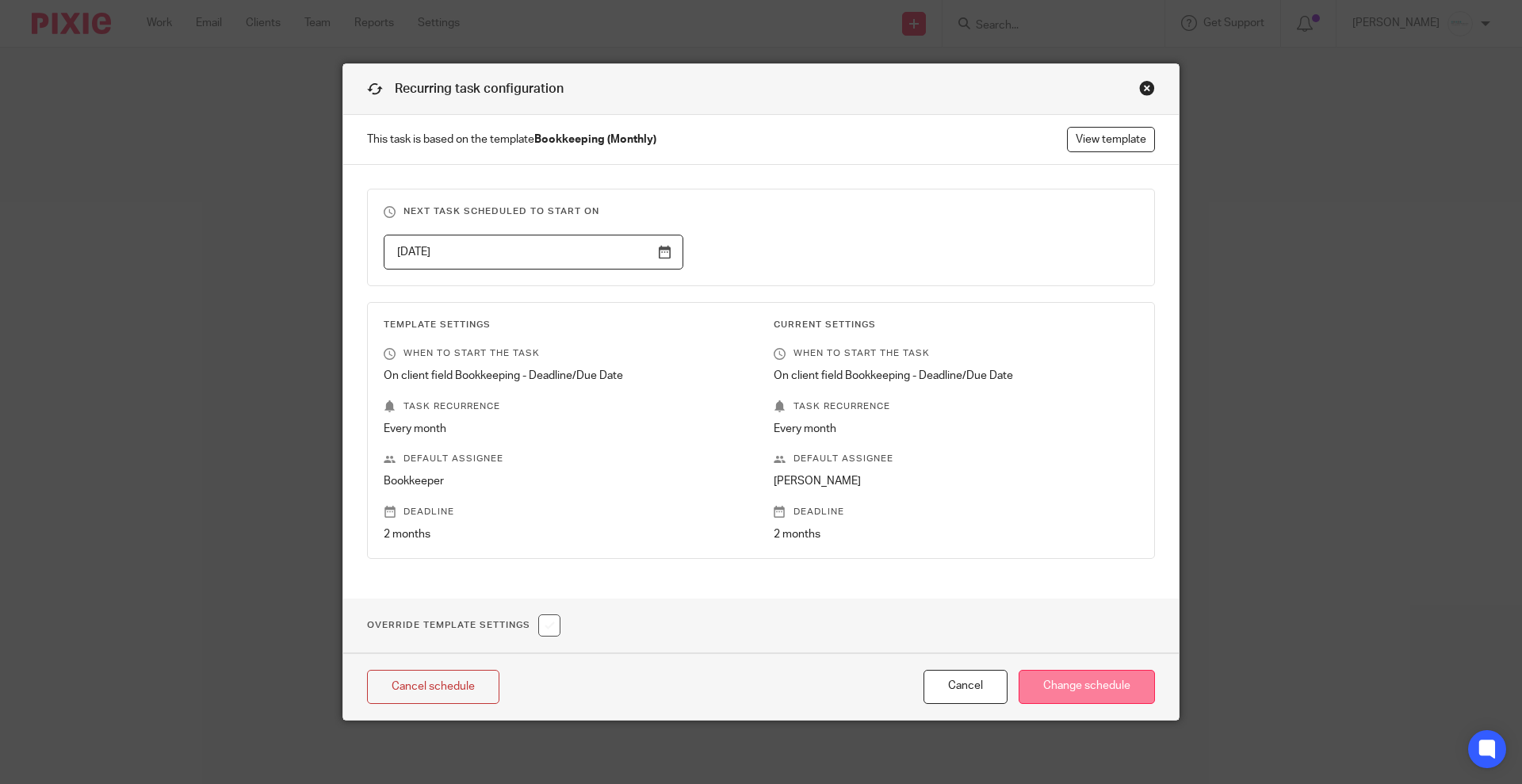
click at [1090, 694] on input "Change schedule" at bounding box center [1086, 686] width 136 height 34
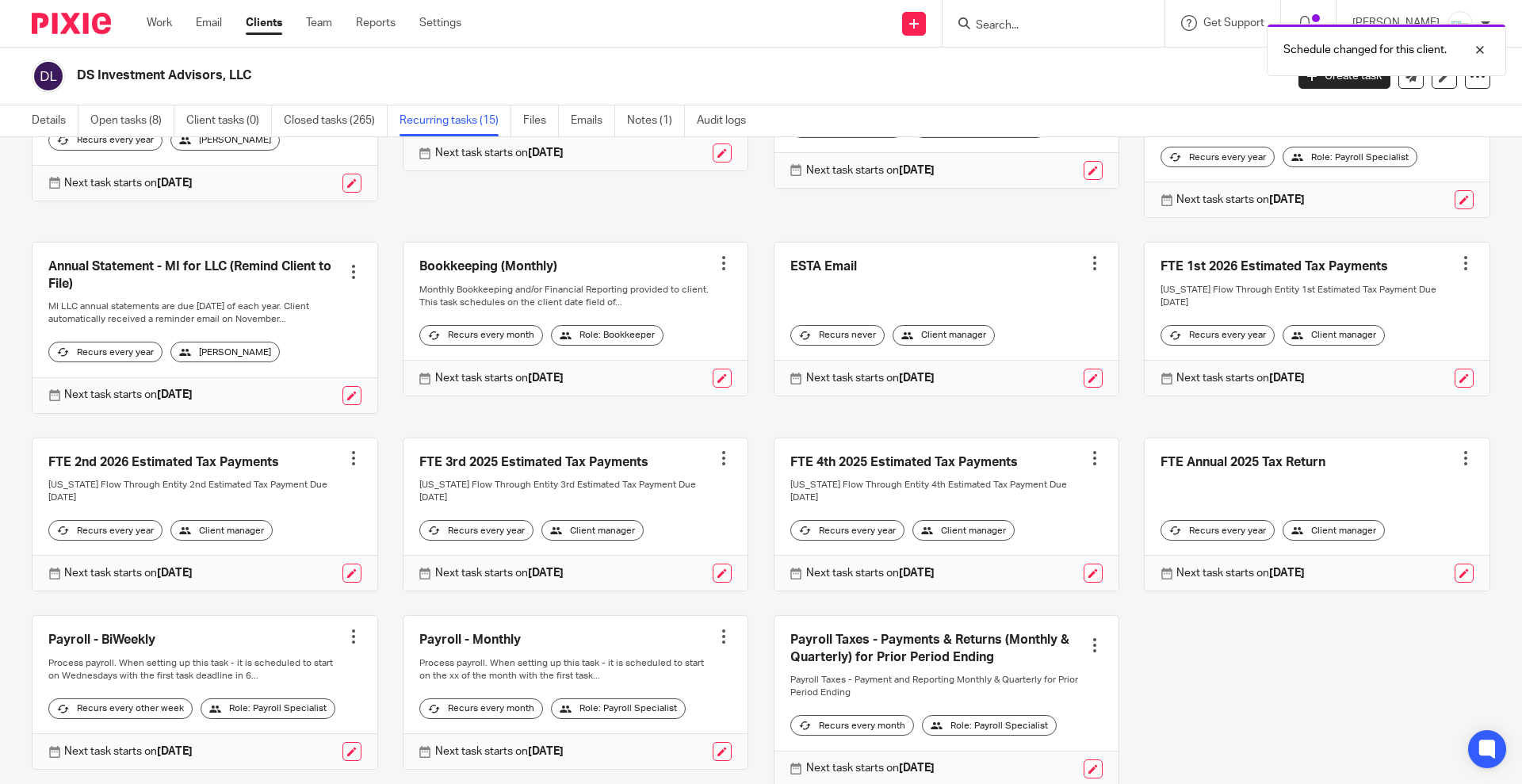
scroll to position [297, 0]
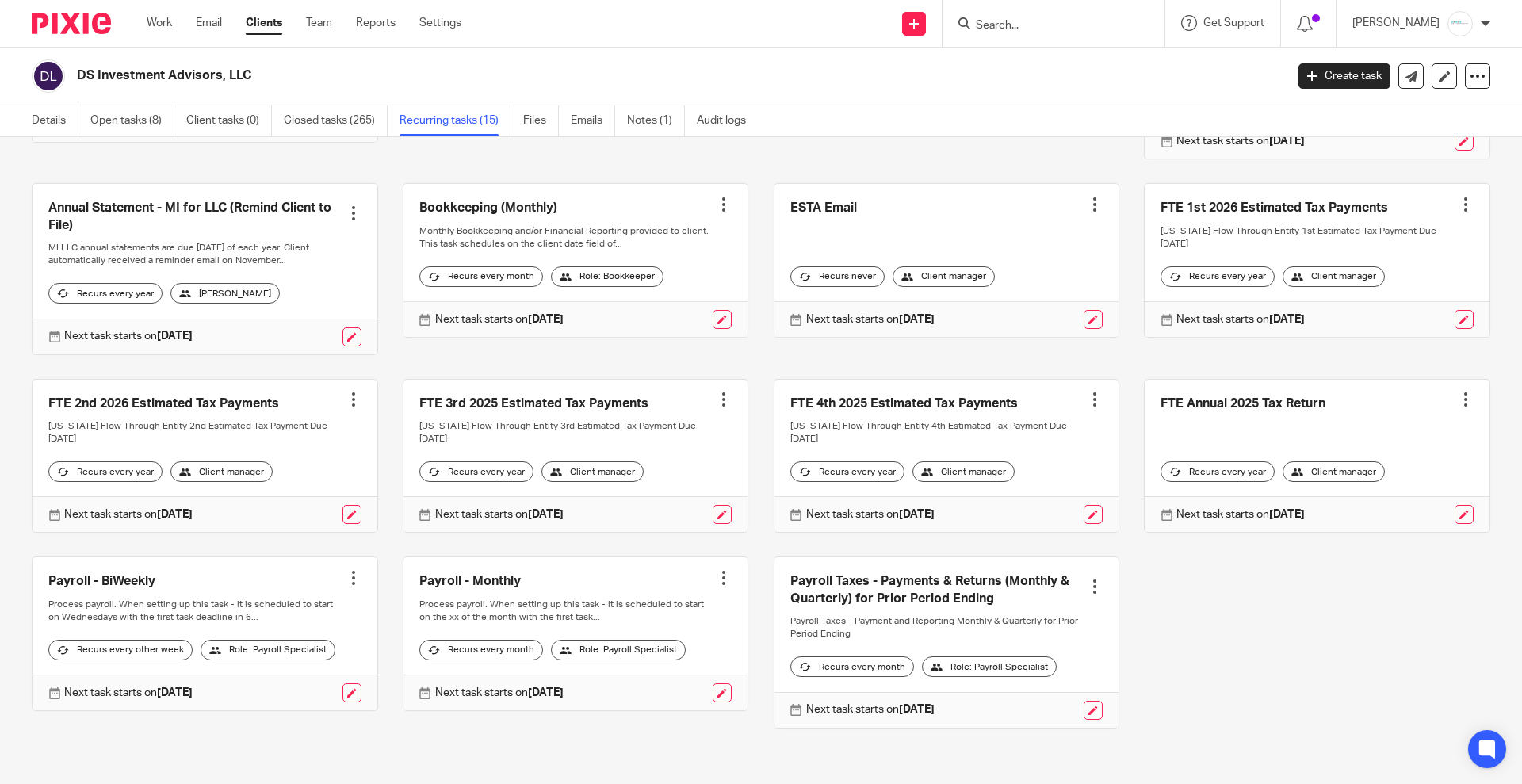
click at [1012, 24] on input "Search" at bounding box center [1046, 27] width 143 height 15
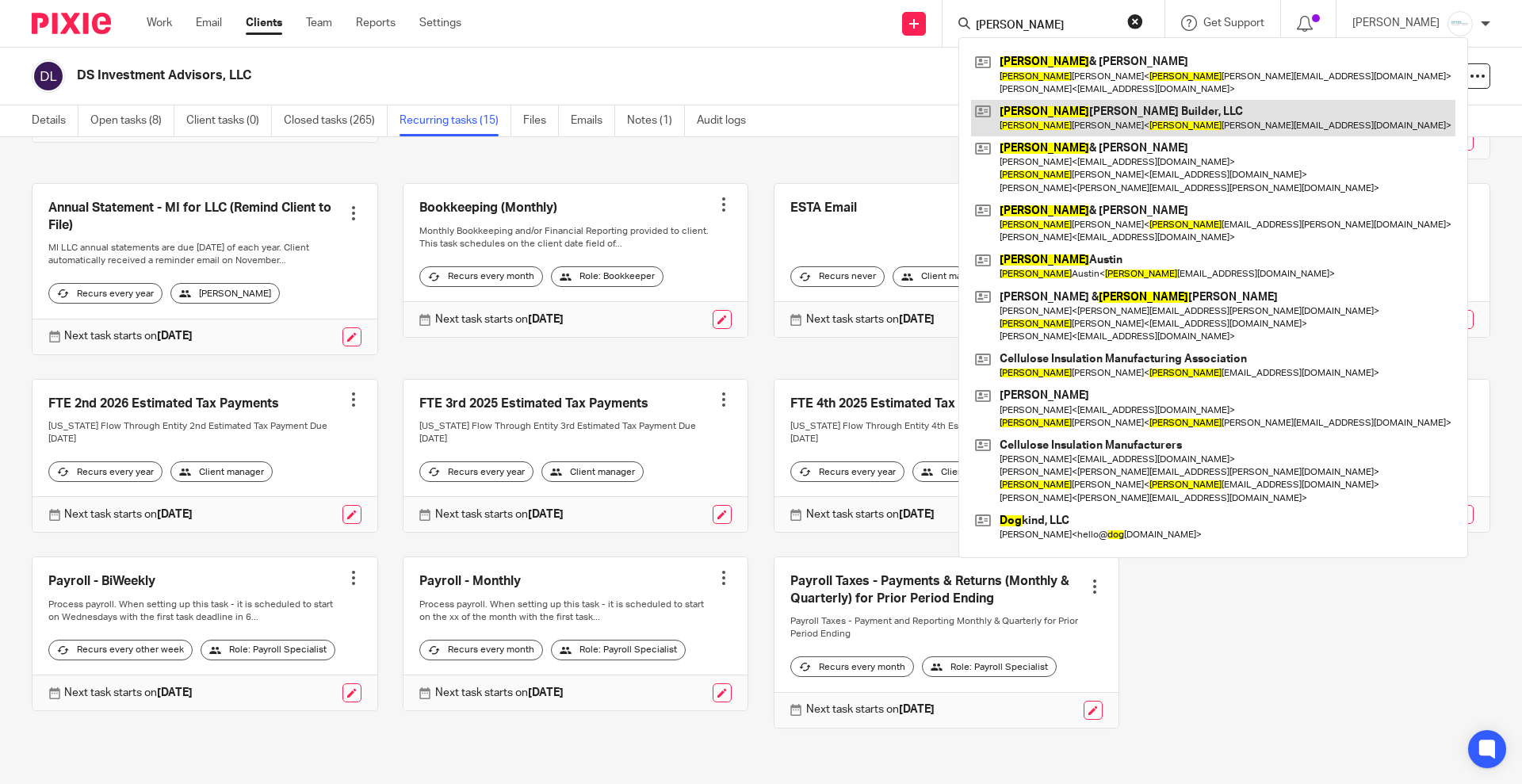
type input "doug"
click at [1068, 122] on link at bounding box center [1213, 118] width 484 height 37
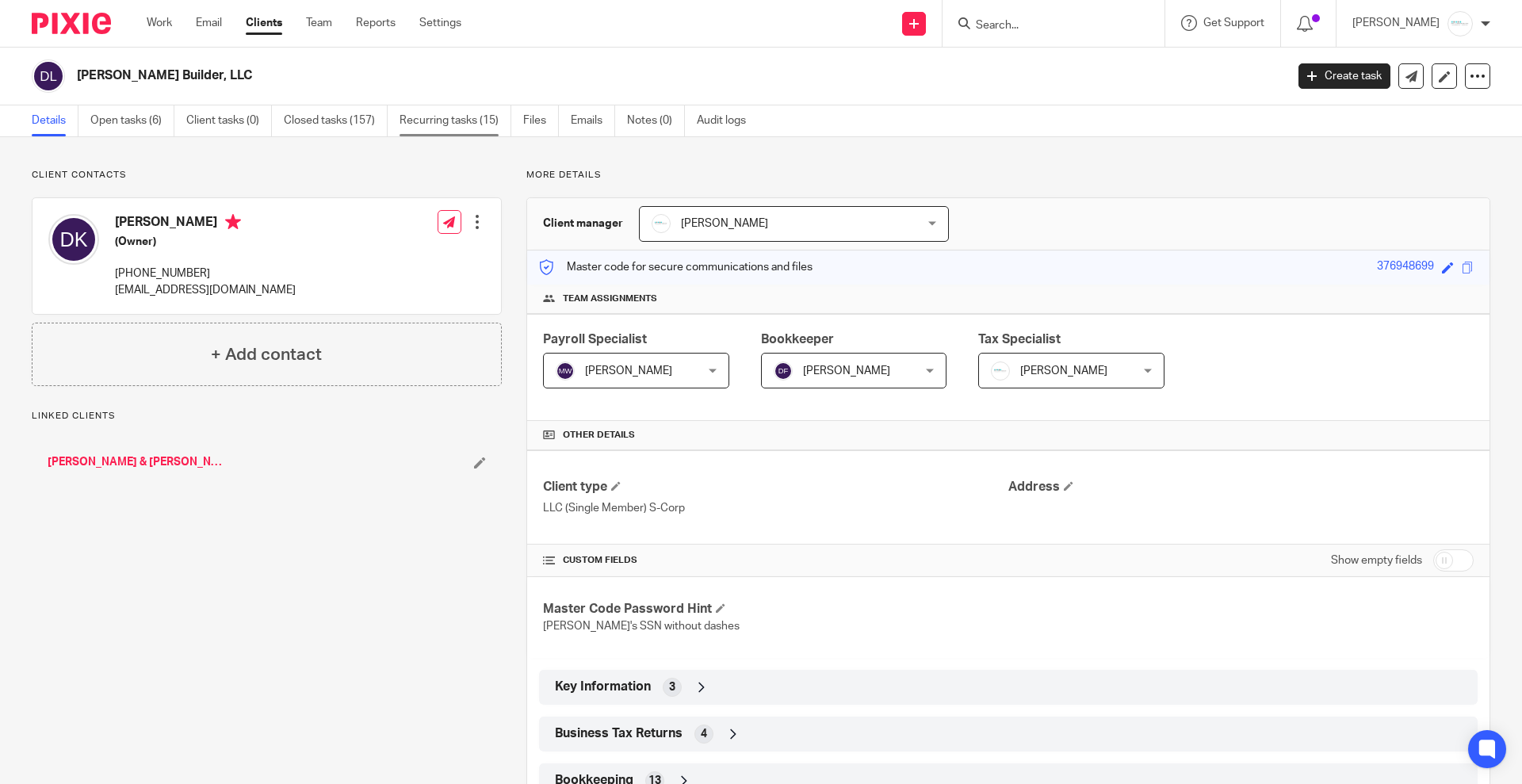
click at [466, 118] on link "Recurring tasks (15)" at bounding box center [456, 121] width 112 height 31
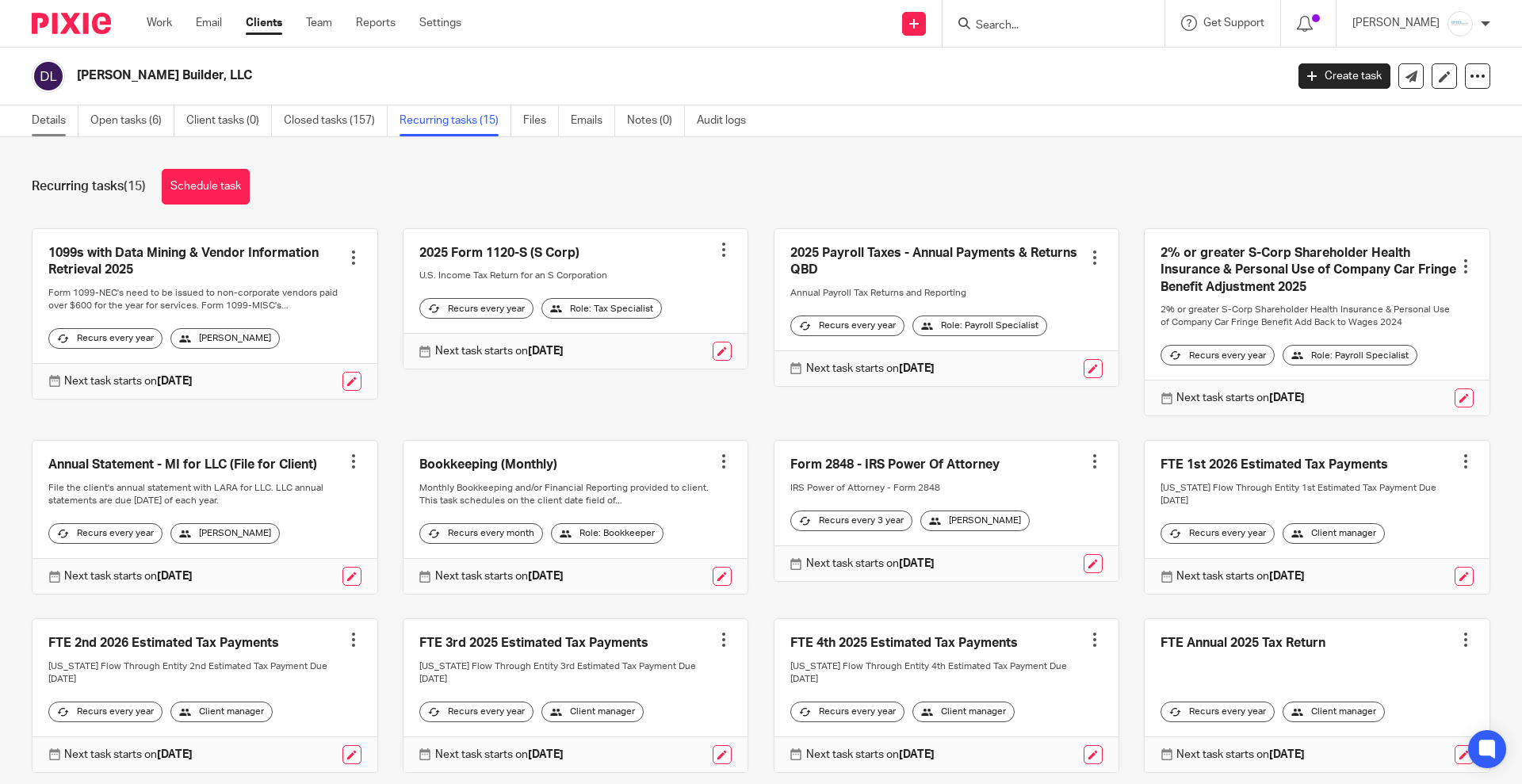
click at [61, 113] on link "Details" at bounding box center [55, 121] width 47 height 31
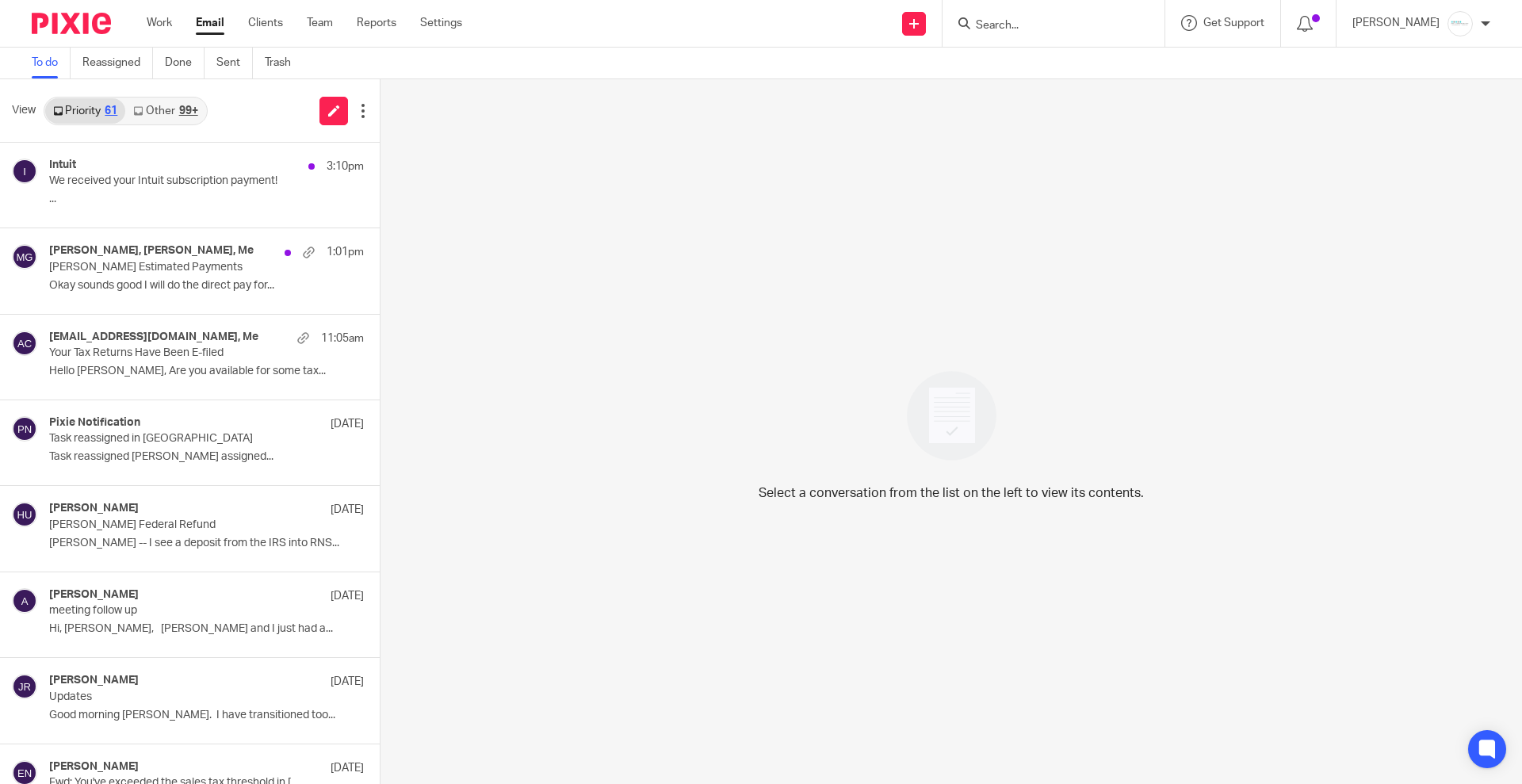
click at [1052, 28] on input "Search" at bounding box center [1046, 27] width 143 height 15
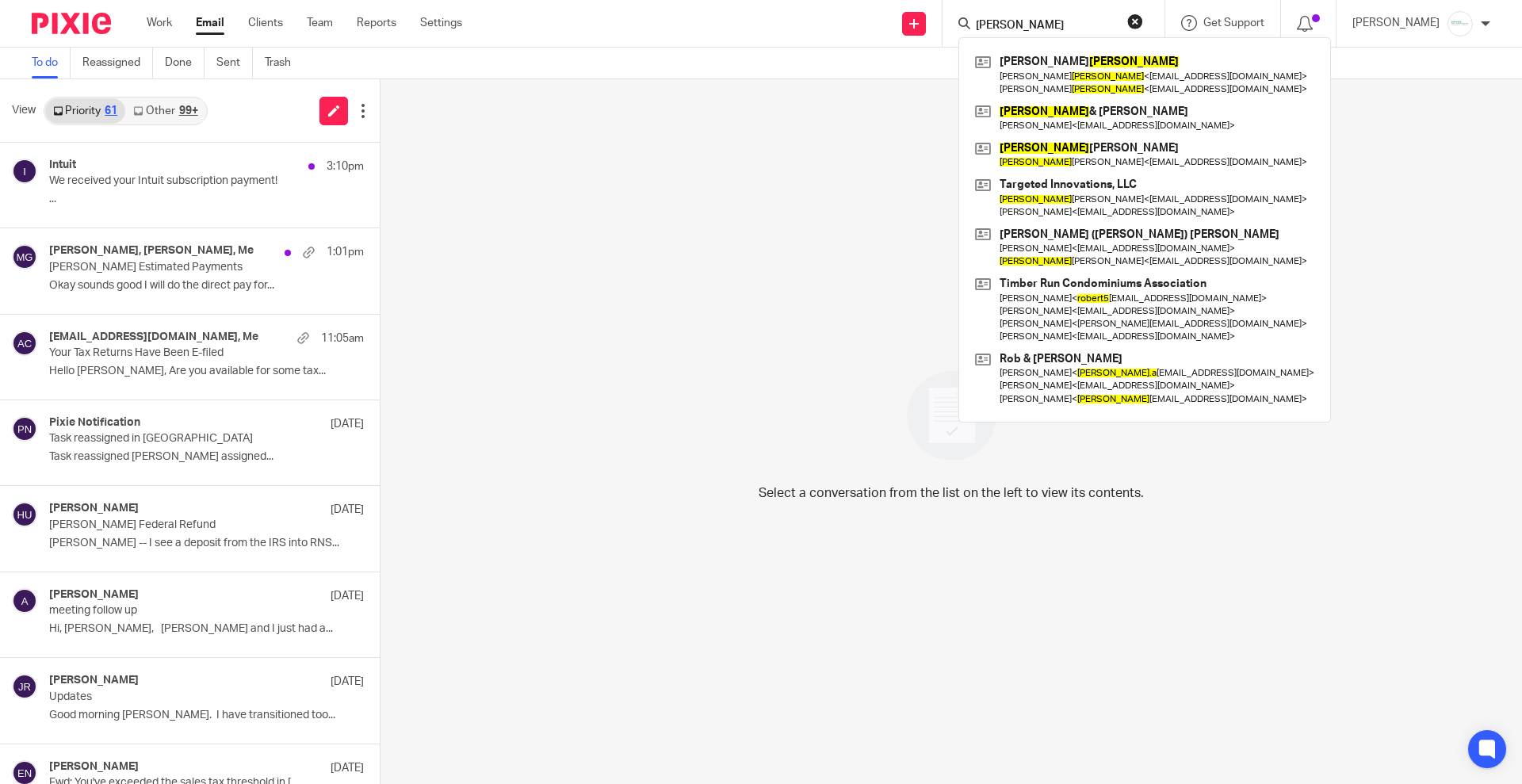
type input "[PERSON_NAME]"
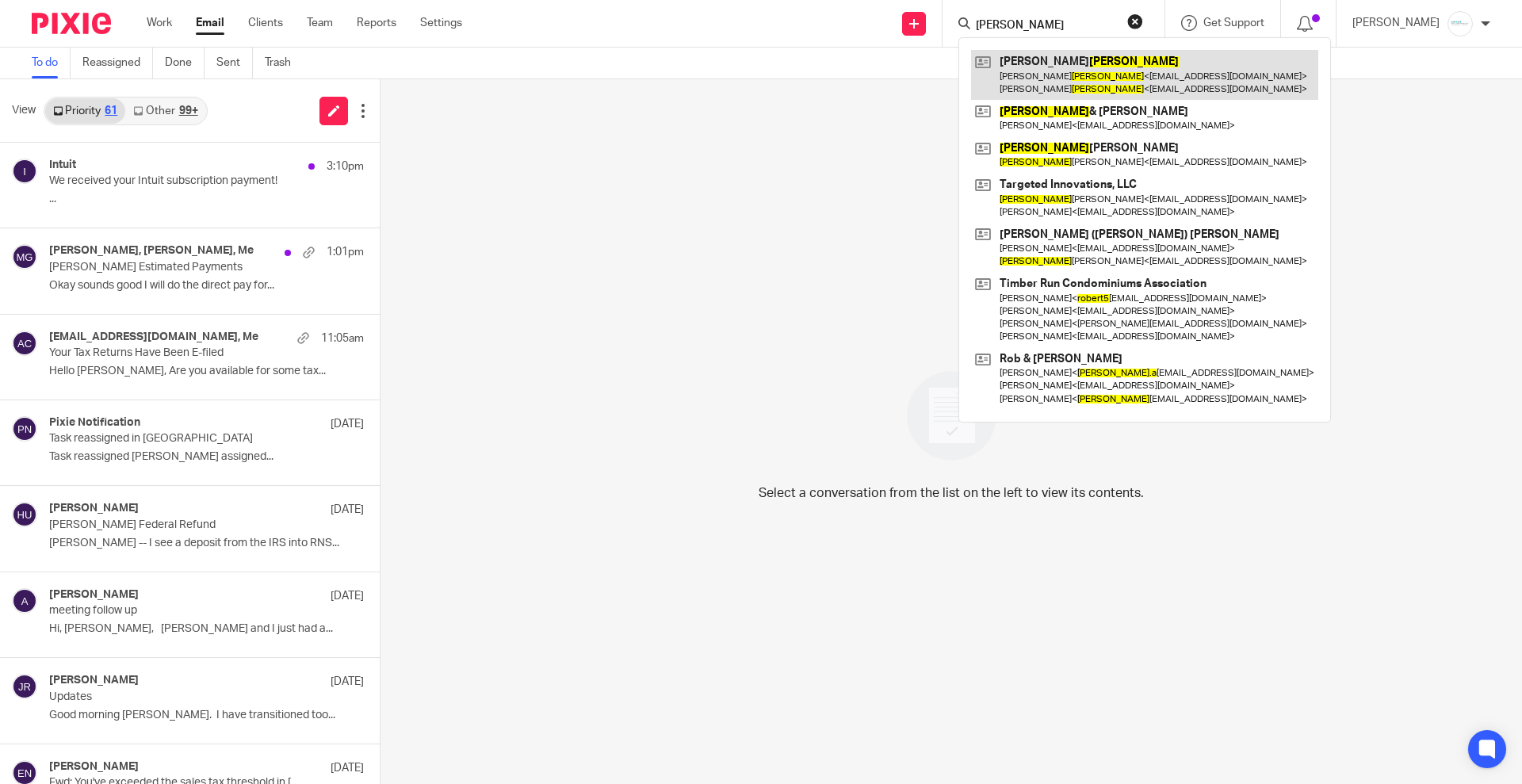
click at [1047, 66] on link at bounding box center [1144, 75] width 347 height 49
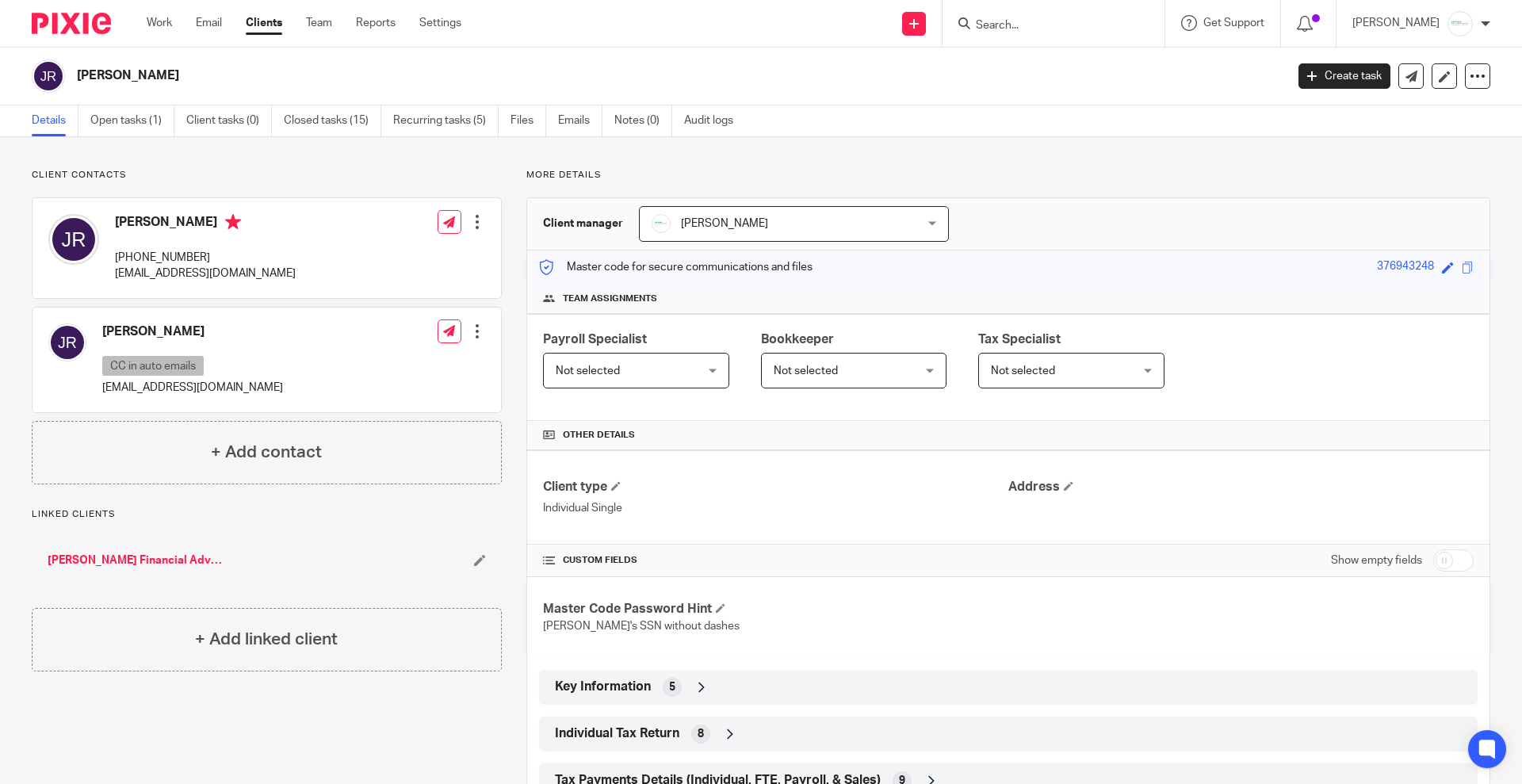
drag, startPoint x: 288, startPoint y: 274, endPoint x: 110, endPoint y: 272, distance: 178.0
click at [110, 272] on div "Jim Roberts 269-967-1735 heritagelandscaping@yahoo.com Edit contact Create clie…" at bounding box center [267, 248] width 469 height 100
copy p "[EMAIL_ADDRESS][DOMAIN_NAME]"
click at [472, 332] on div at bounding box center [477, 330] width 16 height 16
click at [389, 435] on button "Make primary" at bounding box center [368, 435] width 86 height 21
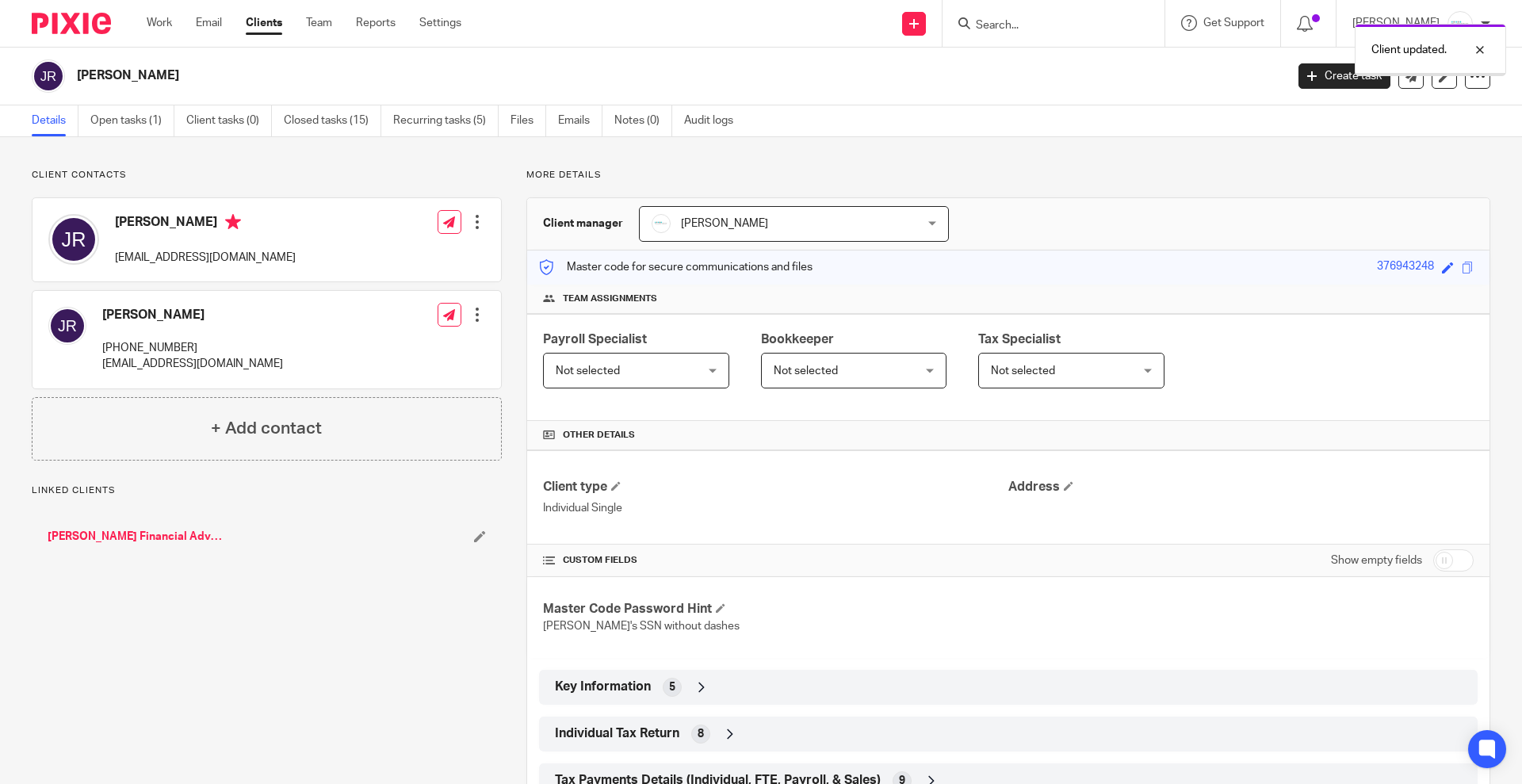
click at [478, 214] on div at bounding box center [477, 221] width 16 height 16
click at [310, 166] on div "Client contacts Jim Roberts 269-967-1735 heritagelandscaping@yahoo.com Edit con…" at bounding box center [761, 489] width 1522 height 705
click at [470, 315] on div at bounding box center [477, 314] width 16 height 16
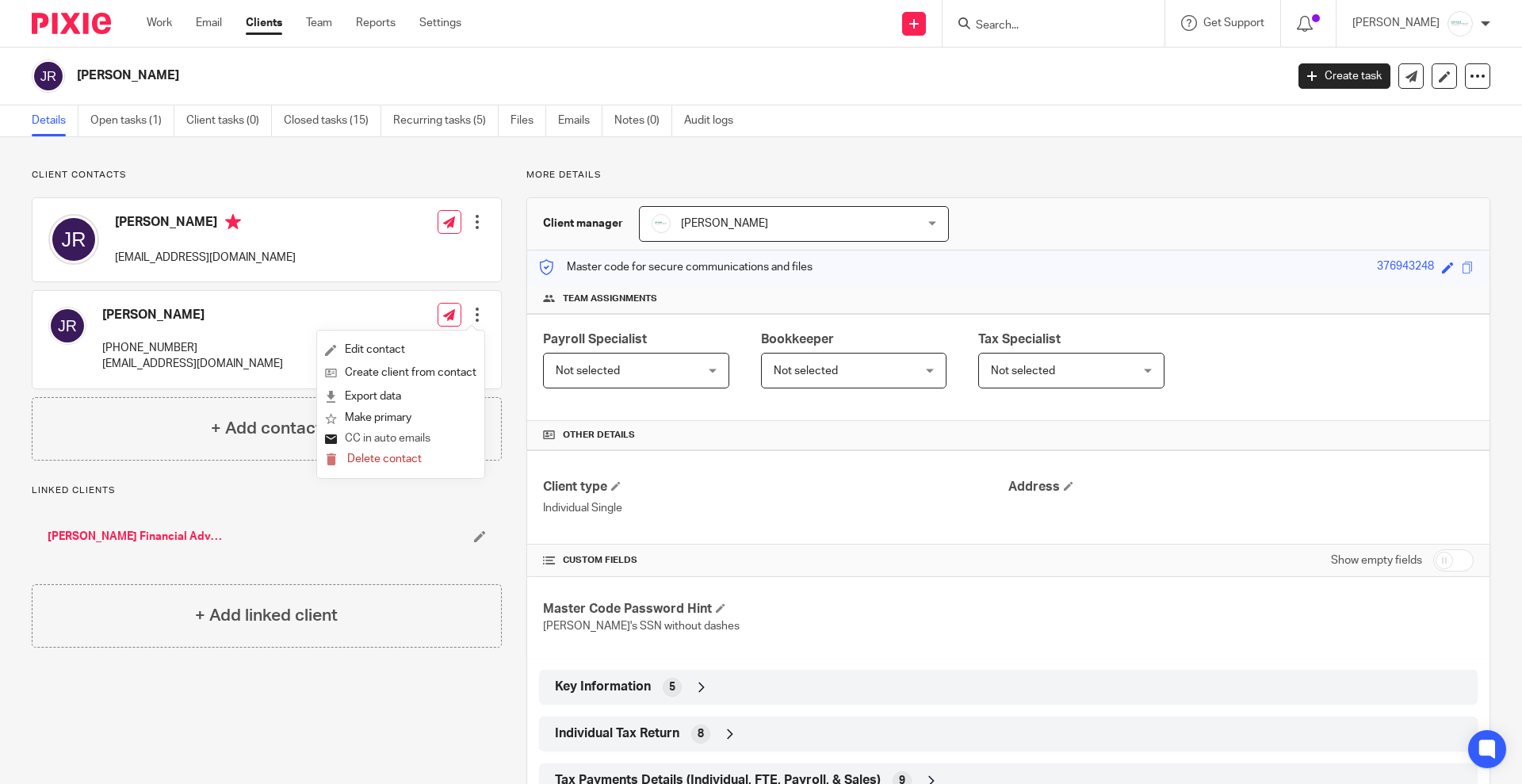
click at [381, 438] on button "CC in auto emails" at bounding box center [377, 439] width 105 height 21
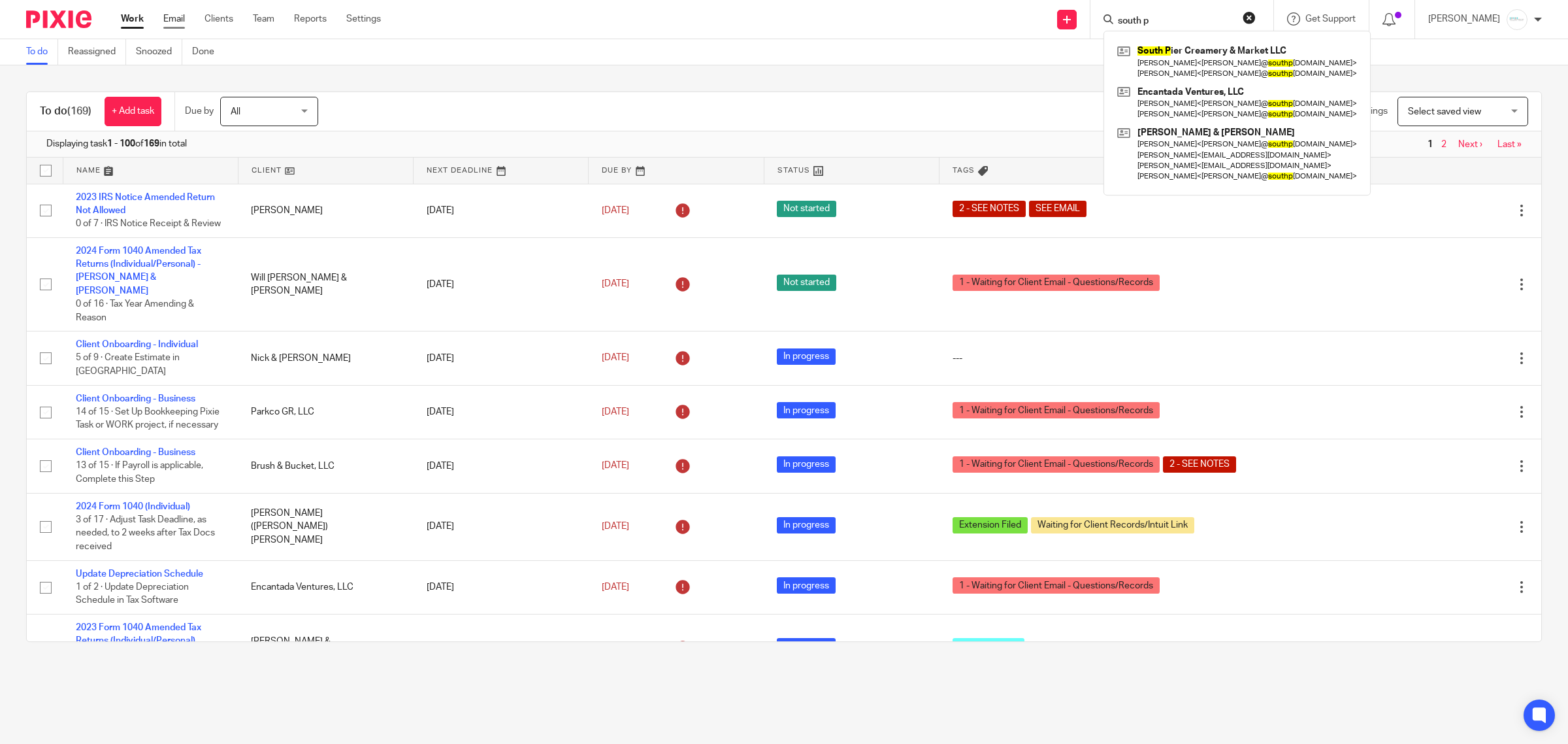
click at [185, 23] on link "Email" at bounding box center [174, 18] width 22 height 13
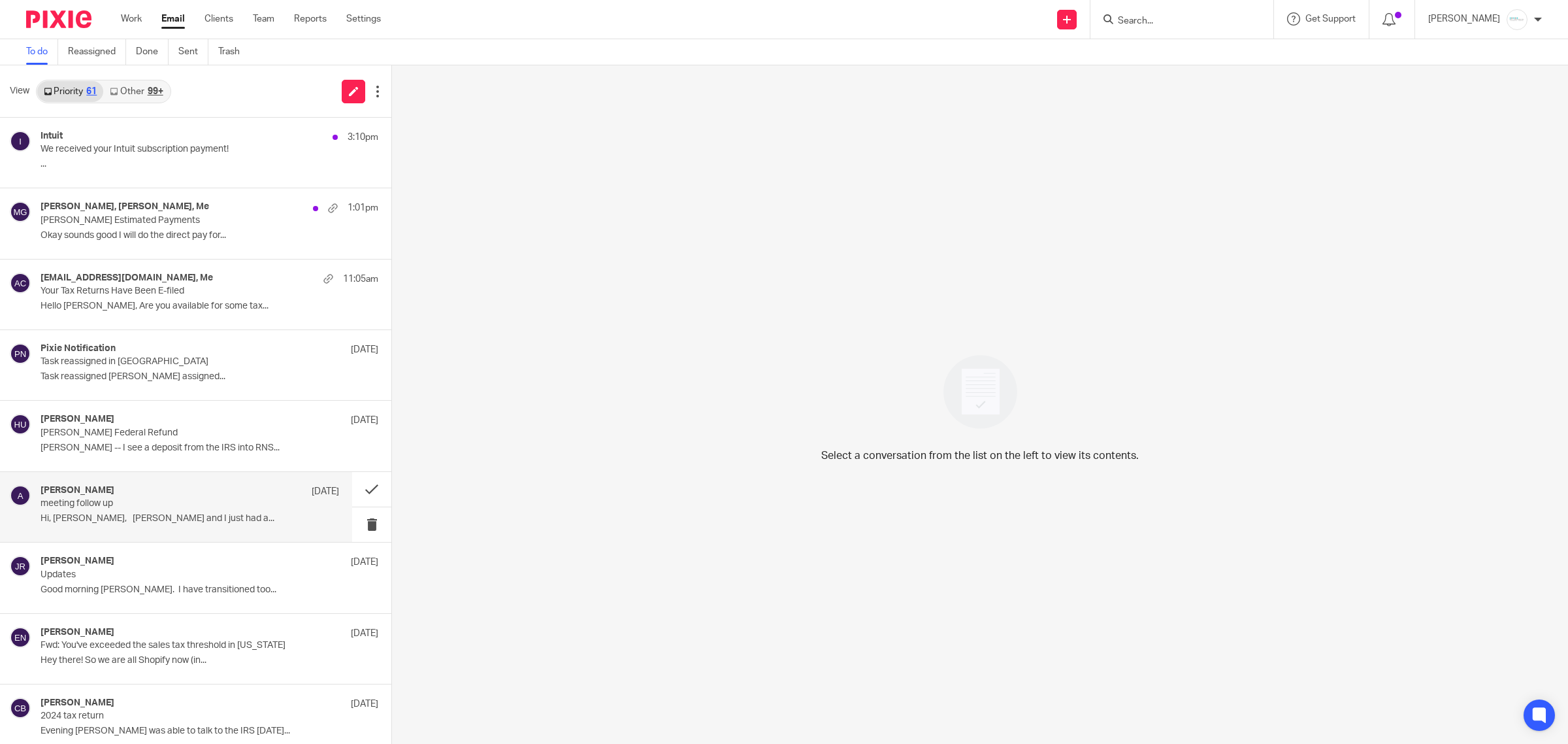
click at [158, 509] on p "meeting follow up" at bounding box center [160, 503] width 239 height 11
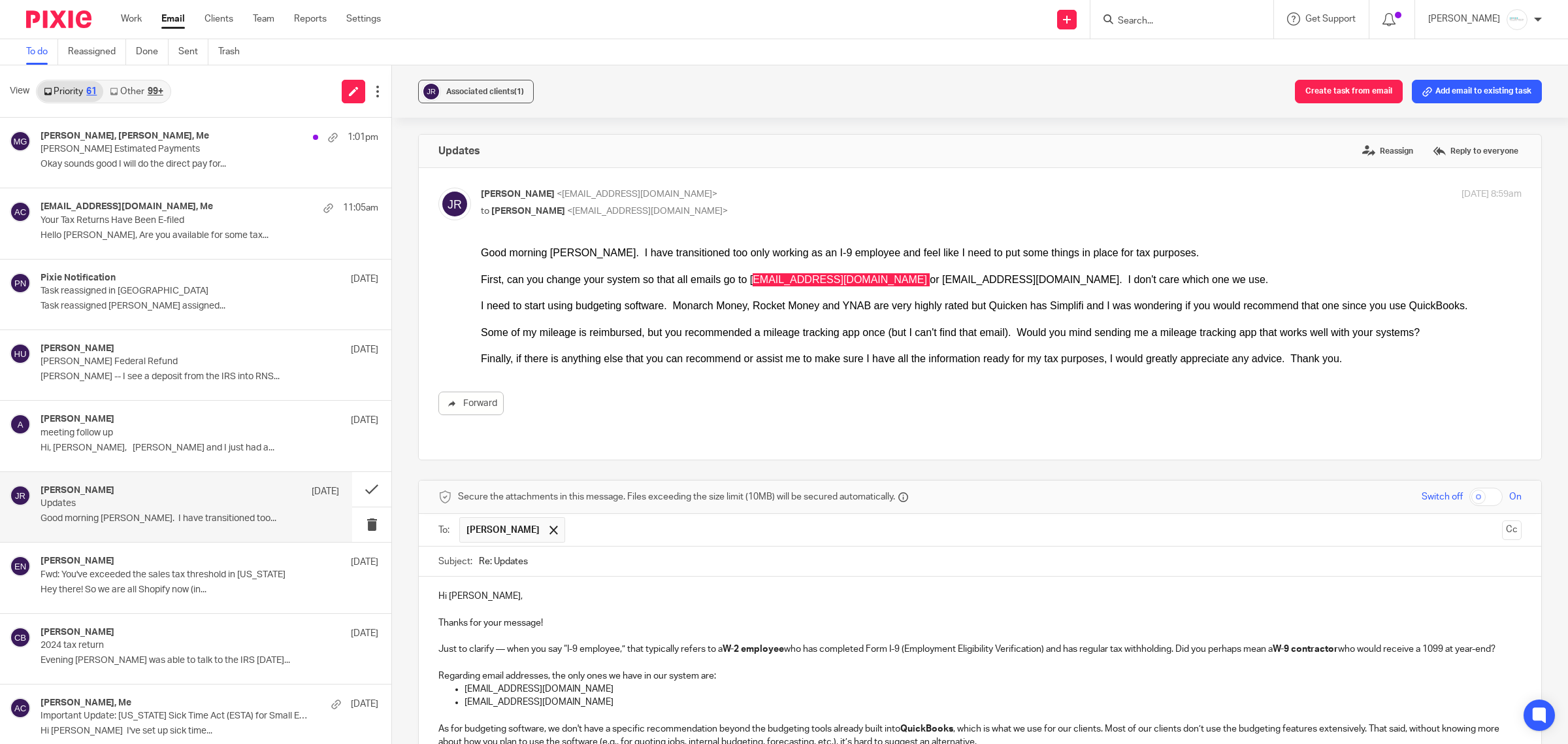
scroll to position [349, 0]
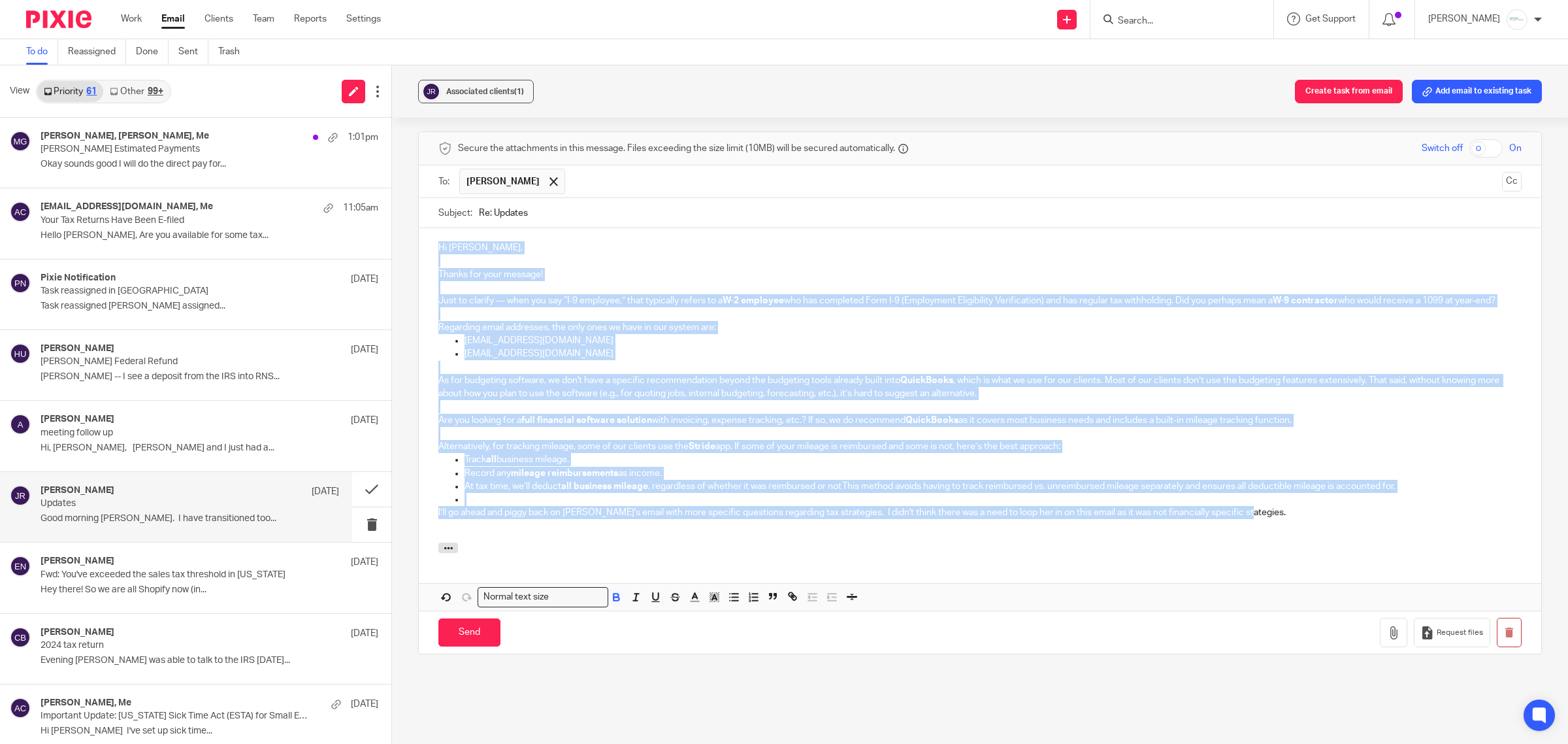
drag, startPoint x: 422, startPoint y: 239, endPoint x: 1254, endPoint y: 518, distance: 877.5
click at [1254, 518] on div "Hi Jim, Thanks for your message! Just to clarify — when you say “I-9 employee,”…" at bounding box center [980, 385] width 1122 height 315
copy div "Hi Jim, Thanks for your message! Just to clarify — when you say “I-9 employee,”…"
click at [483, 502] on p at bounding box center [993, 499] width 1057 height 13
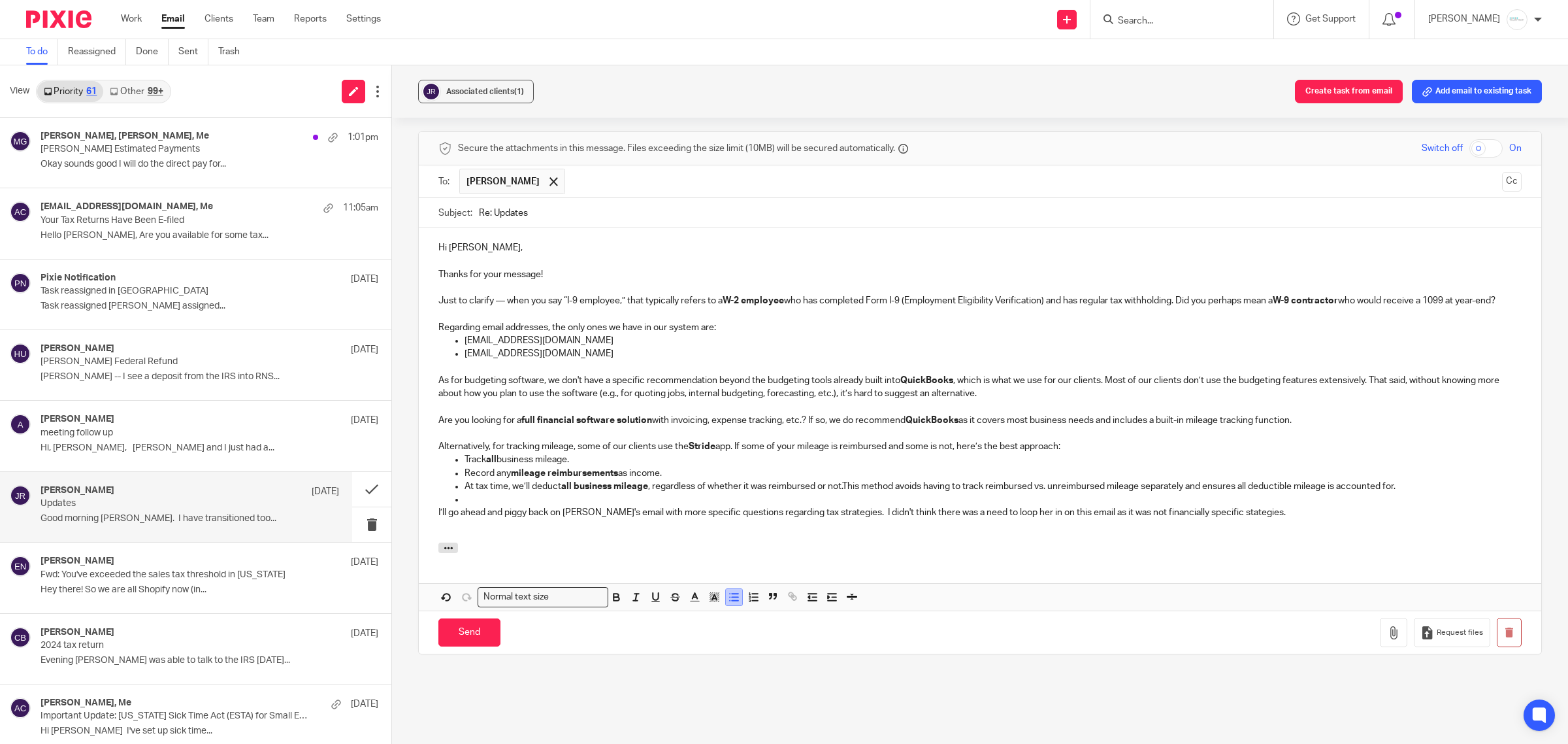
click at [732, 601] on line "button" at bounding box center [735, 601] width 6 height 0
click at [843, 487] on p "At tax time, we’ll deduct all business mileage , regardless of whether it was r…" at bounding box center [993, 486] width 1057 height 13
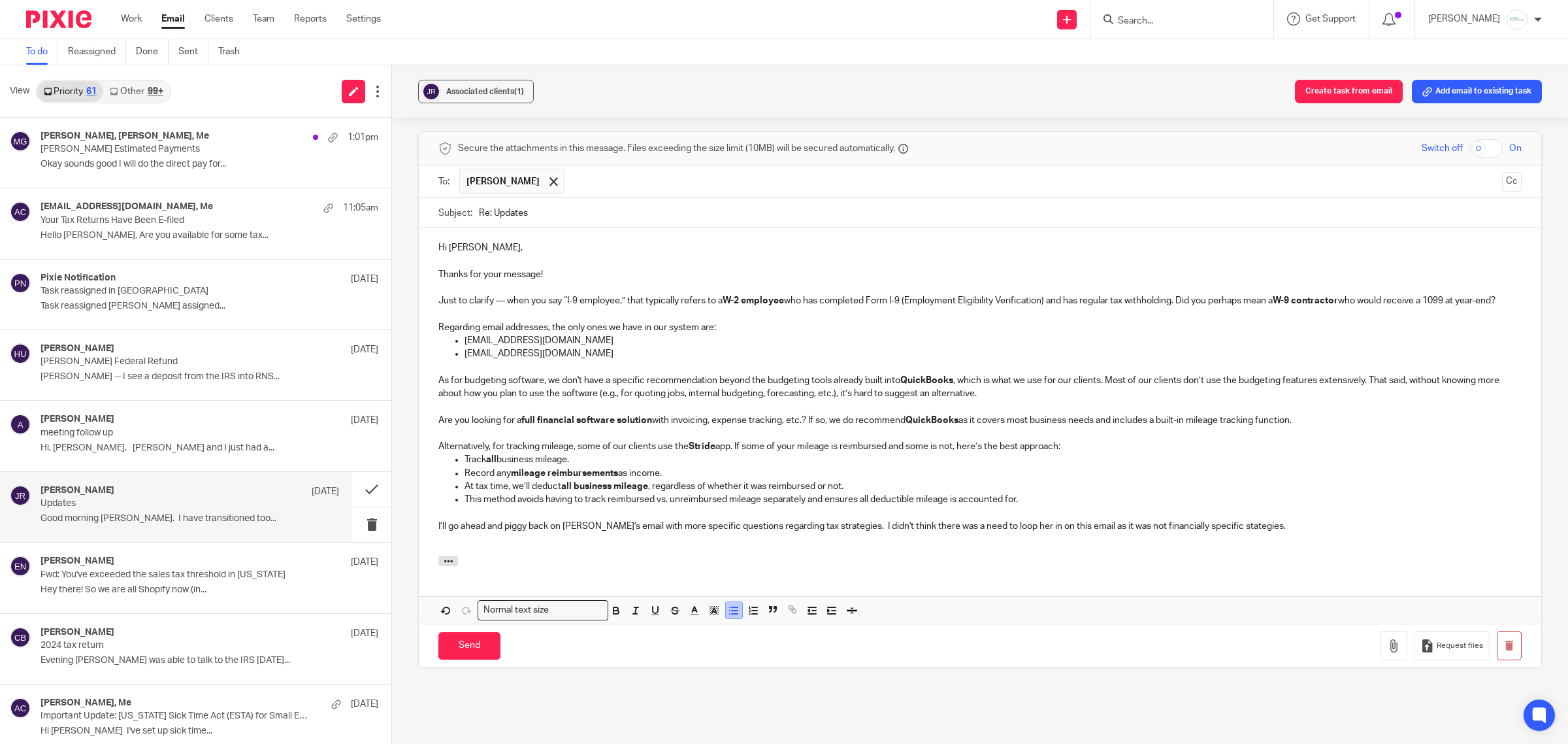
click at [728, 616] on icon "button" at bounding box center [734, 610] width 12 height 12
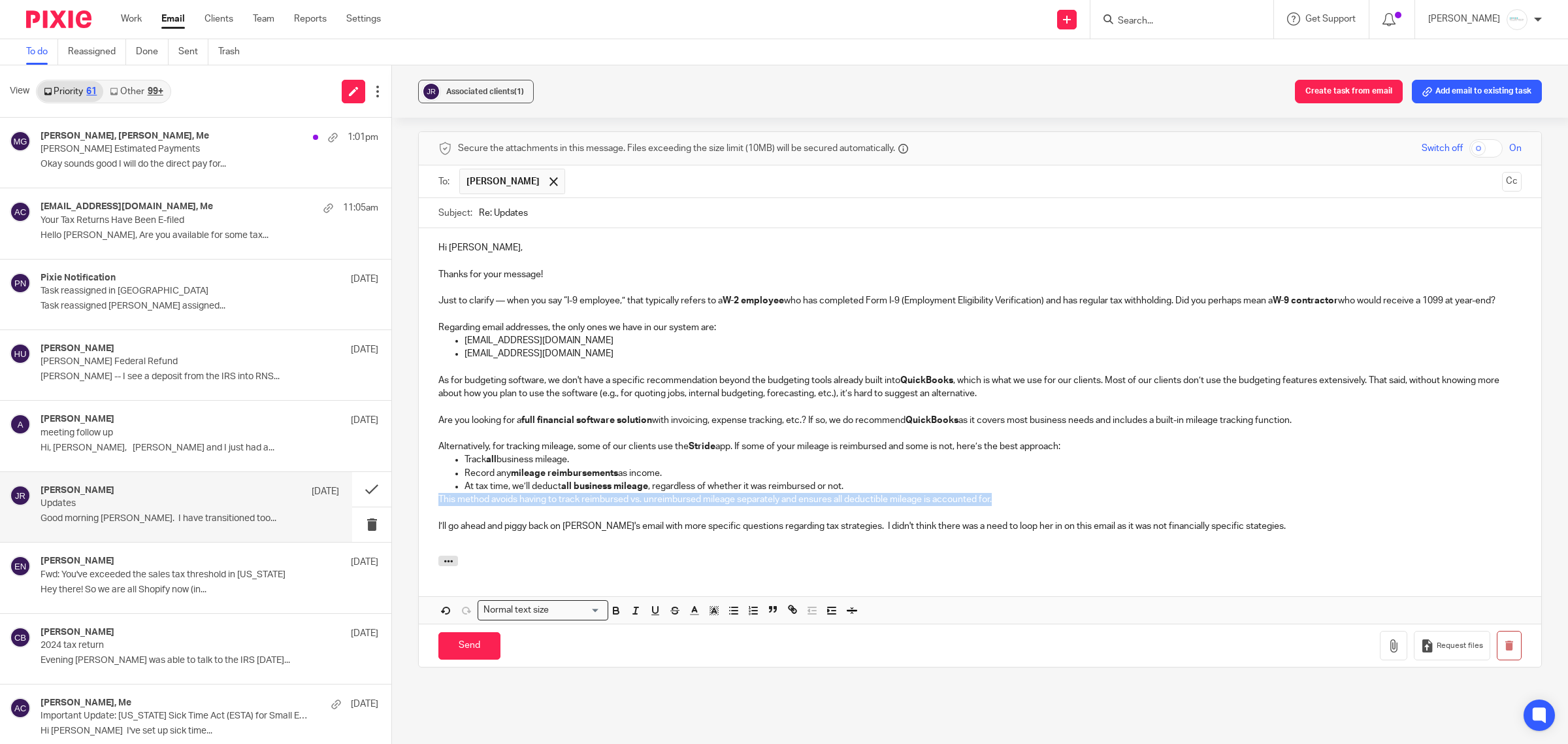
drag, startPoint x: 433, startPoint y: 500, endPoint x: 1093, endPoint y: 498, distance: 660.0
click at [1093, 498] on div "Hi Jim, Thanks for your message! Just to clarify — when you say “I-9 employee,”…" at bounding box center [980, 392] width 1122 height 327
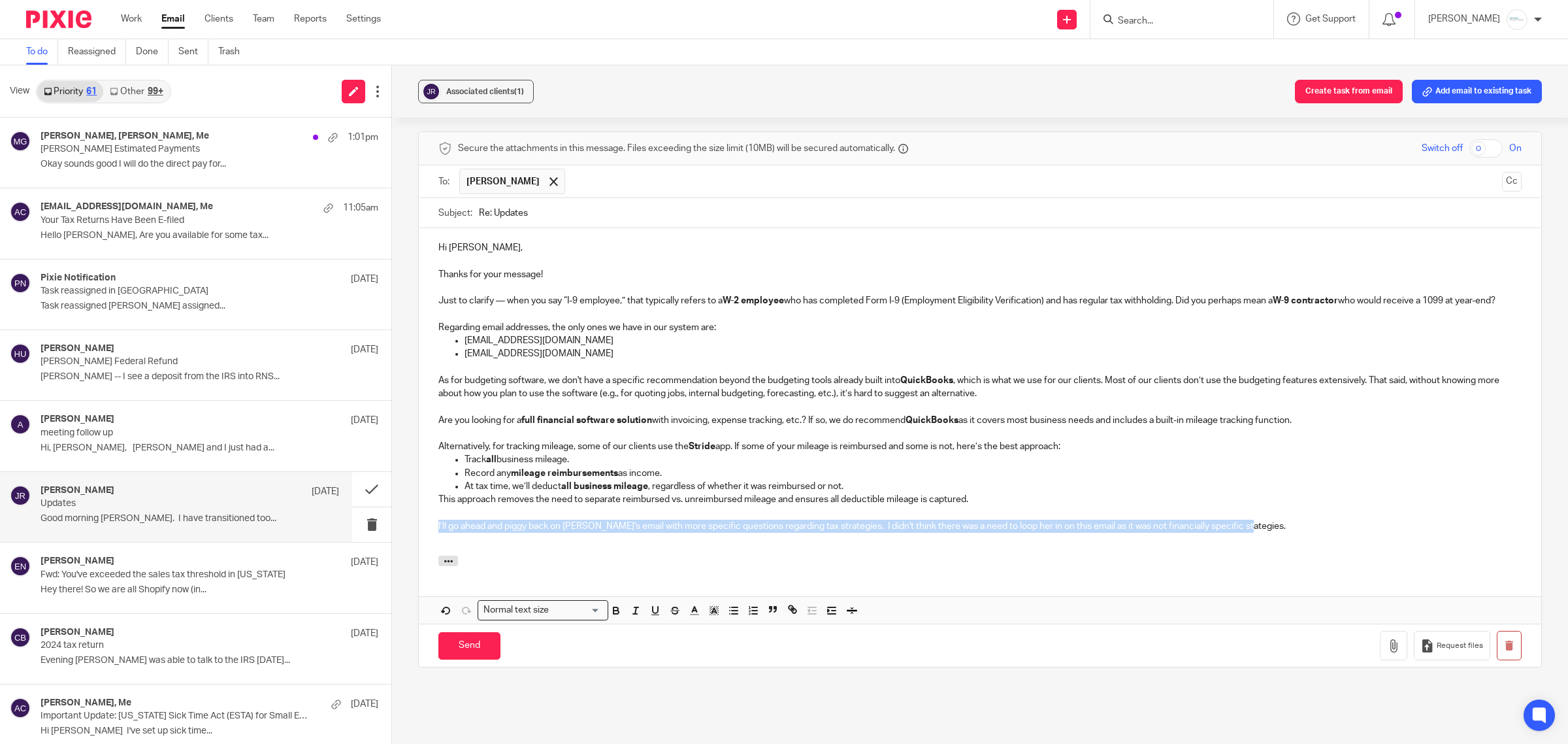
drag, startPoint x: 426, startPoint y: 533, endPoint x: 1403, endPoint y: 527, distance: 977.0
click at [1403, 527] on div "Hi Jim, Thanks for your message! Just to clarify — when you say “I-9 employee,”…" at bounding box center [980, 392] width 1122 height 327
click at [1318, 528] on p "I’ll piggyback on Becky’s email separately with more specific questions regardi…" at bounding box center [980, 526] width 1083 height 13
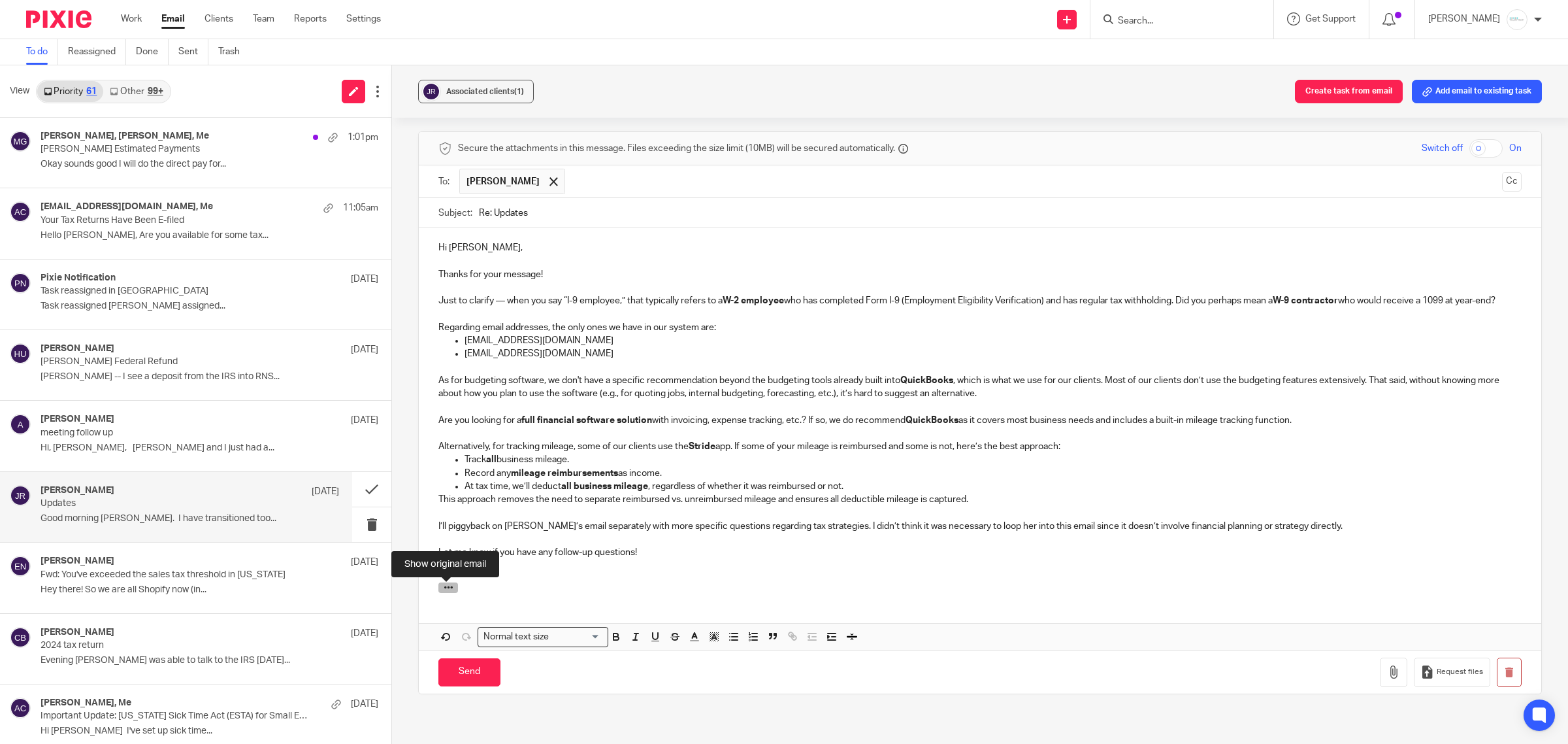
click at [443, 592] on icon "button" at bounding box center [448, 587] width 10 height 10
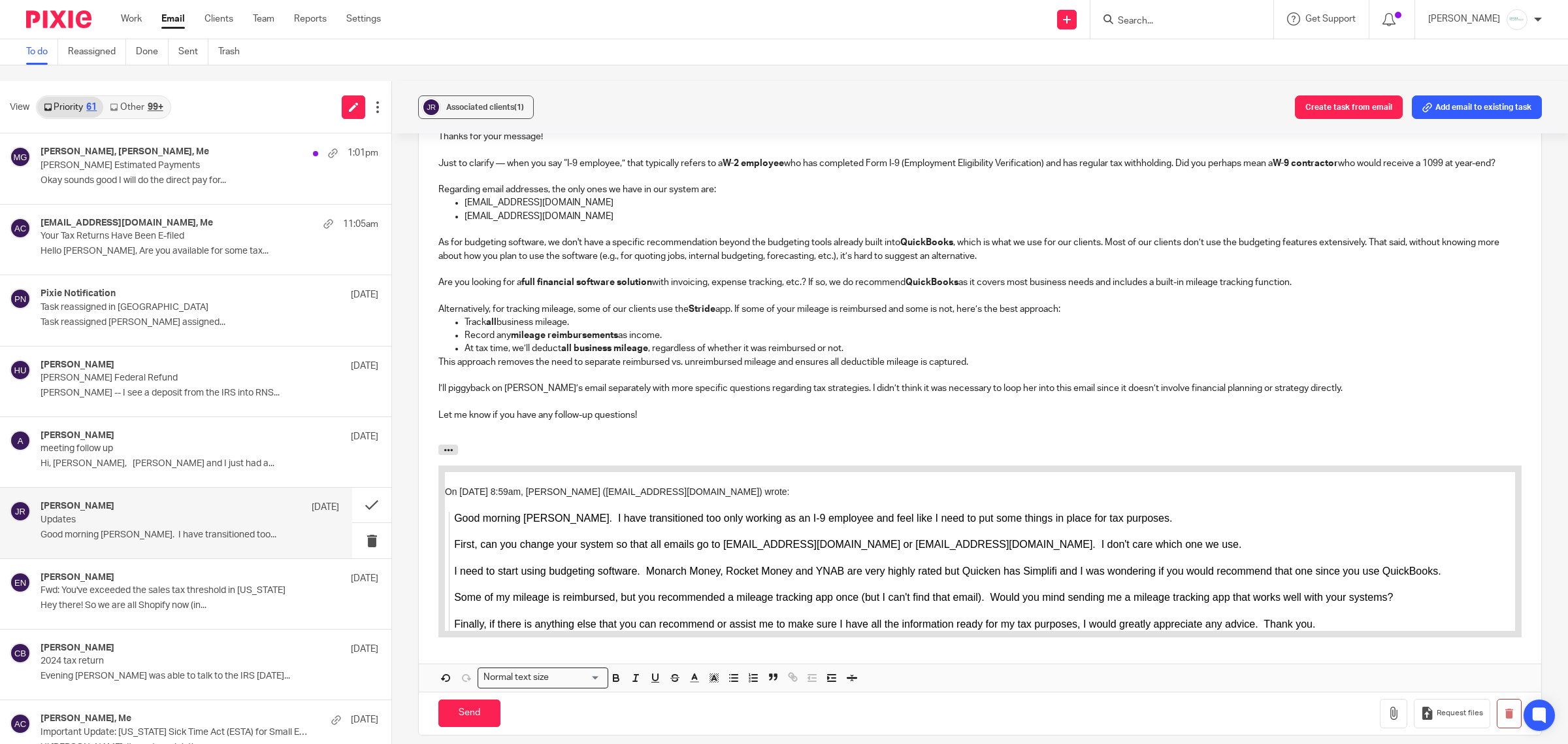
scroll to position [594, 0]
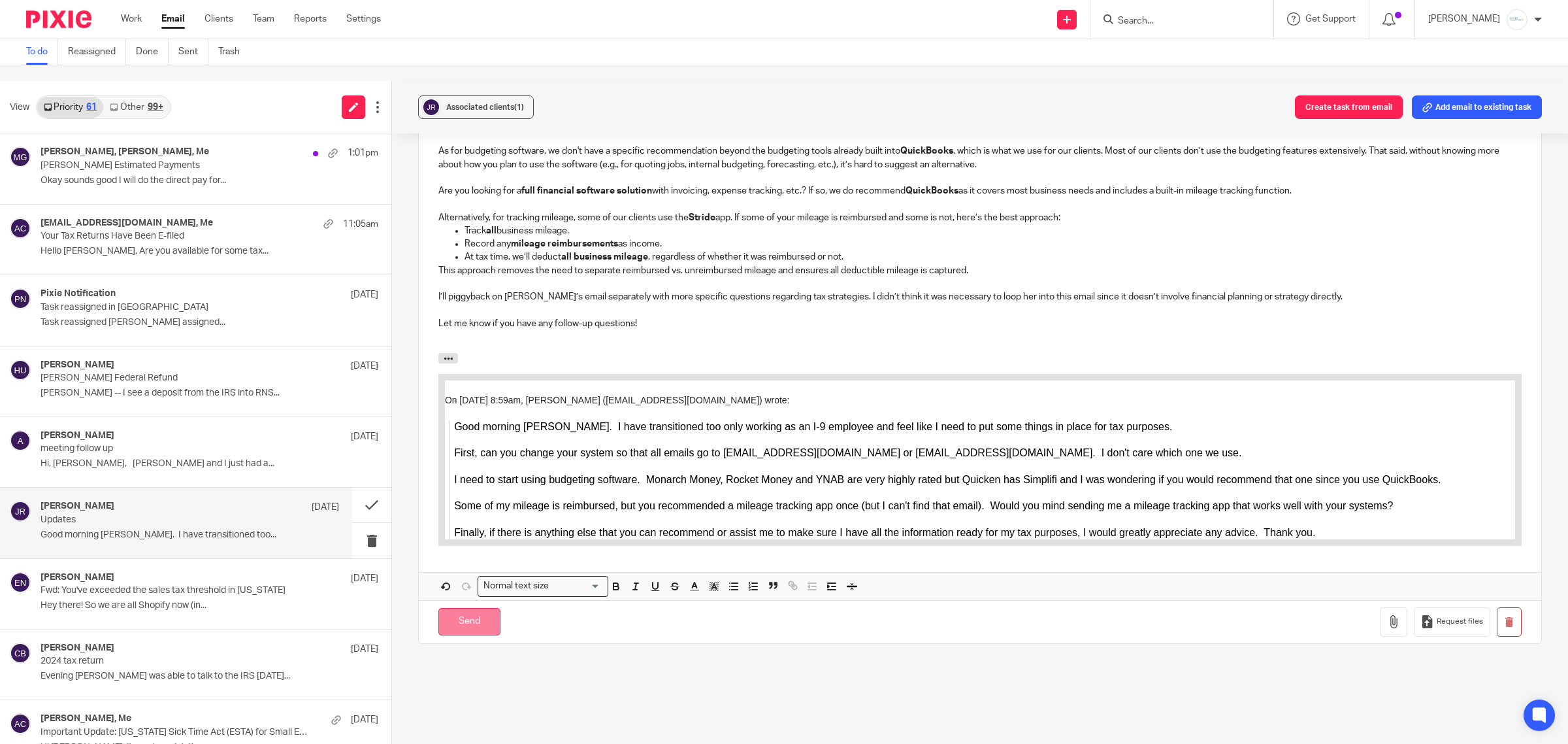
click at [467, 608] on input "Send" at bounding box center [469, 622] width 62 height 28
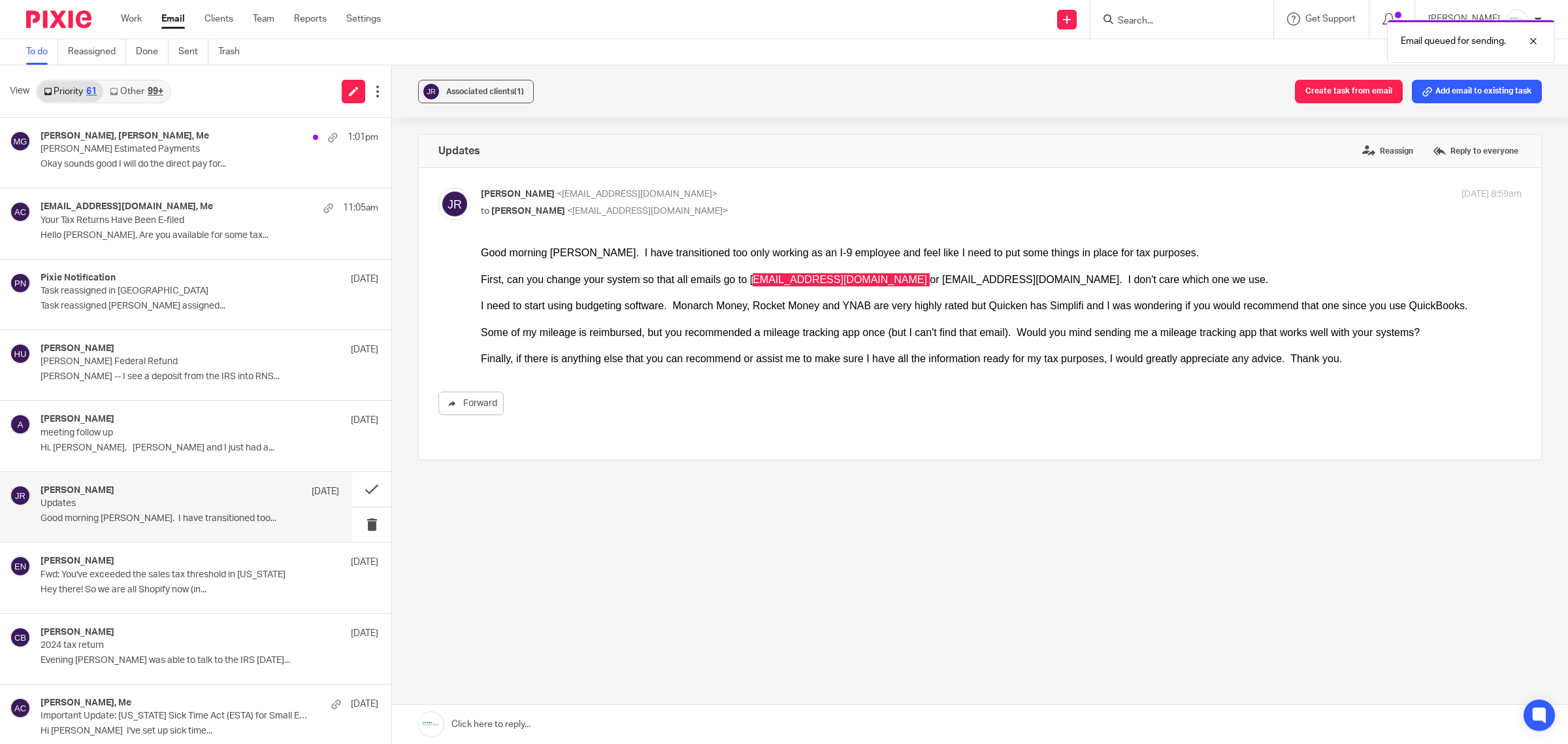
scroll to position [0, 0]
drag, startPoint x: 358, startPoint y: 493, endPoint x: 206, endPoint y: 491, distance: 152.0
click at [357, 492] on button at bounding box center [372, 490] width 39 height 35
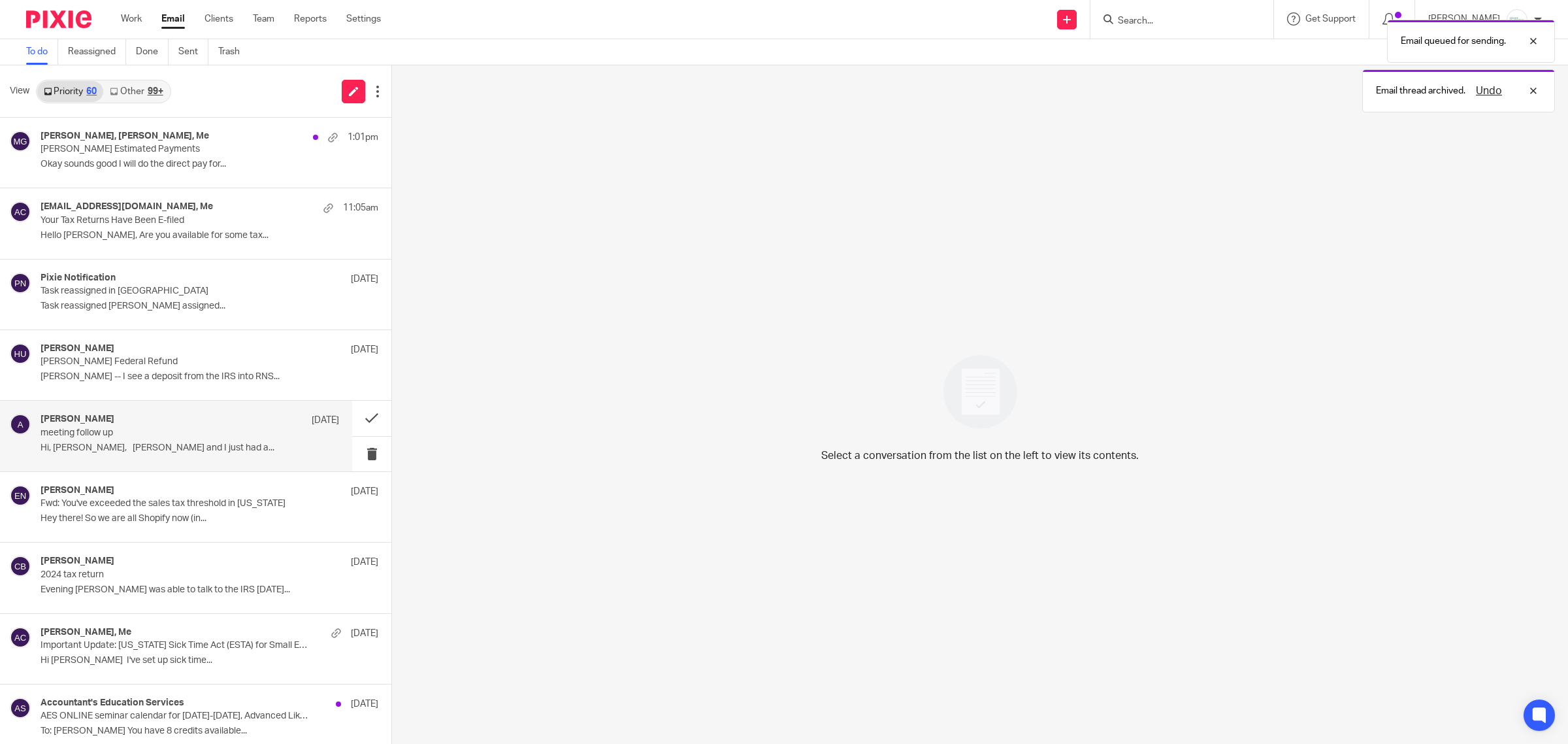
click at [105, 436] on p "meeting follow up" at bounding box center [160, 433] width 239 height 11
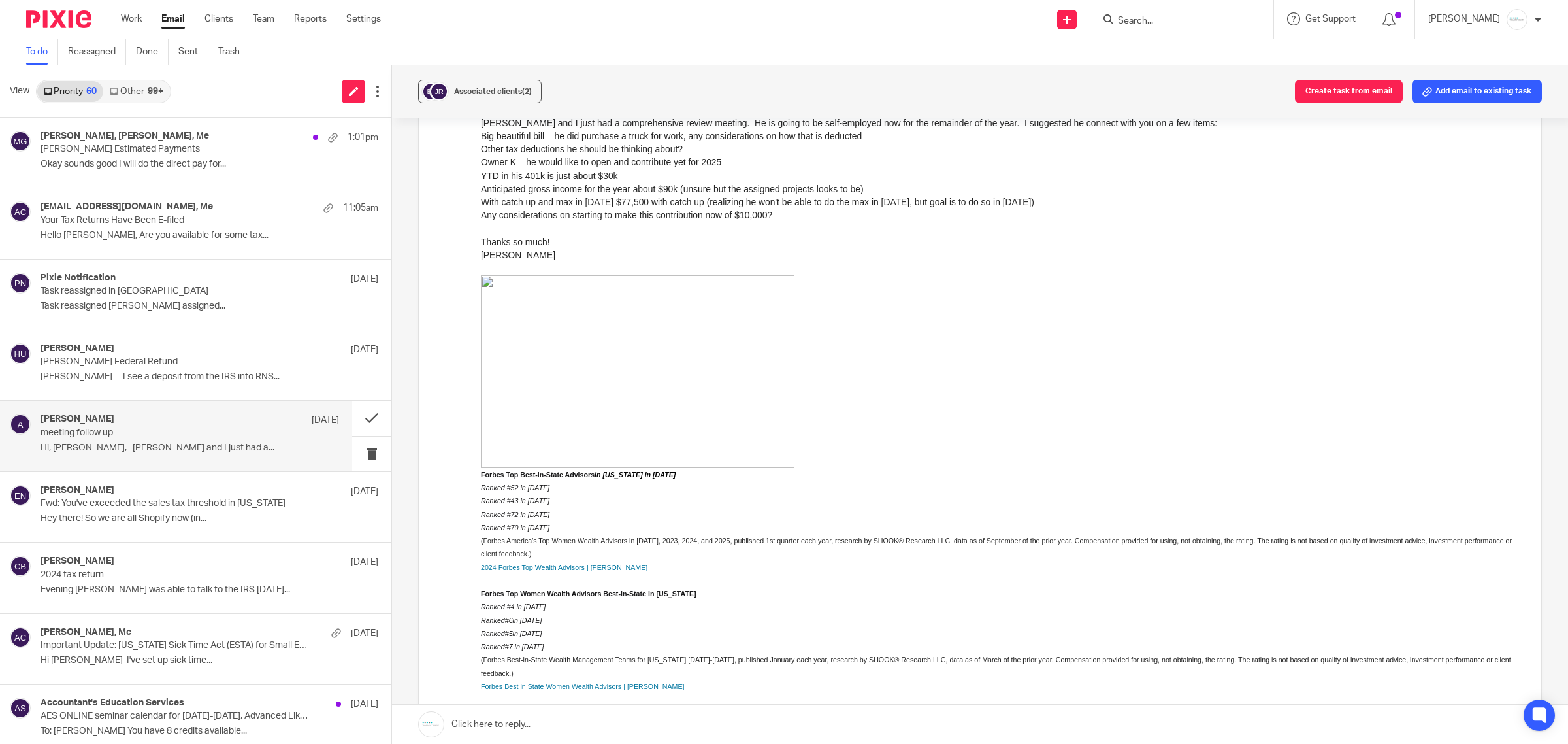
scroll to position [164, 0]
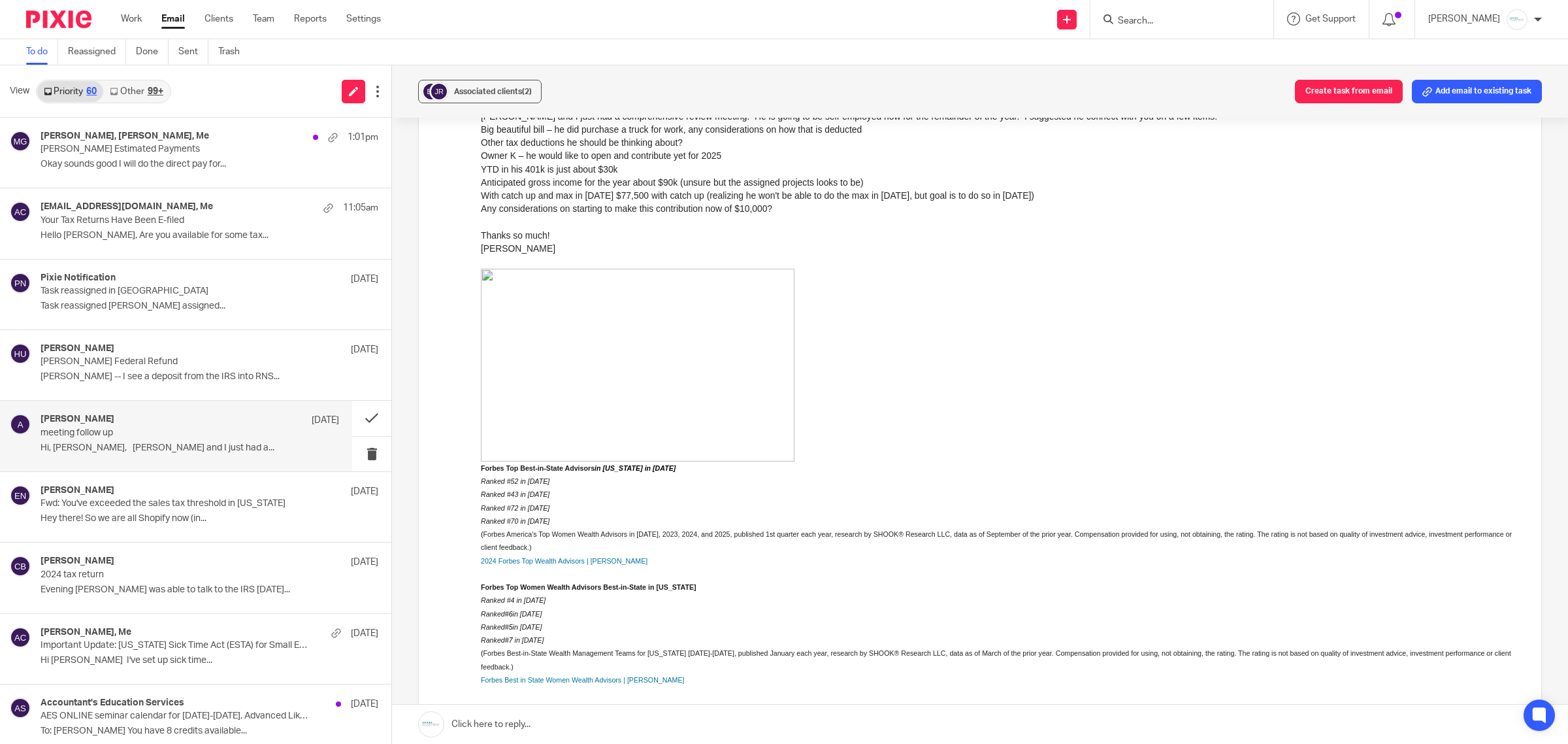
click at [585, 724] on link at bounding box center [980, 724] width 1176 height 39
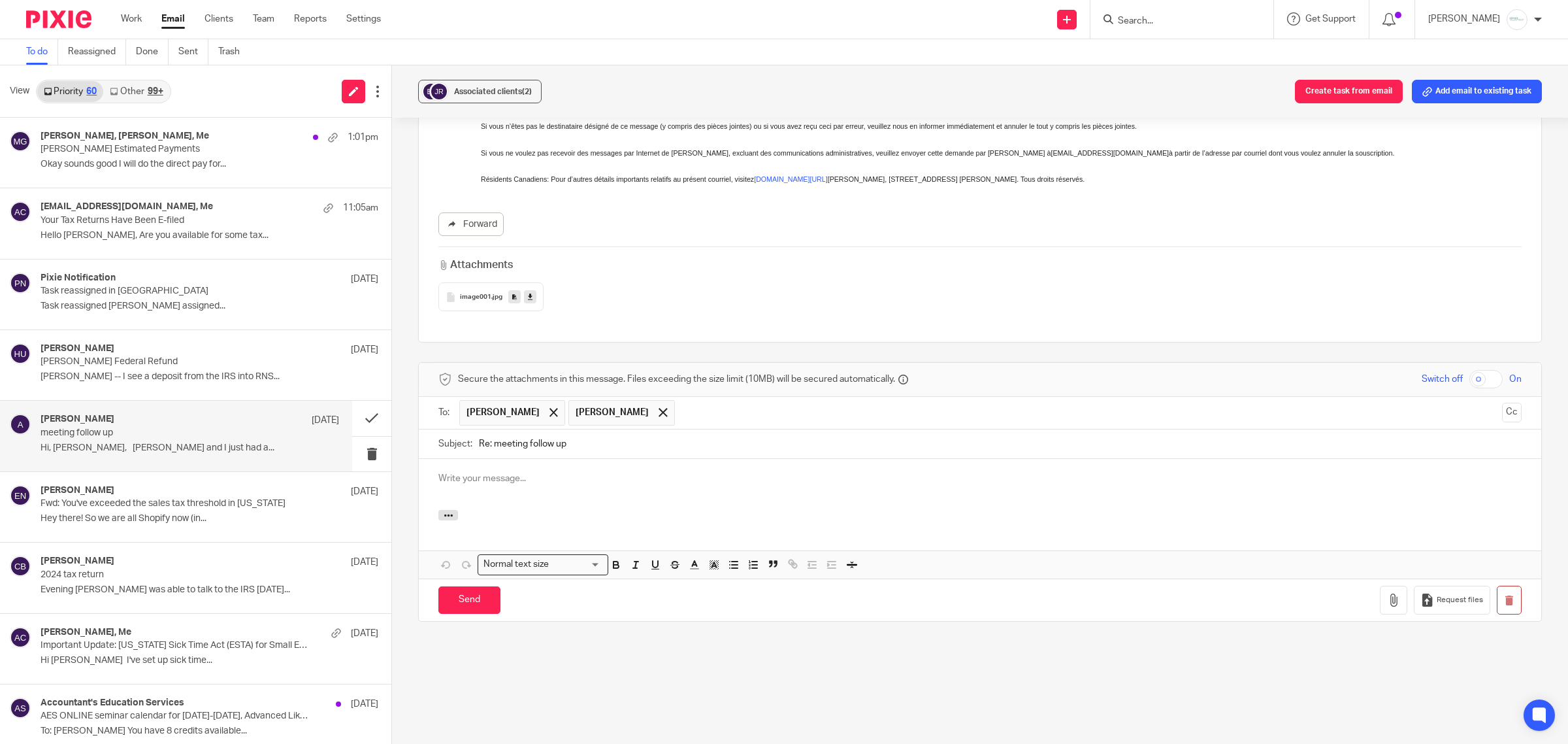
scroll to position [0, 0]
click at [447, 520] on icon "button" at bounding box center [448, 515] width 10 height 10
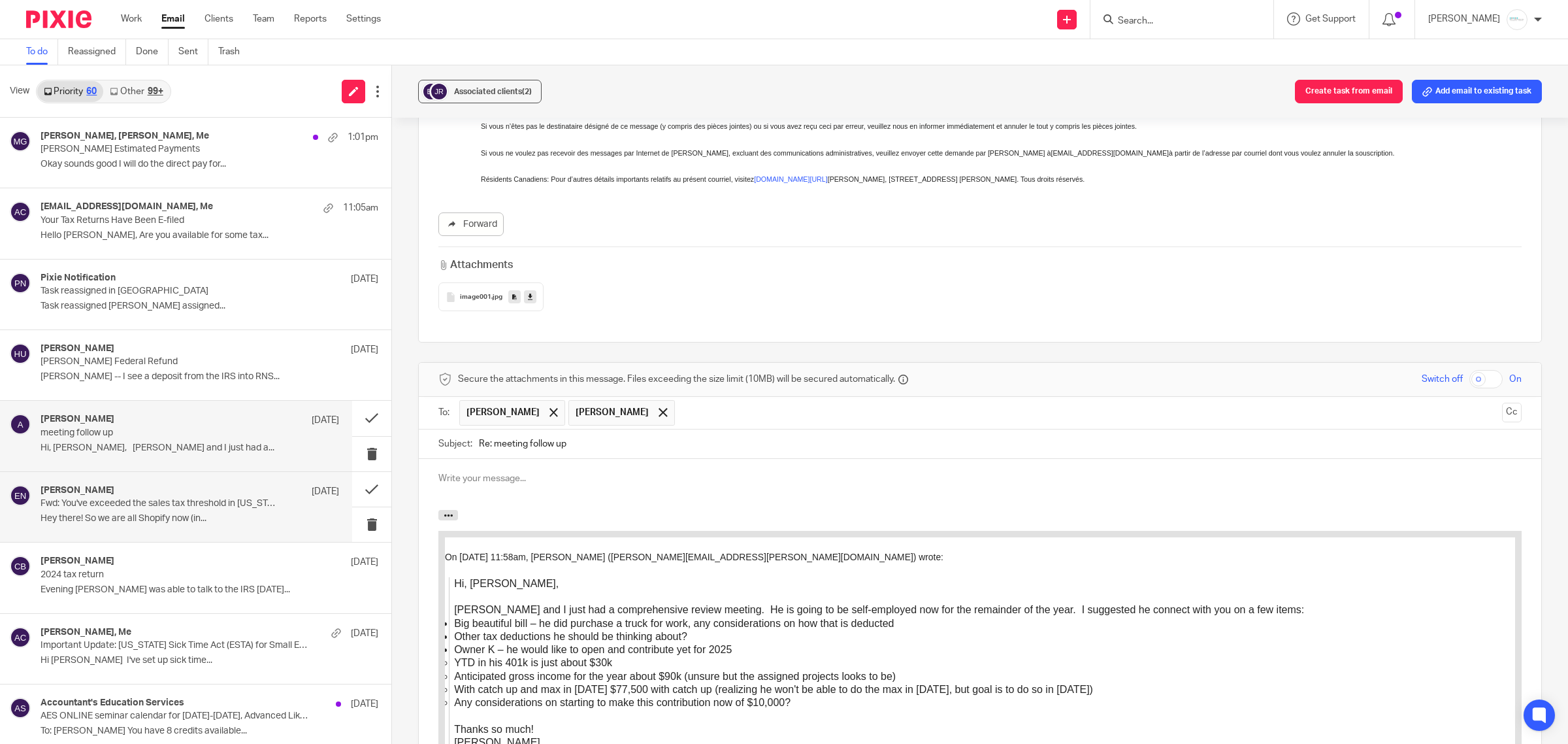
click at [188, 517] on p "Hey there! So we are all Shopify now (in..." at bounding box center [190, 518] width 299 height 11
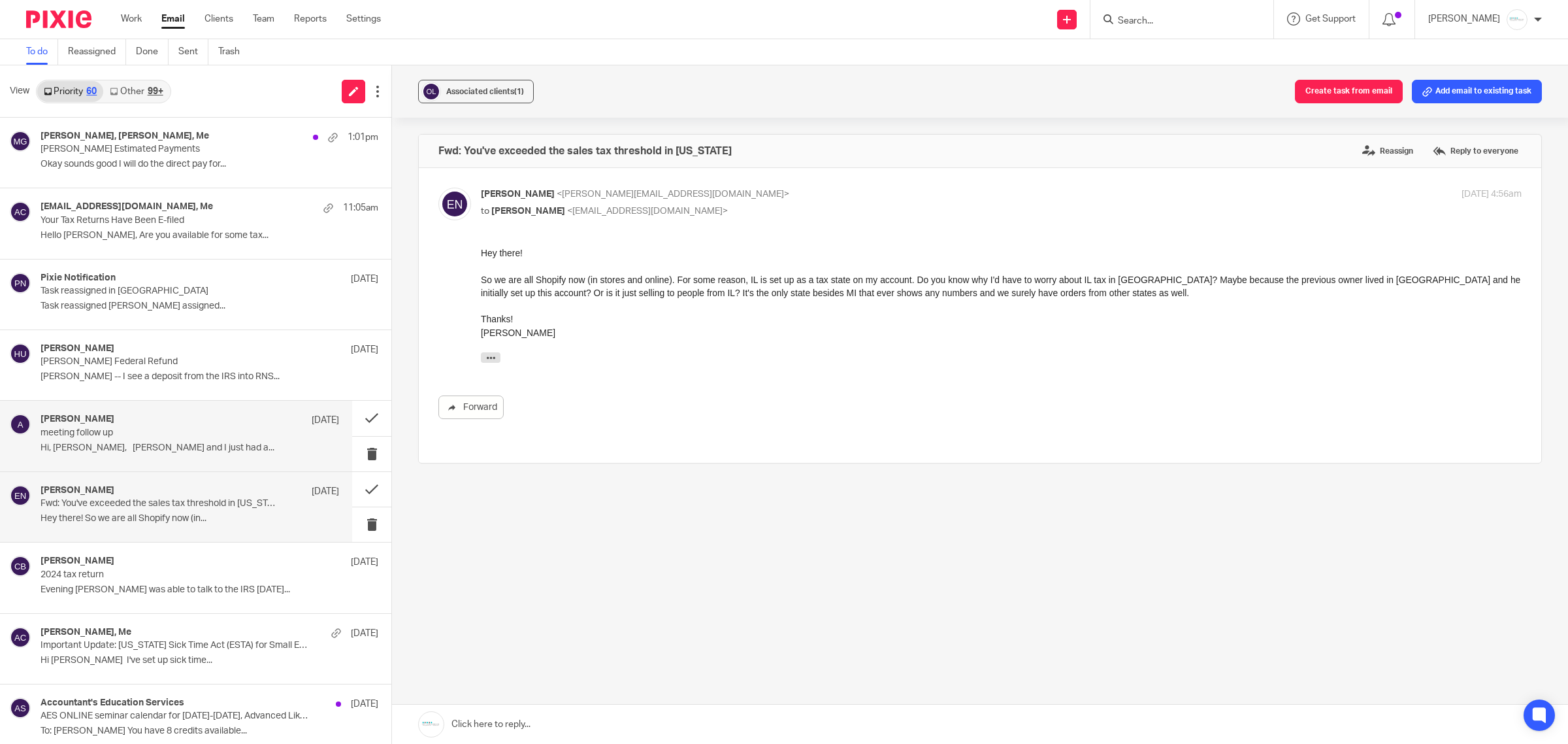
click at [122, 443] on p "Hi, Amy, Jim and I just had a..." at bounding box center [190, 448] width 299 height 11
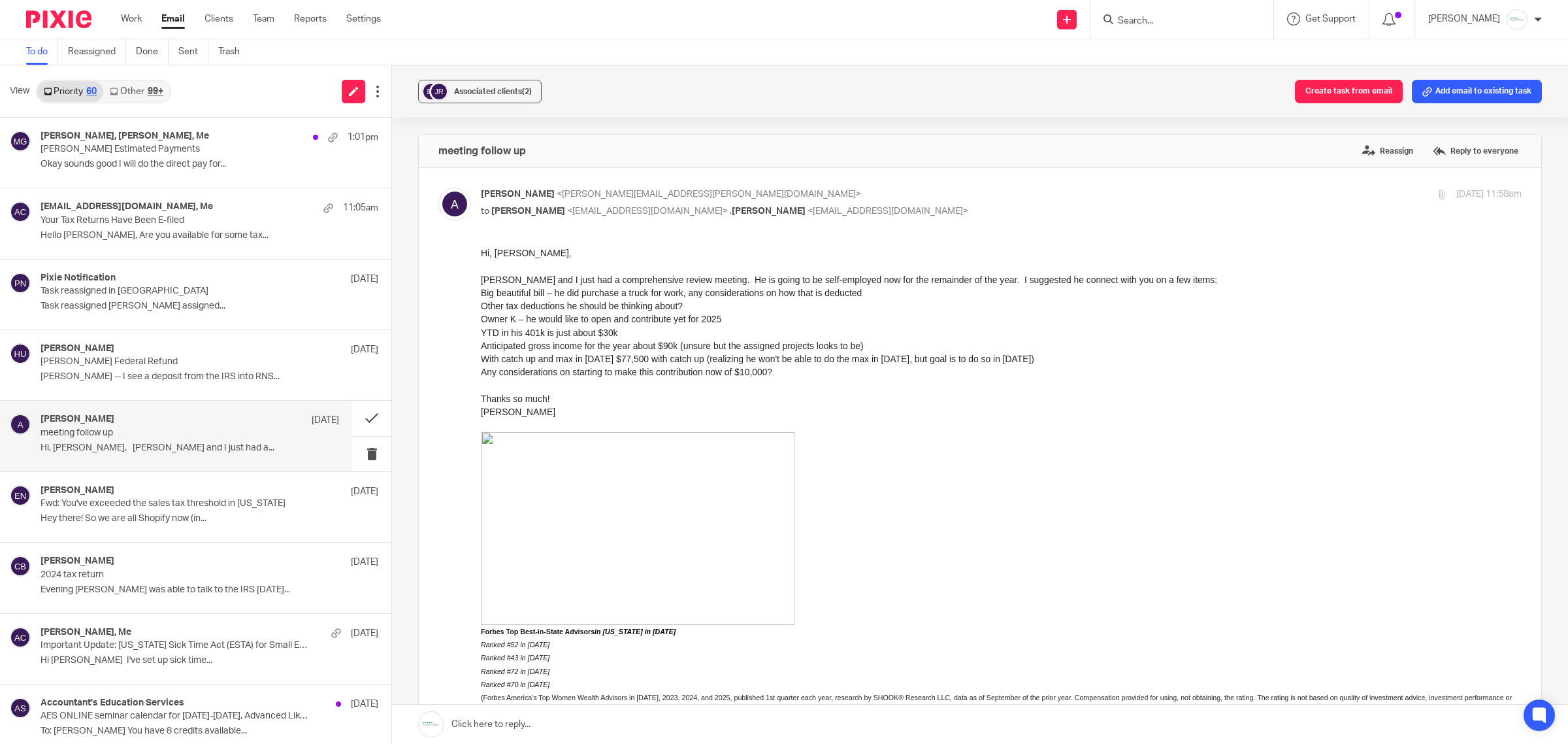
click at [601, 717] on link at bounding box center [980, 724] width 1176 height 39
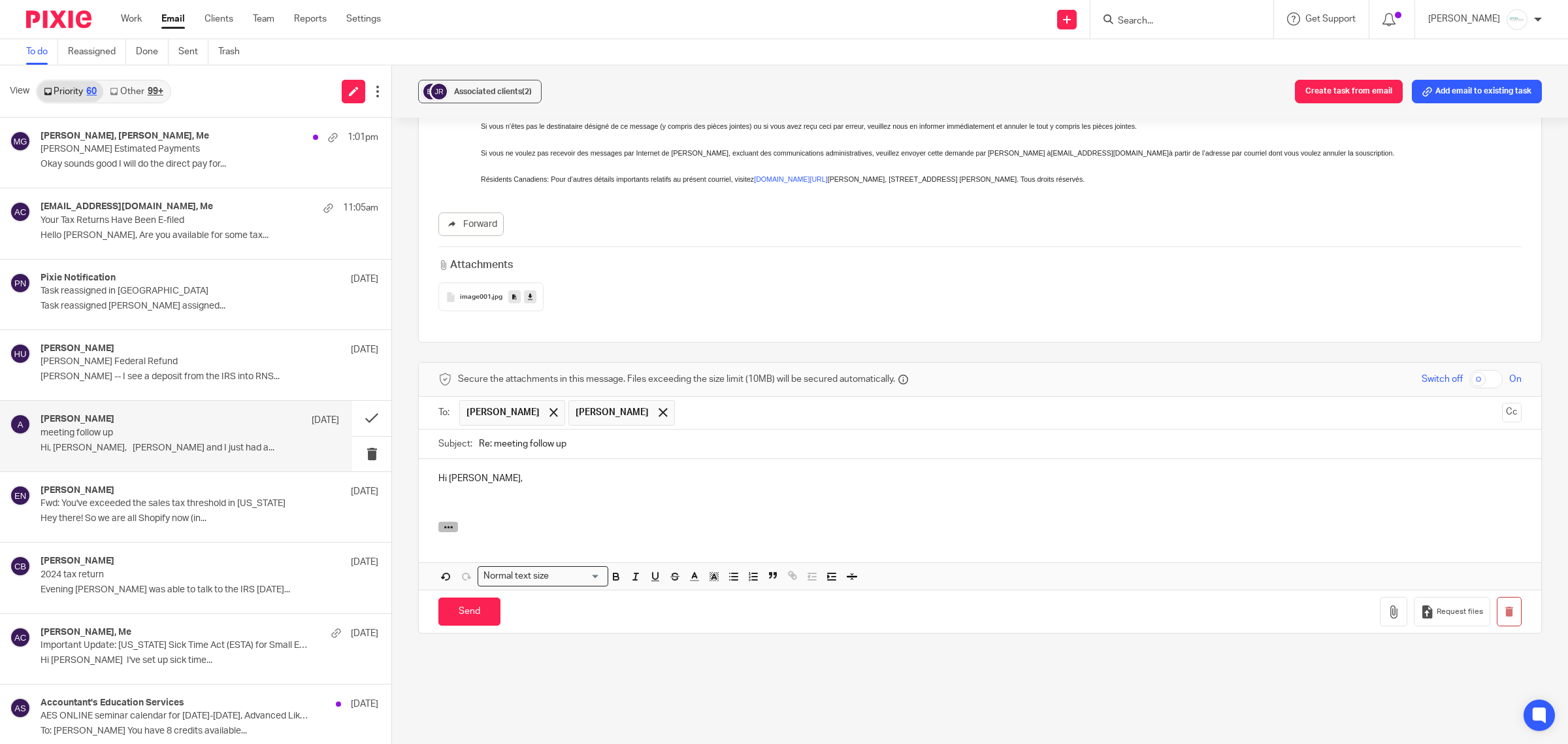
click at [445, 530] on icon "button" at bounding box center [448, 527] width 10 height 10
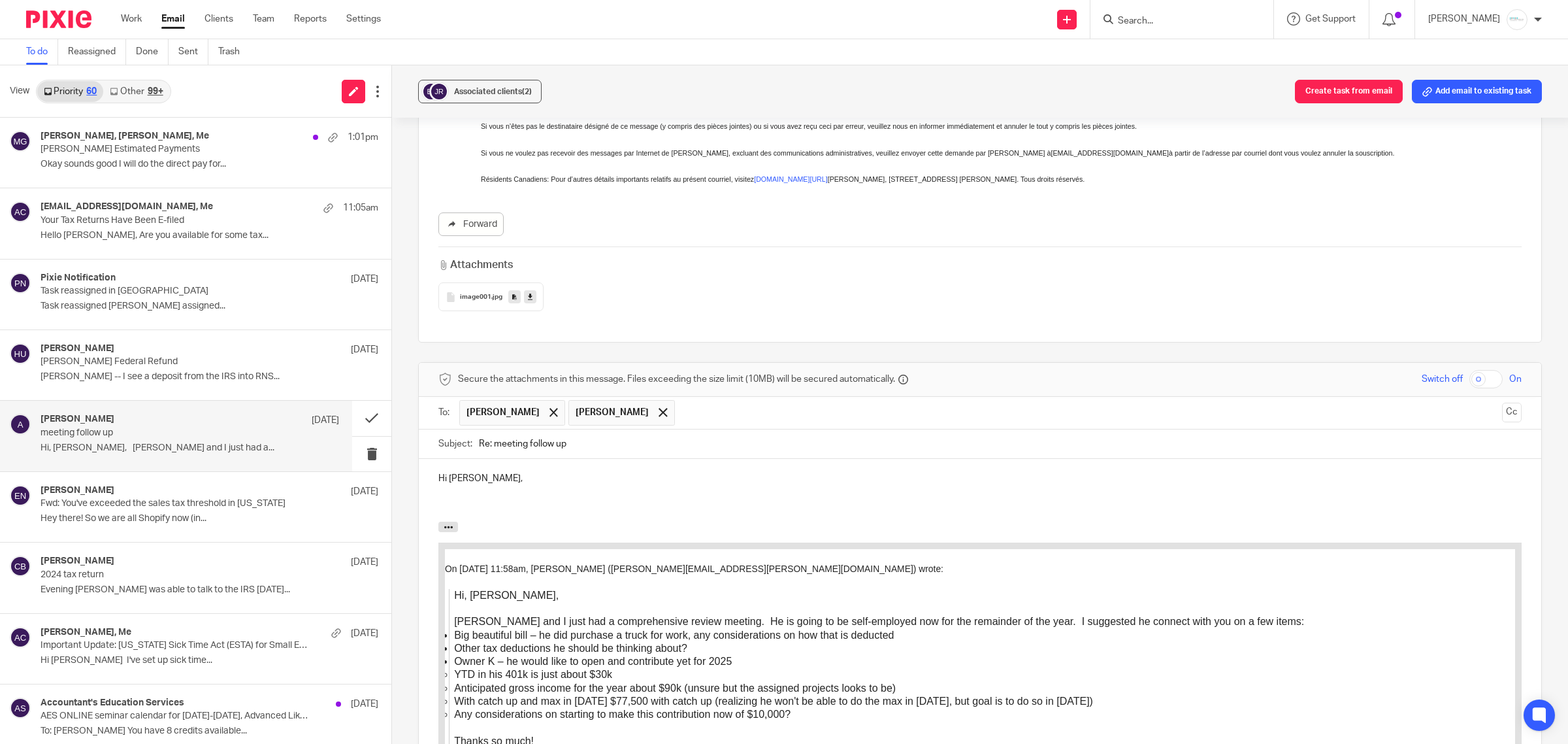
scroll to position [958, 0]
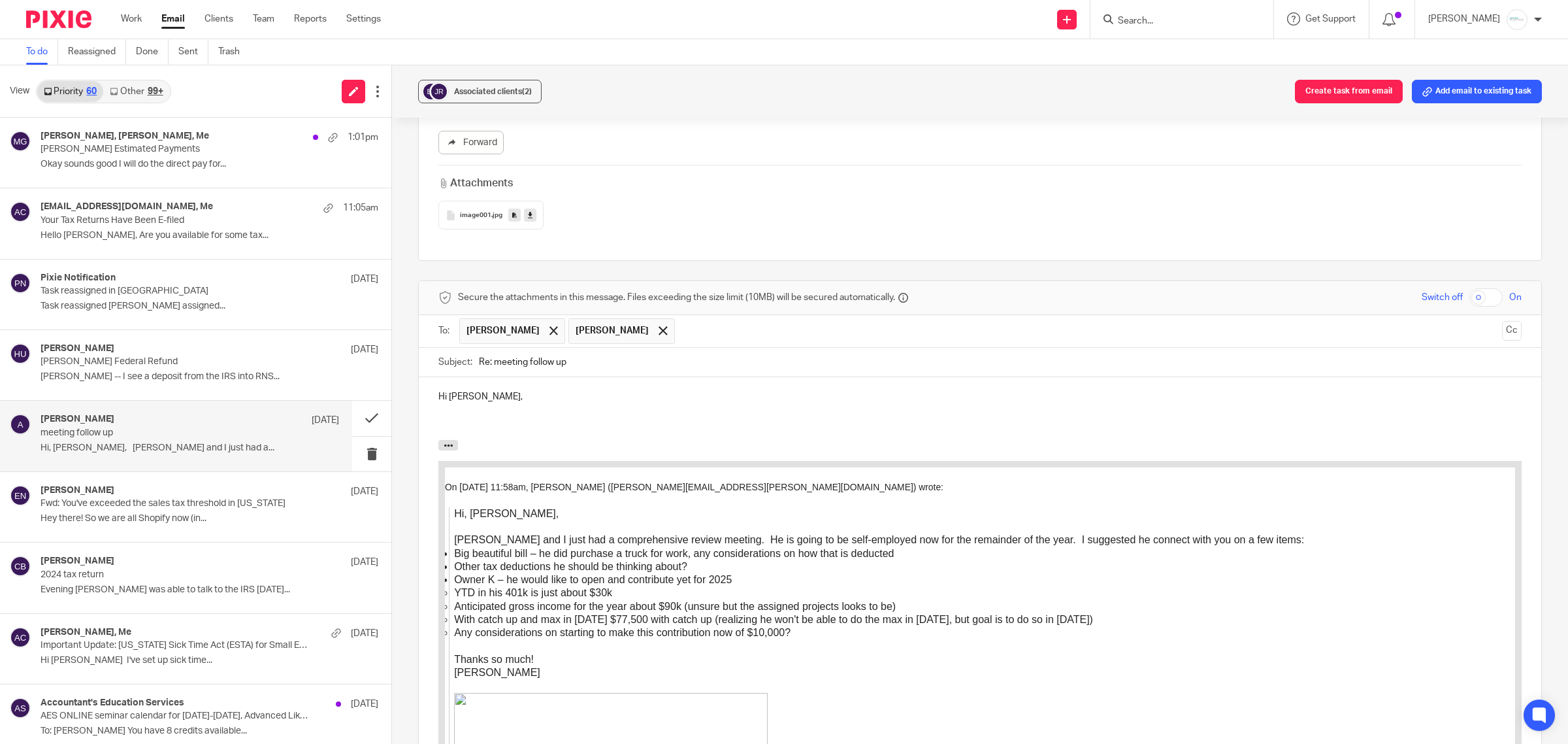
click at [449, 414] on p at bounding box center [980, 410] width 1083 height 13
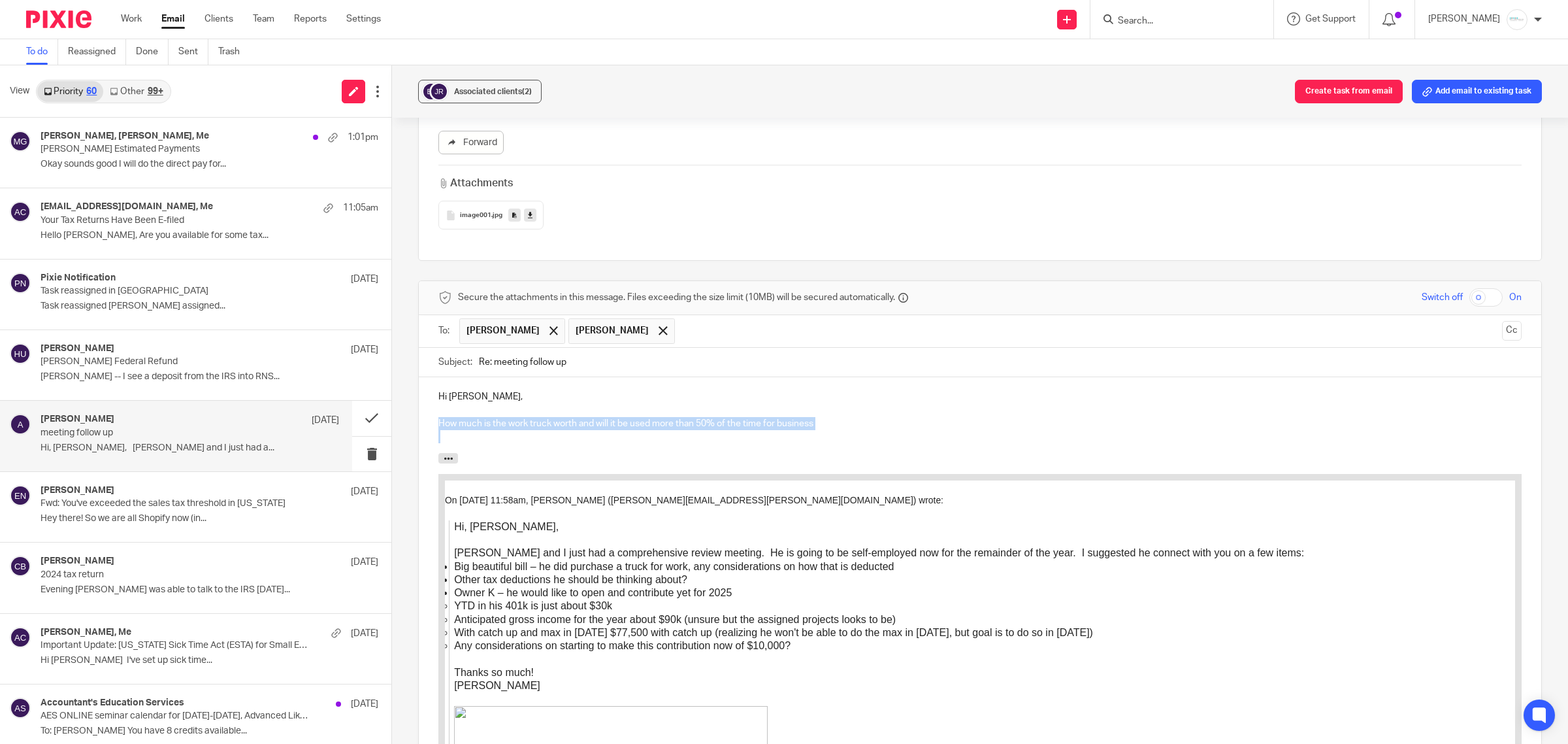
drag, startPoint x: 430, startPoint y: 429, endPoint x: 866, endPoint y: 451, distance: 436.6
click at [866, 451] on div "Hi Jim, How much is the work truck worth and will it be used more than 50% of t…" at bounding box center [980, 415] width 1122 height 75
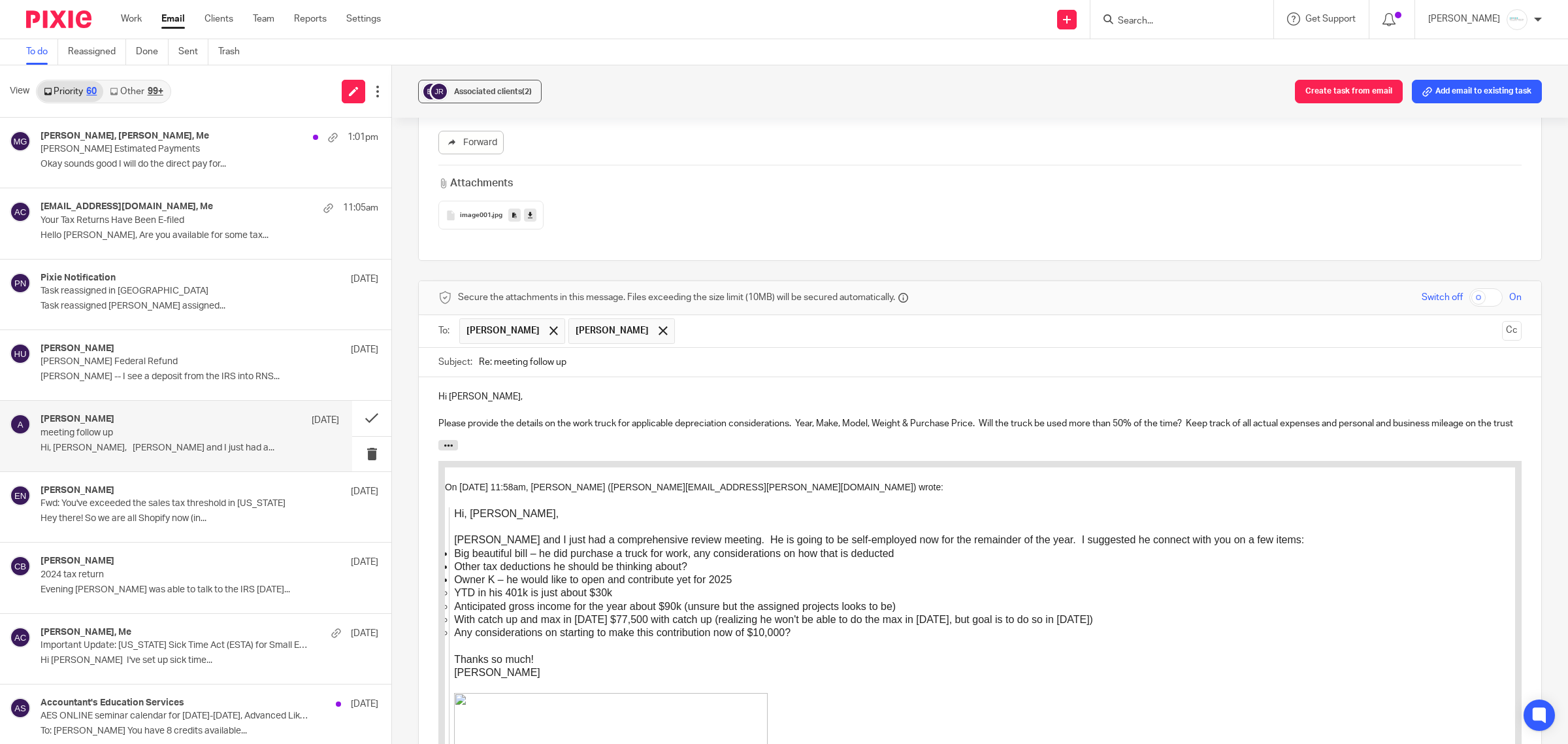
click at [906, 425] on p "Please provide the details on the work truck for applicable depreciation consid…" at bounding box center [980, 423] width 1083 height 13
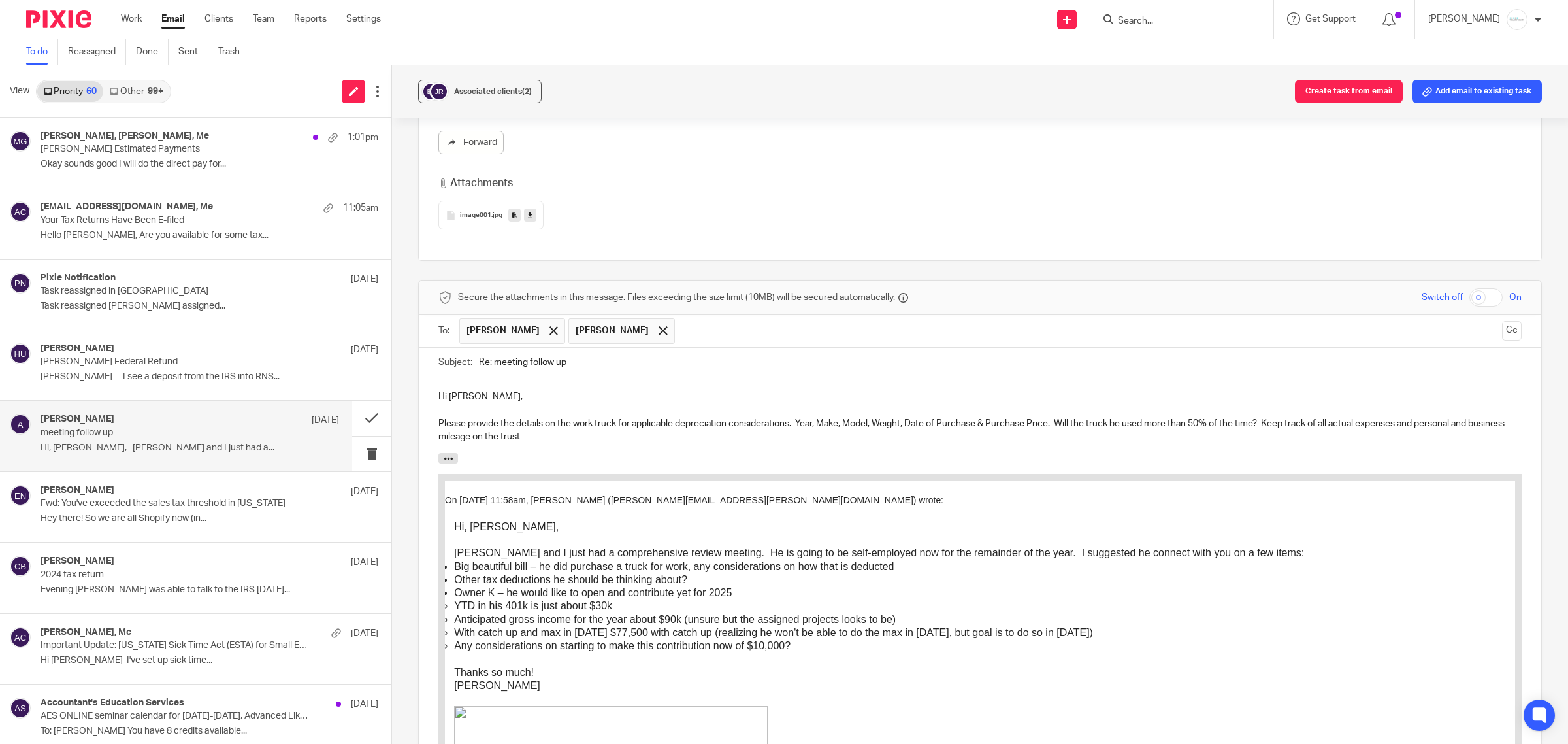
click at [600, 435] on p "Please provide the details on the work truck for applicable depreciation consid…" at bounding box center [980, 431] width 1083 height 27
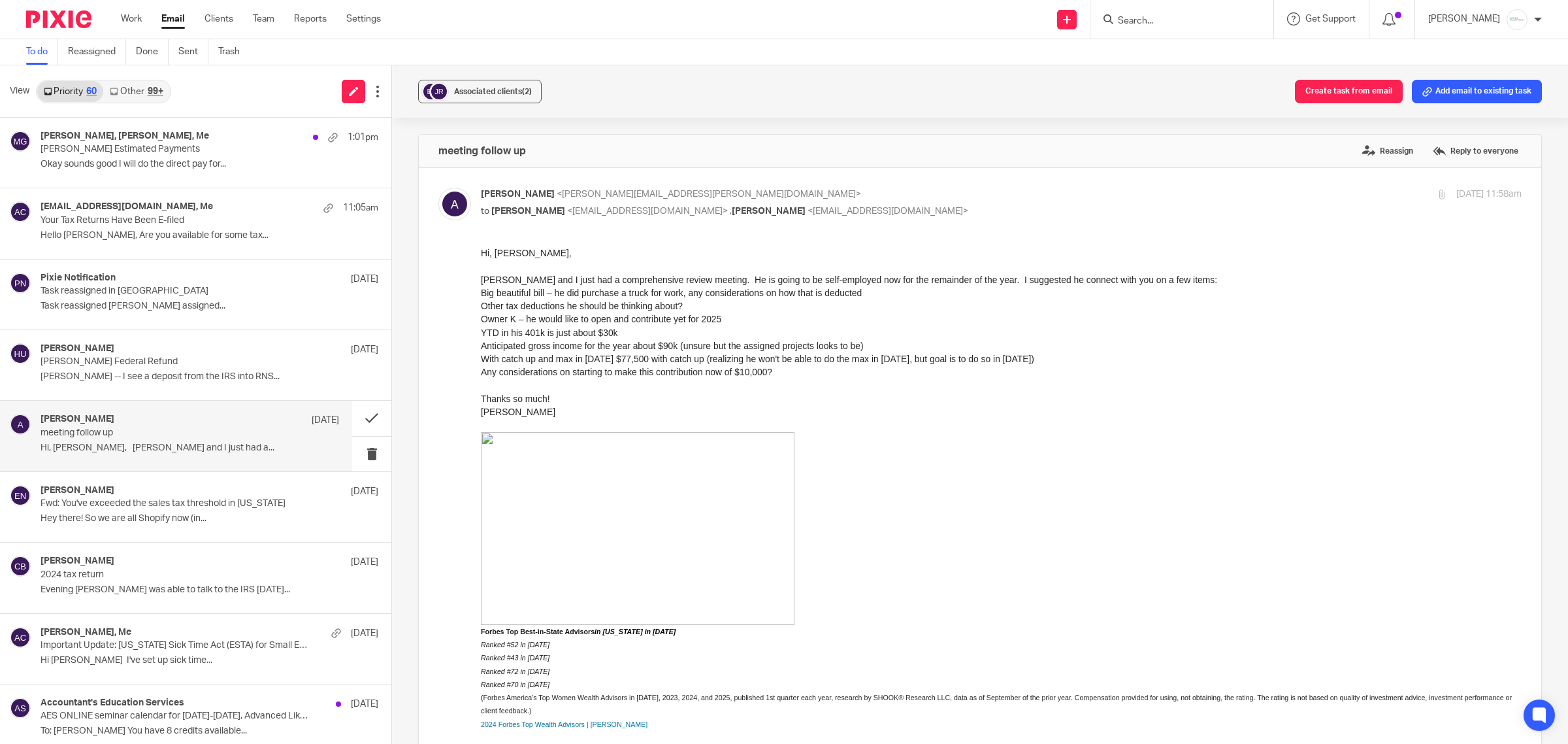
scroll to position [958, 0]
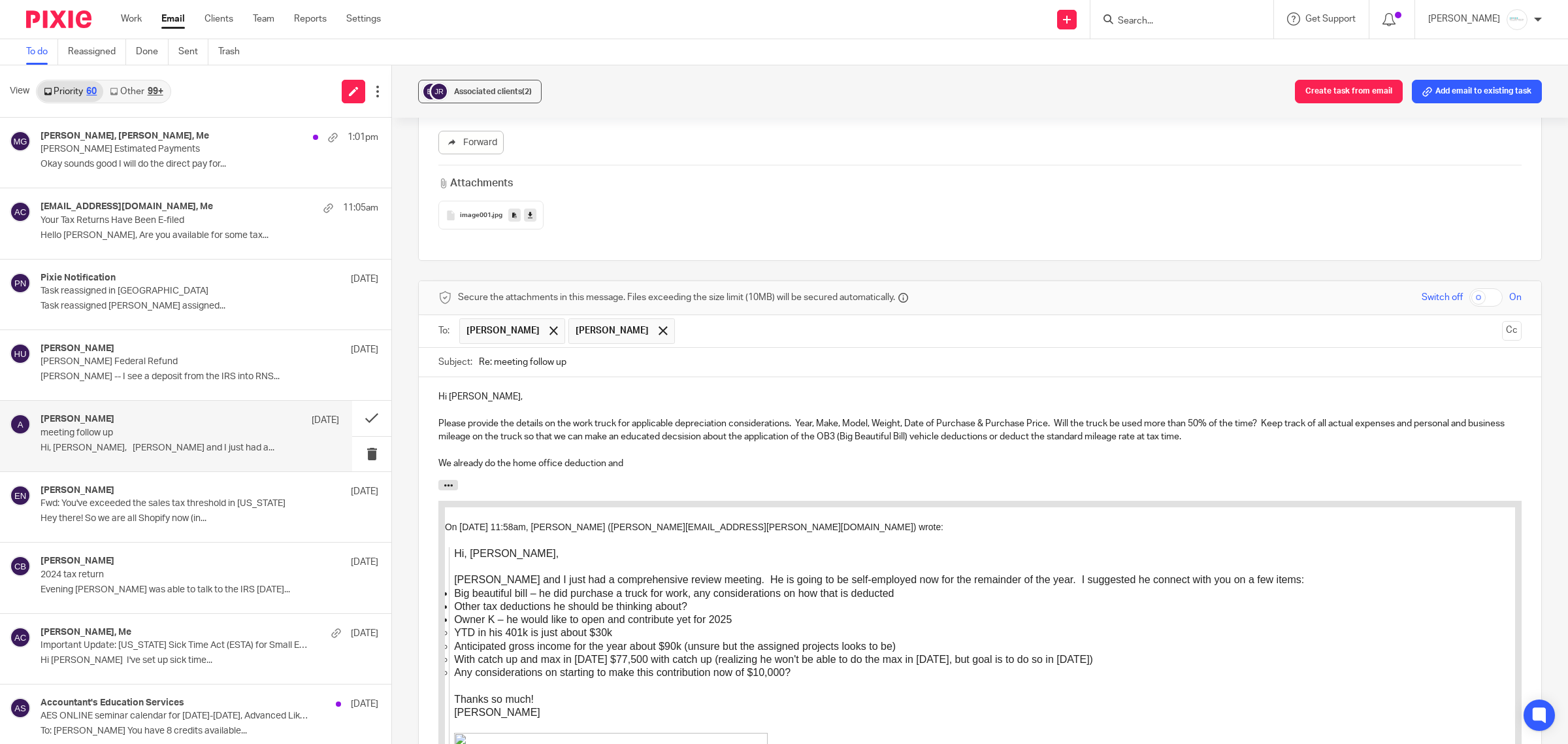
click at [645, 468] on p "We already do the home office deduction and" at bounding box center [980, 463] width 1083 height 13
drag, startPoint x: 482, startPoint y: 461, endPoint x: 934, endPoint y: 467, distance: 452.0
click at [934, 467] on p "We already do the home office deduction and" at bounding box center [980, 463] width 1083 height 13
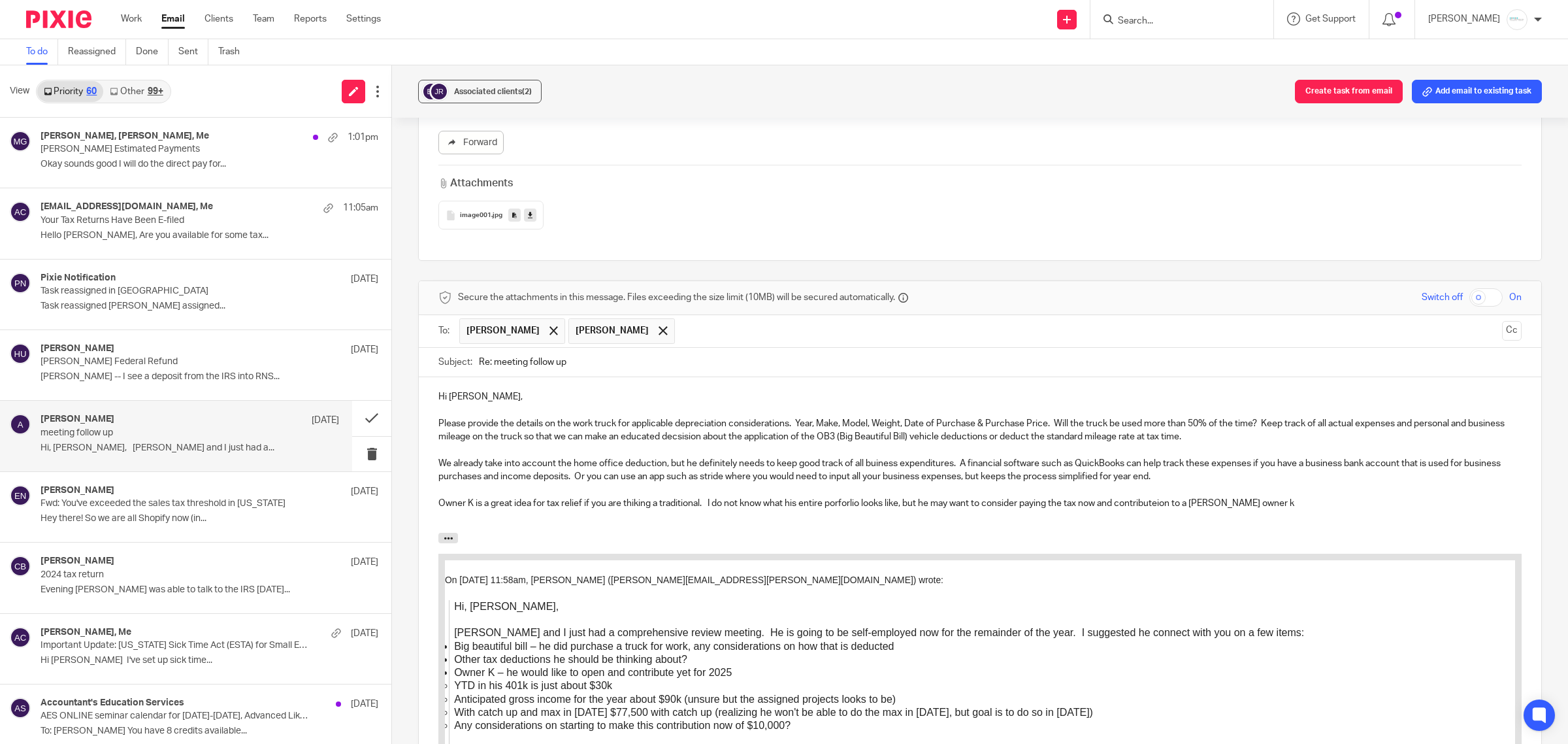
click at [1281, 502] on p "Owner K is a great idea for tax relief if you are thiking a traditional. I do n…" at bounding box center [980, 503] width 1083 height 13
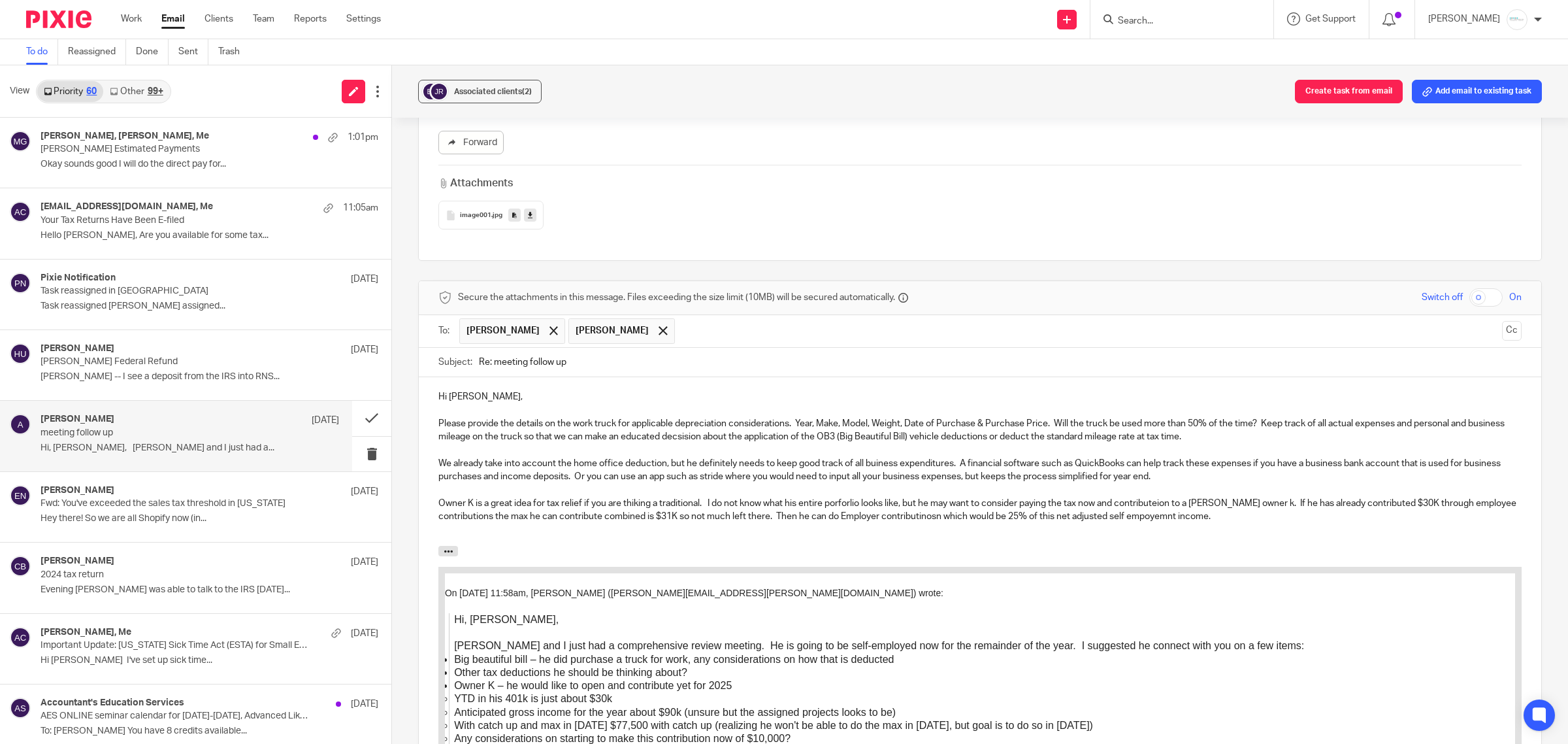
scroll to position [1039, 0]
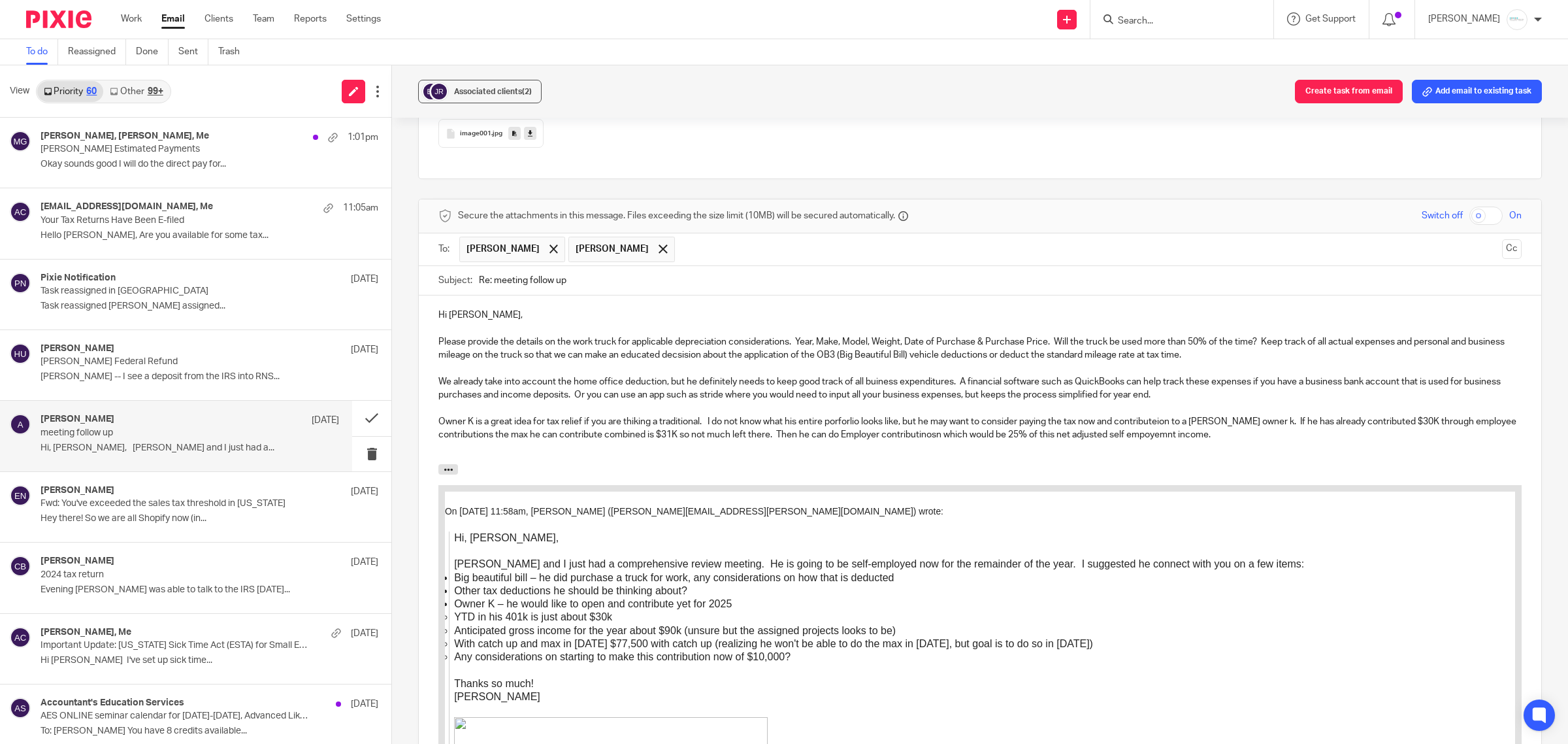
click at [1240, 437] on p "Owner K is a great idea for tax relief if you are thiking a traditional. I do n…" at bounding box center [980, 429] width 1083 height 27
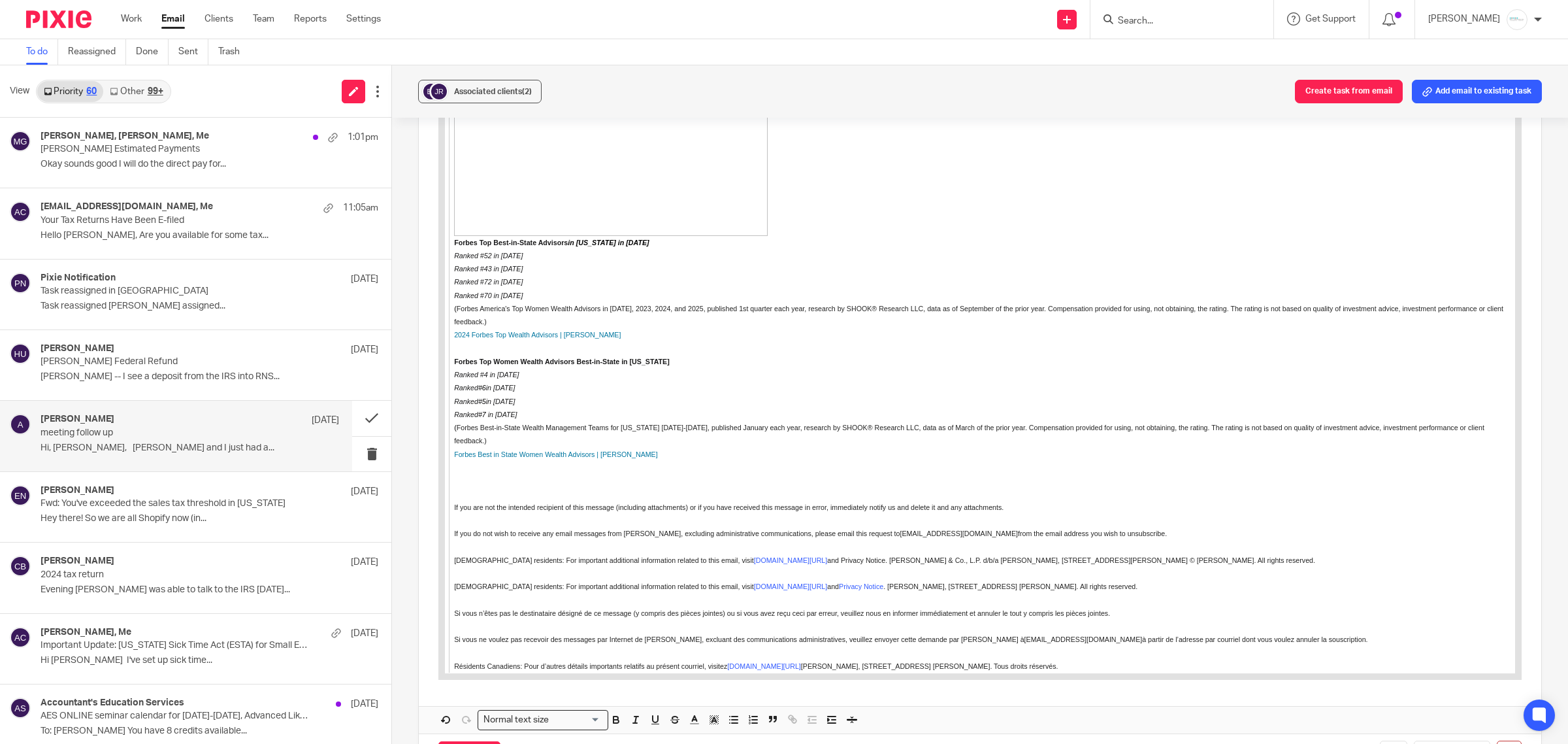
scroll to position [1775, 0]
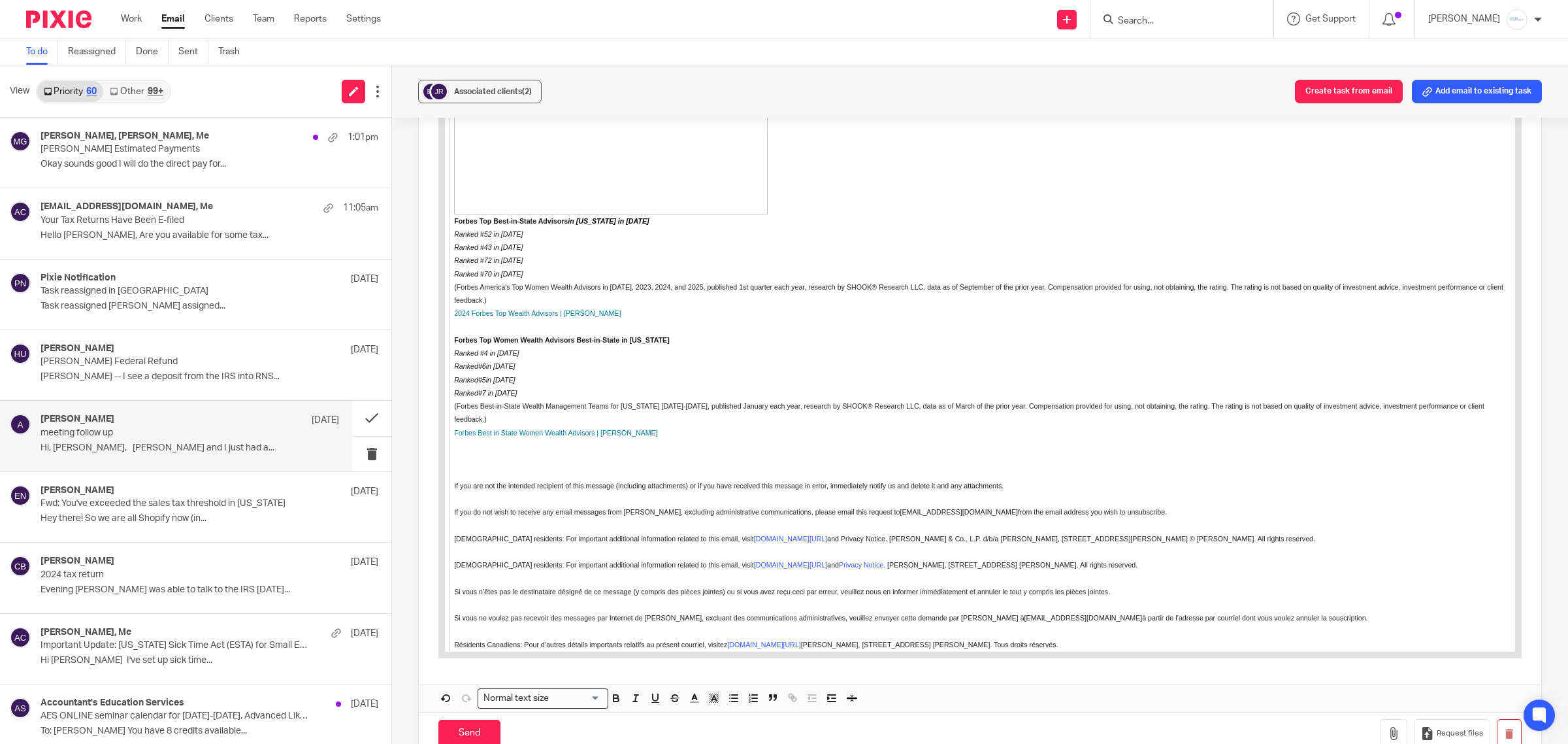
click at [740, 702] on span at bounding box center [742, 700] width 39 height 20
click at [740, 699] on span at bounding box center [742, 700] width 39 height 20
click at [731, 707] on button "button" at bounding box center [735, 699] width 17 height 17
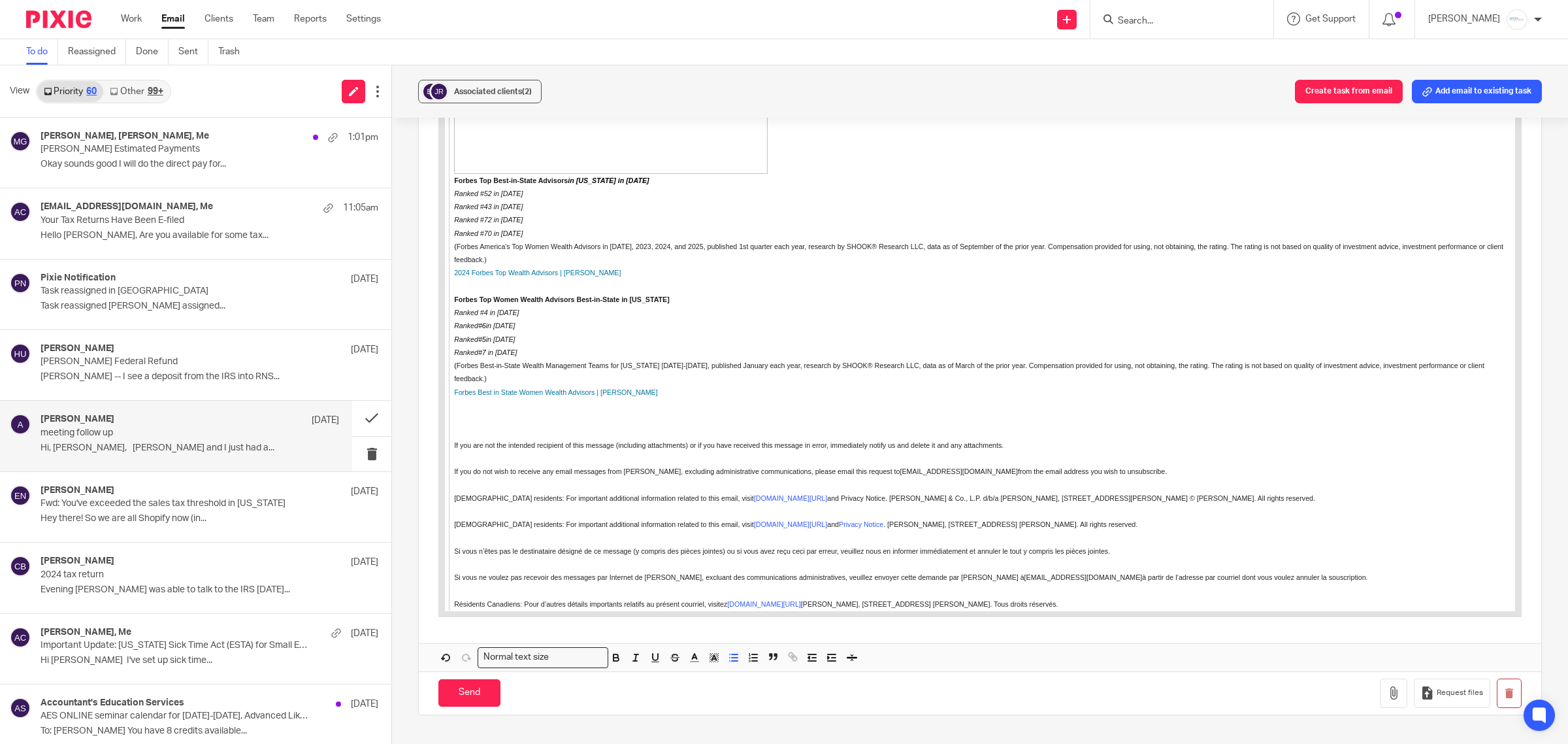
scroll to position [1999, 0]
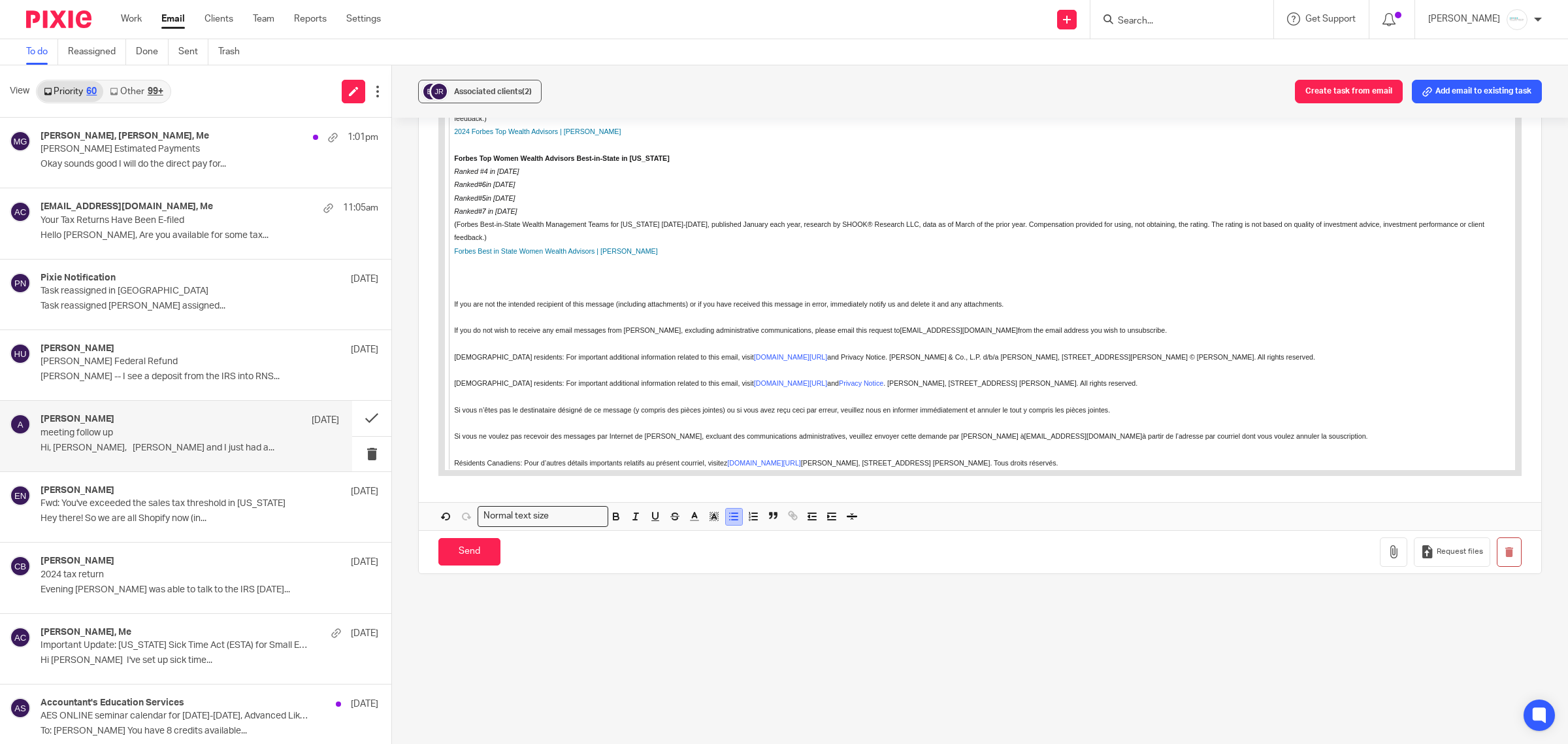
drag, startPoint x: 737, startPoint y: 518, endPoint x: 302, endPoint y: 393, distance: 452.6
click at [737, 518] on button "button" at bounding box center [735, 517] width 17 height 17
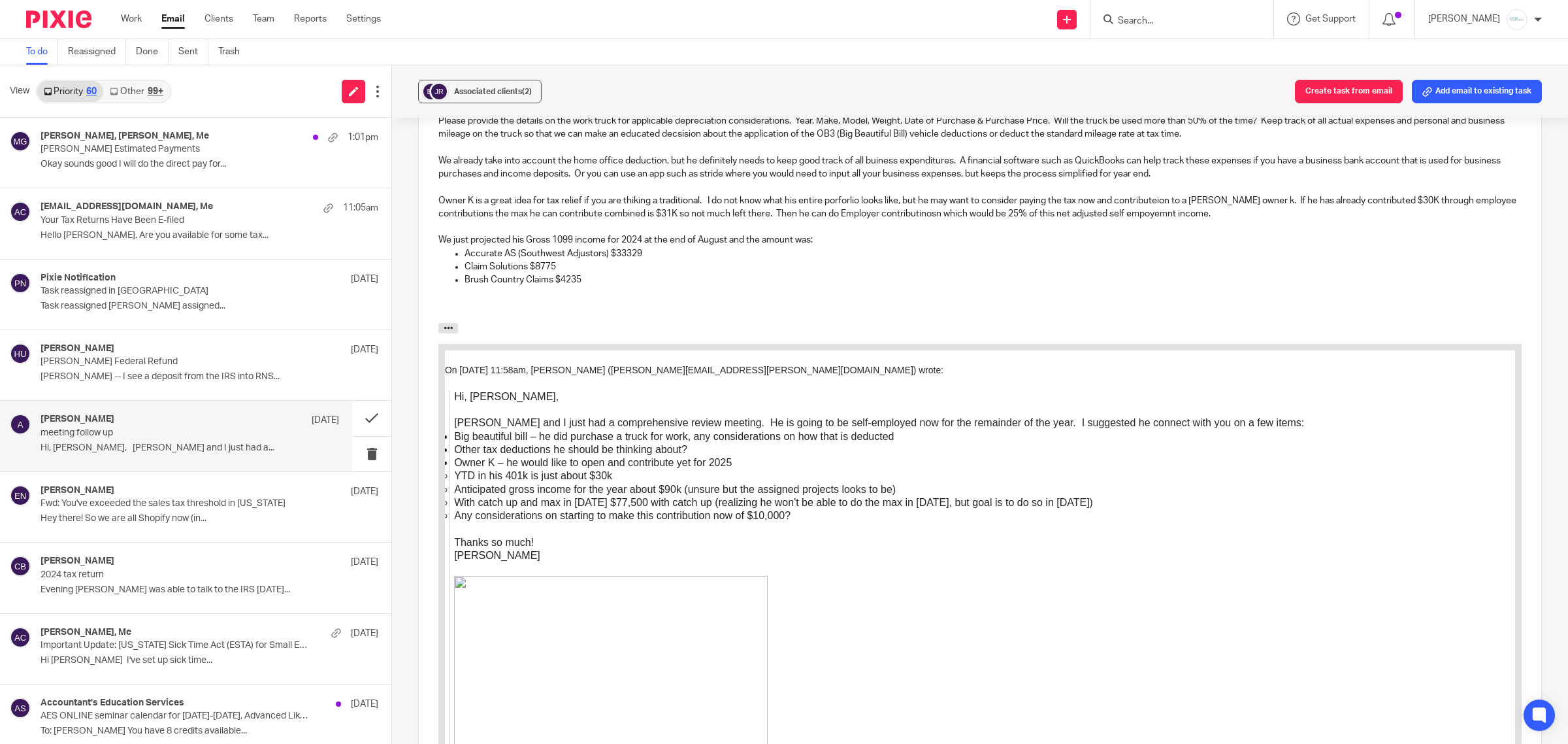
scroll to position [1237, 0]
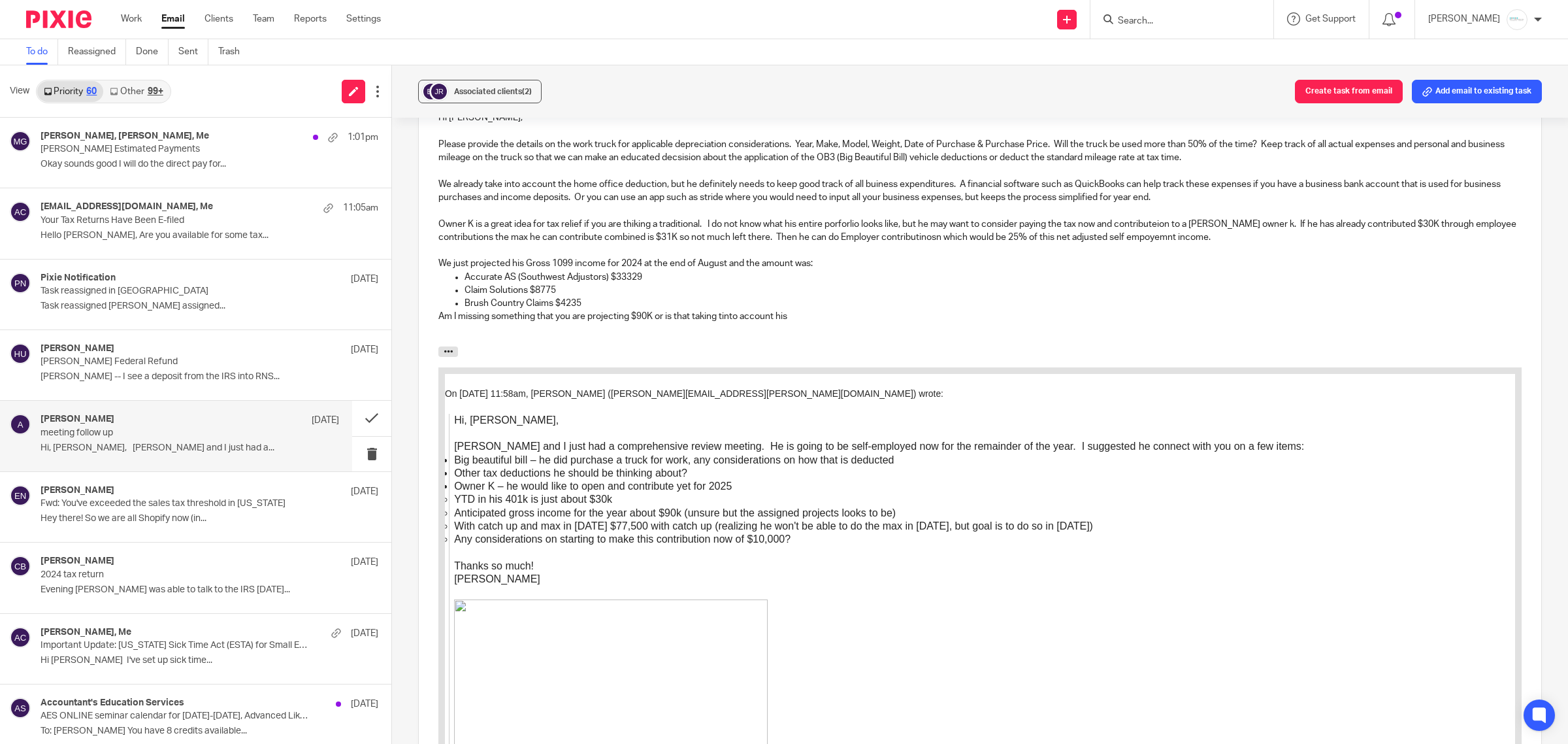
drag, startPoint x: 716, startPoint y: 324, endPoint x: 842, endPoint y: 318, distance: 126.1
click at [842, 318] on p "Am I missing something that you are projecting $90K or is that taking tinto acc…" at bounding box center [980, 316] width 1083 height 13
click at [784, 323] on p "Am I missing something that you are projecting $90K or is that taking into acco…" at bounding box center [980, 316] width 1083 height 13
click at [1099, 321] on p "Am I missing something that you are projecting $90K or is that taking into acco…" at bounding box center [980, 316] width 1083 height 13
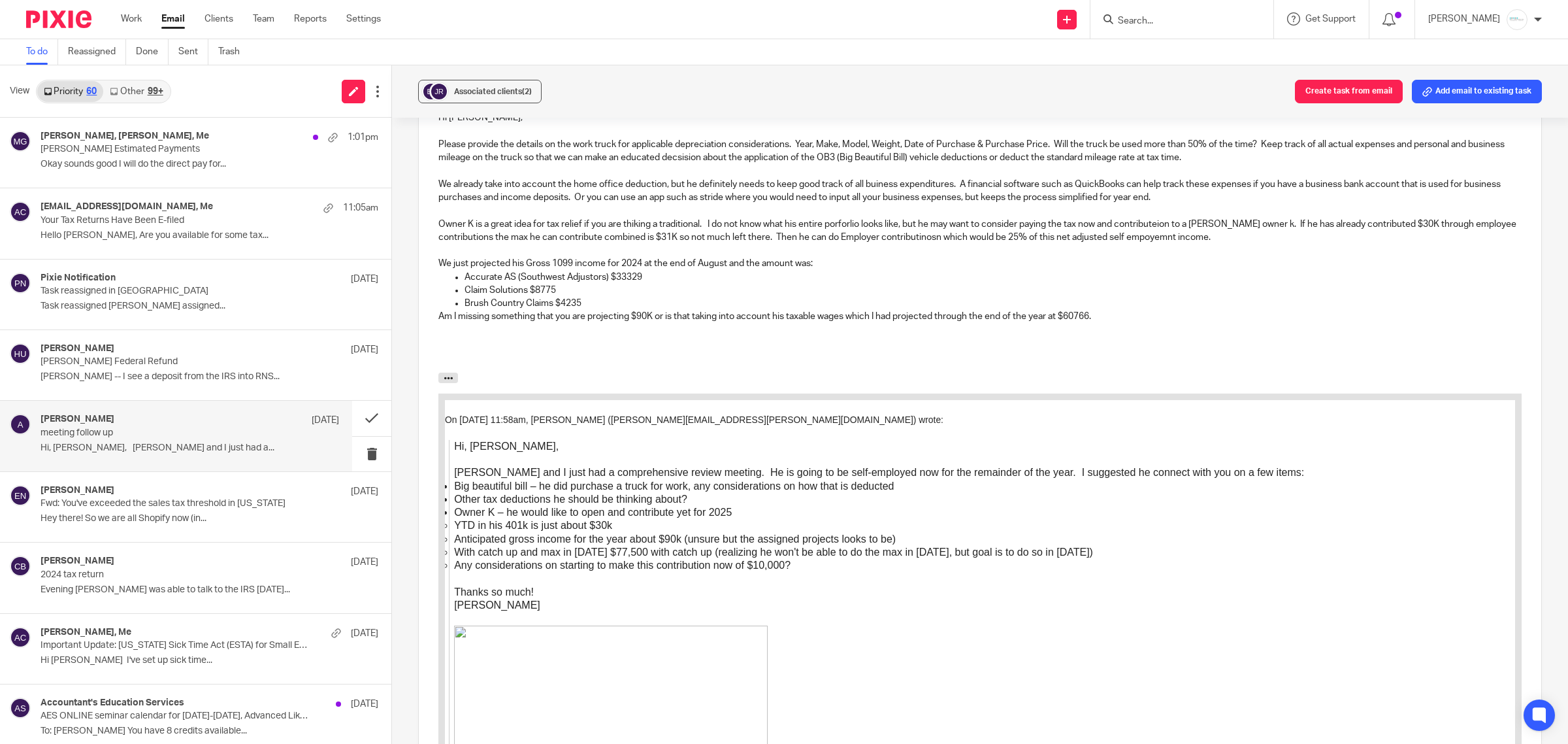
click at [447, 346] on p at bounding box center [980, 343] width 1083 height 13
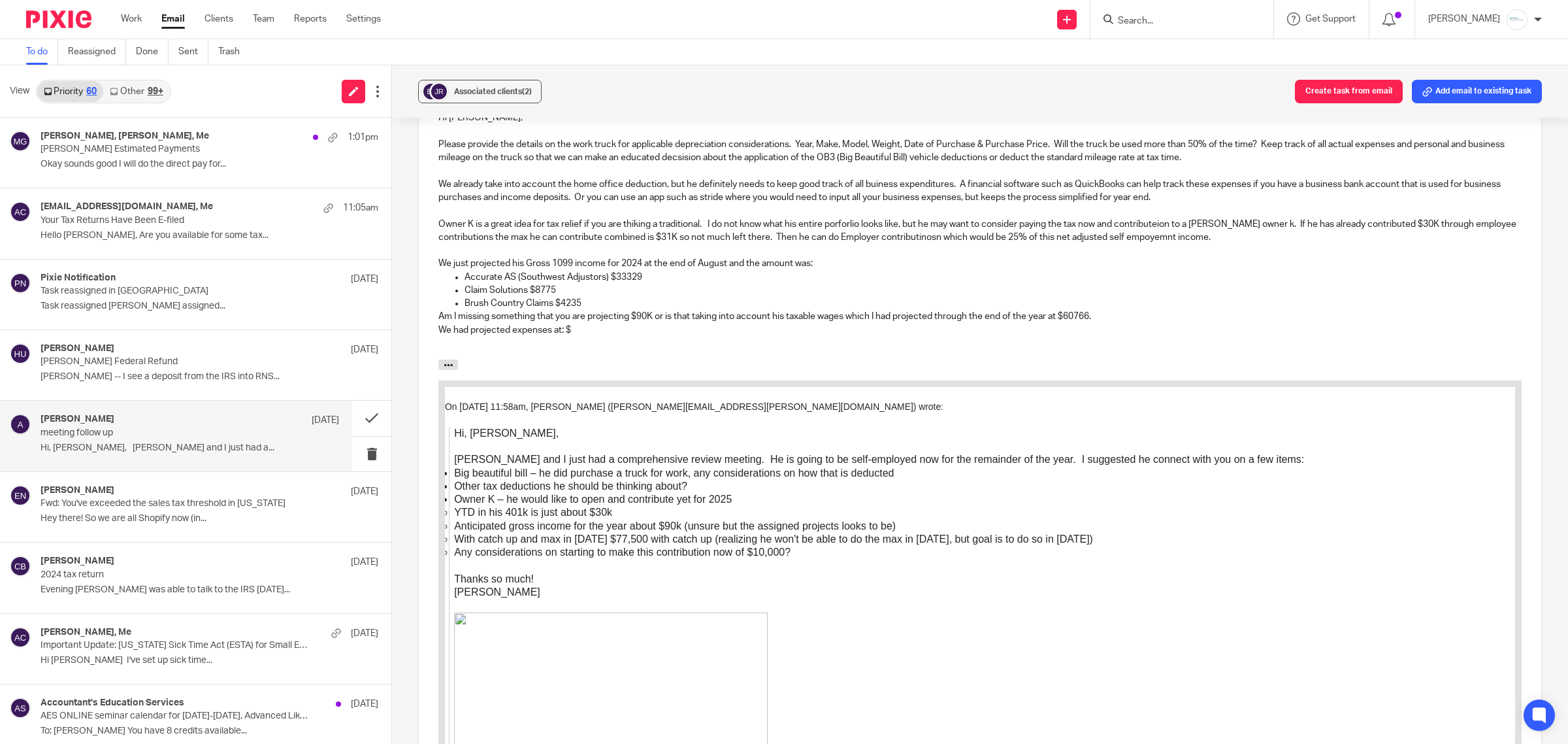
click at [581, 331] on p "We had projected expenses at: $" at bounding box center [980, 330] width 1083 height 13
drag, startPoint x: 729, startPoint y: 334, endPoint x: 756, endPoint y: 330, distance: 27.3
click at [729, 334] on p "We had projected expenses at: $6200 which leaves a net profit of $40138 using m…" at bounding box center [980, 330] width 1083 height 13
click at [883, 330] on p "We had projected expenses at: $6200 which leaves a net profit of $40139 using m…" at bounding box center [980, 330] width 1083 height 13
drag, startPoint x: 812, startPoint y: 335, endPoint x: 916, endPoint y: 330, distance: 104.1
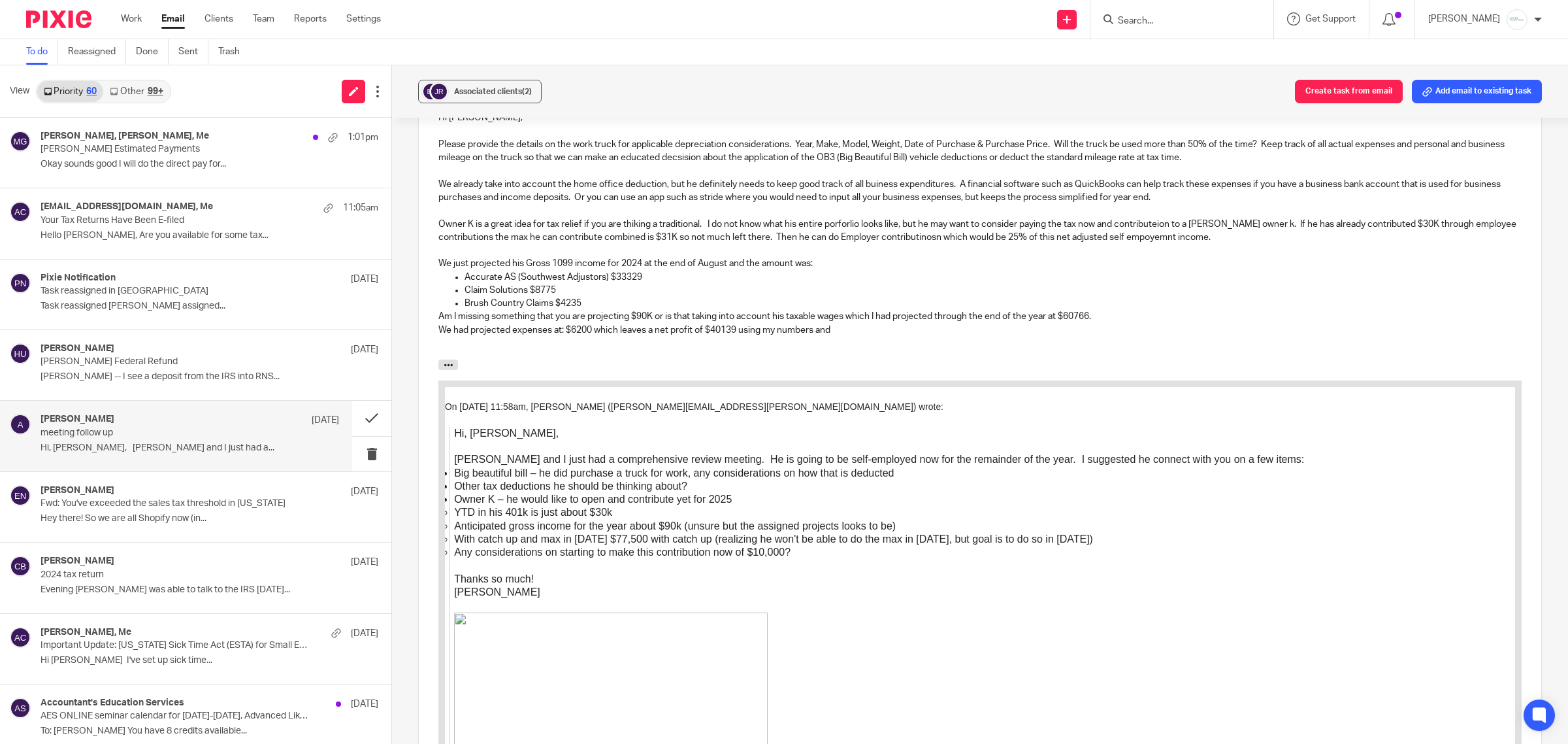
click at [916, 330] on p "We had projected expenses at: $6200 which leaves a net profit of $40139 using m…" at bounding box center [980, 330] width 1083 height 13
click at [1234, 308] on p "Brush Country Claims $4235" at bounding box center [993, 303] width 1057 height 13
click at [1207, 327] on p "We had projected expenses at: $6200 which leaves a net profit of $40139 using m…" at bounding box center [980, 330] width 1083 height 13
click at [848, 332] on p "We had projected expenses at: $6200 which leaves a net profit of $40139 using m…" at bounding box center [980, 330] width 1083 height 13
click at [1249, 330] on p "We had projected expenses at: $6200 which leaves a net profit of $40139 using m…" at bounding box center [980, 330] width 1083 height 13
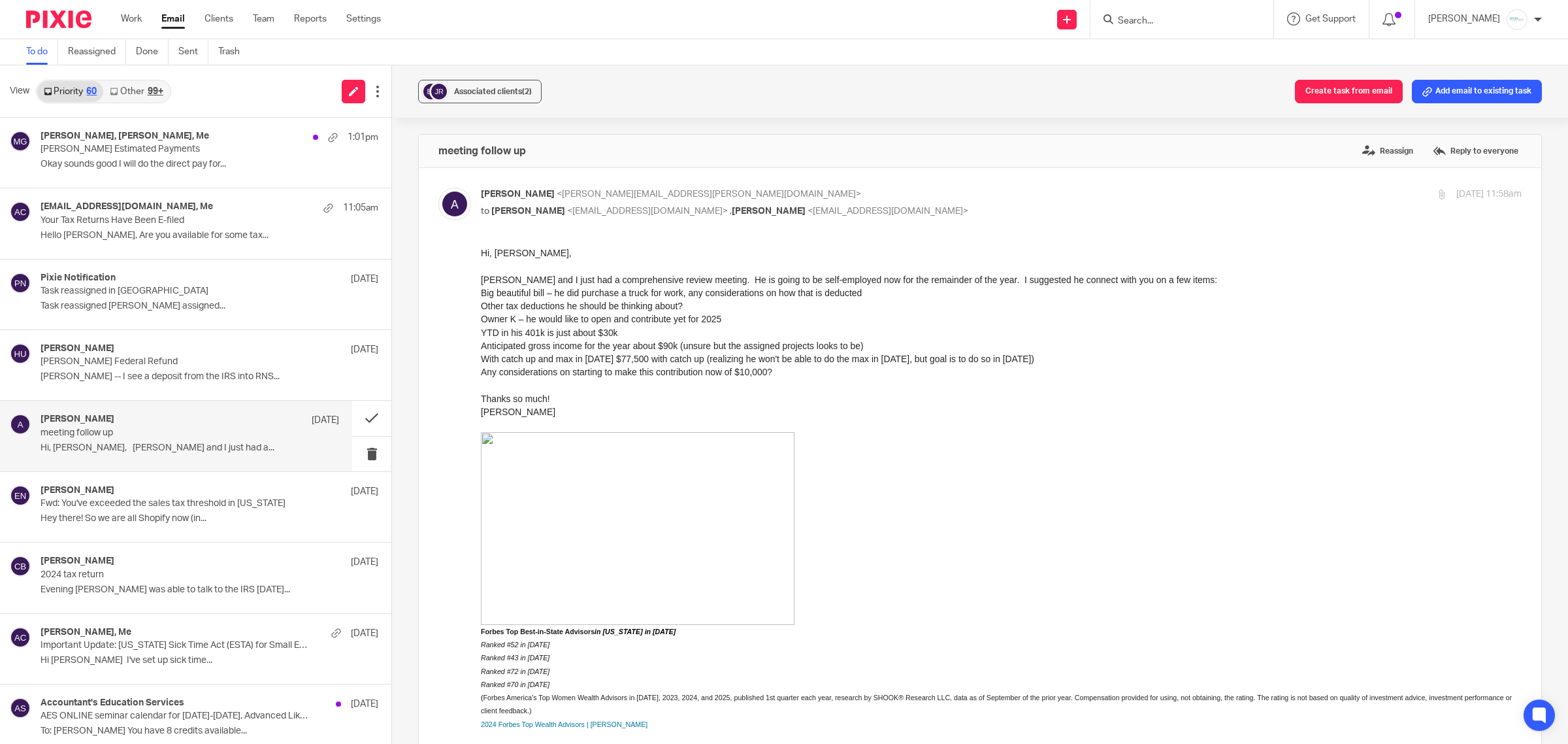
scroll to position [1237, 0]
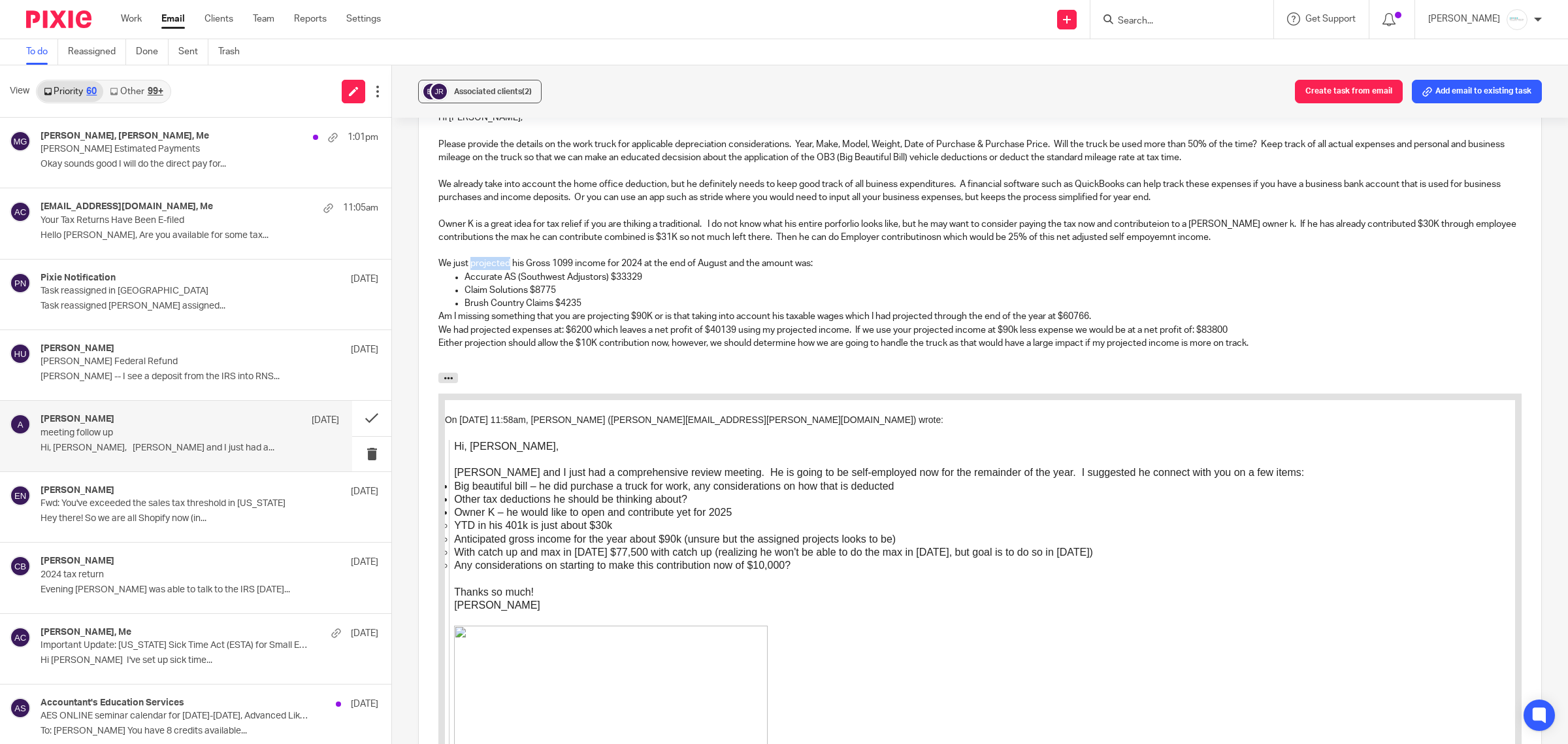
drag, startPoint x: 469, startPoint y: 263, endPoint x: 507, endPoint y: 265, distance: 38.1
click at [507, 265] on p "We just projected his Gross 1099 income for 2024 at the end of August and the a…" at bounding box center [980, 263] width 1083 height 13
drag, startPoint x: 609, startPoint y: 262, endPoint x: 647, endPoint y: 262, distance: 38.0
click at [647, 262] on p "We just annualized his Gross 1099 income for 2024 at the end of August and the …" at bounding box center [980, 263] width 1083 height 13
click at [1116, 315] on p "Am I missing something that you are projecting $90K or is that taking into acco…" at bounding box center [980, 316] width 1083 height 13
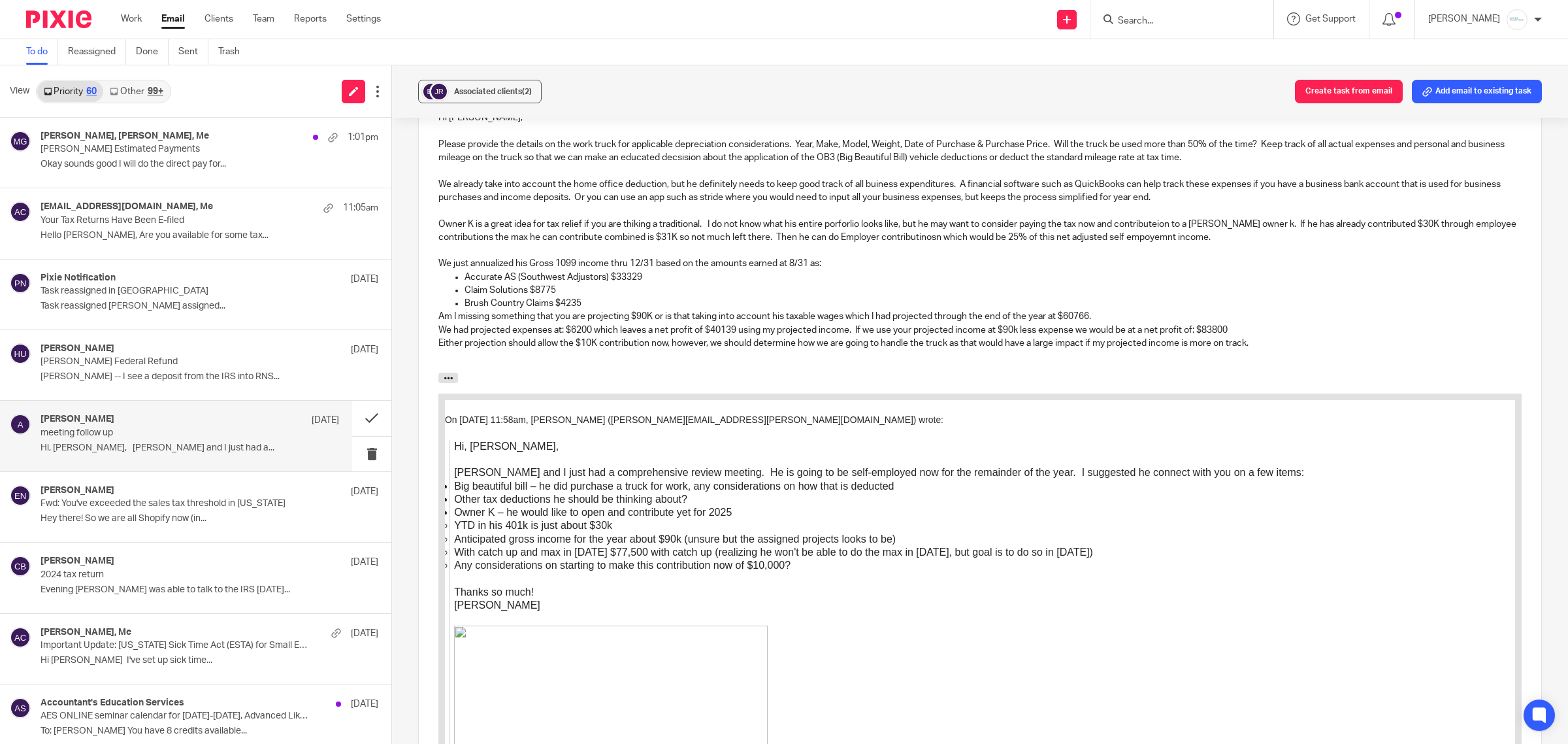
click at [856, 330] on p "We had projected expenses at: $6200 which leaves a net profit of $40139 using m…" at bounding box center [980, 330] width 1083 height 13
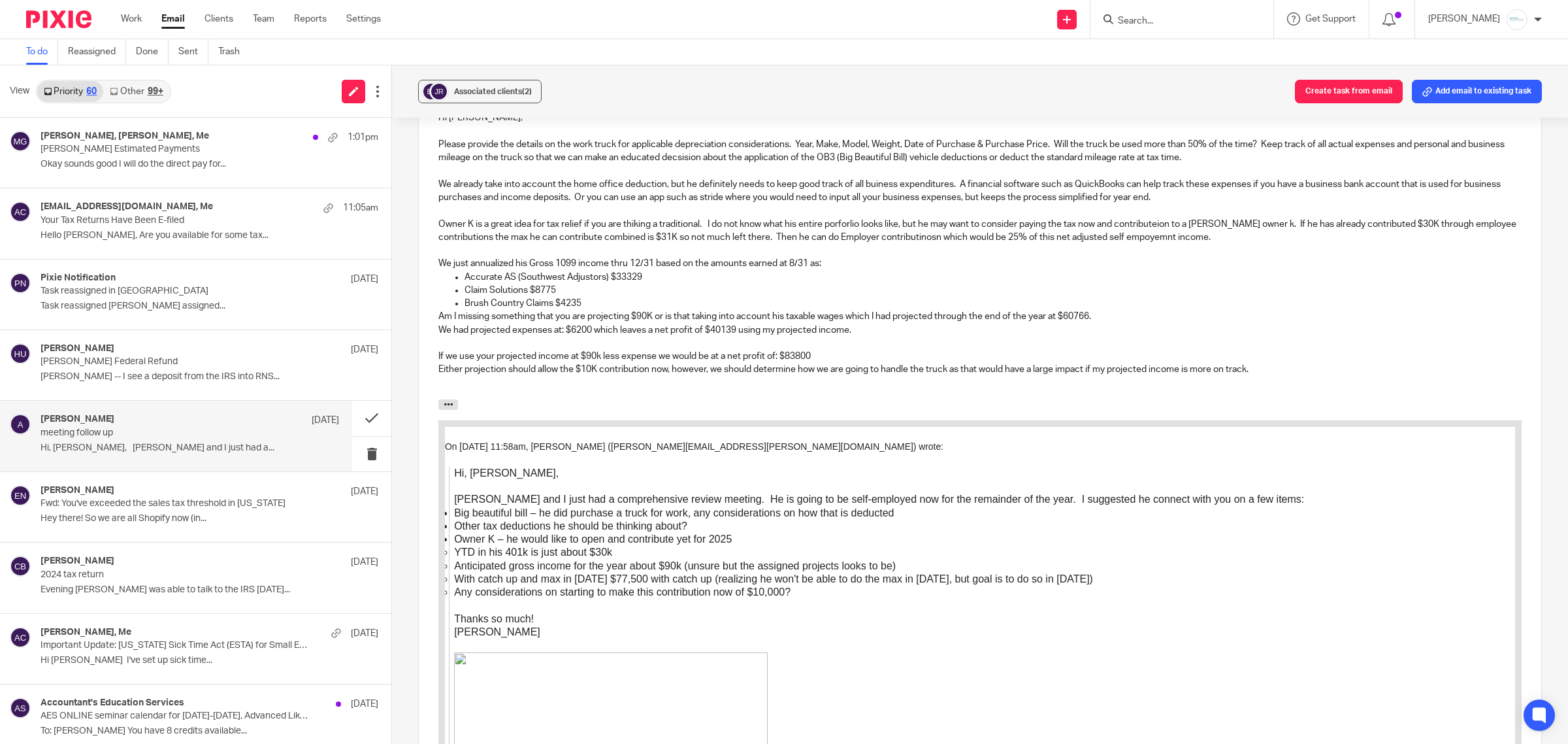
click at [838, 355] on p "If we use your projected income at $90k less expense we would be at a net profi…" at bounding box center [980, 355] width 1083 height 13
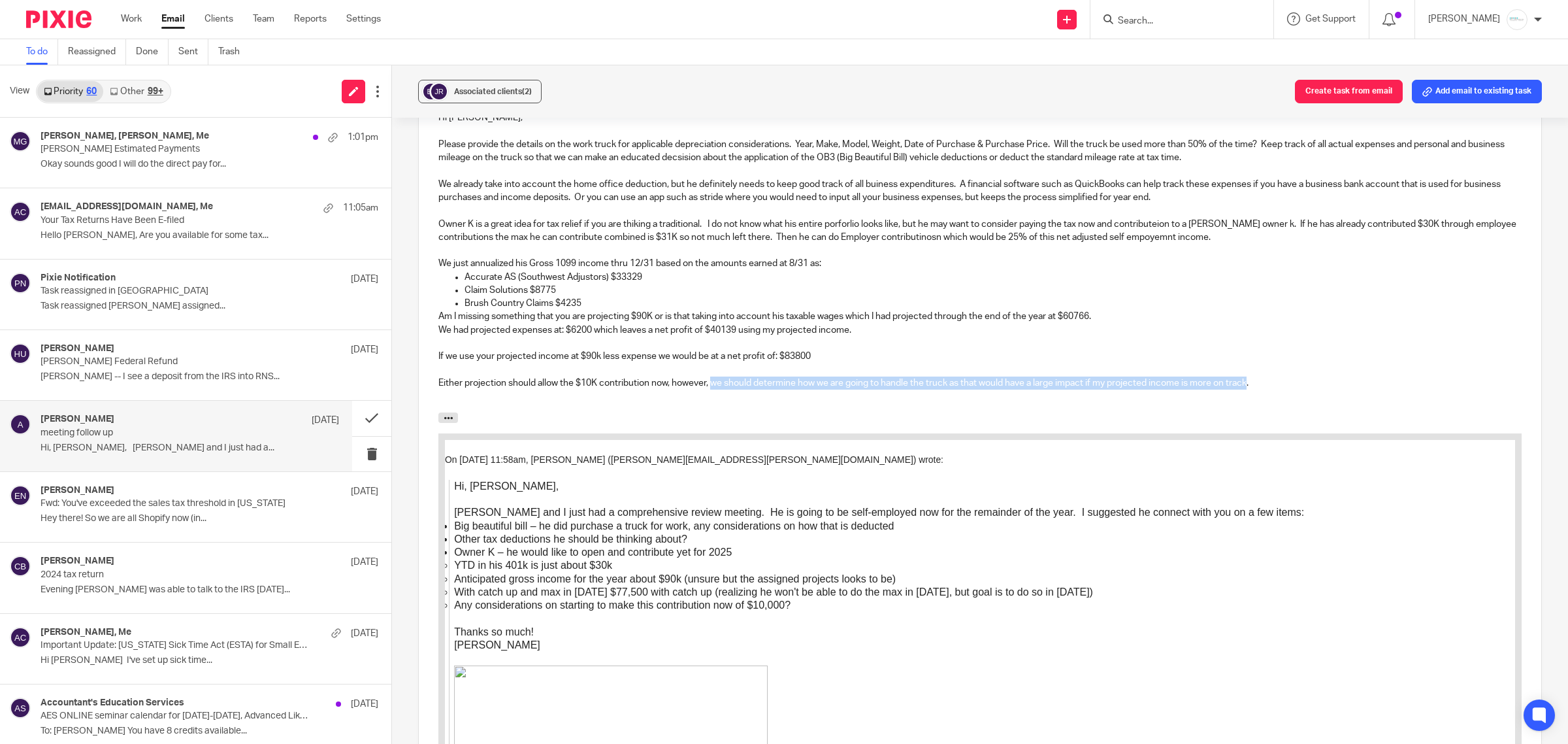
drag, startPoint x: 710, startPoint y: 384, endPoint x: 1249, endPoint y: 384, distance: 539.0
click at [1249, 384] on p "Either projection should allow the $10K contribution now, however, we should de…" at bounding box center [980, 383] width 1083 height 13
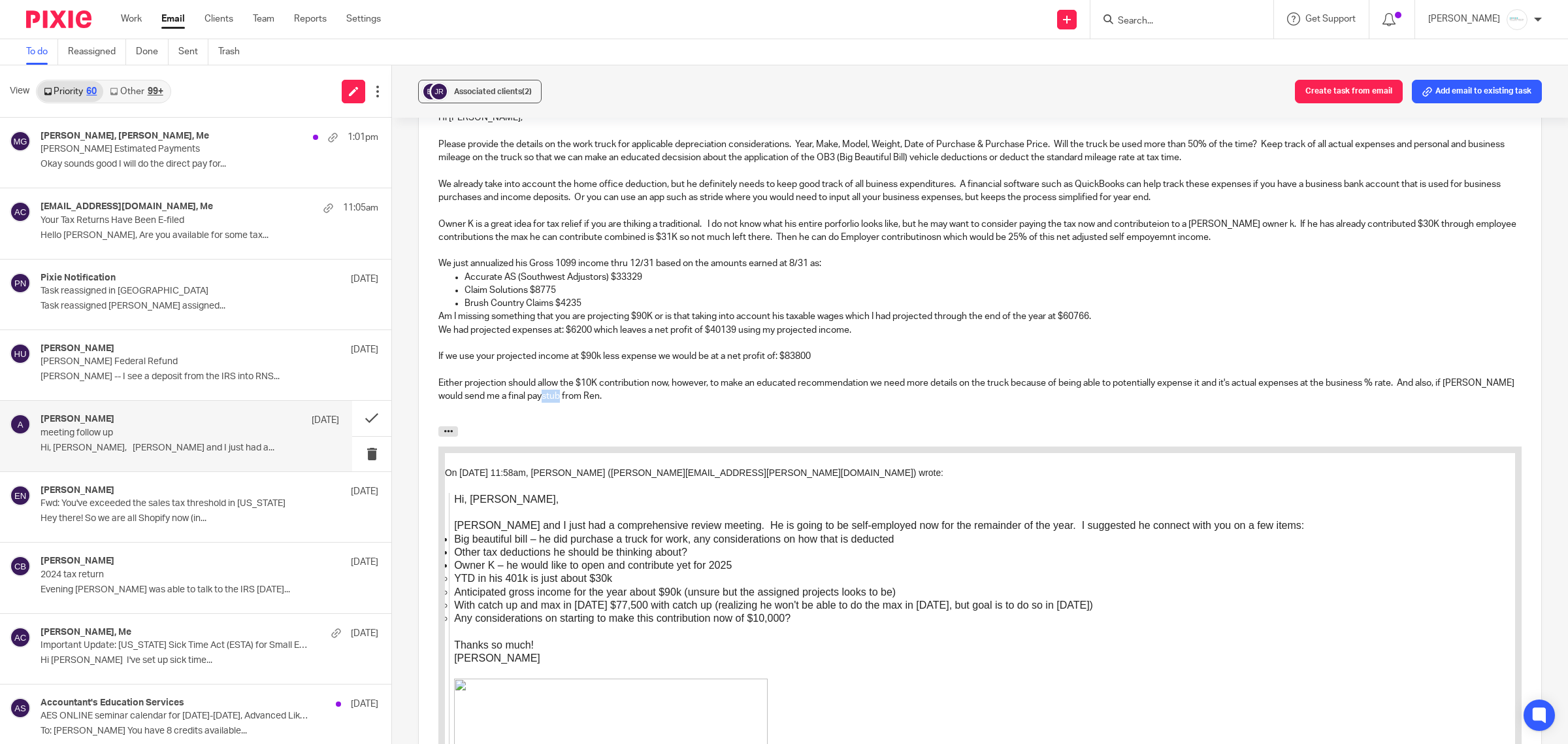
drag, startPoint x: 557, startPoint y: 400, endPoint x: 575, endPoint y: 398, distance: 18.1
click at [575, 398] on p "Either projection should allow the $10K contribution now, however, to make an e…" at bounding box center [980, 390] width 1083 height 27
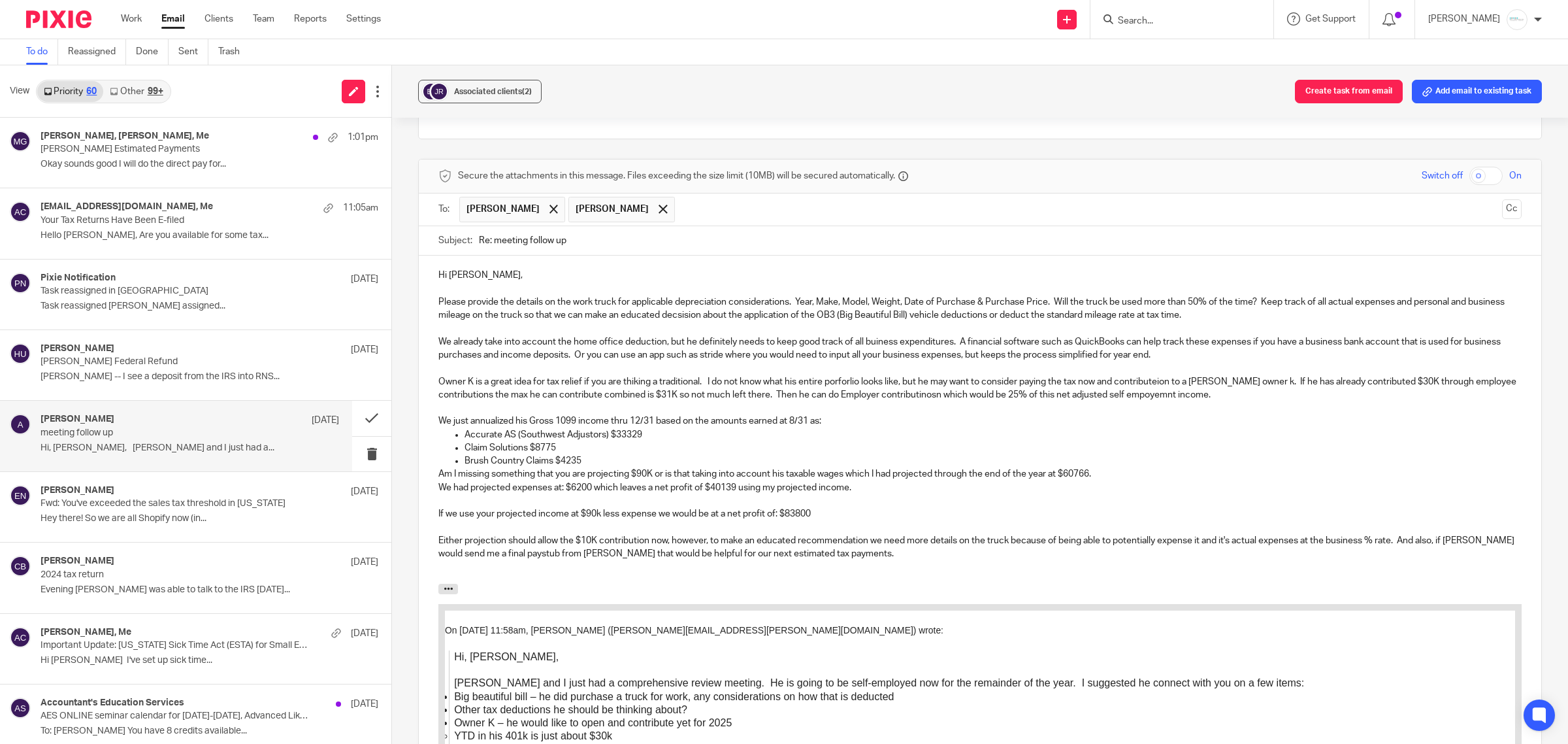
scroll to position [1074, 0]
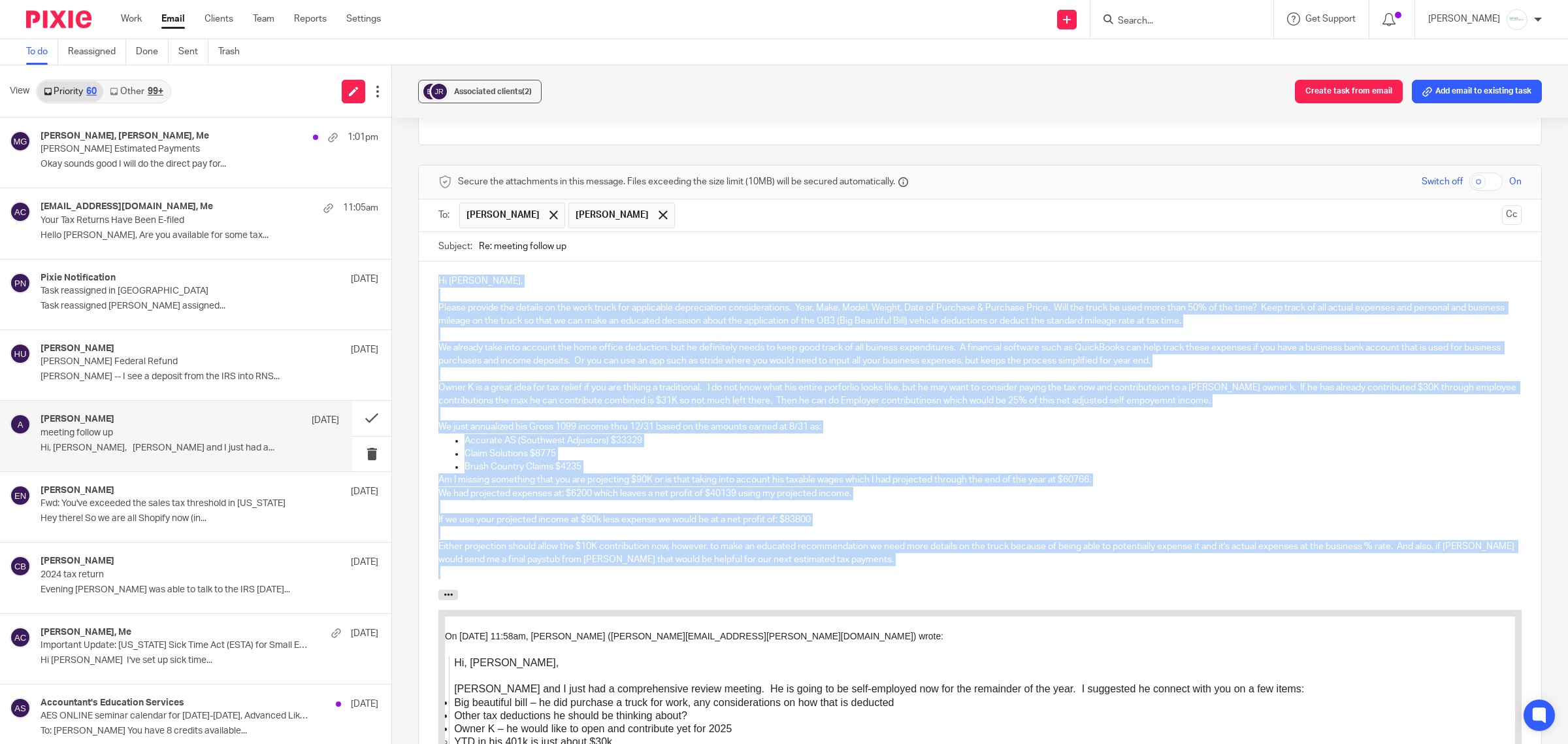
drag, startPoint x: 429, startPoint y: 284, endPoint x: 887, endPoint y: 580, distance: 545.3
click at [888, 580] on div "Hi [PERSON_NAME], Please provide the details on the work truck for applicable d…" at bounding box center [980, 426] width 1122 height 327
copy div "Hi [PERSON_NAME], Please provide the details on the work truck for applicable d…"
click at [433, 286] on div "Hi [PERSON_NAME], Please provide the details on the work truck for applicable d…" at bounding box center [980, 426] width 1122 height 327
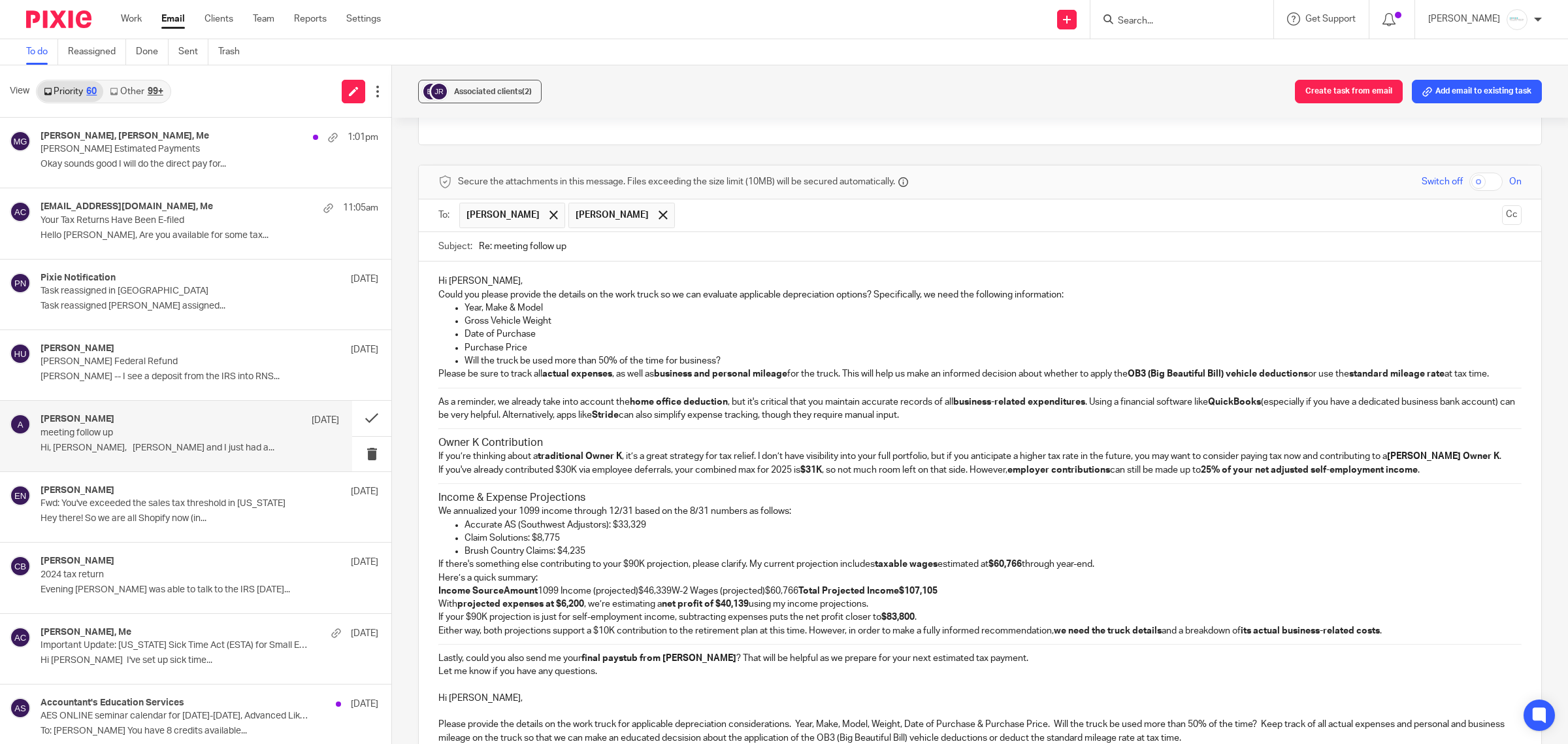
scroll to position [1155, 0]
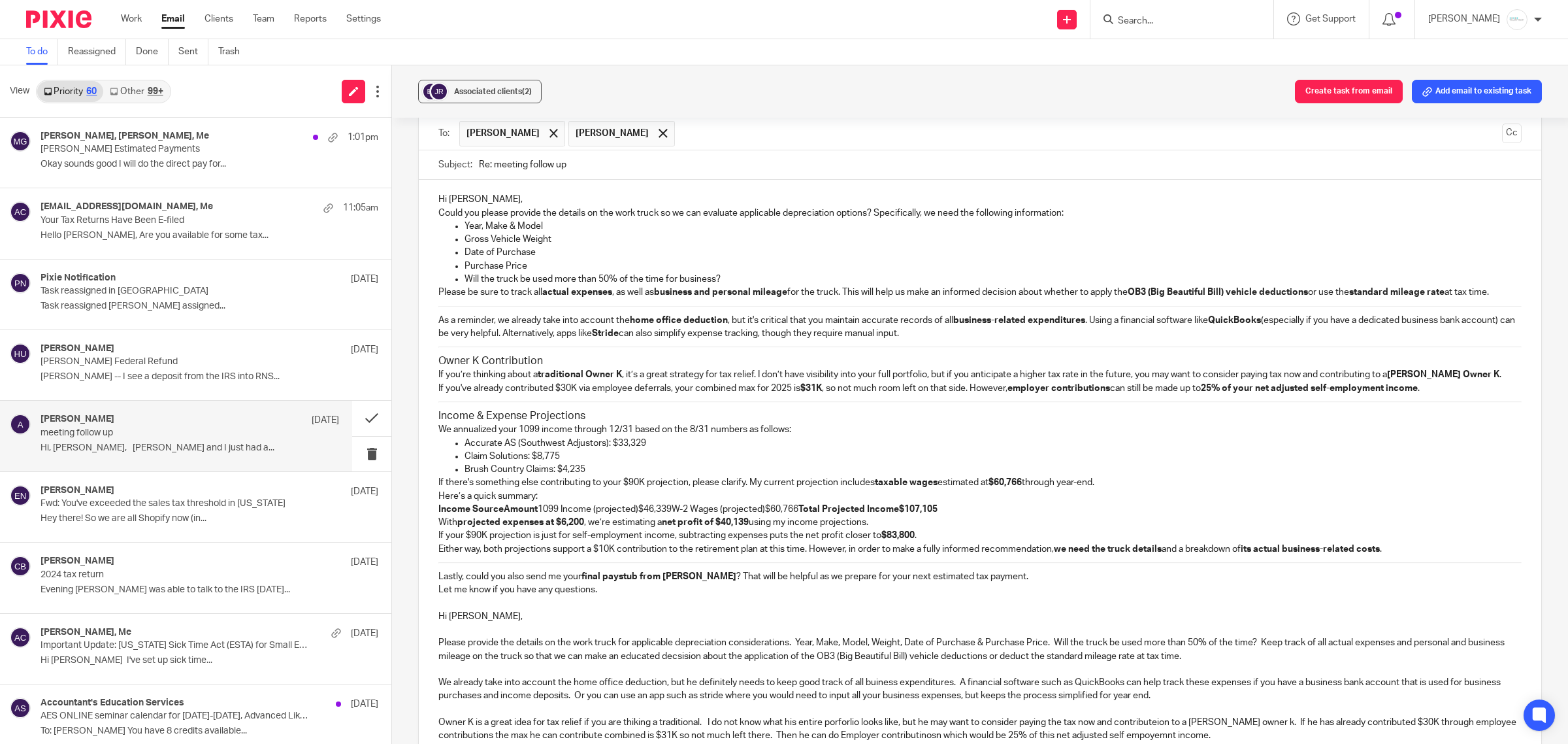
click at [472, 203] on p "Hi [PERSON_NAME]," at bounding box center [980, 199] width 1083 height 13
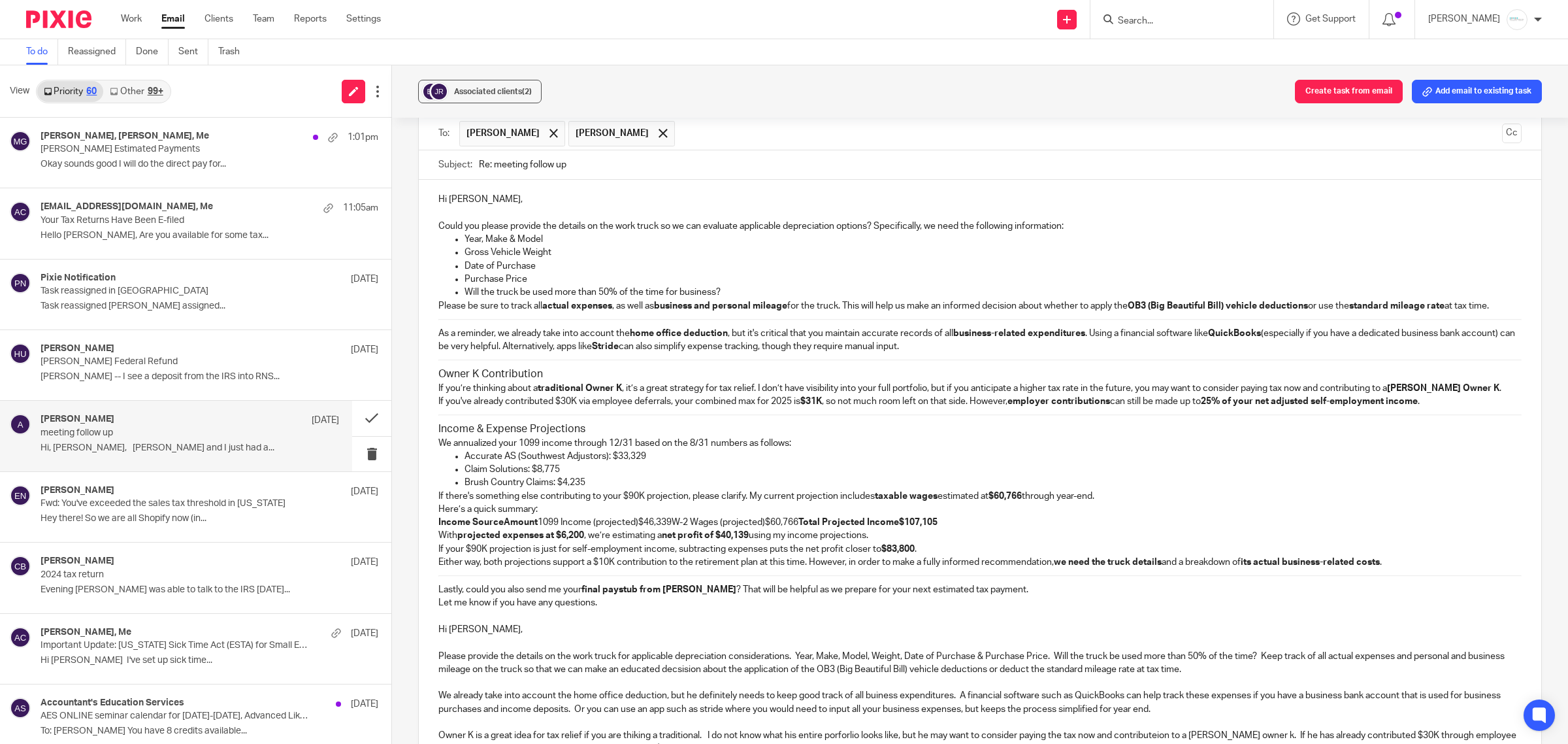
click at [1438, 408] on p "If you've already contributed $30K via employee deferrals, your combined max fo…" at bounding box center [980, 401] width 1083 height 13
click at [870, 503] on p "If there's something else contributing to your $90K projection, please clarify.…" at bounding box center [980, 496] width 1083 height 13
click at [1112, 503] on p "If there's something else contributing to your $90K projection, please clarify.…" at bounding box center [980, 496] width 1083 height 13
click at [428, 528] on div "Hi [PERSON_NAME], Could you please provide the details on the work truck so we …" at bounding box center [980, 558] width 1122 height 758
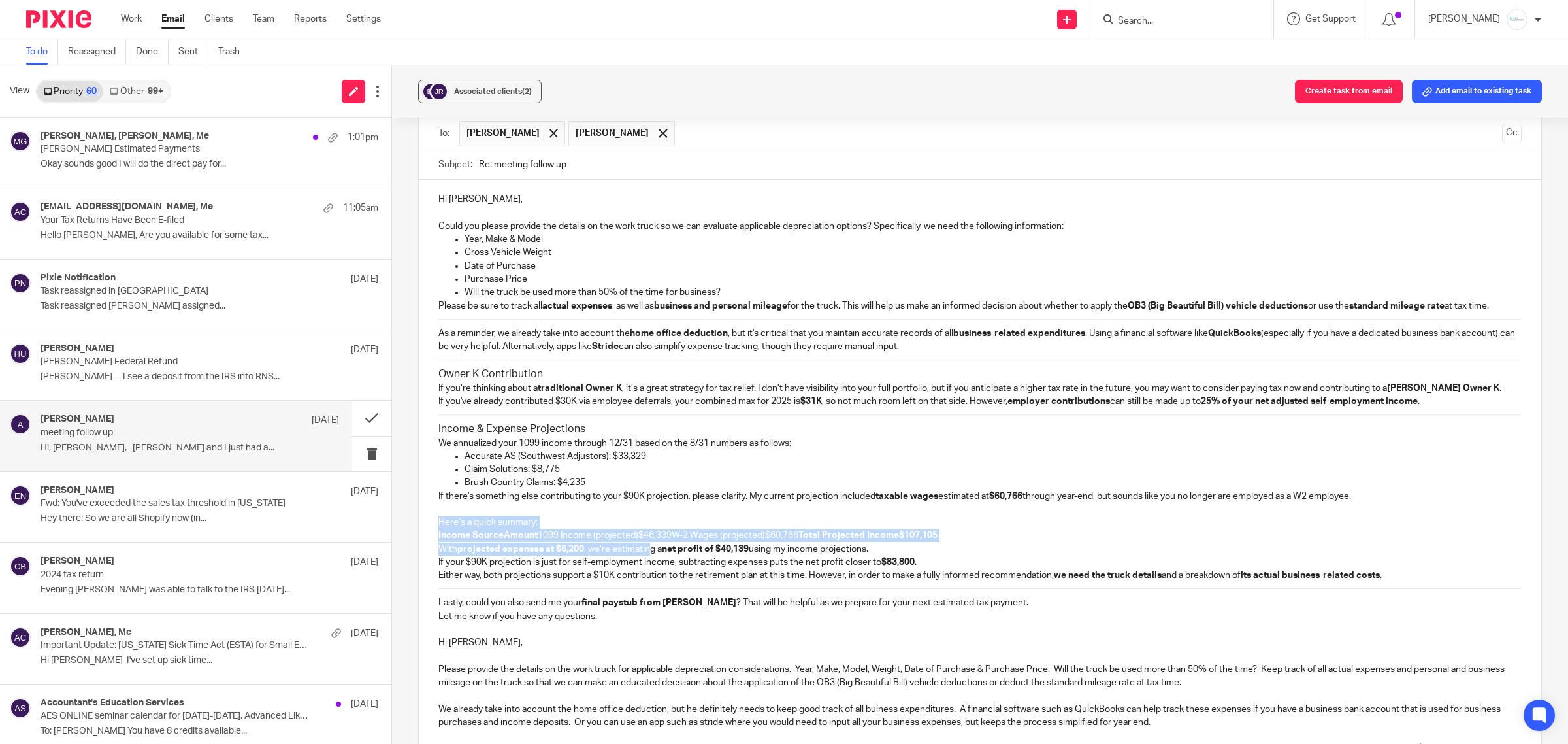
drag, startPoint x: 427, startPoint y: 540, endPoint x: 651, endPoint y: 558, distance: 224.7
click at [651, 558] on div "Hi [PERSON_NAME], Could you please provide the details on the work truck so we …" at bounding box center [980, 564] width 1122 height 770
click at [624, 529] on p "Here’s a quick summary:" at bounding box center [980, 522] width 1083 height 13
drag, startPoint x: 432, startPoint y: 540, endPoint x: 971, endPoint y: 550, distance: 539.1
click at [971, 550] on div "Hi [PERSON_NAME], Could you please provide the details on the work truck so we …" at bounding box center [980, 564] width 1122 height 770
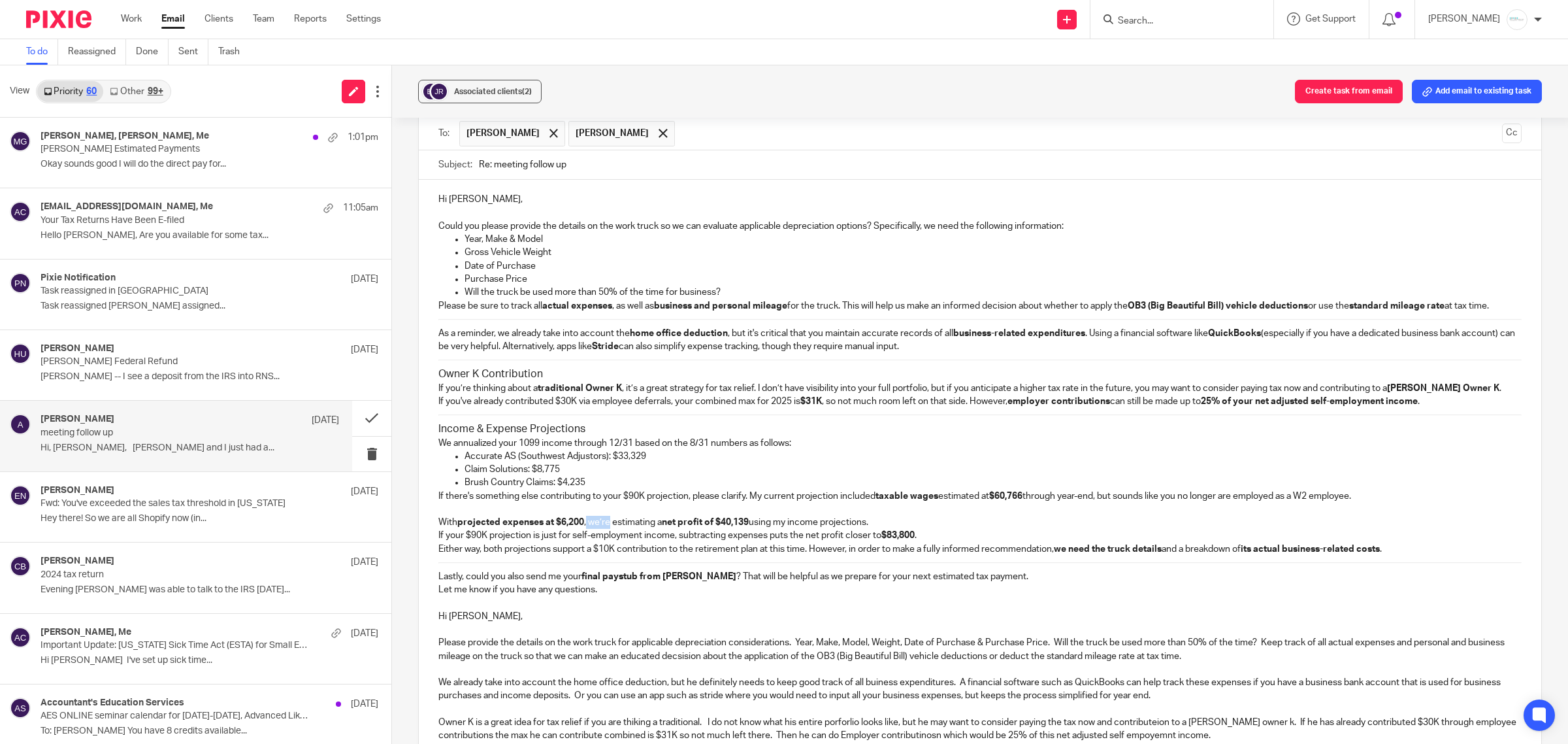
drag, startPoint x: 585, startPoint y: 533, endPoint x: 606, endPoint y: 536, distance: 21.2
click at [606, 529] on p "With projected expenses at $6,200 , we’re estimating a net profit of $40,139 us…" at bounding box center [980, 522] width 1083 height 13
click at [879, 529] on p "With projected expenses at $6,200 ,I was estimating a net profit of $40,139 usi…" at bounding box center [980, 522] width 1083 height 13
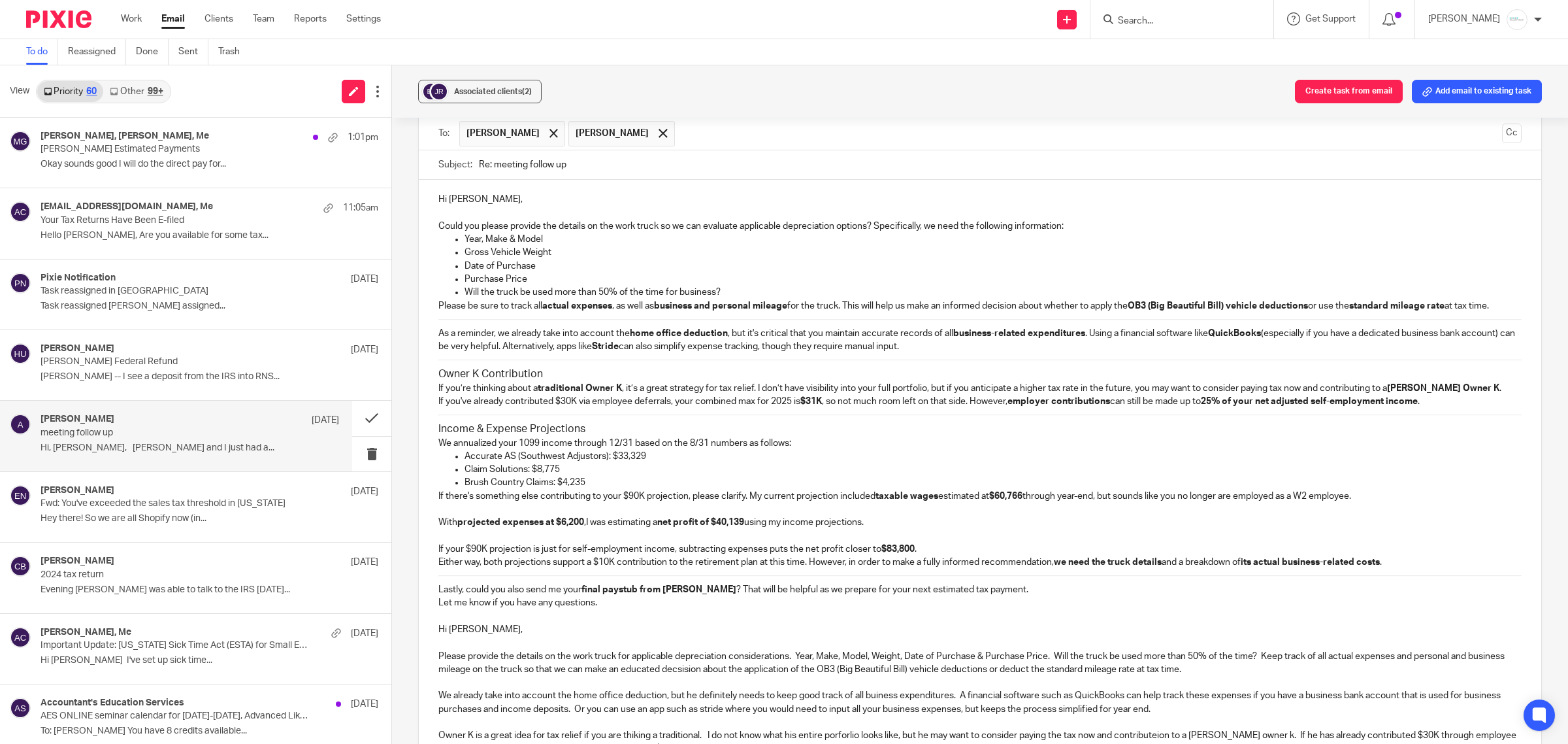
click at [955, 555] on p "If your $90K projection is just for self-employment income, subtracting expense…" at bounding box center [980, 549] width 1083 height 13
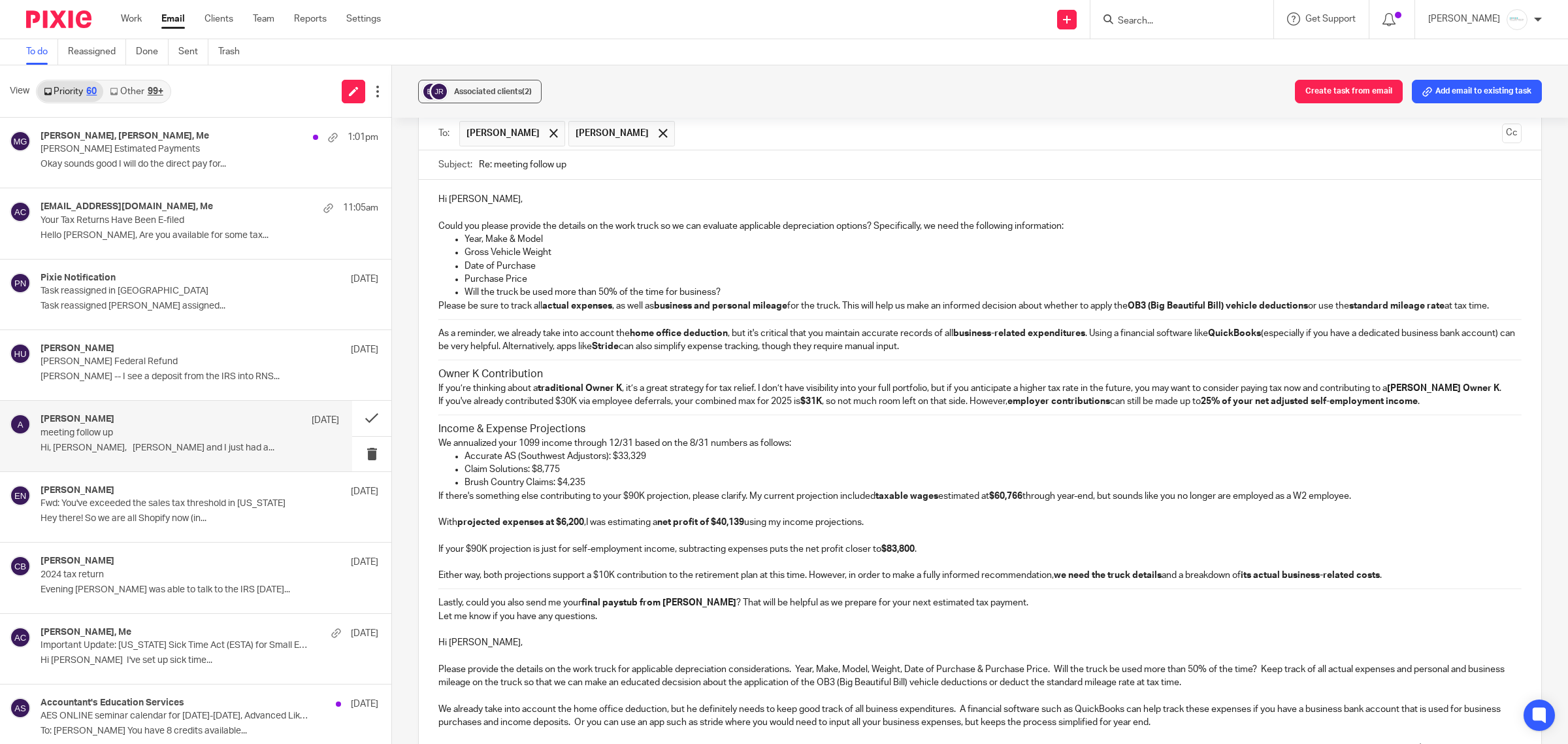
scroll to position [1237, 0]
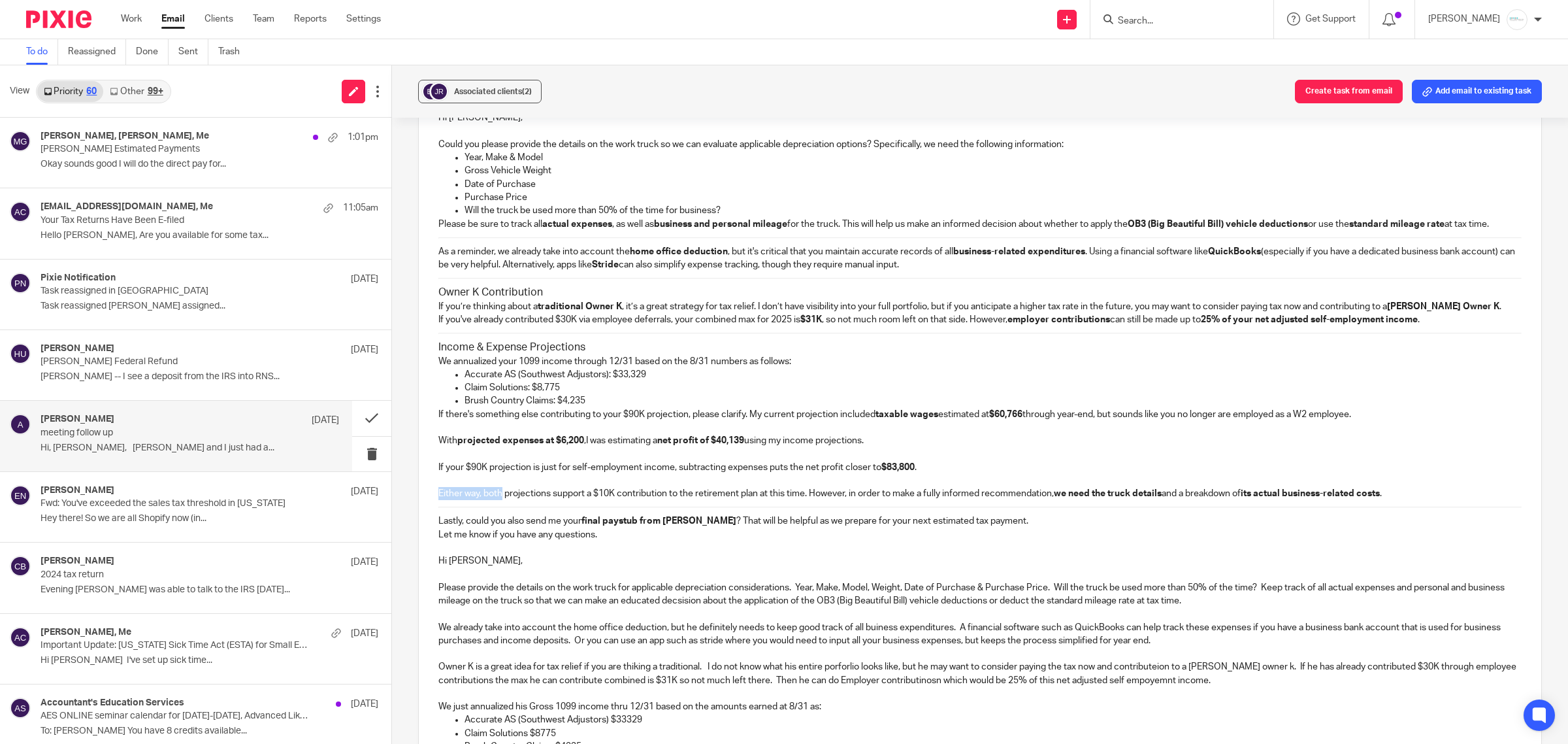
drag, startPoint x: 427, startPoint y: 509, endPoint x: 500, endPoint y: 515, distance: 73.2
click at [500, 515] on div "Hi [PERSON_NAME], Could you please provide the details on the work truck so we …" at bounding box center [980, 483] width 1122 height 770
drag, startPoint x: 834, startPoint y: 505, endPoint x: 876, endPoint y: 511, distance: 42.4
click at [876, 500] on p "It is hard to know if the projections support a $10K contribution to the retire…" at bounding box center [980, 493] width 1083 height 13
click at [834, 500] on p "It is hard to know if the projections support a $10K contribution to the retire…" at bounding box center [980, 493] width 1083 height 13
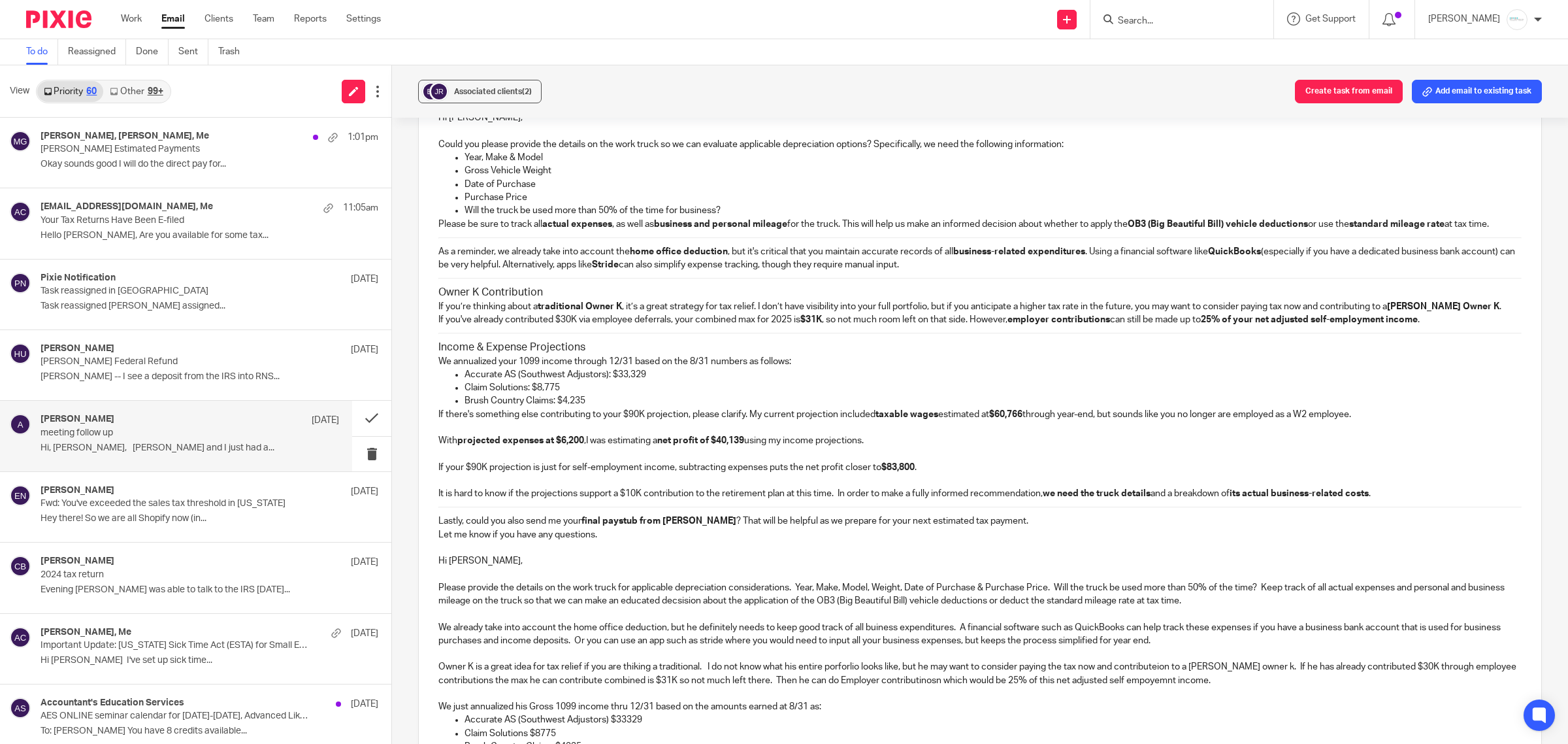
click at [1396, 500] on p "It is hard to know if the projections support a $10K contribution to the retire…" at bounding box center [980, 493] width 1083 height 13
click at [739, 209] on p "Will the truck be used more than 50% of the time for business?" at bounding box center [993, 210] width 1057 height 13
drag, startPoint x: 426, startPoint y: 509, endPoint x: 575, endPoint y: 511, distance: 149.0
click at [575, 511] on div "Hi [PERSON_NAME], Could you please provide the details on the work truck so we …" at bounding box center [980, 483] width 1122 height 770
click at [788, 500] on p "My projection may not support a $10K contribution to the retirement plan at thi…" at bounding box center [980, 493] width 1083 height 13
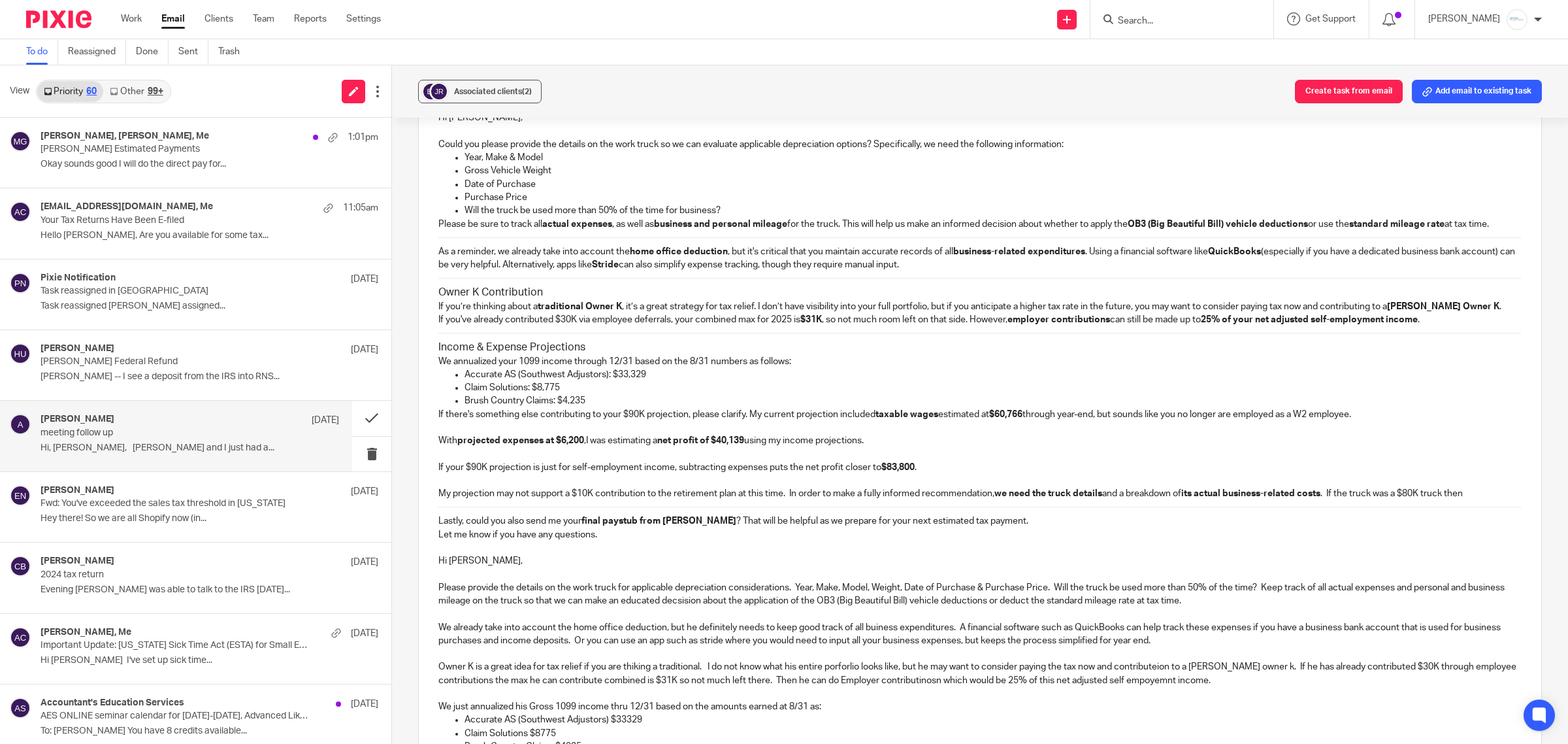
click at [781, 500] on p "My projection may not support a $10K contribution to the retirement plan at thi…" at bounding box center [980, 493] width 1083 height 13
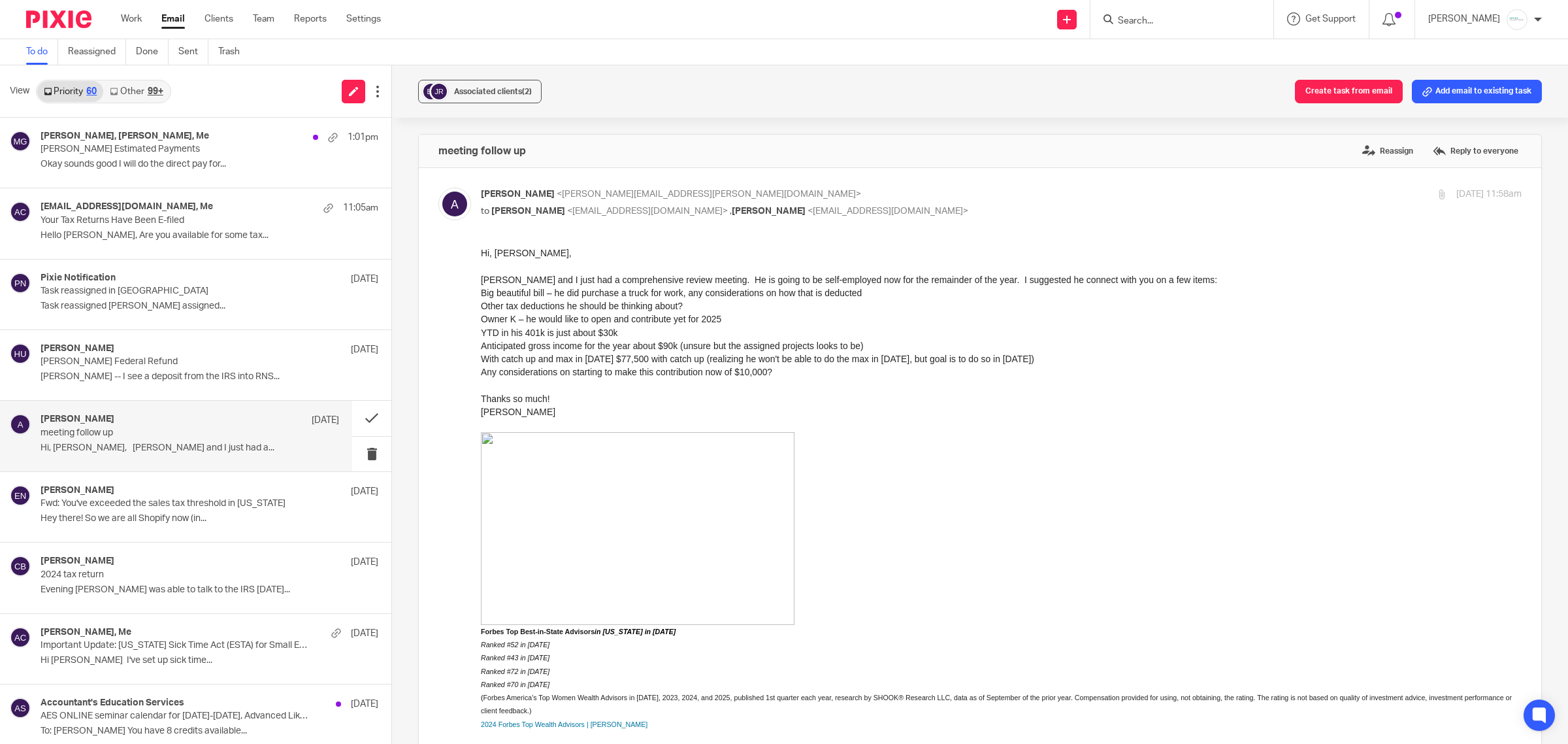
scroll to position [1237, 0]
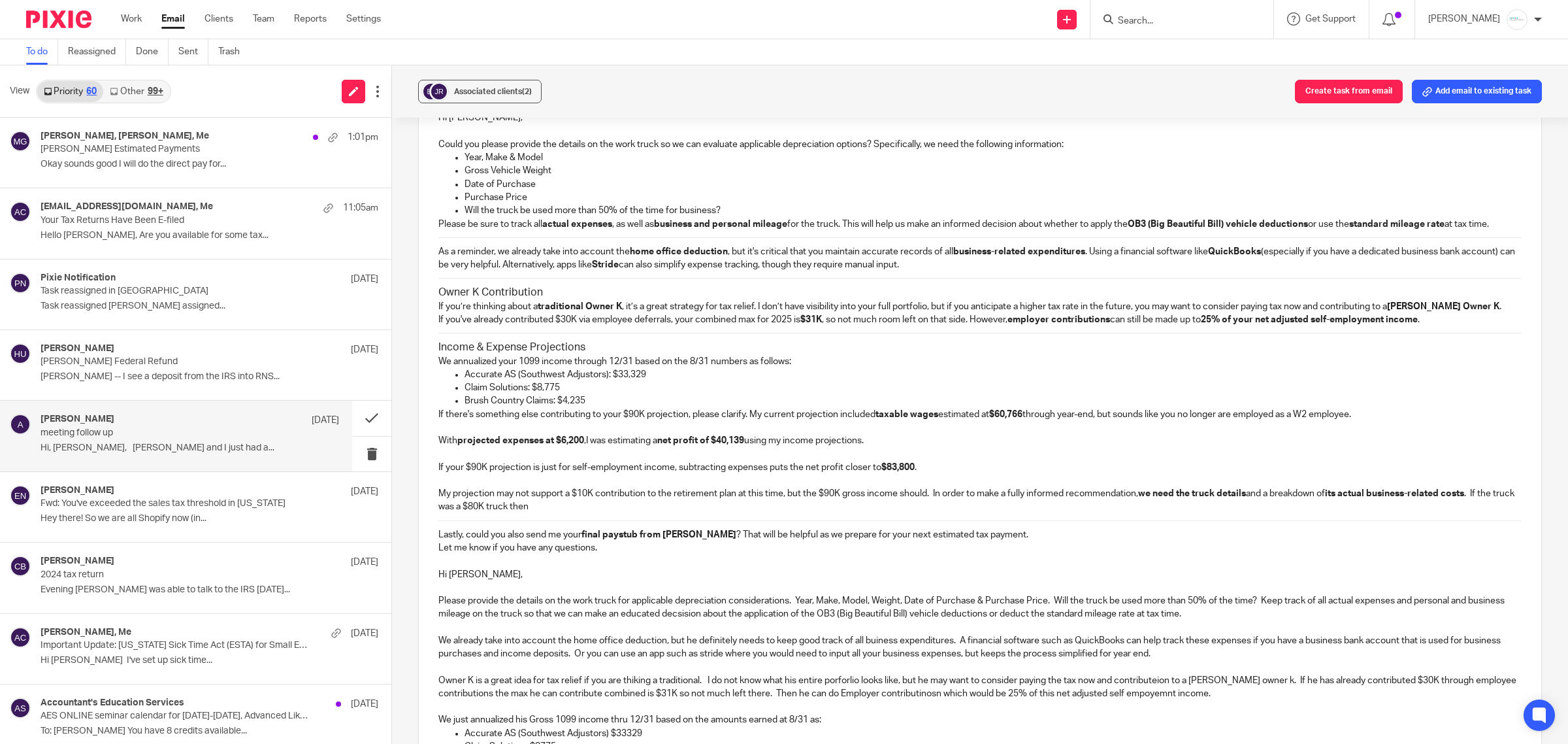
drag, startPoint x: 1474, startPoint y: 509, endPoint x: 1477, endPoint y: 520, distance: 11.4
click at [1477, 514] on p "My projection may not support a $10K contribution to the retirement plan at thi…" at bounding box center [980, 500] width 1083 height 27
click at [1042, 541] on p "Lastly, could you also send me your final paystub from [PERSON_NAME] ? That wil…" at bounding box center [980, 534] width 1083 height 13
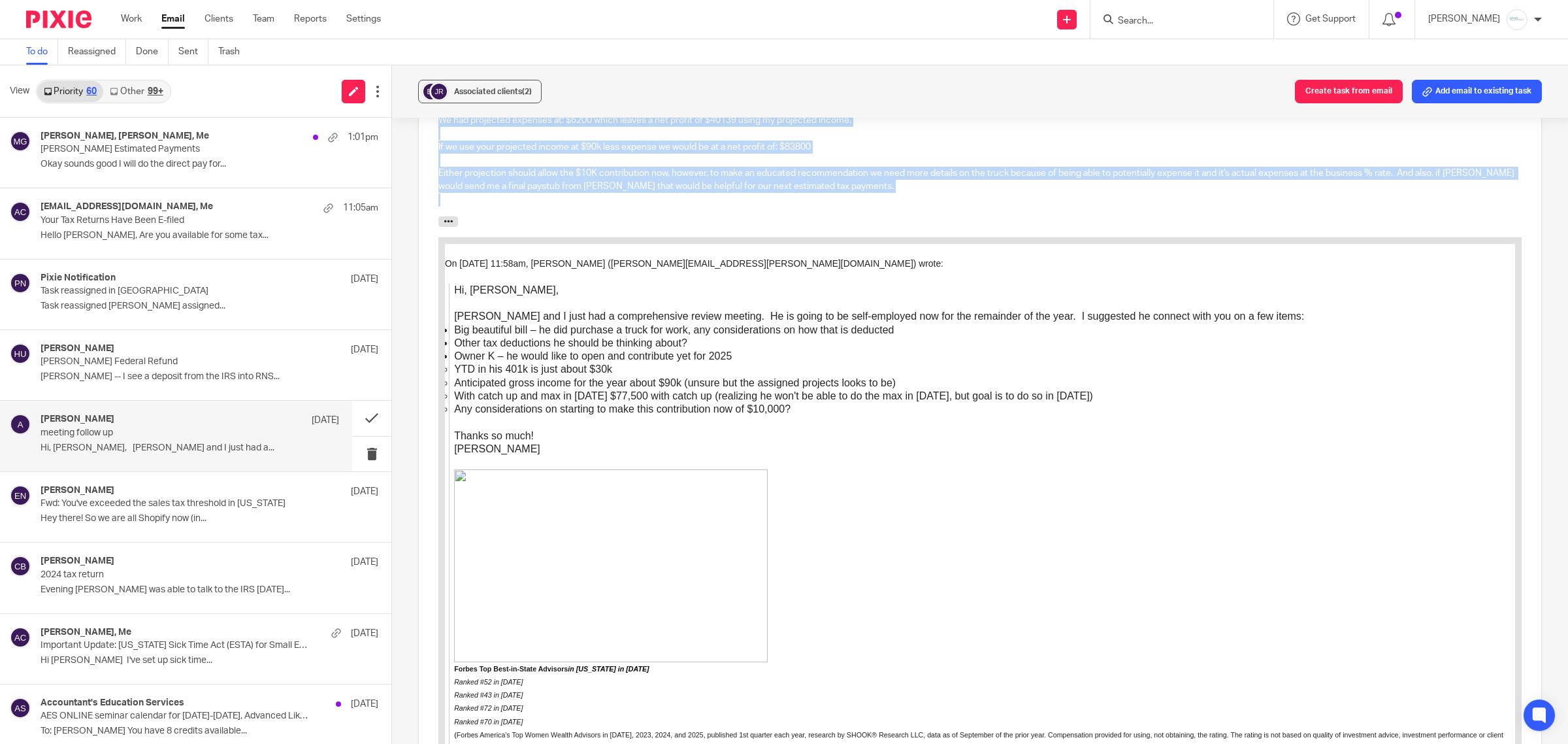
scroll to position [1910, 0]
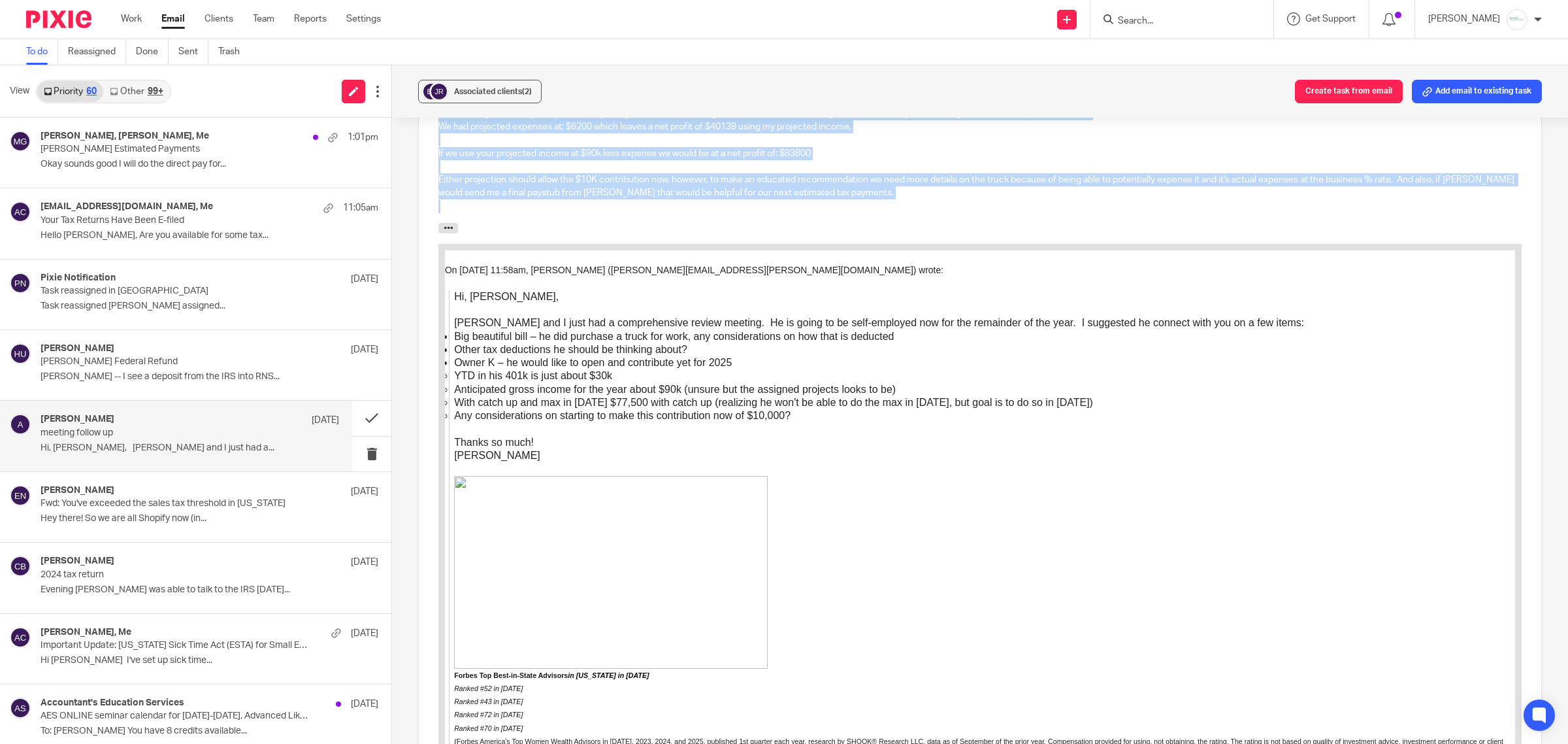
drag, startPoint x: 864, startPoint y: 853, endPoint x: 669, endPoint y: 523, distance: 383.3
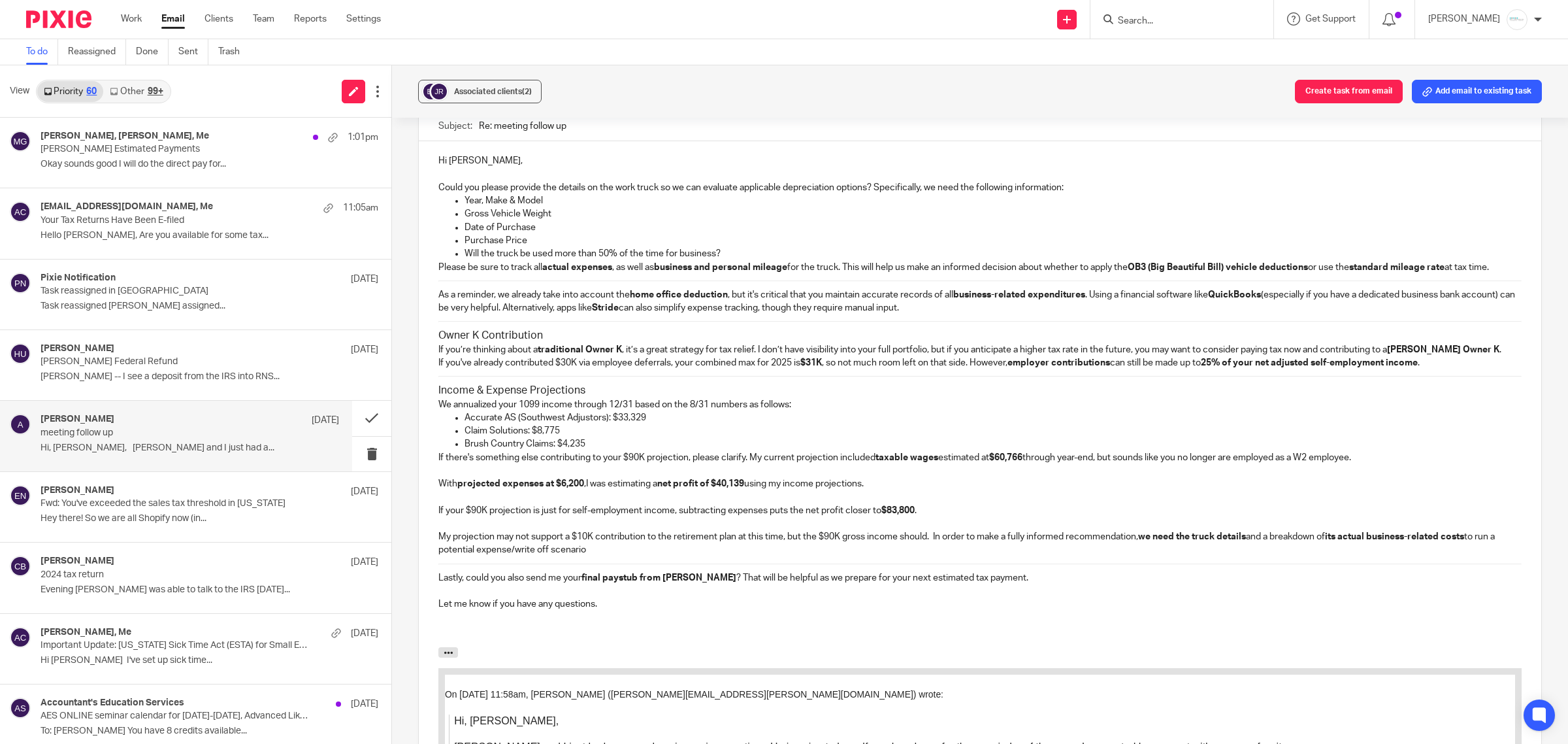
scroll to position [1195, 0]
click at [583, 489] on p "With projected expenses at $6,200 ,I was estimating a net profit of $40,139 usi…" at bounding box center [980, 482] width 1083 height 13
click at [707, 410] on p "We annualized your 1099 income through 12/31 based on the 8/31 numbers as follo…" at bounding box center [980, 403] width 1083 height 13
click at [772, 410] on p "We annualized your 1099 income through 12/31 based on the 8/31 actual numbers a…" at bounding box center [980, 403] width 1083 height 13
click at [712, 423] on p "Accurate AS (Southwest Adjustors): $33,329" at bounding box center [993, 416] width 1057 height 13
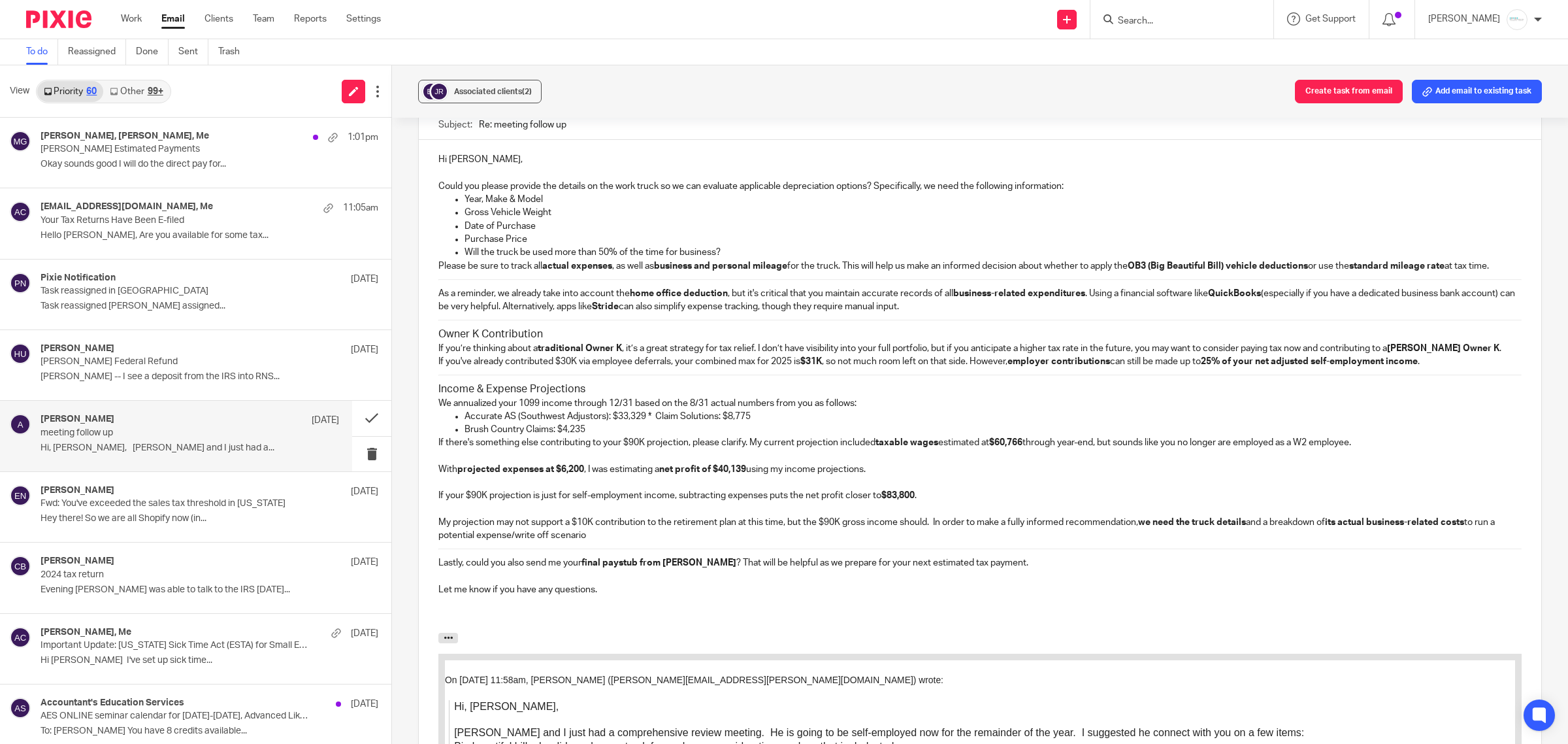
click at [793, 436] on p "Brush Country Claims: $4,235" at bounding box center [993, 429] width 1057 height 13
click at [457, 433] on ul "Accurate AS (Southwest Adjustors): $33,329 * Claim Solutions: $8,775 Brush Coun…" at bounding box center [980, 423] width 1083 height 27
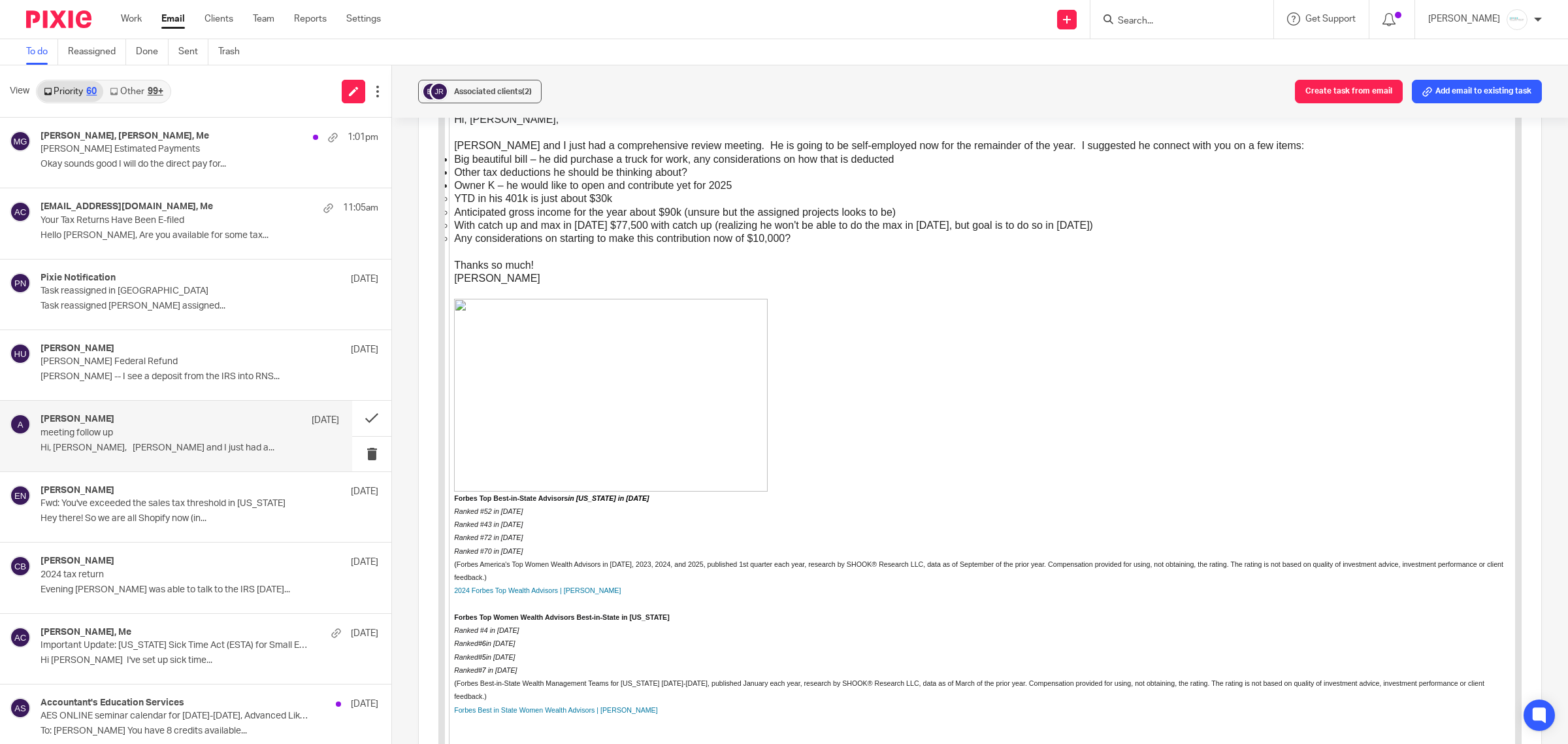
scroll to position [2094, 0]
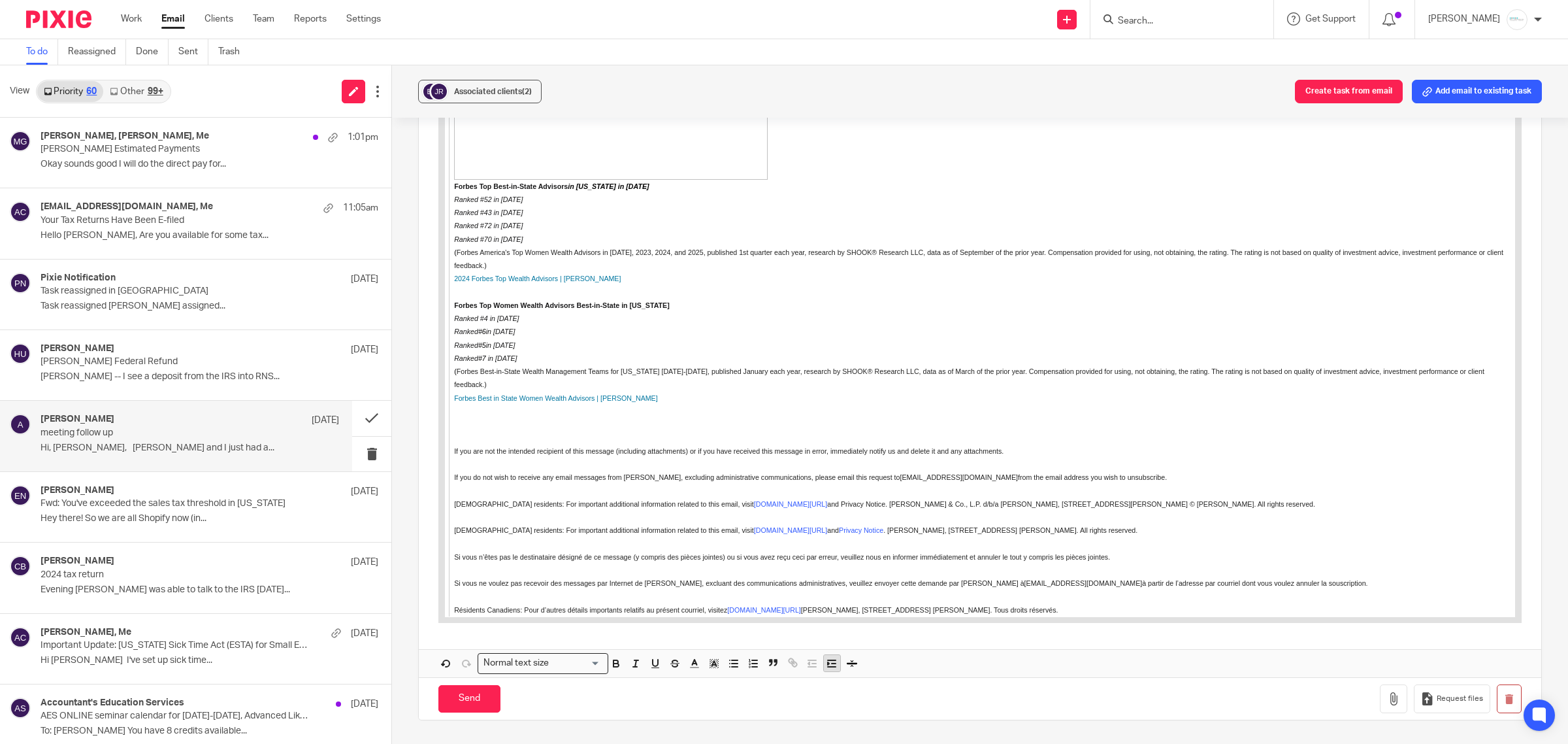
click at [833, 663] on line "button" at bounding box center [834, 663] width 4 height 0
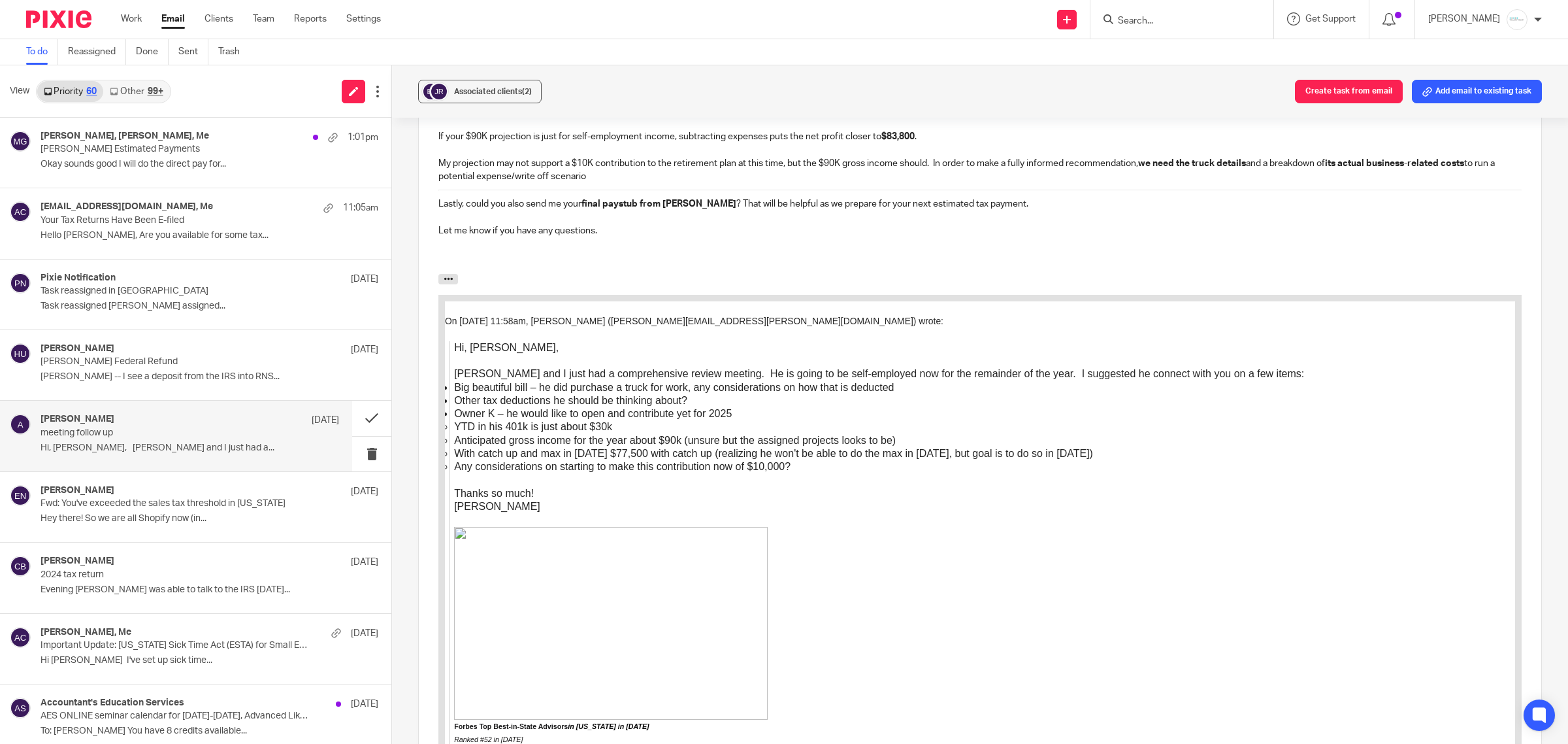
scroll to position [1227, 0]
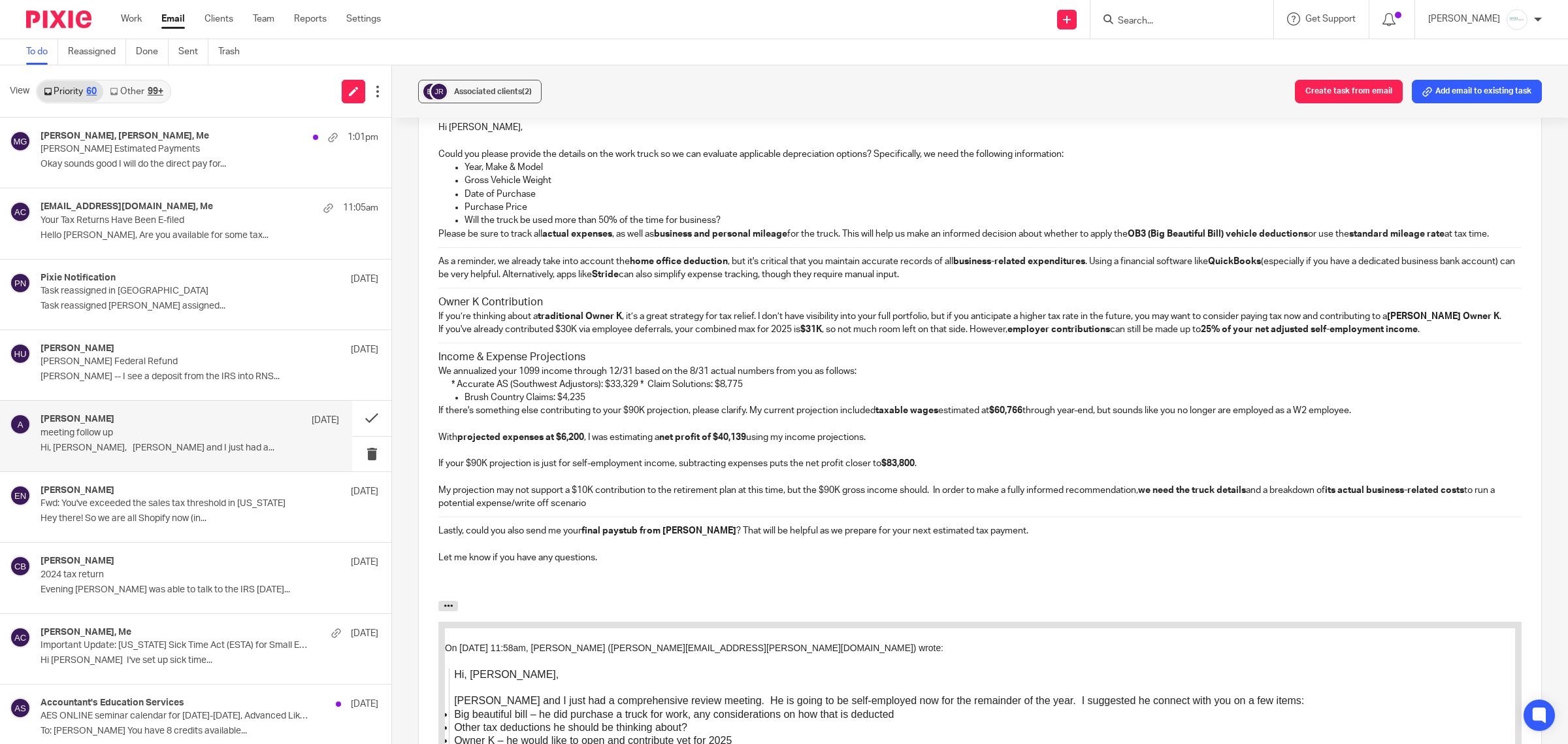
click at [776, 391] on p "* Accurate AS (Southwest Adjustors): $33,329 * Claim Solutions: $8,775" at bounding box center [987, 384] width 1070 height 13
click at [642, 391] on p "* Accurate AS (Southwest Adjustors): $33,329 * Claim Solutions: $8,775" at bounding box center [987, 384] width 1070 height 13
click at [762, 391] on p "* Accurate AS (Southwest Adjustors): $33,329 * Claim Solutions: $8,775" at bounding box center [987, 384] width 1070 height 13
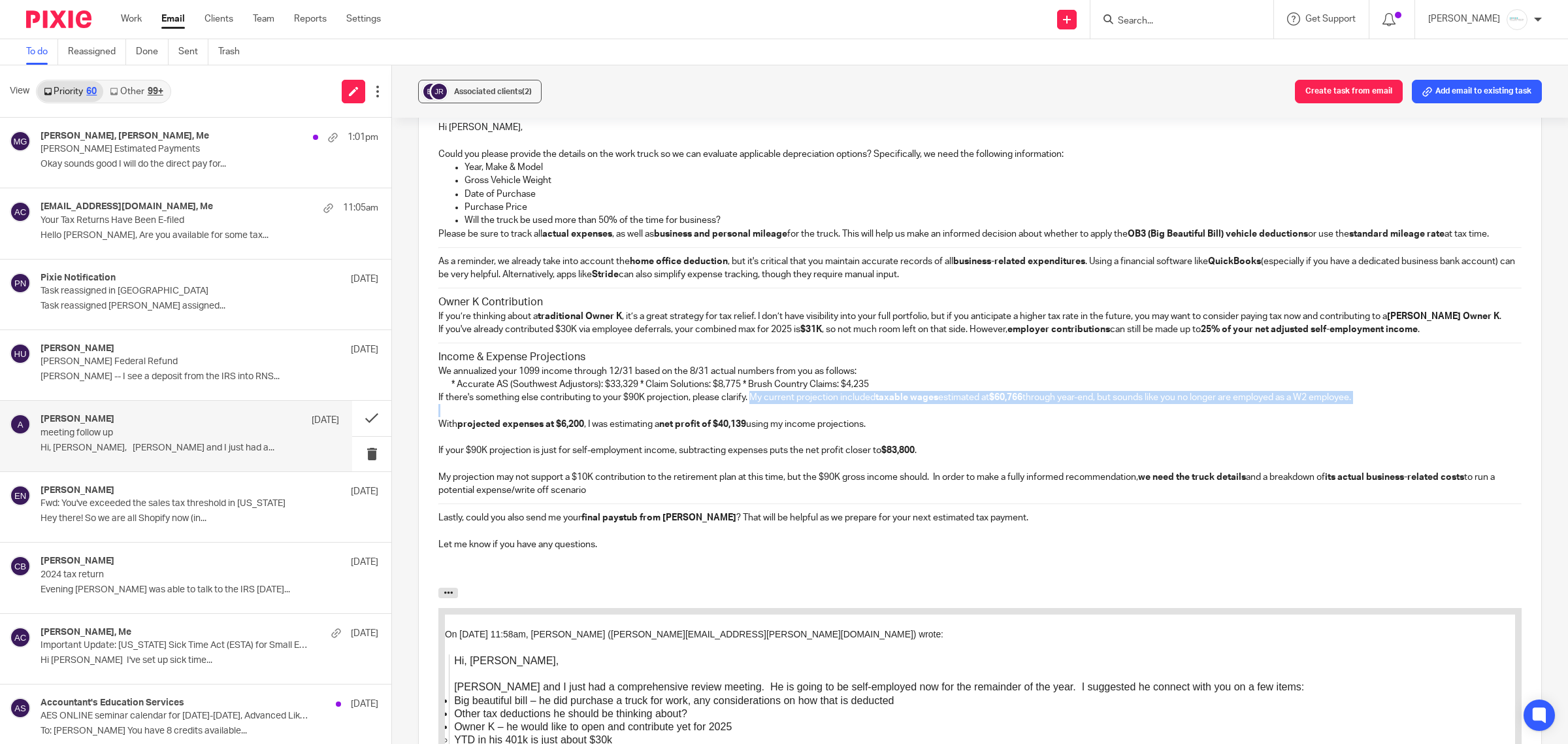
drag, startPoint x: 750, startPoint y: 418, endPoint x: 1347, endPoint y: 423, distance: 597.0
click at [1347, 423] on div "Hi [PERSON_NAME], Could you please provide the details on the work truck so we …" at bounding box center [980, 347] width 1122 height 479
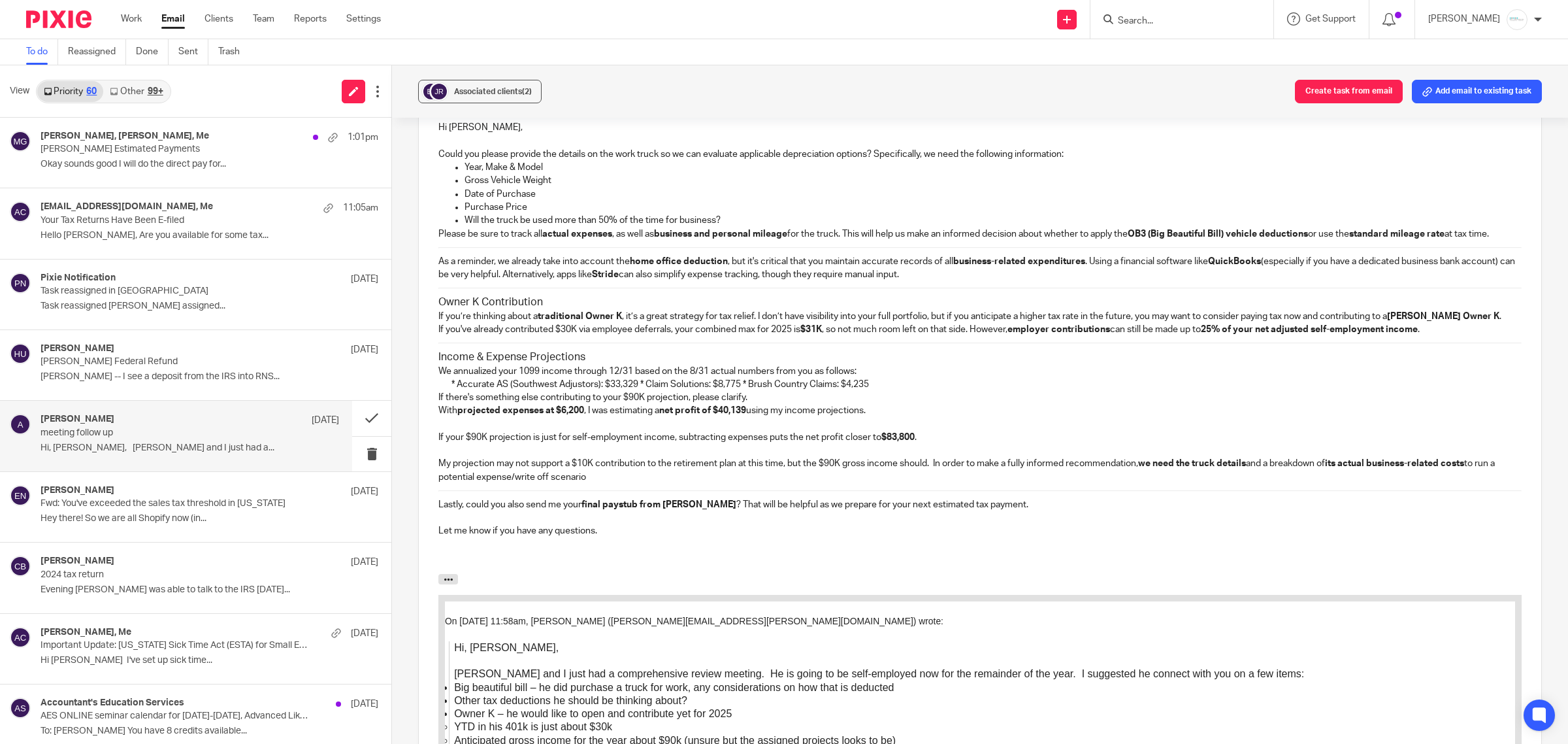
click at [882, 417] on p "With projected expenses at $6,200 , I was estimating a net profit of $40,139 us…" at bounding box center [980, 410] width 1083 height 13
drag, startPoint x: 749, startPoint y: 432, endPoint x: 870, endPoint y: 427, distance: 121.1
click at [870, 417] on p "With projected expenses at $6,200 , I was estimating a net profit of $40,139 us…" at bounding box center [980, 410] width 1083 height 13
click at [779, 431] on p at bounding box center [980, 424] width 1083 height 13
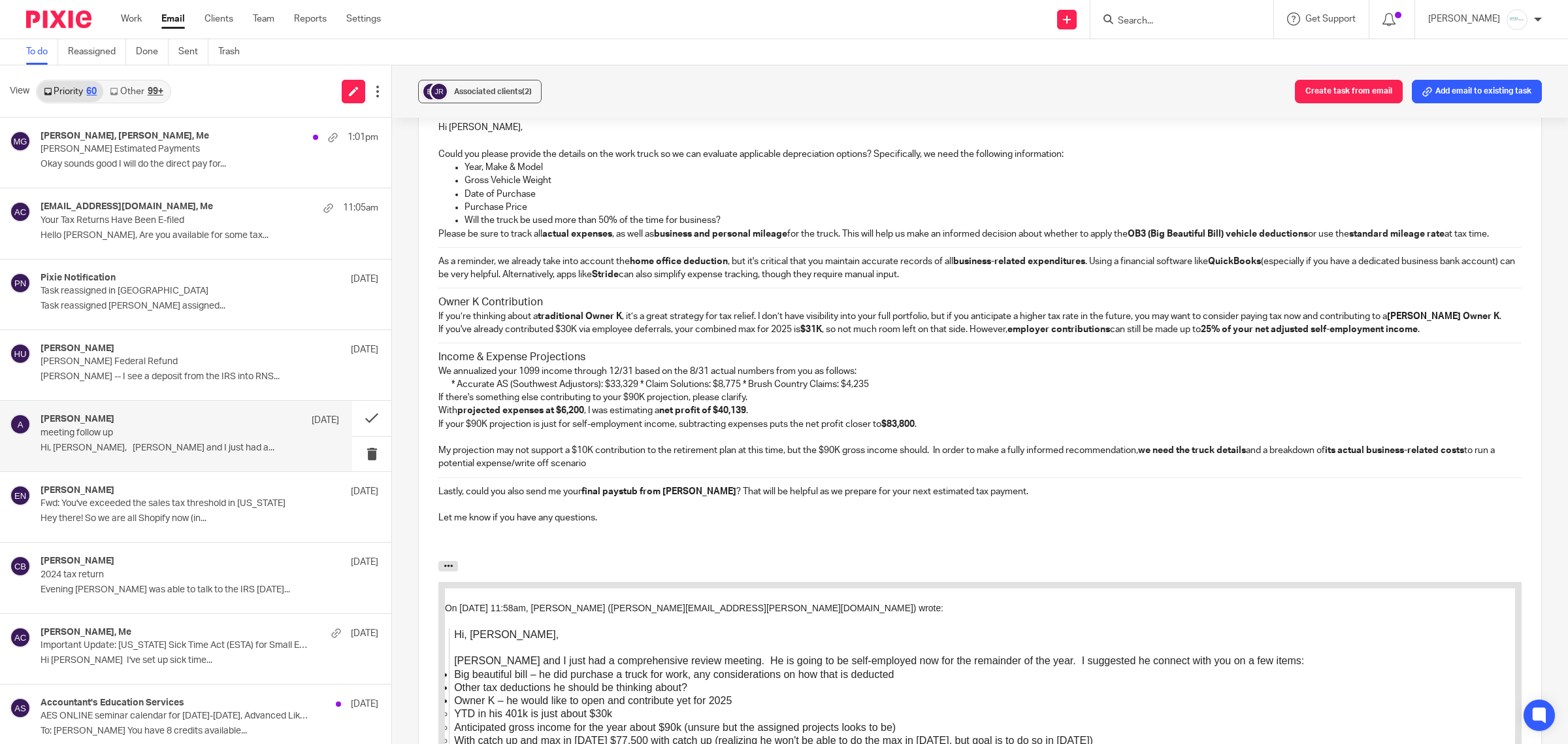
click at [671, 431] on p "If your $90K projection is just for self-employment income, subtracting expense…" at bounding box center [980, 424] width 1083 height 13
click at [781, 471] on p "My projection may not support a $10K contribution to the retirement plan at thi…" at bounding box center [980, 457] width 1083 height 27
click at [1134, 467] on p "My projection may not support a $10K contribution to the retirement plan at thi…" at bounding box center [980, 457] width 1083 height 27
click at [1284, 465] on p "My projection may not support a $10K contribution to the retirement plan at thi…" at bounding box center [980, 457] width 1083 height 27
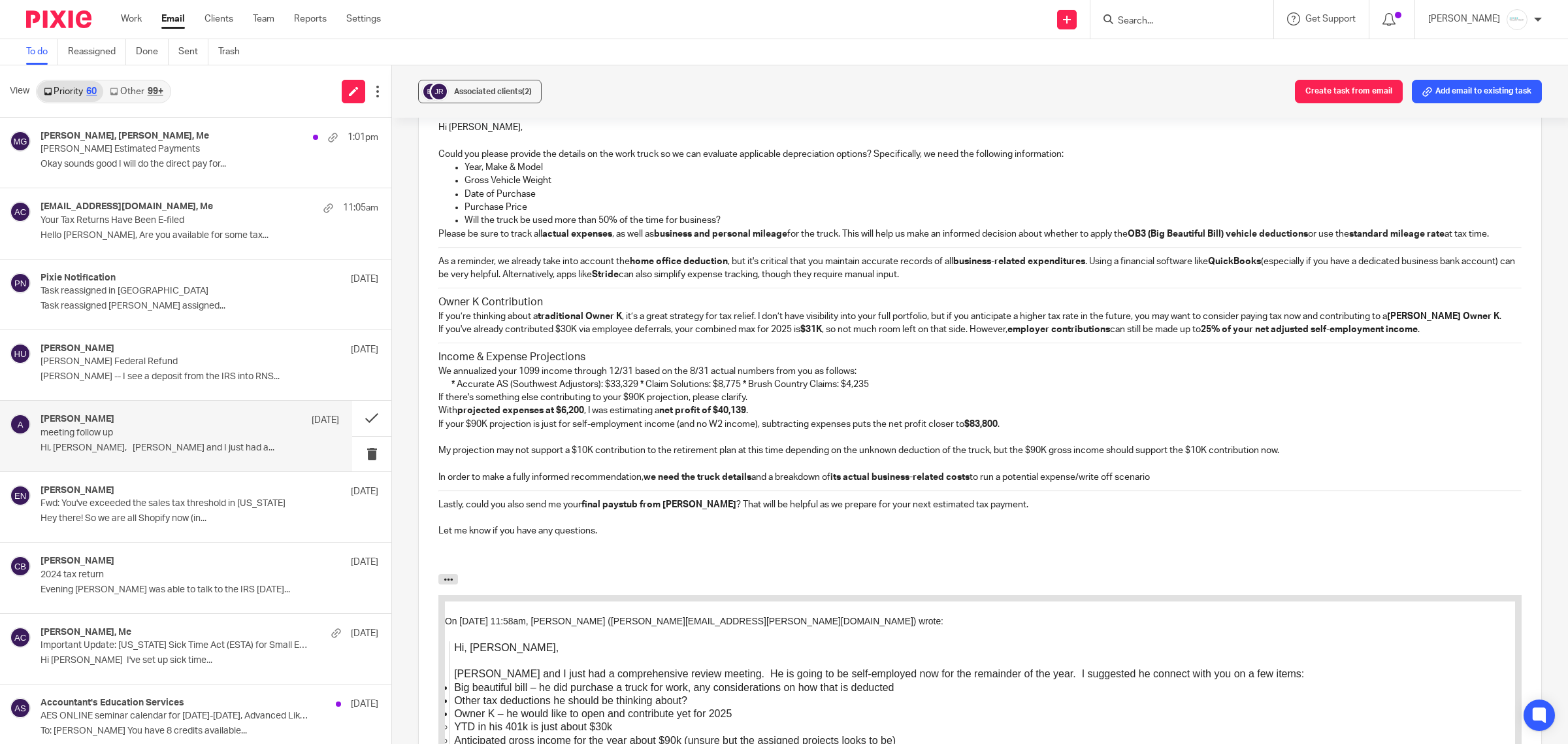
click at [1195, 484] on p "In order to make a fully informed recommendation, we need the truck details and…" at bounding box center [980, 477] width 1083 height 13
drag, startPoint x: 1200, startPoint y: 491, endPoint x: 1224, endPoint y: 497, distance: 24.7
click at [1224, 484] on p "In order to make a fully informed recommendation, we need the truck details and…" at bounding box center [980, 477] width 1083 height 13
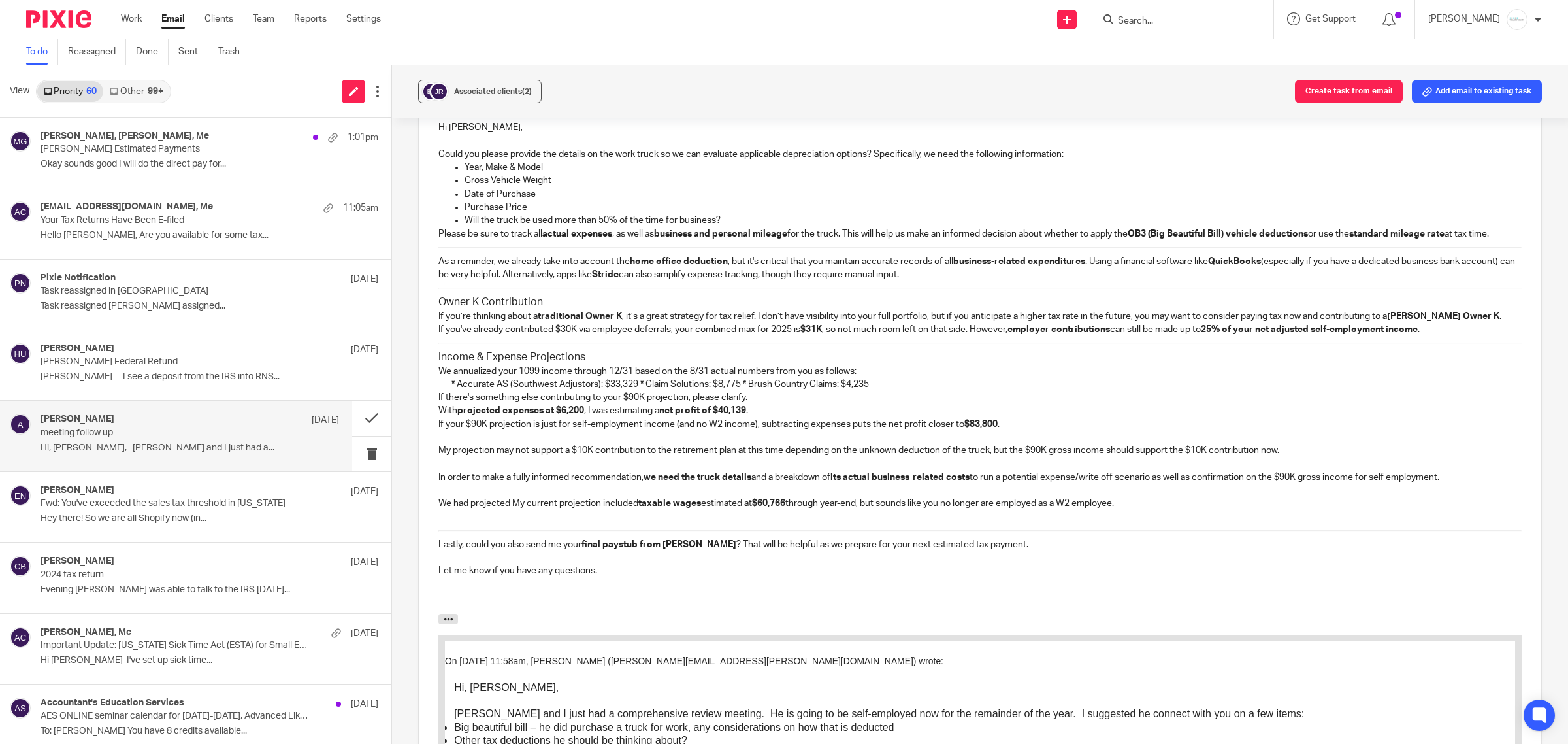
drag, startPoint x: 511, startPoint y: 518, endPoint x: 637, endPoint y: 520, distance: 126.0
click at [637, 510] on p "We had projected My current projection included taxable wages estimated at $60,…" at bounding box center [980, 503] width 1083 height 13
click at [1016, 510] on p "We had projected taxable wages estimated at $60,766 through year-end, but sound…" at bounding box center [980, 503] width 1083 height 13
click at [1454, 510] on p "We had projected taxable wages estimated at $60,766 through year-end, but sound…" at bounding box center [980, 503] width 1083 height 13
click at [523, 510] on p "We had projected taxable wages estimated at $60,766 through year-end, but sound…" at bounding box center [980, 503] width 1083 height 13
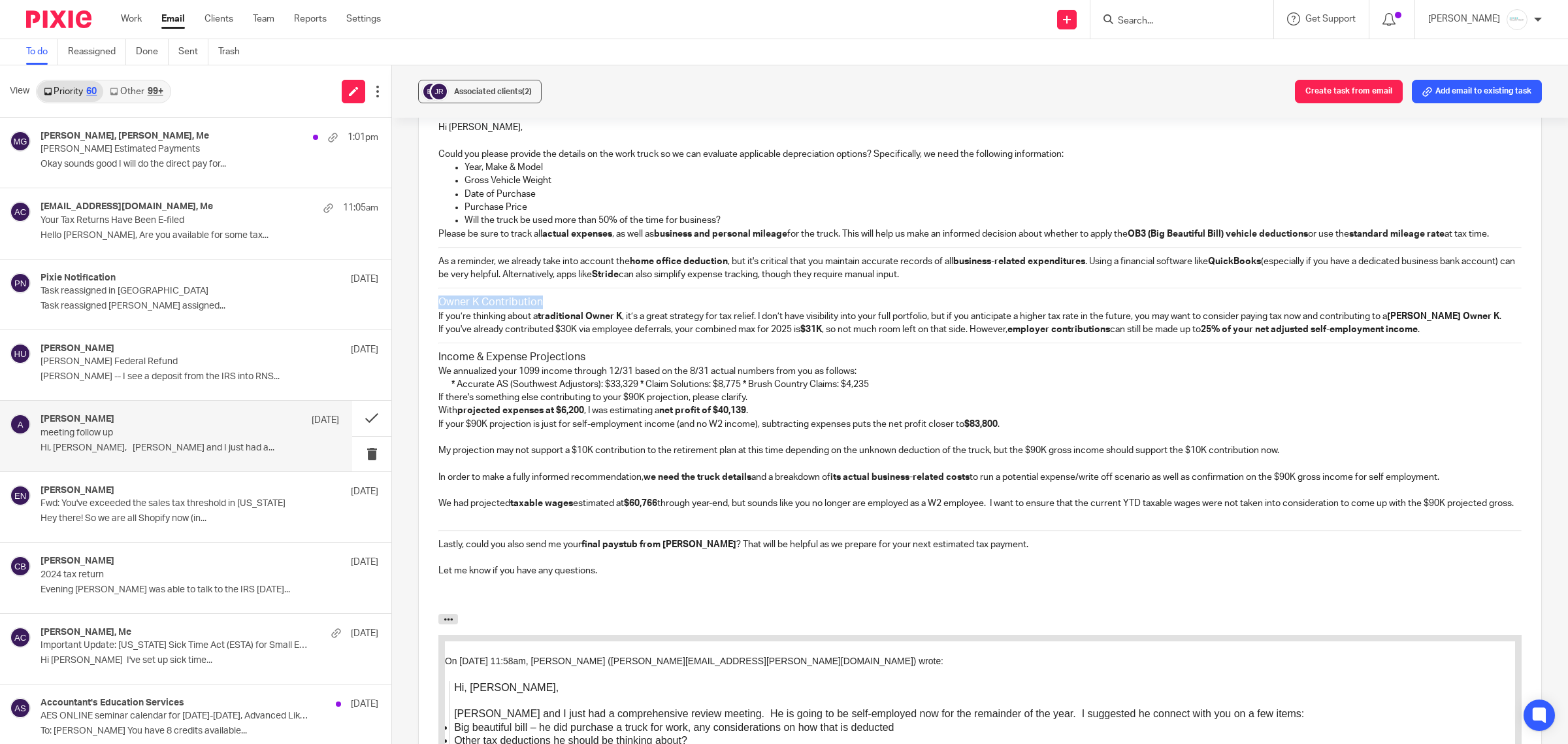
drag, startPoint x: 542, startPoint y: 321, endPoint x: 417, endPoint y: 311, distance: 125.4
click at [419, 311] on div "Hi [PERSON_NAME], Could you please provide the details on the work truck so we …" at bounding box center [980, 361] width 1122 height 506
copy h3 "Owner K Contribution"
click at [427, 276] on div "Hi [PERSON_NAME], Could you please provide the details on the work truck so we …" at bounding box center [980, 361] width 1122 height 506
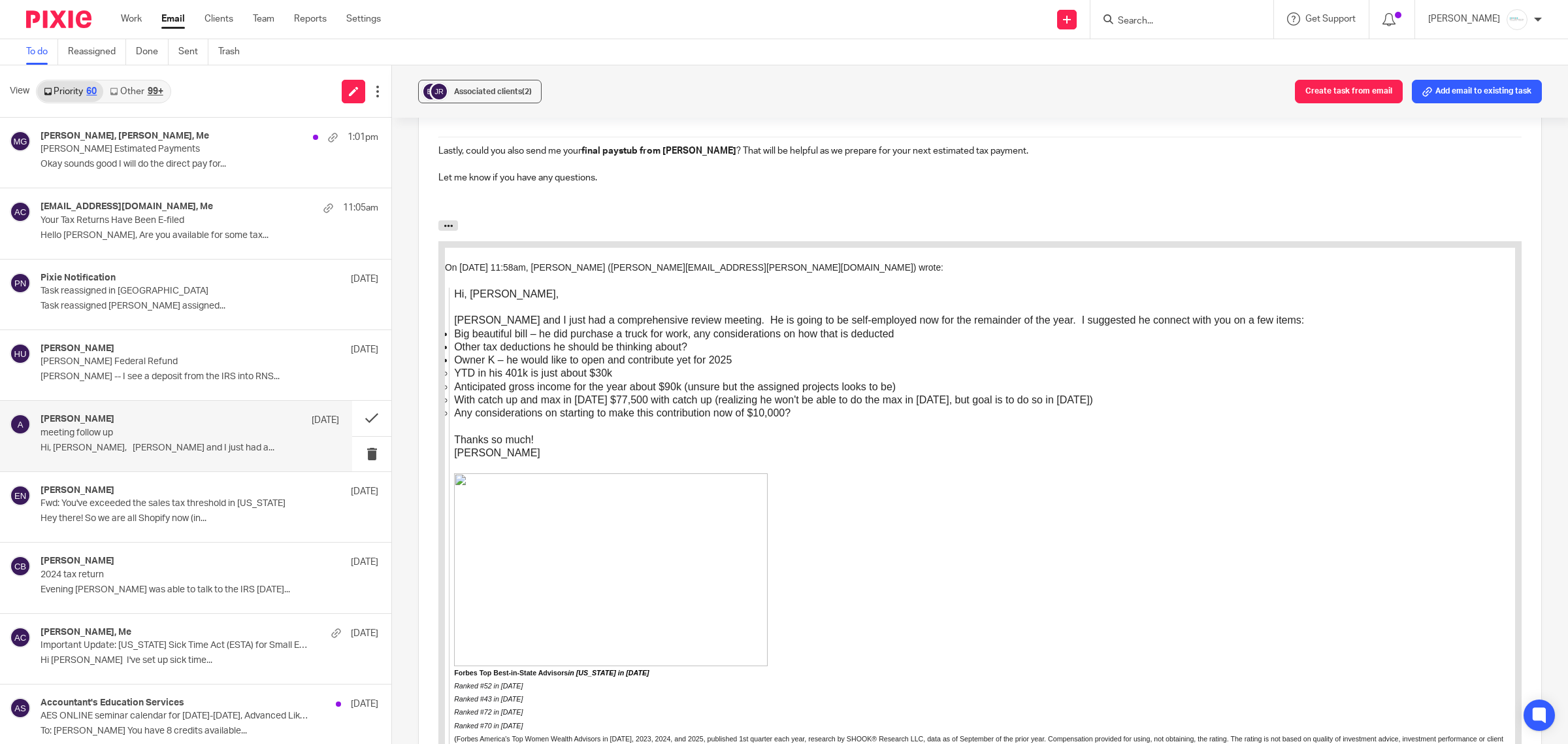
scroll to position [2208, 0]
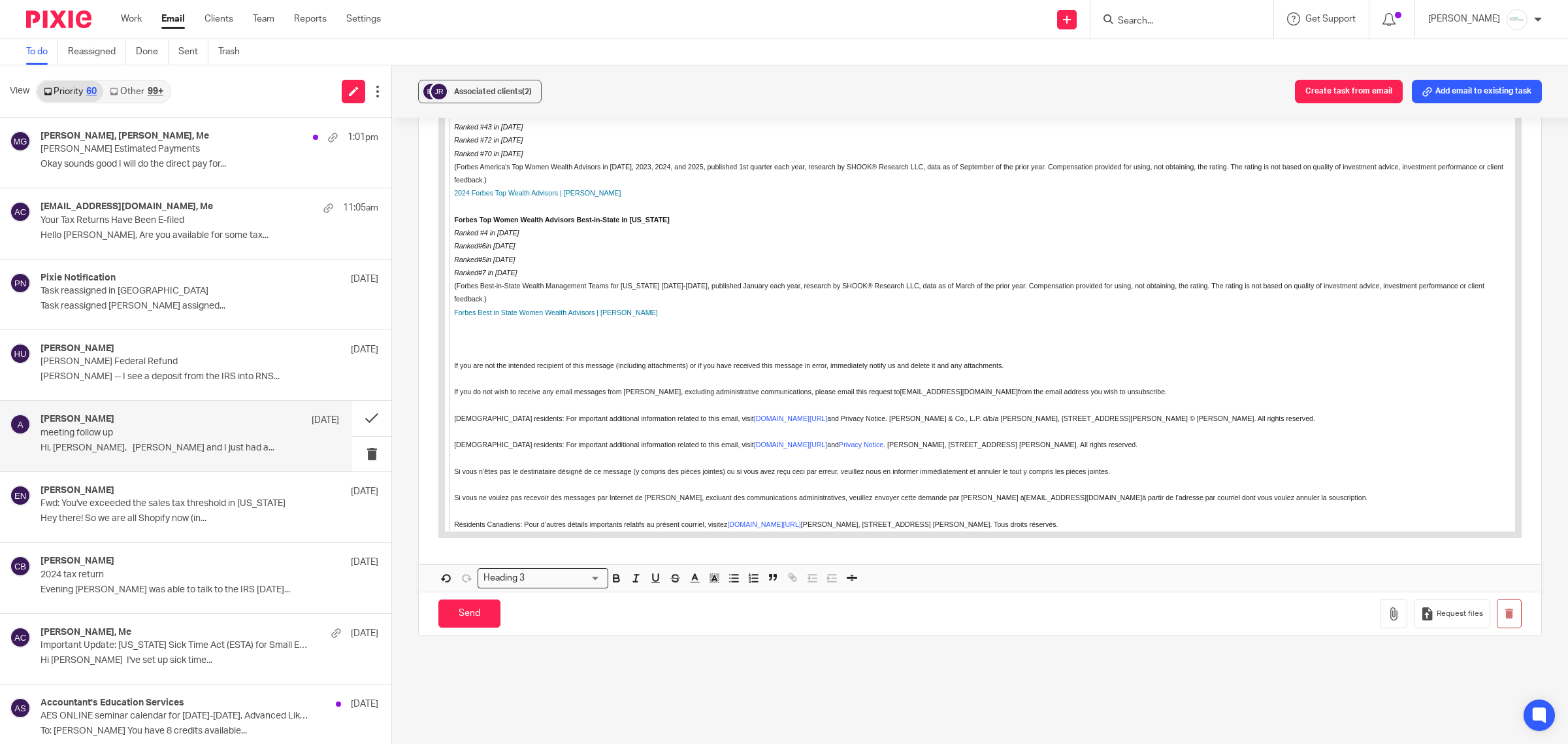
click at [589, 585] on input "Search for option" at bounding box center [565, 578] width 71 height 14
click at [520, 609] on li "Normal text size" at bounding box center [543, 600] width 130 height 17
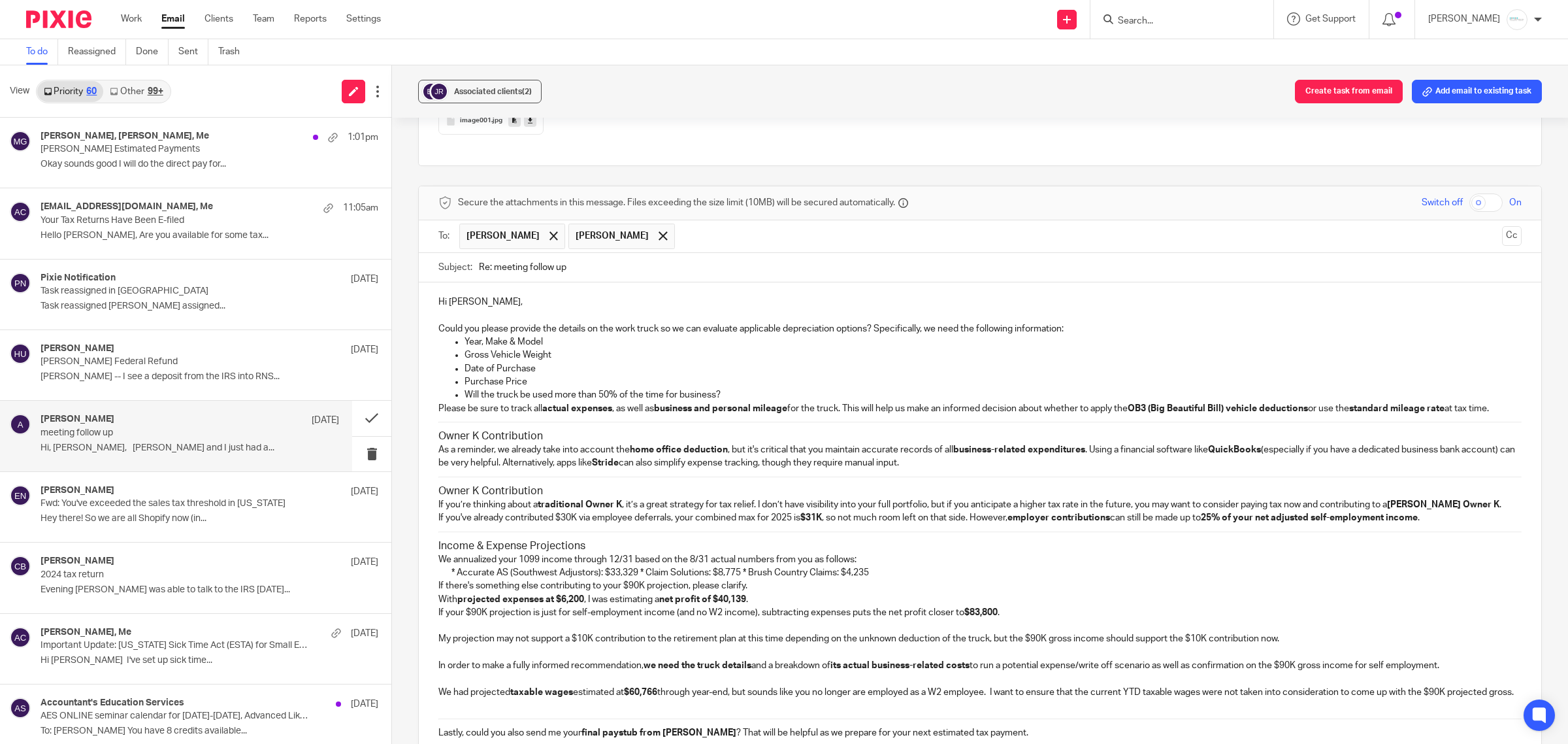
scroll to position [1049, 0]
drag, startPoint x: 408, startPoint y: 457, endPoint x: 382, endPoint y: 456, distance: 26.0
click at [382, 456] on div "View Priority 60 Other 99+ [PERSON_NAME], [PERSON_NAME], Me 1:01pm [PERSON_NAME…" at bounding box center [784, 404] width 1568 height 678
click at [1028, 473] on p "As a reminder, we already take into account the home office deduction , but it'…" at bounding box center [980, 460] width 1083 height 27
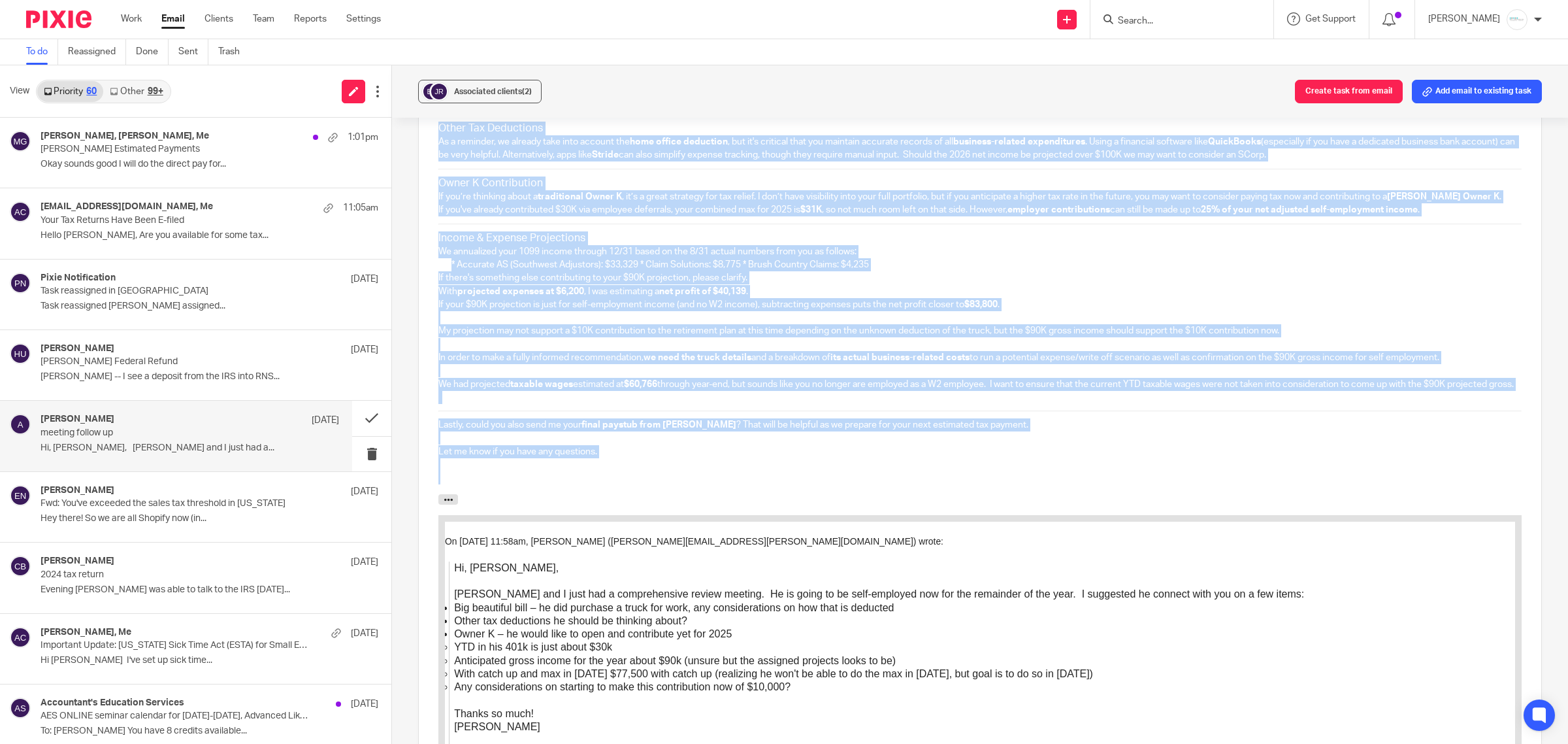
scroll to position [1561, 0]
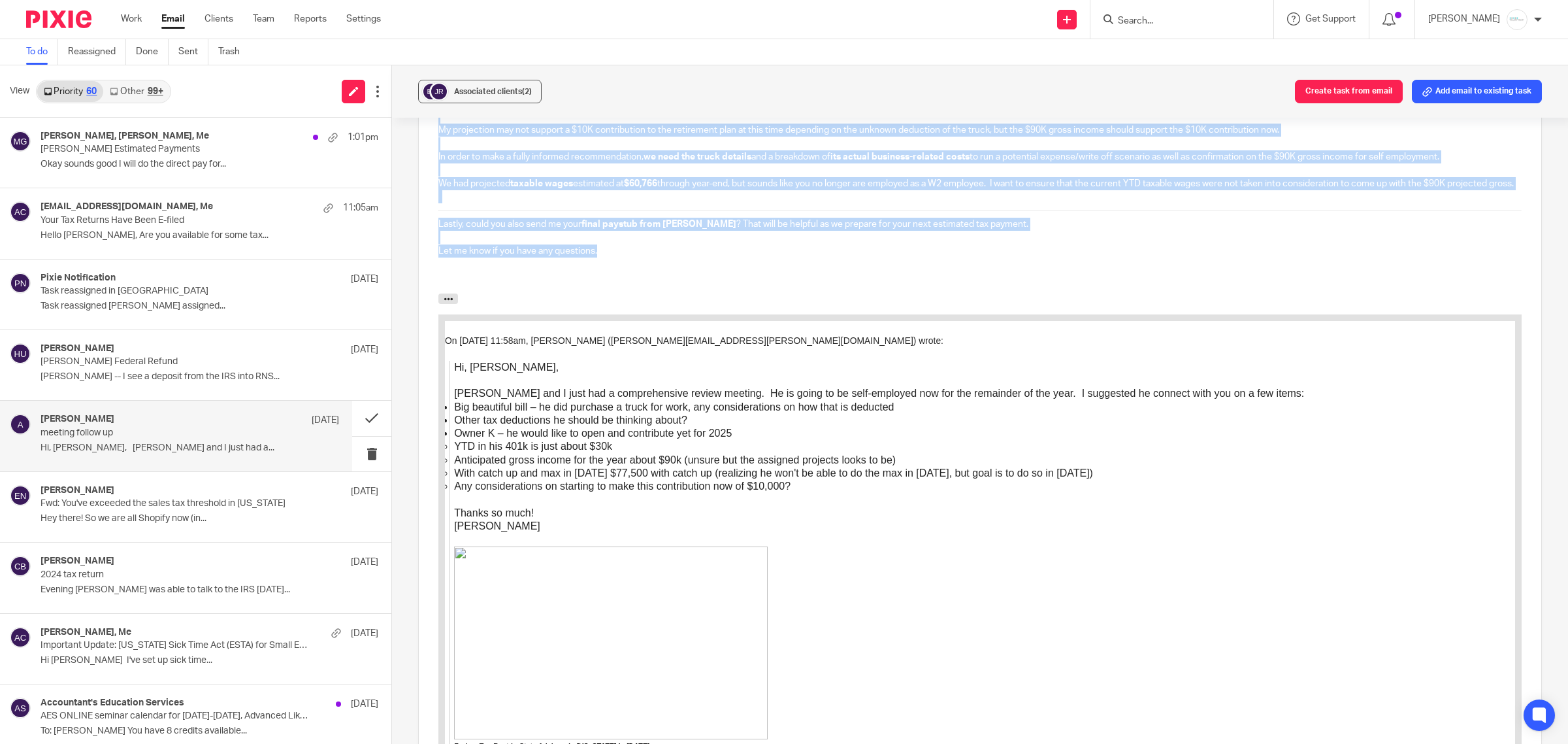
drag, startPoint x: 433, startPoint y: 303, endPoint x: 1106, endPoint y: 278, distance: 673.5
click at [1106, 278] on div "Hi [PERSON_NAME], Could you please provide the details on the work truck so we …" at bounding box center [980, 33] width 1122 height 520
copy div "Hi [PERSON_NAME], Could you please provide the details on the work truck so we …"
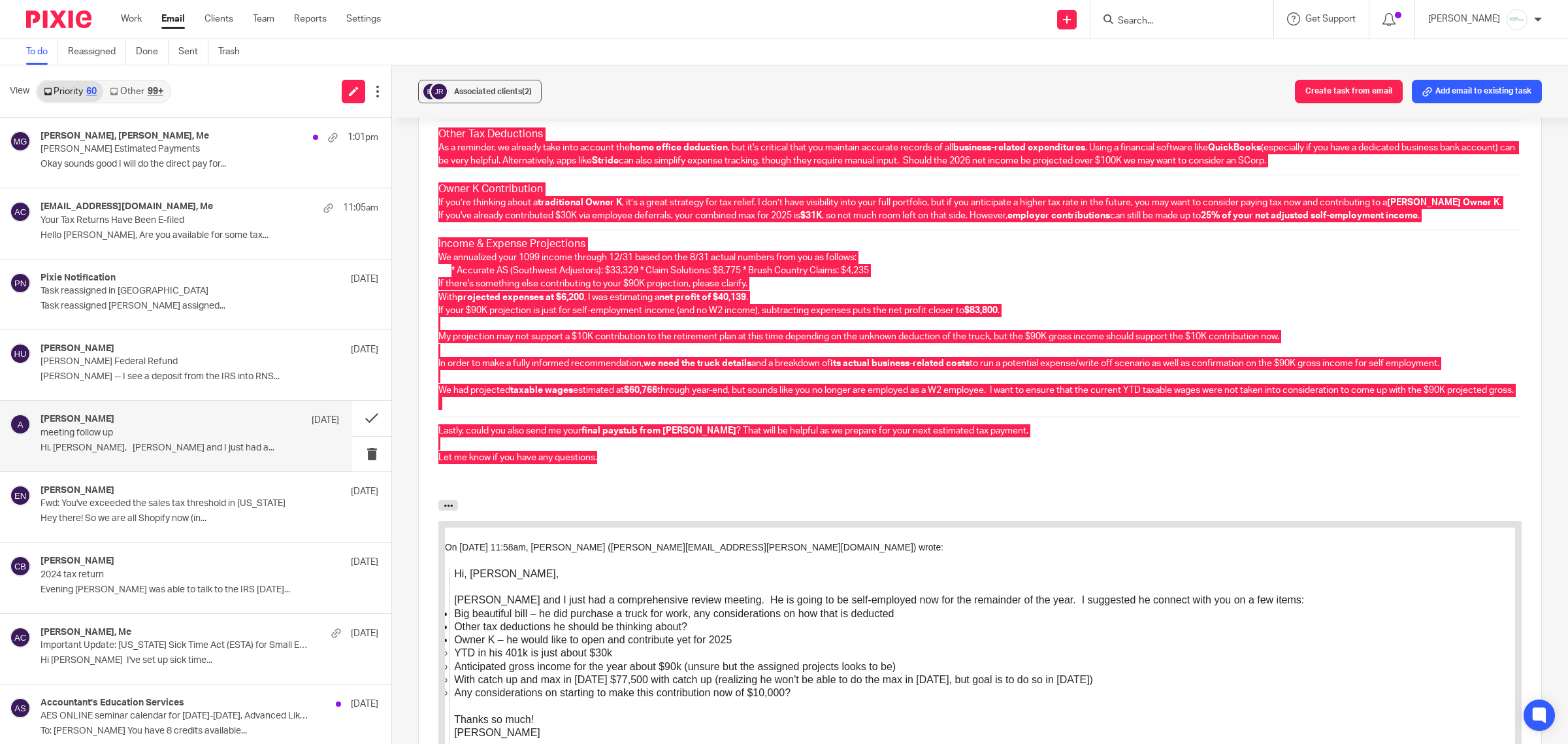
scroll to position [1152, 0]
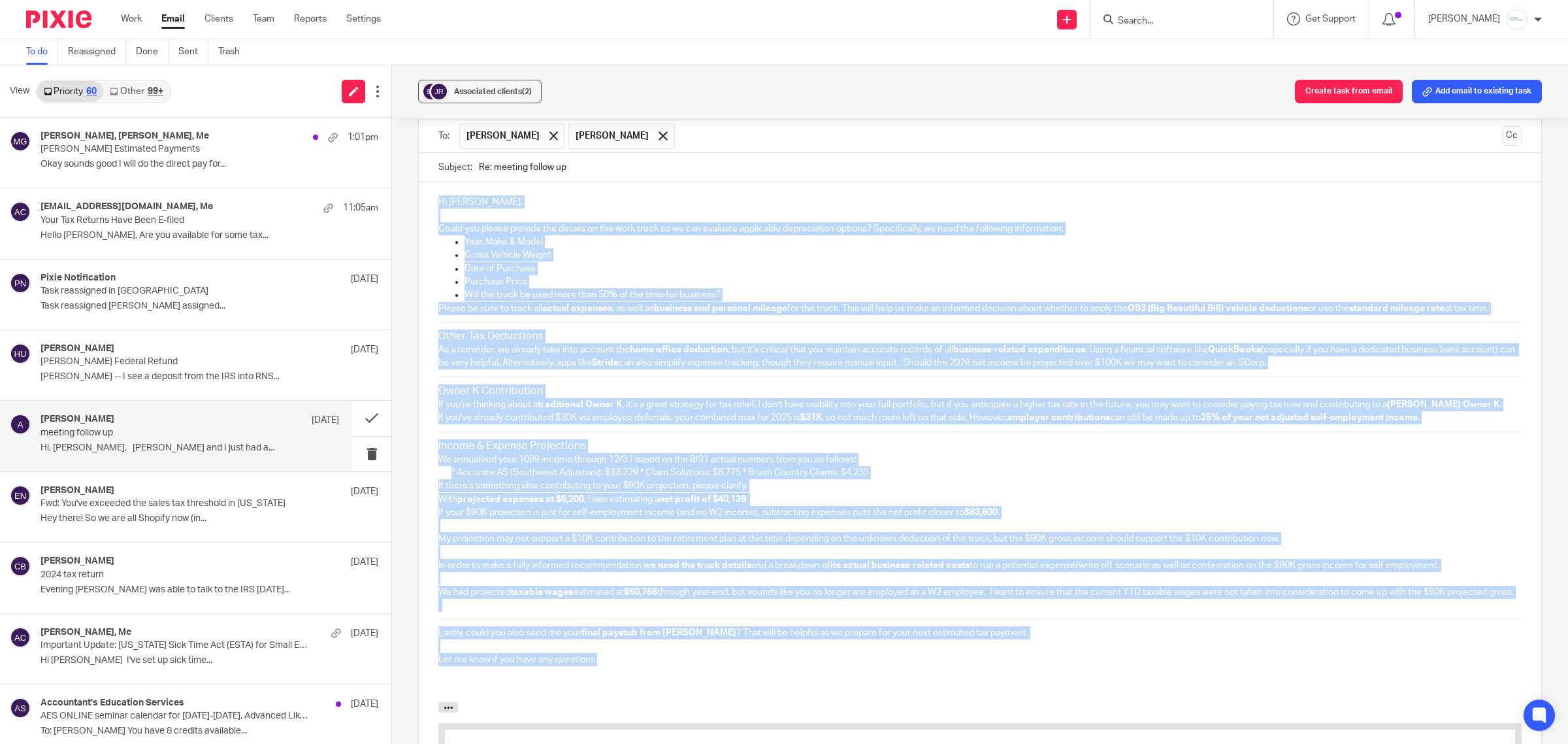
drag, startPoint x: 667, startPoint y: 244, endPoint x: 1259, endPoint y: 257, distance: 592.1
click at [667, 243] on p "Year, Make & Model" at bounding box center [993, 241] width 1057 height 13
click at [552, 315] on p "Please be sure to track all actual expenses , as well as business and personal …" at bounding box center [980, 308] width 1083 height 13
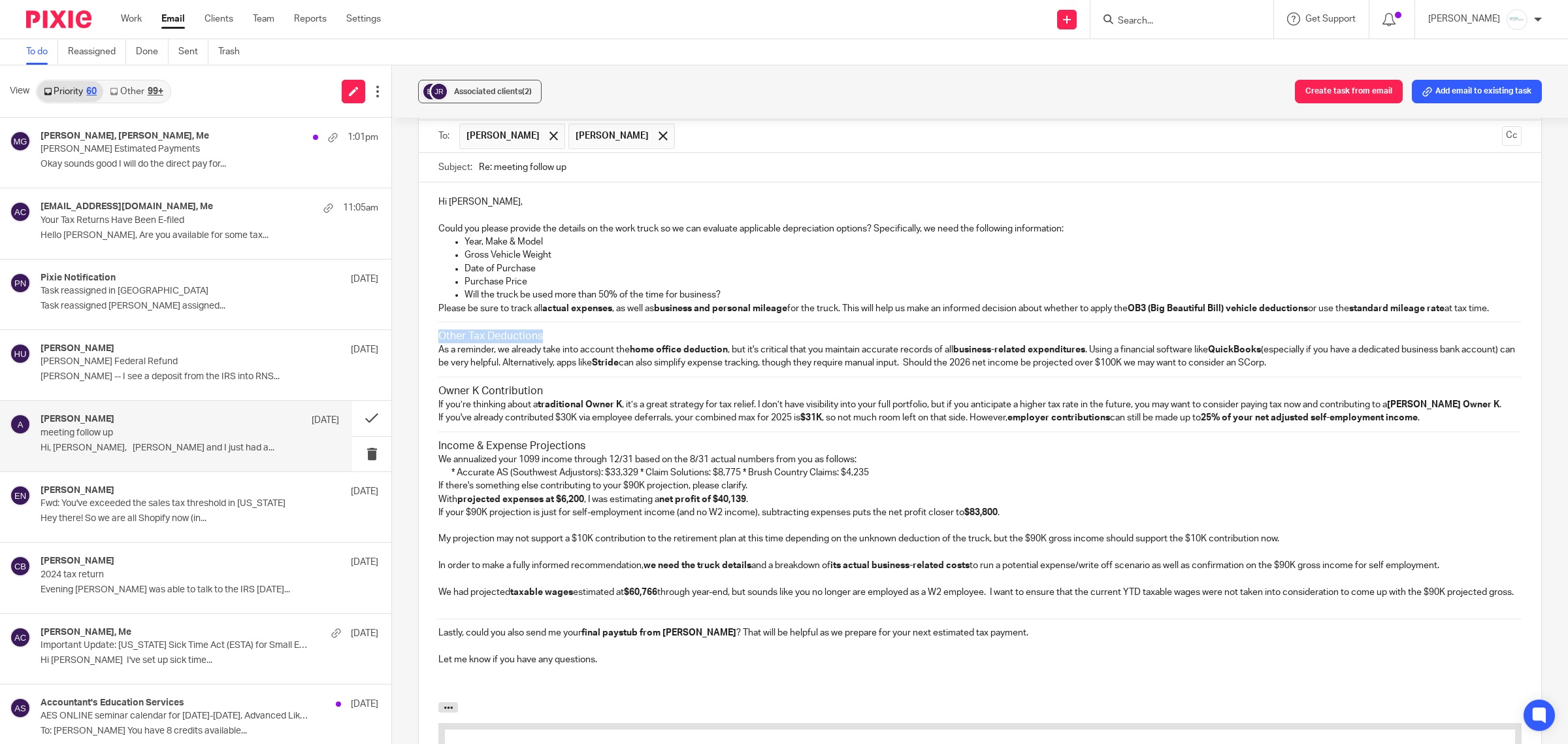
drag, startPoint x: 554, startPoint y: 352, endPoint x: 427, endPoint y: 357, distance: 127.1
click at [427, 357] on div "Hi [PERSON_NAME], Could you please provide the details on the work truck so we …" at bounding box center [980, 442] width 1122 height 520
copy h3 "Other Tax Deductions"
click at [493, 206] on p "Hi [PERSON_NAME]," at bounding box center [980, 201] width 1083 height 13
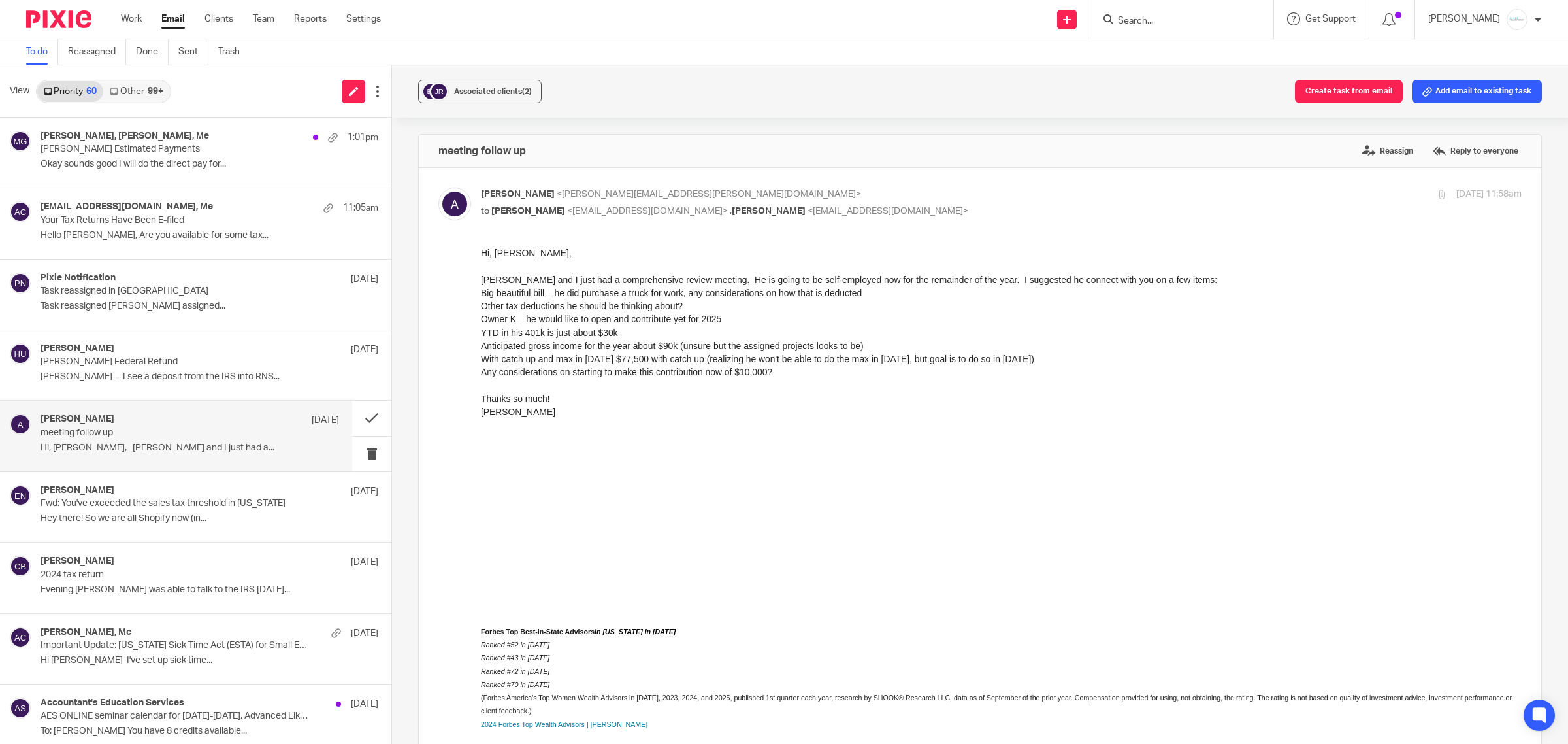
scroll to position [1152, 0]
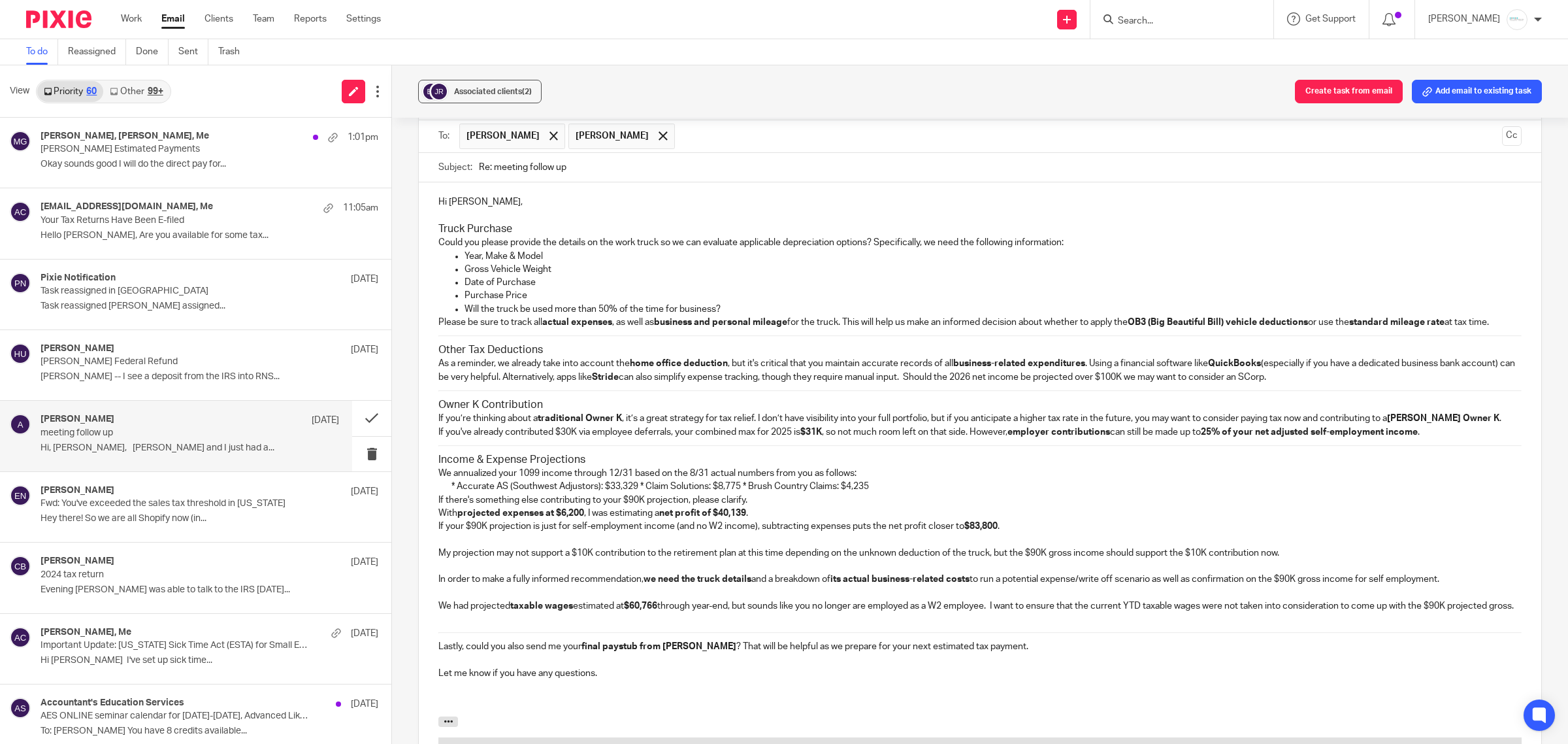
click at [499, 198] on p "Hi [PERSON_NAME]," at bounding box center [980, 201] width 1083 height 13
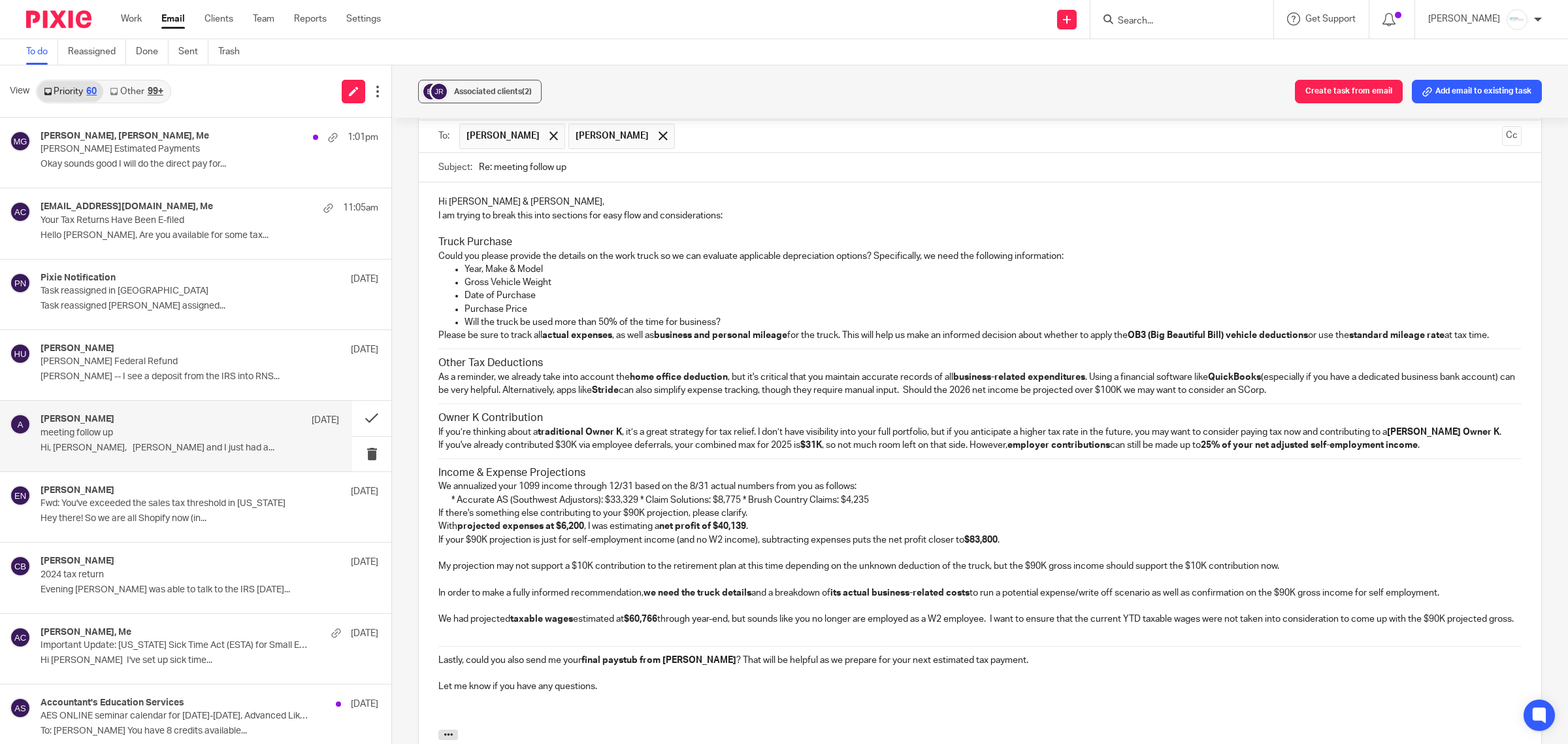
click at [507, 201] on p "Hi [PERSON_NAME] & [PERSON_NAME]," at bounding box center [980, 201] width 1083 height 13
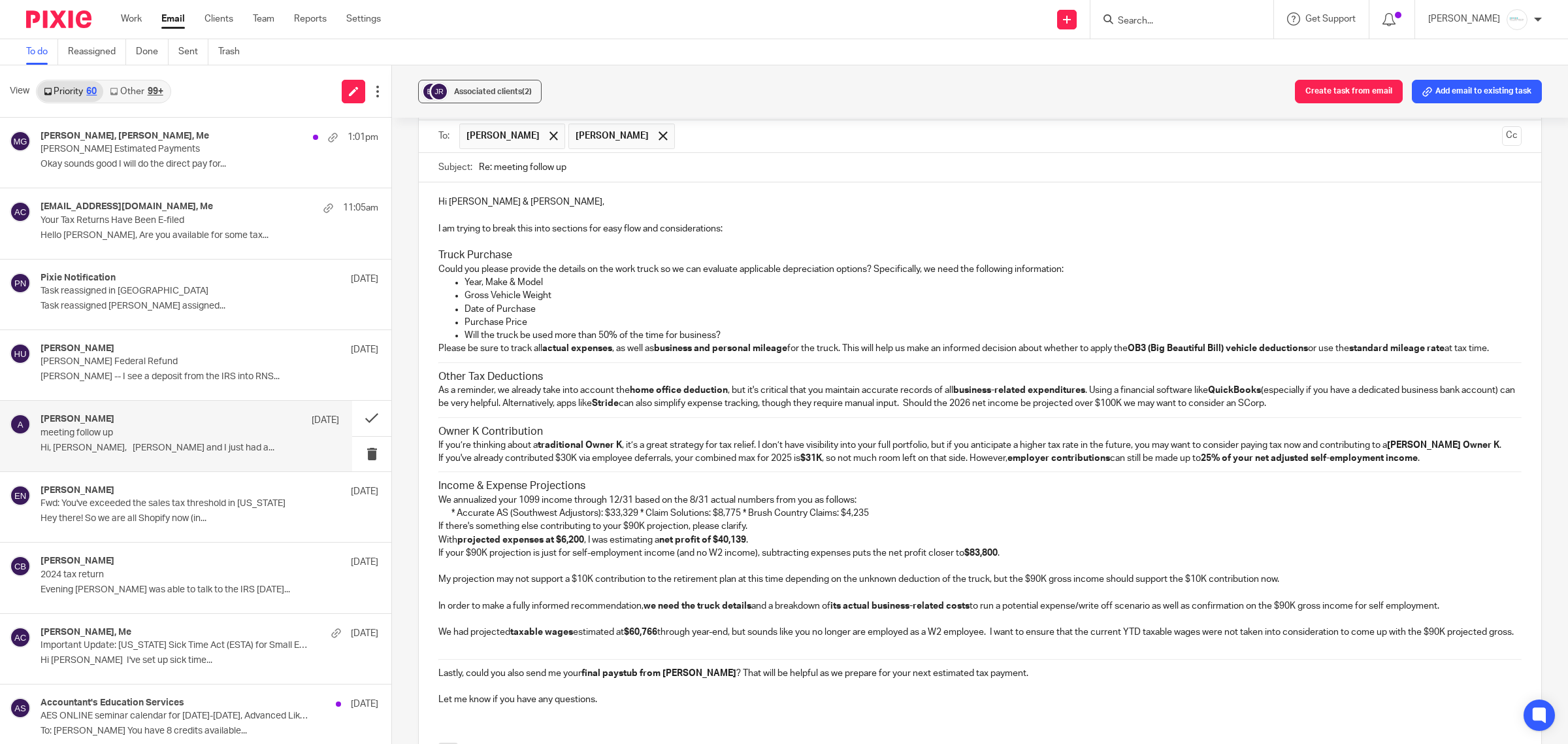
click at [438, 364] on hr at bounding box center [980, 363] width 1083 height 2
click at [445, 241] on p at bounding box center [980, 241] width 1083 height 13
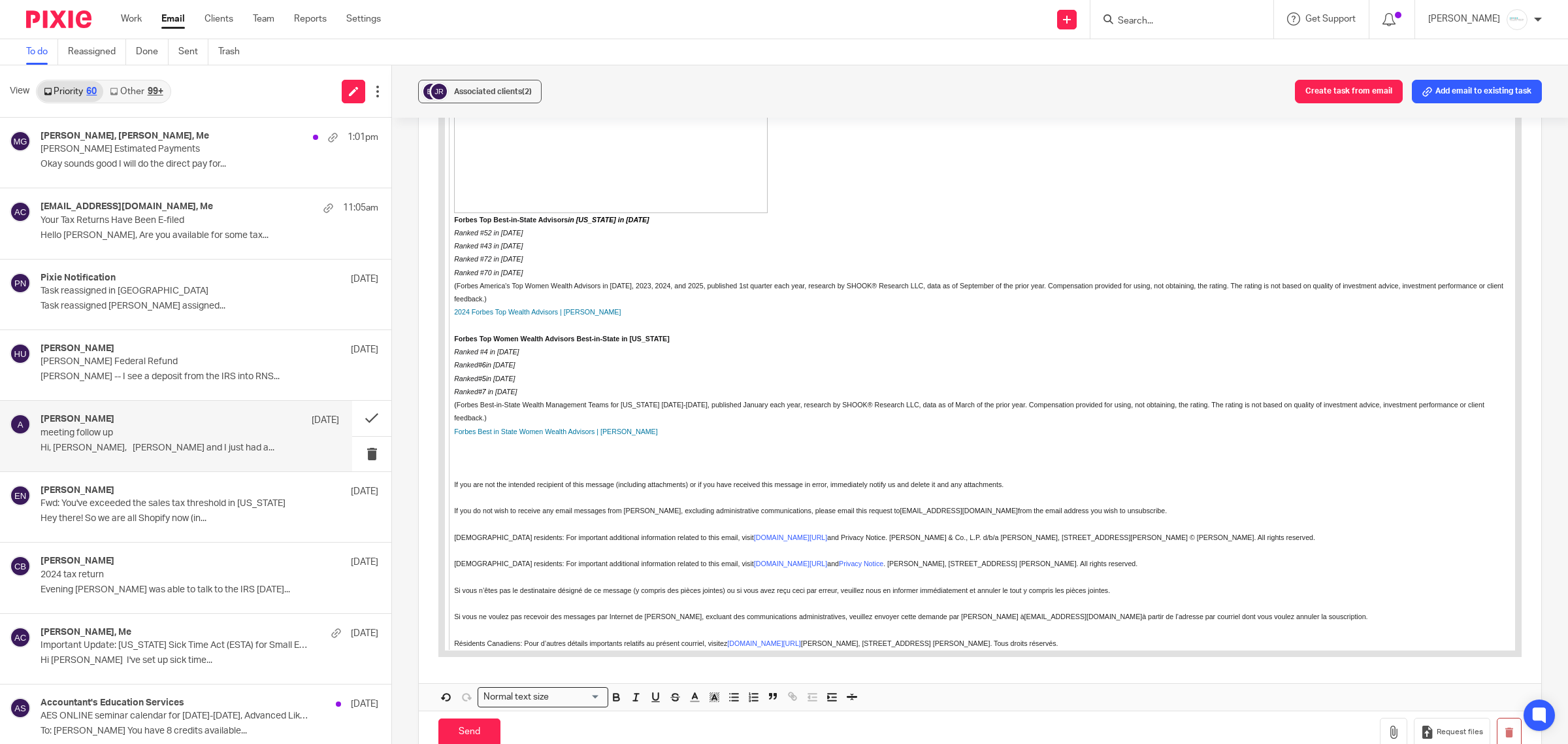
scroll to position [2296, 0]
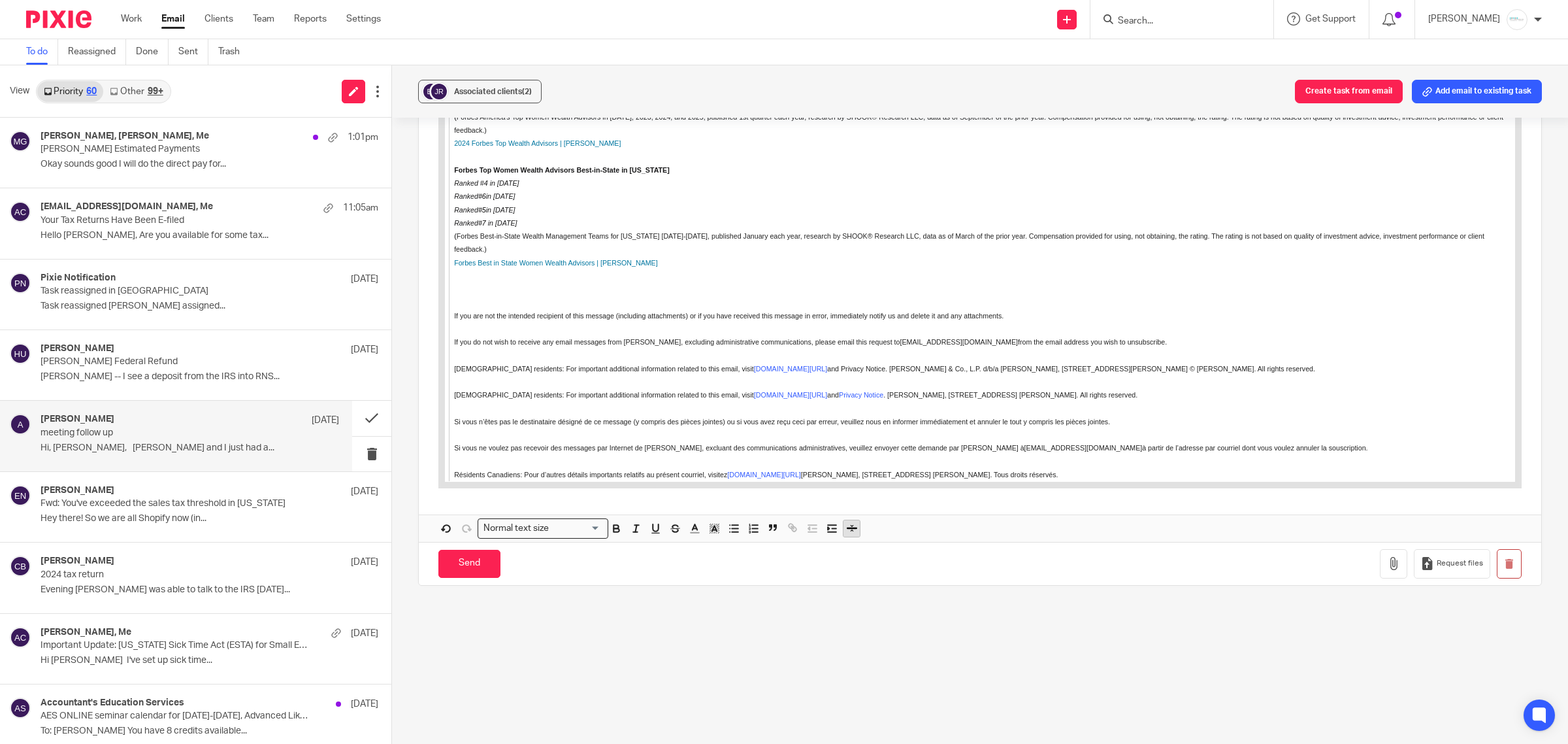
click at [846, 534] on icon "button" at bounding box center [852, 528] width 12 height 12
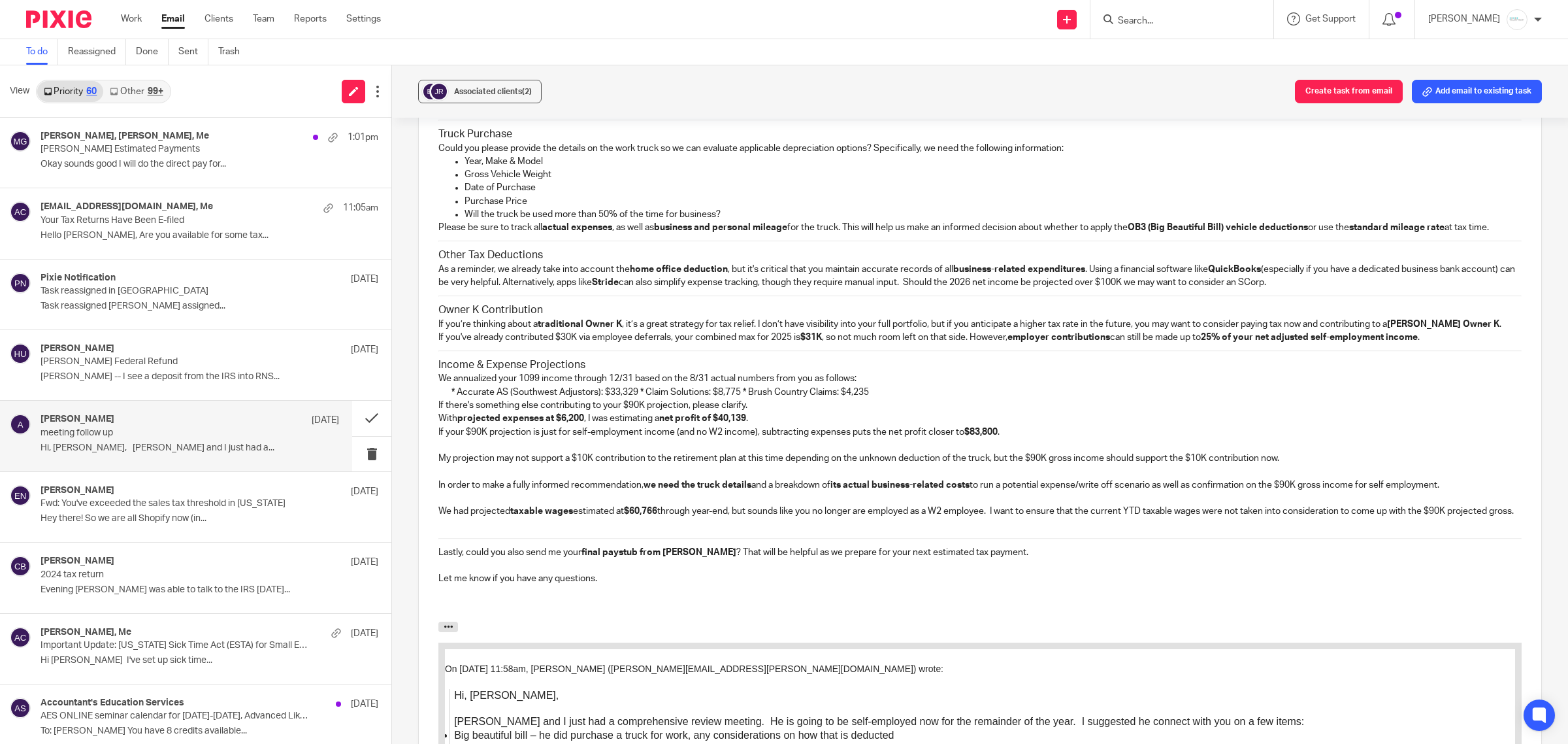
scroll to position [1193, 0]
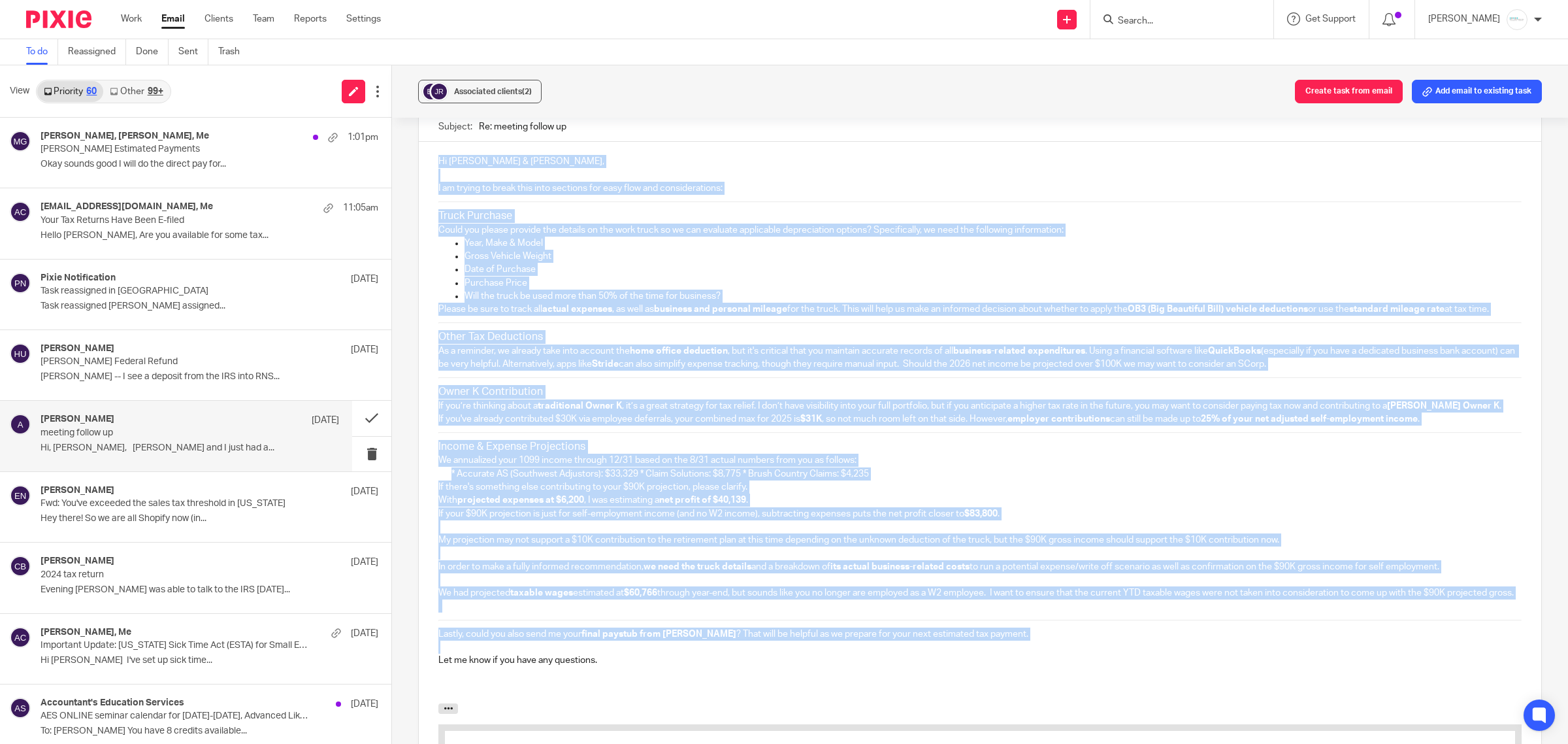
drag, startPoint x: 420, startPoint y: 157, endPoint x: 747, endPoint y: 682, distance: 618.5
click at [747, 682] on div "Hi Jim & Becky, I am trying to break this into sections for easy flow and consi…" at bounding box center [980, 423] width 1122 height 561
click at [848, 255] on p "Gross Vehicle Weight" at bounding box center [993, 256] width 1057 height 13
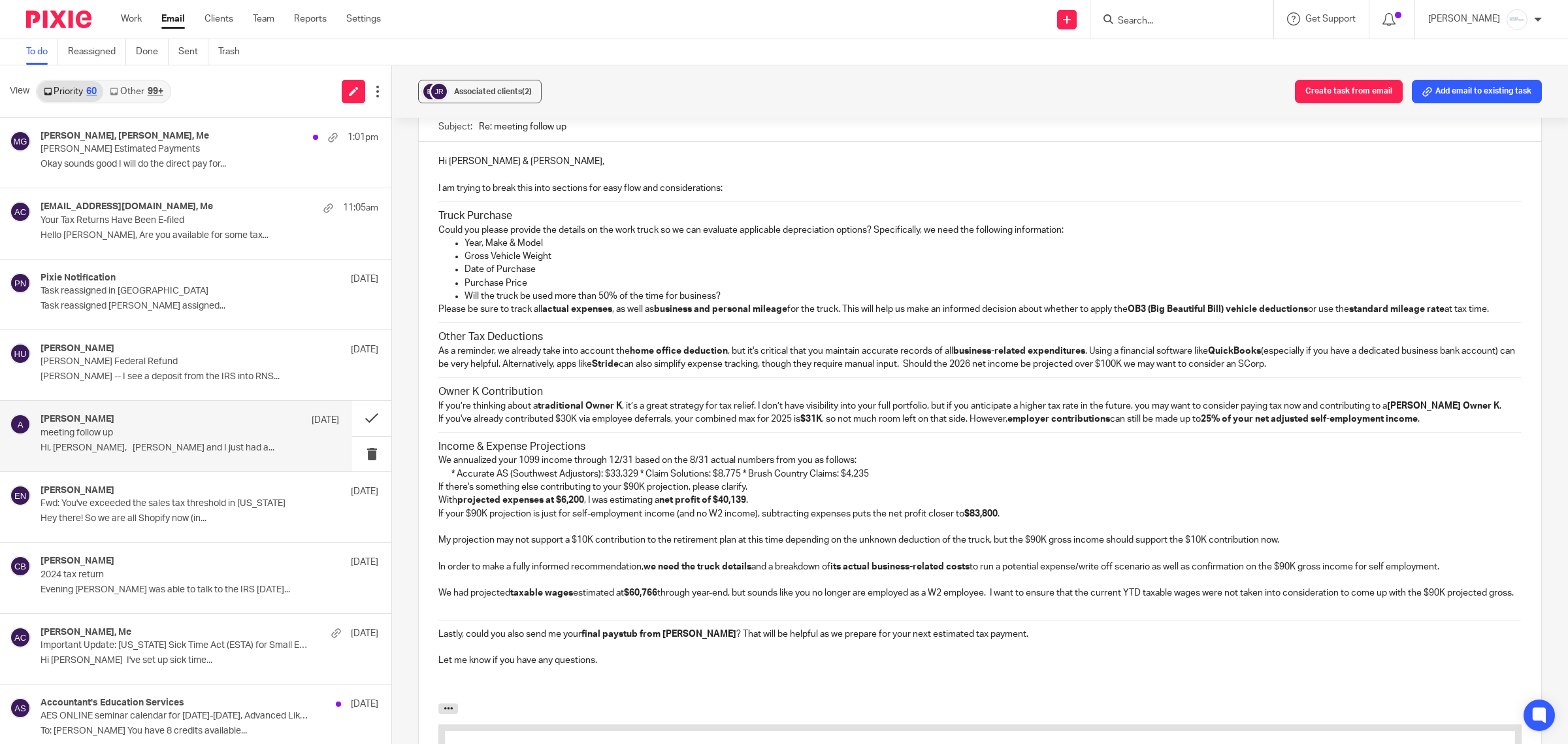
click at [964, 371] on p "As a reminder, we already take into account the home office deduction , but it'…" at bounding box center [980, 358] width 1083 height 27
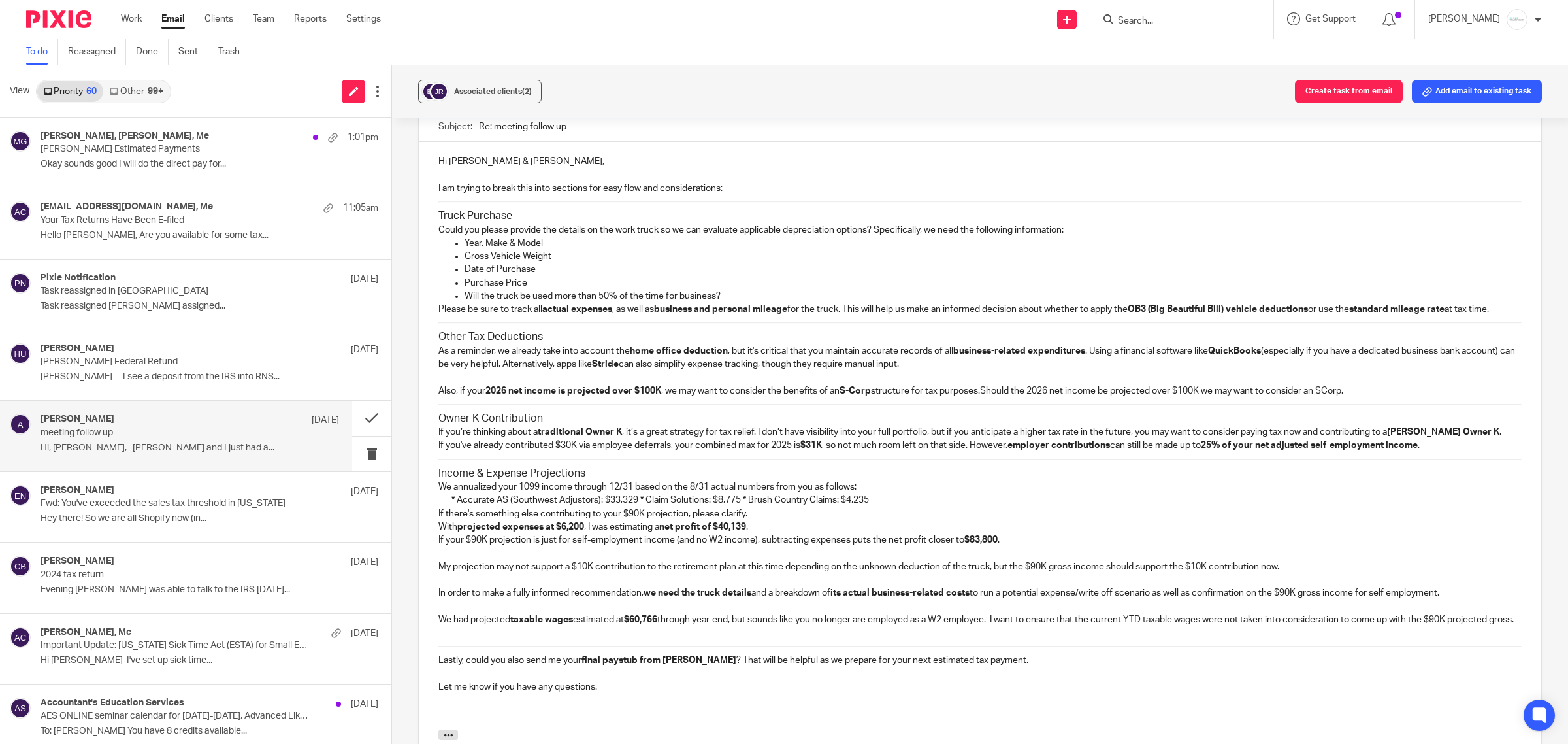
drag, startPoint x: 987, startPoint y: 406, endPoint x: 1352, endPoint y: 404, distance: 365.0
click at [1352, 398] on p "Also, if your 2026 net income is projected over $100K , we may want to consider…" at bounding box center [980, 390] width 1083 height 13
click at [942, 398] on p "Also, if your 2026 net income is projected over $100K , we may want to consider…" at bounding box center [980, 390] width 1083 height 13
drag, startPoint x: 661, startPoint y: 193, endPoint x: 741, endPoint y: 193, distance: 80.0
click at [741, 193] on p "I am trying to break this into sections for easy flow and considerations:" at bounding box center [980, 188] width 1083 height 13
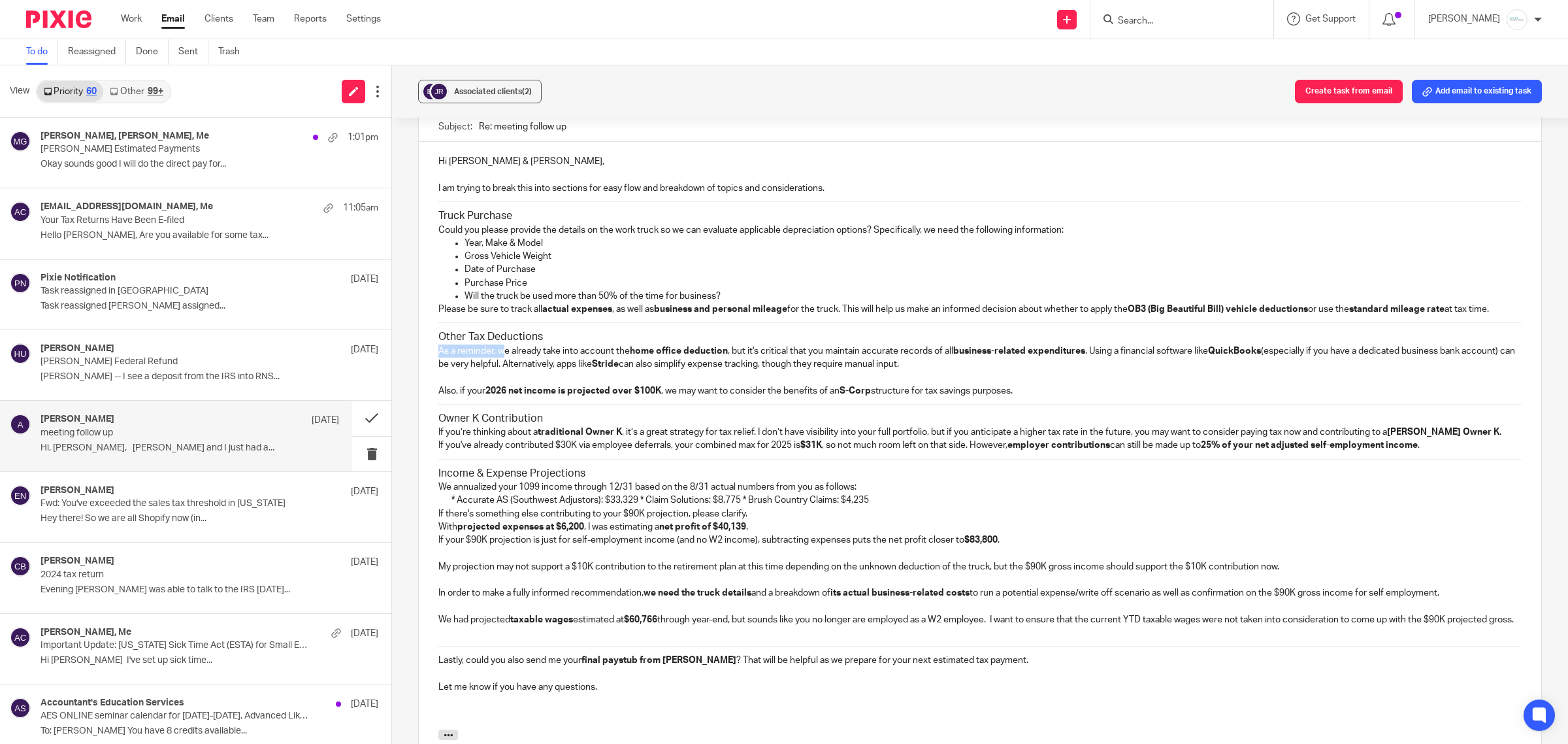
drag, startPoint x: 433, startPoint y: 364, endPoint x: 505, endPoint y: 366, distance: 72.0
click at [505, 366] on div "Hi Jim & Becky, I am trying to break this into sections for easy flow and break…" at bounding box center [980, 435] width 1122 height 588
click at [1088, 398] on p "Also, if your 2026 net income is projected over $100K , we may want to consider…" at bounding box center [980, 390] width 1083 height 13
click at [1465, 438] on p "If you’re thinking about a traditional Owner K , it’s a great strategy for tax …" at bounding box center [980, 432] width 1083 height 13
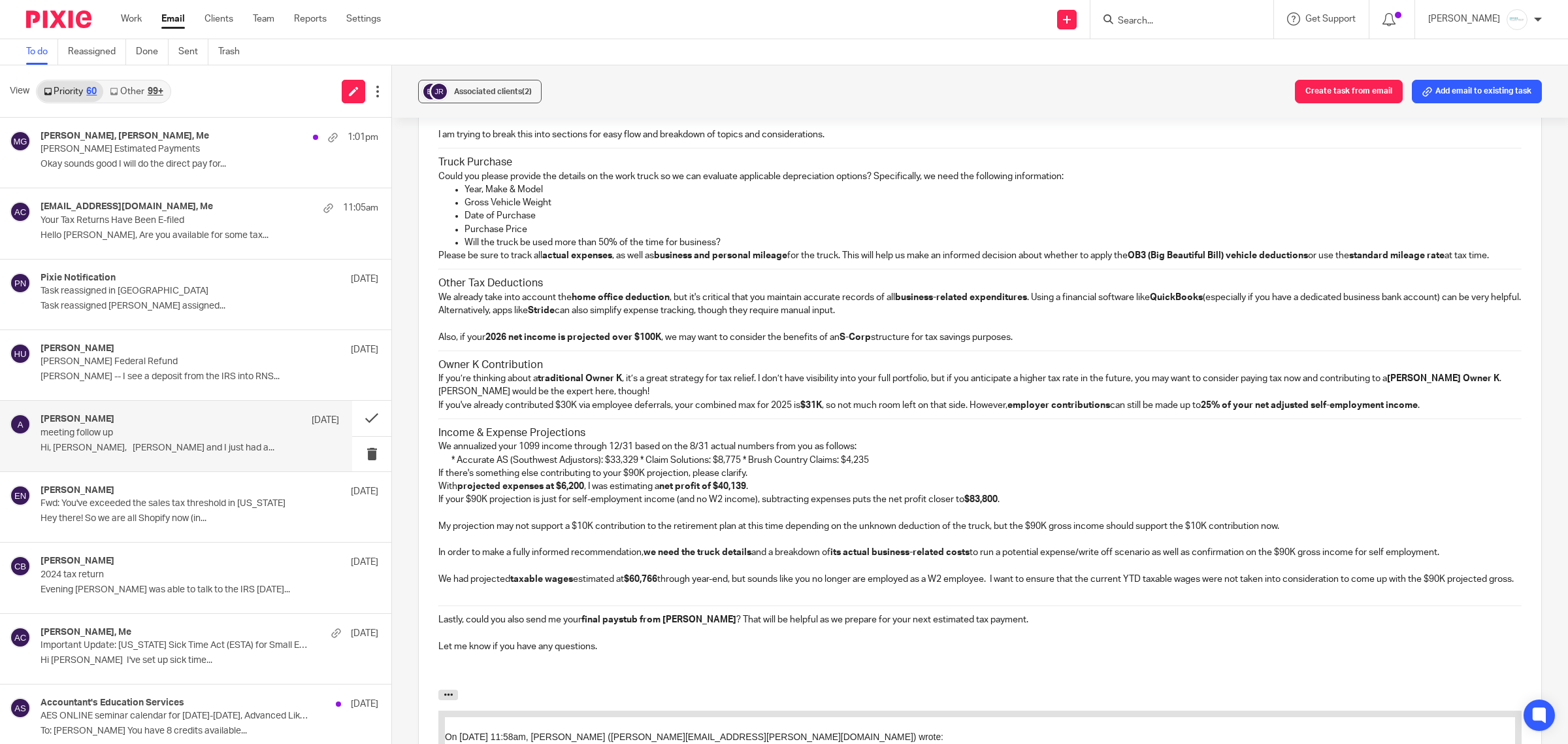
scroll to position [1274, 0]
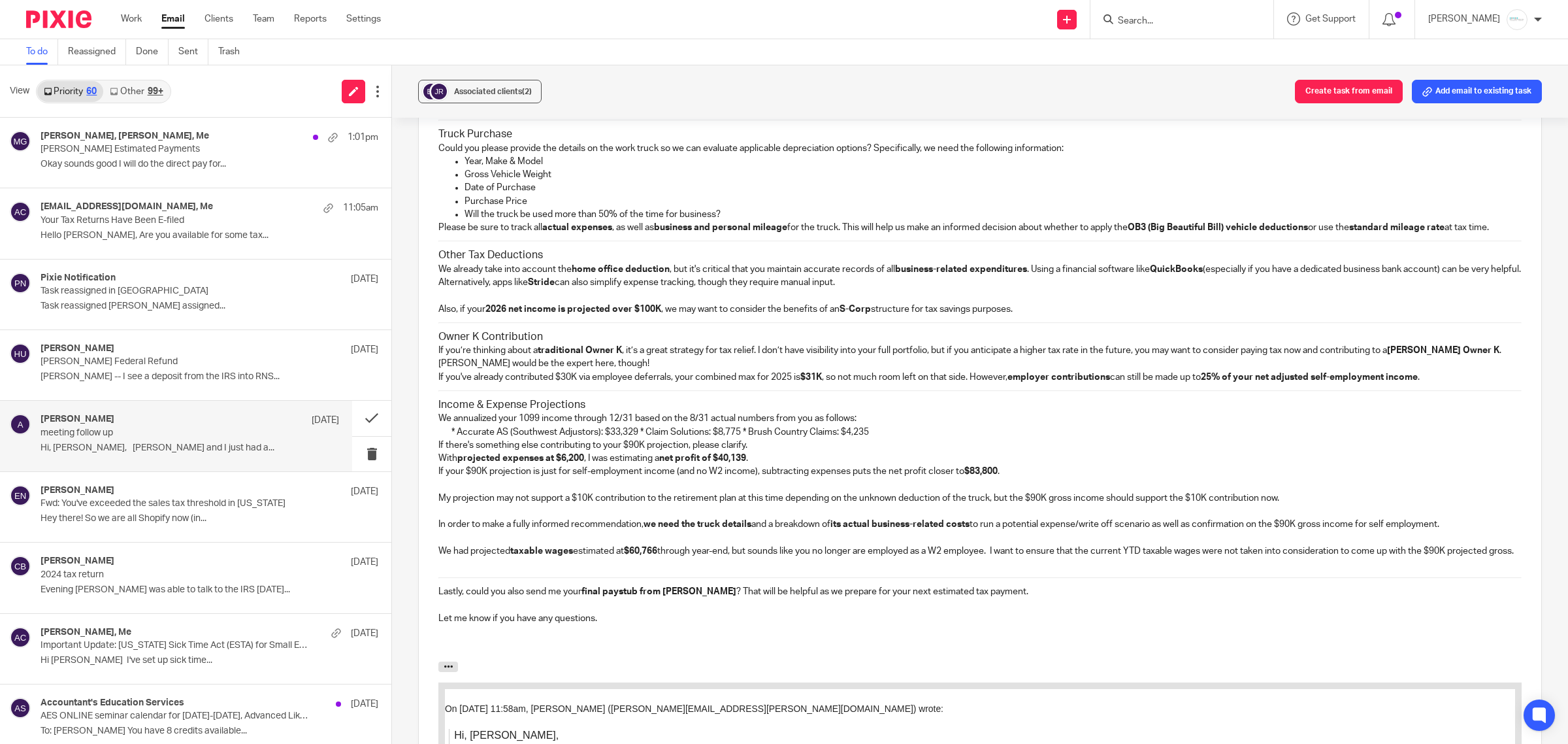
click at [1054, 612] on p at bounding box center [980, 605] width 1083 height 13
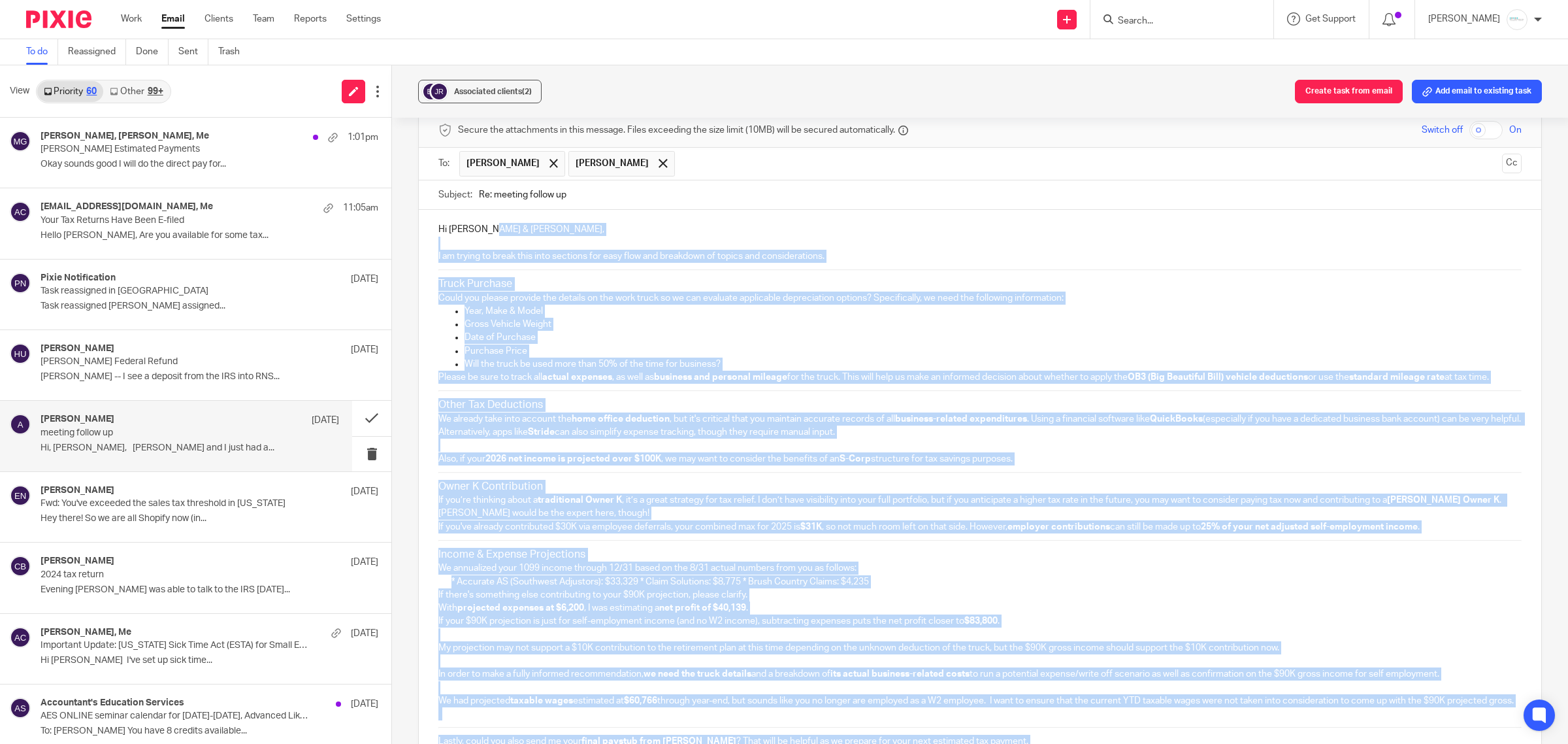
scroll to position [1111, 0]
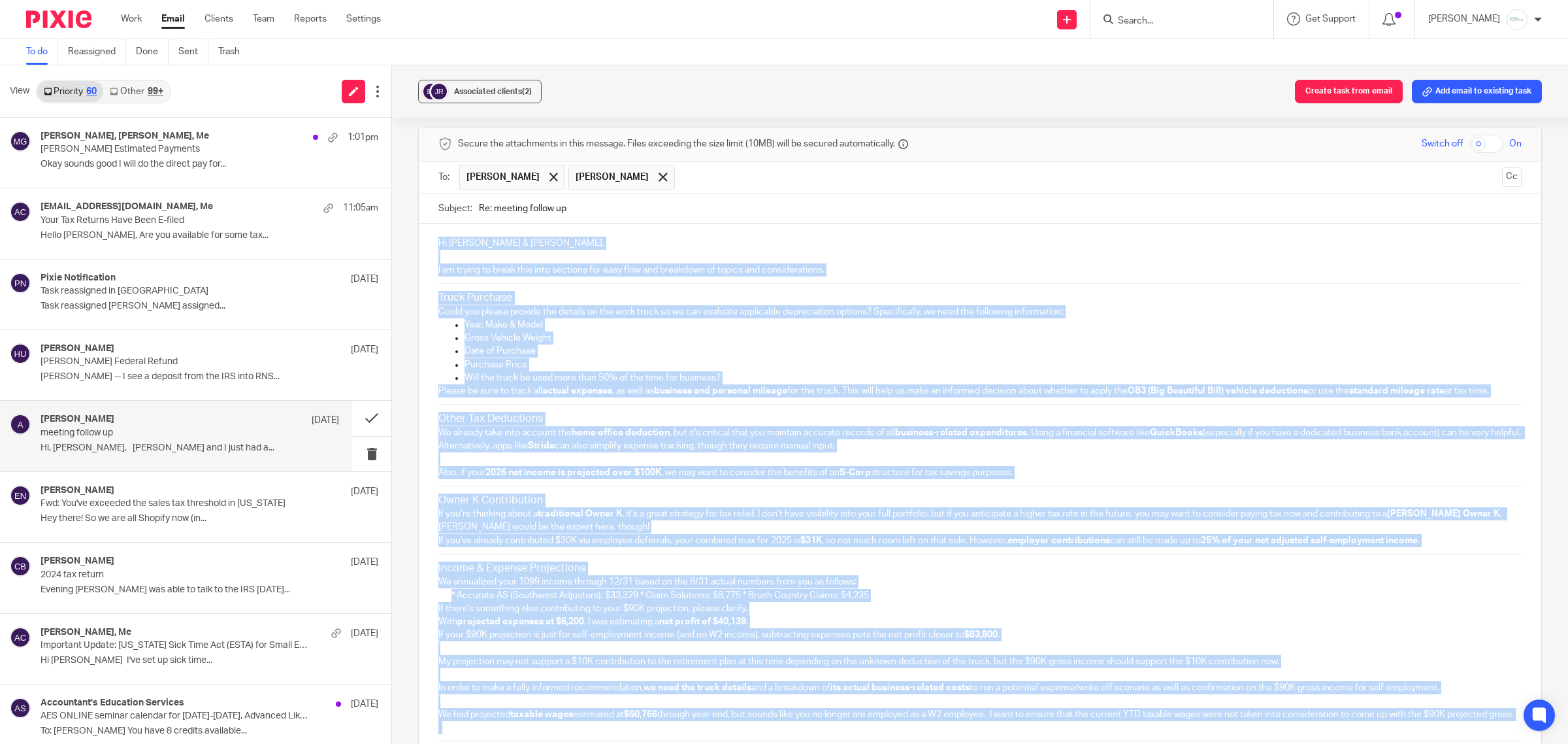
drag, startPoint x: 711, startPoint y: 662, endPoint x: 433, endPoint y: 239, distance: 506.2
click at [433, 239] on div "Hi Jim & Becky, I am trying to break this into sections for easy flow and break…" at bounding box center [980, 524] width 1122 height 601
copy div "Hi Jim & Becky, I am trying to break this into sections for easy flow and break…"
click at [763, 573] on div "Hi Jim & Becky, I am trying to break this into sections for easy flow and break…" at bounding box center [980, 524] width 1122 height 601
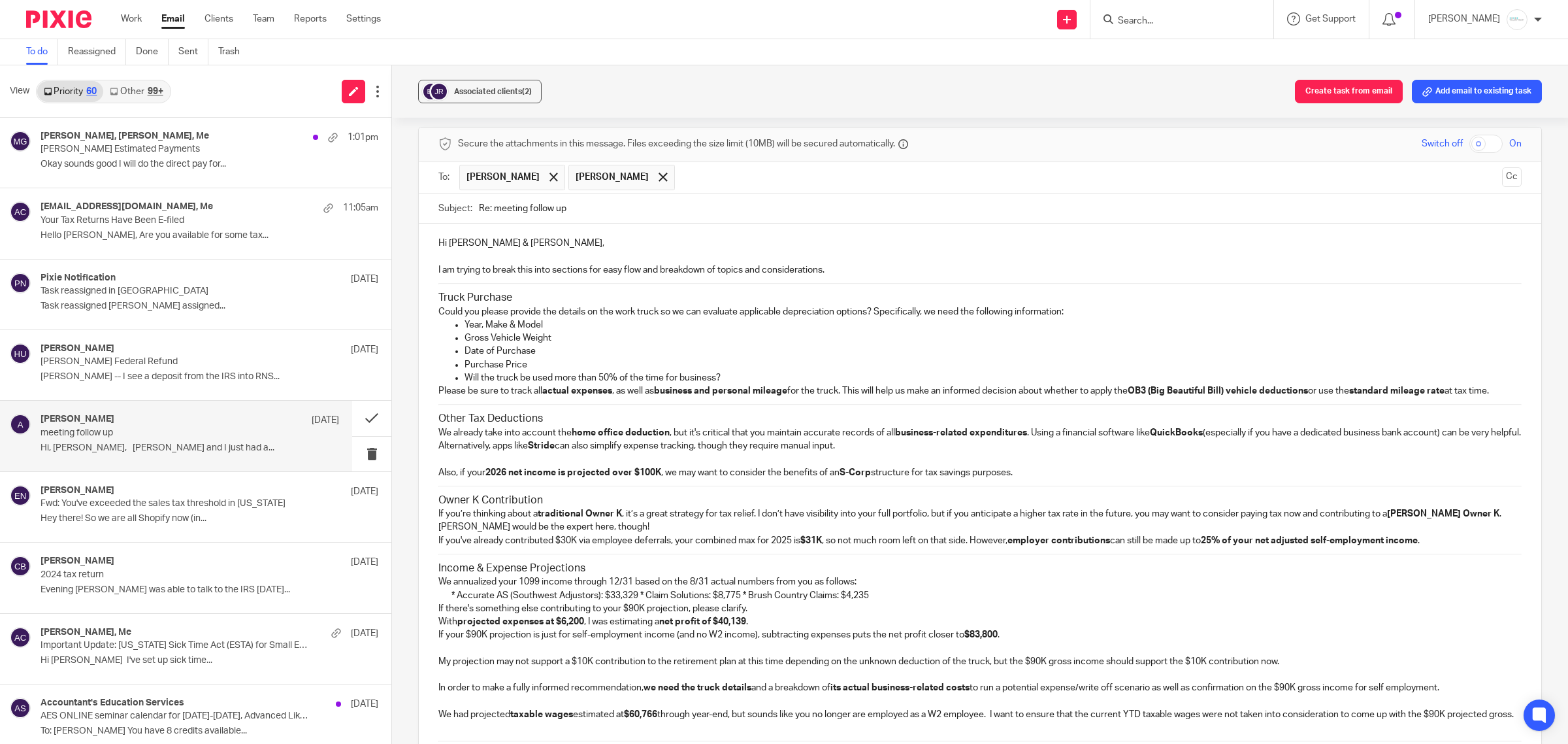
click at [425, 559] on div "Hi Jim & Becky, I am trying to break this into sections for easy flow and break…" at bounding box center [980, 524] width 1122 height 601
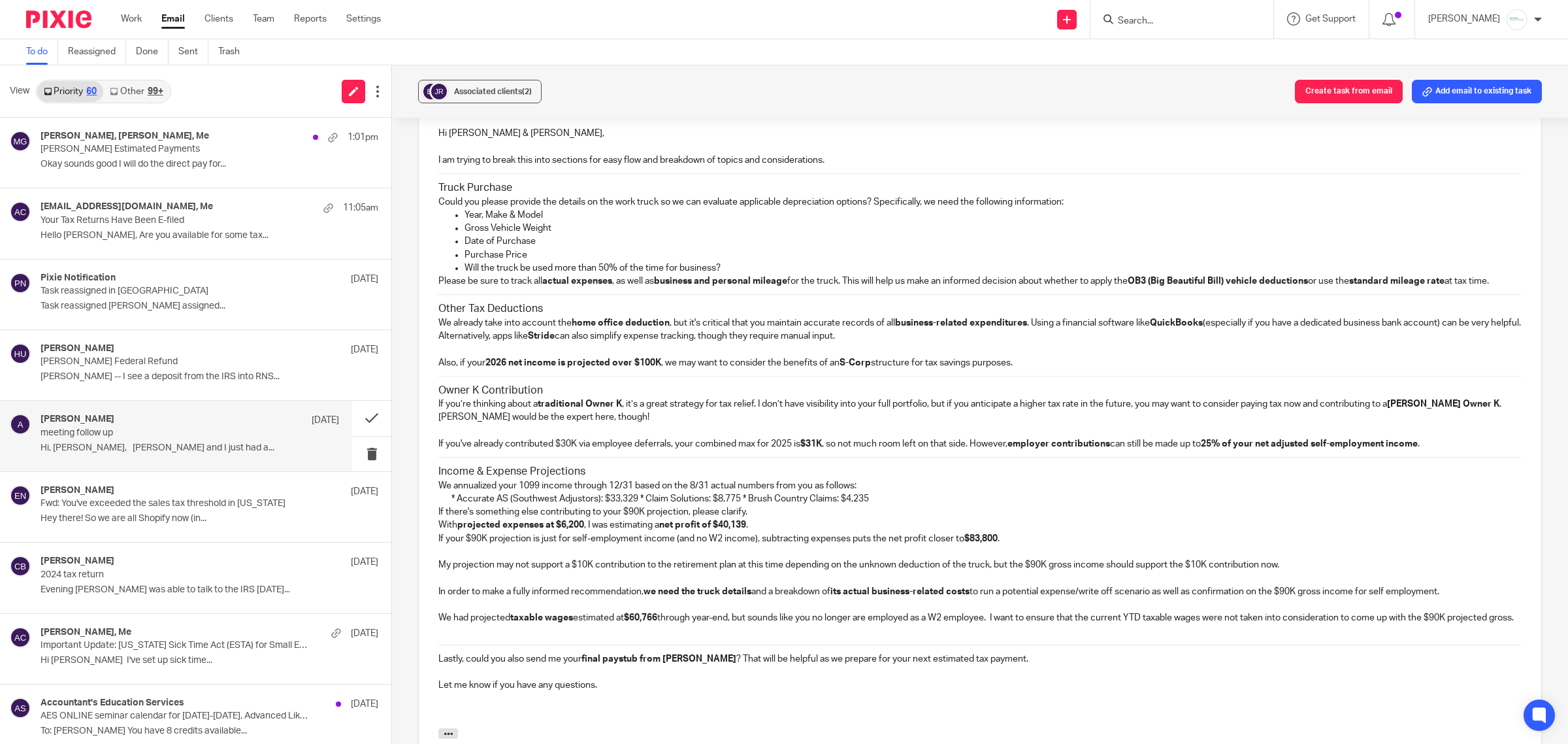
scroll to position [1274, 0]
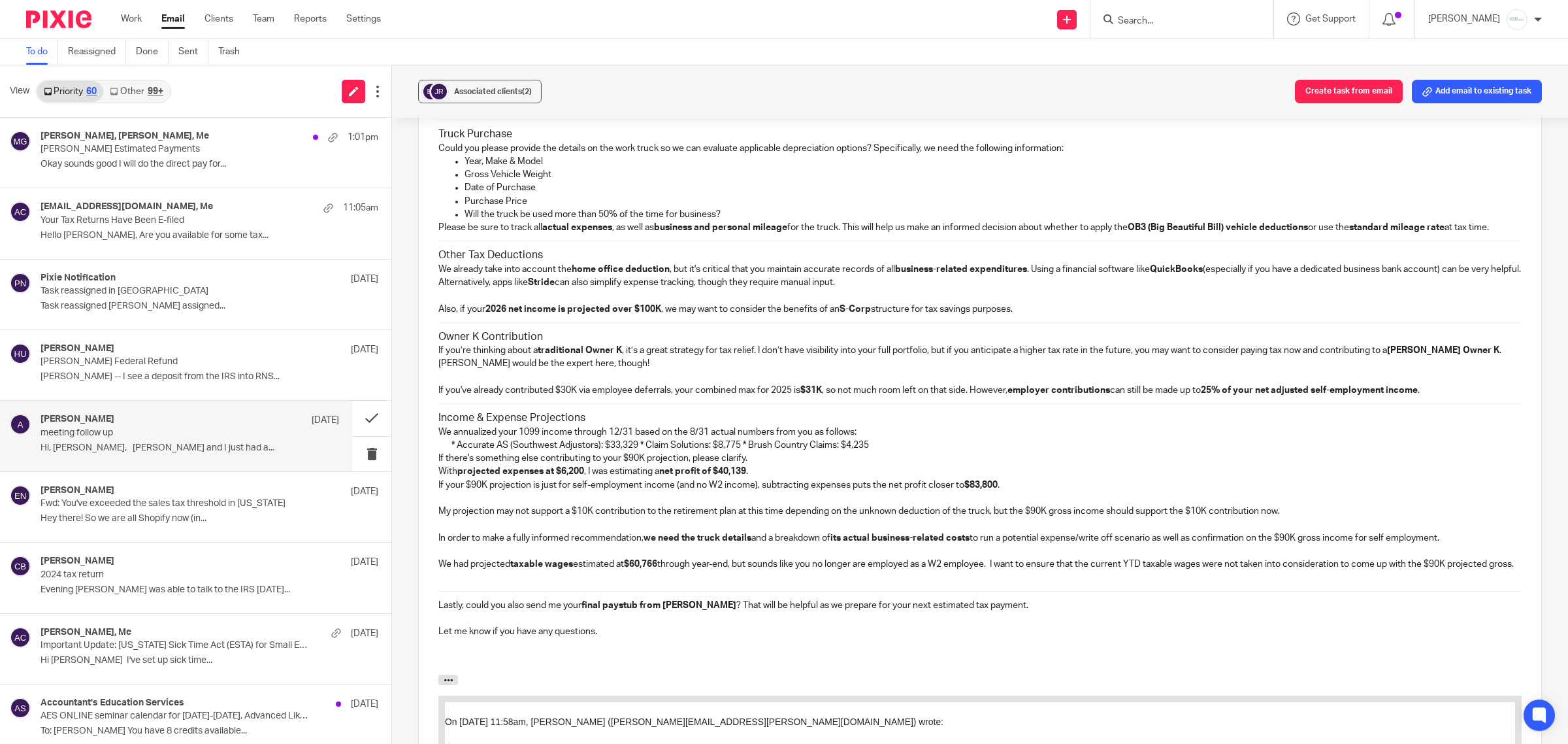
drag, startPoint x: 430, startPoint y: 530, endPoint x: 1327, endPoint y: 526, distance: 897.0
click at [1327, 526] on div "Hi Jim & Becky, I am trying to break this into sections for easy flow and break…" at bounding box center [980, 367] width 1122 height 614
drag, startPoint x: 433, startPoint y: 552, endPoint x: 1503, endPoint y: 550, distance: 1070.0
click at [1503, 550] on div "Hi Jim & Becky, I am trying to break this into sections for easy flow and break…" at bounding box center [980, 367] width 1122 height 614
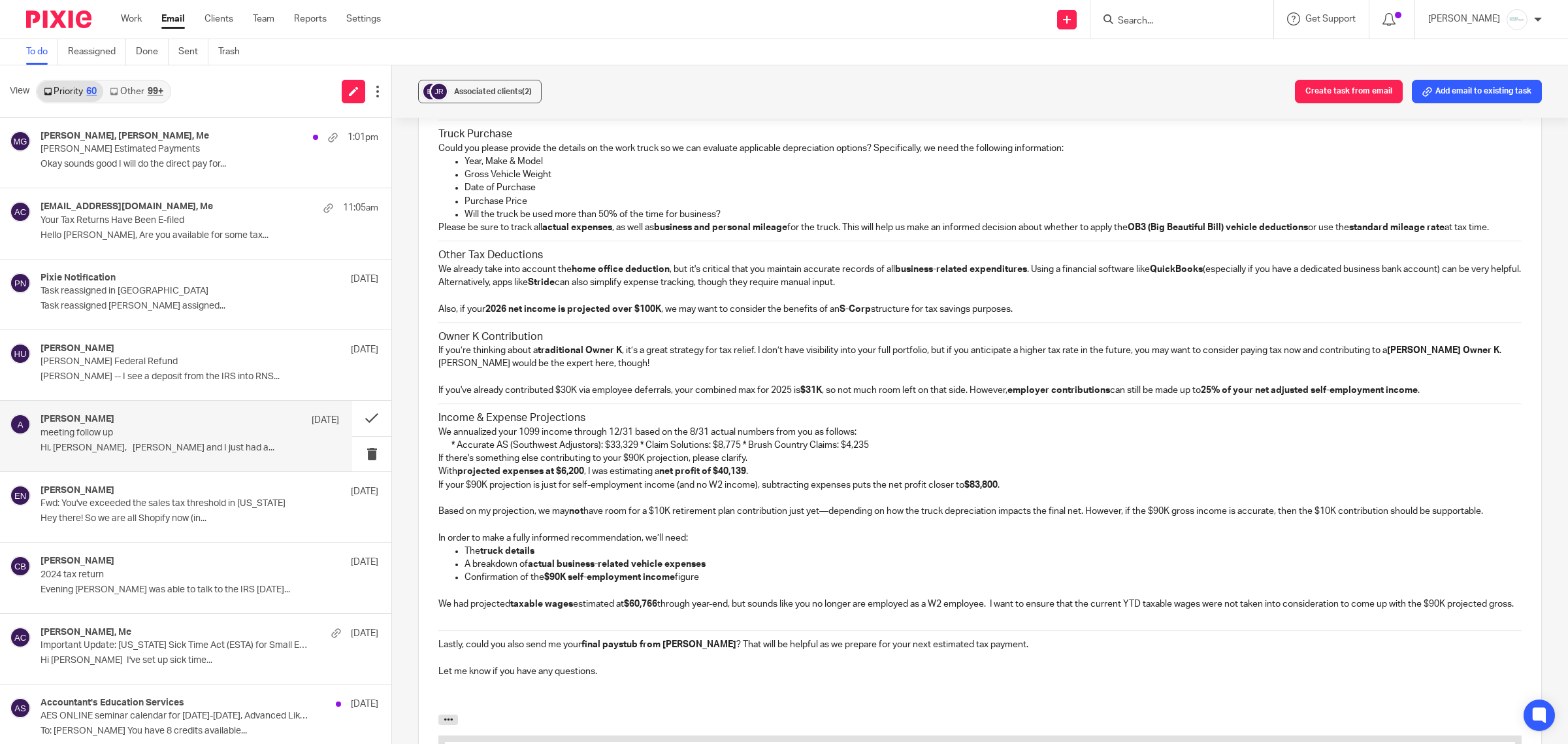
click at [532, 530] on p at bounding box center [980, 524] width 1083 height 13
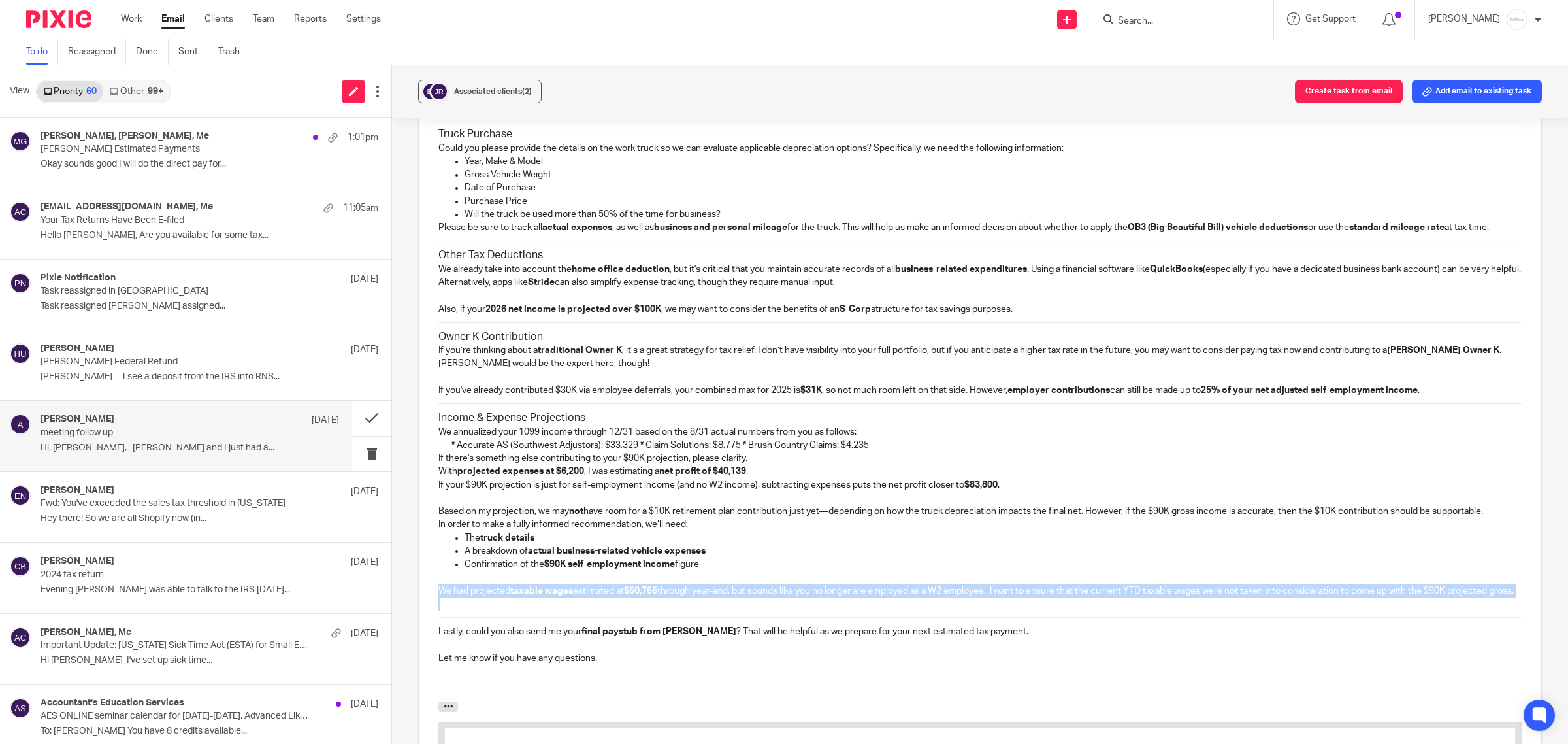
drag, startPoint x: 432, startPoint y: 606, endPoint x: 535, endPoint y: 638, distance: 107.9
click at [535, 638] on div "Hi Jim & Becky, I am trying to break this into sections for easy flow and break…" at bounding box center [980, 380] width 1122 height 641
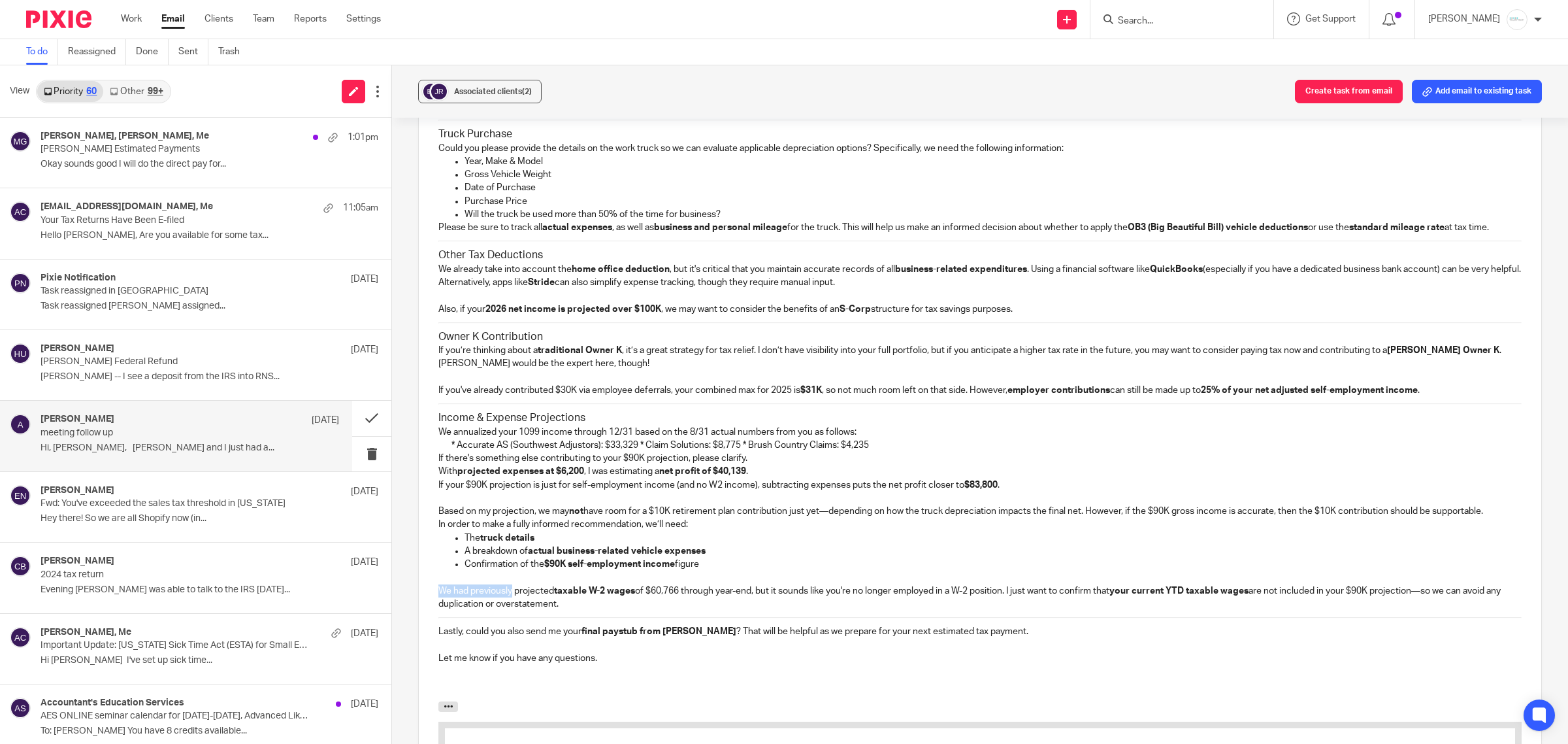
drag, startPoint x: 511, startPoint y: 608, endPoint x: 429, endPoint y: 608, distance: 82.0
click at [429, 608] on div "Hi Jim & Becky, I am trying to break this into sections for easy flow and break…" at bounding box center [980, 380] width 1122 height 641
drag, startPoint x: 563, startPoint y: 436, endPoint x: 432, endPoint y: 436, distance: 131.0
click at [432, 436] on div "Hi Jim & Becky, I am trying to break this into sections for easy flow and break…" at bounding box center [980, 380] width 1122 height 641
copy h3 "Income & Expense Projections"
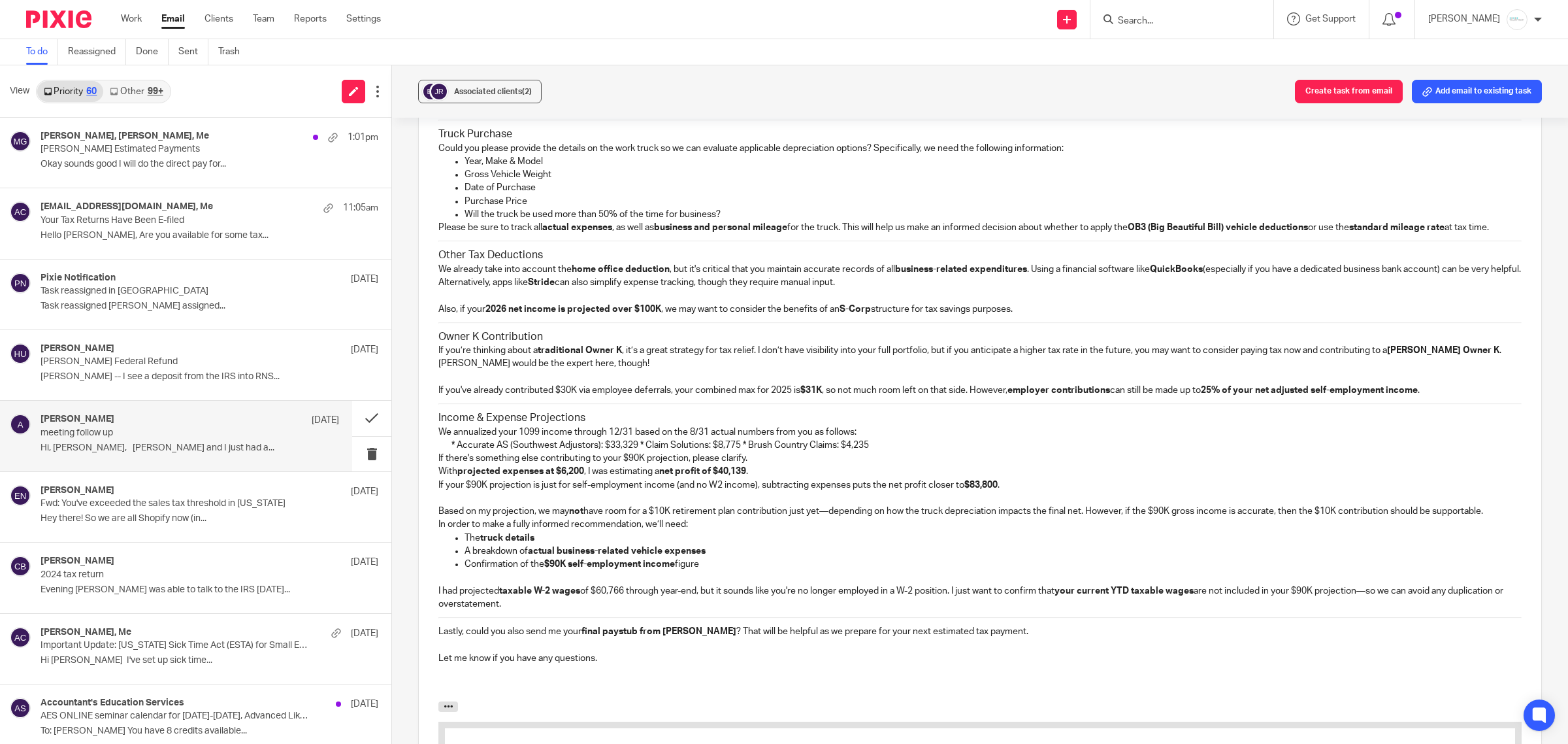
click at [429, 644] on div "Hi Jim & Becky, I am trying to break this into sections for easy flow and break…" at bounding box center [980, 380] width 1122 height 641
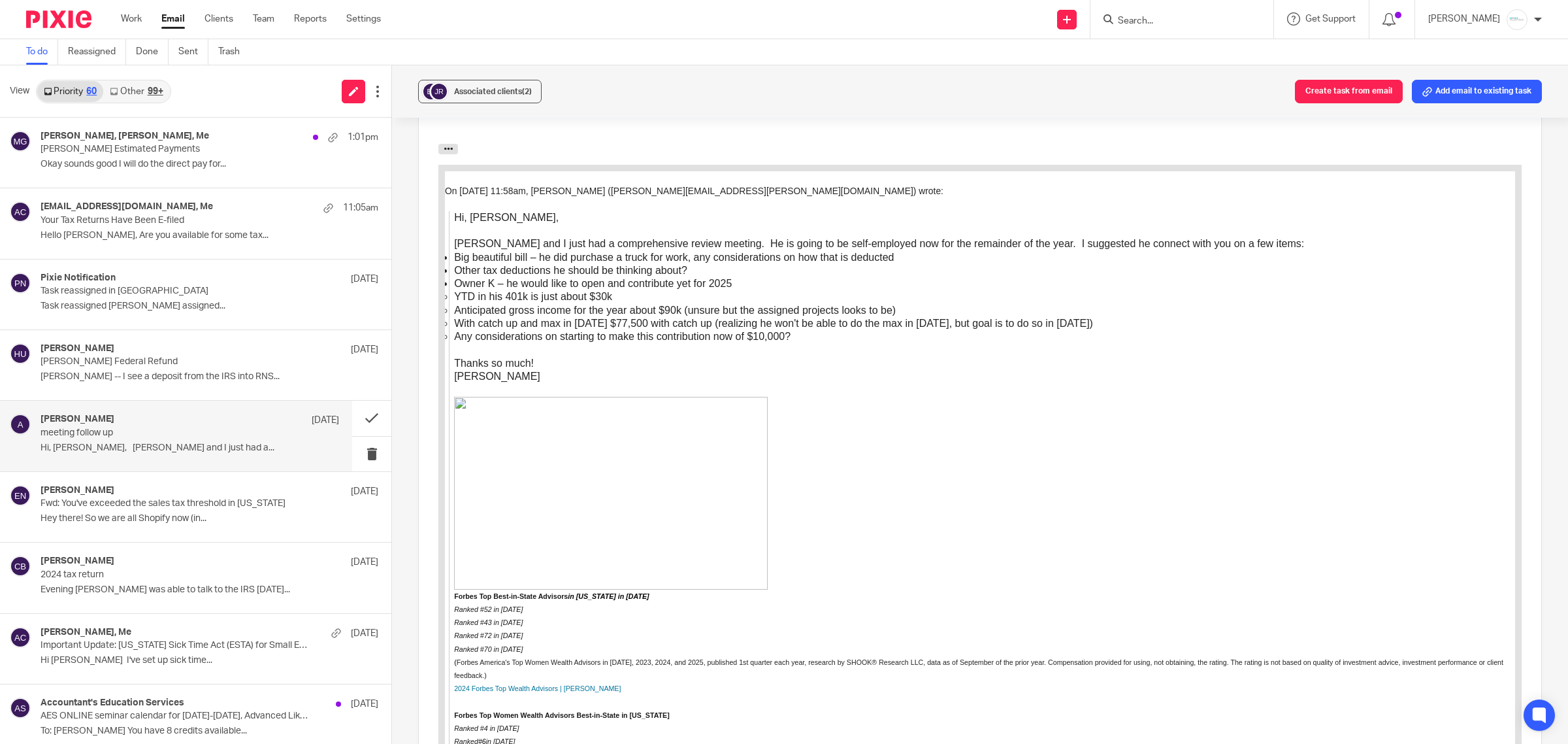
scroll to position [2418, 0]
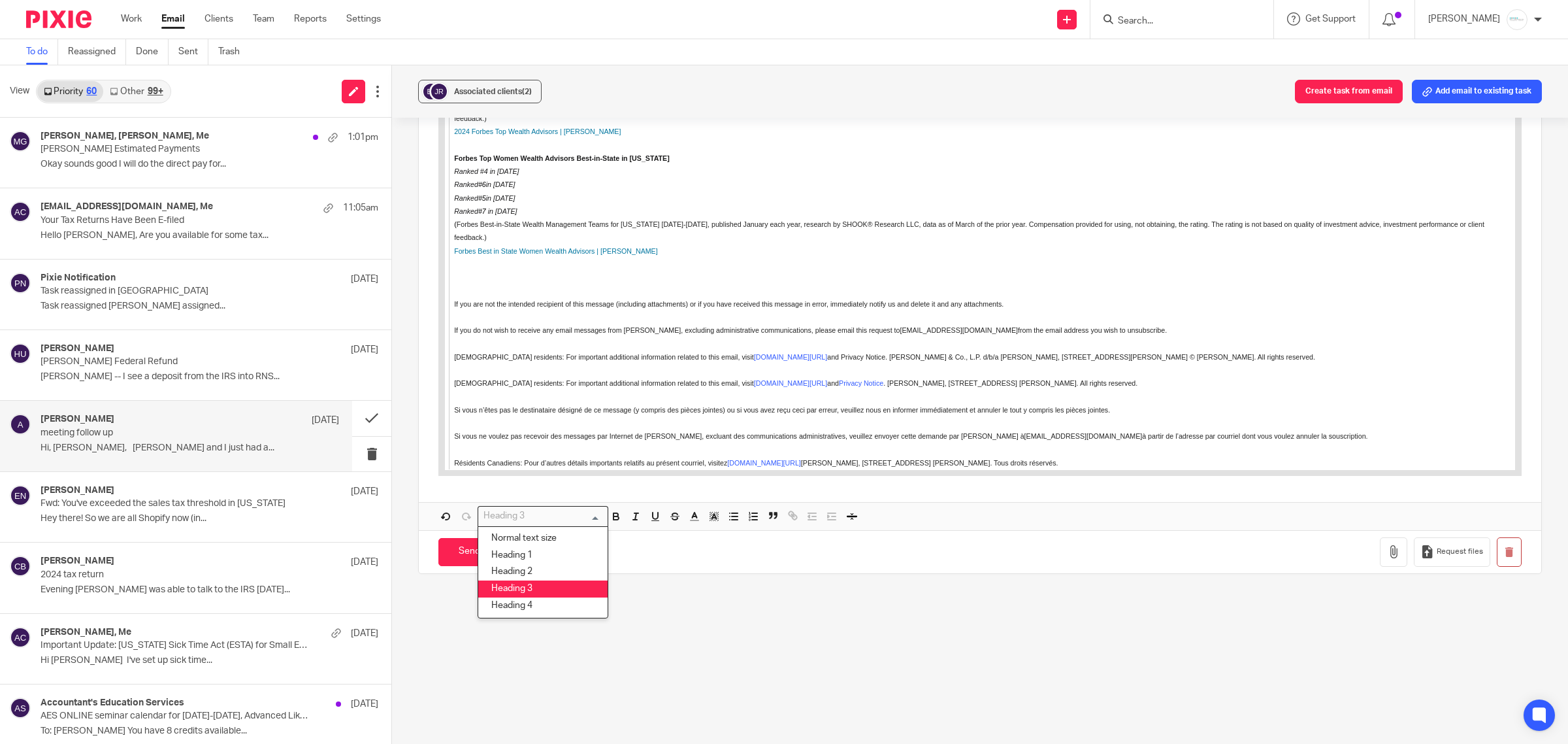
click at [579, 523] on input "Search for option" at bounding box center [540, 516] width 121 height 14
click at [529, 560] on li "Heading 1" at bounding box center [543, 555] width 130 height 17
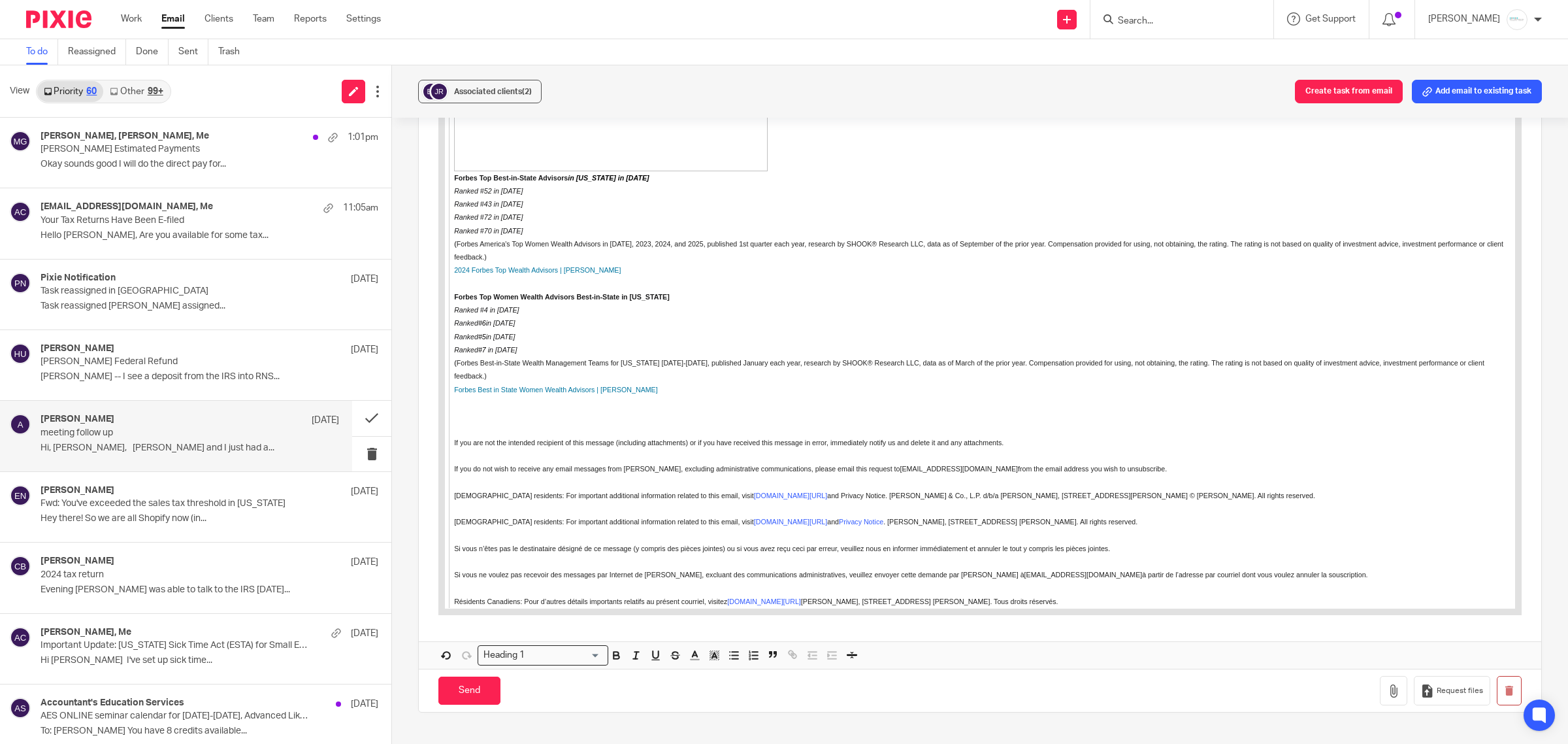
scroll to position [2437, 0]
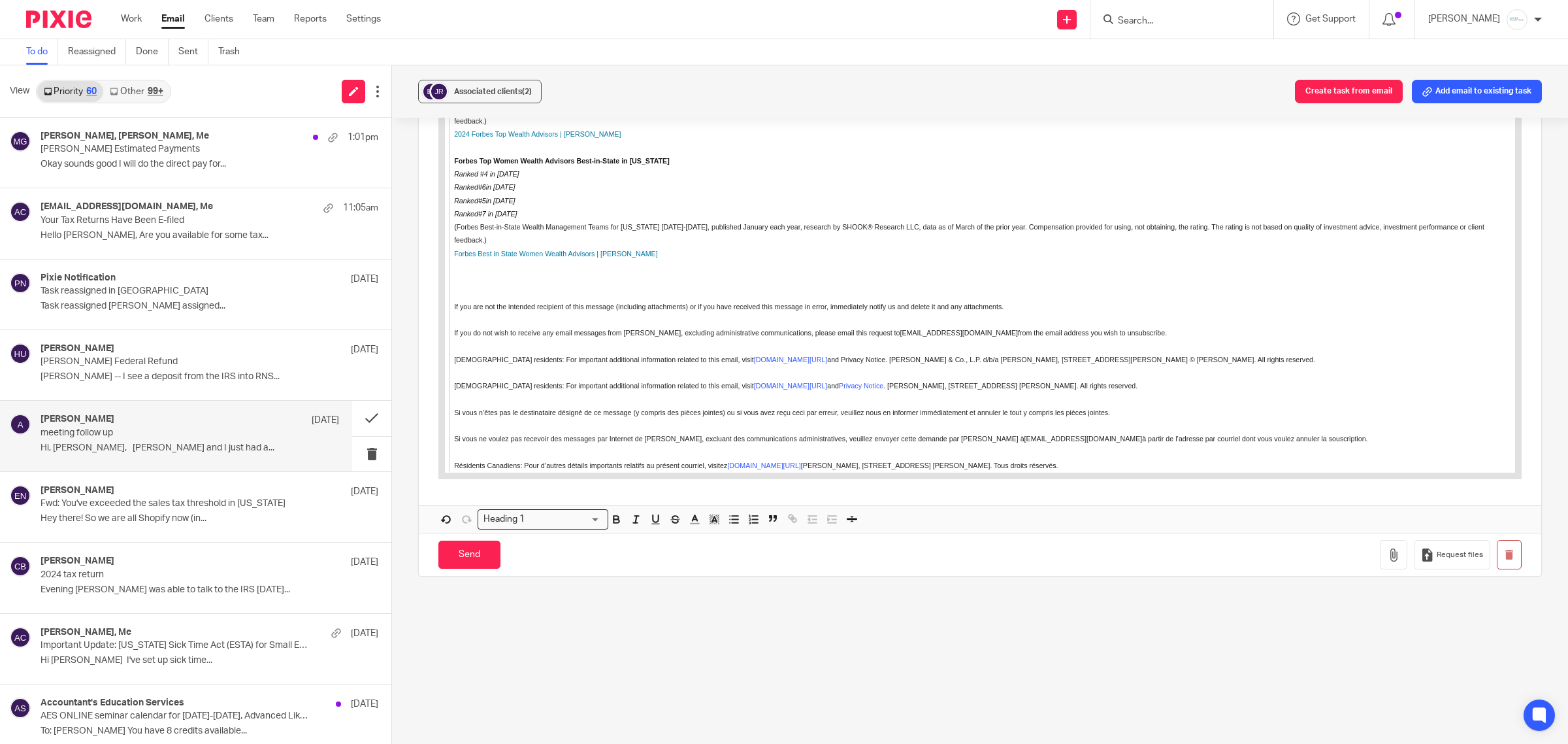
click at [590, 523] on input "Search for option" at bounding box center [565, 519] width 71 height 14
click at [523, 540] on li "Normal text size" at bounding box center [543, 541] width 130 height 17
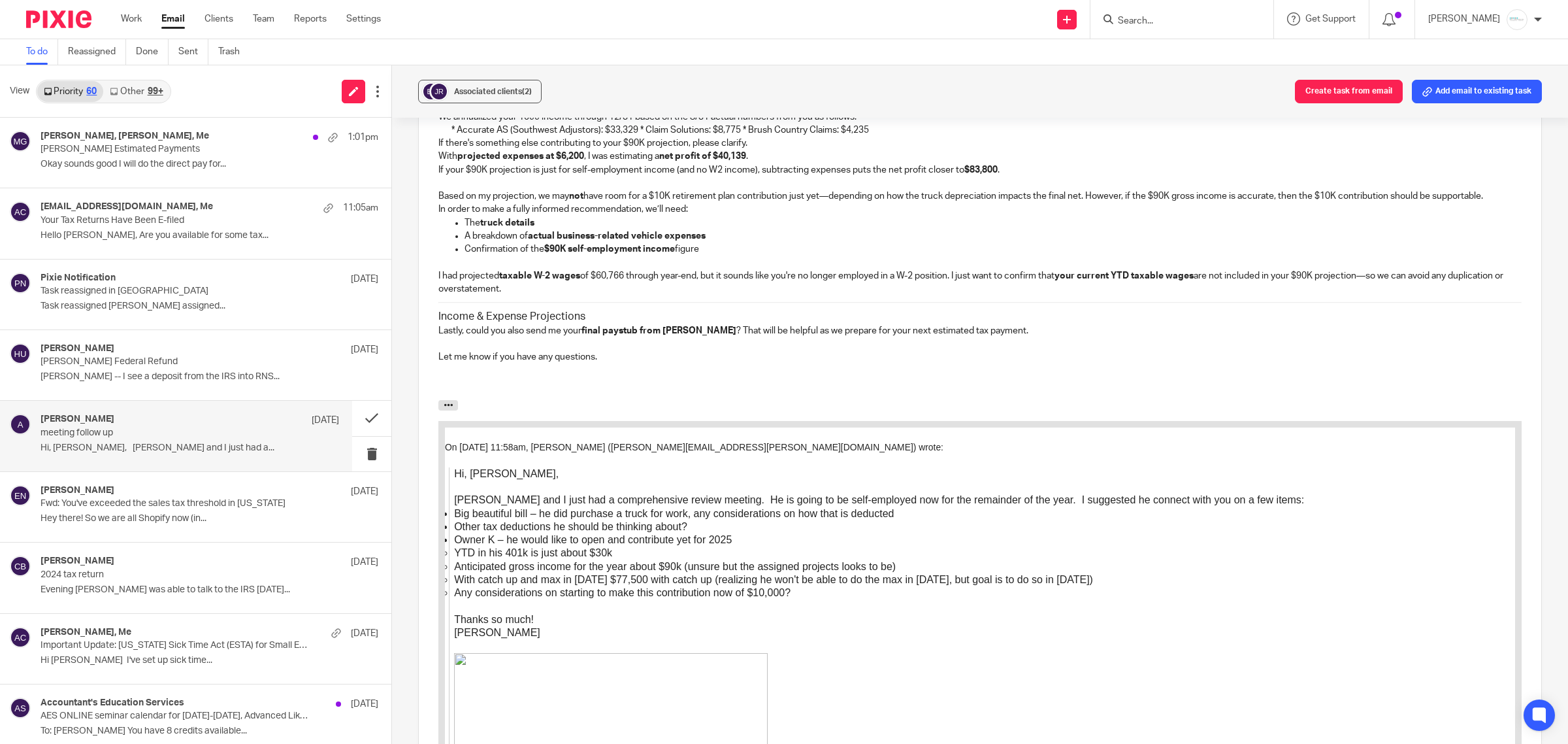
scroll to position [1630, 0]
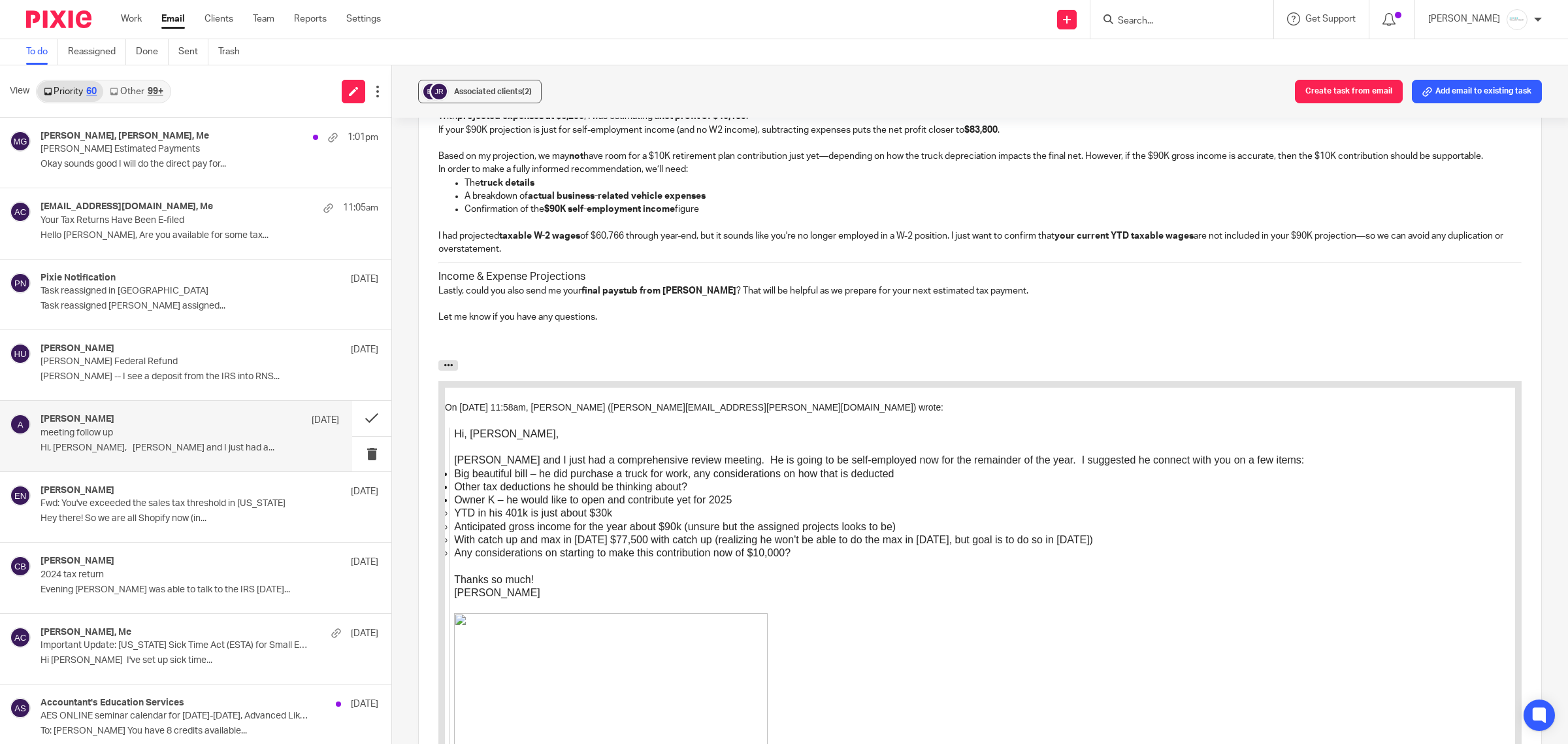
drag, startPoint x: 594, startPoint y: 330, endPoint x: 446, endPoint y: 334, distance: 148.1
click at [446, 334] on div "Hi Jim & Becky, I am trying to break this into sections for easy flow and break…" at bounding box center [980, 32] width 1122 height 654
drag, startPoint x: 588, startPoint y: 291, endPoint x: 419, endPoint y: 296, distance: 169.1
click at [419, 296] on div "Hi Jim & Becky, I am trying to break this into sections for easy flow and break…" at bounding box center [980, 32] width 1122 height 654
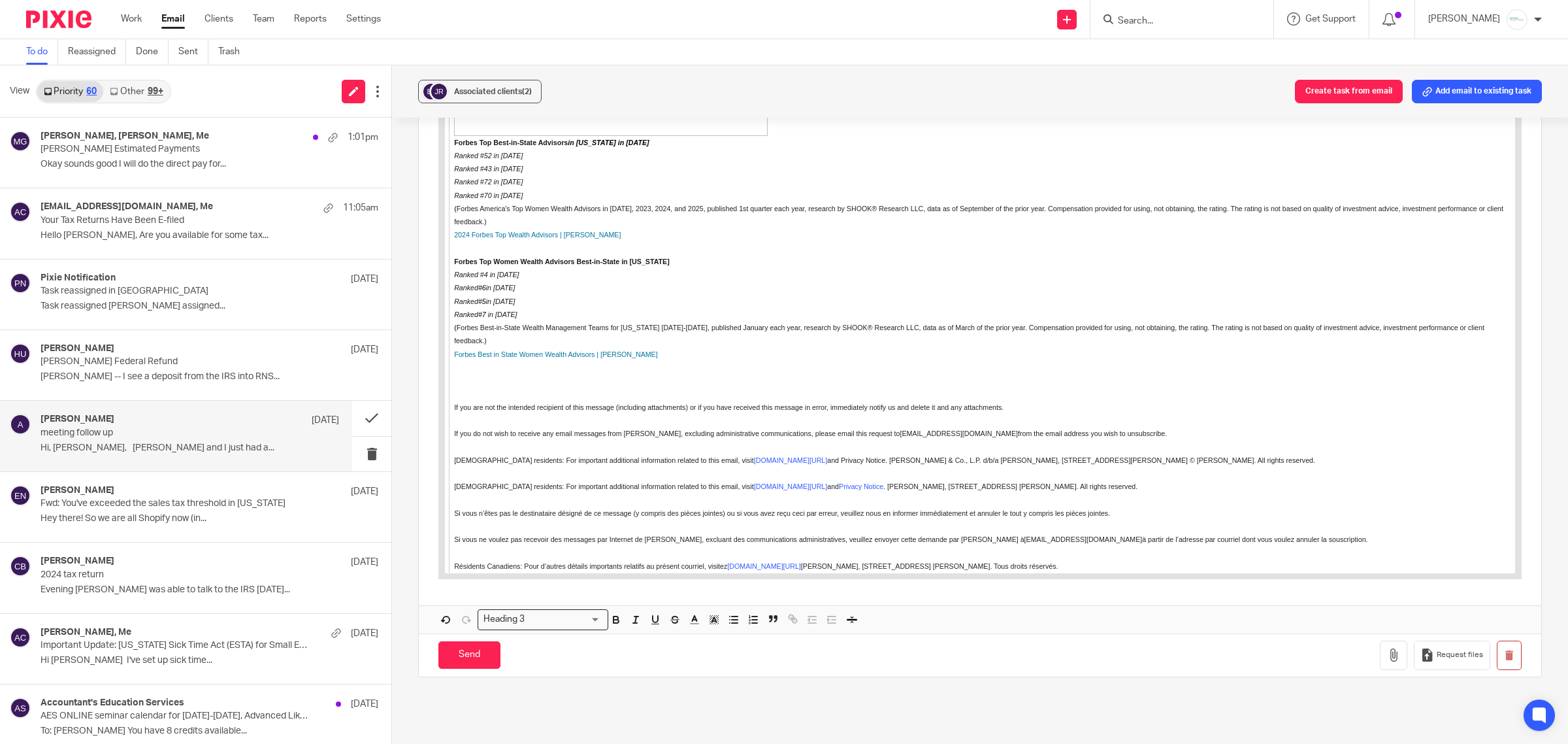
scroll to position [2420, 0]
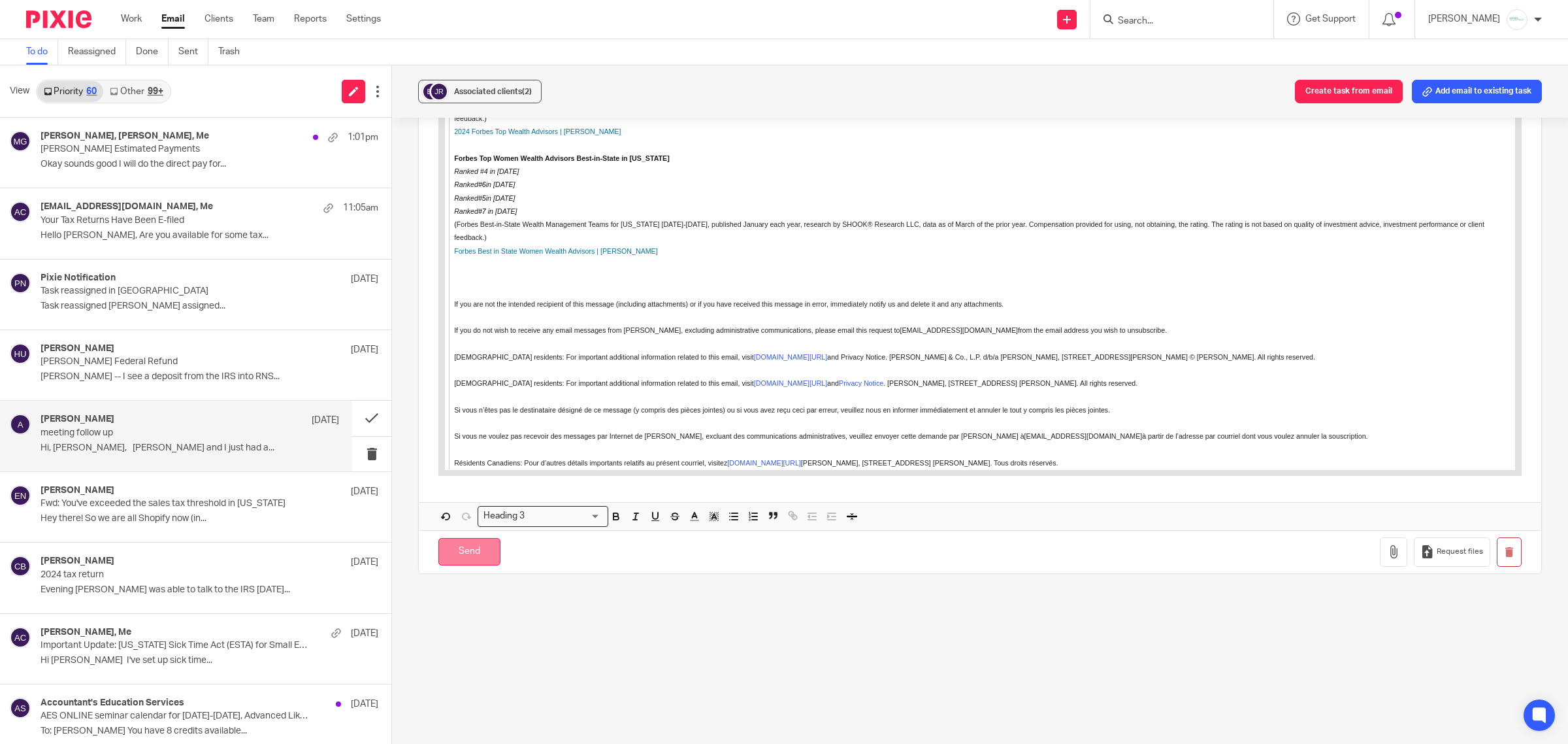
click at [461, 560] on input "Send" at bounding box center [469, 552] width 62 height 28
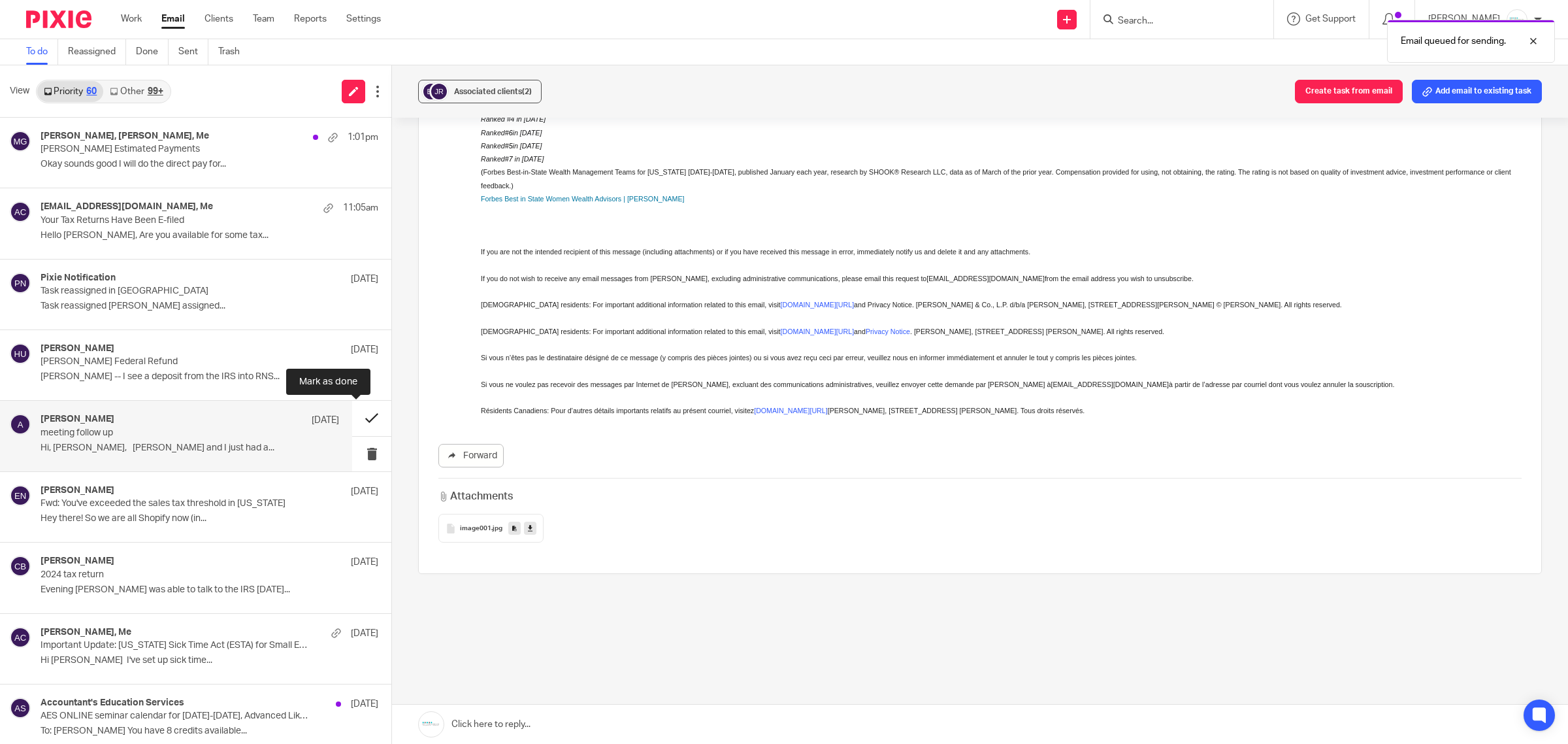
scroll to position [644, 0]
click at [352, 423] on button at bounding box center [372, 418] width 39 height 35
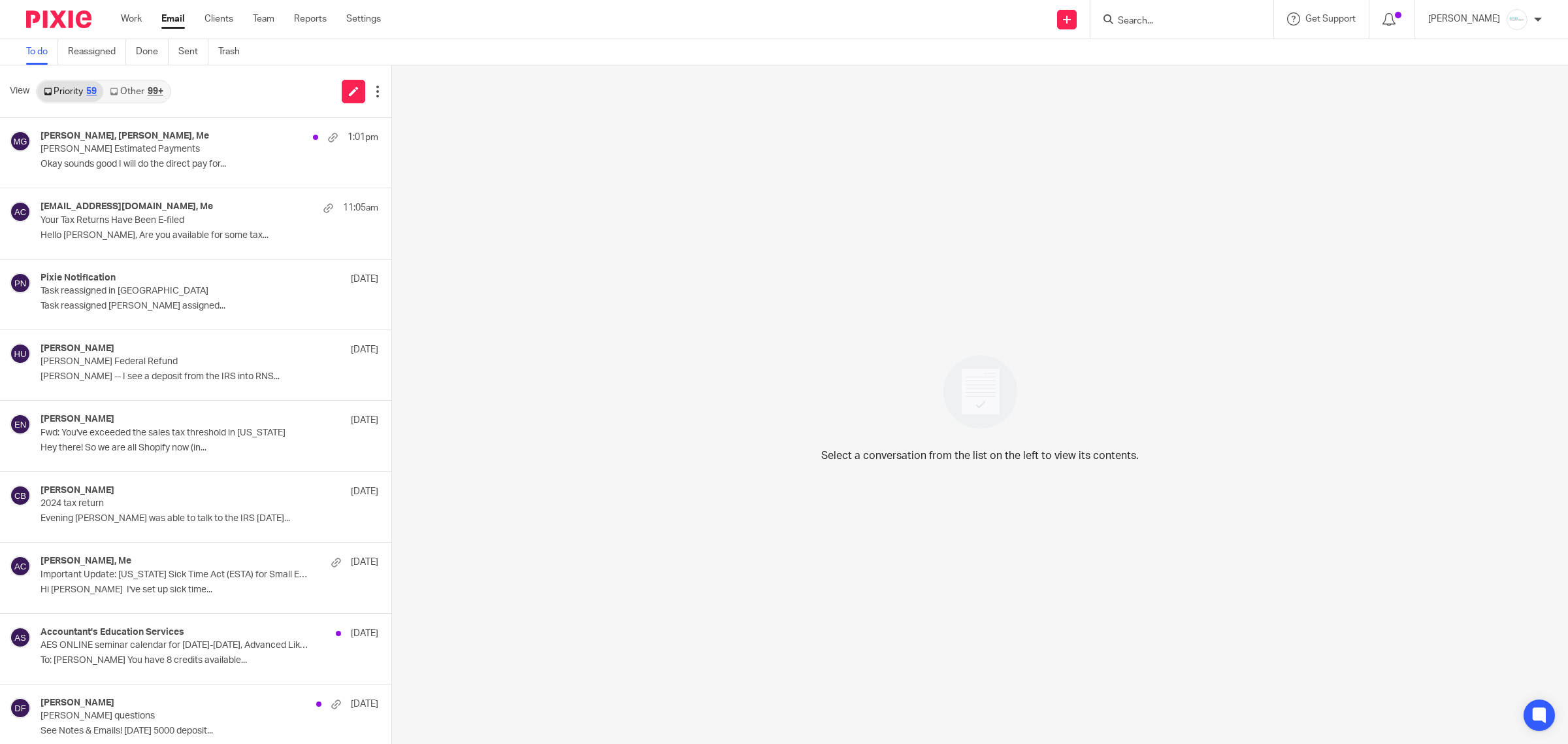
click at [1195, 18] on input "Search" at bounding box center [1176, 22] width 118 height 12
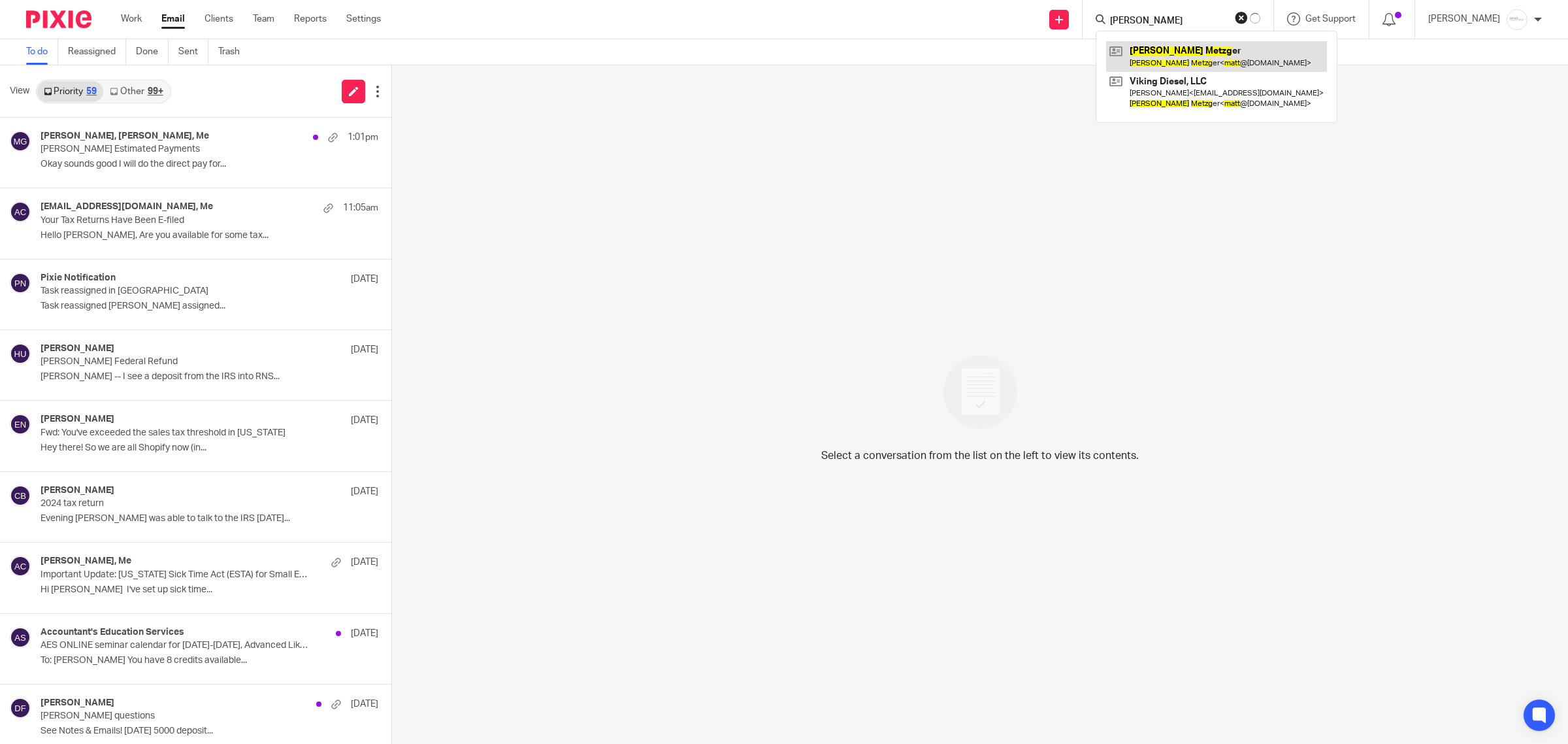
type input "matt metzger"
click at [1181, 54] on link at bounding box center [1217, 57] width 221 height 30
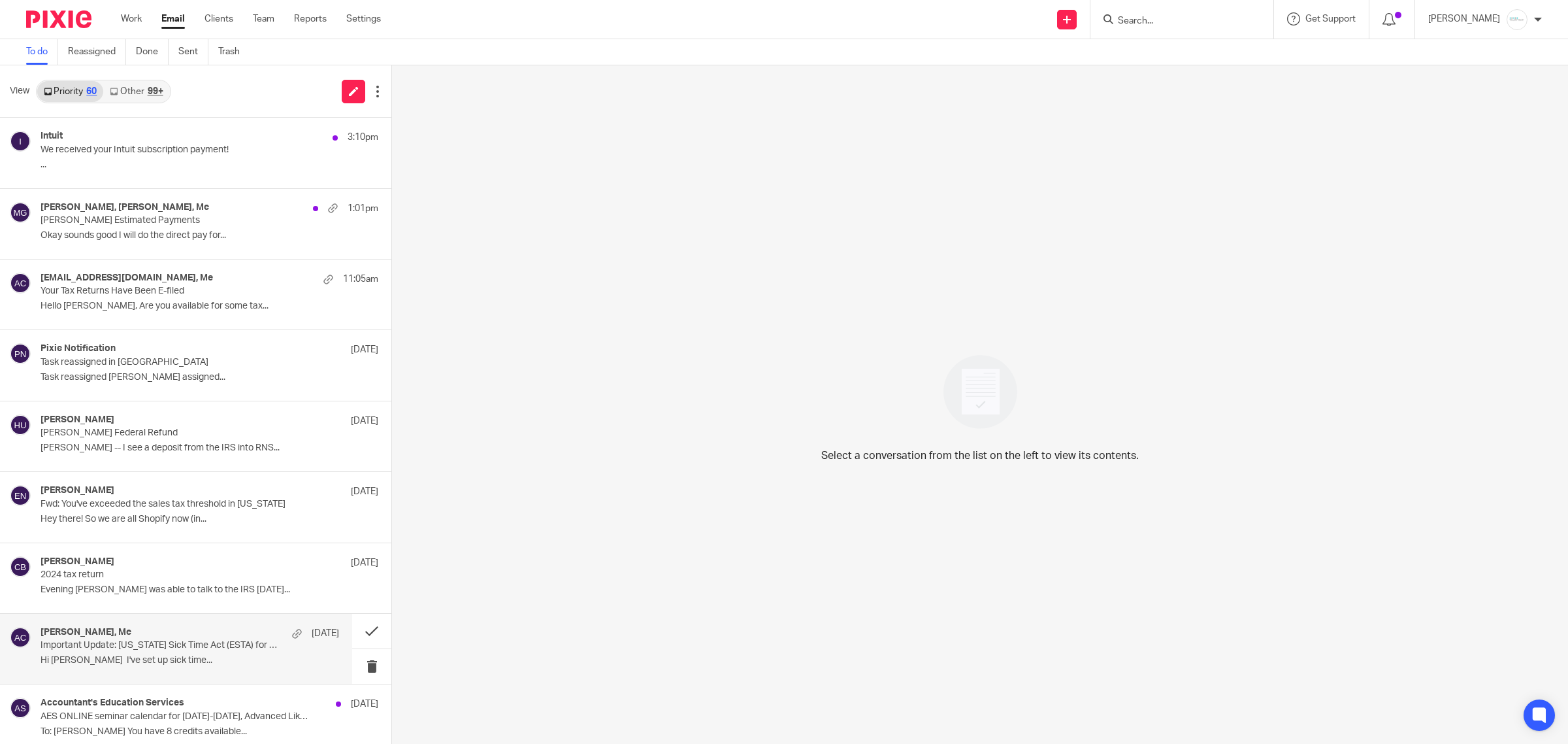
scroll to position [164, 0]
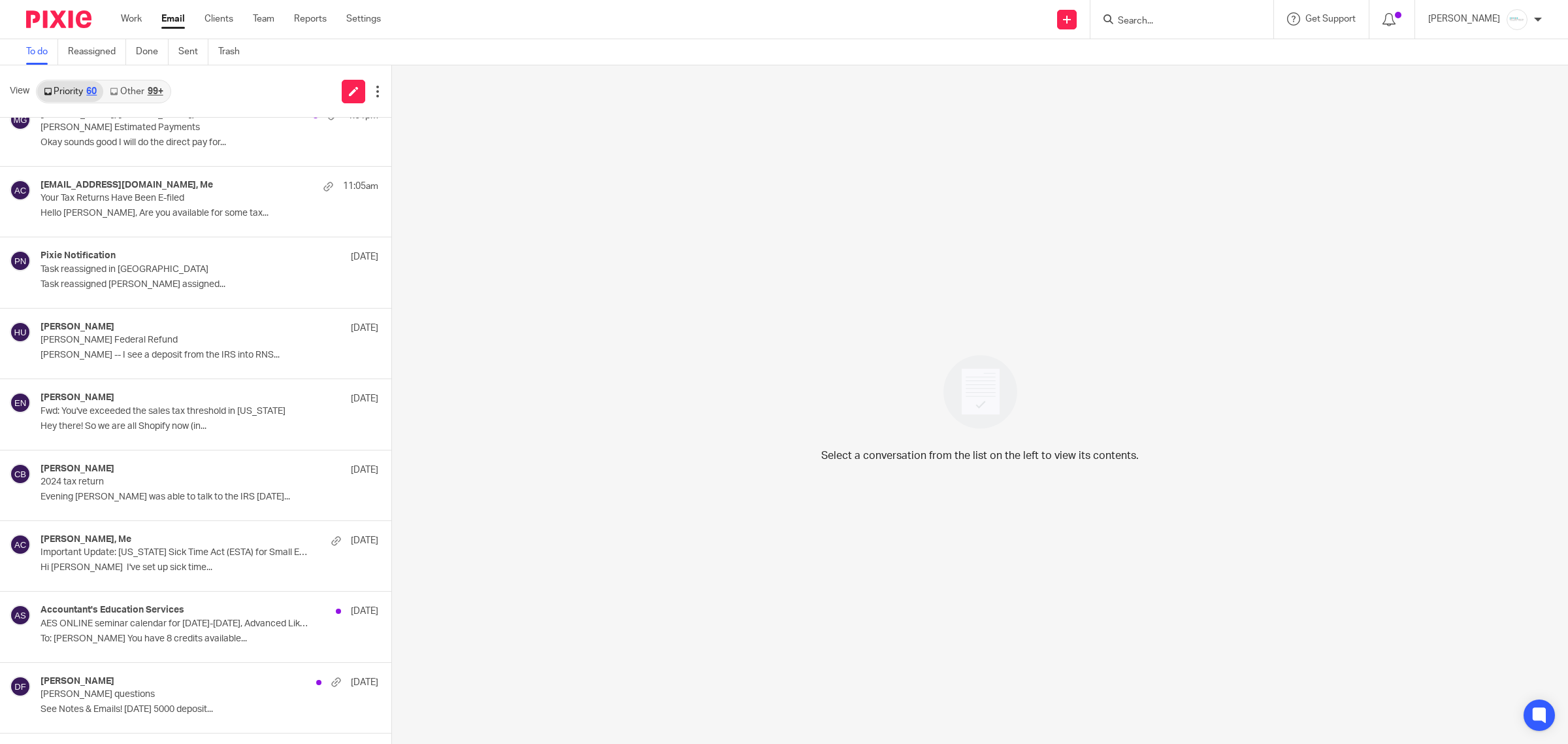
click at [1180, 22] on input "Search" at bounding box center [1176, 22] width 118 height 12
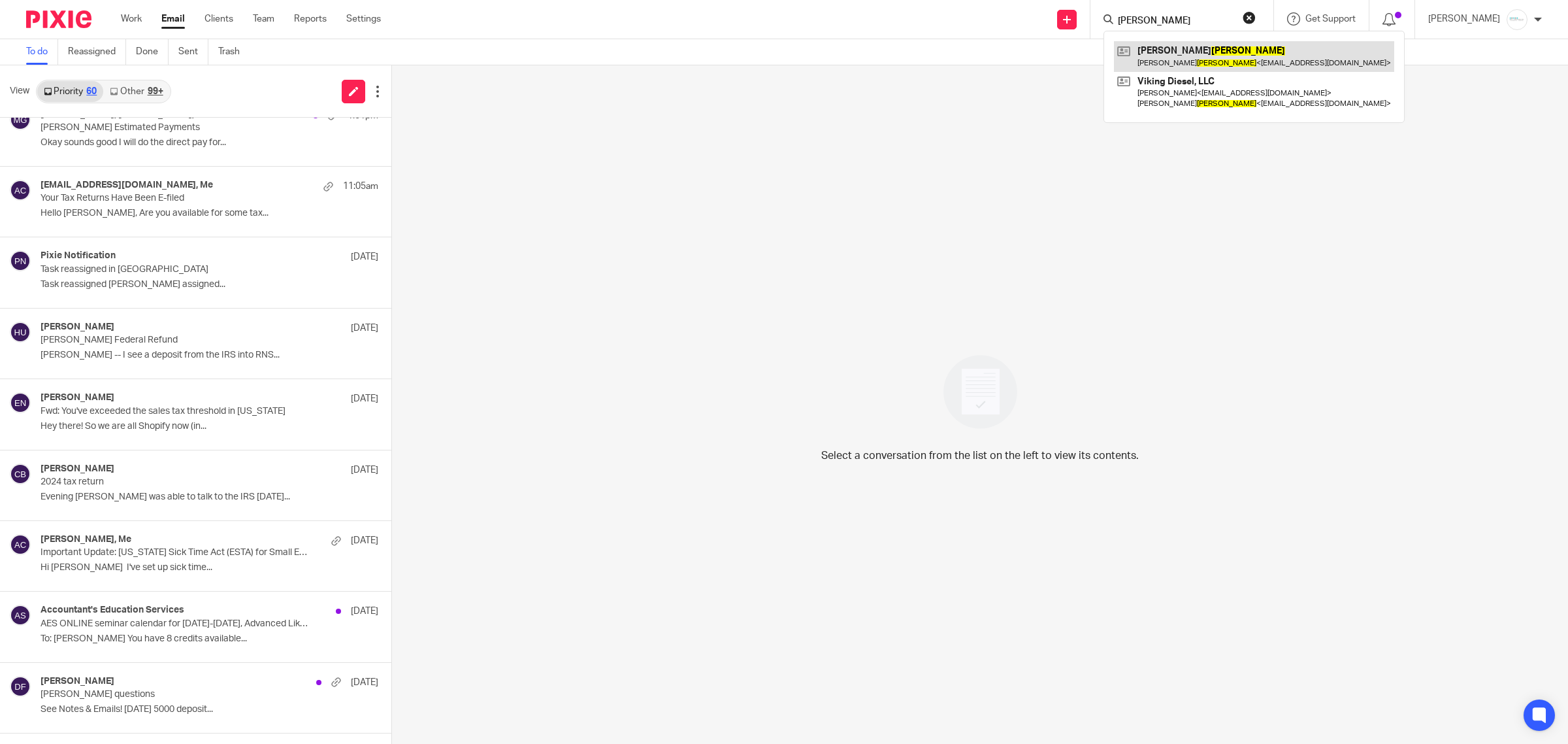
type input "[PERSON_NAME]"
click at [1200, 53] on link at bounding box center [1254, 57] width 281 height 30
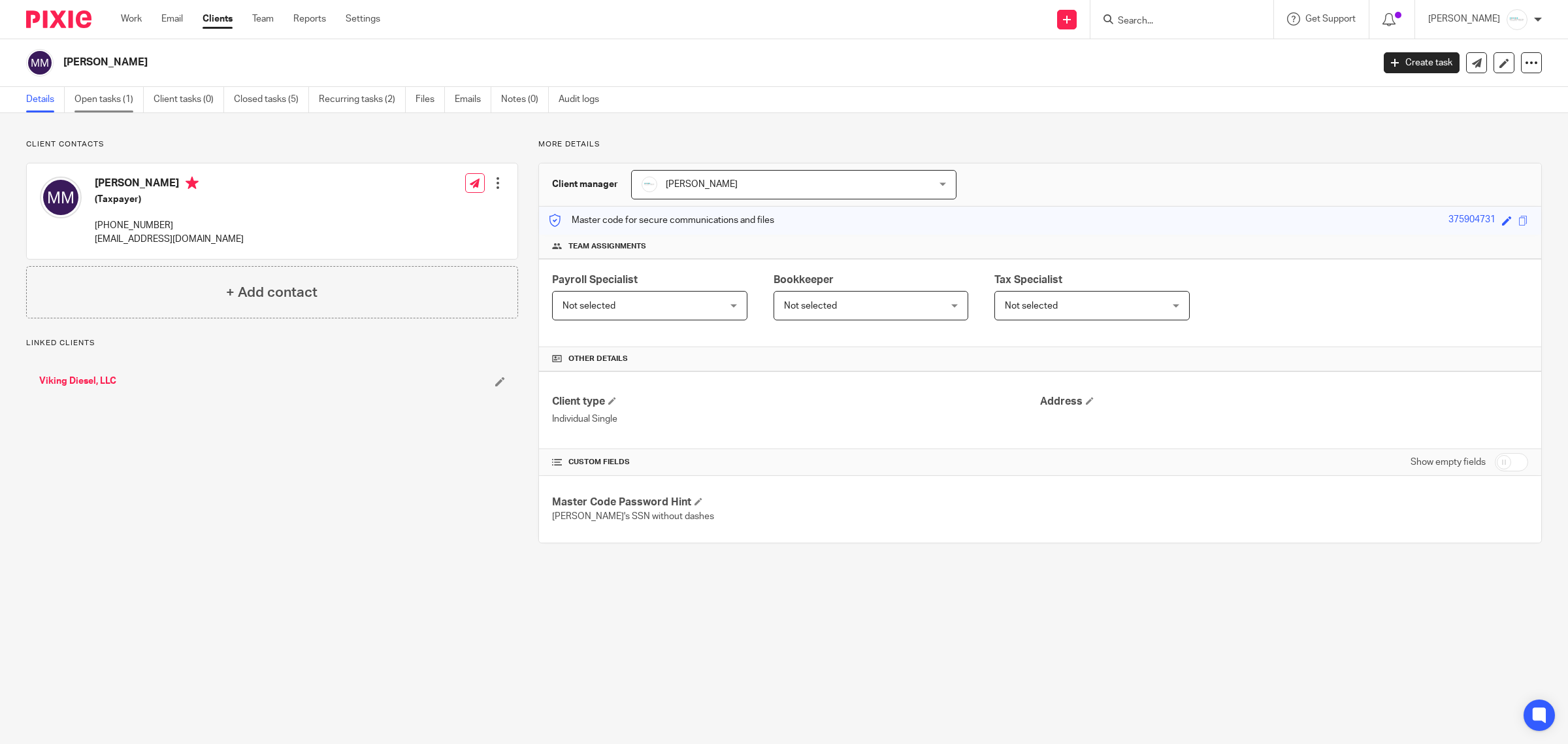
click at [90, 99] on link "Open tasks (1)" at bounding box center [109, 100] width 69 height 26
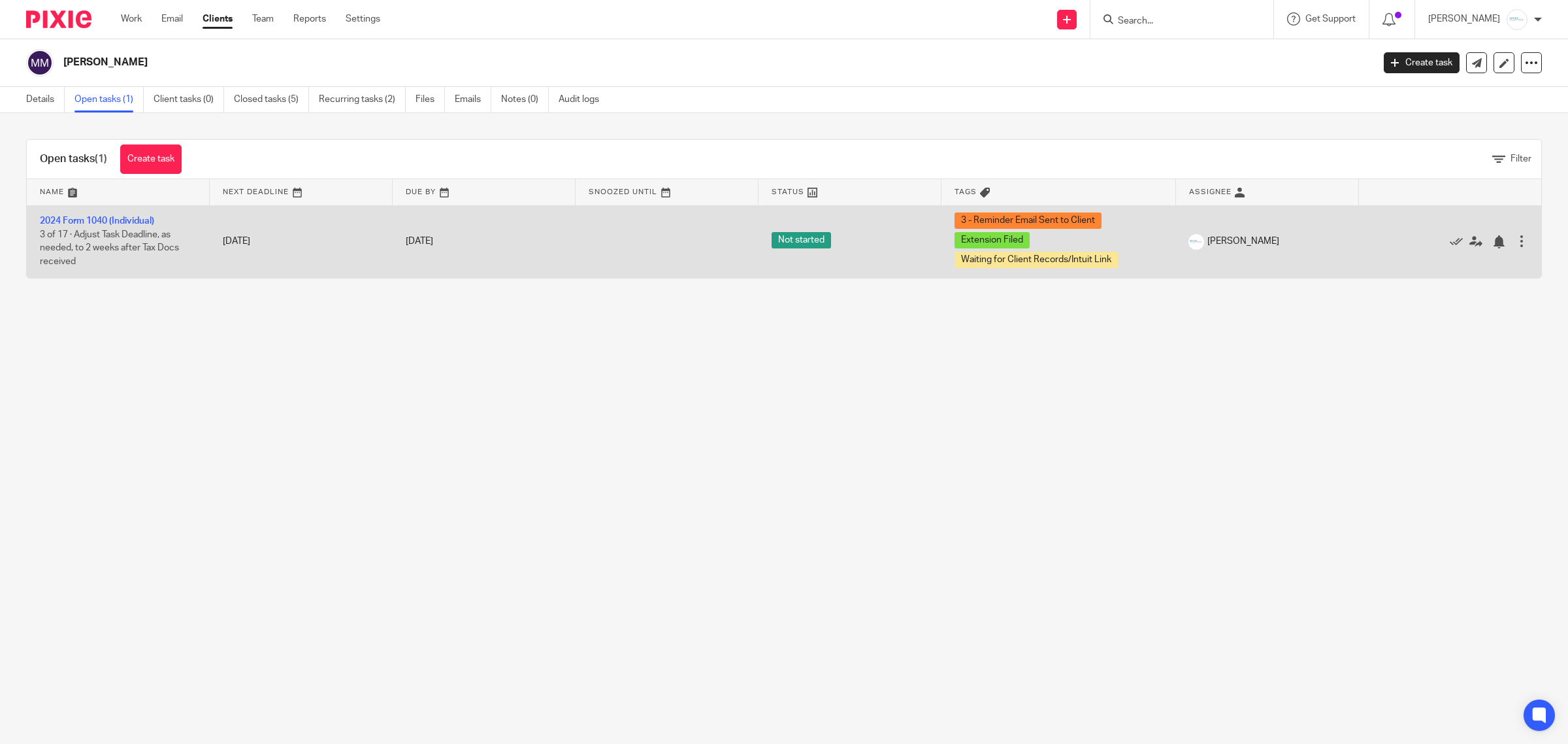
click at [69, 214] on td "2024 Form 1040 (Individual) 3 of 17 · Adjust Task Deadline, as needed, to 2 wee…" at bounding box center [118, 241] width 183 height 72
click at [76, 223] on link "2024 Form 1040 (Individual)" at bounding box center [97, 221] width 115 height 9
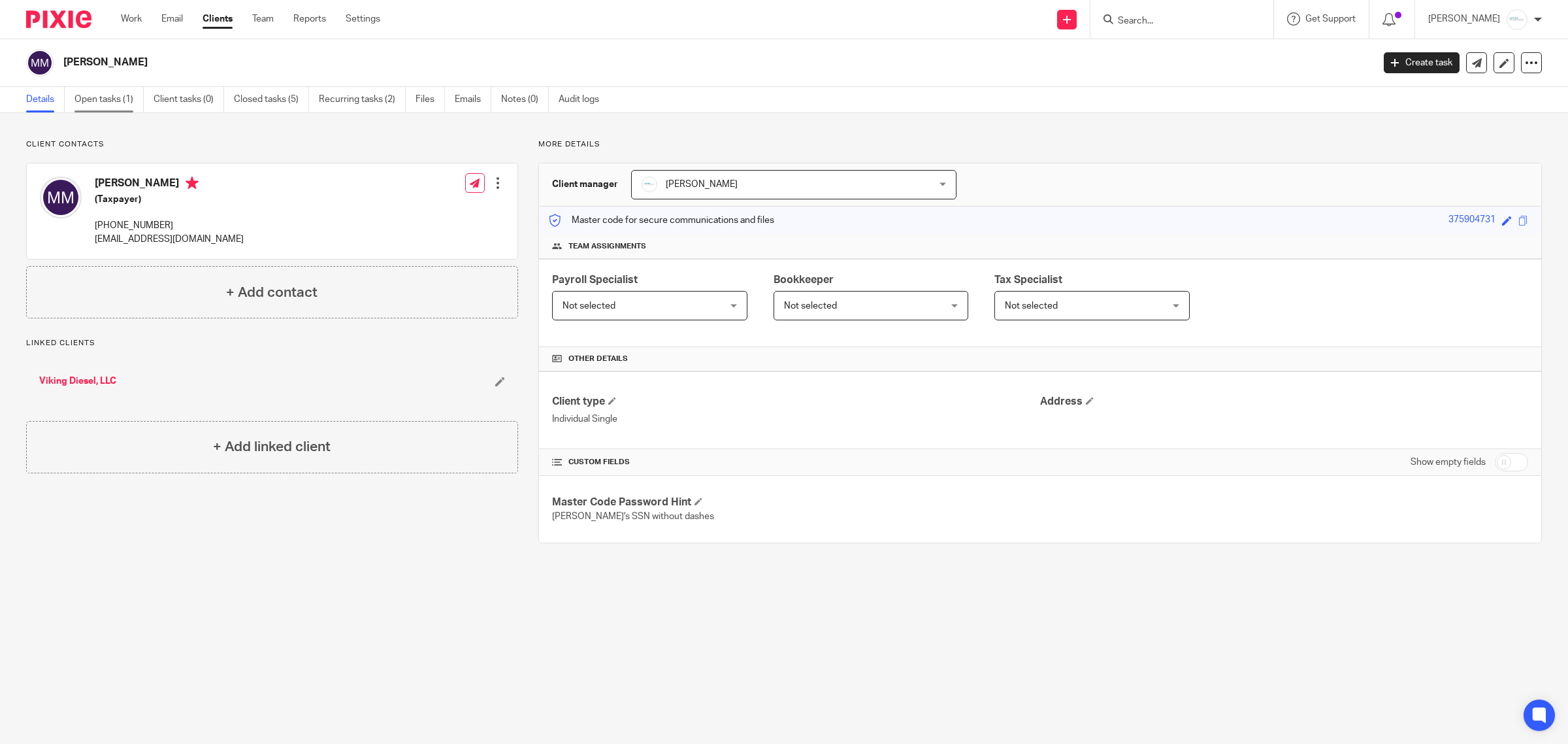
click at [87, 109] on link "Open tasks (1)" at bounding box center [109, 100] width 69 height 26
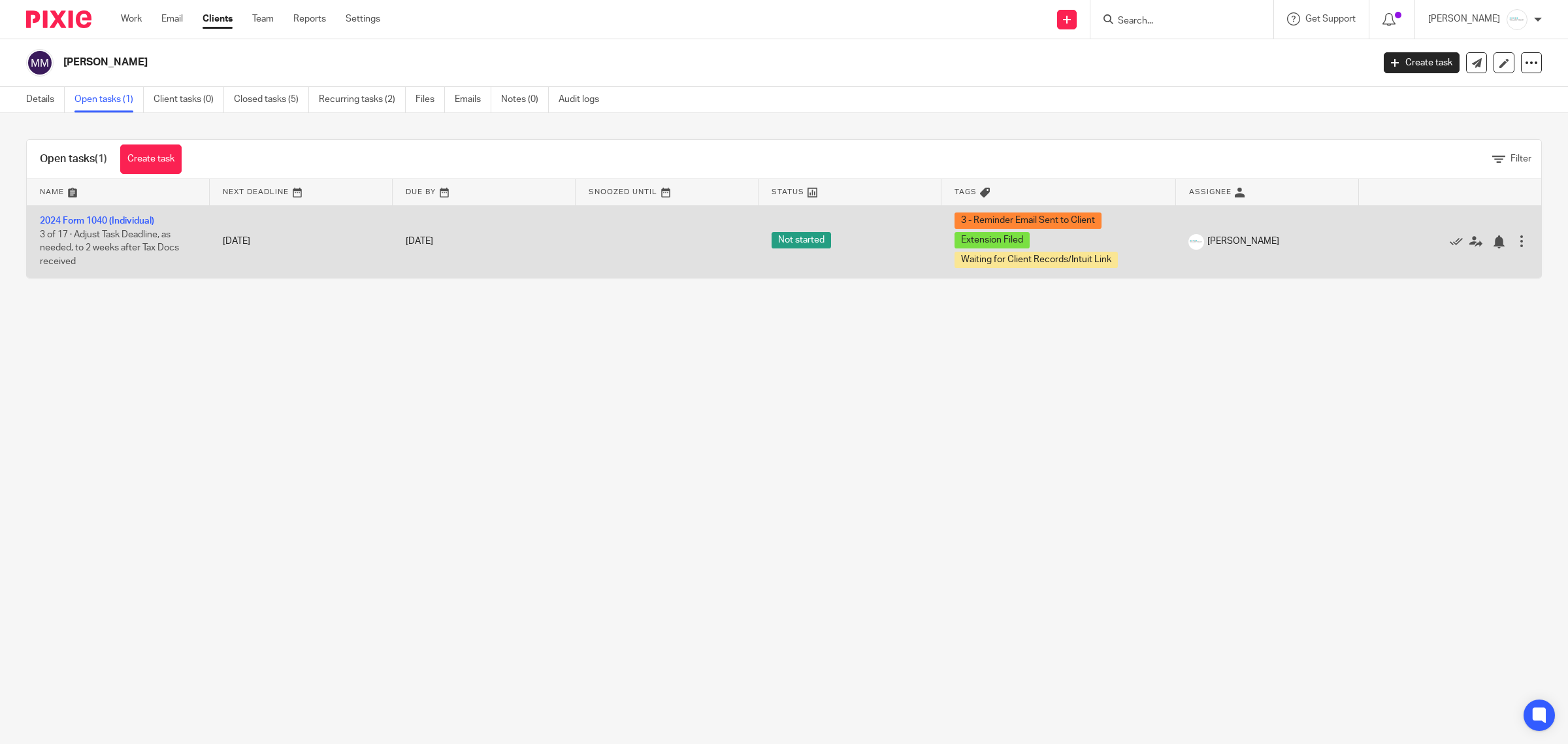
click at [119, 227] on td "2024 Form 1040 (Individual) 3 of 17 · Adjust Task Deadline, as needed, to 2 wee…" at bounding box center [118, 241] width 183 height 72
click at [118, 220] on link "2024 Form 1040 (Individual)" at bounding box center [97, 221] width 115 height 9
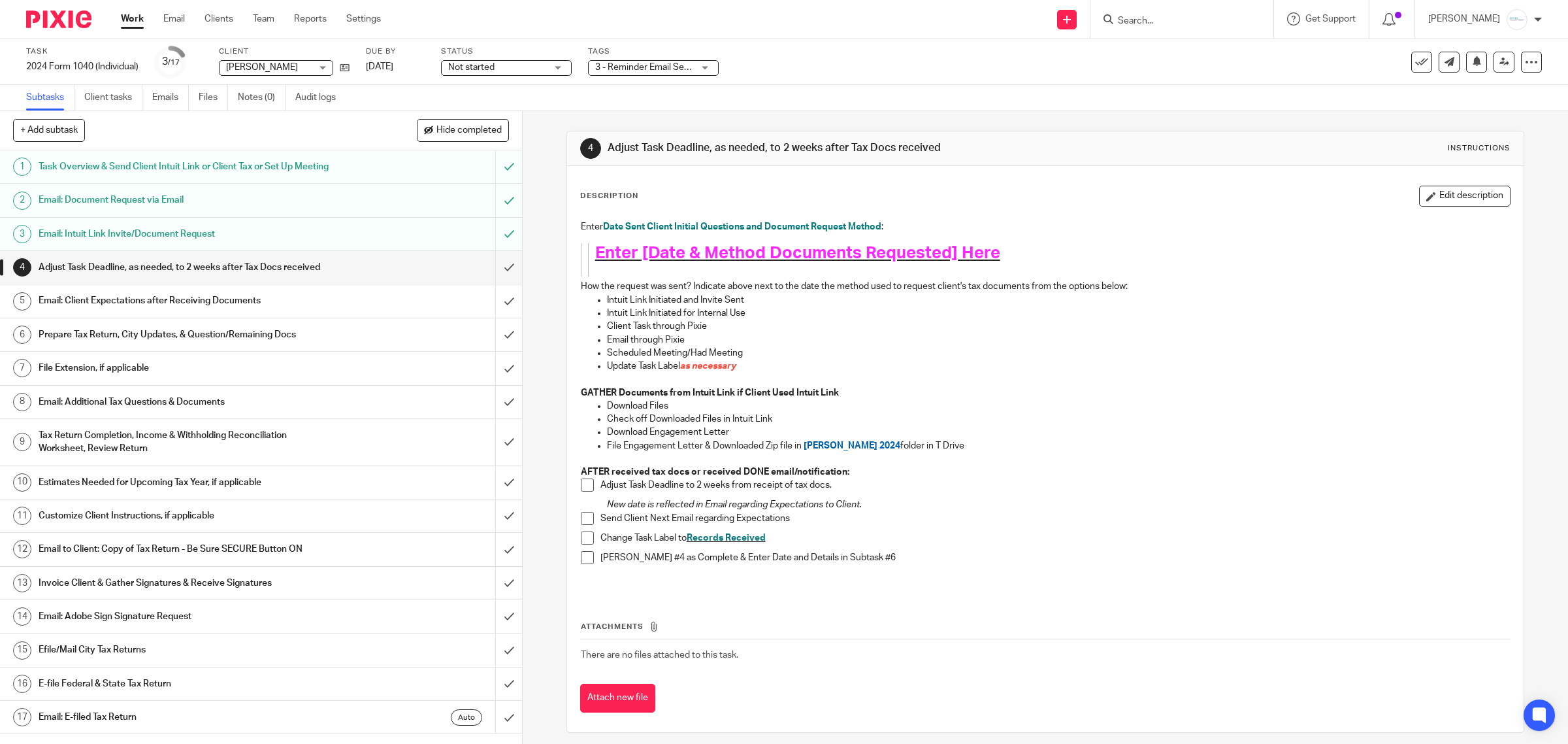
click at [175, 210] on h1 "Email: Document Request via Email" at bounding box center [186, 200] width 296 height 20
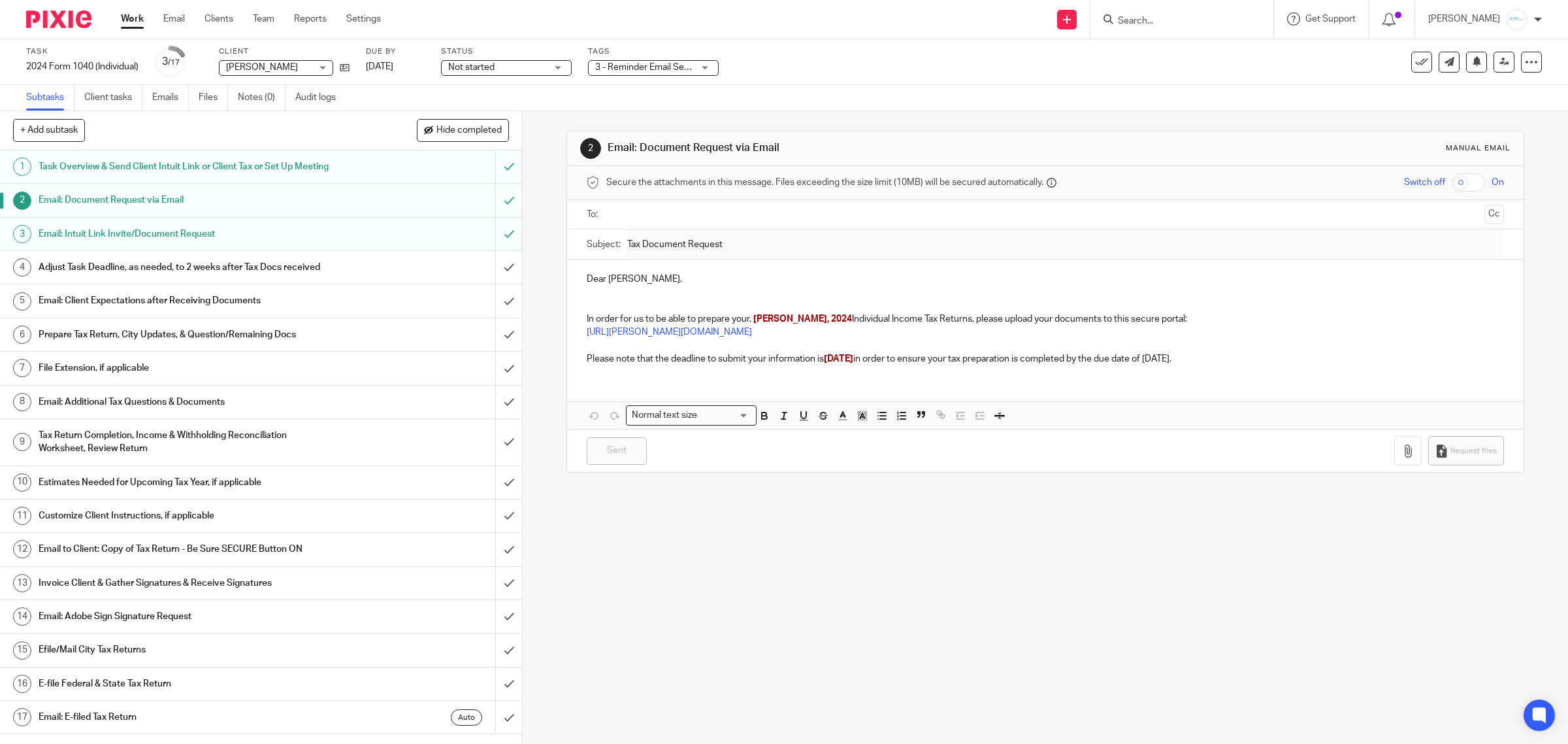
click at [204, 412] on h1 "Email: Additional Tax Questions & Documents" at bounding box center [186, 402] width 296 height 20
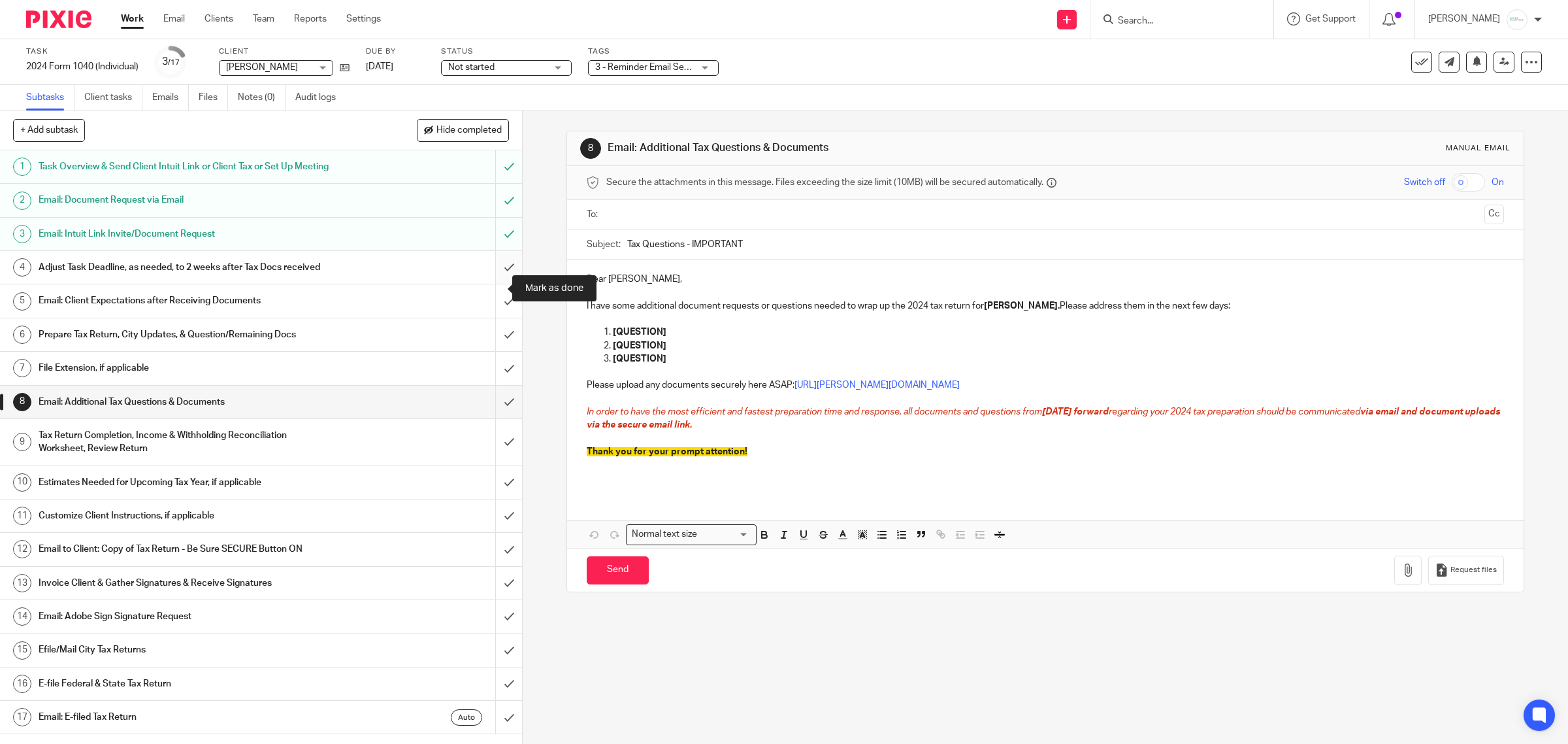
click at [496, 284] on input "submit" at bounding box center [261, 267] width 522 height 32
click at [491, 317] on input "submit" at bounding box center [261, 300] width 522 height 32
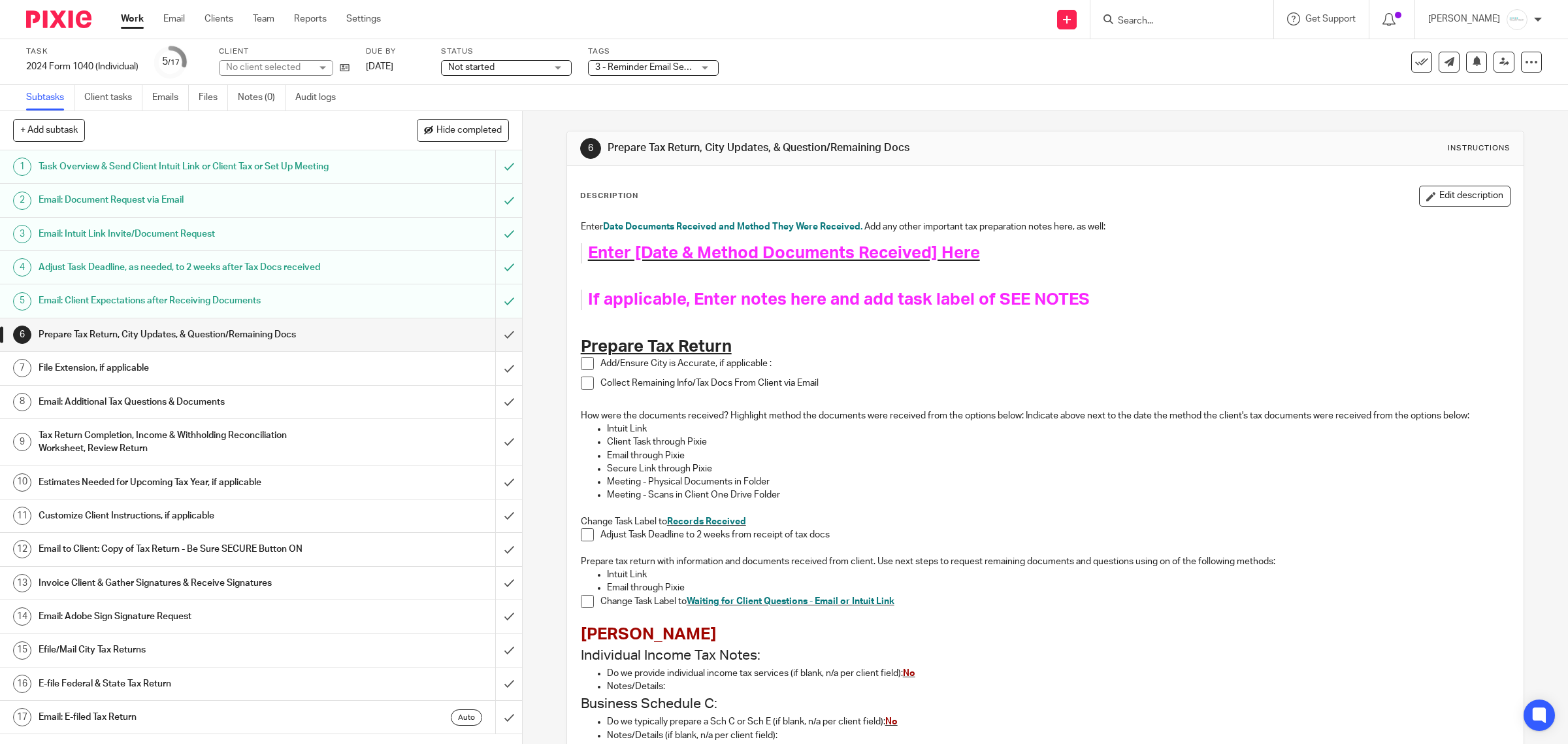
click at [491, 351] on input "submit" at bounding box center [261, 334] width 522 height 32
click at [491, 384] on input "submit" at bounding box center [261, 367] width 522 height 32
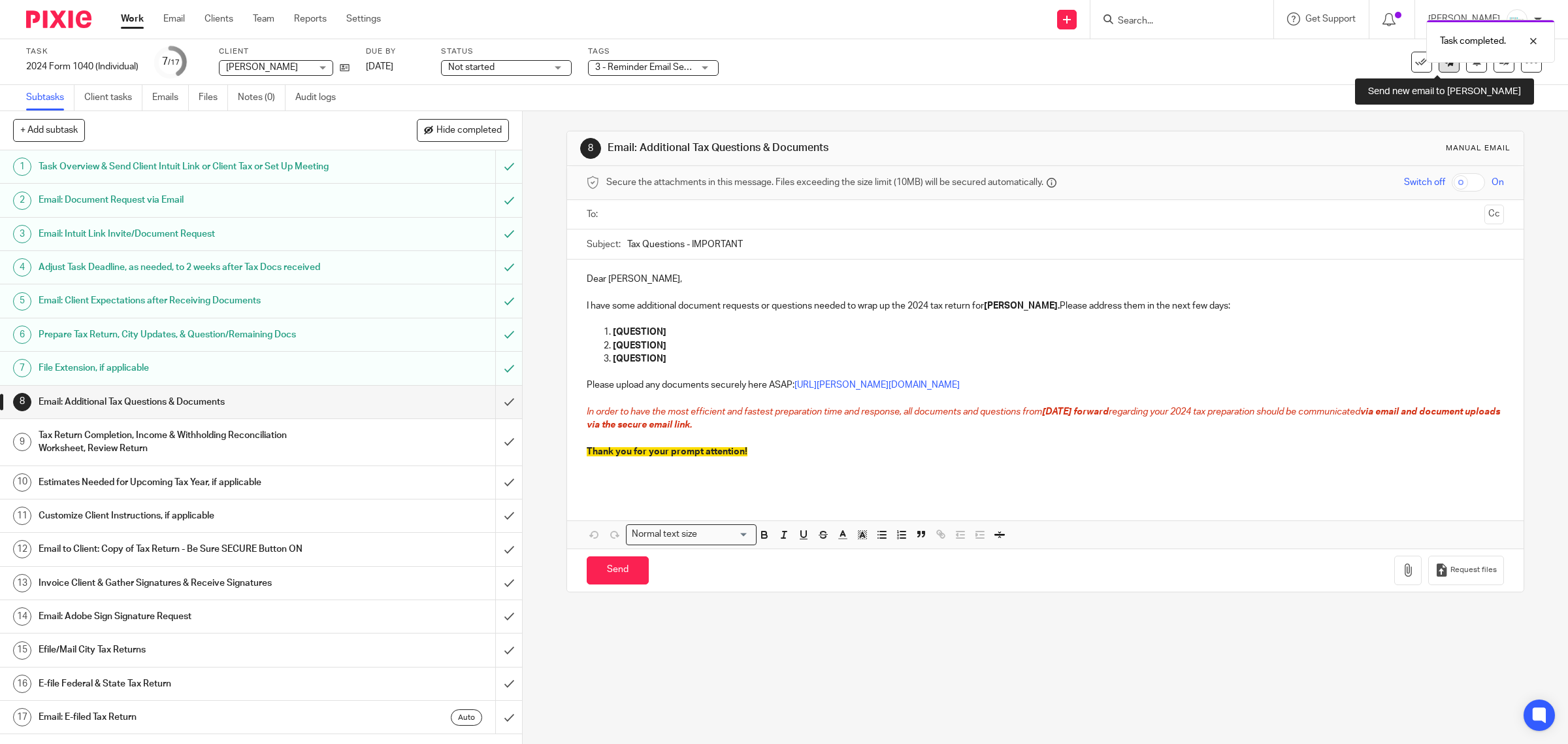
click at [1439, 69] on link at bounding box center [1450, 62] width 21 height 21
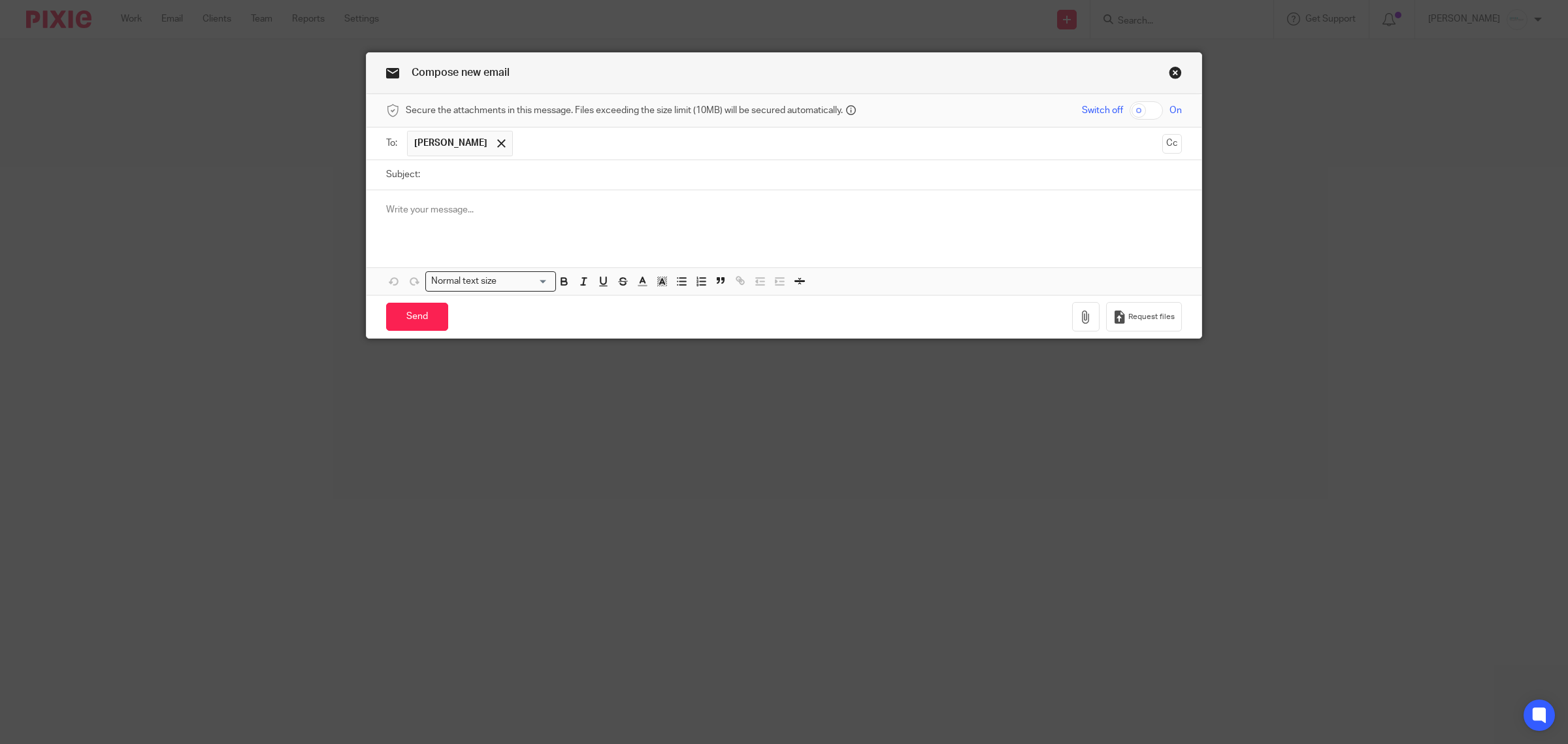
click at [497, 142] on span at bounding box center [501, 143] width 8 height 8
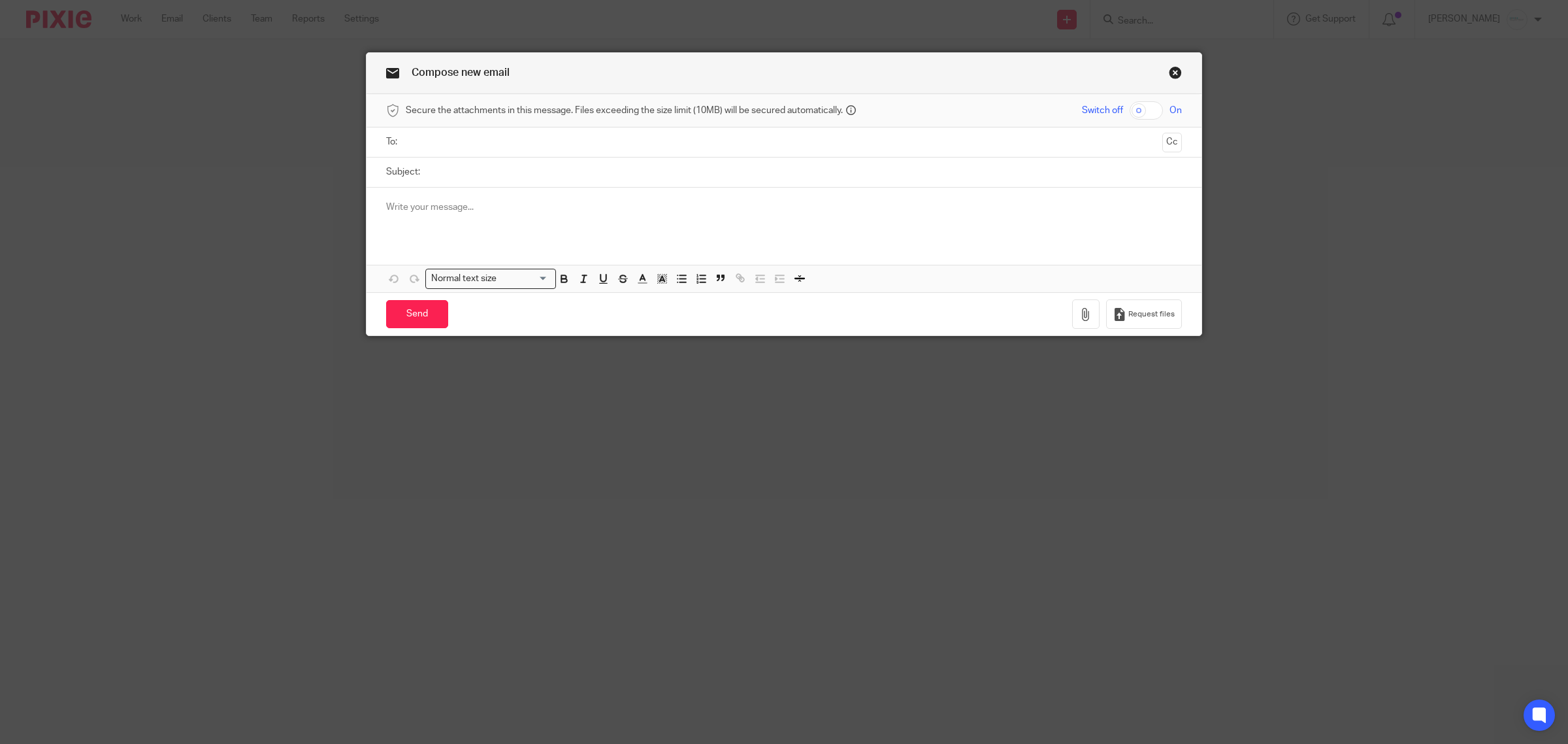
click at [505, 142] on input "text" at bounding box center [784, 142] width 747 height 15
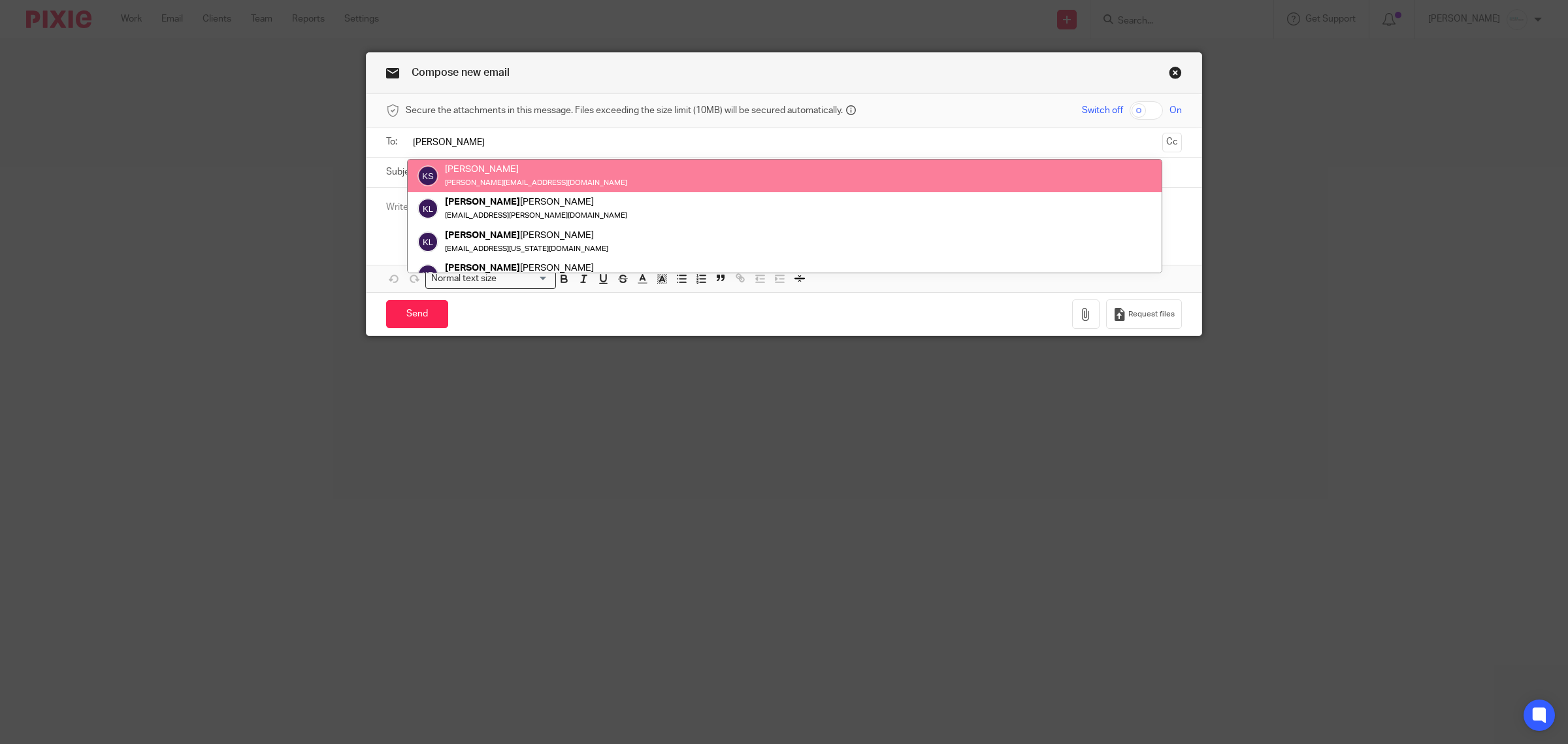
type input "[PERSON_NAME]"
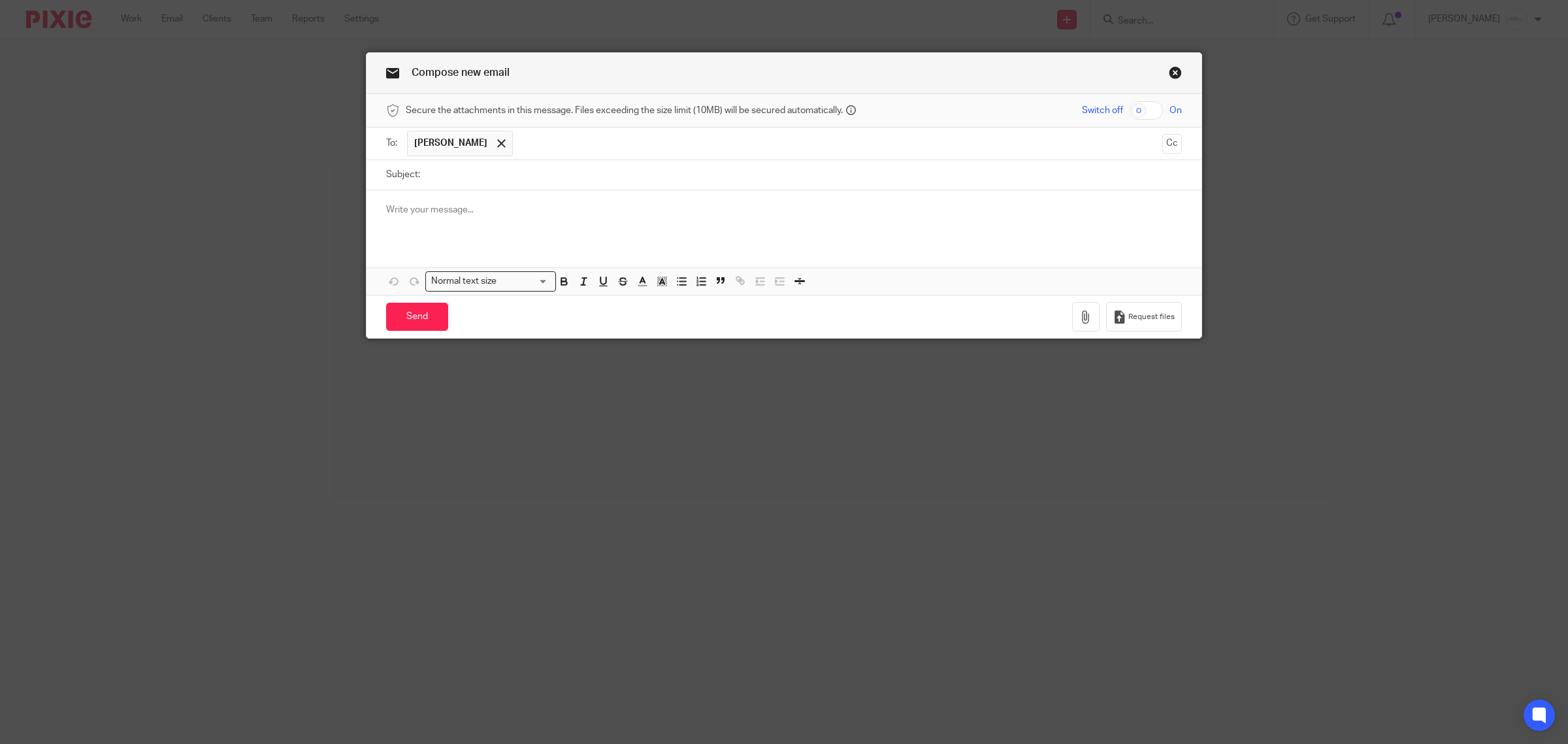
click at [514, 175] on input "Subject:" at bounding box center [804, 174] width 755 height 29
type input "[PERSON_NAME] Subtask #7"
click at [386, 223] on p "can you please put all the questions from IL for [PERSON_NAME] into Subtask #7 …" at bounding box center [784, 223] width 796 height 13
drag, startPoint x: 845, startPoint y: 226, endPoint x: 864, endPoint y: 226, distance: 19.0
click at [864, 226] on p "Can you please put all the questions from IL for [PERSON_NAME] into Subtask #7 …" at bounding box center [784, 223] width 796 height 13
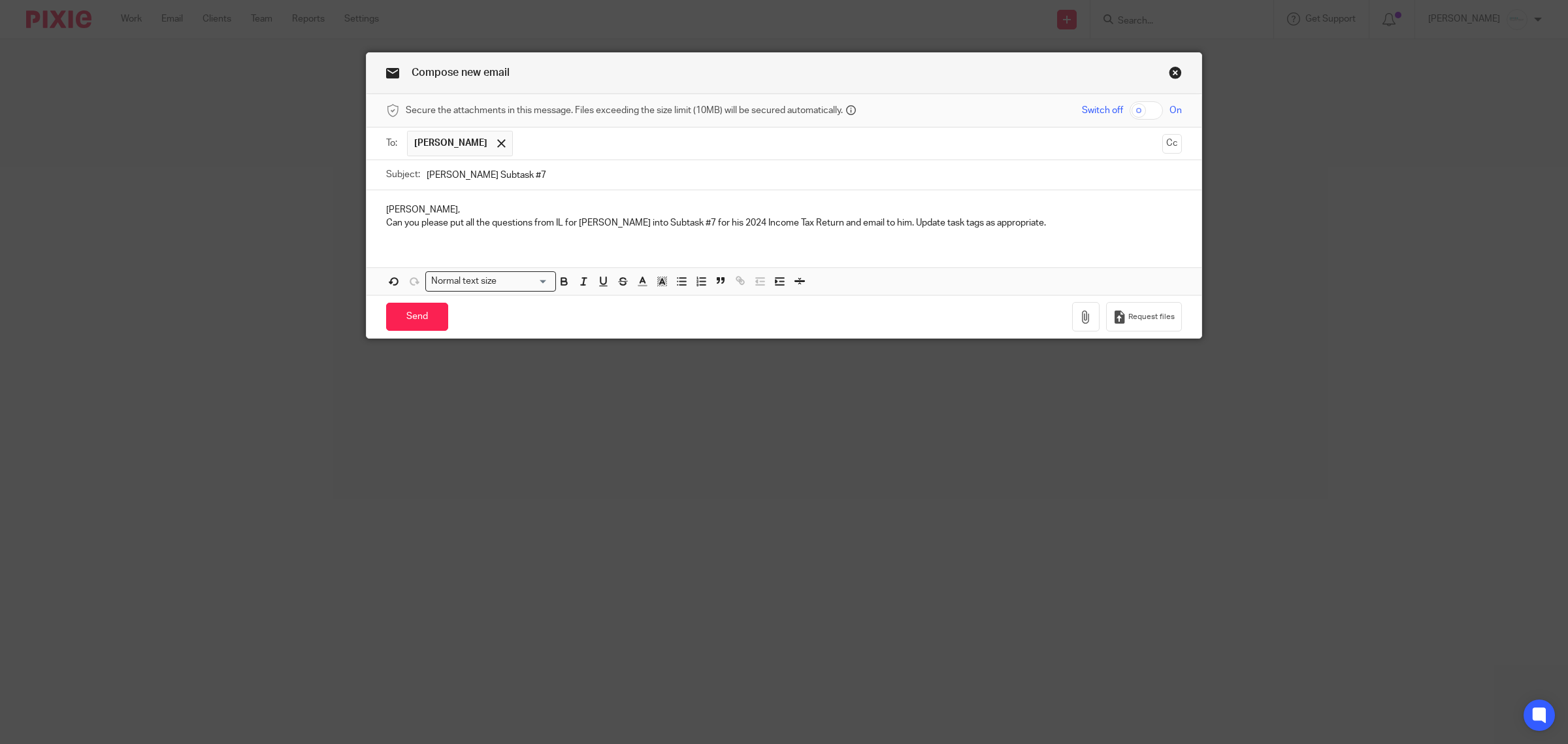
drag, startPoint x: 893, startPoint y: 227, endPoint x: 1246, endPoint y: 257, distance: 354.3
click at [894, 227] on p "Can you please put all the questions from IL for [PERSON_NAME] into Subtask #7 …" at bounding box center [784, 223] width 796 height 13
click at [412, 321] on input "Send" at bounding box center [417, 316] width 62 height 28
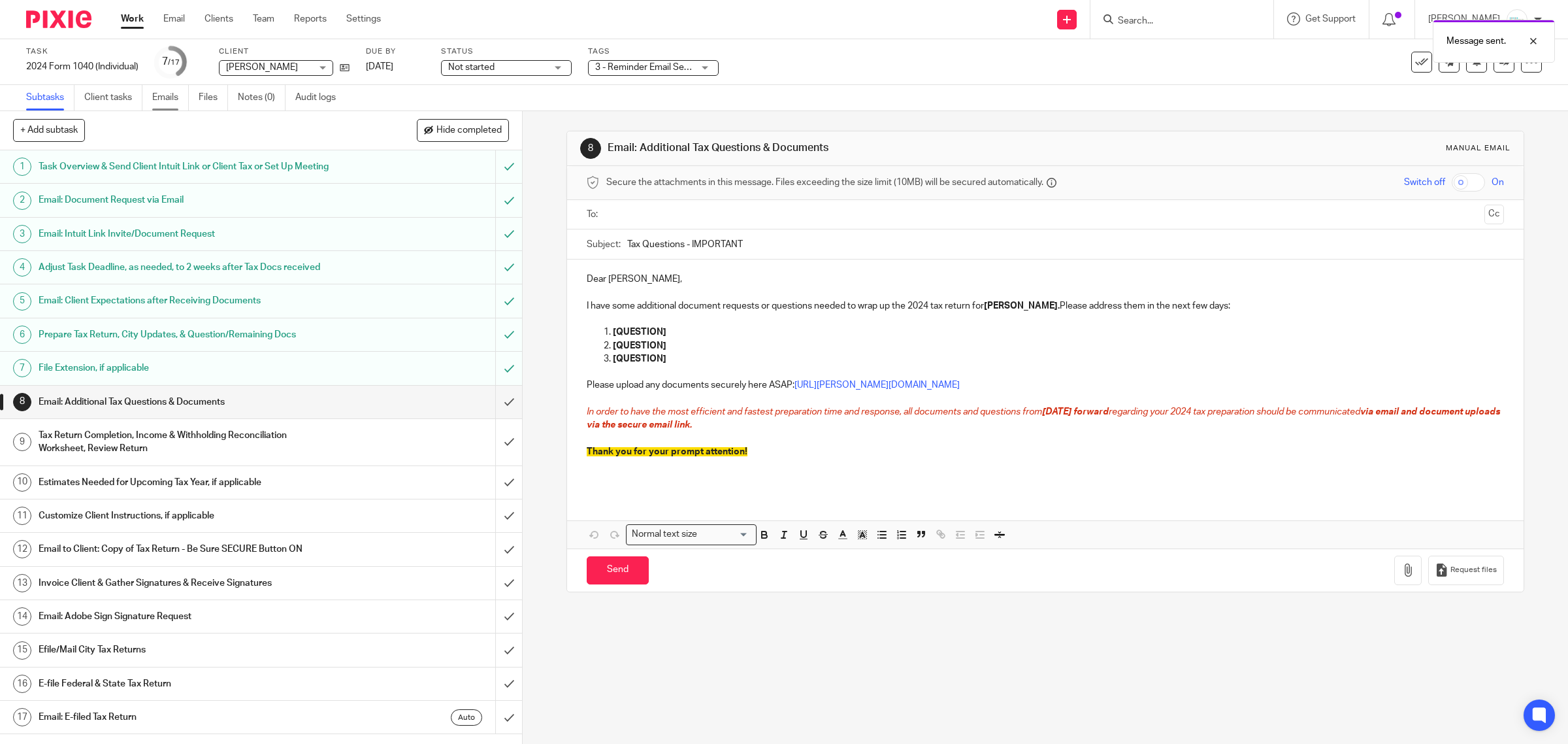
click at [167, 98] on link "Emails" at bounding box center [170, 98] width 37 height 26
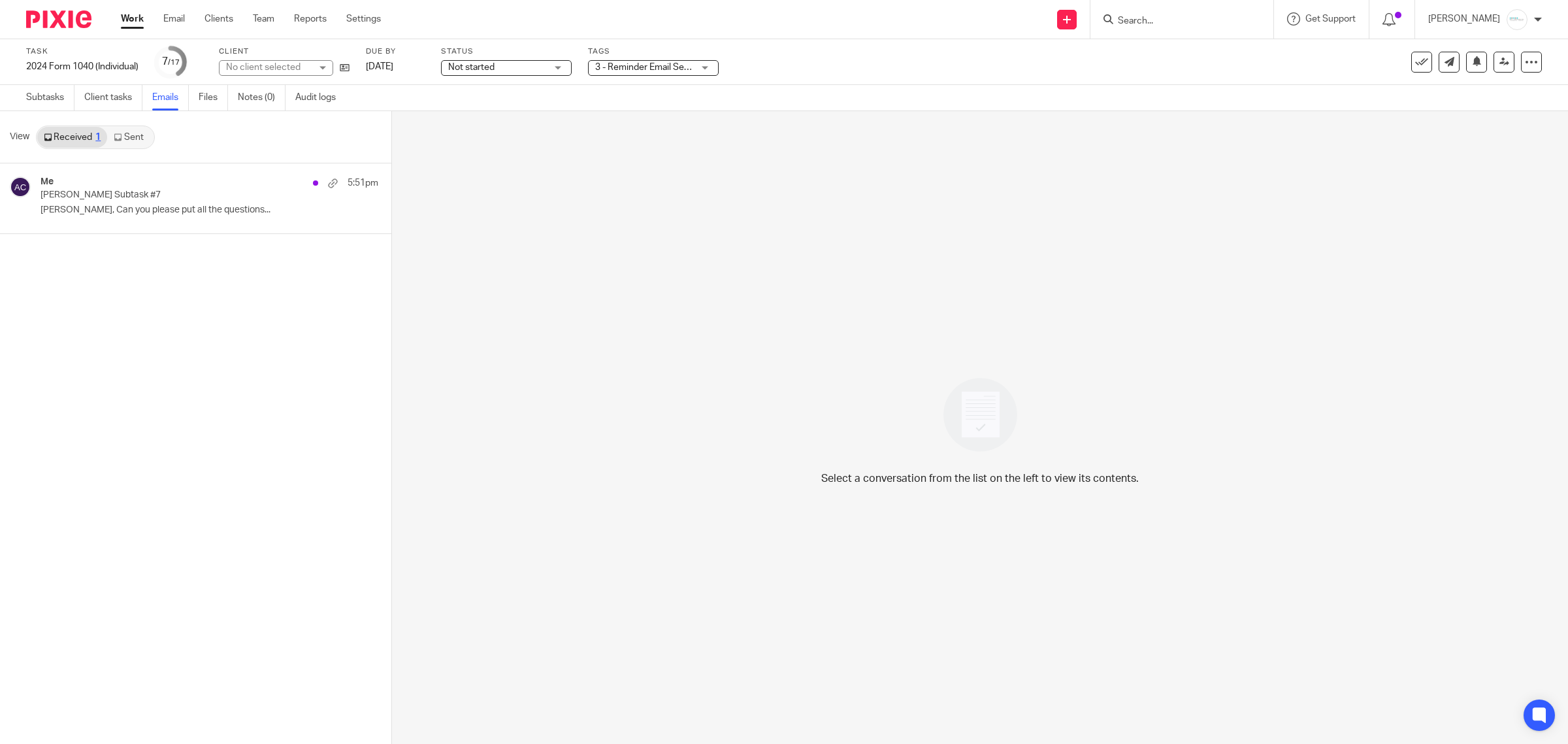
click at [135, 140] on link "Sent" at bounding box center [130, 137] width 46 height 21
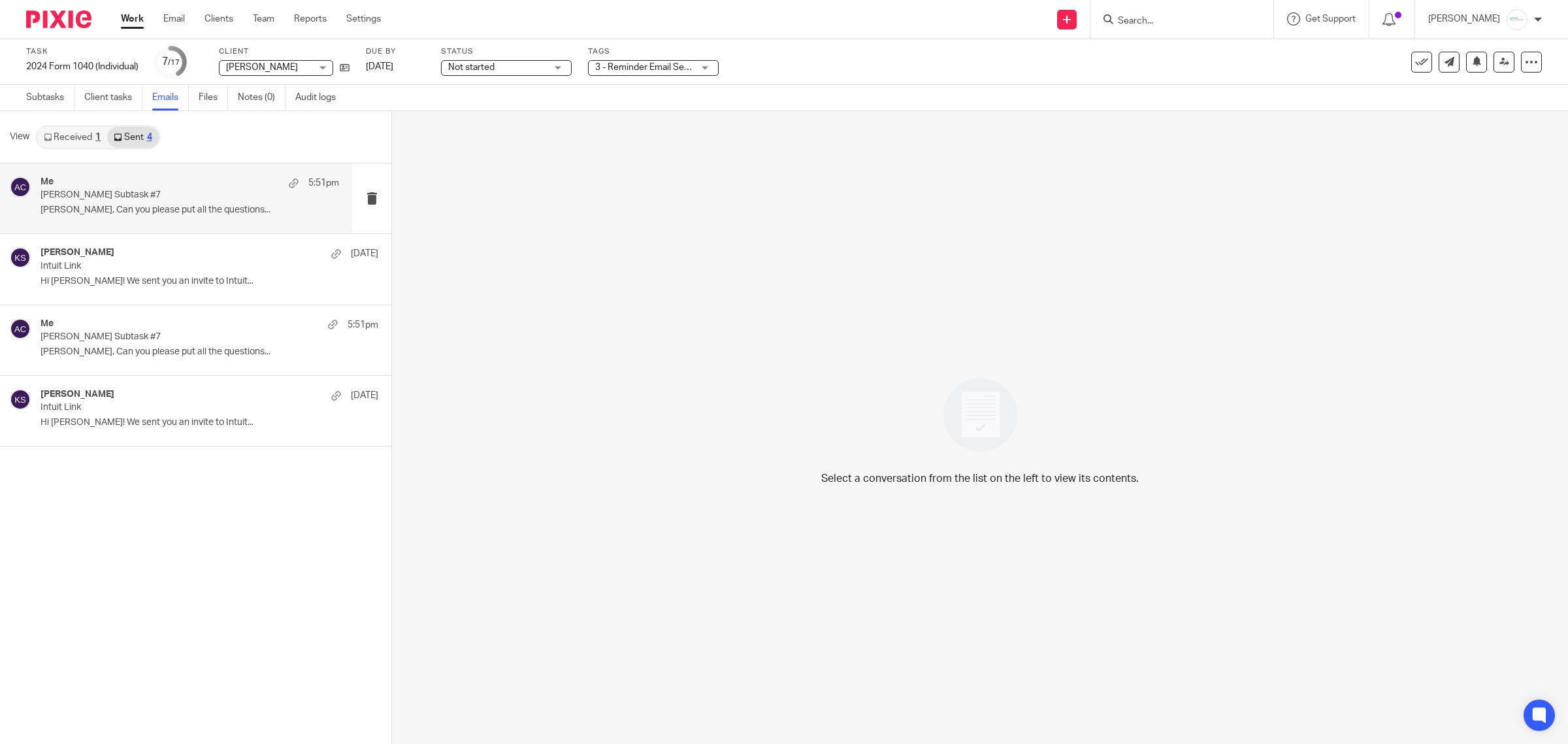
click at [134, 186] on div "Me 5:51pm" at bounding box center [190, 183] width 299 height 13
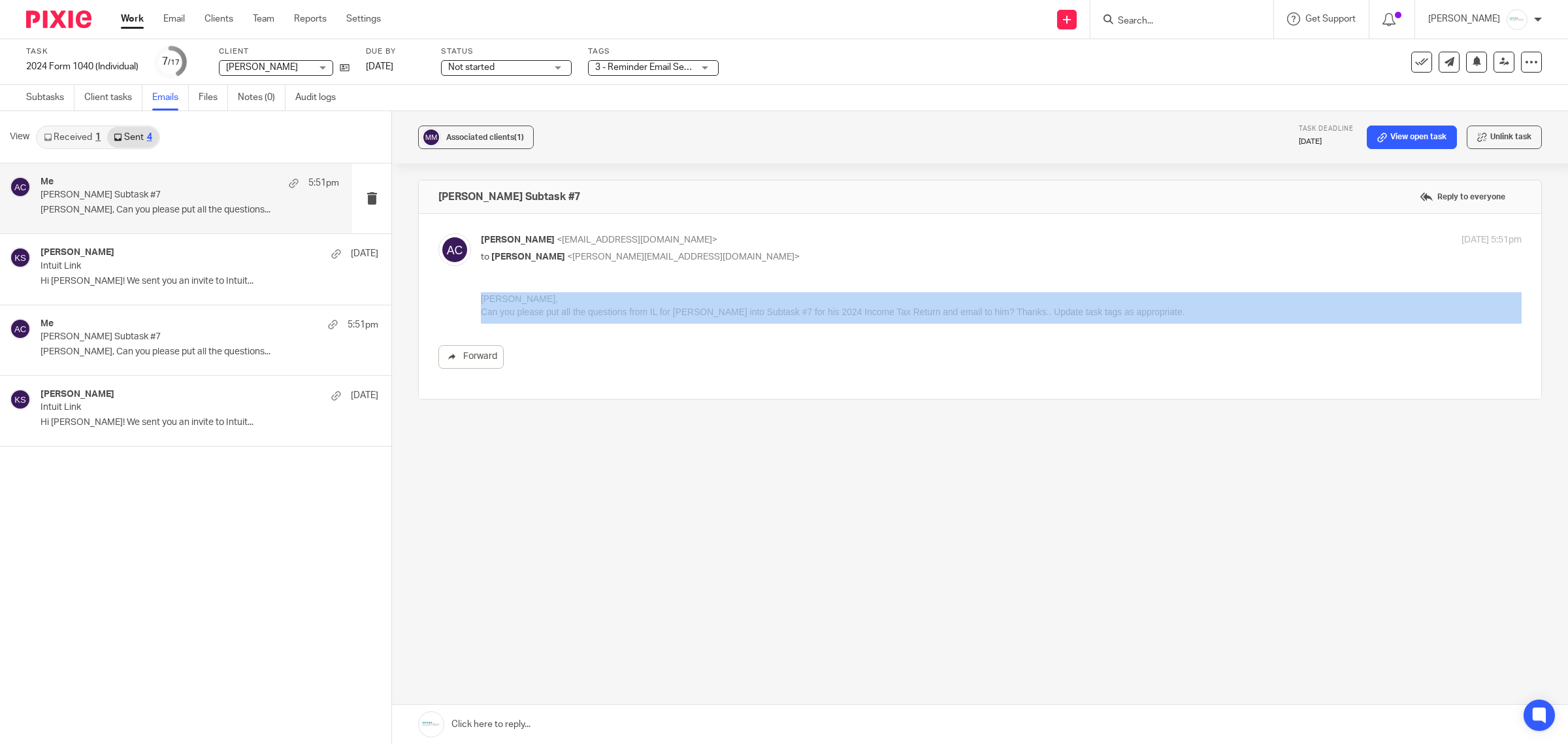
drag, startPoint x: 461, startPoint y: 300, endPoint x: 1185, endPoint y: 346, distance: 725.5
click at [1189, 346] on div "Forward" at bounding box center [980, 330] width 1083 height 76
click at [1170, 324] on div "Forward" at bounding box center [980, 330] width 1083 height 76
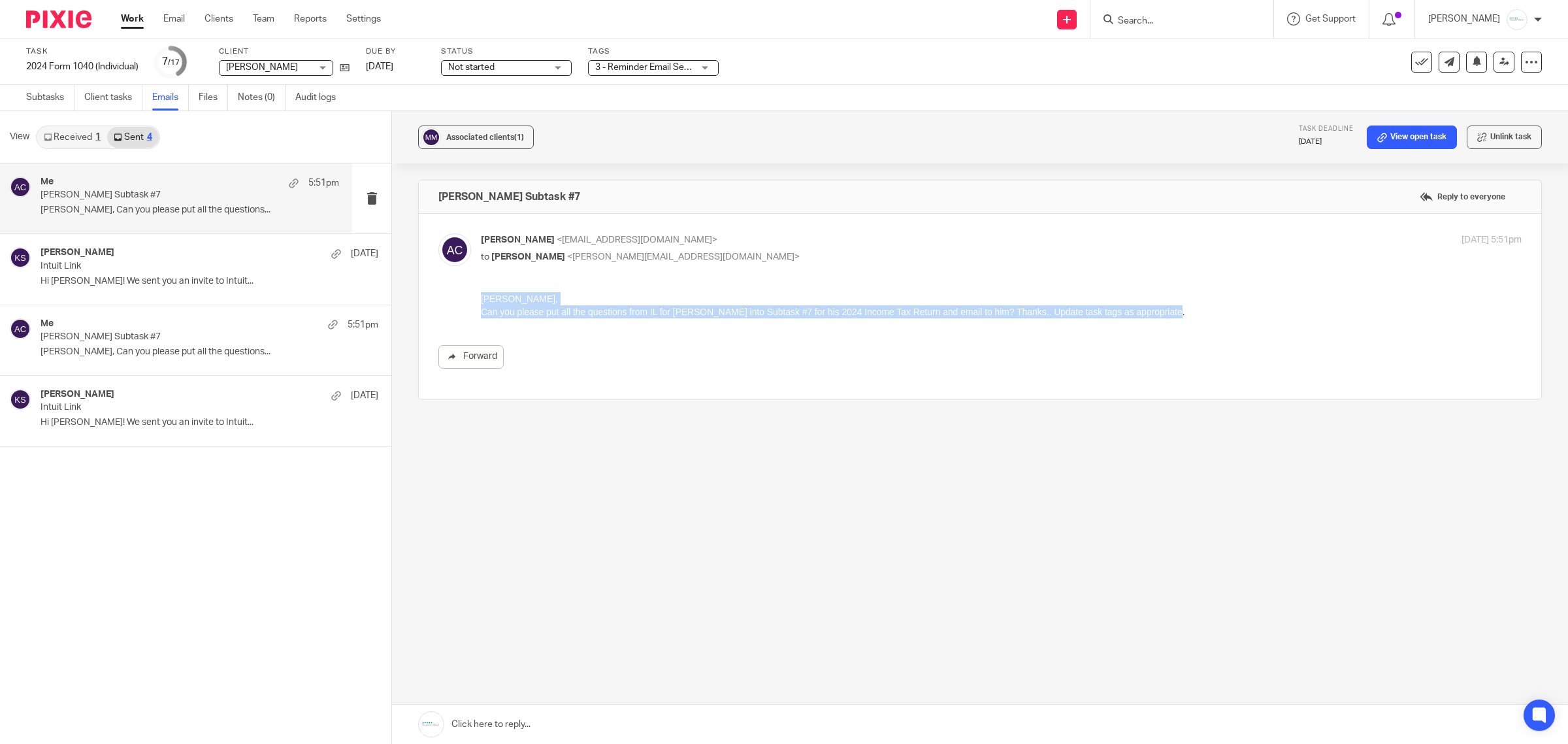
drag, startPoint x: 1166, startPoint y: 312, endPoint x: 956, endPoint y: 597, distance: 354.0
click at [481, 306] on html "Kelly, Can you please put all the questions from IL for Matt Metzger into Subta…" at bounding box center [1002, 306] width 1041 height 27
copy div "Kelly, Can you please put all the questions from IL for Matt Metzger into Subta…"
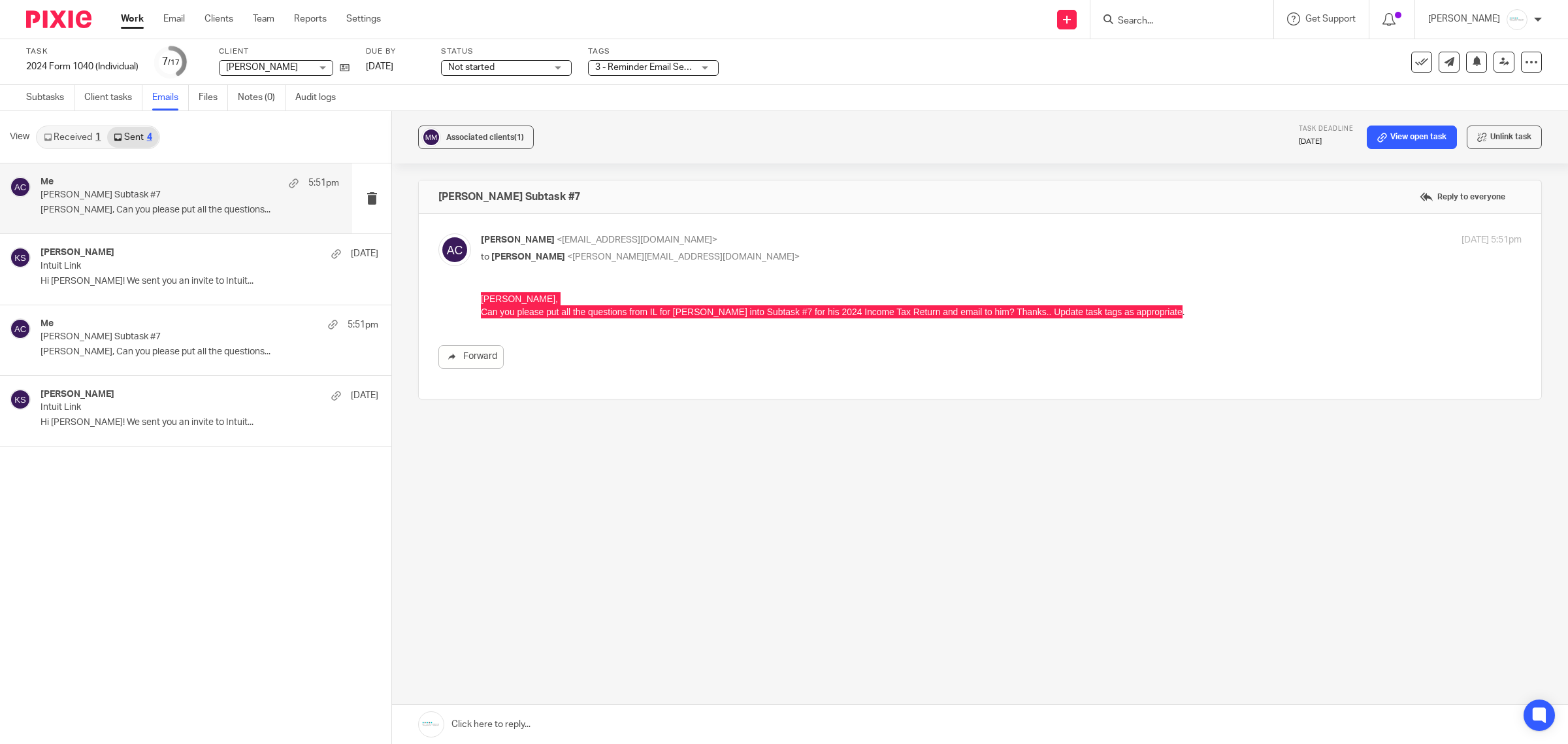
click at [247, 84] on div "Task 2024 Form 1040 (Individual) Save 2024 Form 1040 (Individual) 7 /17 Client …" at bounding box center [784, 62] width 1568 height 46
click at [252, 95] on link "Notes (0)" at bounding box center [261, 98] width 48 height 26
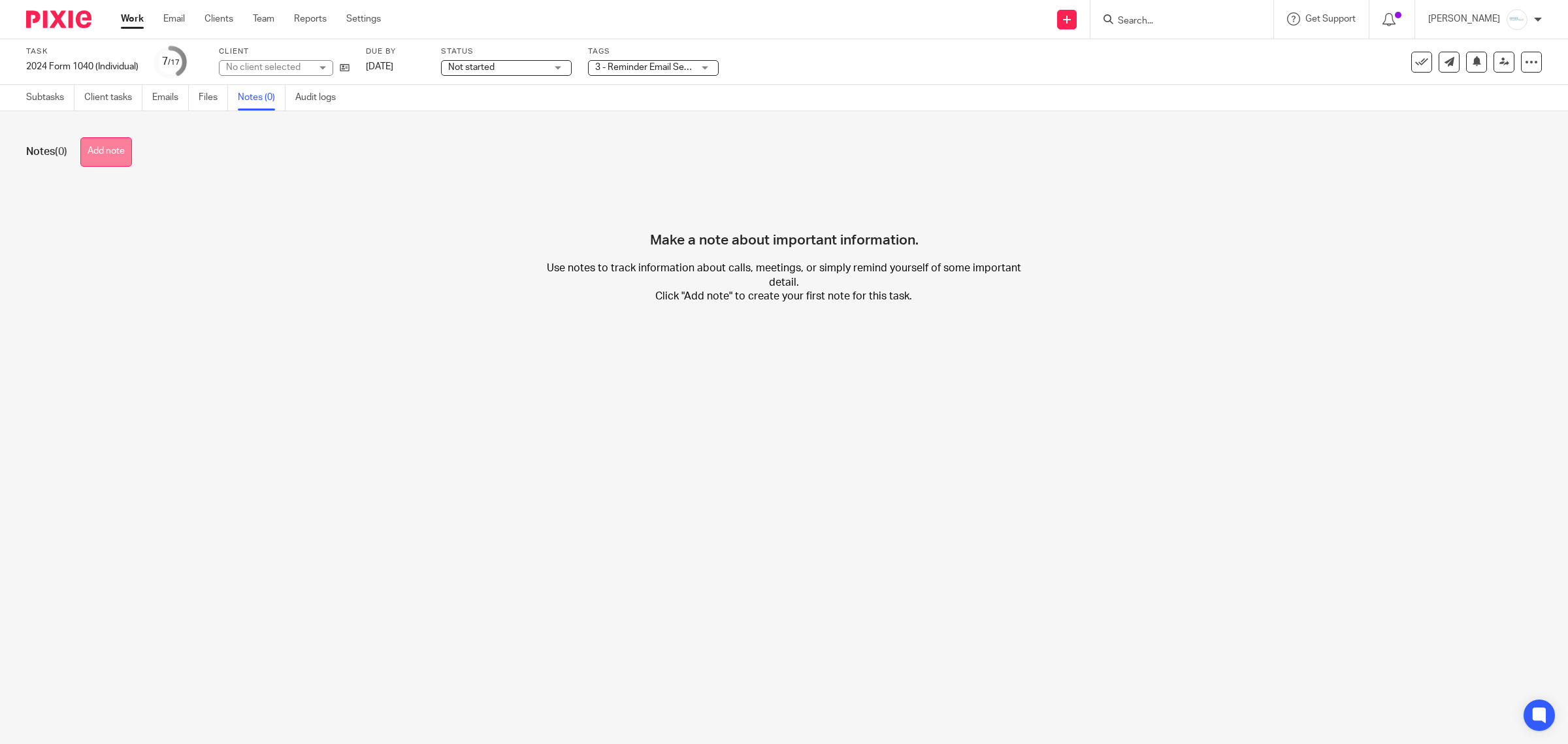
click at [129, 149] on button "Add note" at bounding box center [106, 152] width 51 height 29
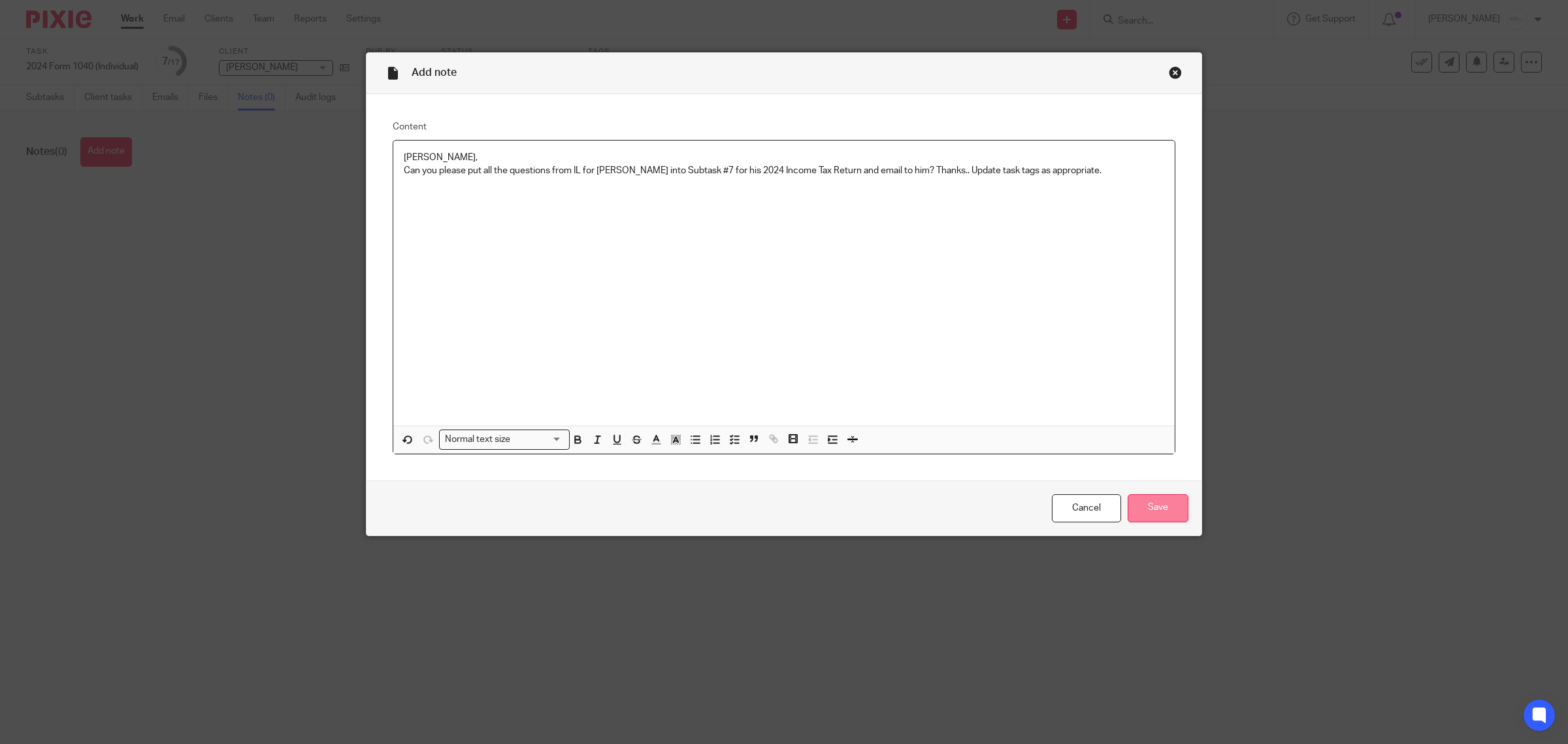
click at [1140, 514] on input "Save" at bounding box center [1158, 508] width 61 height 28
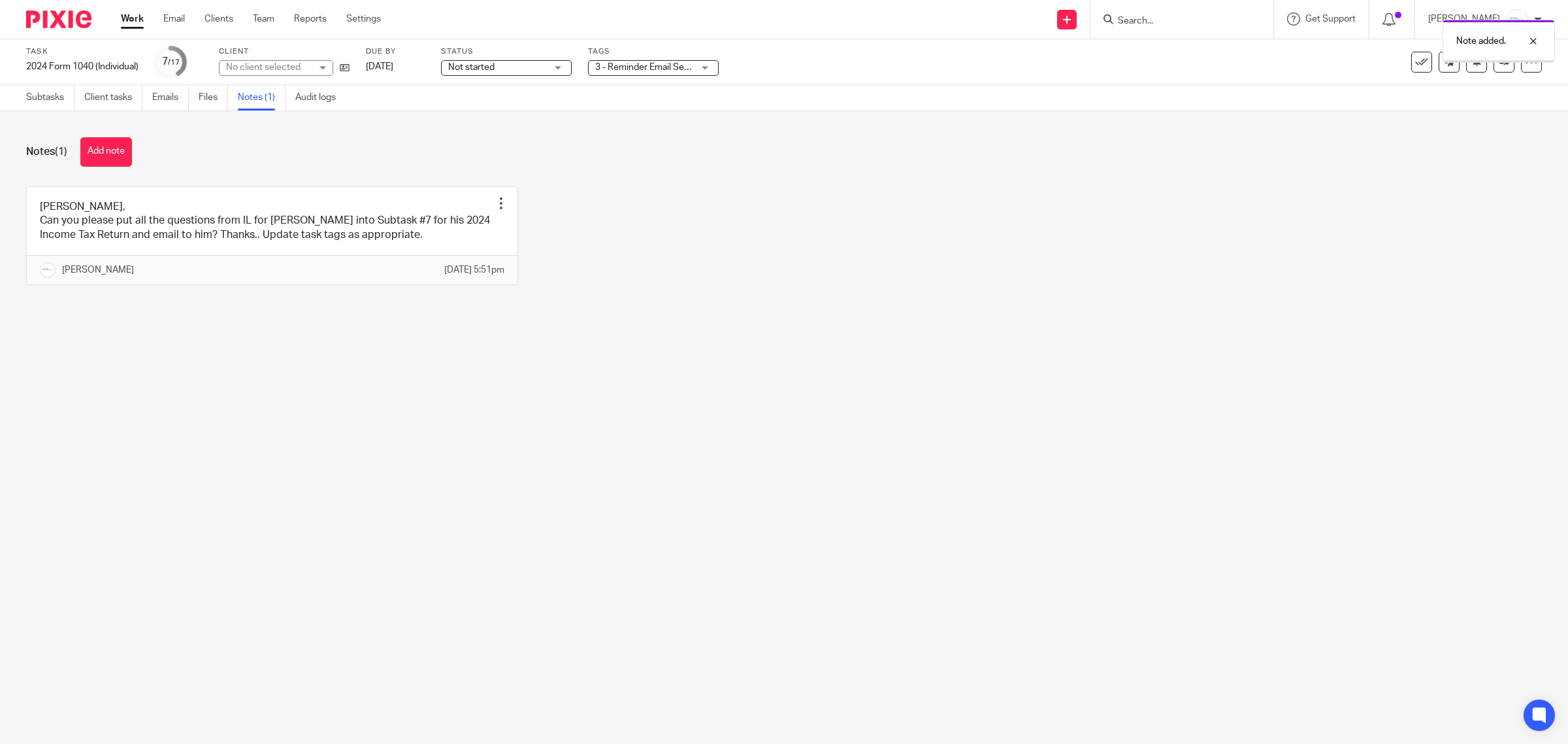
click at [680, 66] on span "3 - Reminder Email Sent to Client + 2" at bounding box center [669, 67] width 149 height 9
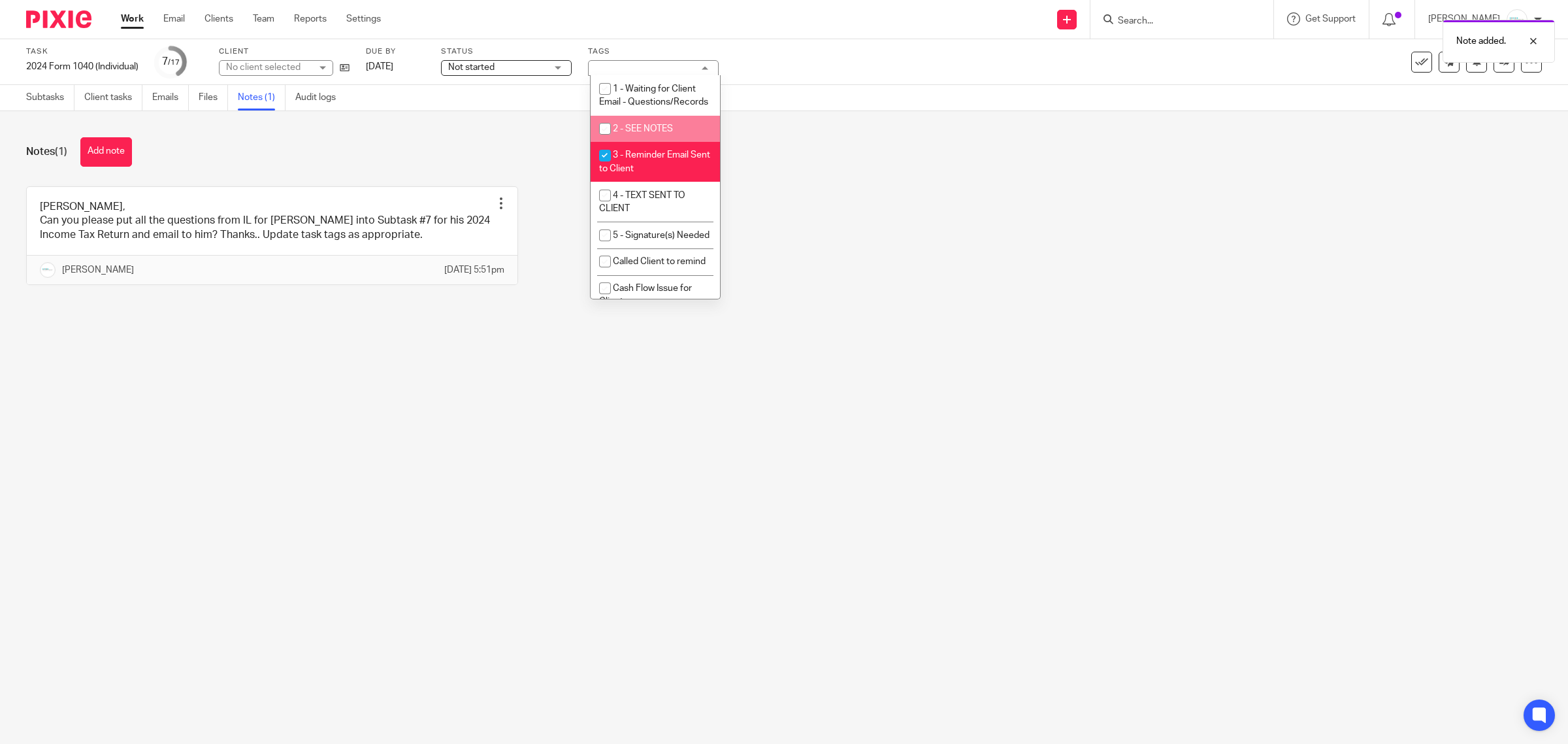
click at [658, 134] on span "2 - SEE NOTES" at bounding box center [643, 129] width 60 height 9
checkbox input "true"
click at [979, 206] on div "[PERSON_NAME], Can you please put all the questions from IL for [PERSON_NAME] i…" at bounding box center [774, 245] width 1536 height 118
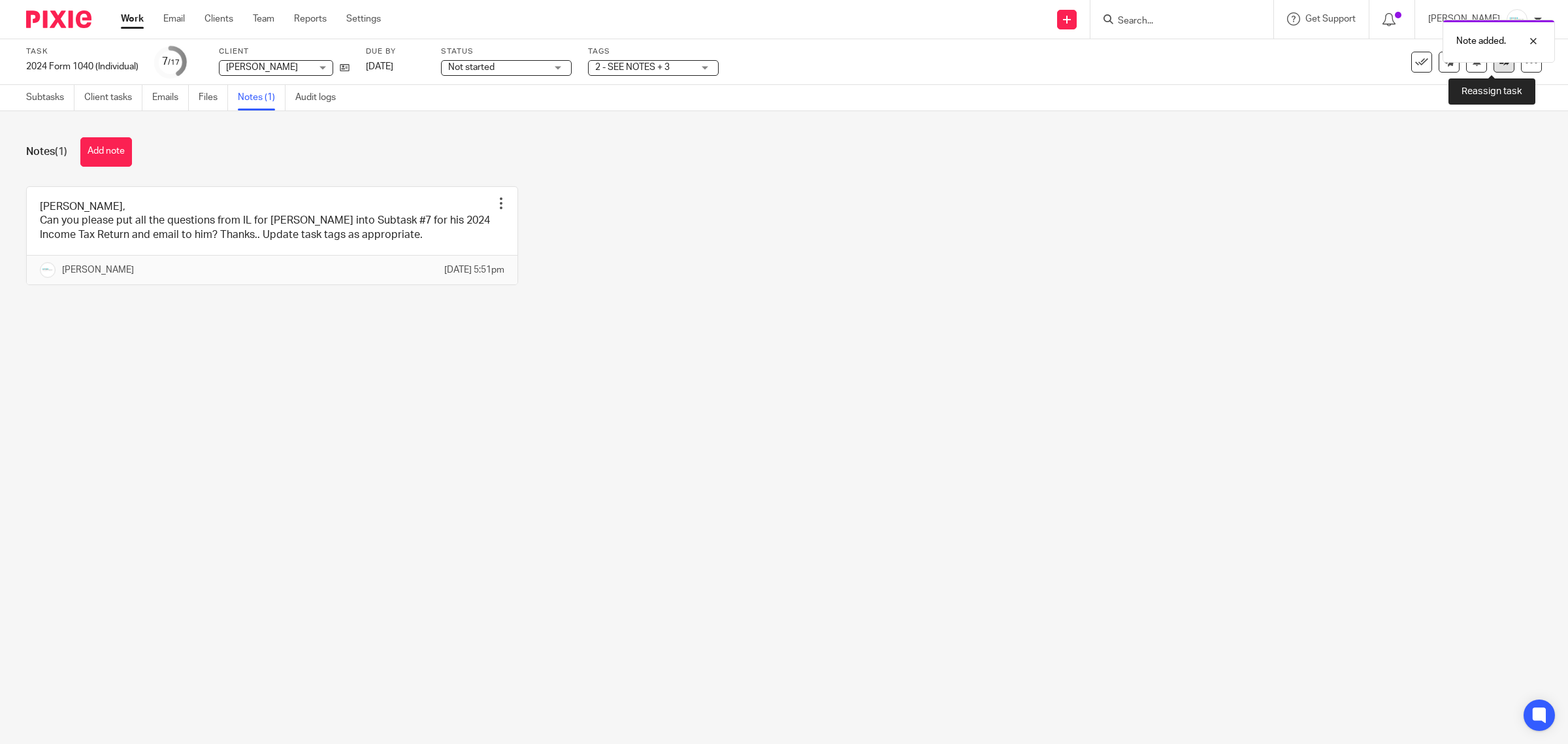
click at [1497, 66] on link at bounding box center [1504, 62] width 21 height 21
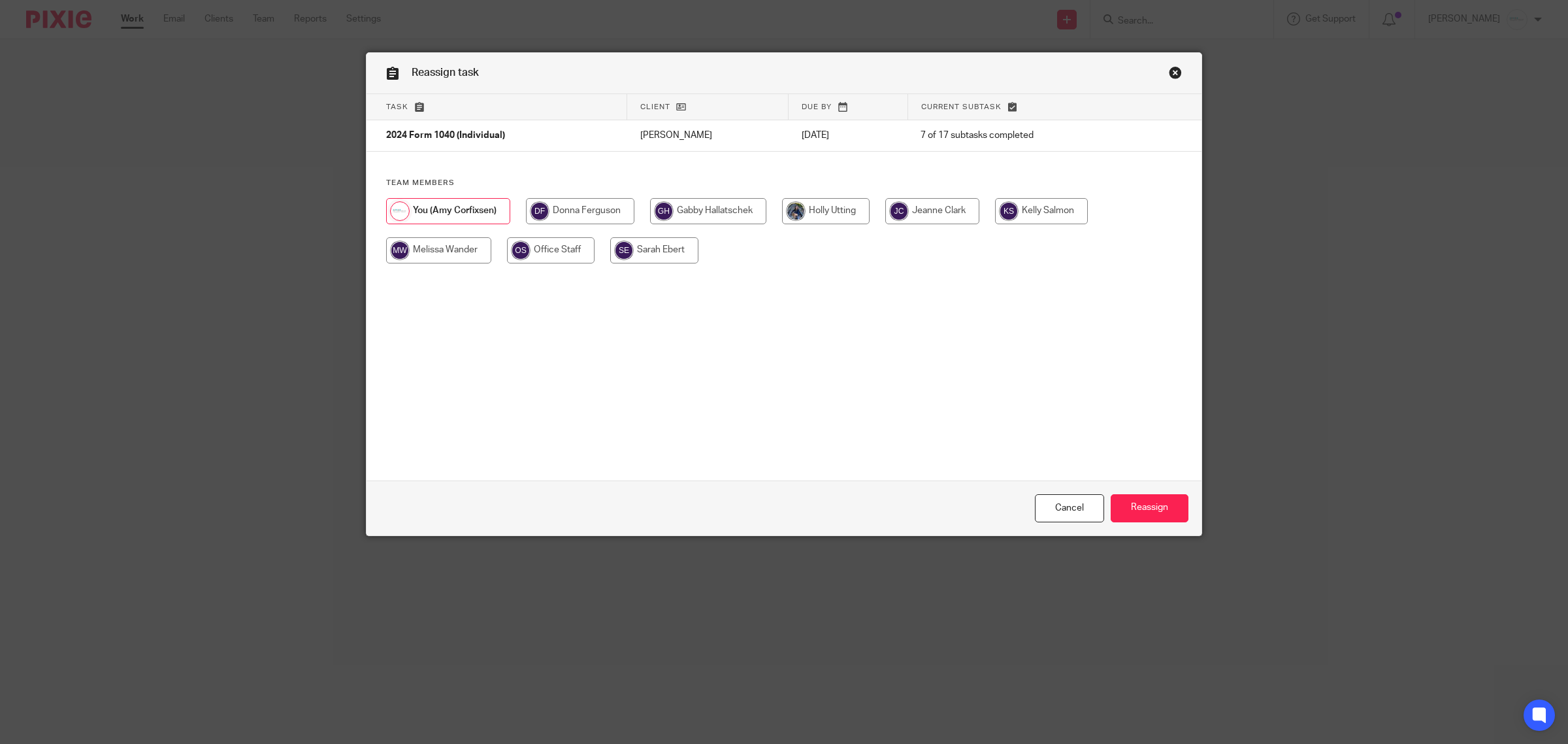
click at [1031, 210] on input "radio" at bounding box center [1041, 211] width 93 height 26
radio input "true"
click at [1142, 511] on input "Reassign" at bounding box center [1149, 508] width 78 height 28
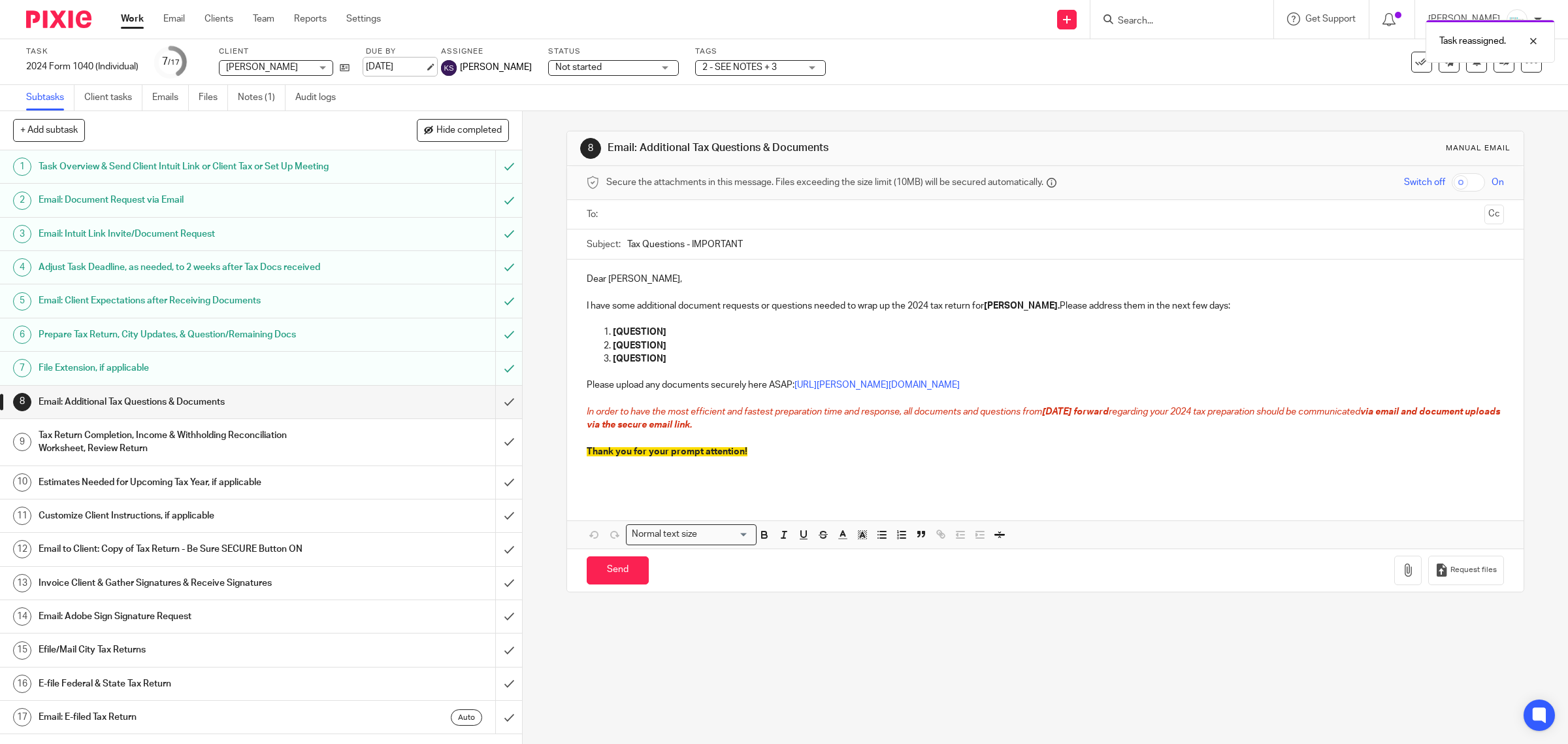
click at [423, 66] on link "[DATE]" at bounding box center [395, 67] width 59 height 14
click at [1006, 700] on div "8 Email: Additional Tax Questions & Documents Manual email Secure the attachmen…" at bounding box center [1045, 427] width 1045 height 633
